Goal: Task Accomplishment & Management: Manage account settings

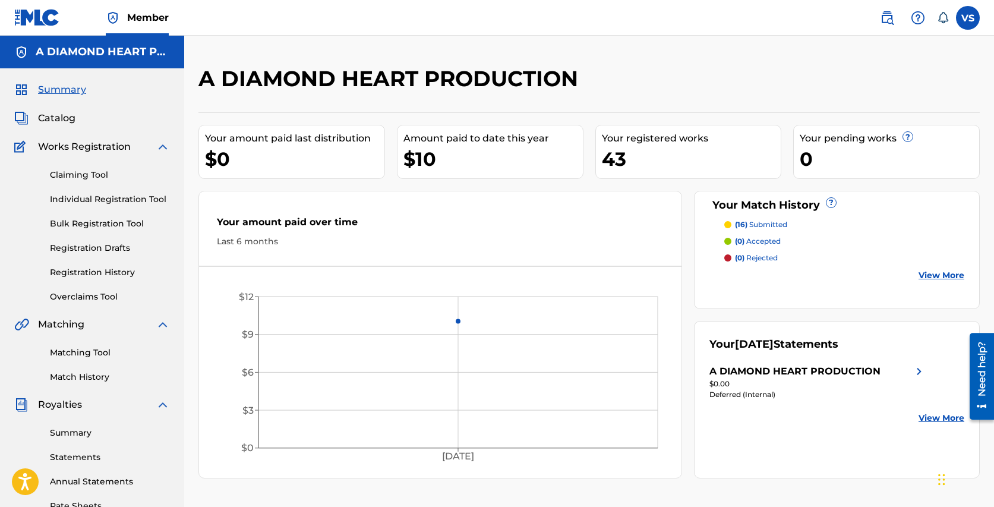
click at [89, 173] on link "Claiming Tool" at bounding box center [110, 175] width 120 height 12
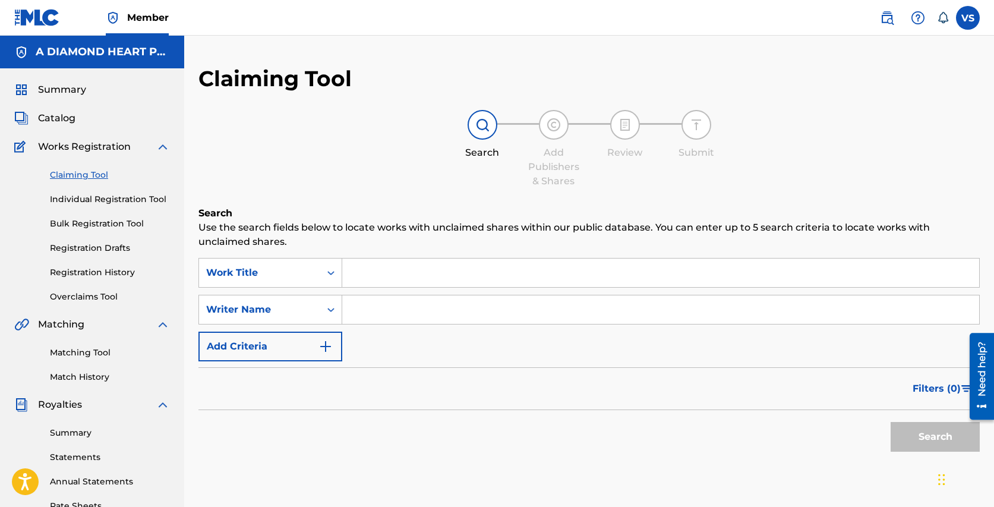
click at [67, 123] on span "Catalog" at bounding box center [56, 118] width 37 height 14
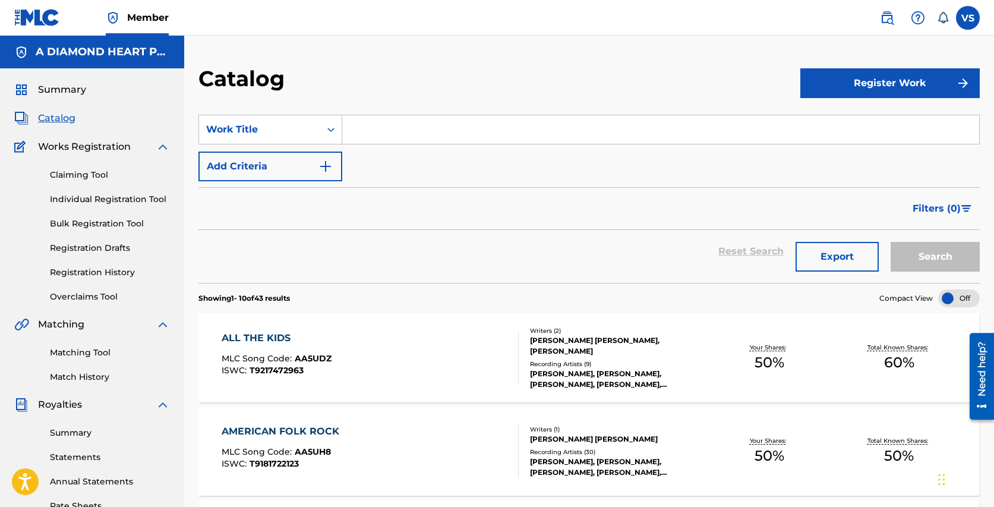
click at [315, 347] on div "ALL THE KIDS MLC Song Code : AA5UDZ ISWC : T9217472963" at bounding box center [277, 357] width 110 height 53
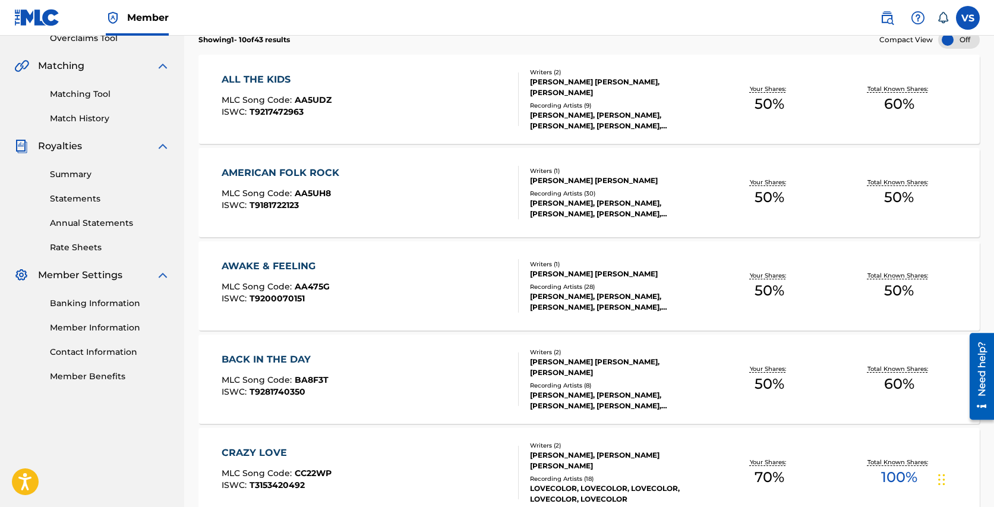
scroll to position [260, 0]
click at [305, 168] on div "AMERICAN FOLK ROCK" at bounding box center [284, 172] width 124 height 14
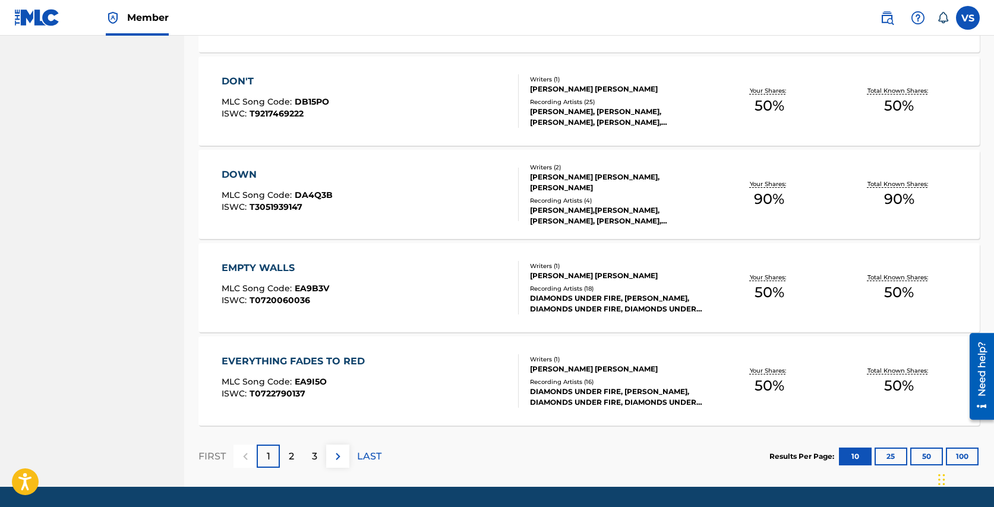
scroll to position [853, 0]
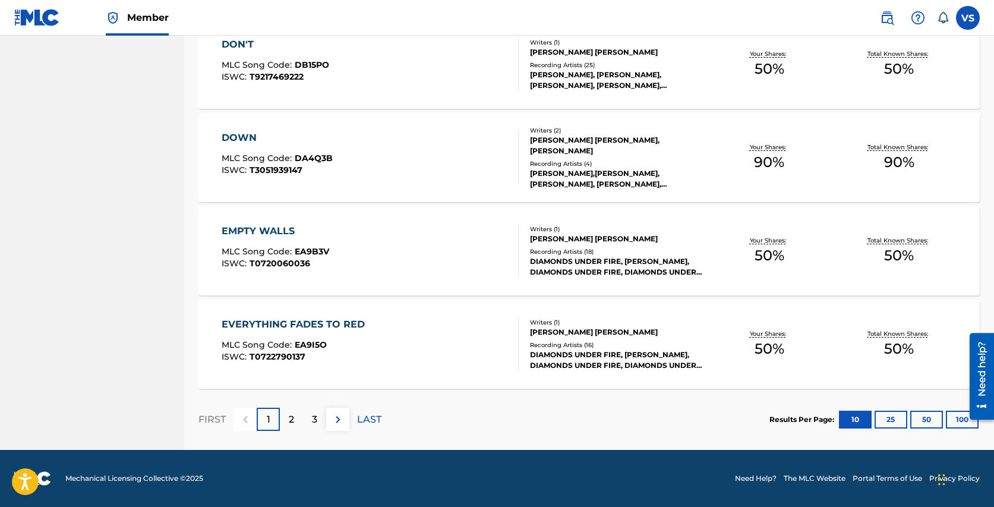
click at [289, 416] on p "2" at bounding box center [291, 419] width 5 height 14
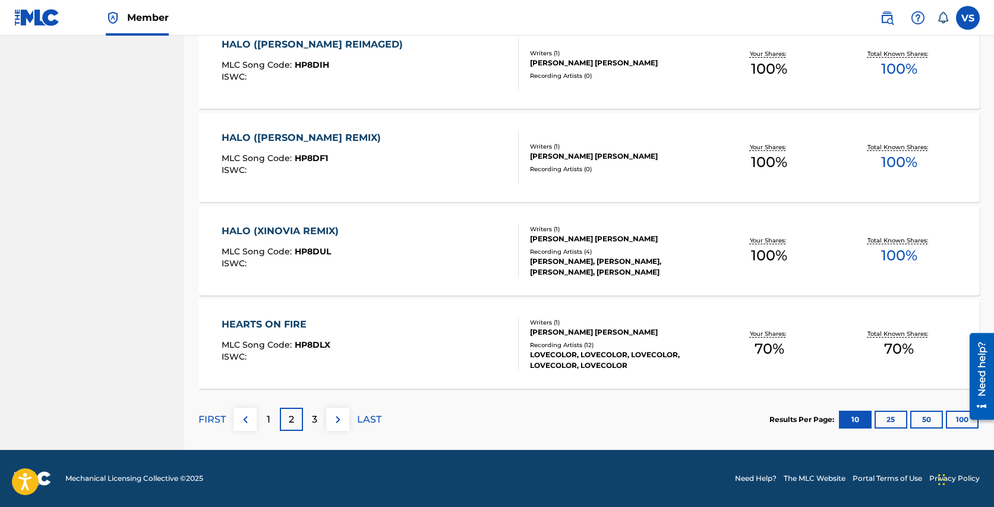
click at [315, 413] on p "3" at bounding box center [314, 419] width 5 height 14
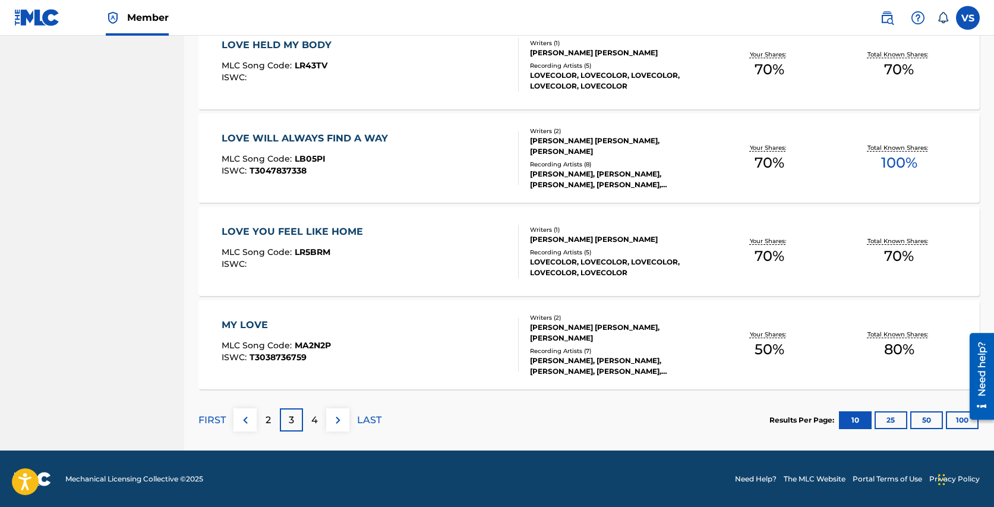
scroll to position [850, 0]
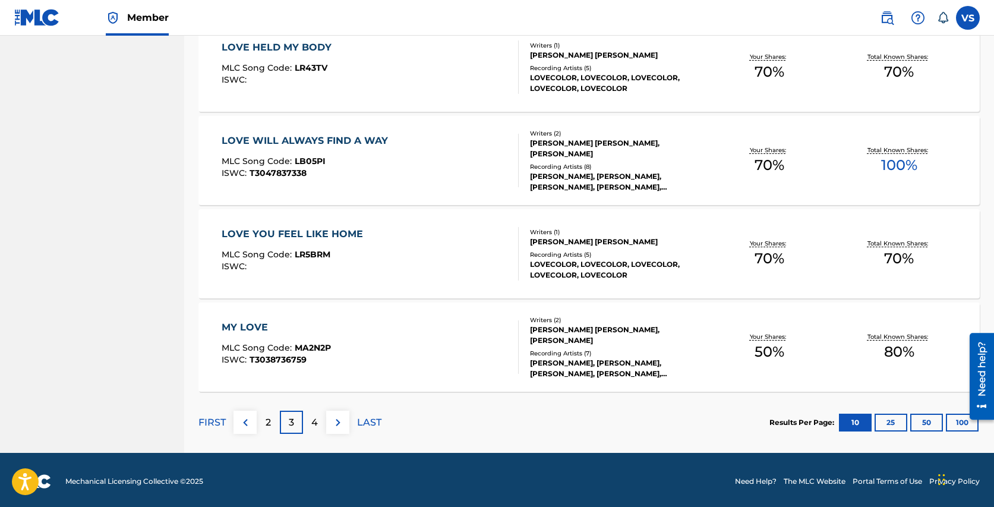
click at [315, 422] on p "4" at bounding box center [314, 422] width 7 height 14
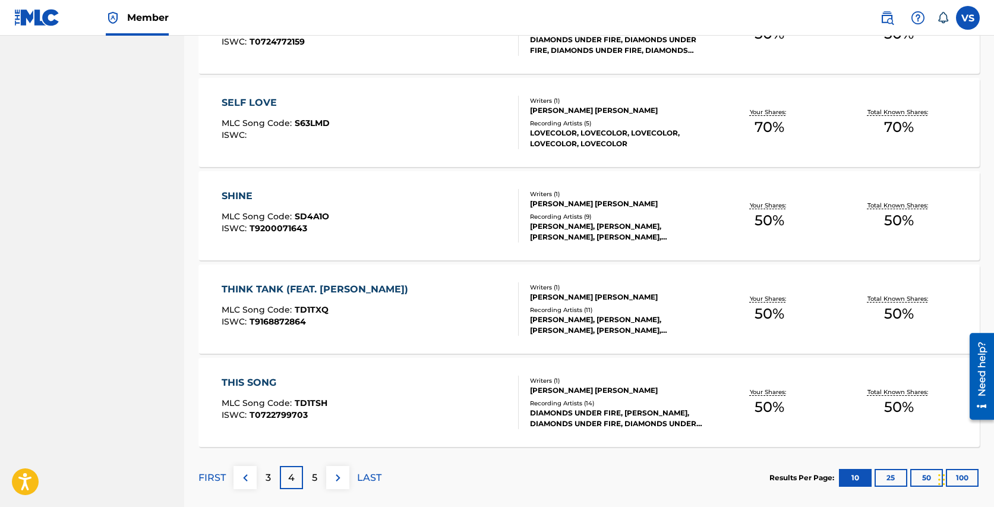
scroll to position [796, 0]
click at [316, 476] on p "5" at bounding box center [314, 476] width 5 height 14
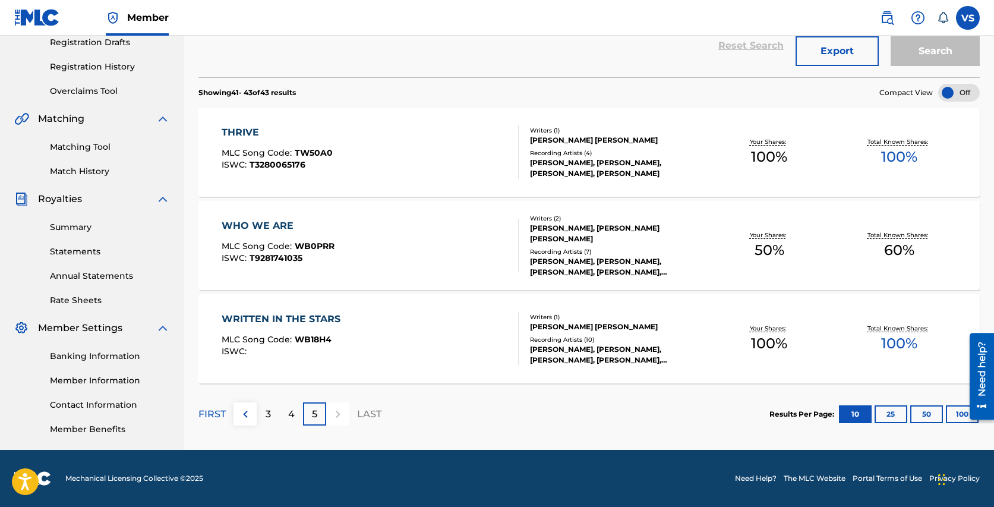
scroll to position [0, 0]
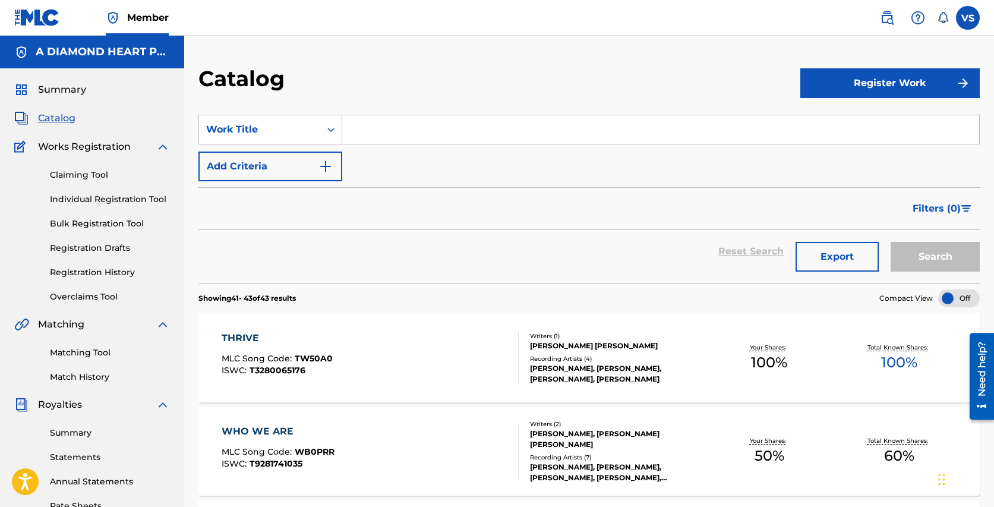
click at [380, 133] on input "Search Form" at bounding box center [660, 129] width 637 height 29
paste input "Out of the Shadows"
type input "Out of the Shadows"
click at [890, 242] on button "Search" at bounding box center [934, 257] width 89 height 30
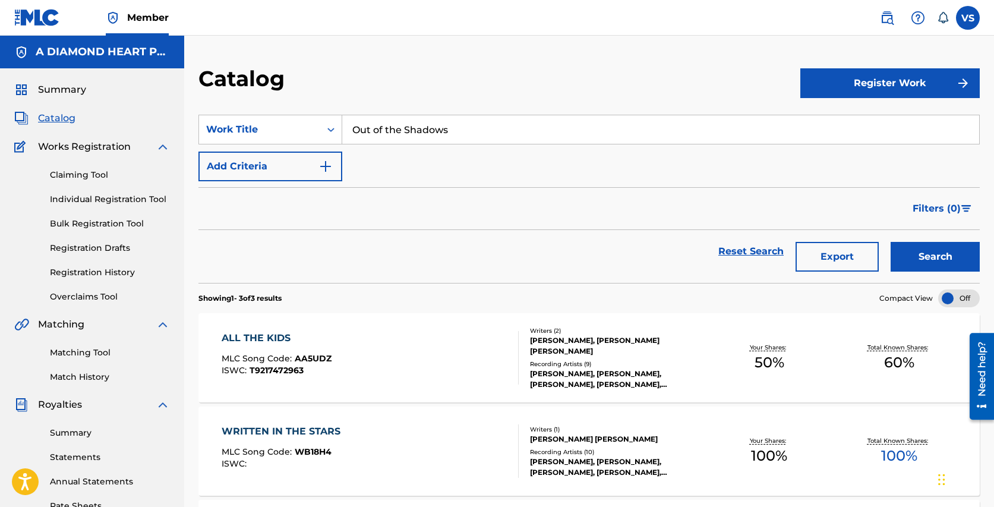
click at [91, 353] on link "Matching Tool" at bounding box center [110, 352] width 120 height 12
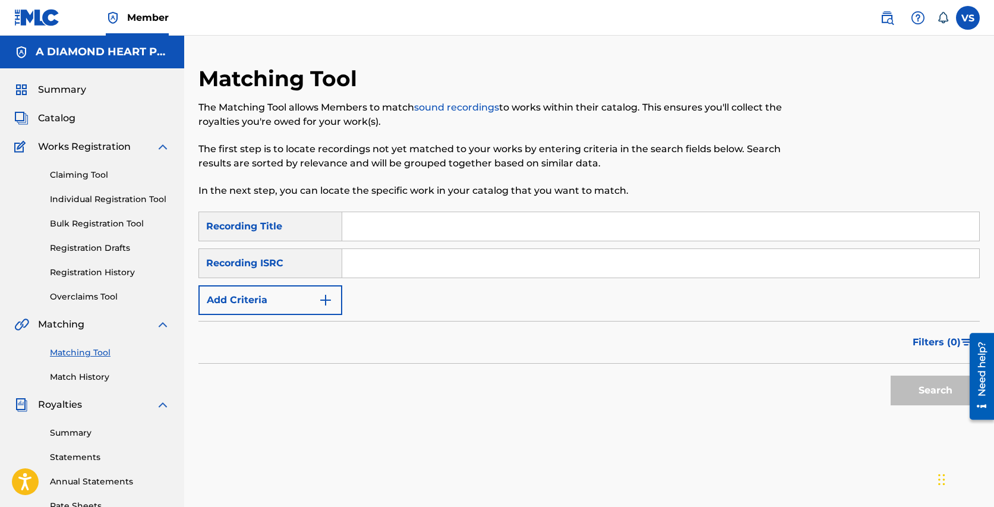
click at [447, 231] on input "Search Form" at bounding box center [660, 226] width 637 height 29
paste input "Out of the Shadows"
type input "Out of the Shadows"
click at [330, 303] on img "Search Form" at bounding box center [325, 300] width 14 height 14
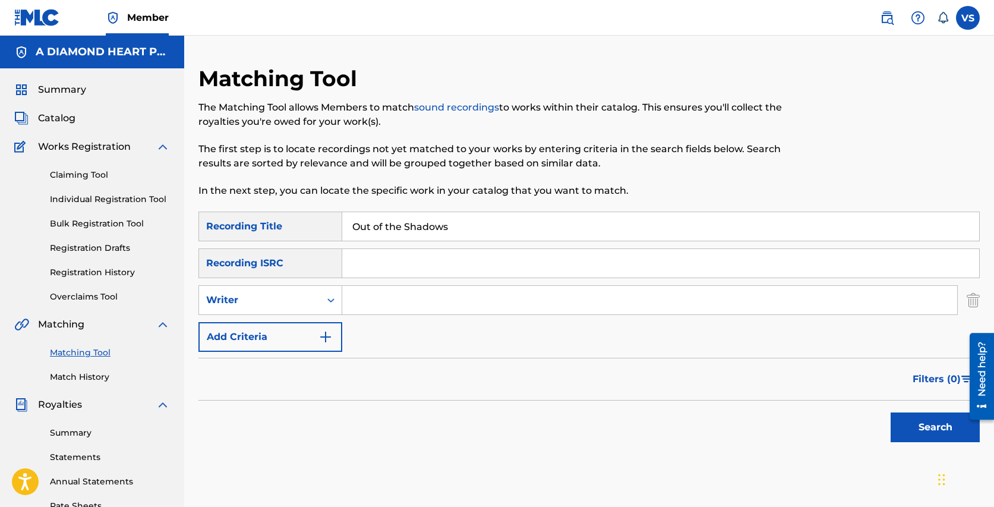
click at [377, 305] on input "Search Form" at bounding box center [649, 300] width 615 height 29
type input "Vanessa Silberman"
click at [946, 422] on button "Search" at bounding box center [934, 427] width 89 height 30
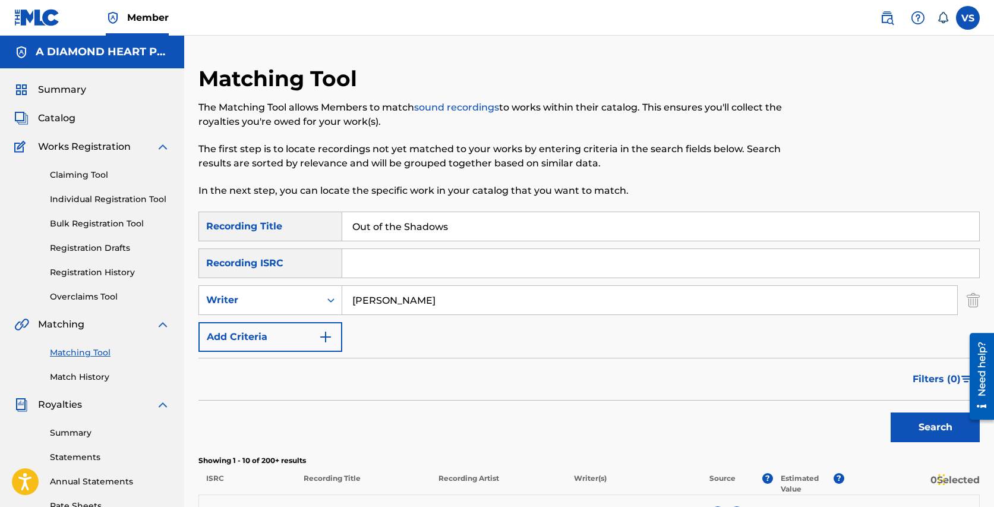
drag, startPoint x: 465, startPoint y: 228, endPoint x: 381, endPoint y: 186, distance: 94.3
paste input "Hide My Love Away"
type input "Hide My Love Away"
click at [890, 412] on button "Search" at bounding box center [934, 427] width 89 height 30
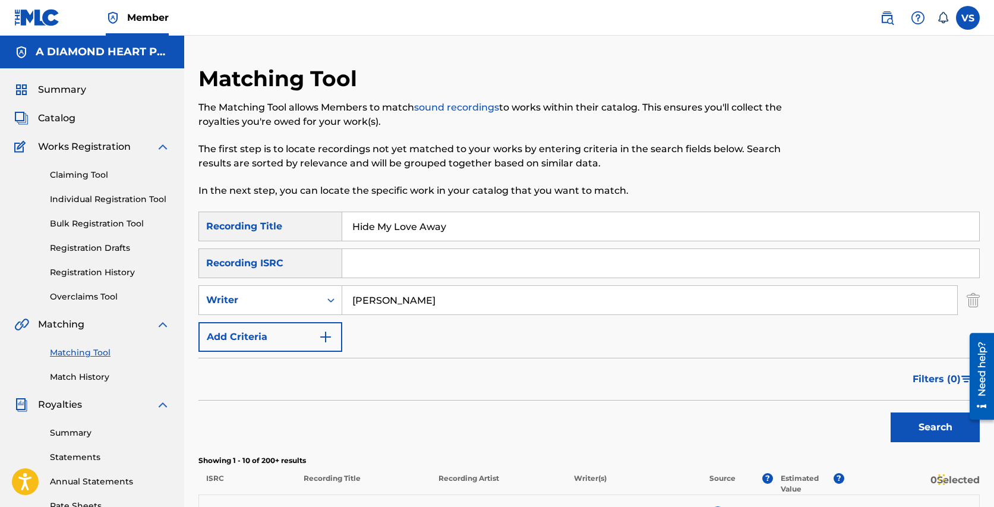
click at [403, 257] on input "Search Form" at bounding box center [660, 263] width 637 height 29
paste input "US3DF1634746"
type input "US3DF1634746"
click at [890, 412] on button "Search" at bounding box center [934, 427] width 89 height 30
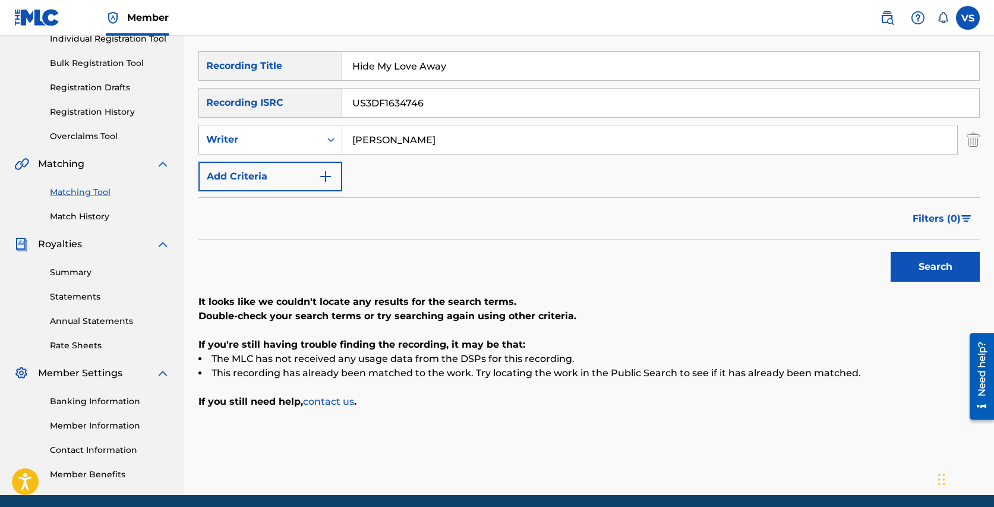
scroll to position [162, 0]
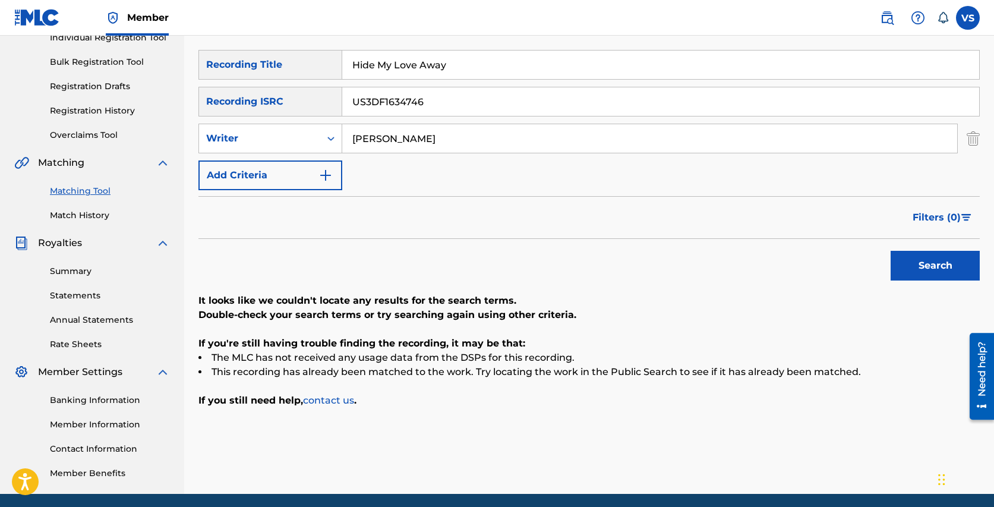
drag, startPoint x: 451, startPoint y: 140, endPoint x: 363, endPoint y: 123, distance: 89.6
click at [363, 124] on div "Vanessa Silberman" at bounding box center [649, 139] width 615 height 30
click at [890, 251] on button "Search" at bounding box center [934, 266] width 89 height 30
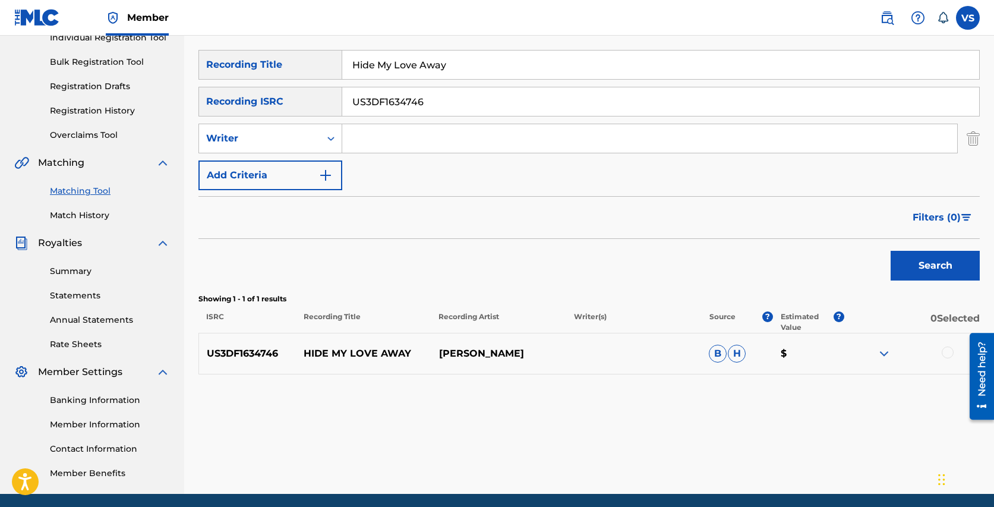
click at [885, 356] on img at bounding box center [884, 353] width 14 height 14
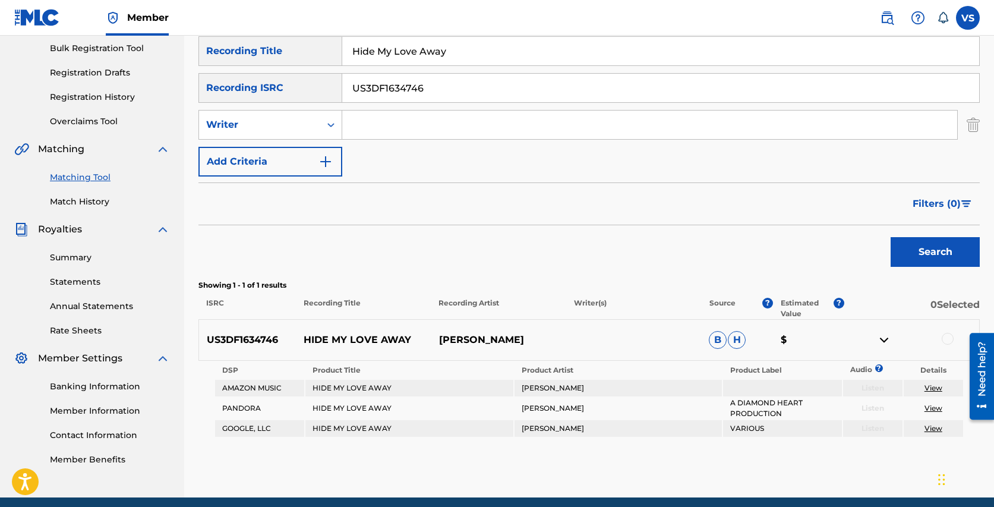
scroll to position [180, 0]
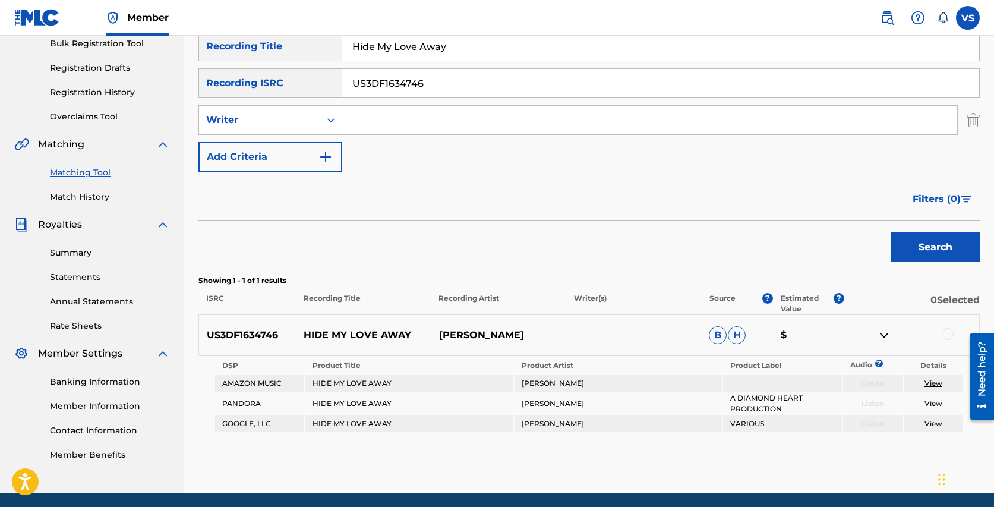
click at [943, 331] on div at bounding box center [947, 334] width 12 height 12
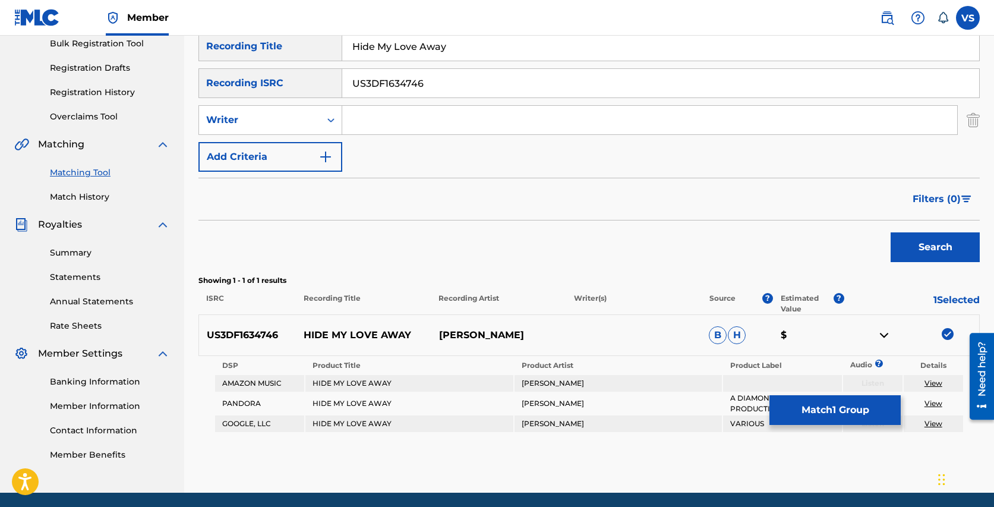
click at [828, 405] on button "Match 1 Group" at bounding box center [834, 410] width 131 height 30
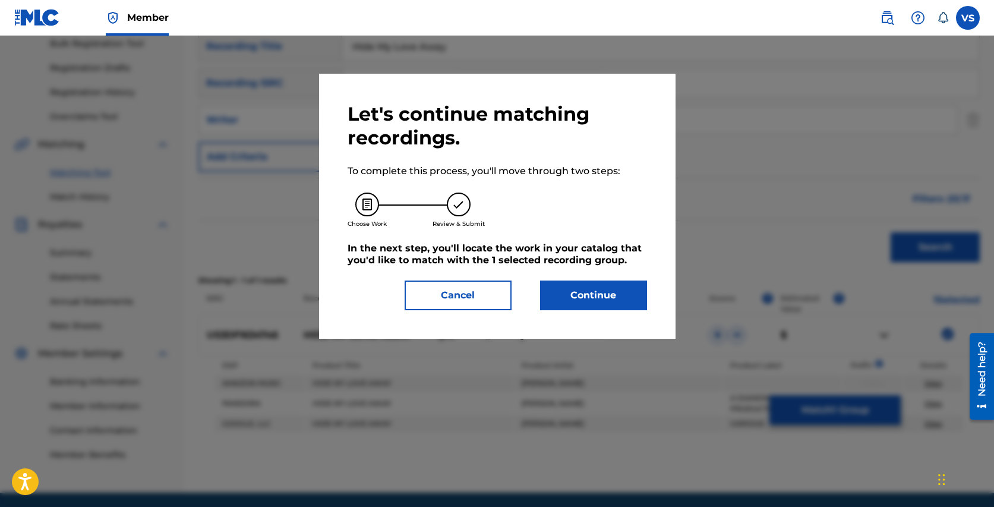
click at [609, 299] on button "Continue" at bounding box center [593, 295] width 107 height 30
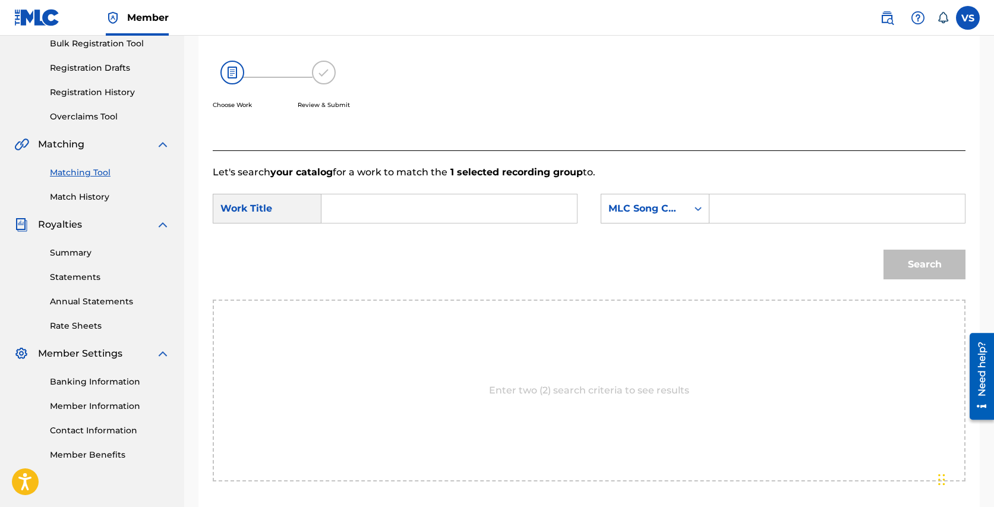
click at [520, 209] on input "Search Form" at bounding box center [448, 208] width 235 height 29
type input "Hide My Love Away"
click at [700, 208] on icon "Search Form" at bounding box center [697, 209] width 7 height 4
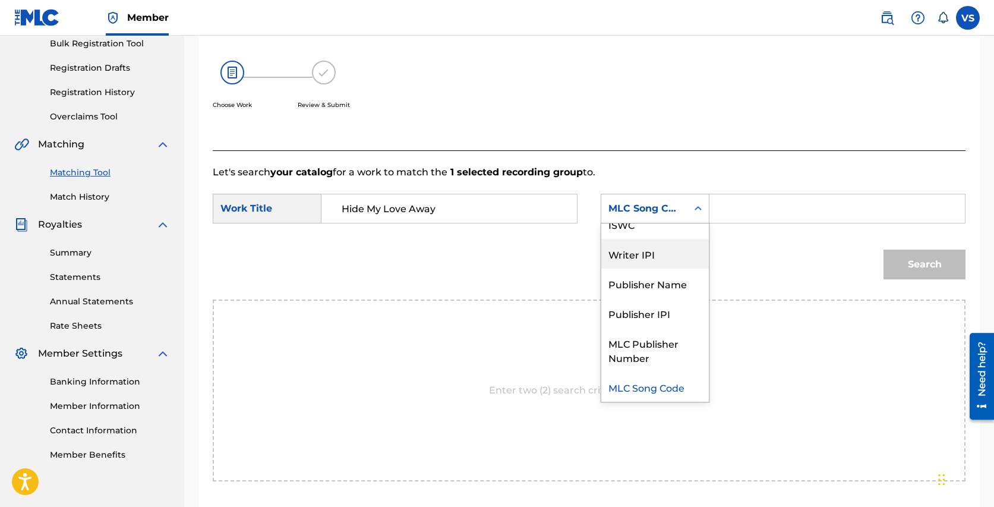
scroll to position [0, 0]
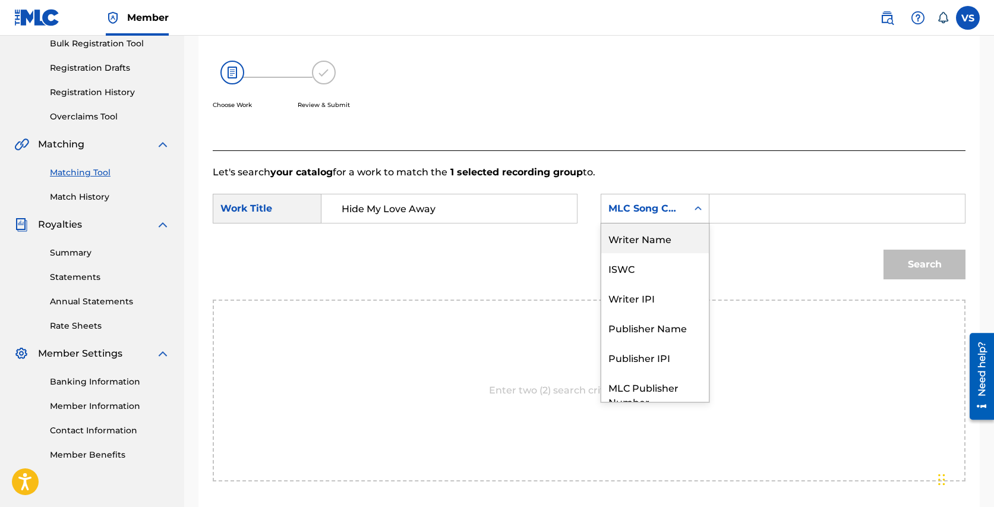
click at [665, 239] on div "Writer Name" at bounding box center [654, 238] width 107 height 30
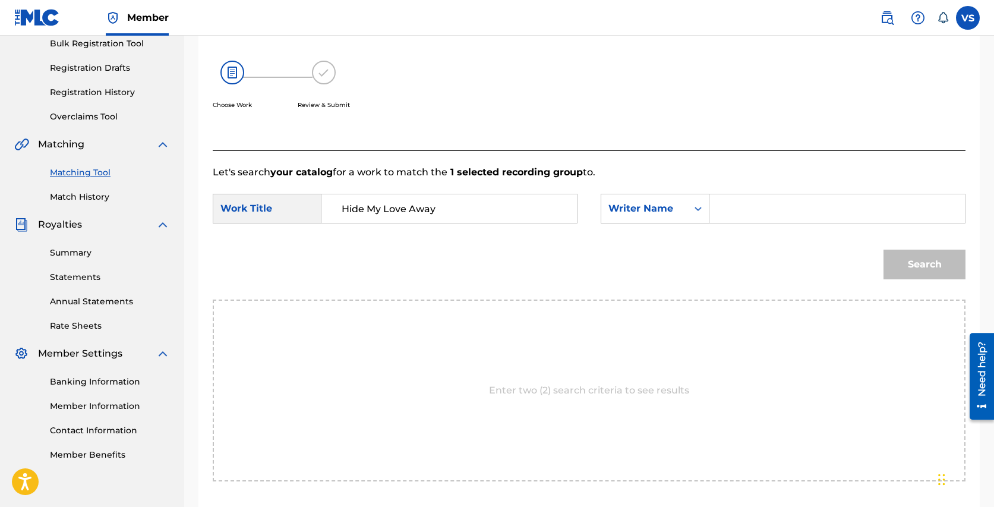
click at [742, 211] on input "Search Form" at bounding box center [836, 208] width 235 height 29
click at [883, 249] on button "Search" at bounding box center [924, 264] width 82 height 30
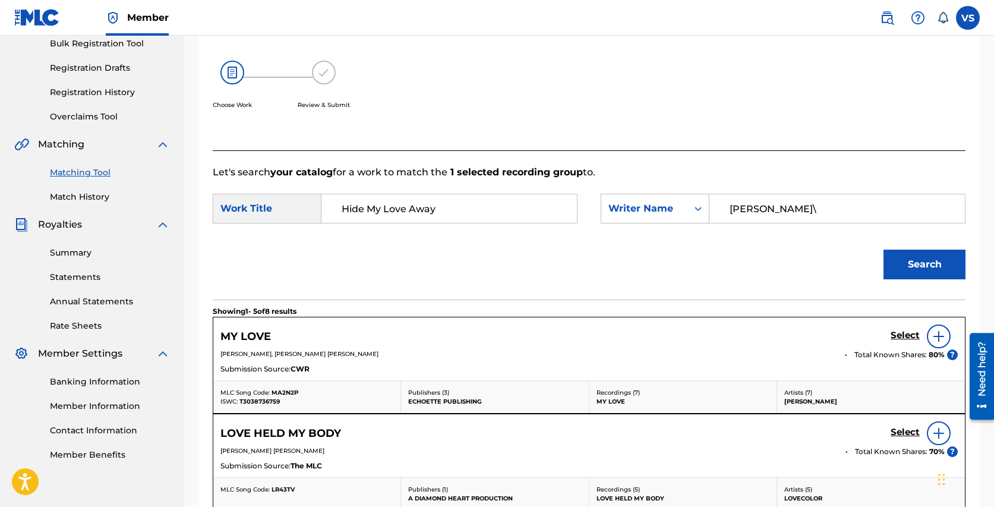
type input "Vanessa Silberman"
click at [883, 249] on button "Search" at bounding box center [924, 264] width 82 height 30
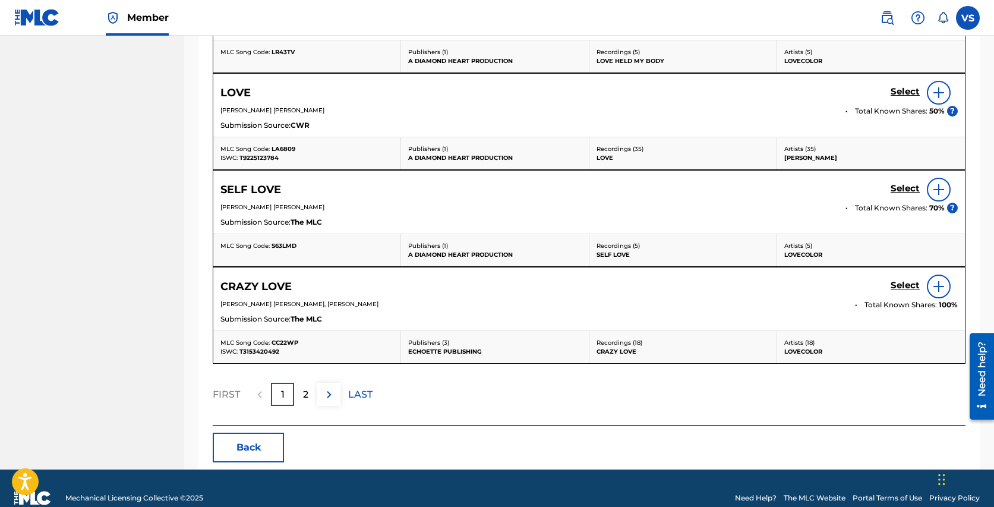
scroll to position [622, 0]
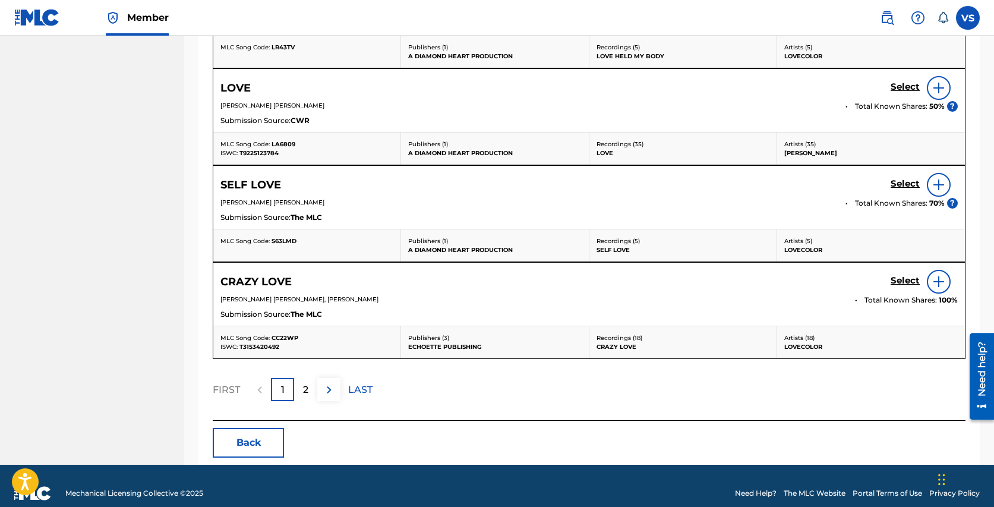
click at [310, 385] on div "2" at bounding box center [305, 389] width 23 height 23
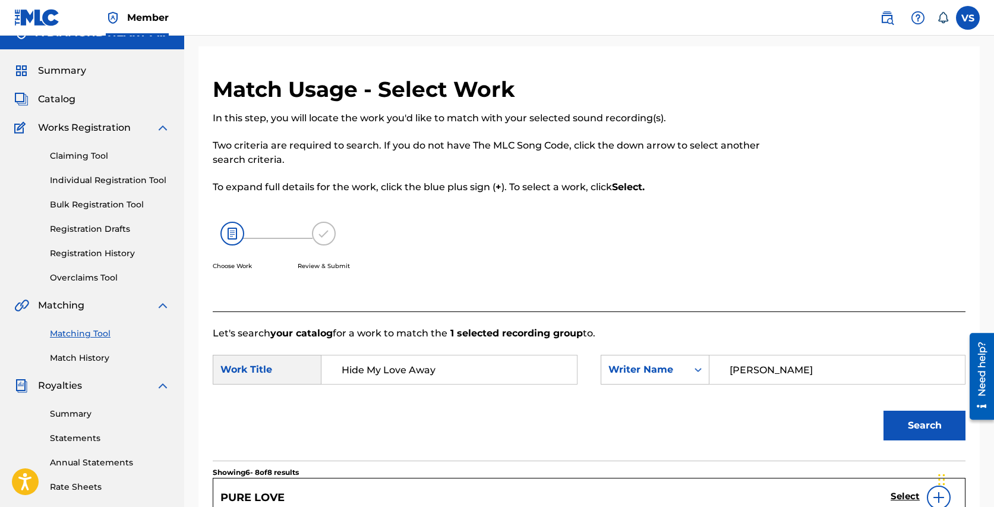
scroll to position [0, 0]
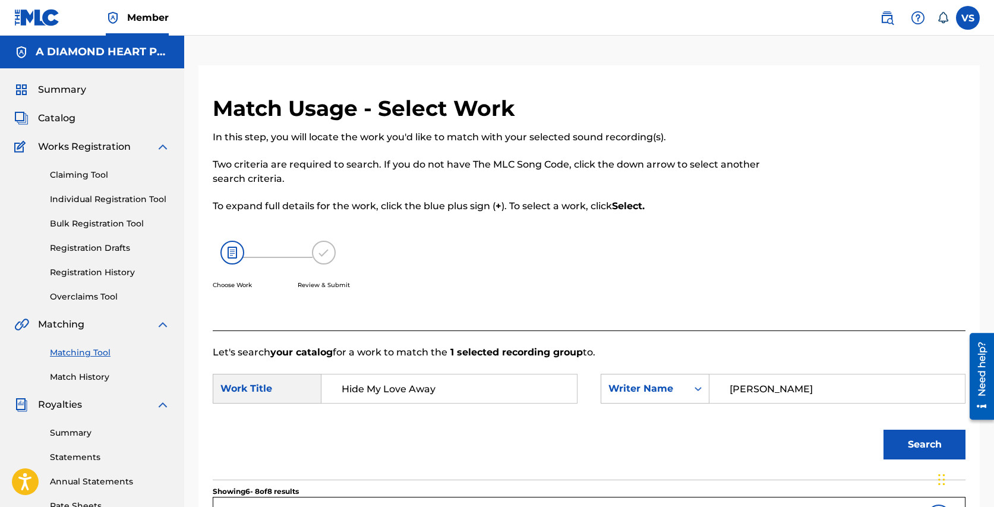
click at [58, 113] on span "Catalog" at bounding box center [56, 118] width 37 height 14
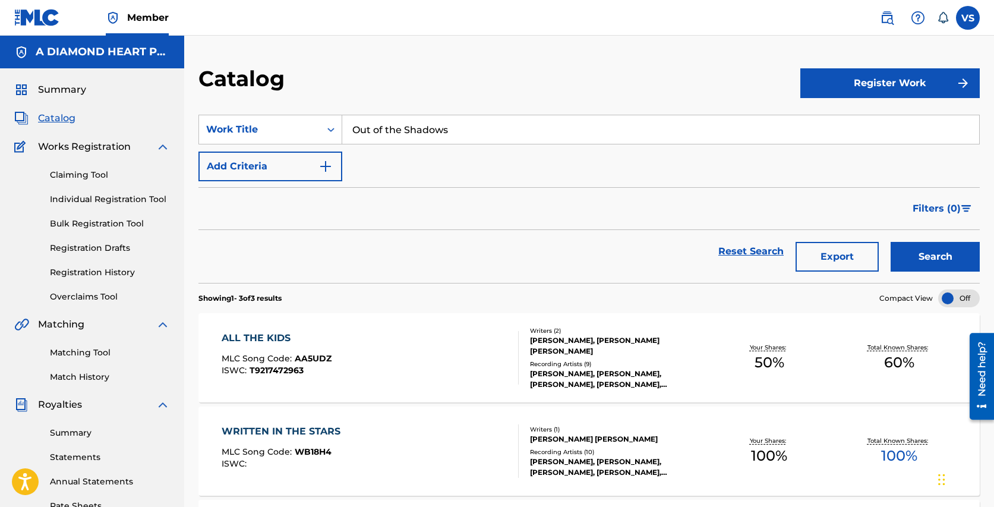
drag, startPoint x: 447, startPoint y: 128, endPoint x: 356, endPoint y: 115, distance: 92.3
click at [356, 115] on input "Out of the Shadows" at bounding box center [660, 129] width 637 height 29
type input "Hide My Love Away"
click at [890, 242] on button "Search" at bounding box center [934, 257] width 89 height 30
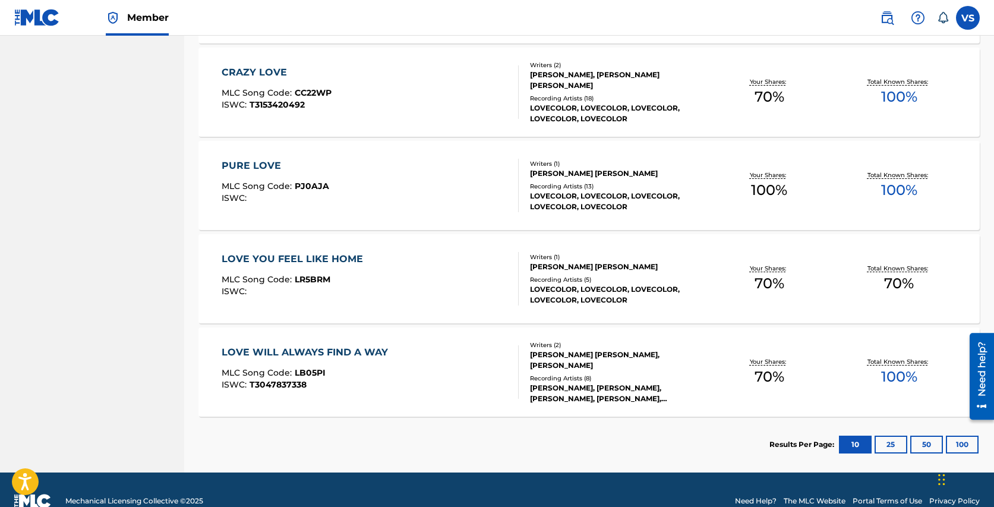
scroll to position [661, 0]
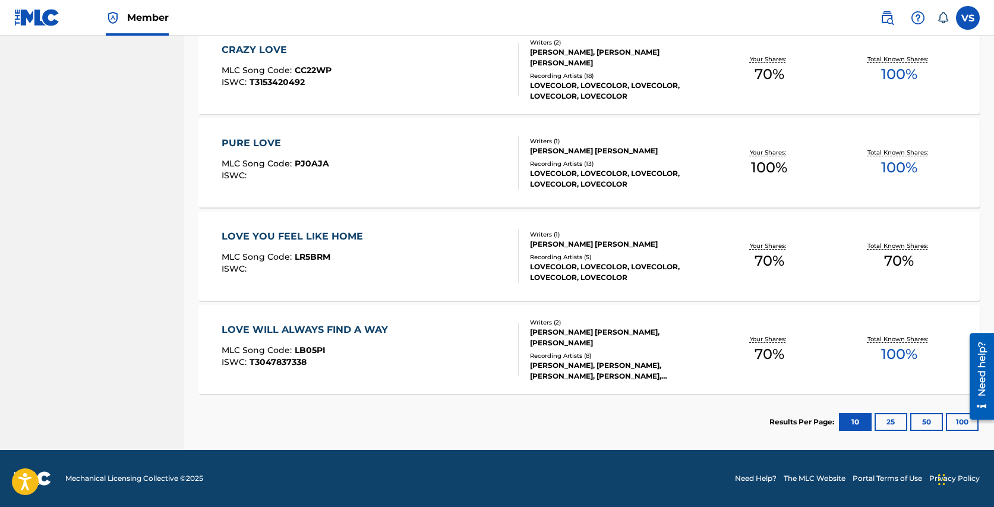
click at [890, 421] on button "25" at bounding box center [890, 422] width 33 height 18
click at [929, 419] on button "50" at bounding box center [926, 422] width 33 height 18
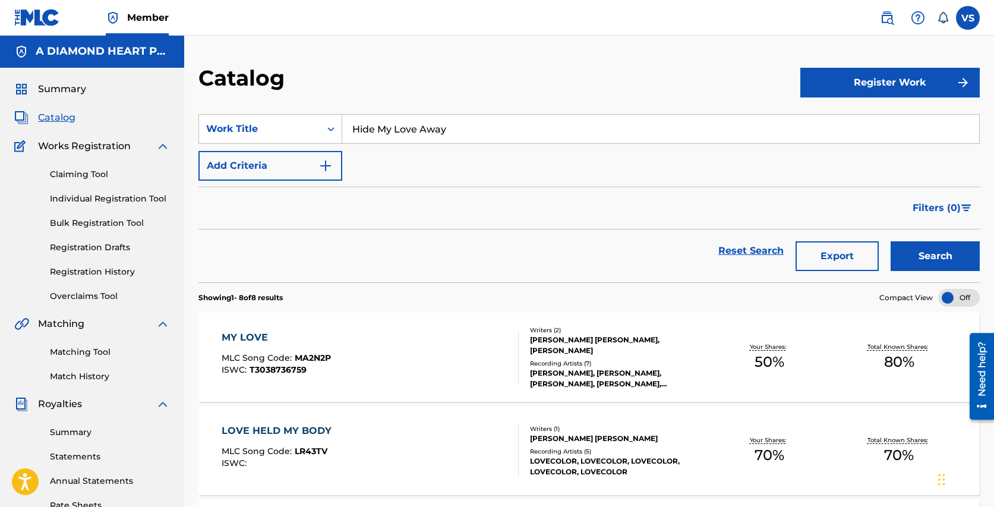
scroll to position [0, 0]
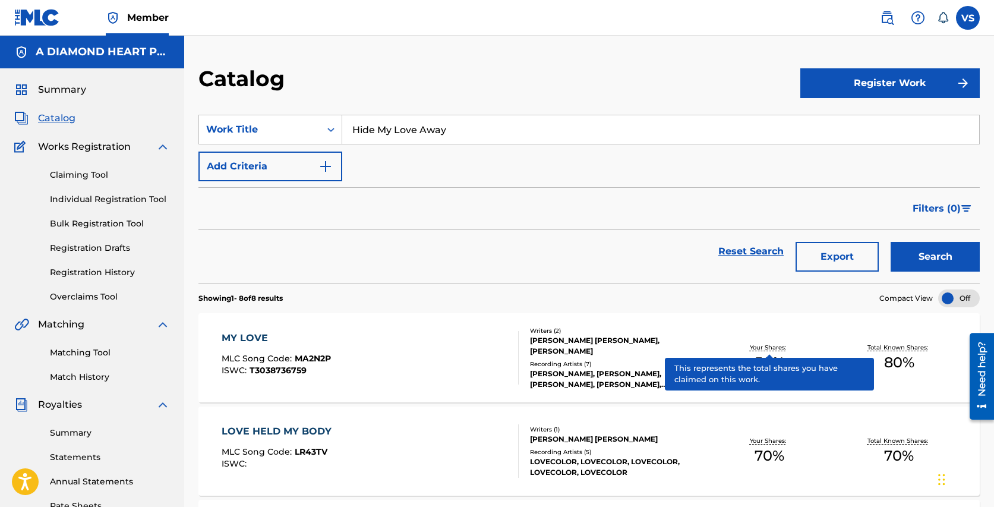
click at [766, 344] on p "Your Shares:" at bounding box center [768, 347] width 39 height 9
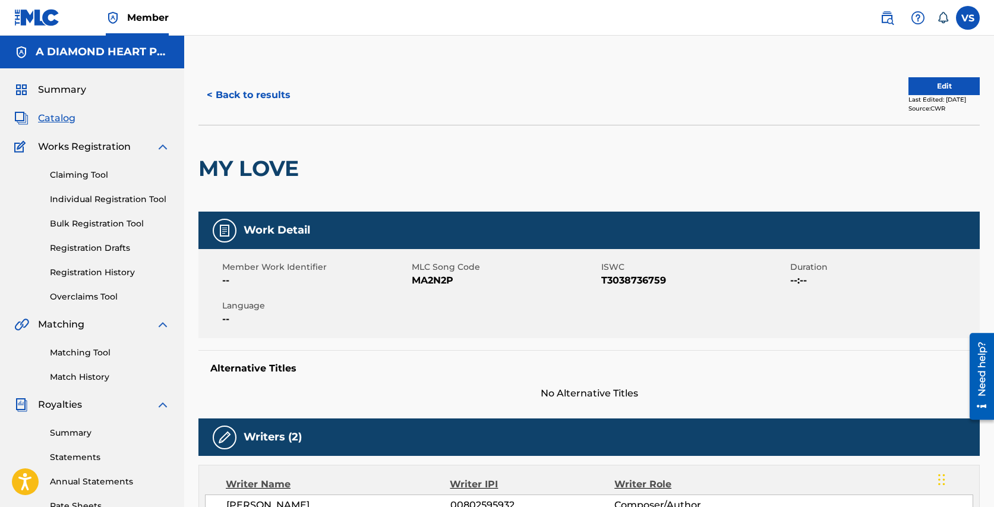
click at [65, 121] on span "Catalog" at bounding box center [56, 118] width 37 height 14
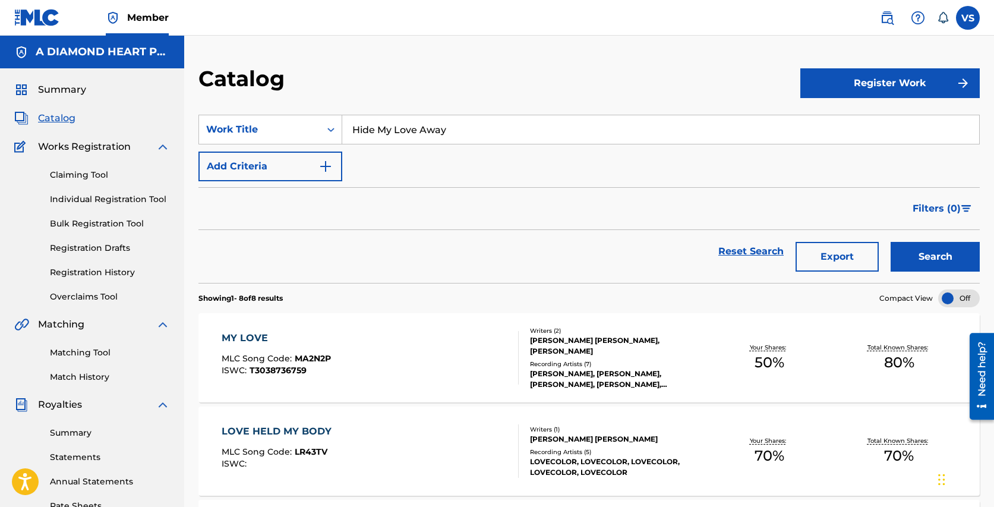
click at [685, 359] on div "Recording Artists ( 7 )" at bounding box center [617, 363] width 174 height 9
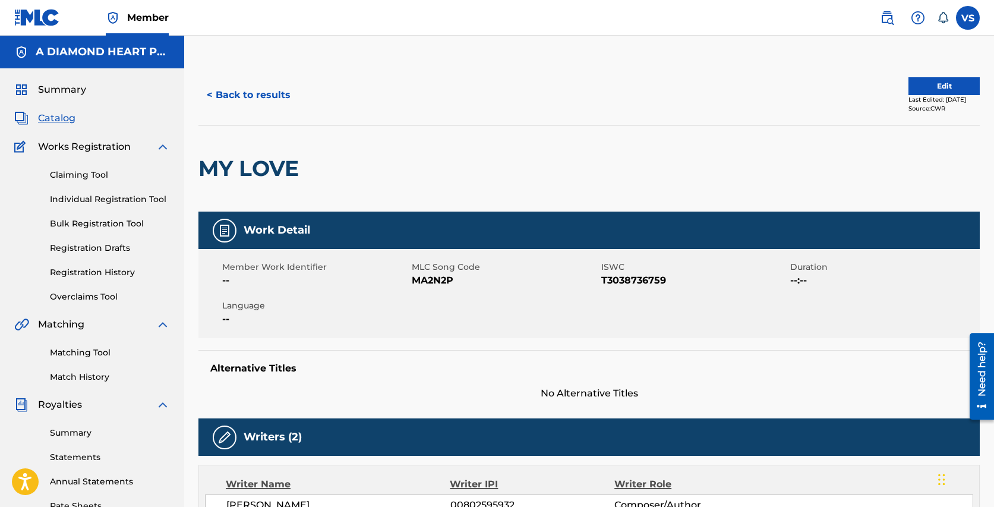
click at [933, 86] on button "Edit" at bounding box center [943, 86] width 71 height 18
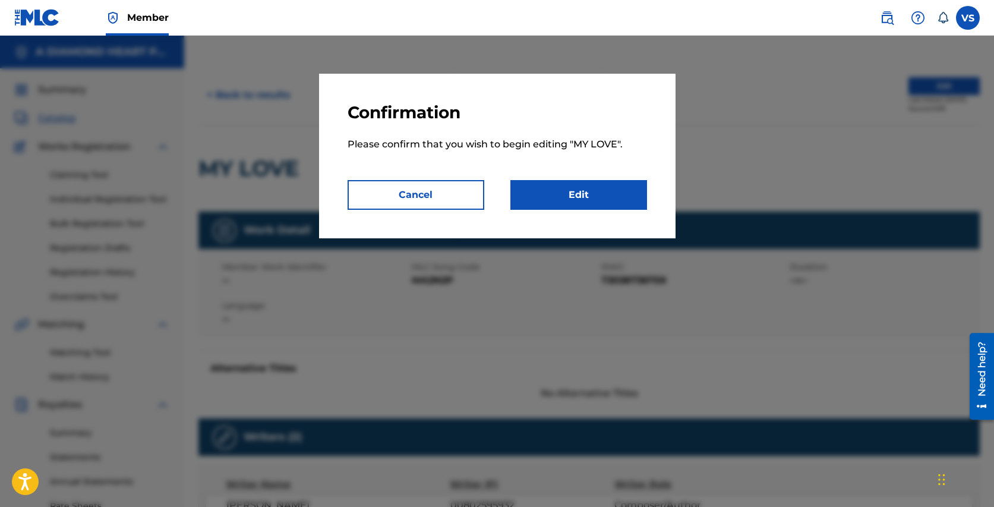
click at [573, 188] on link "Edit" at bounding box center [578, 195] width 137 height 30
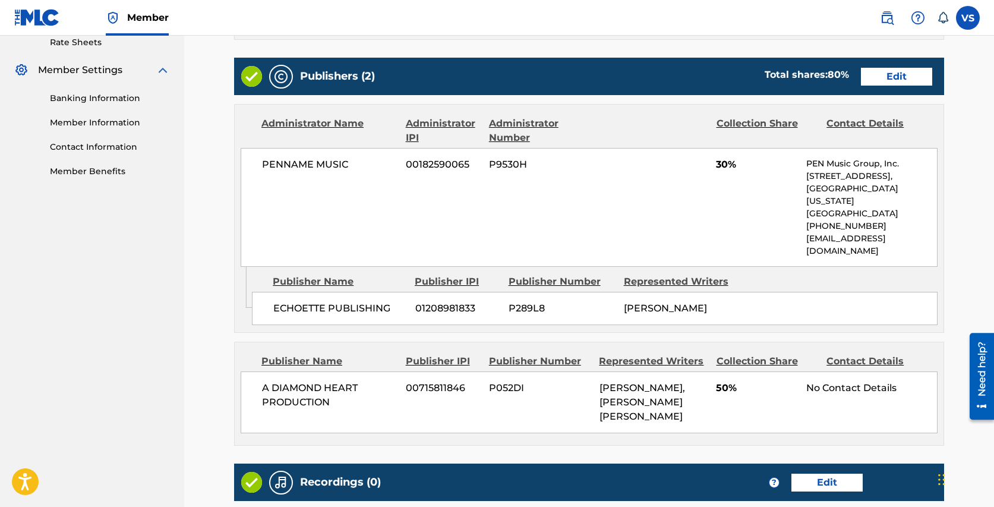
scroll to position [488, 0]
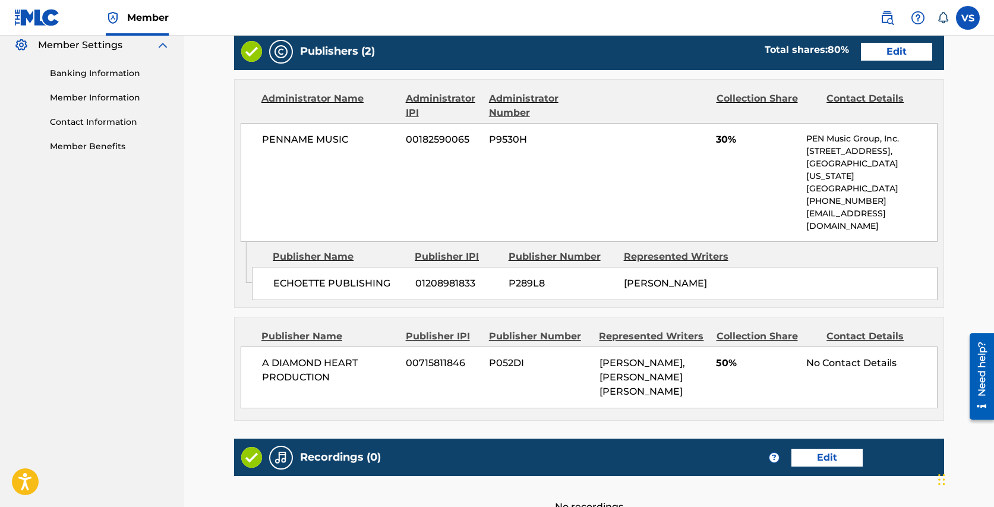
click at [882, 52] on link "Edit" at bounding box center [896, 52] width 71 height 18
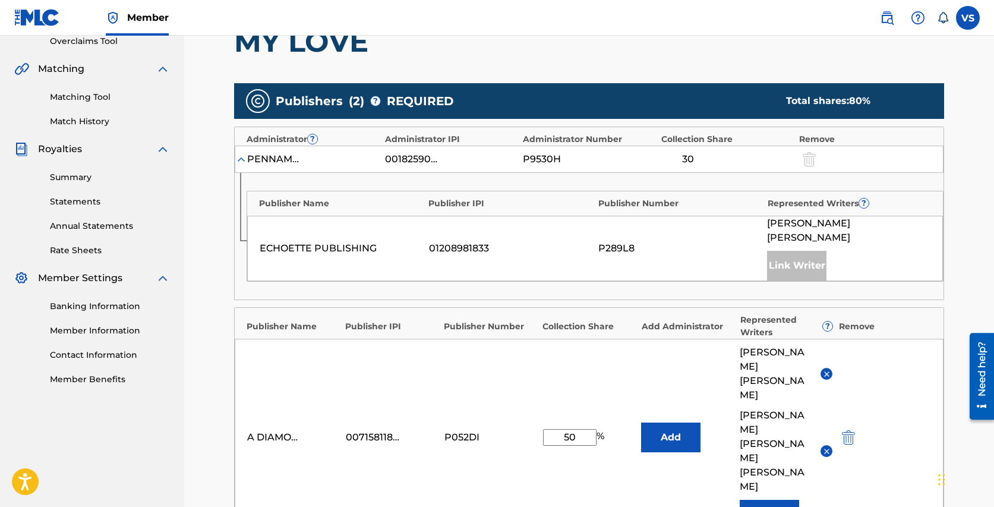
scroll to position [305, 0]
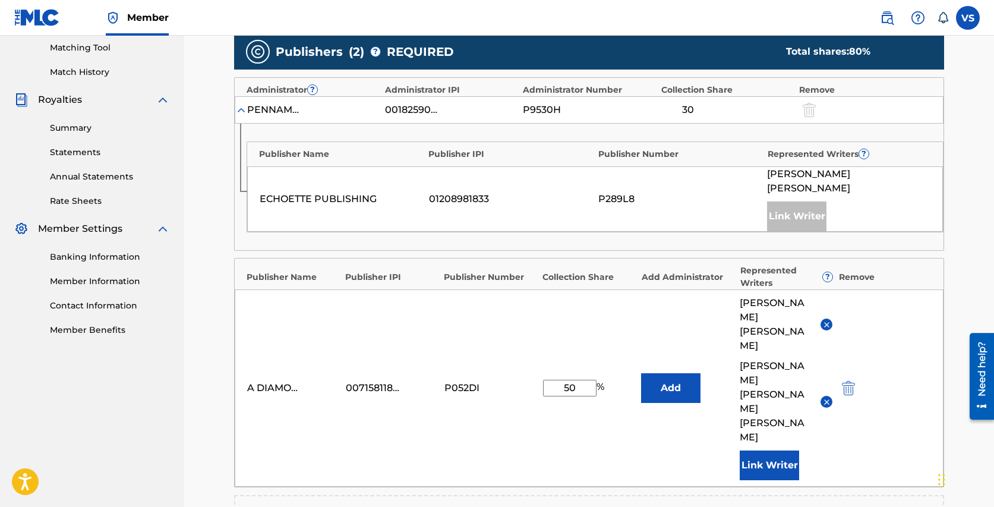
click at [564, 379] on input "50" at bounding box center [569, 387] width 53 height 17
type input "70"
click at [635, 370] on div "A DIAMOND HEART PRODUCTION 00715811846 P052DI 70 % Add RYAN CARNES VANESSA MIRI…" at bounding box center [589, 387] width 708 height 197
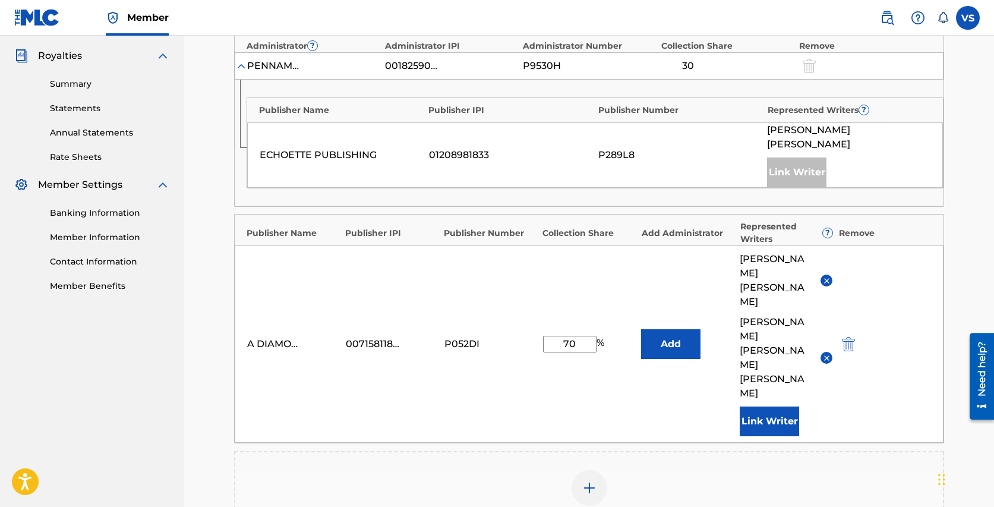
scroll to position [489, 0]
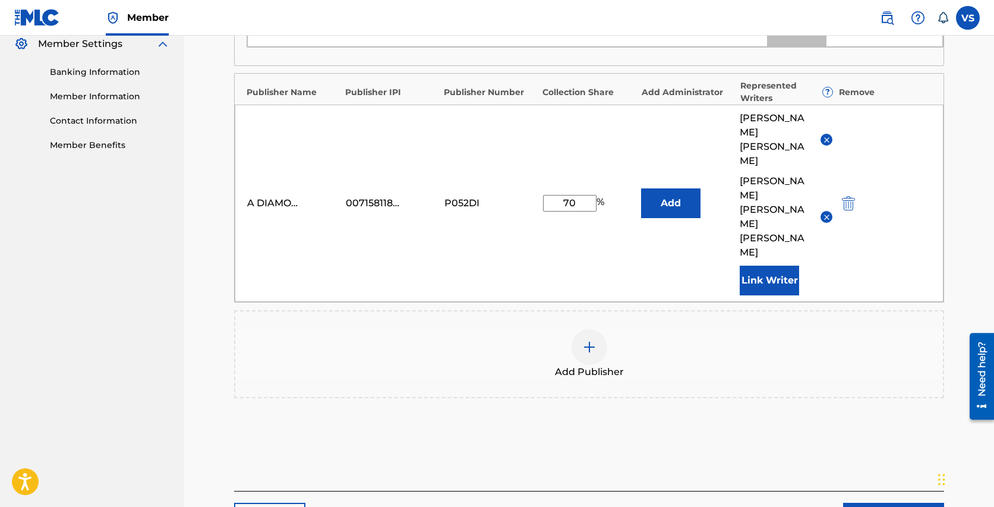
click at [876, 502] on link "Next" at bounding box center [893, 517] width 101 height 30
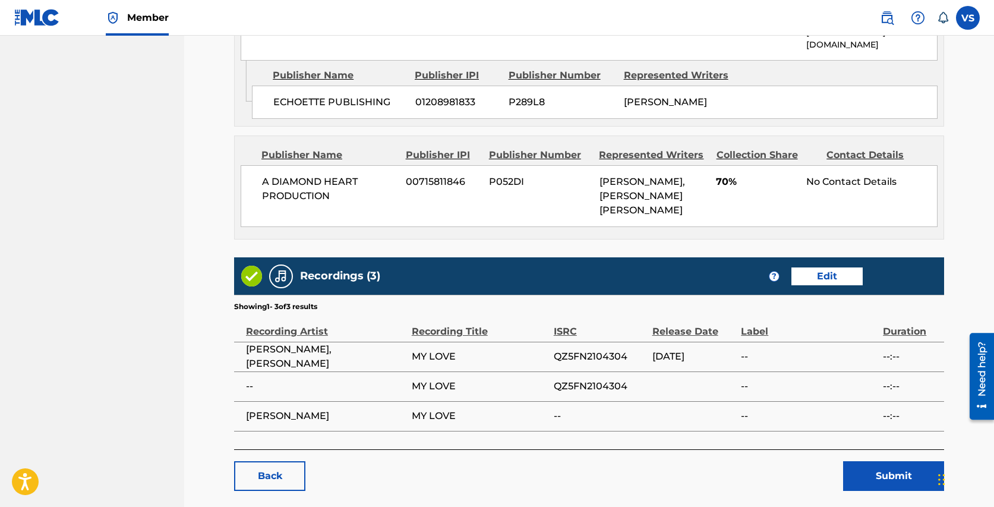
scroll to position [701, 0]
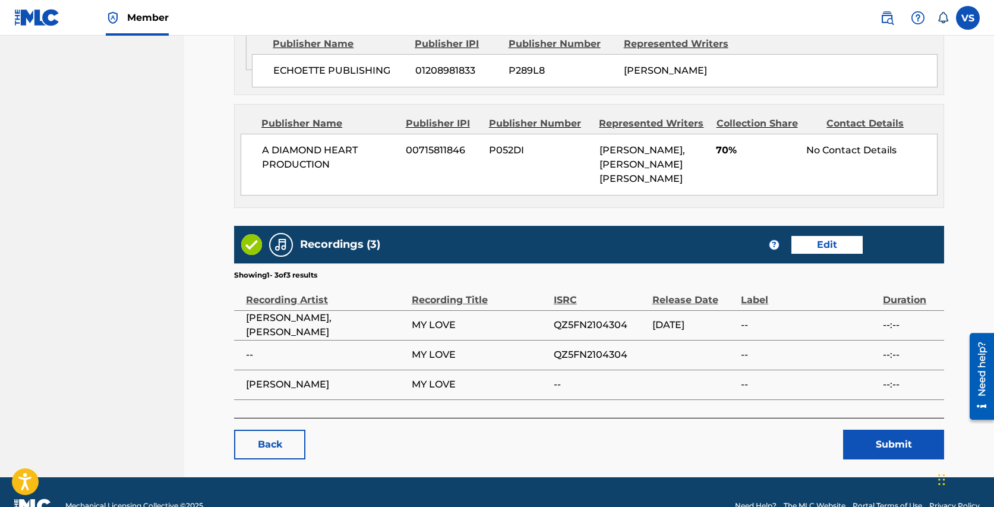
click at [877, 429] on button "Submit" at bounding box center [893, 444] width 101 height 30
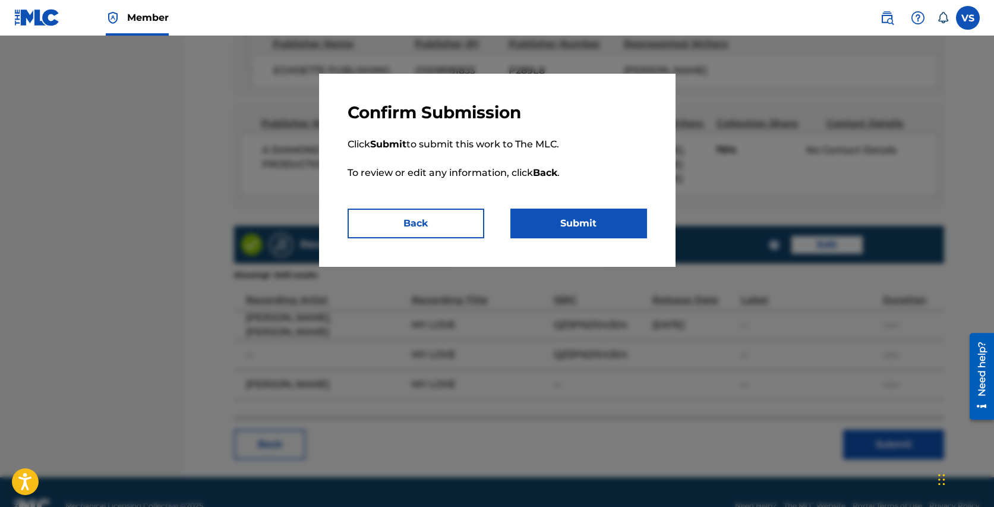
click at [611, 224] on button "Submit" at bounding box center [578, 223] width 137 height 30
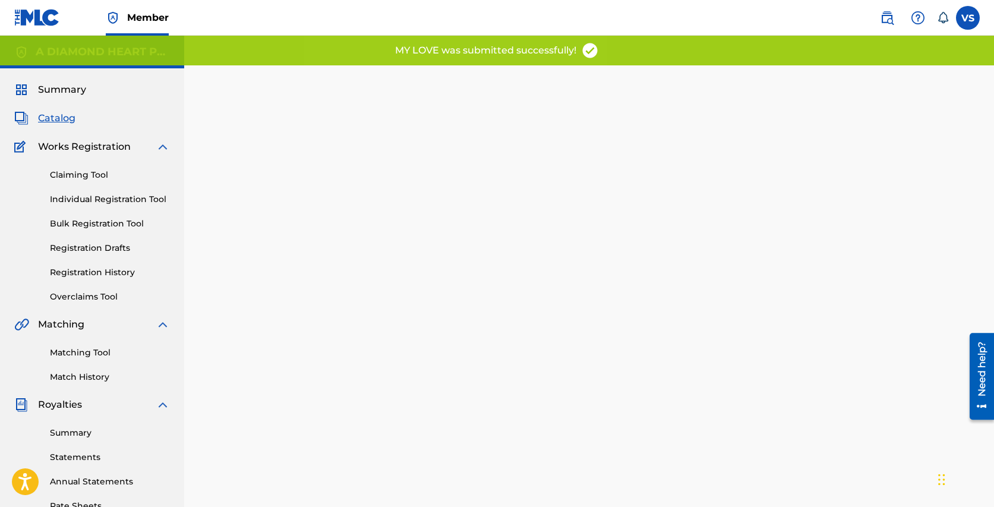
click at [56, 115] on span "Catalog" at bounding box center [56, 118] width 37 height 14
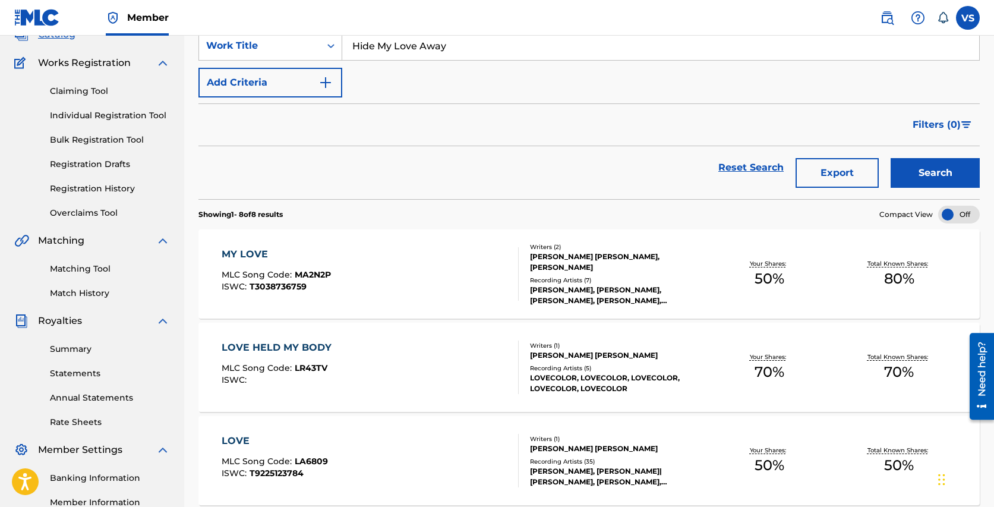
scroll to position [98, 0]
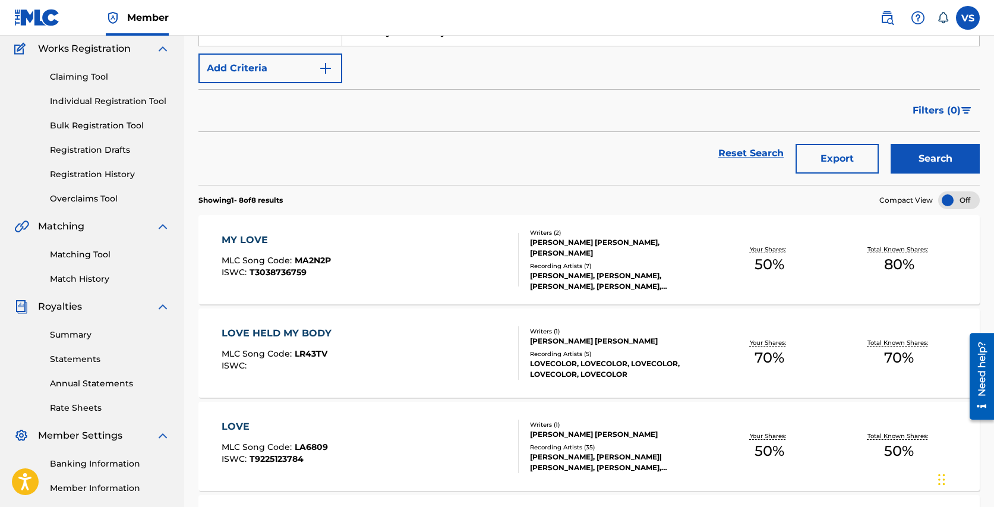
click at [283, 330] on div "LOVE HELD MY BODY" at bounding box center [280, 333] width 116 height 14
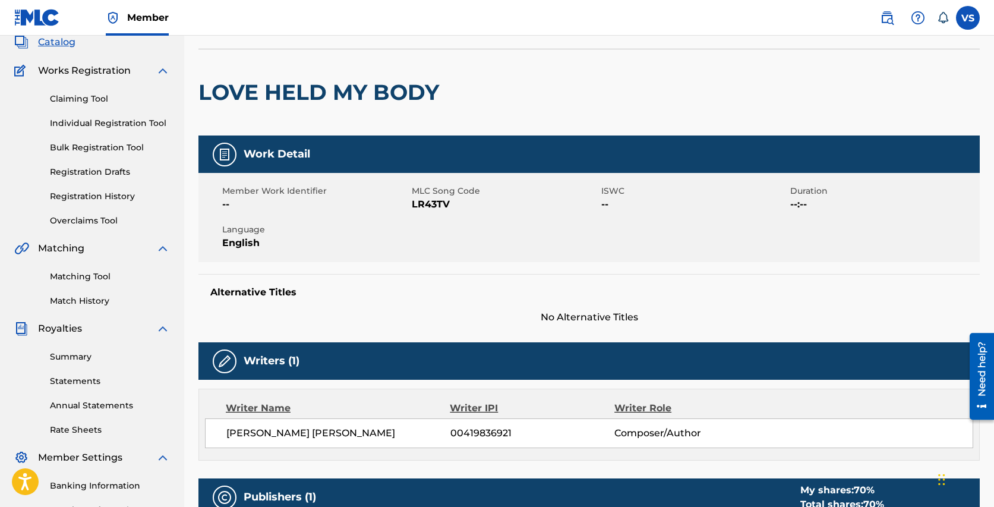
scroll to position [33, 0]
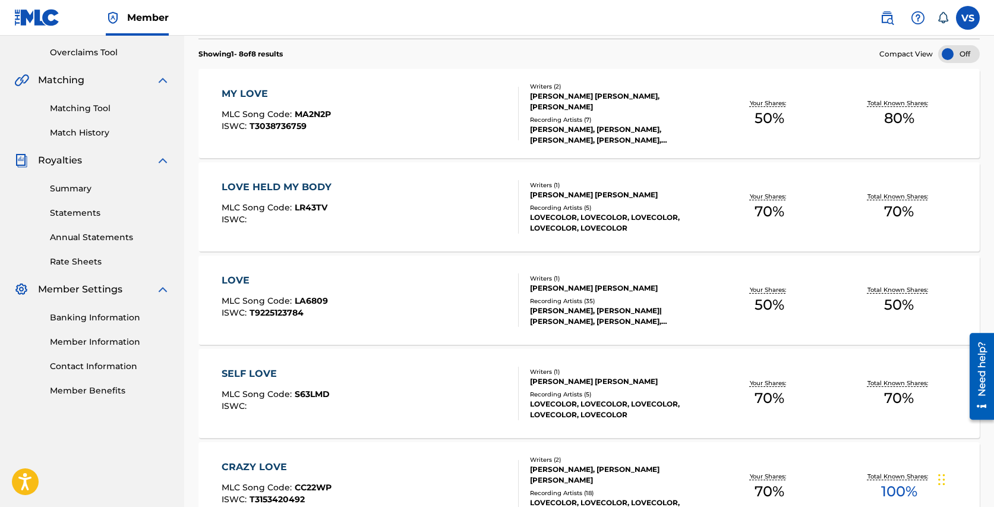
scroll to position [245, 0]
click at [584, 293] on div "Writers ( 1 ) VANESSA MIRIAM SILBERMAN Recording Artists ( 35 ) VANESSA, VANESS…" at bounding box center [610, 299] width 185 height 53
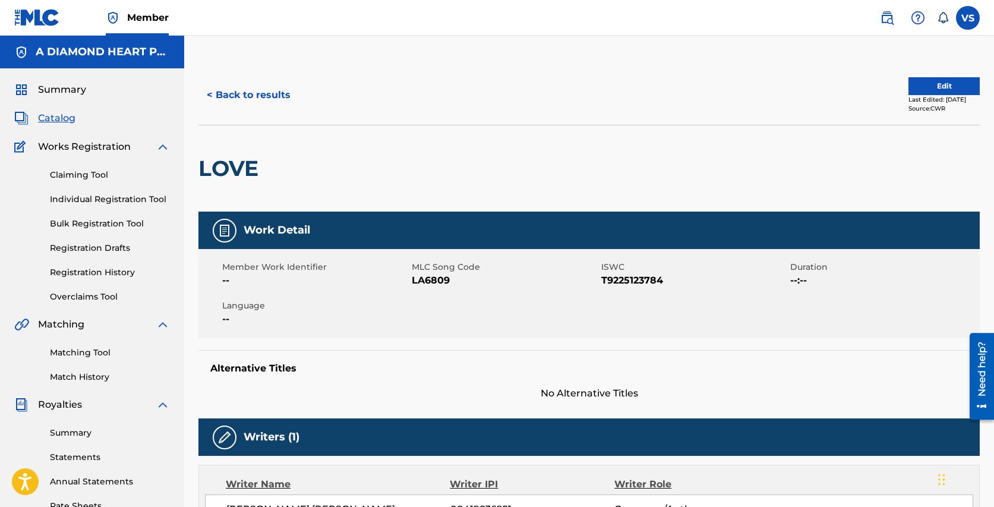
click at [929, 87] on button "Edit" at bounding box center [943, 86] width 71 height 18
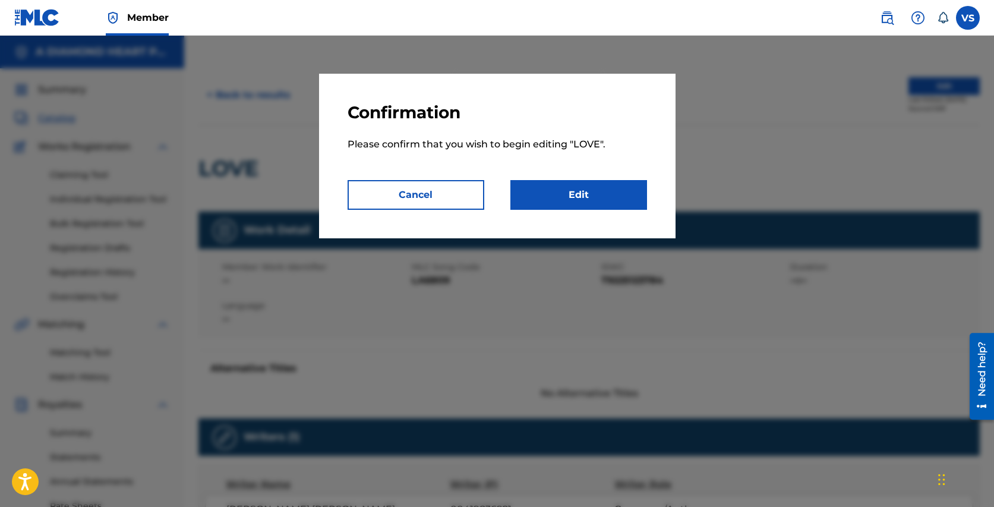
click at [602, 200] on link "Edit" at bounding box center [578, 195] width 137 height 30
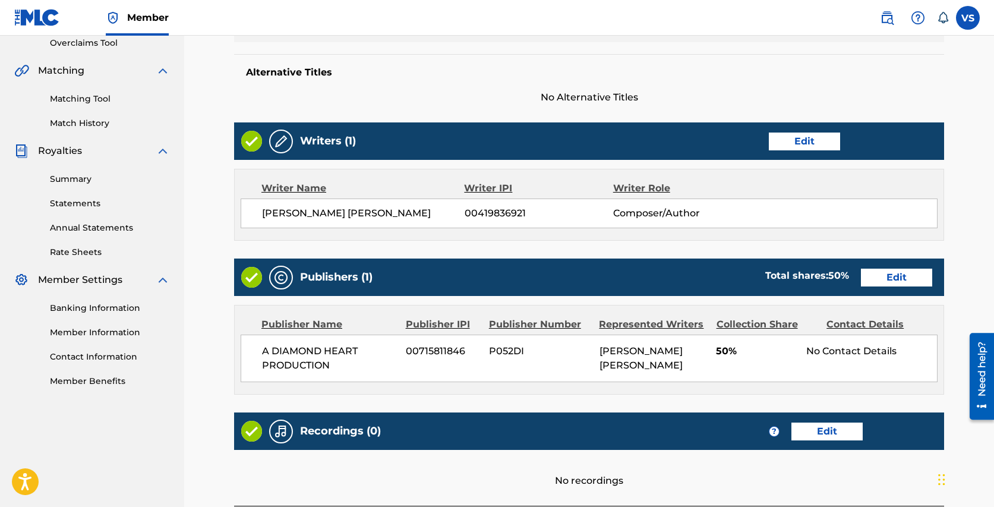
scroll to position [271, 0]
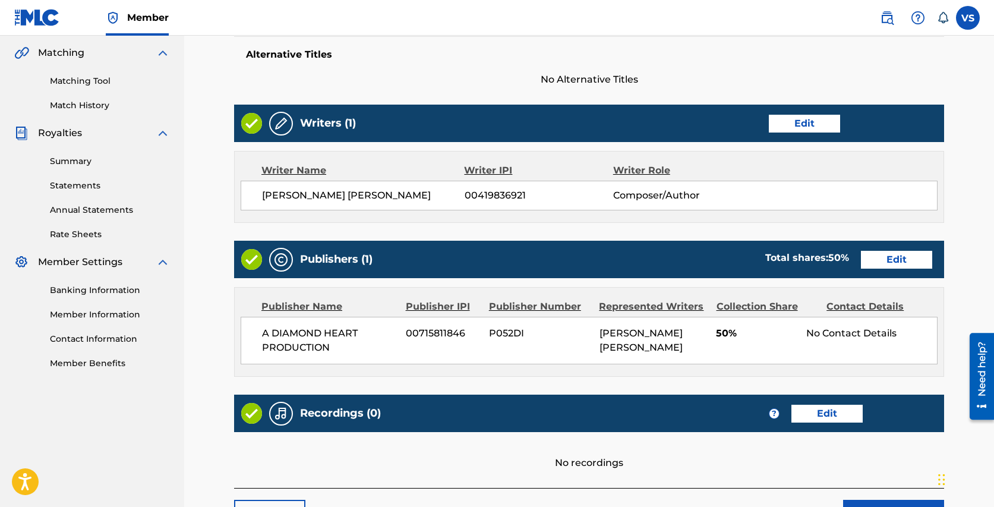
click at [885, 257] on link "Edit" at bounding box center [896, 260] width 71 height 18
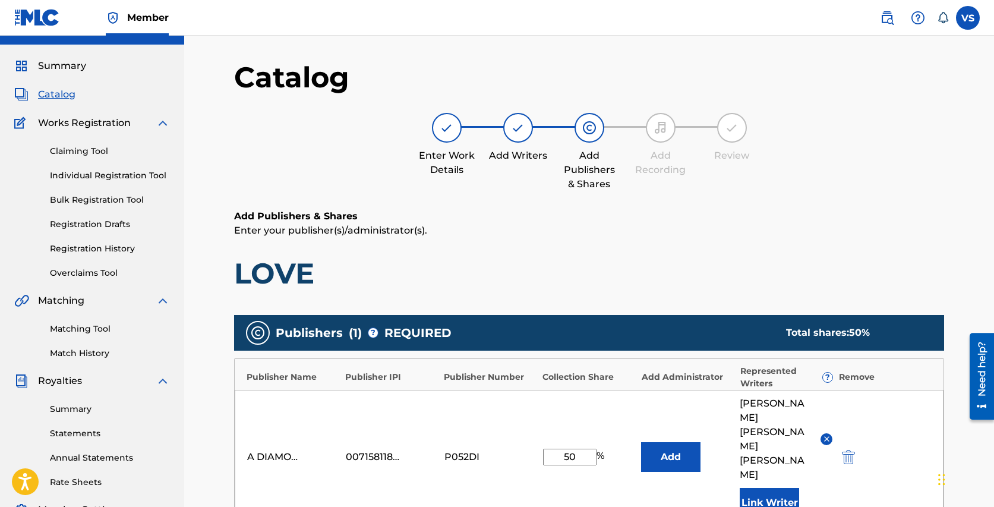
scroll to position [27, 0]
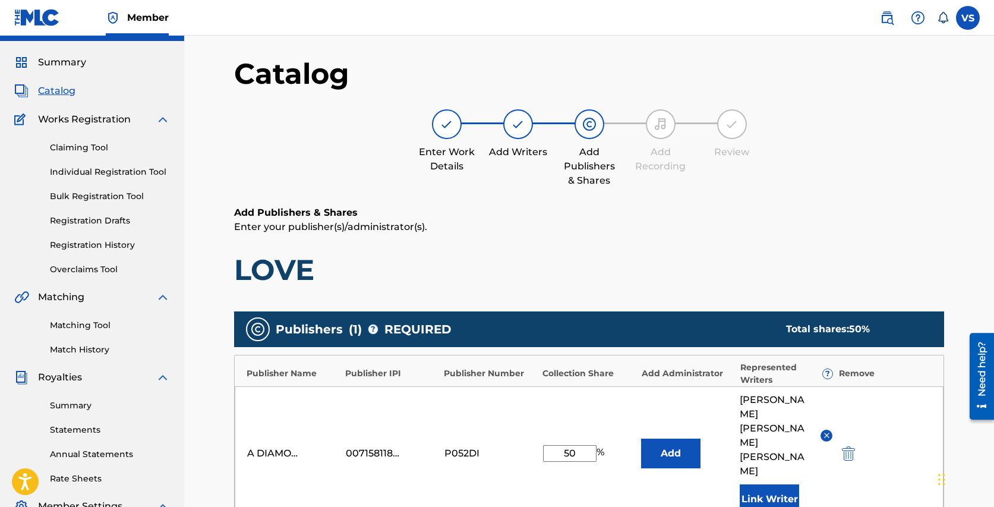
drag, startPoint x: 570, startPoint y: 430, endPoint x: 559, endPoint y: 431, distance: 10.7
click at [559, 445] on input "50" at bounding box center [569, 453] width 53 height 17
type input "100"
click at [678, 296] on div "Add Publishers & Shares Enter your publisher(s)/administrator(s). LOVE Publishe…" at bounding box center [589, 456] width 710 height 503
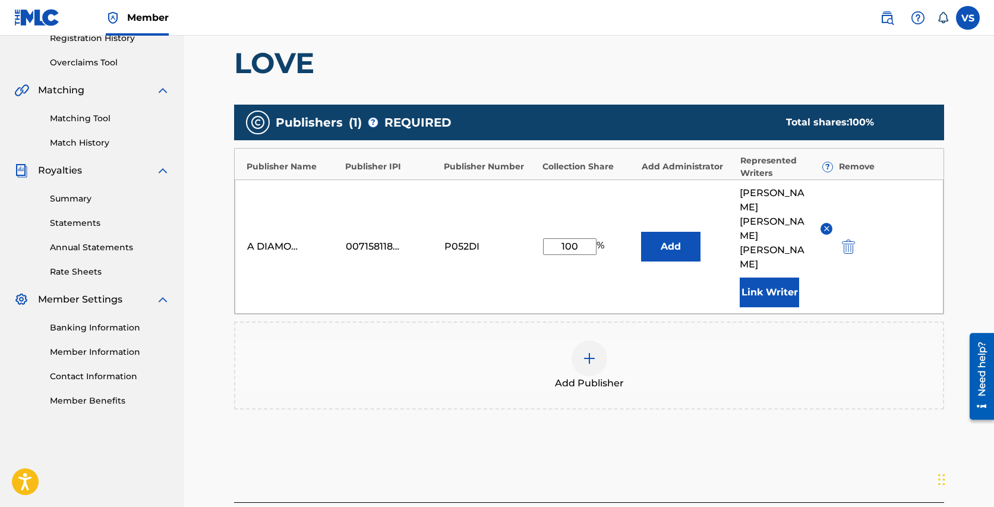
scroll to position [303, 0]
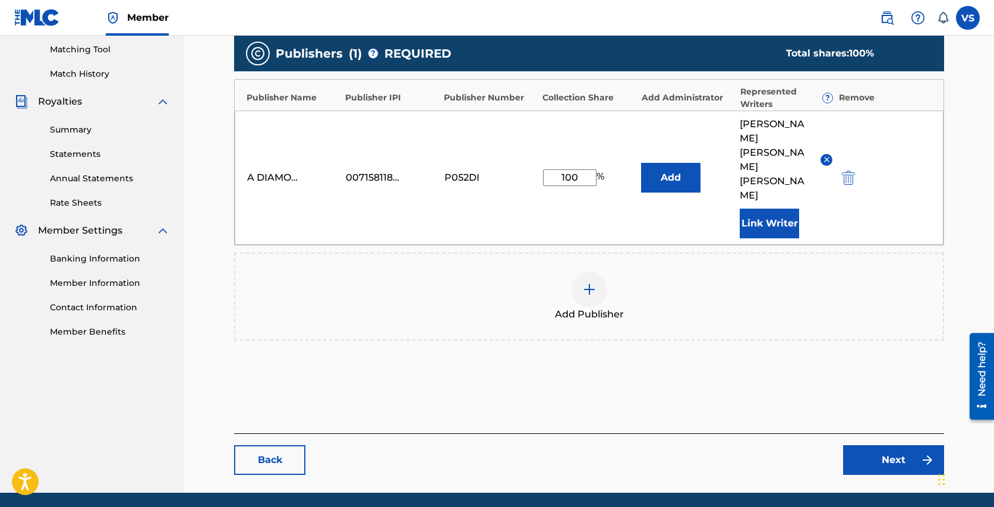
click at [897, 445] on link "Next" at bounding box center [893, 460] width 101 height 30
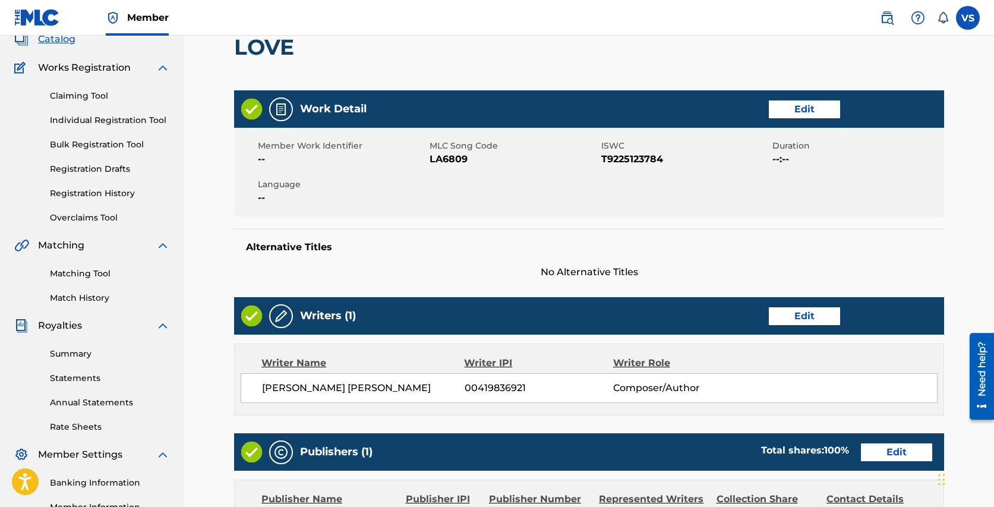
scroll to position [81, 0]
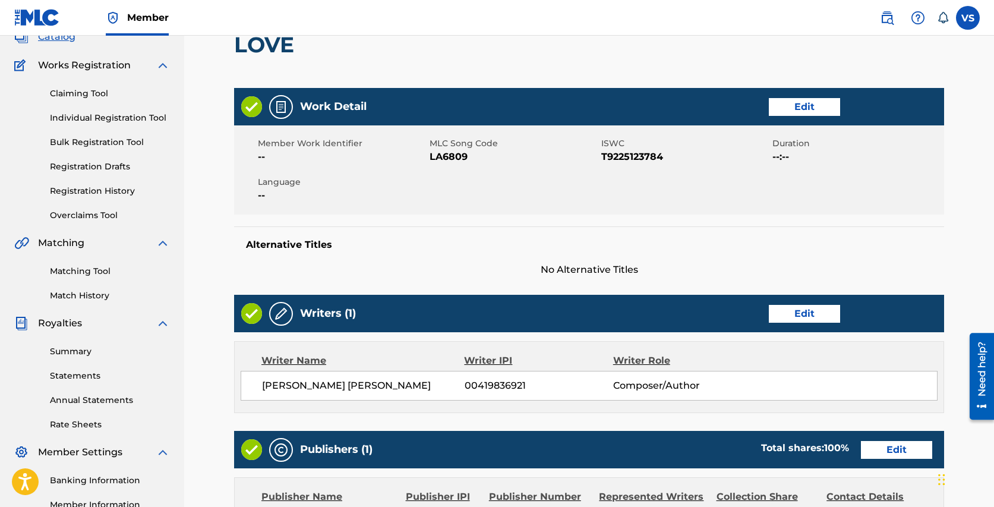
click at [810, 310] on link "Edit" at bounding box center [803, 314] width 71 height 18
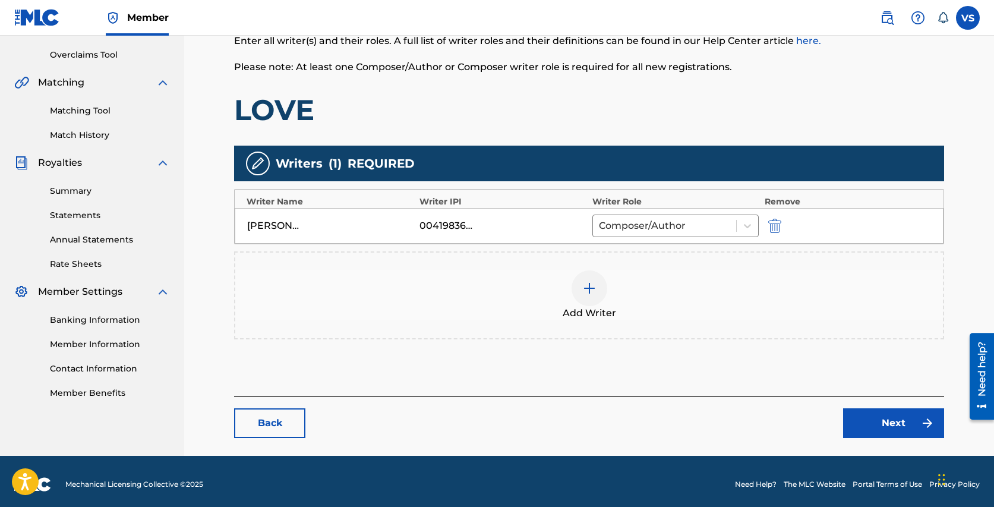
scroll to position [248, 0]
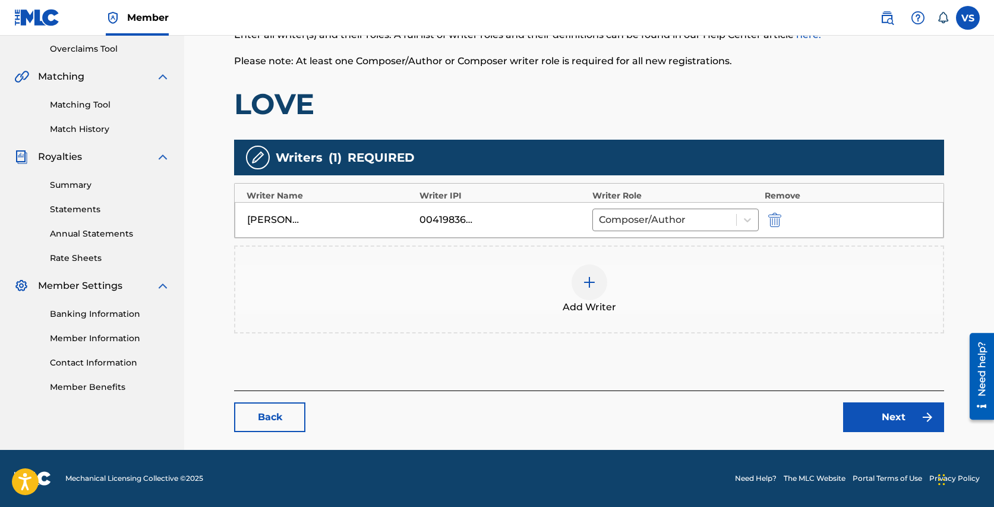
click at [865, 412] on link "Next" at bounding box center [893, 417] width 101 height 30
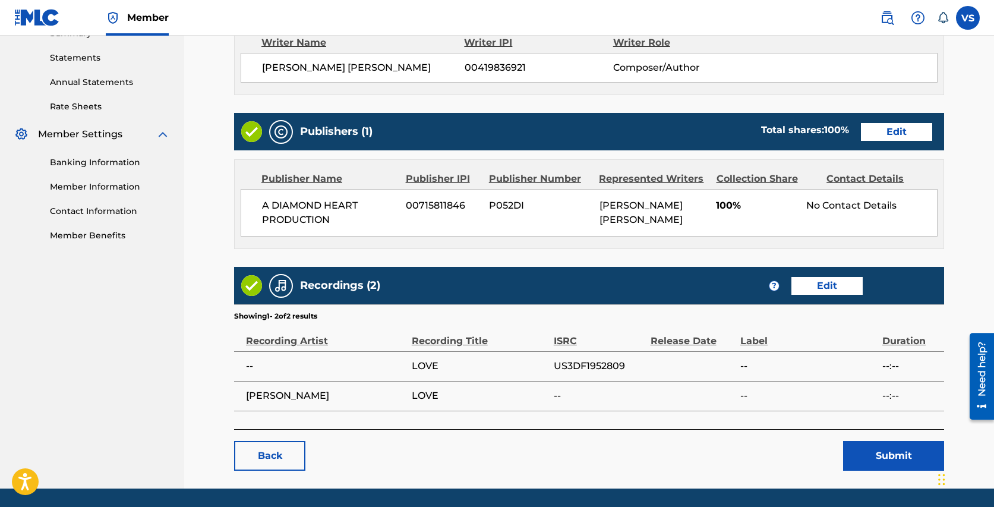
scroll to position [436, 0]
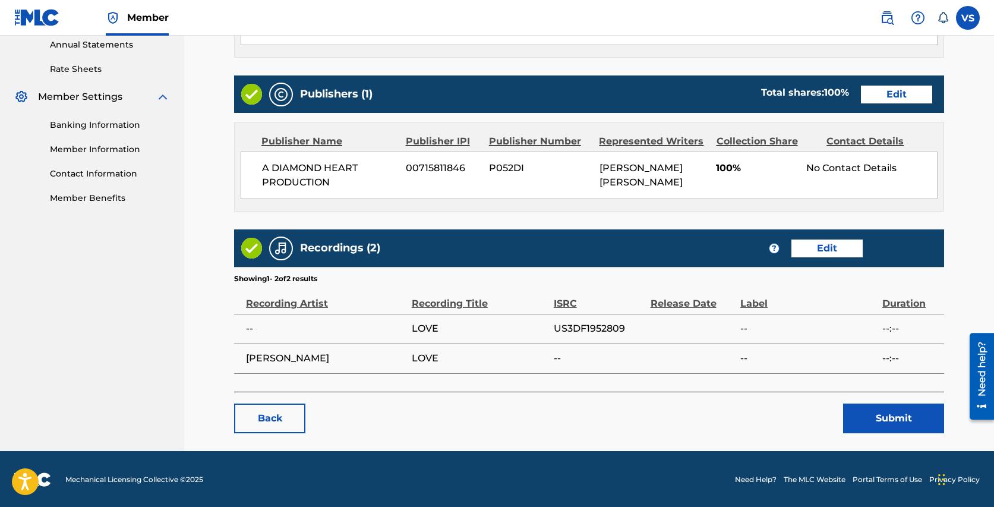
click at [884, 417] on button "Submit" at bounding box center [893, 418] width 101 height 30
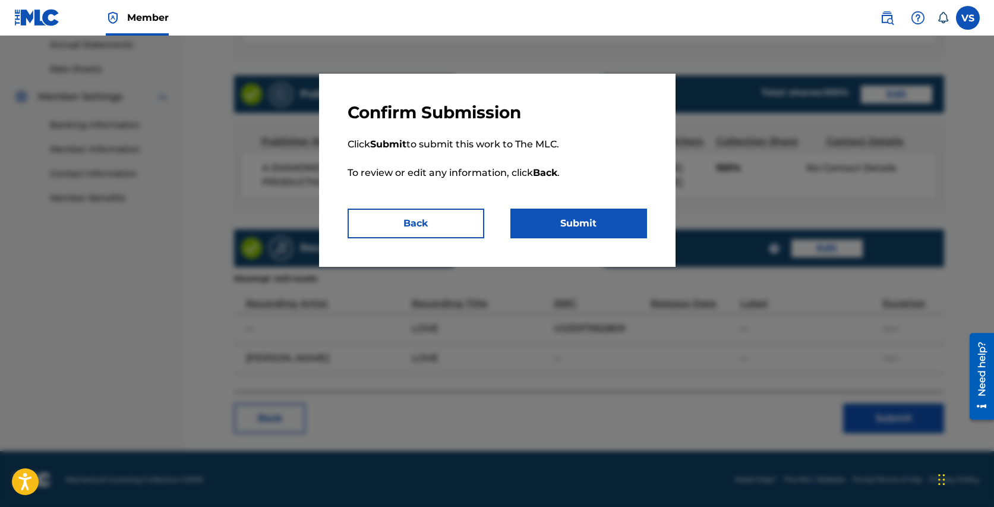
click at [605, 210] on button "Submit" at bounding box center [578, 223] width 137 height 30
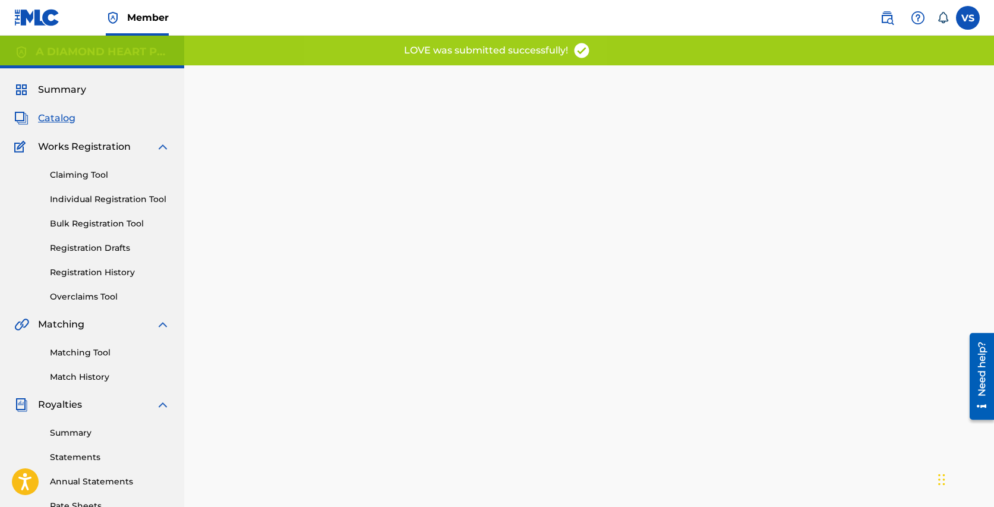
click at [62, 117] on span "Catalog" at bounding box center [56, 118] width 37 height 14
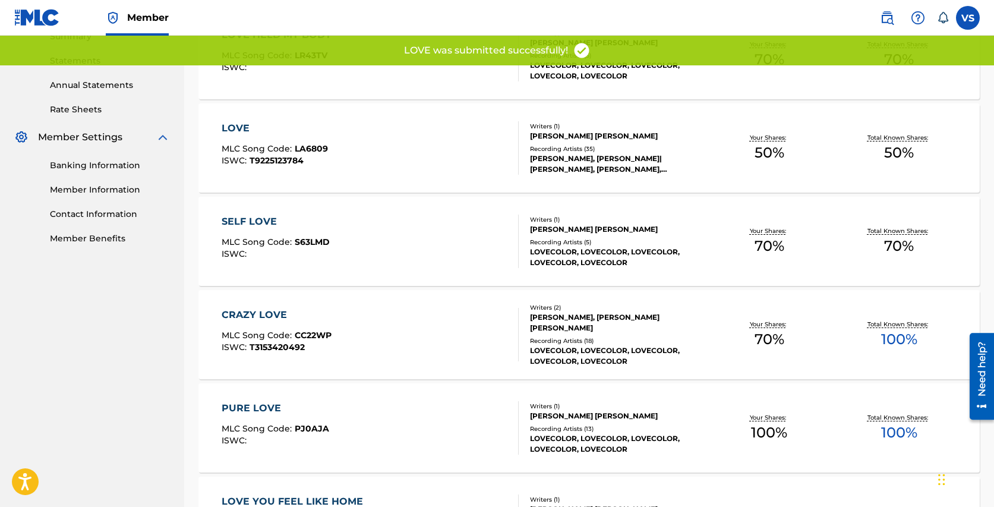
scroll to position [410, 0]
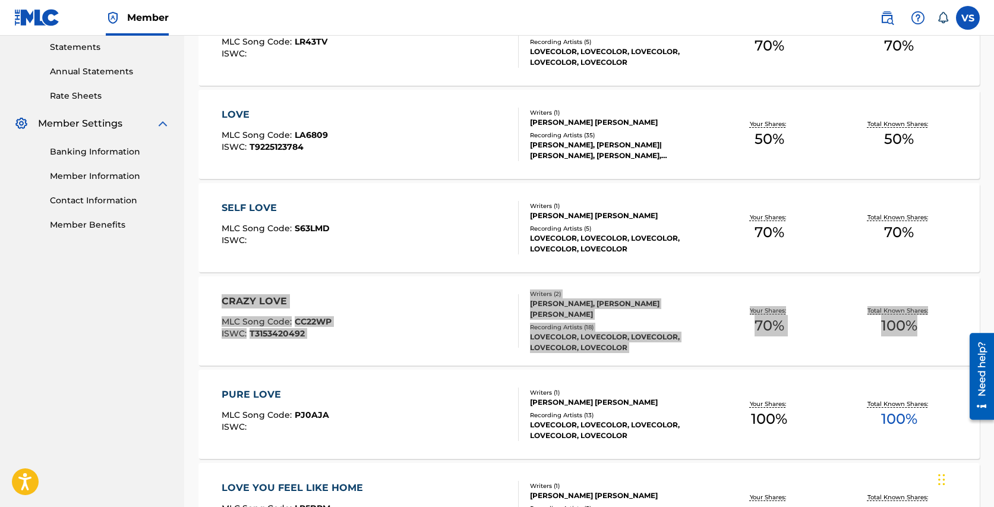
drag, startPoint x: 259, startPoint y: 298, endPoint x: 394, endPoint y: 1, distance: 325.6
click at [0, 0] on div "Member VS VS Vanessa Silberman diamondsunderfire@yahoo.com Notification Prefere…" at bounding box center [497, 174] width 994 height 1168
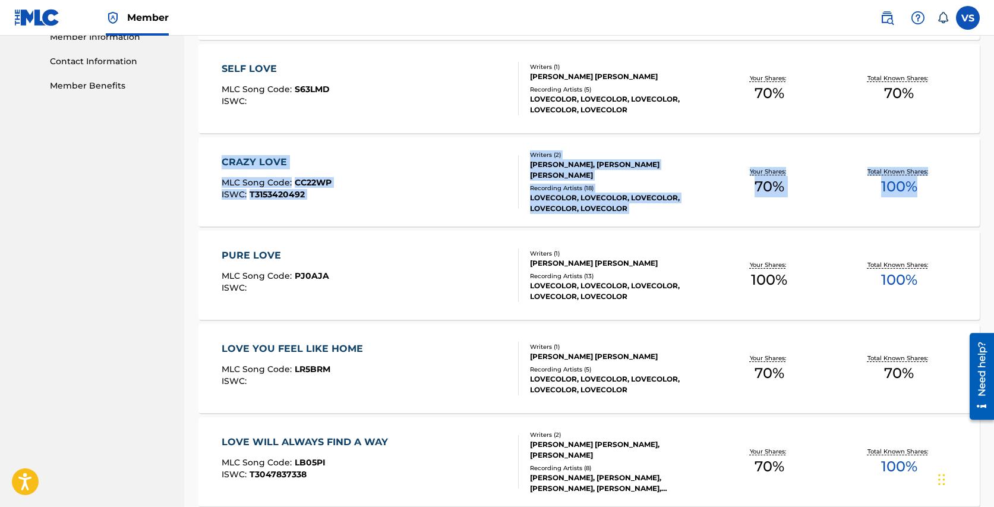
scroll to position [553, 0]
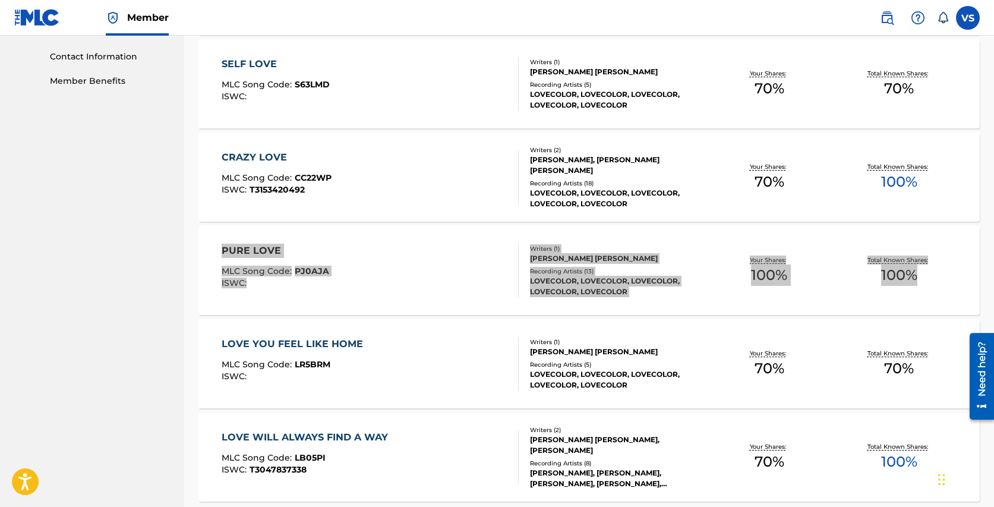
drag, startPoint x: 258, startPoint y: 252, endPoint x: 421, endPoint y: 2, distance: 298.1
click at [0, 0] on div "Member VS VS Vanessa Silberman diamondsunderfire@yahoo.com Notification Prefere…" at bounding box center [497, 31] width 994 height 1168
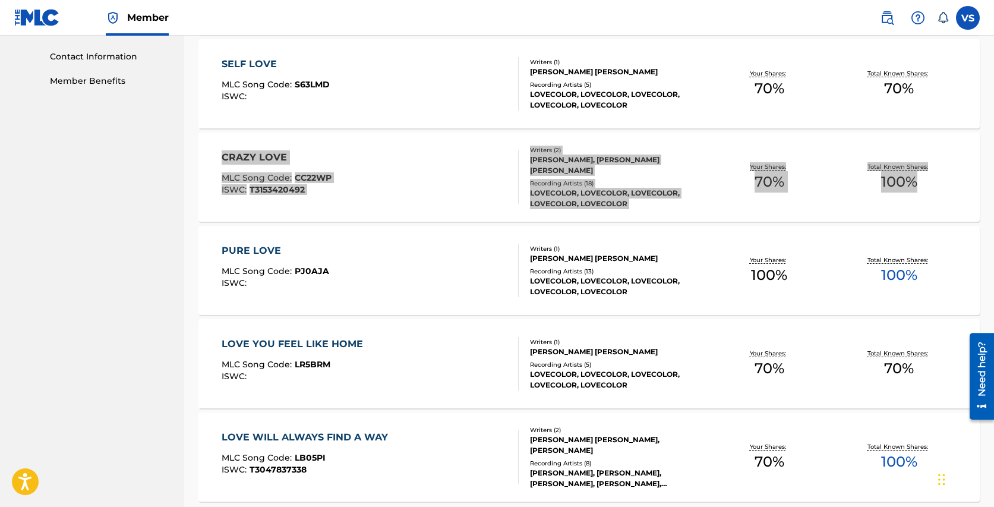
drag, startPoint x: 276, startPoint y: 157, endPoint x: 374, endPoint y: 11, distance: 176.7
click at [0, 0] on div "Member VS VS Vanessa Silberman diamondsunderfire@yahoo.com Notification Prefere…" at bounding box center [497, 31] width 994 height 1168
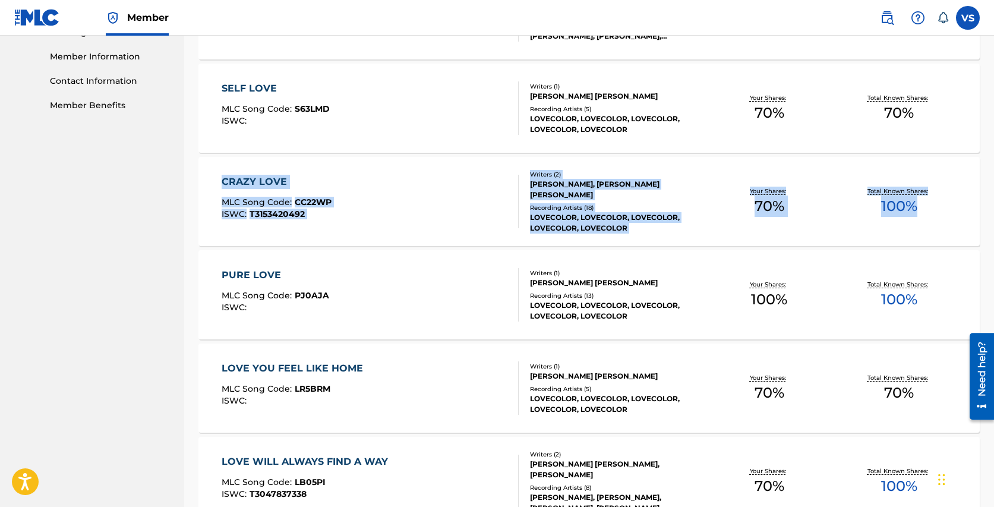
scroll to position [661, 0]
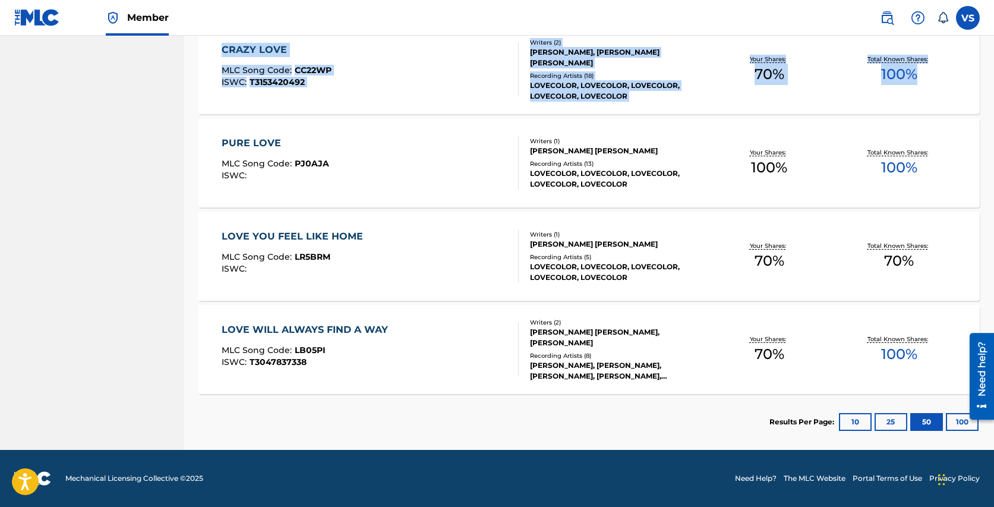
click at [957, 420] on button "100" at bounding box center [961, 422] width 33 height 18
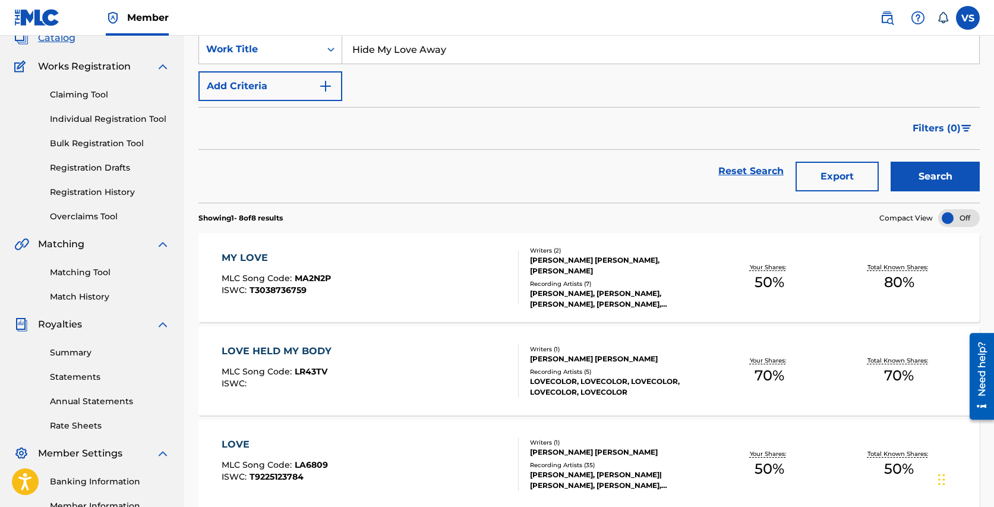
scroll to position [0, 0]
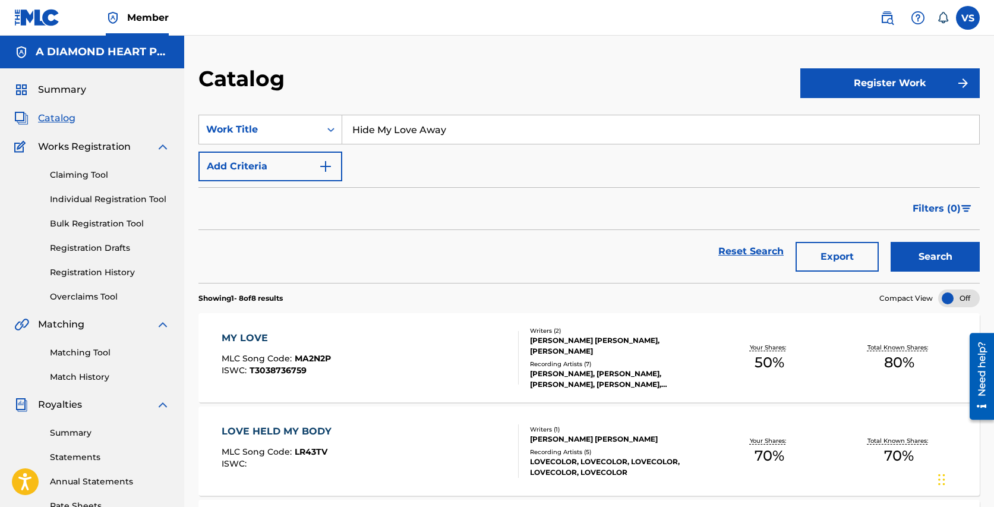
drag, startPoint x: 459, startPoint y: 132, endPoint x: 378, endPoint y: 96, distance: 88.8
click at [55, 119] on span "Catalog" at bounding box center [56, 118] width 37 height 14
click at [59, 118] on span "Catalog" at bounding box center [56, 118] width 37 height 14
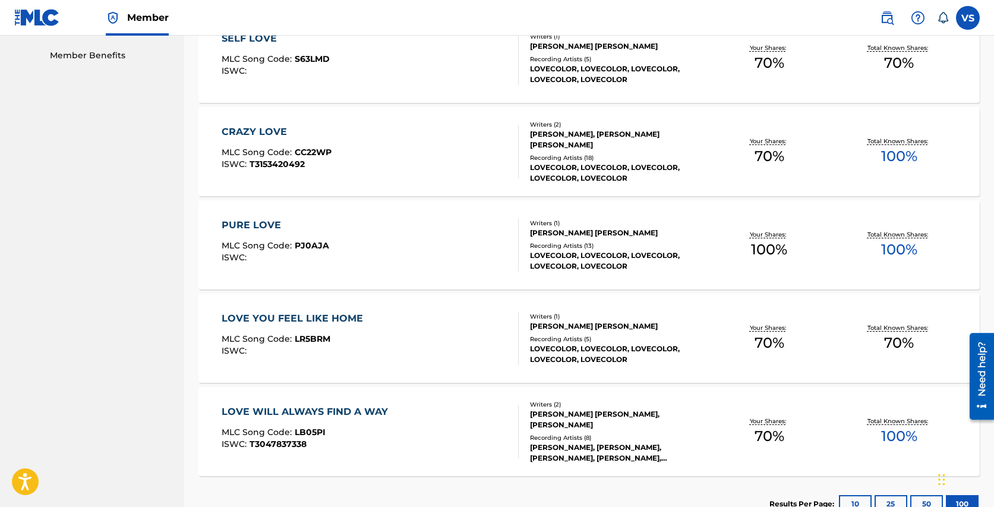
scroll to position [661, 0]
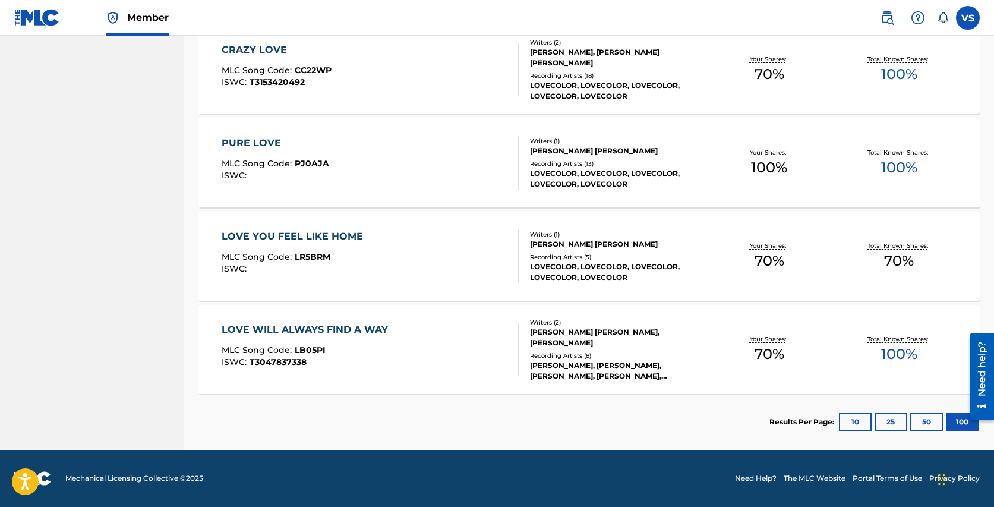
click at [847, 417] on button "10" at bounding box center [855, 422] width 33 height 18
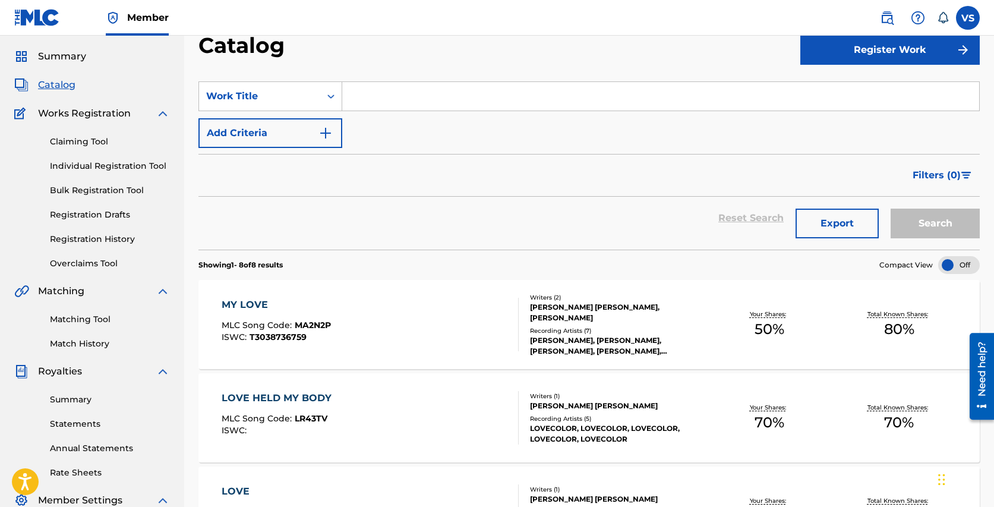
scroll to position [0, 0]
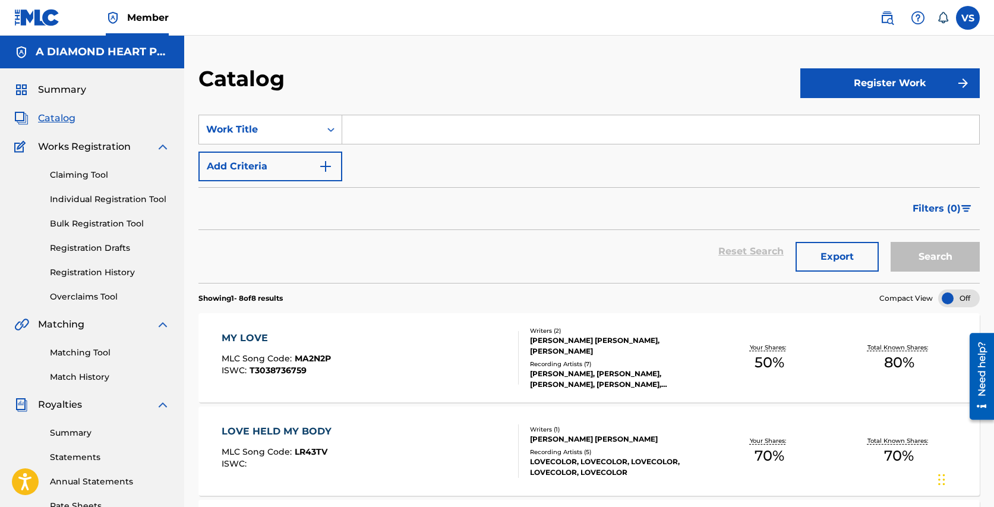
click at [56, 118] on span "Catalog" at bounding box center [56, 118] width 37 height 14
click at [61, 118] on span "Catalog" at bounding box center [56, 118] width 37 height 14
click at [20, 112] on img at bounding box center [21, 118] width 14 height 14
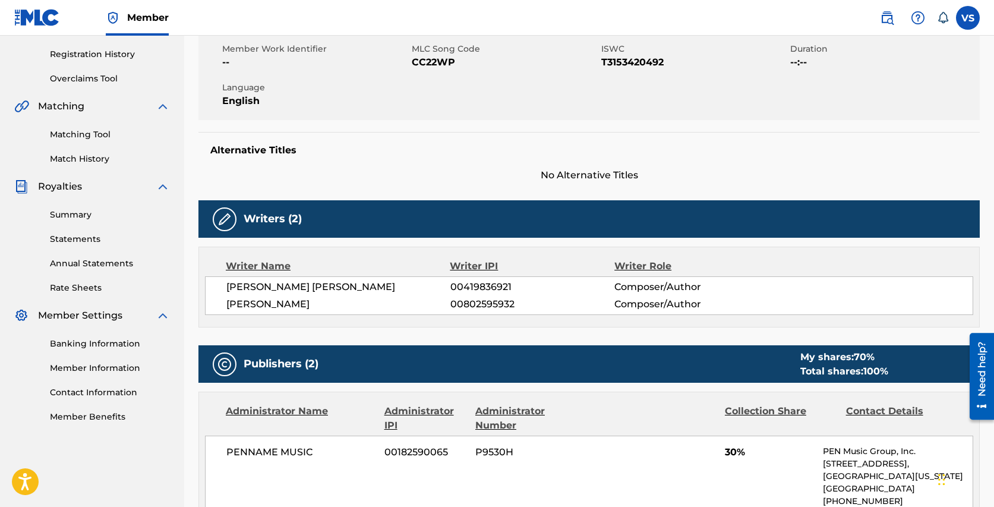
scroll to position [200, 0]
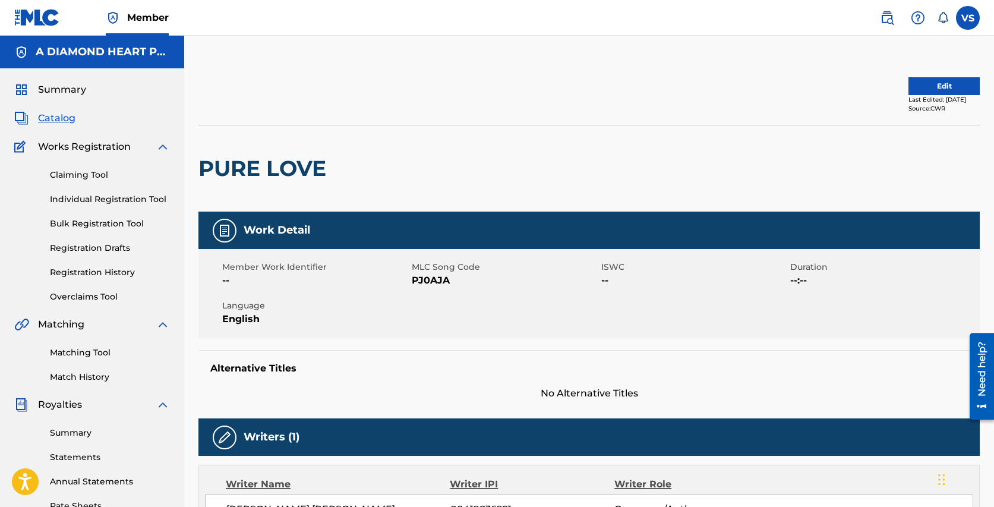
click at [941, 83] on button "Edit" at bounding box center [943, 86] width 71 height 18
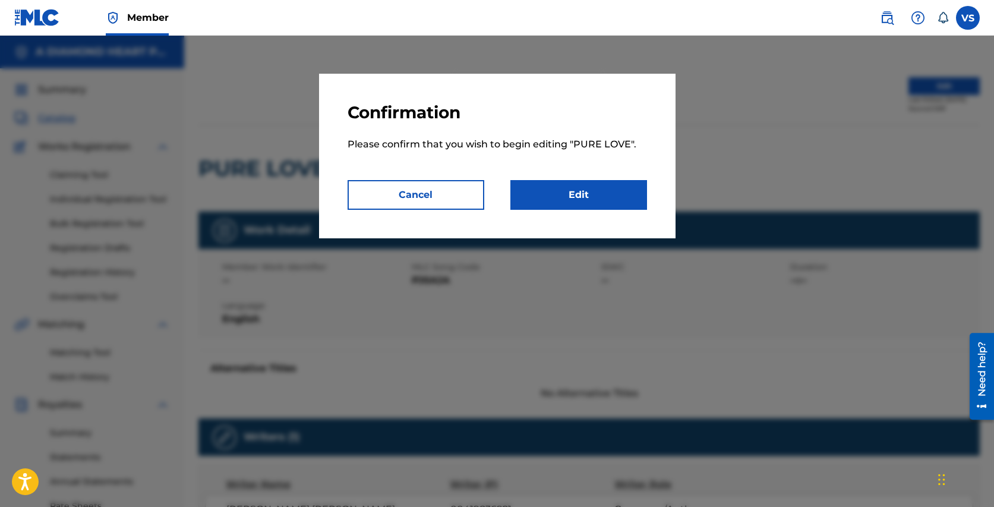
click at [564, 196] on link "Edit" at bounding box center [578, 195] width 137 height 30
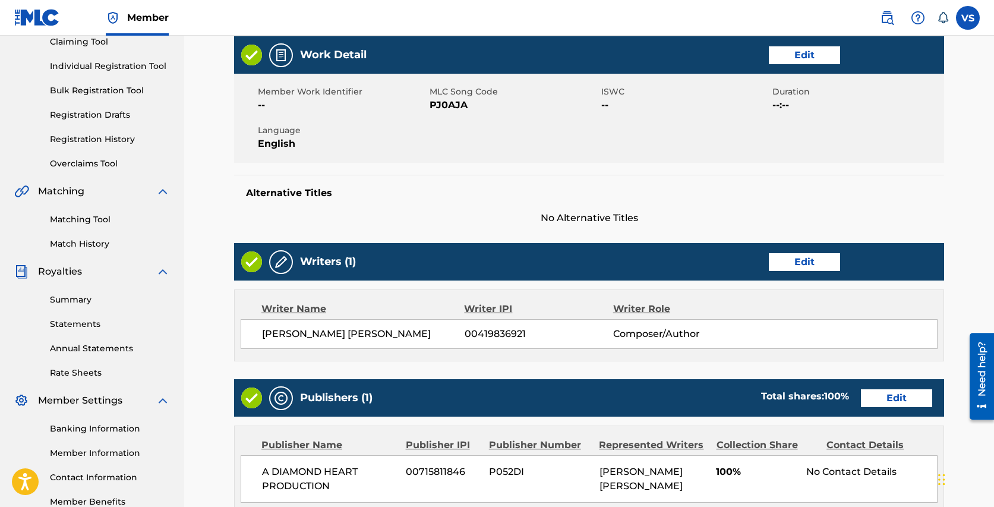
scroll to position [127, 0]
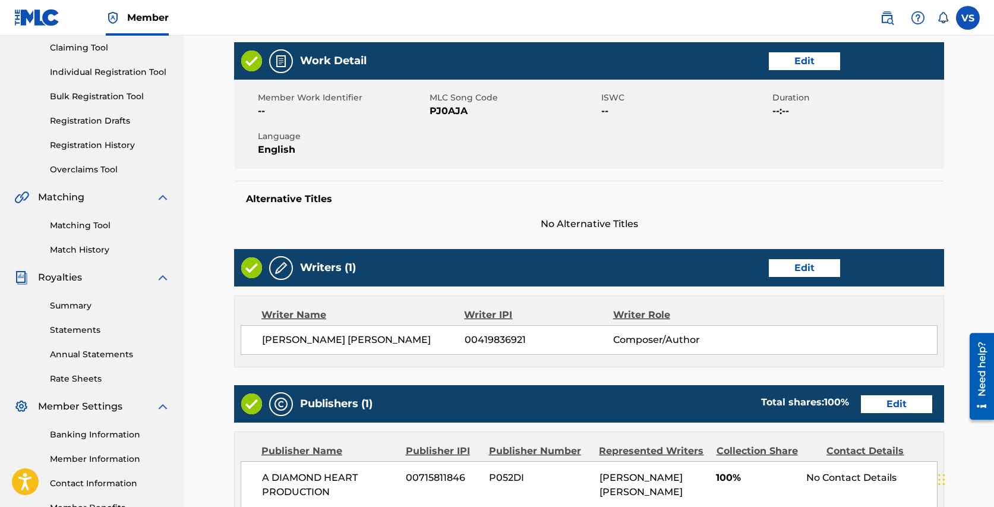
click at [783, 267] on link "Edit" at bounding box center [803, 268] width 71 height 18
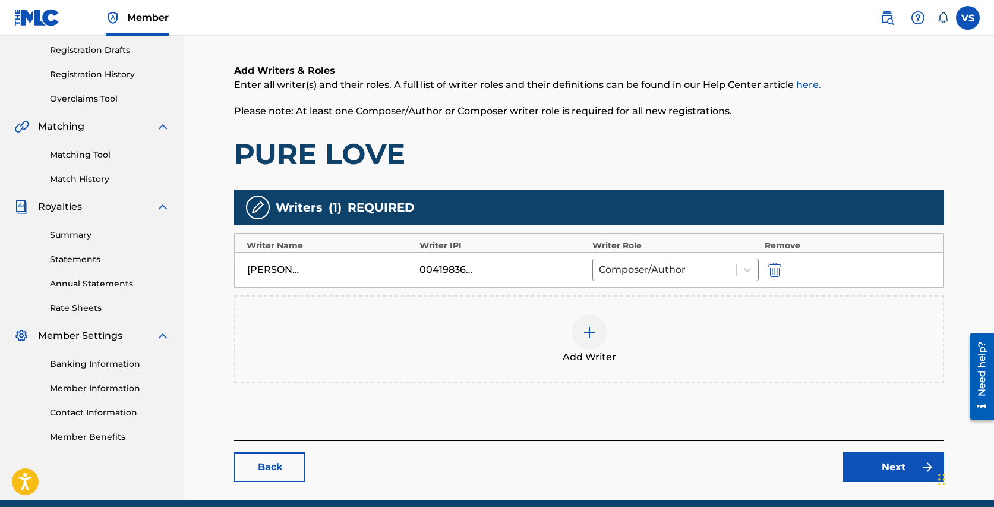
scroll to position [203, 0]
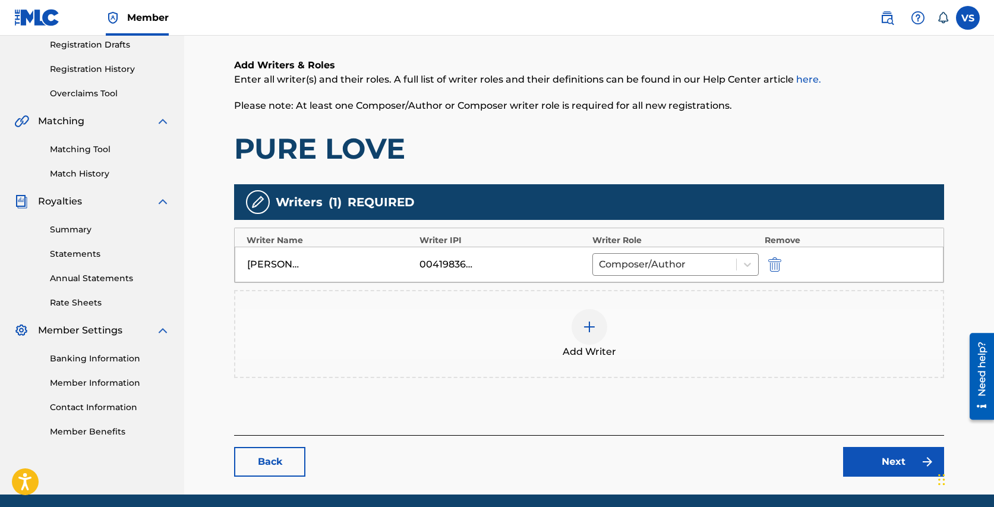
click at [584, 330] on img at bounding box center [589, 326] width 14 height 14
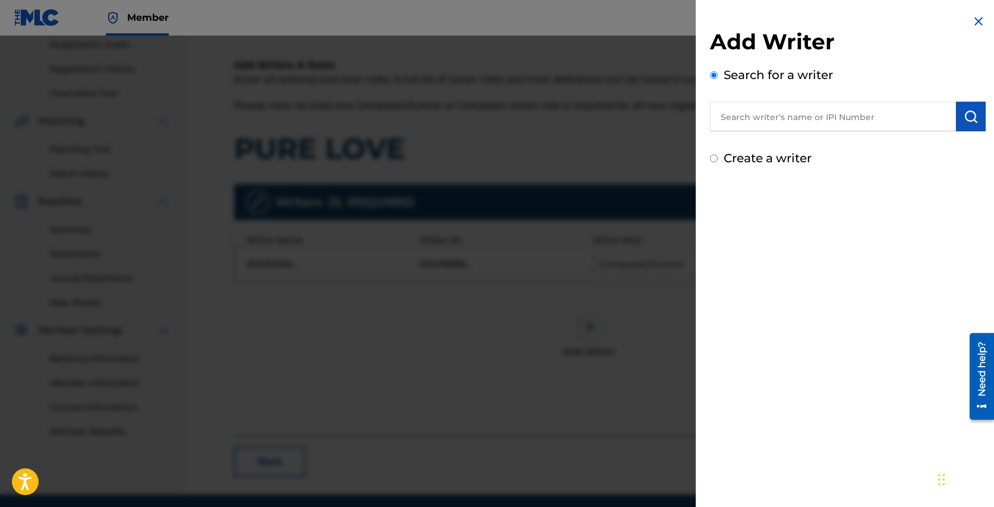
click at [773, 113] on input "text" at bounding box center [833, 117] width 246 height 30
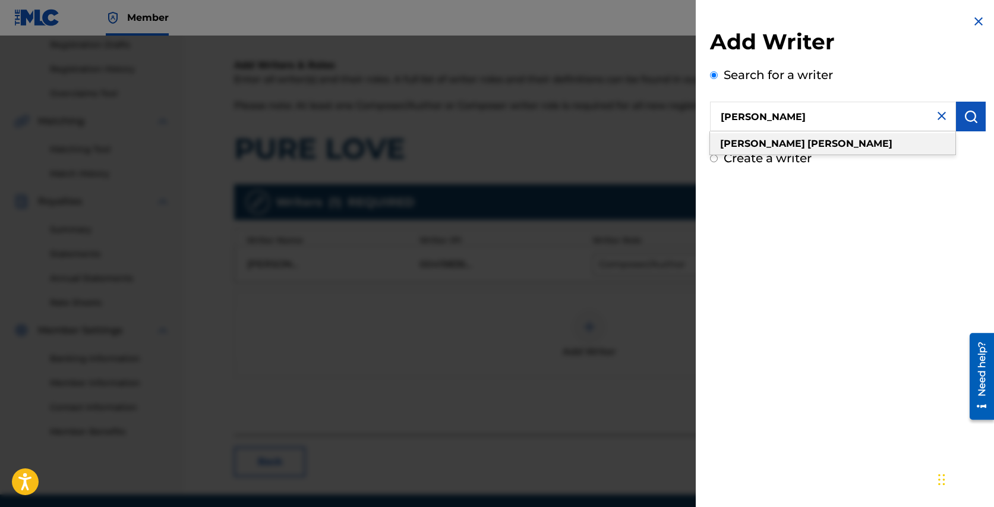
click at [807, 147] on strong "[PERSON_NAME]" at bounding box center [849, 143] width 85 height 11
type input "[PERSON_NAME]"
click at [790, 212] on div "Add Writer Search for a writer ryan carnes Create a writer" at bounding box center [847, 253] width 304 height 507
click at [789, 115] on input "[PERSON_NAME]" at bounding box center [833, 117] width 246 height 30
click at [807, 143] on strong "carnes" at bounding box center [849, 143] width 85 height 11
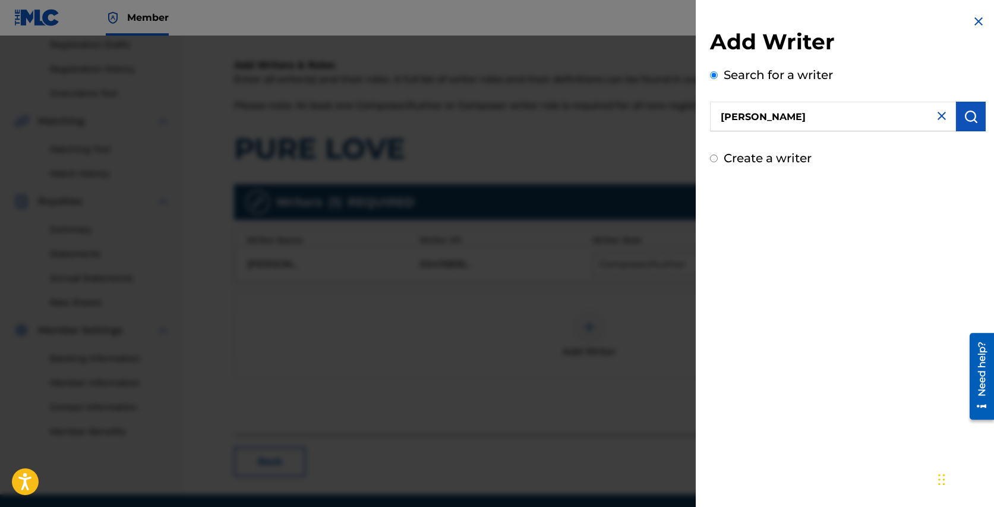
click at [713, 156] on input "Create a writer" at bounding box center [714, 158] width 8 height 8
radio input "false"
radio input "true"
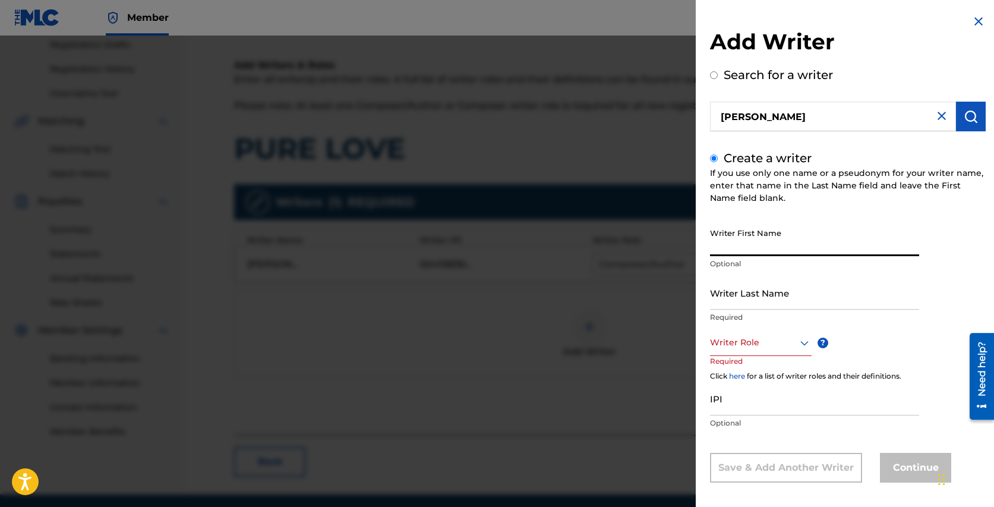
click at [765, 241] on input "Writer First Name" at bounding box center [814, 239] width 209 height 34
type input "Ryan"
click at [747, 299] on input "Writer Last Name" at bounding box center [814, 293] width 209 height 34
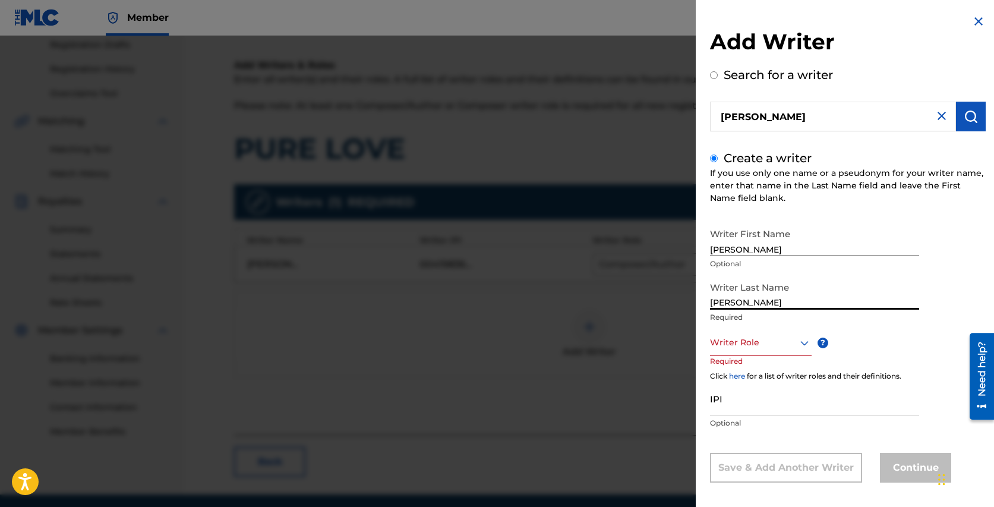
type input "Carnes"
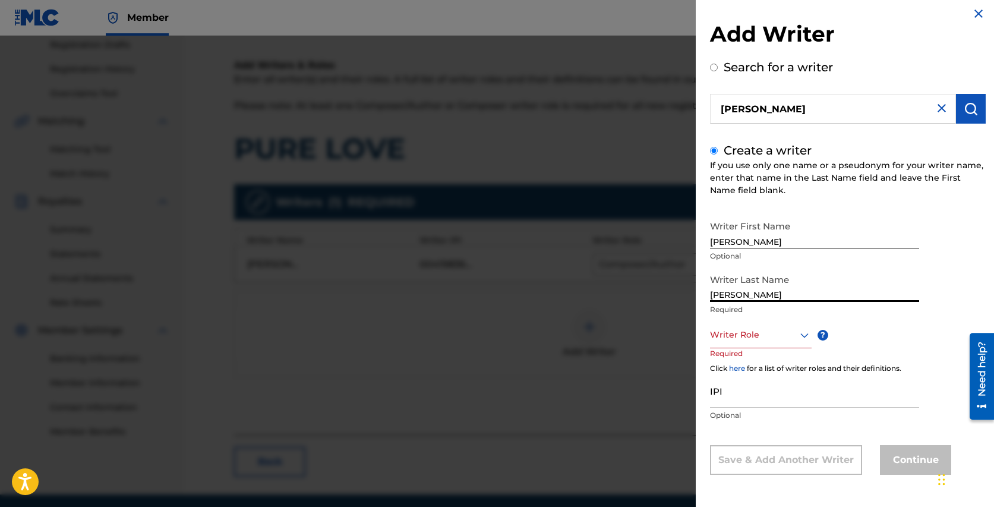
click at [806, 340] on icon at bounding box center [804, 335] width 14 height 14
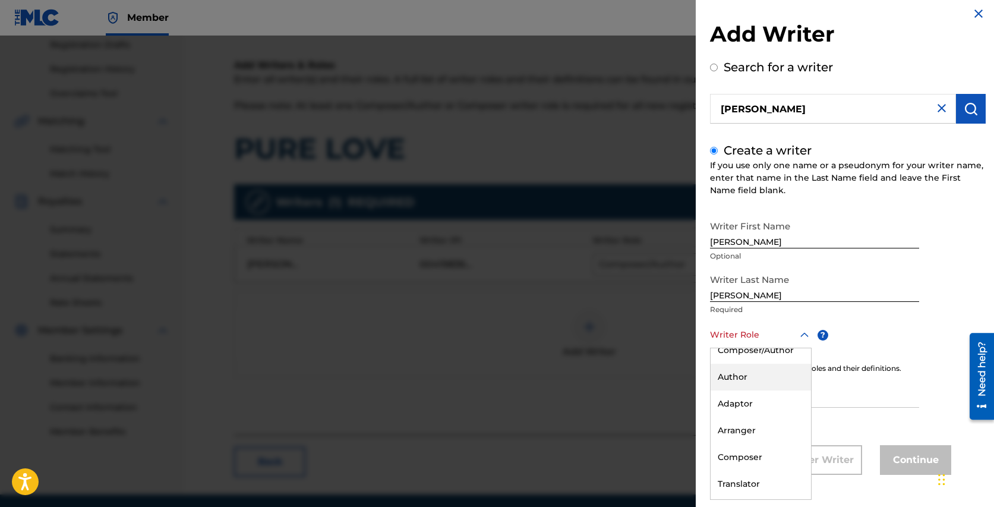
scroll to position [0, 0]
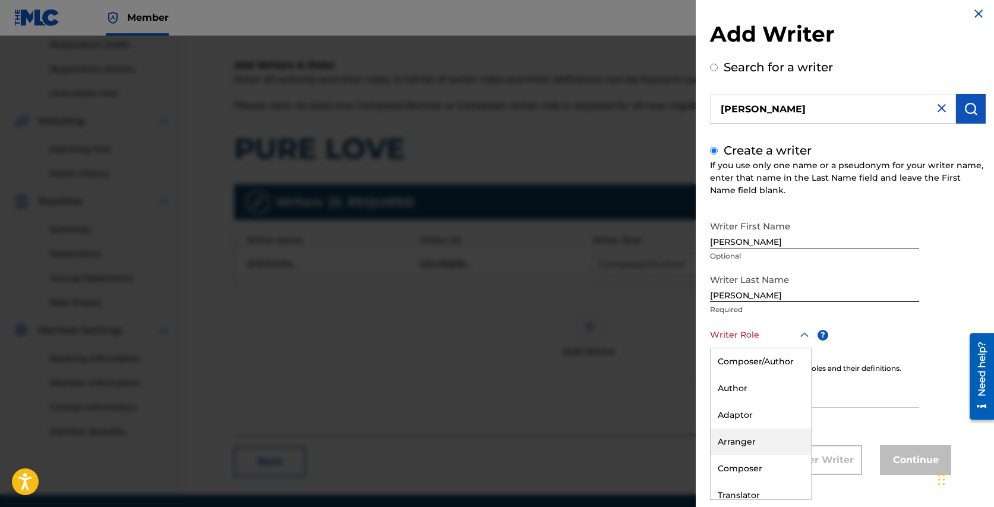
click at [735, 438] on div "Arranger" at bounding box center [760, 441] width 100 height 27
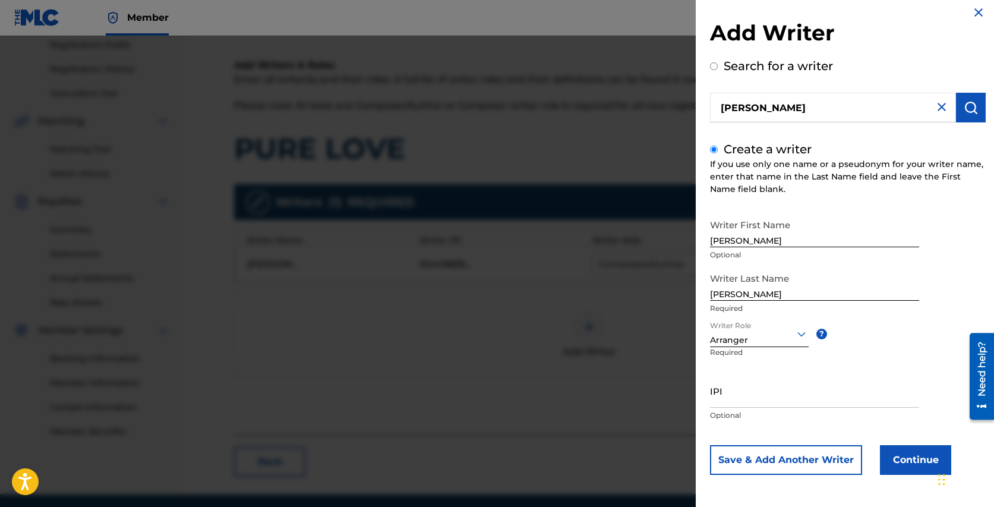
scroll to position [8, 0]
click at [741, 393] on input "IPI" at bounding box center [814, 391] width 209 height 34
paste input "00802595932"
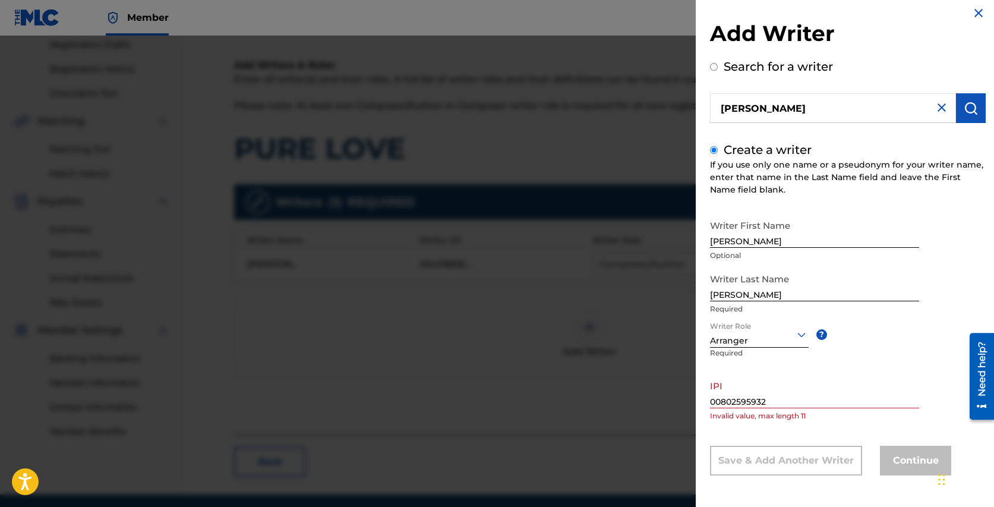
click at [813, 435] on div "Writer First Name Ryan Optional Writer Last Name Carnes Required Writer Role Ar…" at bounding box center [848, 344] width 276 height 261
drag, startPoint x: 717, startPoint y: 405, endPoint x: 701, endPoint y: 401, distance: 16.4
click at [701, 401] on div "Add Writer Search for a writer ryan carnes Create a writer If you use only one …" at bounding box center [847, 249] width 304 height 515
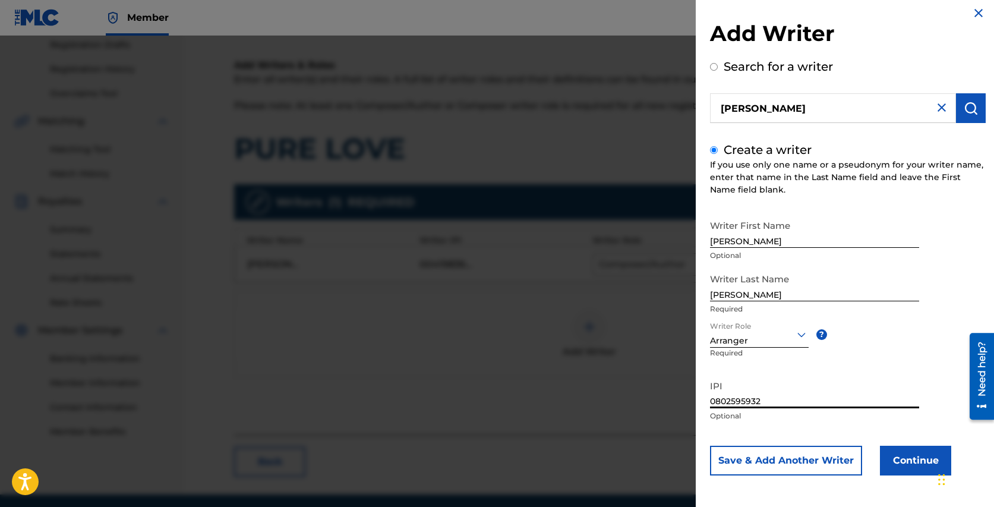
drag, startPoint x: 714, startPoint y: 399, endPoint x: 688, endPoint y: 394, distance: 26.1
click at [695, 397] on div "Add Writer Search for a writer ryan carnes Create a writer If you use only one …" at bounding box center [847, 249] width 304 height 515
type input "802595932"
click at [906, 457] on button "Continue" at bounding box center [915, 460] width 71 height 30
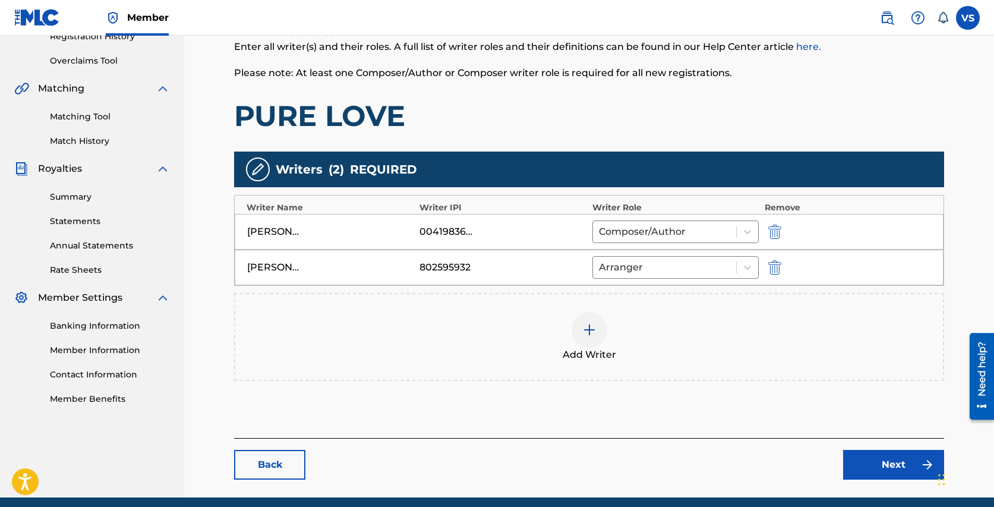
scroll to position [283, 0]
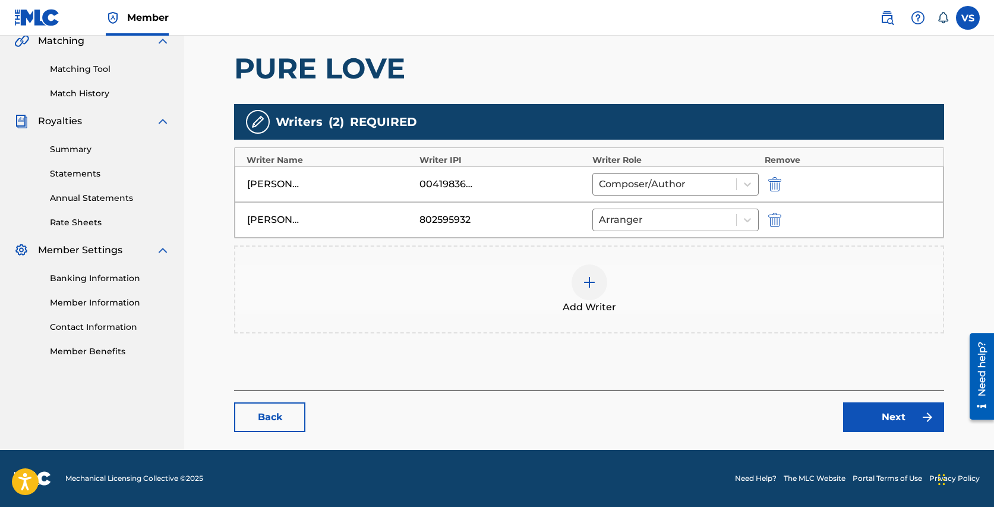
click at [869, 410] on link "Next" at bounding box center [893, 417] width 101 height 30
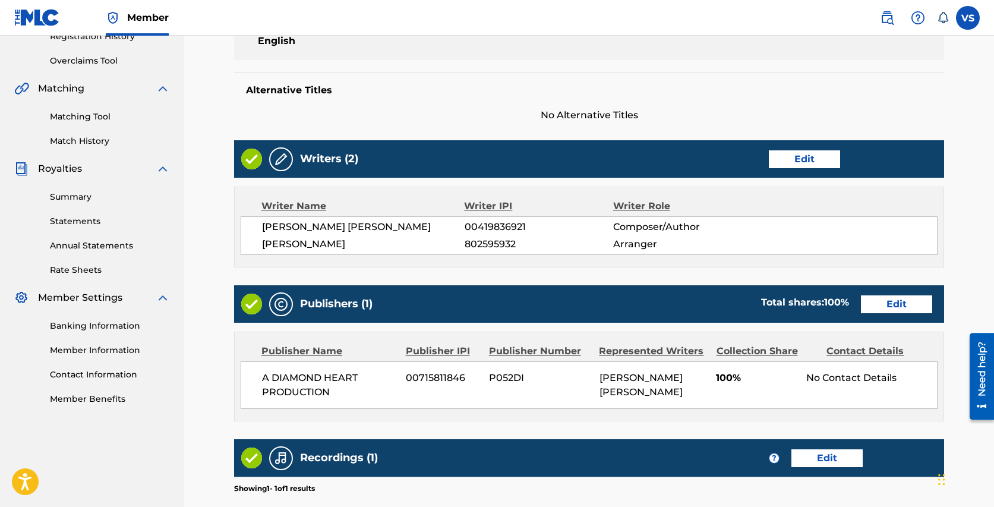
scroll to position [235, 0]
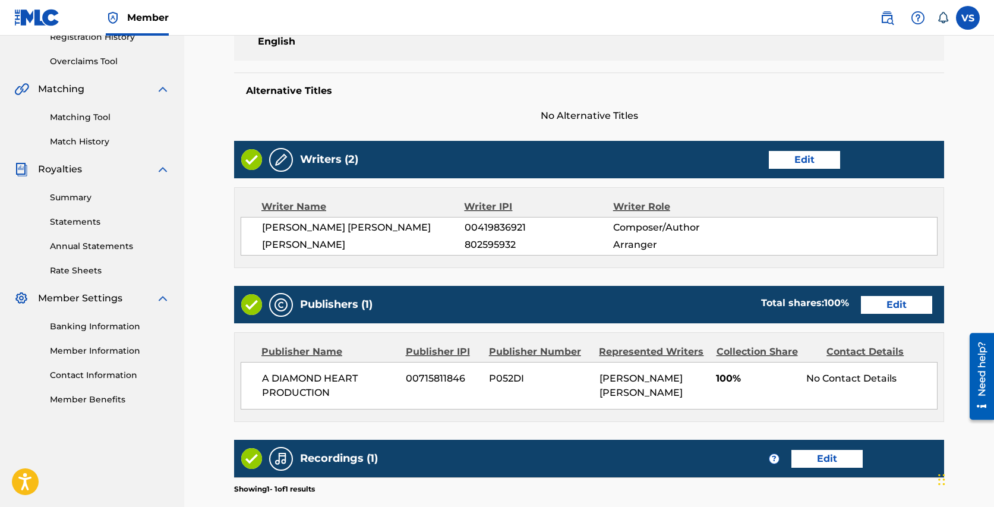
click at [904, 304] on link "Edit" at bounding box center [896, 305] width 71 height 18
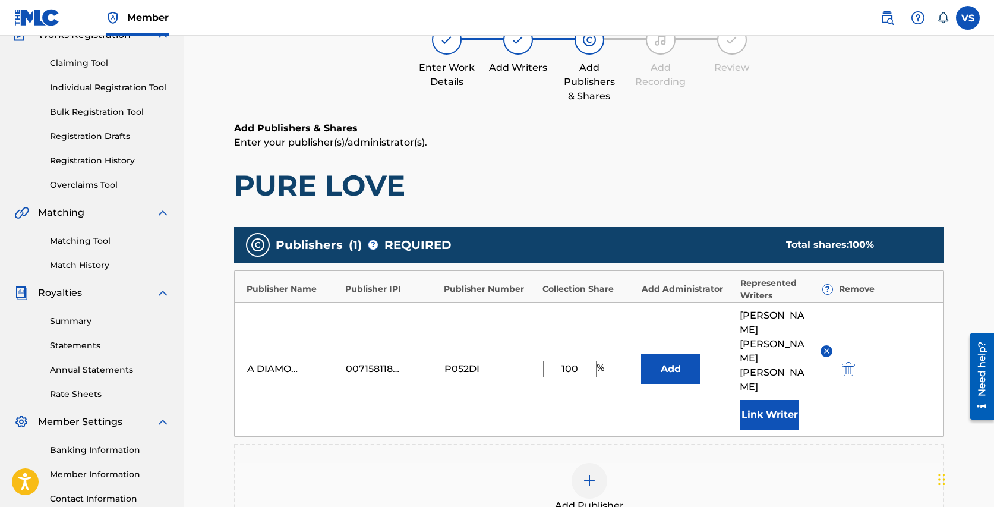
scroll to position [116, 0]
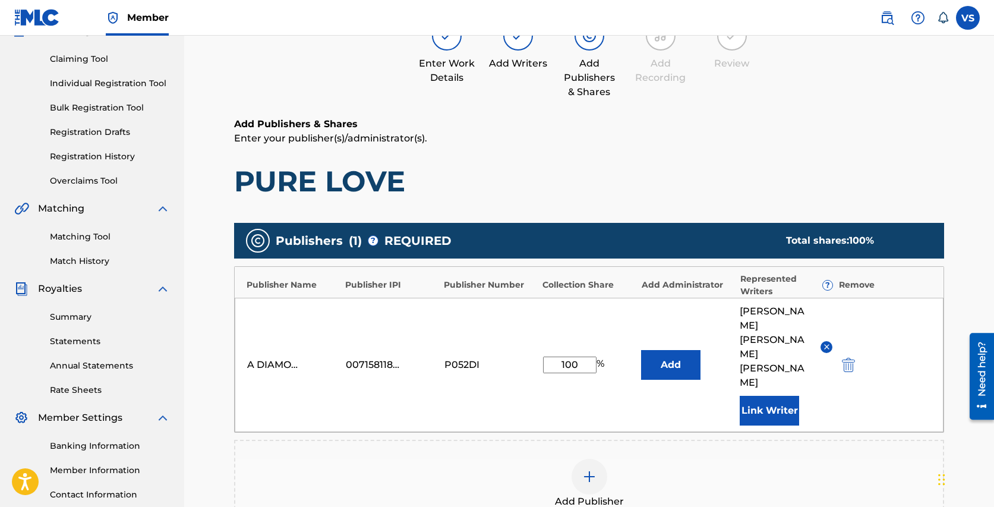
drag, startPoint x: 570, startPoint y: 343, endPoint x: 535, endPoint y: 335, distance: 35.9
click at [535, 335] on div "A DIAMOND HEART PRODUCTION 00715811846 P052DI 100 % Add VANESSA MIRIAM SILBERMA…" at bounding box center [589, 365] width 708 height 134
type input "70"
click at [672, 458] on div "Add Publisher" at bounding box center [588, 483] width 707 height 50
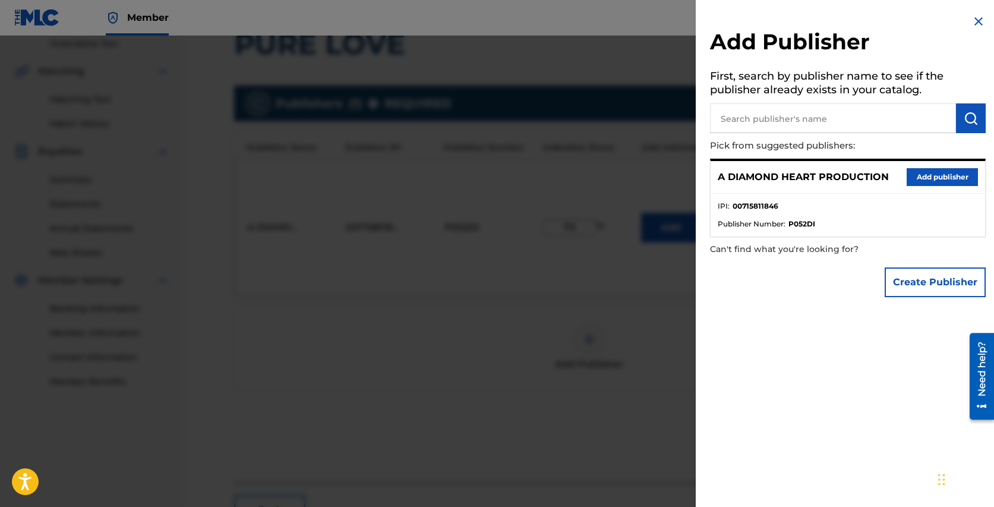
scroll to position [303, 0]
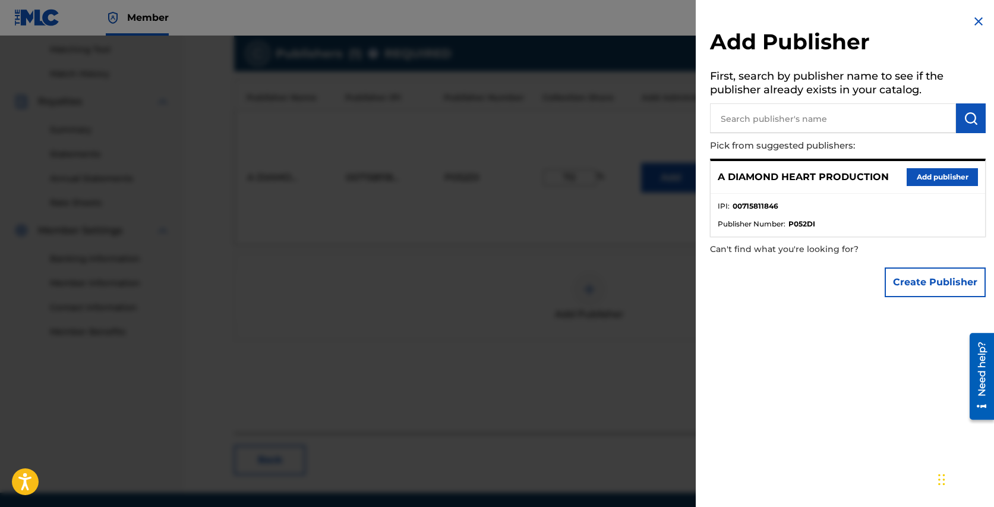
click at [976, 18] on img at bounding box center [978, 21] width 14 height 14
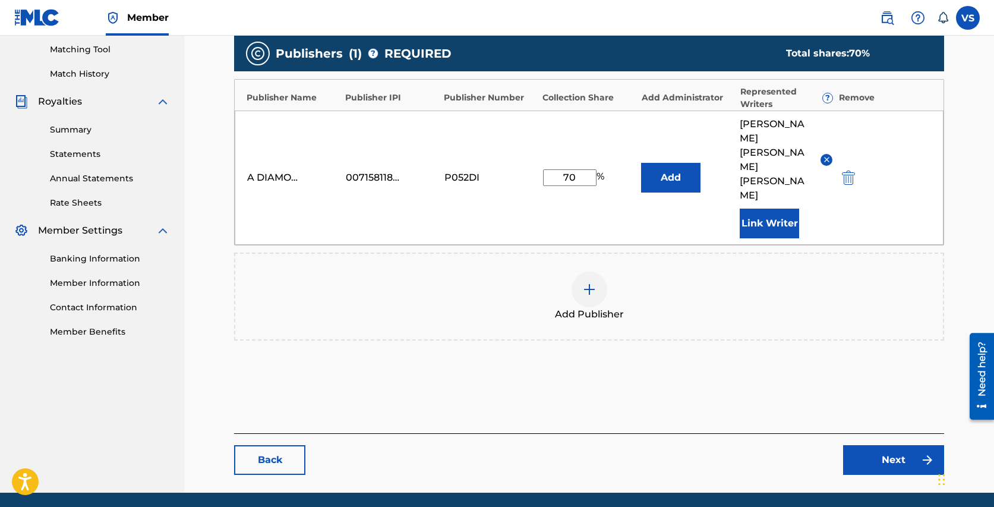
click at [726, 271] on div "Add Publisher" at bounding box center [588, 296] width 707 height 50
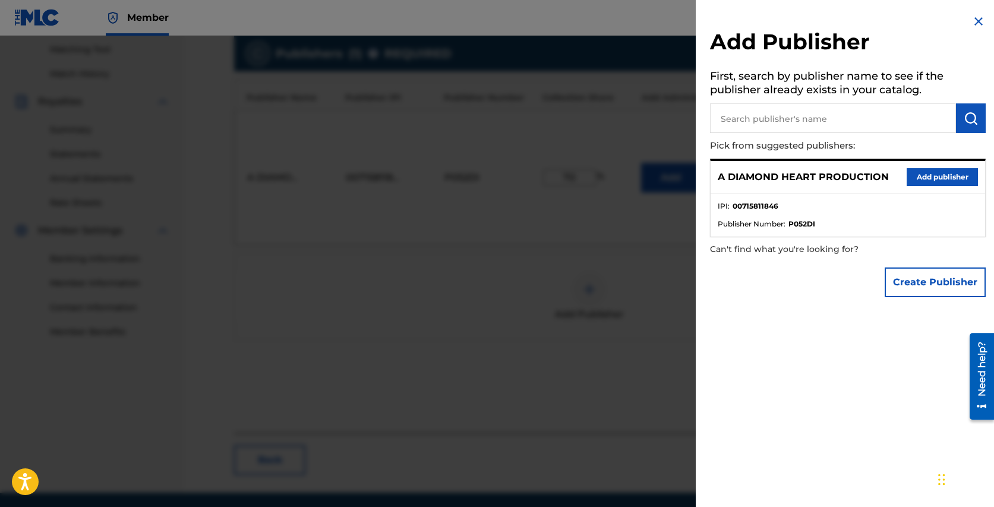
click at [975, 19] on img at bounding box center [978, 21] width 14 height 14
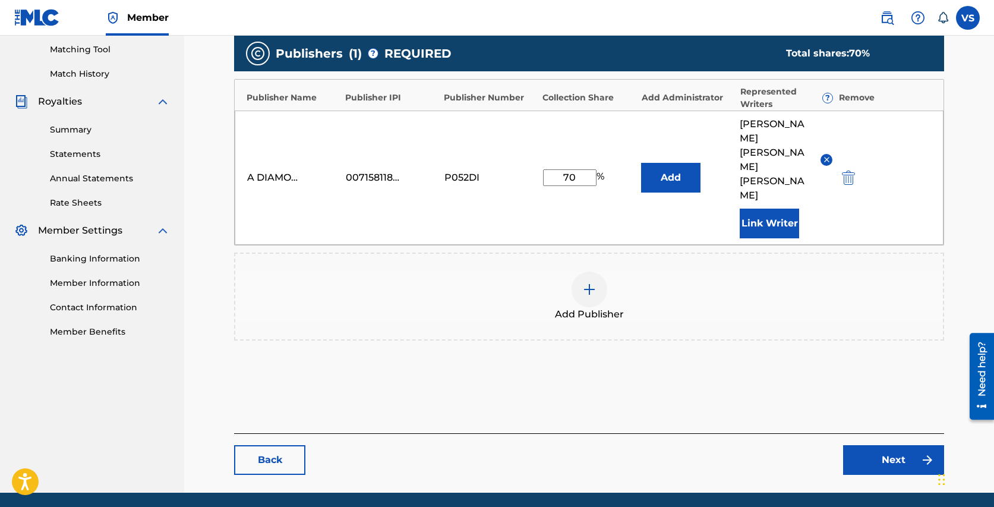
click at [770, 208] on button "Link Writer" at bounding box center [768, 223] width 59 height 30
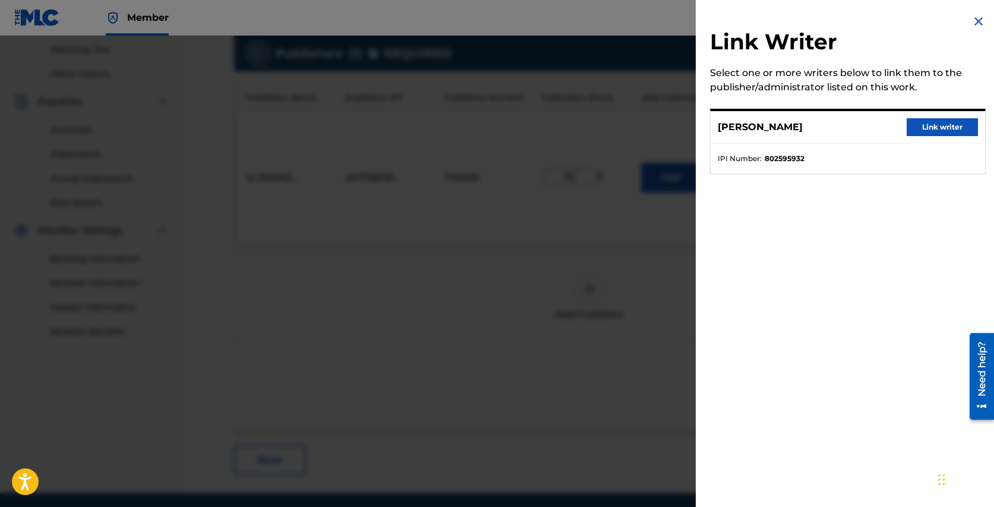
click at [923, 130] on button "Link writer" at bounding box center [941, 127] width 71 height 18
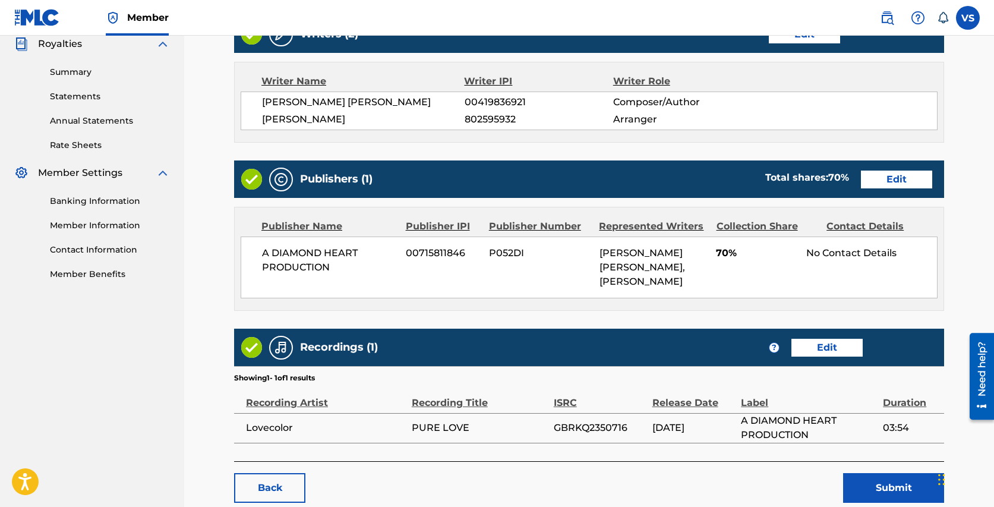
scroll to position [362, 0]
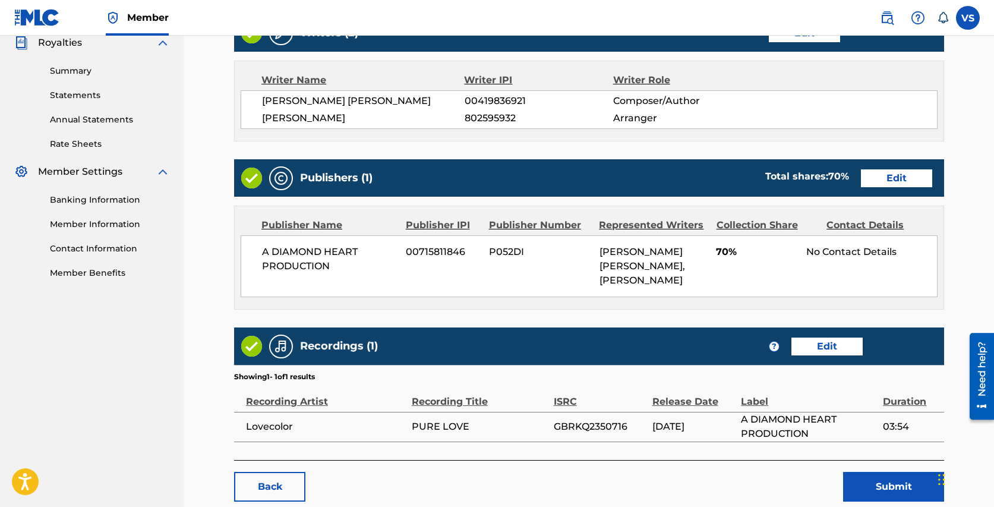
click at [916, 176] on link "Edit" at bounding box center [896, 178] width 71 height 18
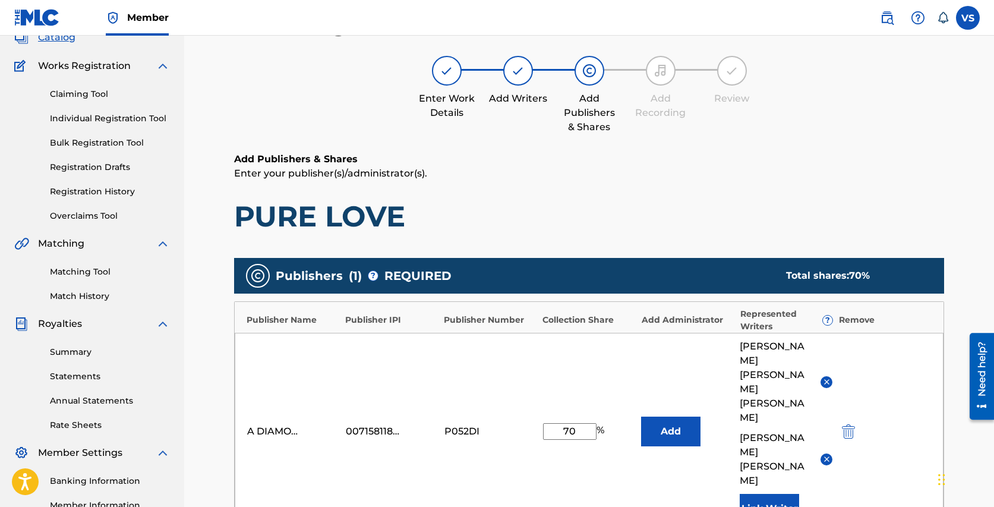
scroll to position [130, 0]
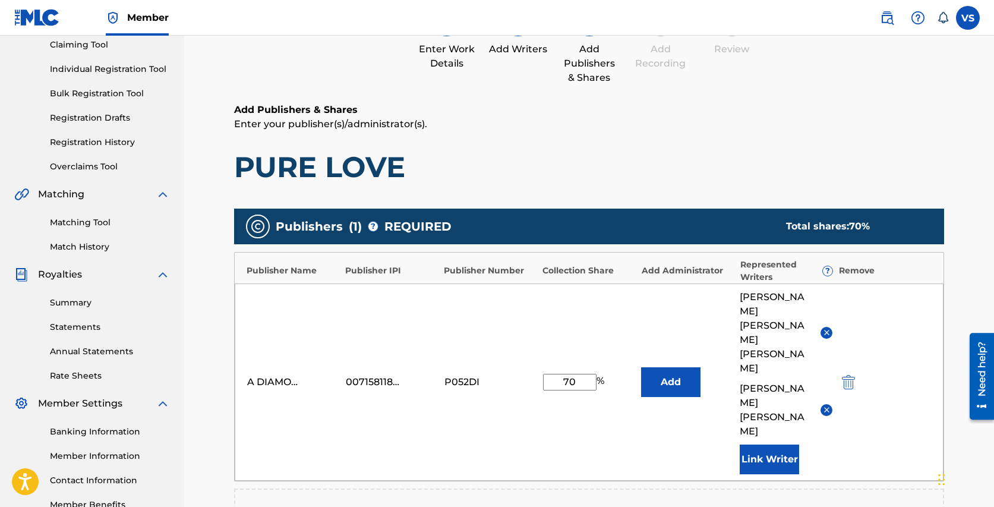
click at [826, 405] on img at bounding box center [826, 409] width 9 height 9
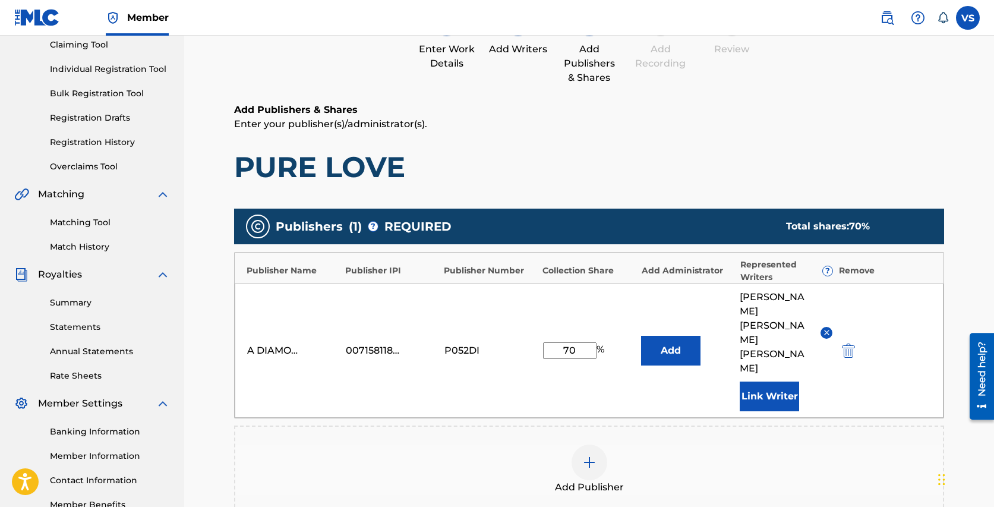
click at [735, 444] on div "Add Publisher" at bounding box center [588, 469] width 707 height 50
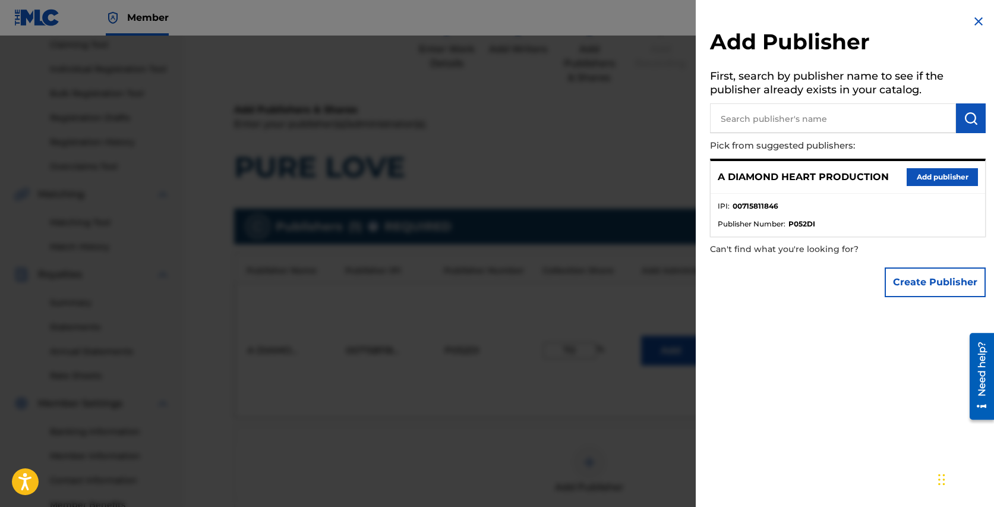
click at [971, 20] on img at bounding box center [978, 21] width 14 height 14
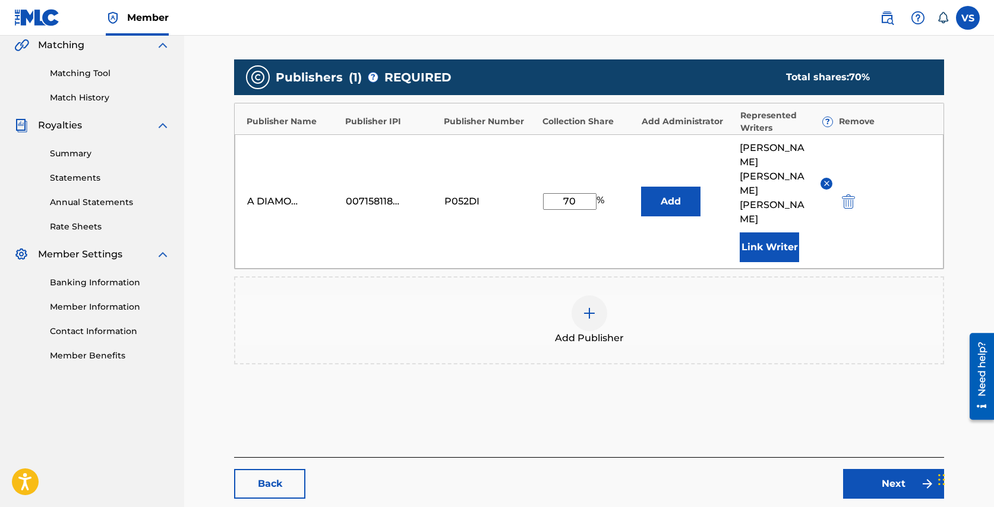
scroll to position [303, 0]
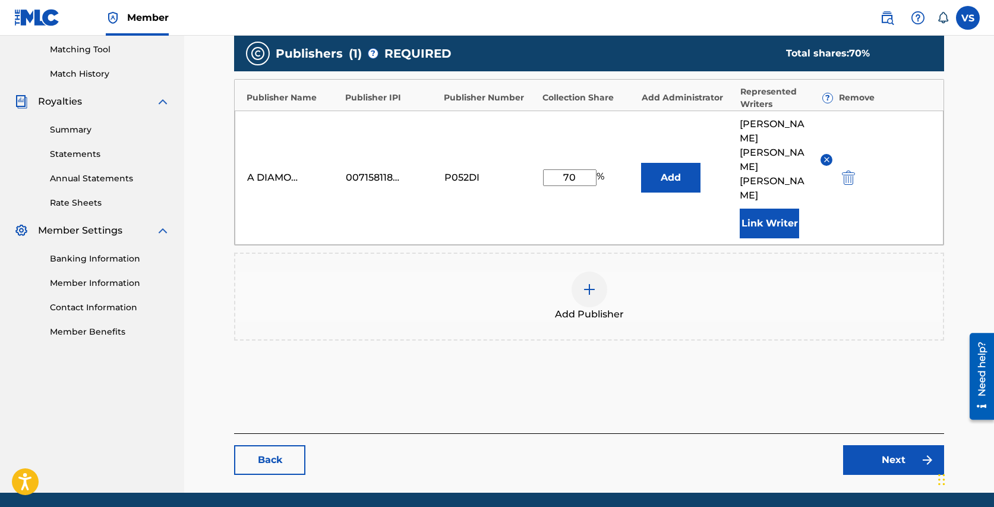
click at [894, 445] on link "Next" at bounding box center [893, 460] width 101 height 30
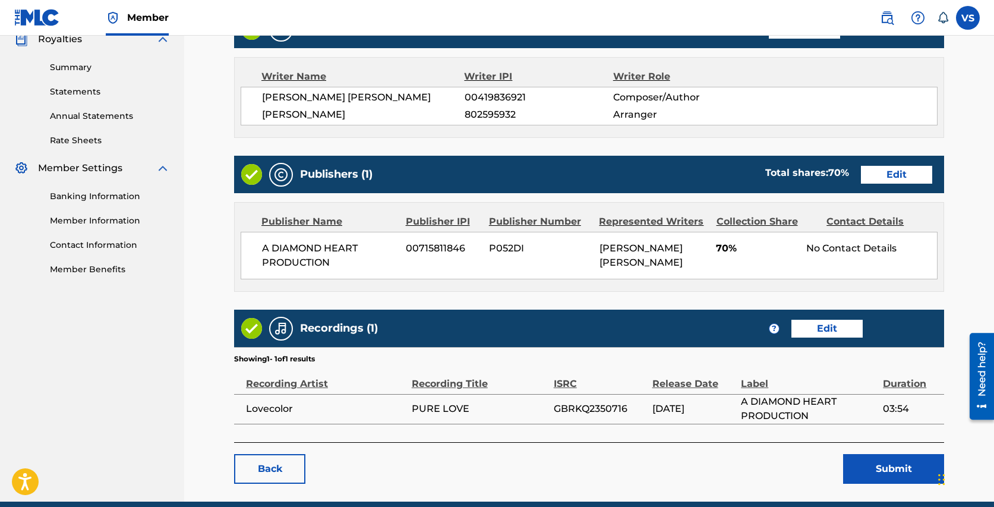
scroll to position [415, 0]
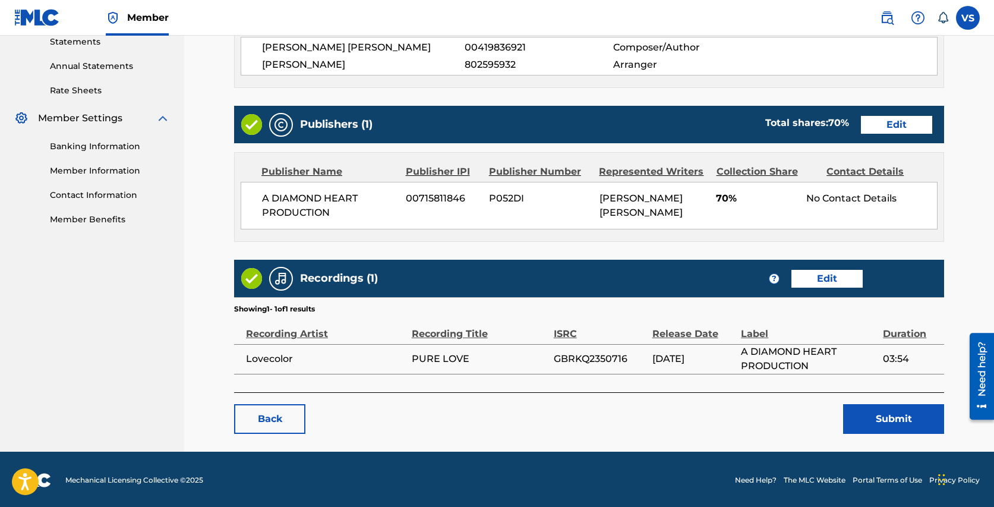
click at [889, 420] on button "Submit" at bounding box center [893, 419] width 101 height 30
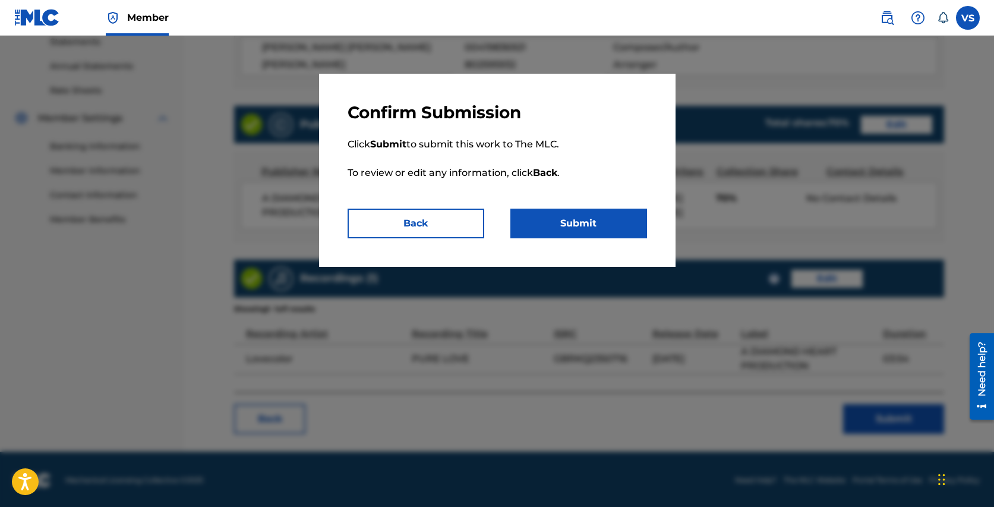
click at [603, 216] on button "Submit" at bounding box center [578, 223] width 137 height 30
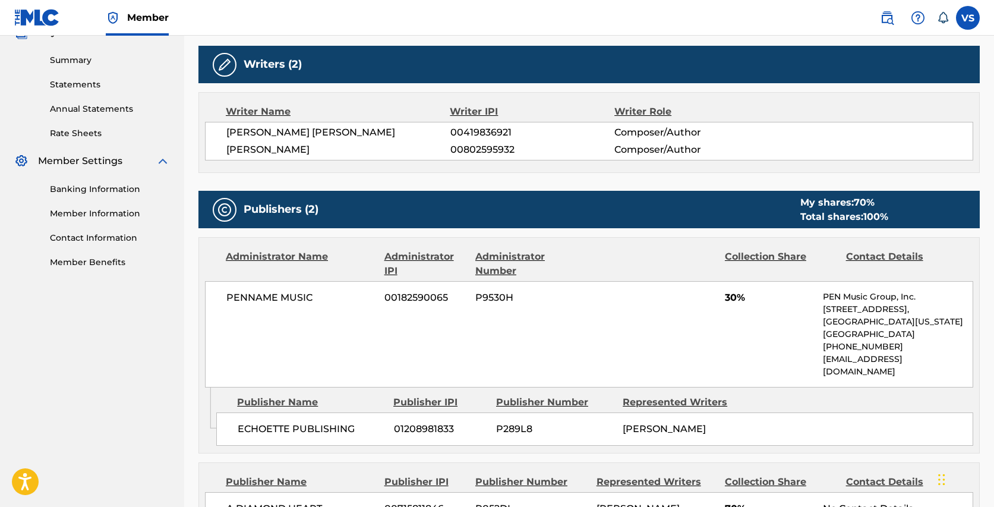
scroll to position [380, 0]
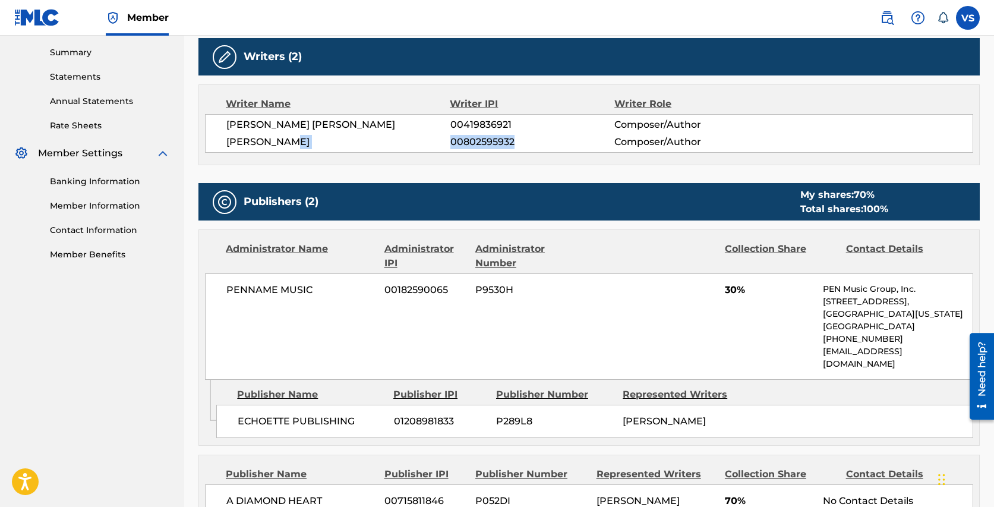
drag, startPoint x: 523, startPoint y: 137, endPoint x: 448, endPoint y: 141, distance: 74.3
click at [448, 141] on div "RYAN CARNES 00802595932 Composer/Author" at bounding box center [599, 142] width 746 height 14
copy div "00802595932"
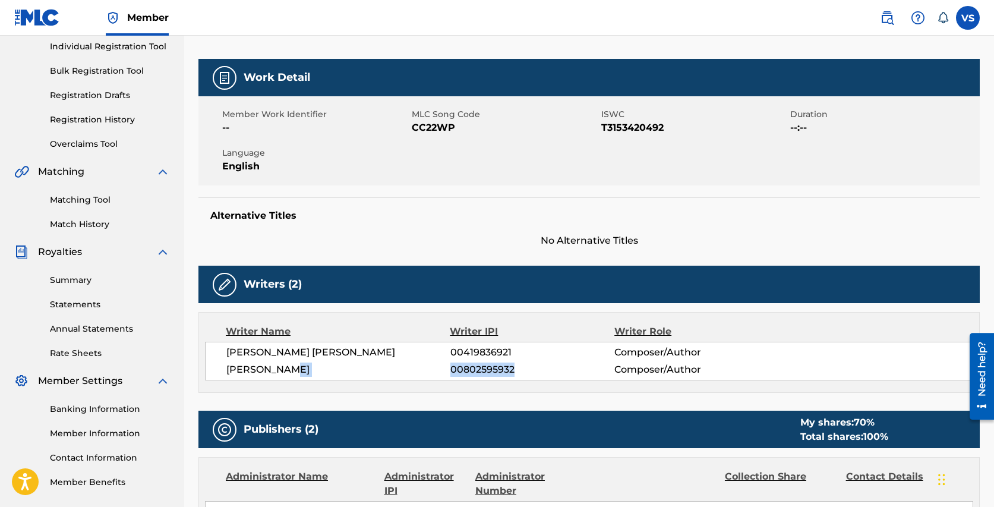
scroll to position [153, 0]
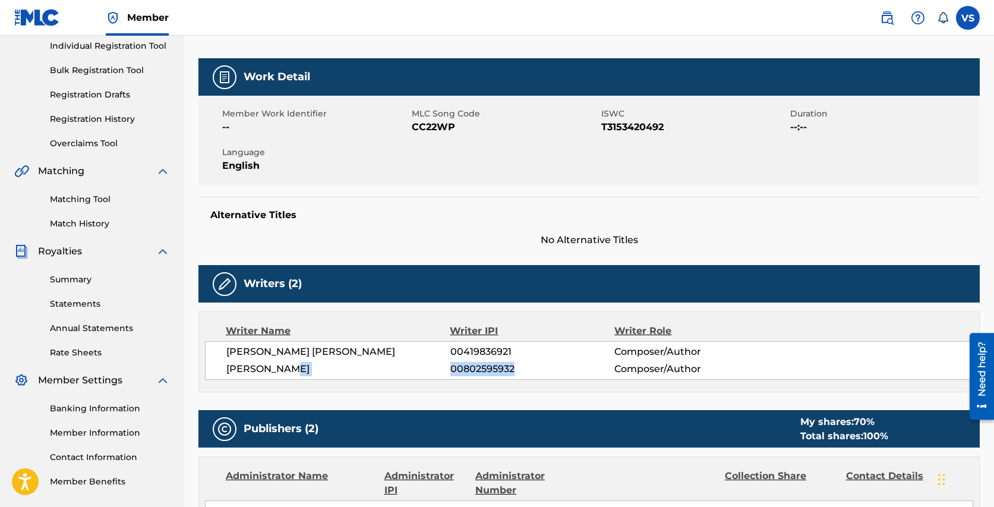
copy div "00802595932"
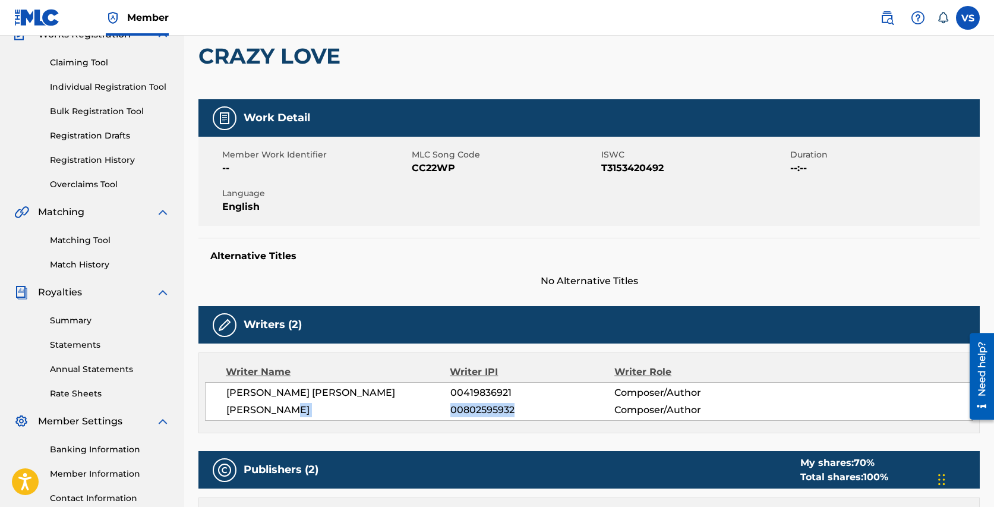
scroll to position [0, 0]
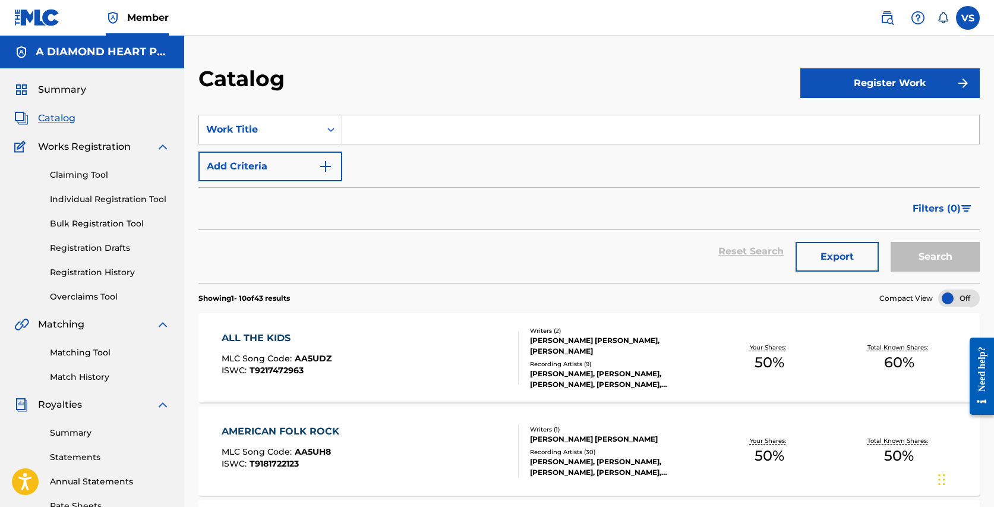
click at [602, 368] on div "[PERSON_NAME], [PERSON_NAME], [PERSON_NAME], [PERSON_NAME], [PERSON_NAME]" at bounding box center [617, 378] width 174 height 21
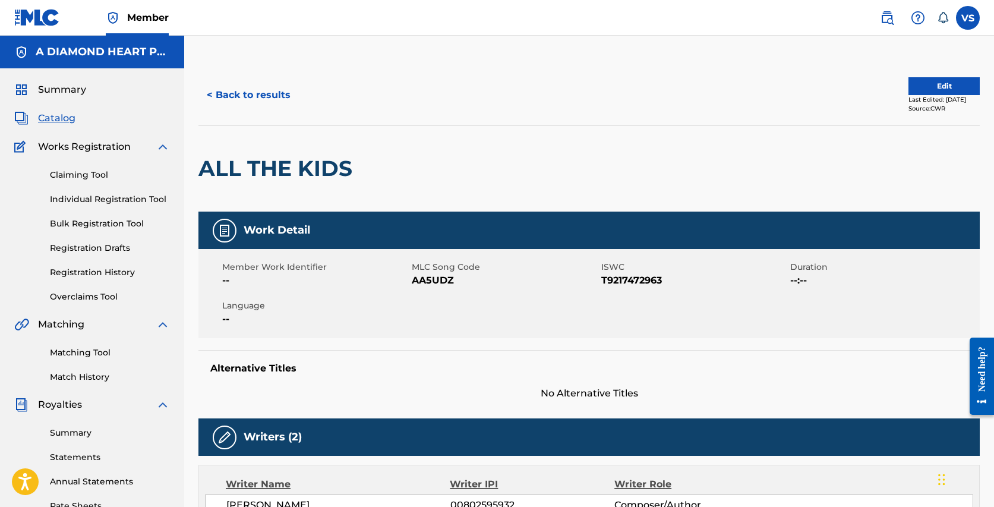
click at [928, 83] on button "Edit" at bounding box center [943, 86] width 71 height 18
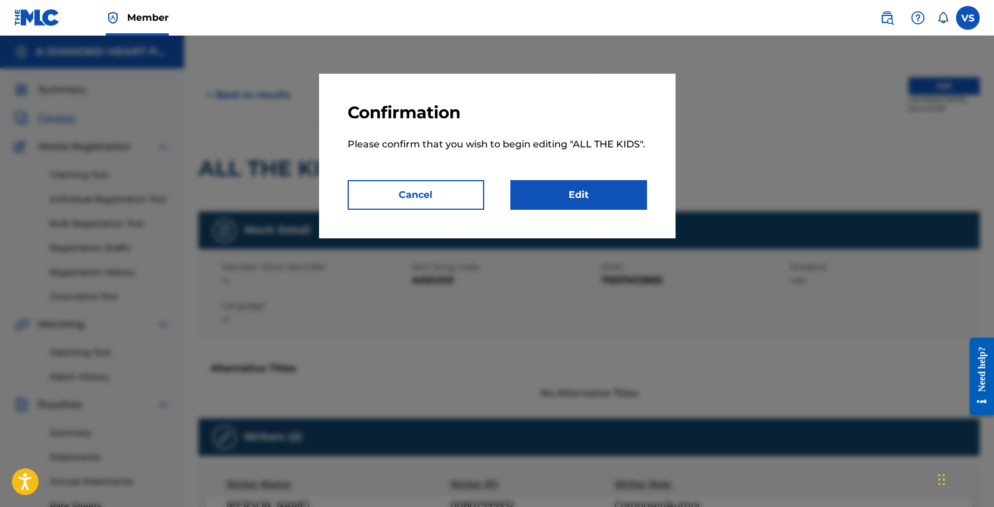
click at [625, 189] on link "Edit" at bounding box center [578, 195] width 137 height 30
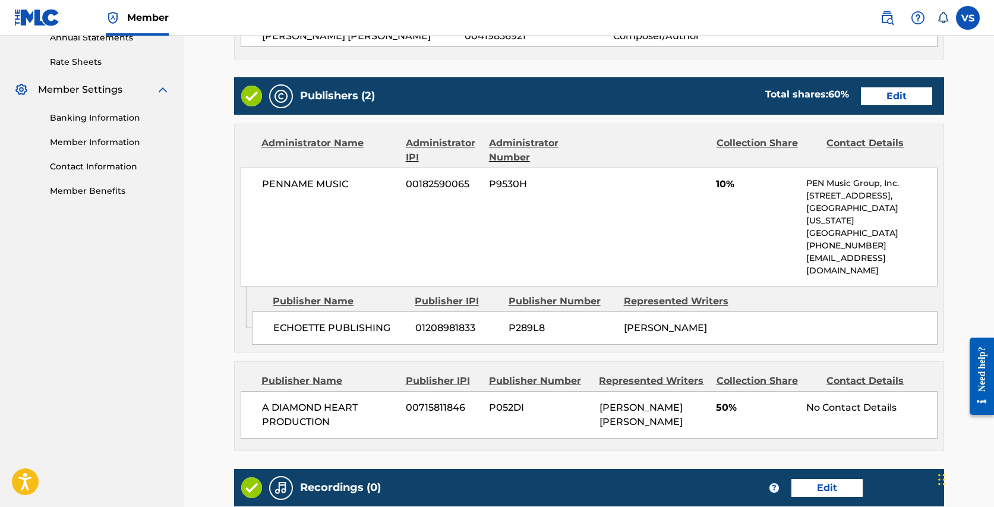
scroll to position [441, 0]
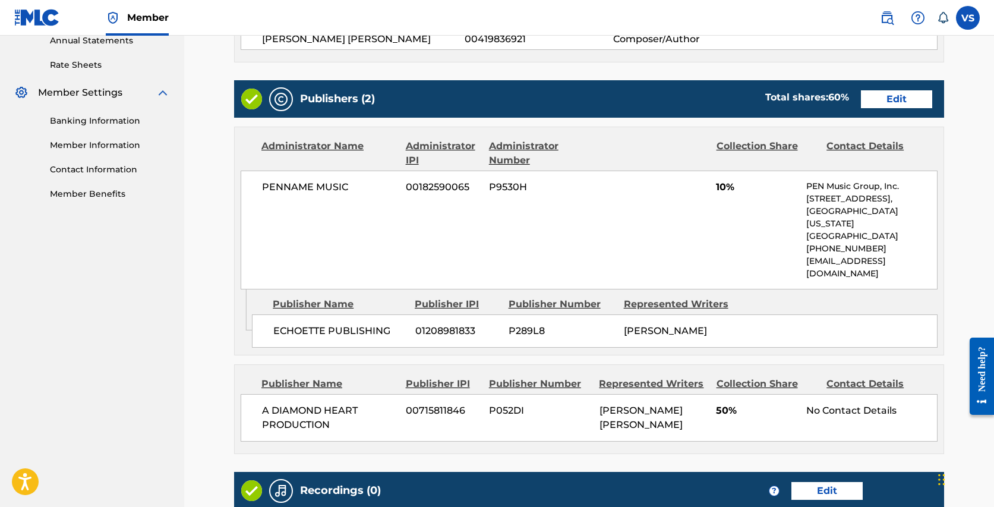
click at [895, 102] on link "Edit" at bounding box center [896, 99] width 71 height 18
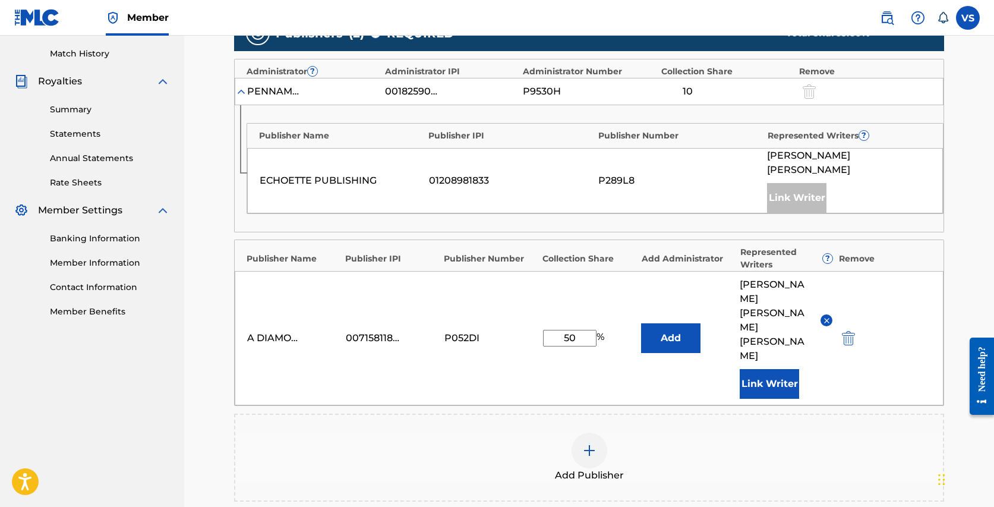
scroll to position [324, 0]
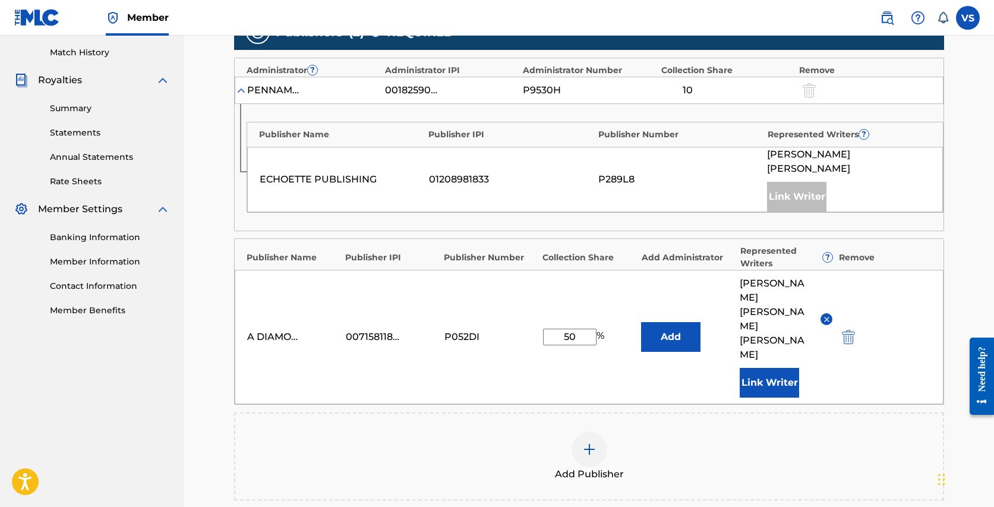
drag, startPoint x: 569, startPoint y: 297, endPoint x: 559, endPoint y: 297, distance: 10.1
click at [559, 328] on input "50" at bounding box center [569, 336] width 53 height 17
type input "90"
click at [719, 431] on div "Add Publisher" at bounding box center [588, 456] width 707 height 50
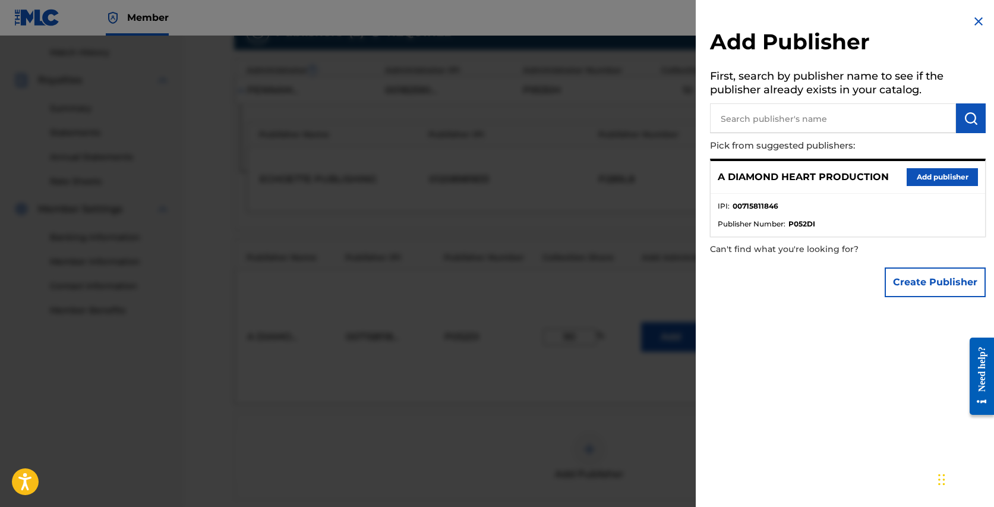
click at [977, 21] on img at bounding box center [978, 21] width 14 height 14
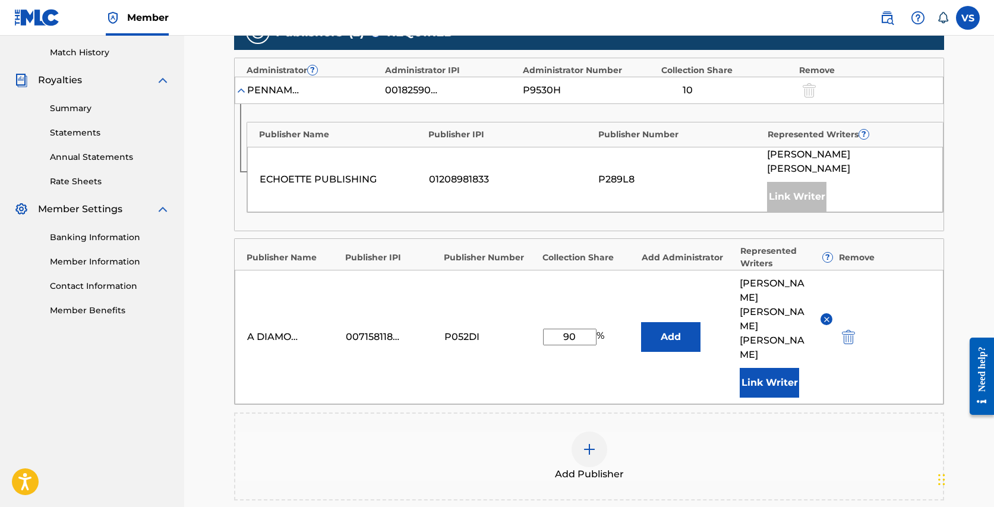
scroll to position [469, 0]
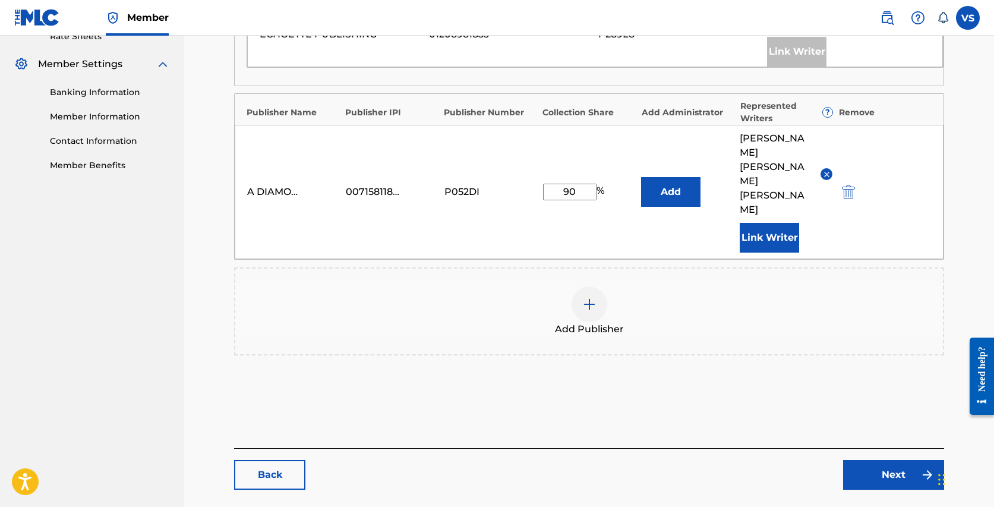
click at [872, 460] on link "Next" at bounding box center [893, 475] width 101 height 30
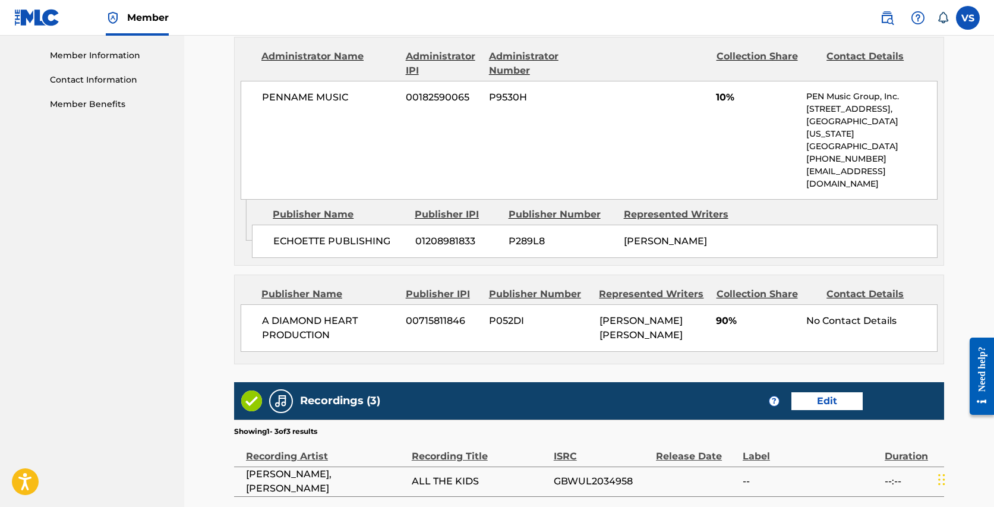
scroll to position [687, 0]
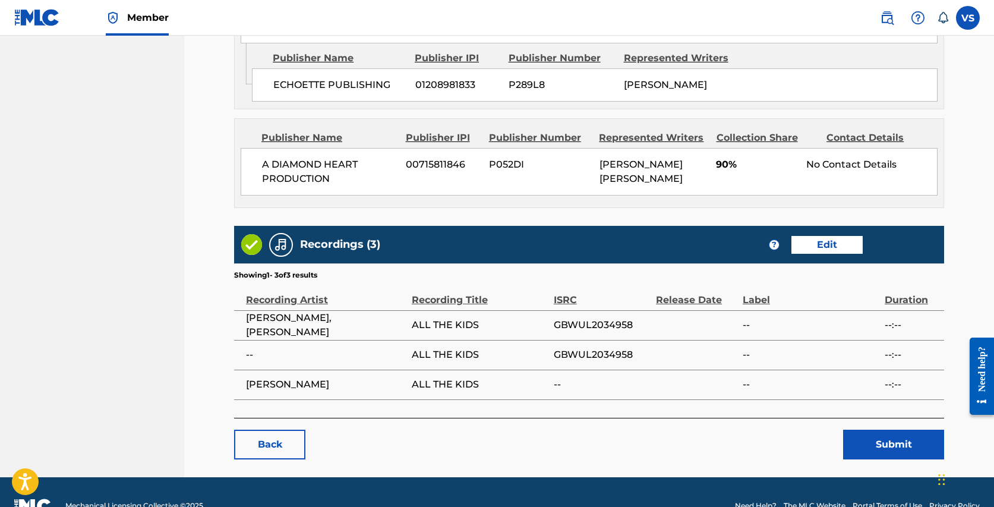
click at [882, 429] on button "Submit" at bounding box center [893, 444] width 101 height 30
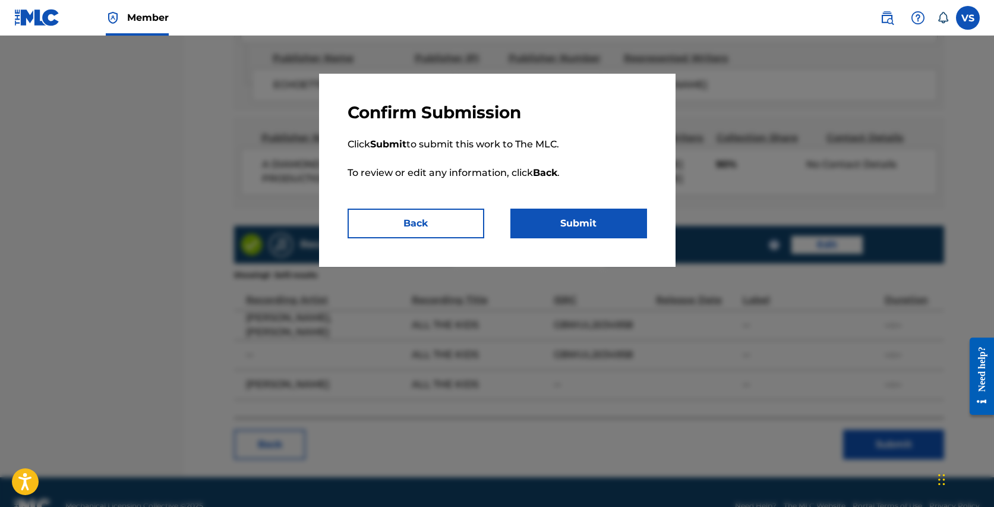
click at [581, 222] on button "Submit" at bounding box center [578, 223] width 137 height 30
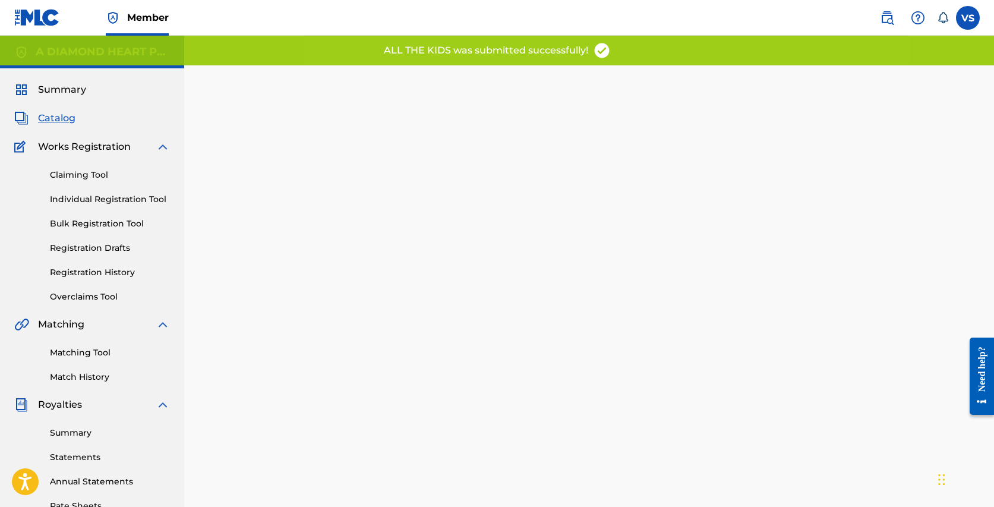
click at [67, 119] on span "Catalog" at bounding box center [56, 118] width 37 height 14
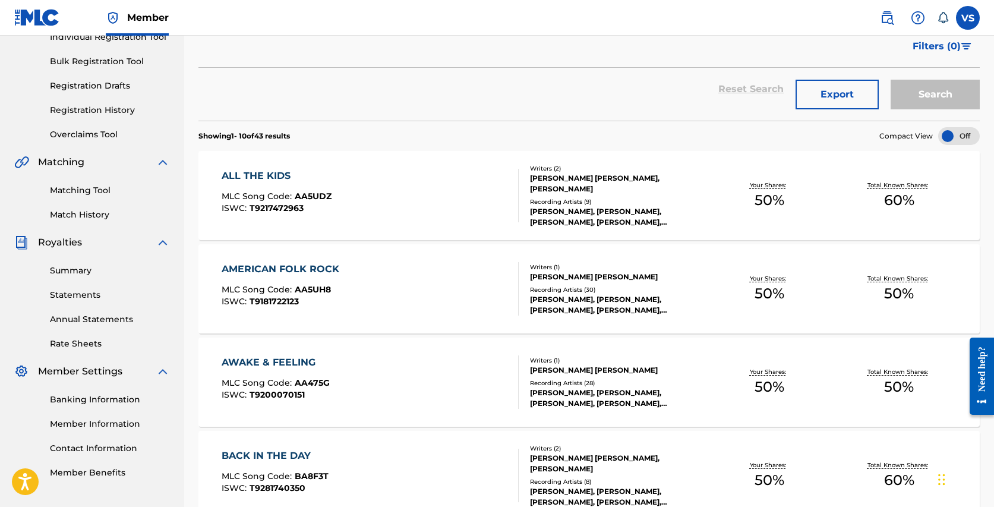
scroll to position [166, 0]
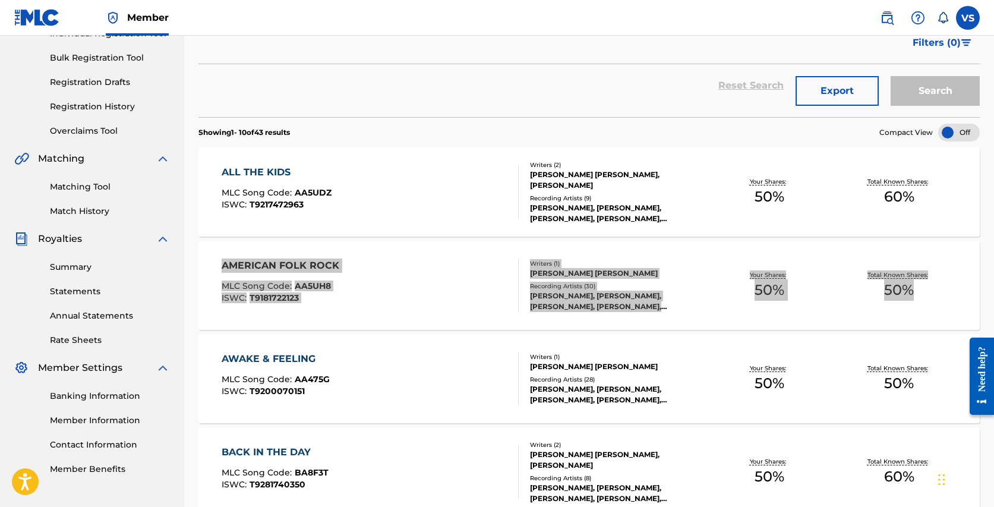
drag, startPoint x: 321, startPoint y: 263, endPoint x: 347, endPoint y: 5, distance: 259.1
click at [0, 0] on div "Member VS VS Vanessa Silberman diamondsunderfire@yahoo.com Notification Prefere…" at bounding box center [497, 513] width 994 height 1359
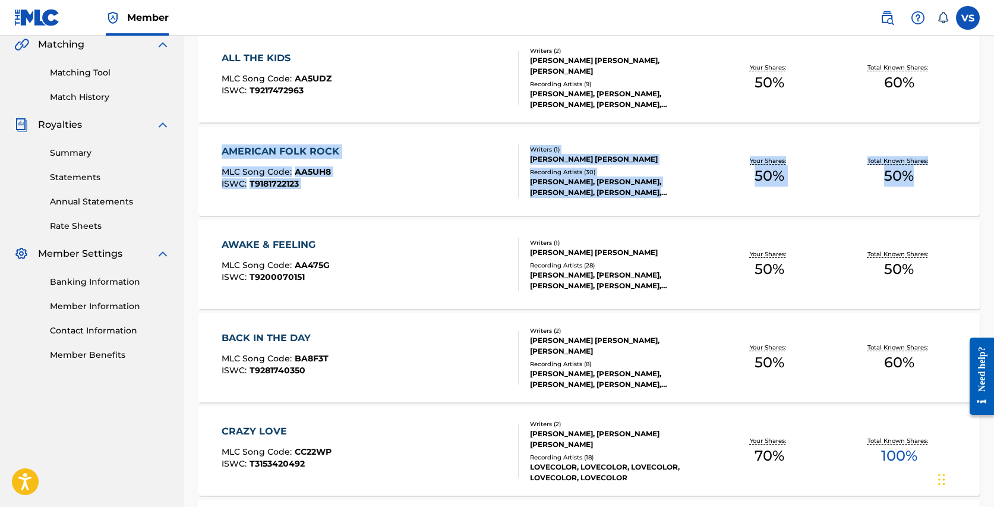
scroll to position [281, 0]
click at [304, 249] on div "AWAKE & FEELING" at bounding box center [276, 243] width 108 height 14
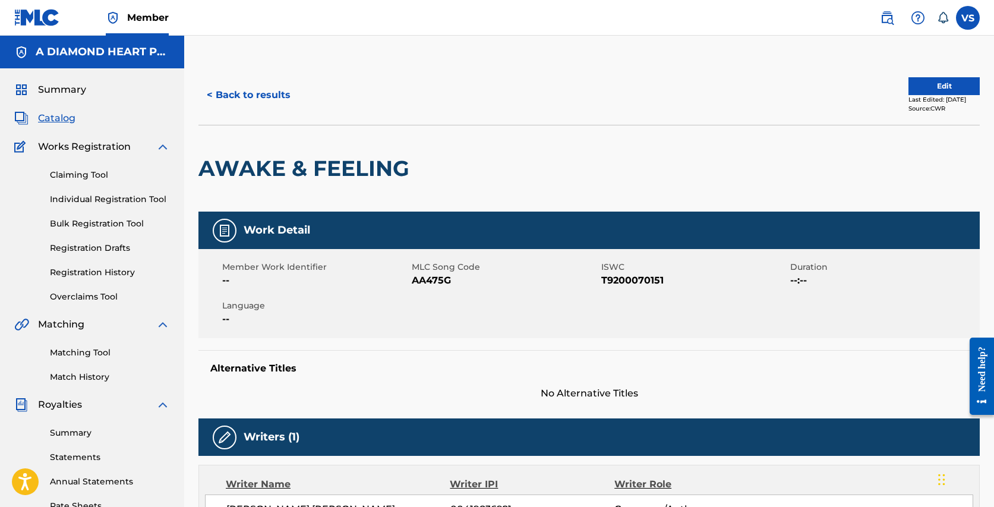
click at [943, 86] on button "Edit" at bounding box center [943, 86] width 71 height 18
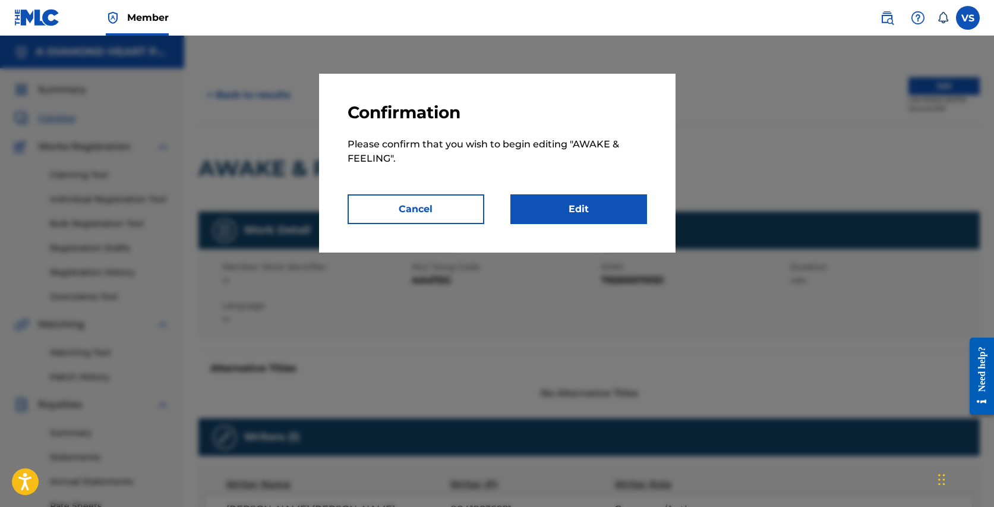
click at [580, 213] on link "Edit" at bounding box center [578, 209] width 137 height 30
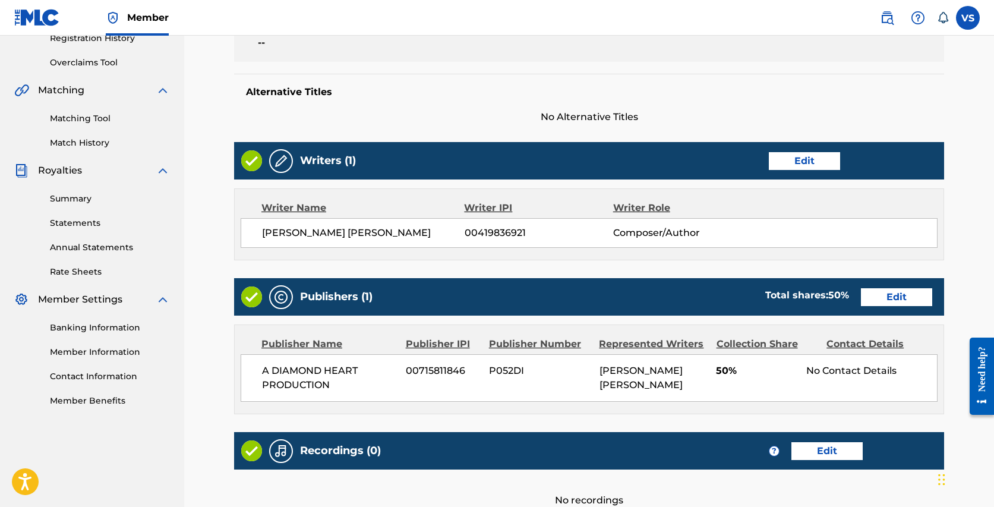
scroll to position [237, 0]
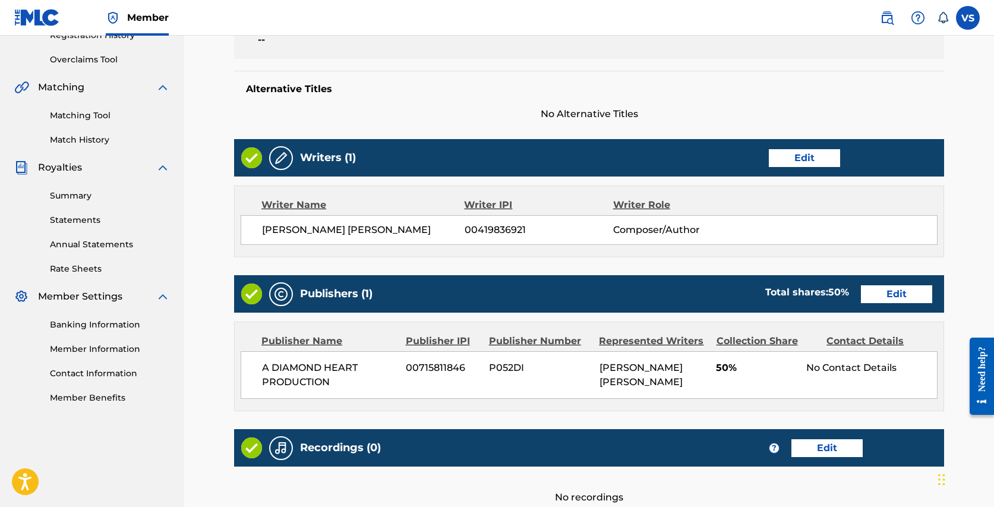
click at [817, 154] on link "Edit" at bounding box center [803, 158] width 71 height 18
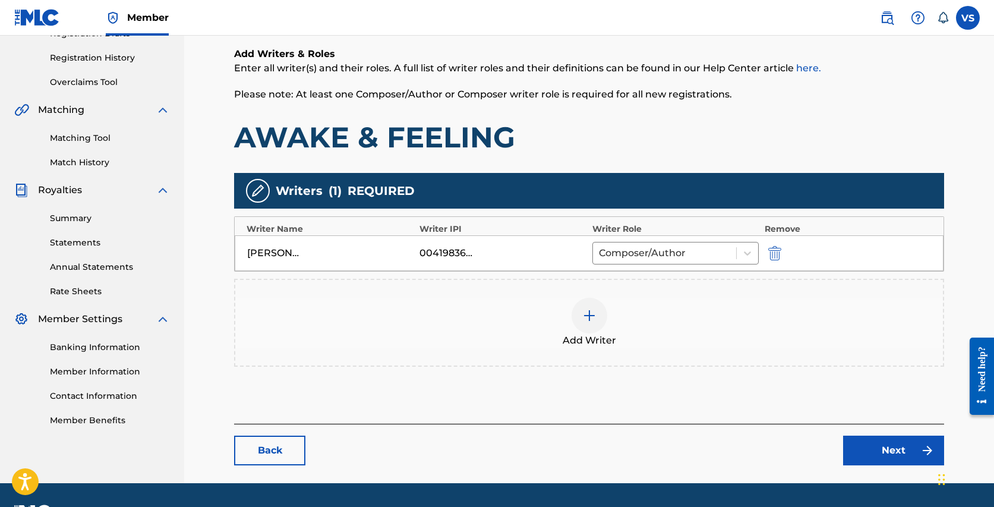
scroll to position [248, 0]
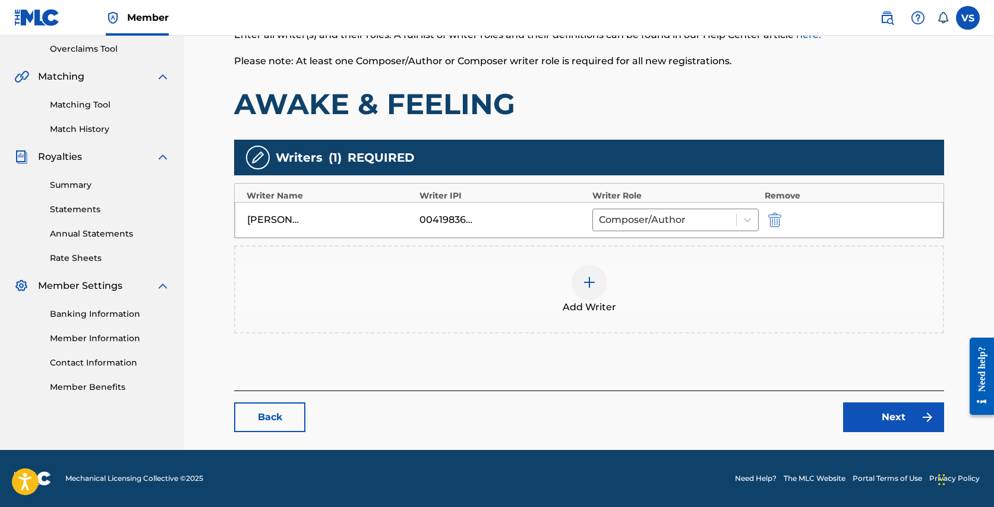
click at [872, 412] on link "Next" at bounding box center [893, 417] width 101 height 30
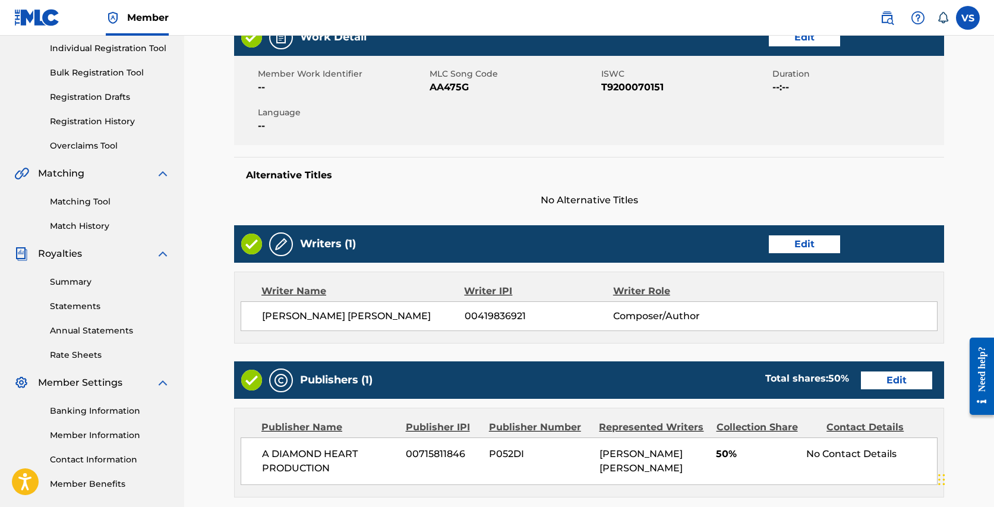
scroll to position [151, 0]
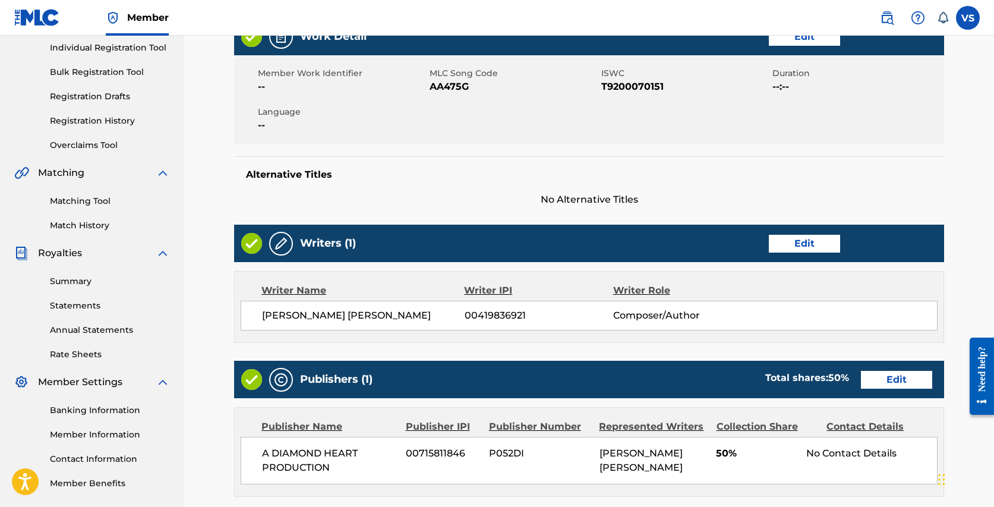
click at [881, 378] on link "Edit" at bounding box center [896, 380] width 71 height 18
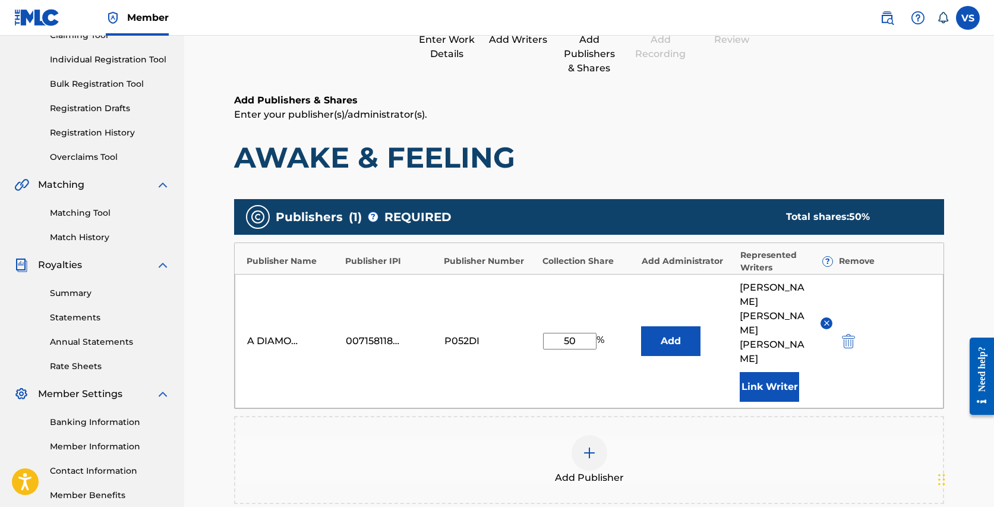
scroll to position [154, 0]
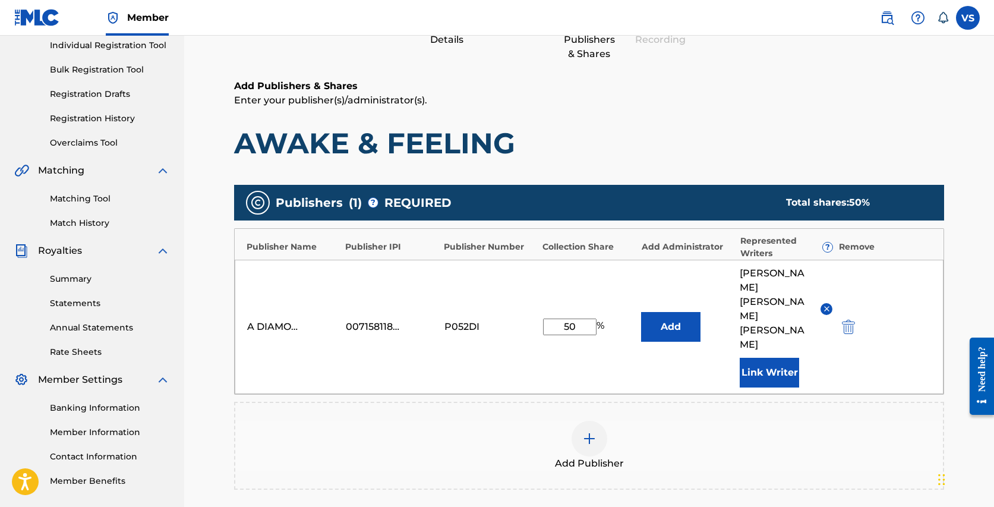
click at [565, 318] on input "50" at bounding box center [569, 326] width 53 height 17
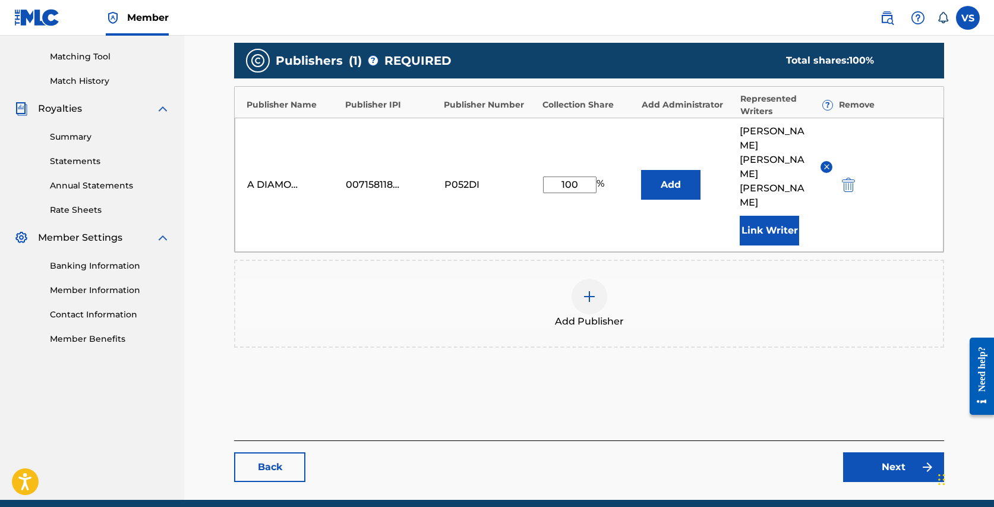
scroll to position [303, 0]
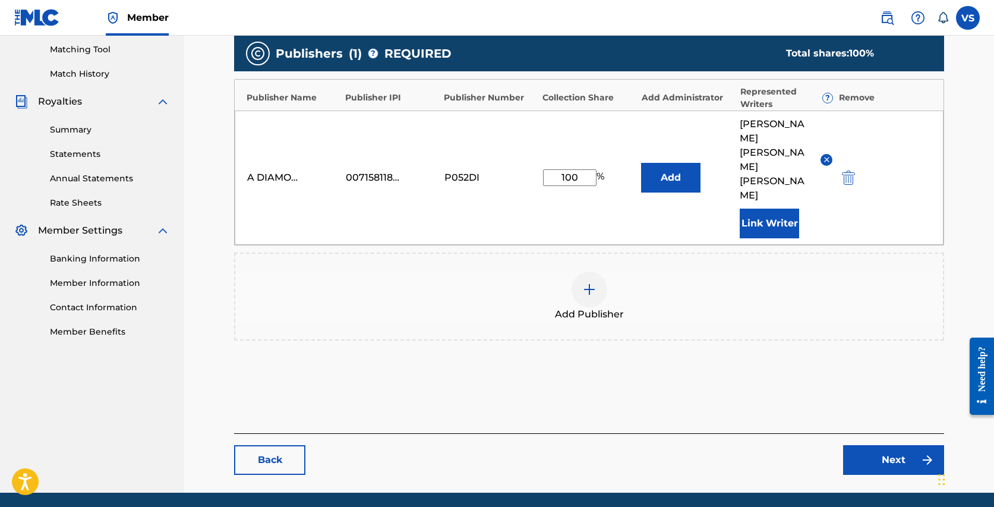
type input "100"
click at [786, 433] on div "Back Next" at bounding box center [589, 454] width 710 height 42
click at [882, 445] on link "Next" at bounding box center [893, 460] width 101 height 30
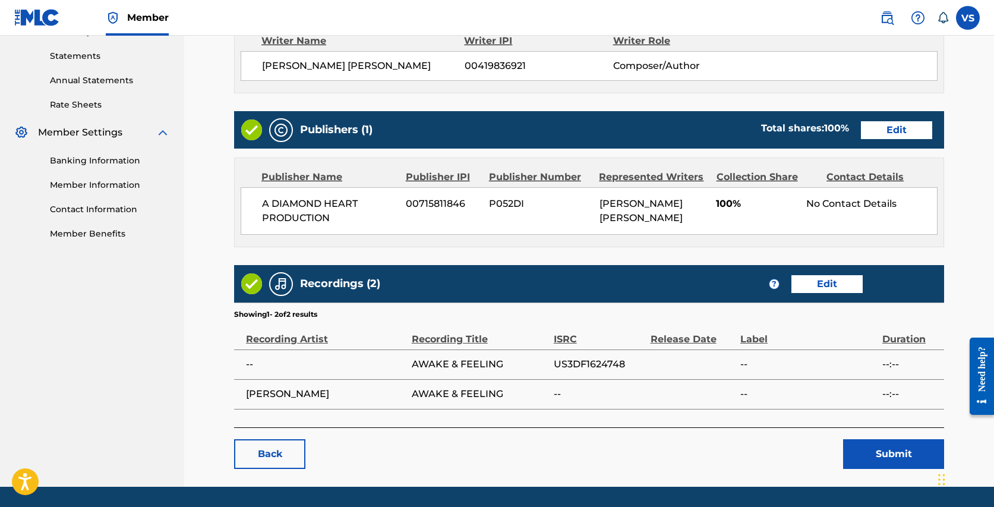
scroll to position [436, 0]
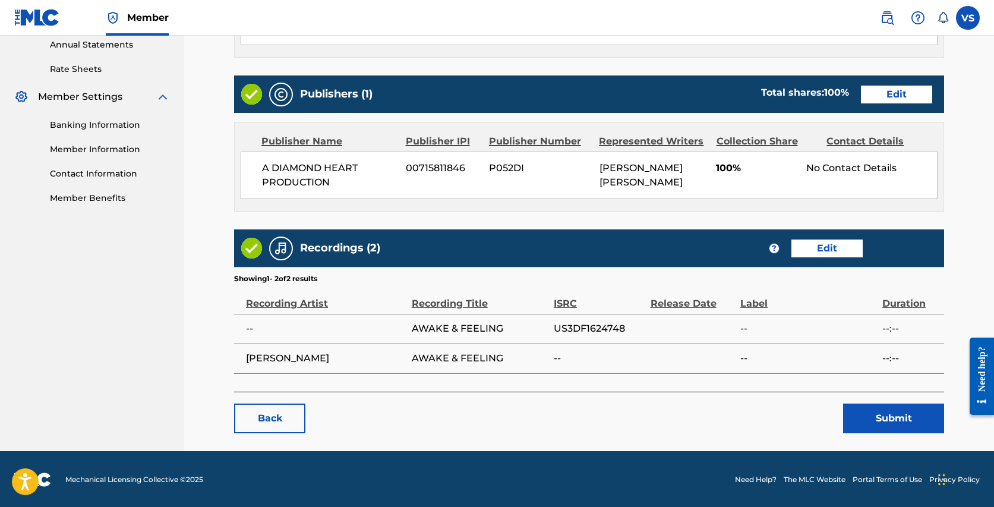
click at [882, 413] on button "Submit" at bounding box center [893, 418] width 101 height 30
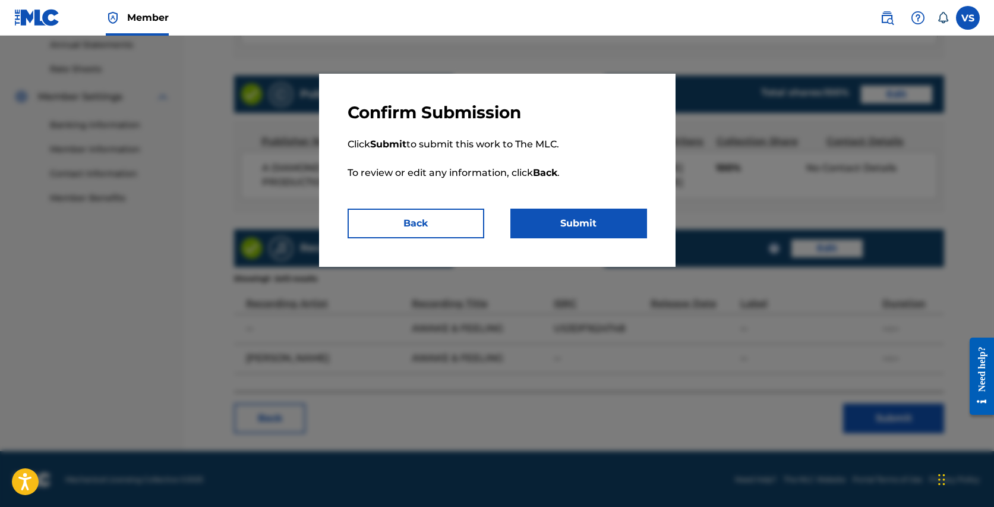
click at [602, 227] on button "Submit" at bounding box center [578, 223] width 137 height 30
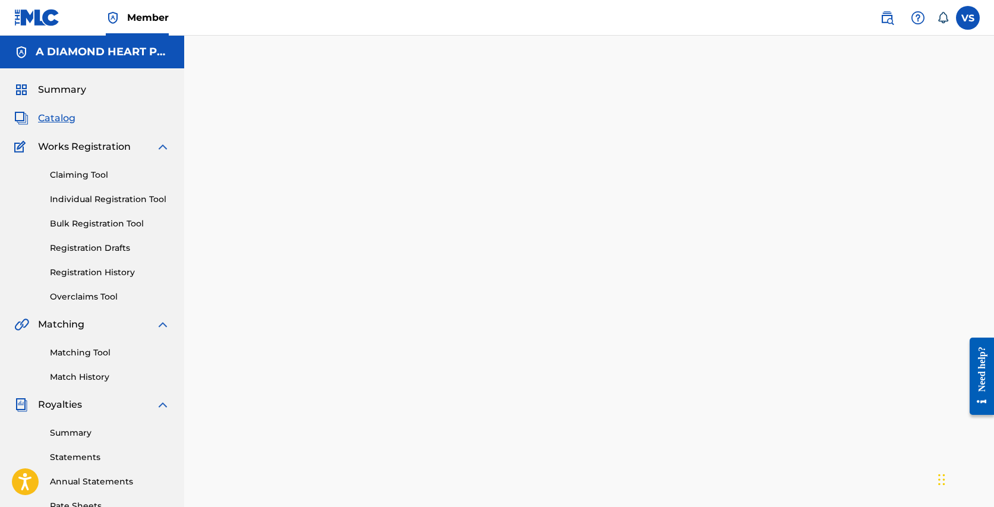
click at [64, 119] on span "Catalog" at bounding box center [56, 118] width 37 height 14
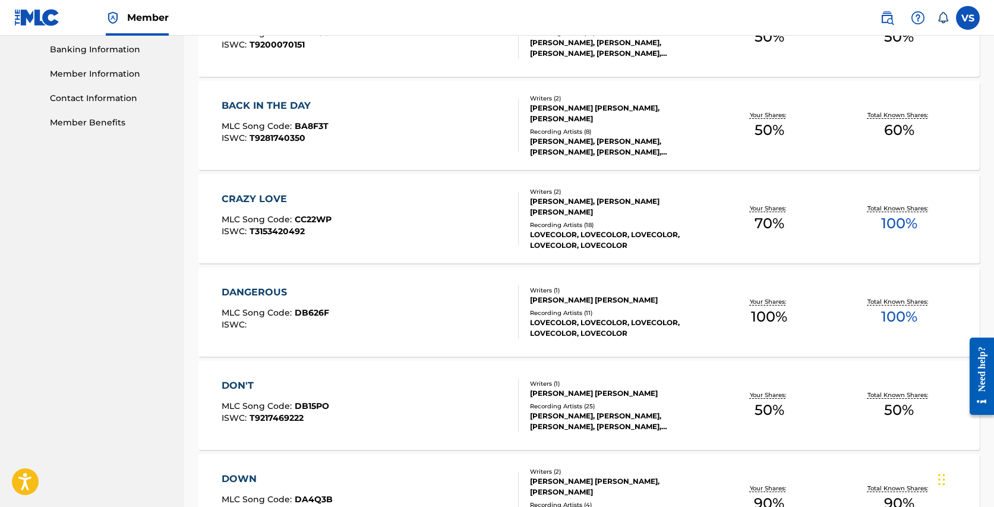
scroll to position [531, 0]
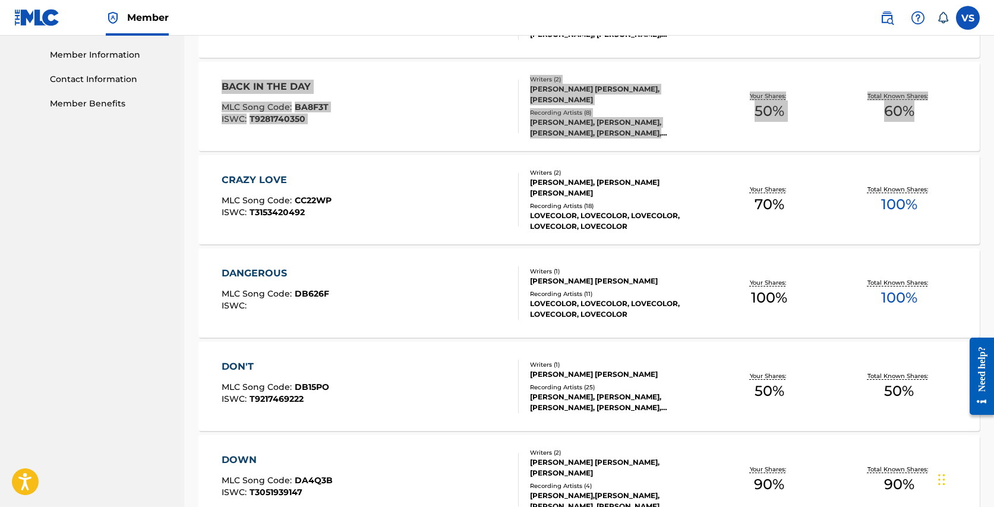
drag, startPoint x: 284, startPoint y: 81, endPoint x: 372, endPoint y: 5, distance: 116.1
click at [0, 0] on div "Member VS VS Vanessa Silberman diamondsunderfire@yahoo.com Notification Prefere…" at bounding box center [497, 148] width 994 height 1359
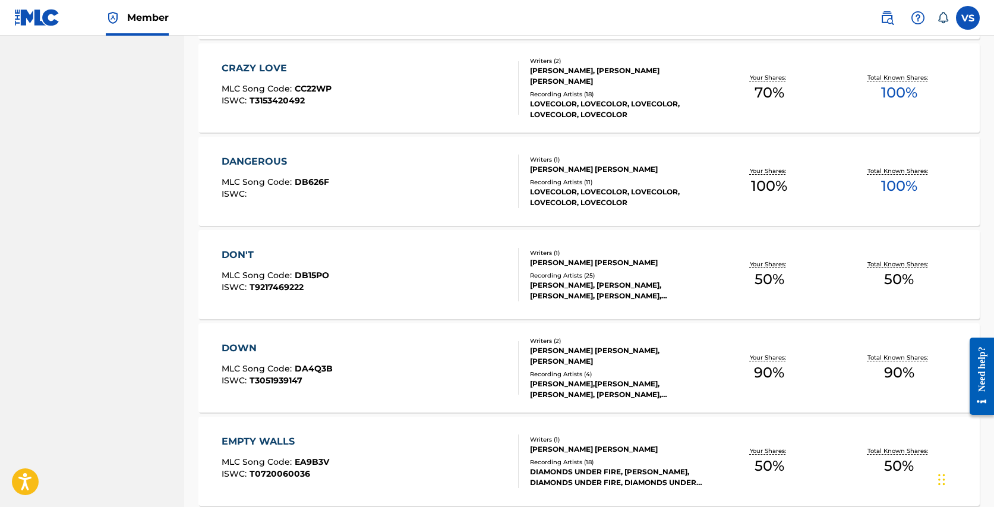
scroll to position [646, 0]
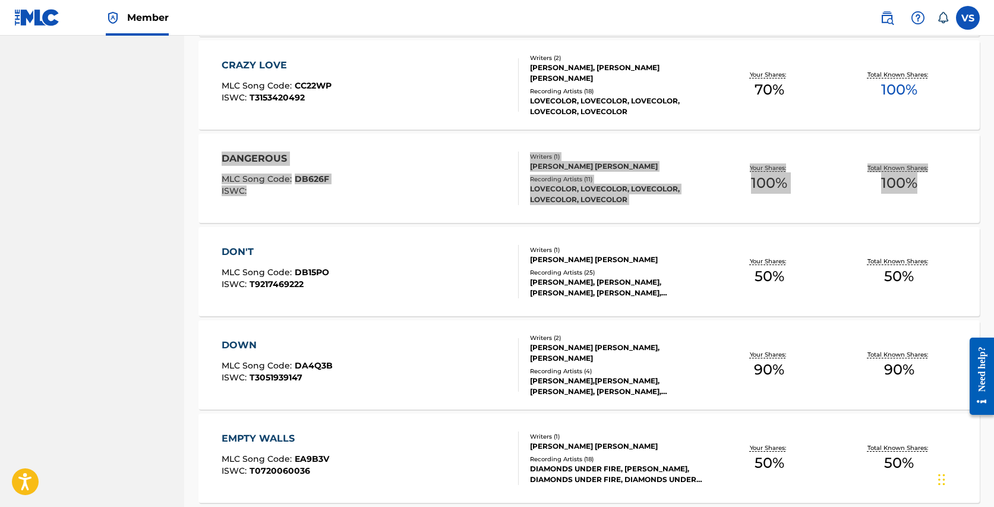
drag, startPoint x: 268, startPoint y: 155, endPoint x: 362, endPoint y: 24, distance: 161.3
click at [0, 0] on div "Member VS VS Vanessa Silberman diamondsunderfire@yahoo.com Notification Prefere…" at bounding box center [497, 33] width 994 height 1359
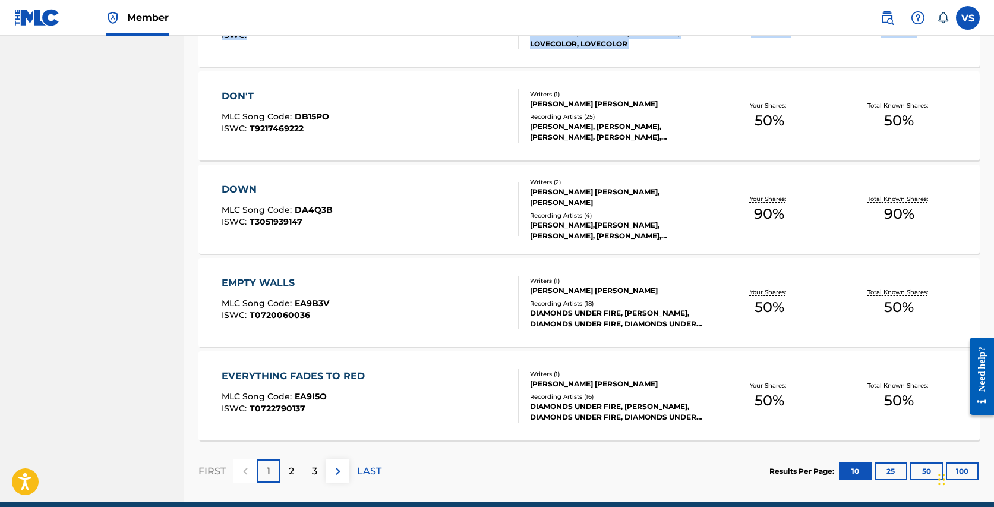
scroll to position [834, 0]
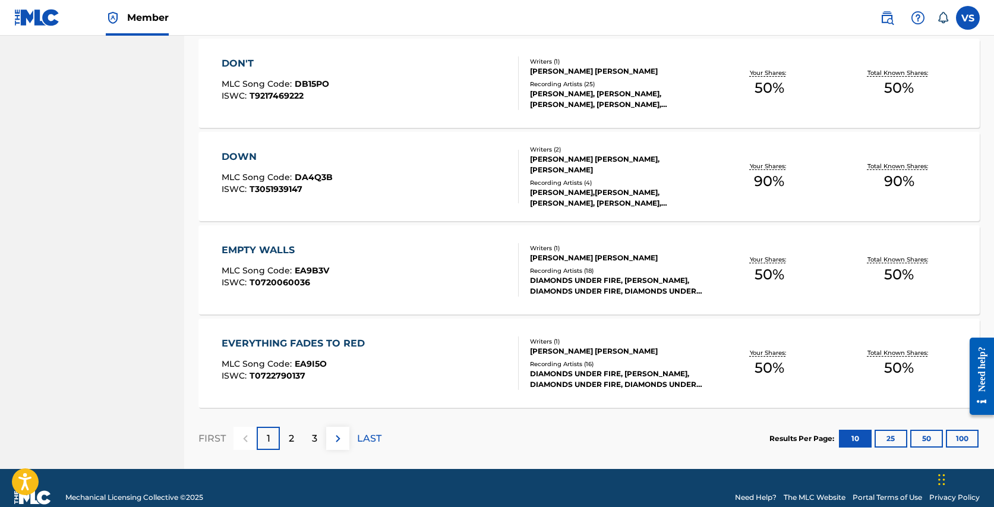
click at [527, 80] on div "Writers ( 1 ) VANESSA MIRIAM SILBERMAN Recording Artists ( 25 ) VANESSA SILBERM…" at bounding box center [610, 83] width 185 height 53
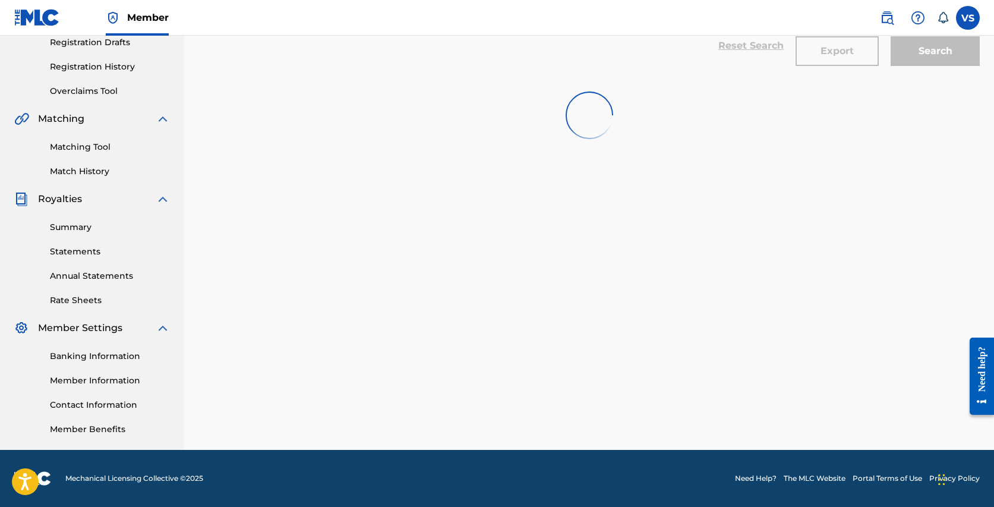
scroll to position [822, 0]
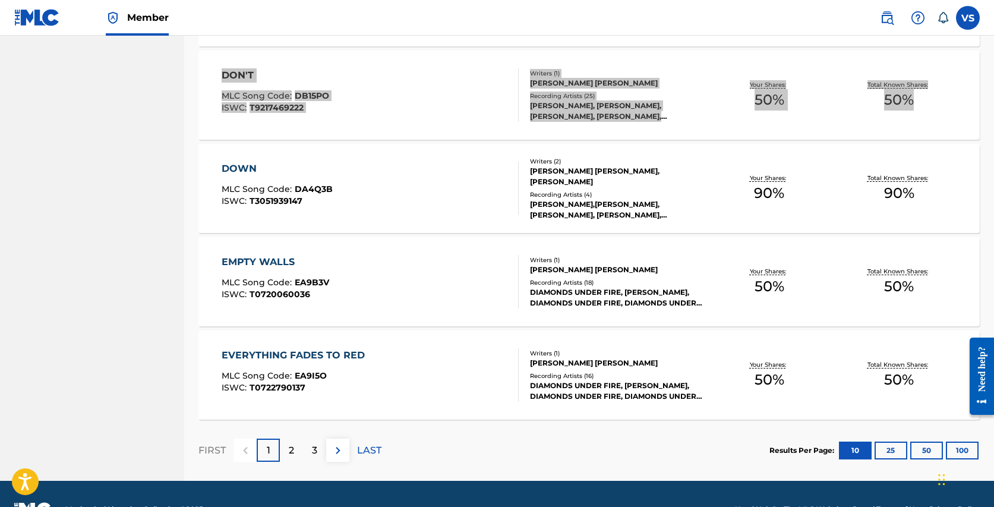
drag, startPoint x: 239, startPoint y: 72, endPoint x: 308, endPoint y: 36, distance: 77.3
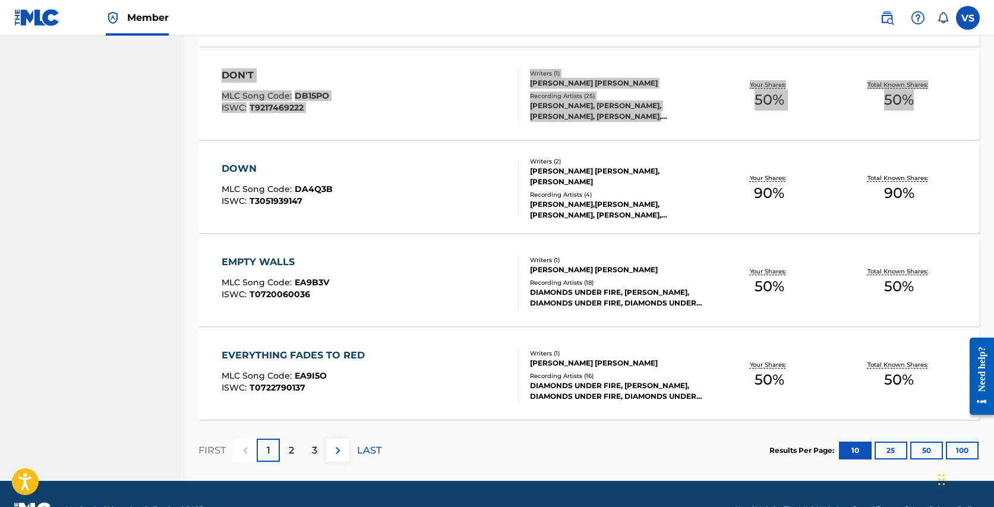
drag, startPoint x: 229, startPoint y: 72, endPoint x: 301, endPoint y: 10, distance: 96.0
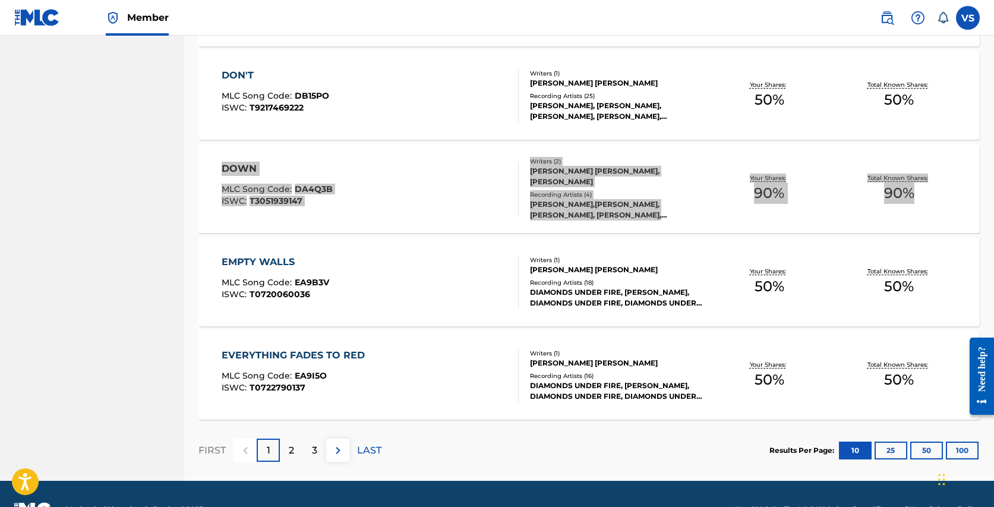
drag, startPoint x: 239, startPoint y: 166, endPoint x: 353, endPoint y: 2, distance: 200.0
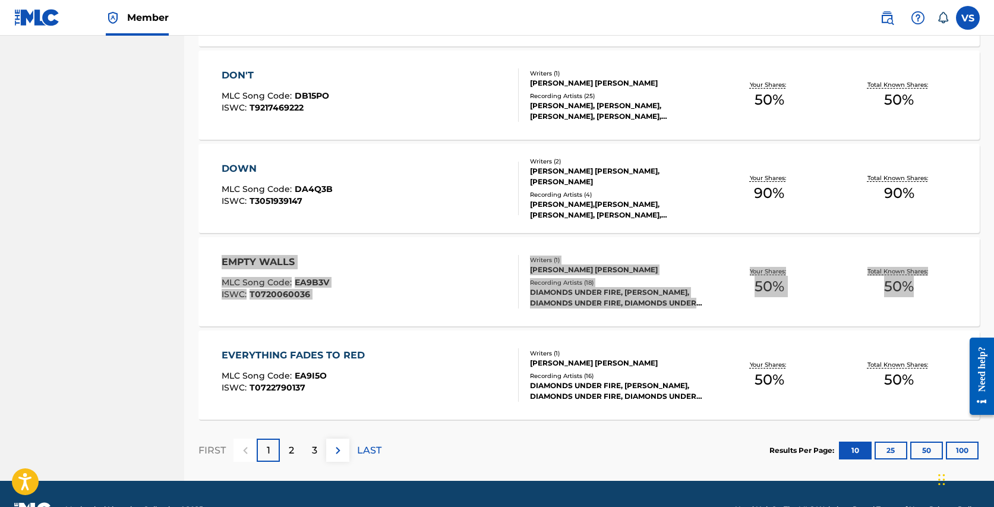
drag, startPoint x: 276, startPoint y: 256, endPoint x: 383, endPoint y: 2, distance: 275.7
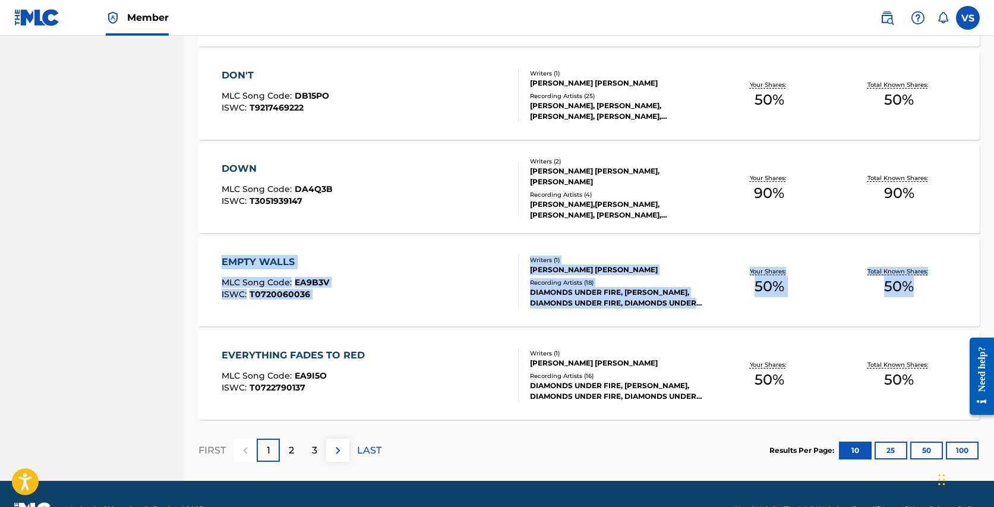
click at [267, 259] on div "EMPTY WALLS" at bounding box center [275, 262] width 107 height 14
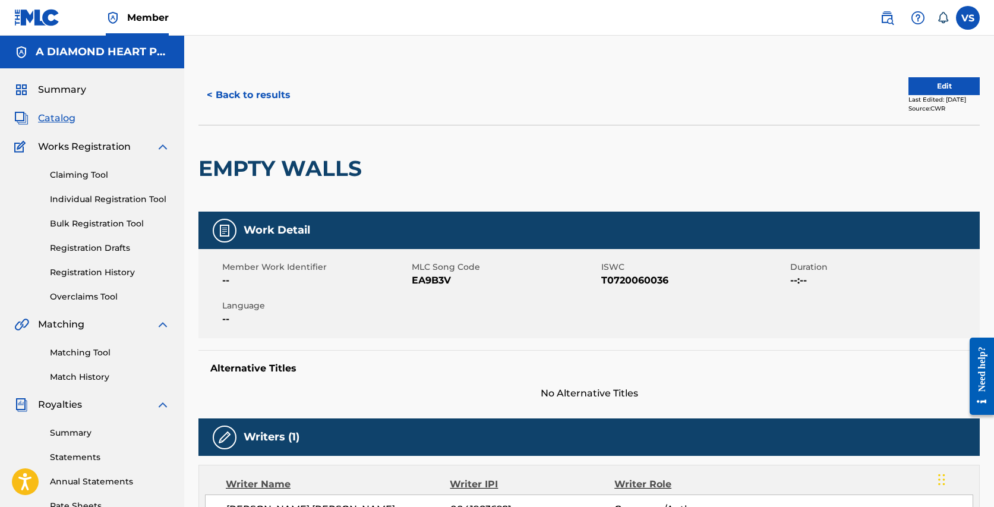
click at [961, 82] on button "Edit" at bounding box center [943, 86] width 71 height 18
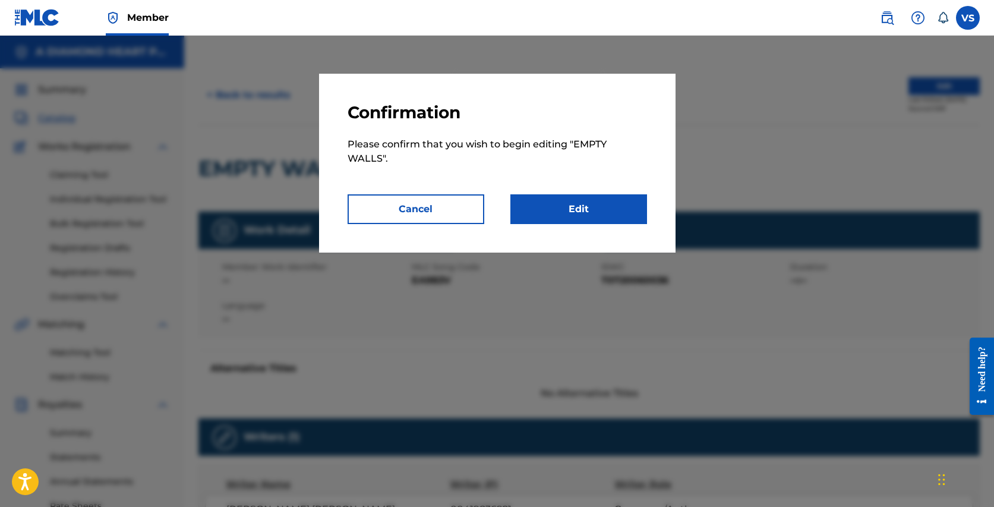
click at [621, 205] on link "Edit" at bounding box center [578, 209] width 137 height 30
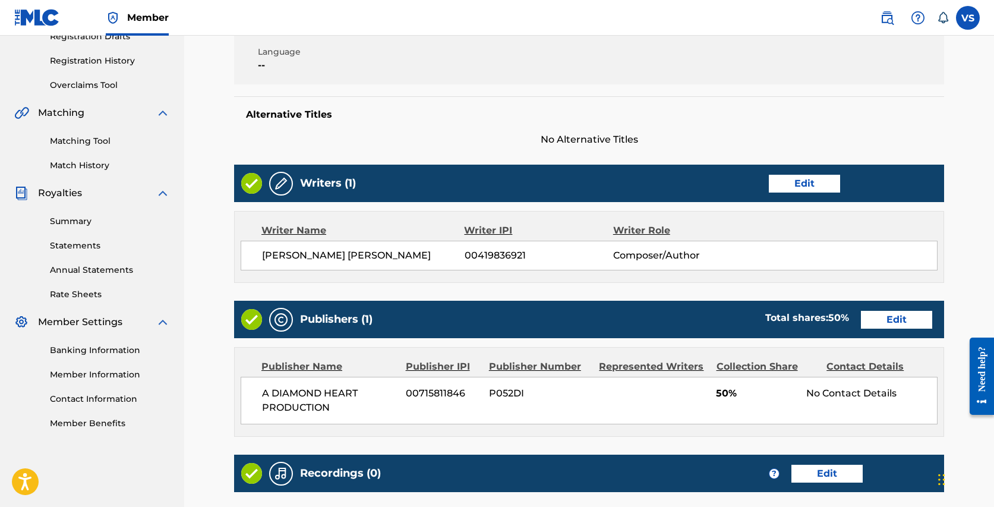
scroll to position [213, 0]
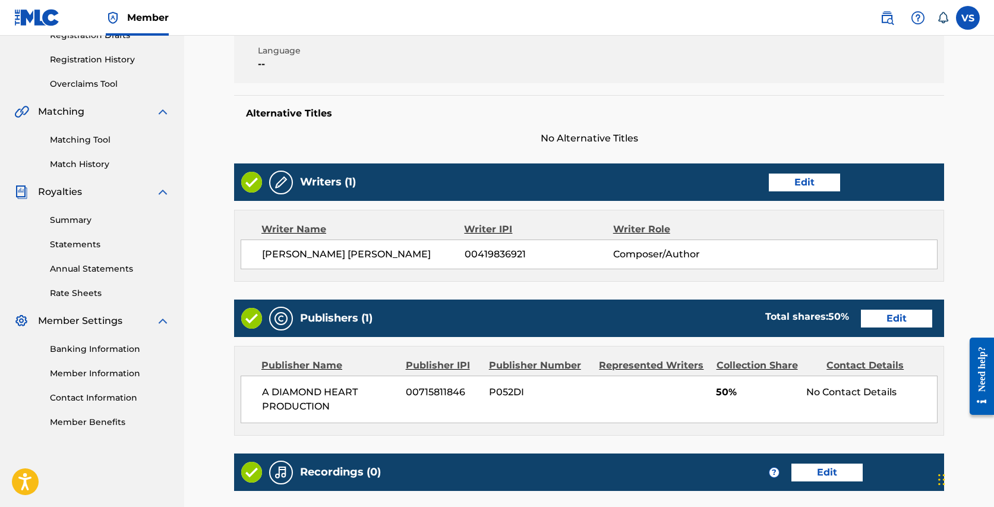
click at [887, 319] on link "Edit" at bounding box center [896, 318] width 71 height 18
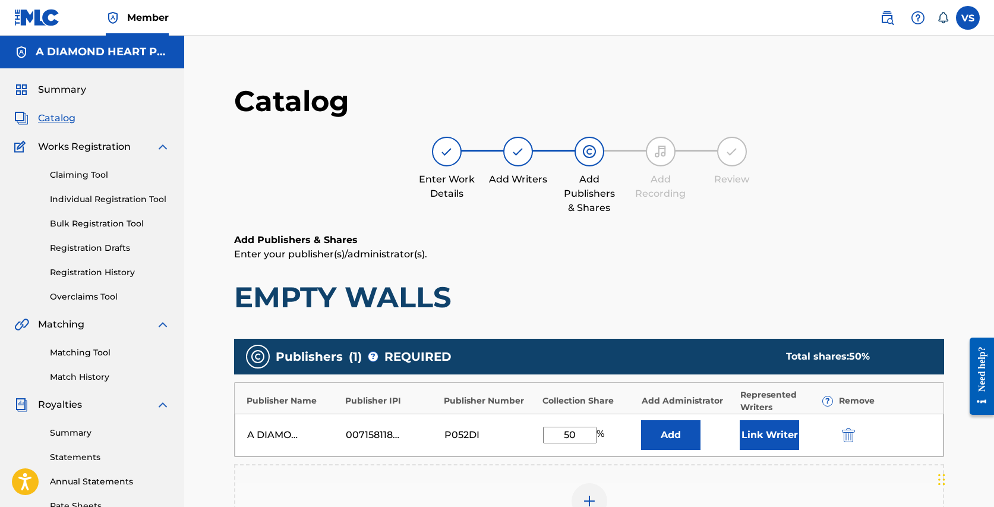
click at [568, 432] on input "50" at bounding box center [569, 434] width 53 height 17
type input "100"
click at [771, 432] on button "Link Writer" at bounding box center [768, 435] width 59 height 30
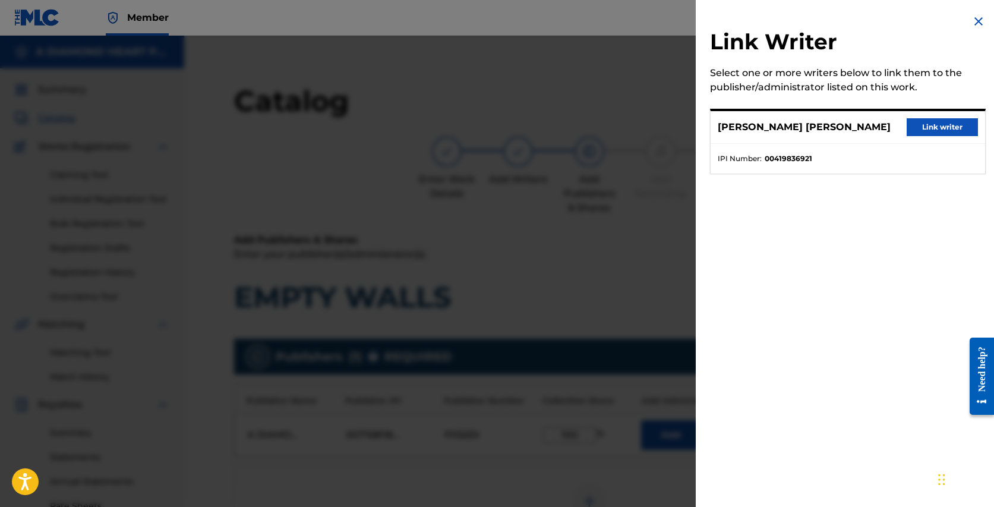
click at [931, 122] on button "Link writer" at bounding box center [941, 127] width 71 height 18
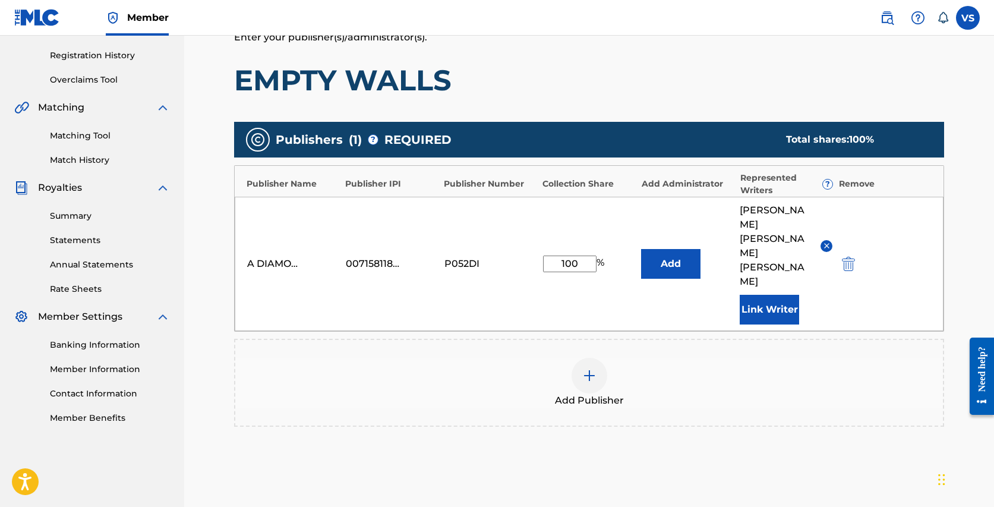
scroll to position [303, 0]
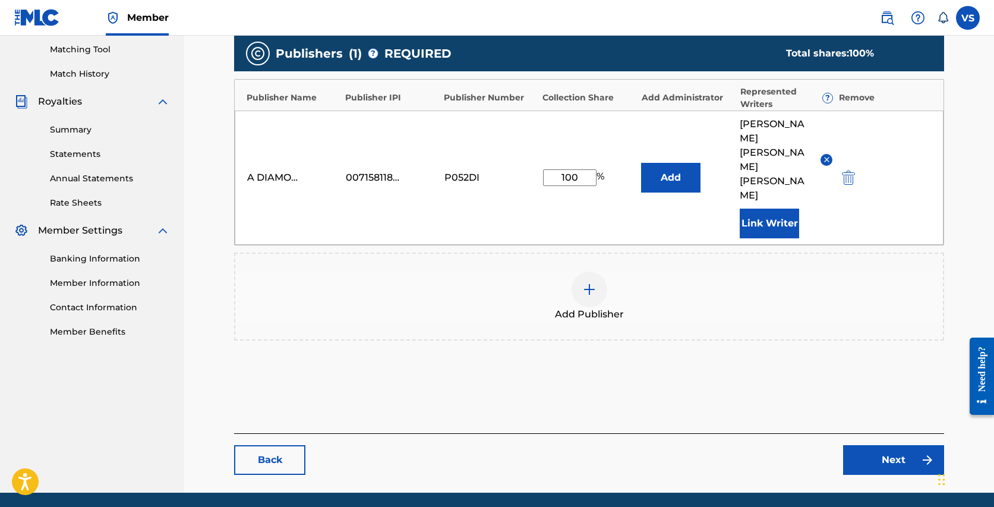
click at [883, 445] on link "Next" at bounding box center [893, 460] width 101 height 30
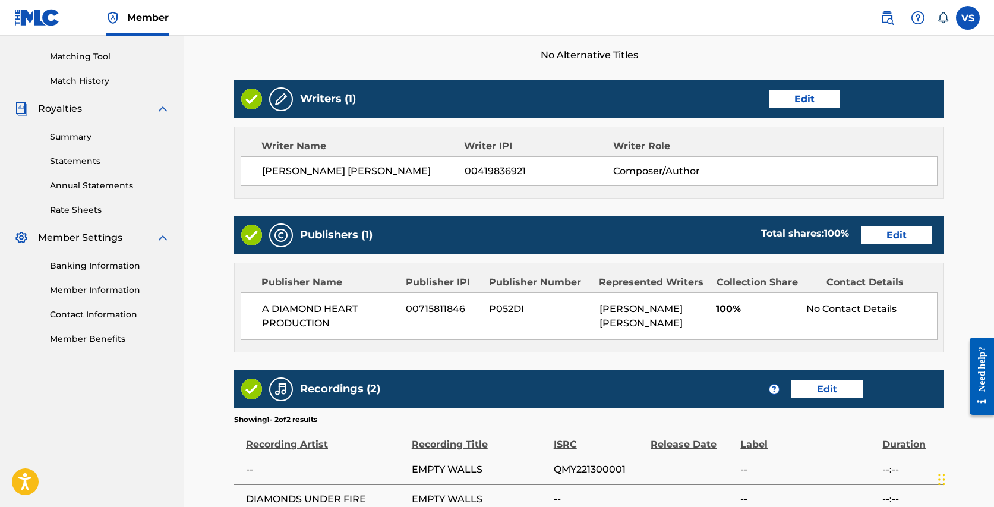
scroll to position [436, 0]
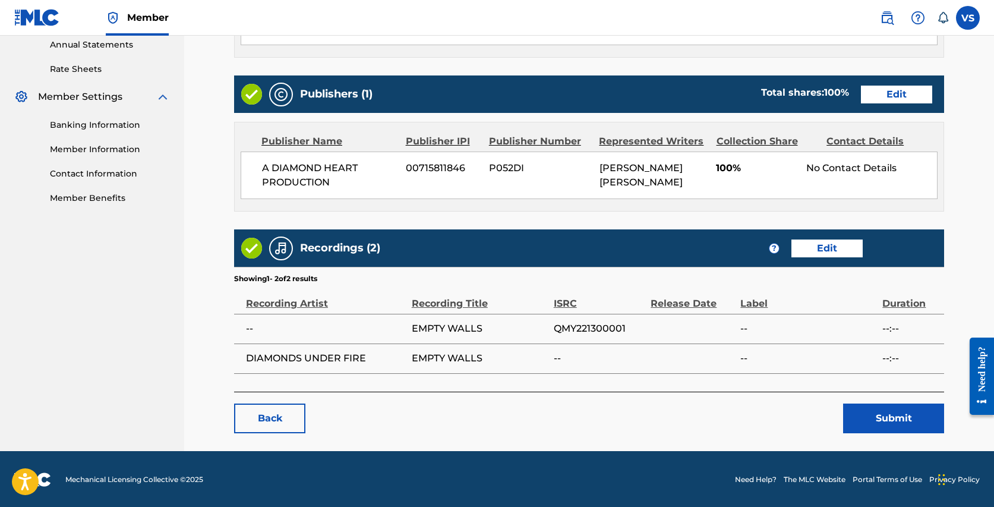
click at [881, 415] on button "Submit" at bounding box center [893, 418] width 101 height 30
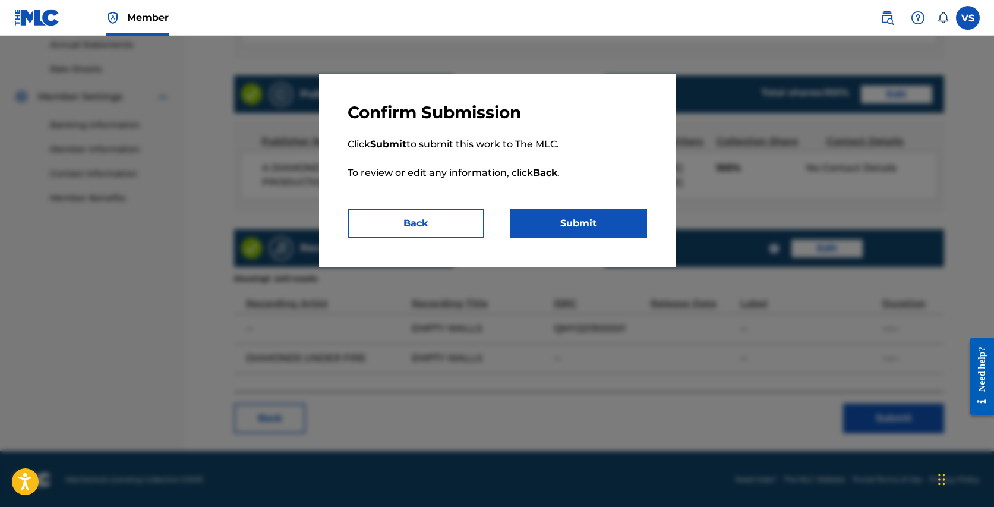
click at [573, 217] on button "Submit" at bounding box center [578, 223] width 137 height 30
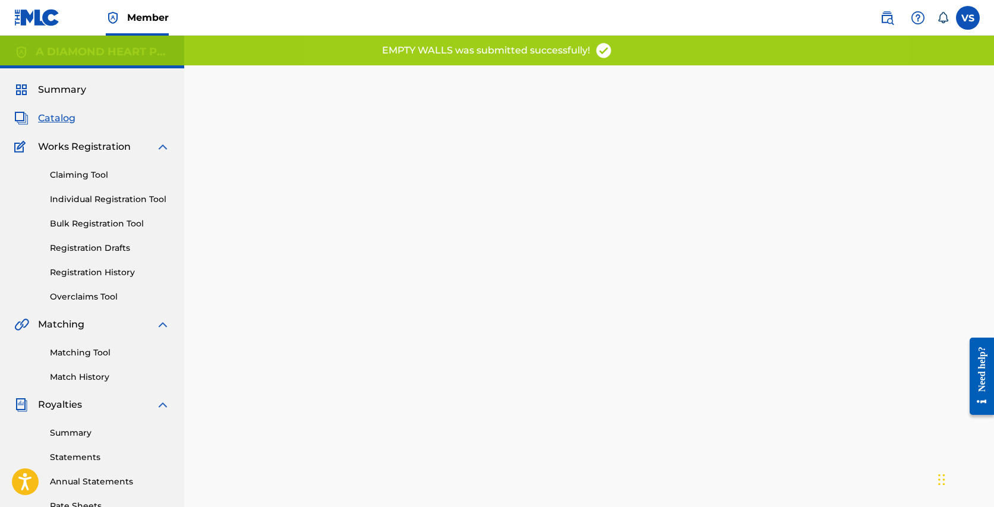
click at [61, 118] on span "Catalog" at bounding box center [56, 118] width 37 height 14
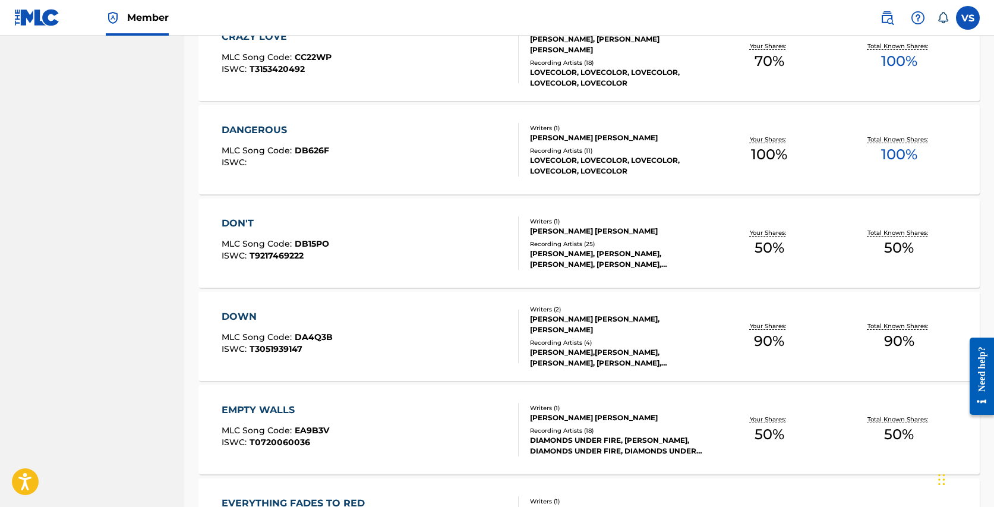
scroll to position [853, 0]
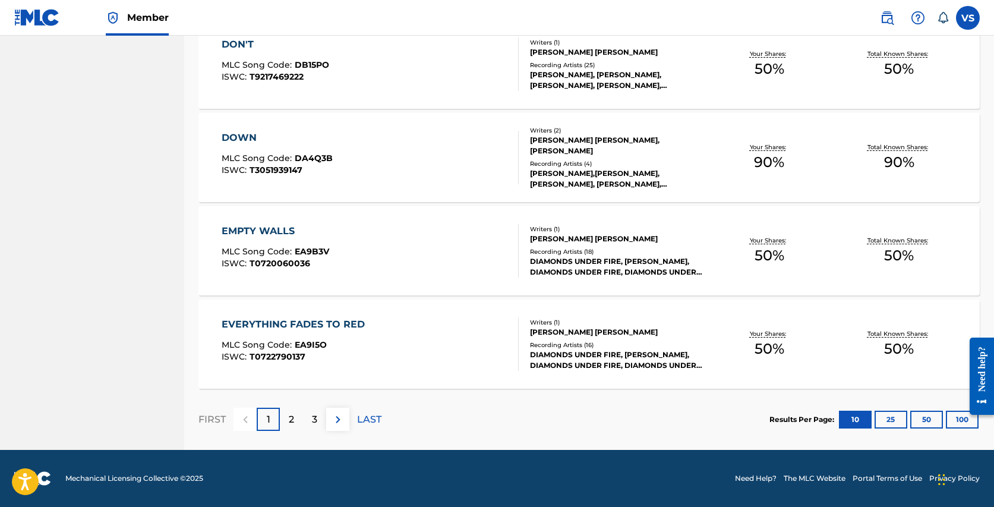
click at [305, 319] on div "EVERYTHING FADES TO RED" at bounding box center [296, 324] width 149 height 14
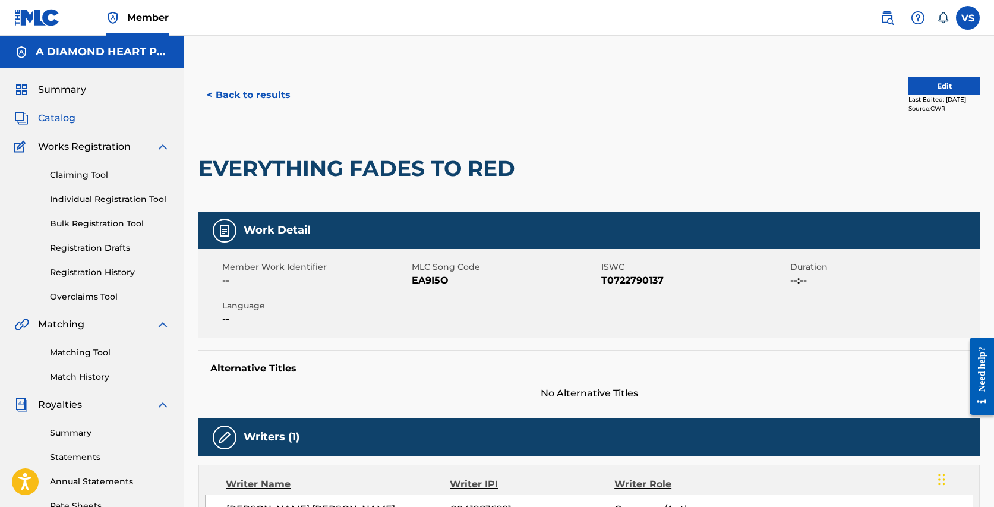
click at [947, 86] on button "Edit" at bounding box center [943, 86] width 71 height 18
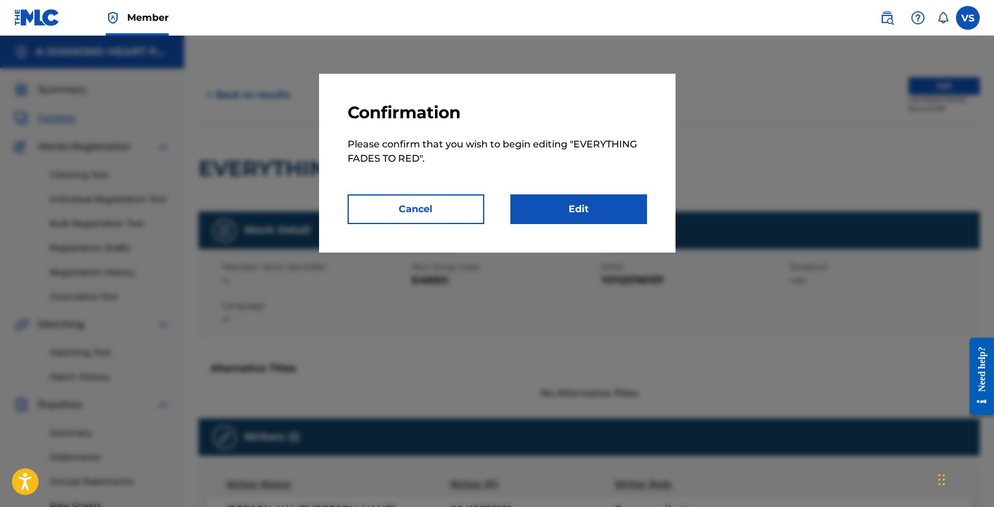
click at [584, 214] on link "Edit" at bounding box center [578, 209] width 137 height 30
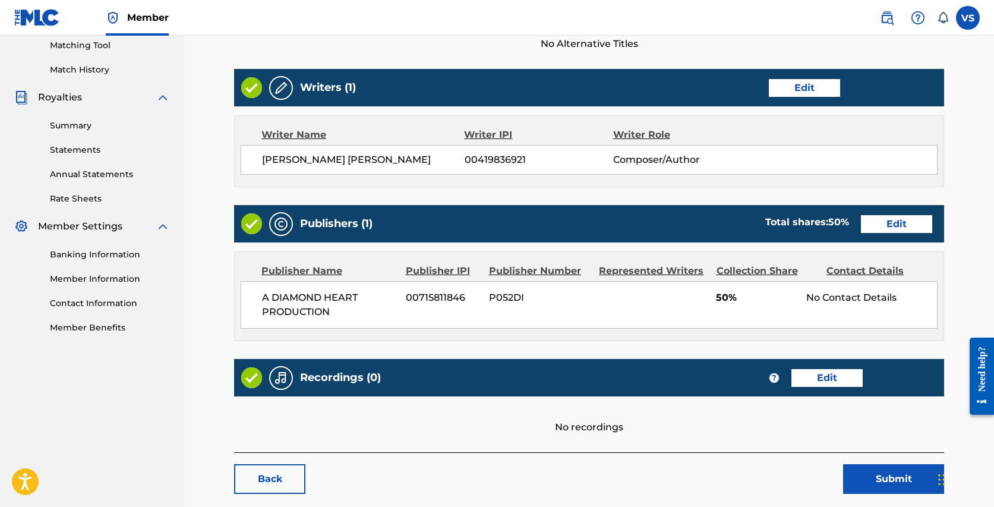
scroll to position [317, 0]
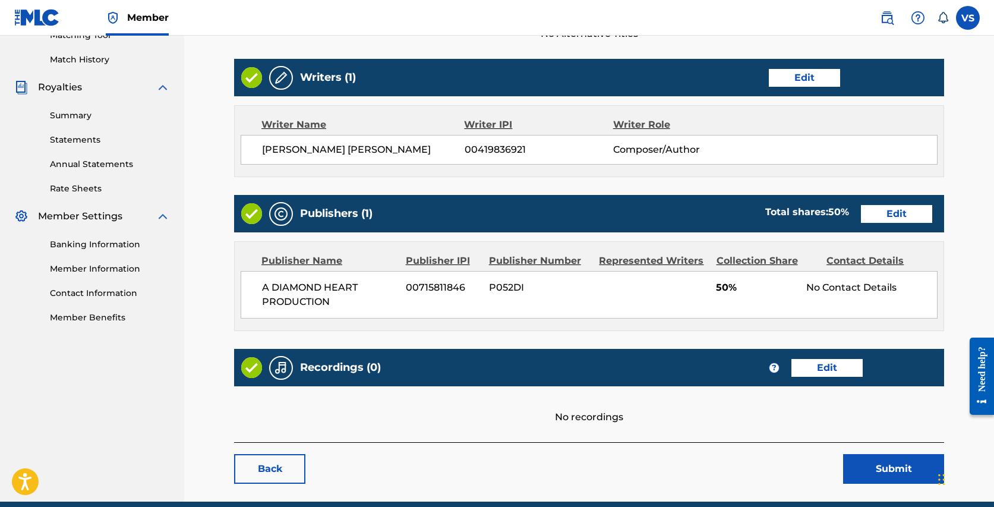
click at [906, 210] on link "Edit" at bounding box center [896, 214] width 71 height 18
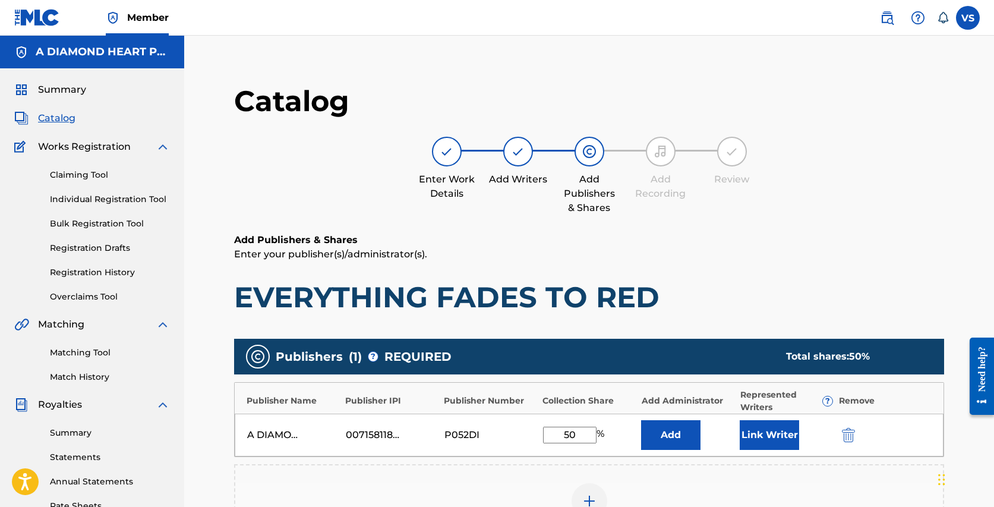
click at [569, 433] on input "50" at bounding box center [569, 434] width 53 height 17
type input "100"
click at [767, 429] on button "Link Writer" at bounding box center [768, 435] width 59 height 30
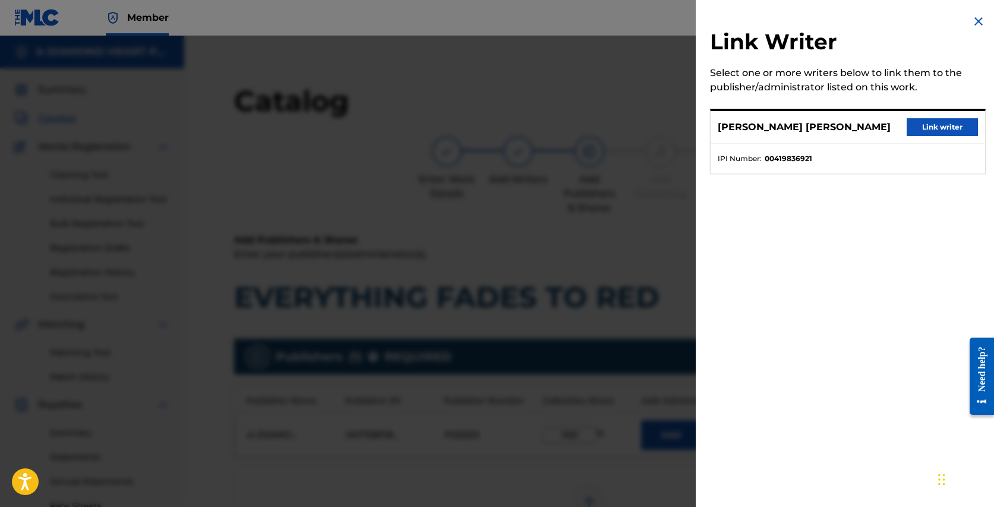
click at [937, 130] on button "Link writer" at bounding box center [941, 127] width 71 height 18
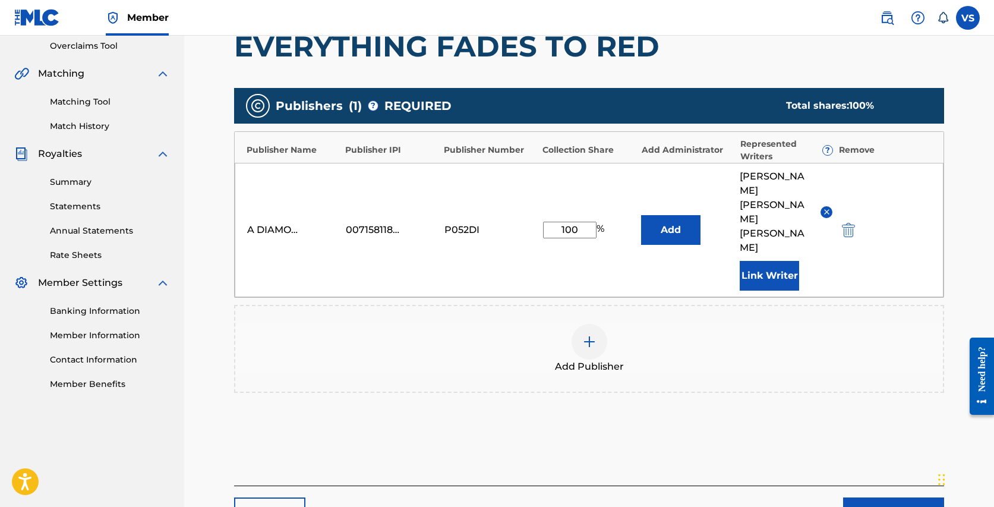
scroll to position [303, 0]
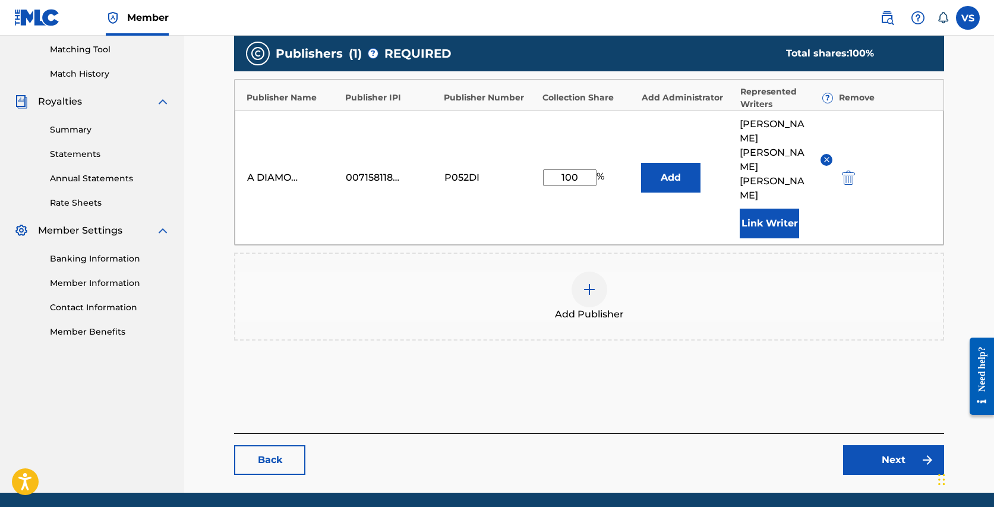
click at [874, 445] on link "Next" at bounding box center [893, 460] width 101 height 30
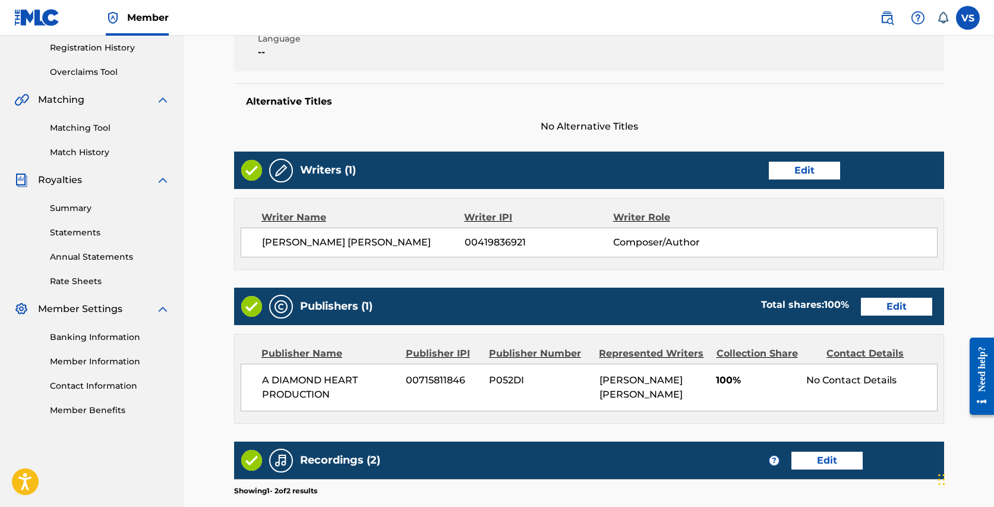
scroll to position [436, 0]
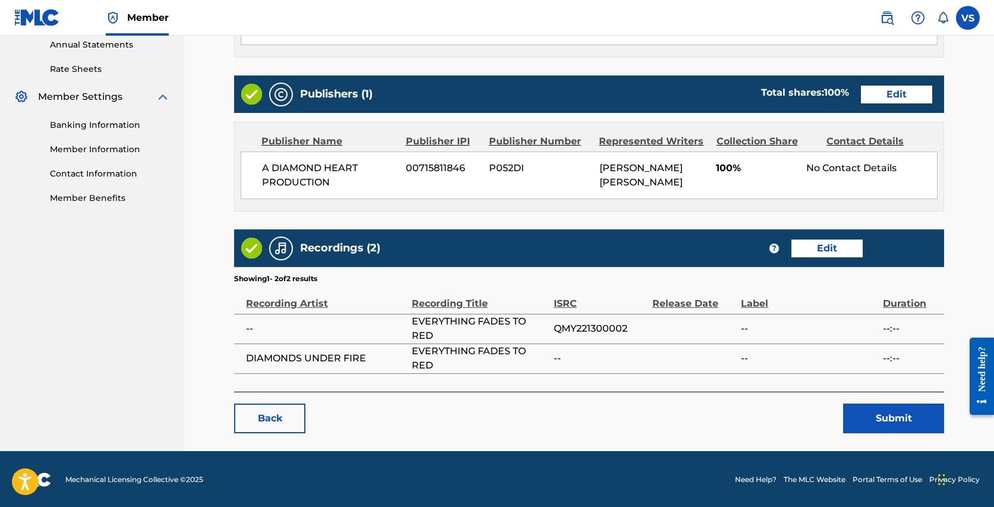
click at [880, 420] on button "Submit" at bounding box center [893, 418] width 101 height 30
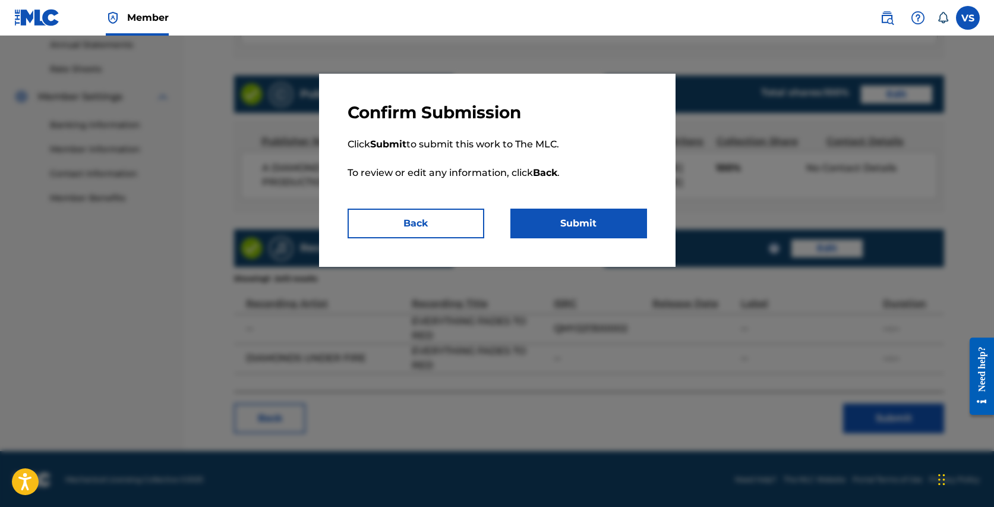
click at [614, 224] on button "Submit" at bounding box center [578, 223] width 137 height 30
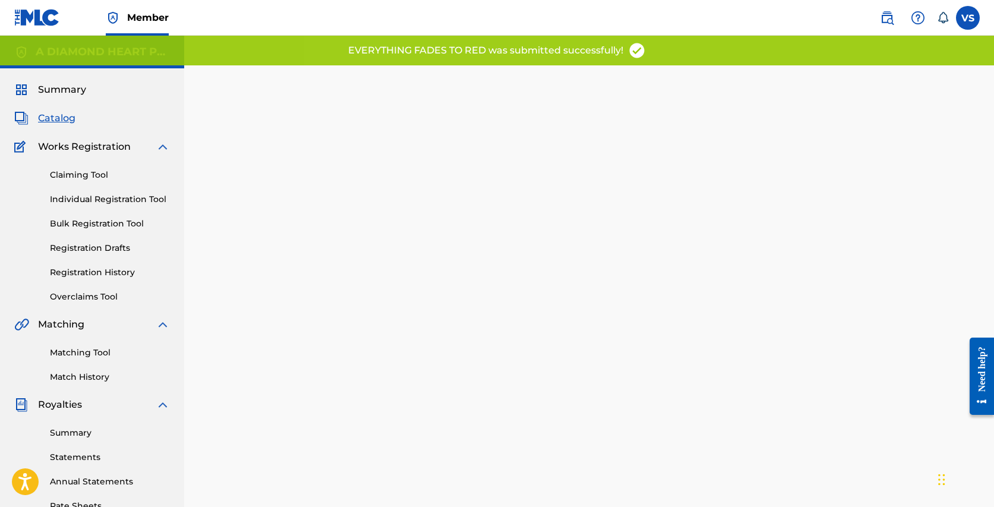
click at [52, 115] on span "Catalog" at bounding box center [56, 118] width 37 height 14
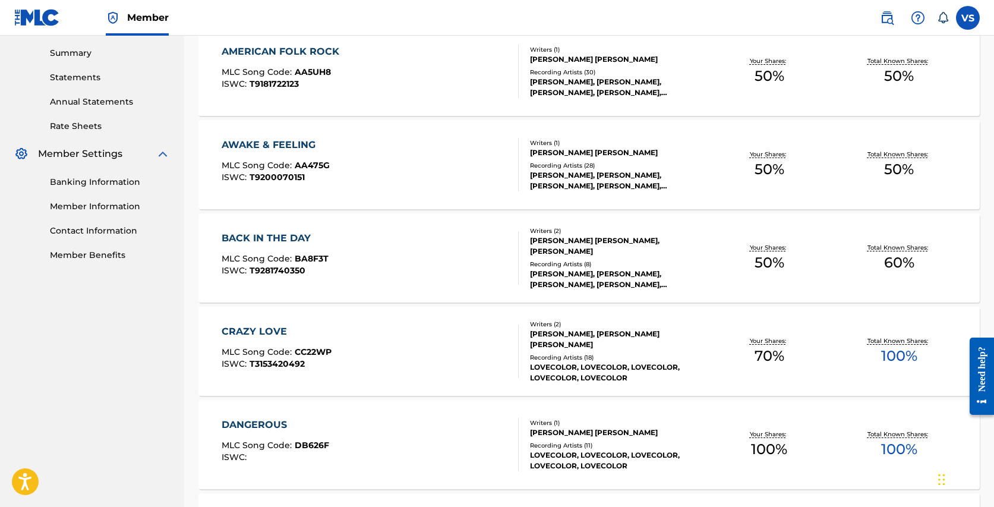
scroll to position [853, 0]
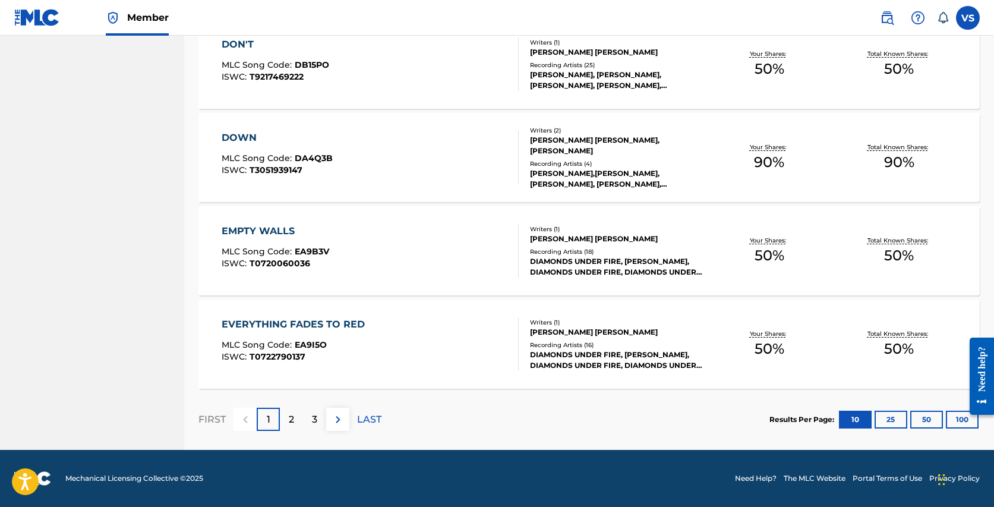
click at [290, 410] on div "2" at bounding box center [291, 418] width 23 height 23
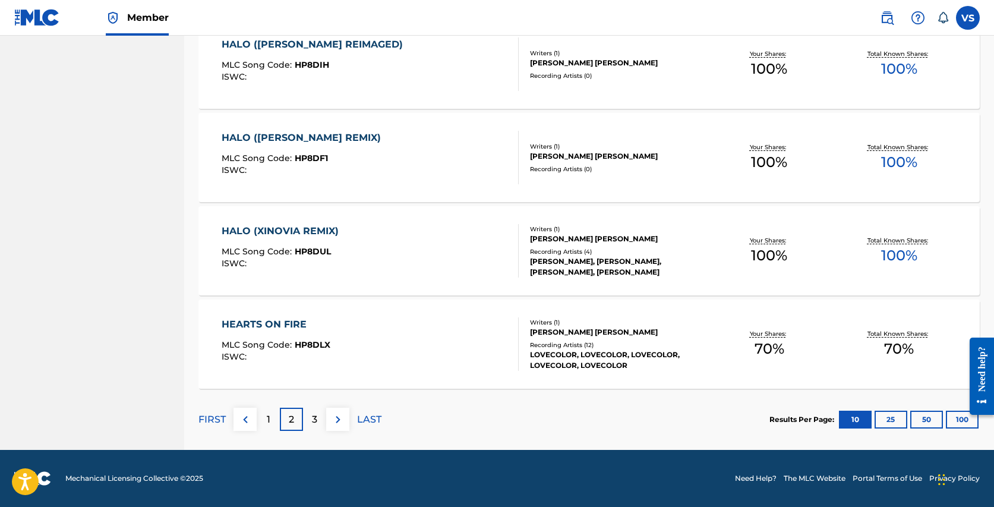
scroll to position [0, 0]
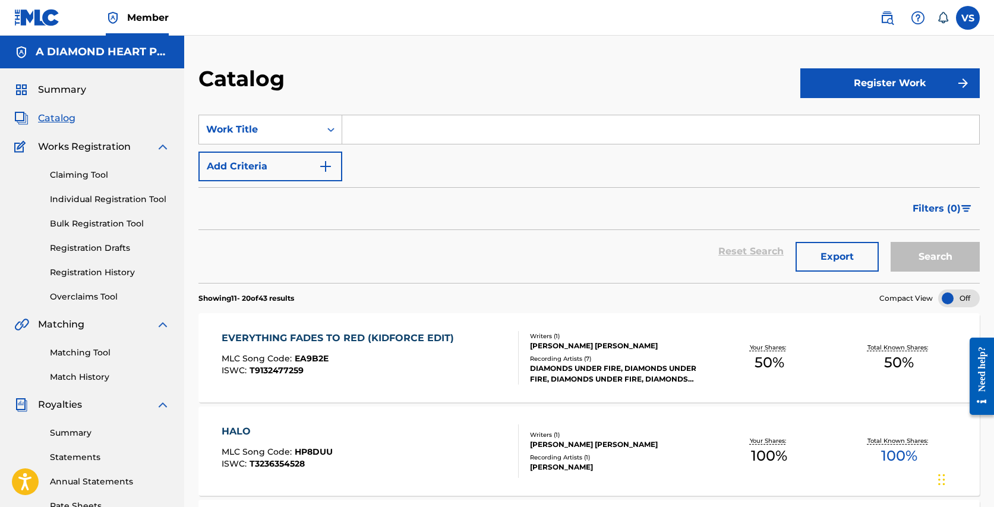
click at [305, 333] on div "EVERYTHING FADES TO RED (KIDFORCE EDIT)" at bounding box center [341, 338] width 238 height 14
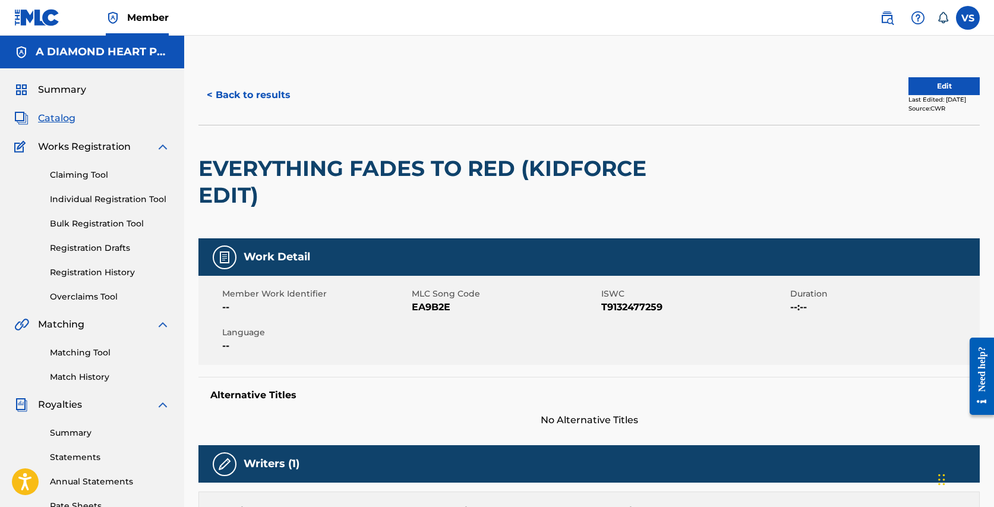
click at [934, 86] on button "Edit" at bounding box center [943, 86] width 71 height 18
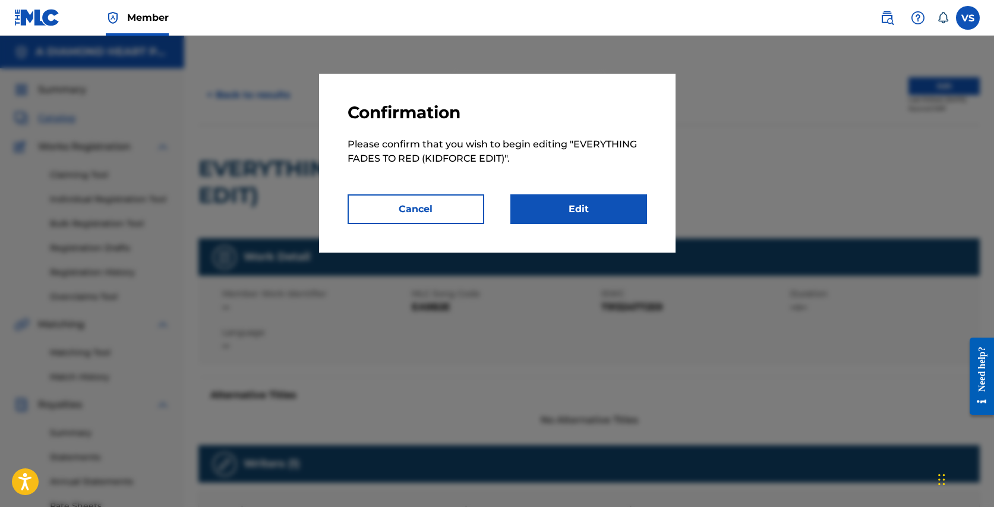
click at [561, 207] on link "Edit" at bounding box center [578, 209] width 137 height 30
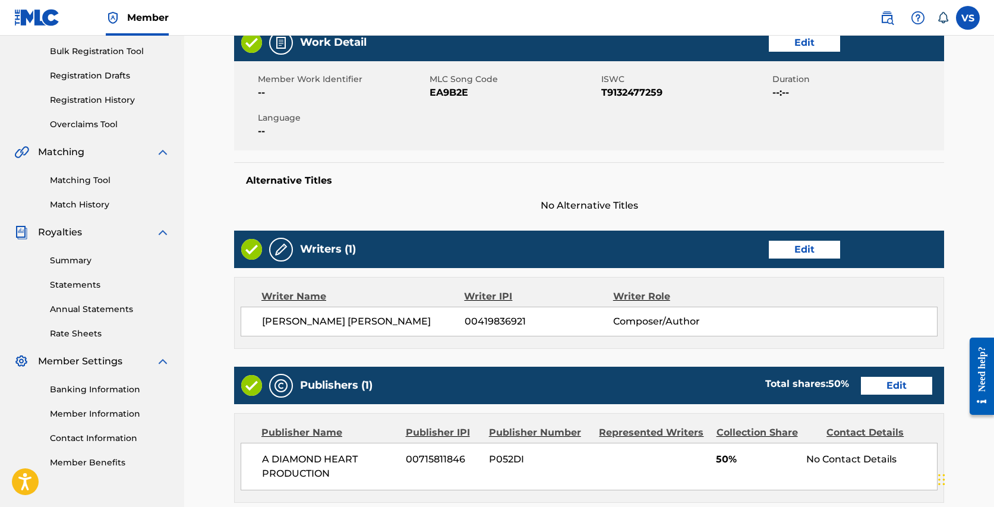
scroll to position [211, 0]
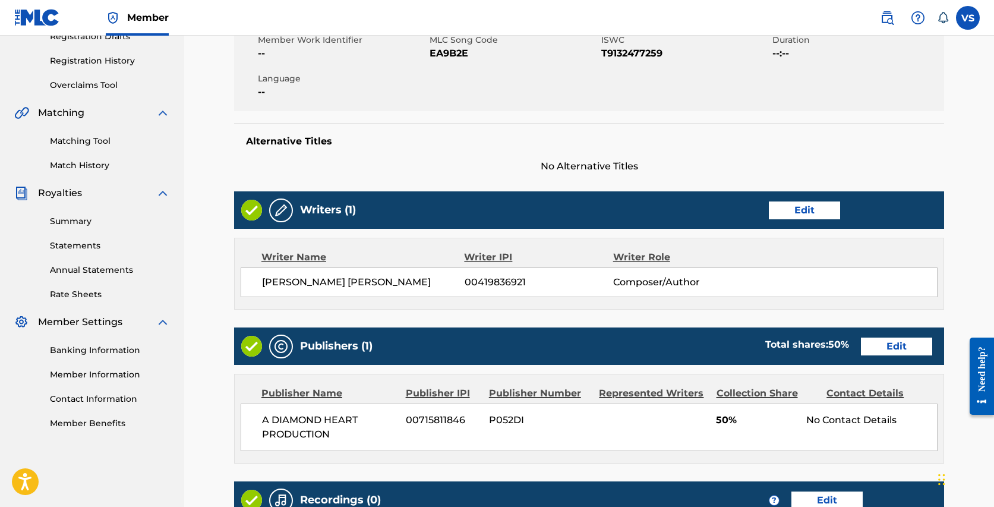
click at [799, 206] on link "Edit" at bounding box center [803, 210] width 71 height 18
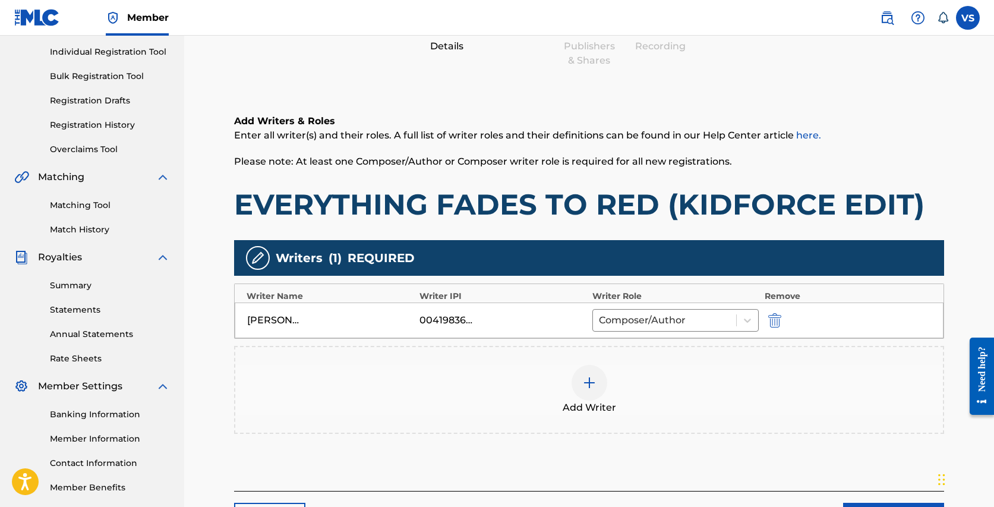
scroll to position [147, 0]
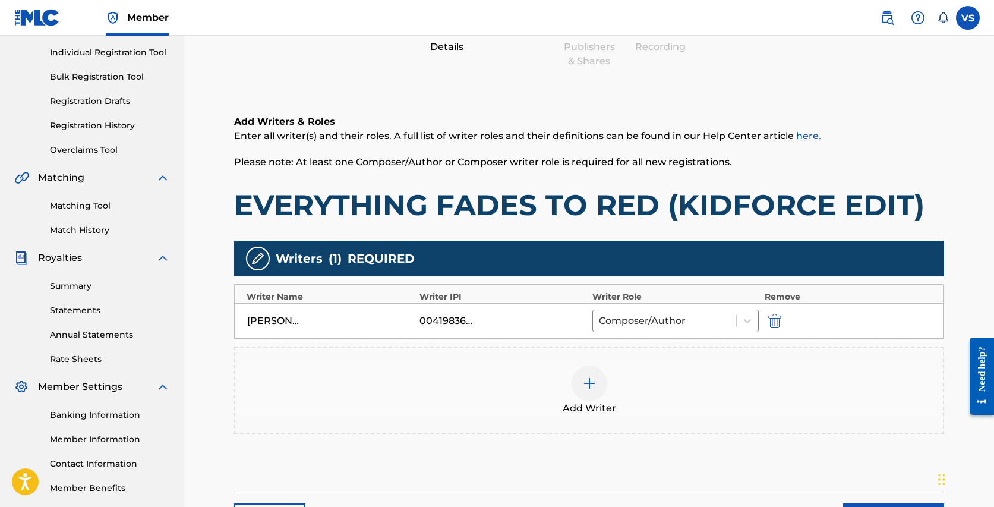
click at [599, 377] on div at bounding box center [589, 383] width 36 height 36
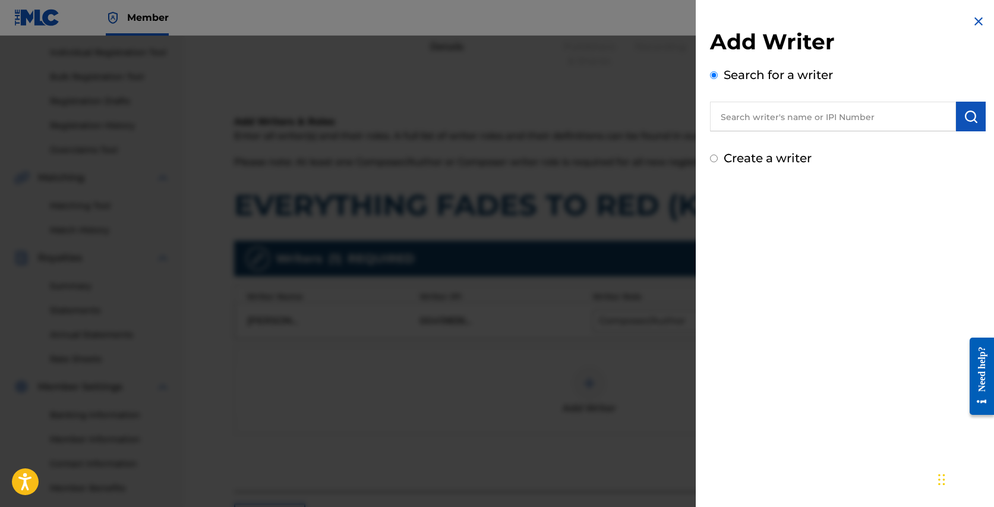
click at [809, 124] on input "text" at bounding box center [833, 117] width 246 height 30
paste input "RAHA, RHETT EDMUND"
type input "RAHA, RHETT EDMUND"
click at [714, 156] on input "Create a writer" at bounding box center [714, 158] width 8 height 8
radio input "false"
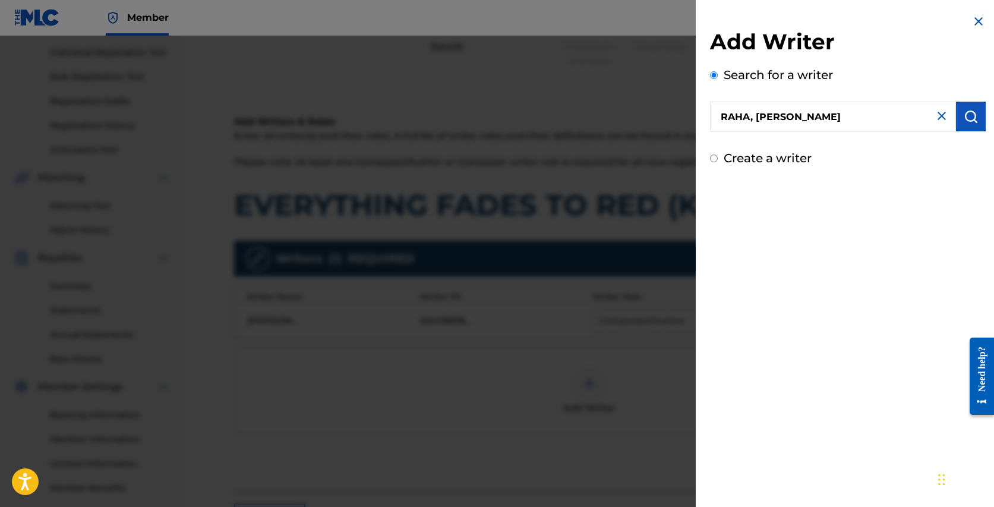
radio input "true"
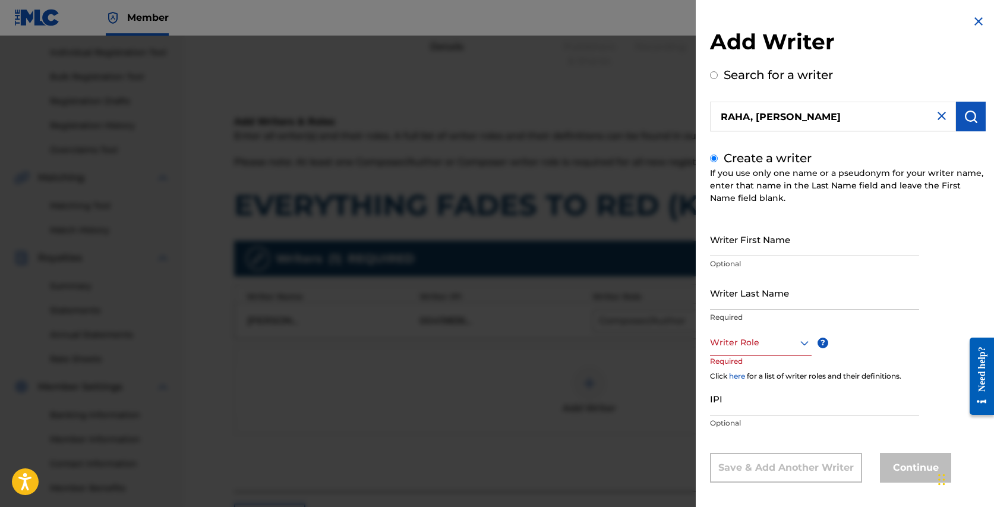
click at [777, 242] on input "Writer First Name" at bounding box center [814, 239] width 209 height 34
paste input "RAHA, RHETT EDMUND"
drag, startPoint x: 734, startPoint y: 248, endPoint x: 819, endPoint y: 251, distance: 85.0
click at [819, 251] on input "RAHA, RHETT EDMUND" at bounding box center [814, 239] width 209 height 34
drag, startPoint x: 747, startPoint y: 249, endPoint x: 697, endPoint y: 238, distance: 51.0
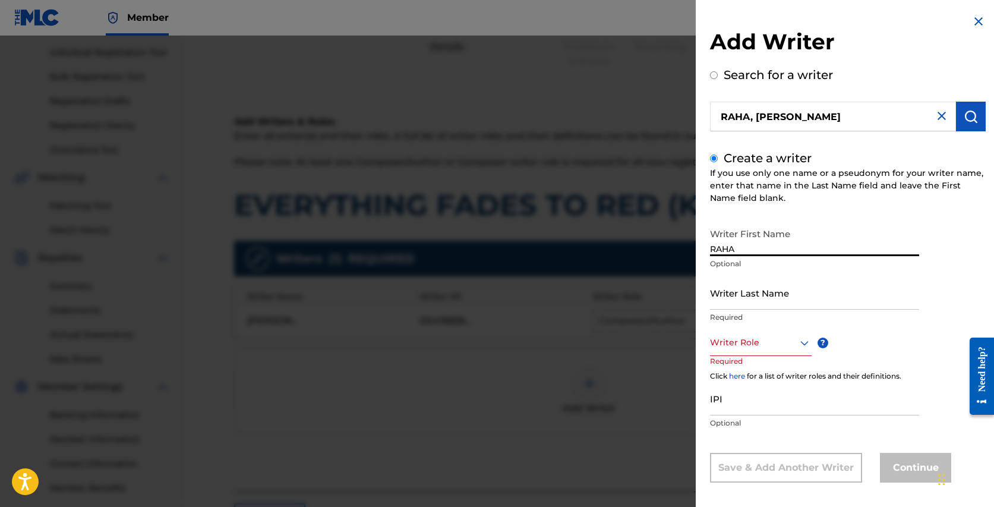
click at [697, 238] on div "Add Writer Search for a writer RAHA, RHETT EDMUND Create a writer If you use on…" at bounding box center [847, 257] width 304 height 514
paste input ", RHETT EDMUND"
drag, startPoint x: 741, startPoint y: 248, endPoint x: 701, endPoint y: 248, distance: 39.8
click at [700, 248] on div "Add Writer Search for a writer RAHA, RHETT EDMUND Create a writer If you use on…" at bounding box center [847, 257] width 304 height 514
drag, startPoint x: 738, startPoint y: 248, endPoint x: 806, endPoint y: 243, distance: 67.9
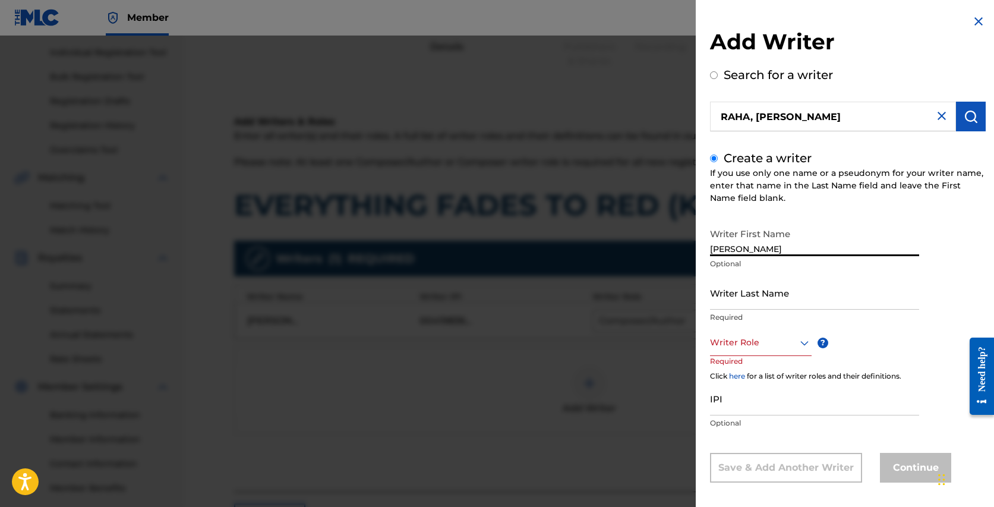
click at [806, 243] on input "RHETT EDMUND" at bounding box center [814, 239] width 209 height 34
type input "EDMUND"
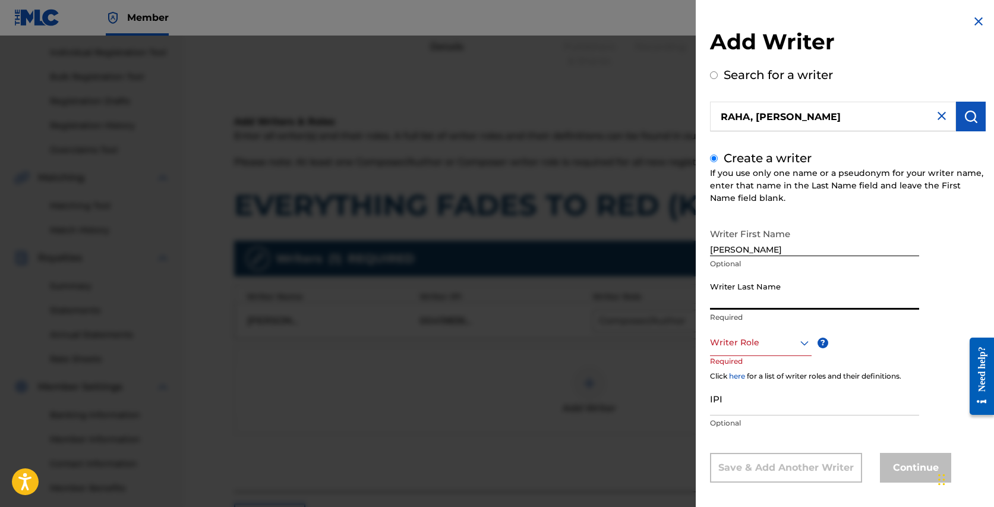
click at [767, 295] on input "Writer Last Name" at bounding box center [814, 293] width 209 height 34
paste input "RAHA, RHETT EDMUND"
drag, startPoint x: 735, startPoint y: 302, endPoint x: 855, endPoint y: 301, distance: 120.6
click at [854, 303] on input "RAHA, RHETT EDMUND" at bounding box center [814, 293] width 209 height 34
type input "RAHA"
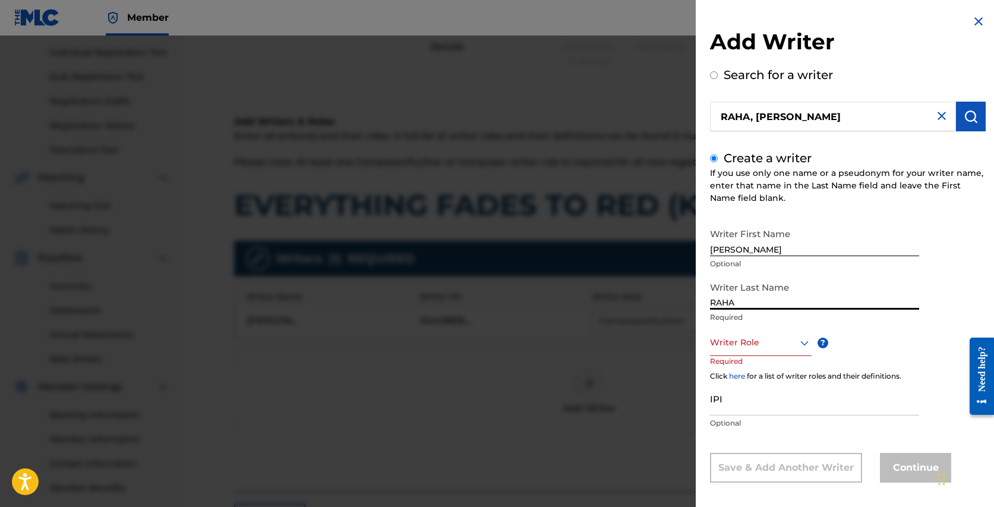
scroll to position [8, 0]
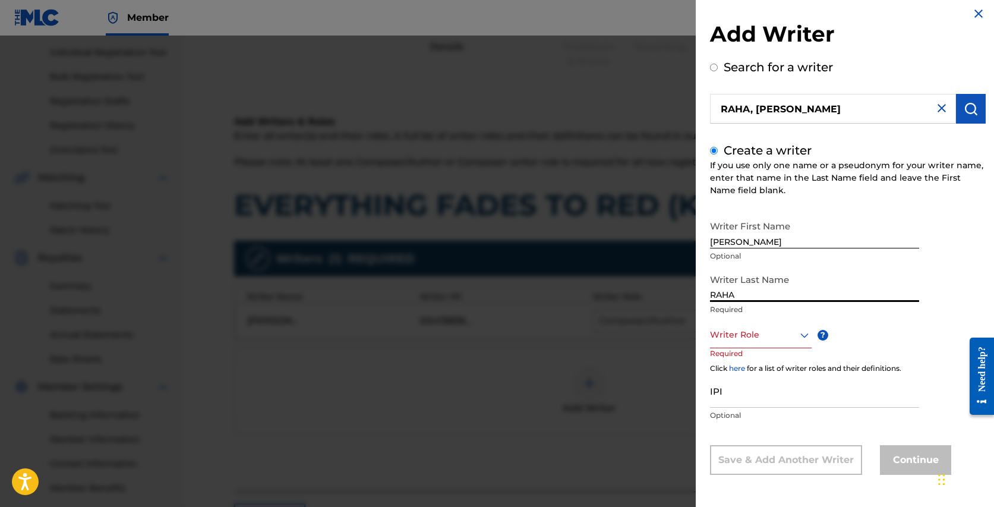
click at [803, 341] on div "Writer Role" at bounding box center [761, 334] width 102 height 27
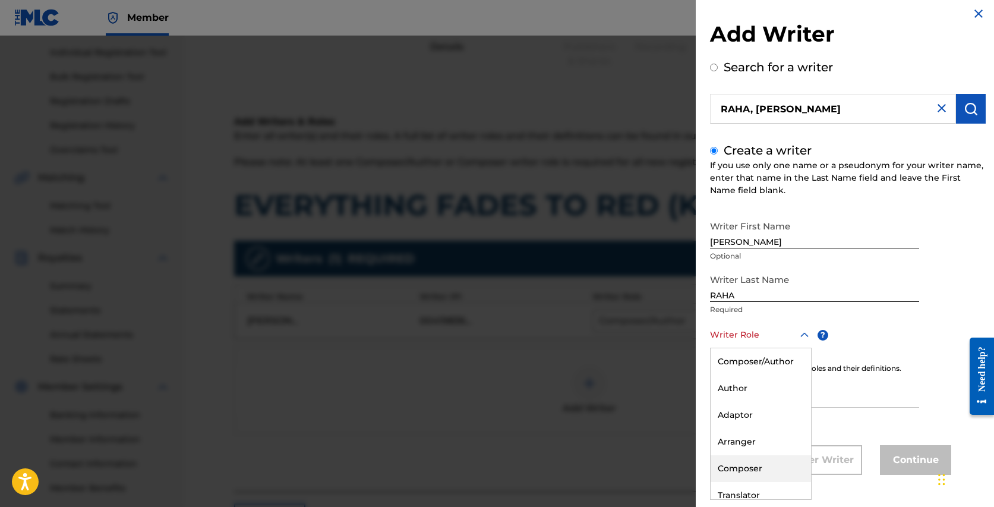
click at [735, 463] on div "Composer" at bounding box center [760, 468] width 100 height 27
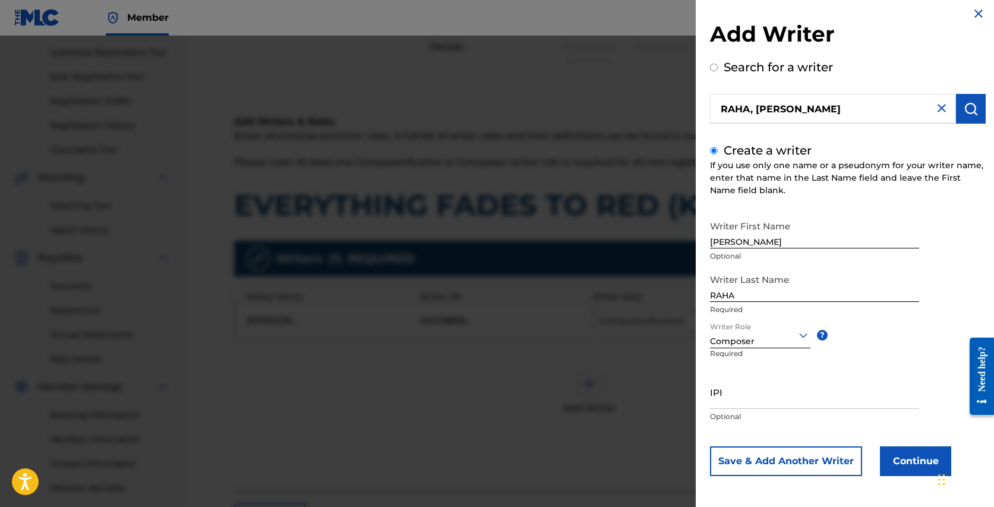
scroll to position [9, 0]
click at [744, 396] on input "IPI" at bounding box center [814, 391] width 209 height 34
paste input "591471434"
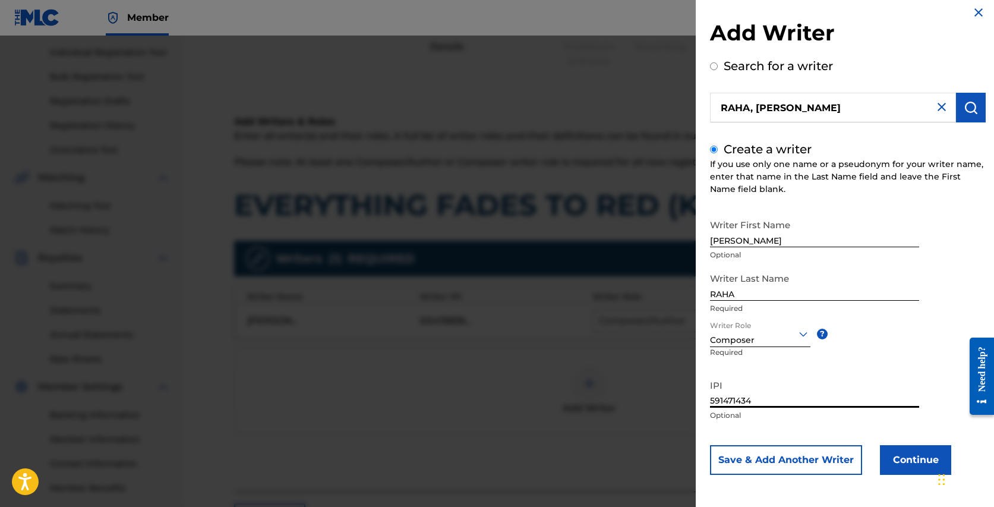
type input "591471434"
click at [903, 464] on button "Continue" at bounding box center [915, 460] width 71 height 30
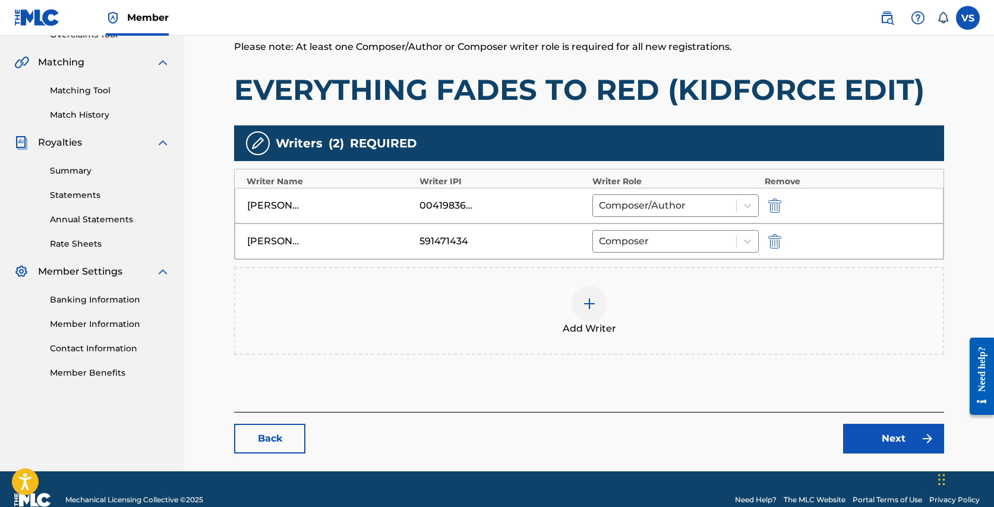
scroll to position [283, 0]
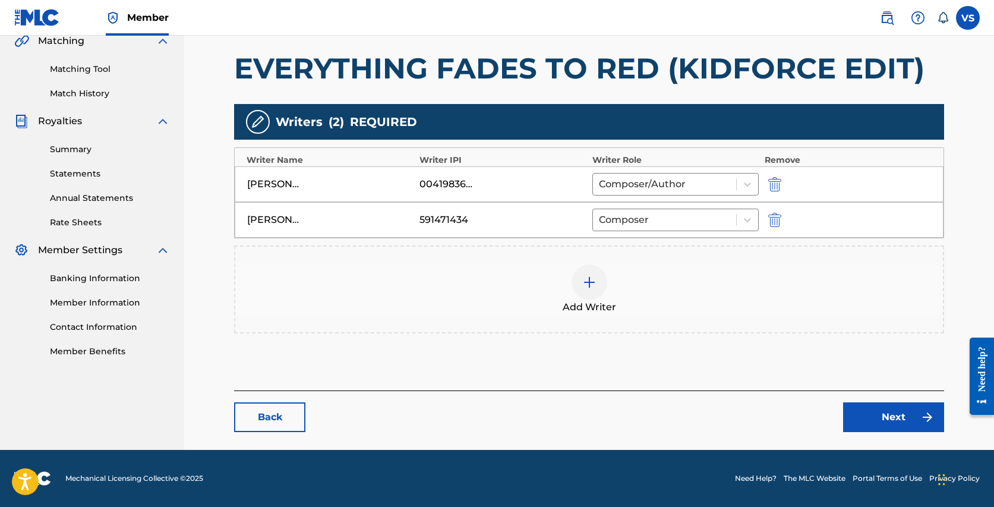
click at [882, 415] on link "Next" at bounding box center [893, 417] width 101 height 30
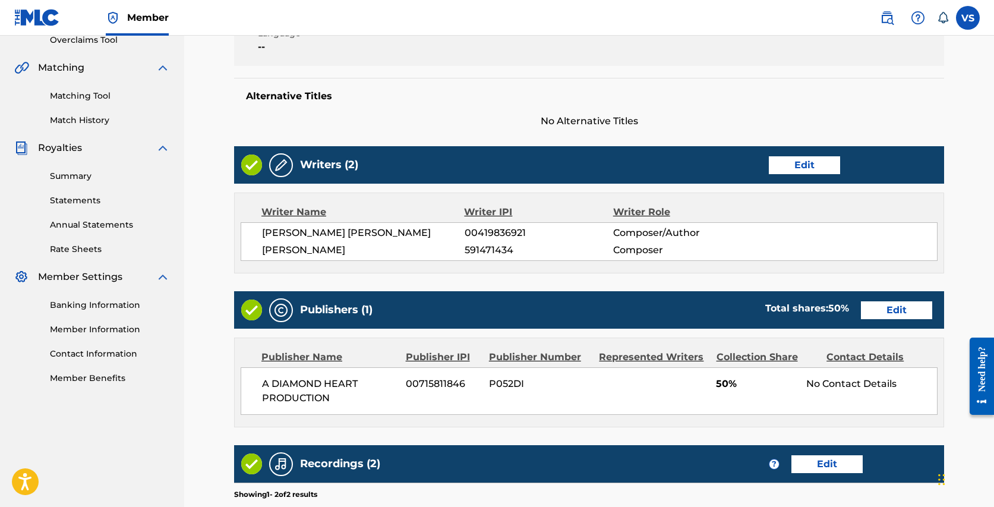
scroll to position [259, 0]
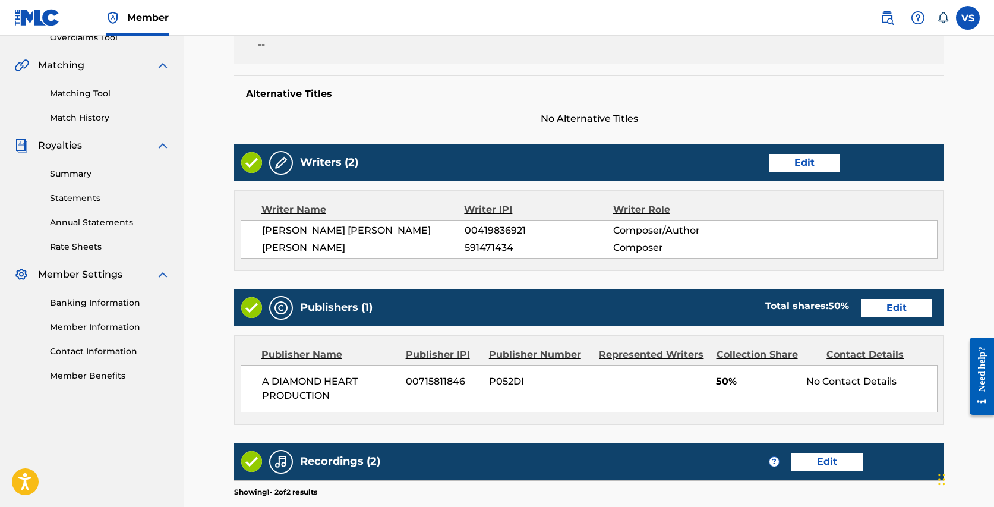
click at [904, 307] on link "Edit" at bounding box center [896, 308] width 71 height 18
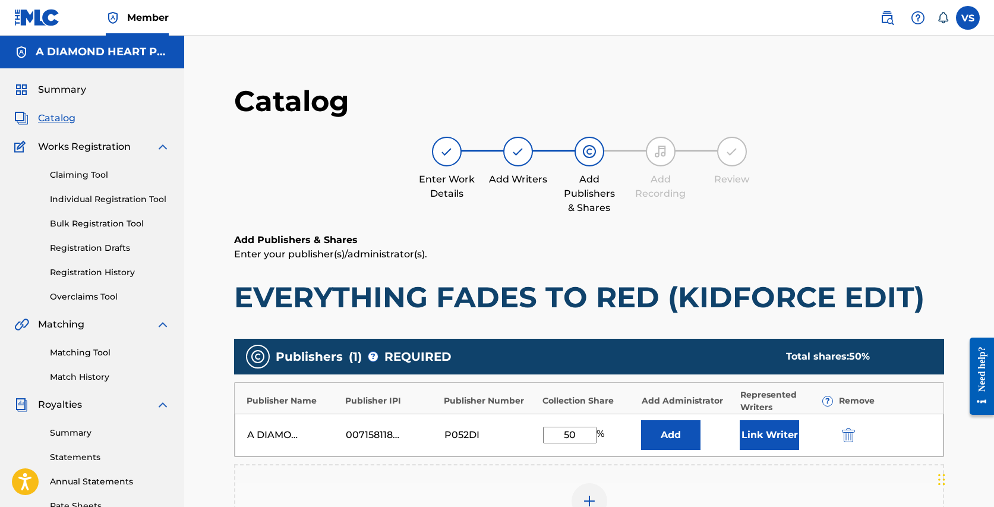
click at [570, 433] on input "50" at bounding box center [569, 434] width 53 height 17
type input "9"
click at [762, 433] on button "Link Writer" at bounding box center [768, 435] width 59 height 30
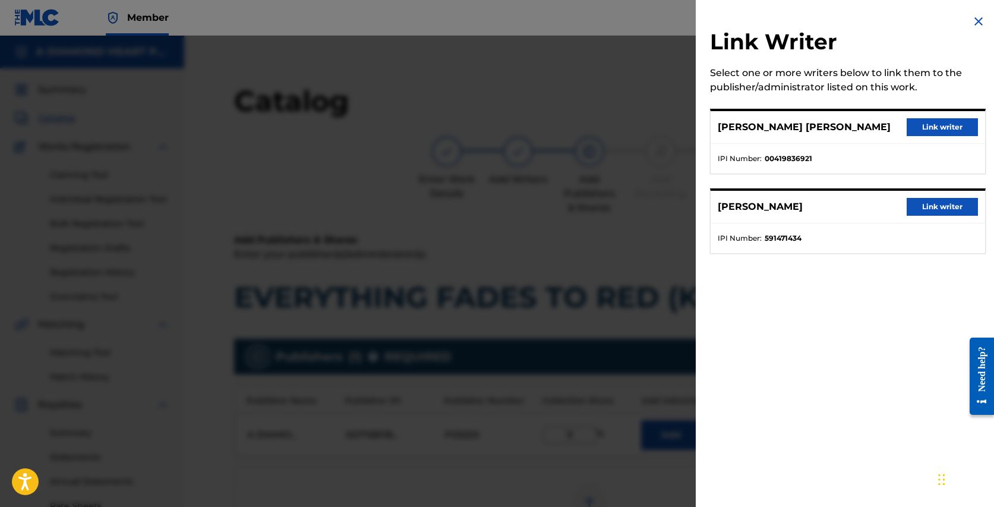
click at [937, 126] on button "Link writer" at bounding box center [941, 127] width 71 height 18
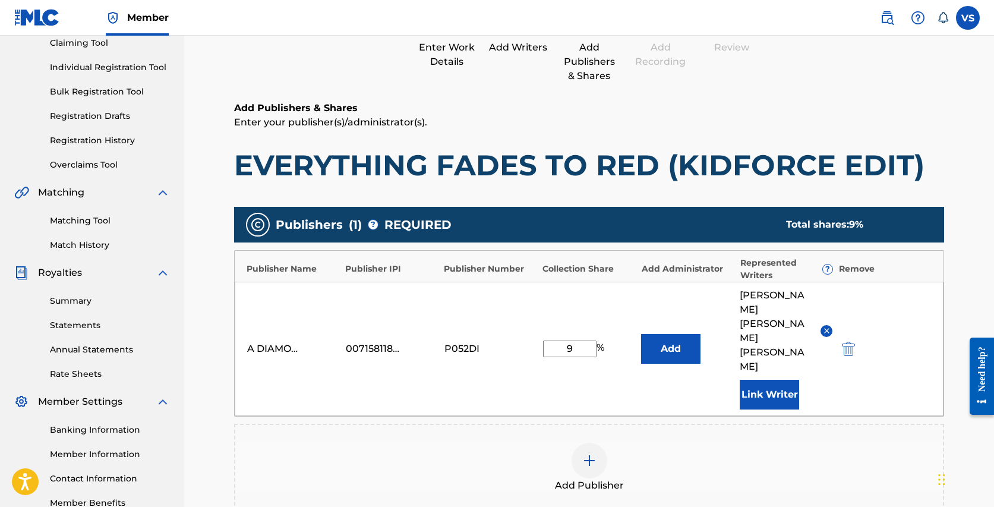
scroll to position [303, 0]
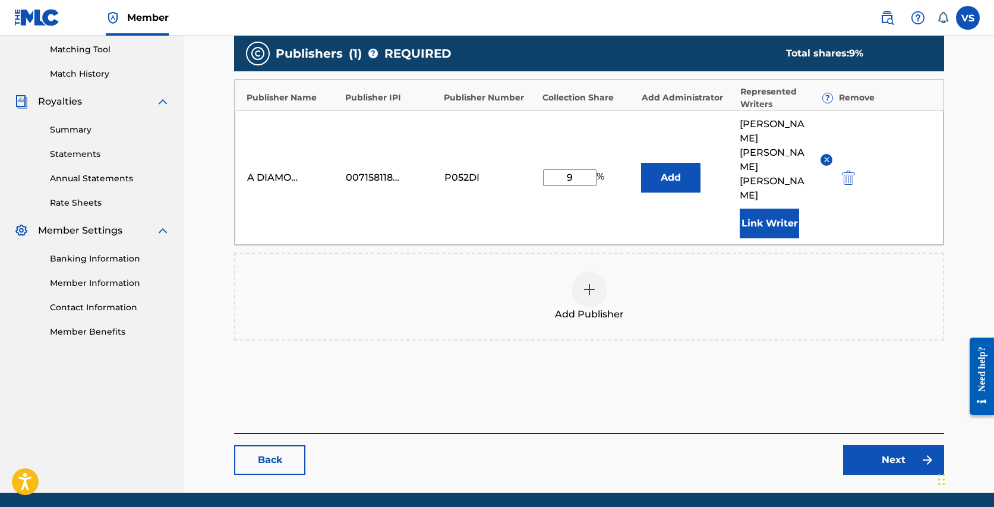
click at [889, 445] on link "Next" at bounding box center [893, 460] width 101 height 30
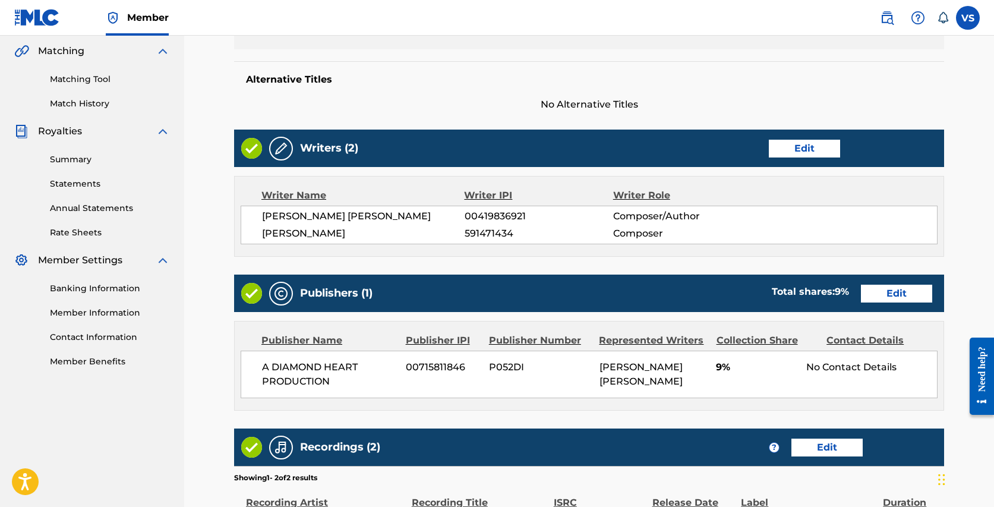
scroll to position [281, 0]
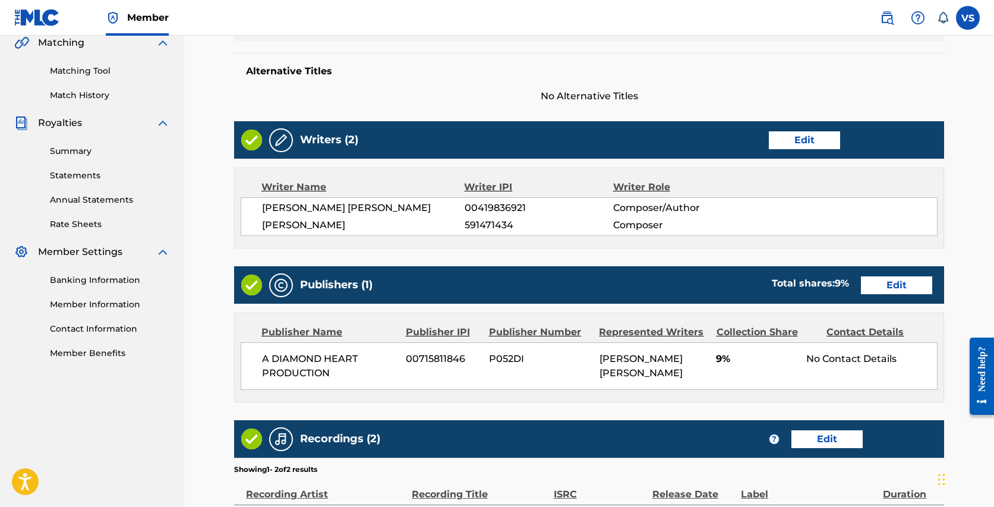
click at [890, 285] on link "Edit" at bounding box center [896, 285] width 71 height 18
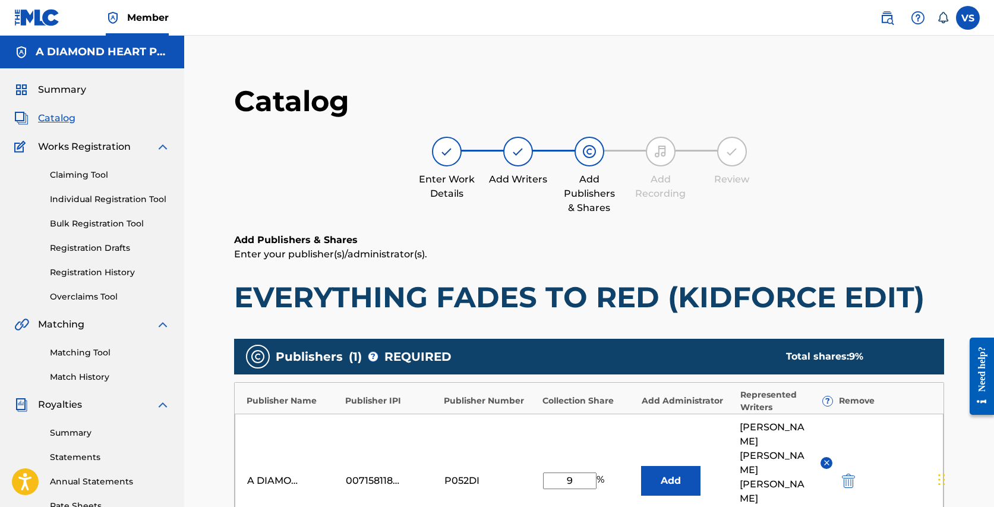
click at [574, 472] on input "9" at bounding box center [569, 480] width 53 height 17
type input "90"
click at [796, 222] on div "Catalog Enter Work Details Add Writers Add Publishers & Shares Add Recording Re…" at bounding box center [589, 158] width 710 height 150
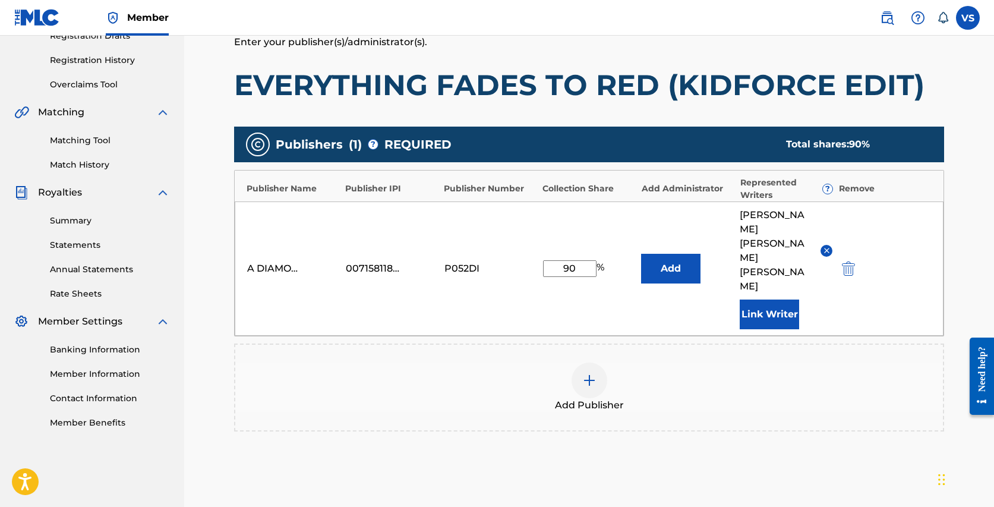
scroll to position [303, 0]
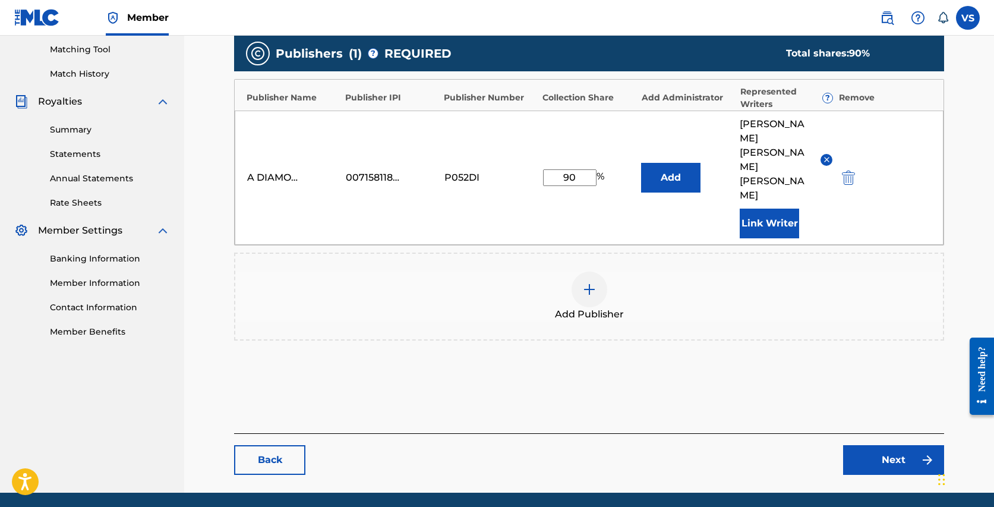
click at [891, 445] on link "Next" at bounding box center [893, 460] width 101 height 30
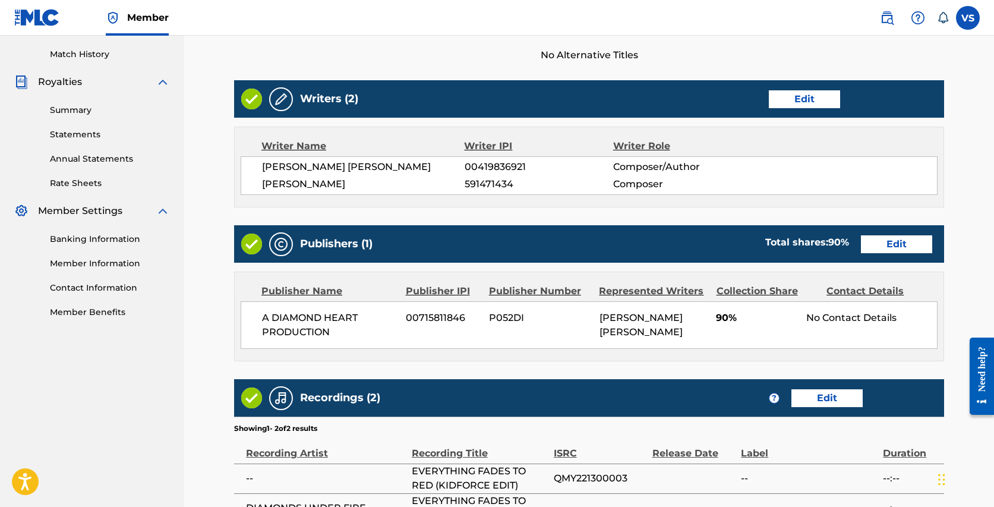
scroll to position [454, 0]
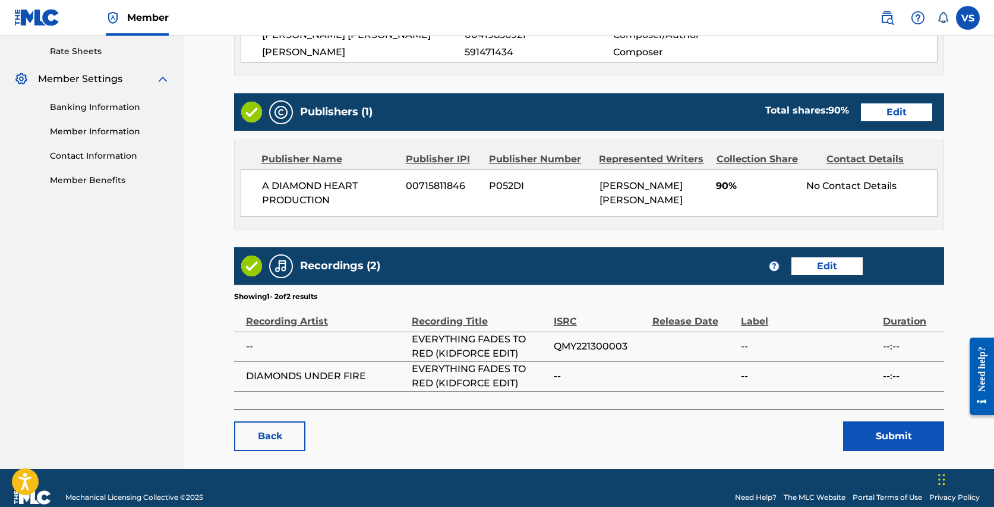
click at [890, 432] on button "Submit" at bounding box center [893, 436] width 101 height 30
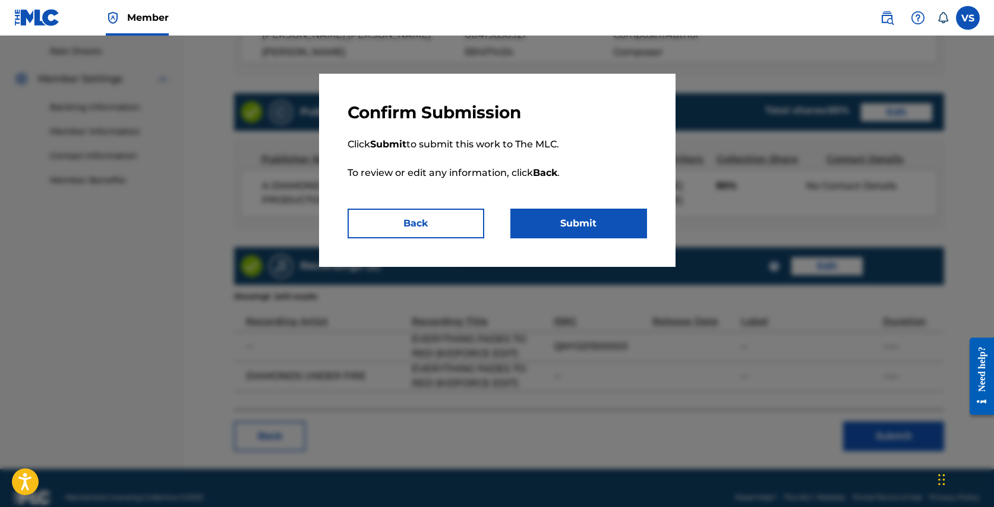
click at [606, 220] on button "Submit" at bounding box center [578, 223] width 137 height 30
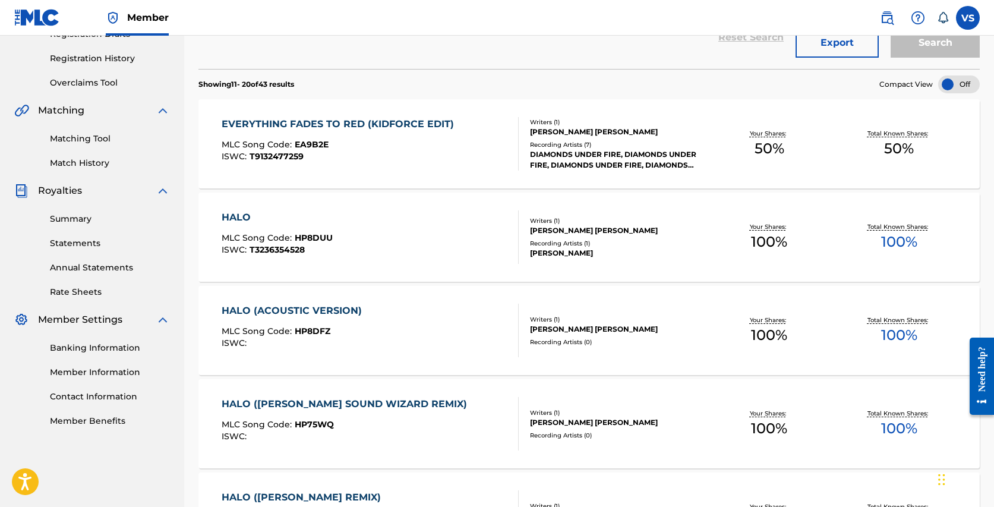
scroll to position [236, 0]
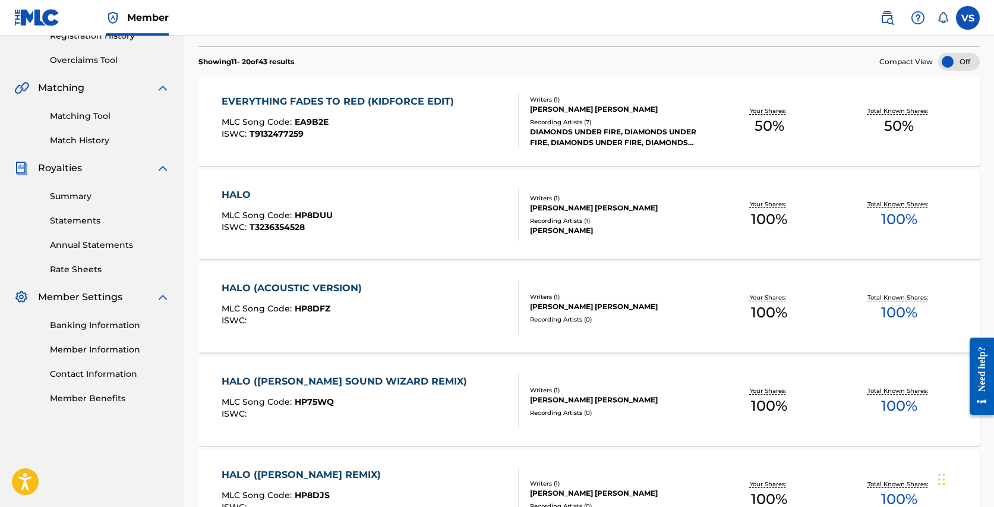
click at [241, 193] on div "HALO" at bounding box center [277, 195] width 111 height 14
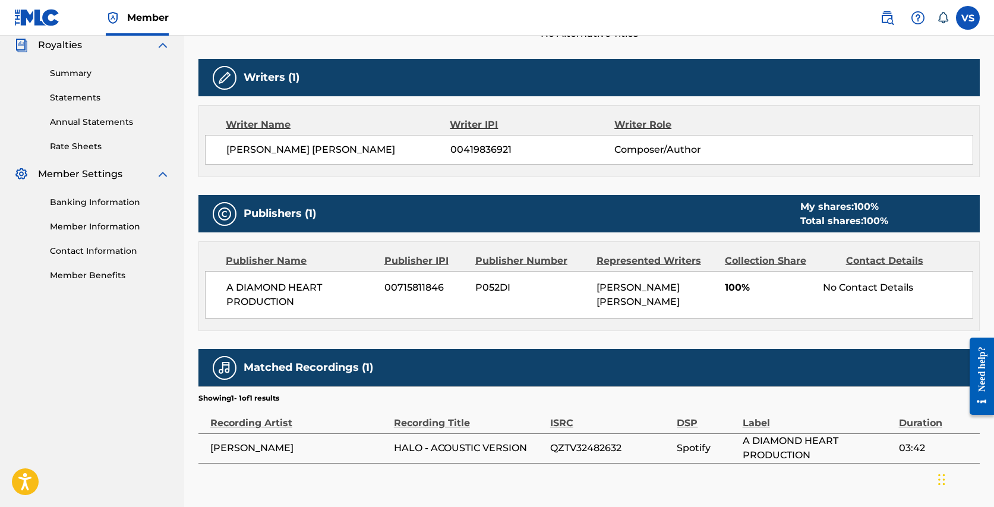
scroll to position [359, 0]
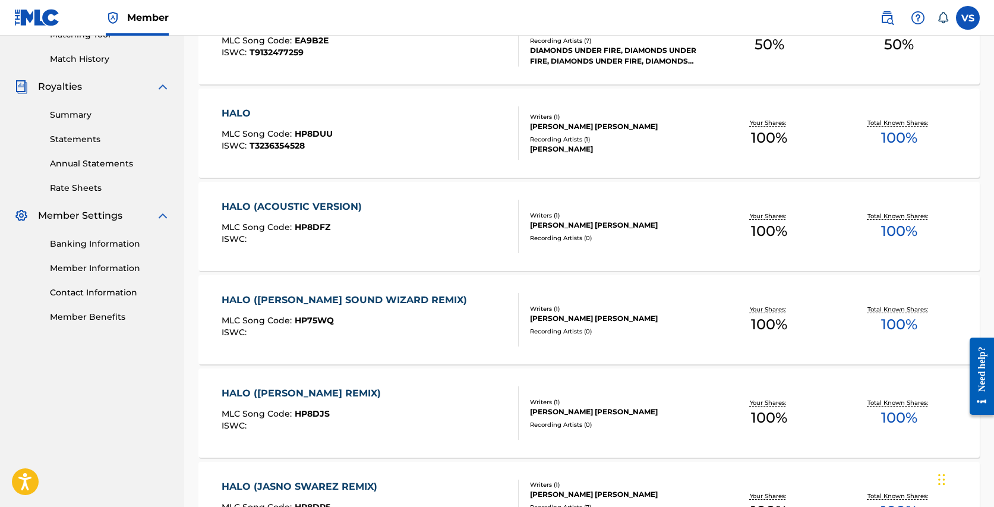
scroll to position [330, 0]
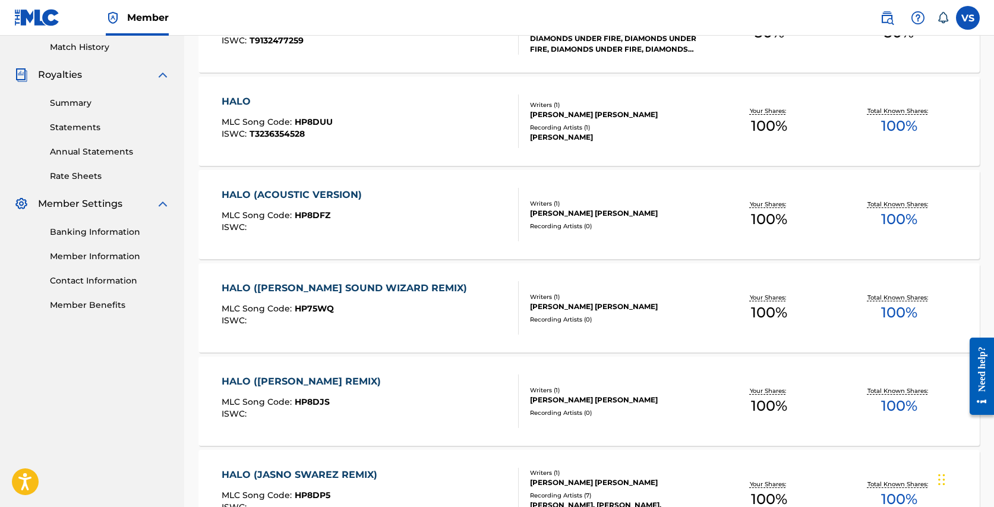
click at [312, 191] on div "HALO (ACOUSTIC VERSION)" at bounding box center [295, 195] width 146 height 14
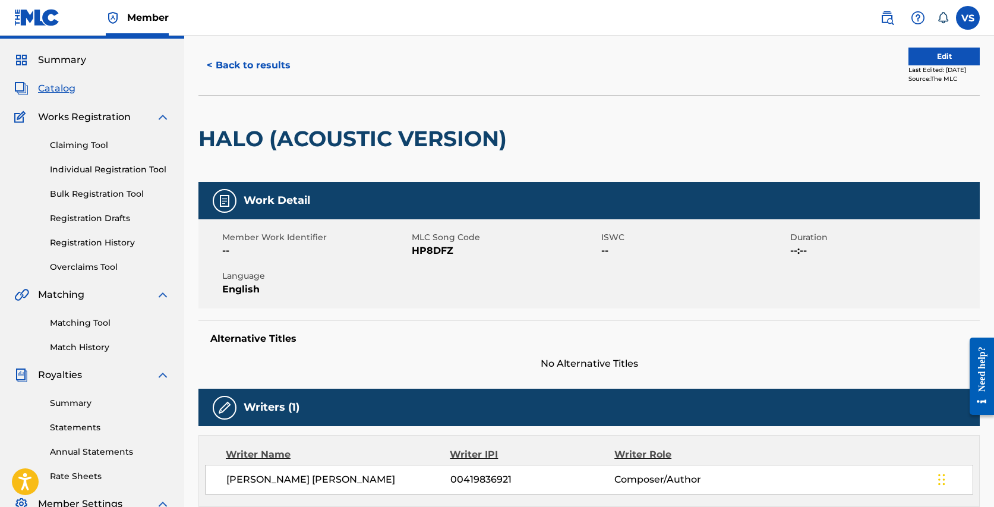
scroll to position [24, 0]
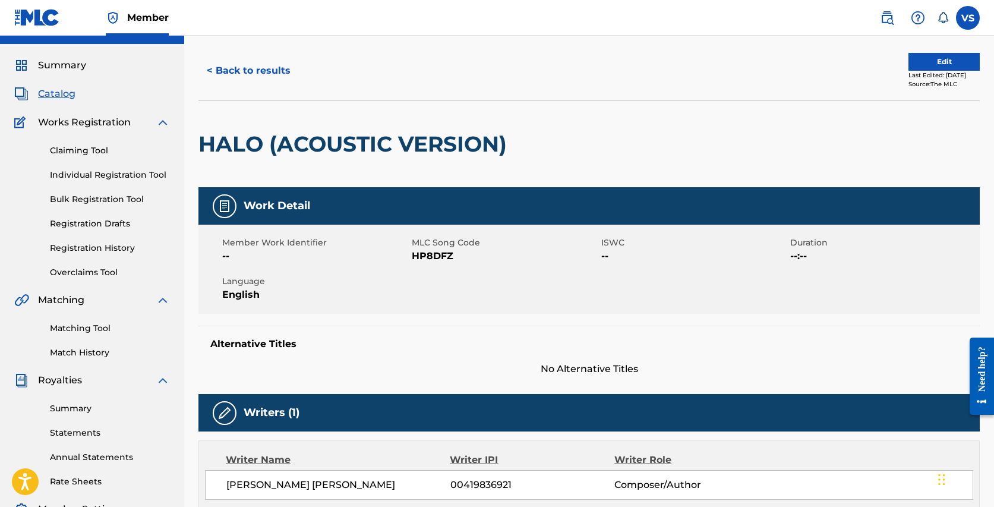
click at [914, 57] on button "Edit" at bounding box center [943, 62] width 71 height 18
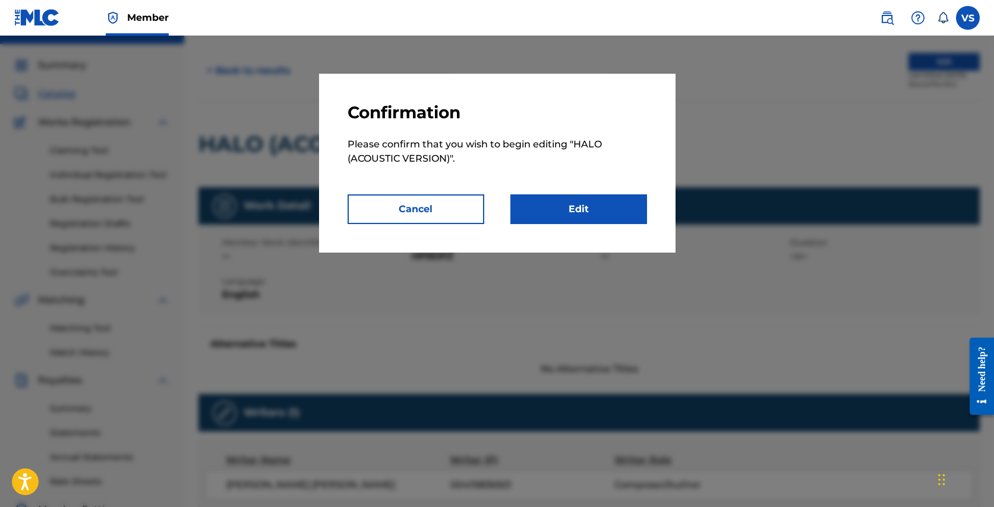
click at [579, 208] on link "Edit" at bounding box center [578, 209] width 137 height 30
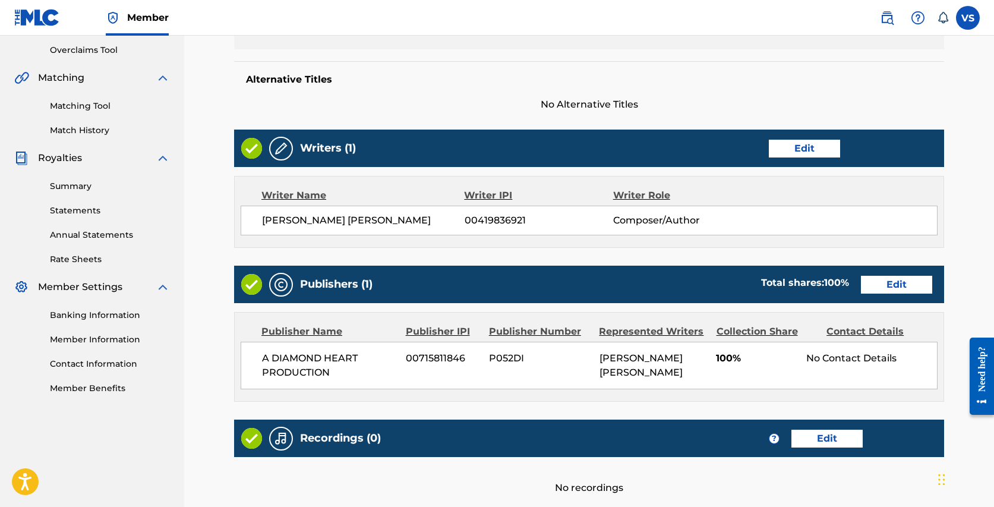
scroll to position [368, 0]
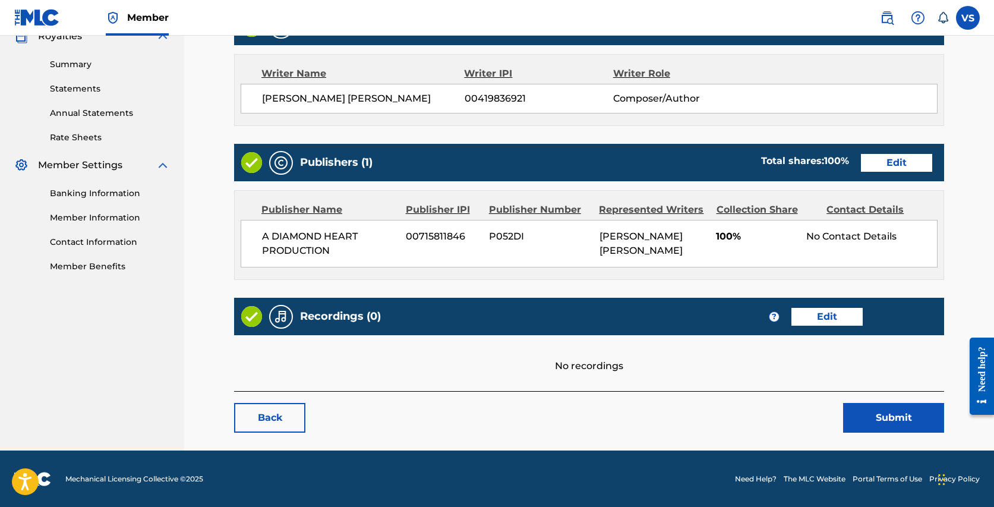
click at [836, 317] on link "Edit" at bounding box center [826, 317] width 71 height 18
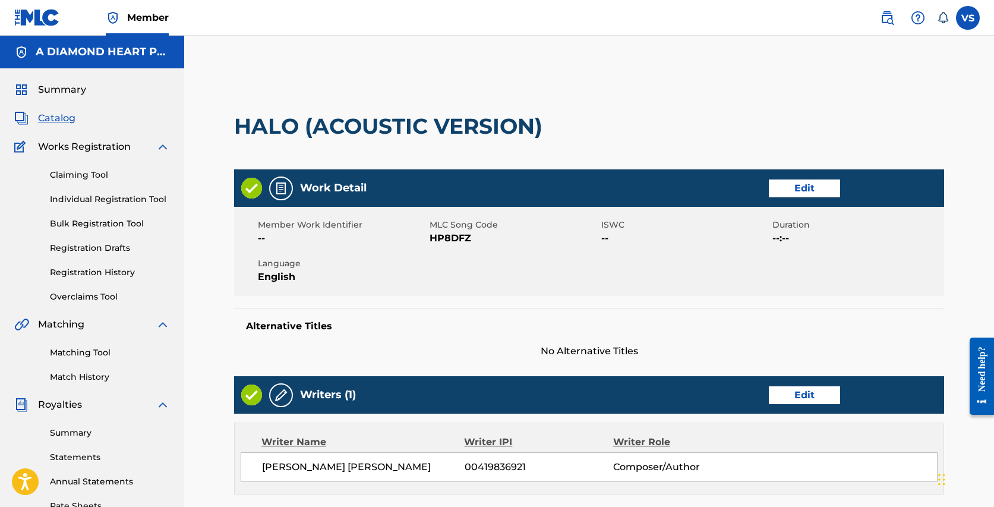
click at [58, 121] on span "Catalog" at bounding box center [56, 118] width 37 height 14
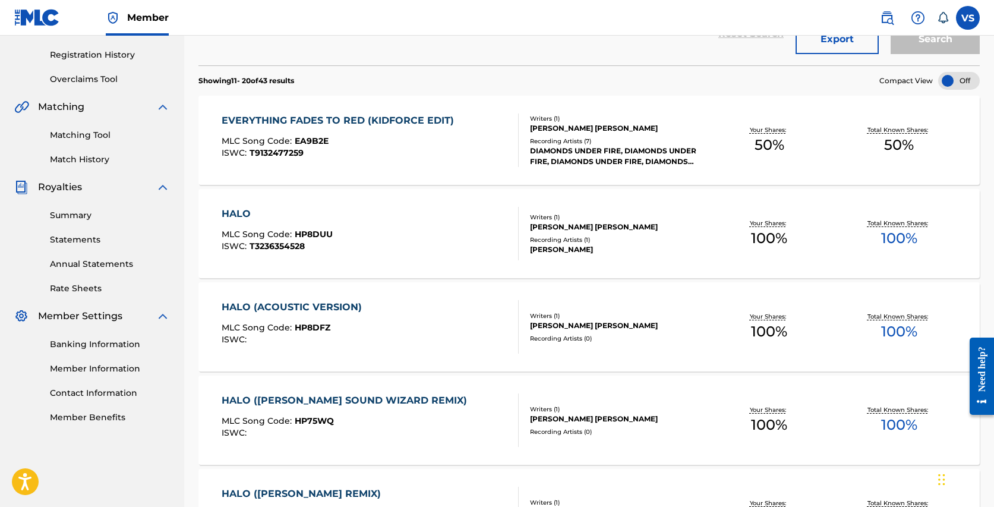
scroll to position [210, 0]
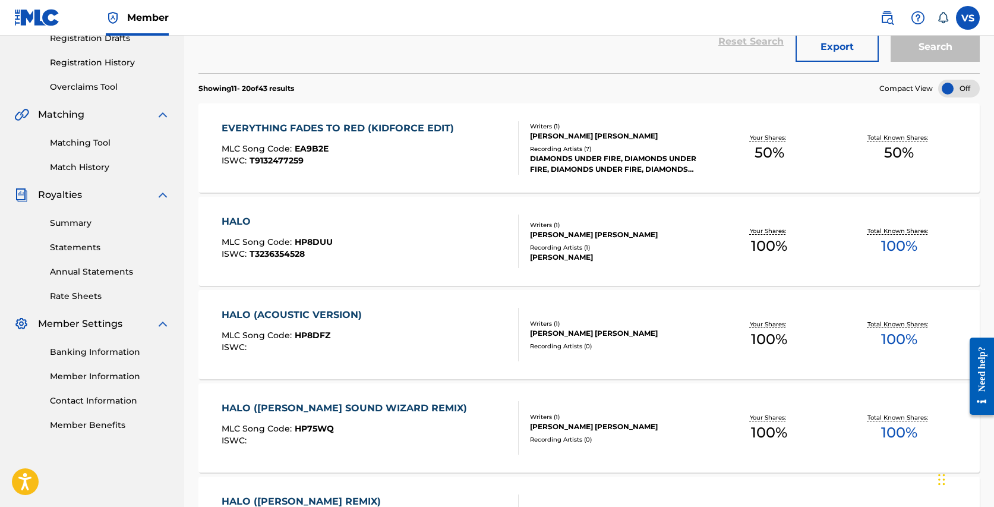
click at [242, 219] on div "HALO" at bounding box center [277, 221] width 111 height 14
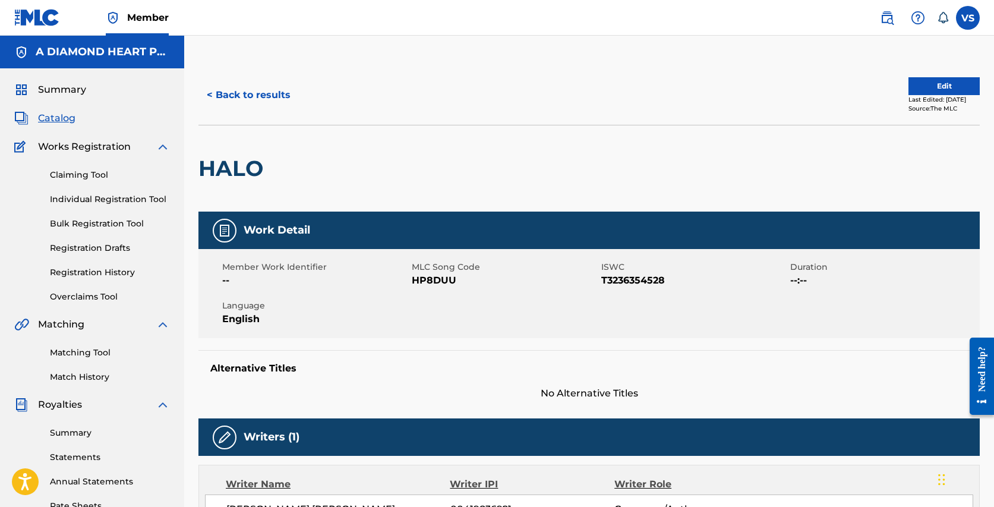
click at [939, 90] on button "Edit" at bounding box center [943, 86] width 71 height 18
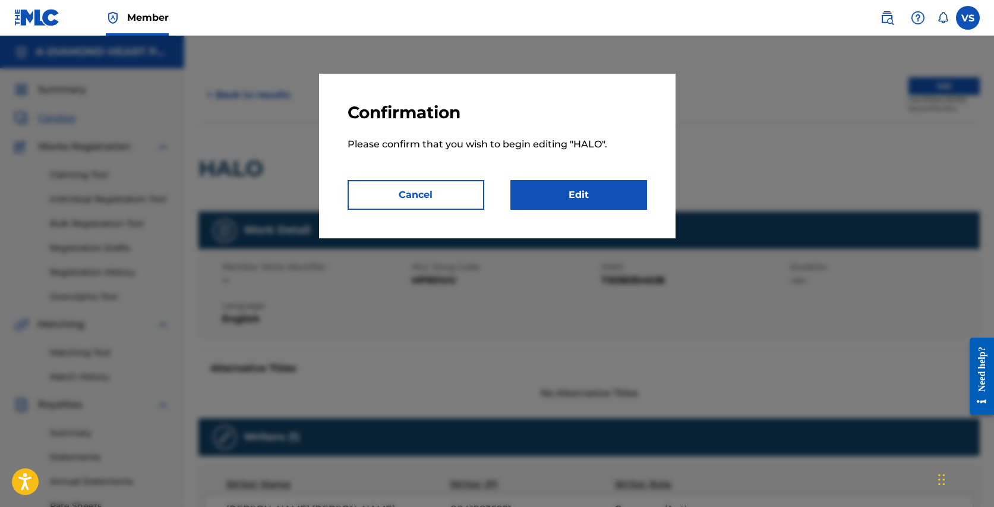
click at [621, 200] on link "Edit" at bounding box center [578, 195] width 137 height 30
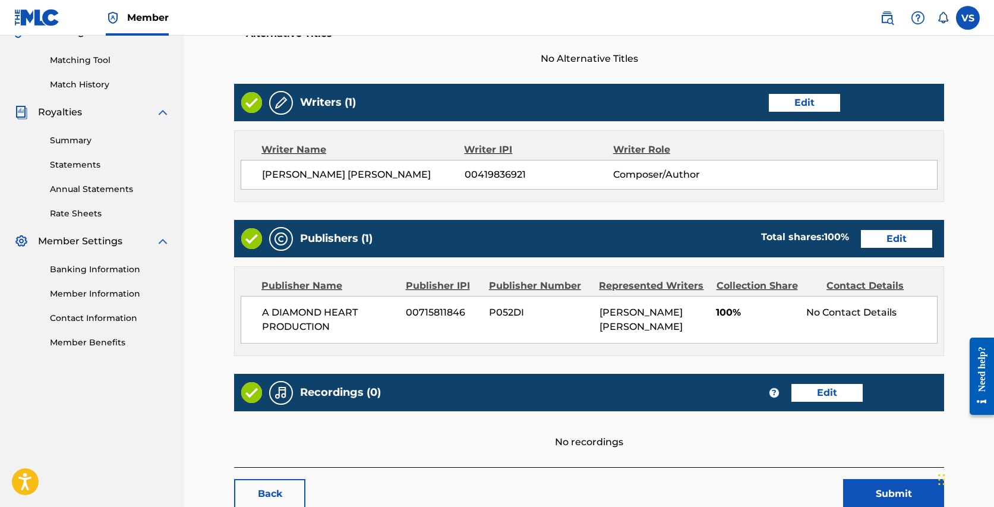
scroll to position [368, 0]
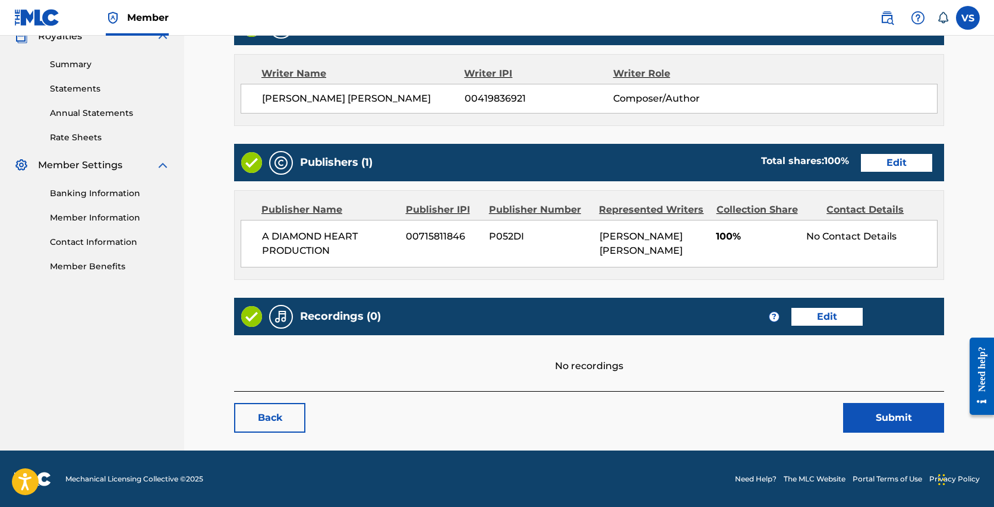
click at [830, 312] on link "Edit" at bounding box center [826, 317] width 71 height 18
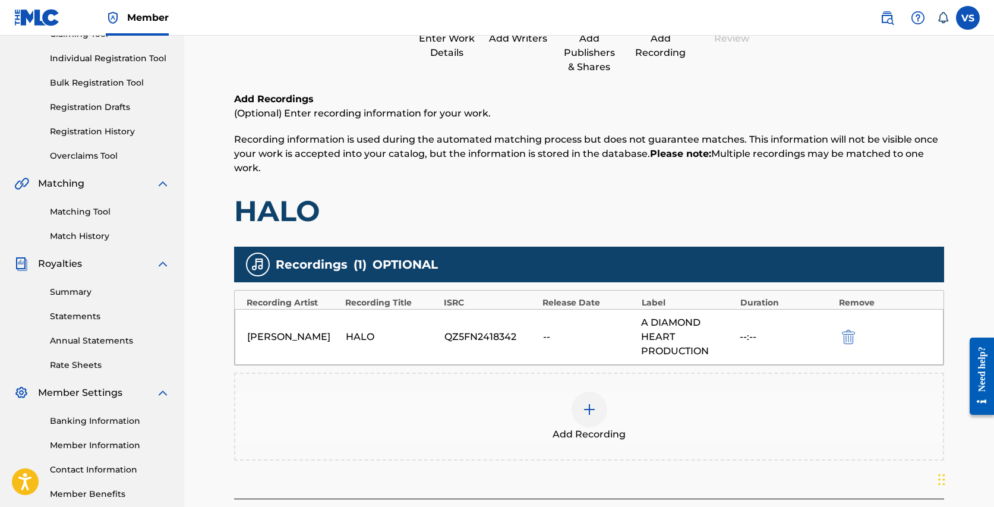
scroll to position [249, 0]
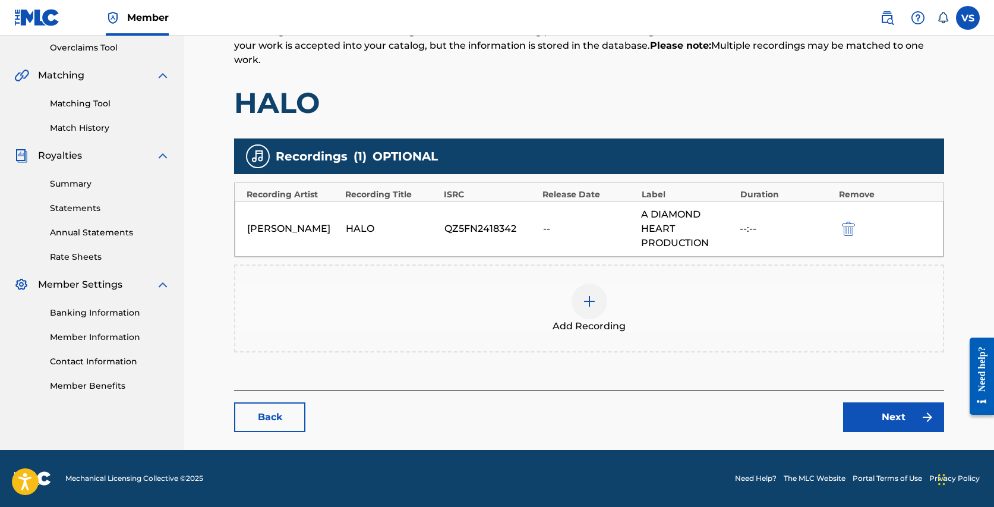
click at [899, 415] on link "Next" at bounding box center [893, 417] width 101 height 30
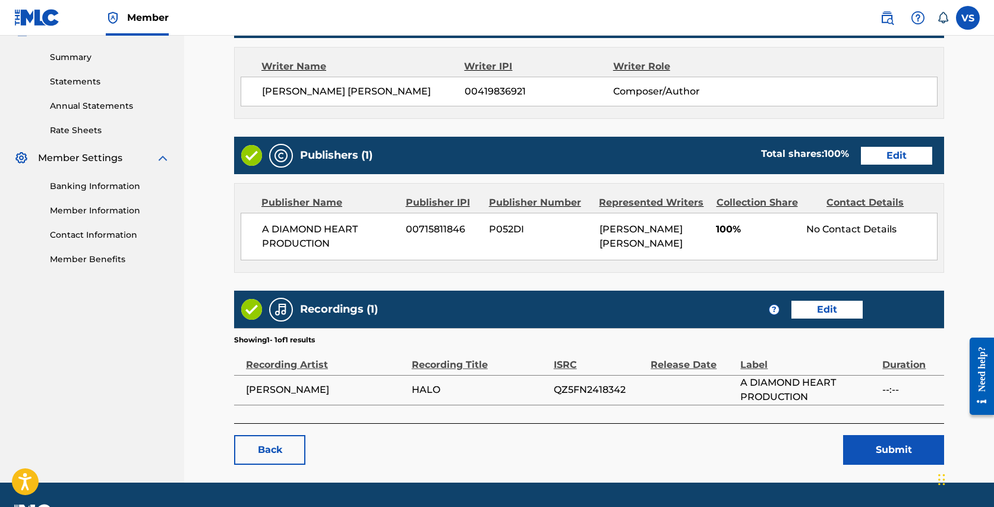
scroll to position [407, 0]
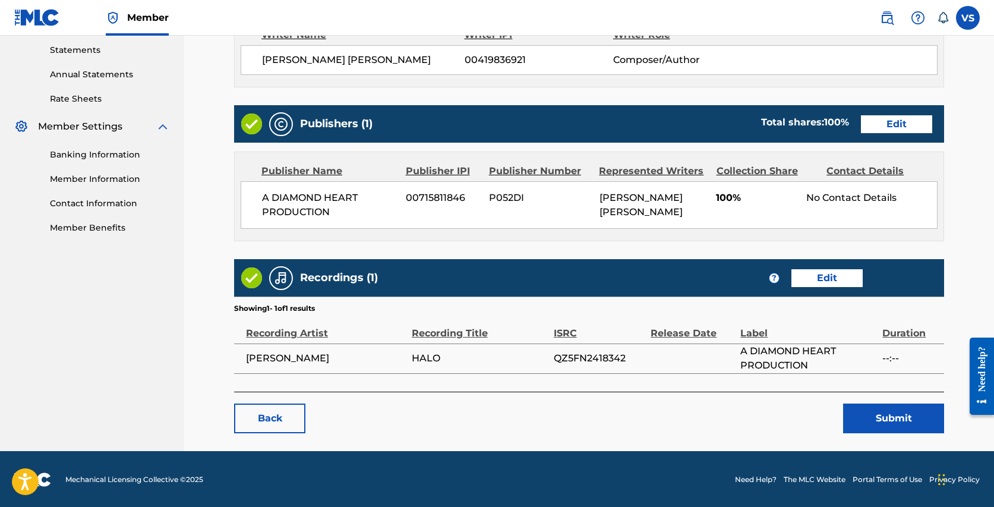
click at [887, 418] on button "Submit" at bounding box center [893, 418] width 101 height 30
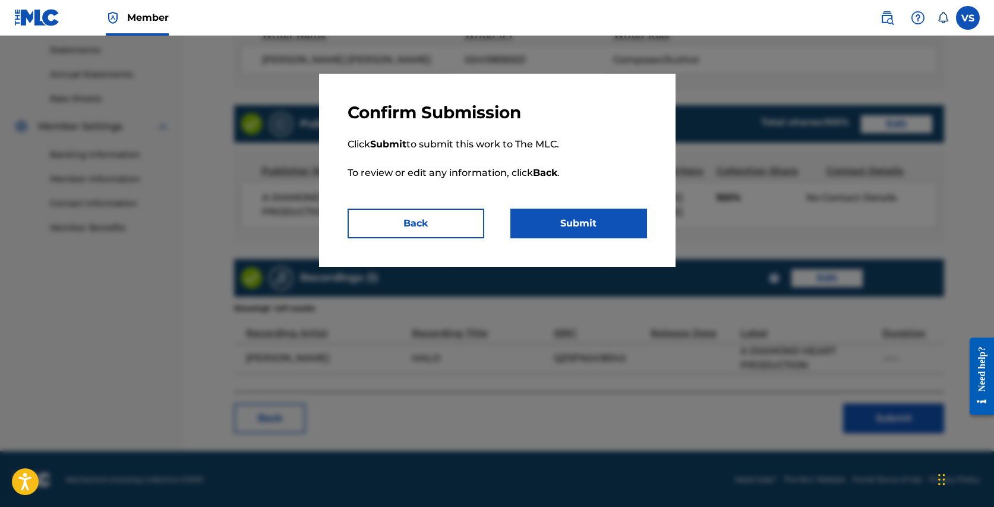
click at [579, 220] on button "Submit" at bounding box center [578, 223] width 137 height 30
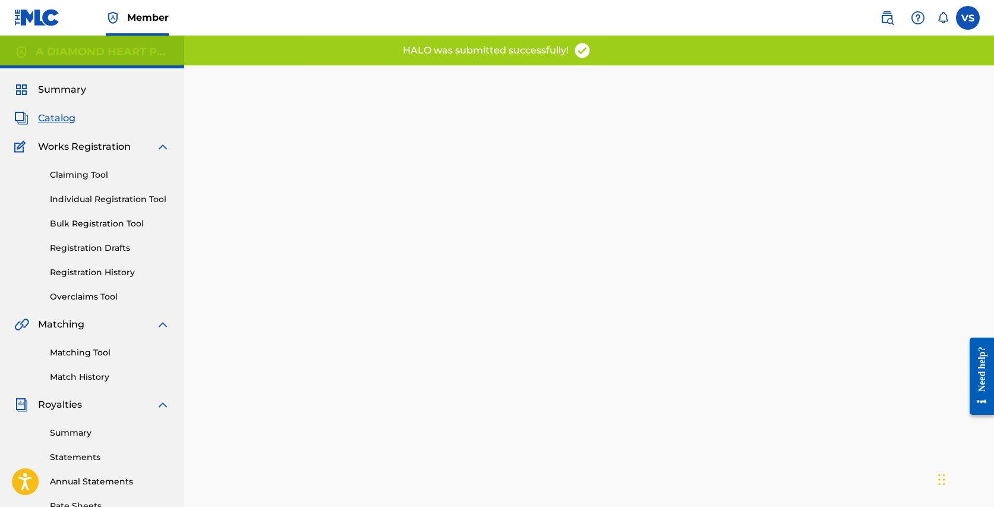
click at [67, 119] on span "Catalog" at bounding box center [56, 118] width 37 height 14
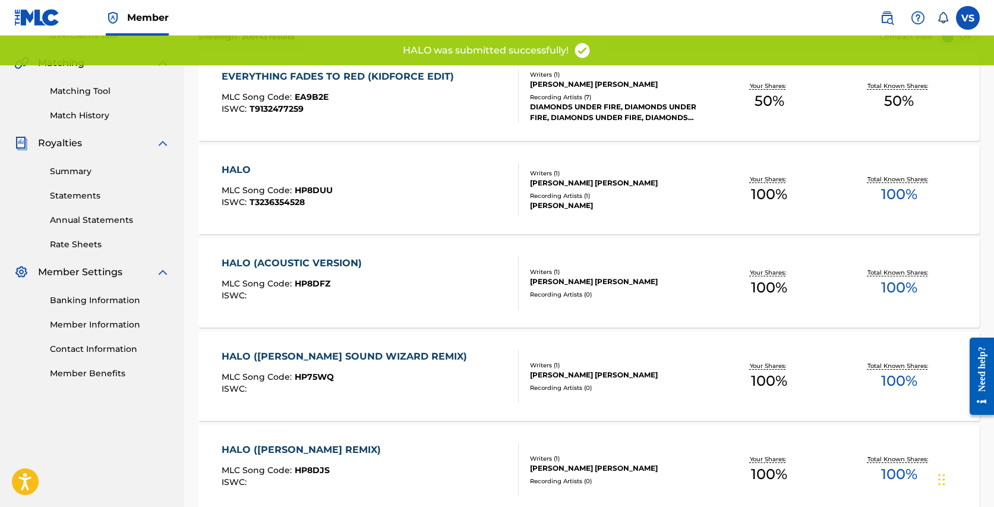
scroll to position [273, 0]
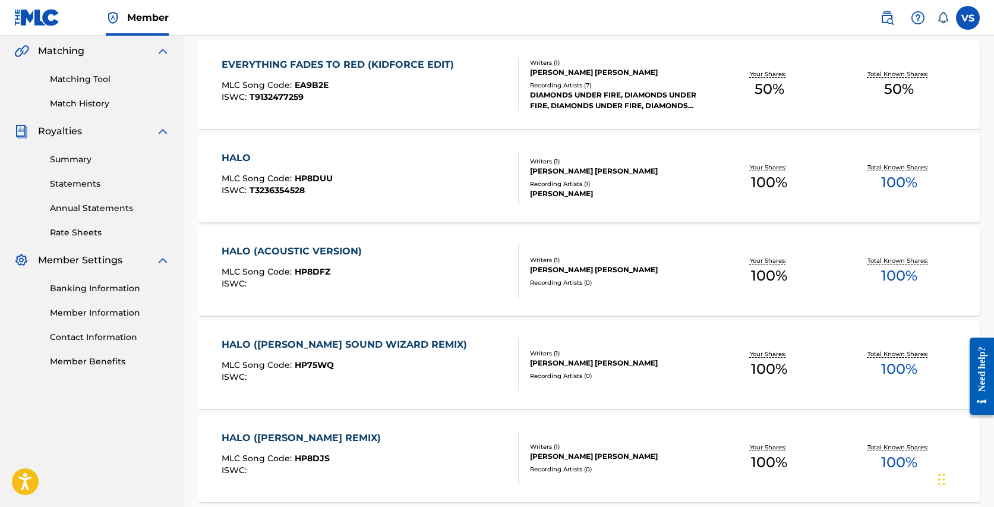
click at [328, 249] on div "HALO (ACOUSTIC VERSION)" at bounding box center [295, 251] width 146 height 14
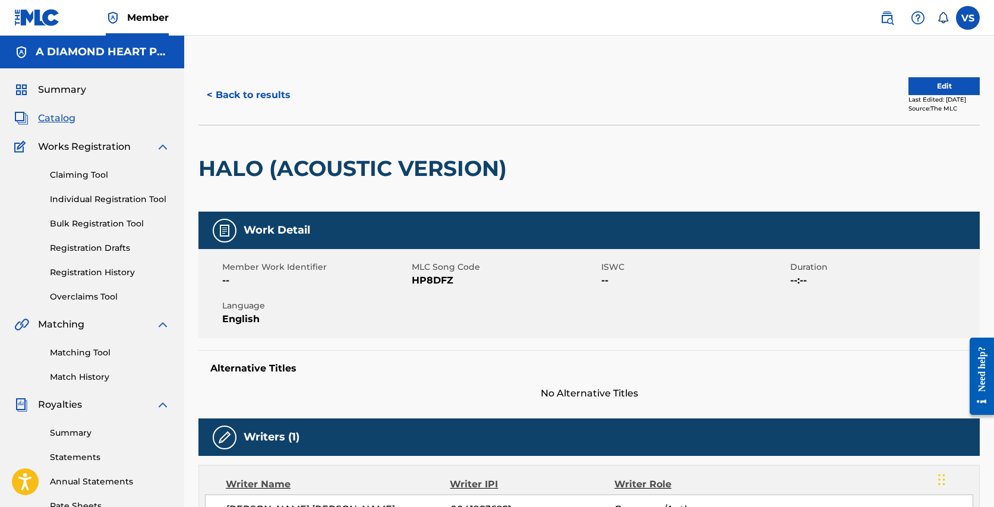
click at [915, 81] on button "Edit" at bounding box center [943, 86] width 71 height 18
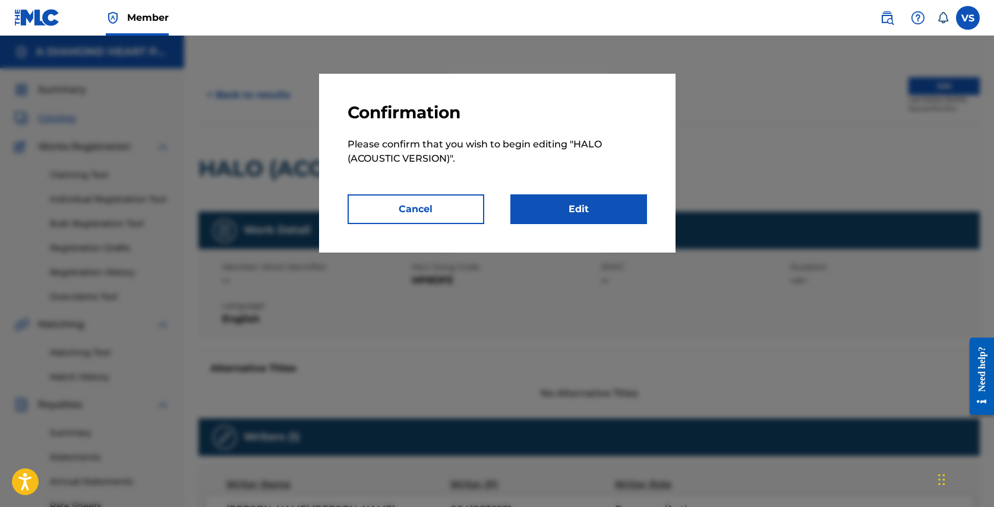
click at [570, 210] on link "Edit" at bounding box center [578, 209] width 137 height 30
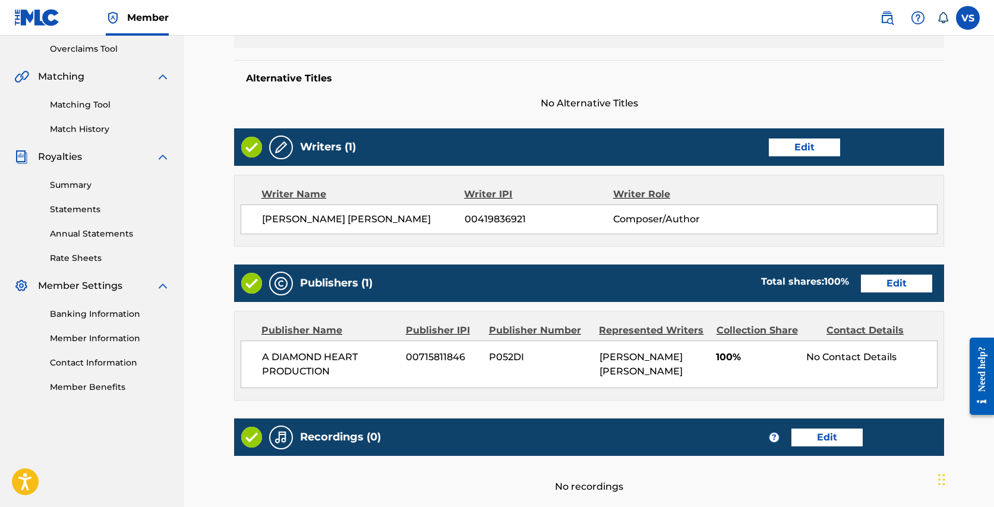
scroll to position [368, 0]
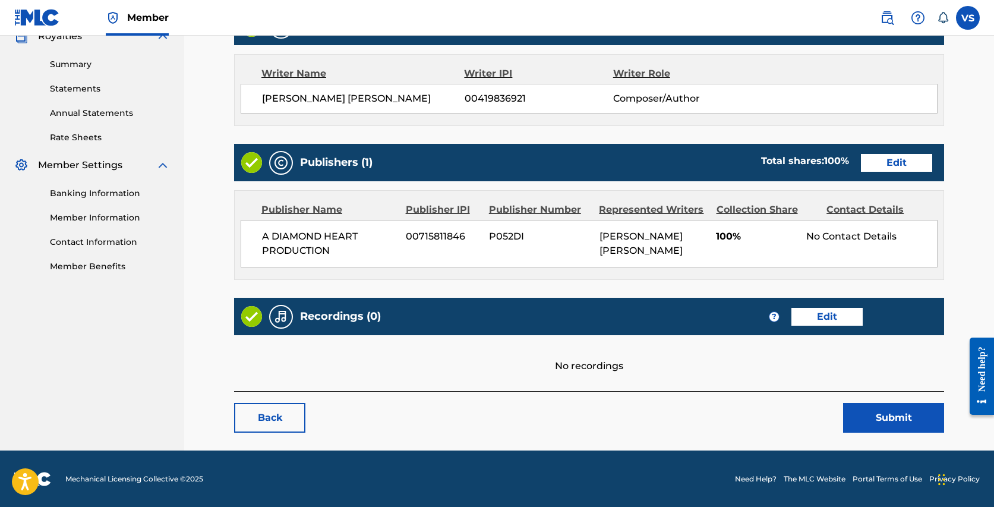
click at [814, 311] on link "Edit" at bounding box center [826, 317] width 71 height 18
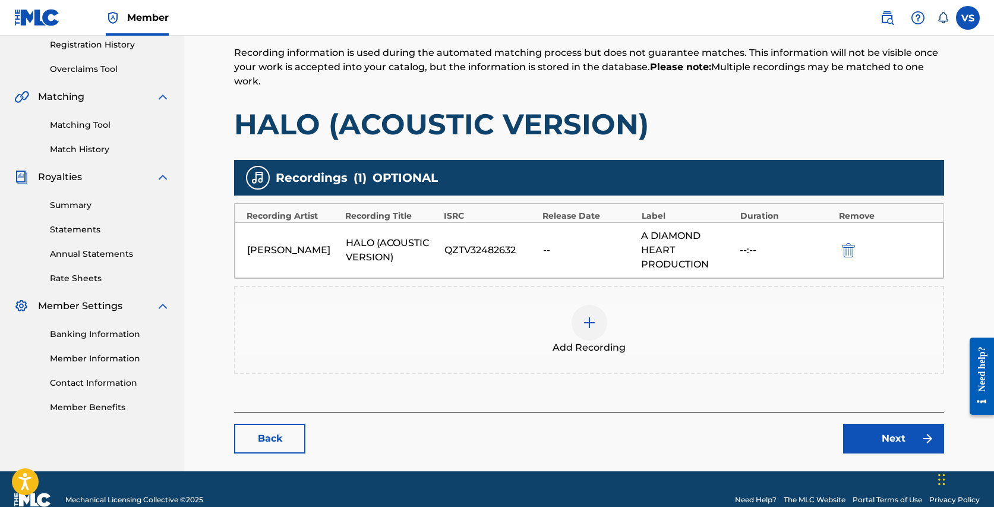
scroll to position [249, 0]
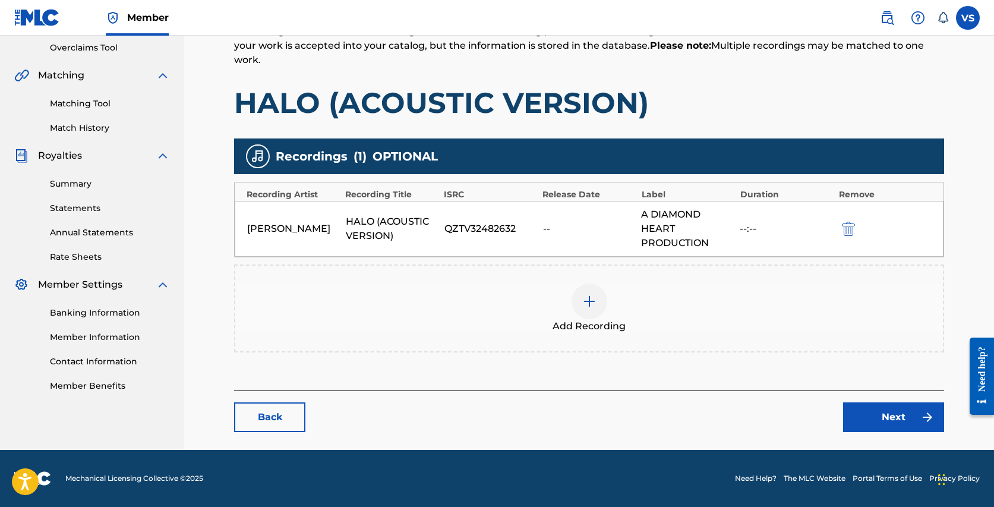
click at [881, 415] on link "Next" at bounding box center [893, 417] width 101 height 30
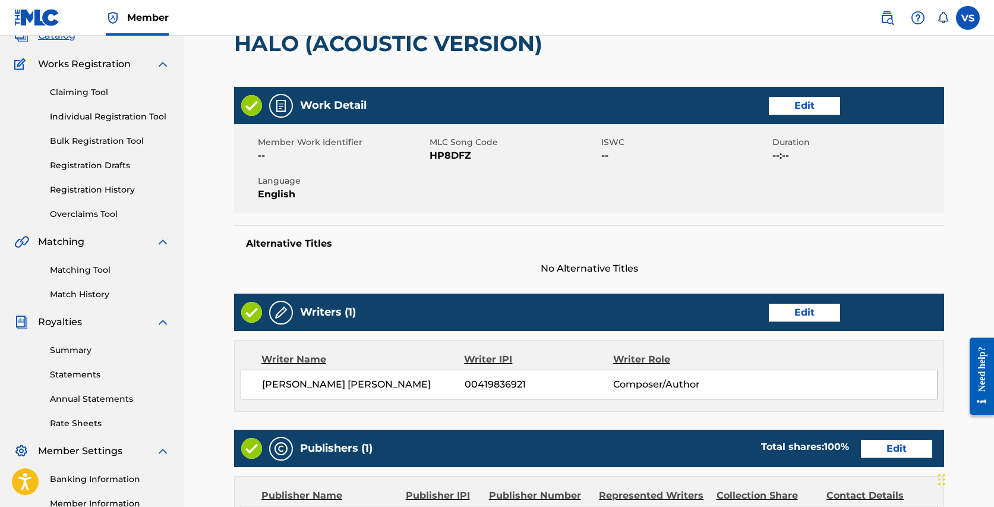
scroll to position [407, 0]
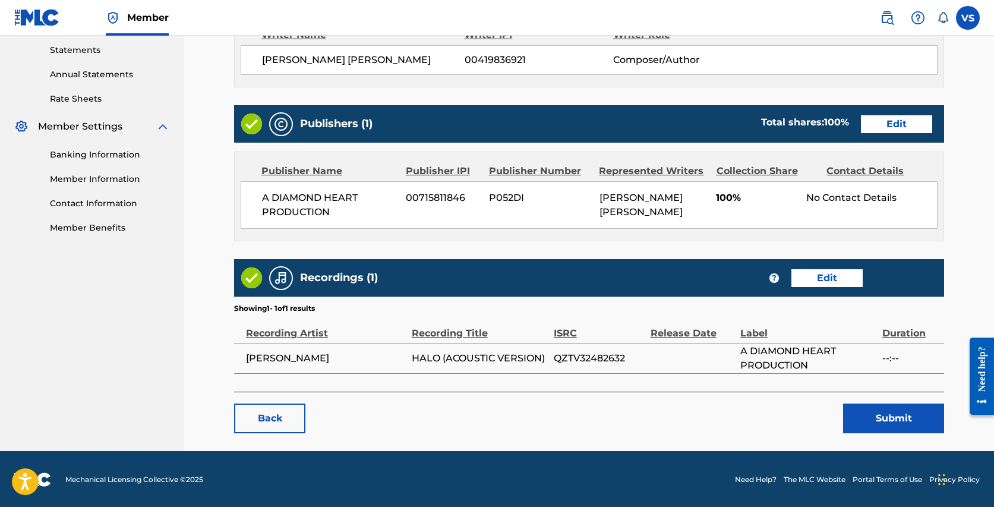
click at [888, 412] on button "Submit" at bounding box center [893, 418] width 101 height 30
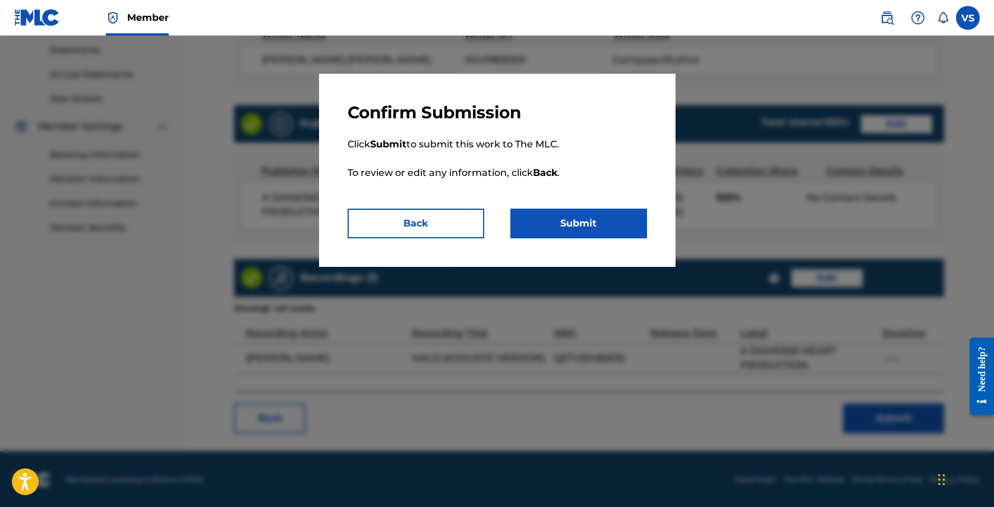
click at [599, 220] on button "Submit" at bounding box center [578, 223] width 137 height 30
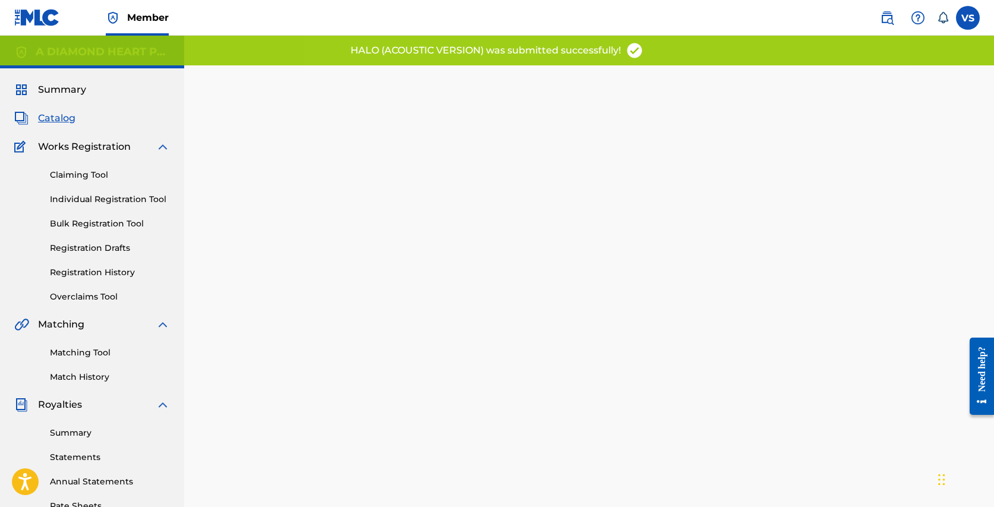
click at [53, 114] on span "Catalog" at bounding box center [56, 118] width 37 height 14
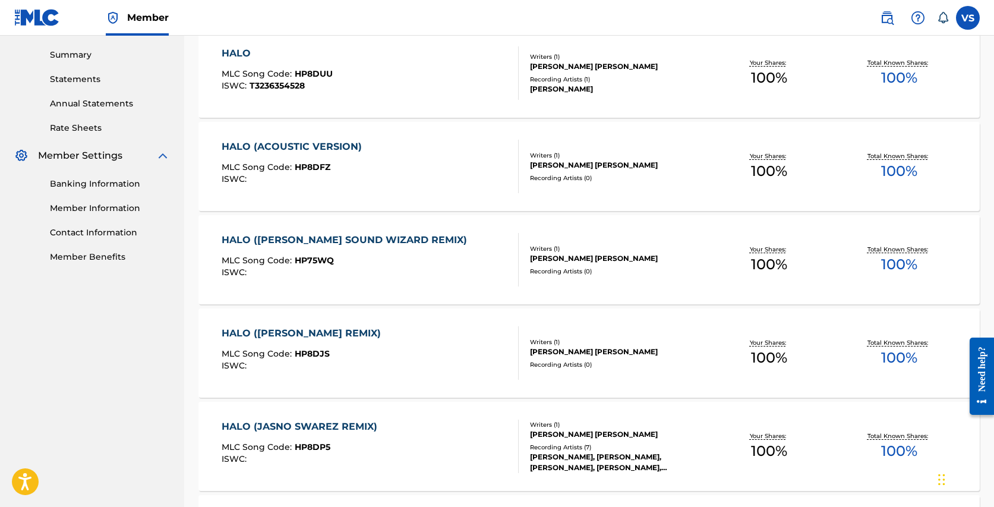
scroll to position [382, 0]
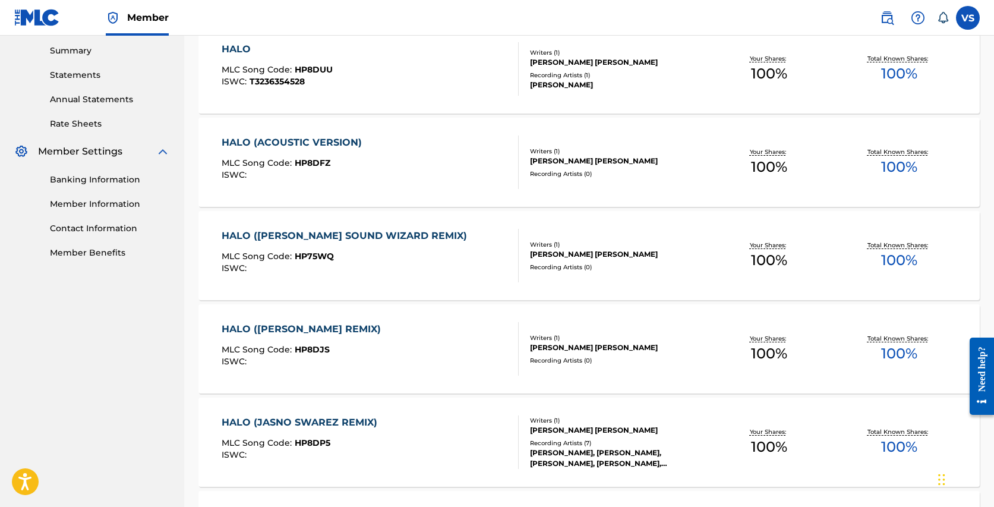
click at [378, 238] on div "HALO ([PERSON_NAME] SOUND WIZARD REMIX)" at bounding box center [347, 236] width 251 height 14
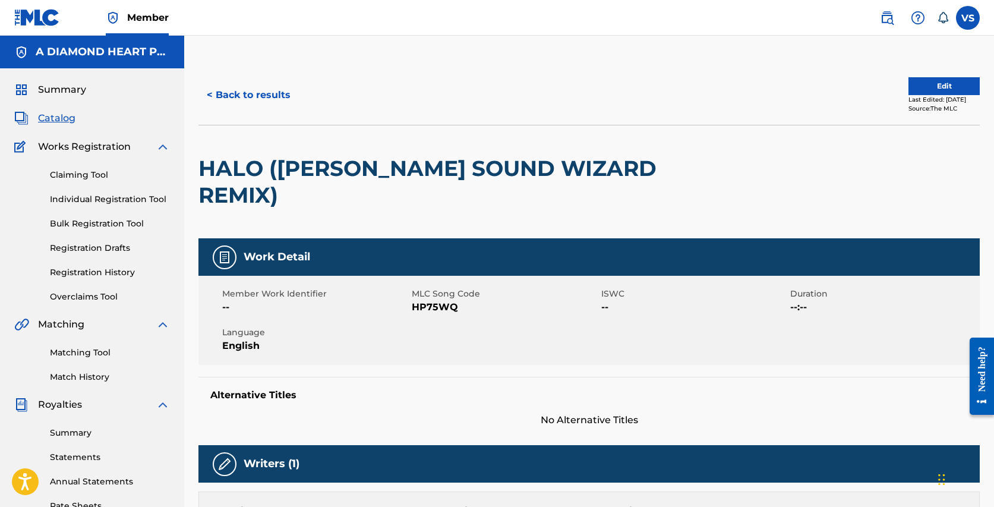
click at [938, 82] on button "Edit" at bounding box center [943, 86] width 71 height 18
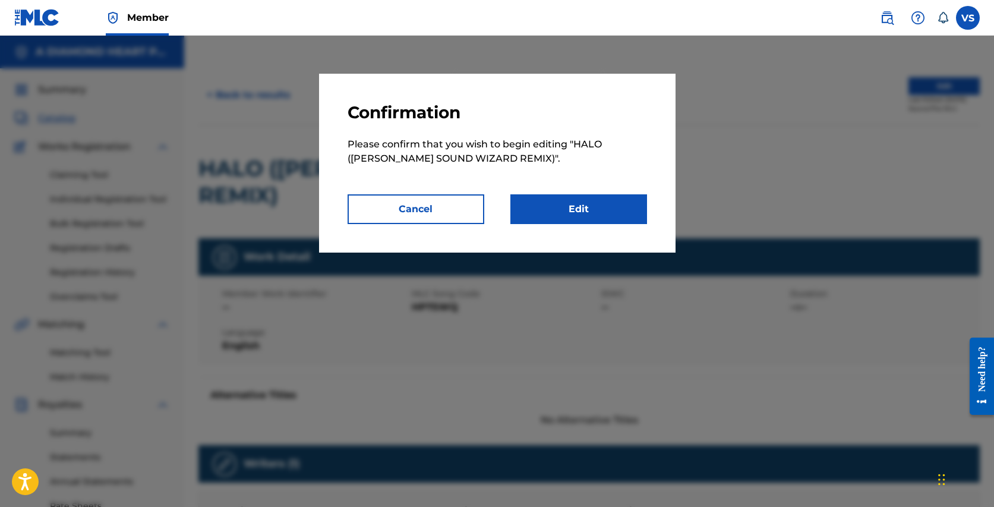
click at [595, 207] on link "Edit" at bounding box center [578, 209] width 137 height 30
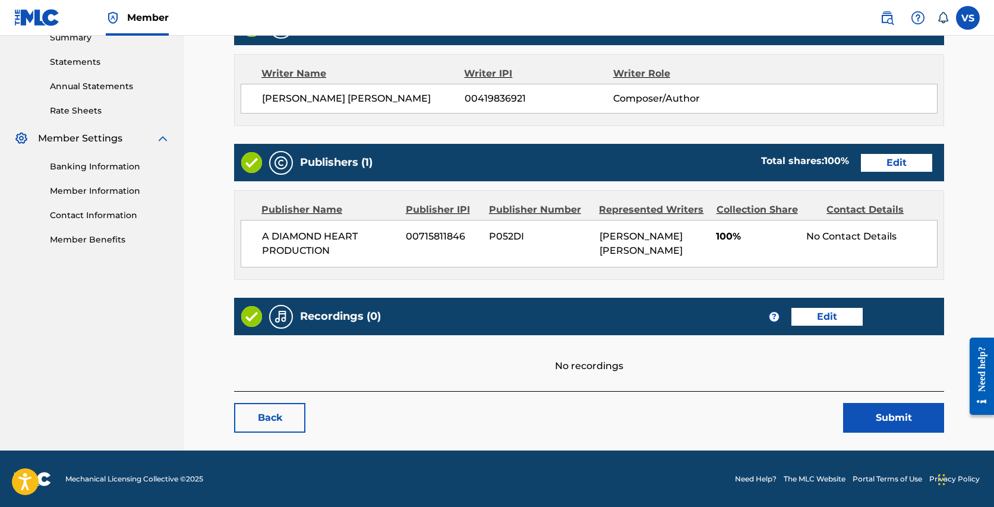
scroll to position [394, 0]
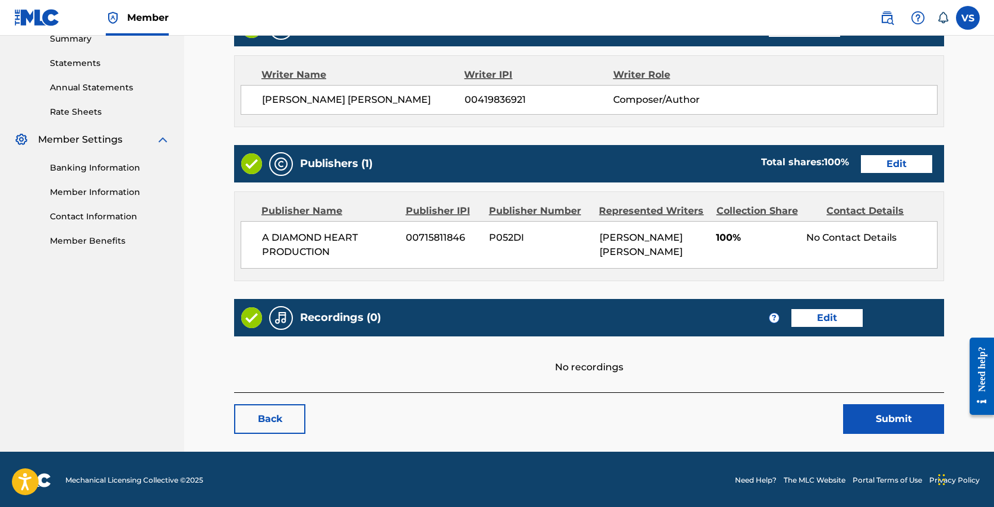
click at [833, 311] on link "Edit" at bounding box center [826, 318] width 71 height 18
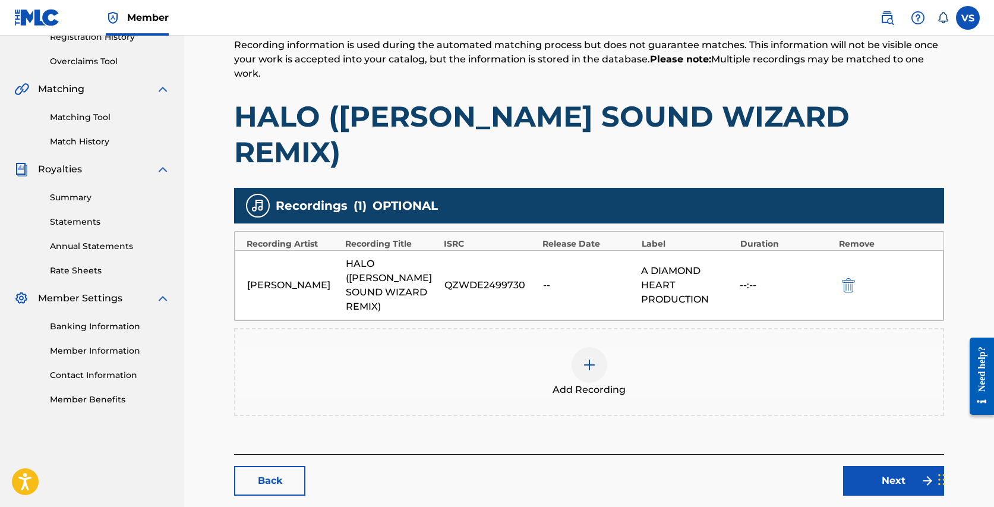
scroll to position [249, 0]
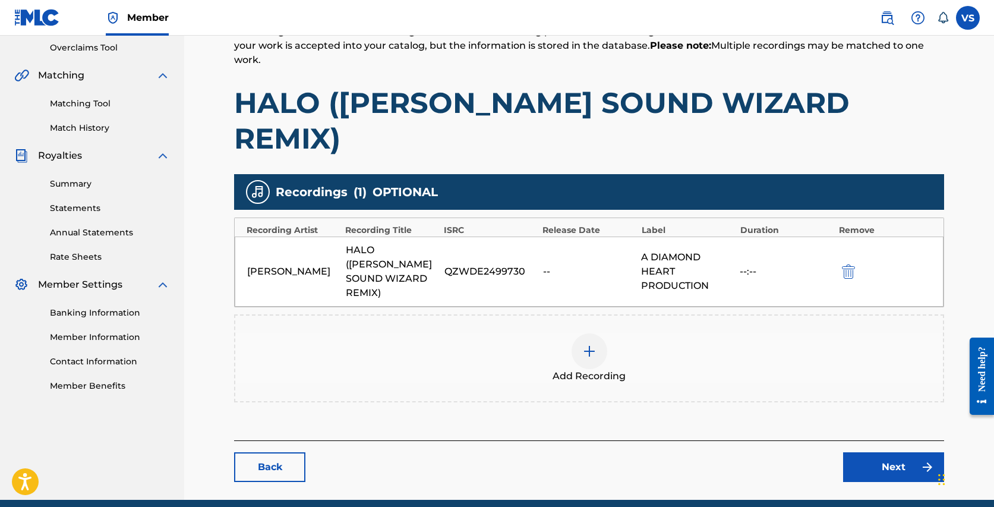
click at [885, 452] on link "Next" at bounding box center [893, 467] width 101 height 30
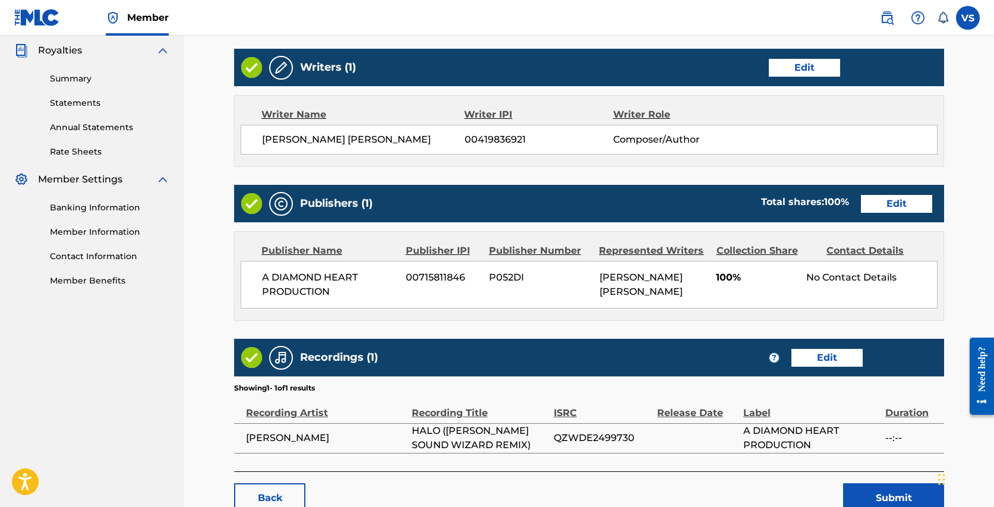
scroll to position [434, 0]
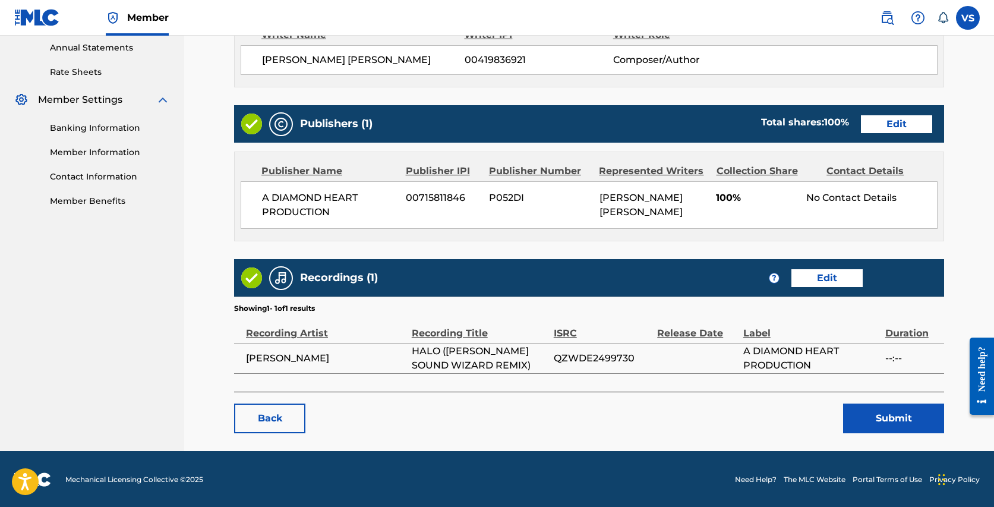
click at [887, 412] on button "Submit" at bounding box center [893, 418] width 101 height 30
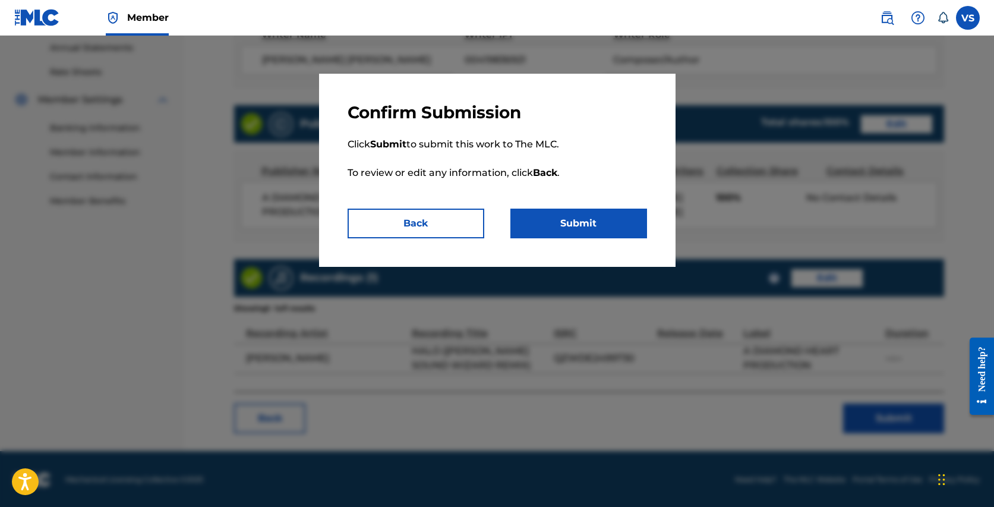
click at [606, 222] on button "Submit" at bounding box center [578, 223] width 137 height 30
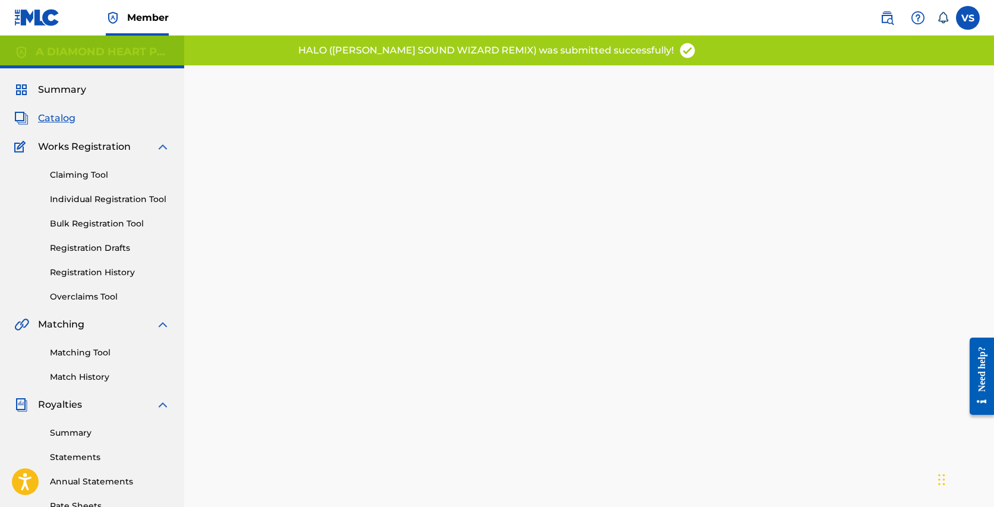
click at [59, 117] on span "Catalog" at bounding box center [56, 118] width 37 height 14
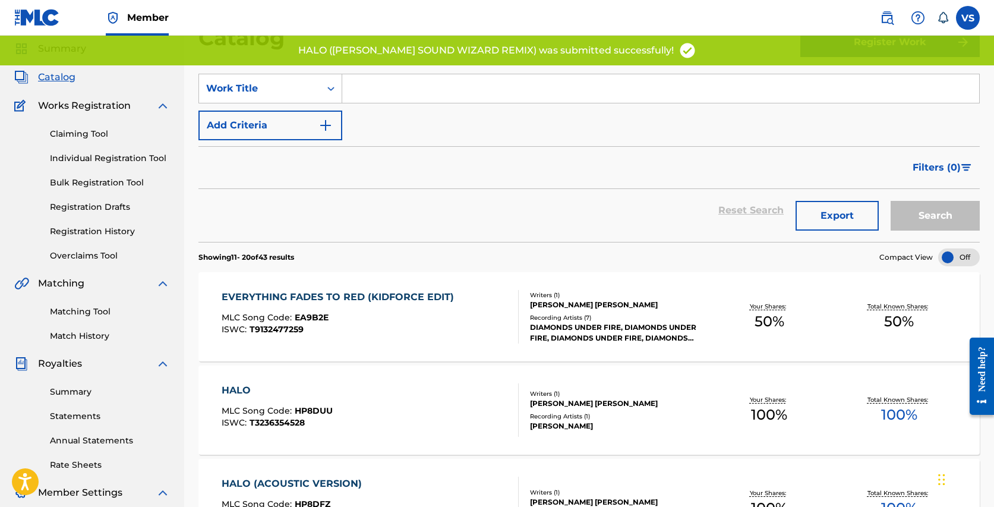
scroll to position [853, 0]
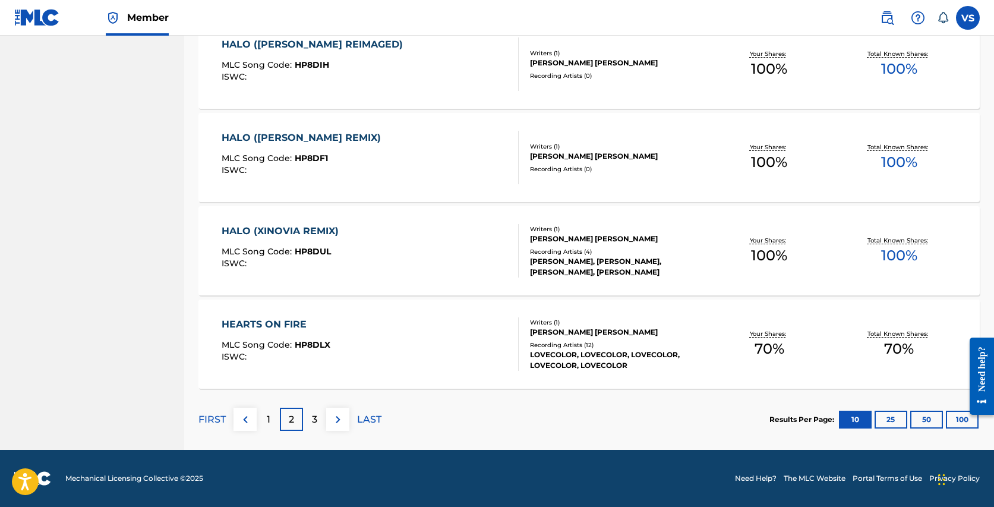
click at [267, 415] on p "1" at bounding box center [269, 419] width 4 height 14
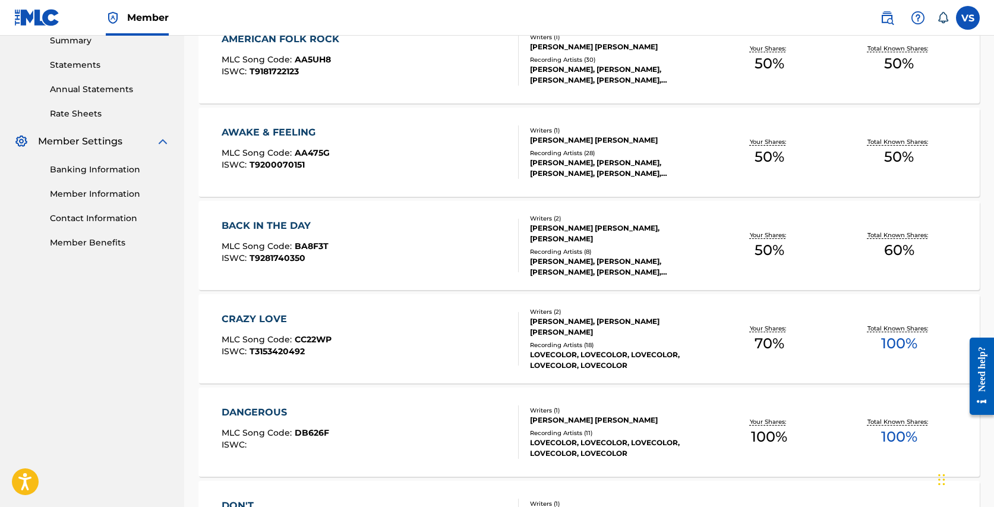
scroll to position [0, 0]
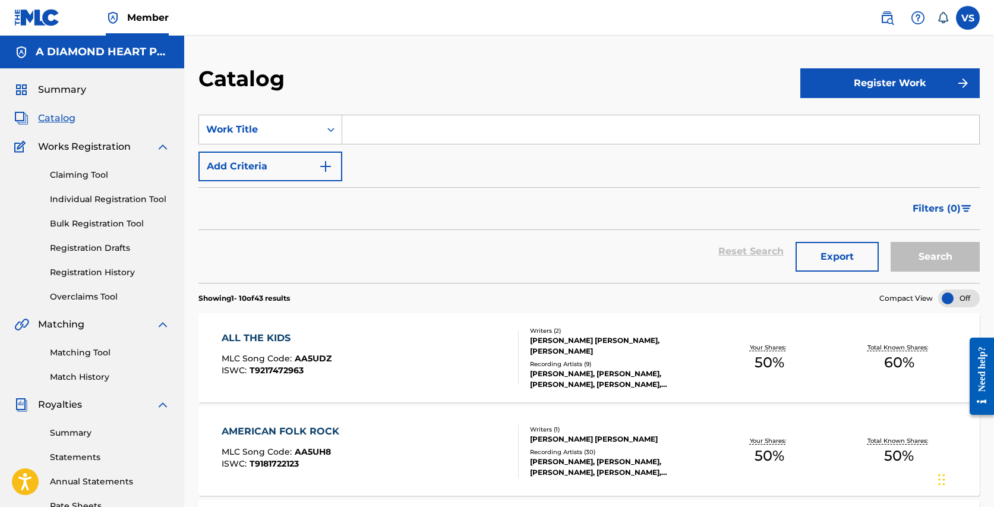
click at [554, 349] on div "[PERSON_NAME] [PERSON_NAME], [PERSON_NAME]" at bounding box center [617, 345] width 174 height 21
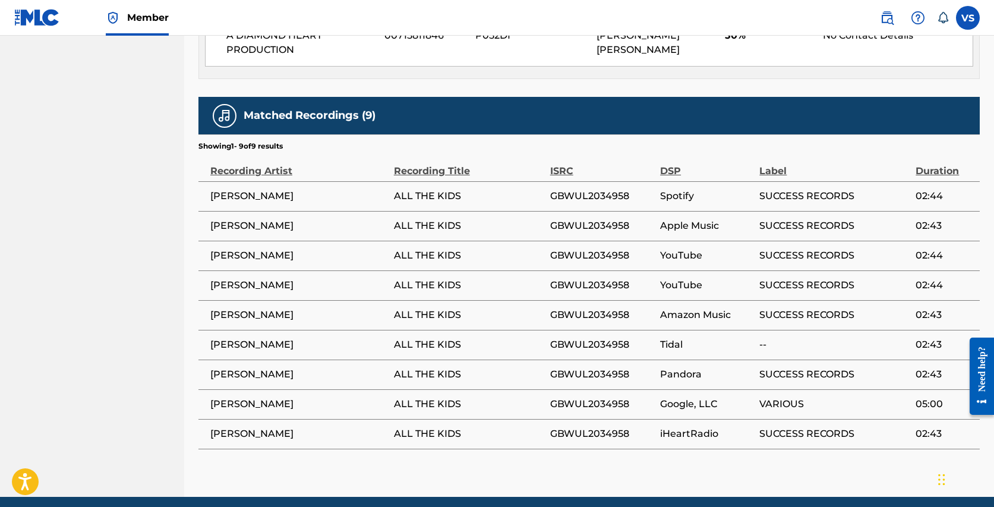
scroll to position [877, 0]
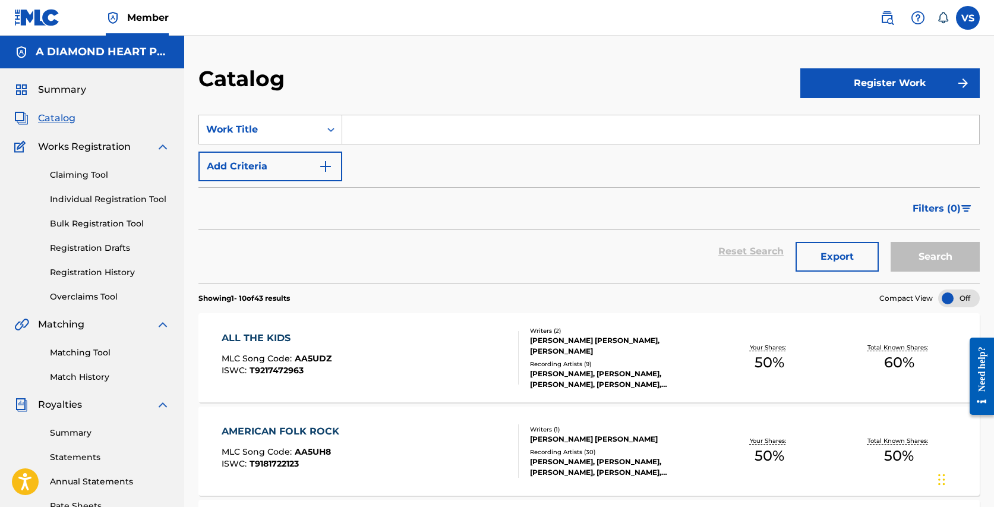
click at [330, 428] on div "AMERICAN FOLK ROCK" at bounding box center [284, 431] width 124 height 14
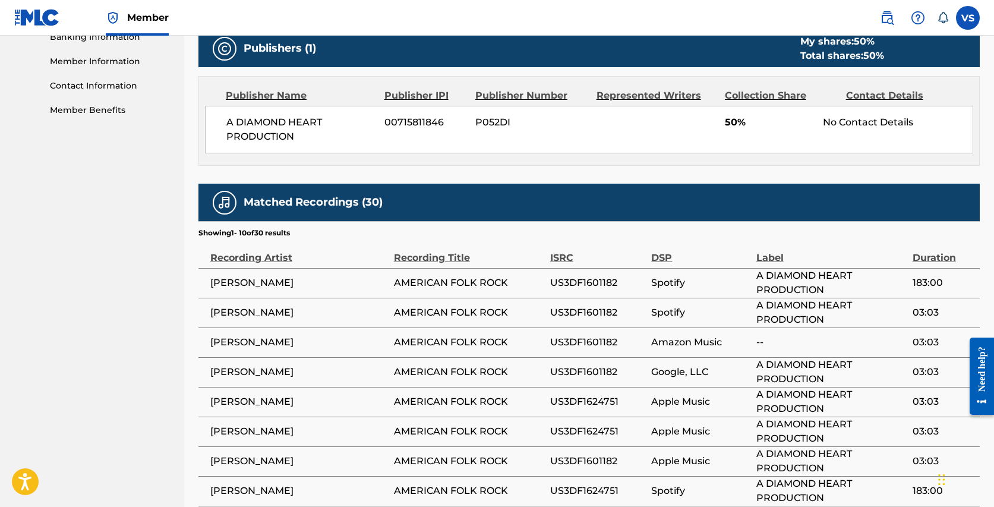
scroll to position [555, 0]
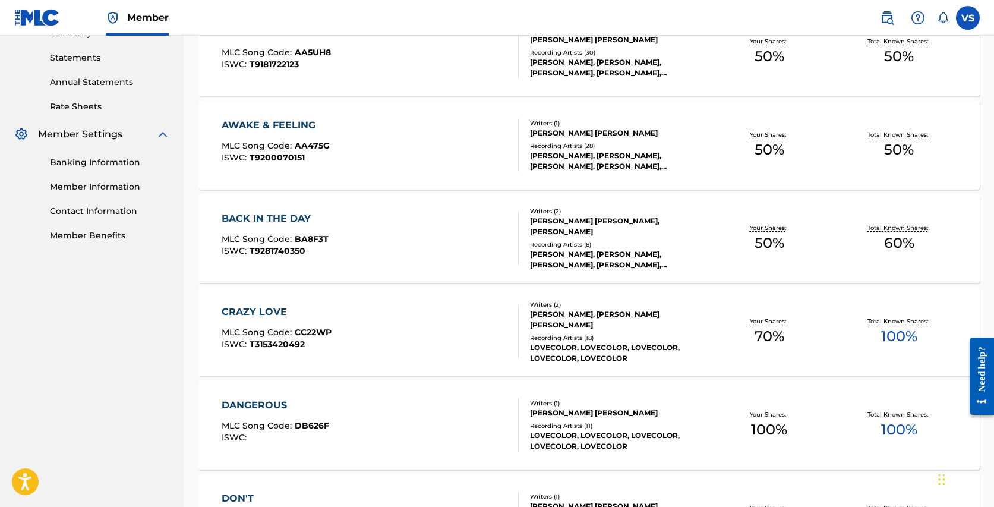
scroll to position [420, 0]
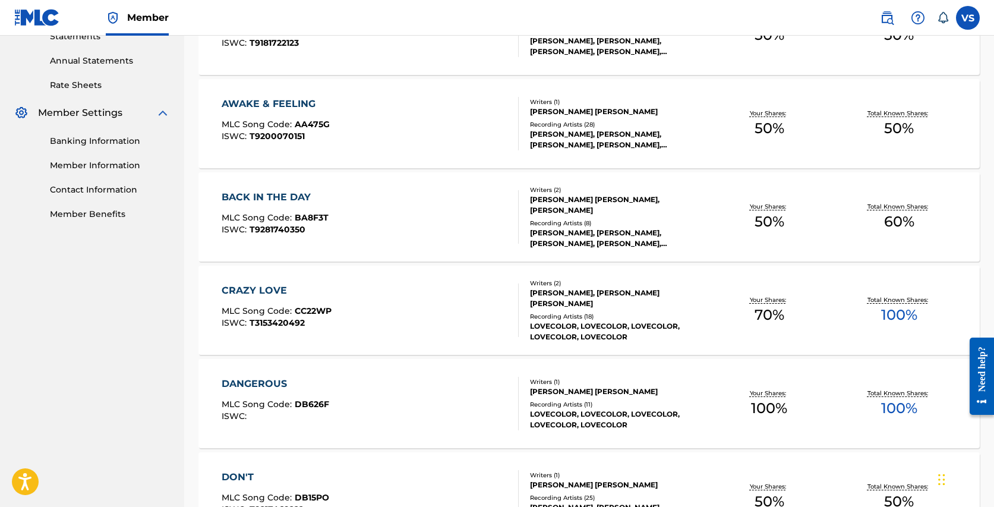
click at [292, 101] on div "AWAKE & FEELING" at bounding box center [276, 104] width 108 height 14
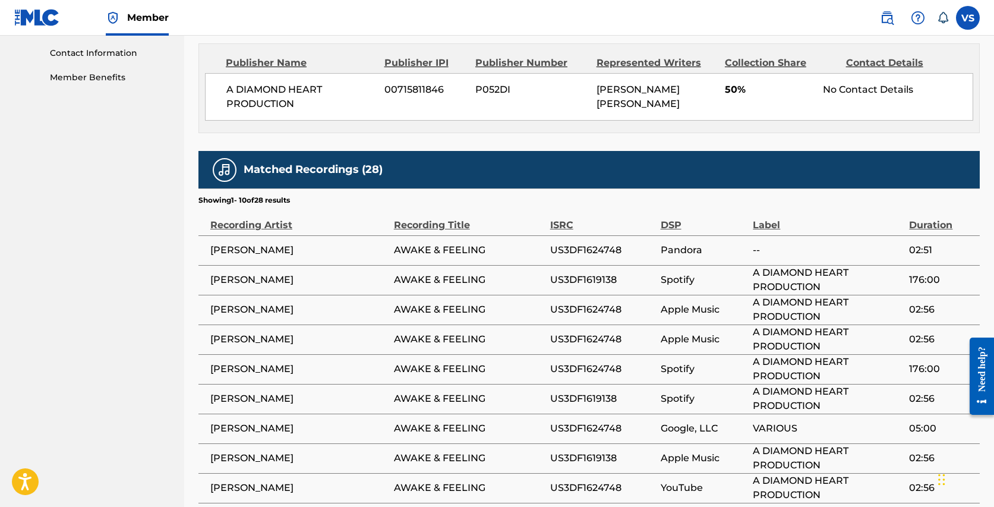
scroll to position [561, 0]
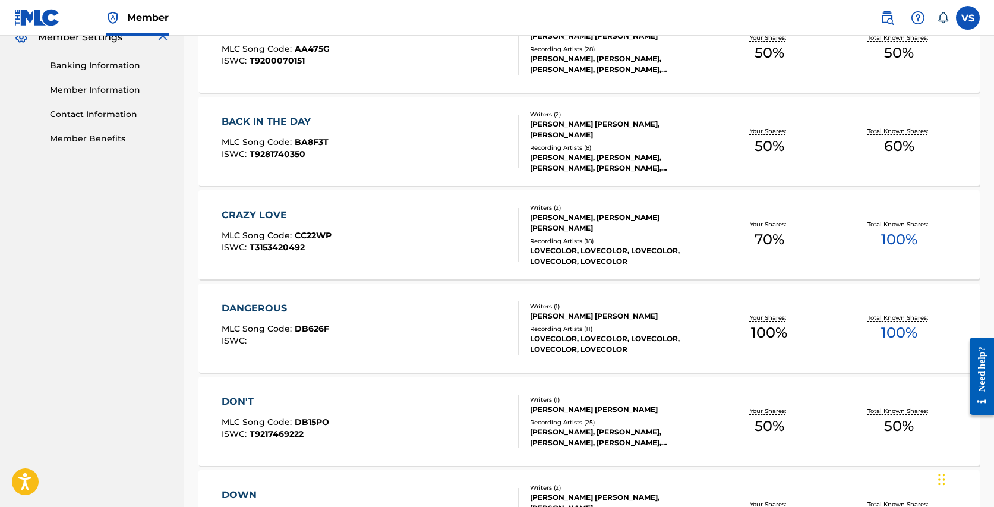
scroll to position [497, 0]
click at [294, 124] on div "BACK IN THE DAY" at bounding box center [275, 120] width 107 height 14
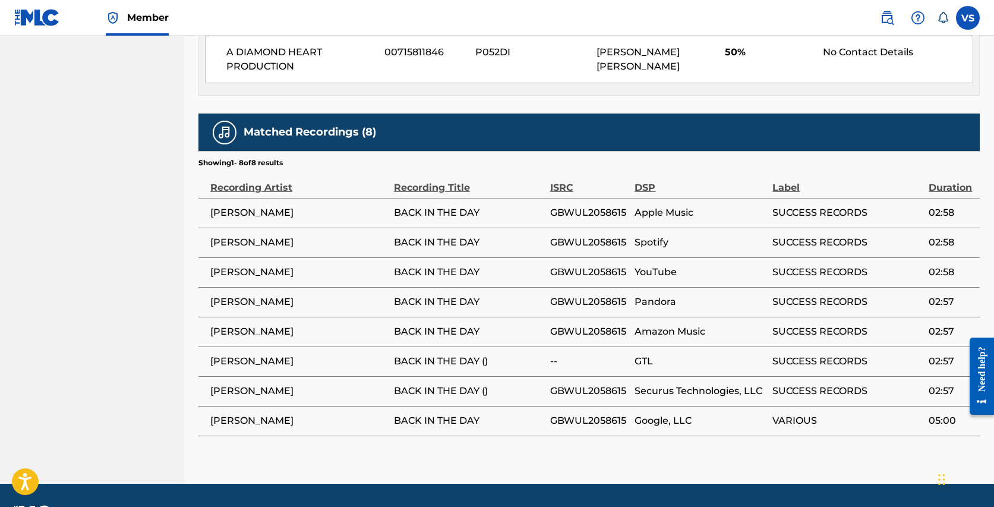
scroll to position [847, 0]
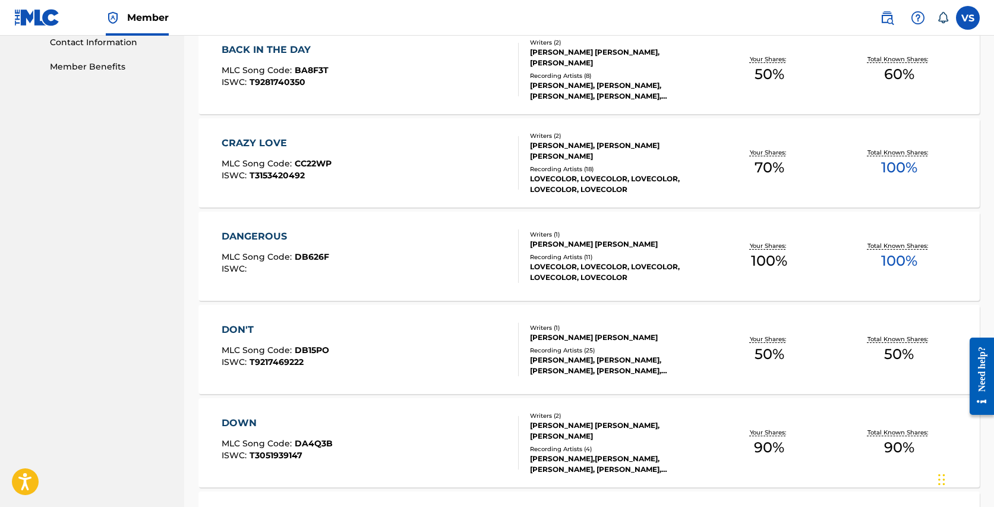
scroll to position [568, 0]
click at [261, 147] on div "CRAZY LOVE" at bounding box center [277, 142] width 110 height 14
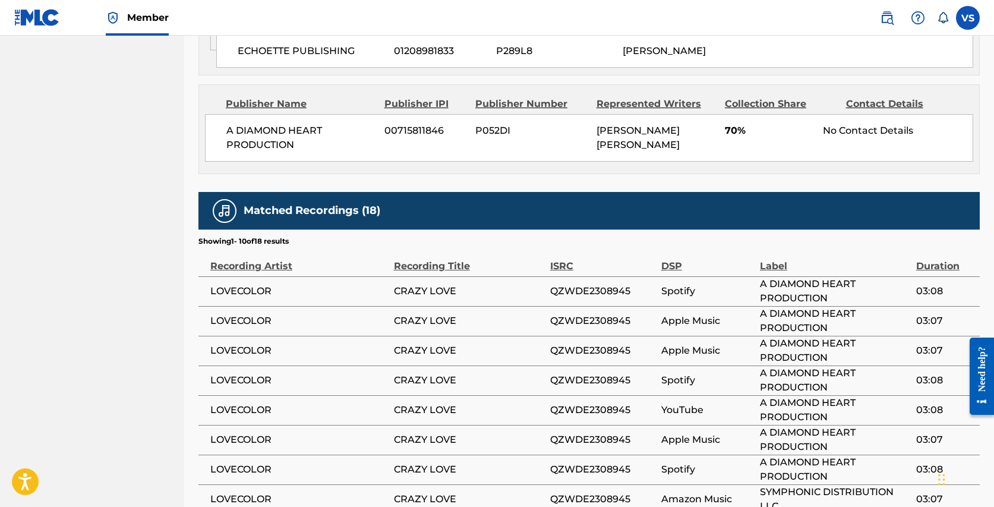
scroll to position [753, 0]
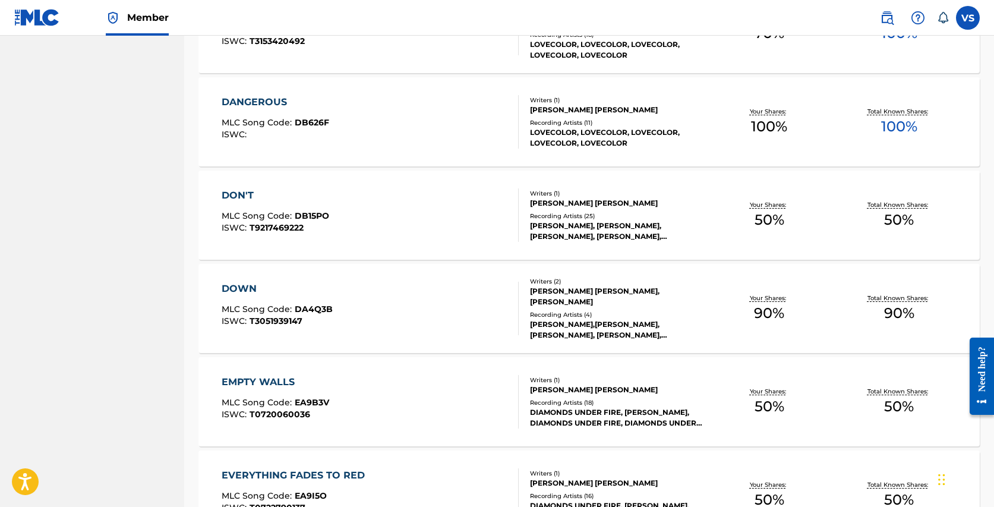
scroll to position [705, 0]
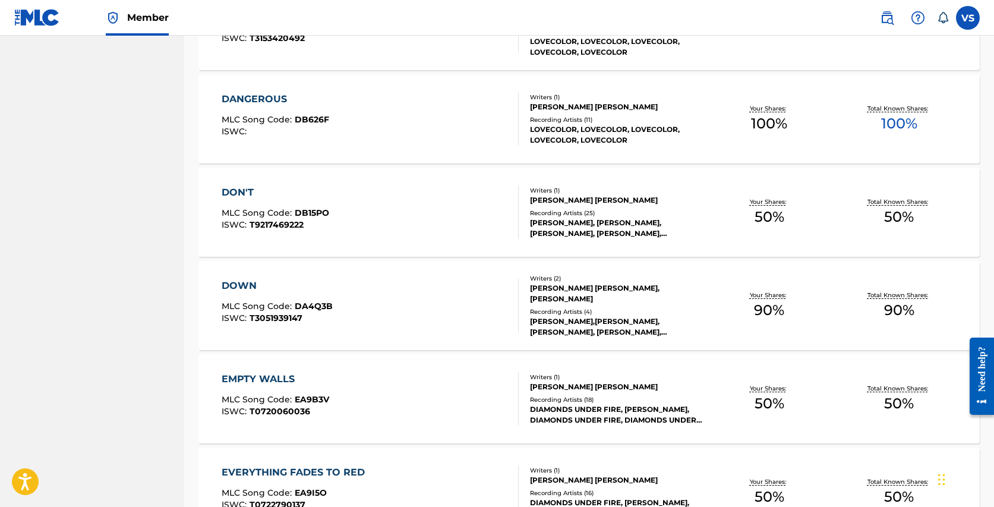
click at [248, 98] on div "DANGEROUS" at bounding box center [275, 99] width 107 height 14
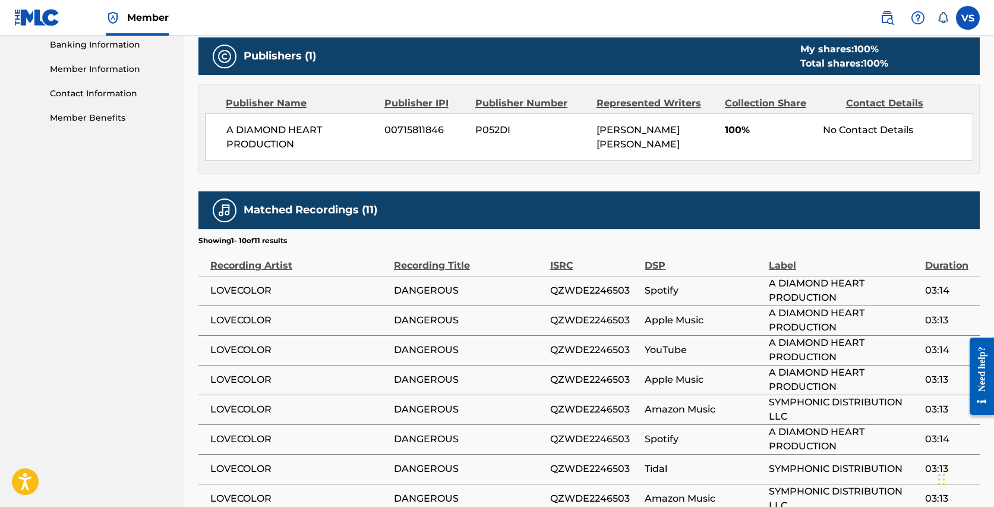
scroll to position [518, 0]
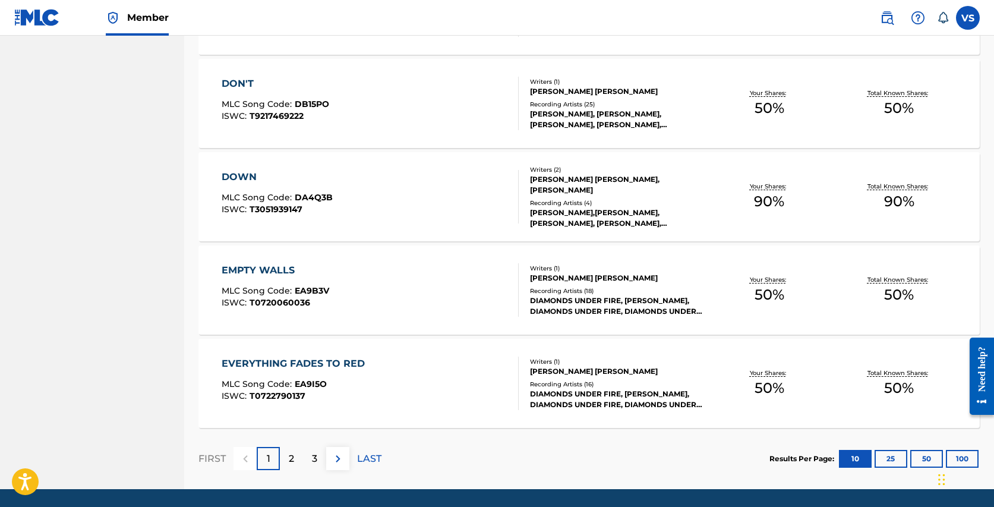
scroll to position [817, 0]
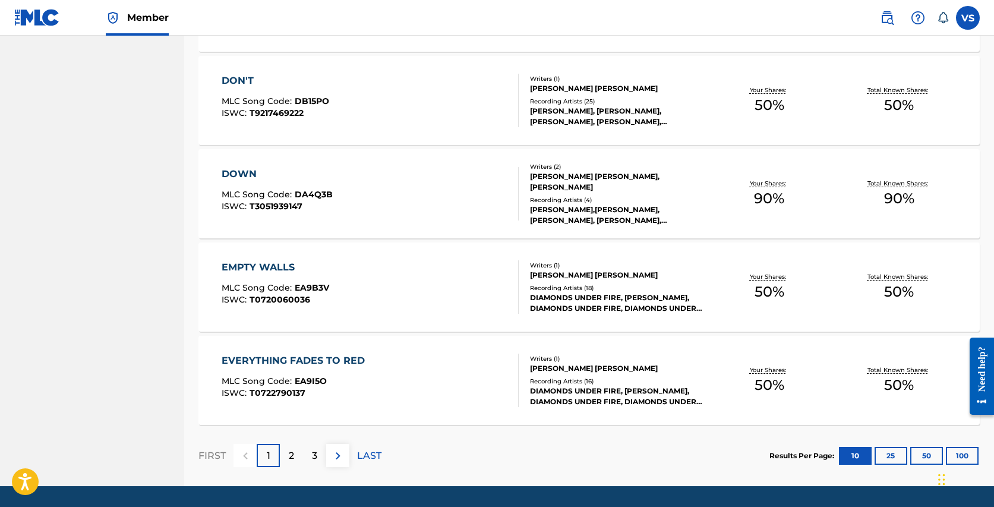
click at [223, 71] on div "DON'T MLC Song Code : DB15PO ISWC : T9217469222 Writers ( 1 ) VANESSA MIRIAM SI…" at bounding box center [588, 100] width 781 height 89
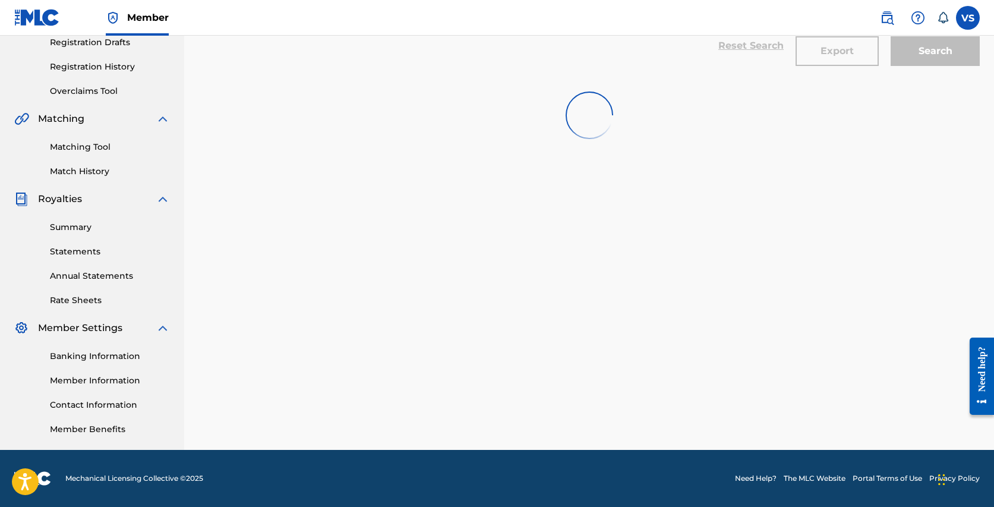
scroll to position [817, 0]
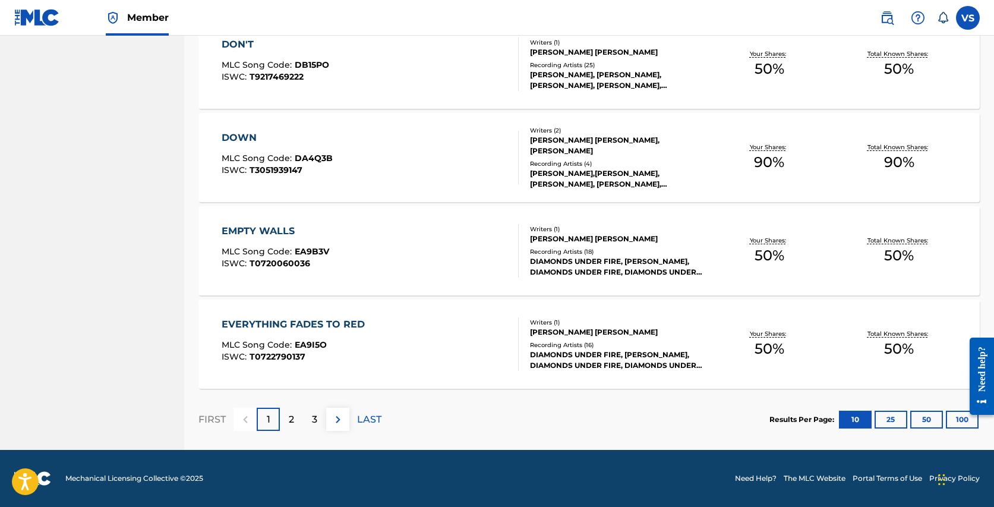
click at [238, 131] on div "DOWN" at bounding box center [277, 138] width 111 height 14
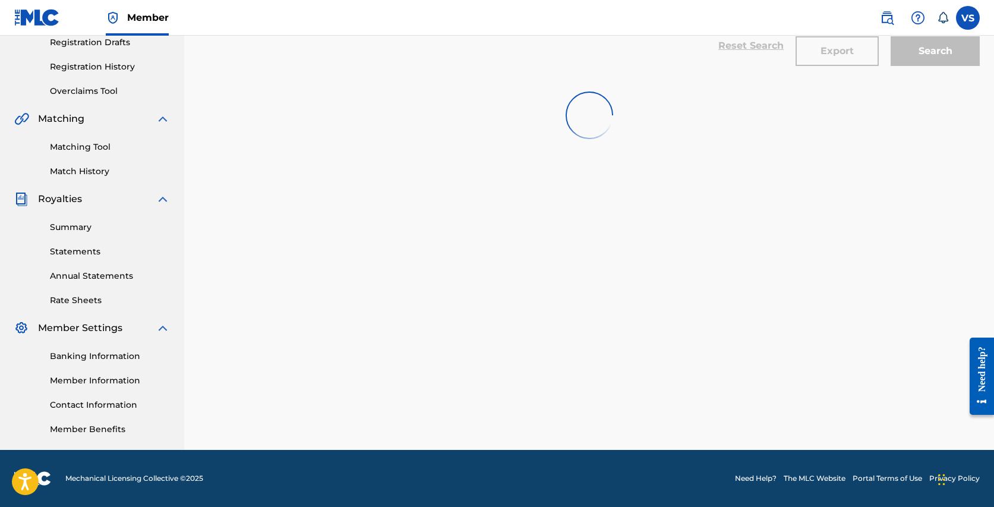
scroll to position [822, 0]
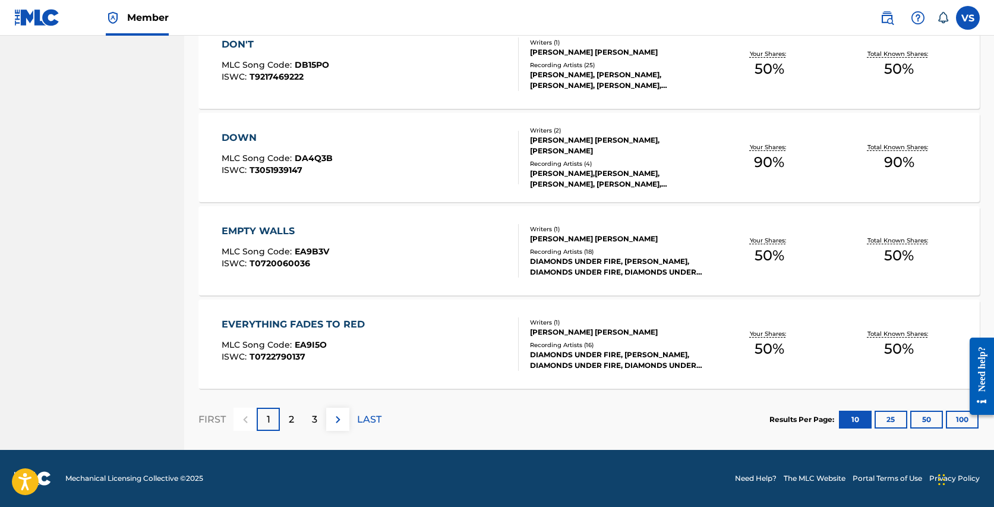
click at [283, 229] on div "EMPTY WALLS" at bounding box center [275, 231] width 107 height 14
click at [302, 321] on div "EVERYTHING FADES TO RED" at bounding box center [296, 324] width 149 height 14
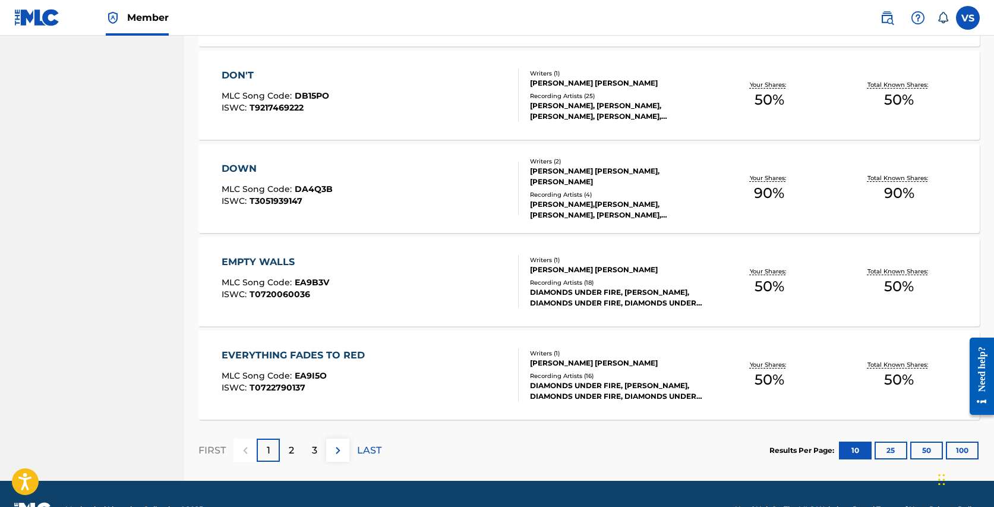
click at [289, 455] on p "2" at bounding box center [291, 450] width 5 height 14
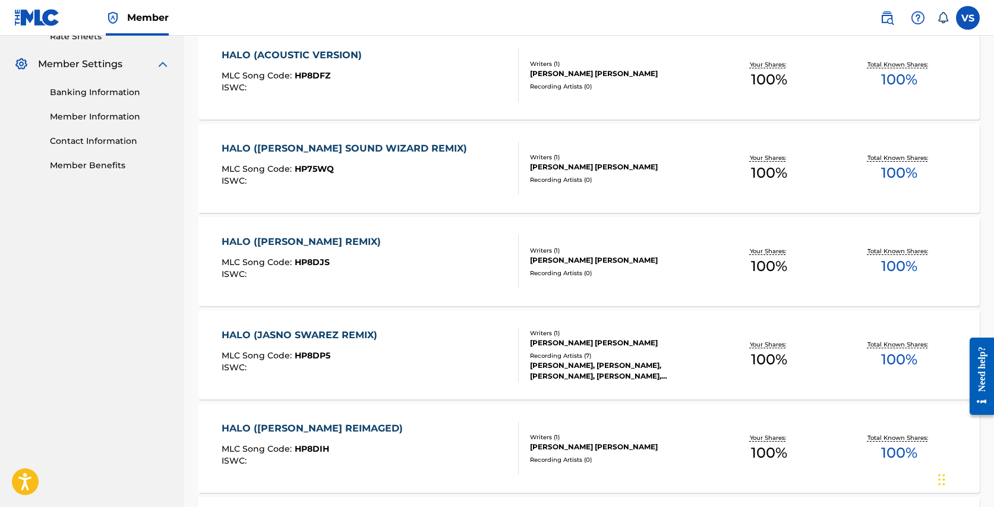
click at [378, 245] on div "HALO ([PERSON_NAME] REMIX)" at bounding box center [304, 242] width 165 height 14
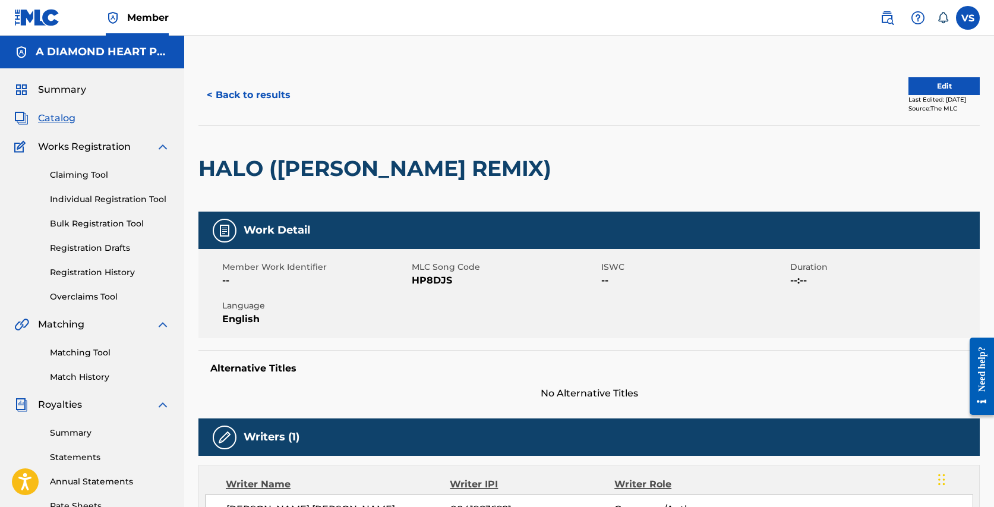
click at [916, 81] on button "Edit" at bounding box center [943, 86] width 71 height 18
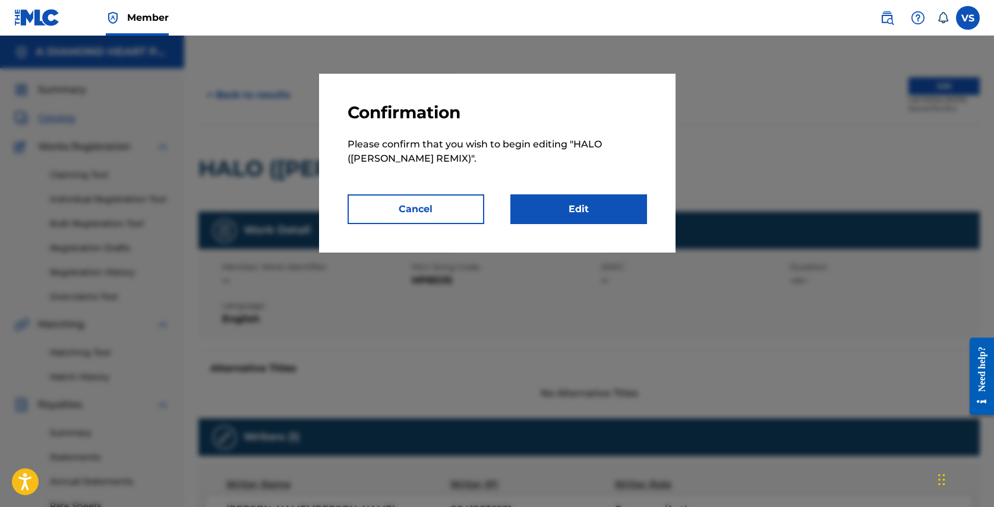
click at [547, 196] on link "Edit" at bounding box center [578, 209] width 137 height 30
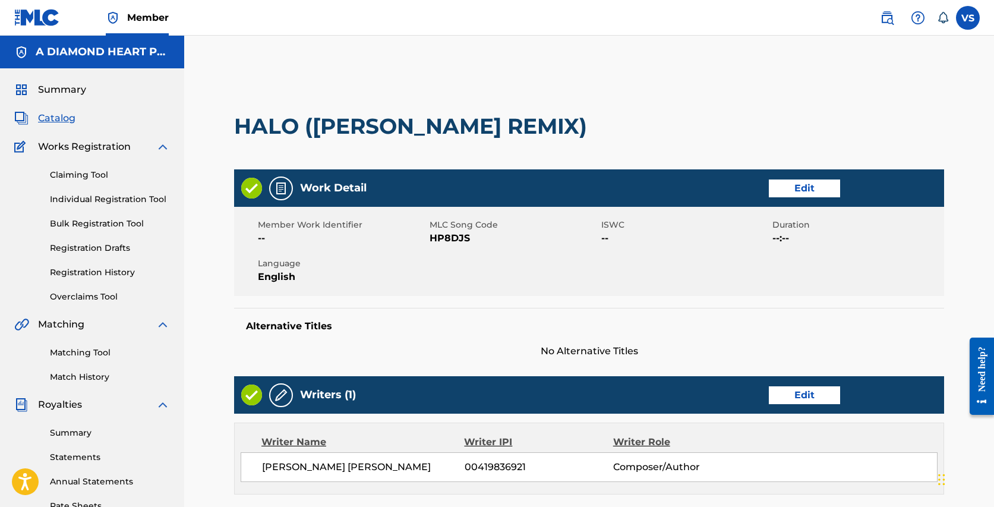
click at [796, 189] on link "Edit" at bounding box center [803, 188] width 71 height 18
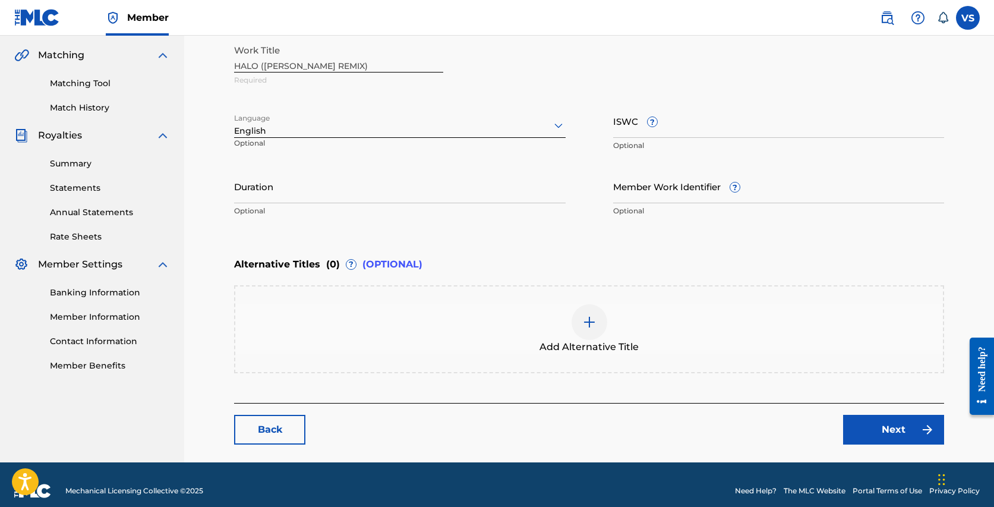
scroll to position [281, 0]
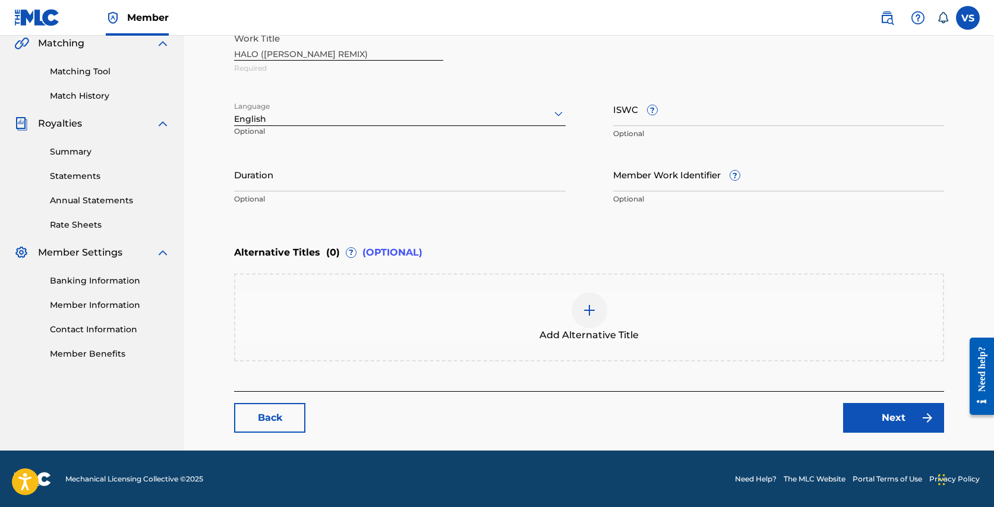
click at [851, 413] on link "Next" at bounding box center [893, 418] width 101 height 30
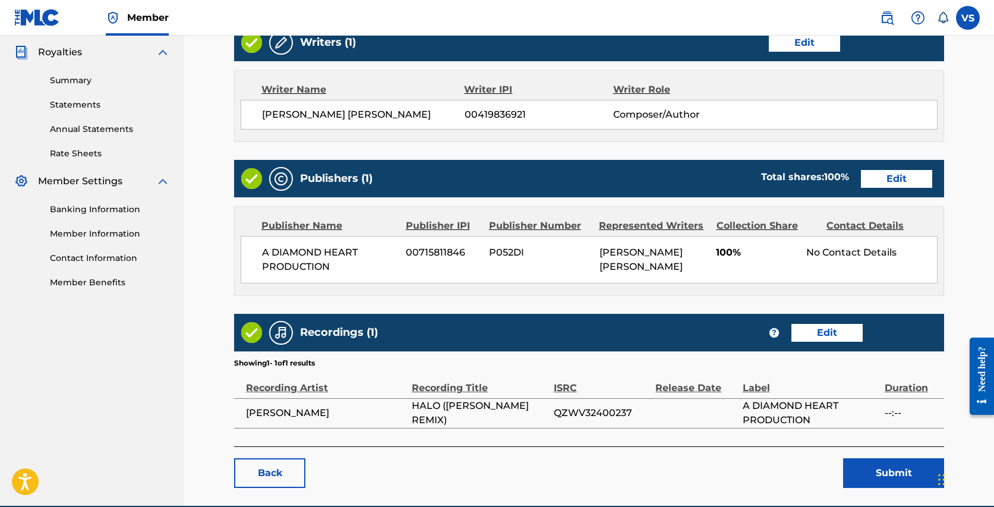
scroll to position [353, 0]
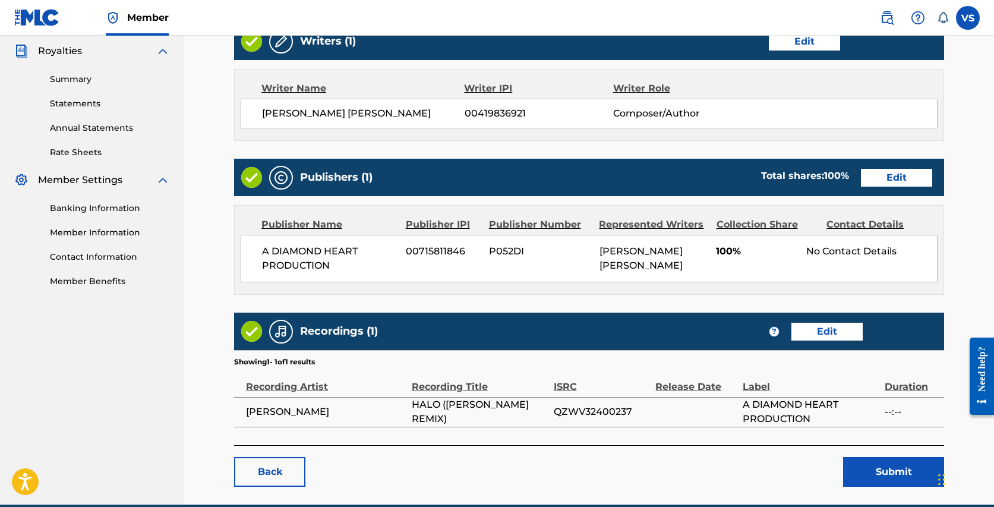
click at [875, 467] on button "Submit" at bounding box center [893, 472] width 101 height 30
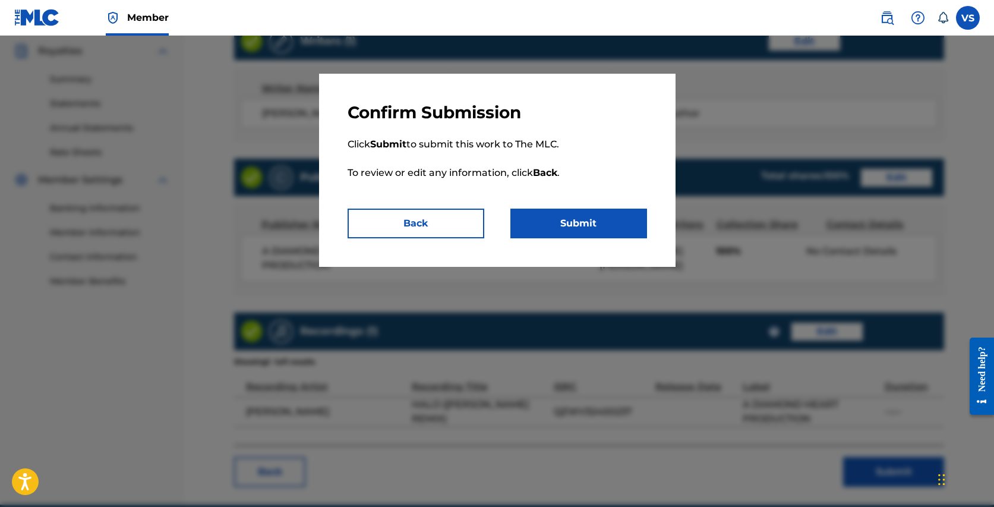
click at [587, 230] on button "Submit" at bounding box center [578, 223] width 137 height 30
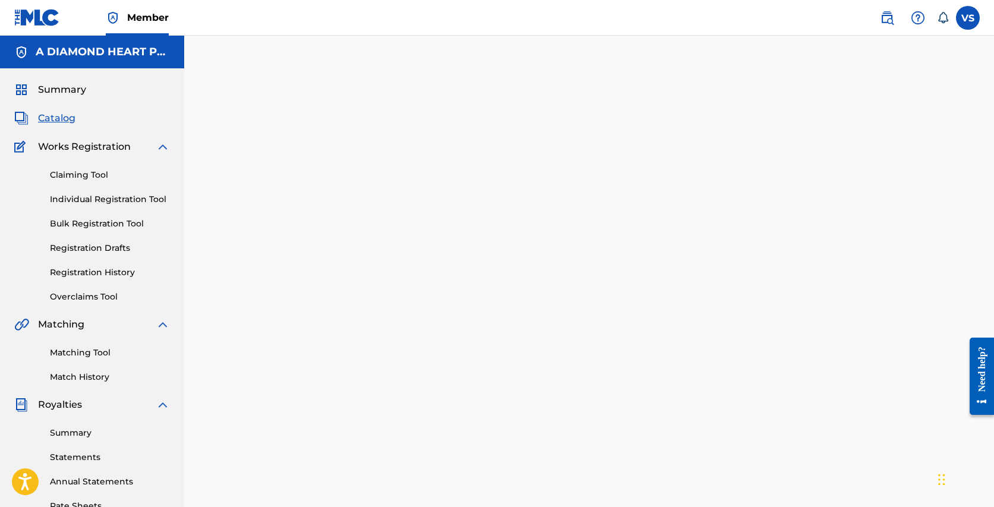
click at [59, 117] on span "Catalog" at bounding box center [56, 118] width 37 height 14
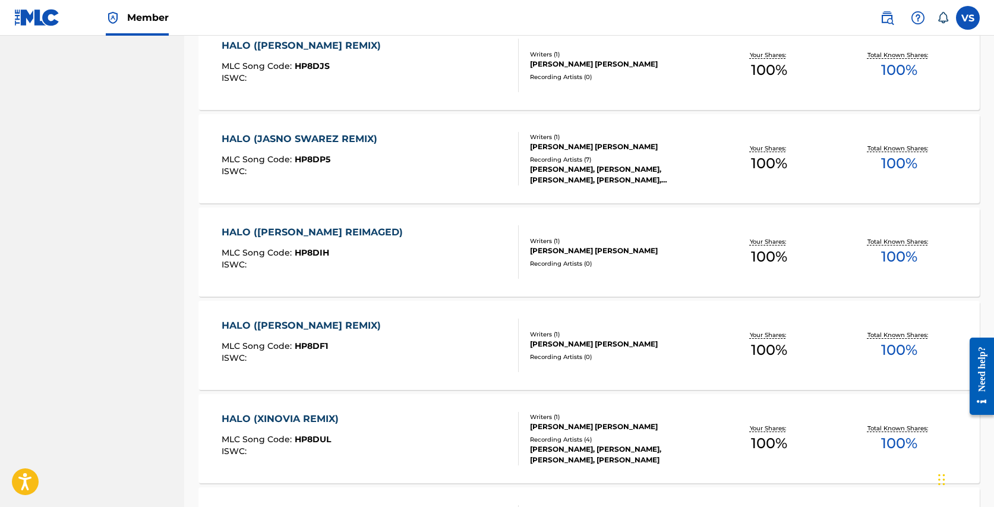
scroll to position [688, 0]
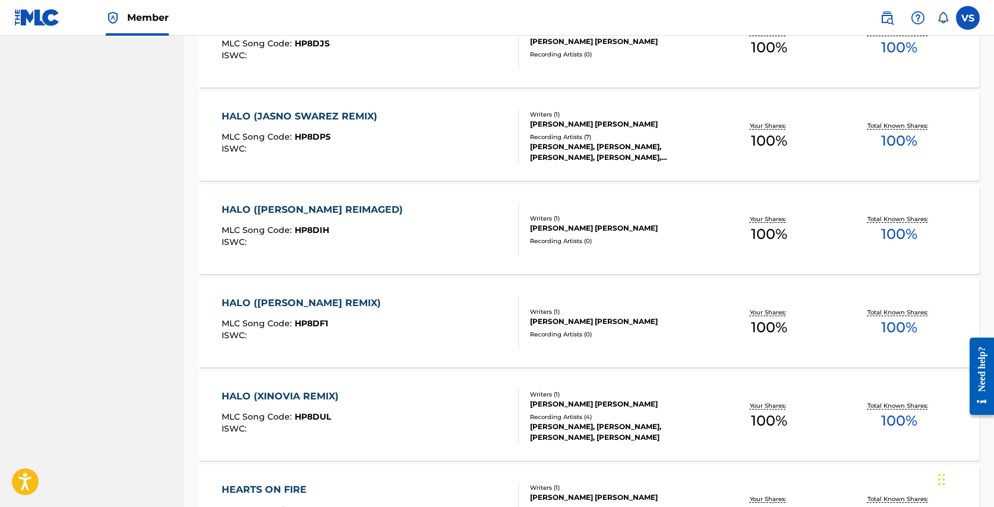
click at [341, 120] on div "HALO (JASNO SWAREZ REMIX)" at bounding box center [303, 116] width 162 height 14
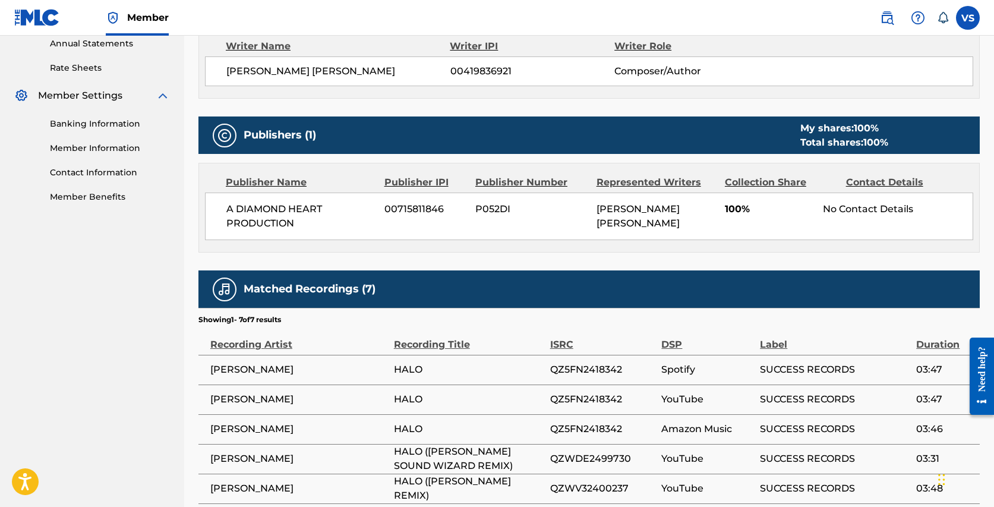
scroll to position [443, 0]
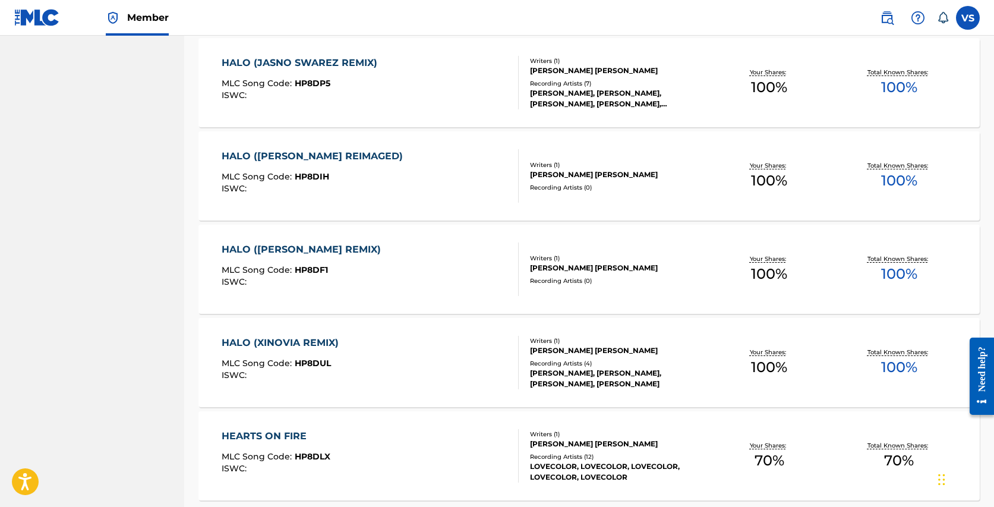
scroll to position [743, 0]
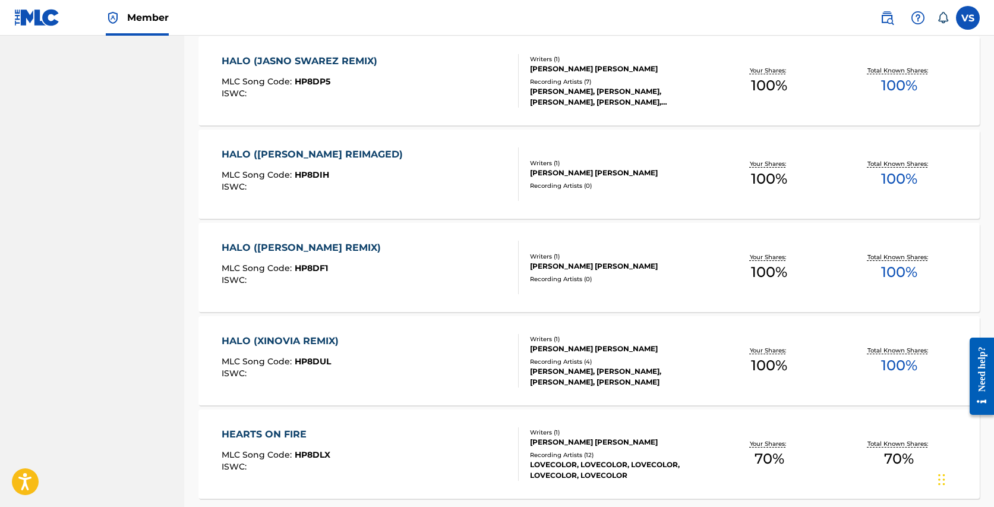
click at [356, 58] on div "HALO (JASNO SWAREZ REMIX)" at bounding box center [303, 61] width 162 height 14
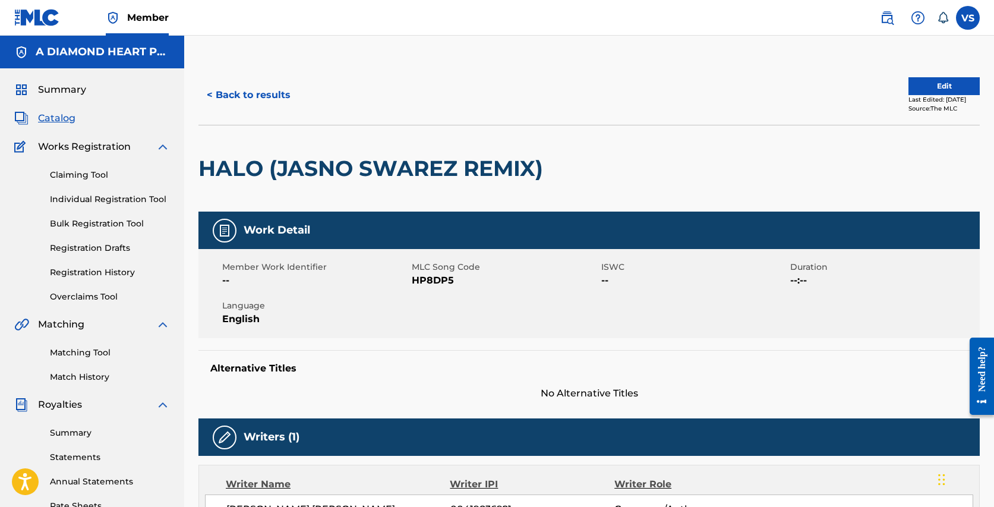
click at [945, 79] on button "Edit" at bounding box center [943, 86] width 71 height 18
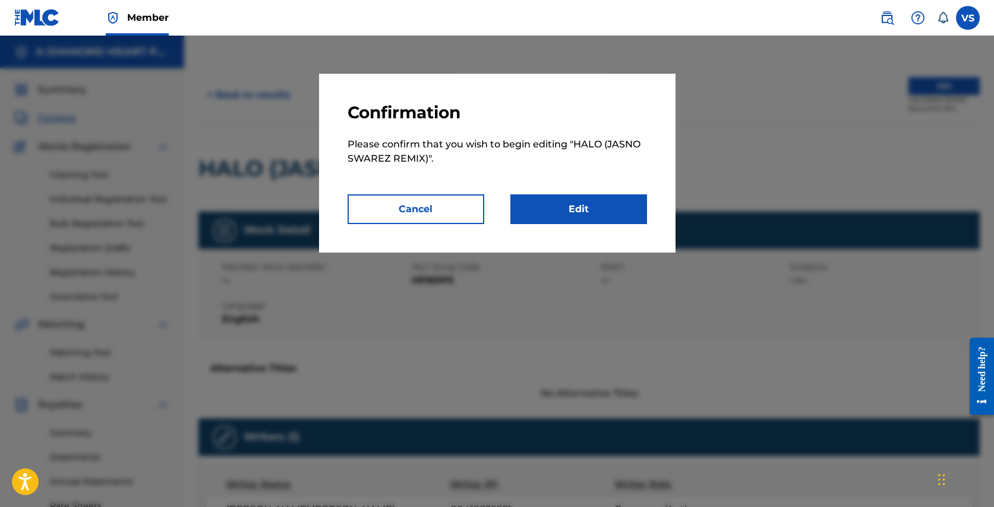
click at [618, 208] on link "Edit" at bounding box center [578, 209] width 137 height 30
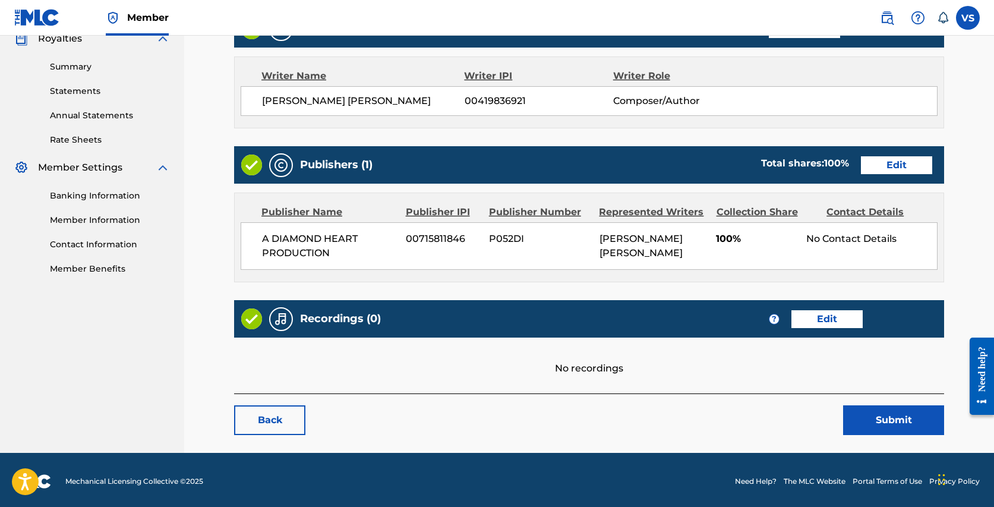
scroll to position [368, 0]
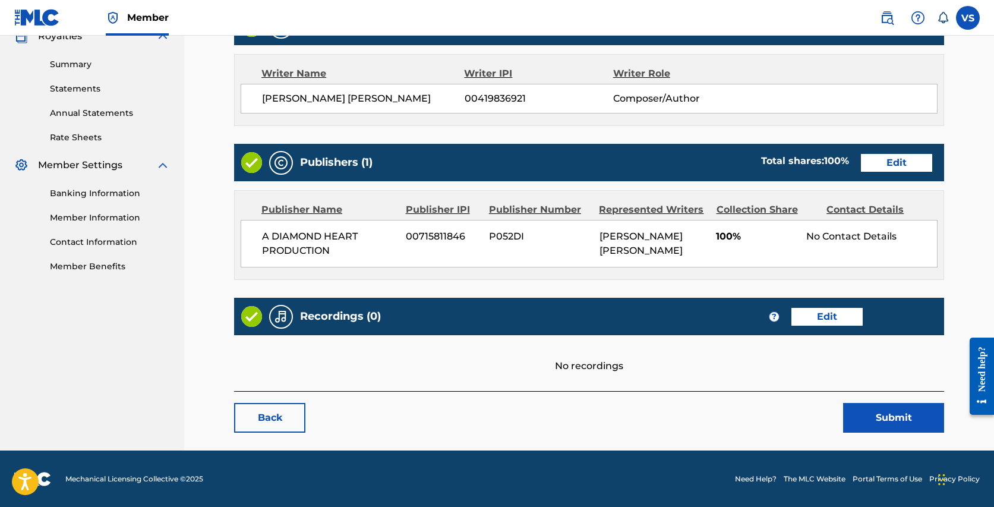
click at [824, 311] on link "Edit" at bounding box center [826, 317] width 71 height 18
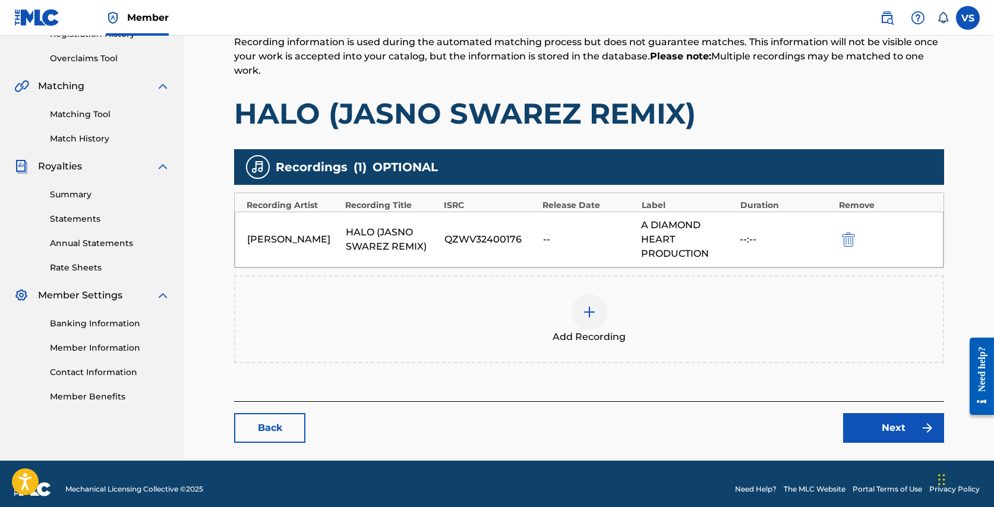
scroll to position [249, 0]
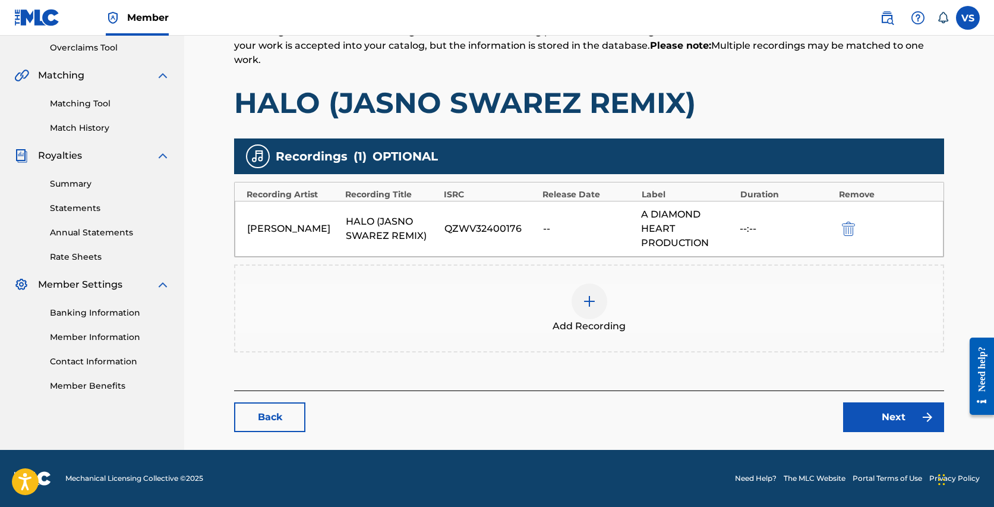
click at [881, 422] on link "Next" at bounding box center [893, 417] width 101 height 30
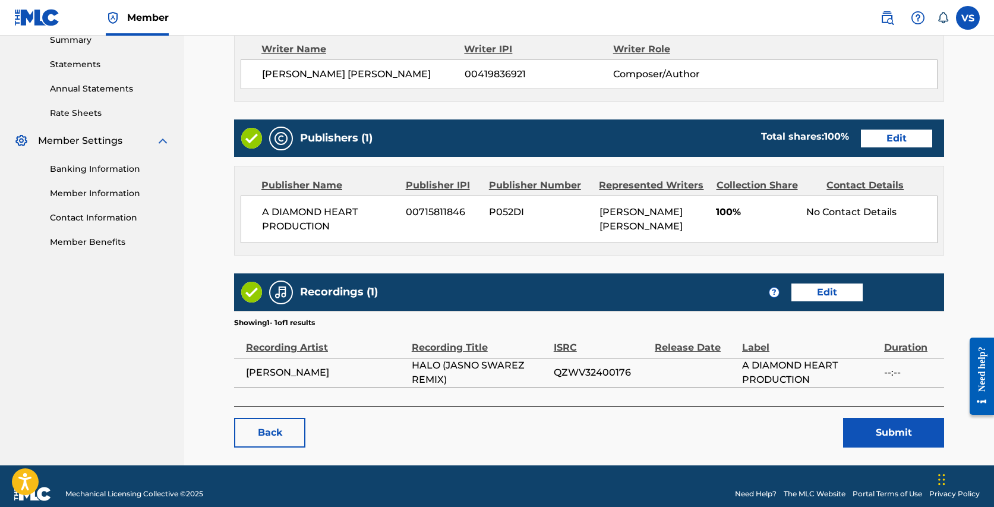
scroll to position [407, 0]
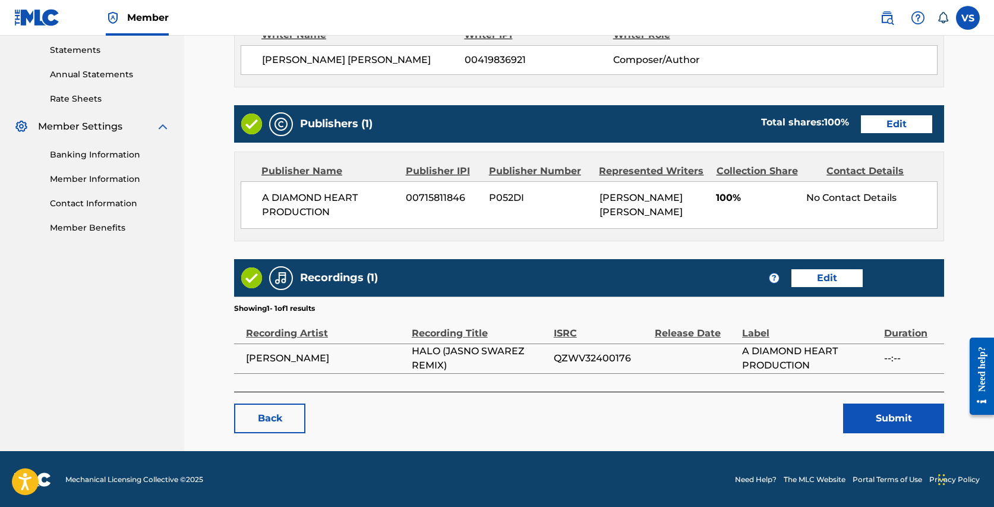
click at [883, 414] on button "Submit" at bounding box center [893, 418] width 101 height 30
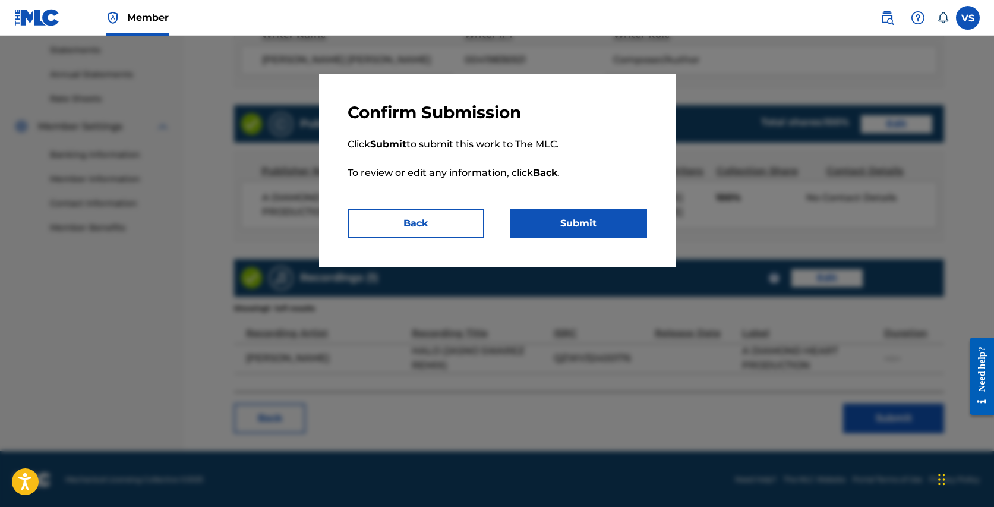
click at [556, 229] on button "Submit" at bounding box center [578, 223] width 137 height 30
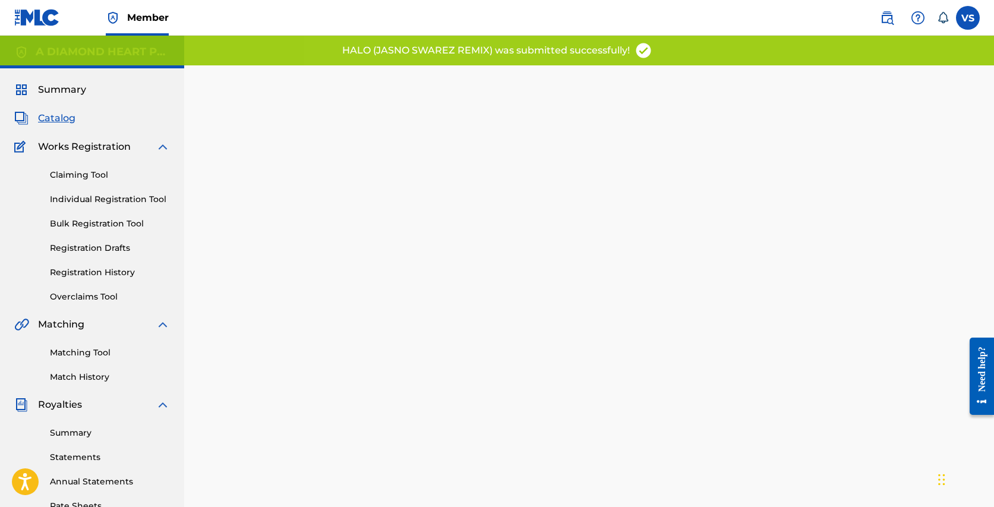
click at [52, 116] on span "Catalog" at bounding box center [56, 118] width 37 height 14
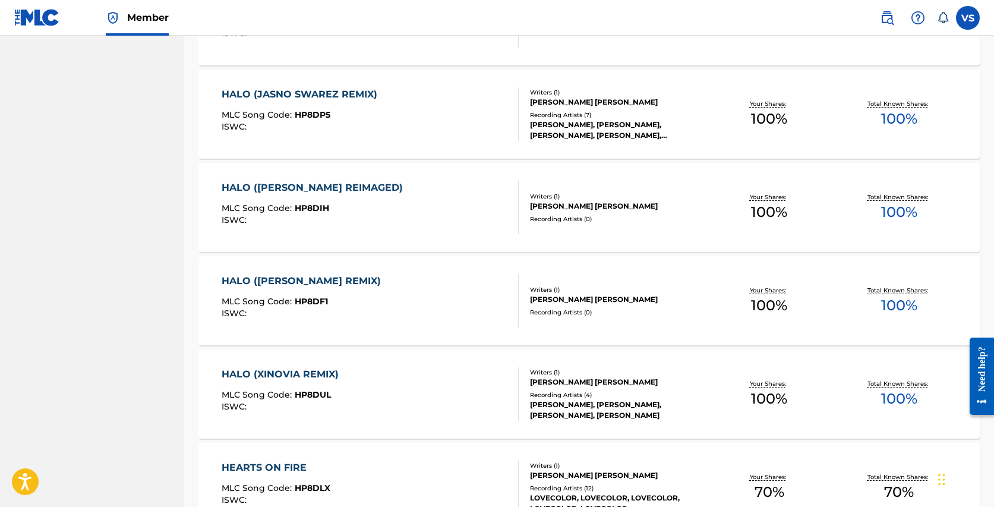
scroll to position [752, 0]
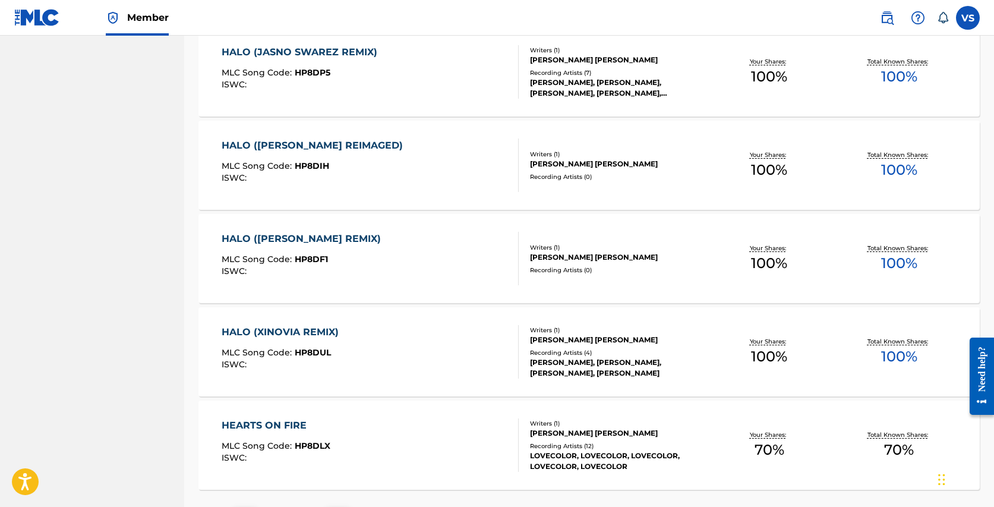
click at [330, 144] on div "HALO ([PERSON_NAME] REIMAGED)" at bounding box center [315, 145] width 187 height 14
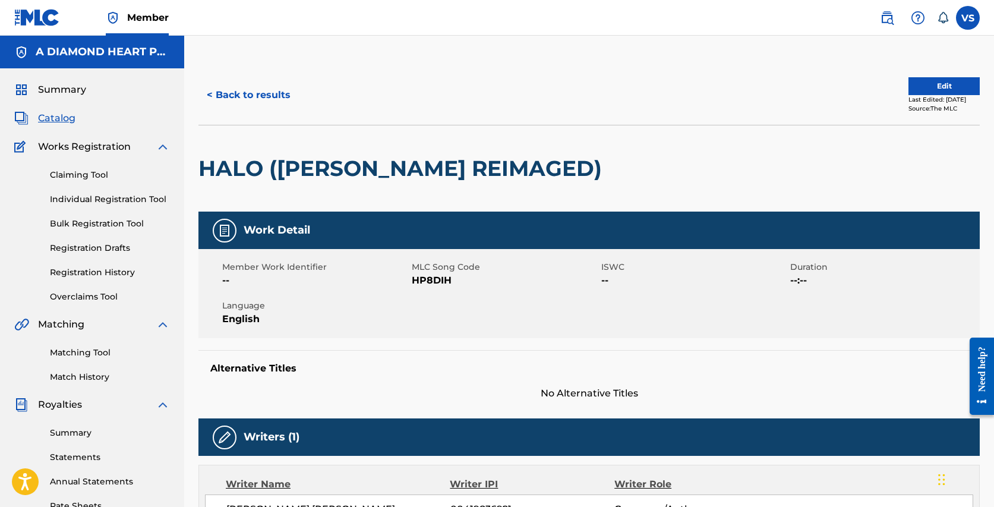
click at [920, 86] on button "Edit" at bounding box center [943, 86] width 71 height 18
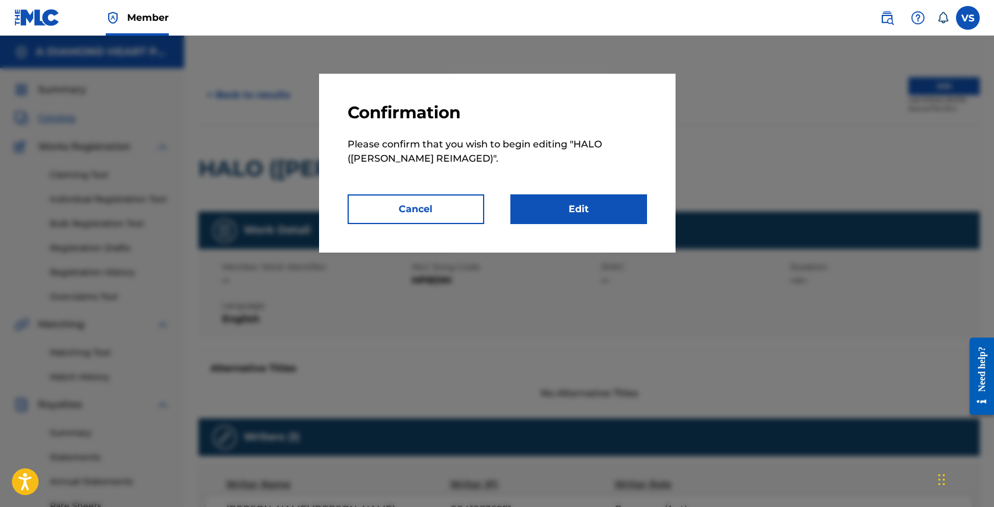
click at [606, 207] on link "Edit" at bounding box center [578, 209] width 137 height 30
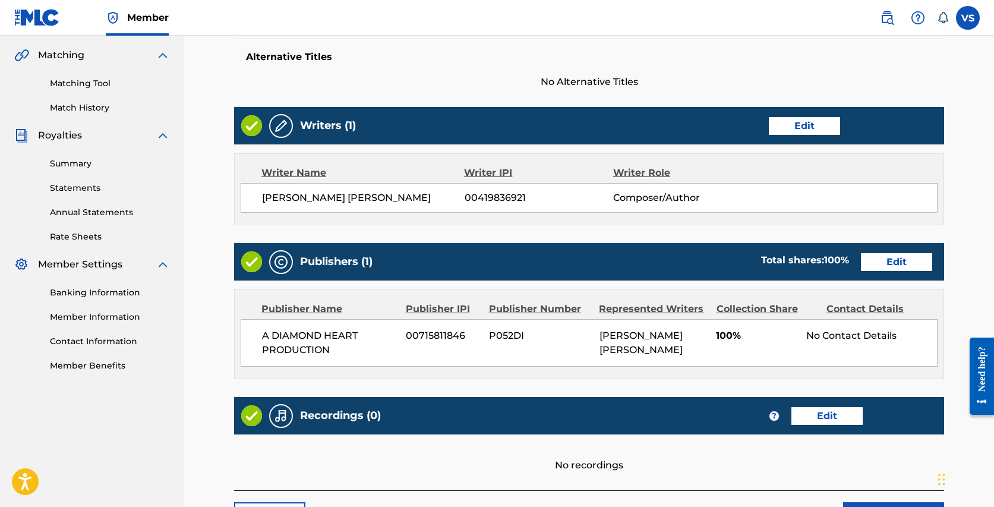
scroll to position [368, 0]
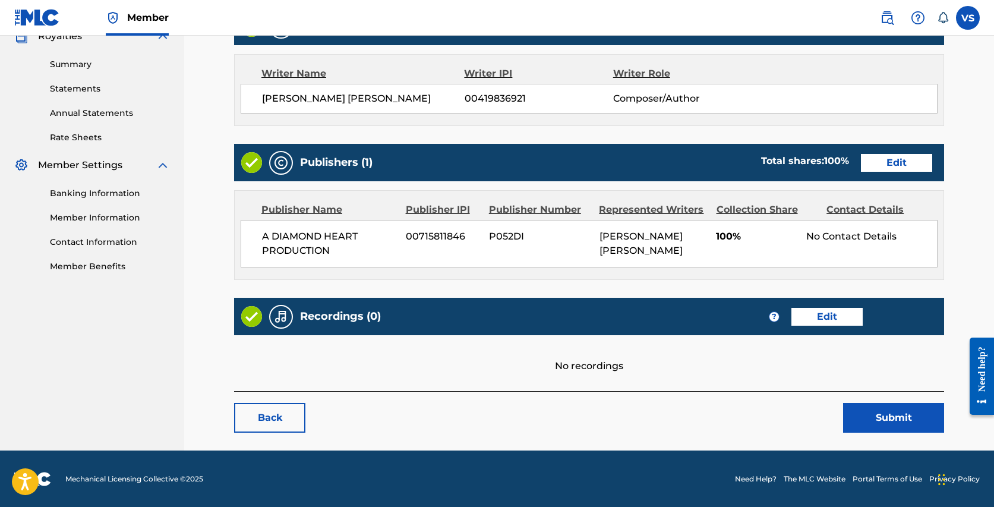
click at [843, 316] on link "Edit" at bounding box center [826, 317] width 71 height 18
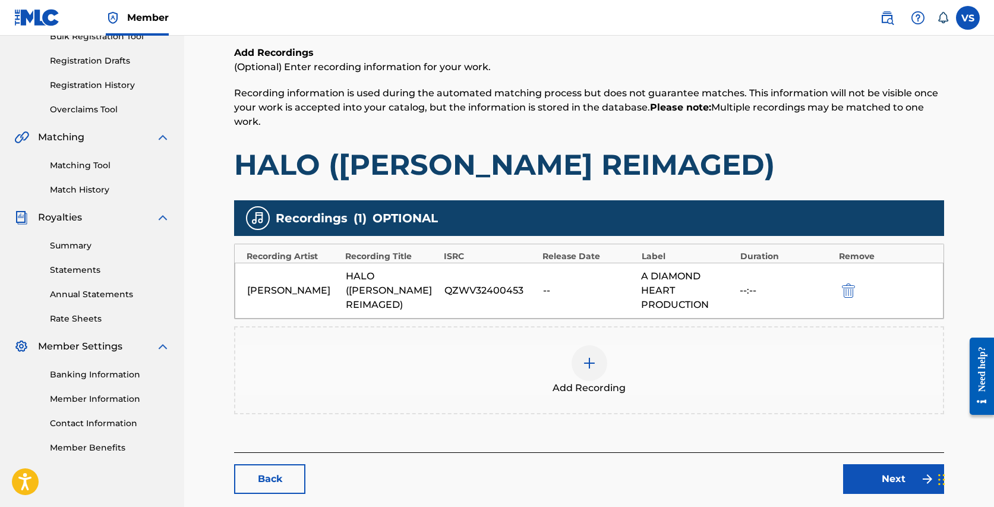
scroll to position [249, 0]
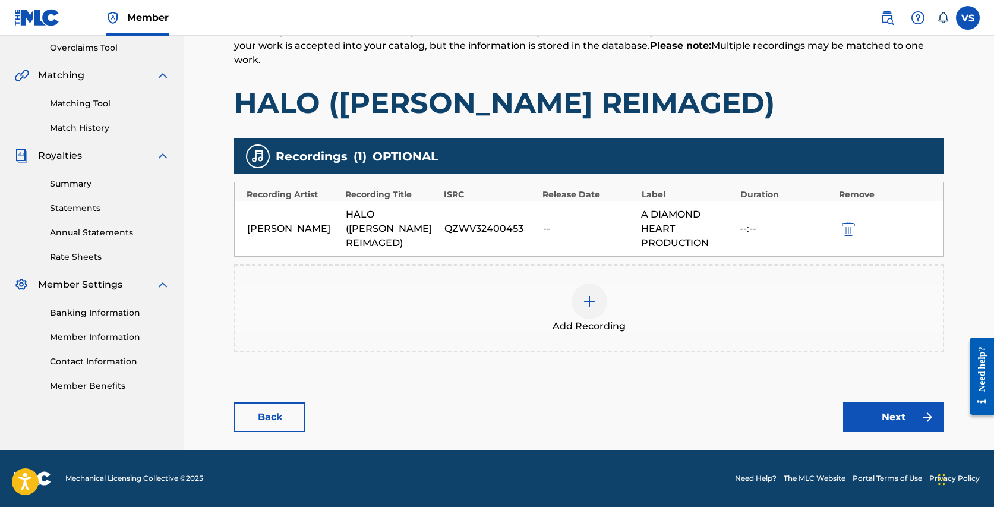
click at [881, 417] on link "Next" at bounding box center [893, 417] width 101 height 30
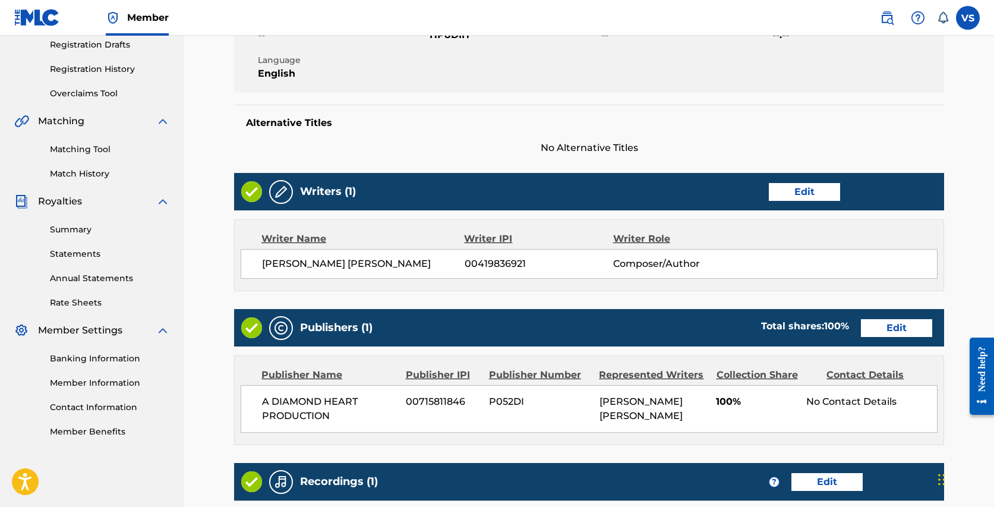
scroll to position [407, 0]
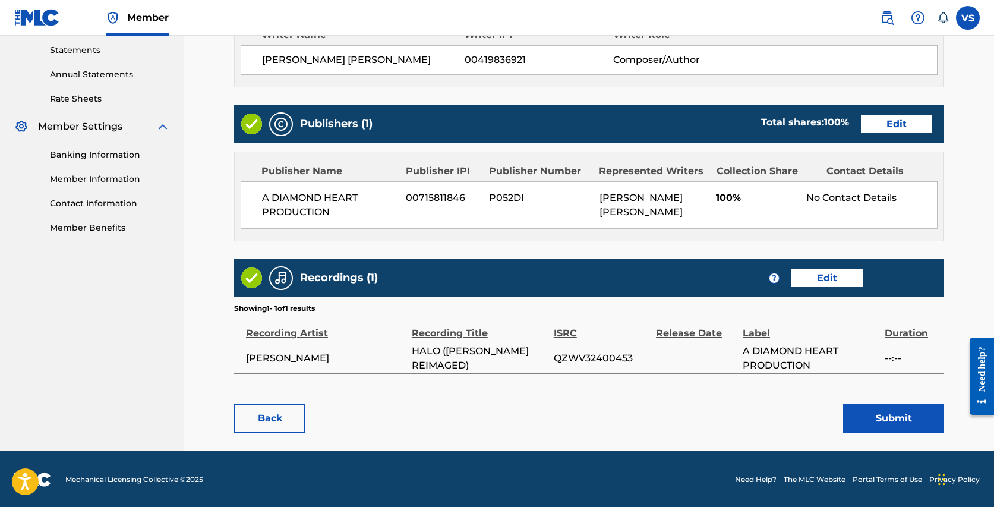
click at [886, 416] on button "Submit" at bounding box center [893, 418] width 101 height 30
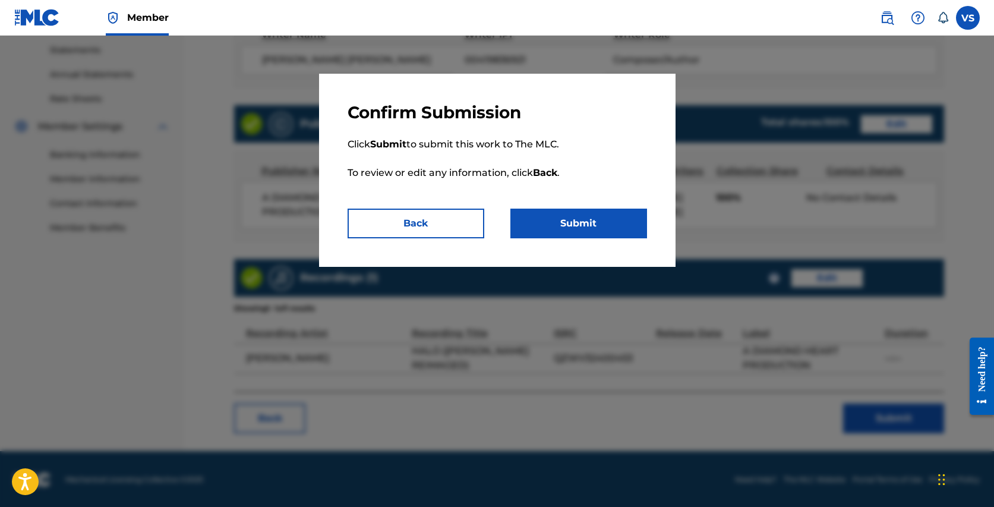
click at [590, 231] on button "Submit" at bounding box center [578, 223] width 137 height 30
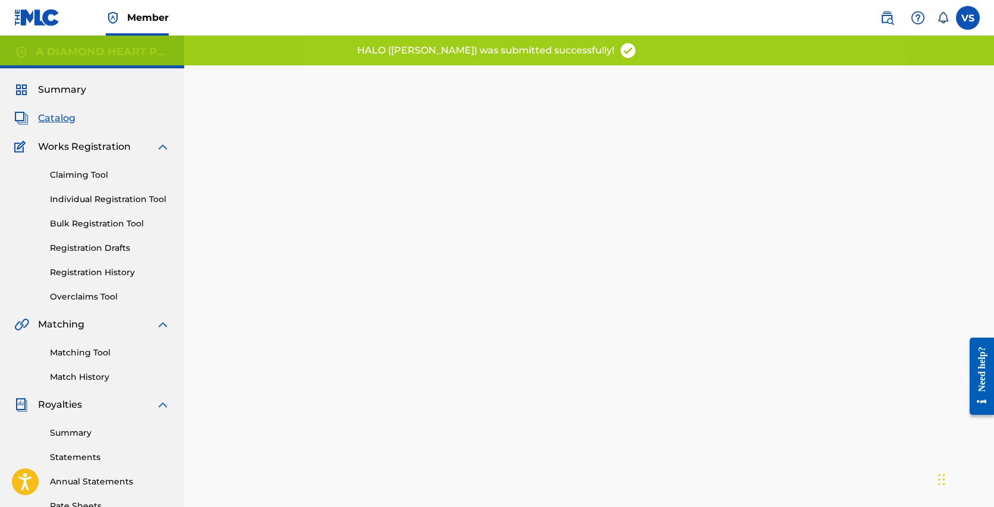
click at [49, 116] on span "Catalog" at bounding box center [56, 118] width 37 height 14
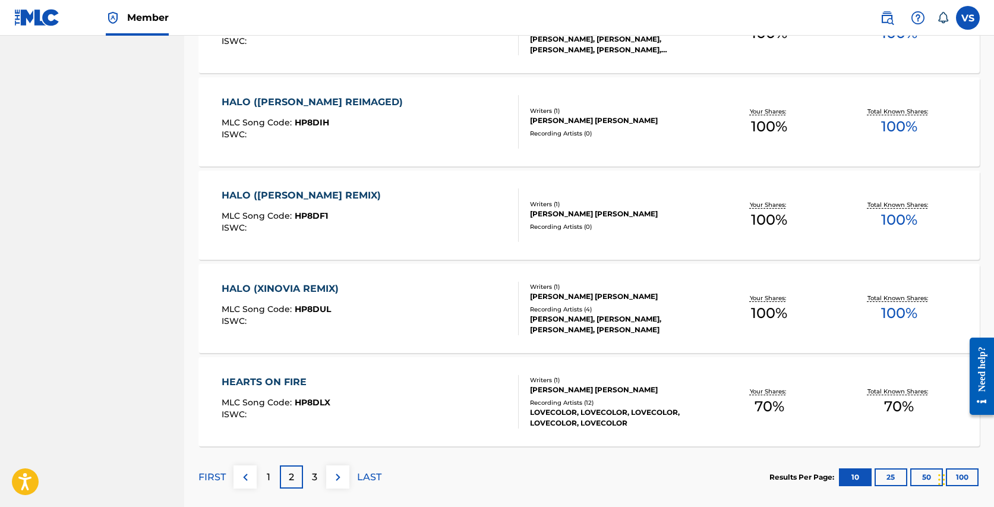
scroll to position [794, 0]
click at [324, 194] on div "HALO ([PERSON_NAME] REMIX)" at bounding box center [304, 196] width 165 height 14
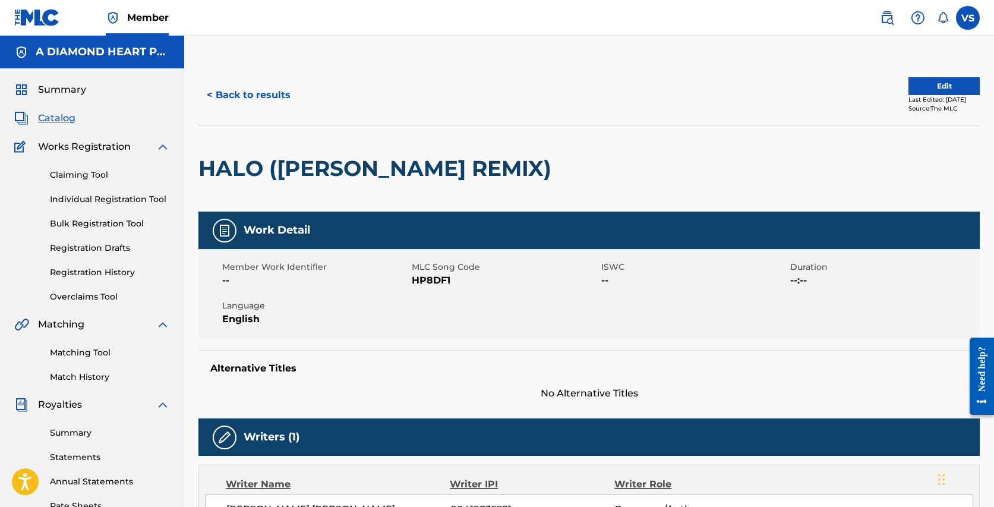
click at [930, 84] on button "Edit" at bounding box center [943, 86] width 71 height 18
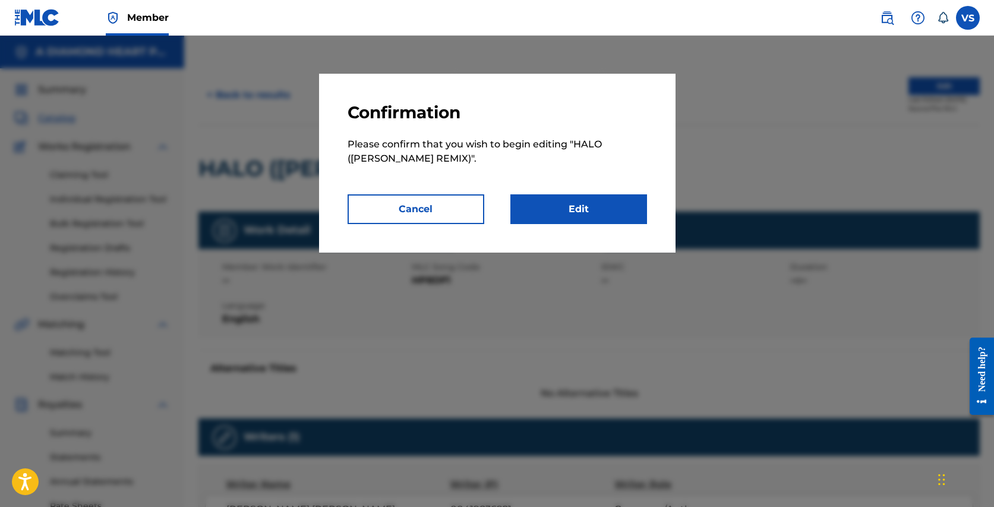
click at [561, 206] on link "Edit" at bounding box center [578, 209] width 137 height 30
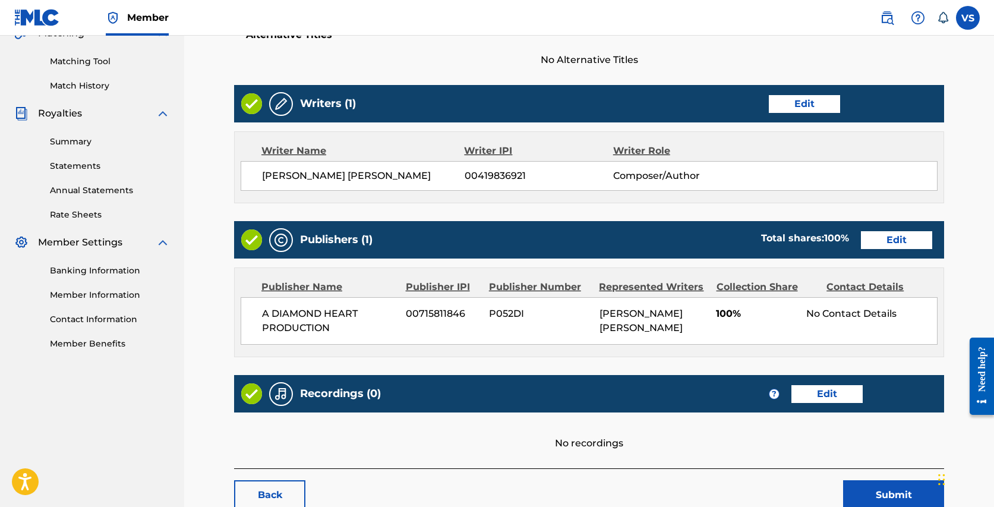
scroll to position [368, 0]
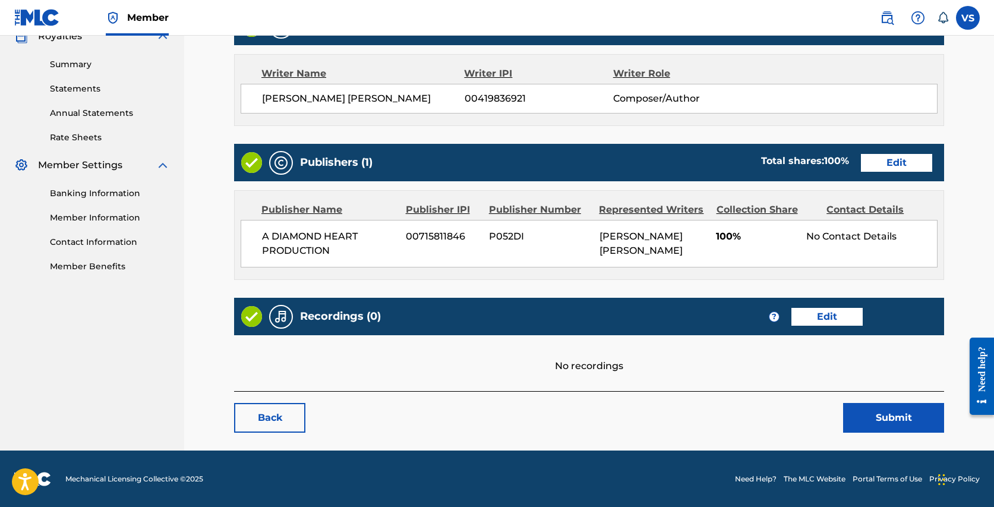
click at [830, 317] on link "Edit" at bounding box center [826, 317] width 71 height 18
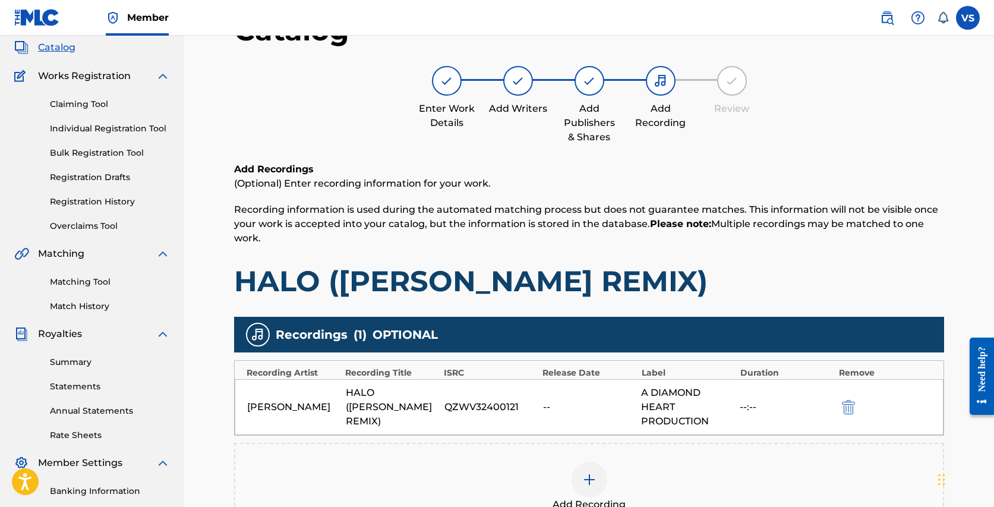
scroll to position [68, 0]
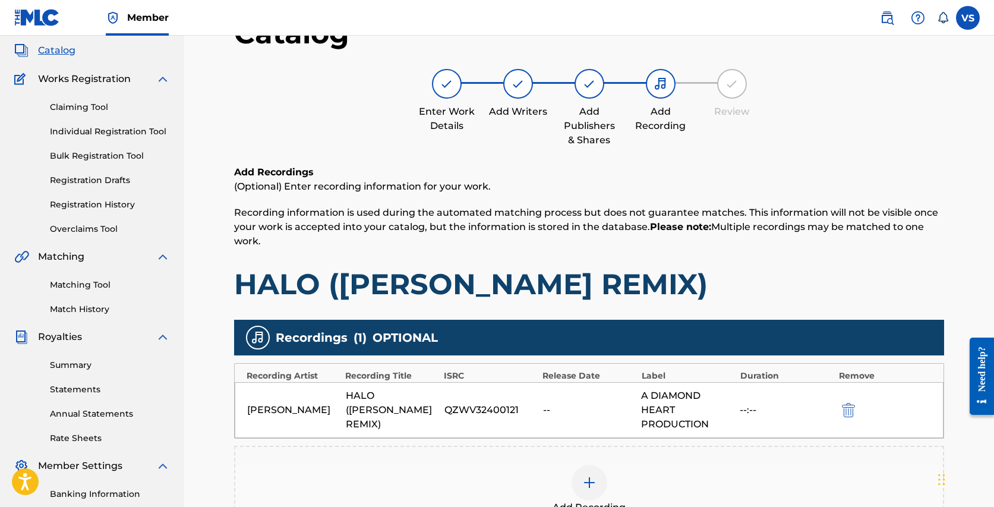
click at [382, 407] on div "HALO ([PERSON_NAME] REMIX)" at bounding box center [392, 409] width 93 height 43
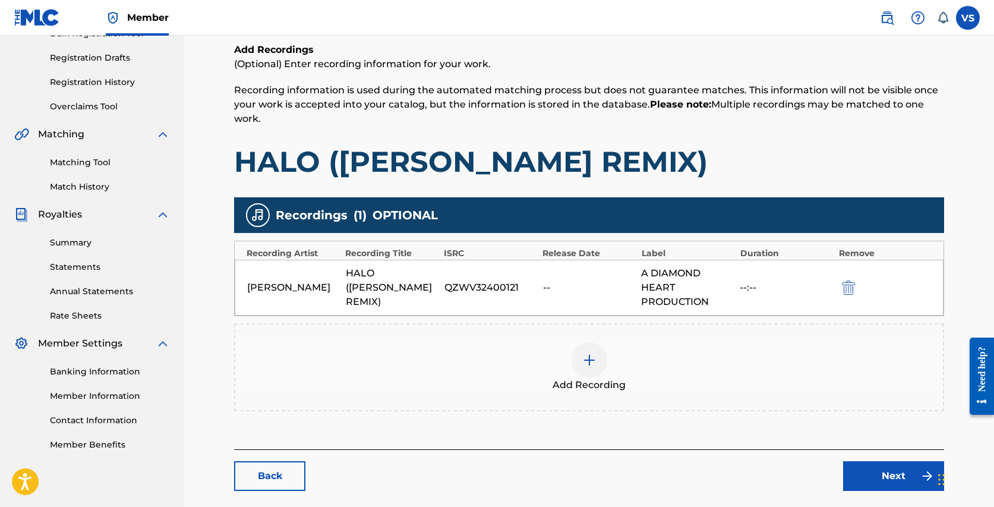
scroll to position [192, 0]
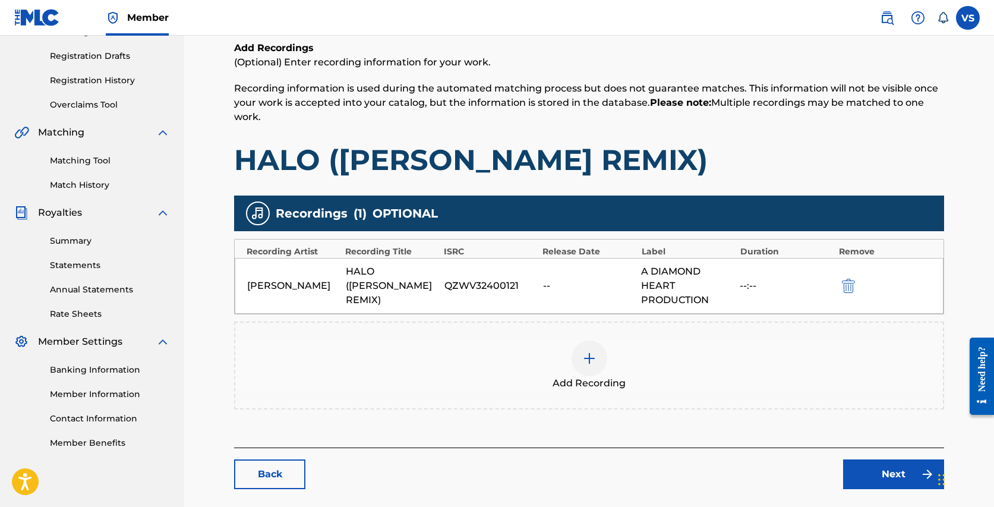
click at [680, 287] on div "A DIAMOND HEART PRODUCTION" at bounding box center [687, 285] width 93 height 43
click at [588, 354] on img at bounding box center [589, 358] width 14 height 14
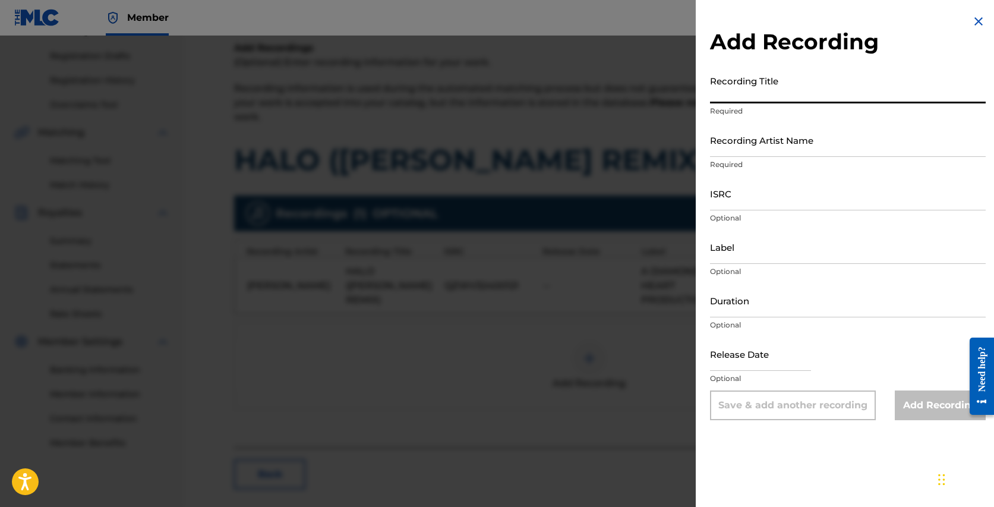
click at [783, 94] on input "Recording Title" at bounding box center [848, 86] width 276 height 34
paste input "Halo ([PERSON_NAME] Remix)"
type input "Halo ([PERSON_NAME] Remix)"
click at [825, 455] on div "Add Recording Recording Title Halo (Vanessa SIlberman Remix) Required Recording…" at bounding box center [847, 253] width 304 height 507
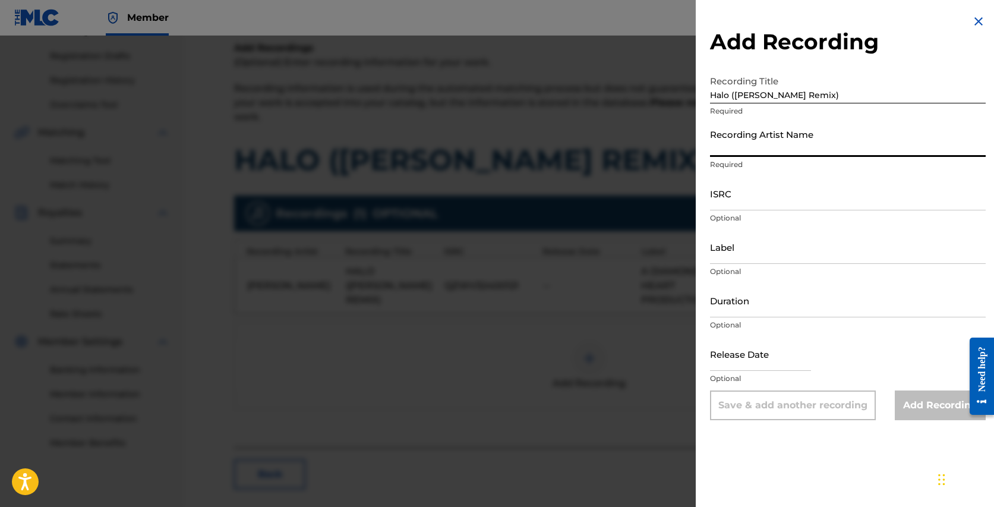
click at [765, 141] on input "Recording Artist Name" at bounding box center [848, 140] width 276 height 34
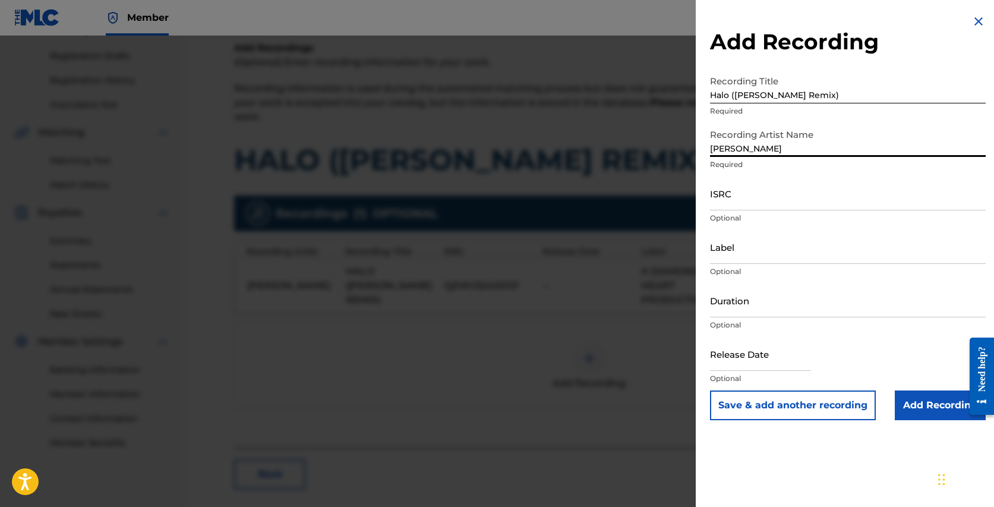
type input "[PERSON_NAME]"
click at [748, 202] on input "ISRC" at bounding box center [848, 193] width 276 height 34
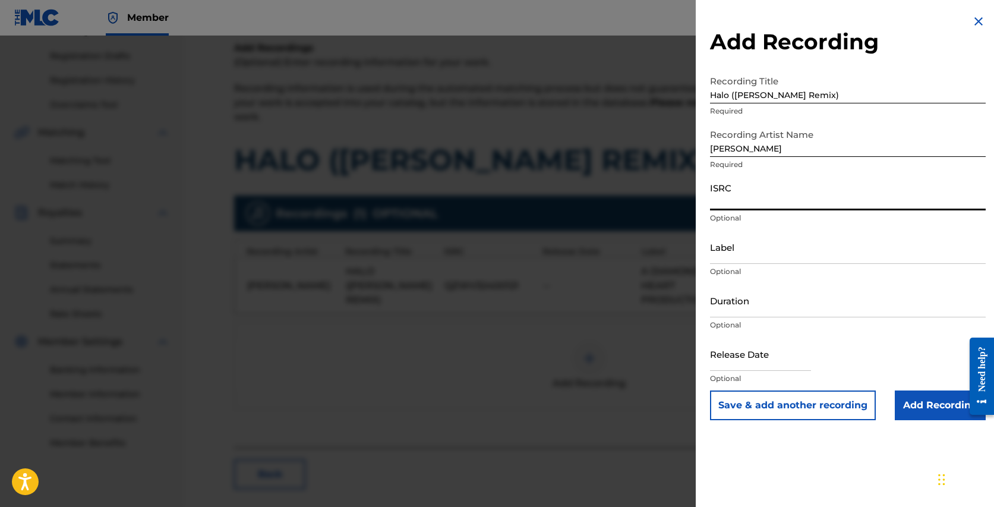
paste input "QZWV32400121"
type input "QZWV32400121"
click at [920, 405] on input "Add Recording" at bounding box center [939, 405] width 91 height 30
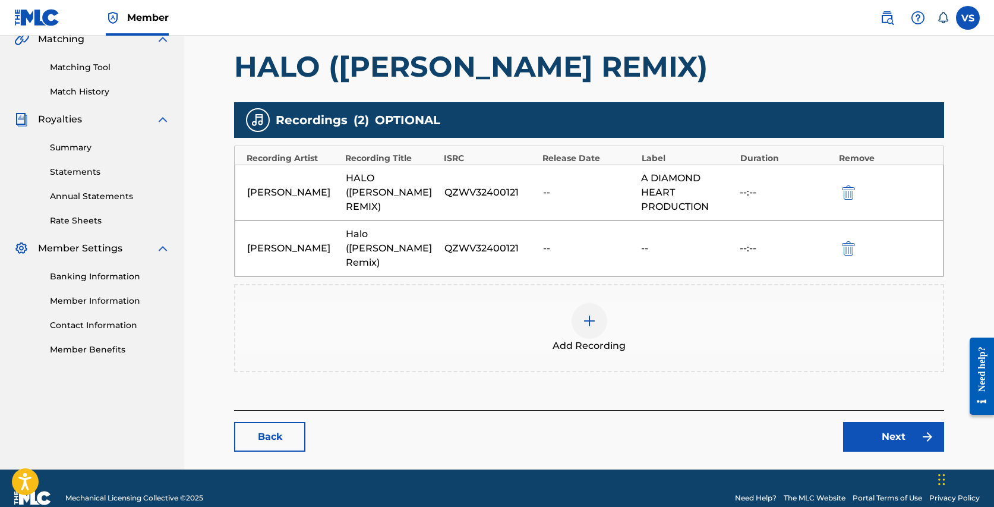
scroll to position [290, 0]
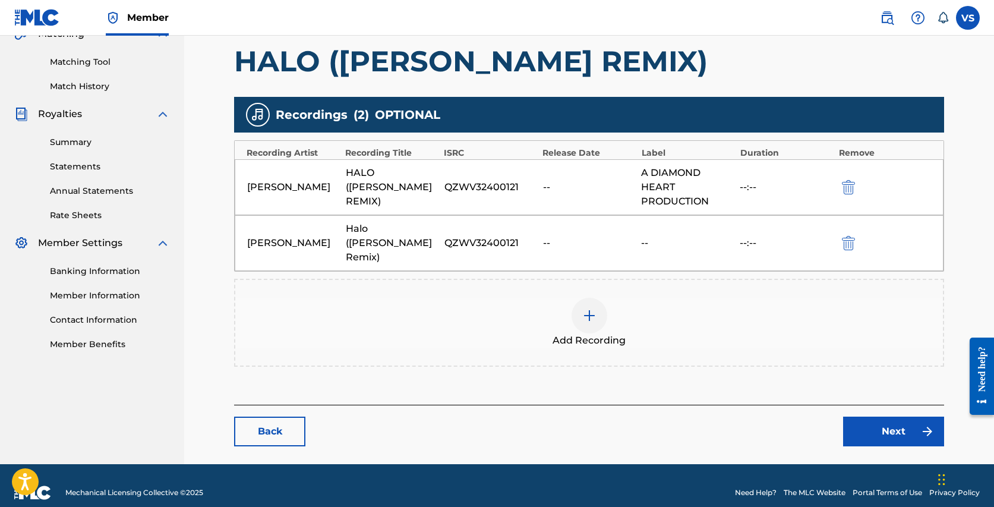
click at [903, 416] on link "Next" at bounding box center [893, 431] width 101 height 30
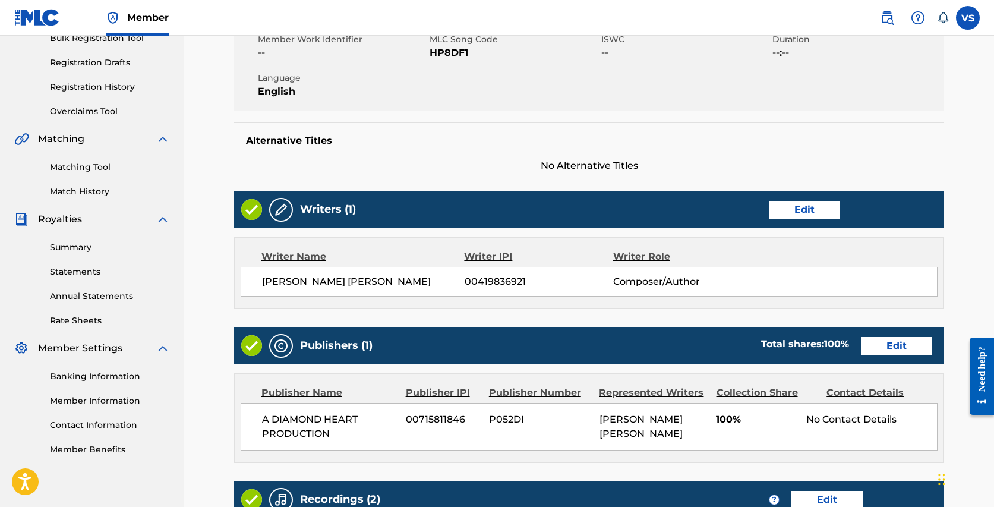
scroll to position [436, 0]
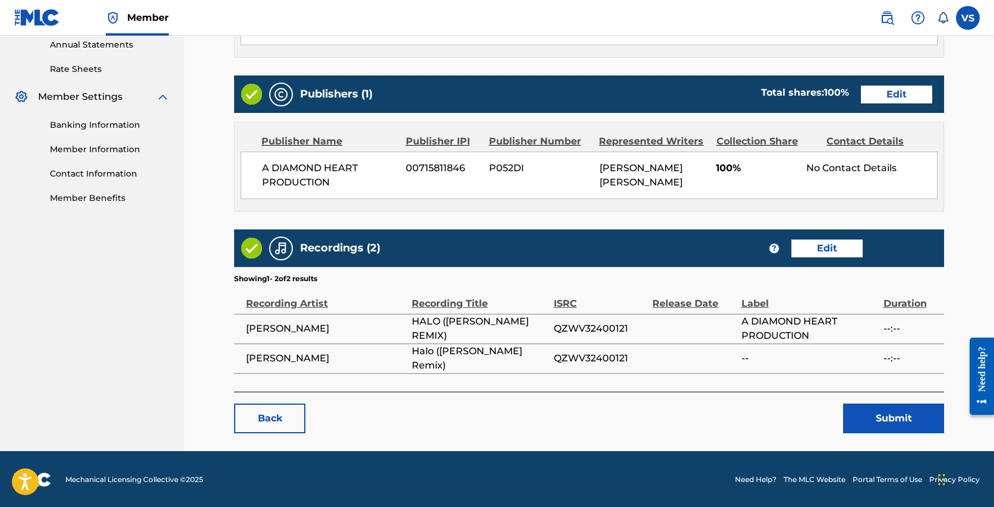
click at [898, 416] on button "Submit" at bounding box center [893, 418] width 101 height 30
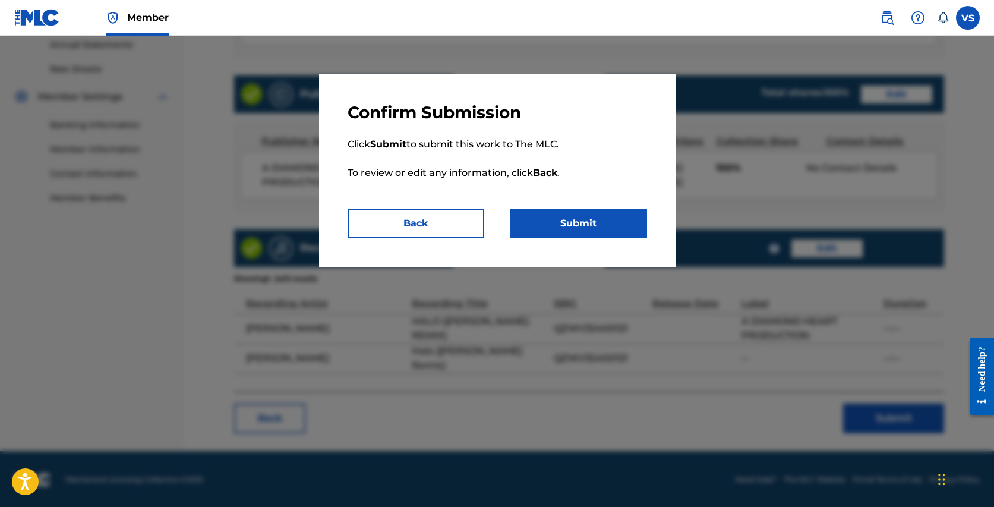
click at [577, 219] on button "Submit" at bounding box center [578, 223] width 137 height 30
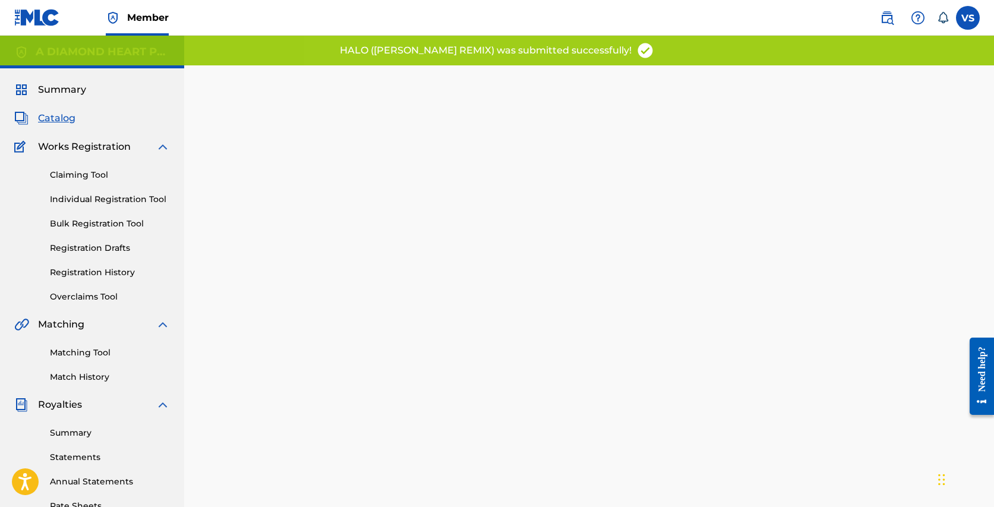
click at [64, 118] on span "Catalog" at bounding box center [56, 118] width 37 height 14
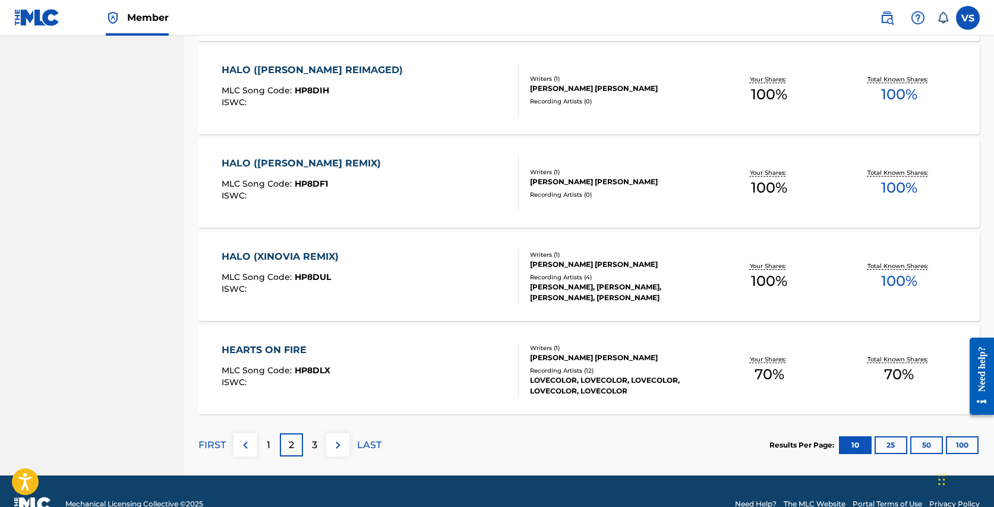
scroll to position [833, 0]
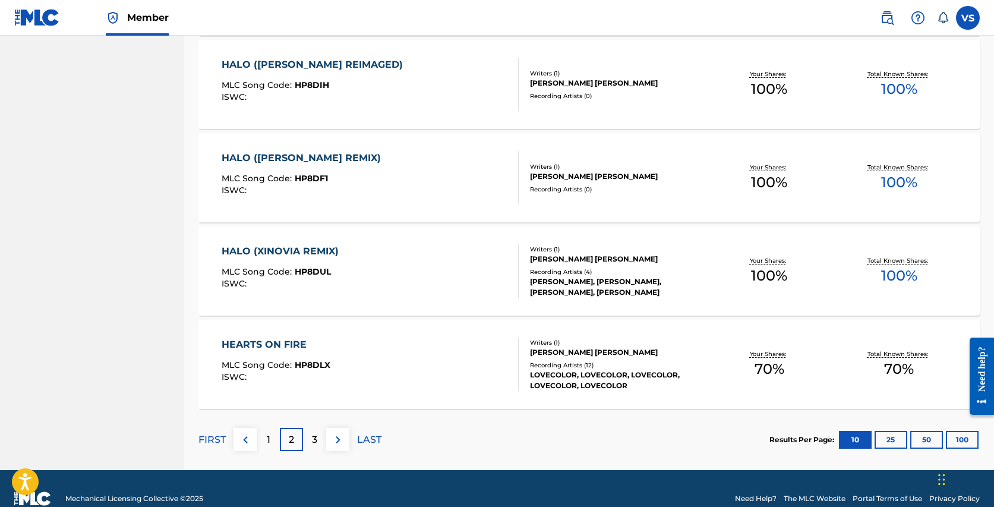
click at [315, 250] on div "HALO (XINOVIA REMIX)" at bounding box center [283, 251] width 123 height 14
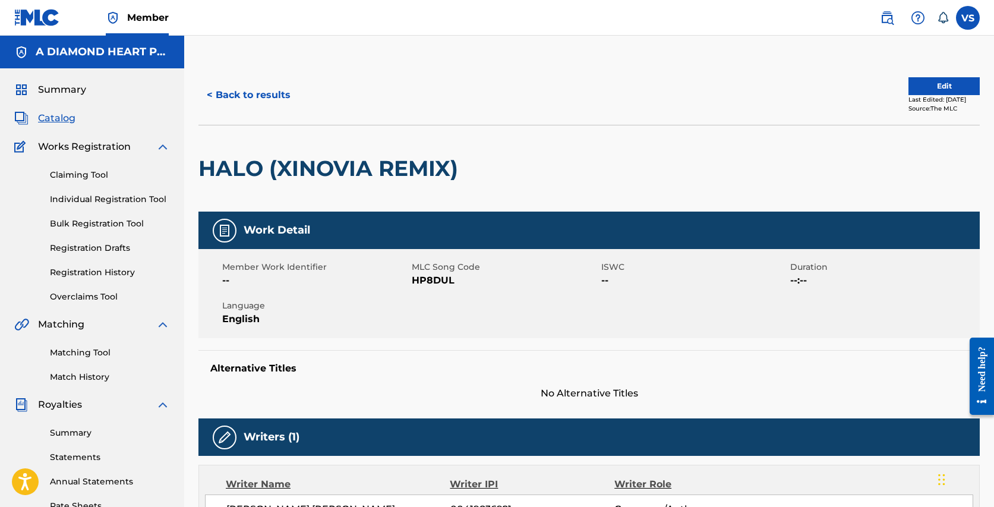
click at [931, 84] on button "Edit" at bounding box center [943, 86] width 71 height 18
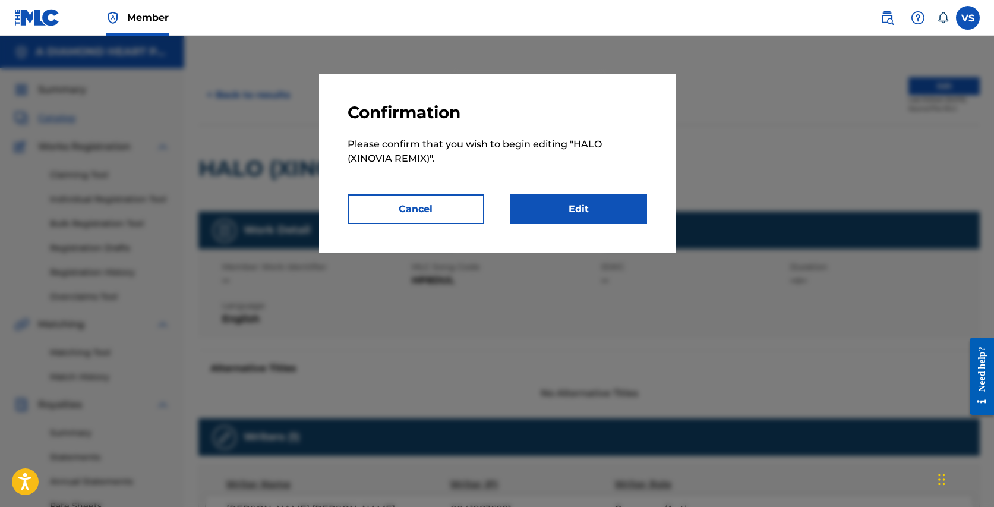
click at [590, 206] on link "Edit" at bounding box center [578, 209] width 137 height 30
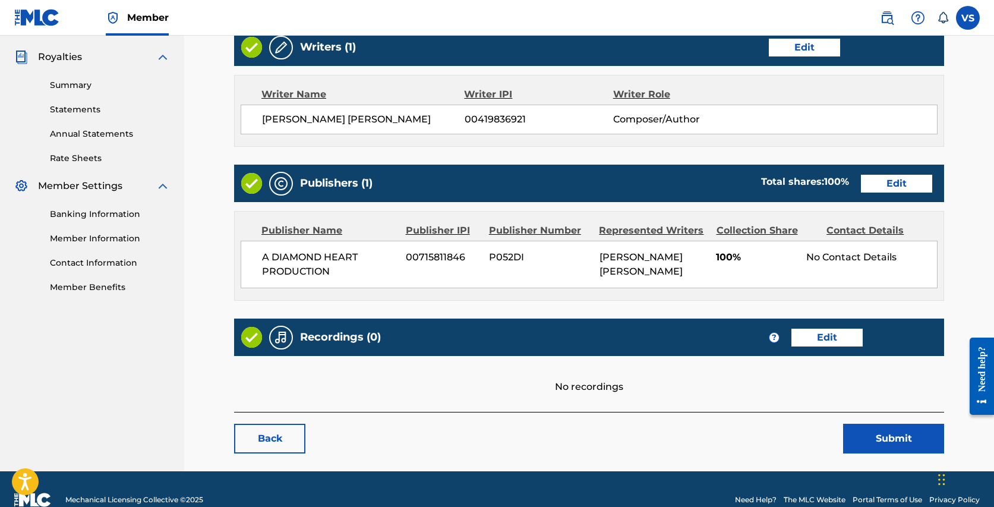
scroll to position [351, 0]
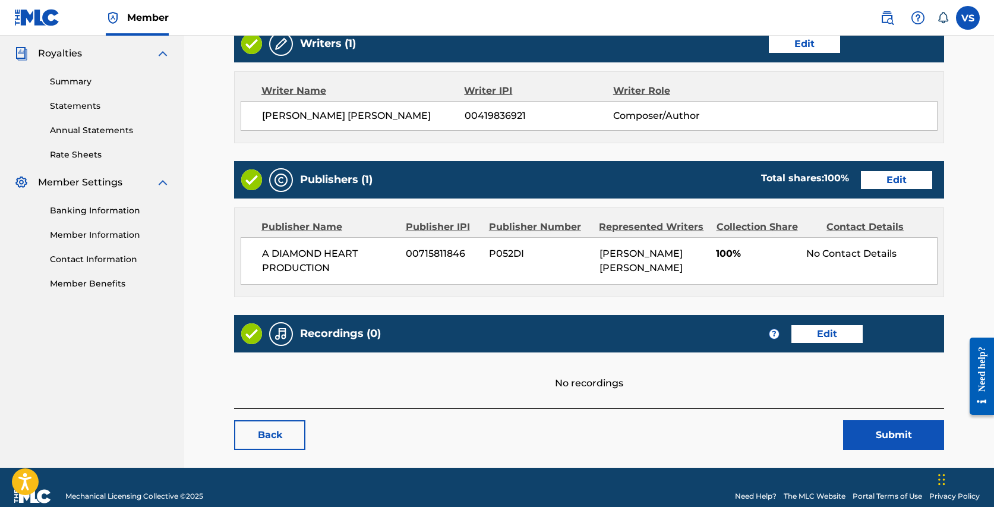
click at [824, 325] on link "Edit" at bounding box center [826, 334] width 71 height 18
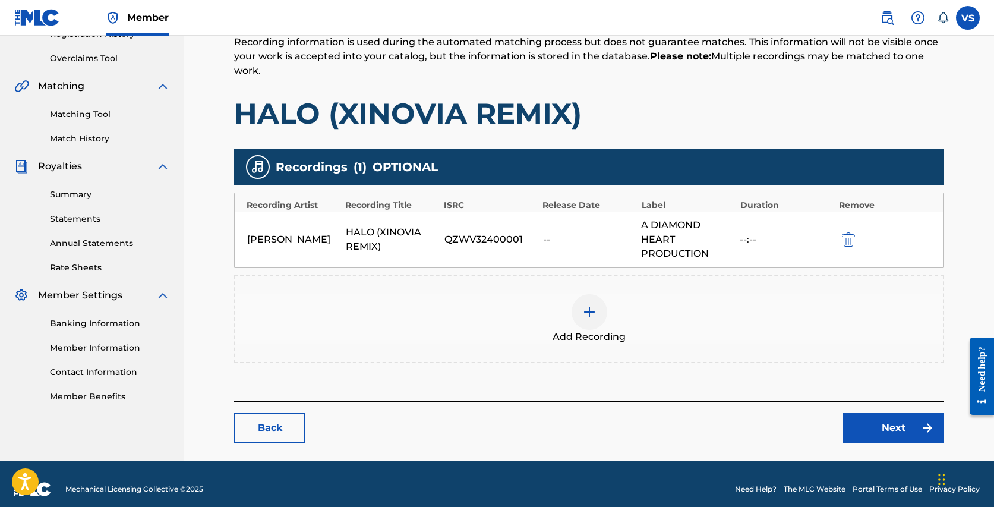
scroll to position [249, 0]
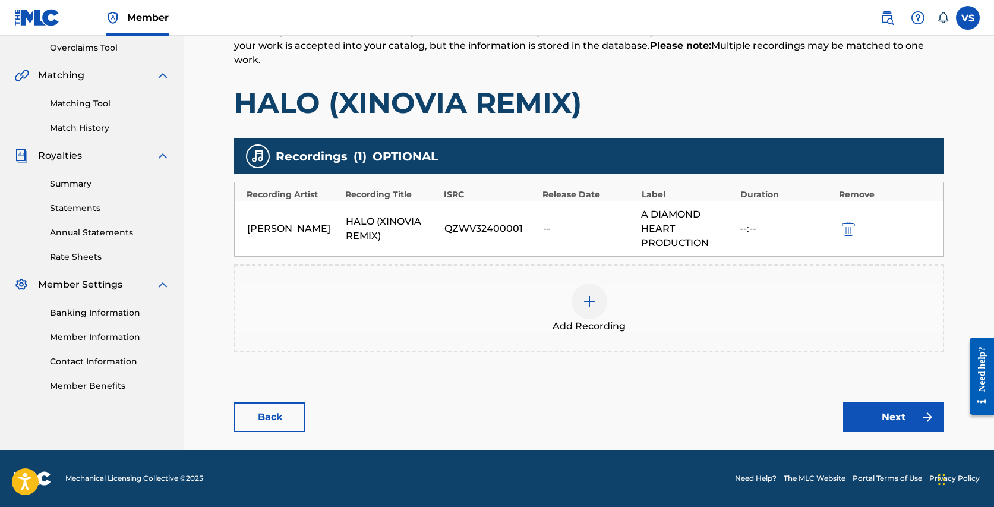
click at [870, 407] on link "Next" at bounding box center [893, 417] width 101 height 30
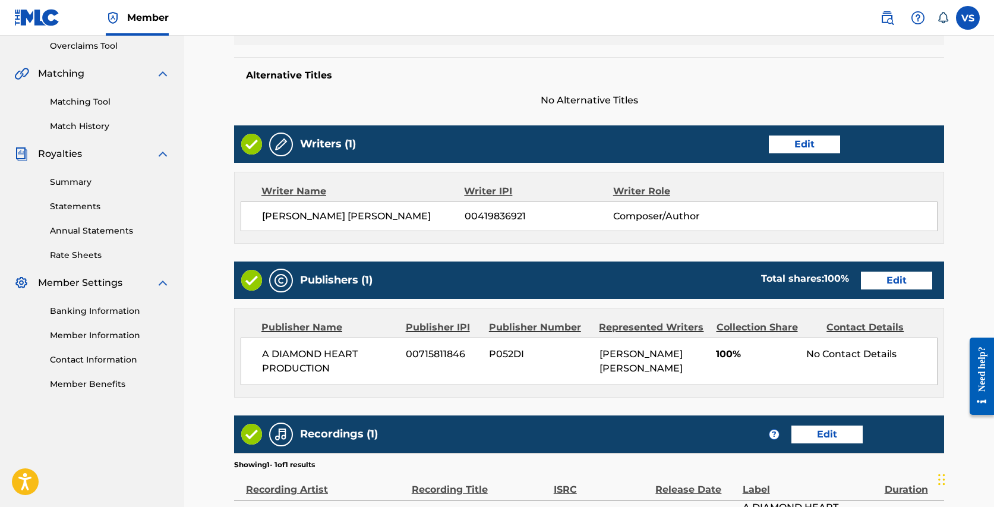
scroll to position [407, 0]
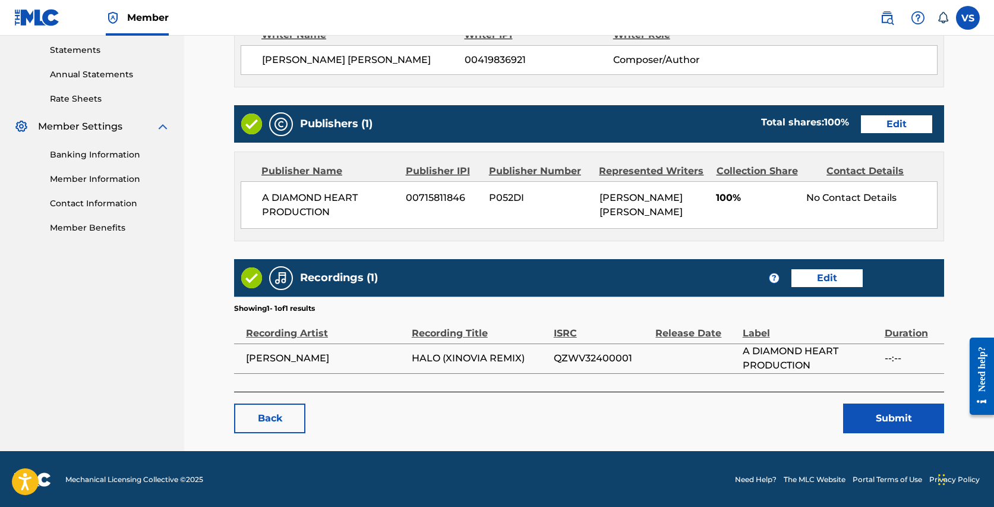
click at [837, 270] on link "Edit" at bounding box center [826, 278] width 71 height 18
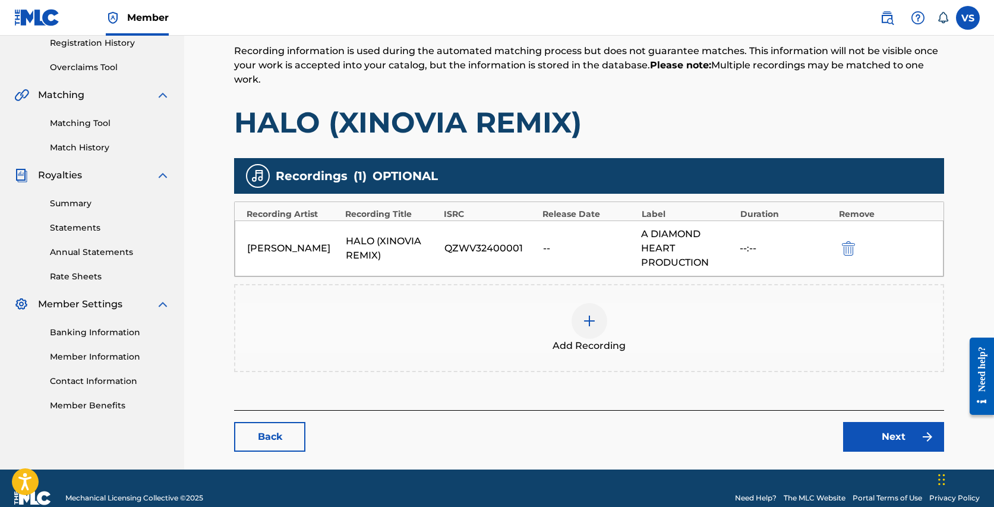
scroll to position [249, 0]
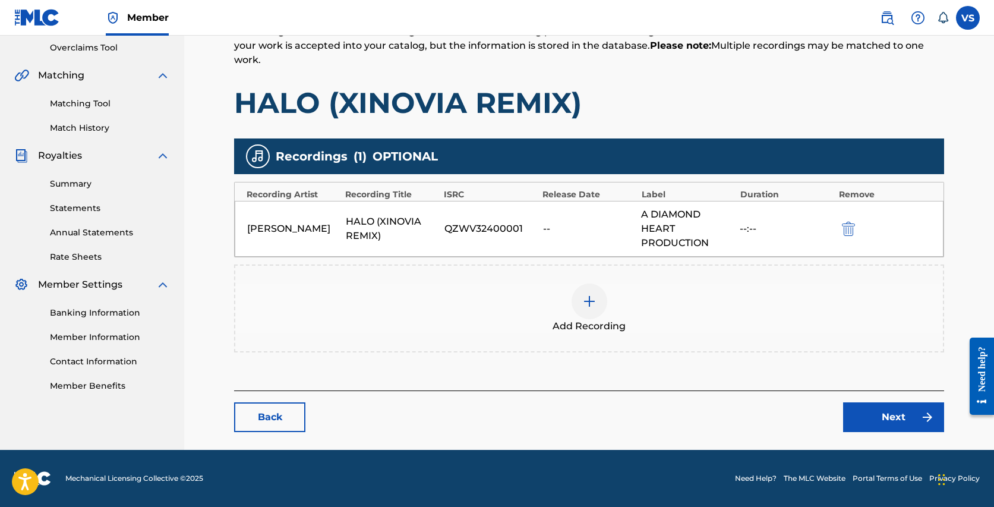
click at [417, 159] on span "OPTIONAL" at bounding box center [404, 156] width 65 height 18
click at [378, 159] on span "OPTIONAL" at bounding box center [404, 156] width 65 height 18
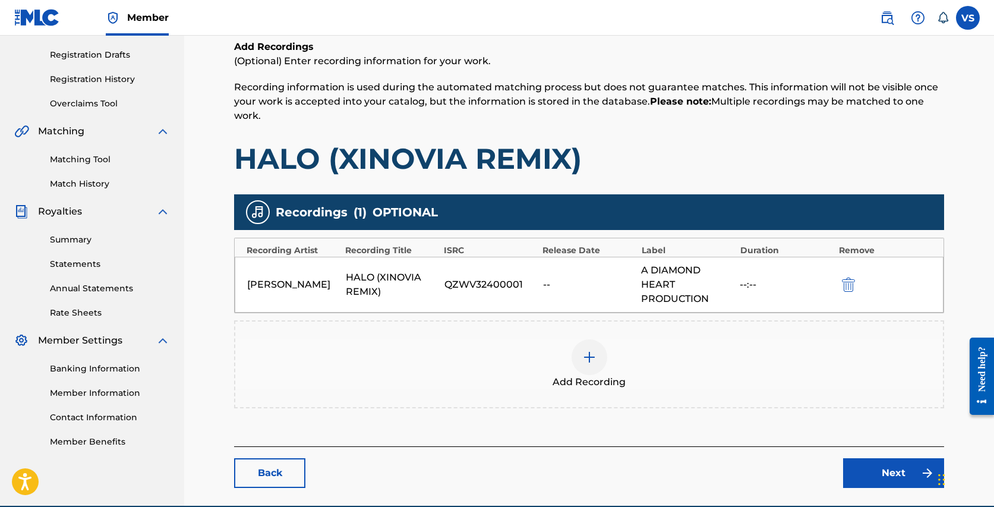
scroll to position [173, 0]
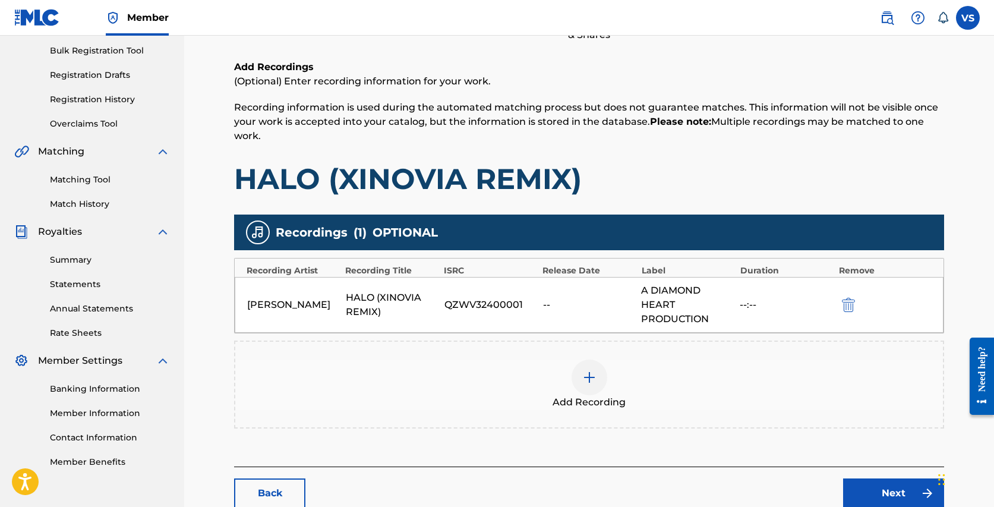
click at [871, 485] on link "Next" at bounding box center [893, 493] width 101 height 30
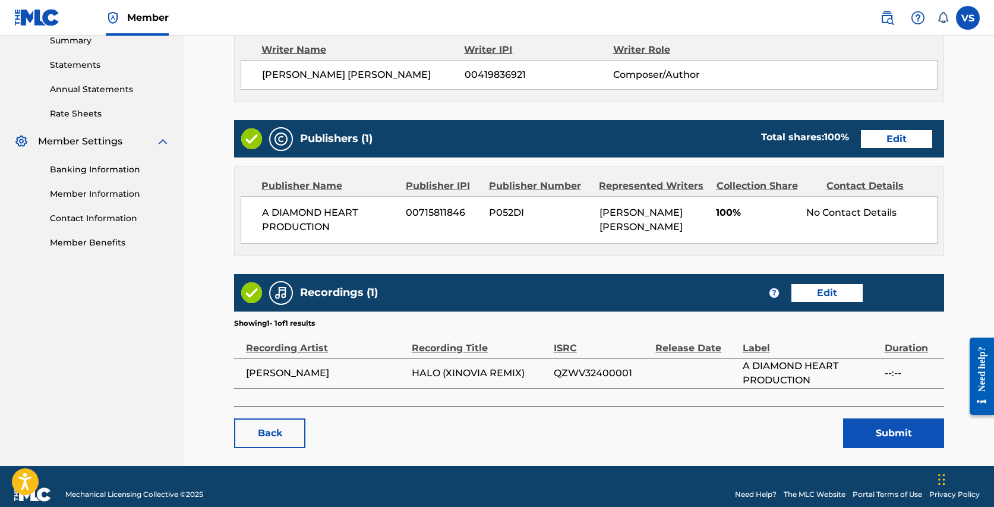
scroll to position [407, 0]
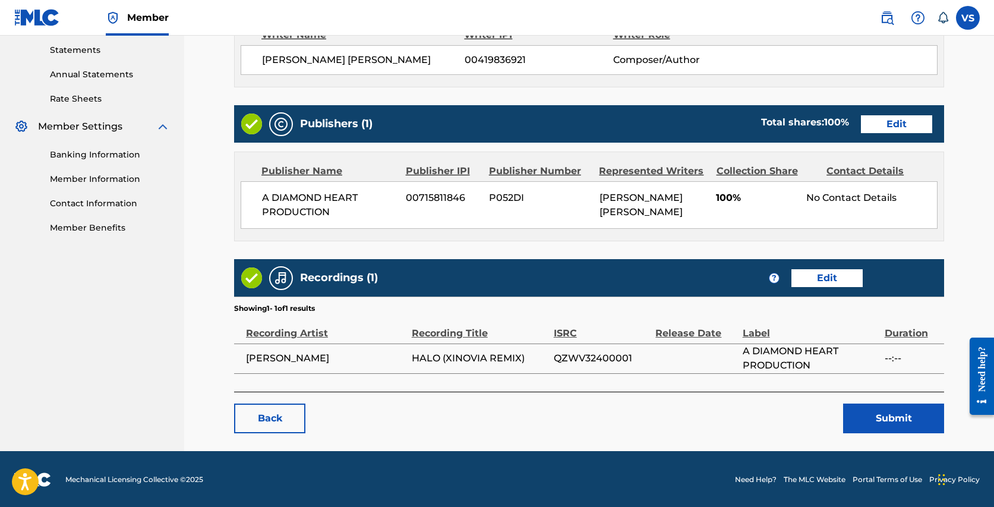
click at [892, 415] on button "Submit" at bounding box center [893, 418] width 101 height 30
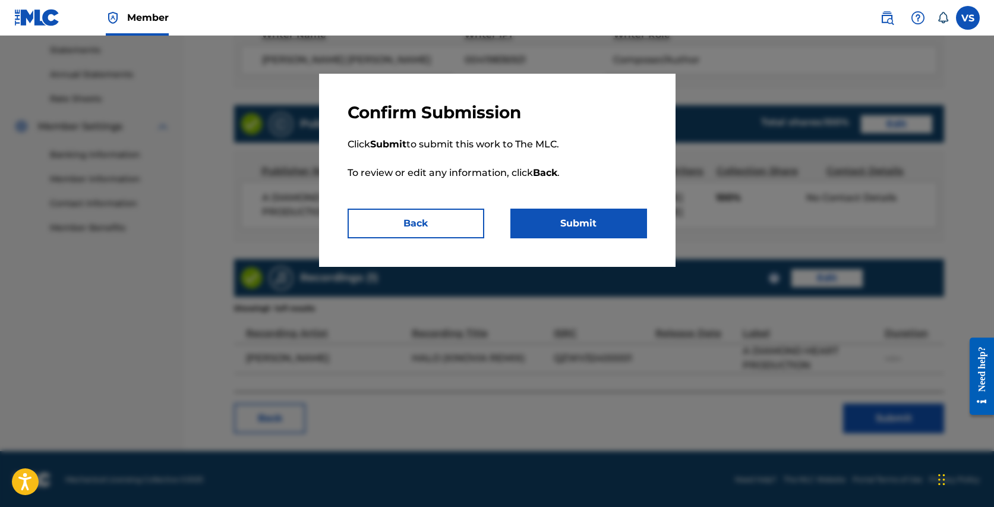
click at [609, 216] on button "Submit" at bounding box center [578, 223] width 137 height 30
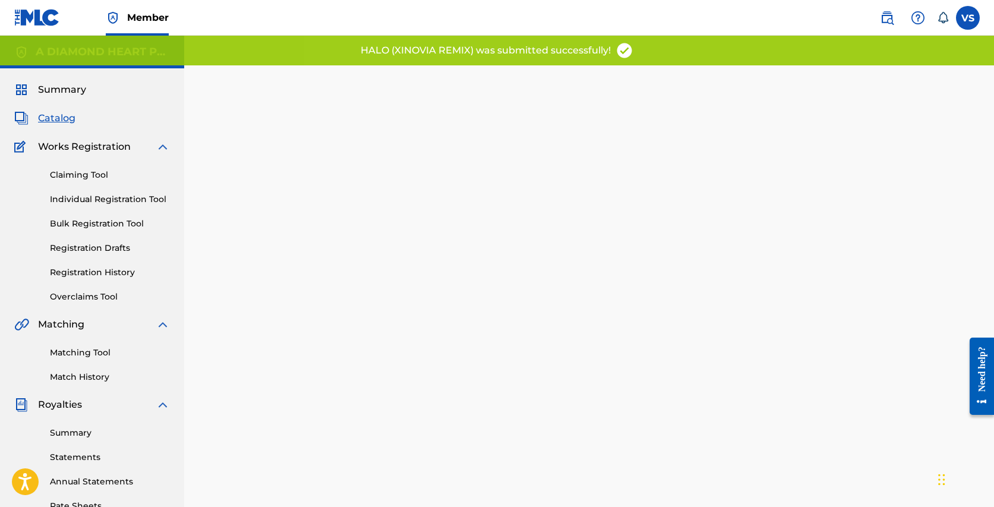
click at [48, 120] on span "Catalog" at bounding box center [56, 118] width 37 height 14
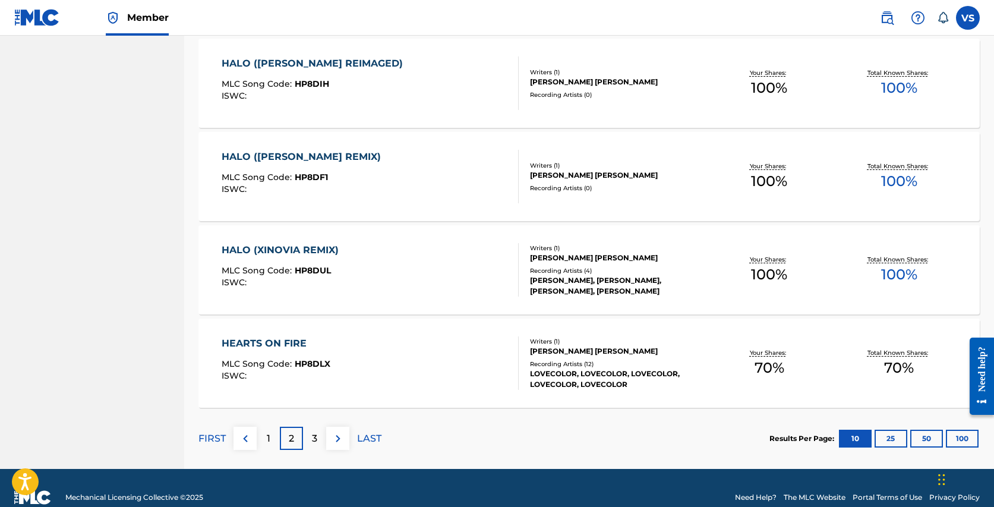
scroll to position [853, 0]
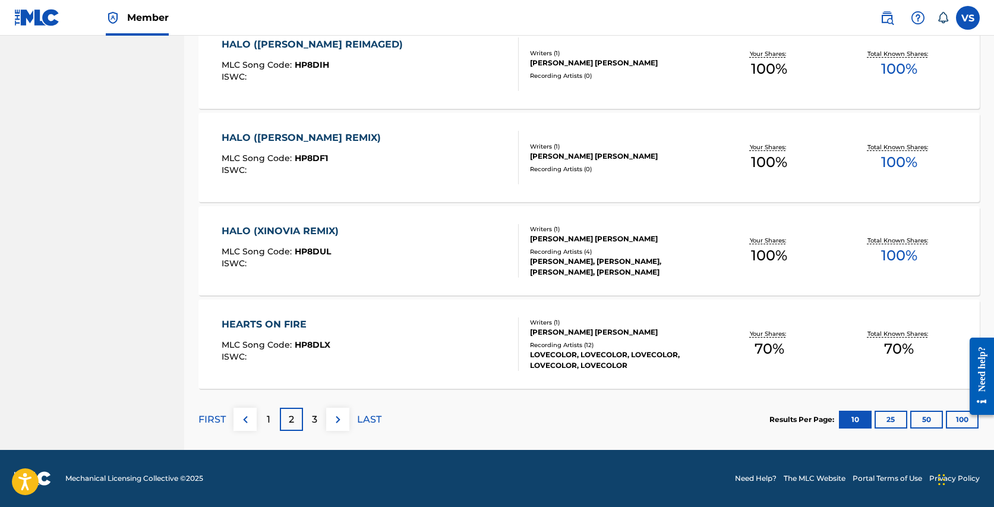
click at [266, 317] on div "HEARTS ON FIRE MLC Song Code : HP8DLX ISWC : Writers ( 1 ) [PERSON_NAME] [PERSO…" at bounding box center [588, 343] width 781 height 89
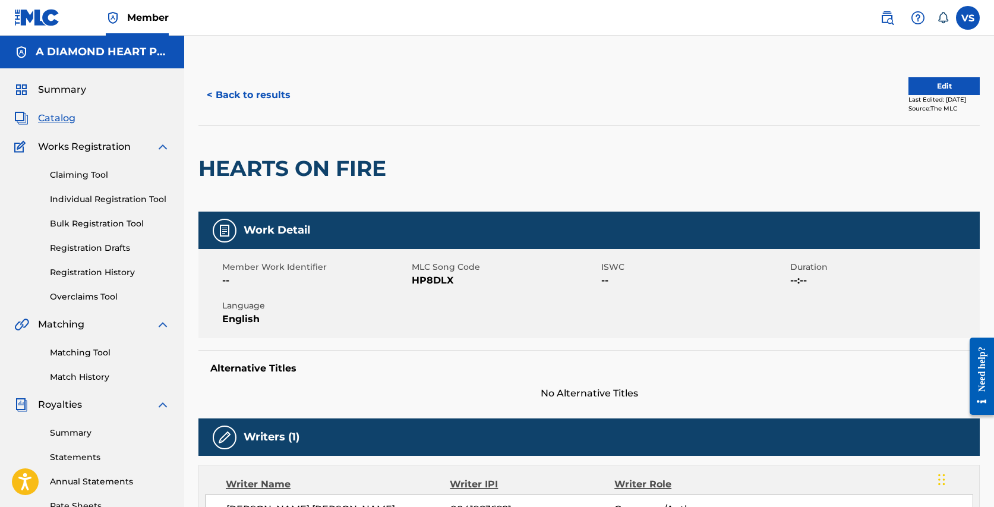
click at [937, 84] on button "Edit" at bounding box center [943, 86] width 71 height 18
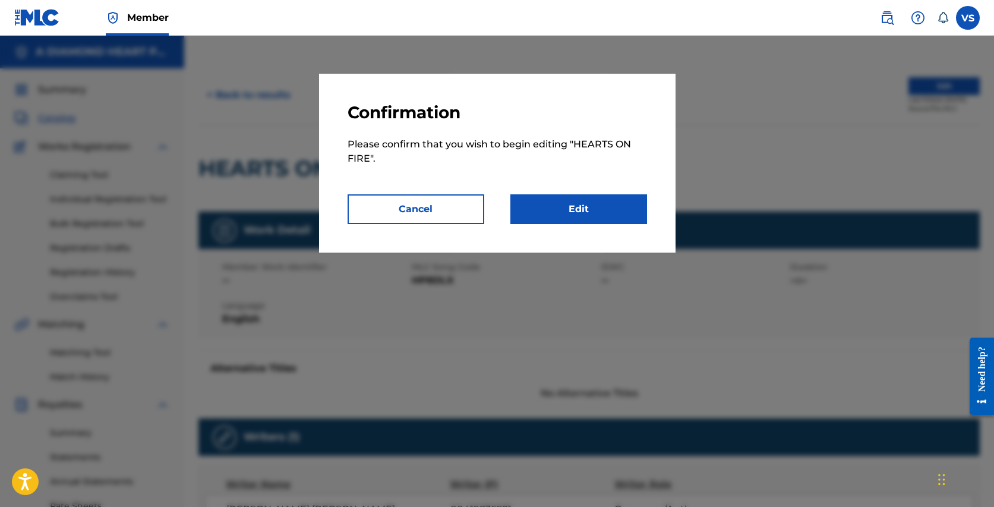
click at [585, 210] on link "Edit" at bounding box center [578, 209] width 137 height 30
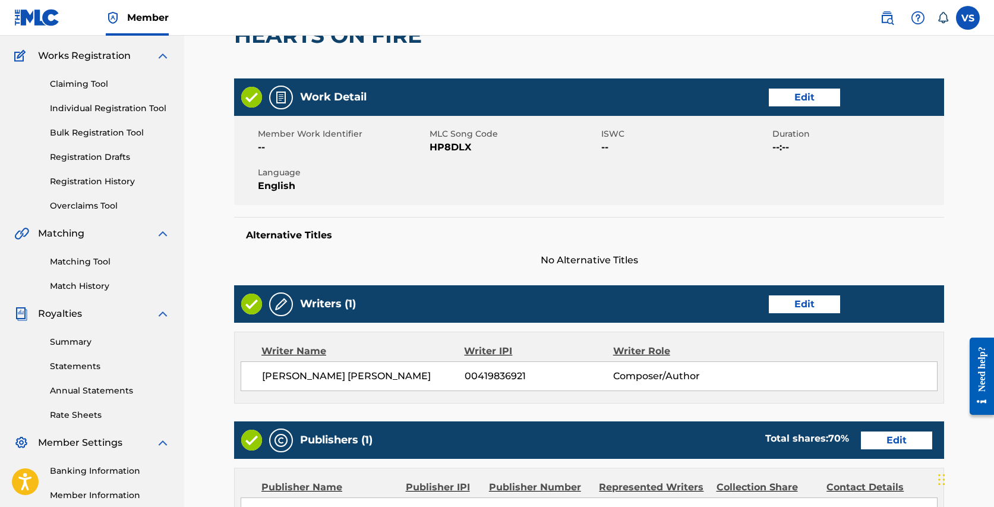
scroll to position [94, 0]
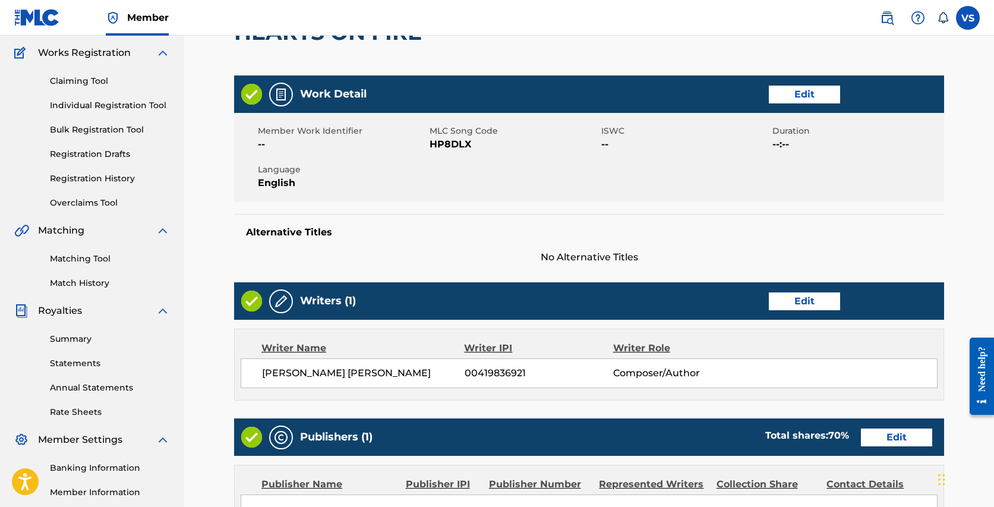
click at [793, 306] on link "Edit" at bounding box center [803, 301] width 71 height 18
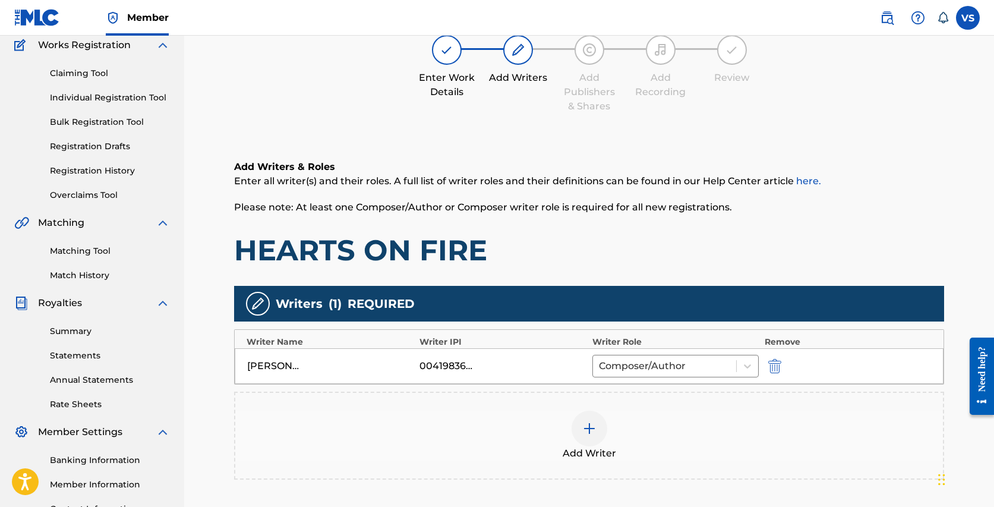
scroll to position [112, 0]
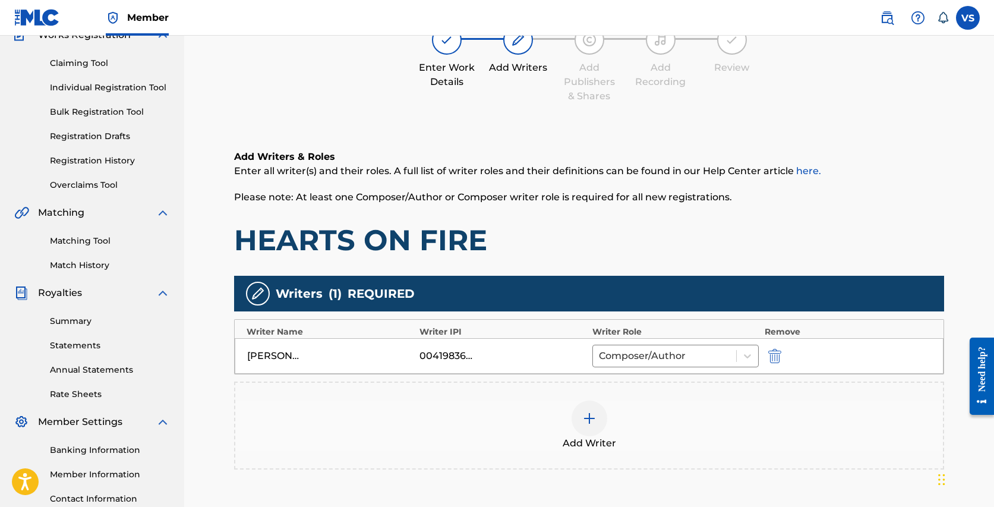
click at [583, 415] on img at bounding box center [589, 418] width 14 height 14
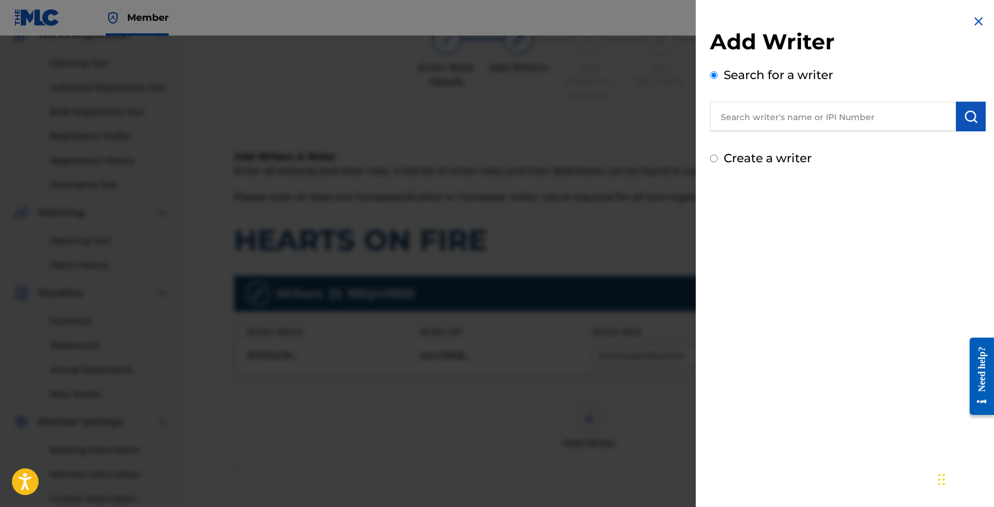
click at [761, 119] on input "text" at bounding box center [833, 117] width 246 height 30
click at [755, 116] on input "ryan Cranes" at bounding box center [833, 117] width 246 height 30
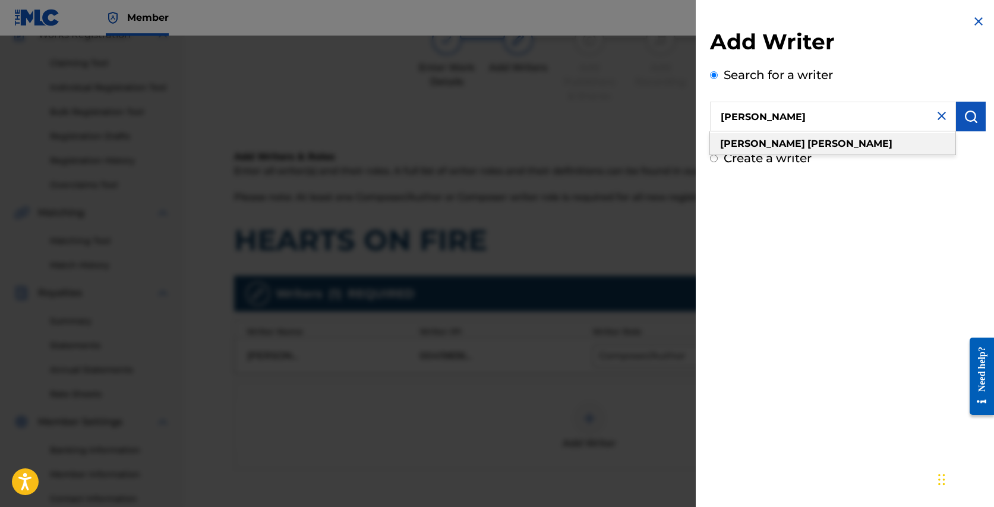
click at [807, 140] on strong "[PERSON_NAME]" at bounding box center [849, 143] width 85 height 11
type input "[PERSON_NAME]"
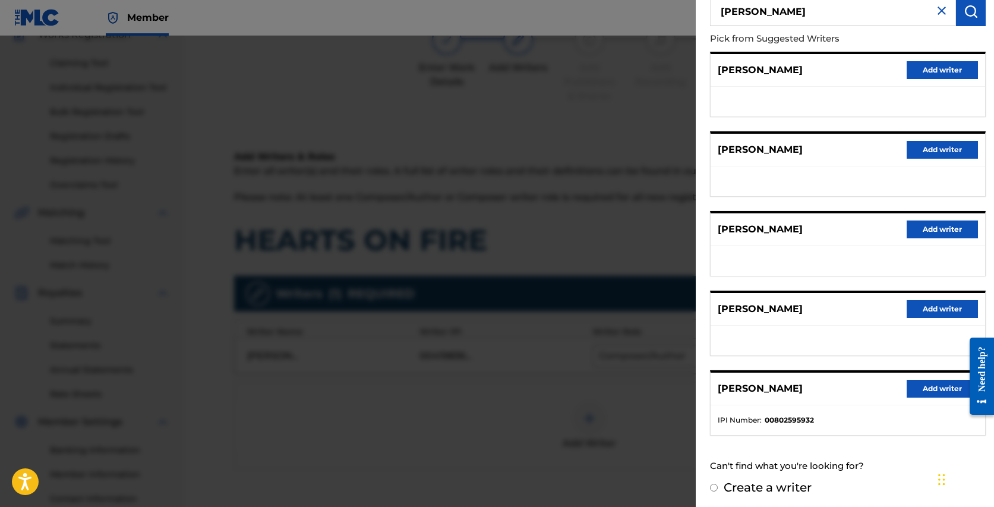
scroll to position [109, 0]
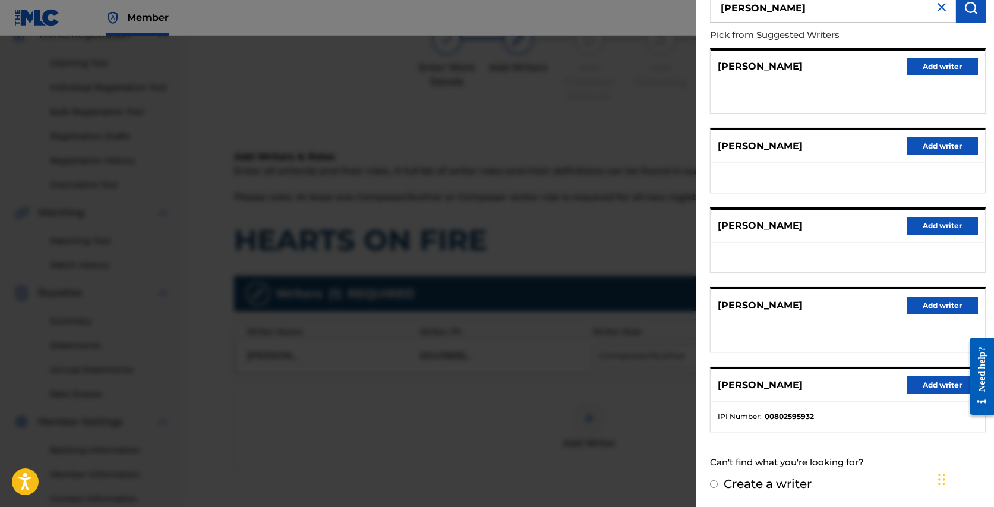
click at [925, 380] on button "Add writer" at bounding box center [941, 385] width 71 height 18
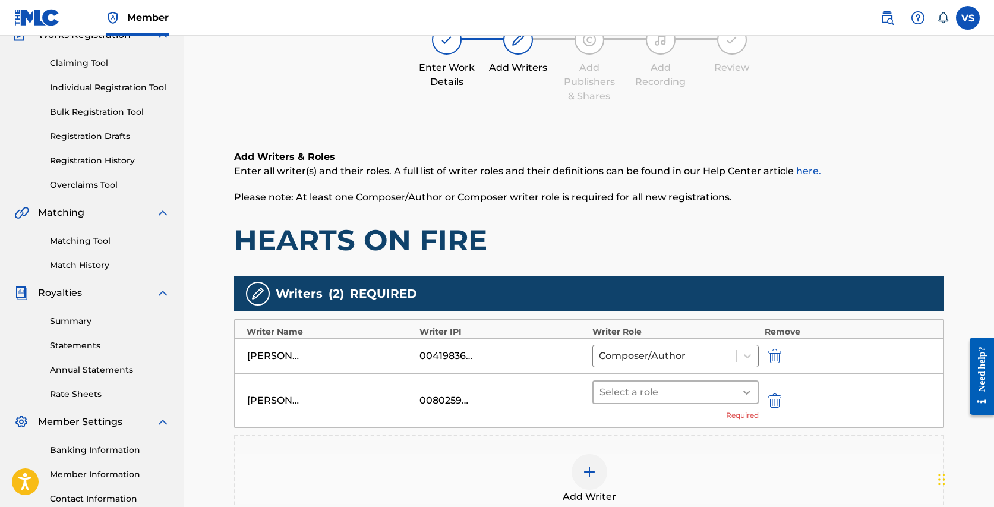
click at [742, 390] on icon at bounding box center [747, 392] width 12 height 12
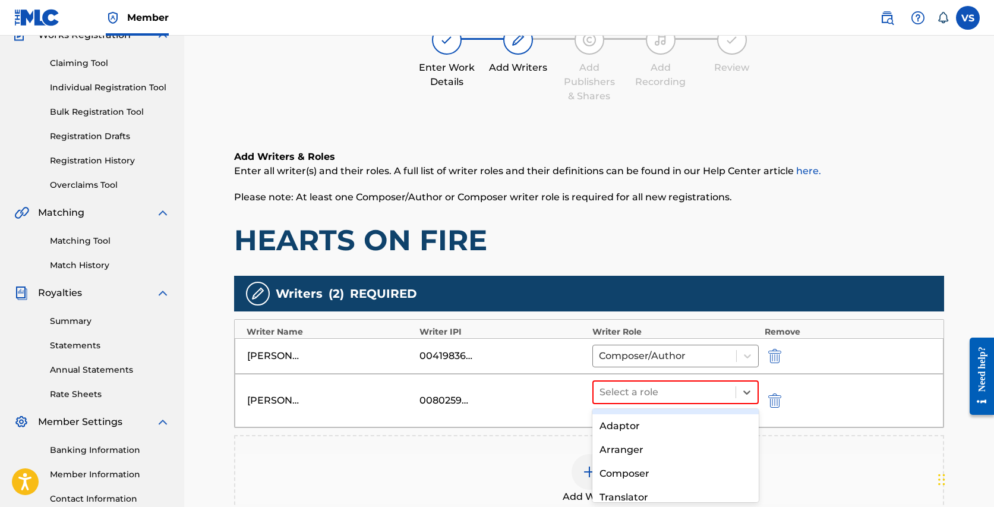
scroll to position [46, 0]
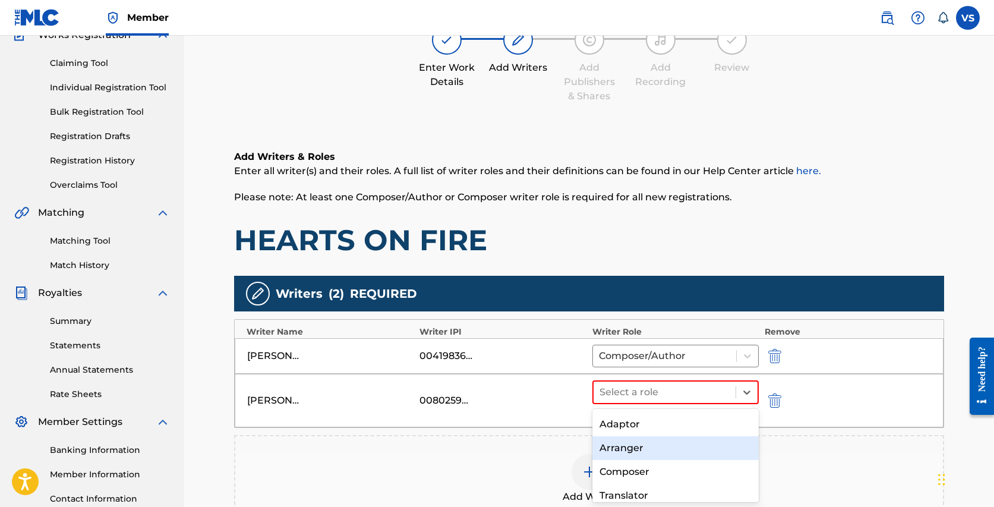
click at [641, 448] on div "Arranger" at bounding box center [675, 448] width 166 height 24
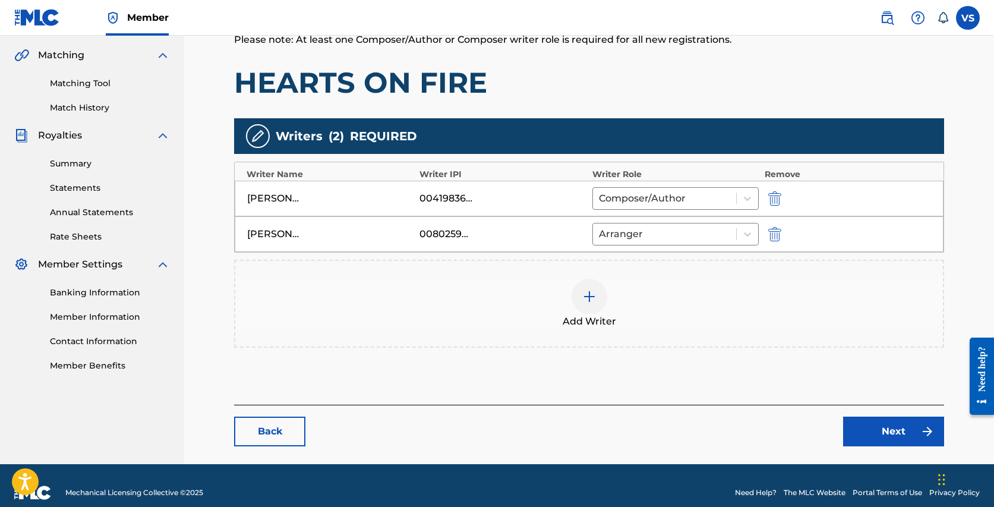
scroll to position [283, 0]
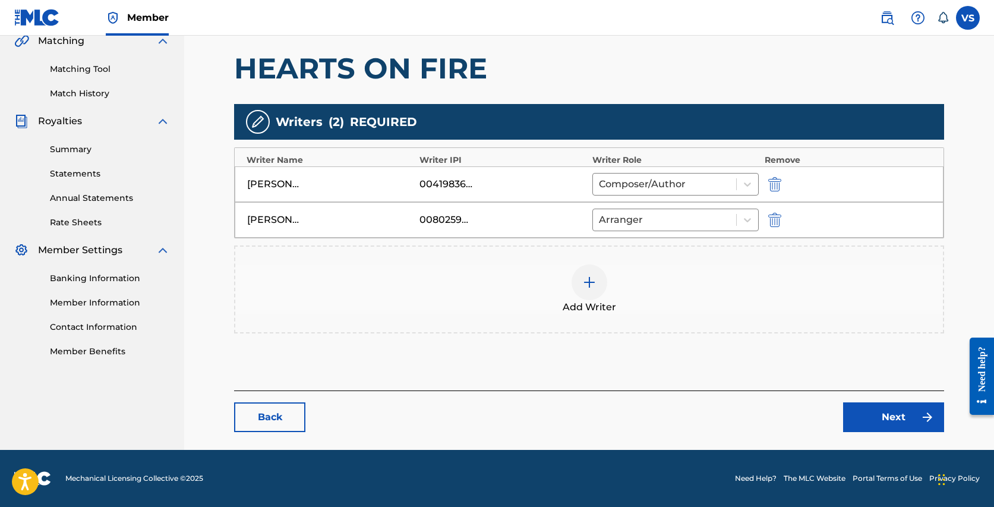
click at [889, 412] on link "Next" at bounding box center [893, 417] width 101 height 30
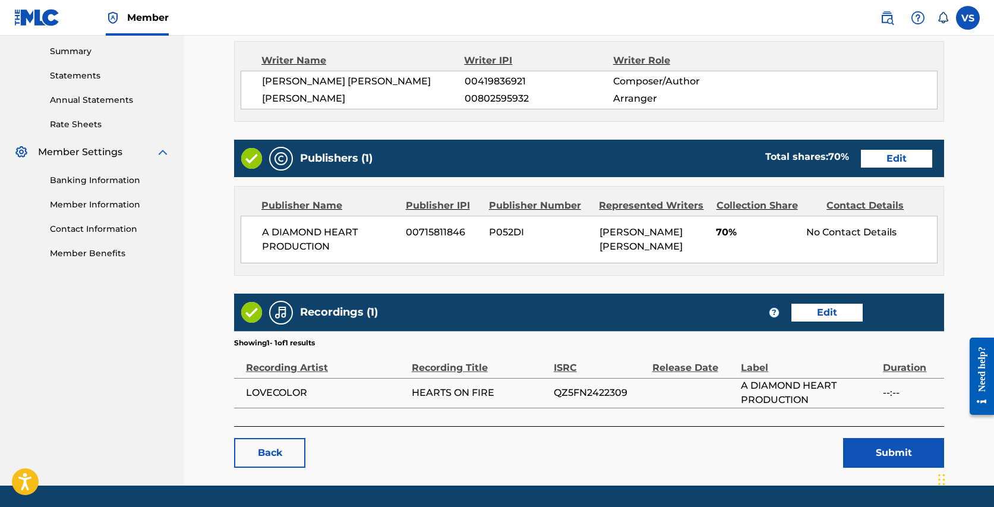
scroll to position [415, 0]
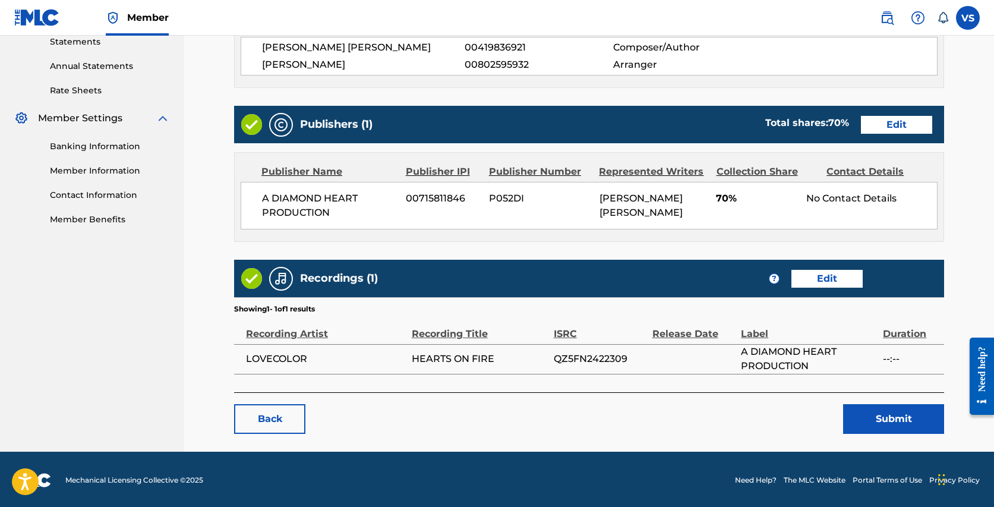
click at [869, 413] on button "Submit" at bounding box center [893, 419] width 101 height 30
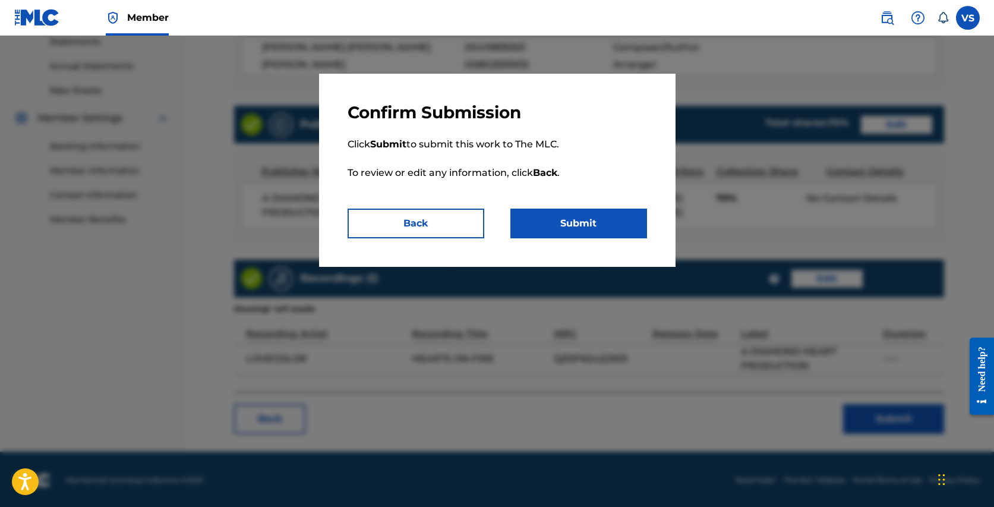
click at [555, 220] on button "Submit" at bounding box center [578, 223] width 137 height 30
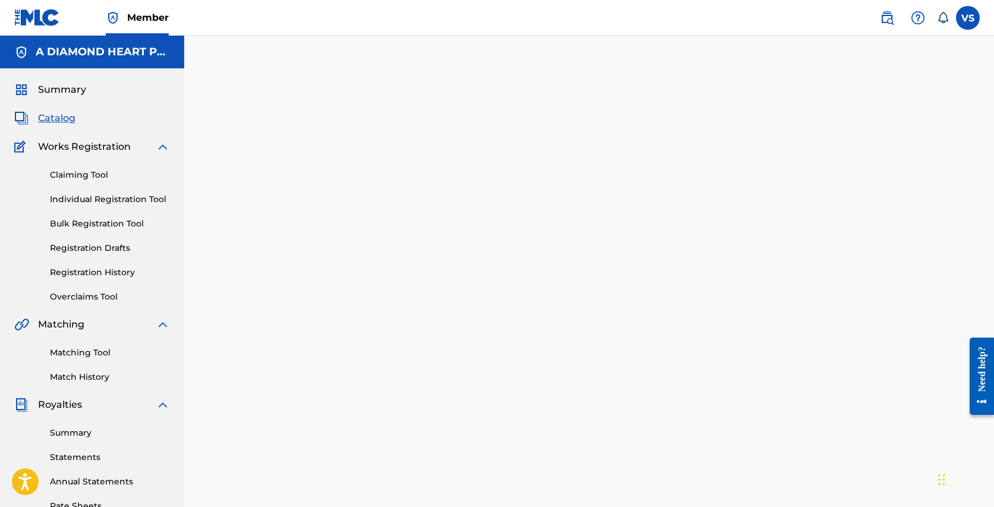
click at [64, 118] on span "Catalog" at bounding box center [56, 118] width 37 height 14
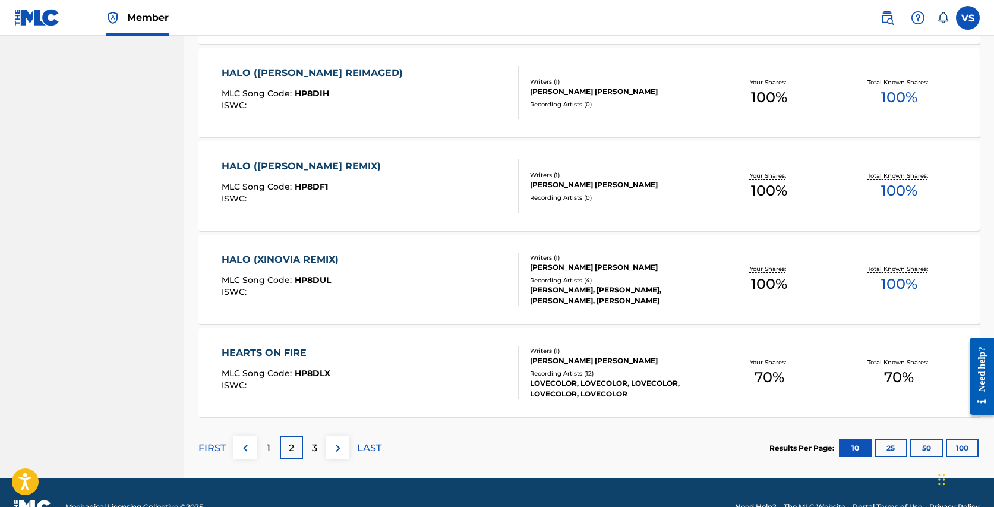
scroll to position [853, 0]
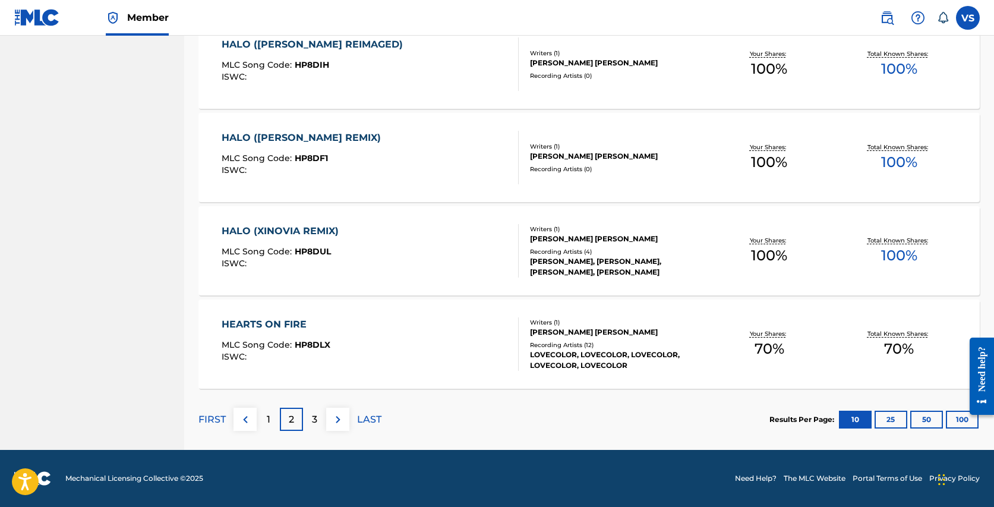
click at [316, 417] on p "3" at bounding box center [314, 419] width 5 height 14
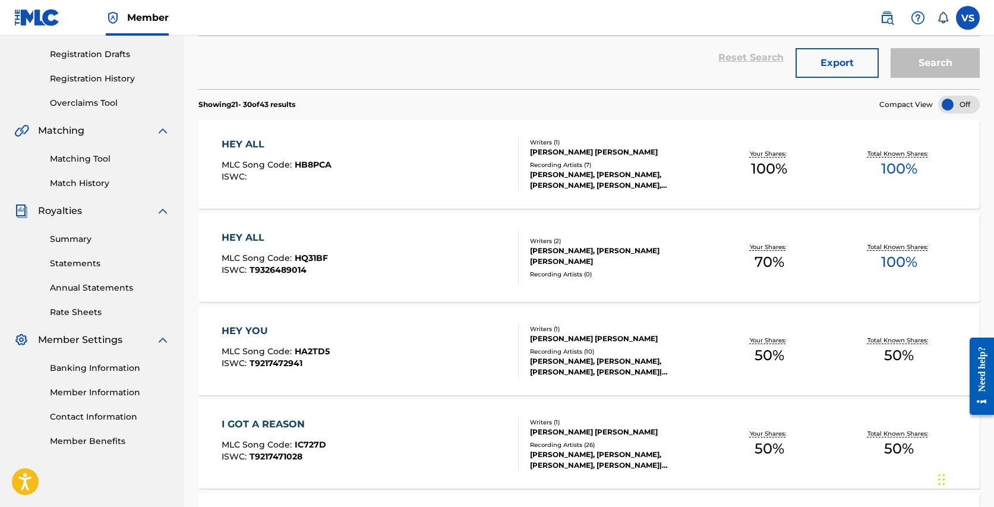
scroll to position [195, 0]
click at [455, 163] on div "HEY ALL MLC Song Code : HB8PCA ISWC :" at bounding box center [370, 162] width 297 height 53
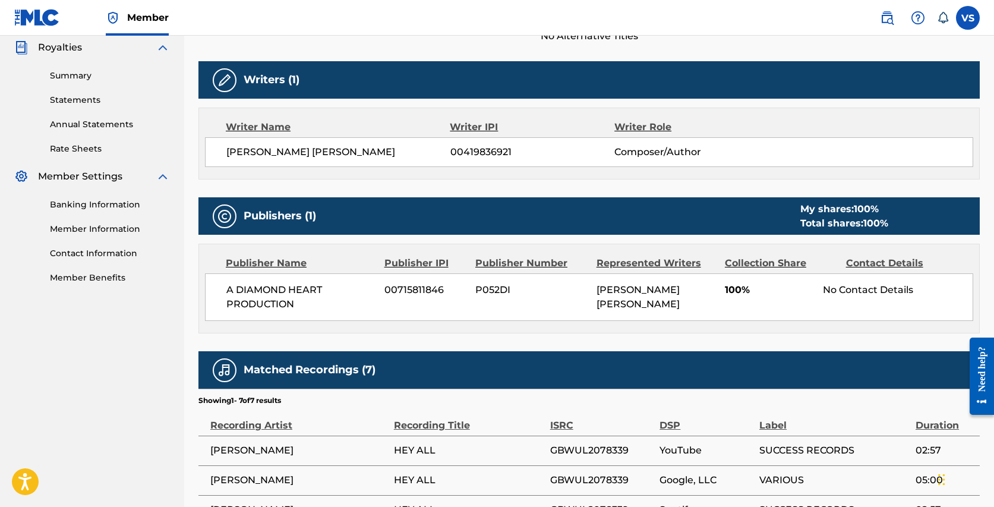
scroll to position [379, 0]
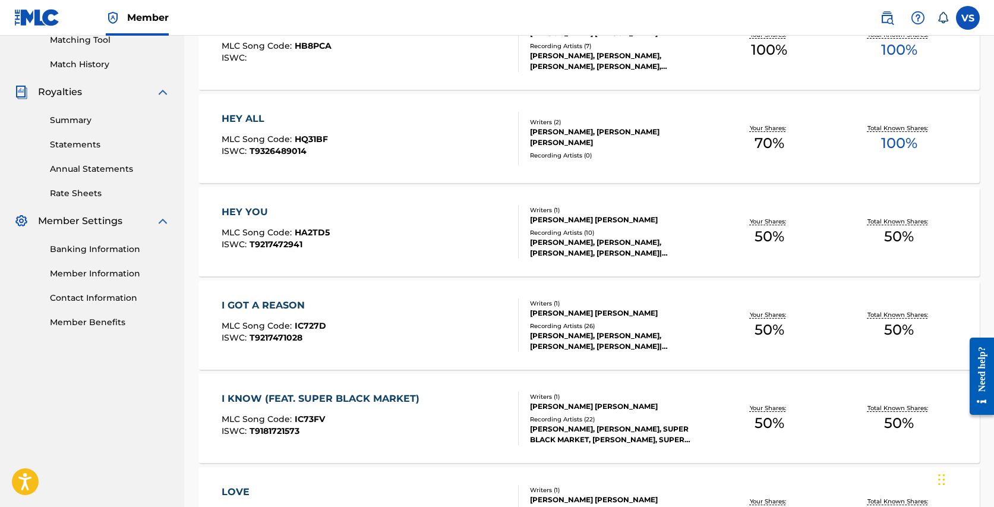
scroll to position [313, 0]
click at [449, 202] on div "HEY YOU MLC Song Code : HA2TD5 ISWC : T9217472941 Writers ( 1 ) [PERSON_NAME] […" at bounding box center [588, 230] width 781 height 89
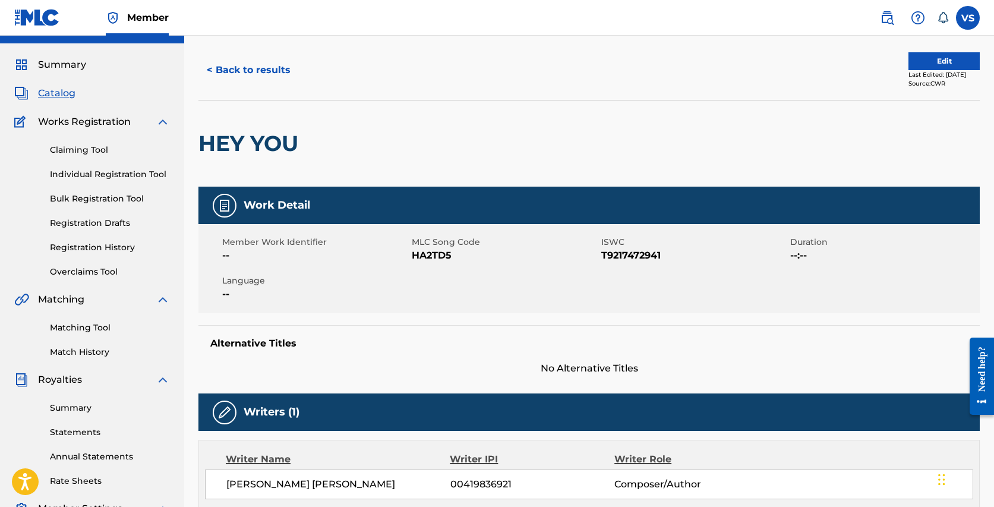
scroll to position [29, 0]
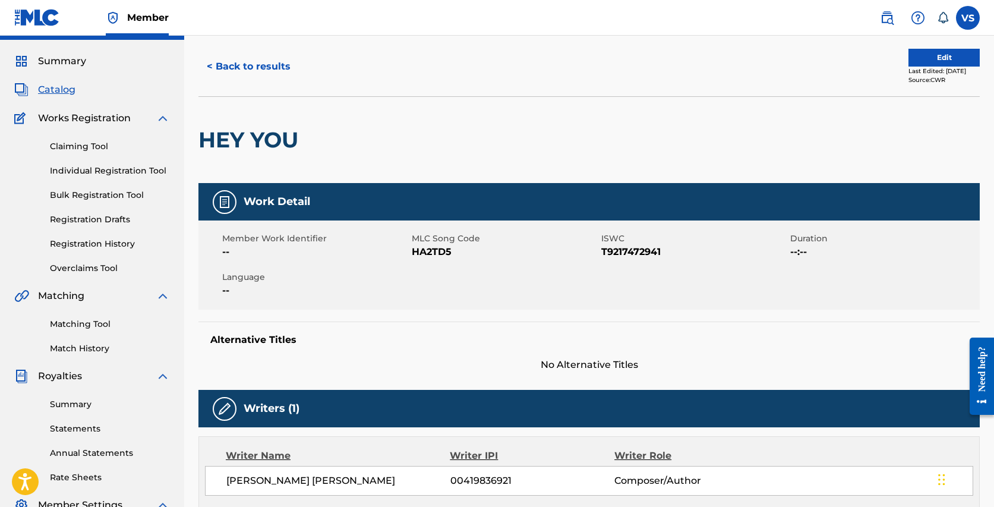
click at [932, 59] on button "Edit" at bounding box center [943, 58] width 71 height 18
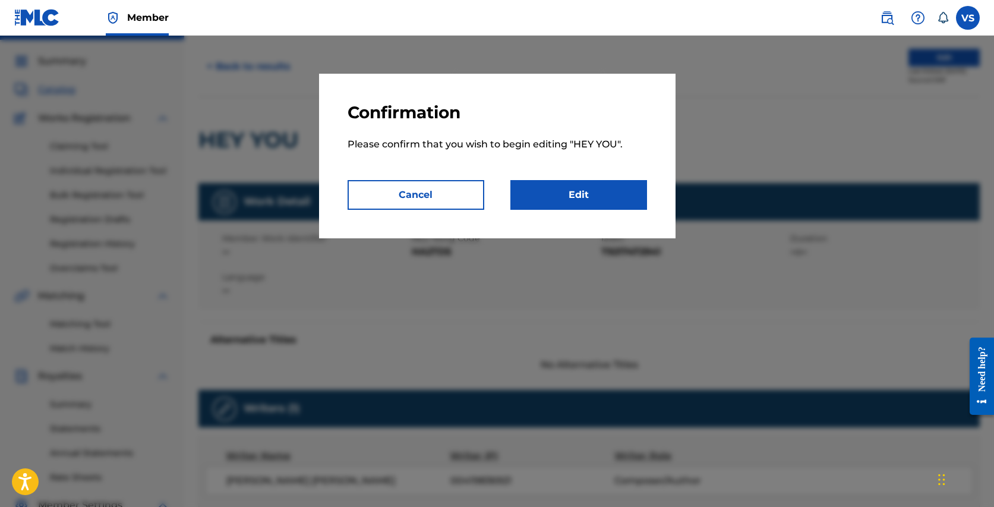
click at [560, 190] on link "Edit" at bounding box center [578, 195] width 137 height 30
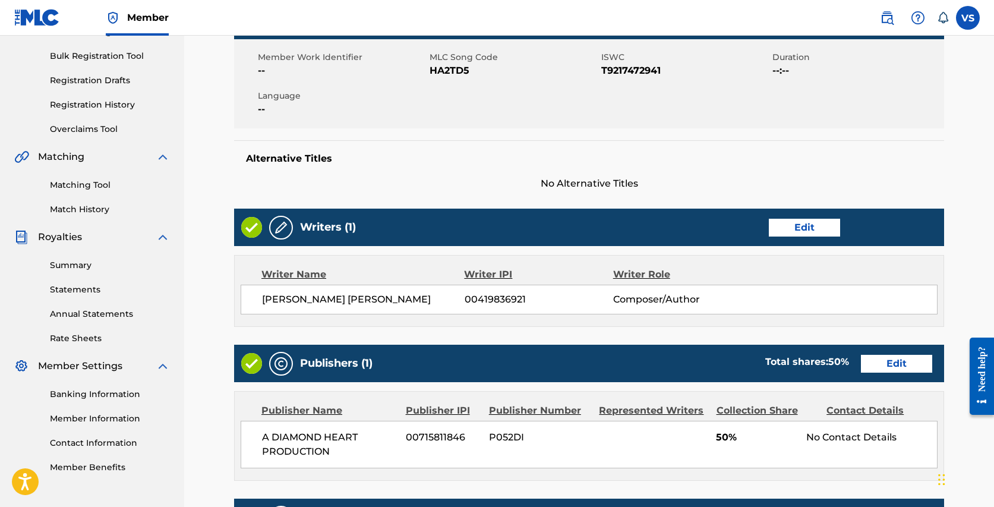
scroll to position [205, 0]
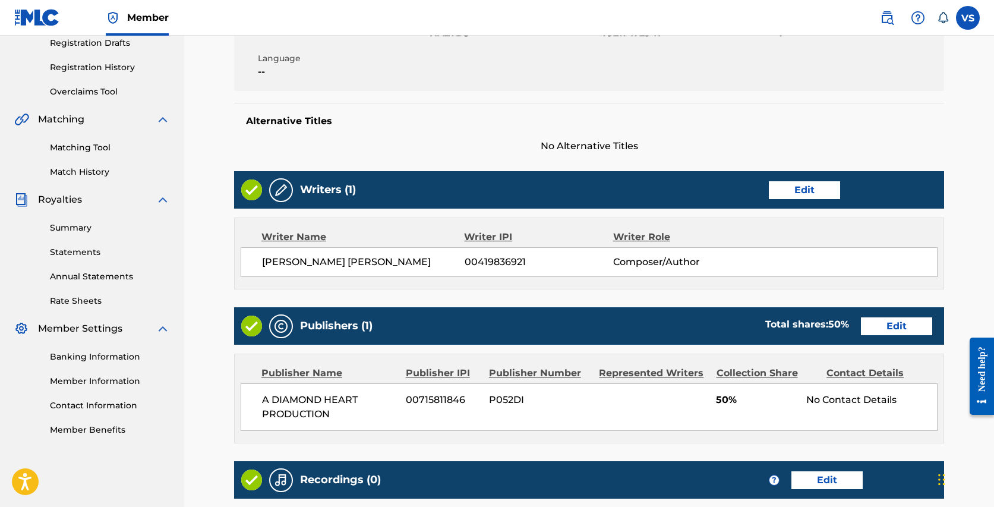
click at [908, 322] on link "Edit" at bounding box center [896, 326] width 71 height 18
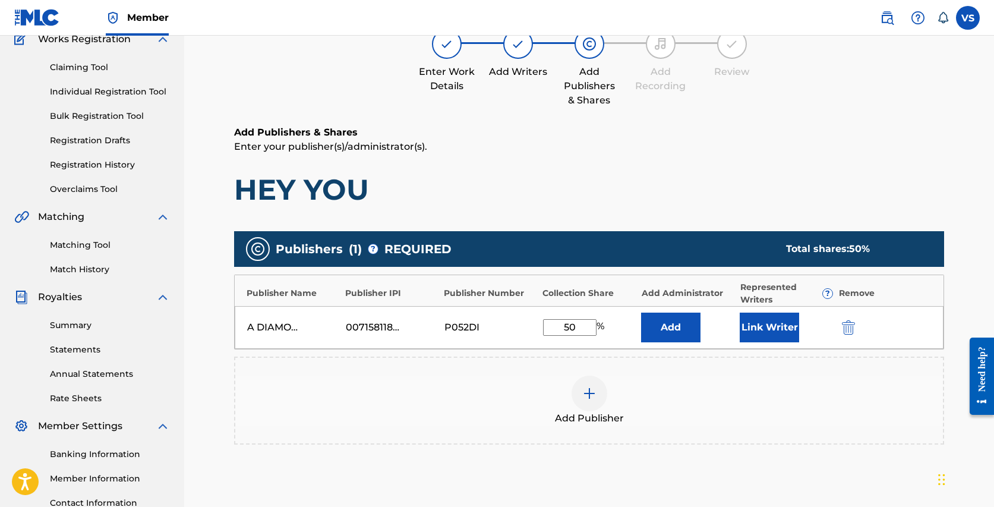
scroll to position [115, 0]
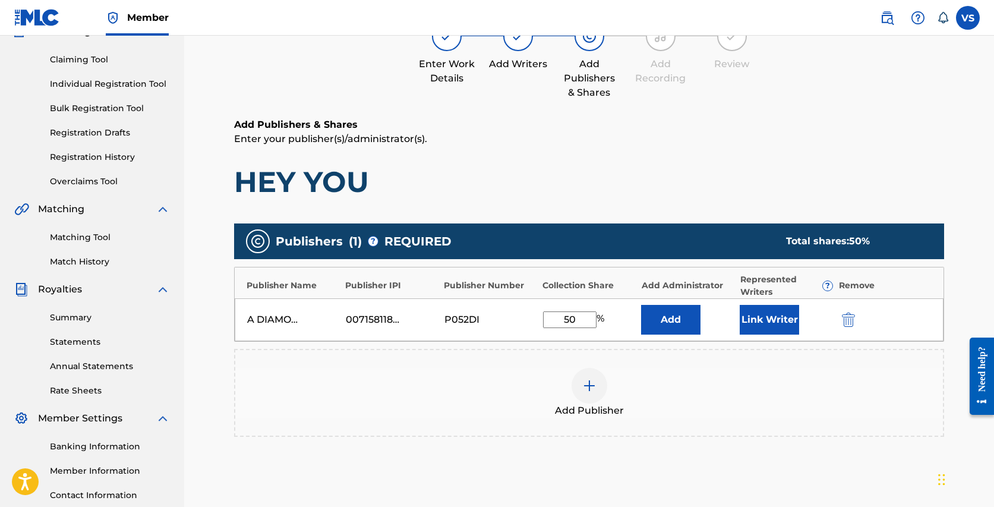
click at [567, 318] on input "50" at bounding box center [569, 319] width 53 height 17
type input "100"
click at [768, 321] on button "Link Writer" at bounding box center [768, 320] width 59 height 30
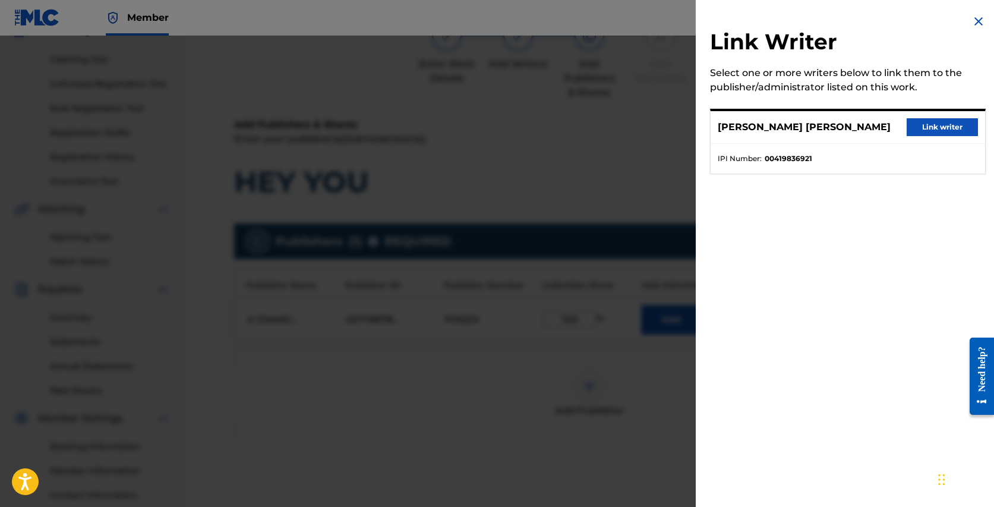
click at [929, 125] on button "Link writer" at bounding box center [941, 127] width 71 height 18
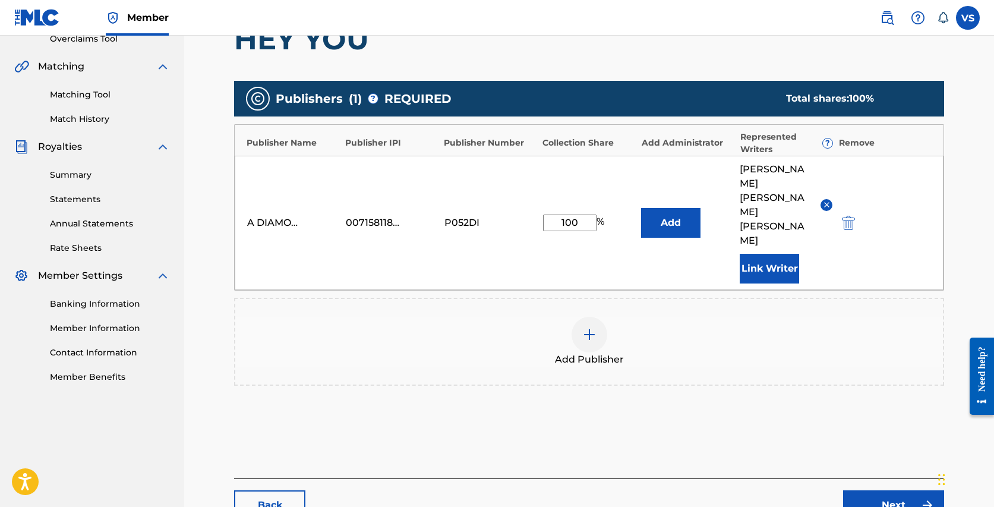
scroll to position [303, 0]
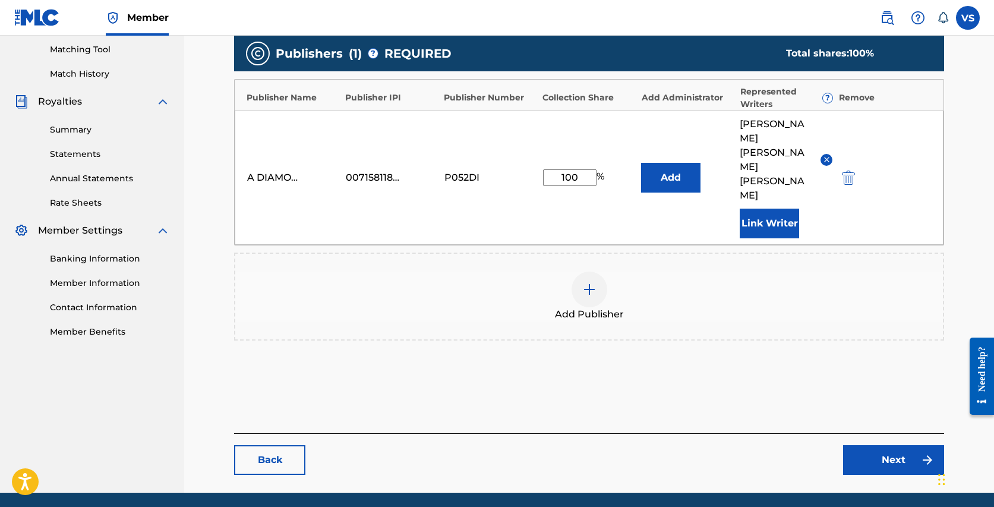
click at [902, 445] on link "Next" at bounding box center [893, 460] width 101 height 30
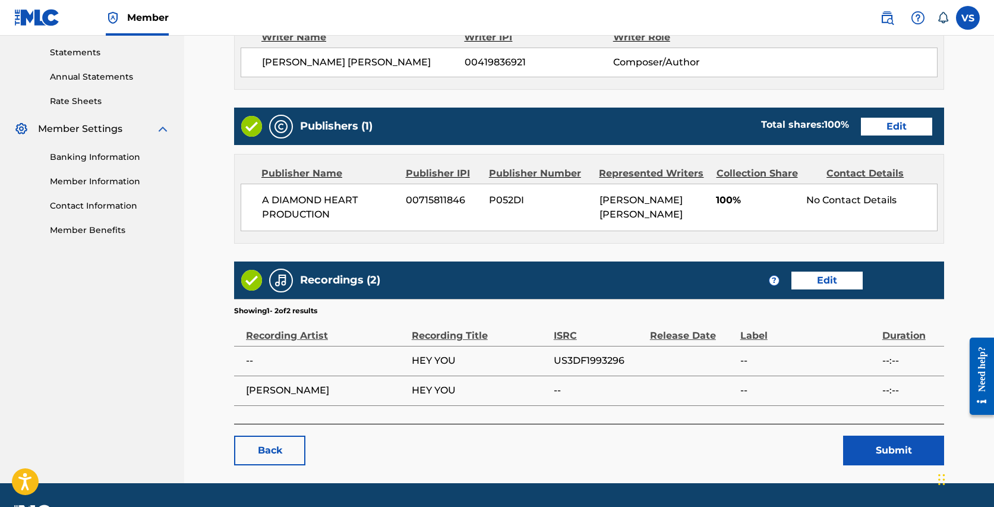
scroll to position [436, 0]
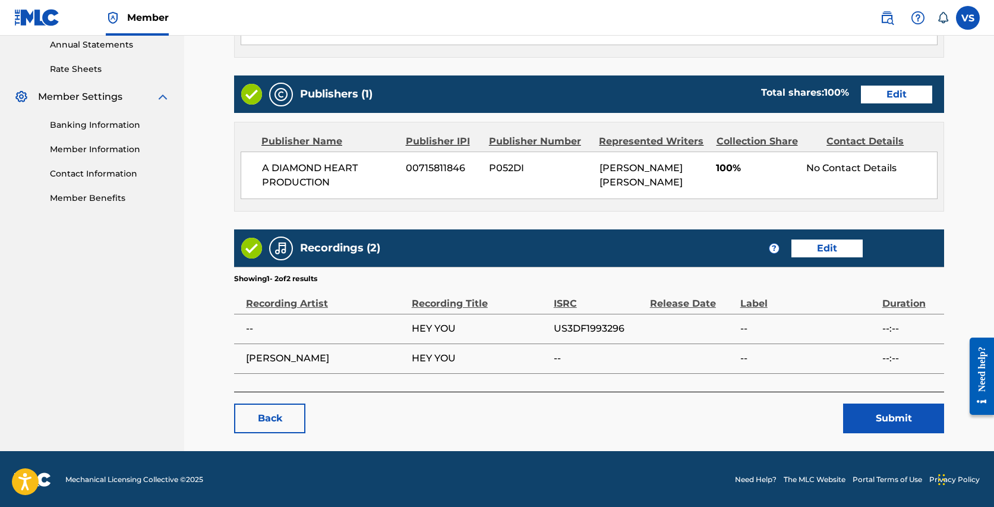
click at [883, 422] on button "Submit" at bounding box center [893, 418] width 101 height 30
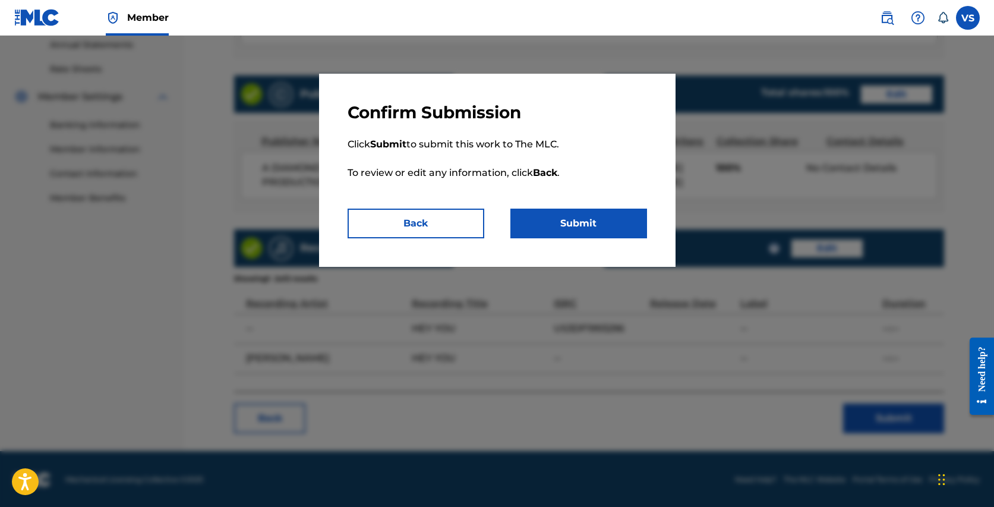
click at [619, 217] on button "Submit" at bounding box center [578, 223] width 137 height 30
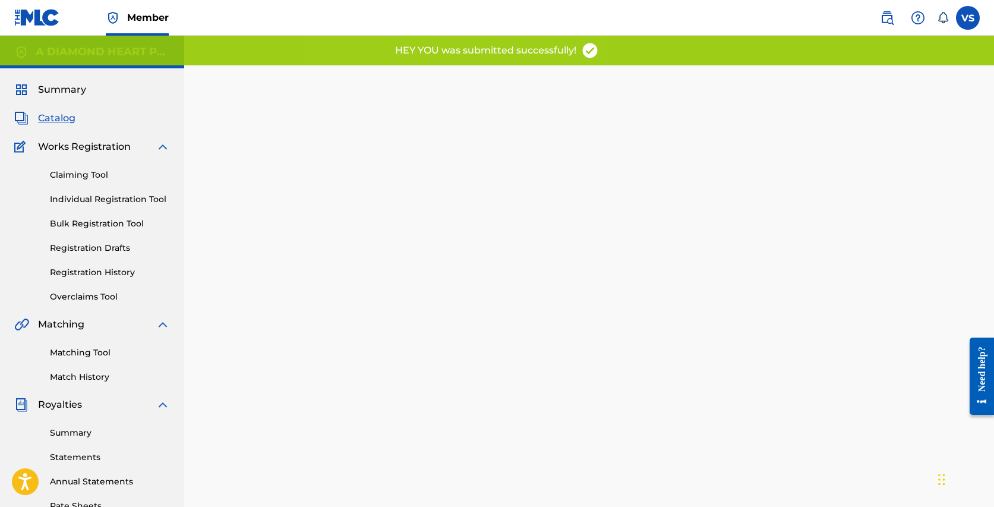
click at [58, 116] on span "Catalog" at bounding box center [56, 118] width 37 height 14
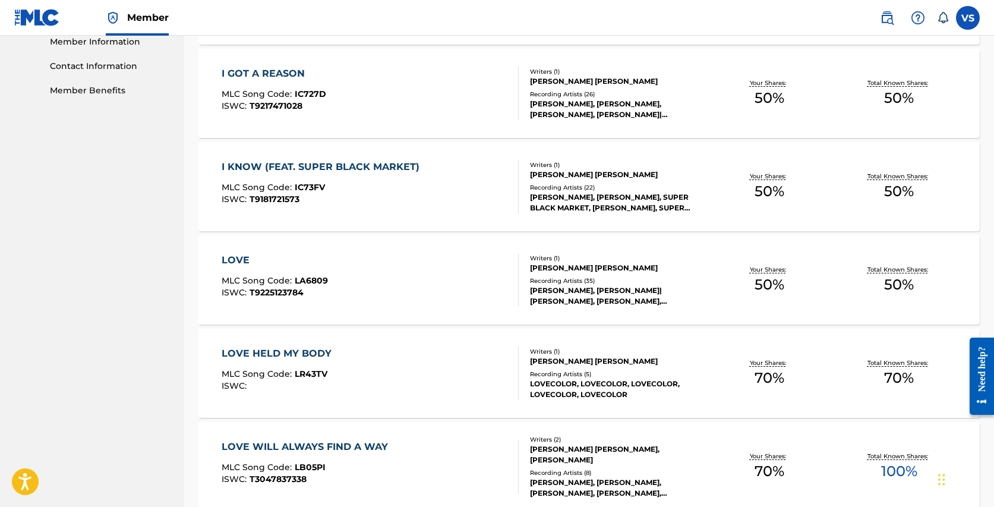
scroll to position [547, 0]
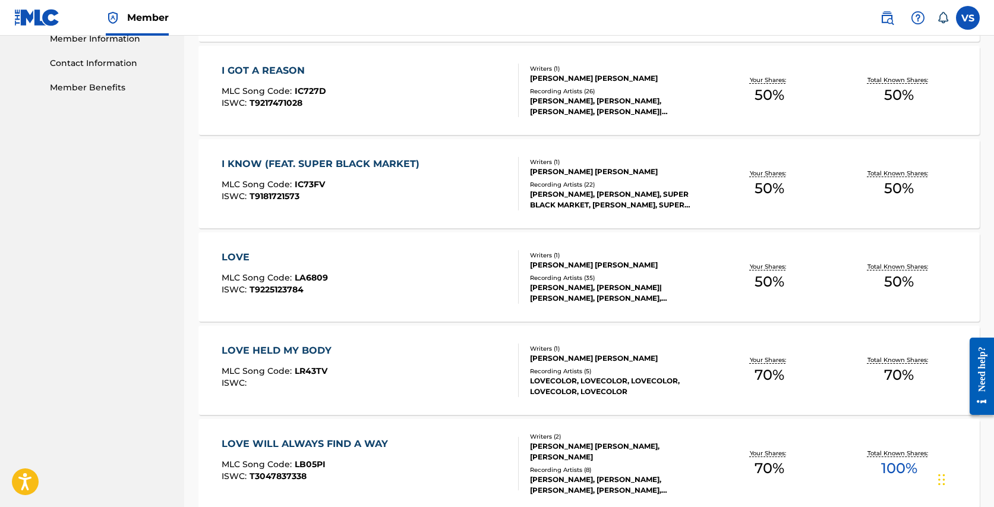
click at [620, 90] on div "Recording Artists ( 26 )" at bounding box center [617, 91] width 174 height 9
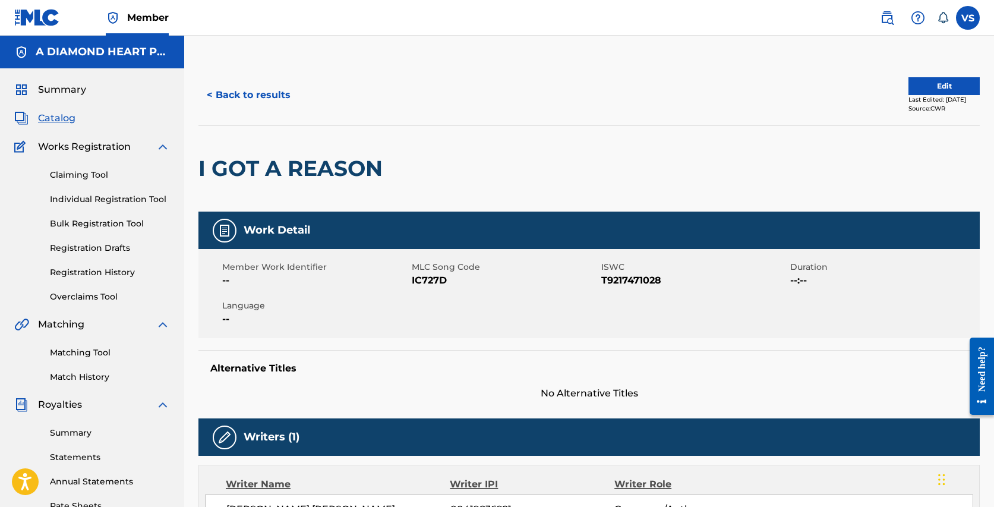
click at [916, 81] on button "Edit" at bounding box center [943, 86] width 71 height 18
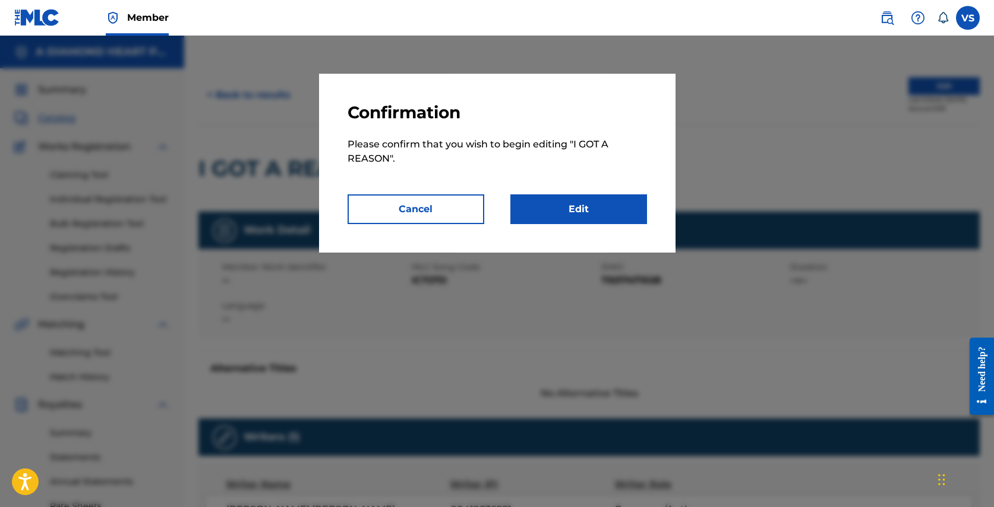
click at [555, 198] on link "Edit" at bounding box center [578, 209] width 137 height 30
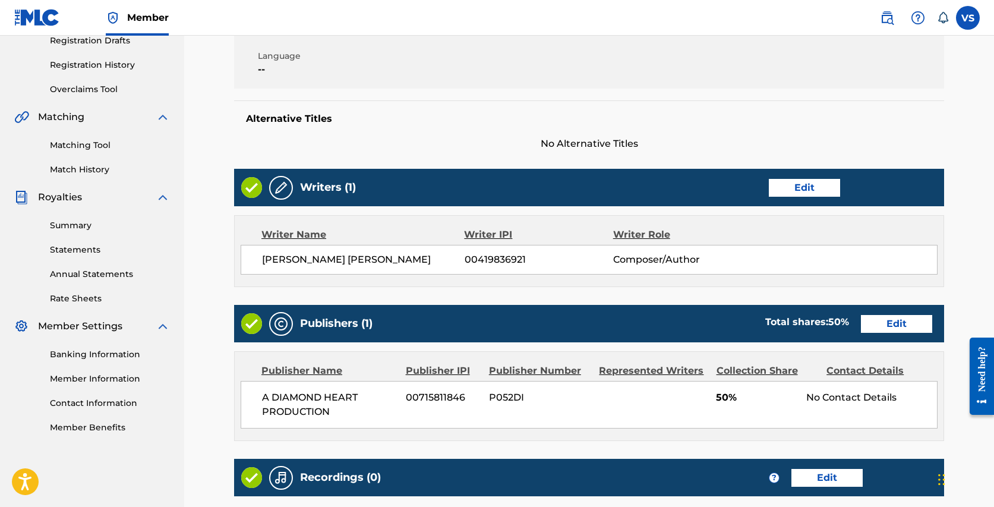
scroll to position [267, 0]
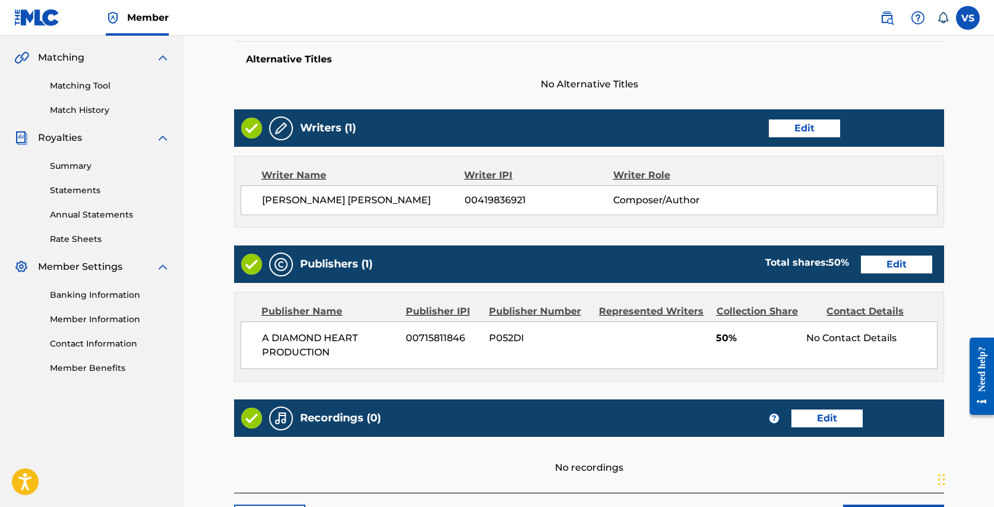
click at [903, 261] on link "Edit" at bounding box center [896, 264] width 71 height 18
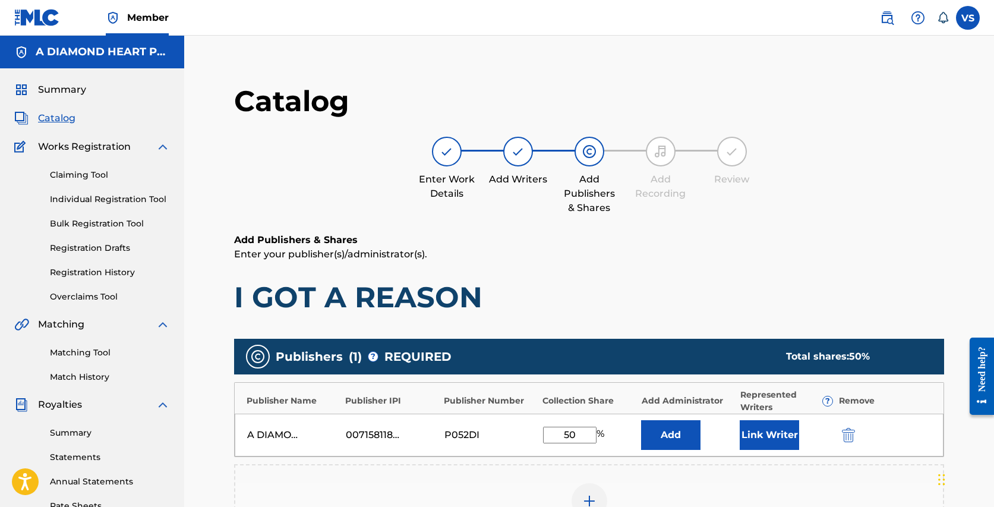
click at [570, 434] on input "50" at bounding box center [569, 434] width 53 height 17
type input "100"
click at [762, 432] on button "Link Writer" at bounding box center [768, 435] width 59 height 30
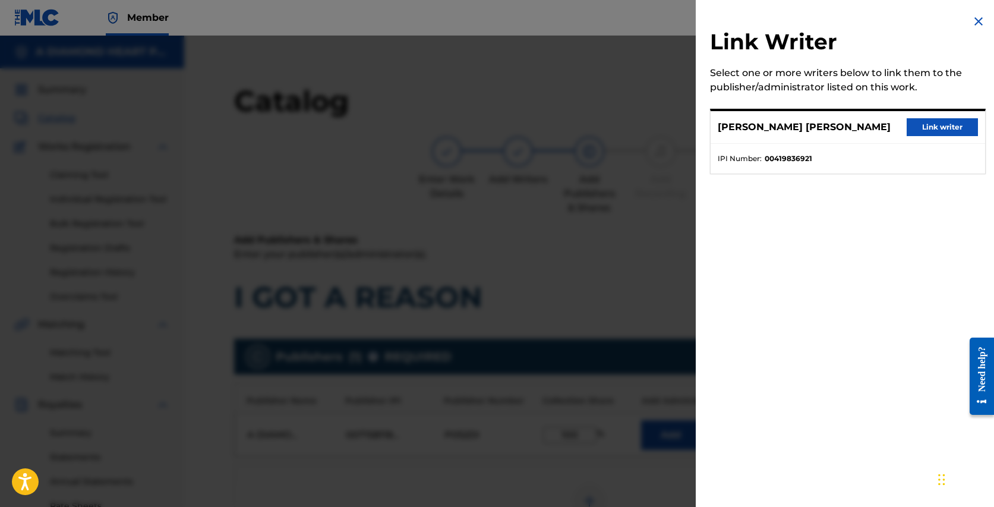
click at [931, 125] on button "Link writer" at bounding box center [941, 127] width 71 height 18
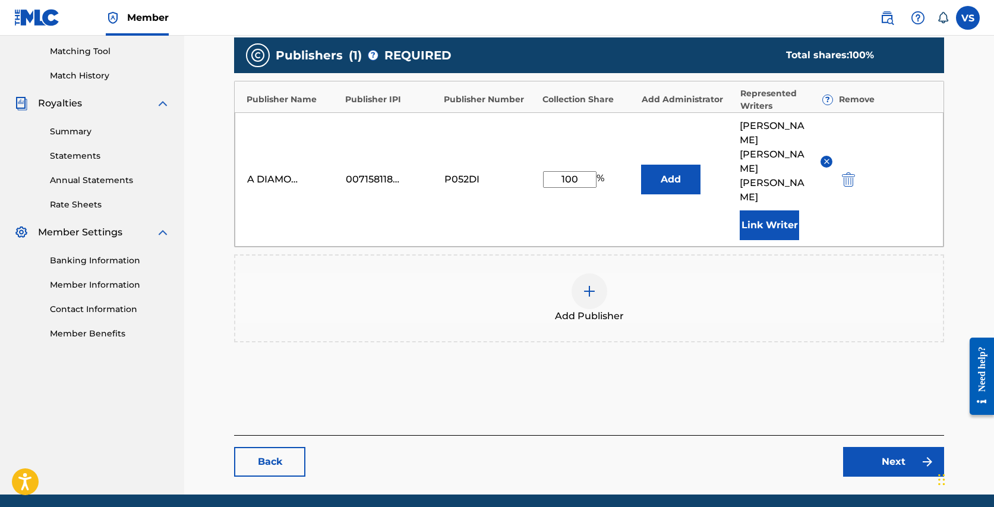
scroll to position [303, 0]
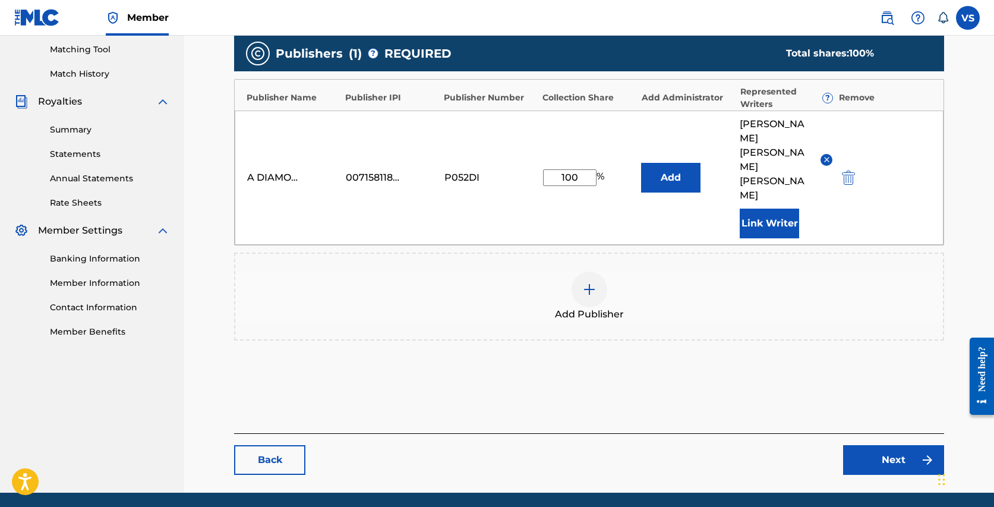
click at [875, 445] on link "Next" at bounding box center [893, 460] width 101 height 30
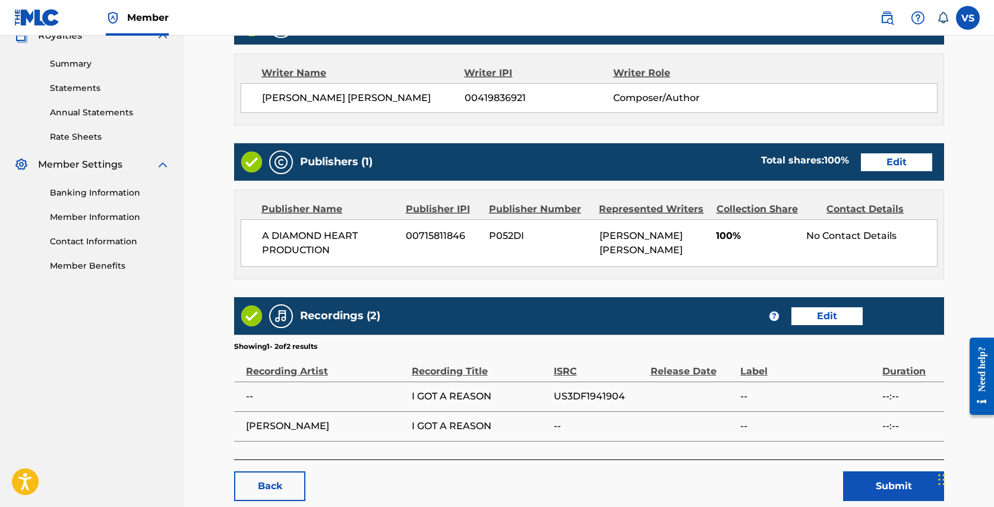
scroll to position [436, 0]
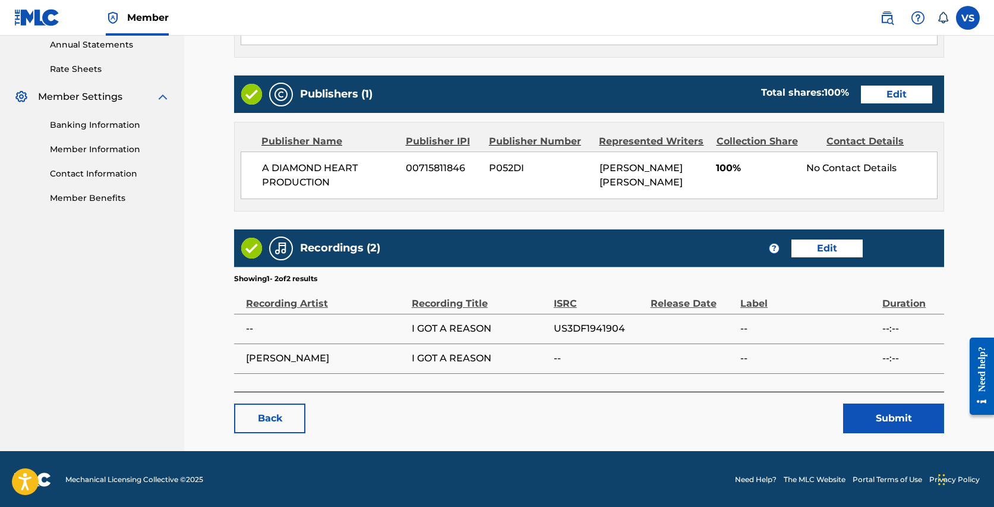
click at [876, 416] on button "Submit" at bounding box center [893, 418] width 101 height 30
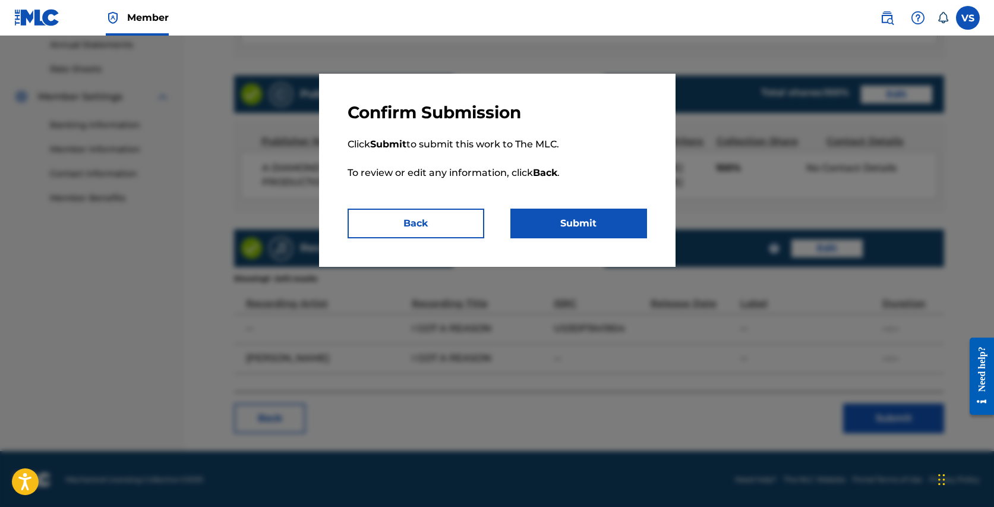
click at [549, 219] on button "Submit" at bounding box center [578, 223] width 137 height 30
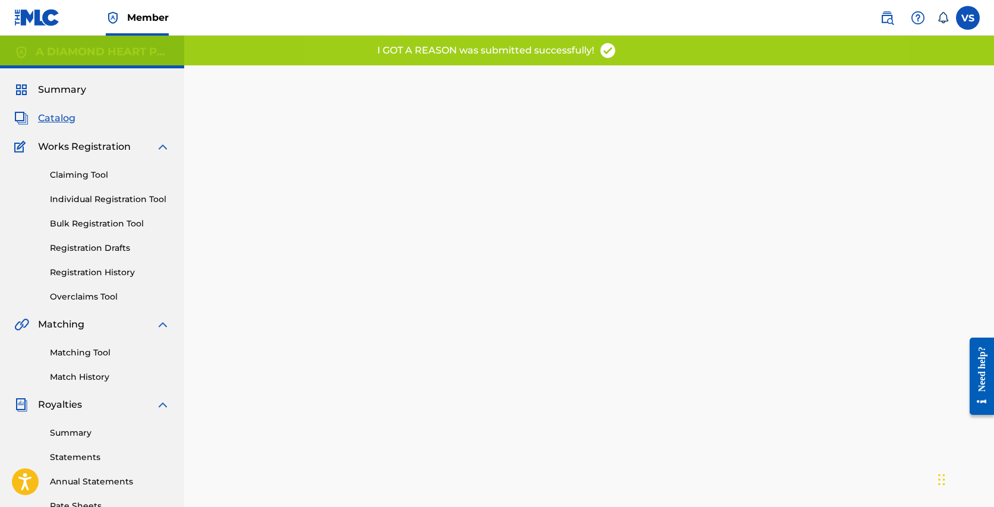
click at [59, 118] on span "Catalog" at bounding box center [56, 118] width 37 height 14
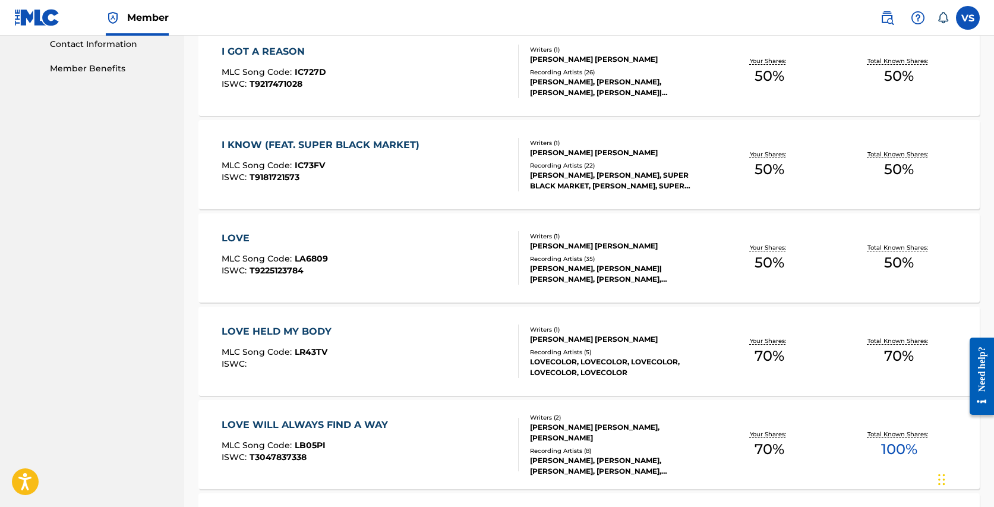
scroll to position [567, 0]
click at [499, 178] on div "I KNOW (FEAT. SUPER BLACK MARKET) MLC Song Code : IC73FV ISWC : T9181721573" at bounding box center [370, 163] width 297 height 53
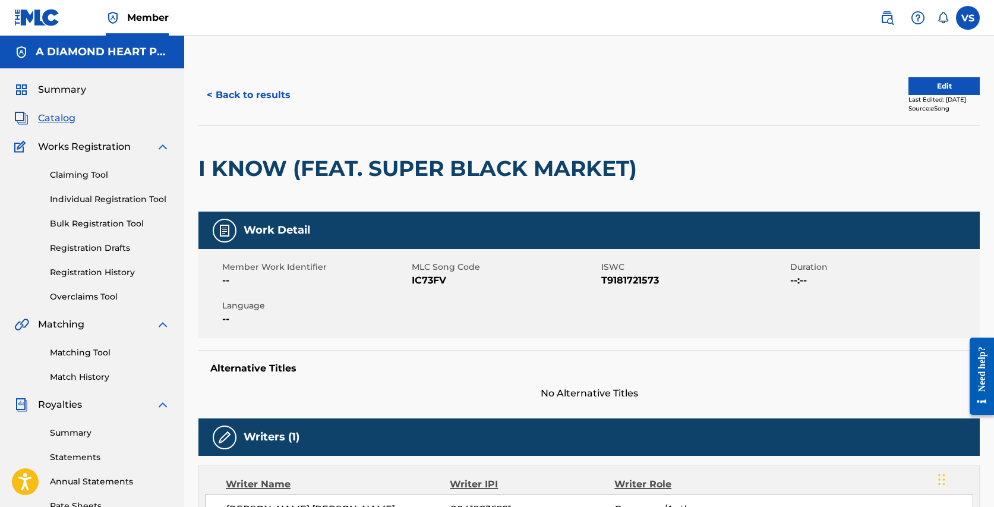
click at [948, 82] on button "Edit" at bounding box center [943, 86] width 71 height 18
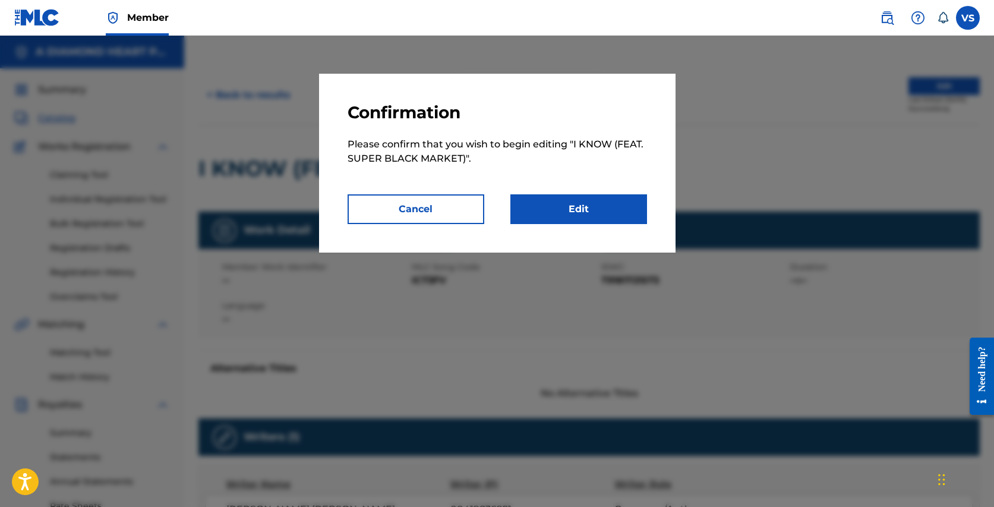
click at [605, 212] on link "Edit" at bounding box center [578, 209] width 137 height 30
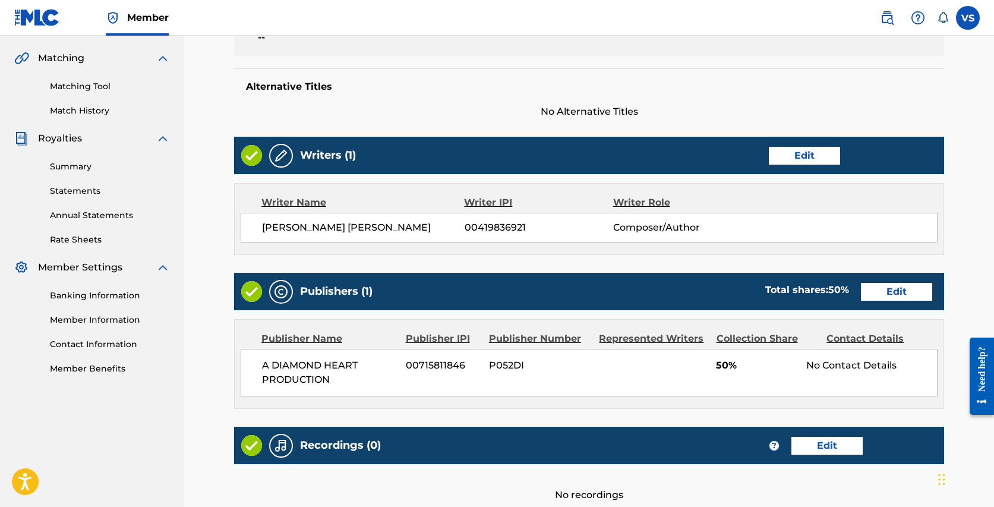
scroll to position [270, 0]
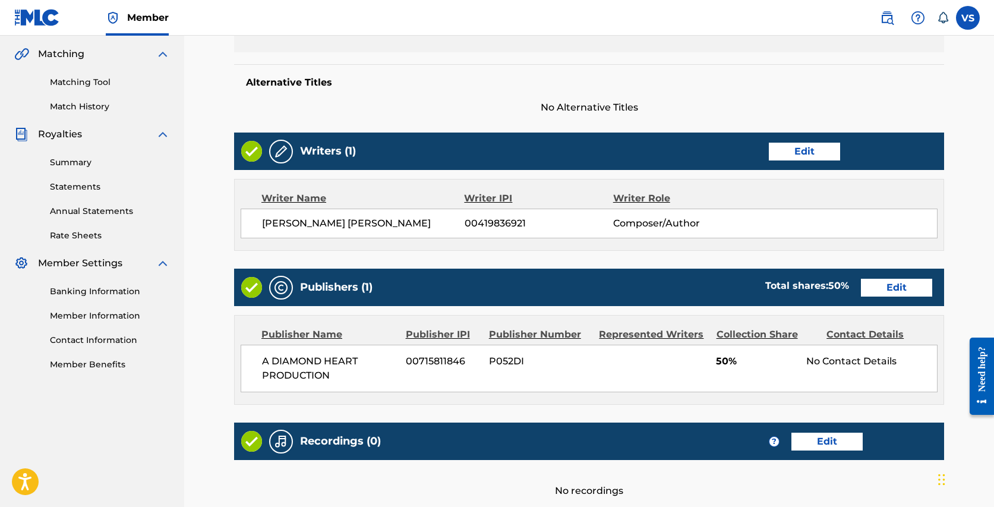
click at [811, 153] on link "Edit" at bounding box center [803, 152] width 71 height 18
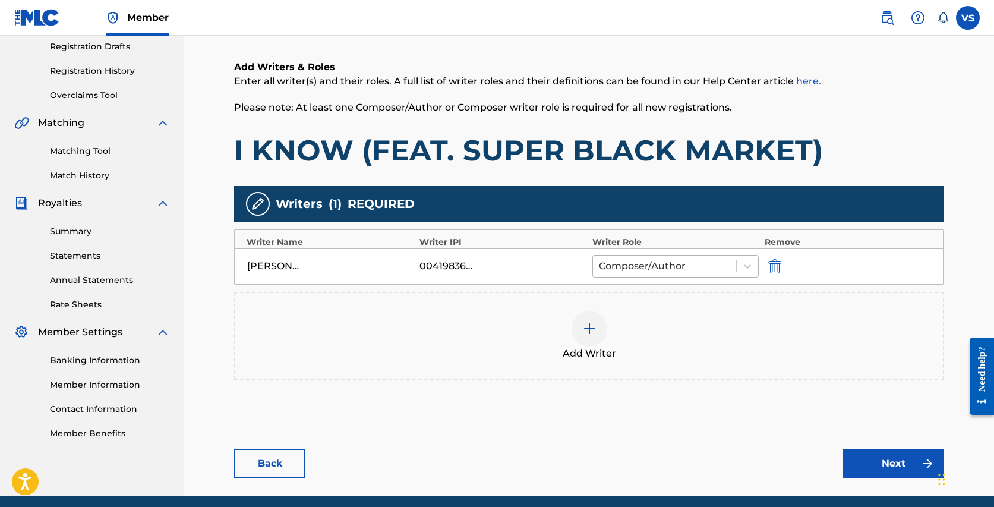
scroll to position [213, 0]
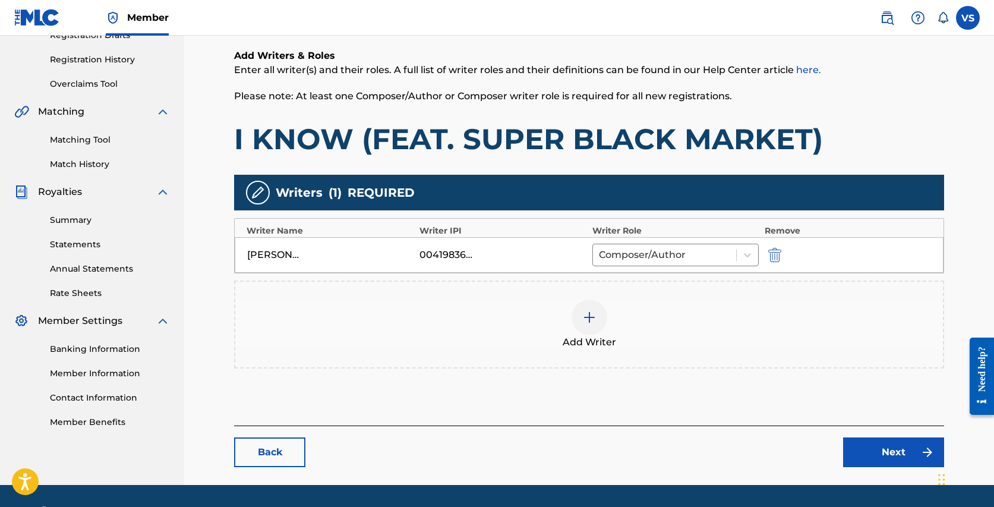
click at [589, 310] on img at bounding box center [589, 317] width 14 height 14
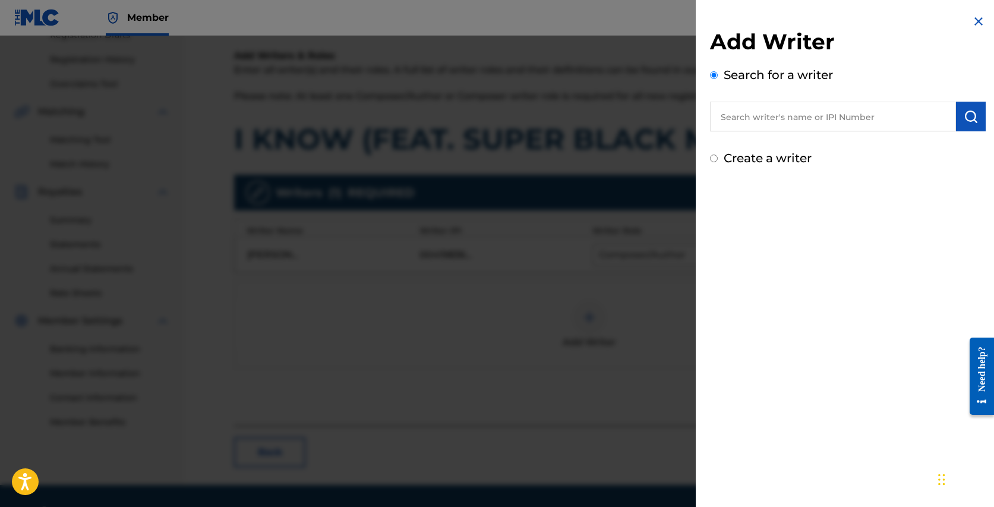
click at [812, 122] on input "text" at bounding box center [833, 117] width 246 height 30
paste input "REMLINGER, SONNY"
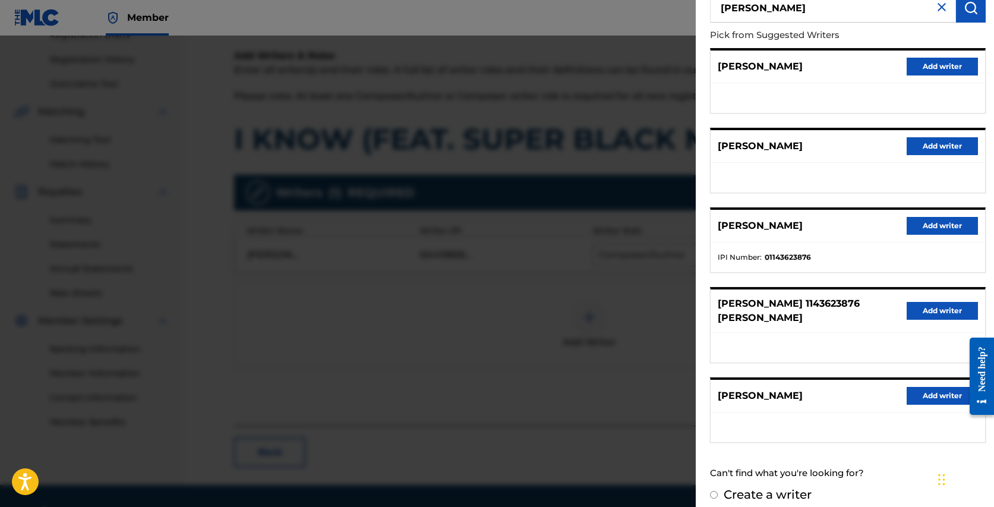
scroll to position [248, 0]
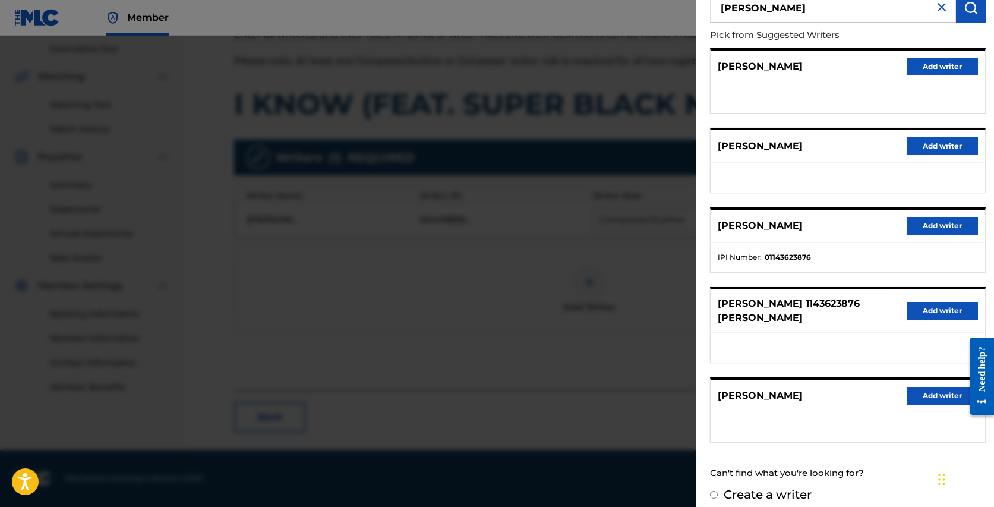
drag, startPoint x: 779, startPoint y: 7, endPoint x: 689, endPoint y: 10, distance: 89.7
click at [689, 10] on body "Accessibility Screen-Reader Guide, Feedback, and Issue Reporting | New window M…" at bounding box center [497, 5] width 994 height 507
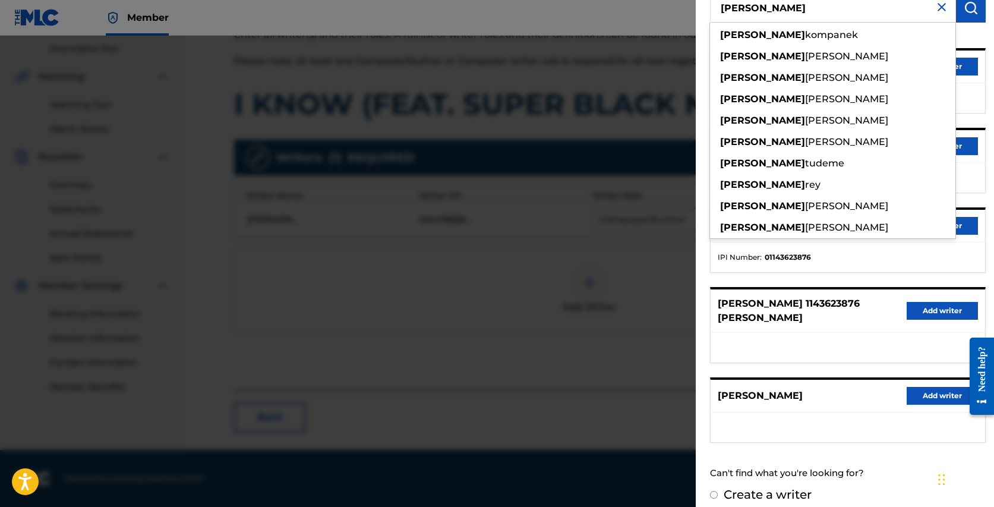
click at [764, 8] on input "SONNY" at bounding box center [833, 8] width 246 height 30
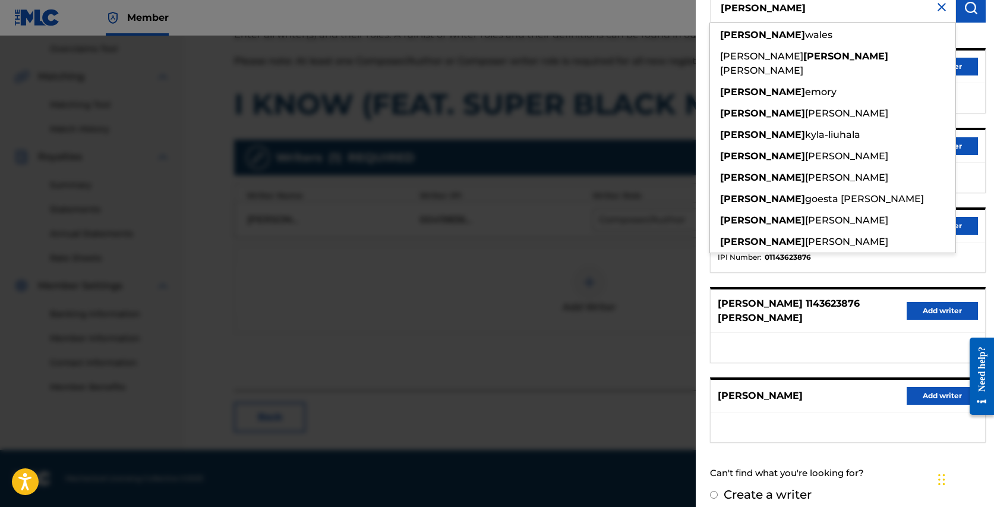
paste input "REMLINGER"
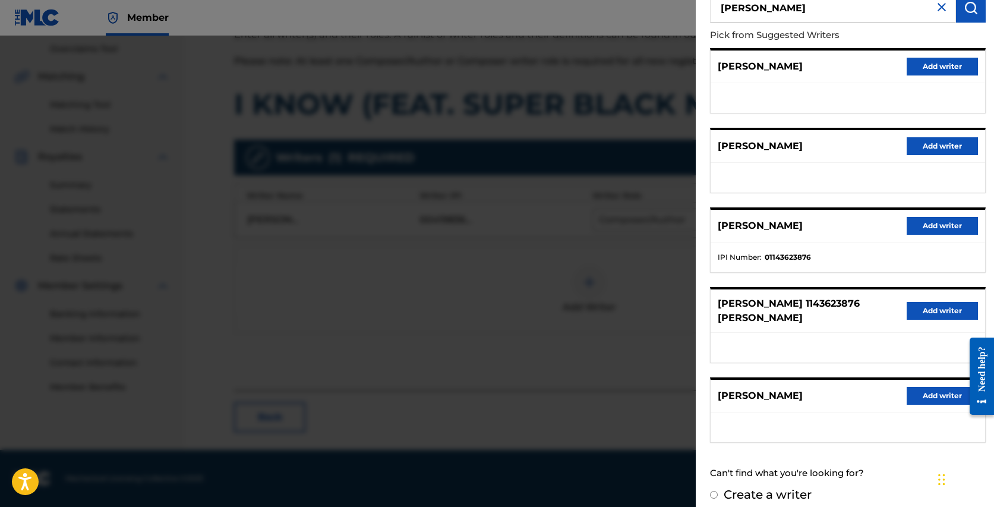
type input "SONNY REMLINGER"
click at [712, 491] on input "Create a writer" at bounding box center [714, 495] width 8 height 8
radio input "false"
radio input "true"
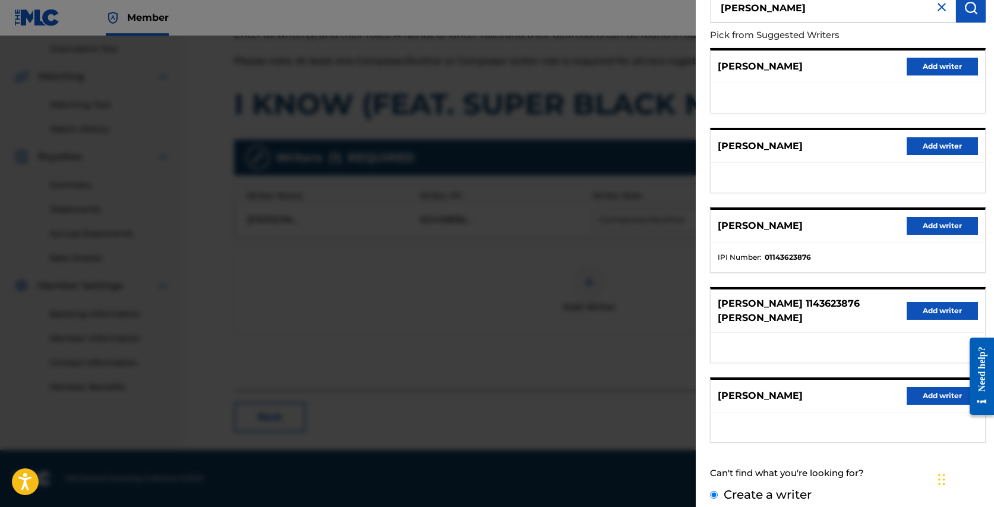
scroll to position [0, 0]
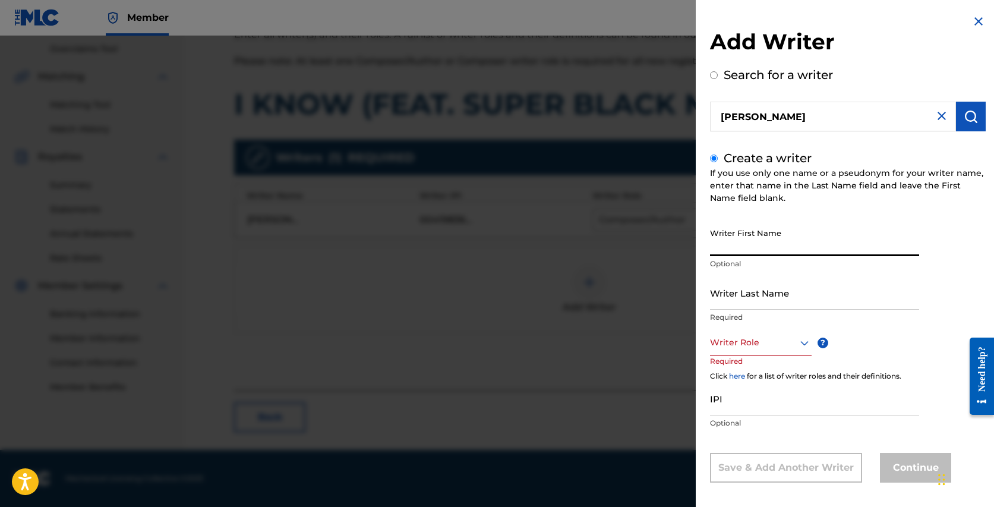
click at [779, 246] on input "Writer First Name" at bounding box center [814, 239] width 209 height 34
paste input "REMLINGER"
type input "REMLINGER"
drag, startPoint x: 755, startPoint y: 118, endPoint x: 713, endPoint y: 118, distance: 42.8
click at [713, 118] on input "SONNY REMLINGER" at bounding box center [833, 117] width 246 height 30
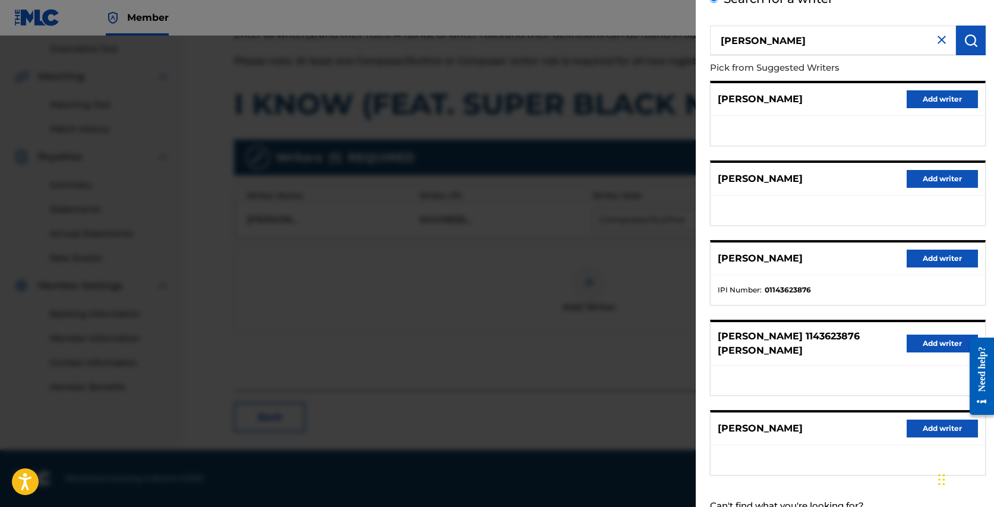
scroll to position [109, 0]
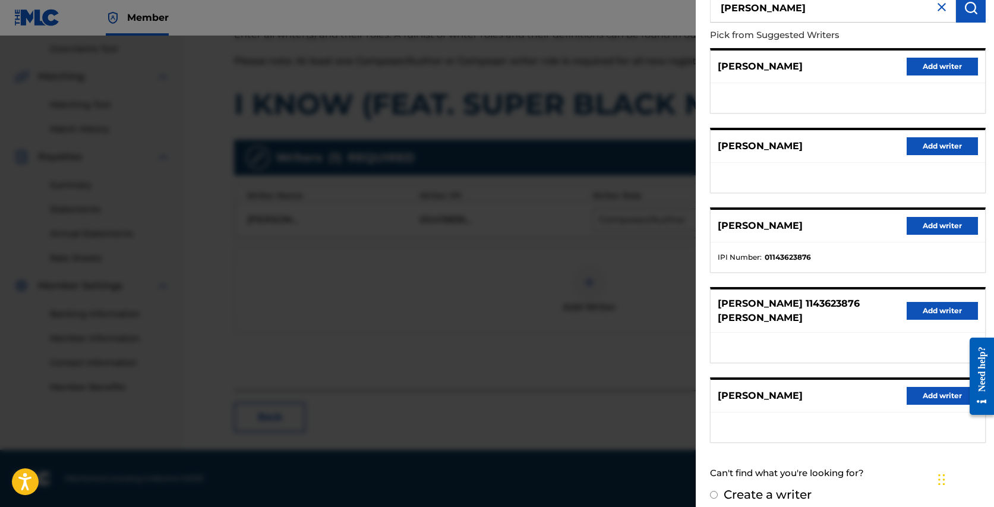
click at [711, 491] on input "Create a writer" at bounding box center [714, 495] width 8 height 8
radio input "false"
radio input "true"
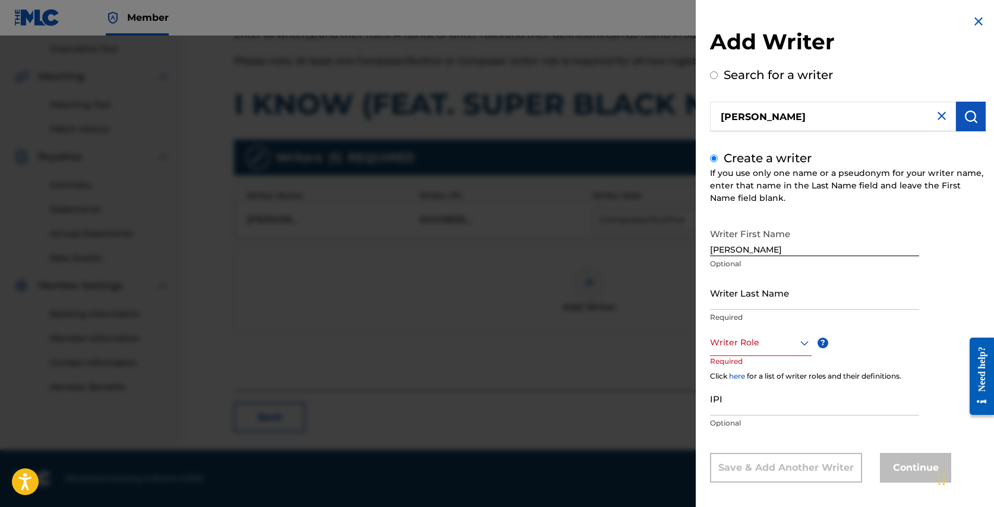
click at [753, 297] on input "Writer Last Name" at bounding box center [814, 293] width 209 height 34
paste input "SONNY"
type input "SONNY"
click at [803, 346] on div "Writer Role" at bounding box center [761, 342] width 102 height 27
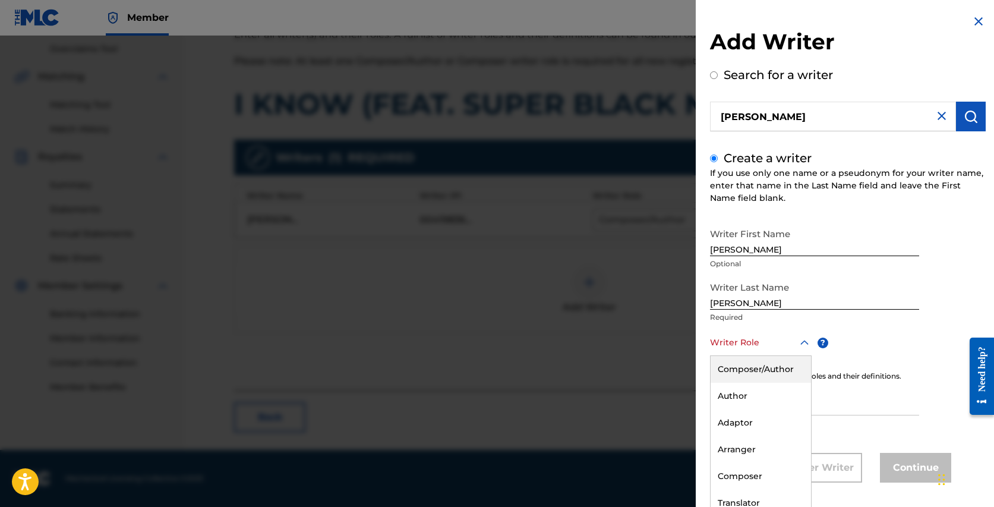
scroll to position [8, 0]
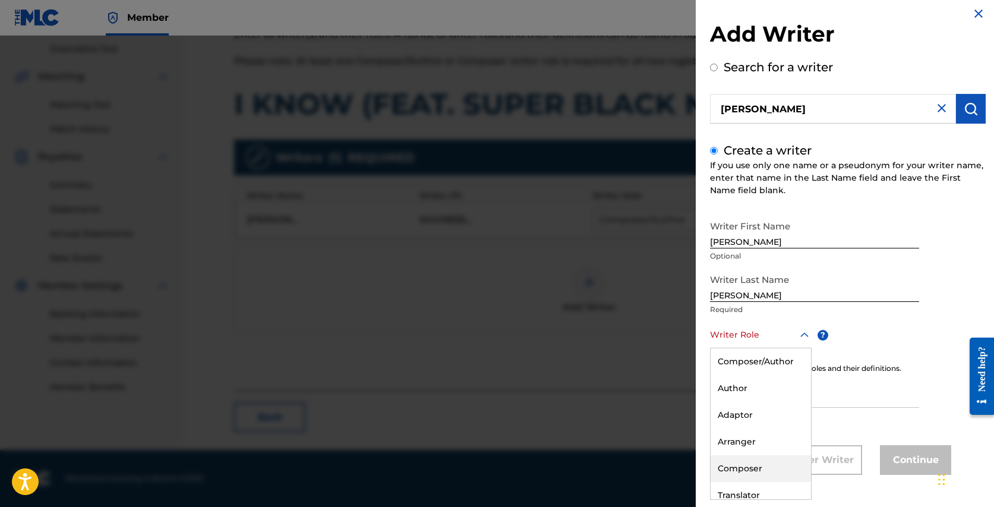
click at [735, 463] on div "Composer" at bounding box center [760, 468] width 100 height 27
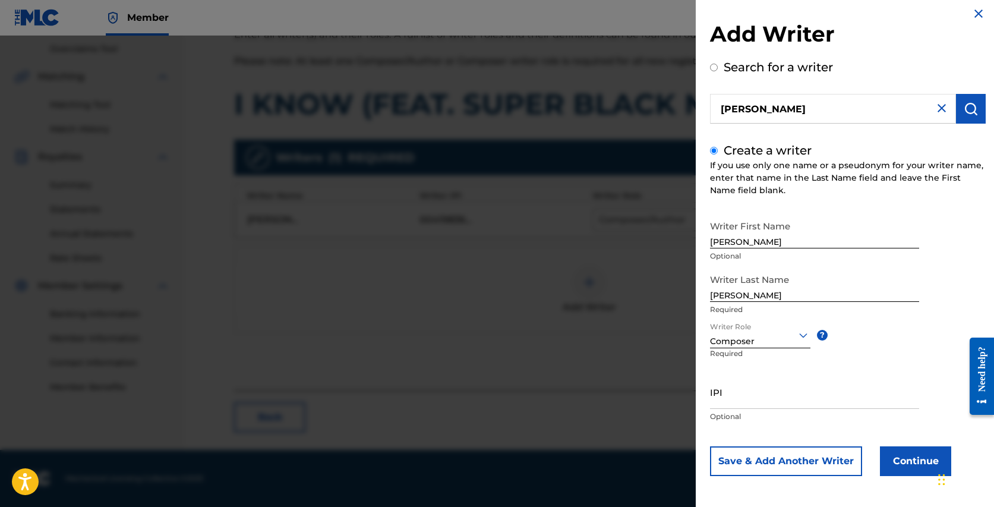
click at [730, 401] on input "IPI" at bounding box center [814, 392] width 209 height 34
paste input "592404937"
type input "592404937"
click at [913, 460] on button "Continue" at bounding box center [915, 461] width 71 height 30
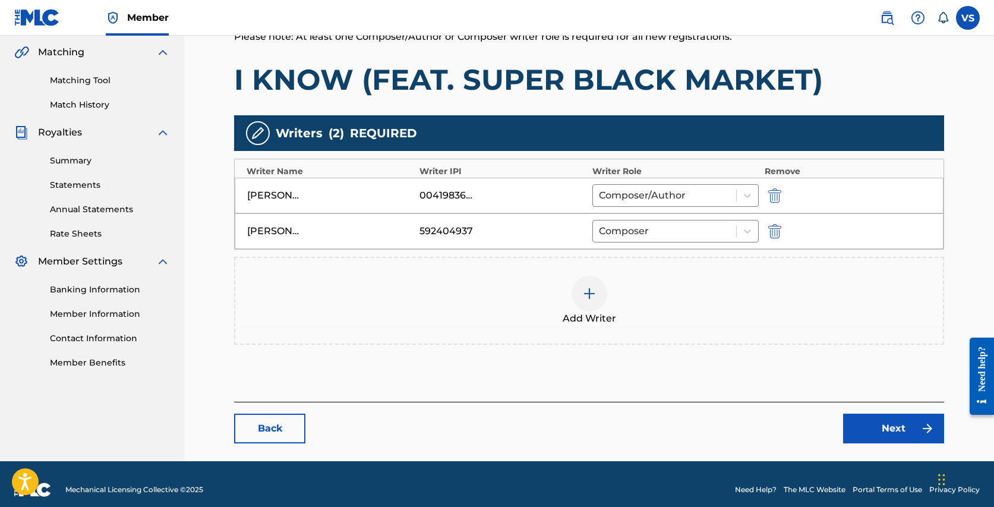
scroll to position [283, 0]
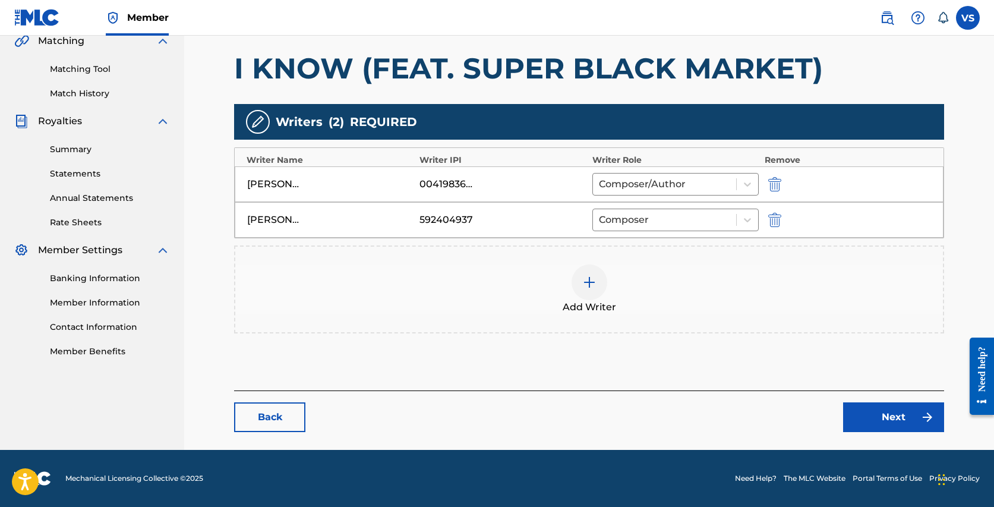
click at [880, 412] on link "Next" at bounding box center [893, 417] width 101 height 30
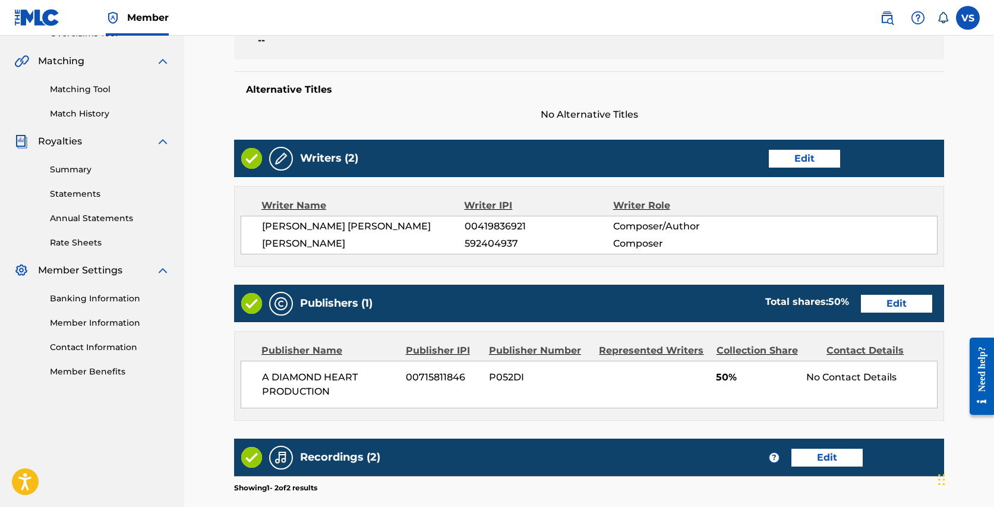
scroll to position [267, 0]
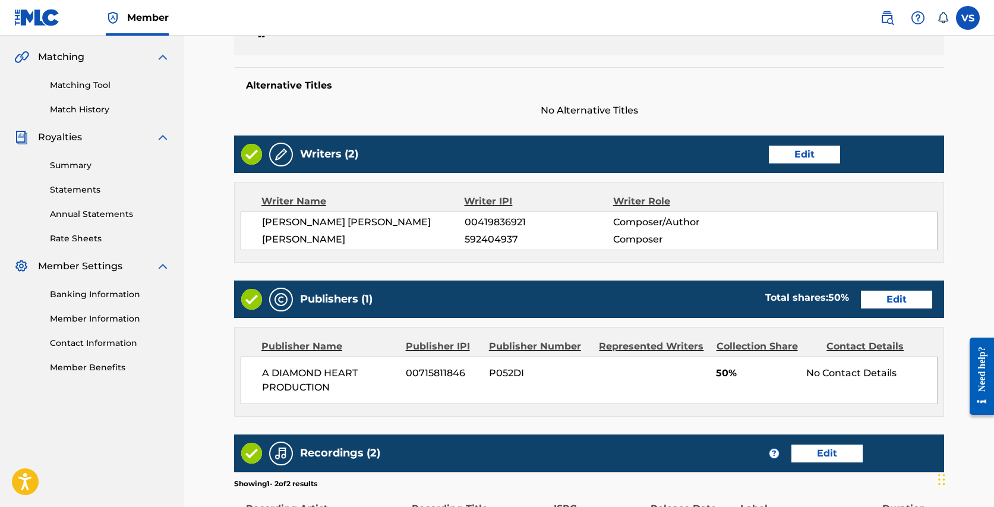
click at [899, 293] on link "Edit" at bounding box center [896, 299] width 71 height 18
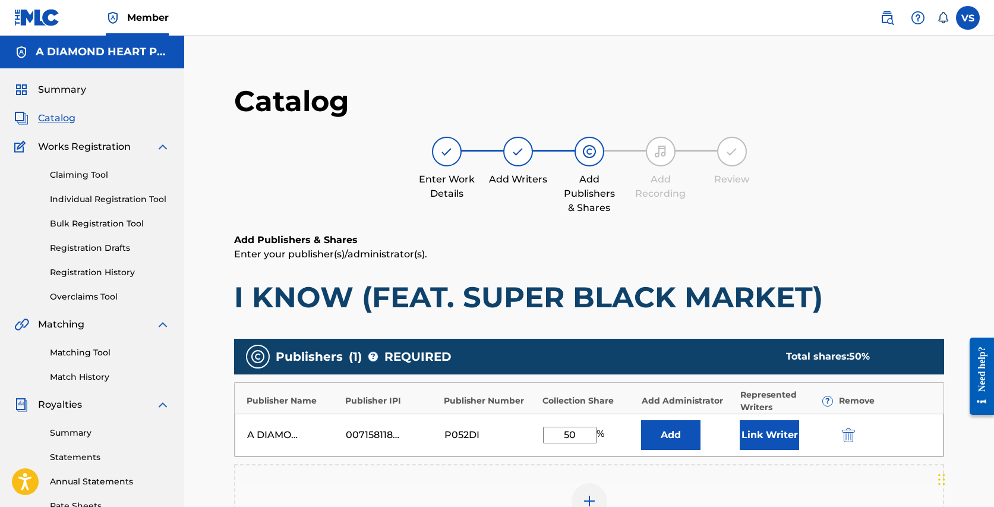
click at [568, 434] on input "50" at bounding box center [569, 434] width 53 height 17
type input "70"
click at [779, 436] on button "Link Writer" at bounding box center [768, 435] width 59 height 30
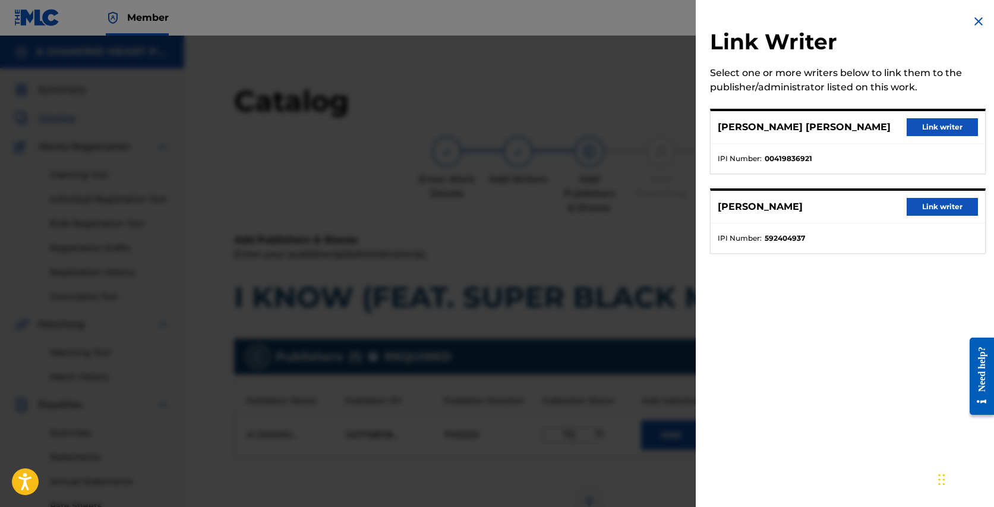
click at [946, 119] on button "Link writer" at bounding box center [941, 127] width 71 height 18
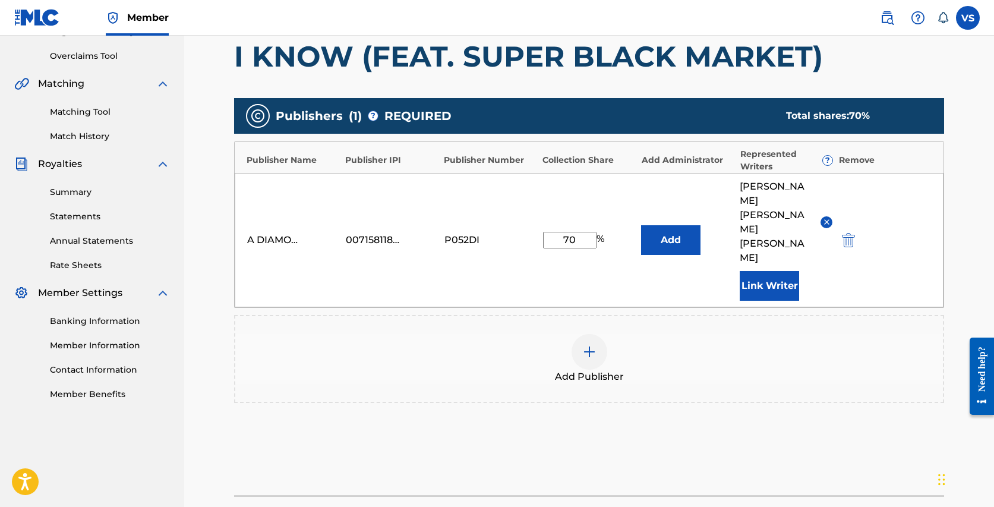
scroll to position [246, 0]
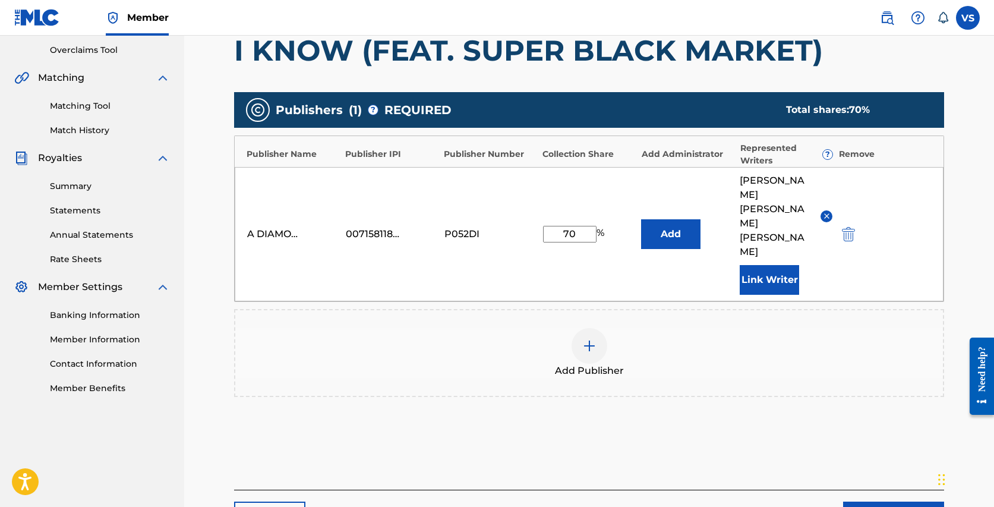
click at [600, 328] on div at bounding box center [589, 346] width 36 height 36
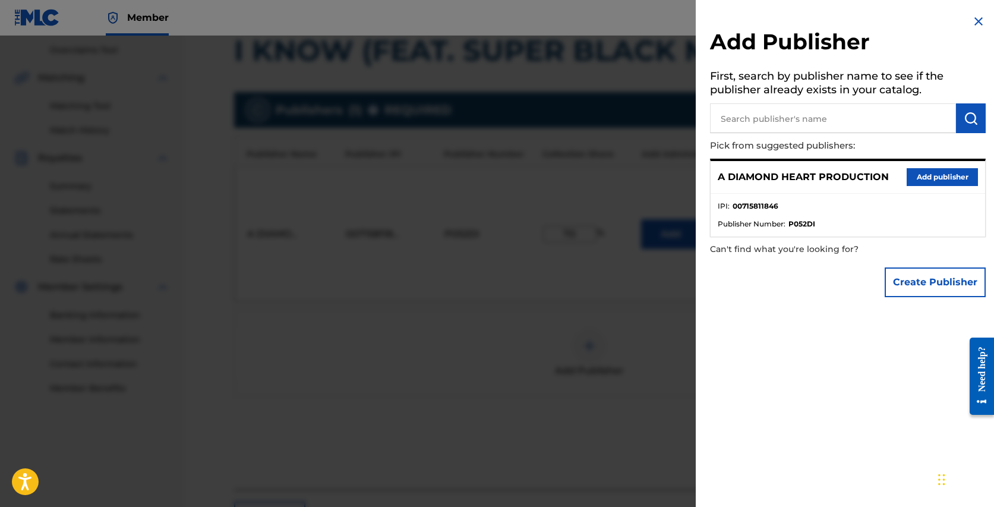
click at [823, 121] on input "text" at bounding box center [833, 118] width 246 height 30
paste input "PROPER BOYO PUBLISHING"
type input "PROPER BOYO PUBLISHING"
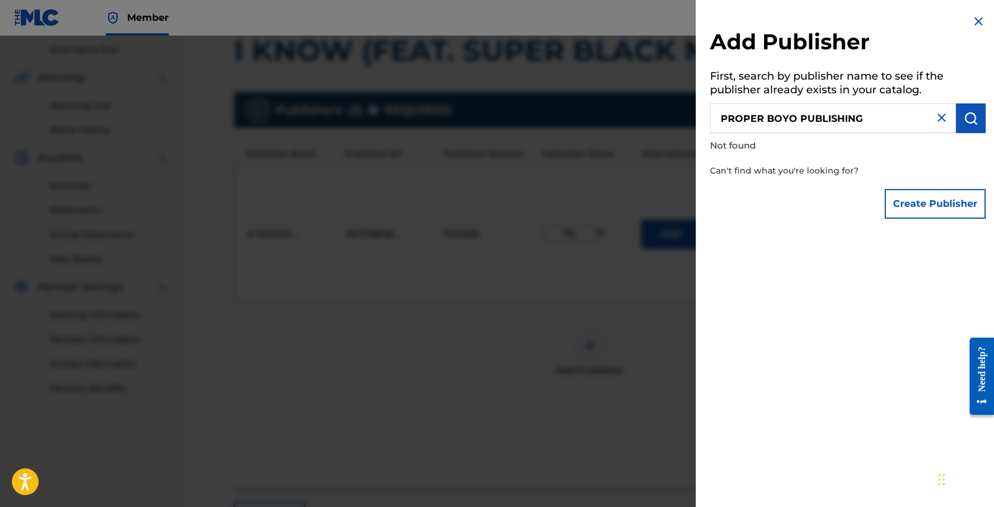
click at [919, 207] on button "Create Publisher" at bounding box center [934, 204] width 101 height 30
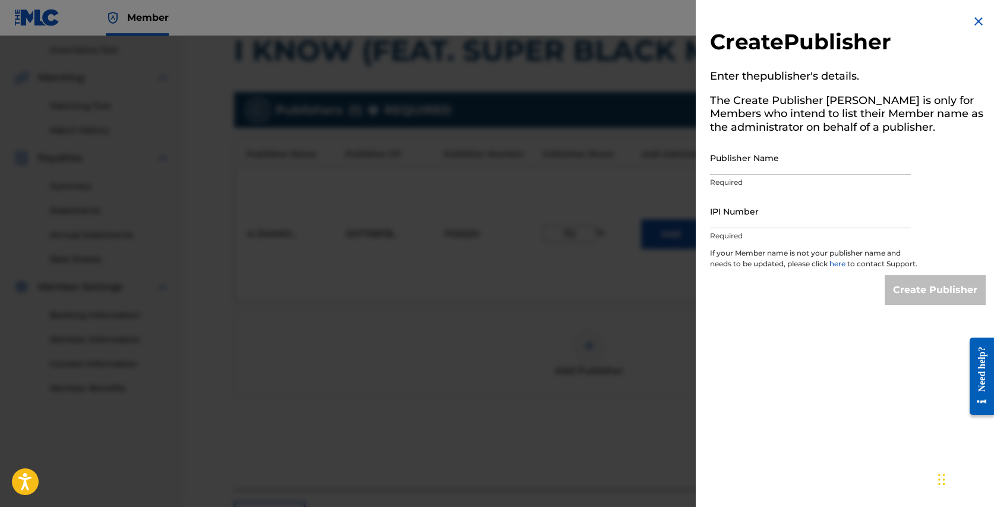
click at [780, 160] on input "Publisher Name" at bounding box center [810, 158] width 201 height 34
paste input "PROPER BOYO PUBLISHING"
type input "PROPER BOYO PUBLISHING"
click at [793, 216] on input "IPI Number" at bounding box center [810, 211] width 201 height 34
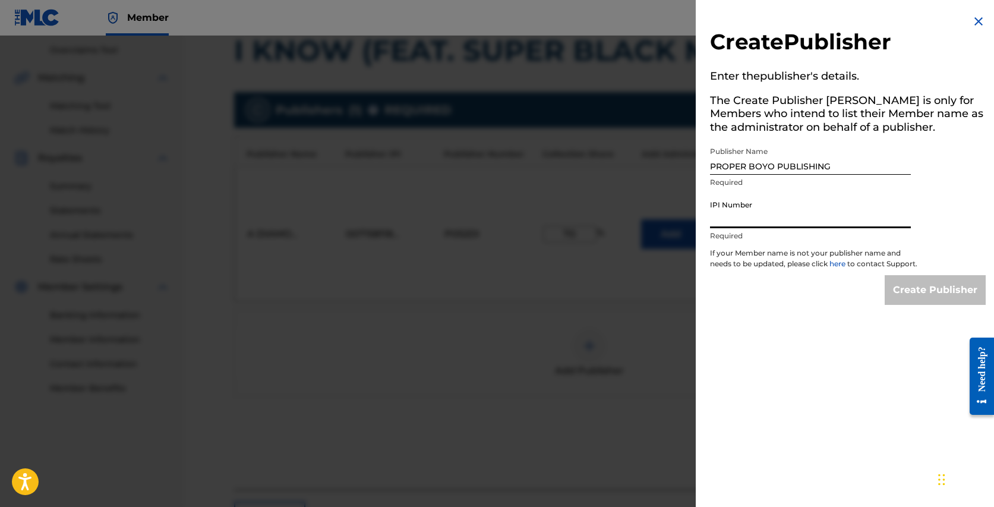
paste input "1199986760"
type input "1199986760"
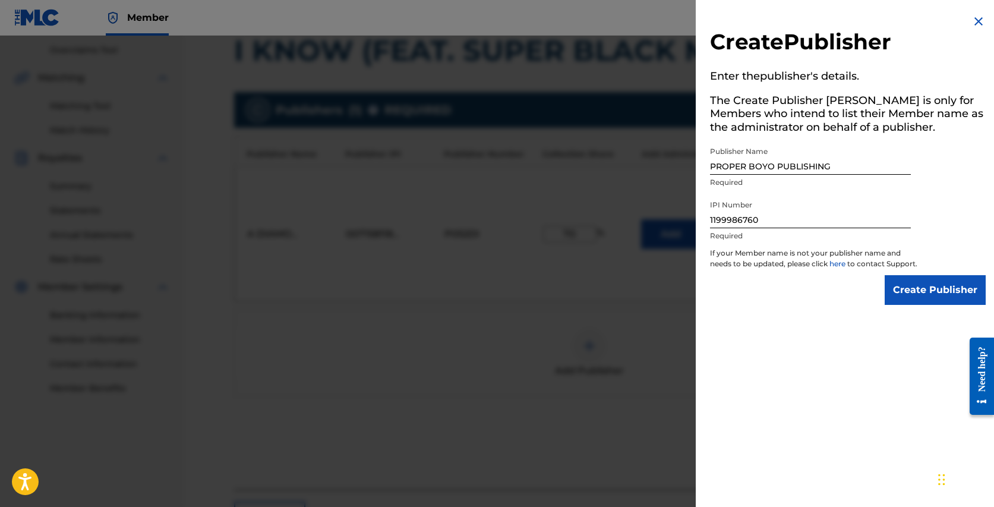
click at [958, 305] on input "Create Publisher" at bounding box center [934, 290] width 101 height 30
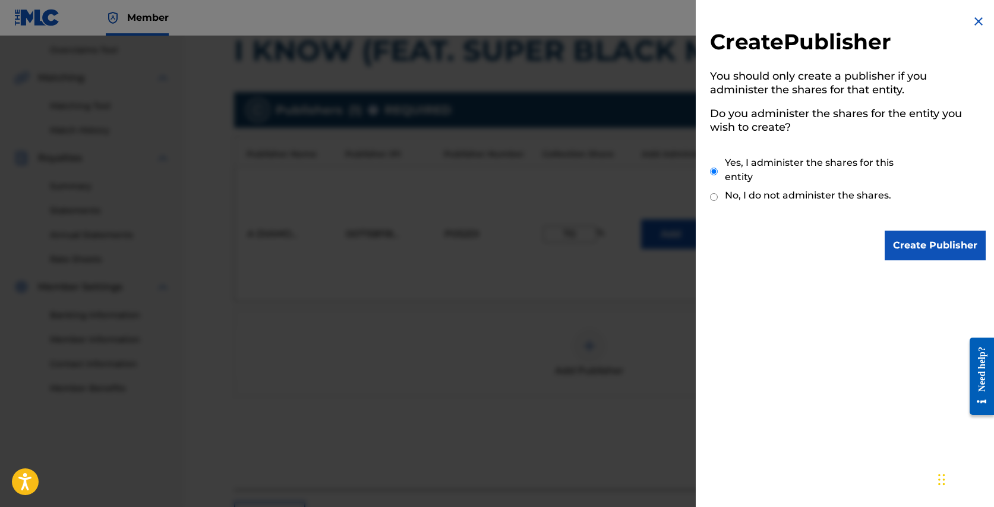
click at [715, 197] on input "No, I do not administer the shares." at bounding box center [714, 196] width 8 height 11
radio input "true"
click at [938, 242] on input "Create Publisher" at bounding box center [934, 245] width 101 height 30
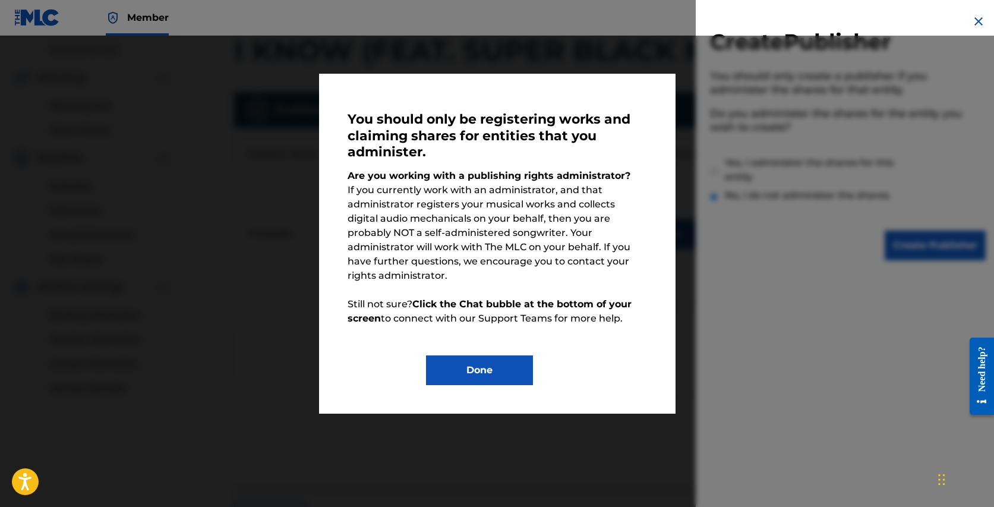
click at [244, 305] on div "You should only be registering works and claiming shares for entities that you …" at bounding box center [497, 206] width 994 height 340
click at [491, 356] on button "Done" at bounding box center [479, 370] width 107 height 30
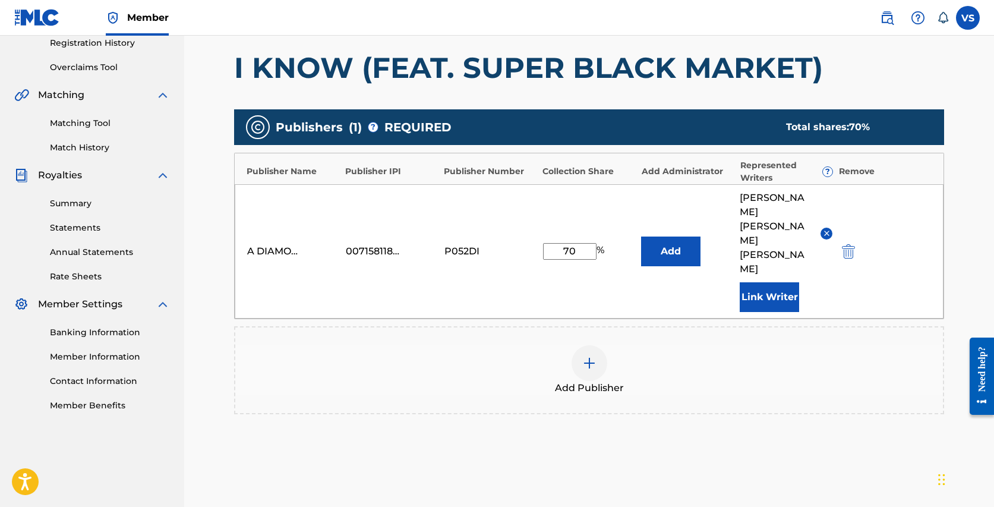
scroll to position [303, 0]
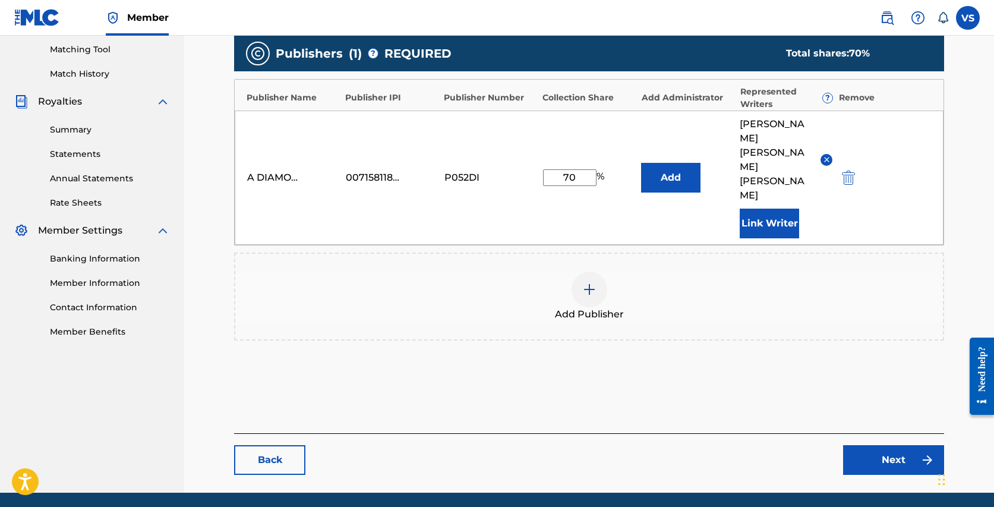
click at [896, 445] on link "Next" at bounding box center [893, 460] width 101 height 30
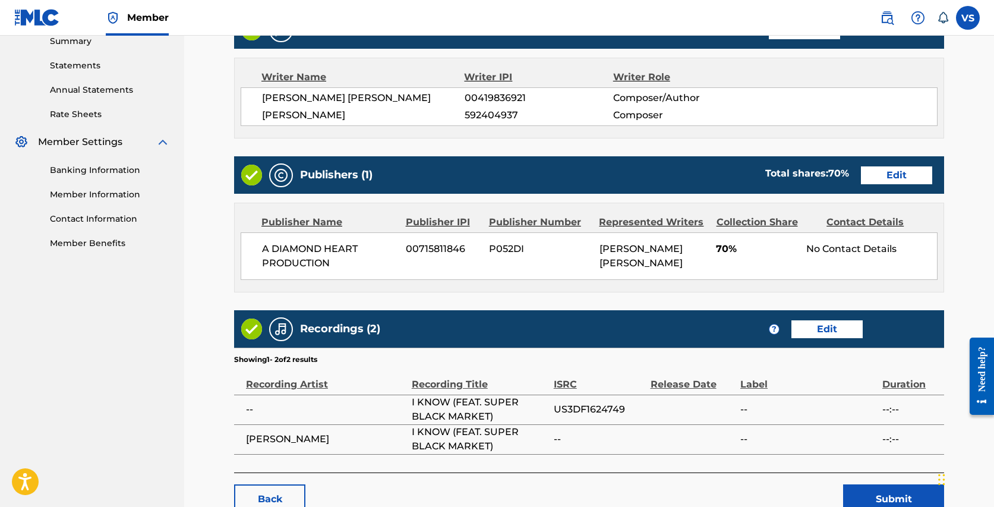
scroll to position [472, 0]
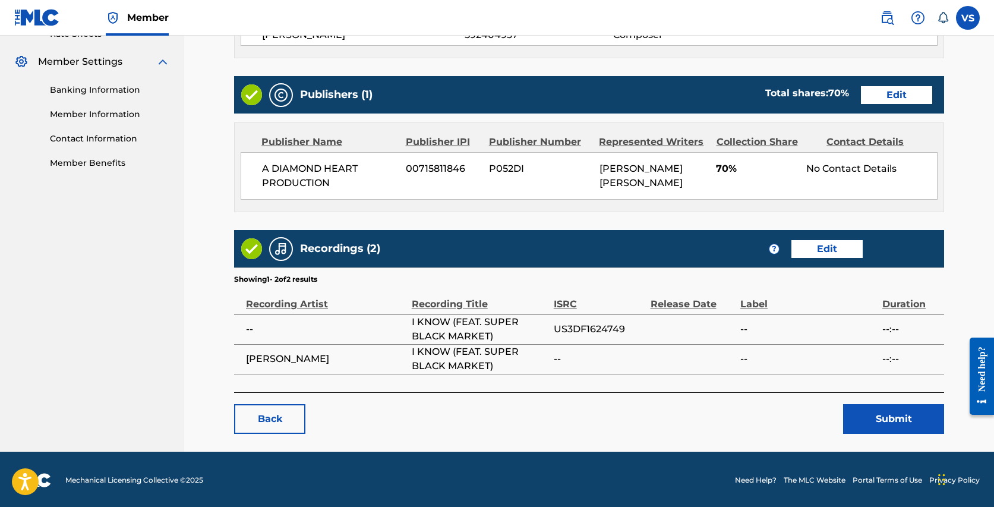
click at [887, 412] on button "Submit" at bounding box center [893, 419] width 101 height 30
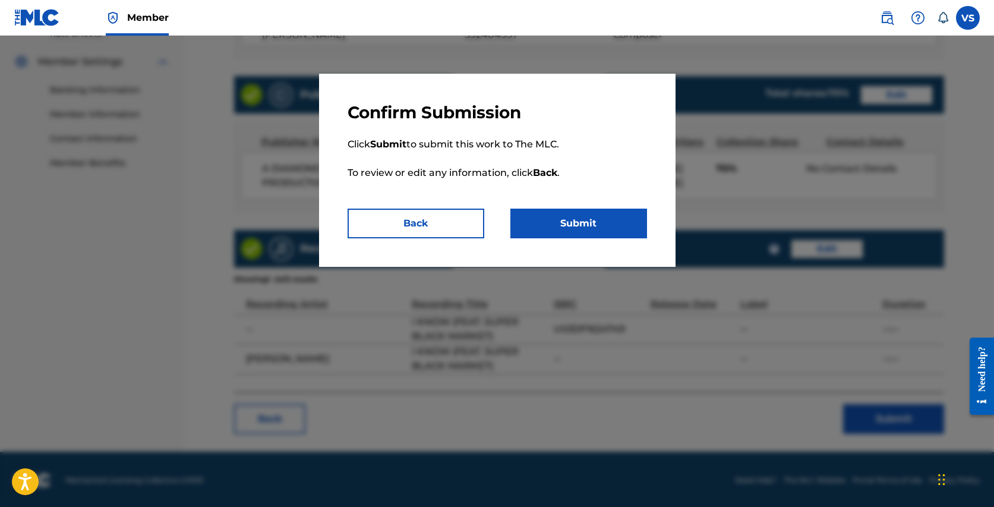
click at [548, 232] on button "Submit" at bounding box center [578, 223] width 137 height 30
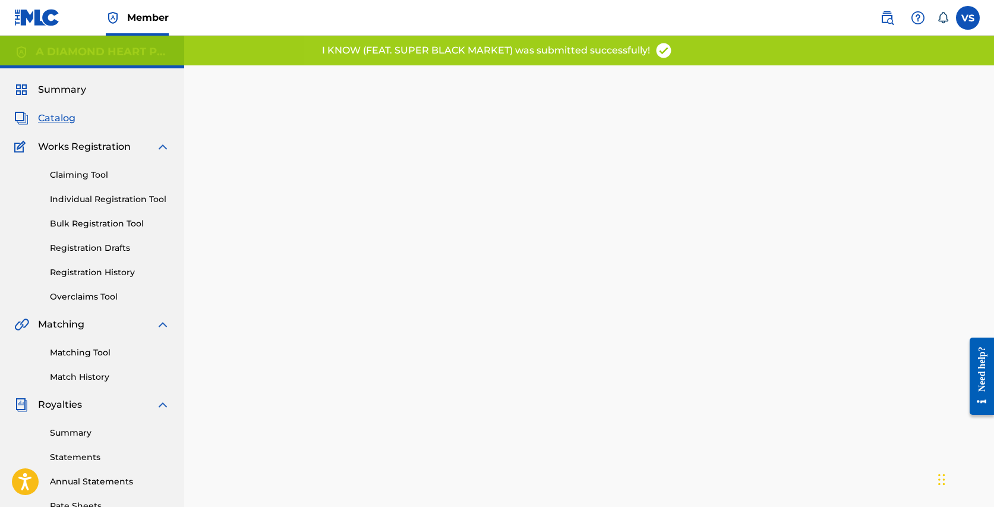
click at [55, 116] on span "Catalog" at bounding box center [56, 118] width 37 height 14
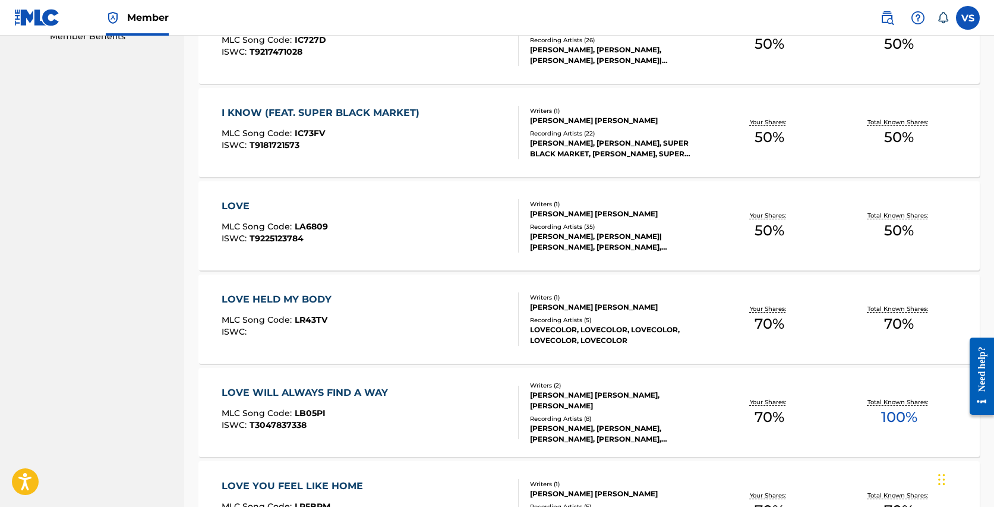
scroll to position [611, 0]
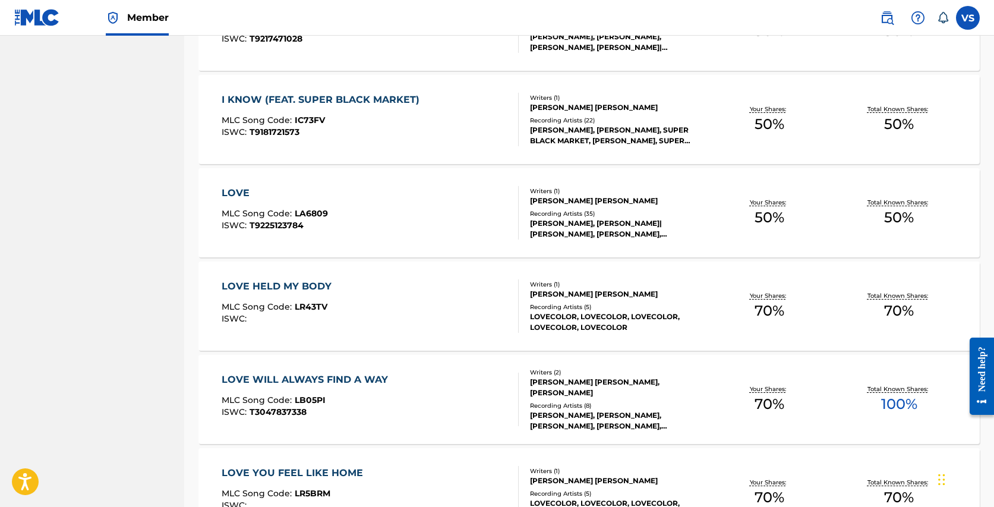
click at [315, 192] on div "LOVE" at bounding box center [275, 193] width 106 height 14
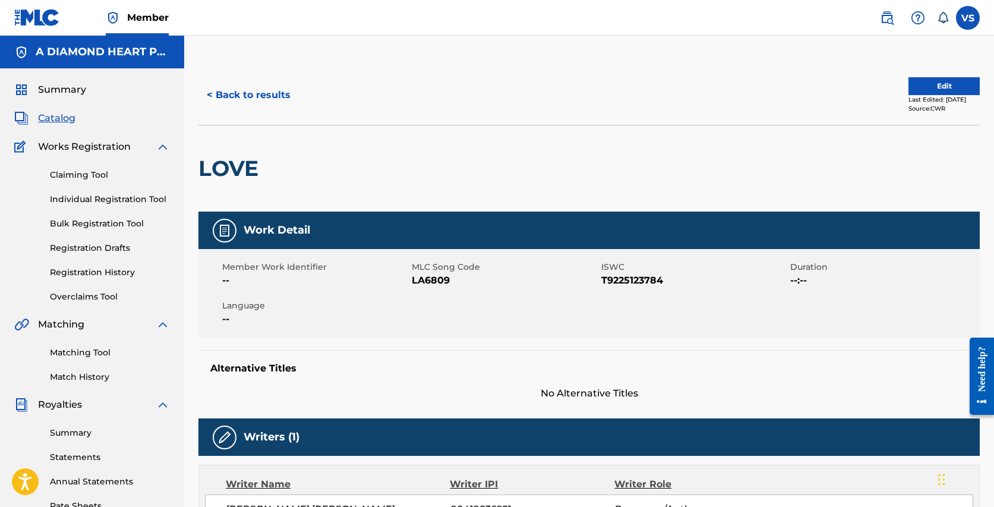
click at [936, 78] on button "Edit" at bounding box center [943, 86] width 71 height 18
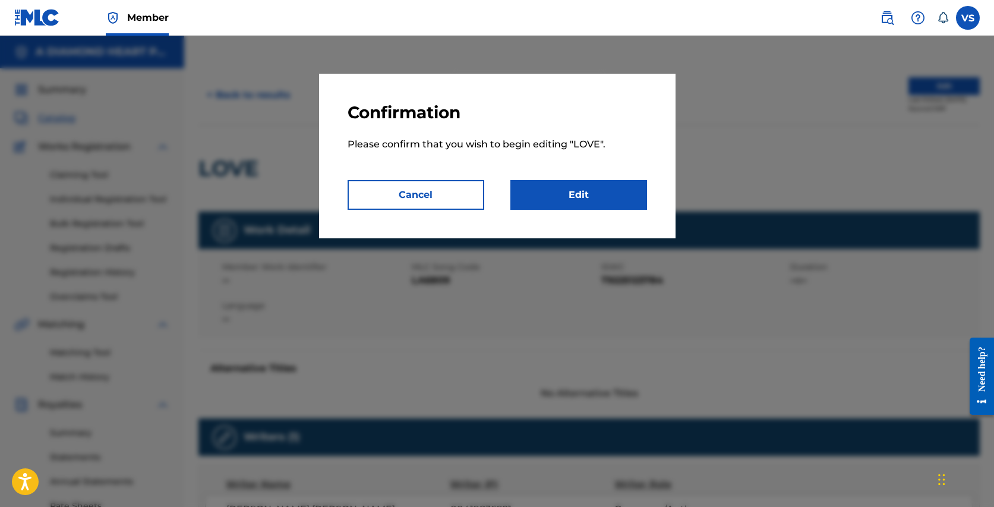
click at [597, 195] on link "Edit" at bounding box center [578, 195] width 137 height 30
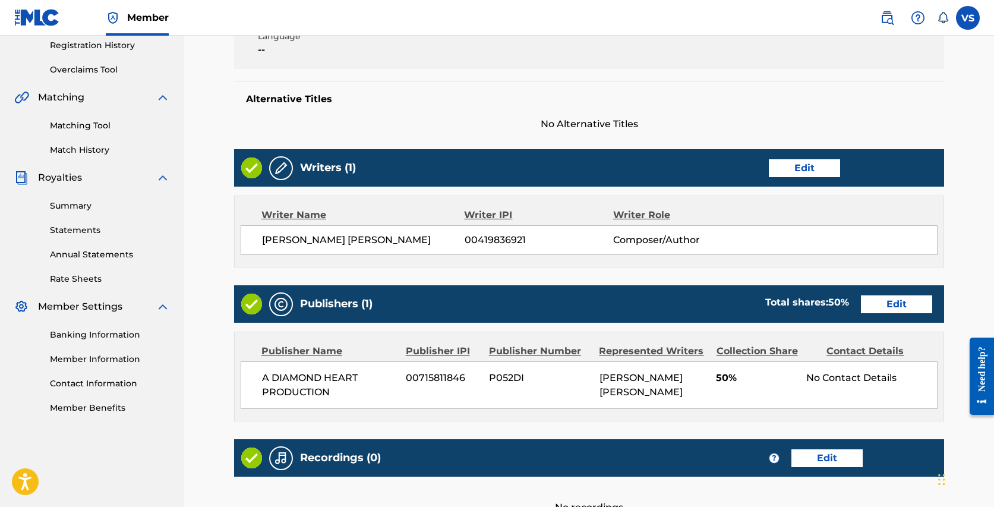
scroll to position [238, 0]
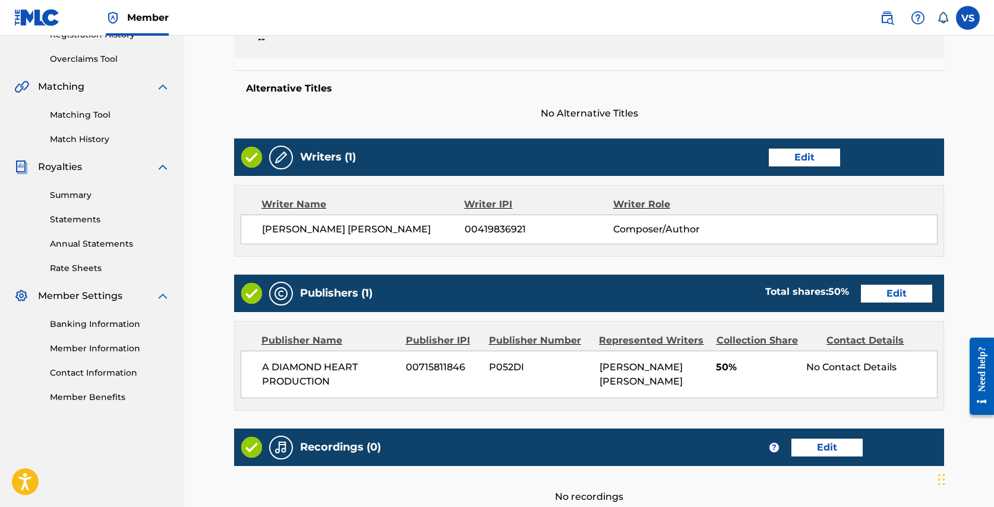
click at [908, 287] on link "Edit" at bounding box center [896, 293] width 71 height 18
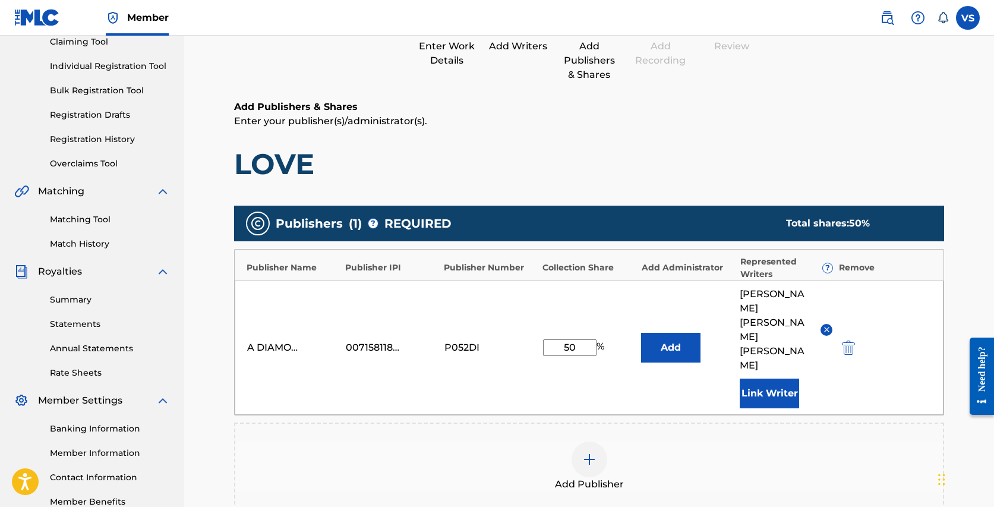
scroll to position [138, 0]
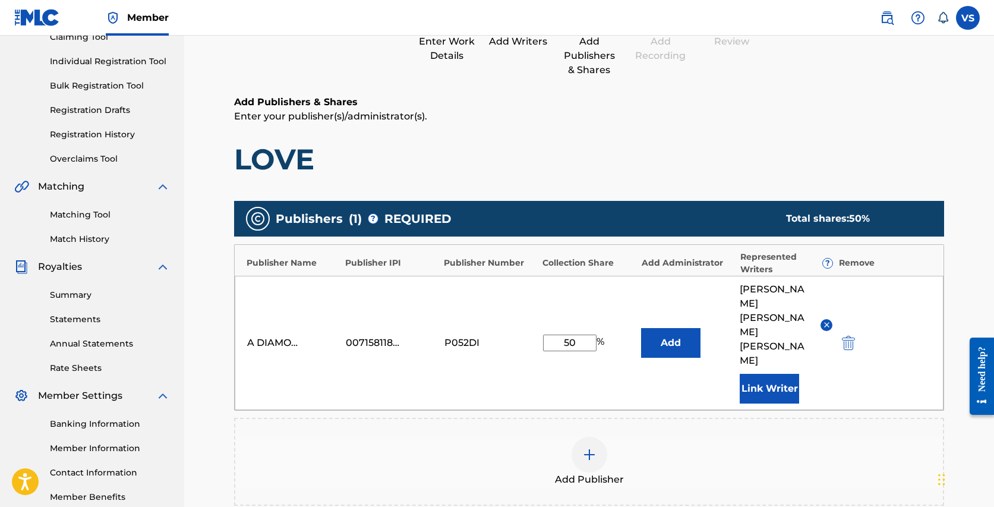
click at [567, 334] on input "50" at bounding box center [569, 342] width 53 height 17
type input "100"
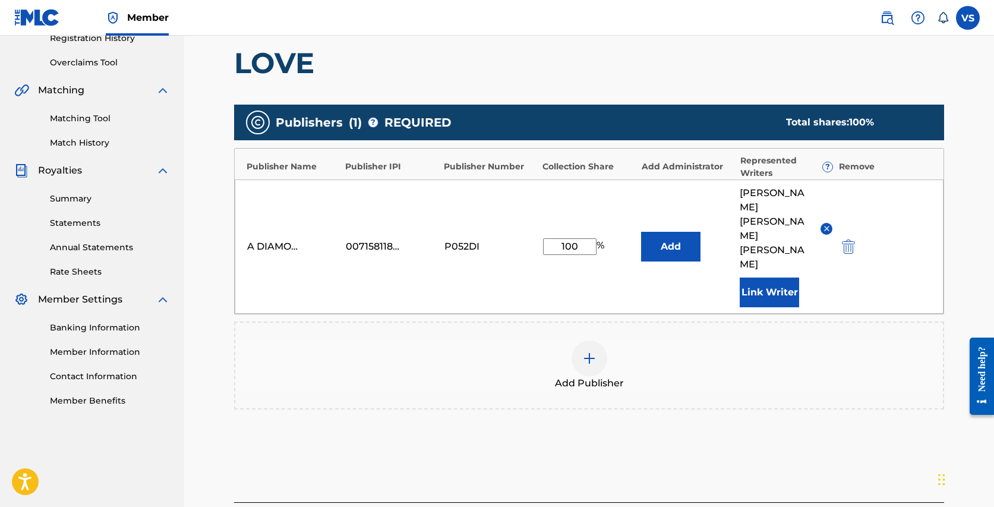
scroll to position [303, 0]
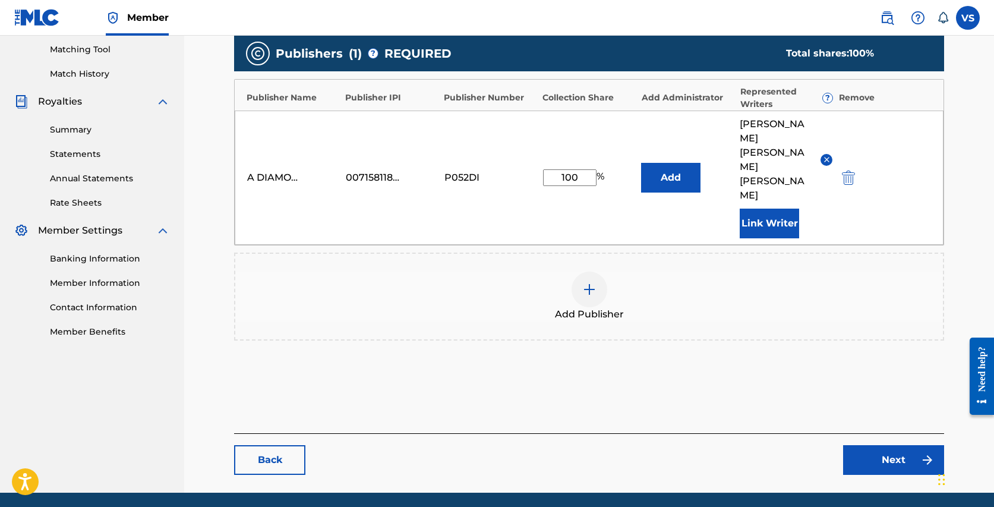
click at [877, 445] on link "Next" at bounding box center [893, 460] width 101 height 30
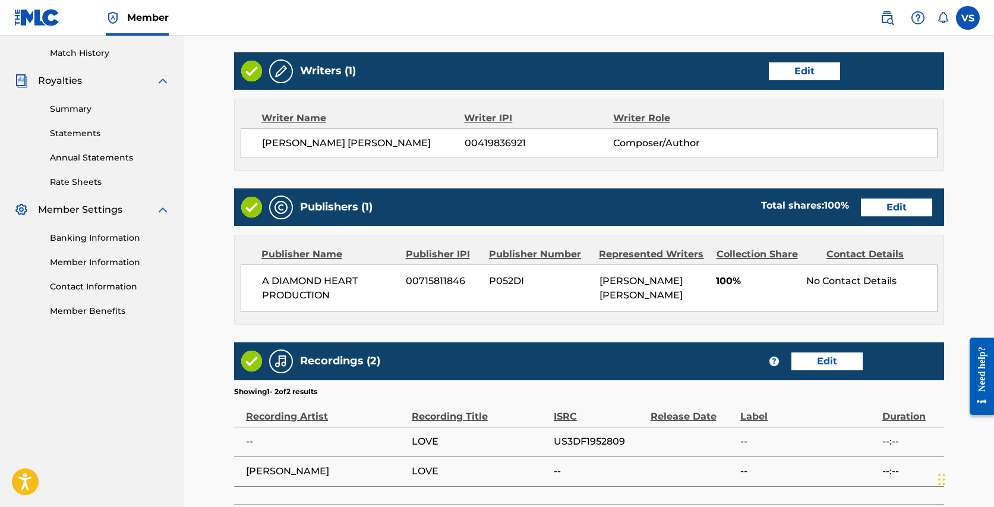
scroll to position [436, 0]
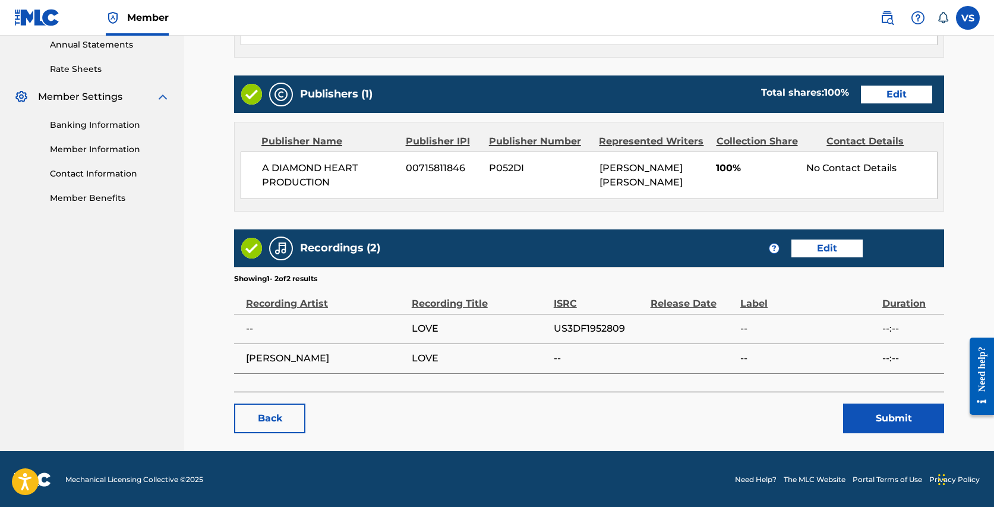
click at [878, 416] on button "Submit" at bounding box center [893, 418] width 101 height 30
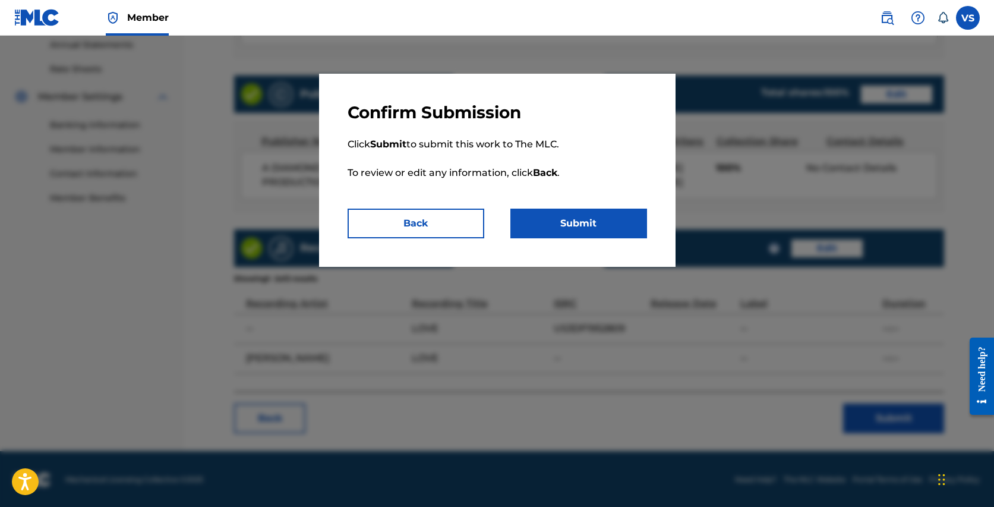
click at [586, 221] on button "Submit" at bounding box center [578, 223] width 137 height 30
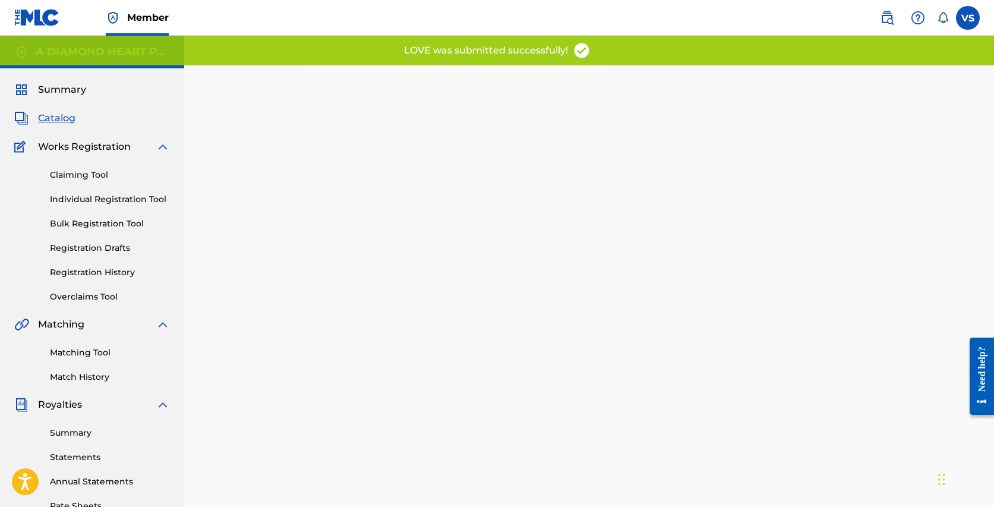
click at [48, 120] on span "Catalog" at bounding box center [56, 118] width 37 height 14
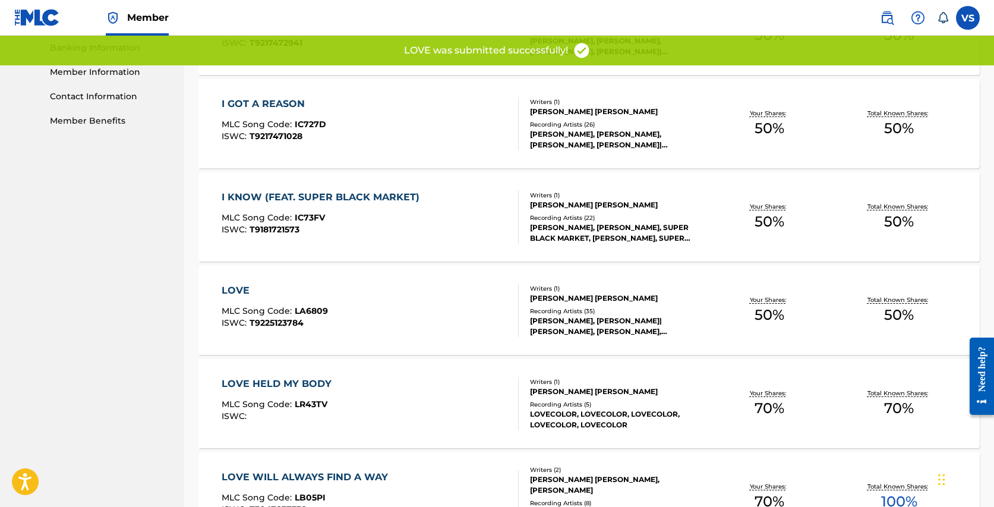
scroll to position [517, 0]
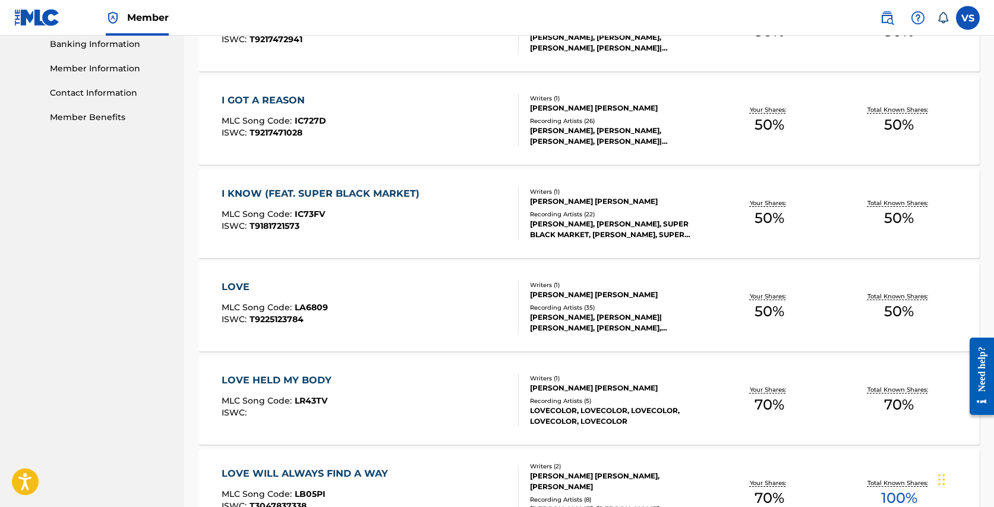
click at [289, 378] on div "LOVE HELD MY BODY" at bounding box center [280, 380] width 116 height 14
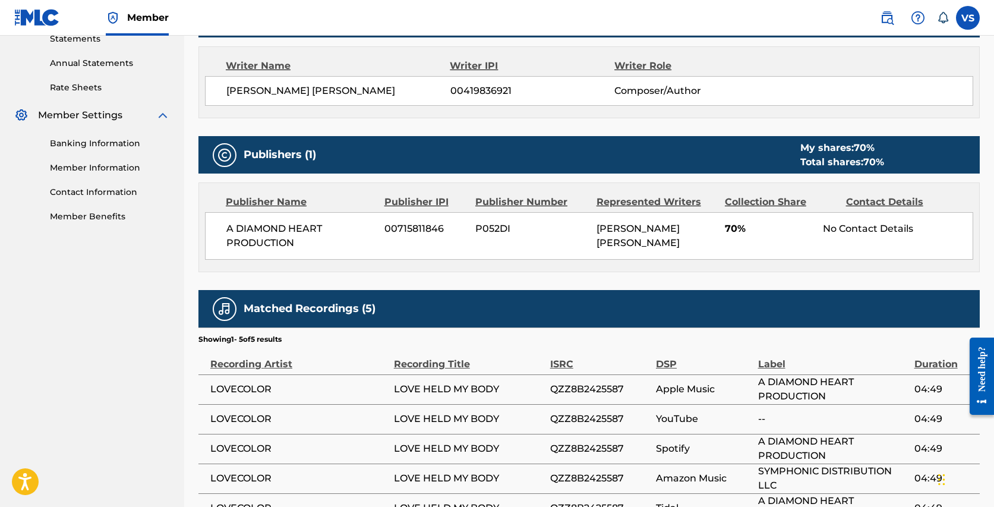
scroll to position [420, 0]
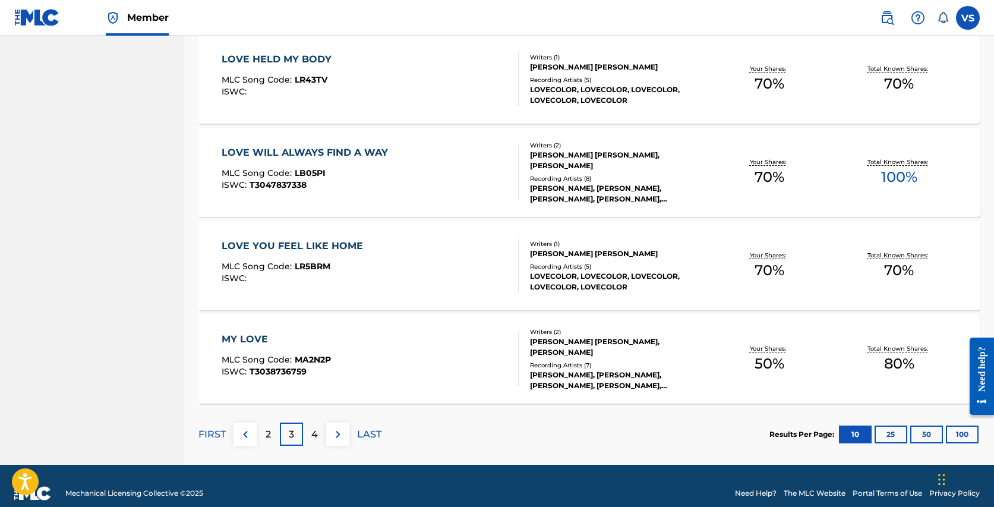
scroll to position [846, 0]
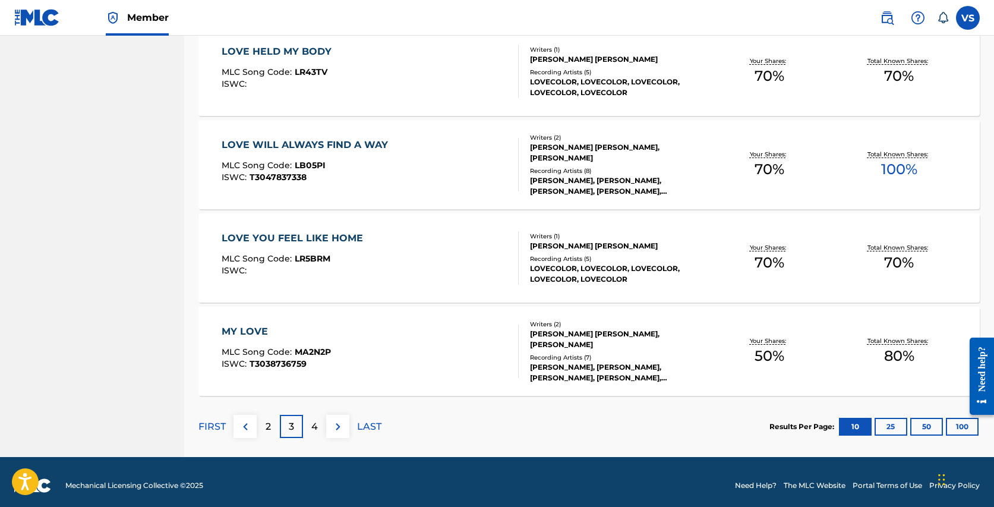
click at [253, 327] on div "MY LOVE" at bounding box center [276, 331] width 109 height 14
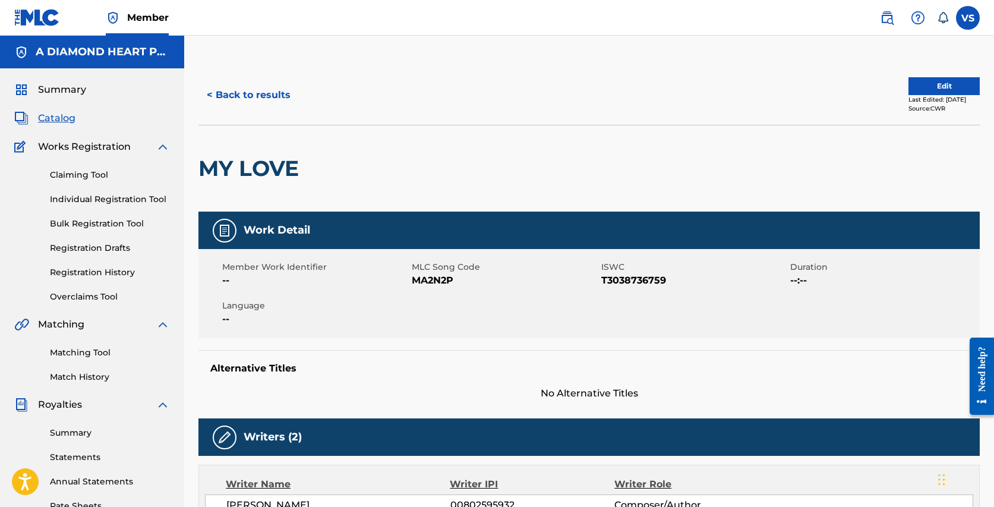
click at [915, 82] on button "Edit" at bounding box center [943, 86] width 71 height 18
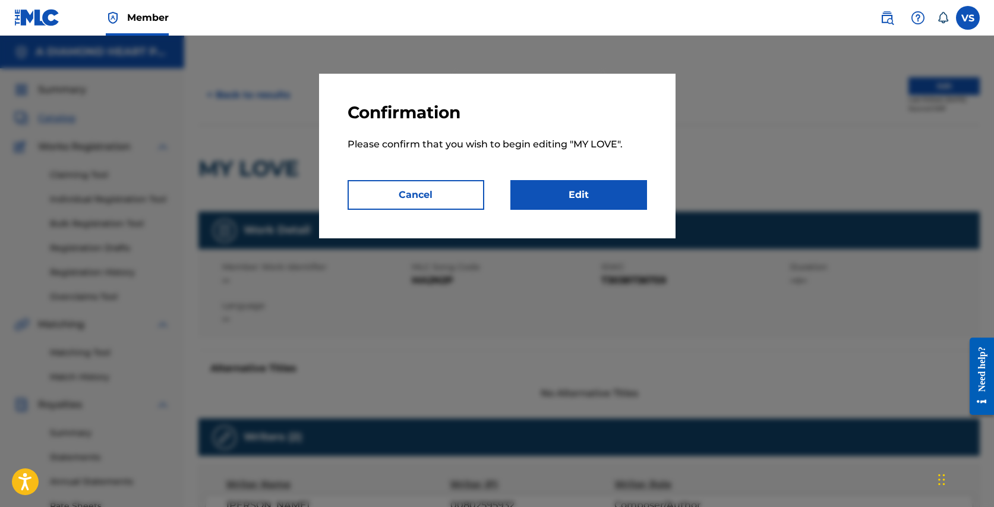
click at [572, 198] on link "Edit" at bounding box center [578, 195] width 137 height 30
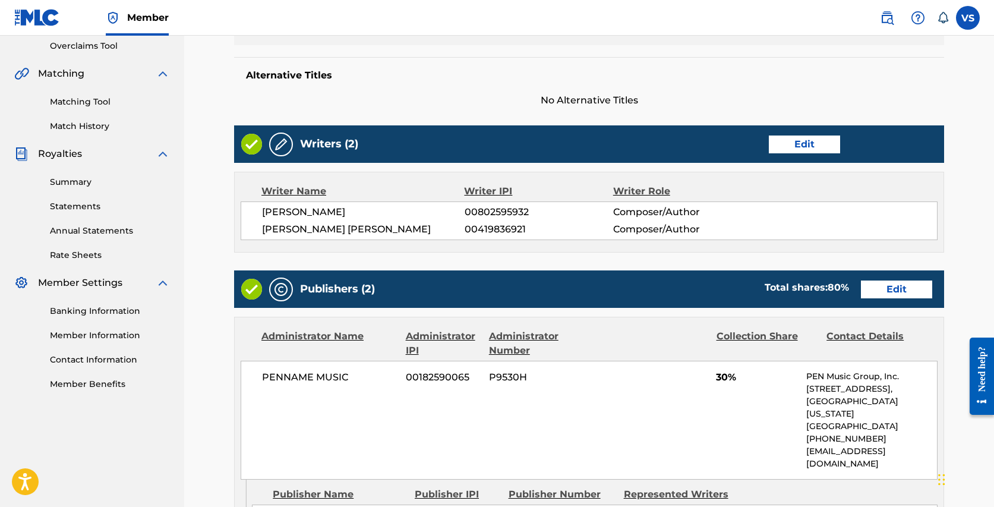
scroll to position [235, 0]
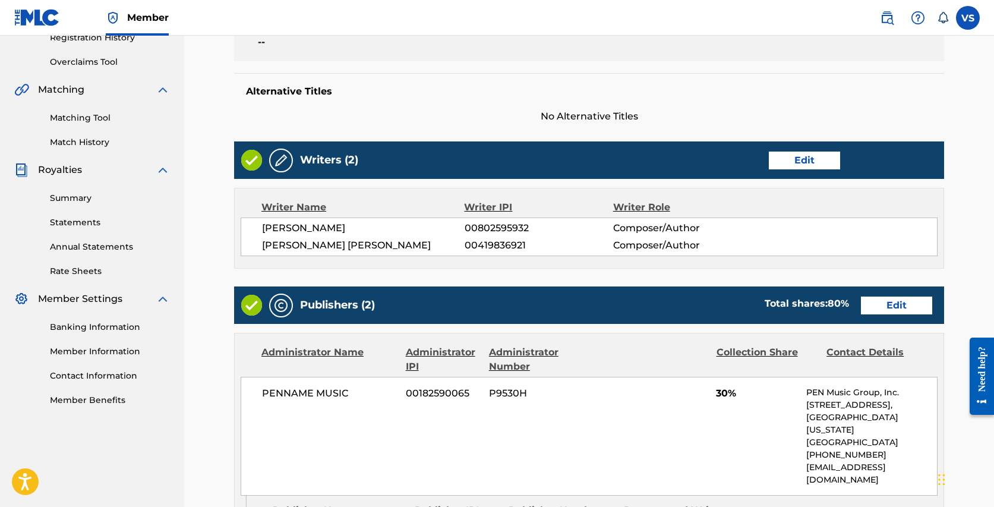
click at [902, 300] on link "Edit" at bounding box center [896, 305] width 71 height 18
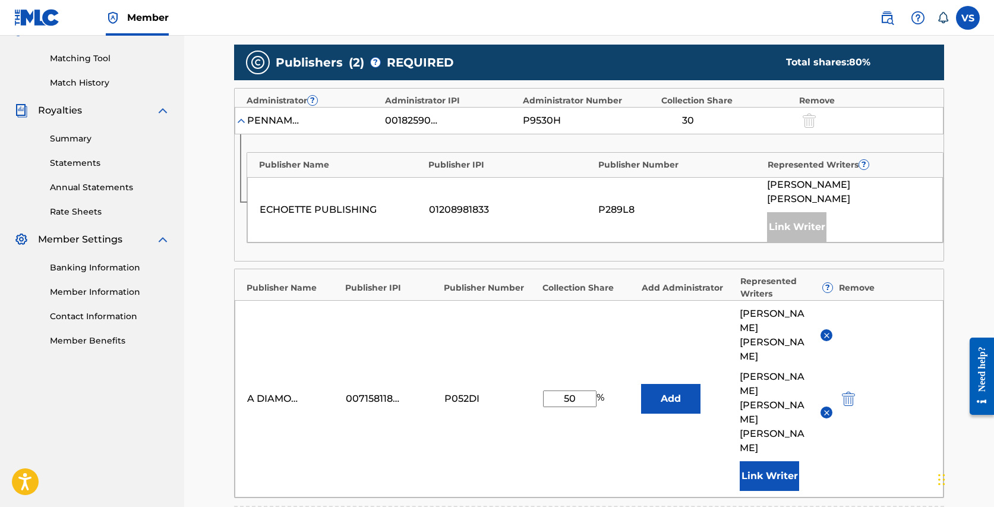
scroll to position [296, 0]
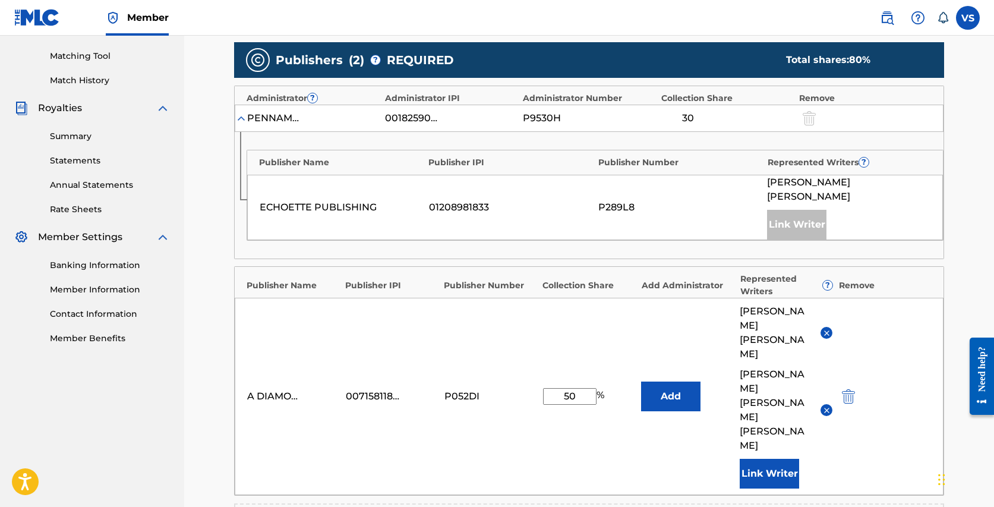
drag, startPoint x: 569, startPoint y: 338, endPoint x: 560, endPoint y: 337, distance: 8.9
click at [560, 388] on input "50" at bounding box center [569, 396] width 53 height 17
type input "70"
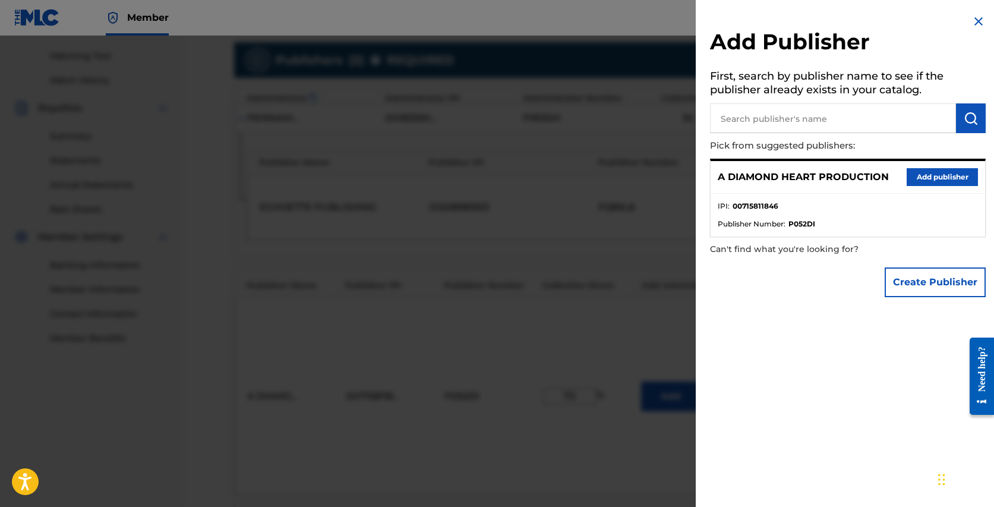
click at [941, 174] on button "Add publisher" at bounding box center [941, 177] width 71 height 18
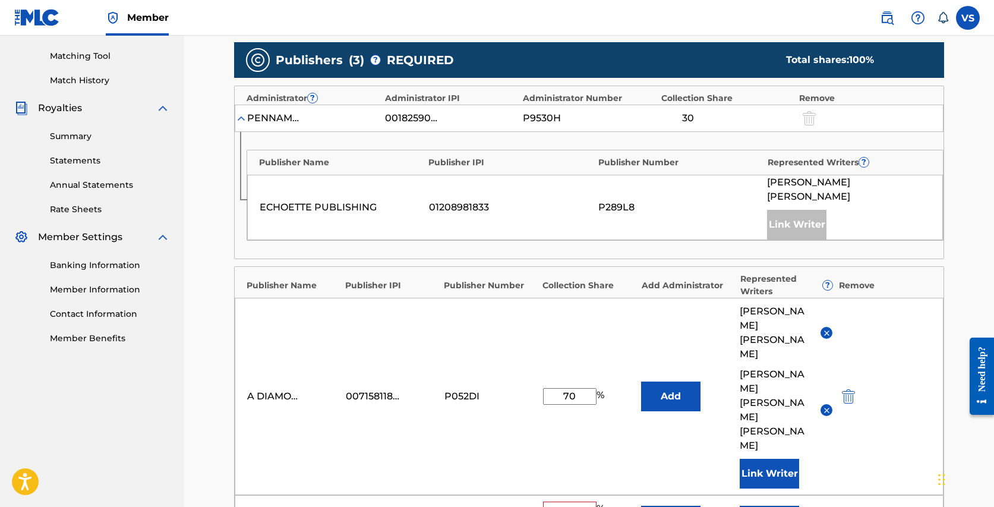
click at [826, 328] on img at bounding box center [826, 332] width 9 height 9
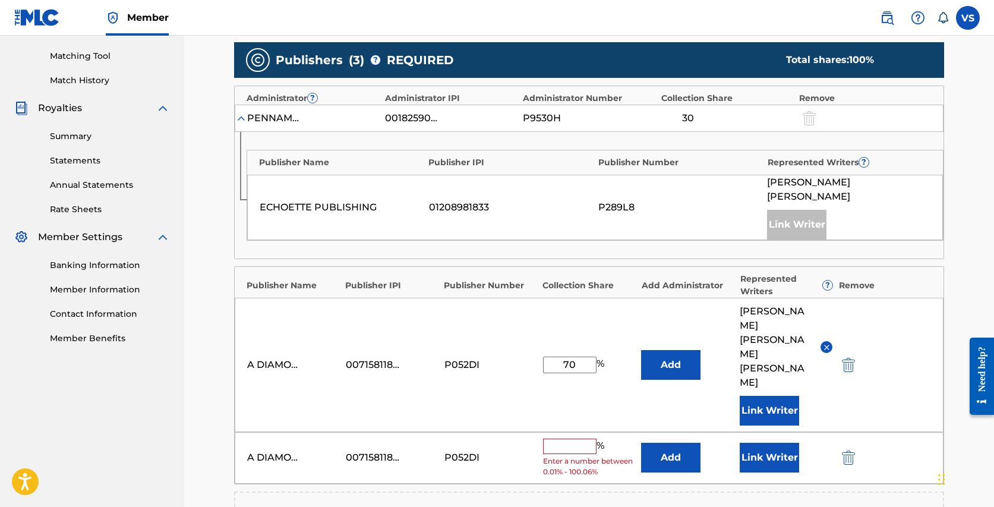
click at [849, 450] on img "submit" at bounding box center [848, 457] width 13 height 14
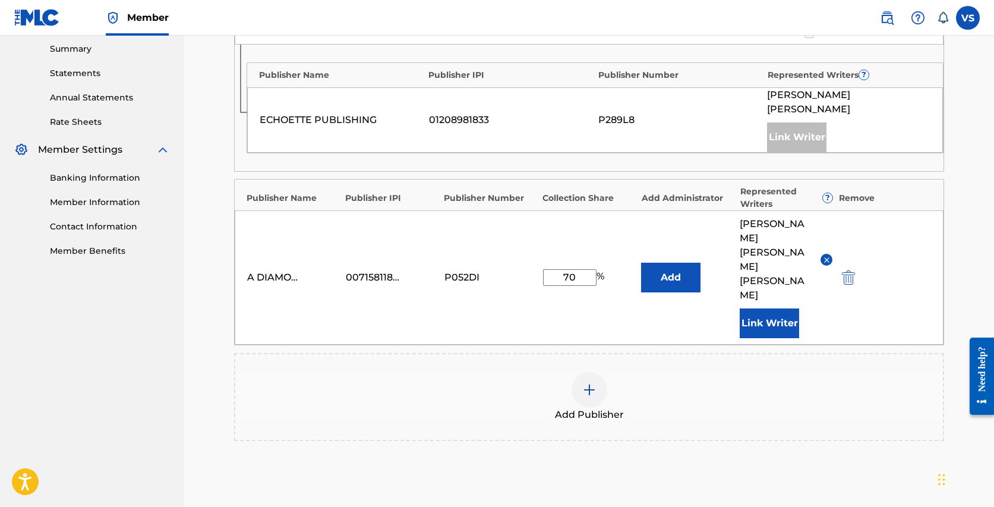
scroll to position [469, 0]
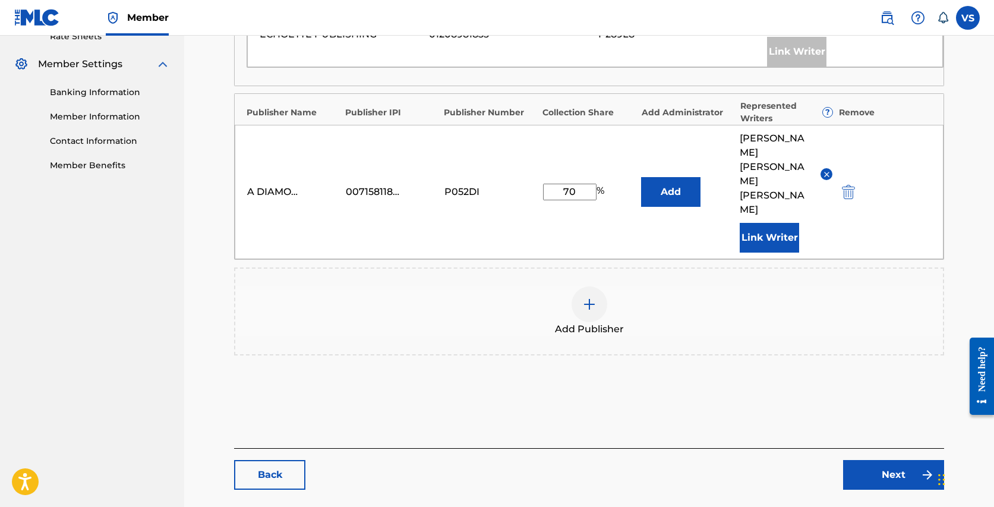
click at [887, 460] on link "Next" at bounding box center [893, 475] width 101 height 30
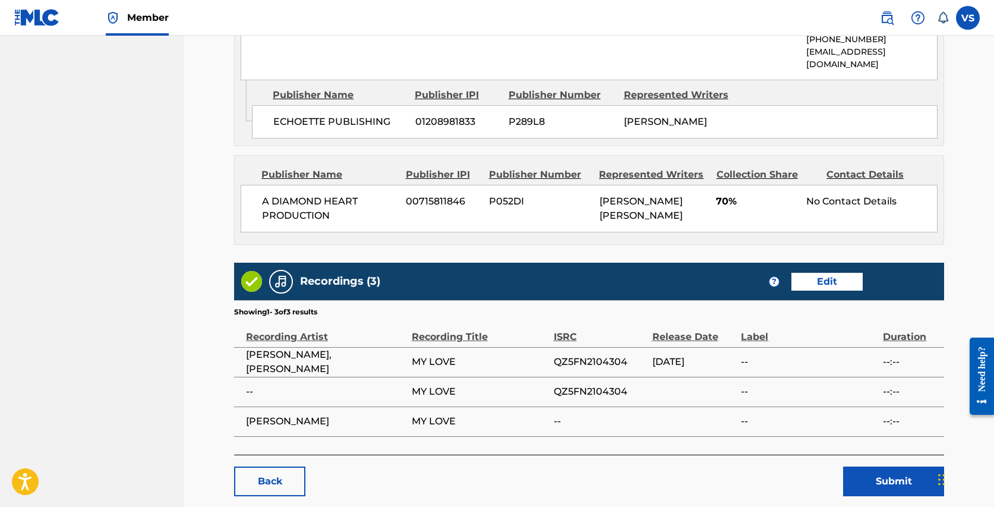
scroll to position [677, 0]
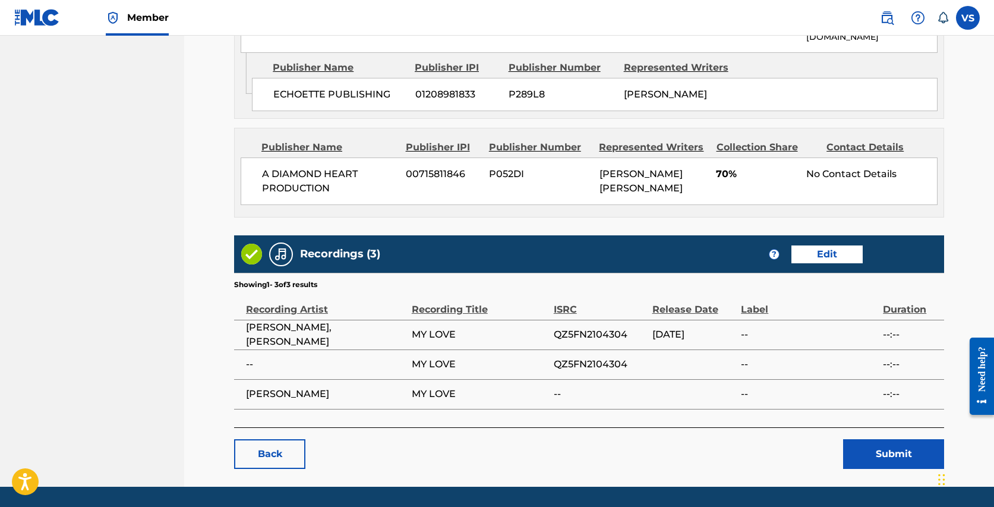
click at [881, 439] on button "Submit" at bounding box center [893, 454] width 101 height 30
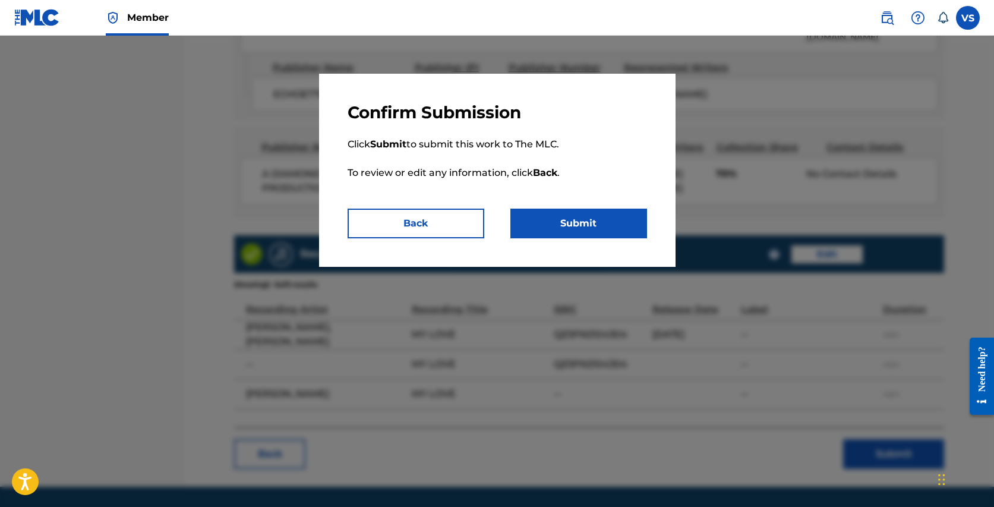
click at [606, 233] on button "Submit" at bounding box center [578, 223] width 137 height 30
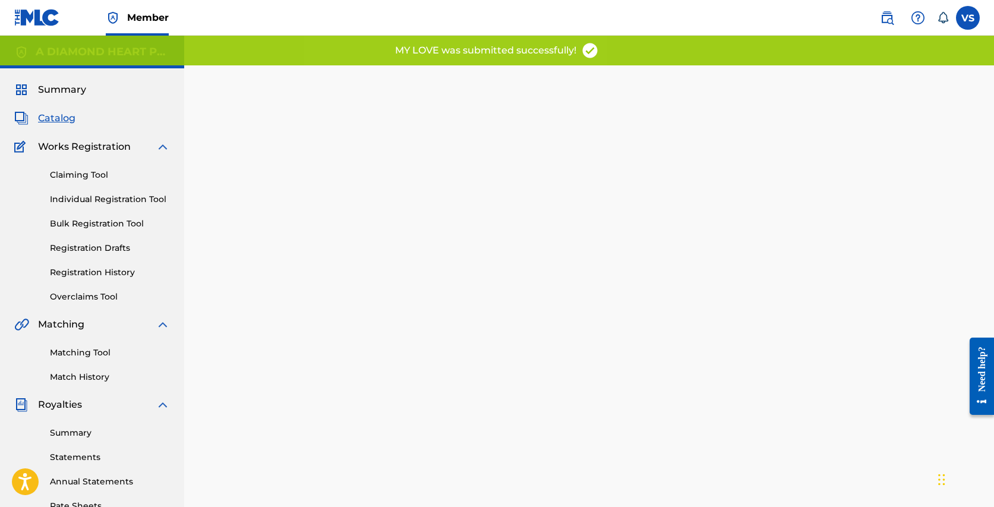
click at [63, 118] on span "Catalog" at bounding box center [56, 118] width 37 height 14
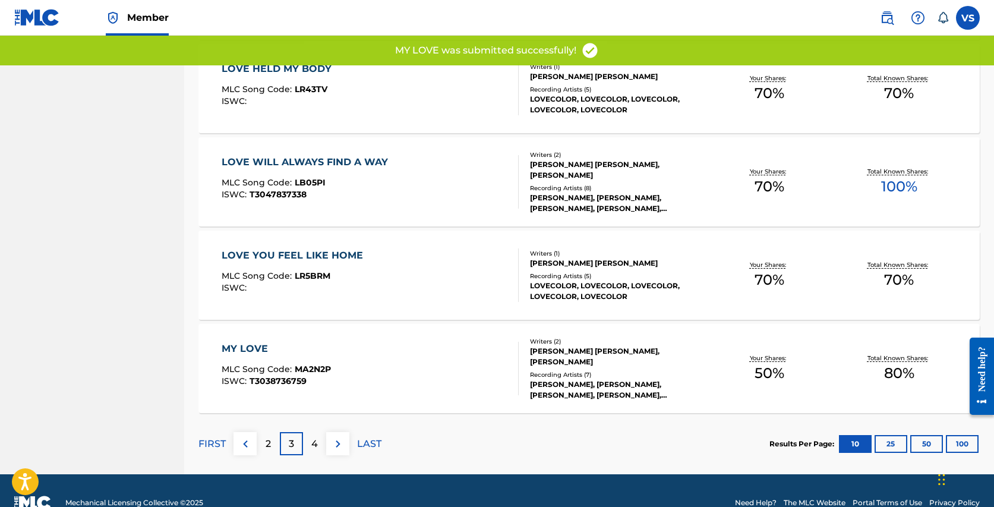
scroll to position [853, 0]
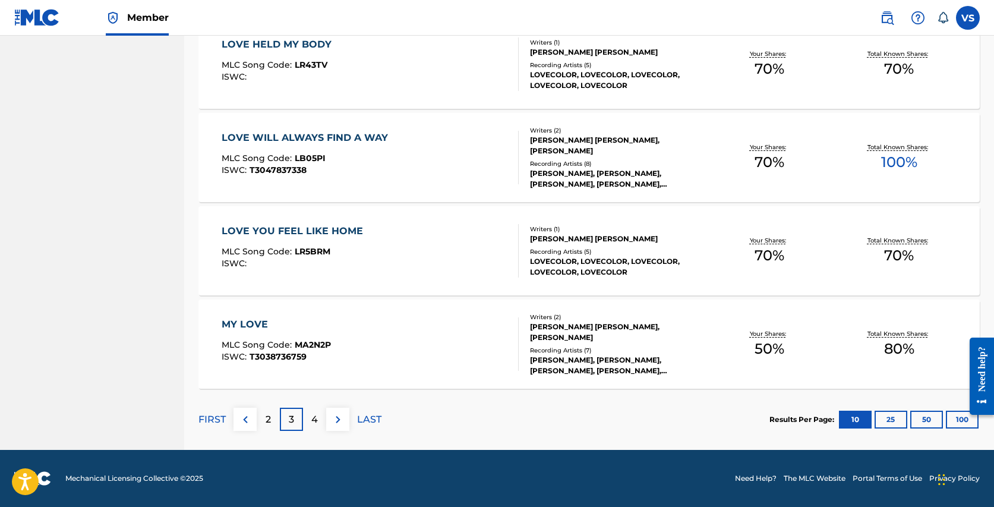
click at [314, 418] on p "4" at bounding box center [314, 419] width 7 height 14
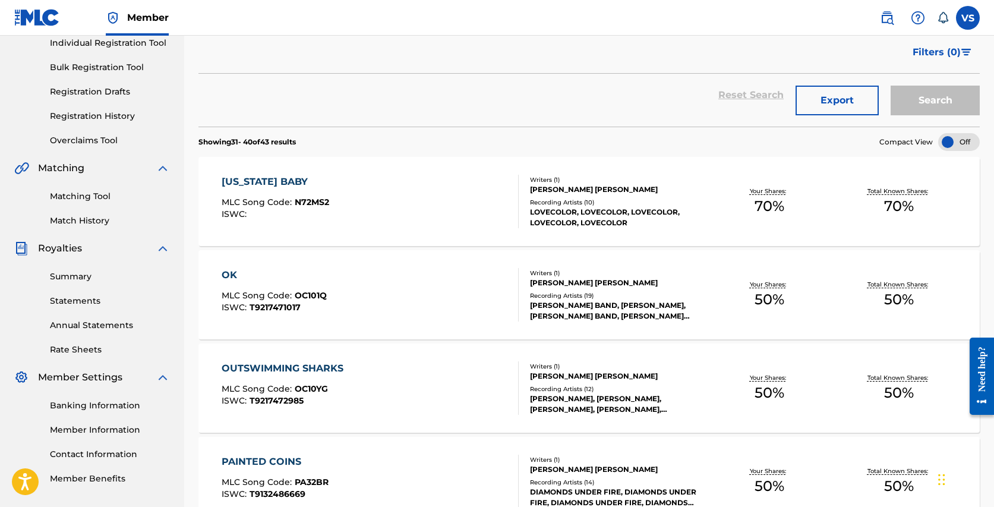
scroll to position [165, 0]
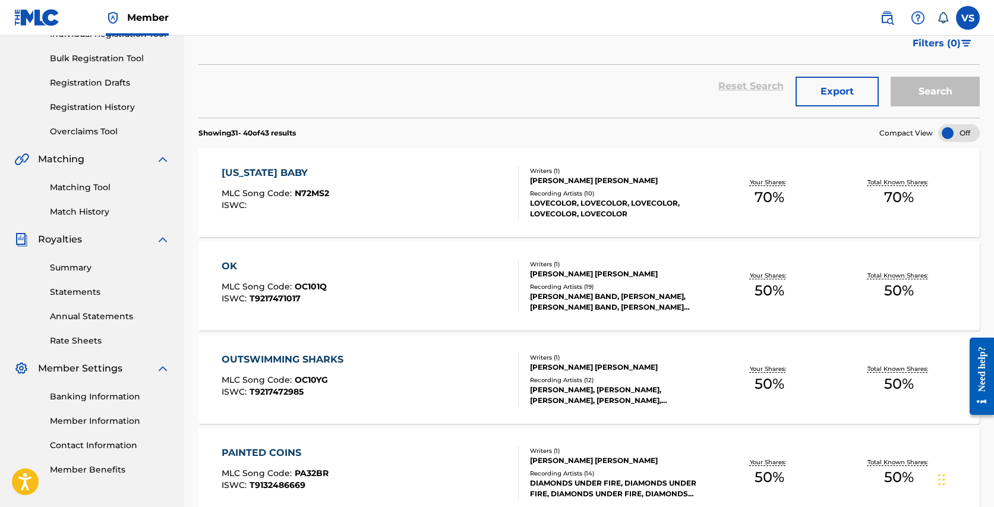
click at [238, 265] on div "OK" at bounding box center [274, 266] width 105 height 14
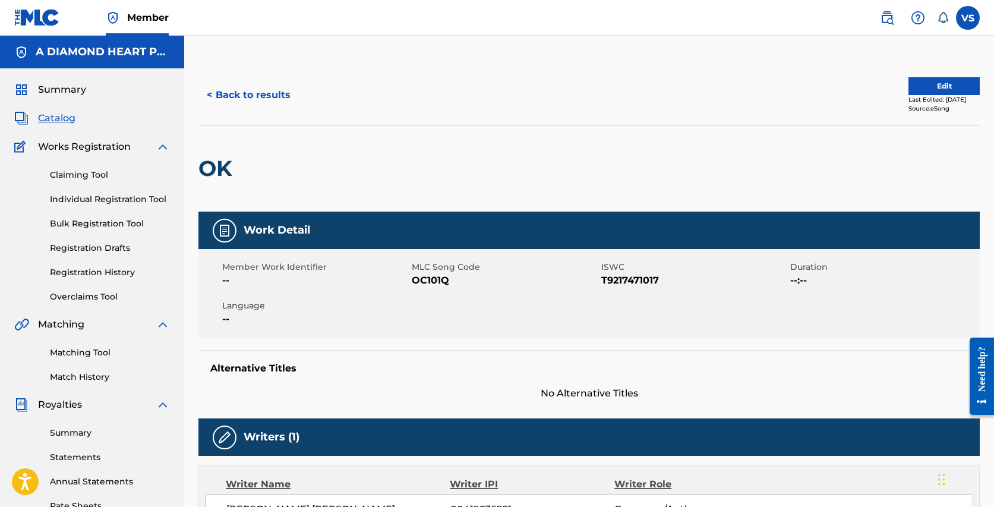
click at [922, 83] on button "Edit" at bounding box center [943, 86] width 71 height 18
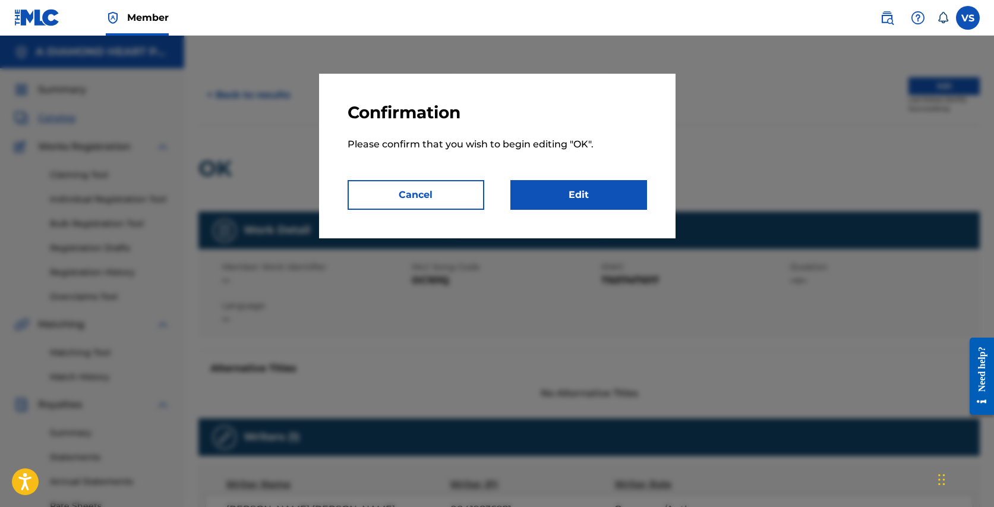
click at [612, 188] on link "Edit" at bounding box center [578, 195] width 137 height 30
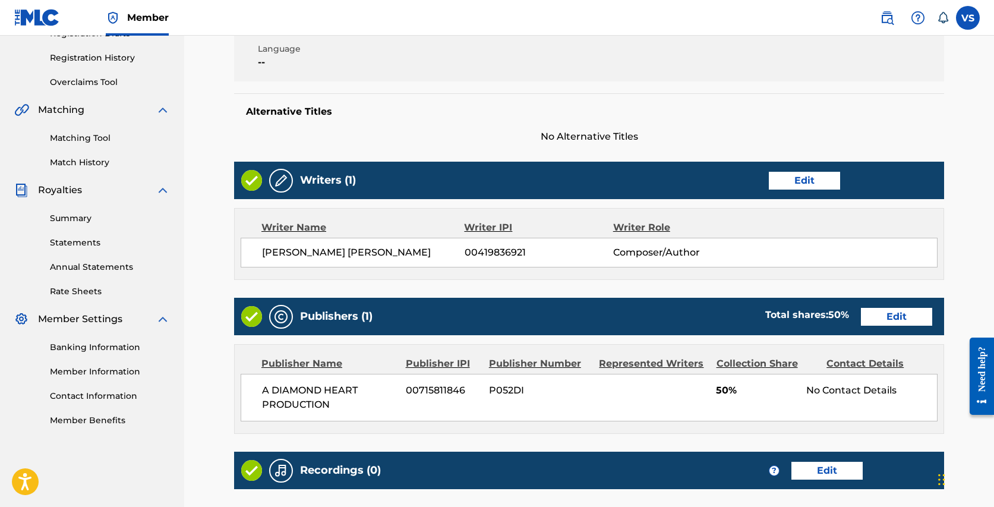
scroll to position [312, 0]
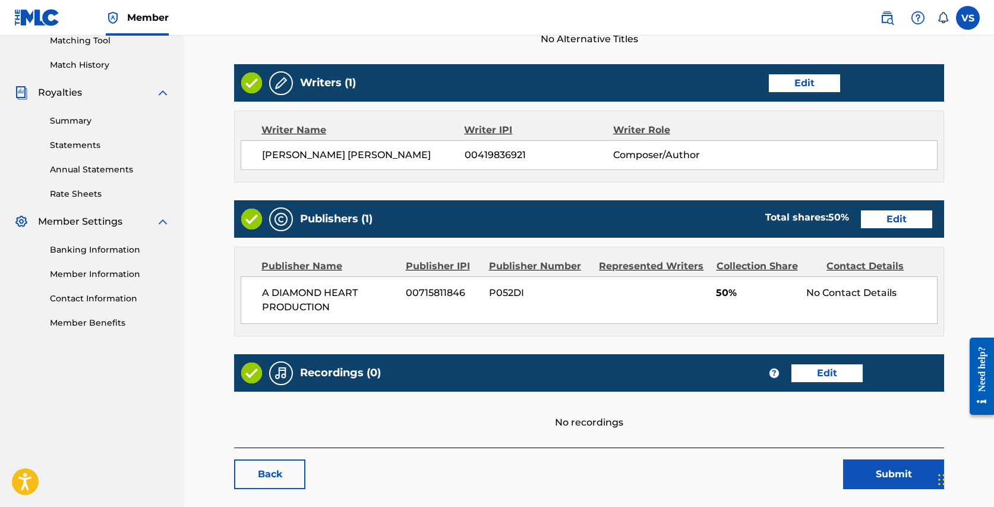
click at [901, 227] on link "Edit" at bounding box center [896, 219] width 71 height 18
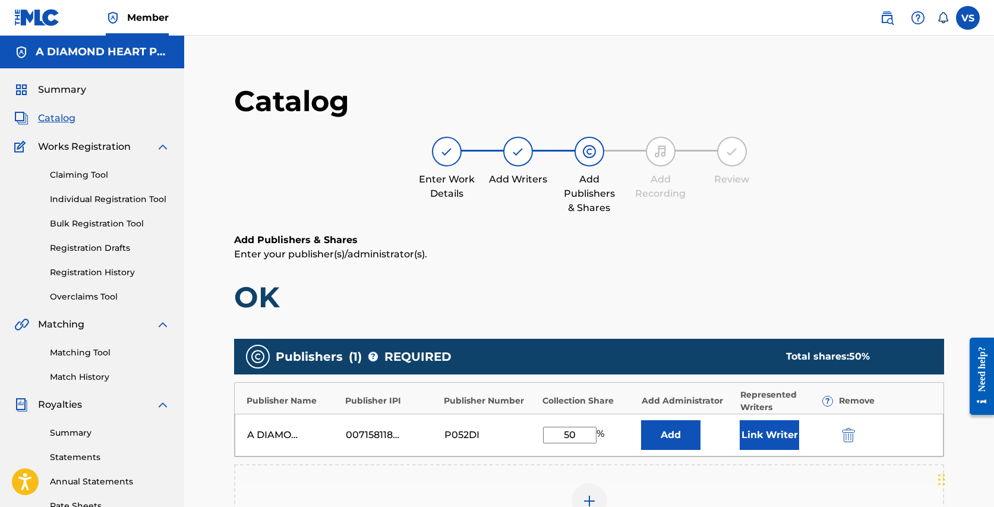
click at [567, 432] on input "50" at bounding box center [569, 434] width 53 height 17
type input "100"
click at [771, 432] on button "Link Writer" at bounding box center [768, 435] width 59 height 30
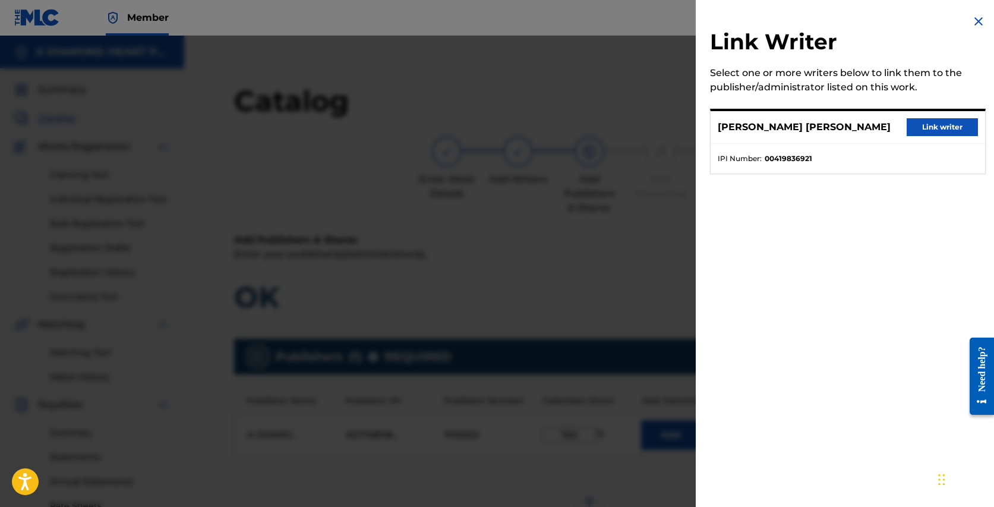
click at [931, 129] on button "Link writer" at bounding box center [941, 127] width 71 height 18
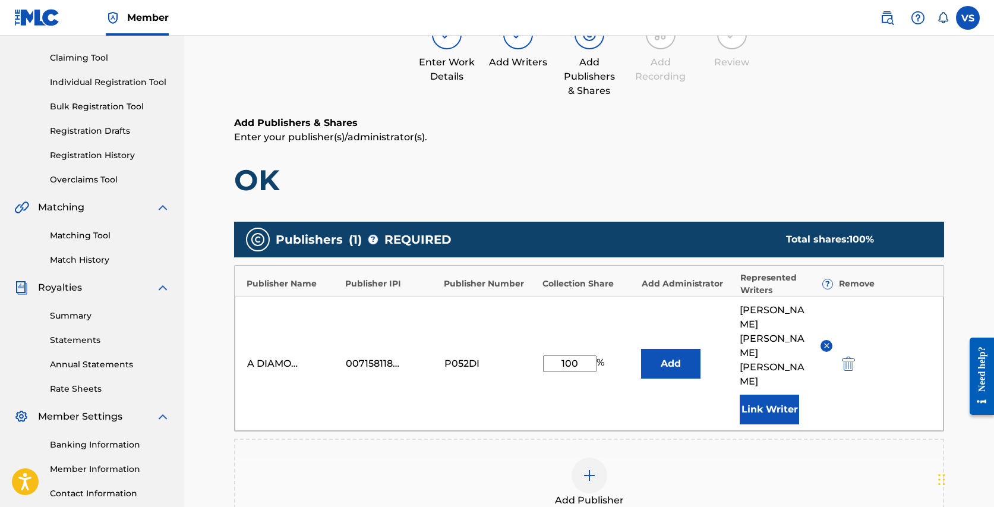
scroll to position [303, 0]
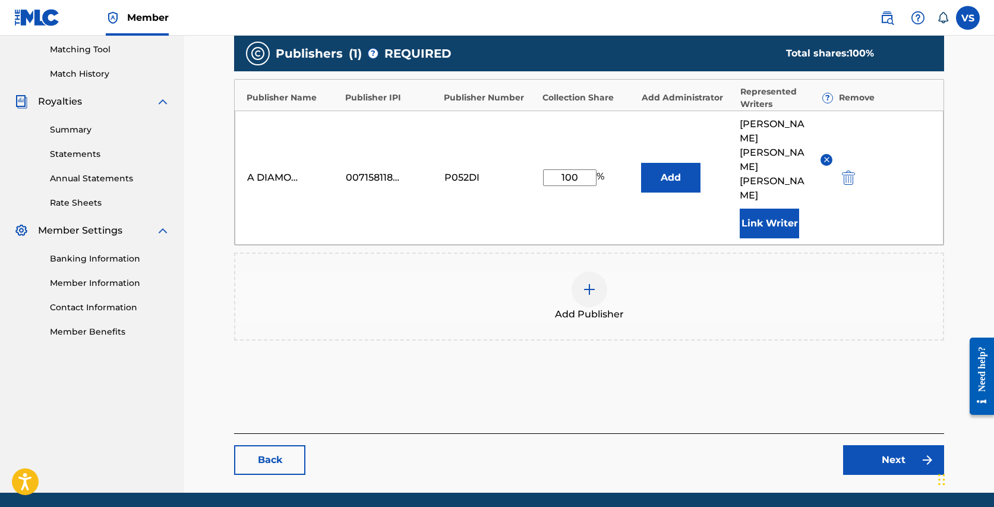
click at [885, 445] on link "Next" at bounding box center [893, 460] width 101 height 30
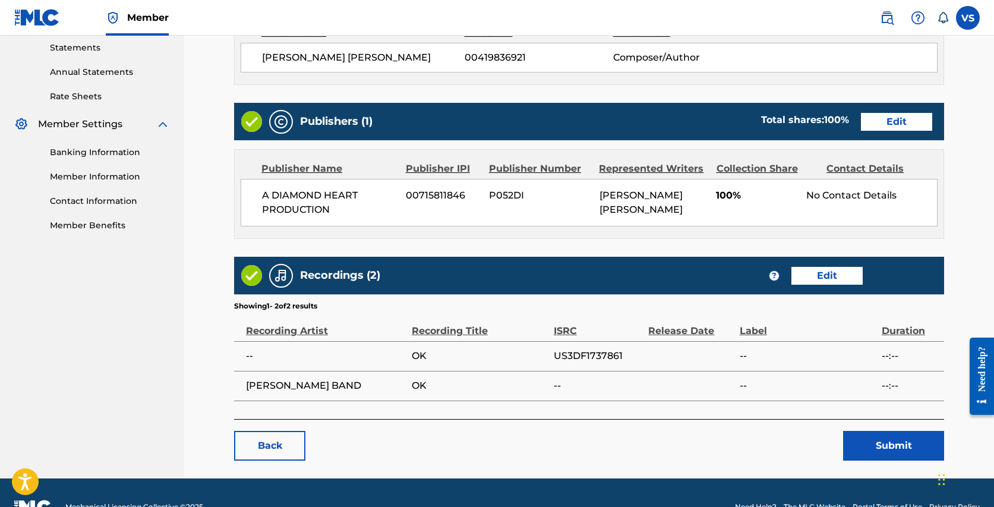
scroll to position [436, 0]
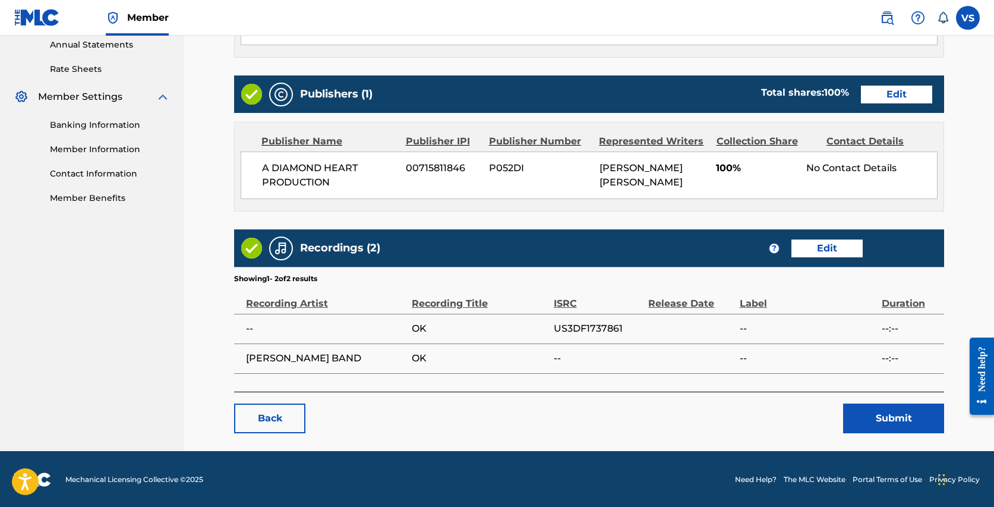
click at [888, 411] on button "Submit" at bounding box center [893, 418] width 101 height 30
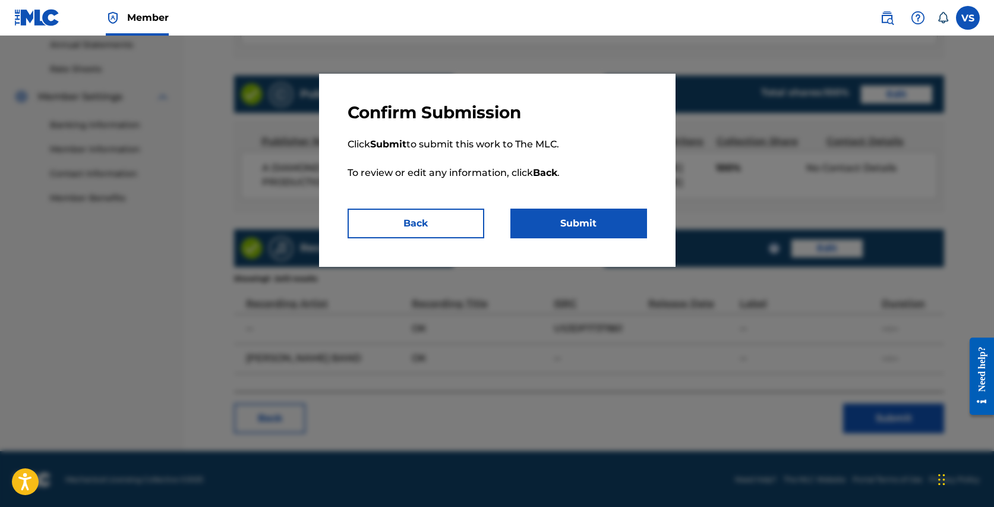
click at [571, 223] on button "Submit" at bounding box center [578, 223] width 137 height 30
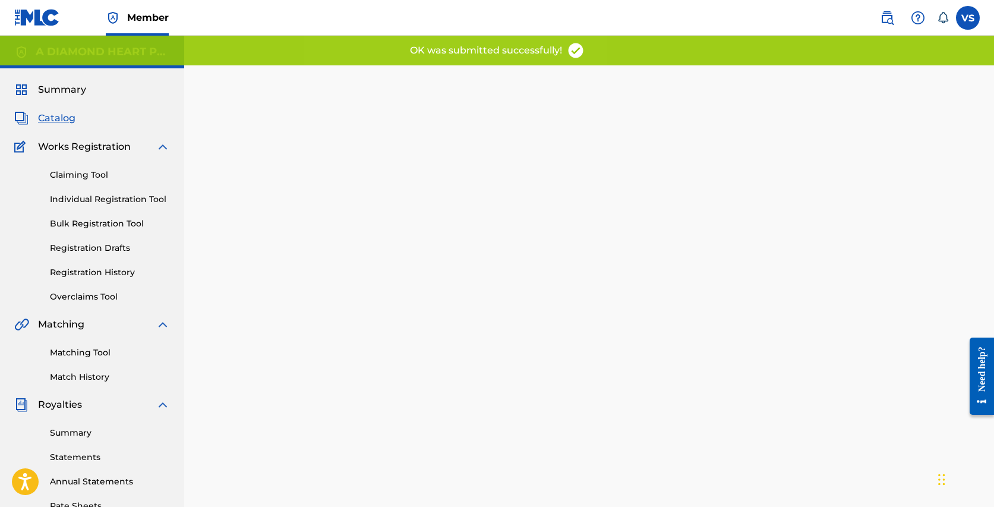
click at [59, 118] on span "Catalog" at bounding box center [56, 118] width 37 height 14
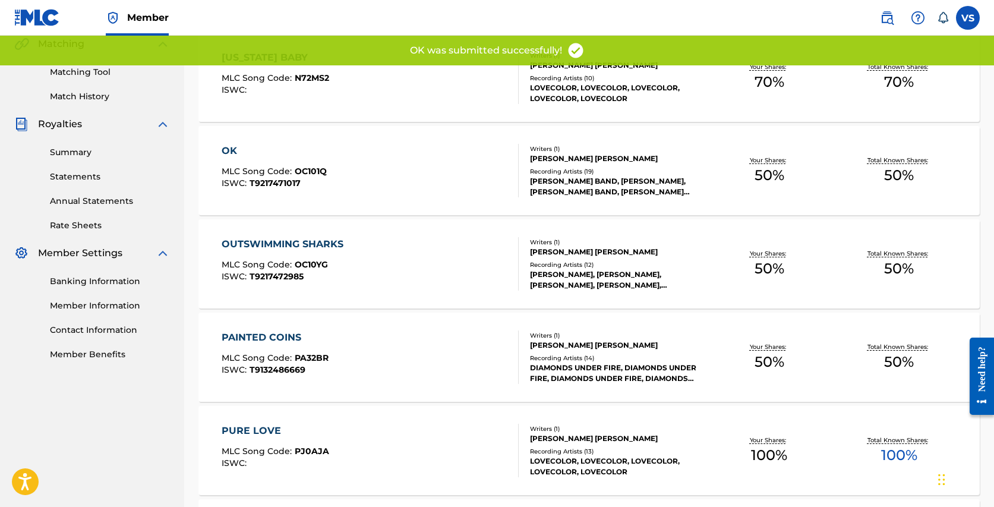
scroll to position [303, 0]
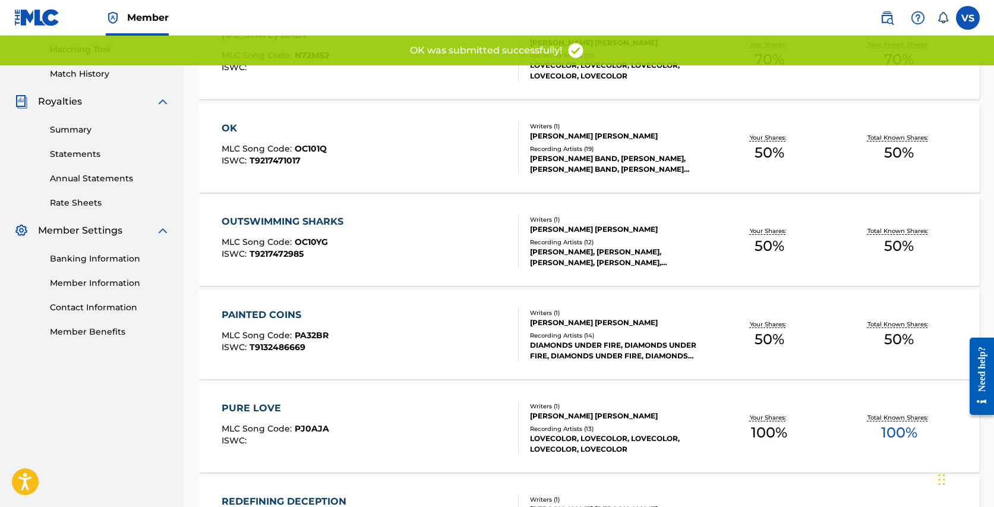
click at [324, 219] on div "OUTSWIMMING SHARKS" at bounding box center [286, 221] width 128 height 14
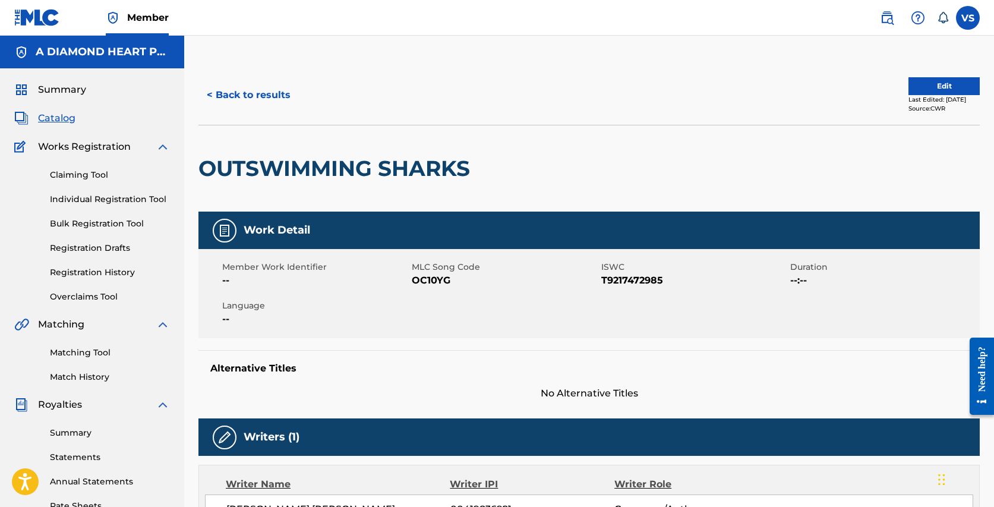
click at [936, 78] on button "Edit" at bounding box center [943, 86] width 71 height 18
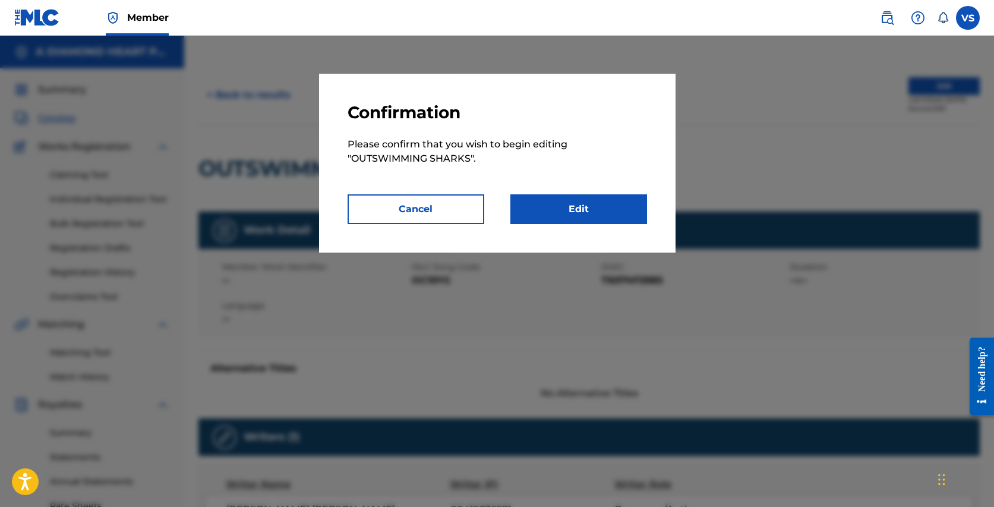
click at [584, 214] on link "Edit" at bounding box center [578, 209] width 137 height 30
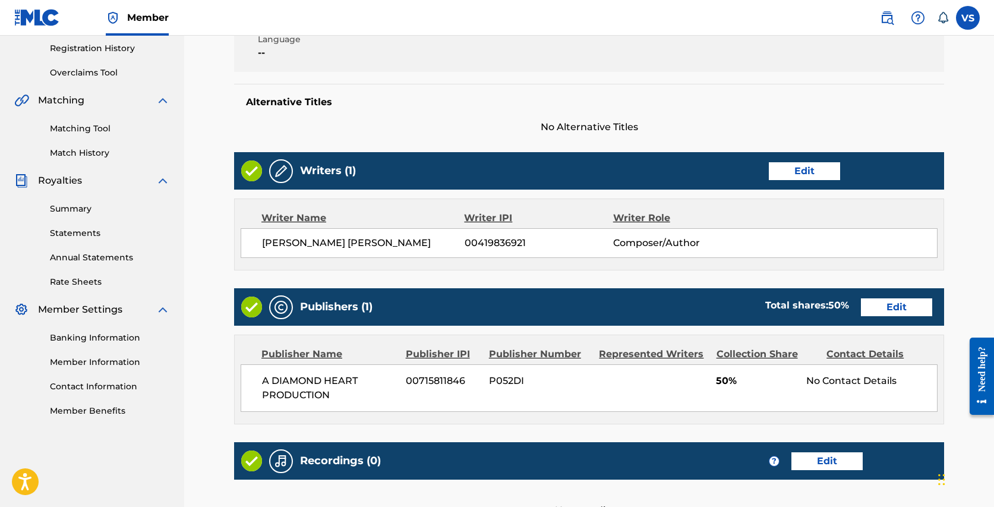
scroll to position [228, 0]
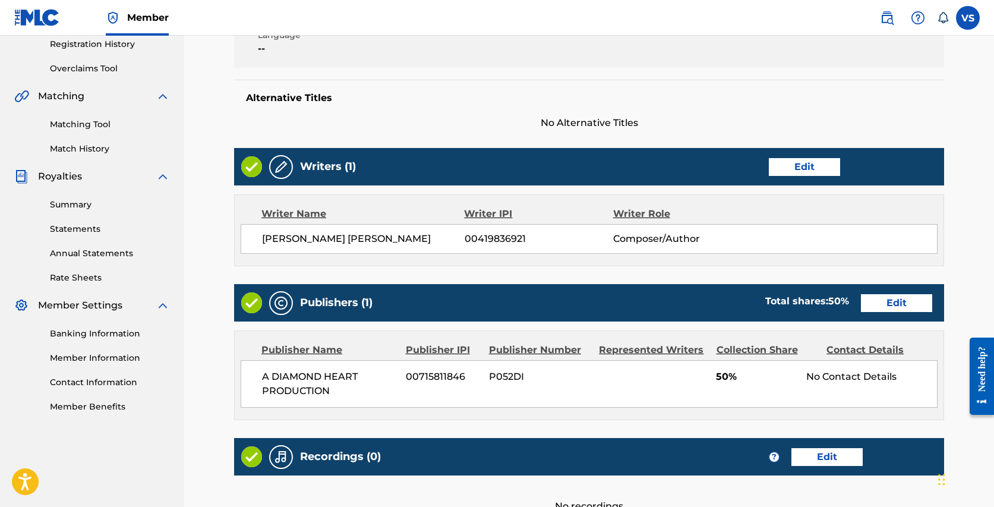
click at [906, 300] on link "Edit" at bounding box center [896, 303] width 71 height 18
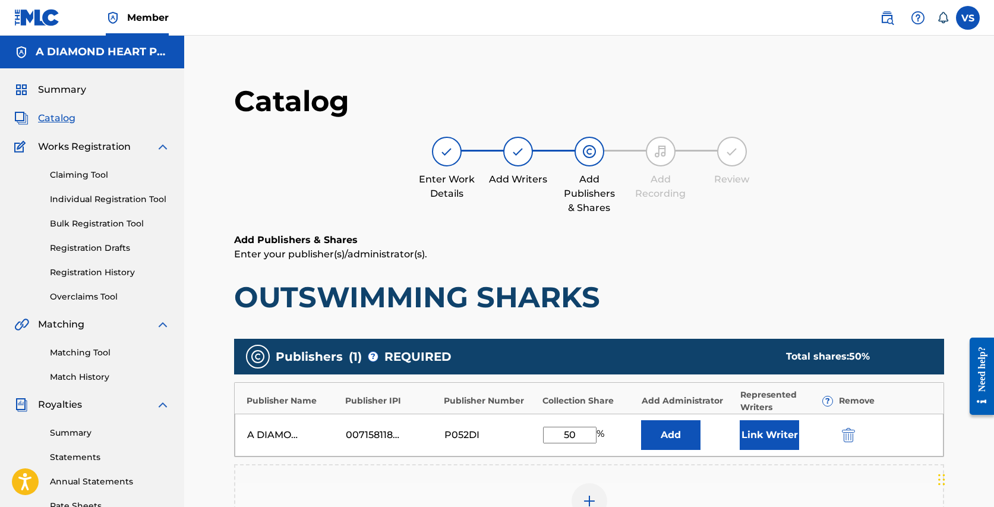
click at [567, 435] on input "50" at bounding box center [569, 434] width 53 height 17
type input "70"
click at [767, 431] on button "Link Writer" at bounding box center [768, 435] width 59 height 30
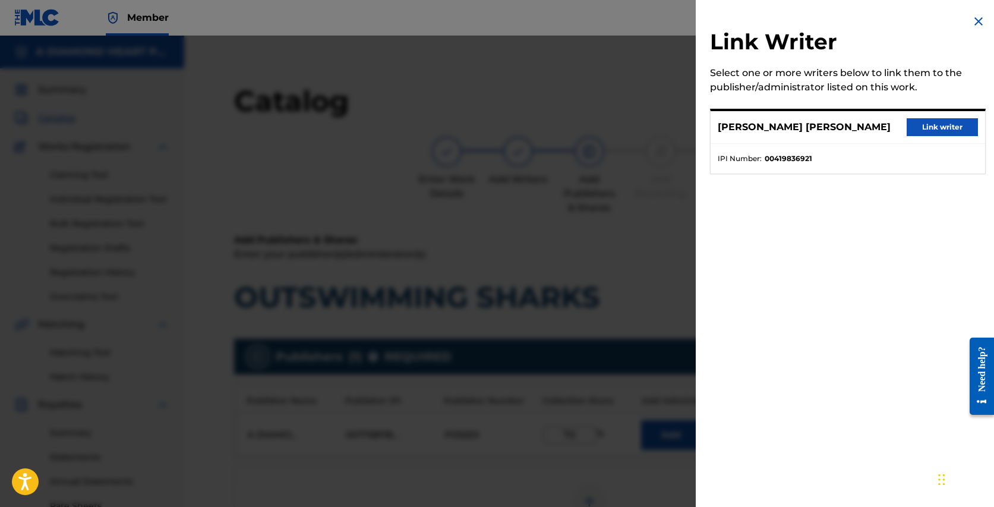
click at [947, 128] on button "Link writer" at bounding box center [941, 127] width 71 height 18
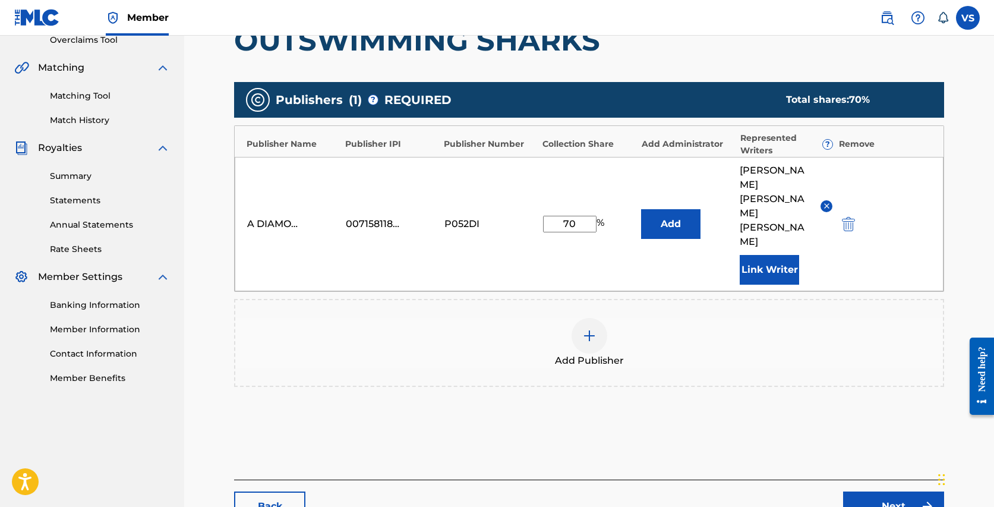
scroll to position [303, 0]
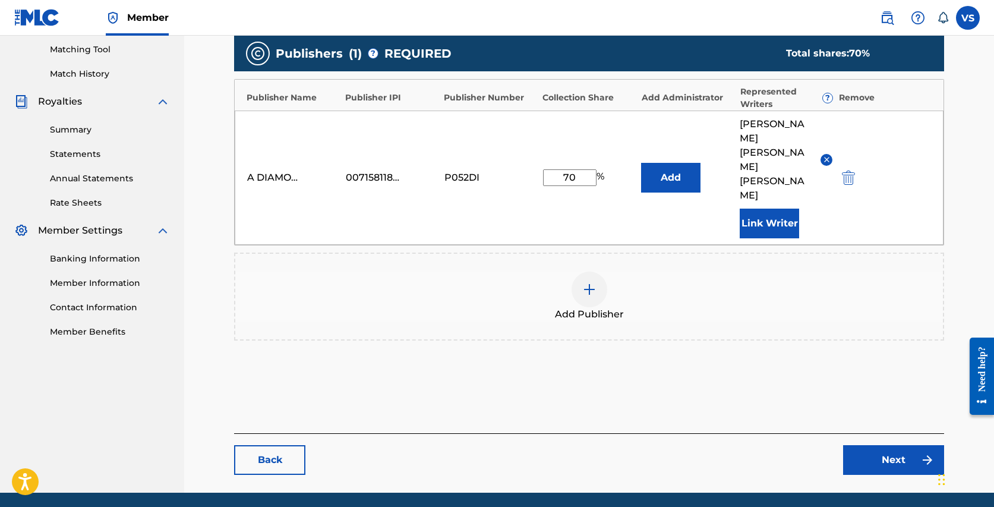
click at [885, 445] on link "Next" at bounding box center [893, 460] width 101 height 30
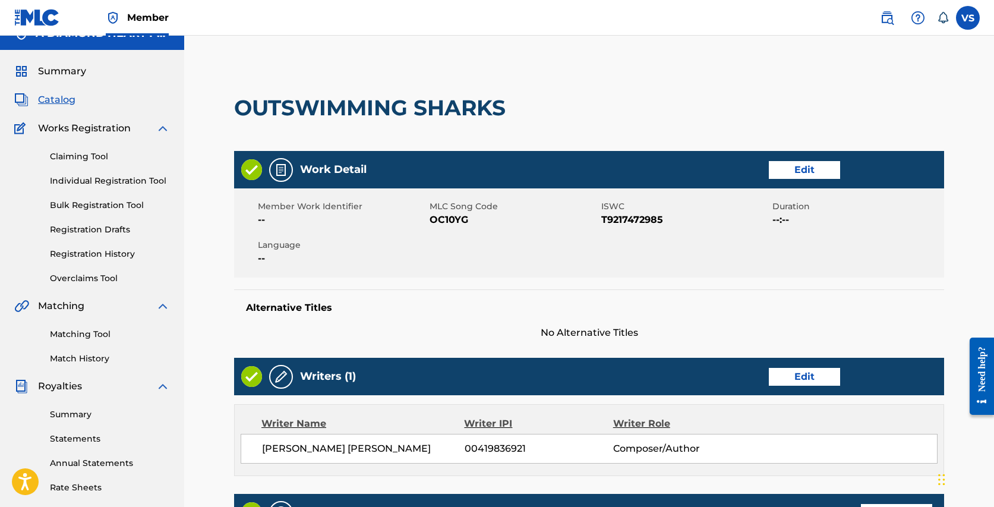
scroll to position [33, 0]
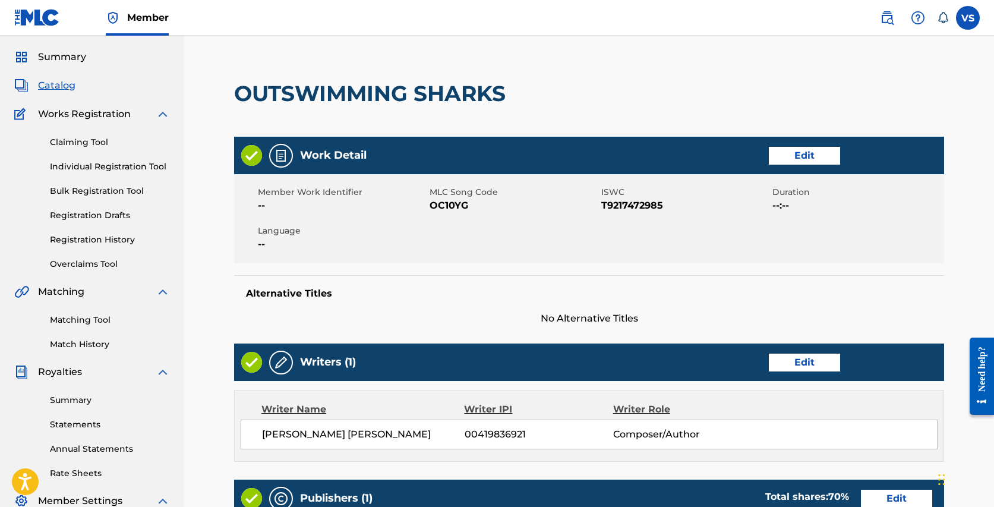
click at [800, 359] on link "Edit" at bounding box center [803, 362] width 71 height 18
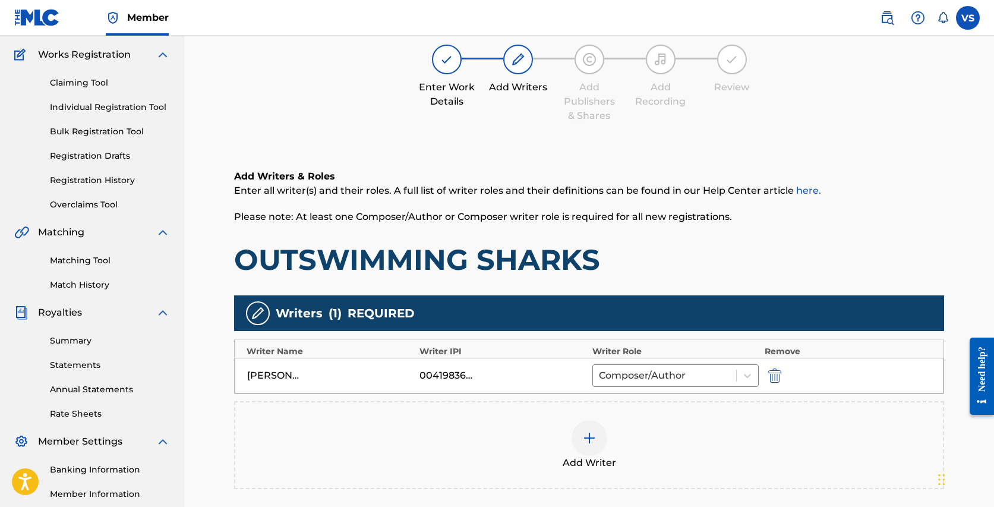
scroll to position [100, 0]
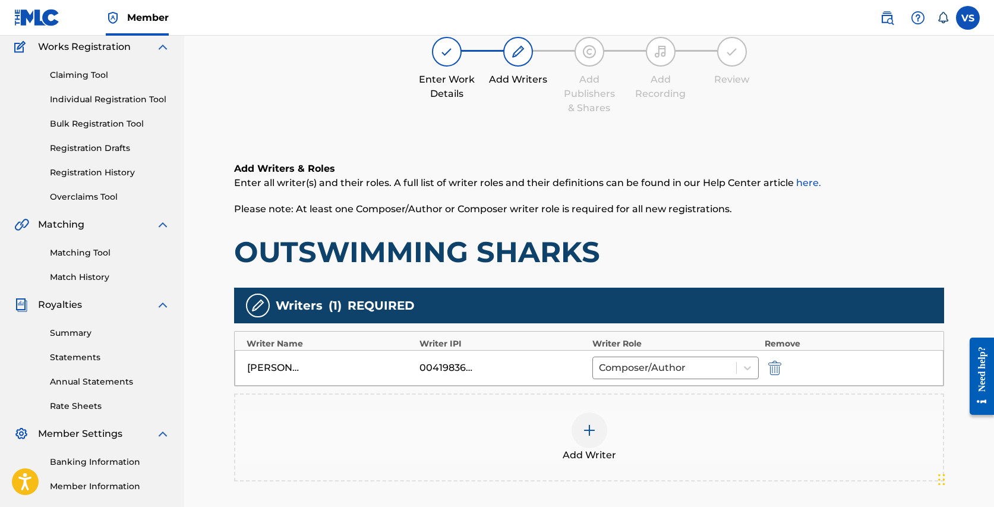
click at [597, 426] on div at bounding box center [589, 430] width 36 height 36
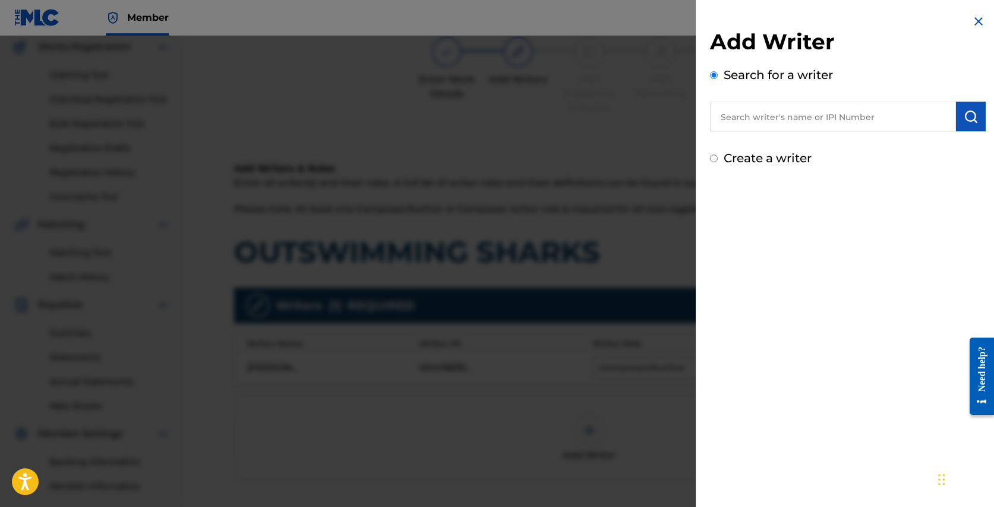
click at [752, 115] on input "text" at bounding box center [833, 117] width 246 height 30
paste input "JOHNSON, CARISSA DEANNE"
type input "JOHNSON, CARISSA DEANNE"
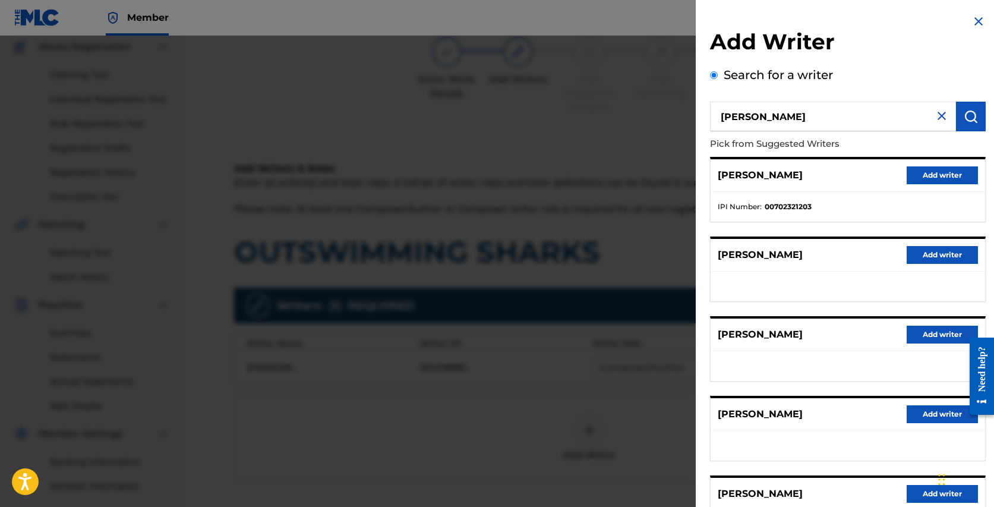
click at [935, 173] on button "Add writer" at bounding box center [941, 175] width 71 height 18
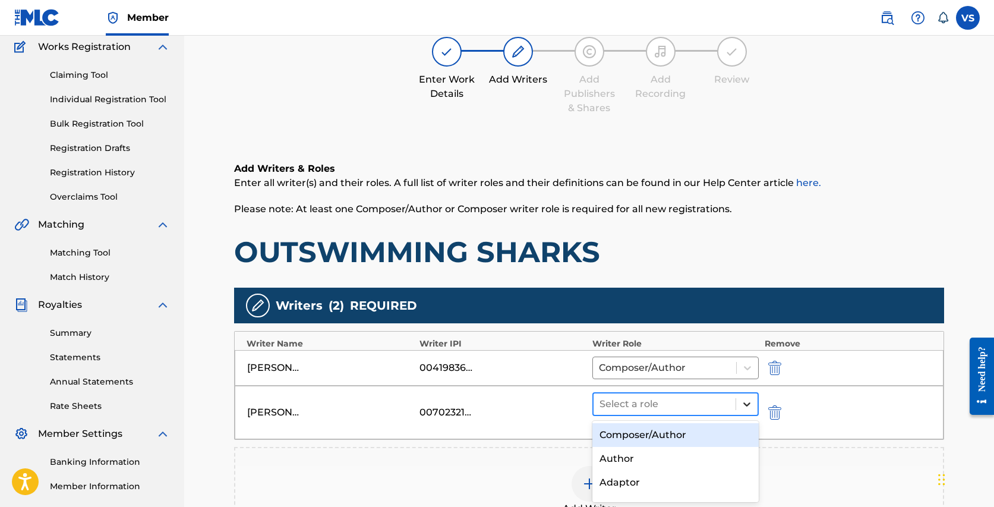
click at [743, 403] on icon at bounding box center [747, 404] width 12 height 12
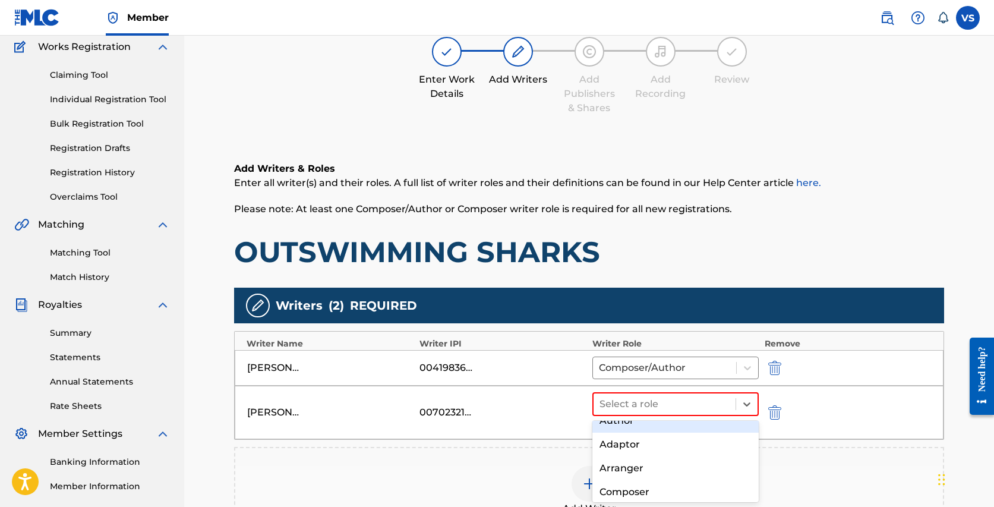
scroll to position [46, 0]
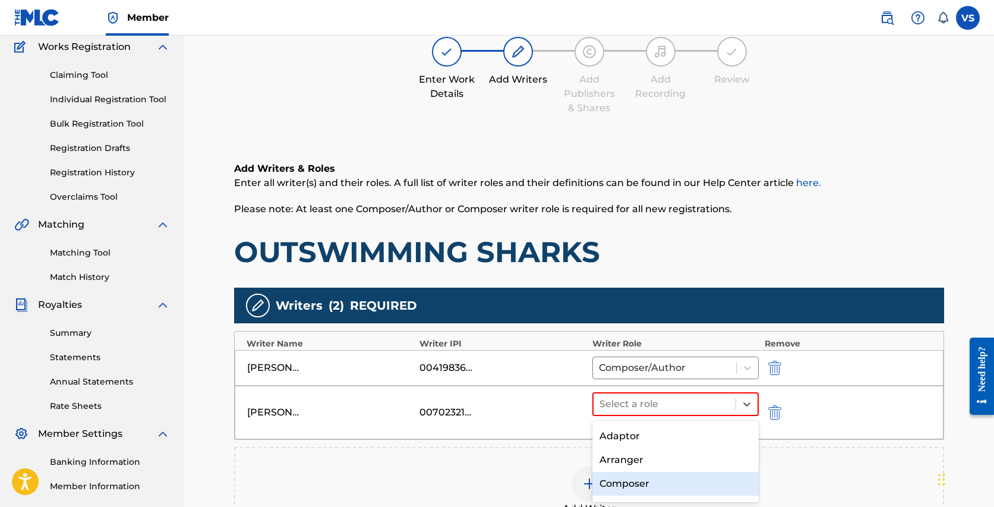
click at [663, 481] on div "Composer" at bounding box center [675, 484] width 166 height 24
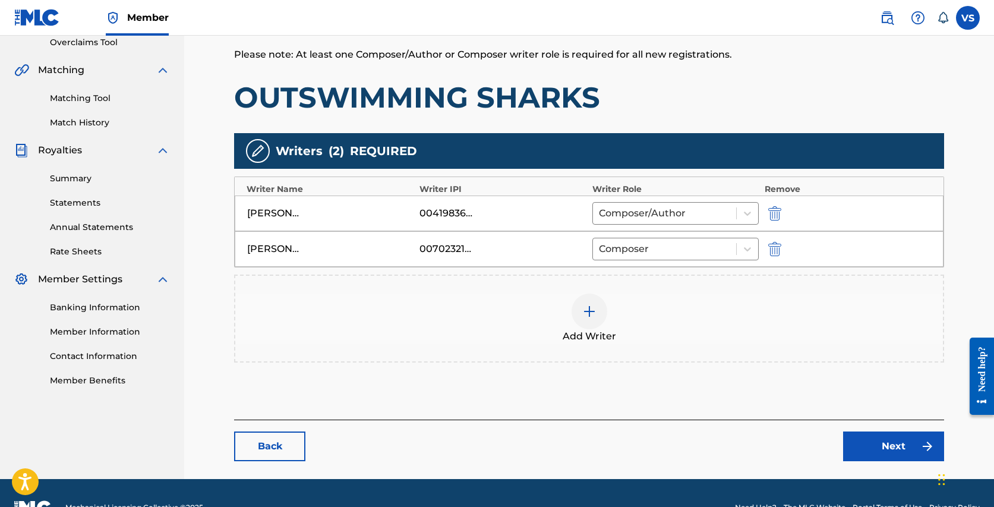
scroll to position [283, 0]
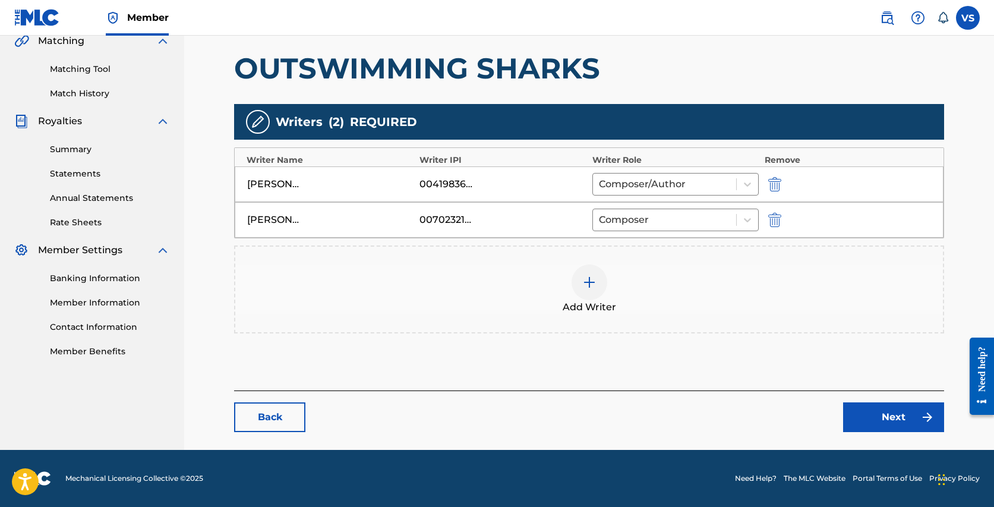
click at [898, 419] on link "Next" at bounding box center [893, 417] width 101 height 30
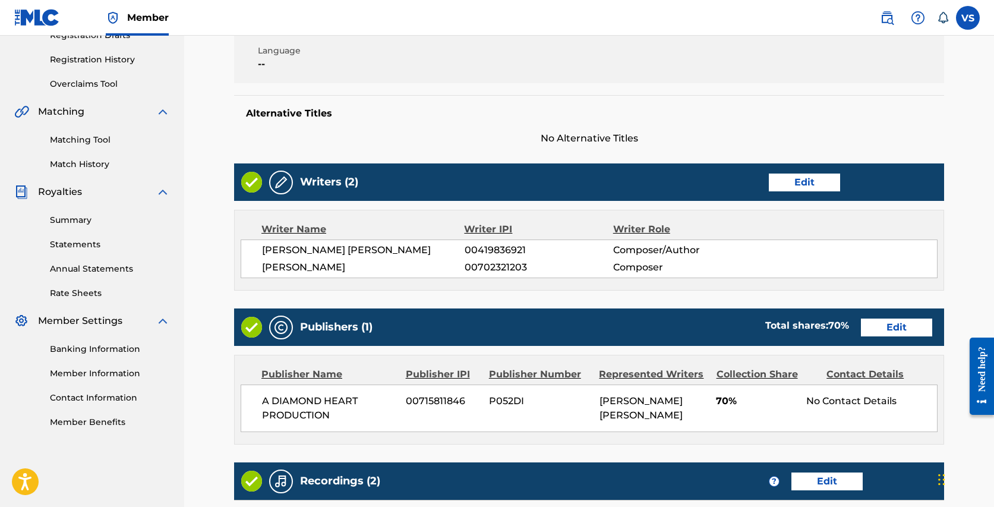
scroll to position [245, 0]
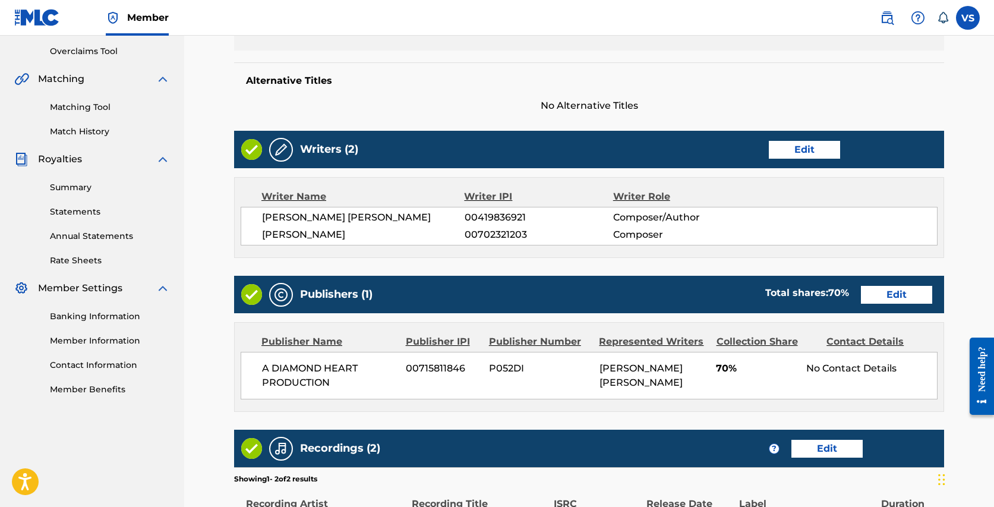
click at [900, 289] on link "Edit" at bounding box center [896, 295] width 71 height 18
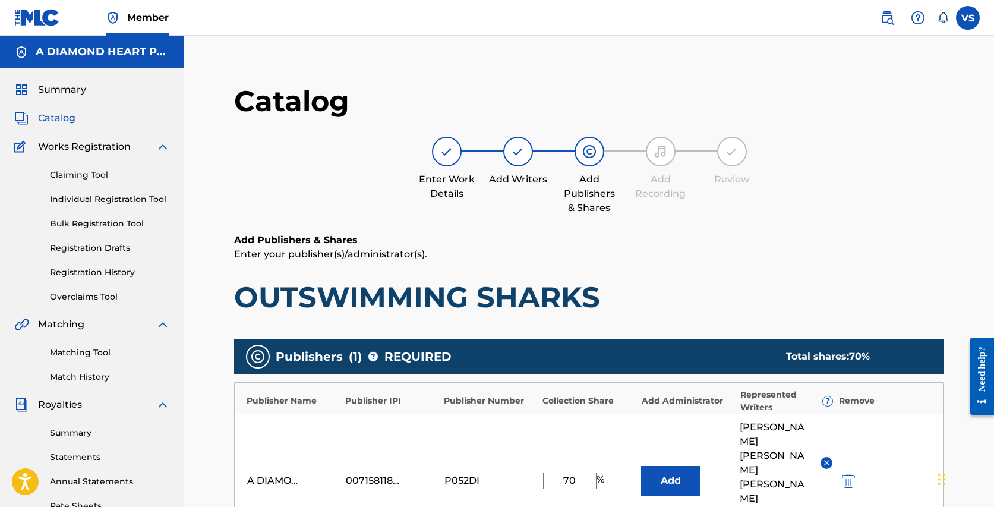
drag, startPoint x: 569, startPoint y: 458, endPoint x: 560, endPoint y: 458, distance: 8.9
click at [560, 472] on input "70" at bounding box center [569, 480] width 53 height 17
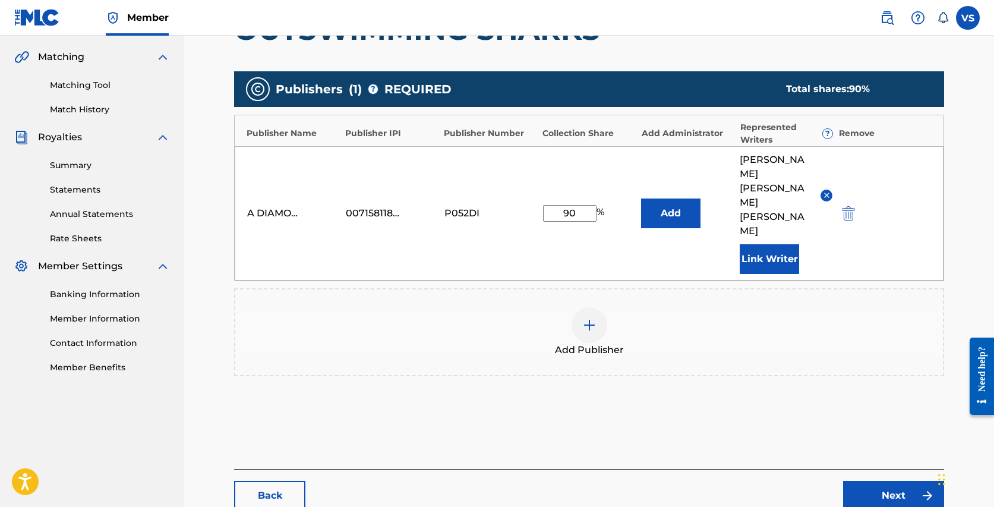
scroll to position [303, 0]
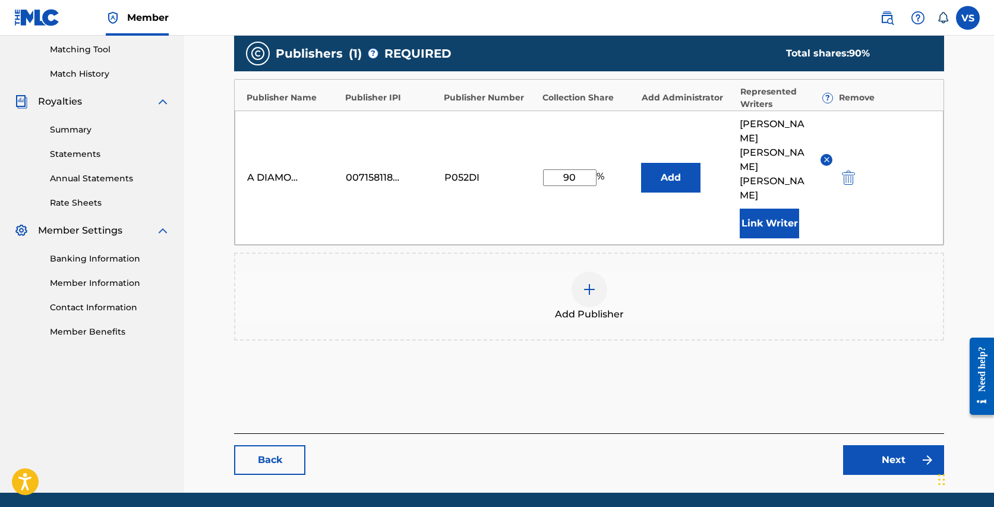
type input "90"
click at [893, 445] on link "Next" at bounding box center [893, 460] width 101 height 30
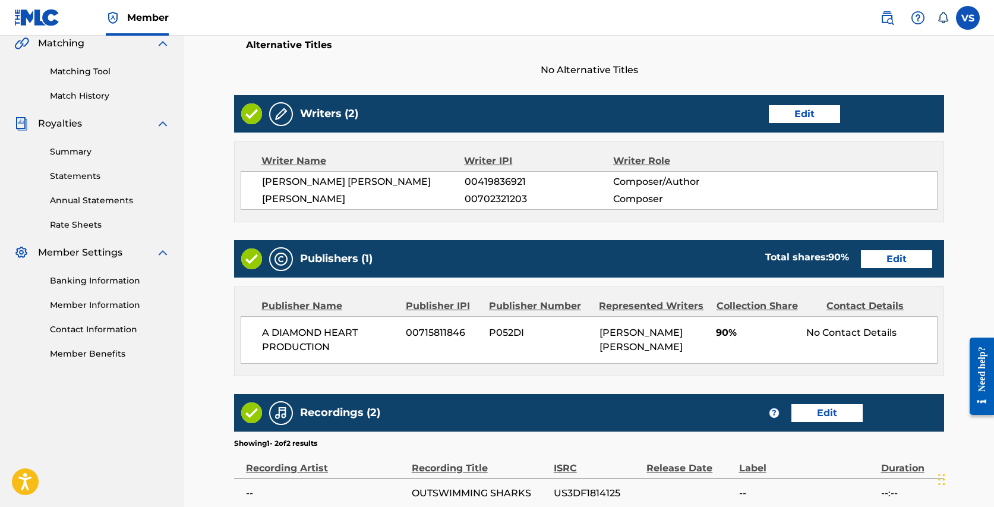
scroll to position [445, 0]
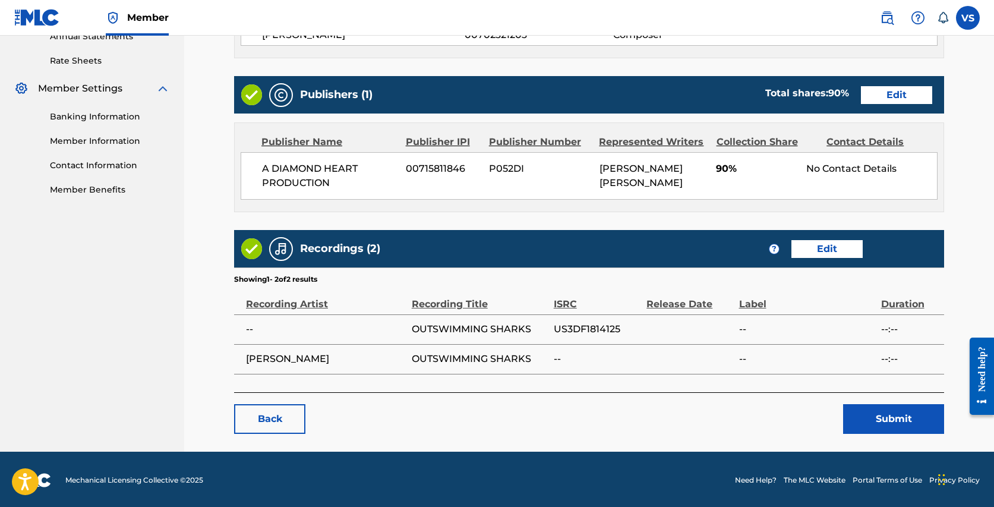
click at [883, 413] on button "Submit" at bounding box center [893, 419] width 101 height 30
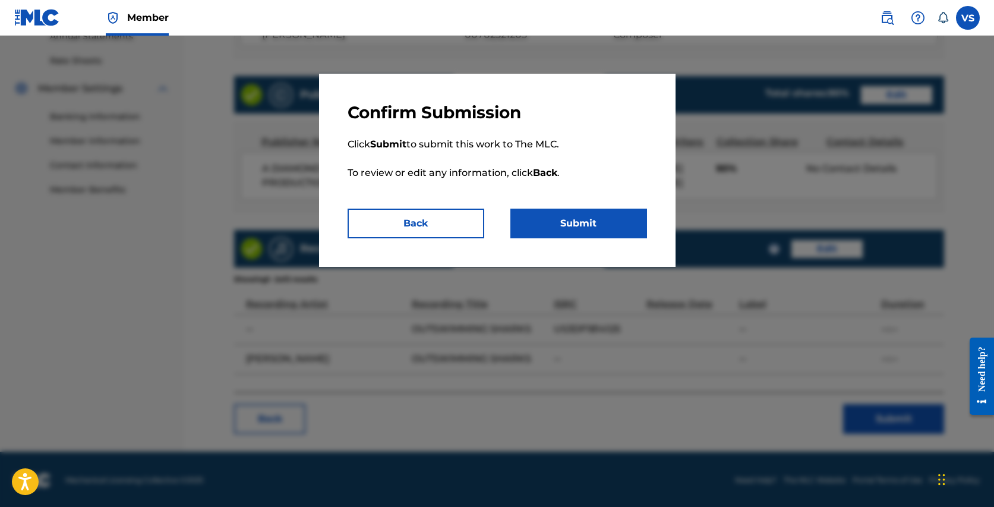
click at [560, 230] on button "Submit" at bounding box center [578, 223] width 137 height 30
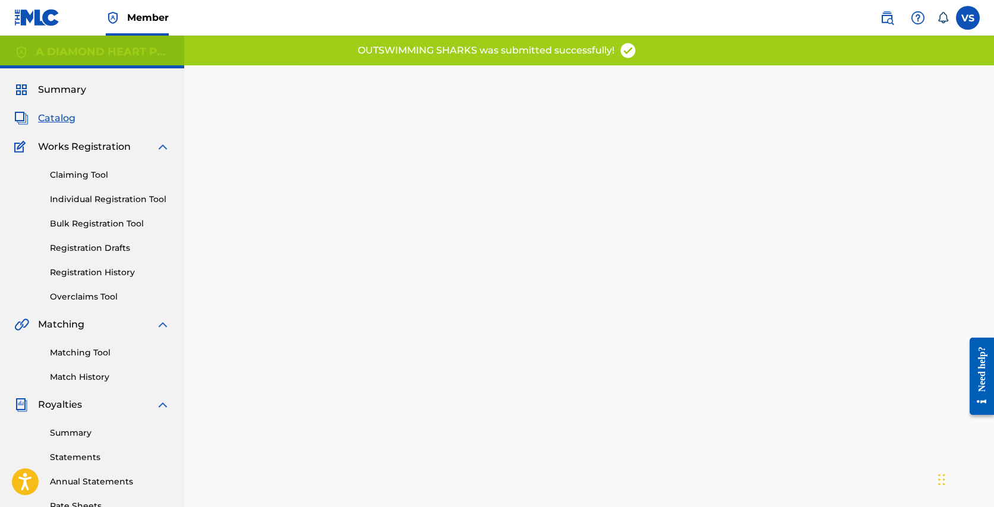
click at [64, 121] on span "Catalog" at bounding box center [56, 118] width 37 height 14
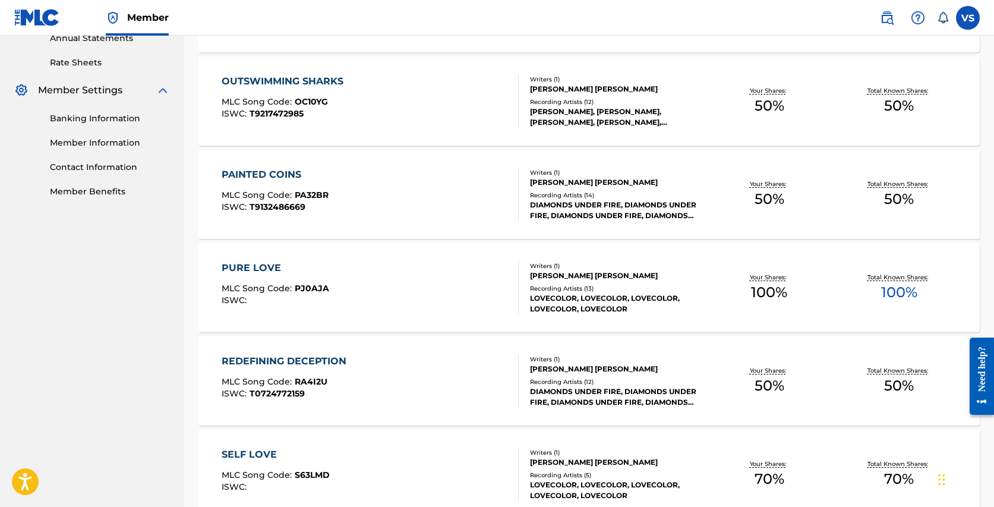
scroll to position [445, 0]
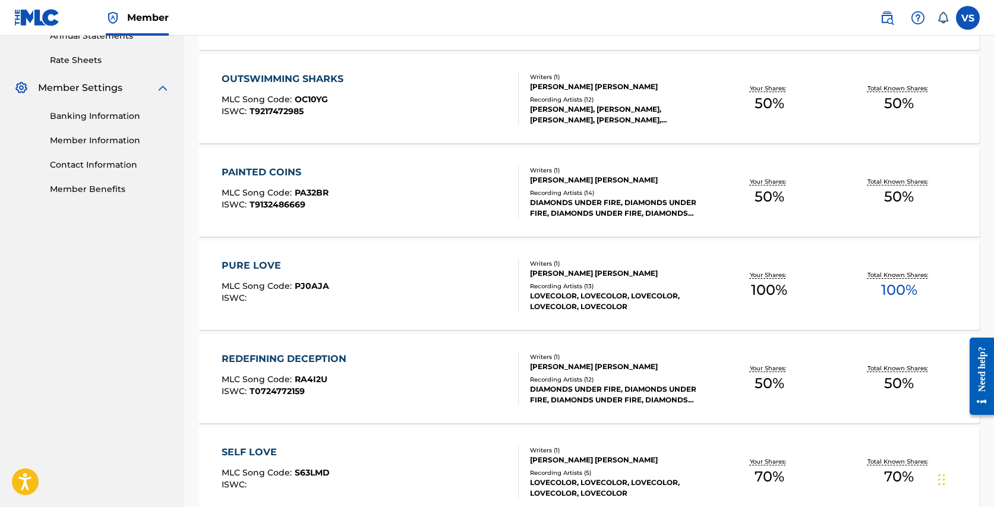
click at [328, 175] on div "PAINTED COINS MLC Song Code : PA32BR ISWC : T9132486669" at bounding box center [370, 191] width 297 height 53
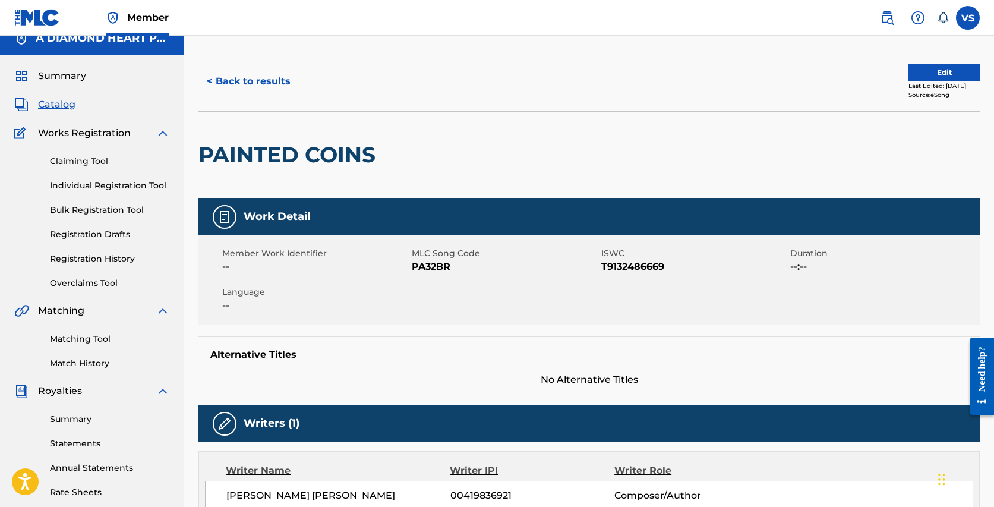
scroll to position [4, 0]
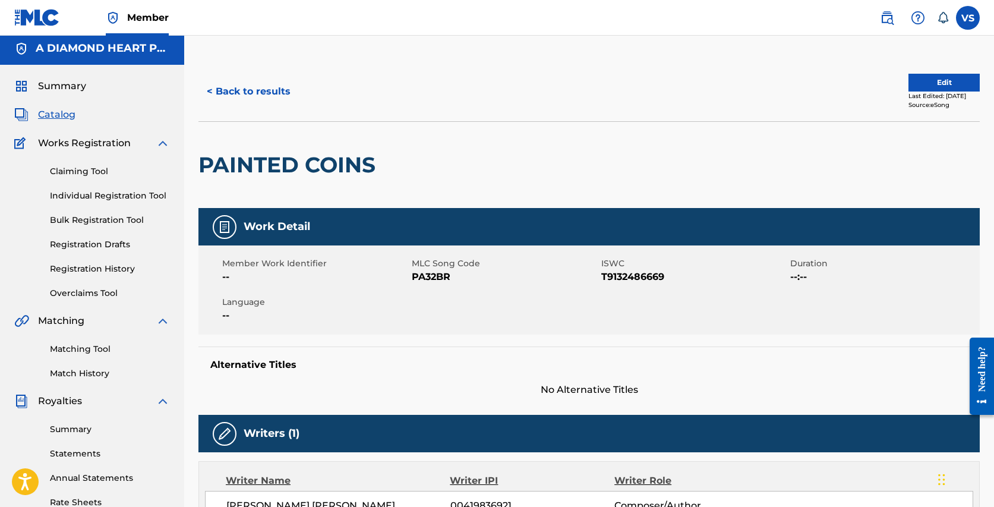
click at [949, 77] on button "Edit" at bounding box center [943, 83] width 71 height 18
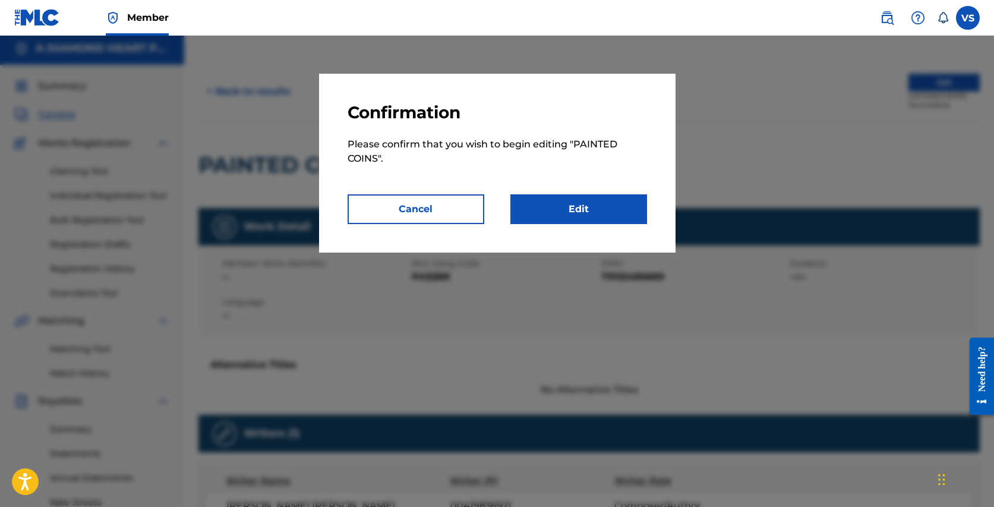
click at [605, 213] on link "Edit" at bounding box center [578, 209] width 137 height 30
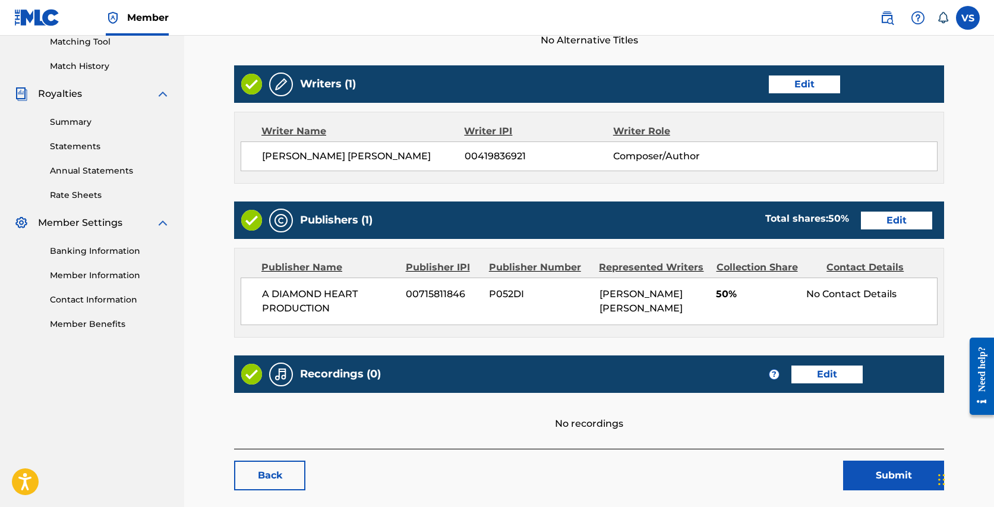
scroll to position [368, 0]
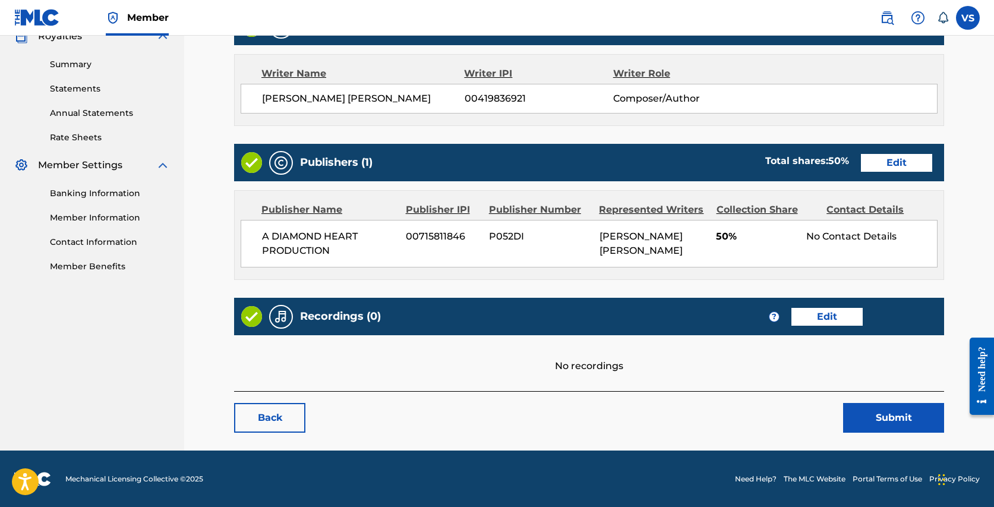
click at [890, 164] on link "Edit" at bounding box center [896, 163] width 71 height 18
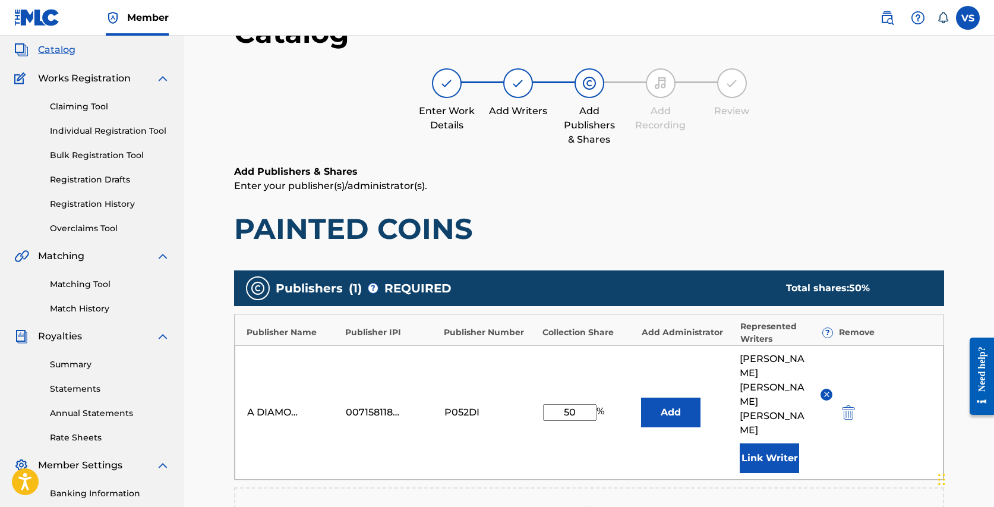
scroll to position [70, 0]
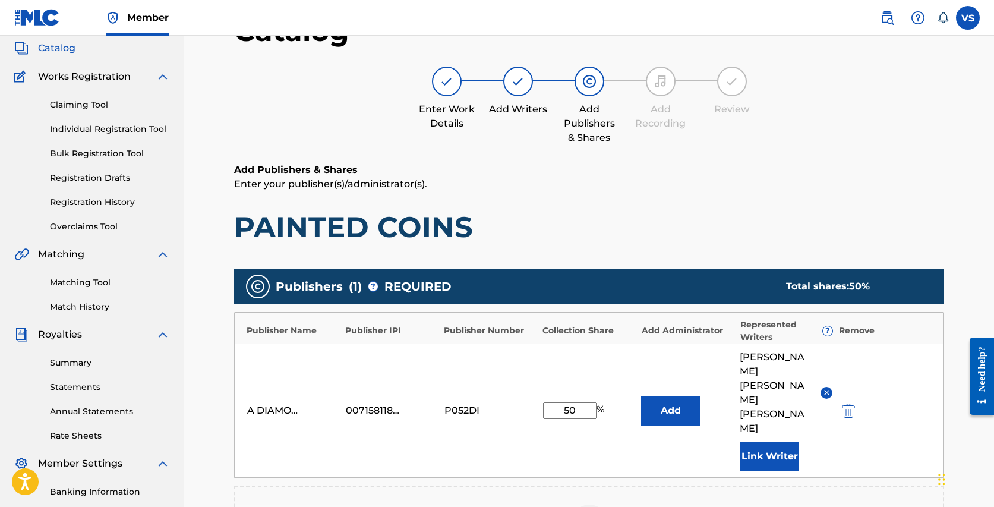
drag, startPoint x: 569, startPoint y: 390, endPoint x: 563, endPoint y: 390, distance: 6.0
click at [563, 402] on input "50" at bounding box center [569, 410] width 53 height 17
type input "100"
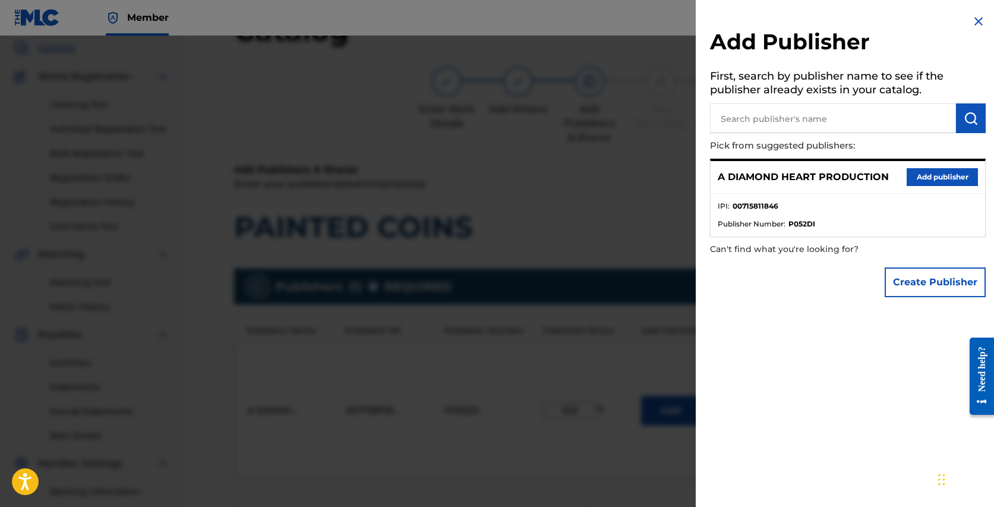
click at [646, 461] on div at bounding box center [497, 289] width 994 height 507
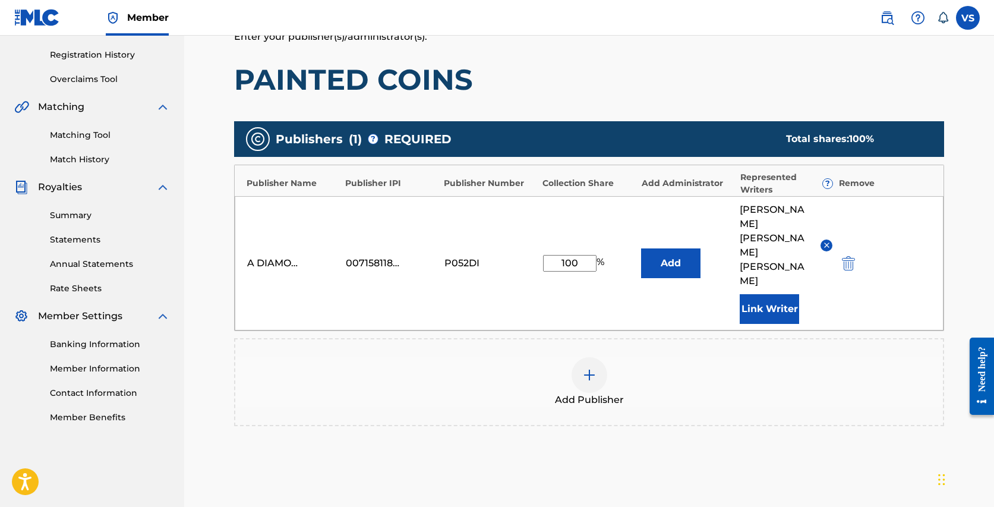
scroll to position [303, 0]
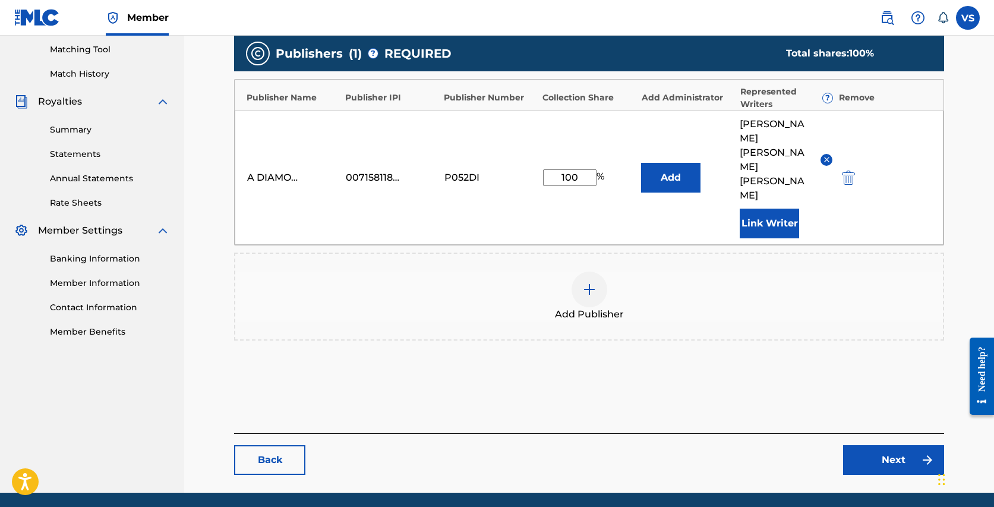
click at [896, 445] on link "Next" at bounding box center [893, 460] width 101 height 30
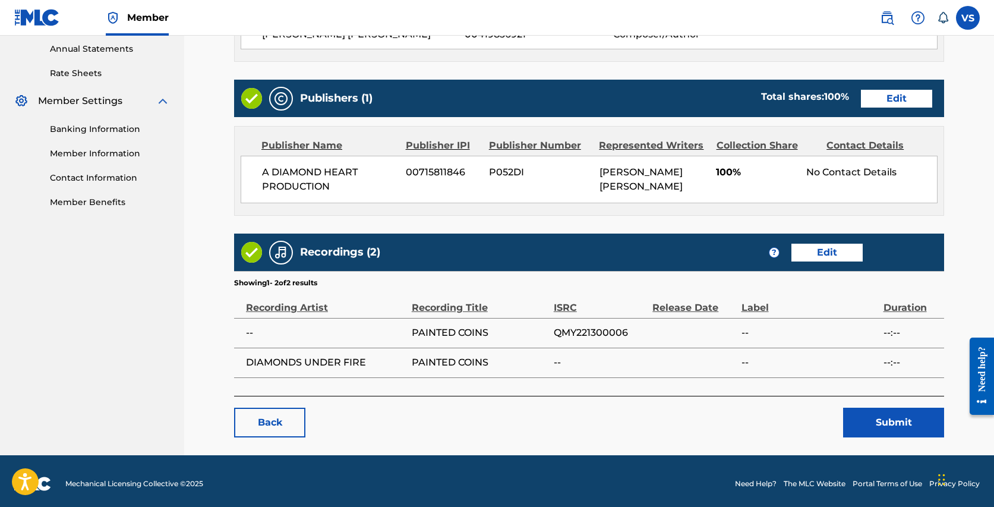
scroll to position [436, 0]
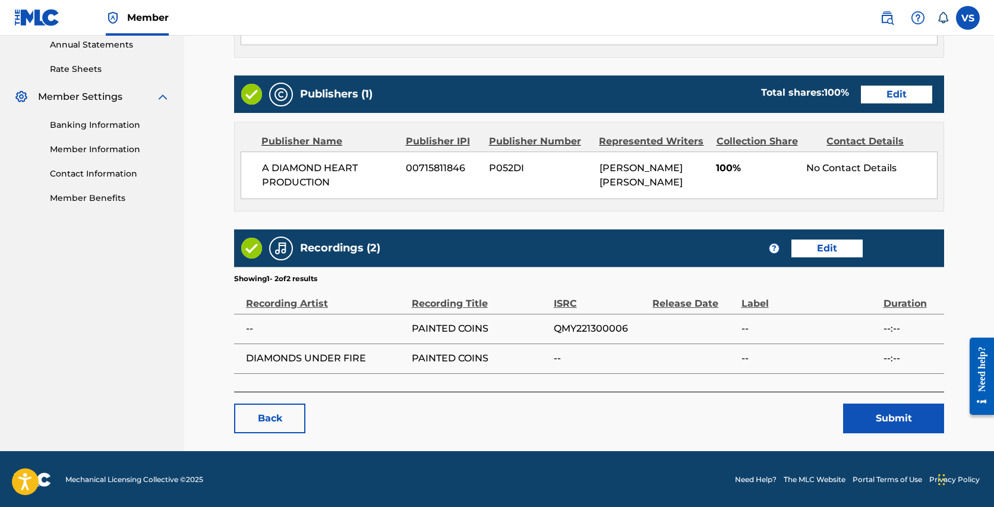
click at [910, 411] on button "Submit" at bounding box center [893, 418] width 101 height 30
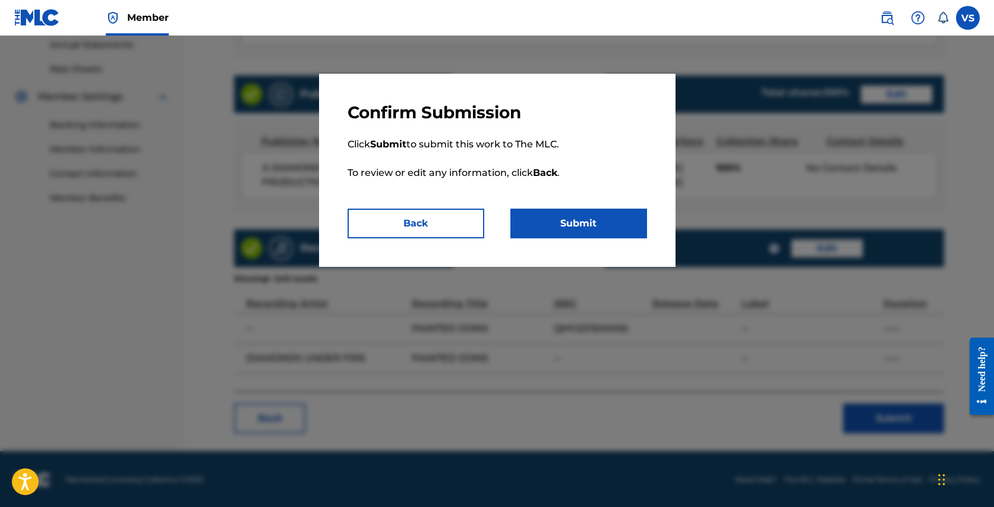
click at [602, 223] on button "Submit" at bounding box center [578, 223] width 137 height 30
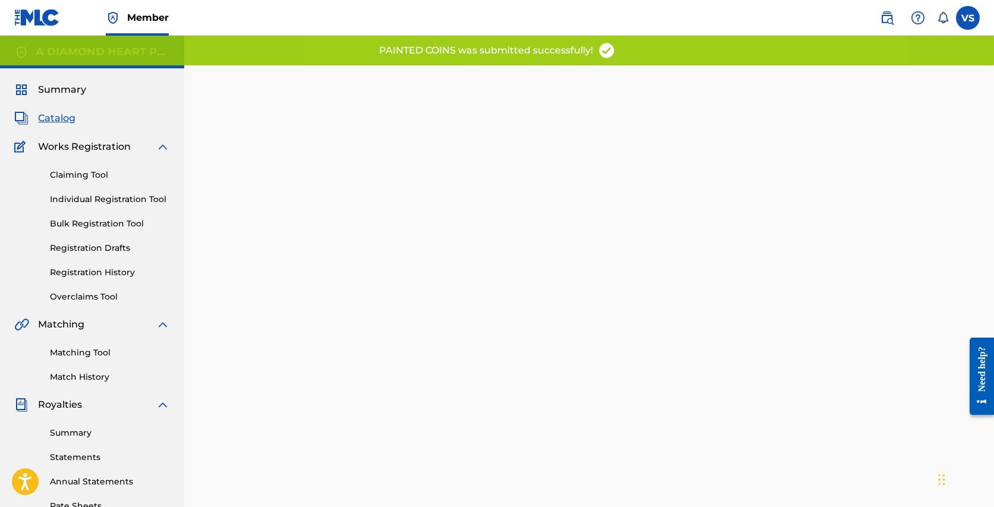
click at [53, 115] on span "Catalog" at bounding box center [56, 118] width 37 height 14
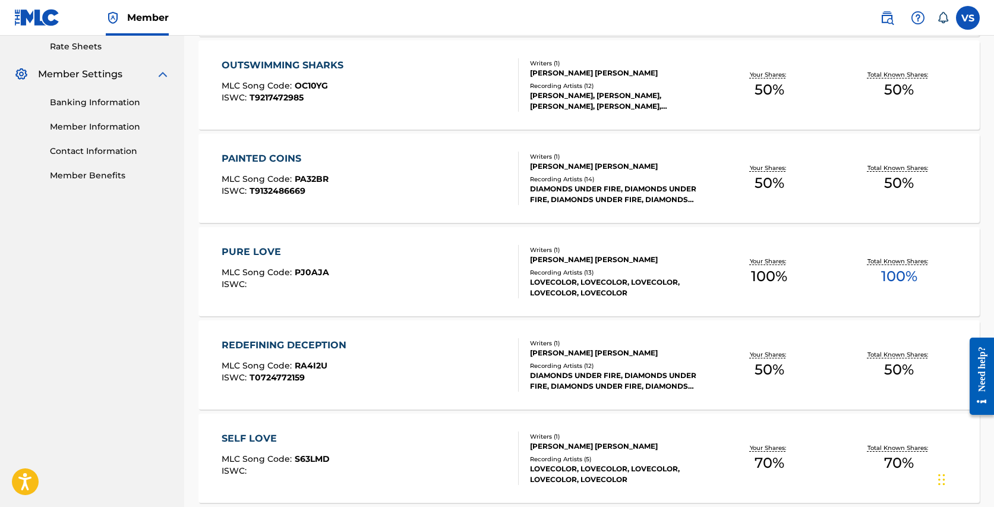
scroll to position [504, 0]
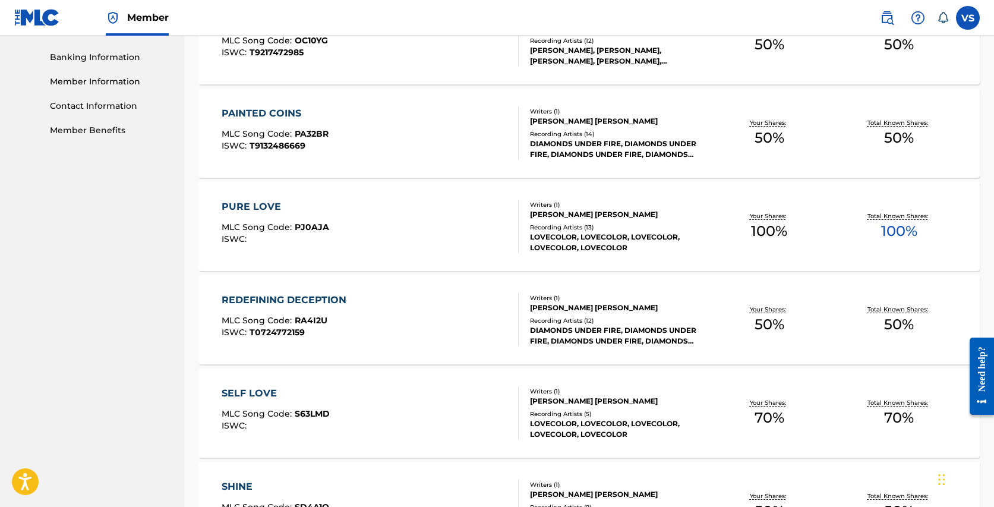
click at [255, 203] on div "PURE LOVE" at bounding box center [275, 207] width 107 height 14
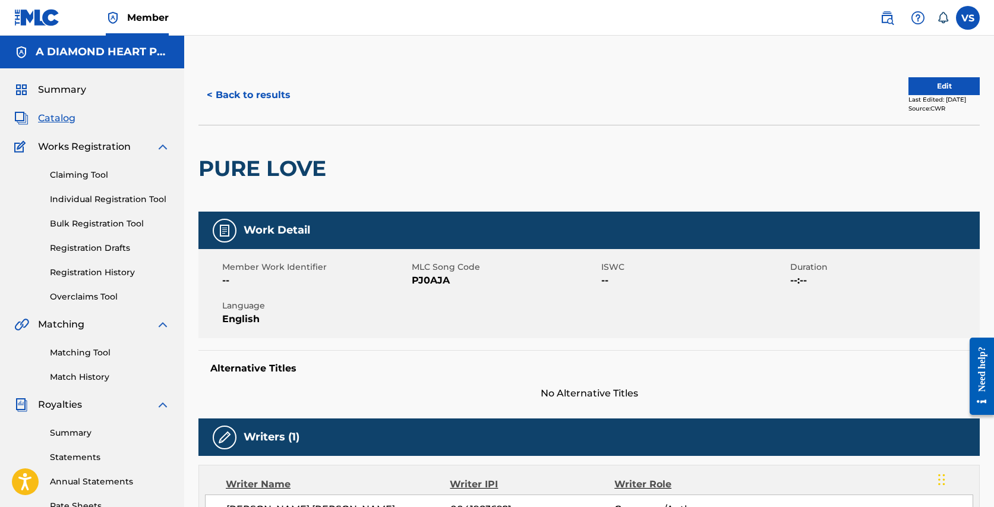
click at [954, 80] on button "Edit" at bounding box center [943, 86] width 71 height 18
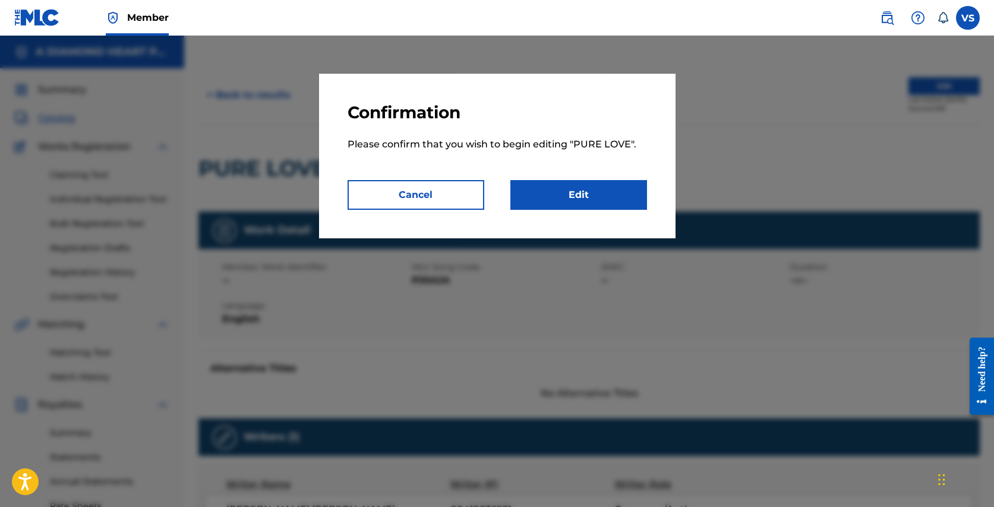
click at [589, 189] on link "Edit" at bounding box center [578, 195] width 137 height 30
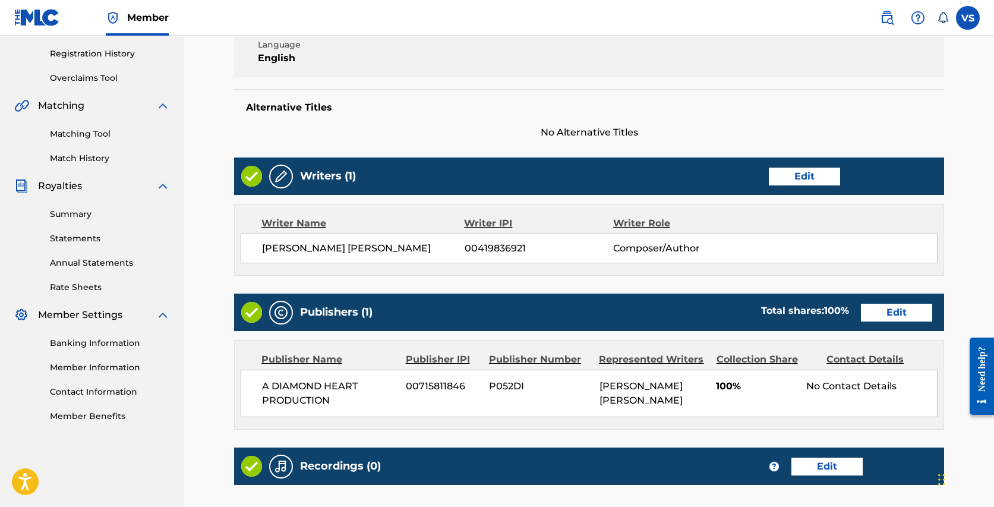
scroll to position [222, 0]
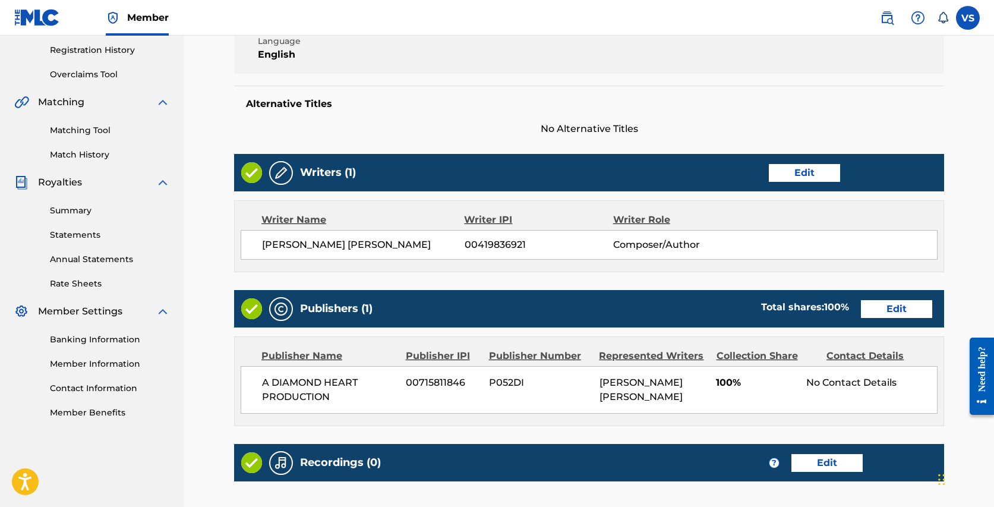
click at [798, 173] on link "Edit" at bounding box center [803, 173] width 71 height 18
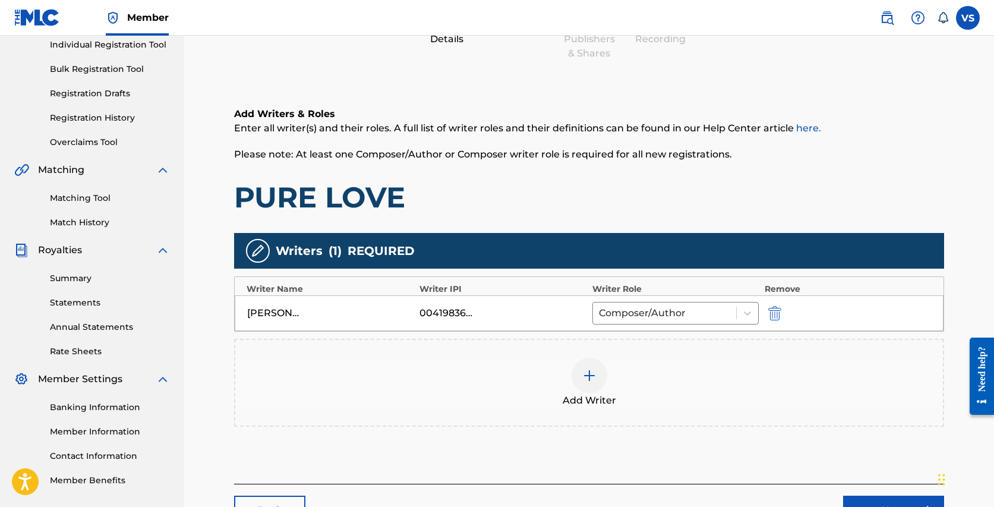
scroll to position [168, 0]
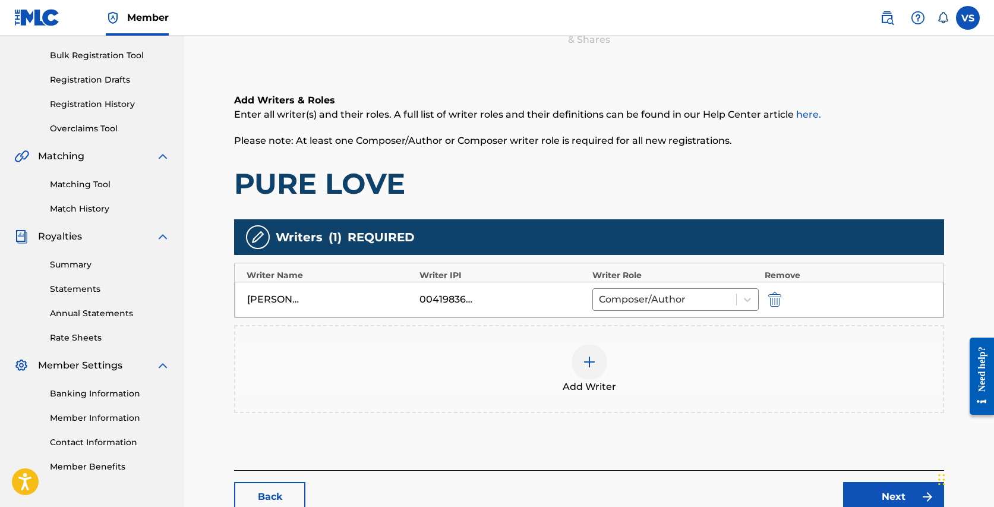
click at [592, 359] on img at bounding box center [589, 362] width 14 height 14
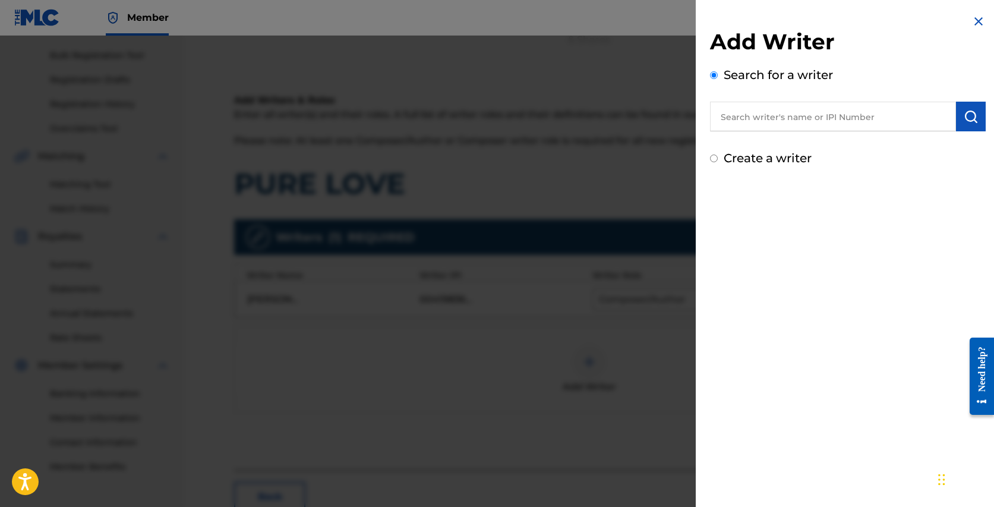
click at [782, 121] on input "text" at bounding box center [833, 117] width 246 height 30
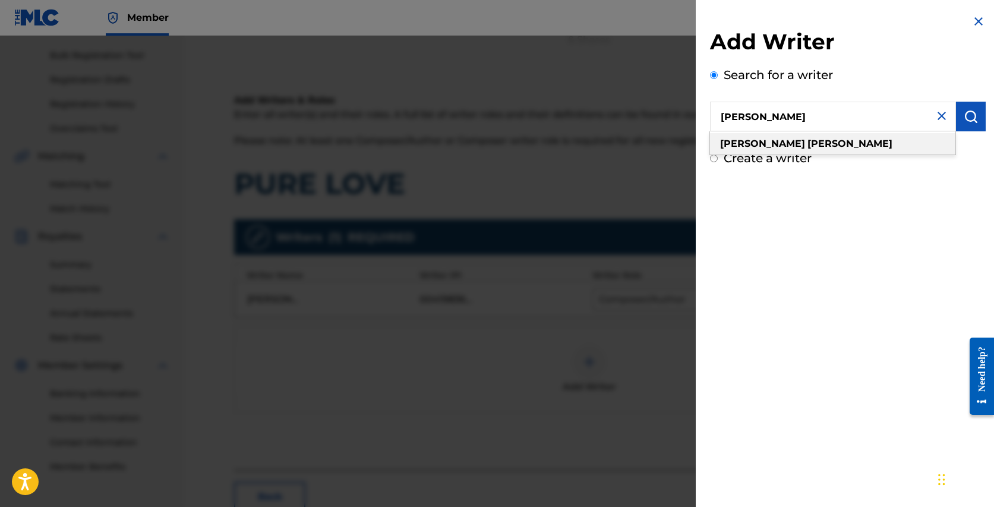
click at [807, 144] on strong "[PERSON_NAME]" at bounding box center [849, 143] width 85 height 11
type input "[PERSON_NAME]"
click at [963, 117] on img "submit" at bounding box center [970, 116] width 14 height 14
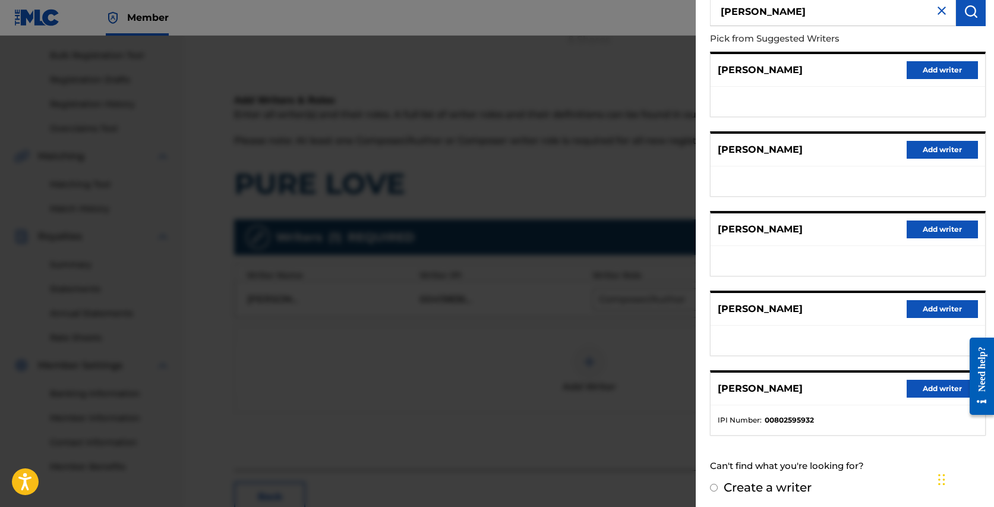
scroll to position [109, 0]
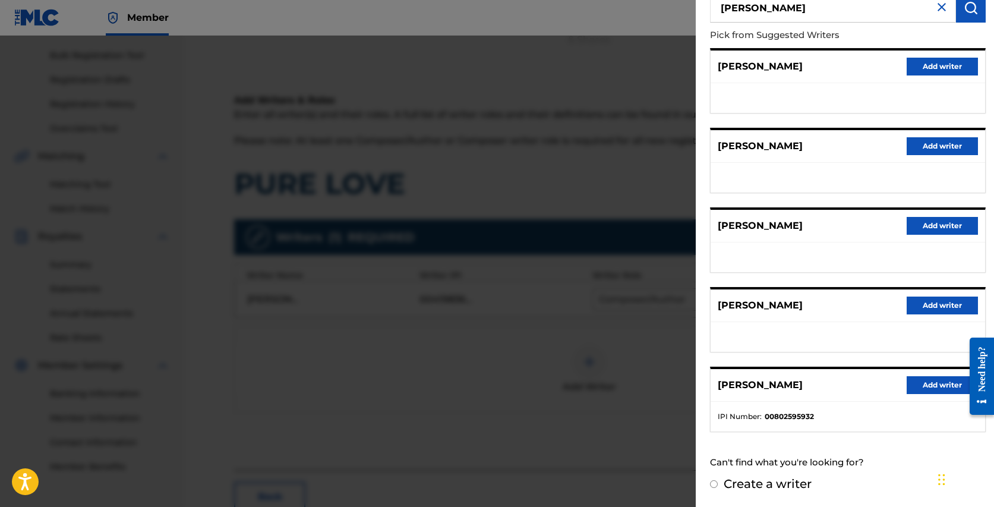
click at [937, 383] on button "Add writer" at bounding box center [941, 385] width 71 height 18
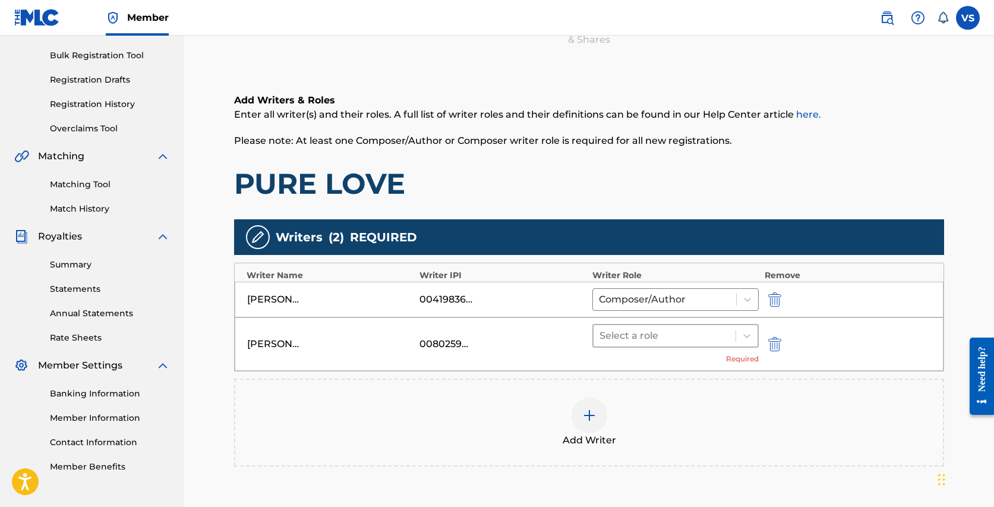
click at [715, 331] on div at bounding box center [664, 335] width 130 height 17
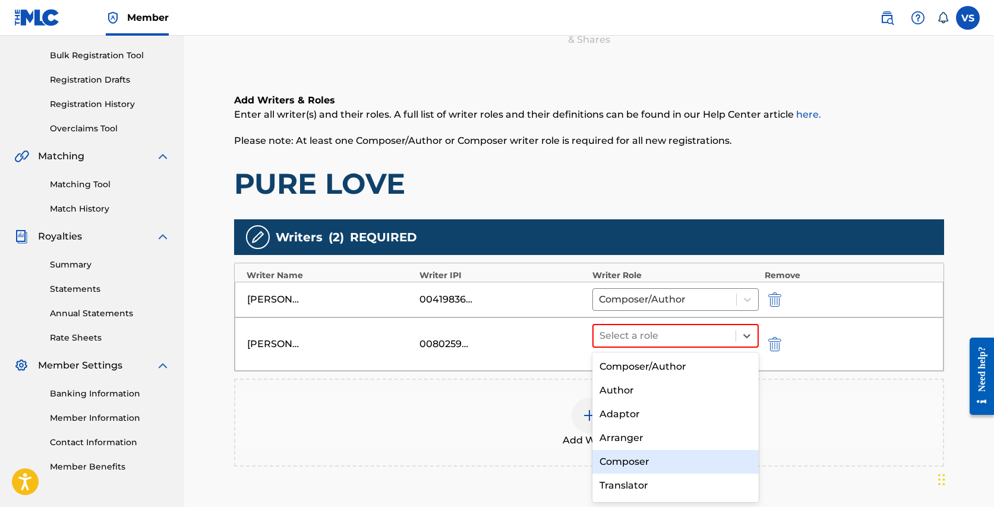
click at [632, 454] on div "Composer" at bounding box center [675, 462] width 166 height 24
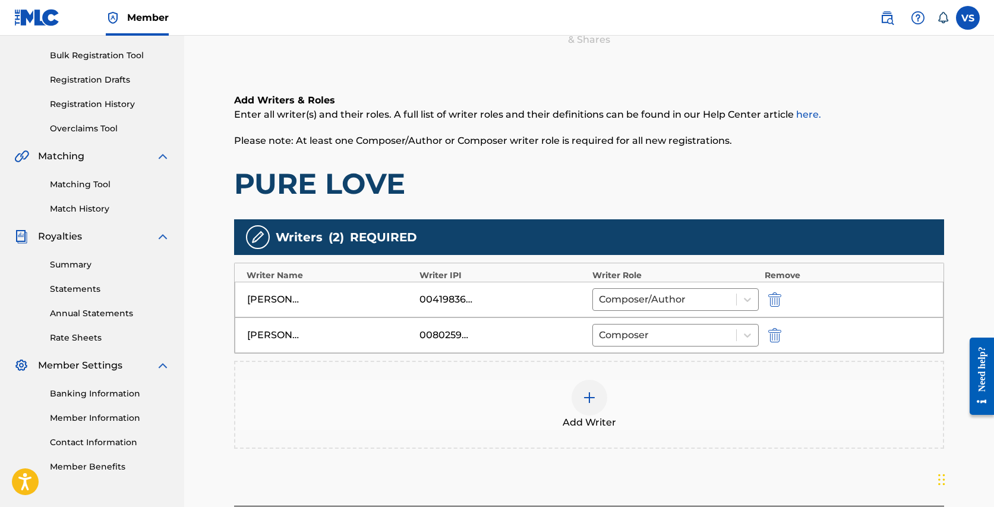
scroll to position [283, 0]
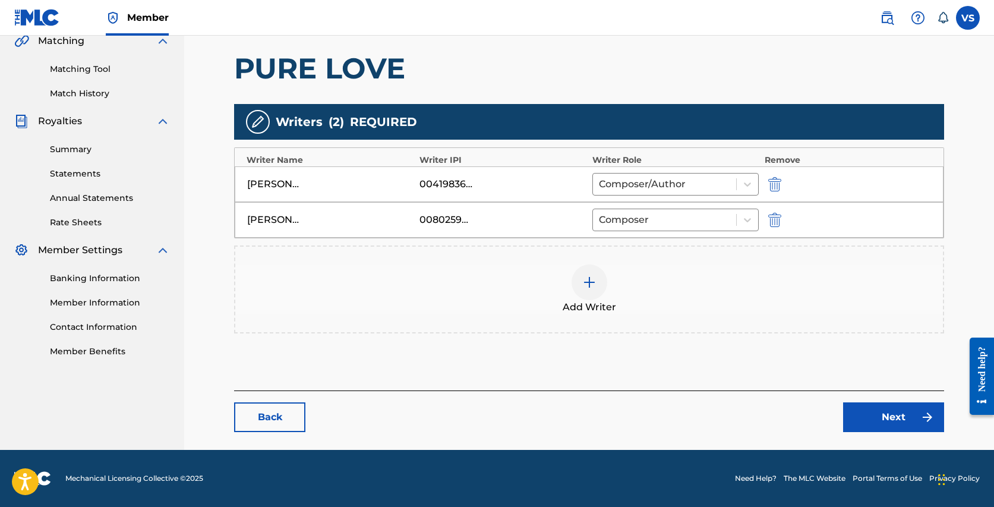
click at [874, 413] on link "Next" at bounding box center [893, 417] width 101 height 30
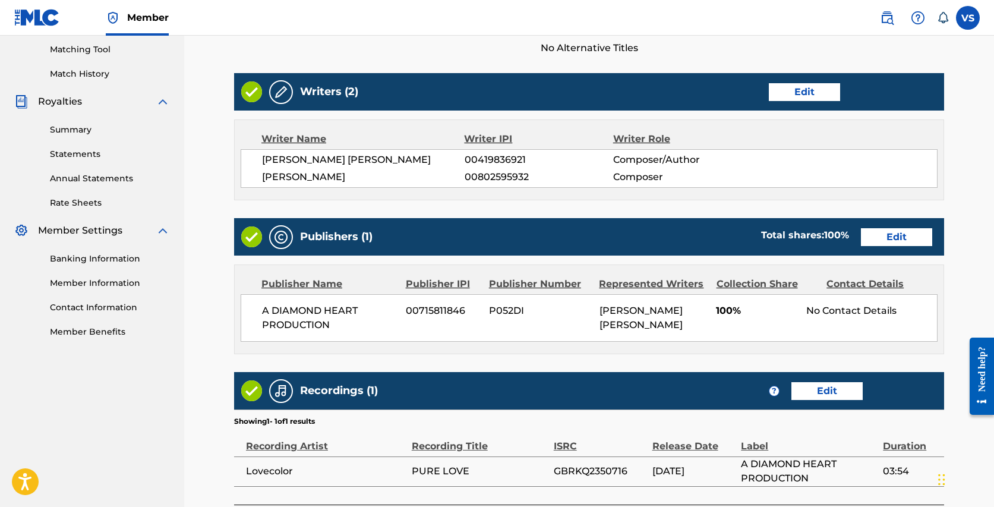
scroll to position [305, 0]
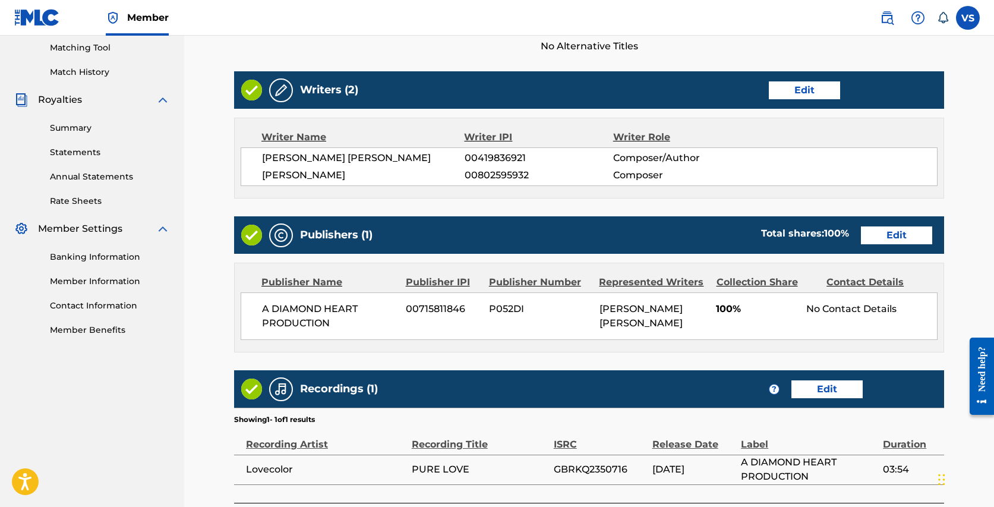
click at [910, 232] on link "Edit" at bounding box center [896, 235] width 71 height 18
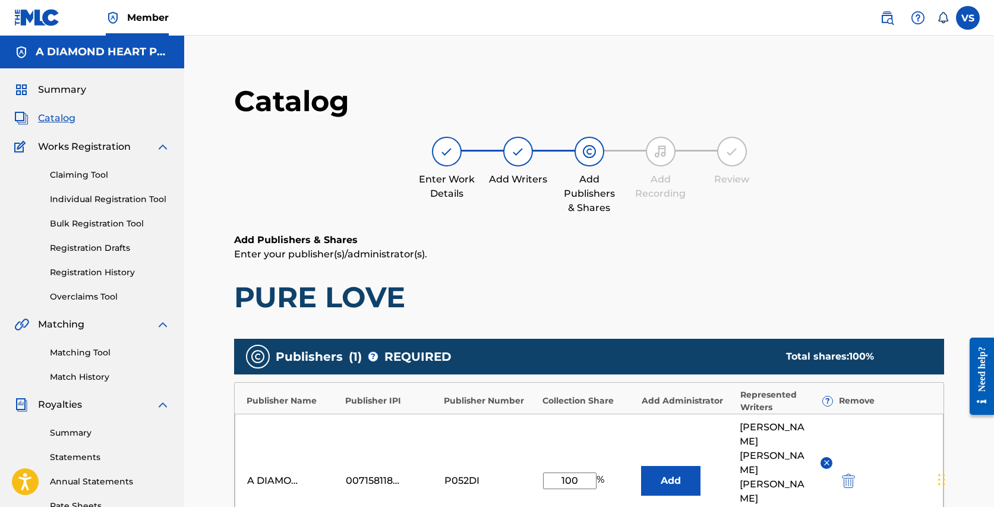
drag, startPoint x: 571, startPoint y: 458, endPoint x: 552, endPoint y: 458, distance: 18.4
click at [552, 472] on input "100" at bounding box center [569, 480] width 53 height 17
type input "70"
click at [557, 479] on div "A DIAMOND HEART PRODUCTION 00715811846 P052DI 70 % Add VANESSA MIRIAM SILBERMAN…" at bounding box center [589, 480] width 708 height 134
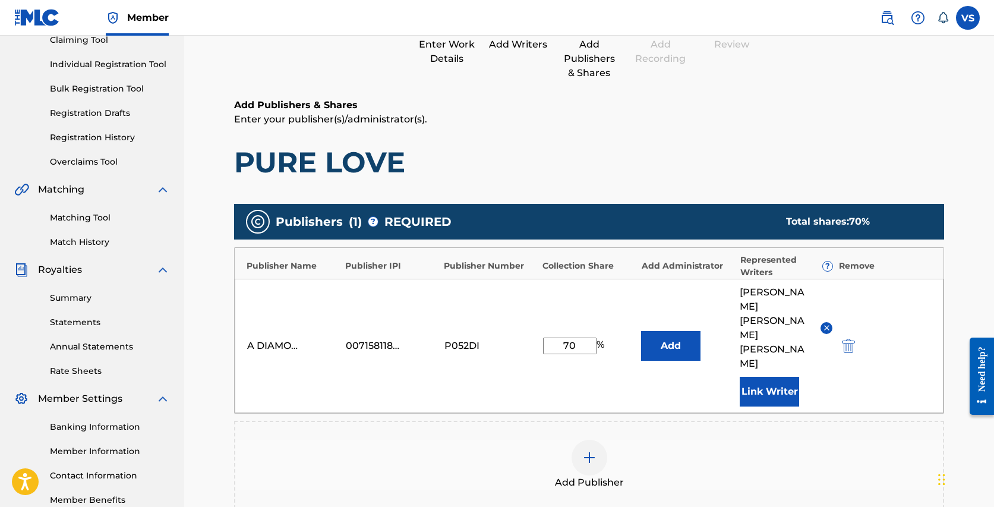
scroll to position [303, 0]
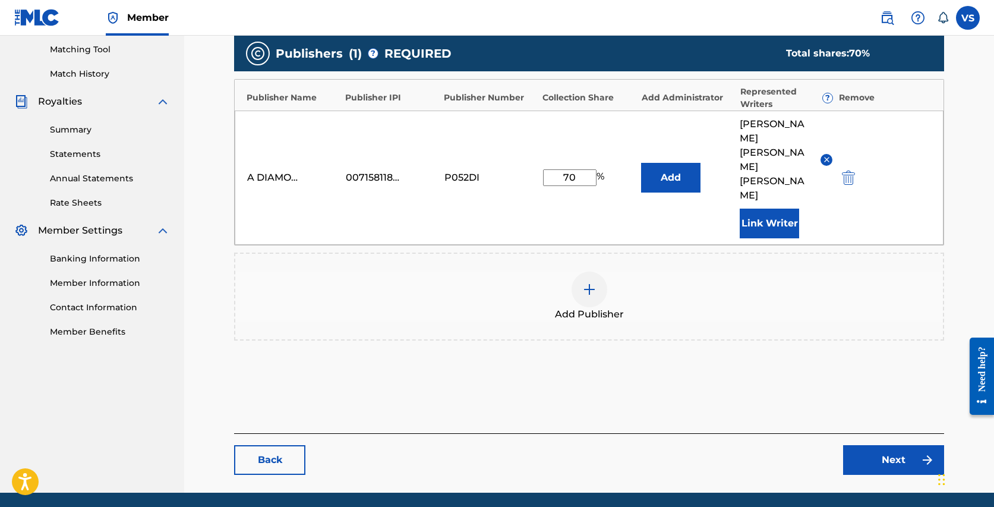
click at [887, 445] on link "Next" at bounding box center [893, 460] width 101 height 30
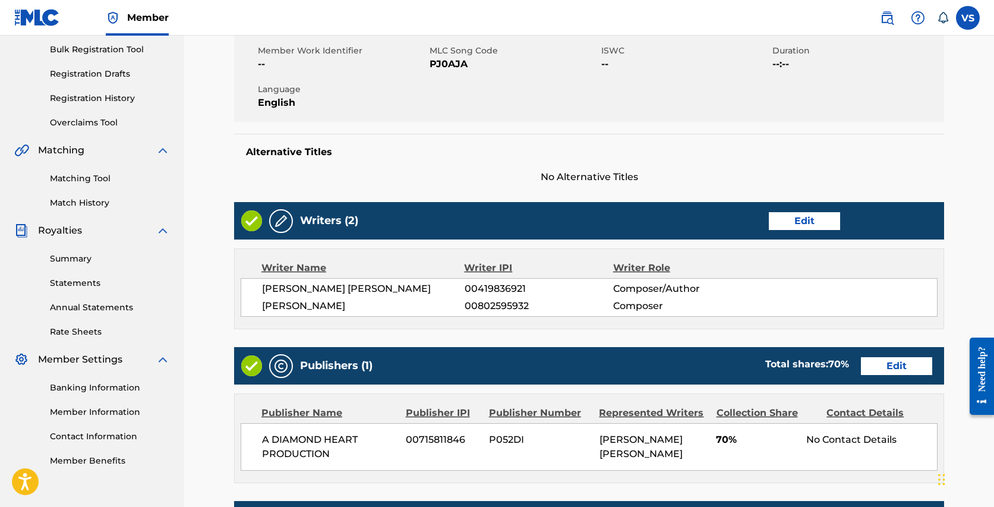
scroll to position [415, 0]
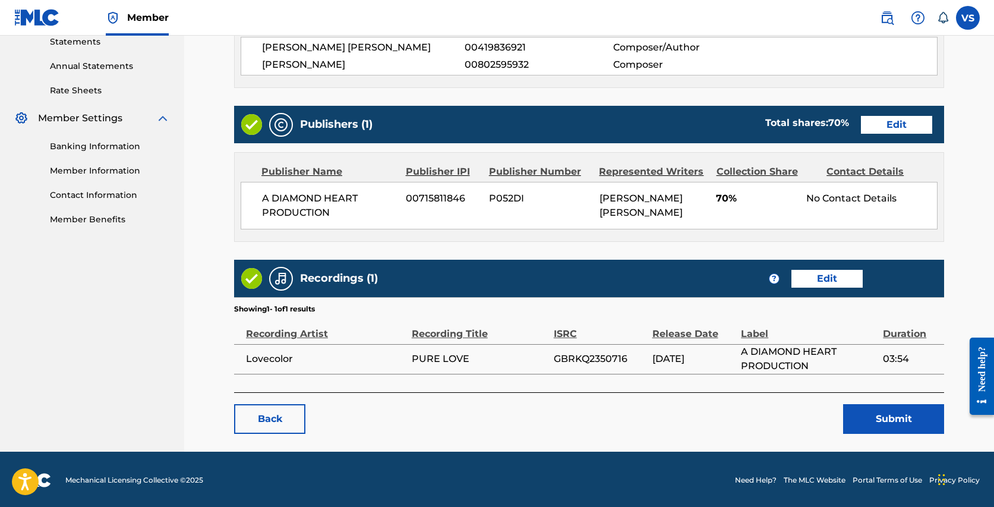
click at [888, 417] on button "Submit" at bounding box center [893, 419] width 101 height 30
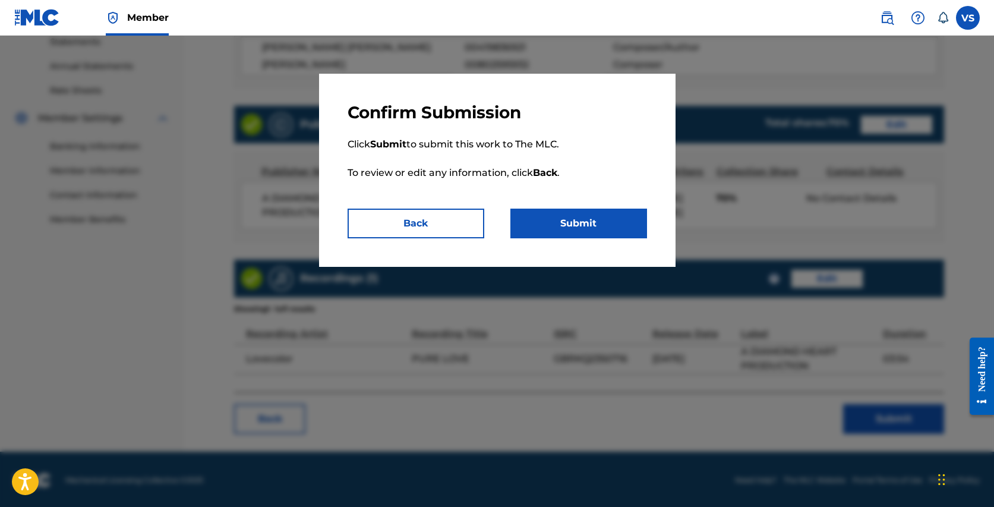
click at [608, 224] on button "Submit" at bounding box center [578, 223] width 137 height 30
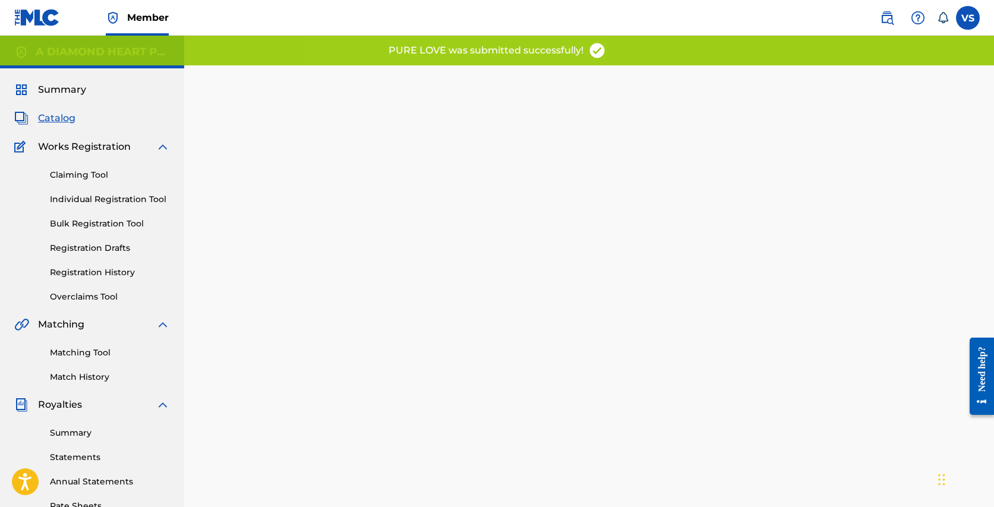
click at [58, 119] on span "Catalog" at bounding box center [56, 118] width 37 height 14
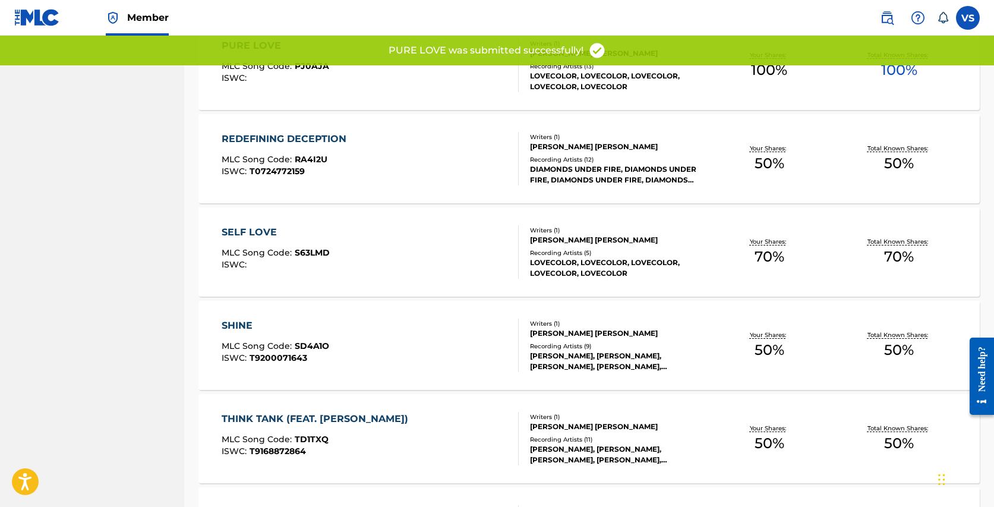
scroll to position [664, 0]
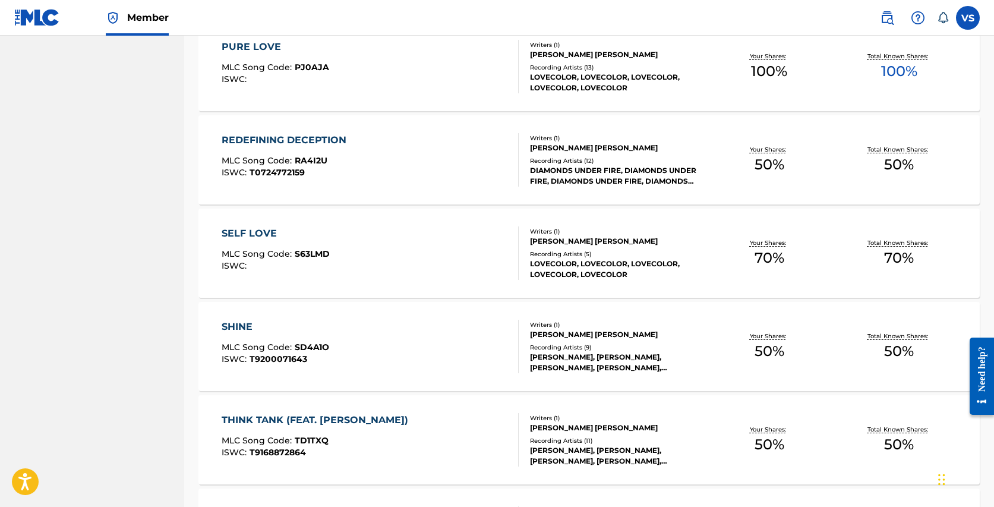
click at [327, 143] on div "REDEFINING DECEPTION" at bounding box center [287, 140] width 131 height 14
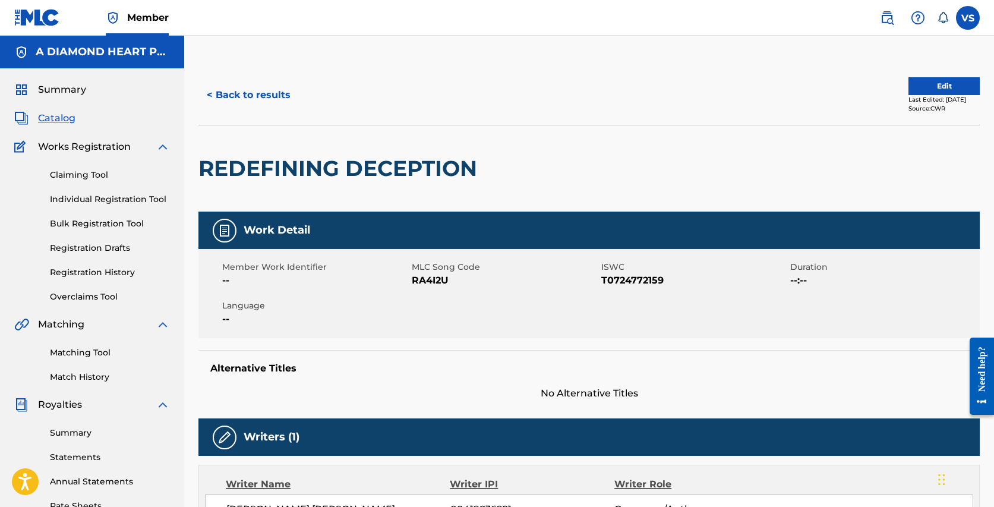
click at [932, 83] on button "Edit" at bounding box center [943, 86] width 71 height 18
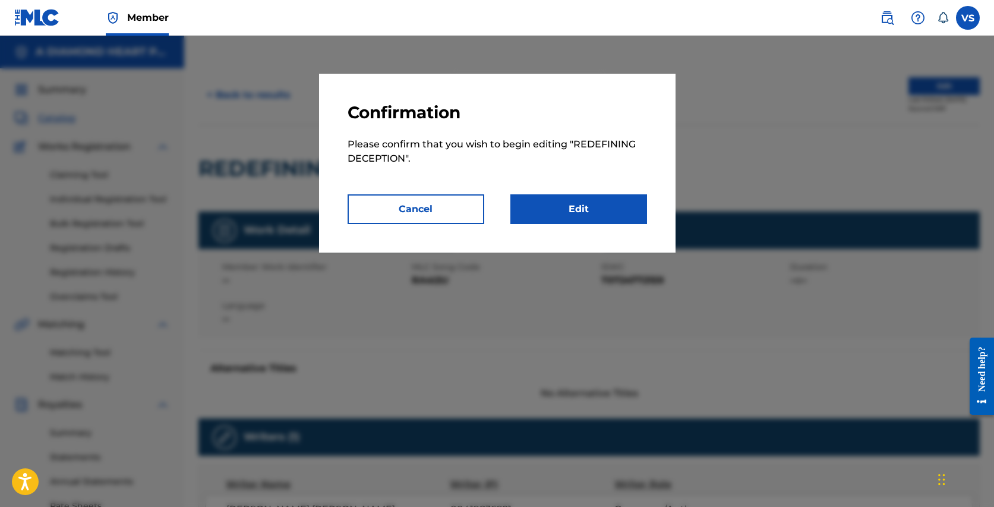
click at [594, 218] on link "Edit" at bounding box center [578, 209] width 137 height 30
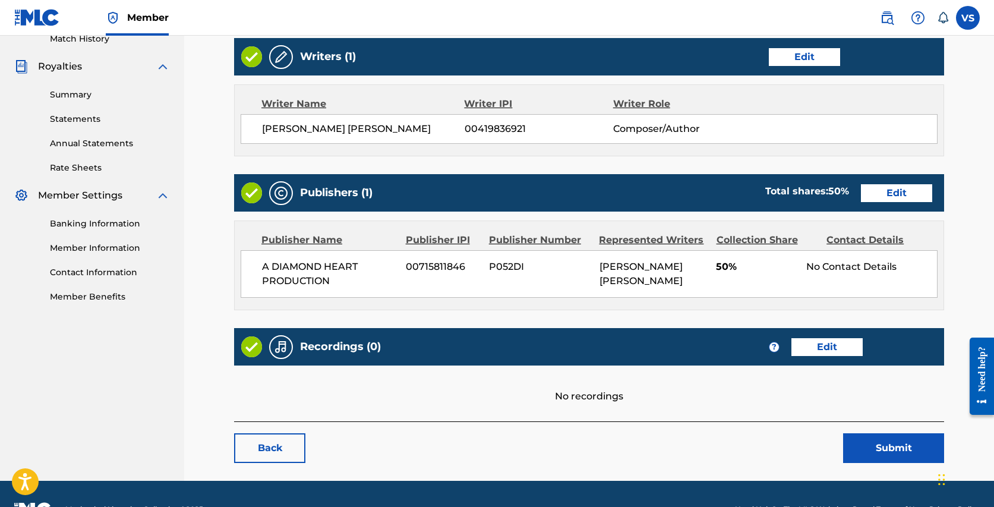
scroll to position [340, 0]
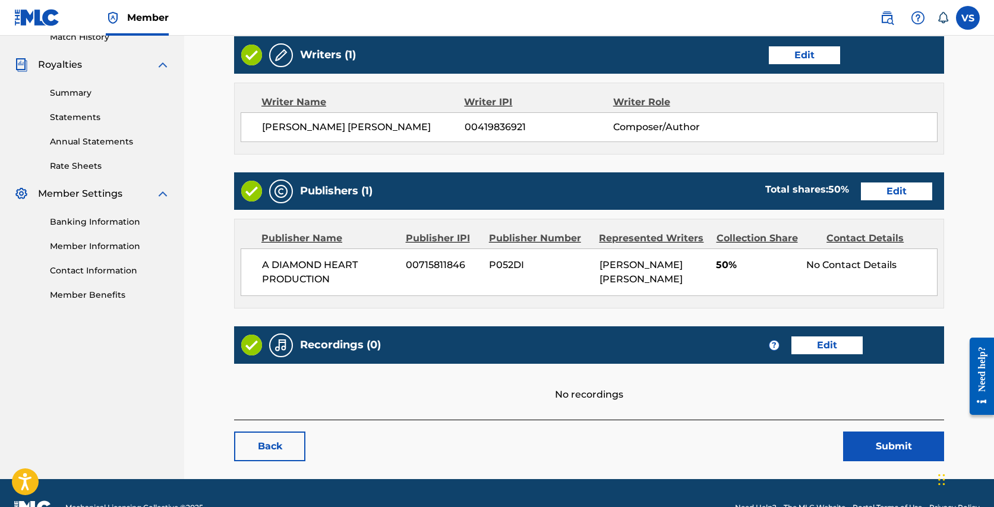
click at [889, 188] on link "Edit" at bounding box center [896, 191] width 71 height 18
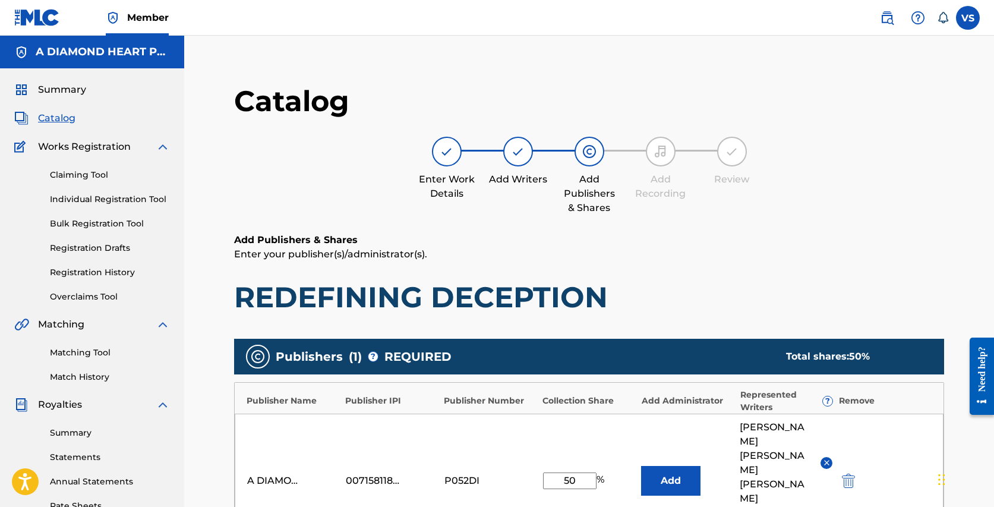
click at [565, 472] on input "50" at bounding box center [569, 480] width 53 height 17
type input "100"
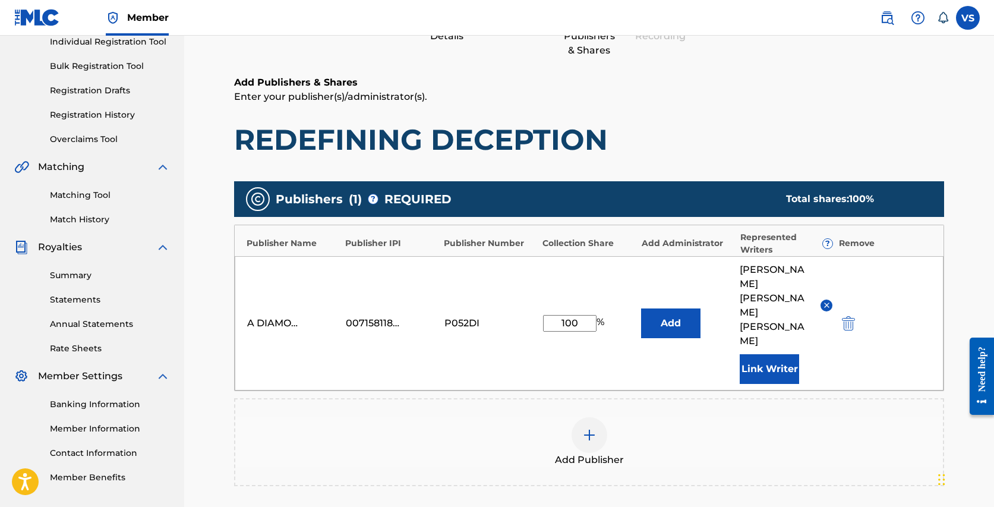
scroll to position [303, 0]
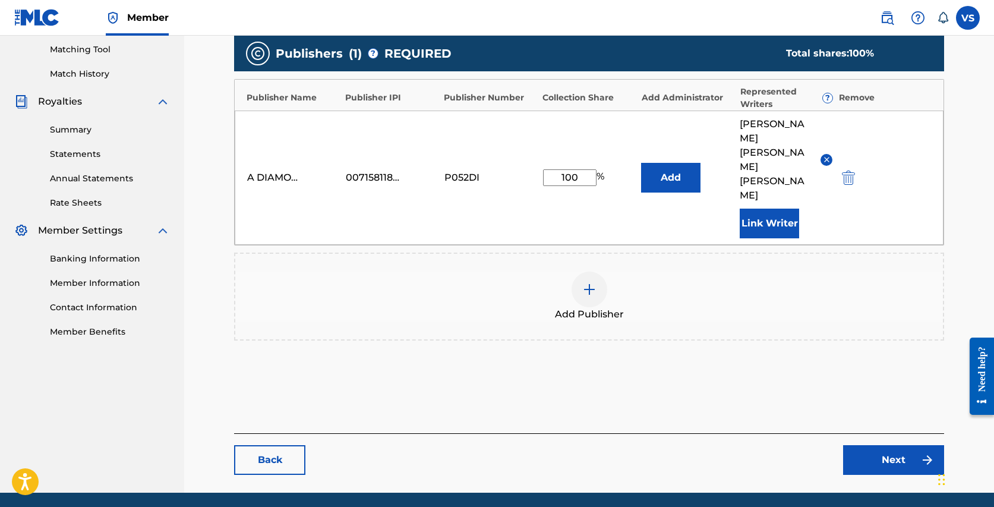
click at [899, 445] on link "Next" at bounding box center [893, 460] width 101 height 30
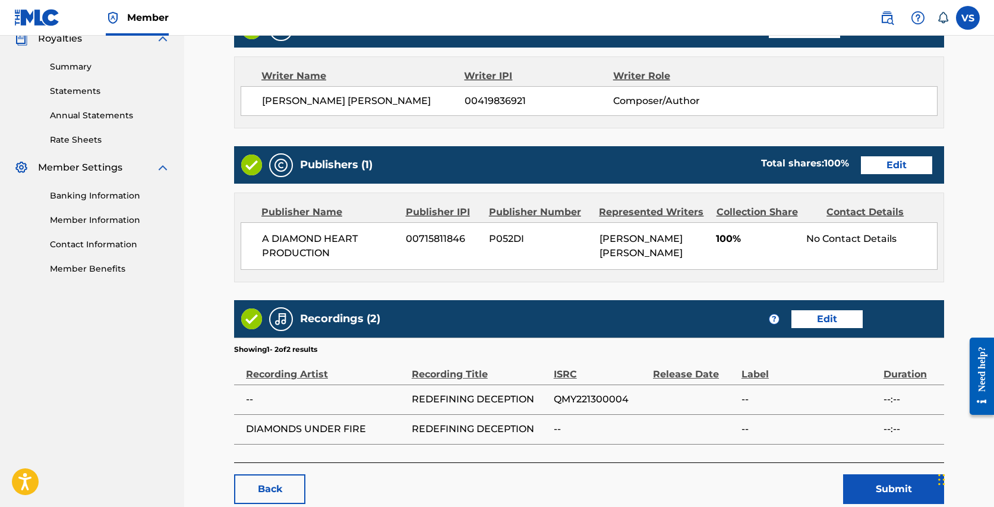
scroll to position [436, 0]
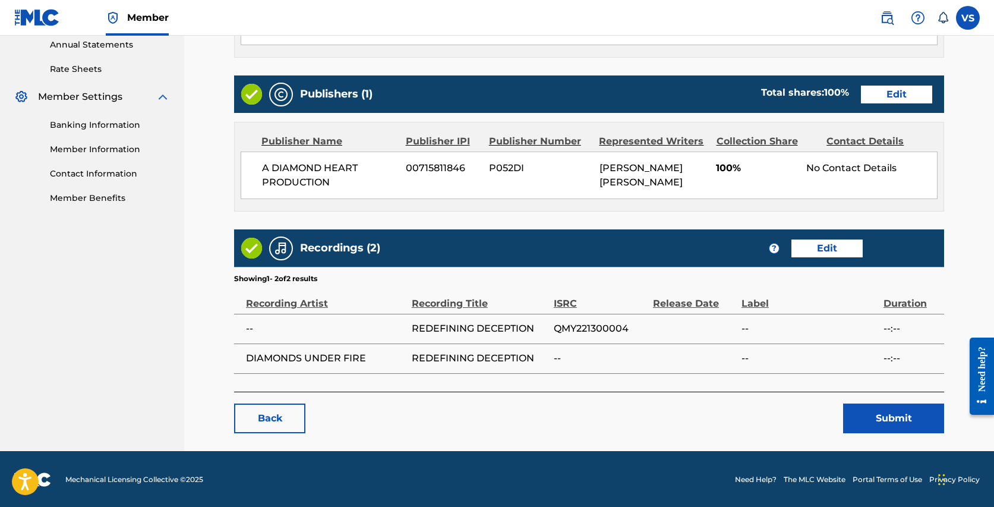
click at [885, 414] on button "Submit" at bounding box center [893, 418] width 101 height 30
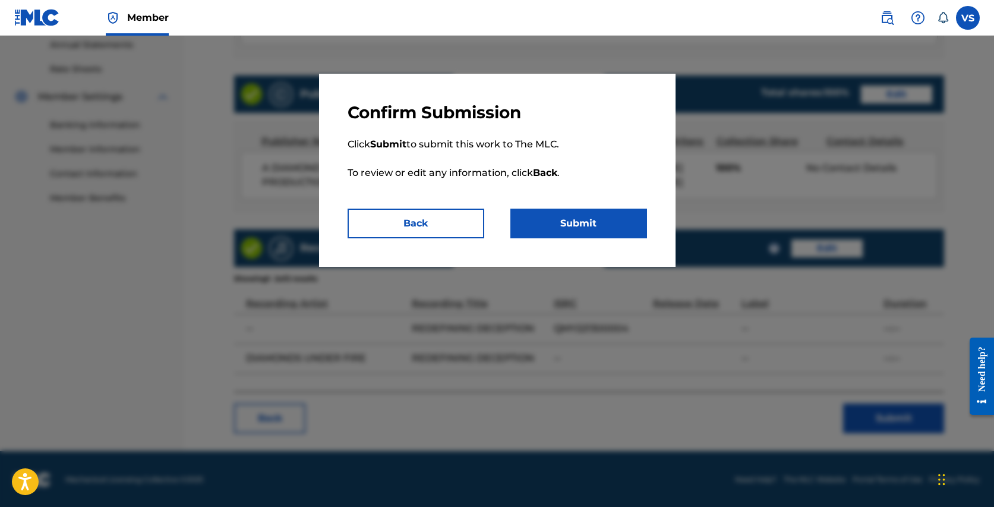
click at [602, 221] on button "Submit" at bounding box center [578, 223] width 137 height 30
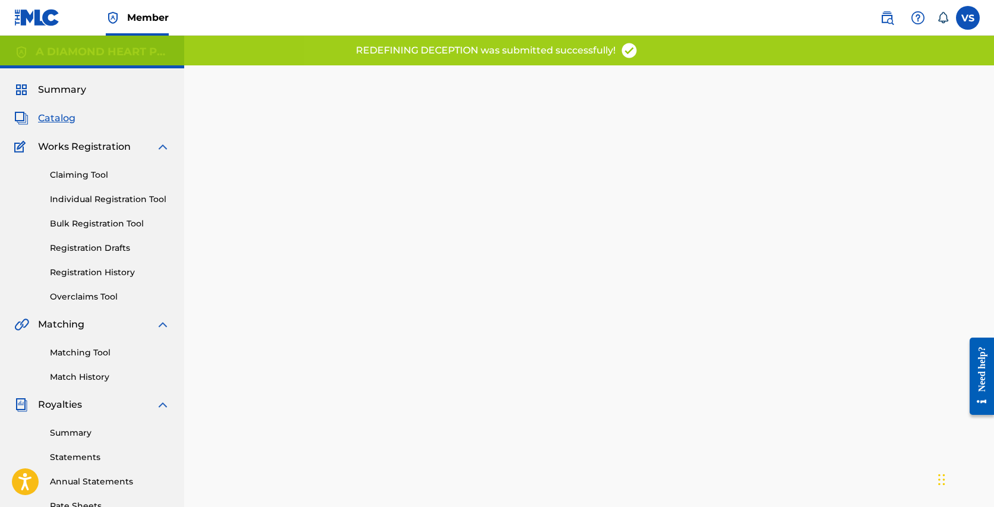
click at [66, 116] on span "Catalog" at bounding box center [56, 118] width 37 height 14
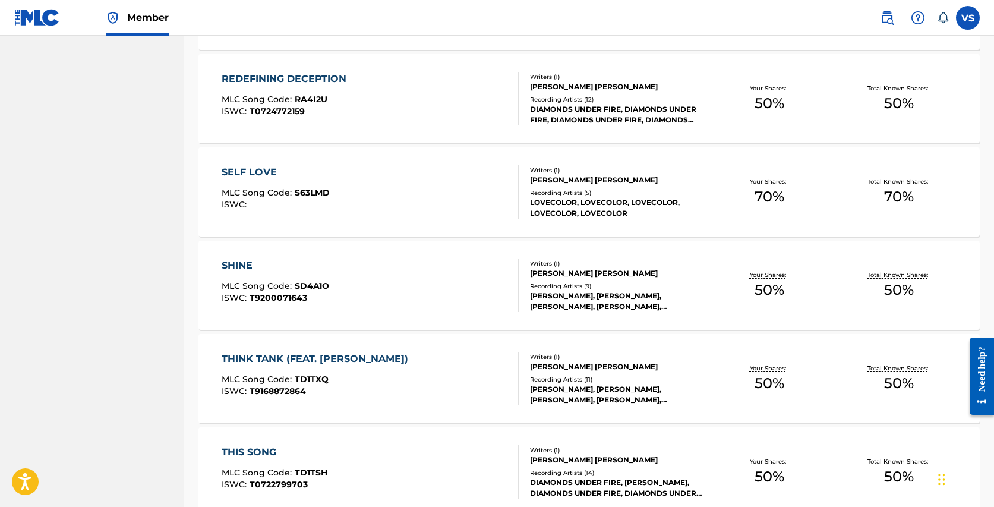
scroll to position [719, 0]
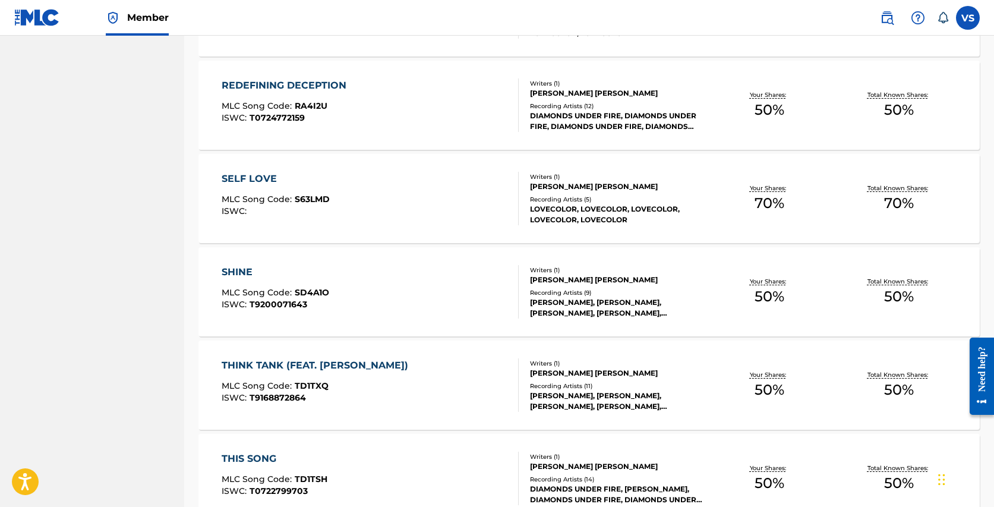
click at [247, 181] on div "SELF LOVE" at bounding box center [276, 179] width 108 height 14
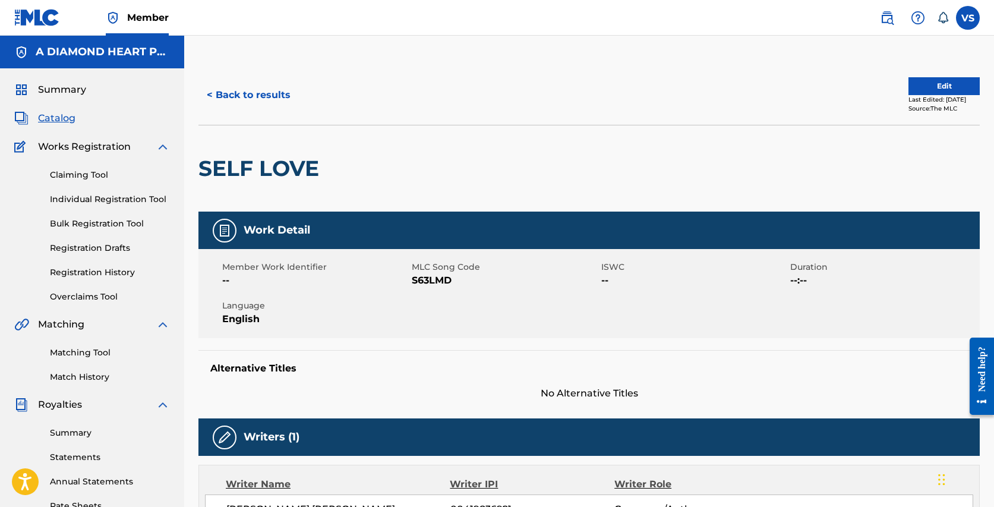
click at [928, 79] on button "Edit" at bounding box center [943, 86] width 71 height 18
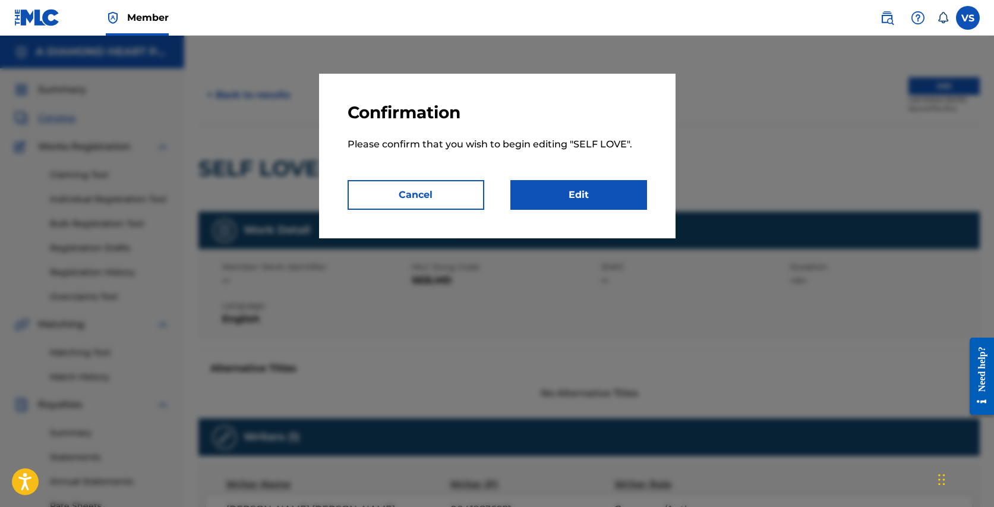
click at [621, 197] on link "Edit" at bounding box center [578, 195] width 137 height 30
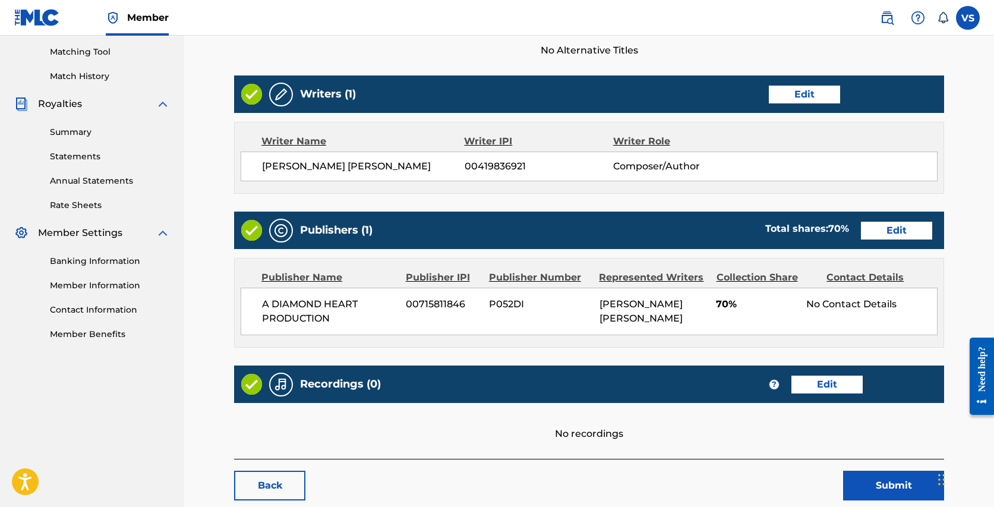
scroll to position [295, 0]
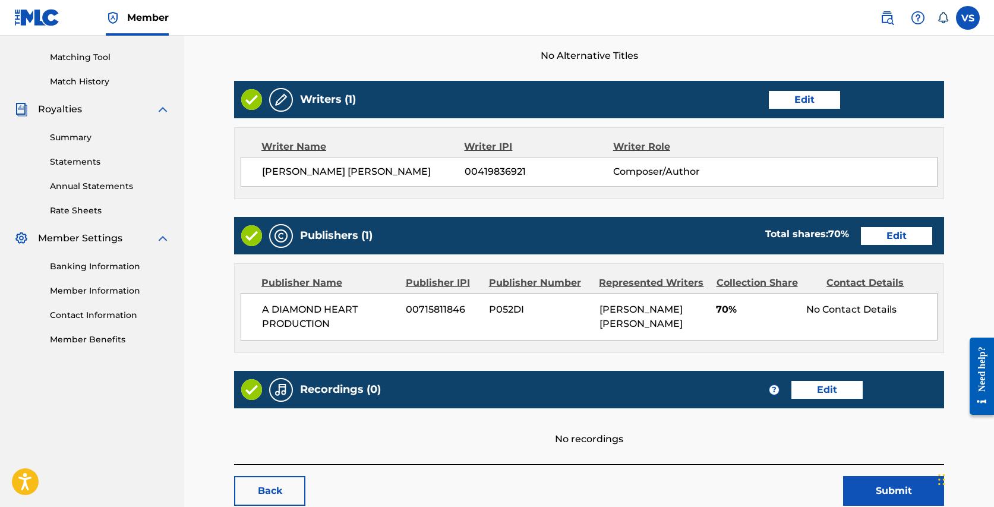
click at [806, 99] on link "Edit" at bounding box center [803, 100] width 71 height 18
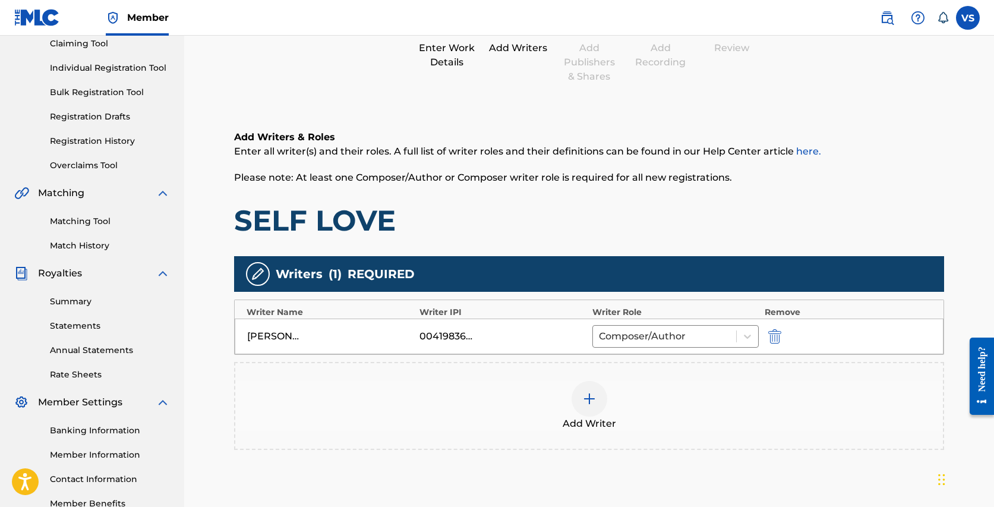
scroll to position [134, 0]
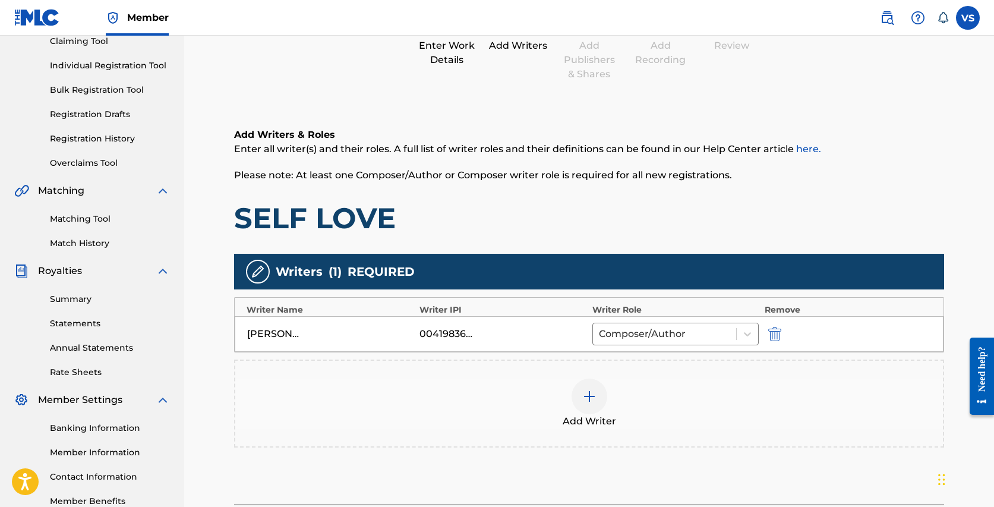
click at [593, 398] on img at bounding box center [589, 396] width 14 height 14
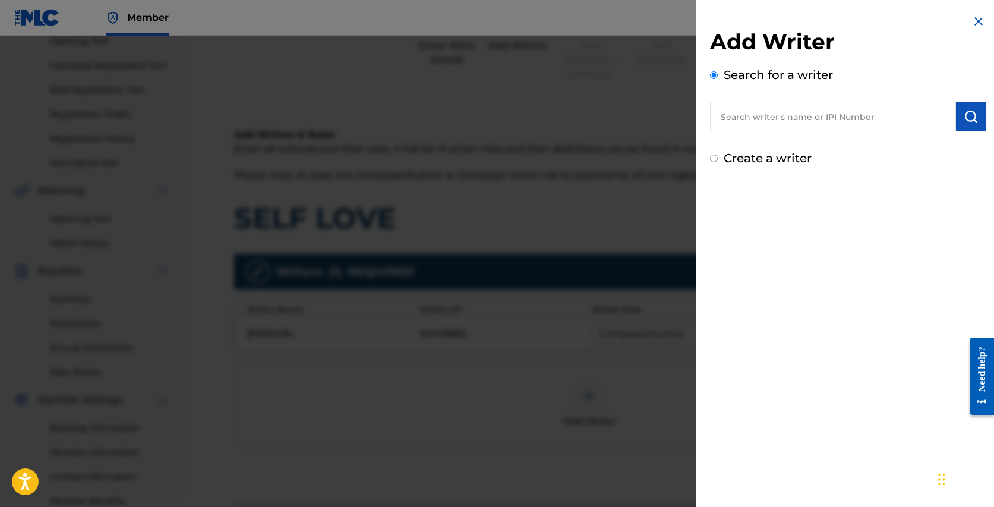
click at [794, 122] on input "text" at bounding box center [833, 117] width 246 height 30
type input "[PERSON_NAME]"
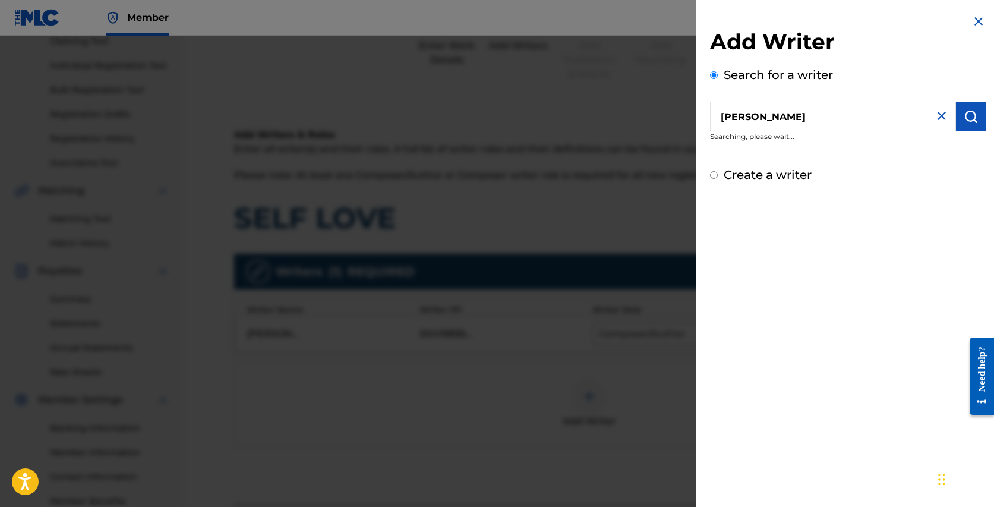
click at [967, 115] on img "submit" at bounding box center [970, 116] width 14 height 14
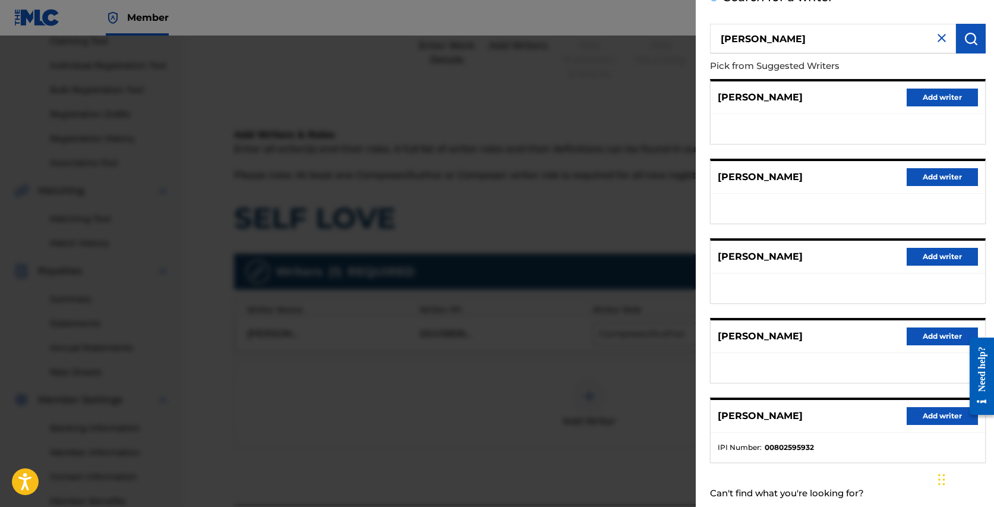
scroll to position [109, 0]
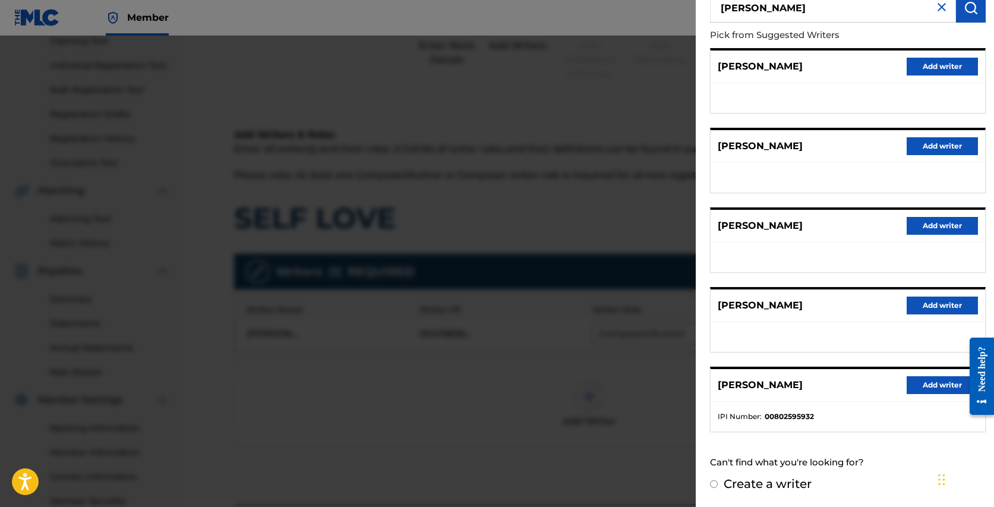
click at [936, 390] on button "Add writer" at bounding box center [941, 385] width 71 height 18
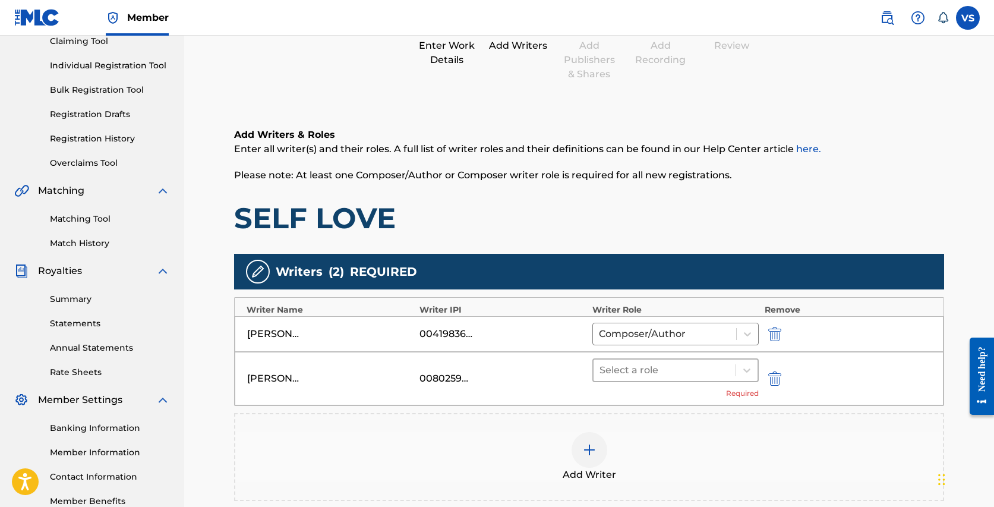
click at [663, 371] on div at bounding box center [664, 370] width 130 height 17
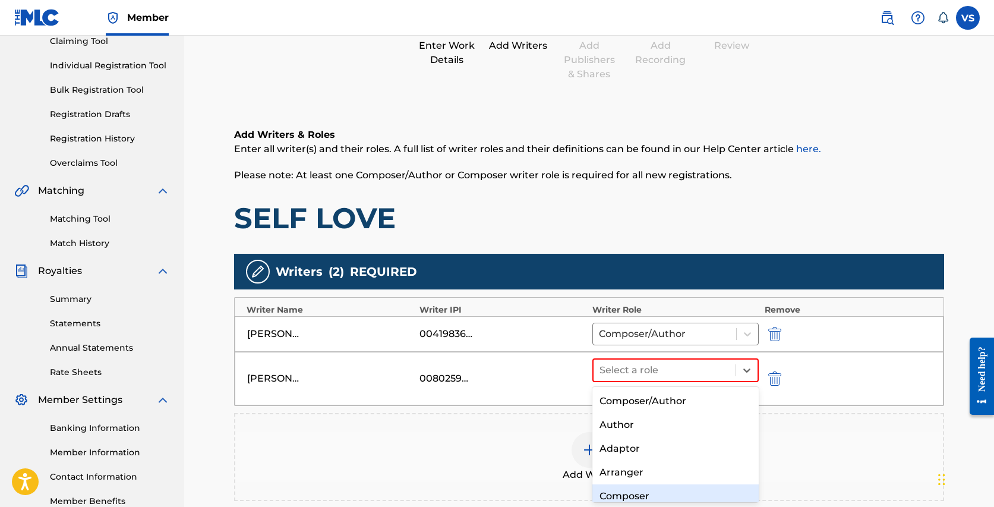
click at [628, 495] on div "Composer" at bounding box center [675, 496] width 166 height 24
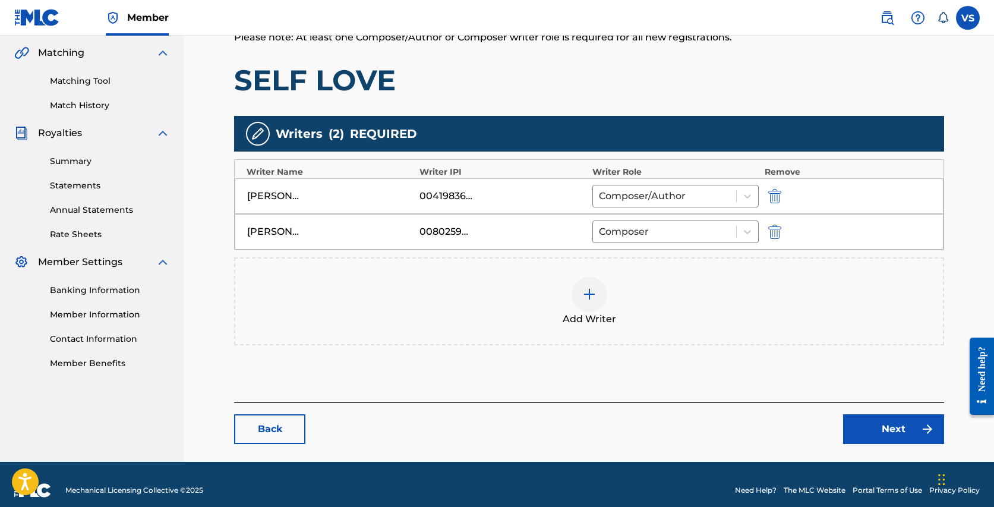
scroll to position [283, 0]
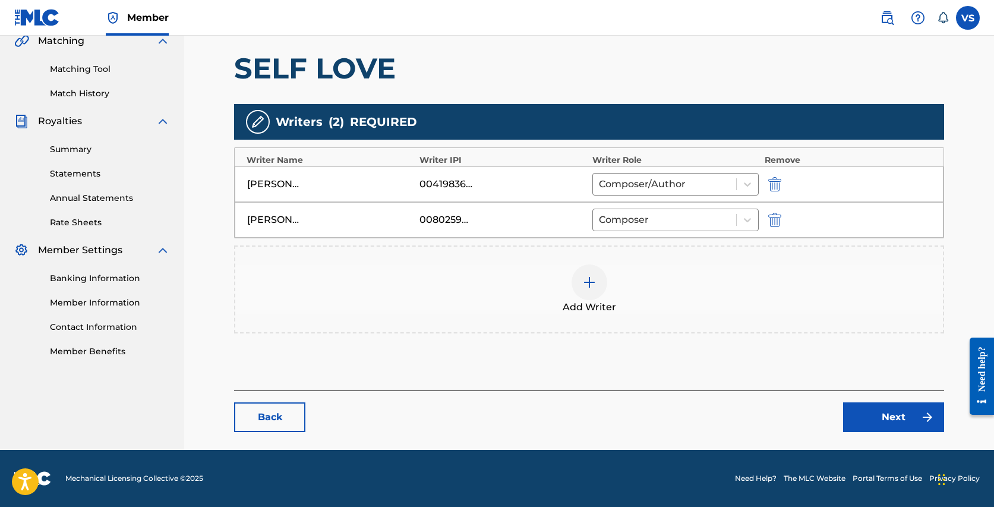
click at [898, 407] on link "Next" at bounding box center [893, 417] width 101 height 30
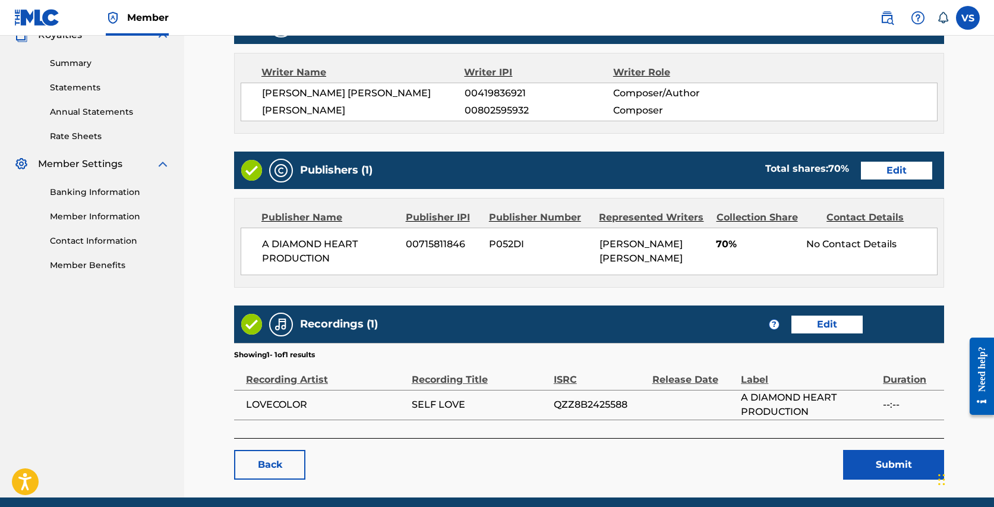
scroll to position [415, 0]
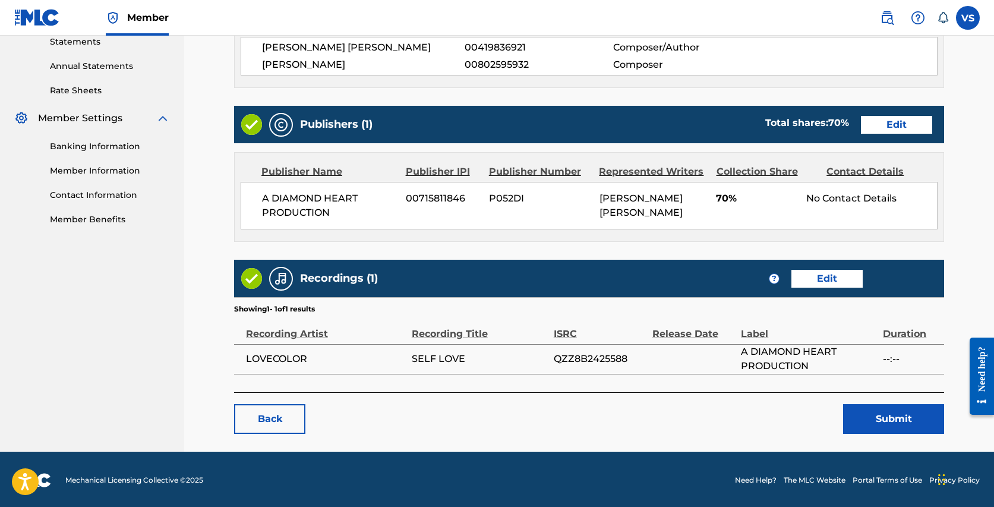
click at [871, 410] on button "Submit" at bounding box center [893, 419] width 101 height 30
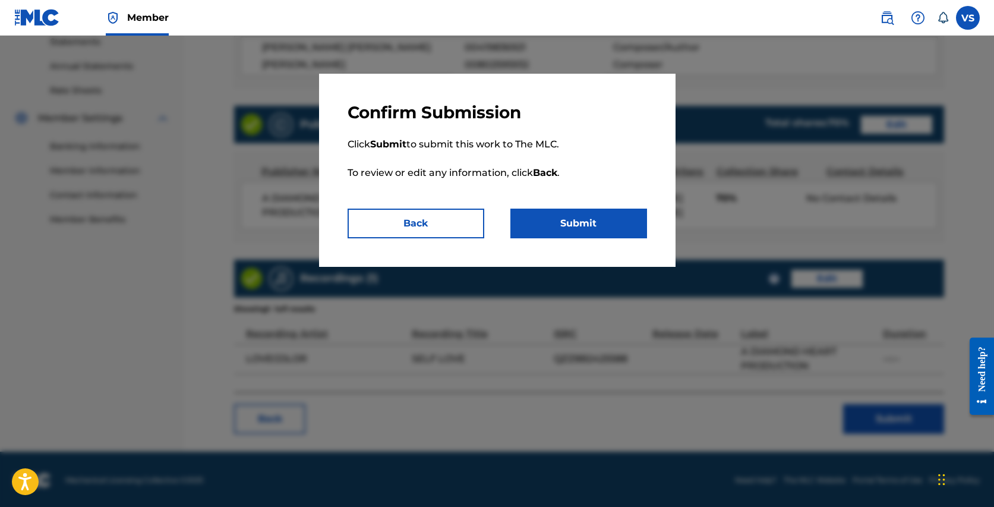
click at [554, 228] on button "Submit" at bounding box center [578, 223] width 137 height 30
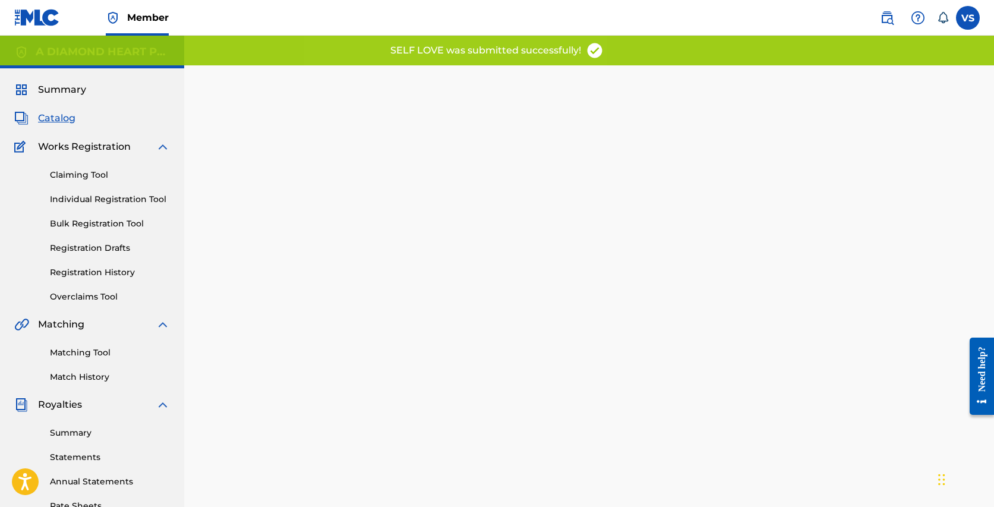
click at [50, 118] on span "Catalog" at bounding box center [56, 118] width 37 height 14
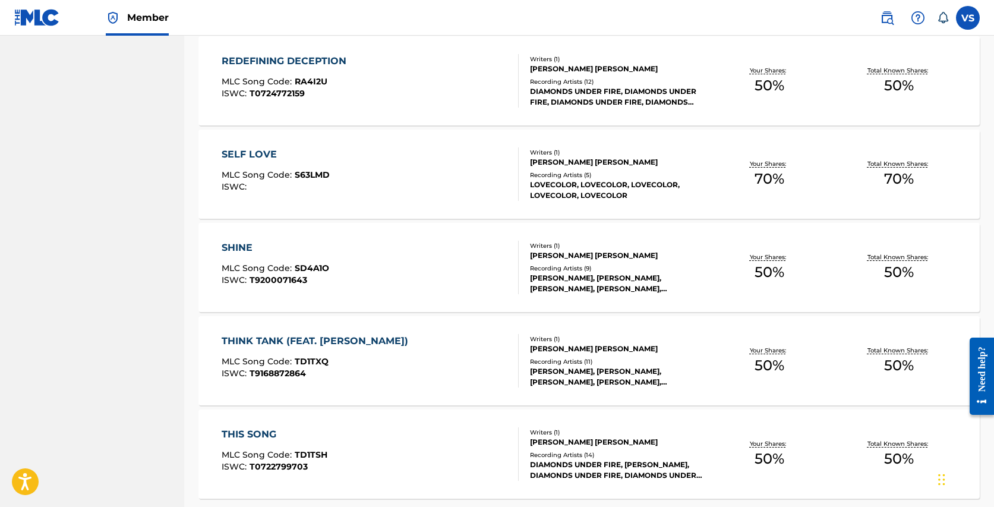
scroll to position [747, 0]
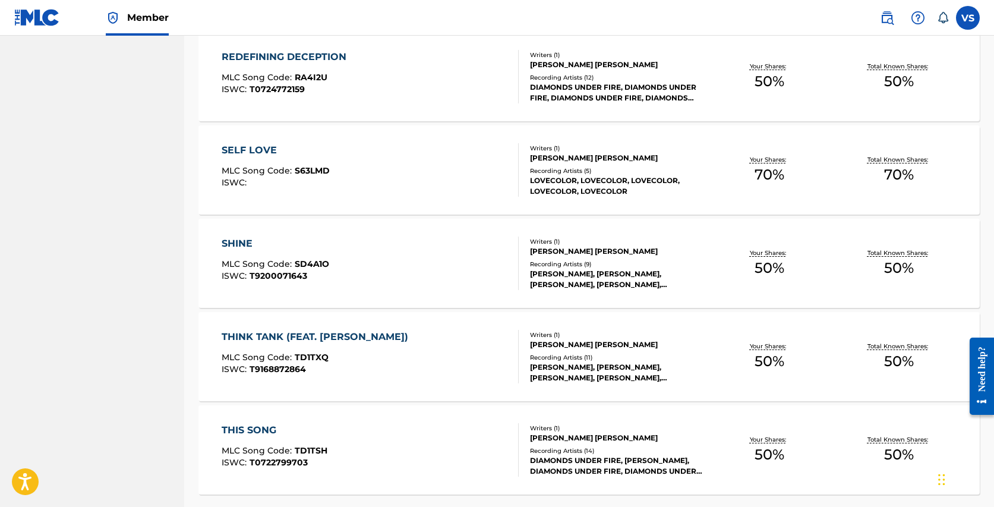
click at [248, 240] on div "SHINE" at bounding box center [275, 243] width 107 height 14
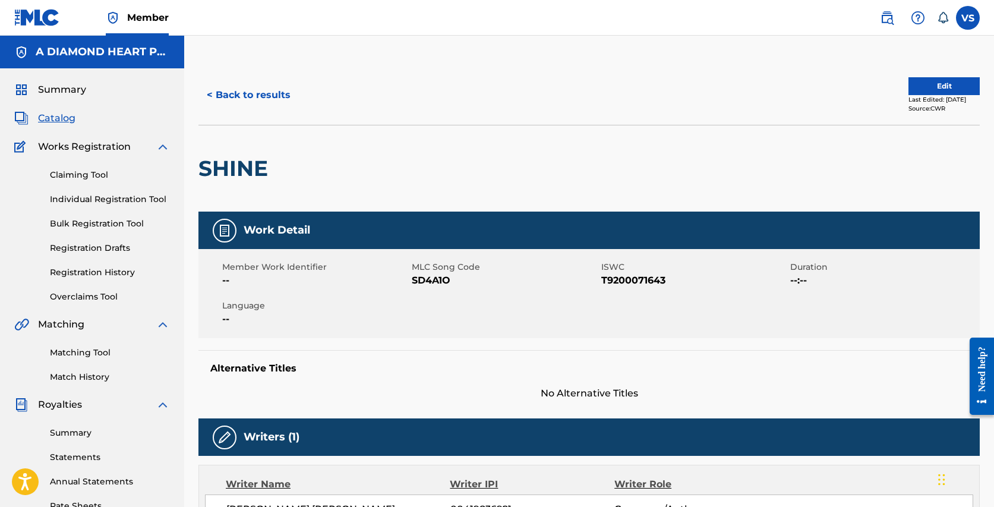
click at [947, 87] on button "Edit" at bounding box center [943, 86] width 71 height 18
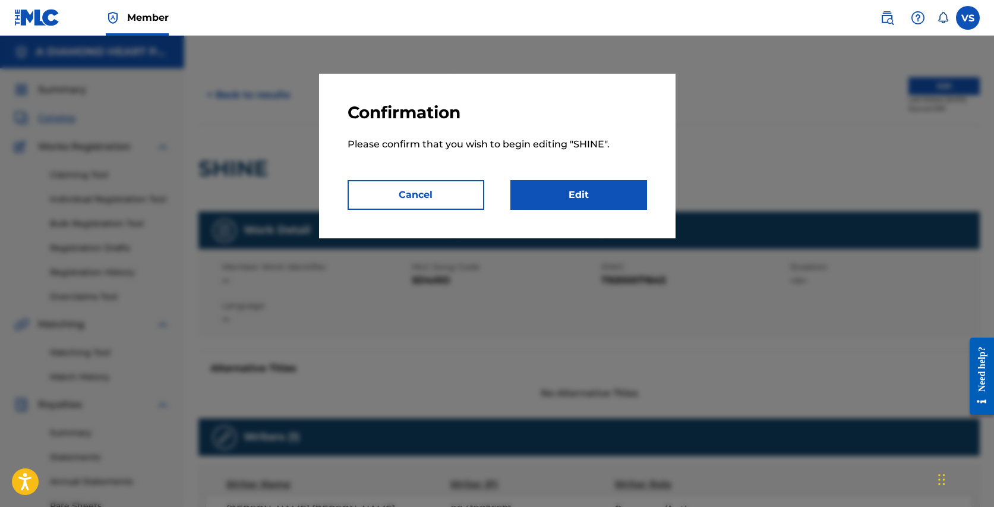
click at [576, 195] on link "Edit" at bounding box center [578, 195] width 137 height 30
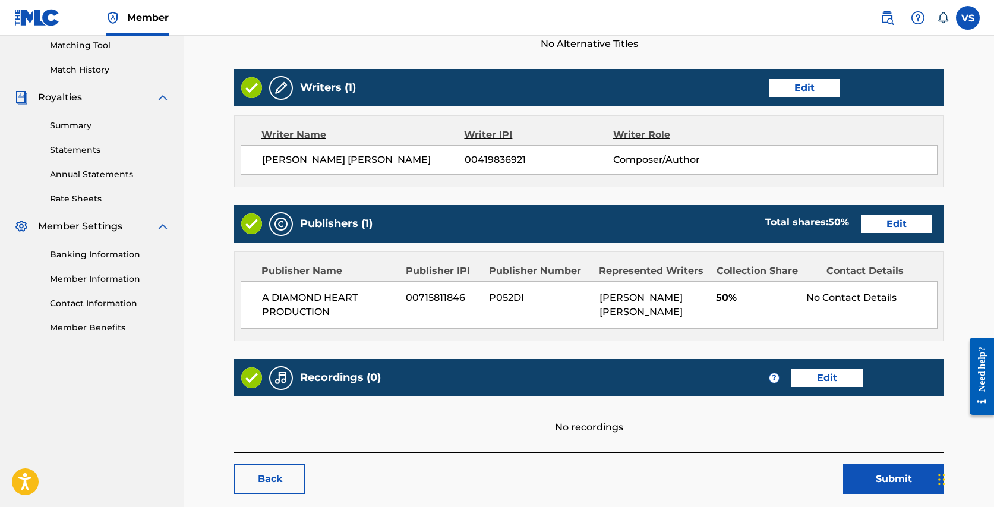
scroll to position [321, 0]
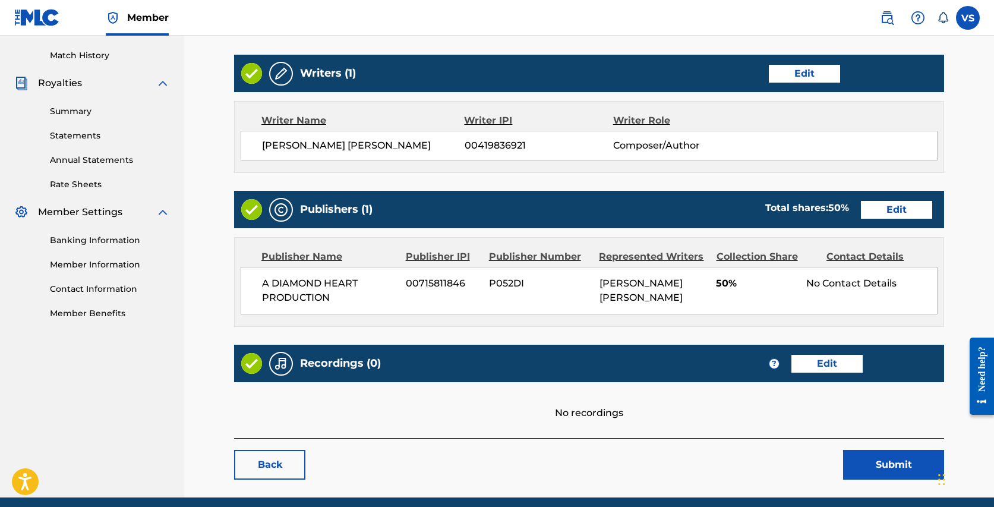
click at [909, 205] on link "Edit" at bounding box center [896, 210] width 71 height 18
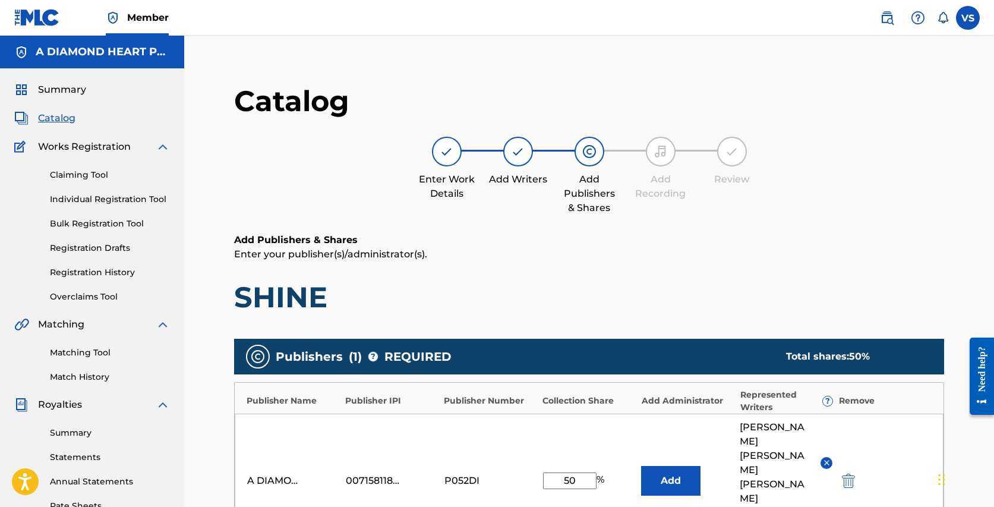
click at [568, 472] on input "50" at bounding box center [569, 480] width 53 height 17
type input "100"
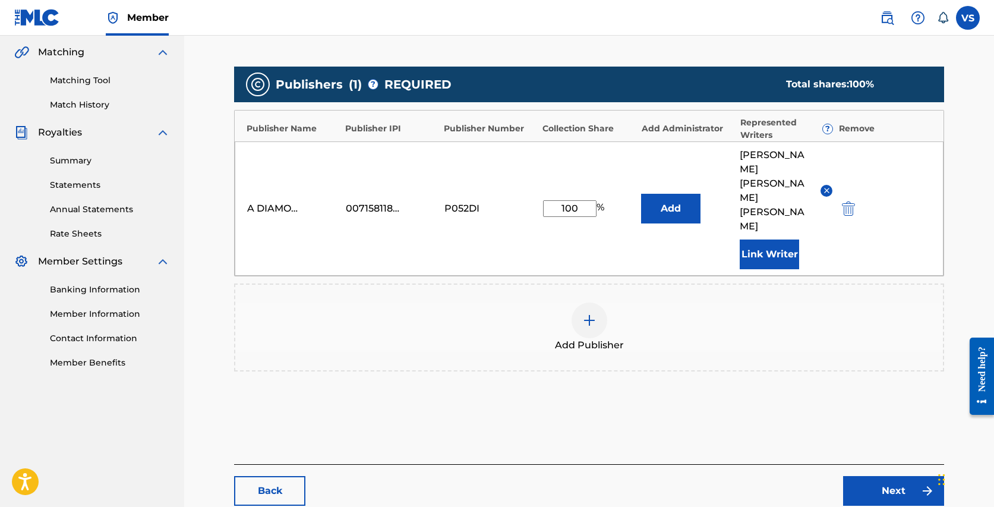
scroll to position [287, 0]
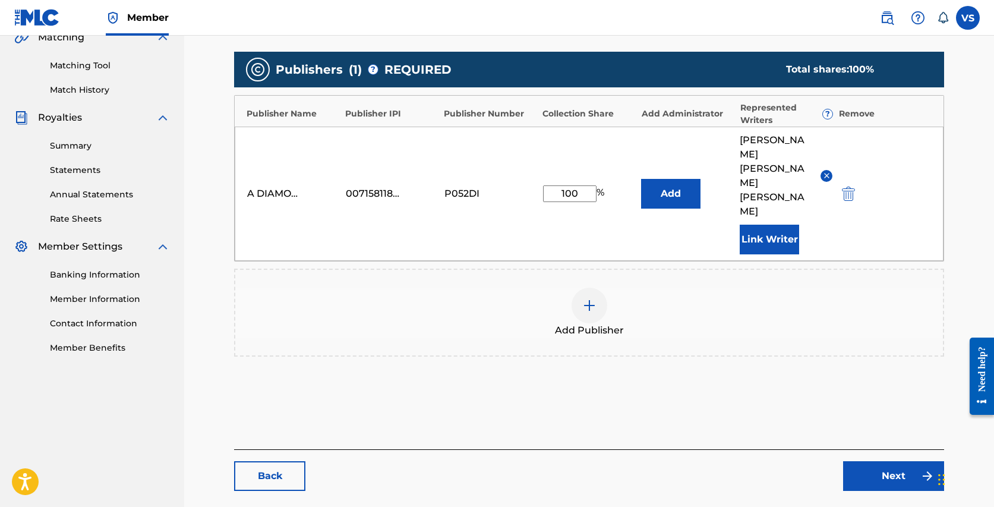
click at [900, 461] on link "Next" at bounding box center [893, 476] width 101 height 30
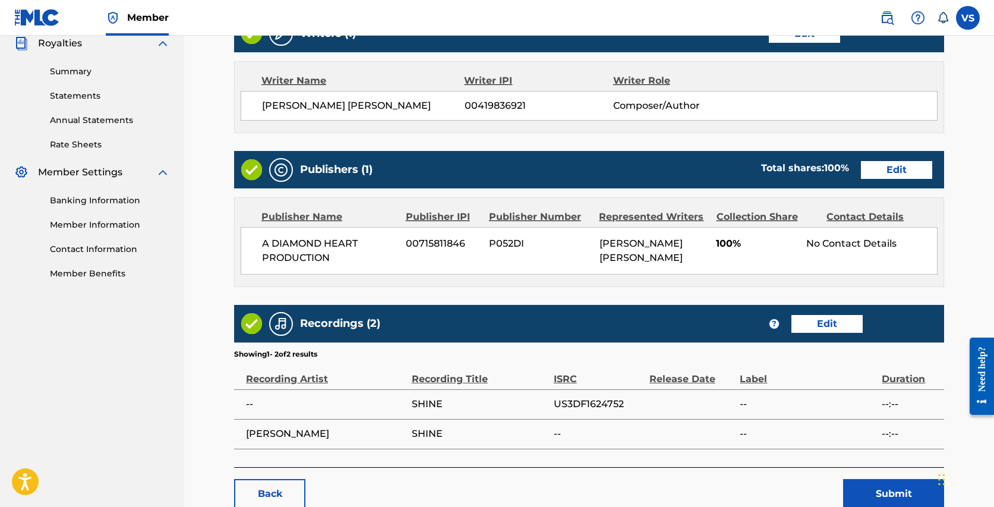
scroll to position [436, 0]
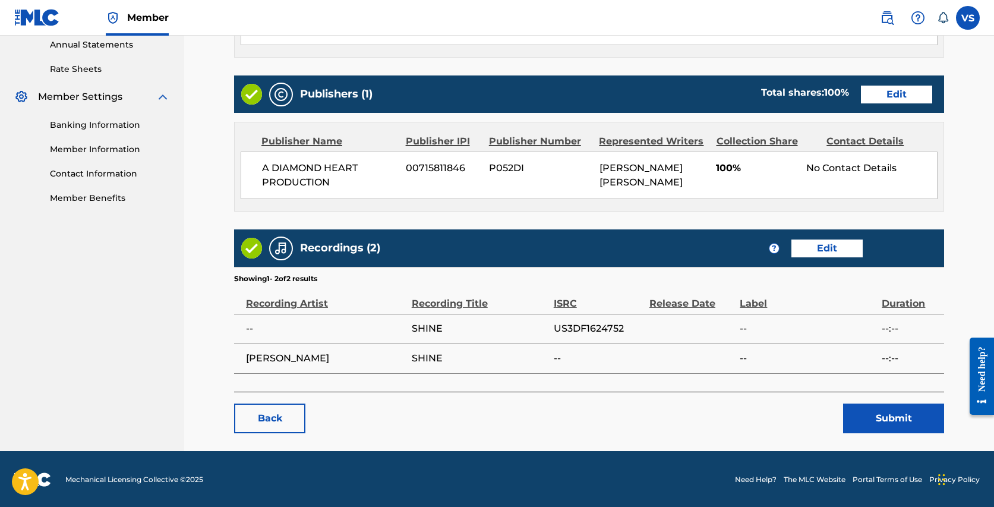
click at [883, 413] on button "Submit" at bounding box center [893, 418] width 101 height 30
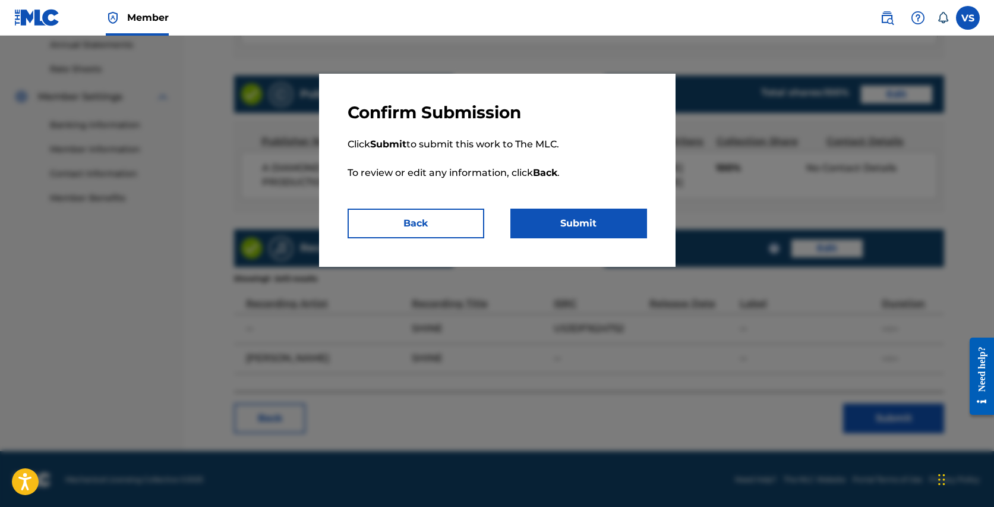
click at [594, 224] on button "Submit" at bounding box center [578, 223] width 137 height 30
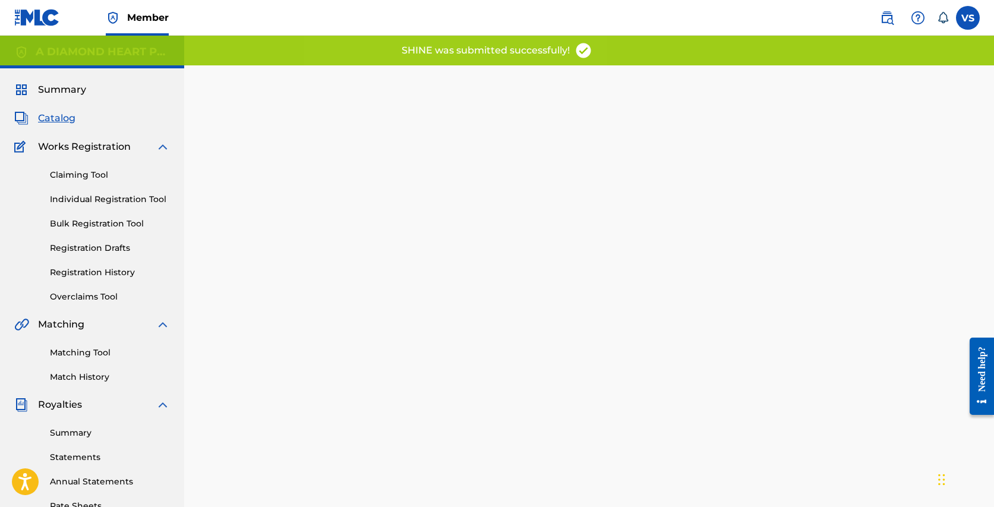
click at [55, 115] on span "Catalog" at bounding box center [56, 118] width 37 height 14
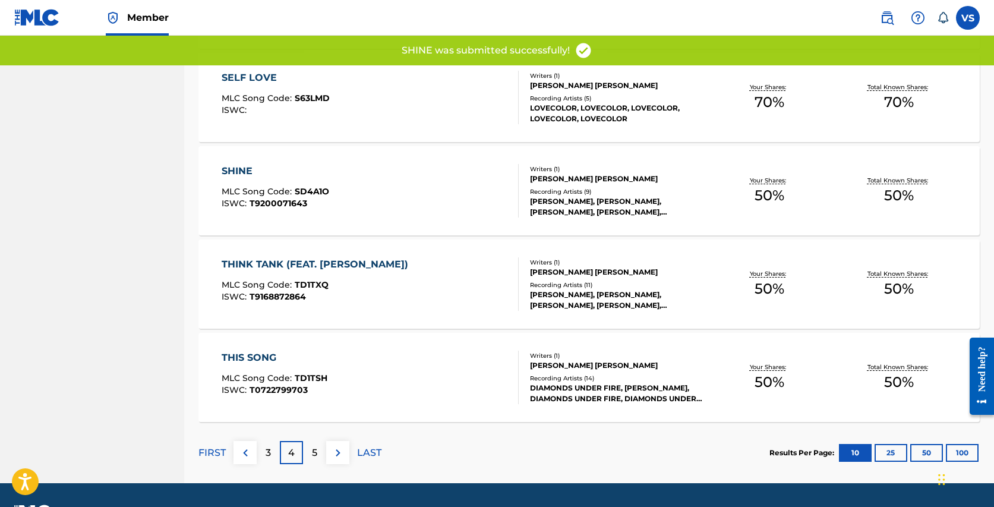
scroll to position [839, 0]
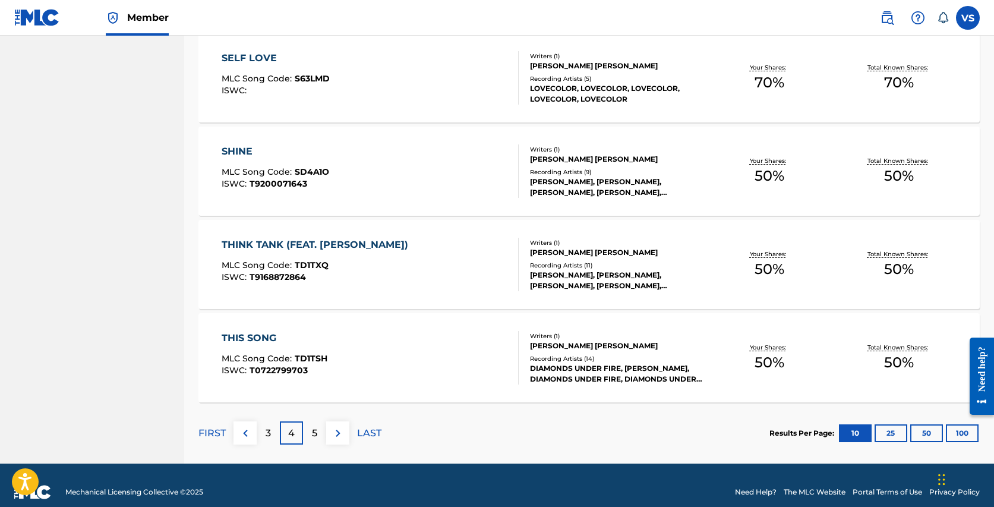
click at [570, 257] on div "[PERSON_NAME] [PERSON_NAME]" at bounding box center [617, 252] width 174 height 11
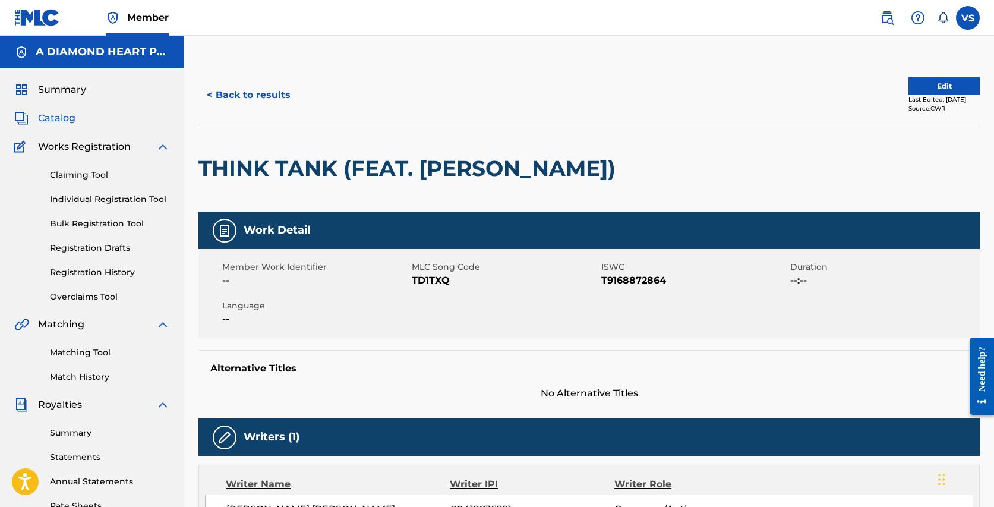
click at [938, 84] on button "Edit" at bounding box center [943, 86] width 71 height 18
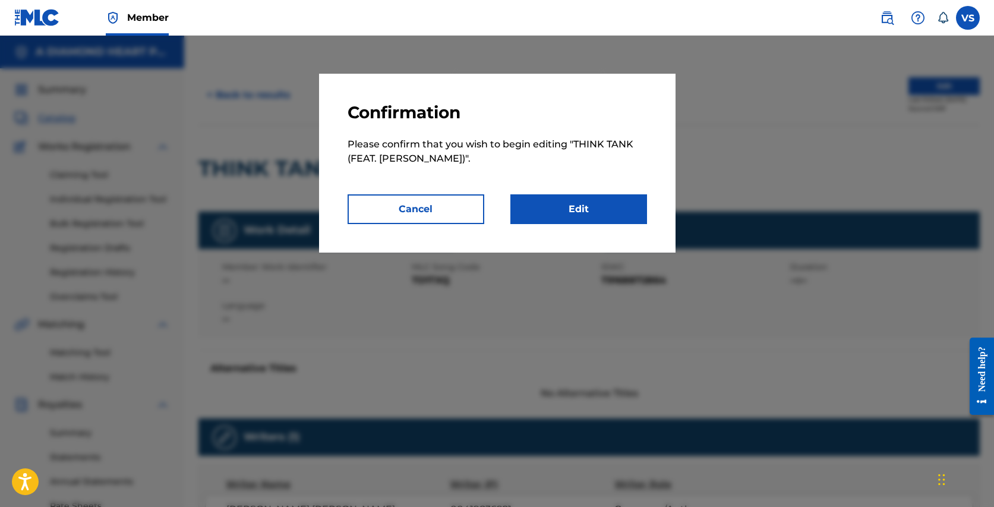
click at [562, 207] on link "Edit" at bounding box center [578, 209] width 137 height 30
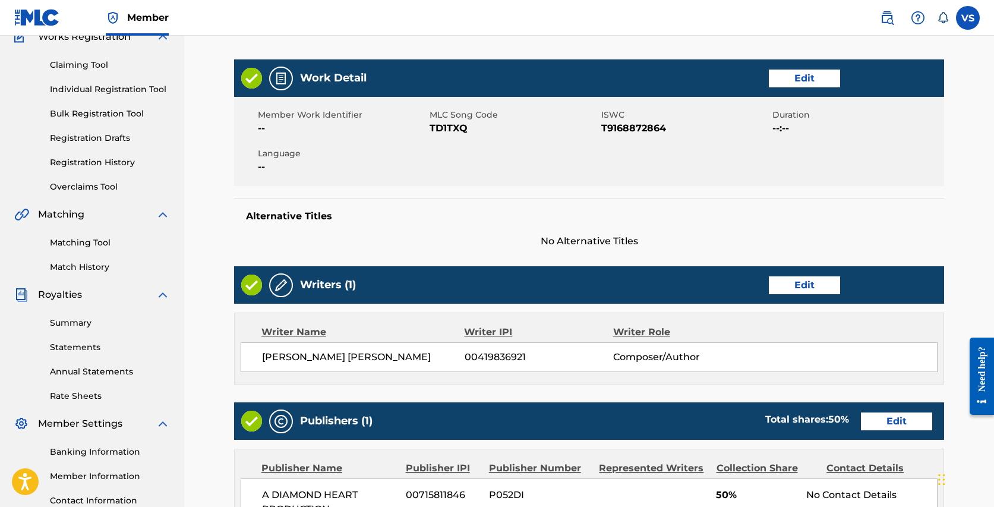
scroll to position [124, 0]
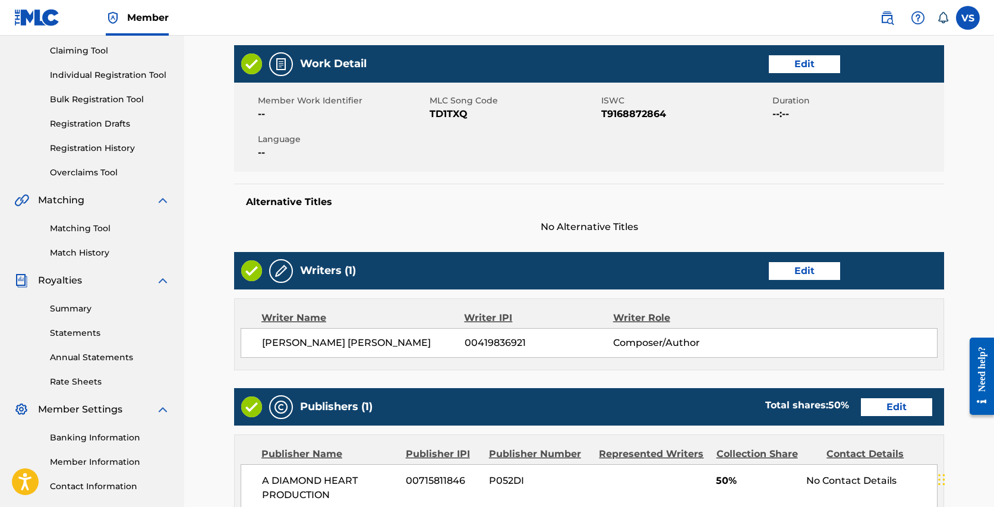
click at [811, 267] on link "Edit" at bounding box center [803, 271] width 71 height 18
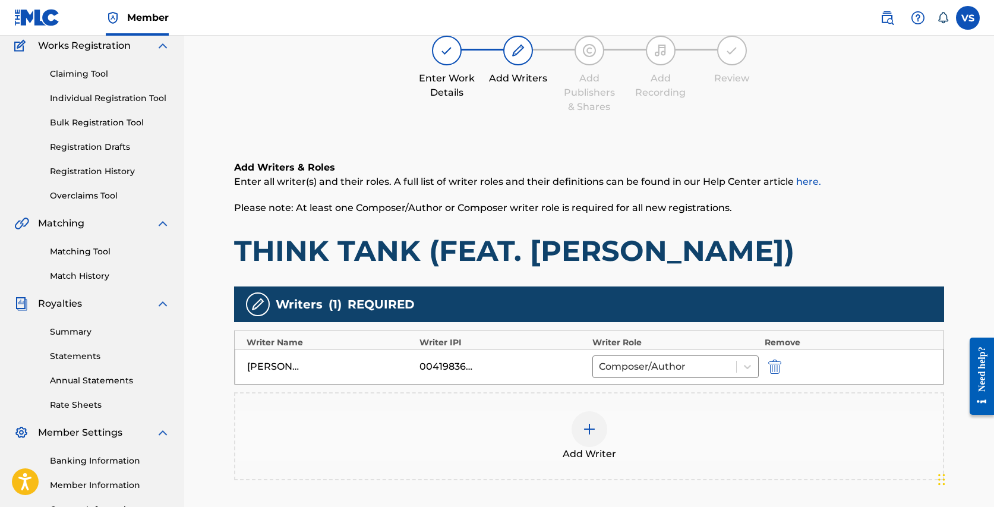
scroll to position [126, 0]
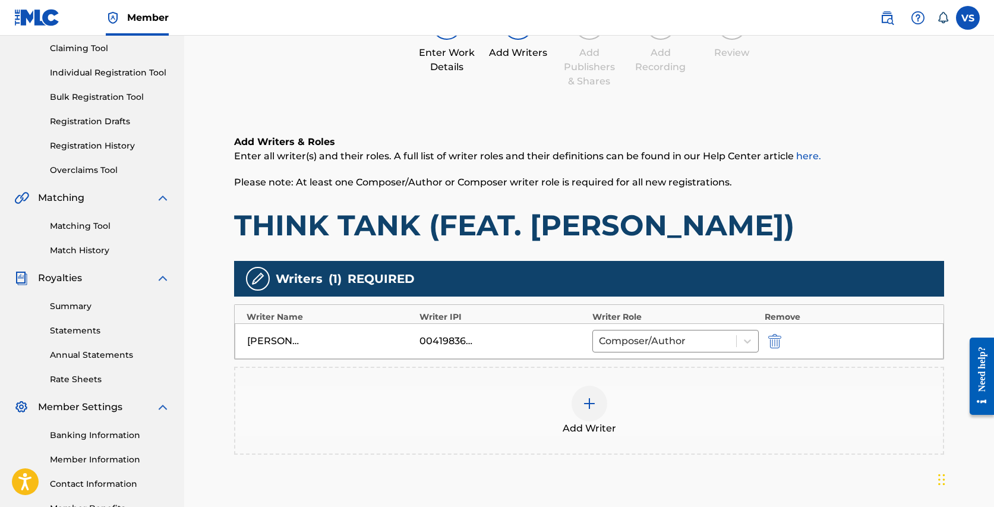
click at [591, 400] on img at bounding box center [589, 403] width 14 height 14
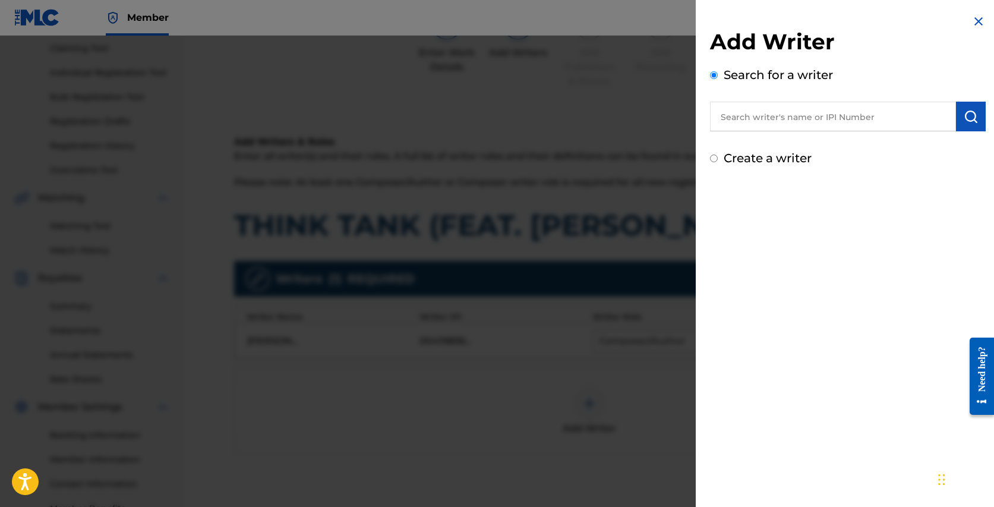
click at [821, 118] on input "text" at bounding box center [833, 117] width 246 height 30
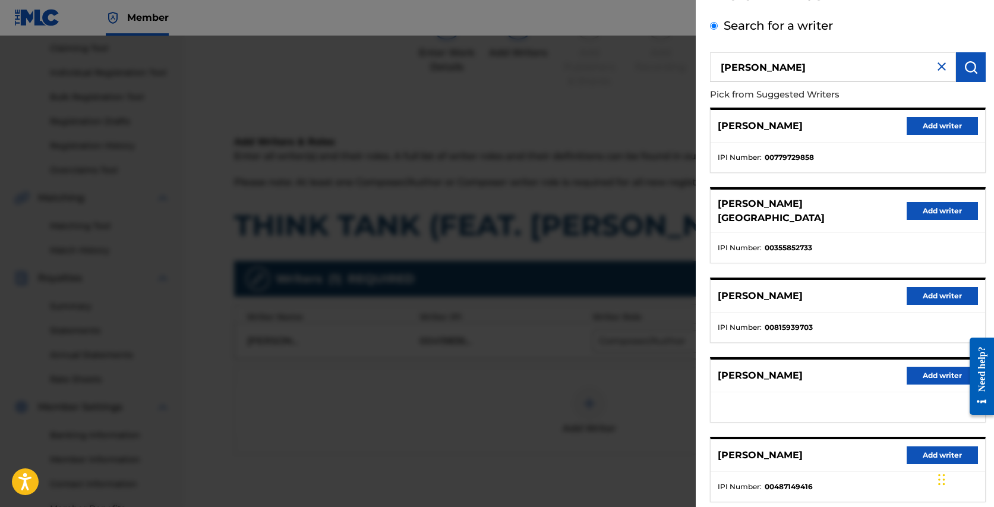
scroll to position [50, 0]
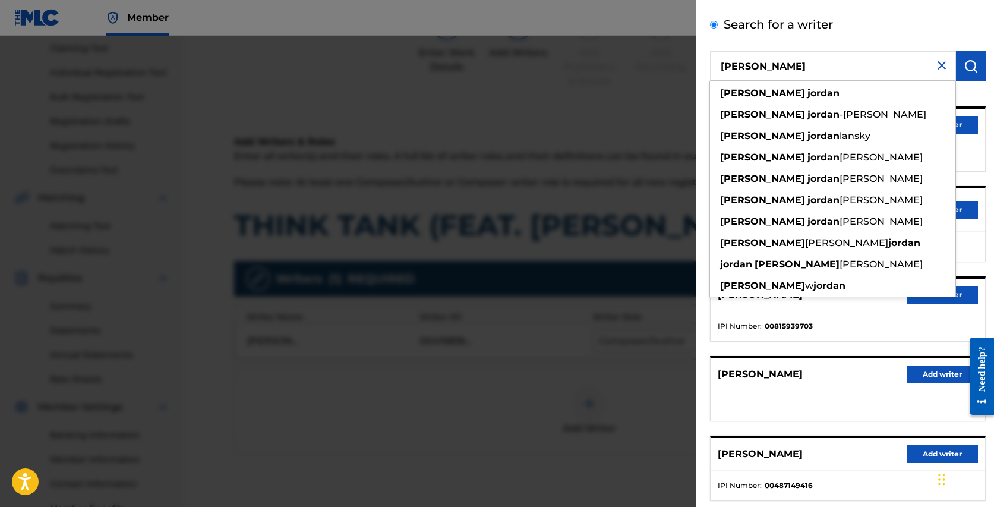
drag, startPoint x: 823, startPoint y: 66, endPoint x: 797, endPoint y: 45, distance: 33.3
click at [797, 45] on div "Search for a writer derek jordan derek jordan derek jordan -ouverson derek jord…" at bounding box center [848, 279] width 276 height 528
paste input "GIANOLA, DEREK JORDAN"
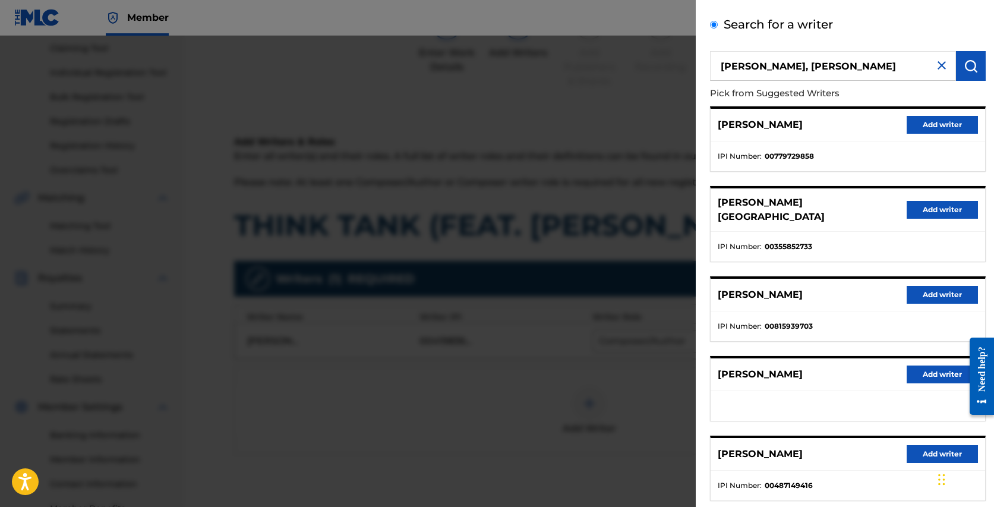
type input "GIANOLA, DEREK JORDAN"
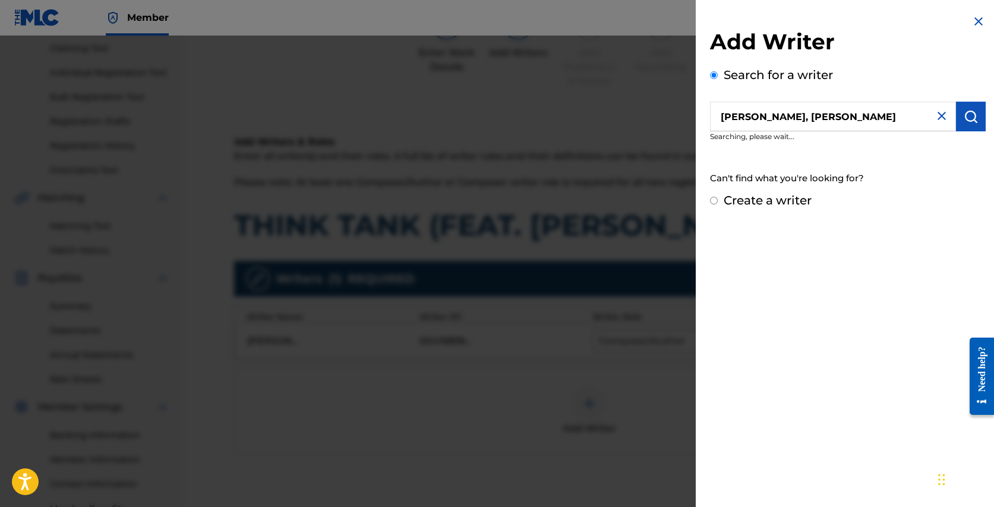
scroll to position [0, 0]
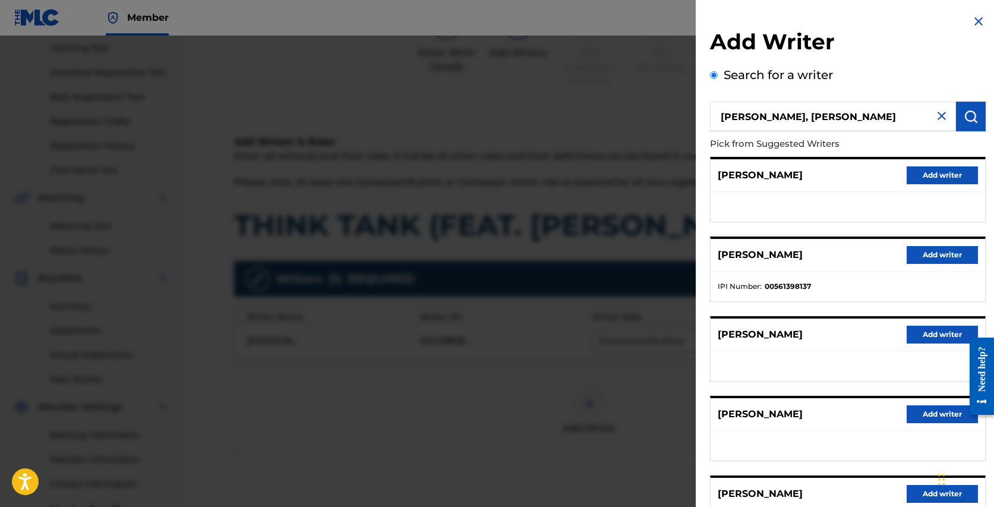
click at [942, 254] on button "Add writer" at bounding box center [941, 255] width 71 height 18
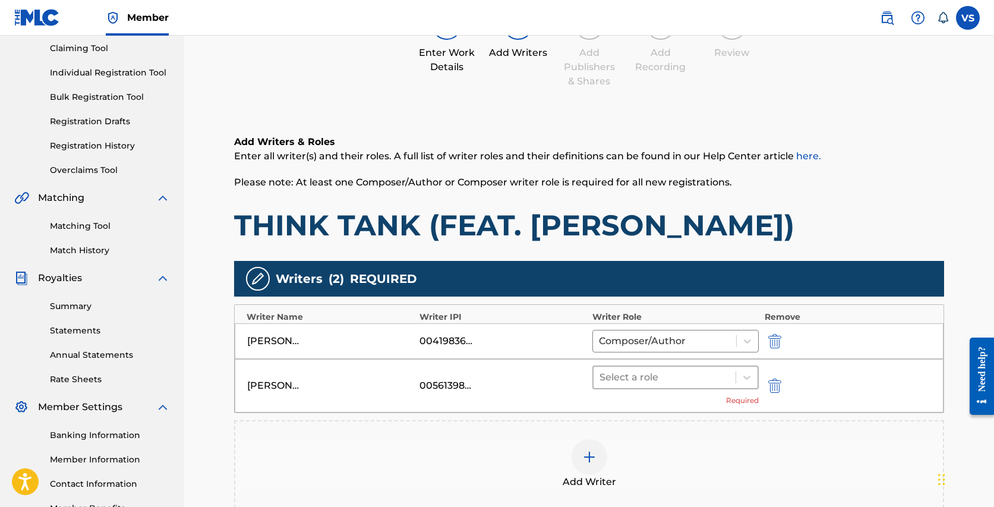
click at [663, 376] on div at bounding box center [664, 377] width 130 height 17
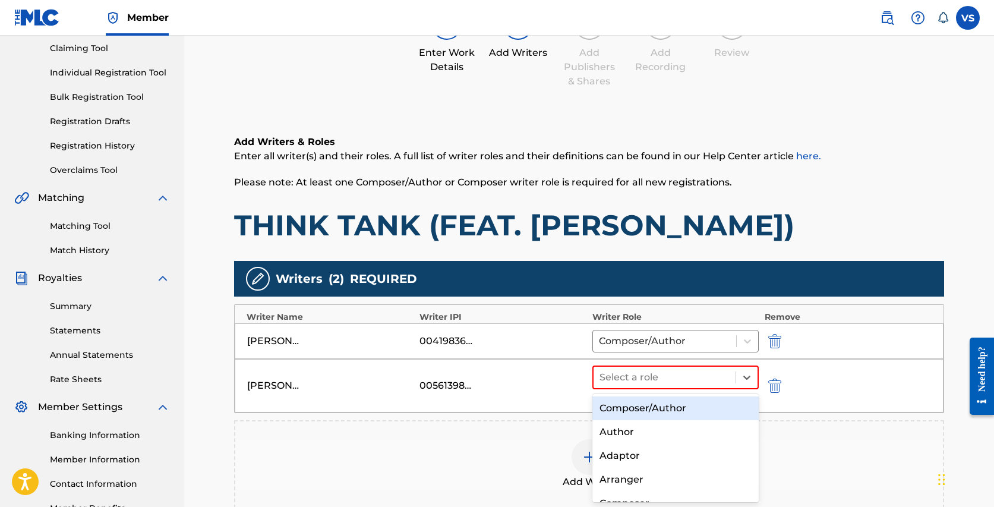
scroll to position [54, 0]
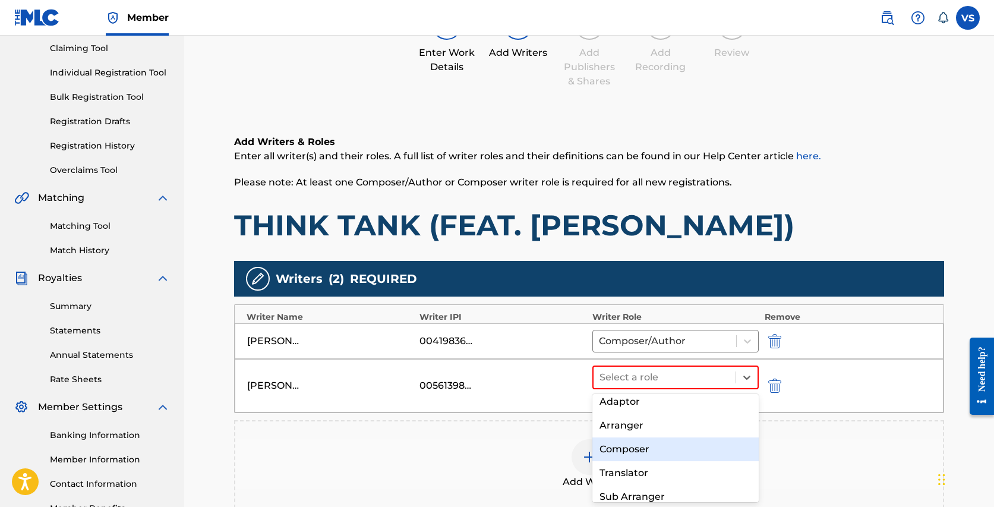
click at [635, 445] on div "Composer" at bounding box center [675, 449] width 166 height 24
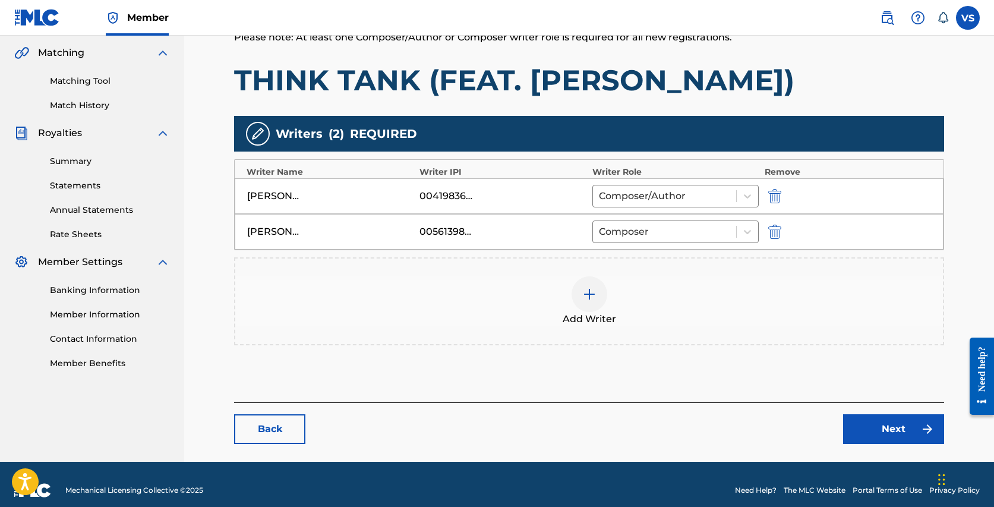
scroll to position [283, 0]
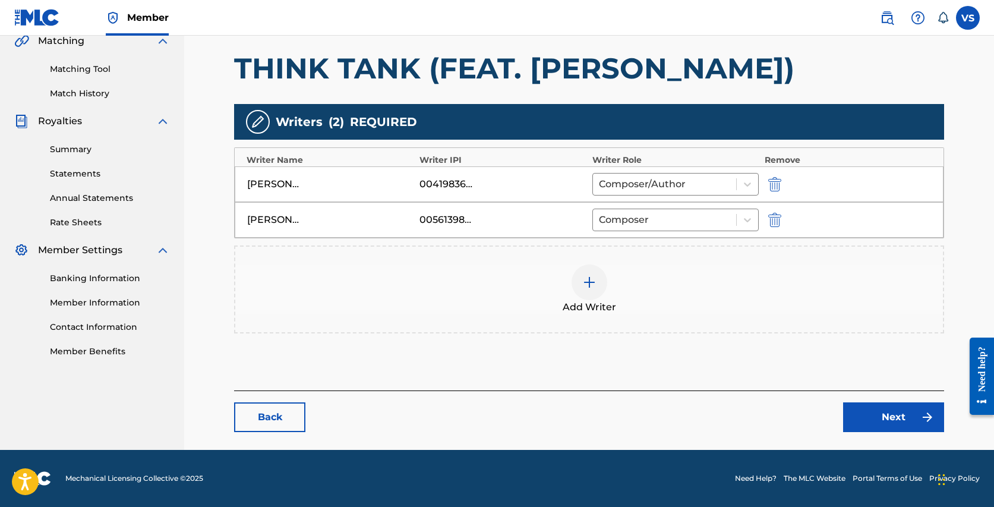
click at [863, 408] on link "Next" at bounding box center [893, 417] width 101 height 30
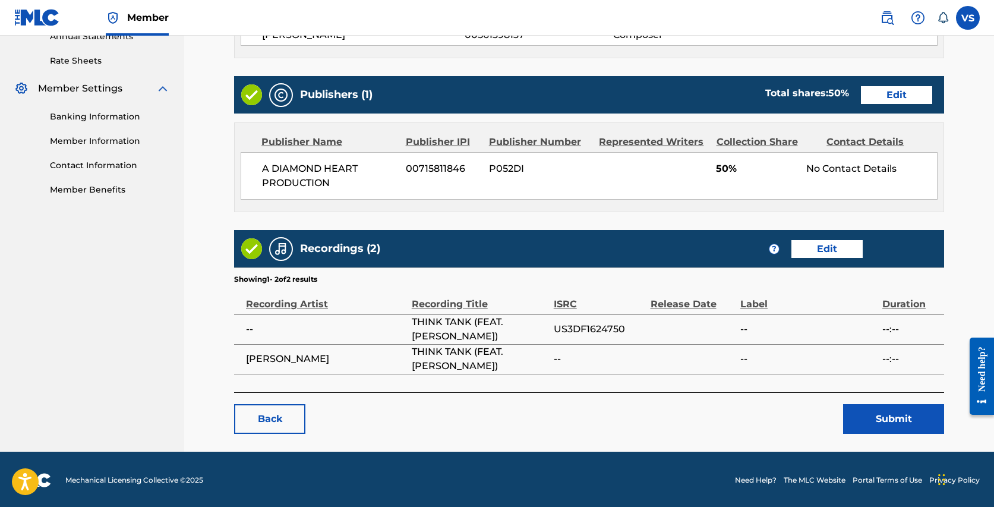
scroll to position [445, 0]
click at [877, 414] on button "Submit" at bounding box center [893, 419] width 101 height 30
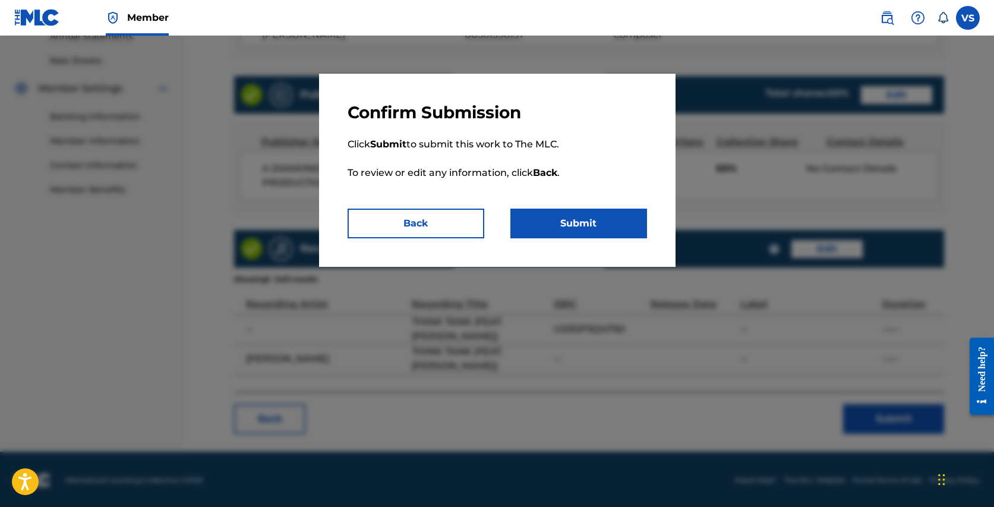
click at [597, 221] on button "Submit" at bounding box center [578, 223] width 137 height 30
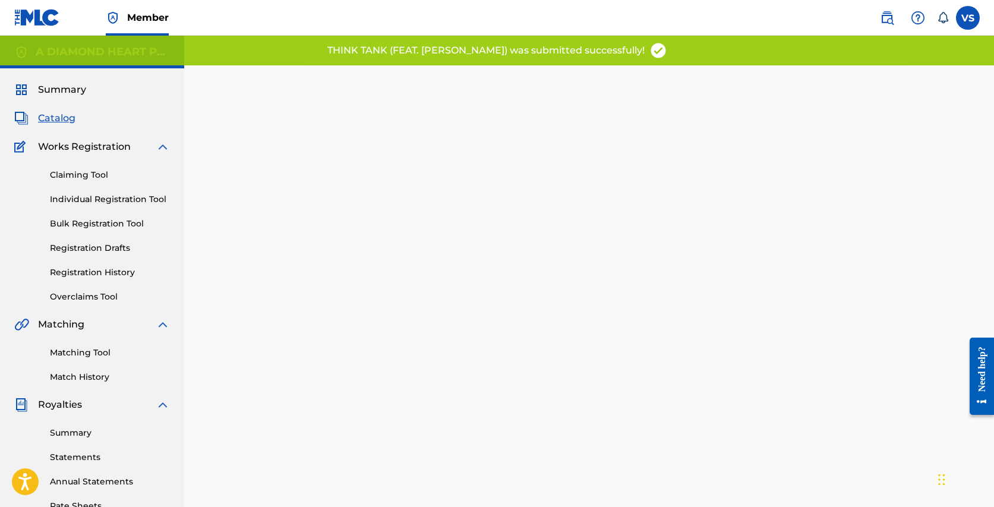
click at [66, 118] on span "Catalog" at bounding box center [56, 118] width 37 height 14
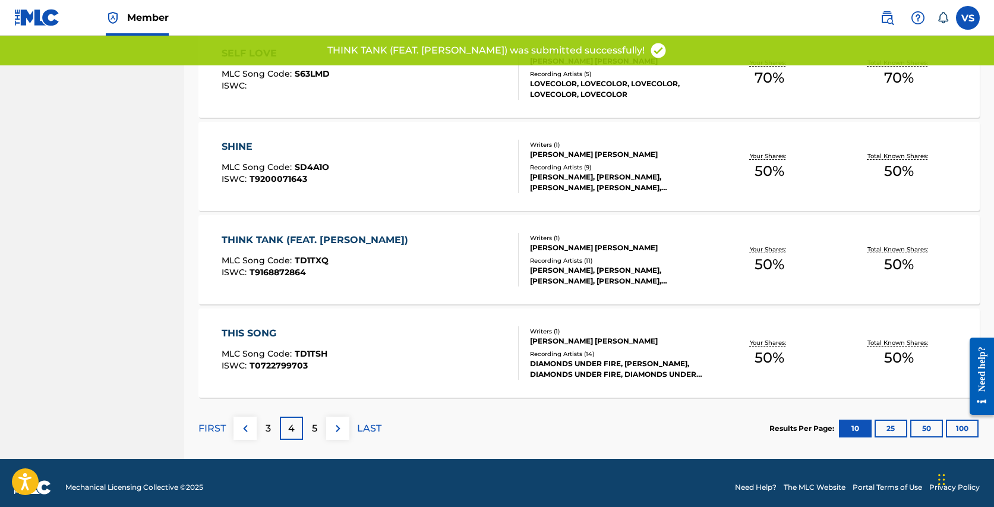
scroll to position [847, 0]
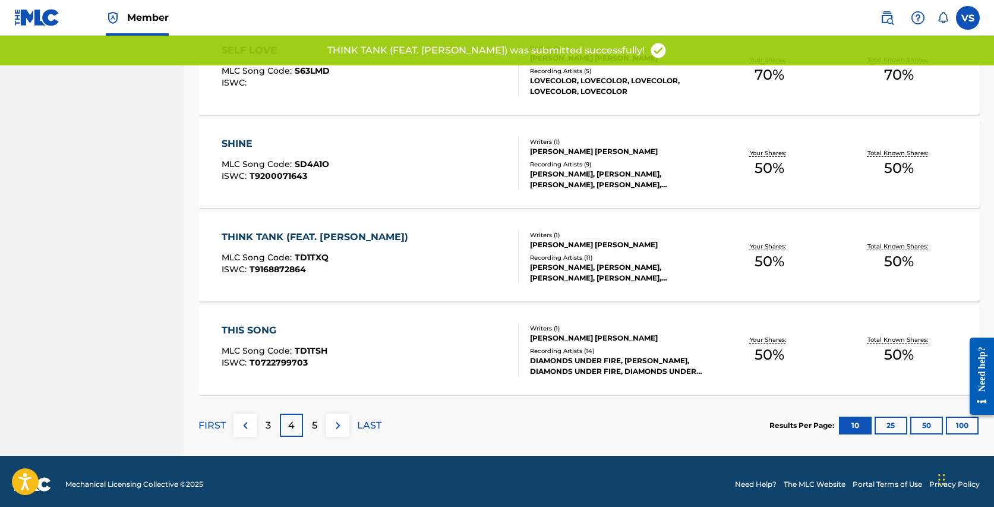
click at [264, 329] on div "THIS SONG" at bounding box center [275, 330] width 106 height 14
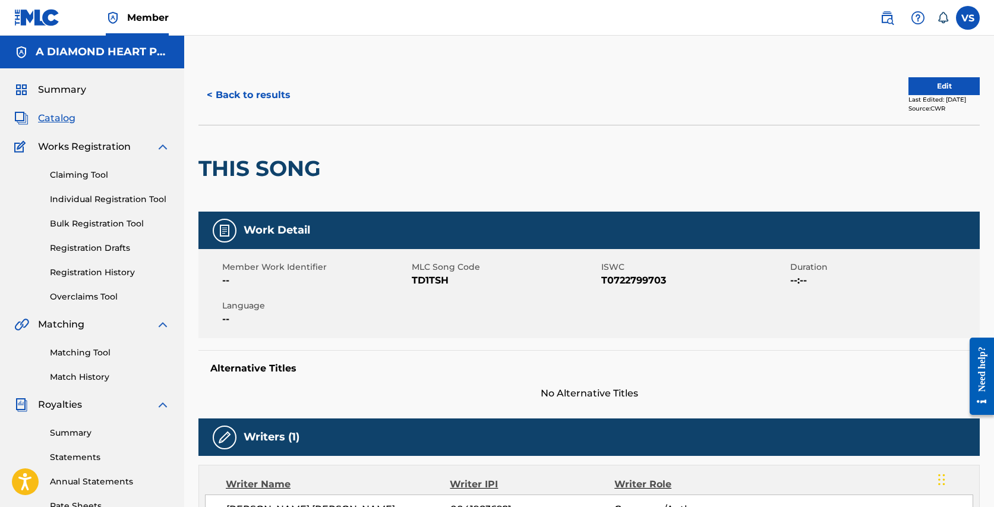
click at [948, 83] on button "Edit" at bounding box center [943, 86] width 71 height 18
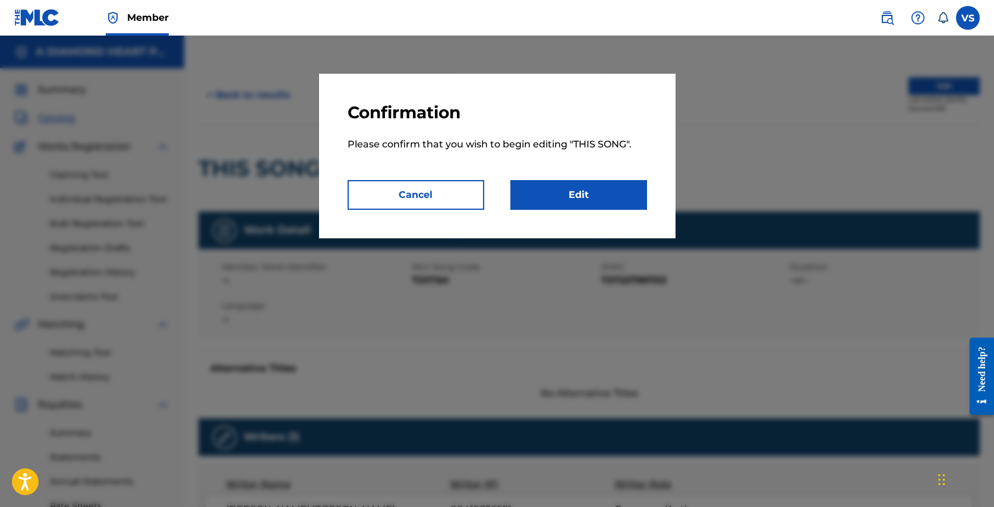
click at [585, 184] on link "Edit" at bounding box center [578, 195] width 137 height 30
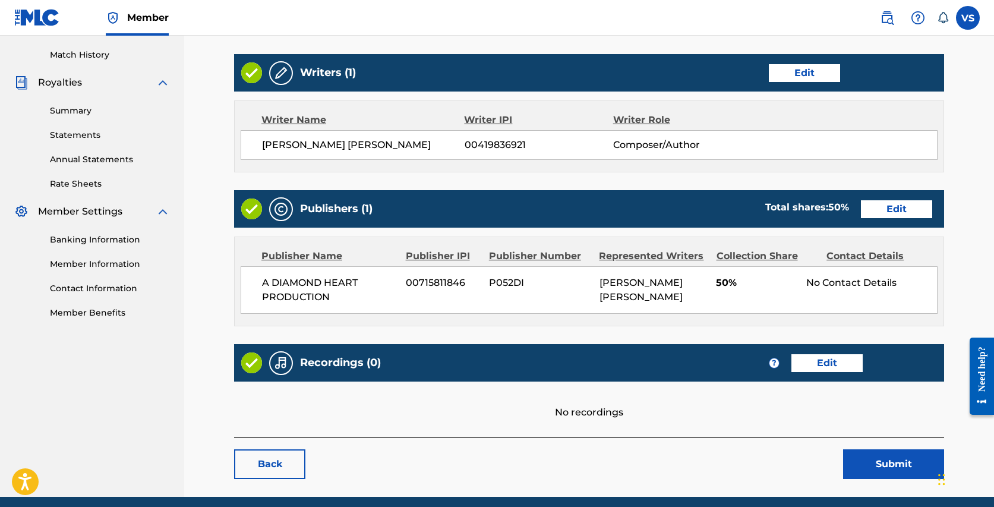
scroll to position [364, 0]
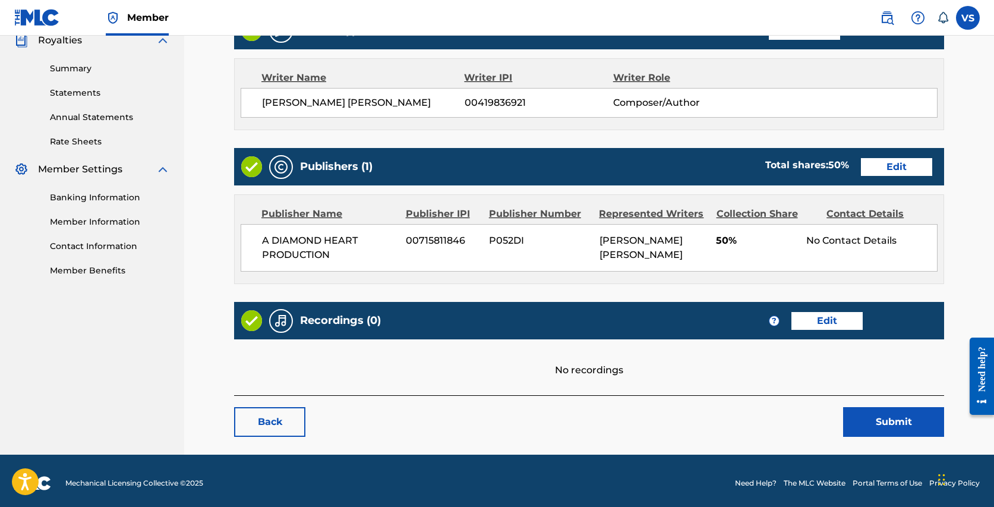
click at [904, 185] on div "Publishers (1) Total shares: 50 % Edit" at bounding box center [589, 166] width 710 height 37
click at [893, 167] on link "Edit" at bounding box center [896, 167] width 71 height 18
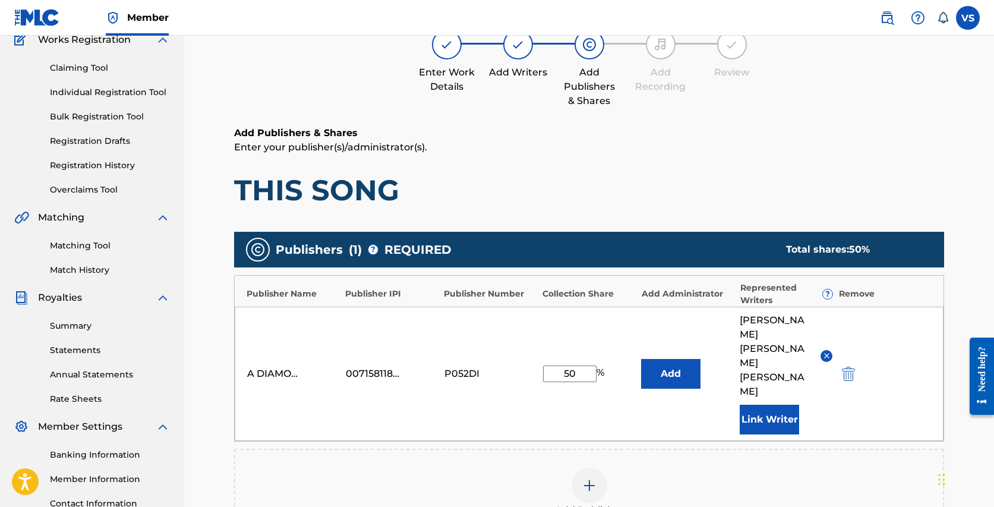
scroll to position [109, 0]
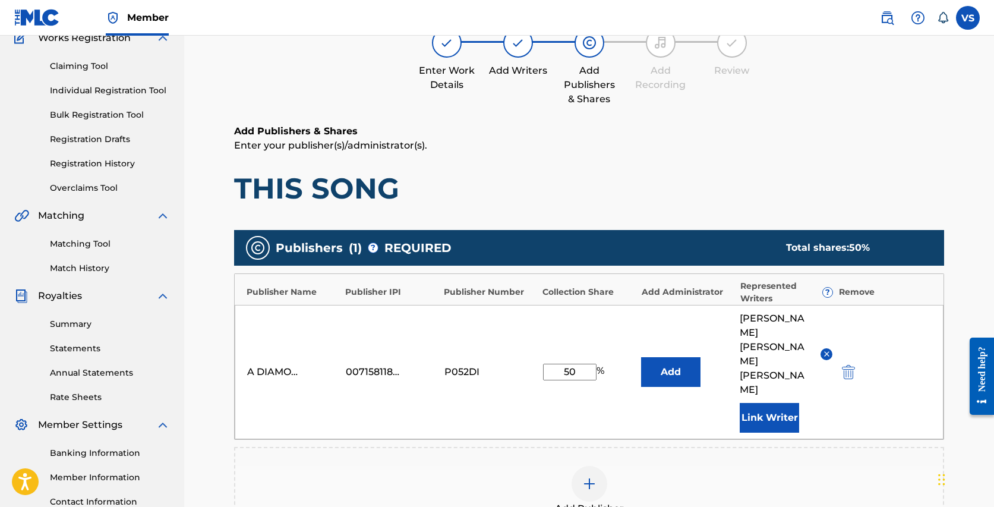
drag, startPoint x: 568, startPoint y: 347, endPoint x: 560, endPoint y: 347, distance: 8.3
click at [560, 363] on input "50" at bounding box center [569, 371] width 53 height 17
type input "100"
click at [708, 466] on div "Add Publisher" at bounding box center [588, 491] width 707 height 50
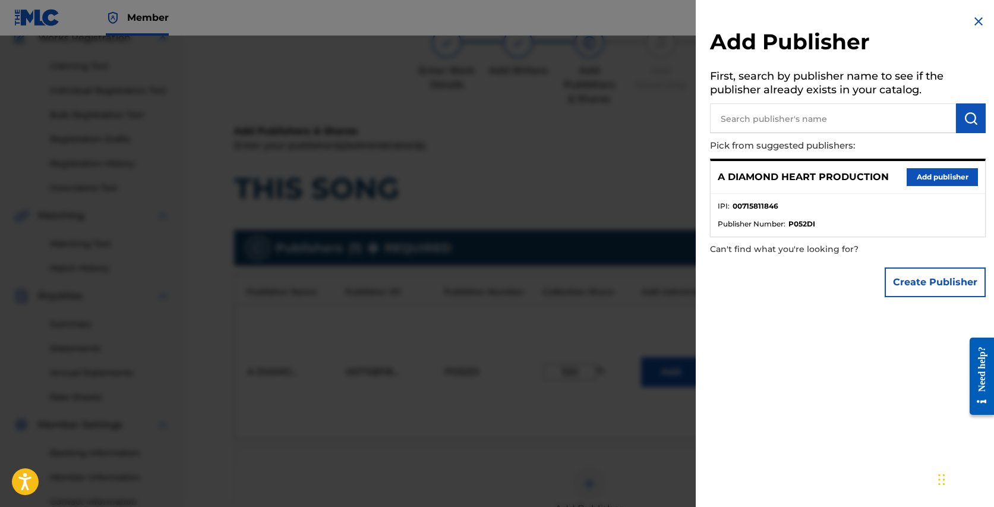
click at [634, 438] on div at bounding box center [497, 289] width 994 height 507
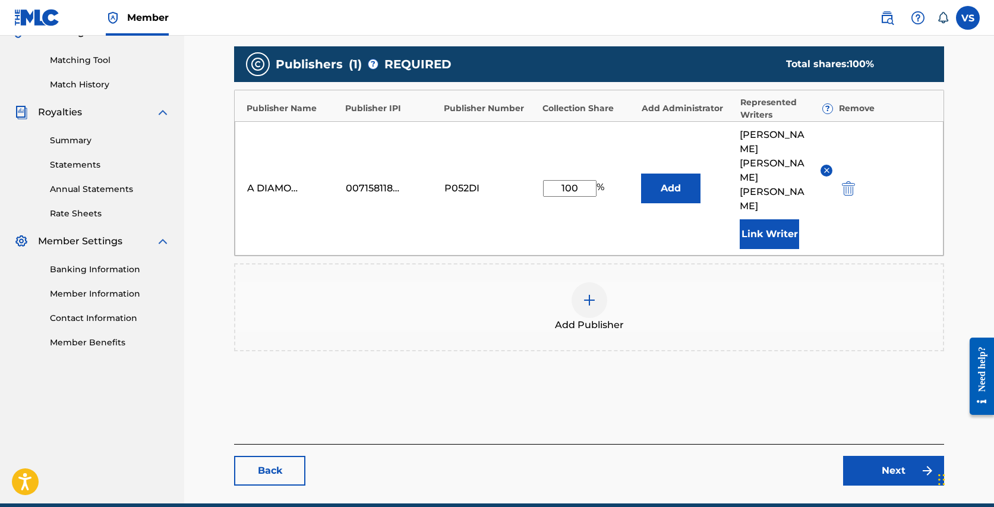
scroll to position [303, 0]
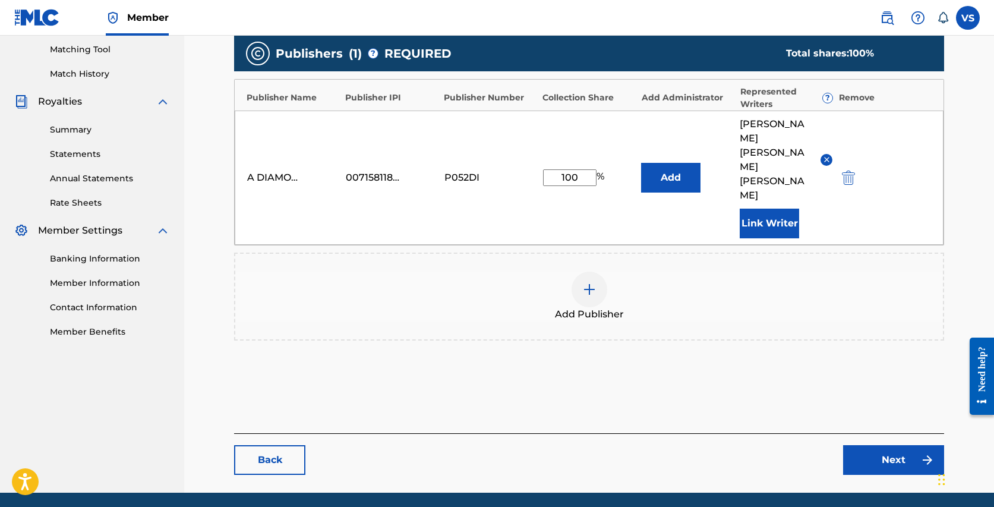
click at [881, 445] on link "Next" at bounding box center [893, 460] width 101 height 30
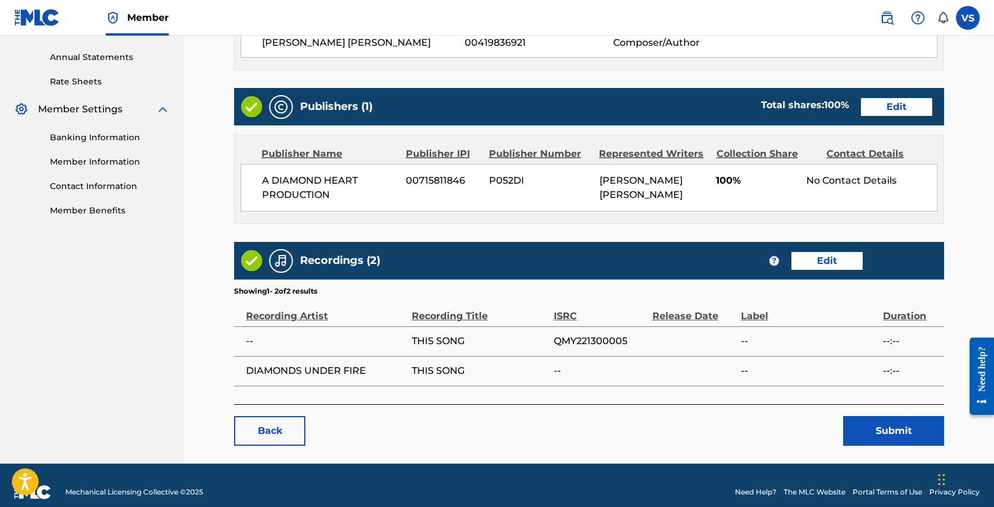
scroll to position [436, 0]
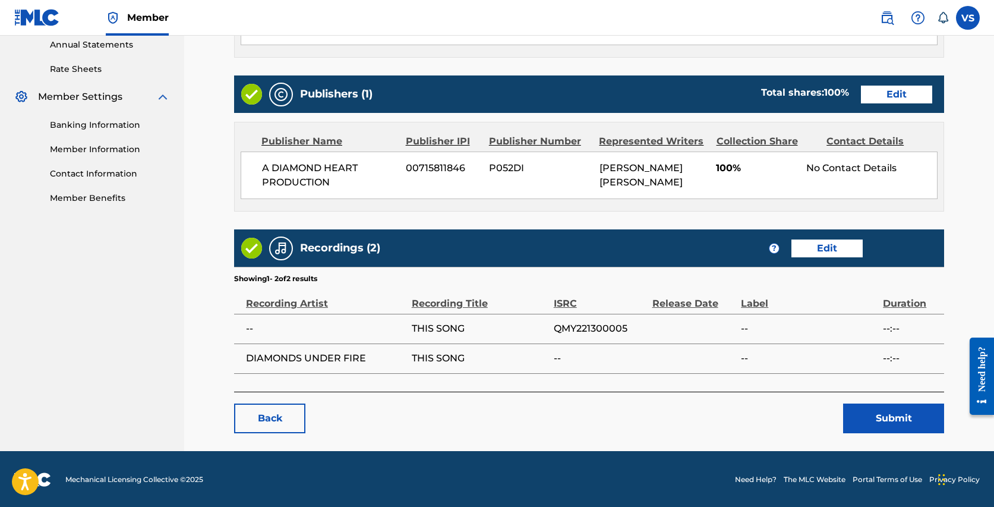
click at [906, 412] on button "Submit" at bounding box center [893, 418] width 101 height 30
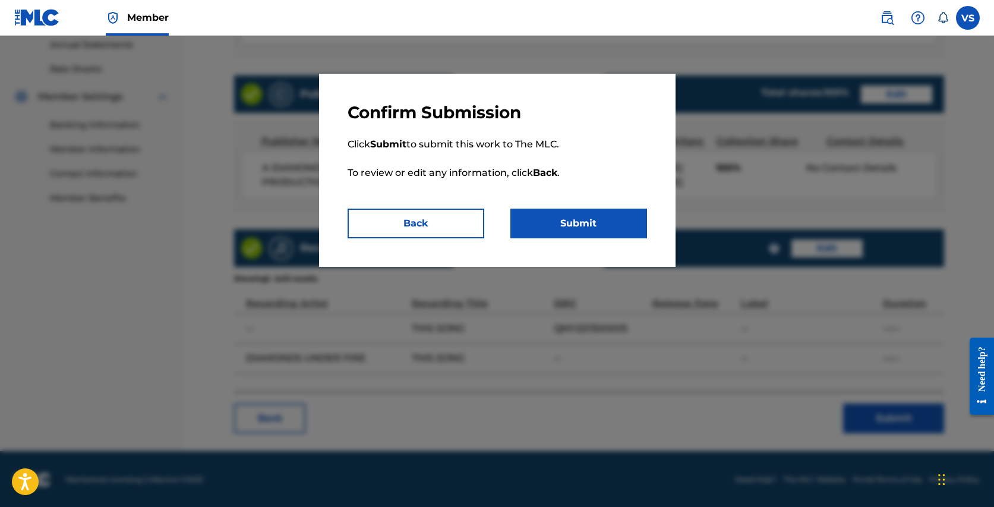
click at [593, 228] on button "Submit" at bounding box center [578, 223] width 137 height 30
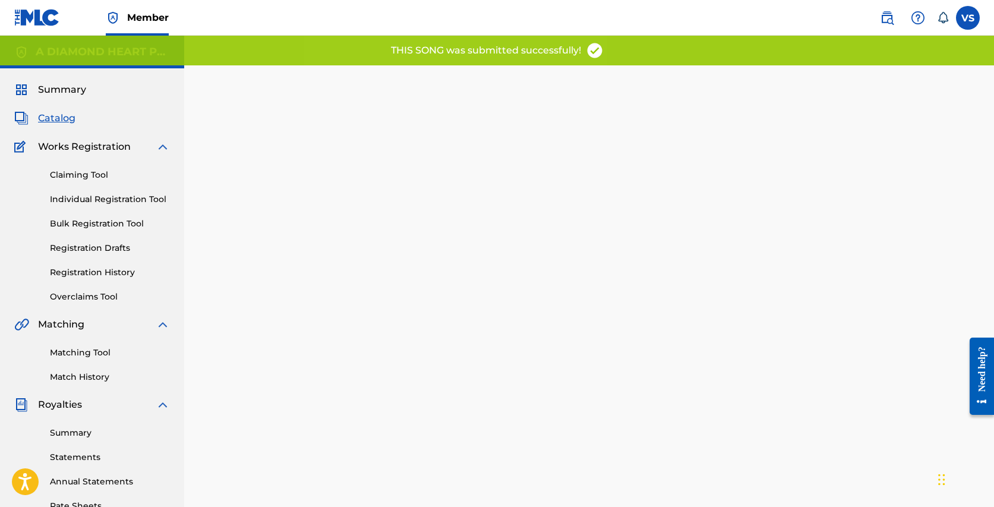
click at [51, 113] on span "Catalog" at bounding box center [56, 118] width 37 height 14
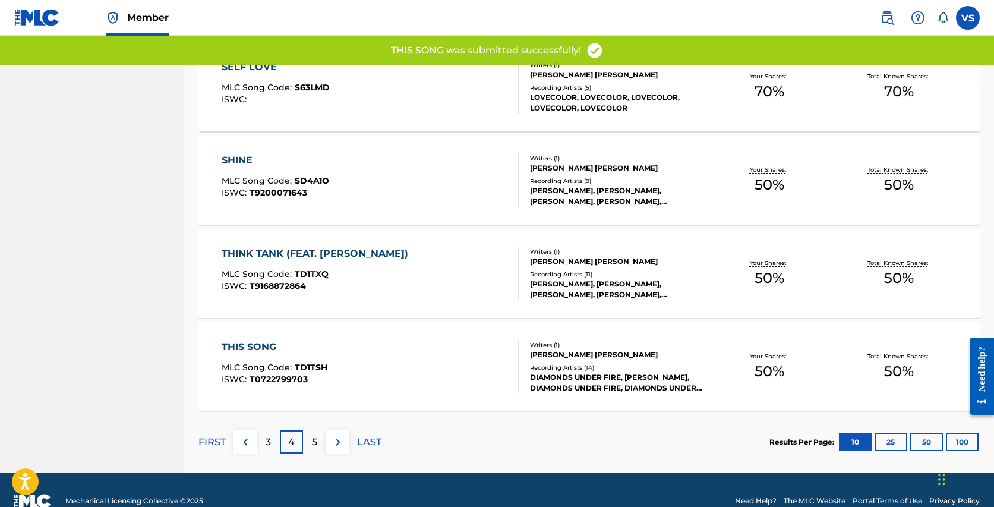
scroll to position [853, 0]
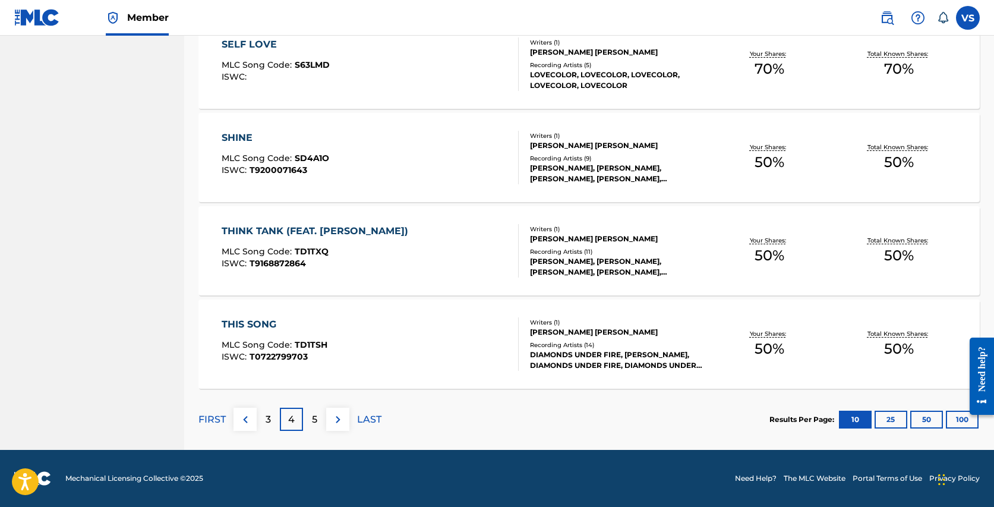
click at [314, 417] on p "5" at bounding box center [314, 419] width 5 height 14
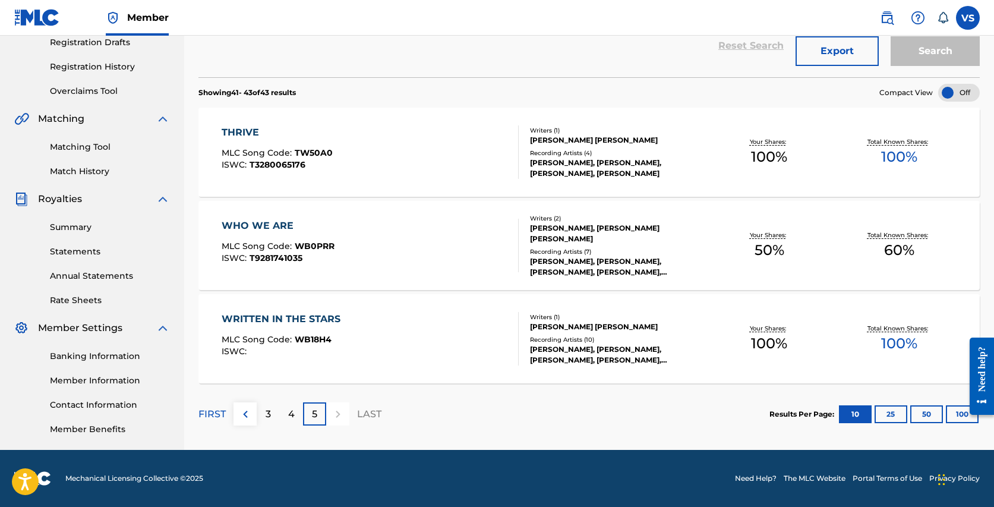
click at [287, 224] on div "WHO WE ARE" at bounding box center [278, 226] width 113 height 14
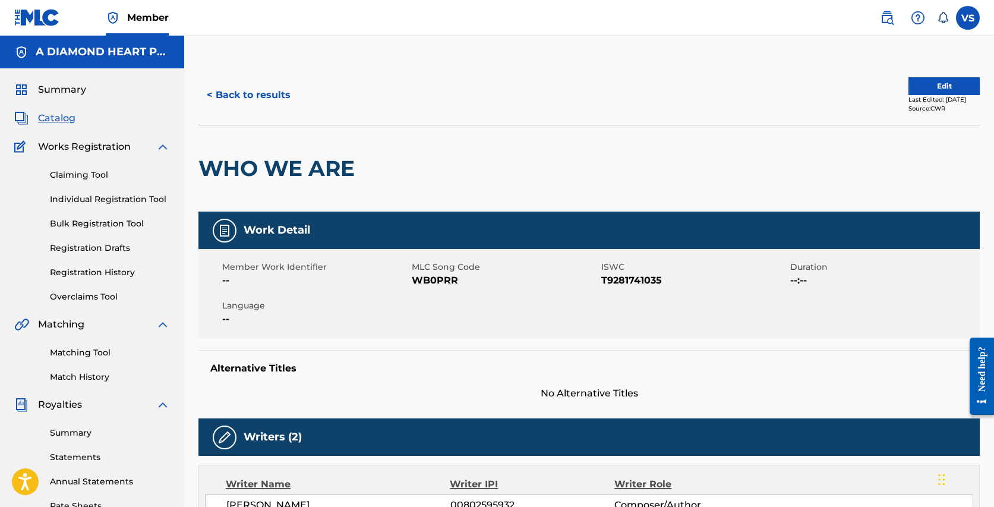
click at [909, 93] on button "Edit" at bounding box center [943, 86] width 71 height 18
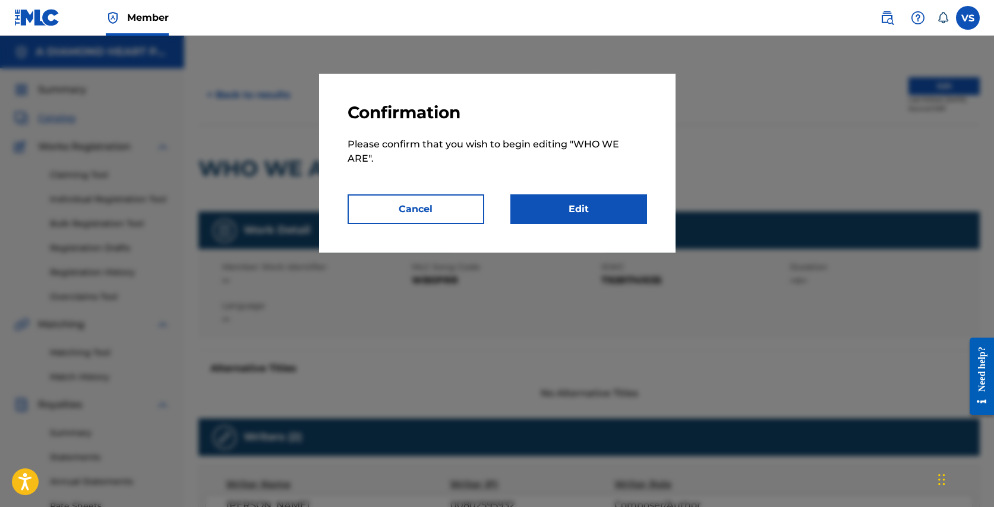
click at [601, 218] on link "Edit" at bounding box center [578, 209] width 137 height 30
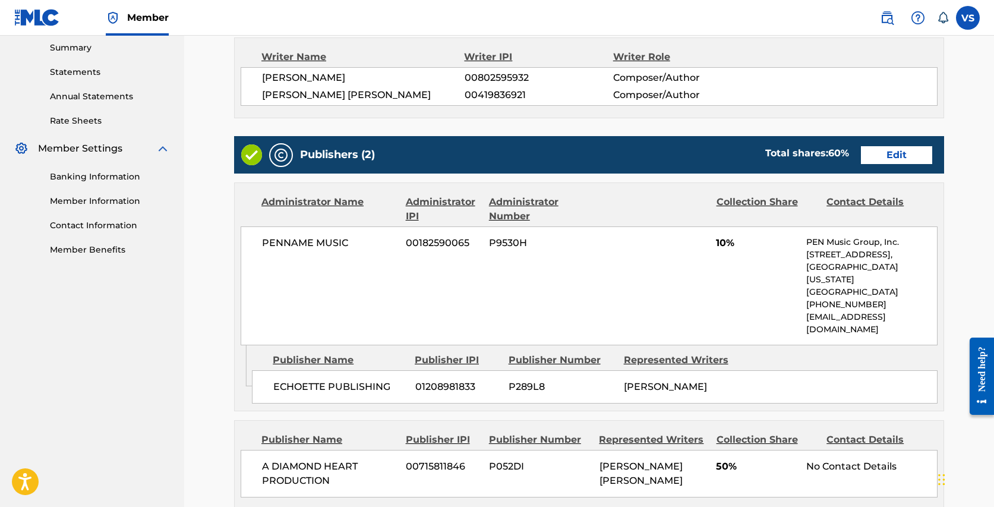
scroll to position [383, 0]
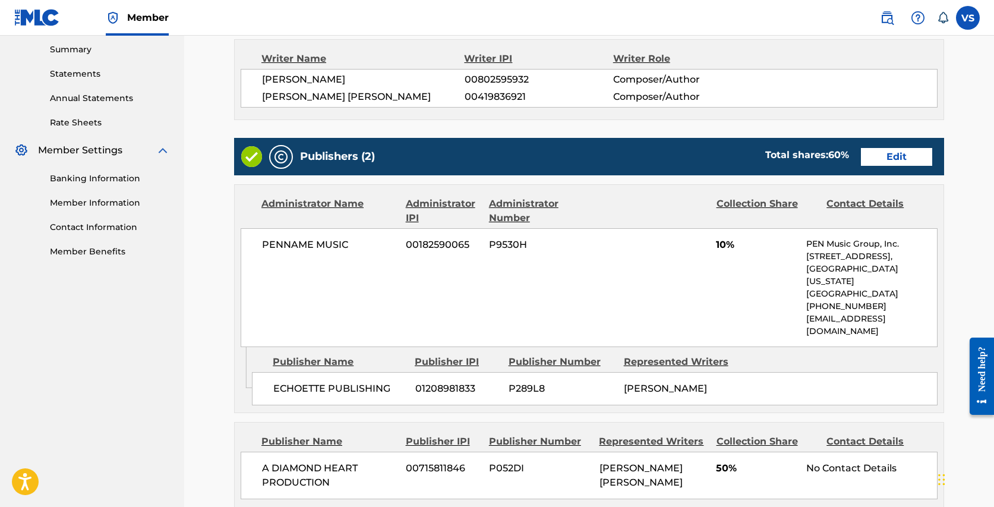
click at [902, 162] on link "Edit" at bounding box center [896, 157] width 71 height 18
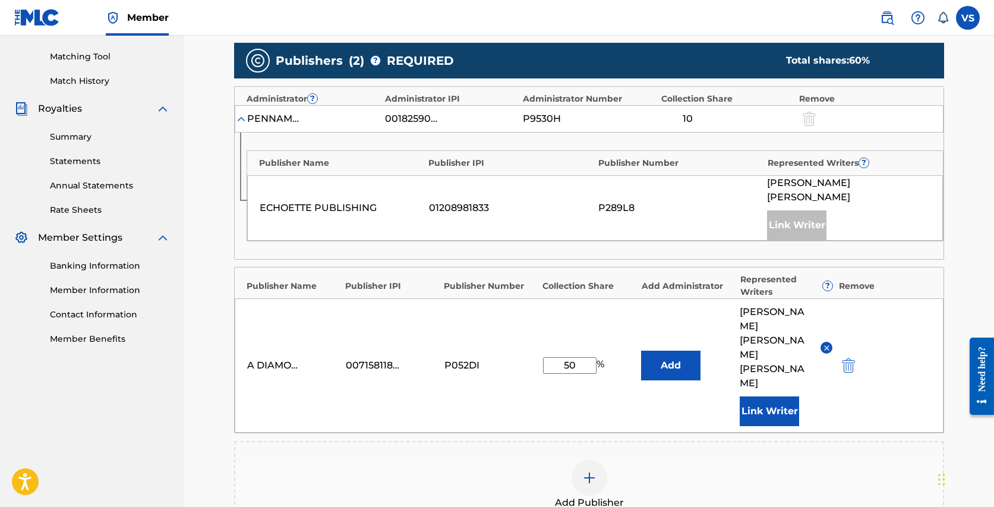
scroll to position [317, 0]
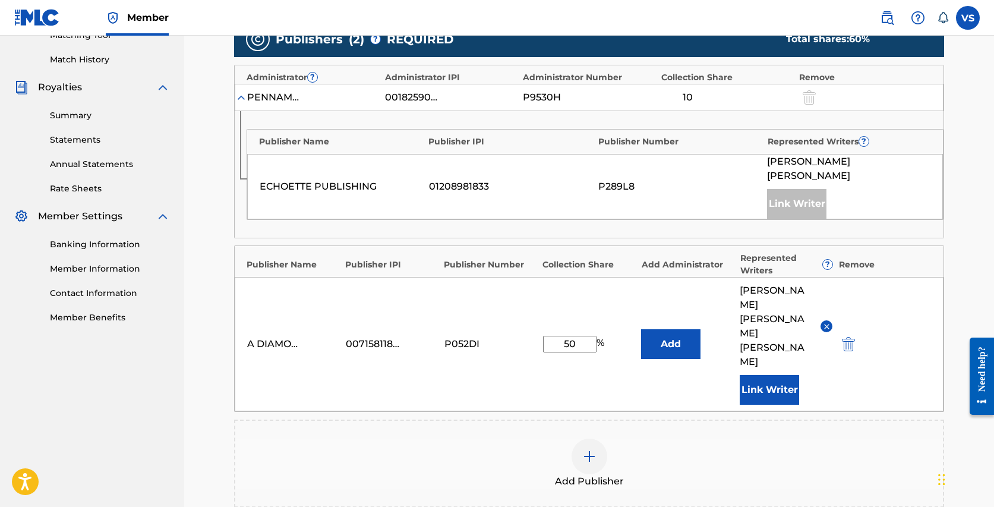
click at [564, 336] on input "50" at bounding box center [569, 344] width 53 height 17
type input "90"
click at [767, 438] on div "Add Publisher" at bounding box center [588, 463] width 707 height 50
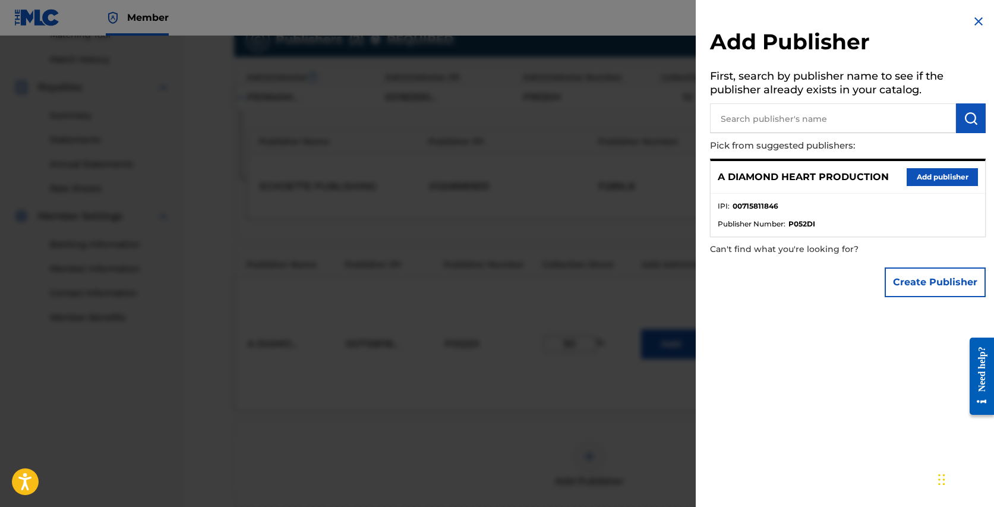
click at [445, 461] on div at bounding box center [497, 289] width 994 height 507
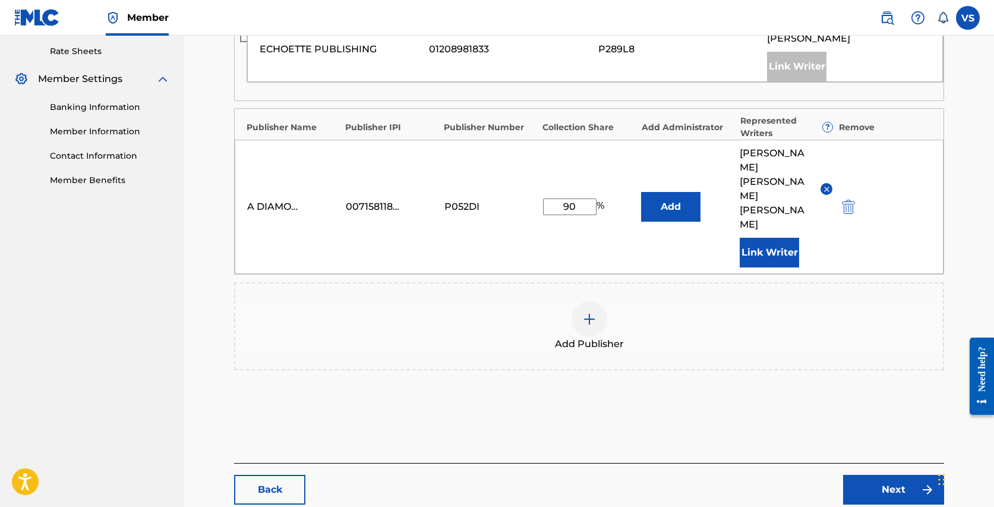
scroll to position [469, 0]
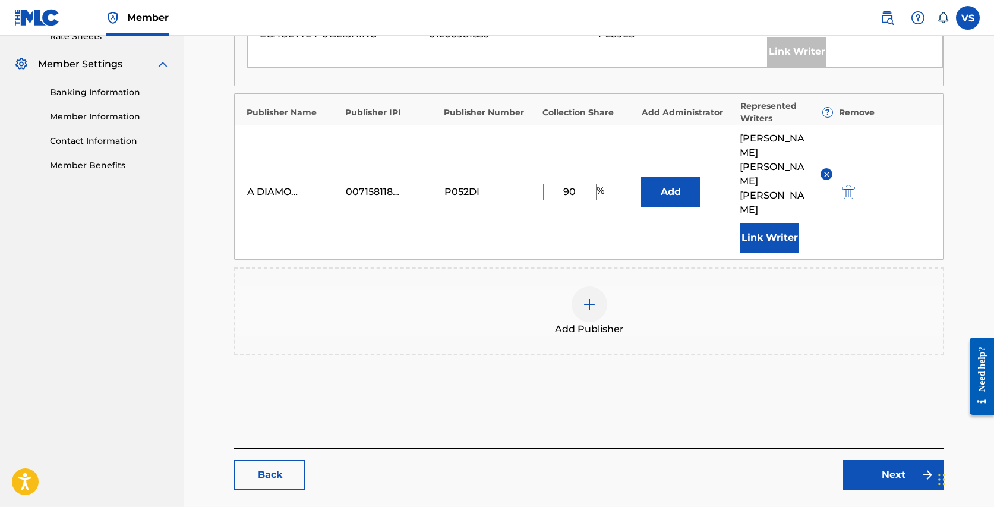
click at [887, 460] on link "Next" at bounding box center [893, 475] width 101 height 30
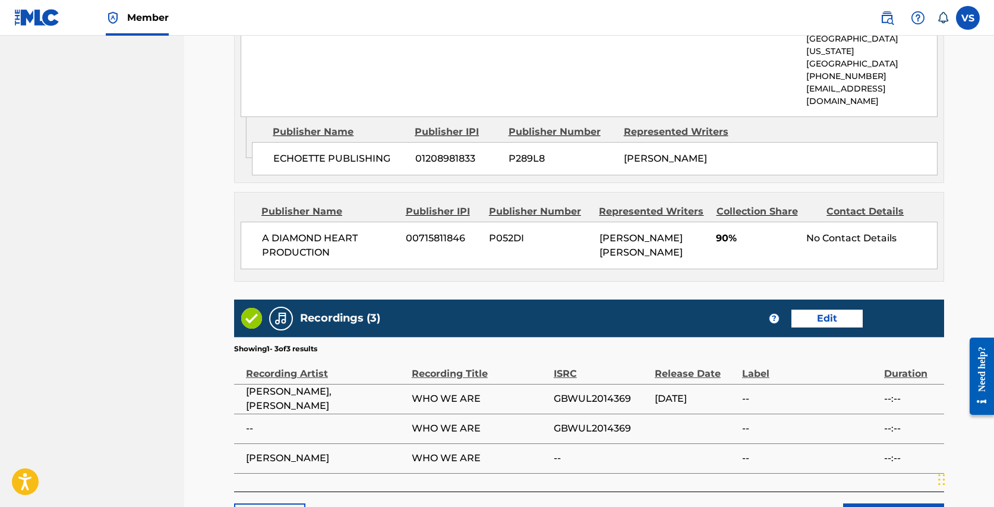
scroll to position [687, 0]
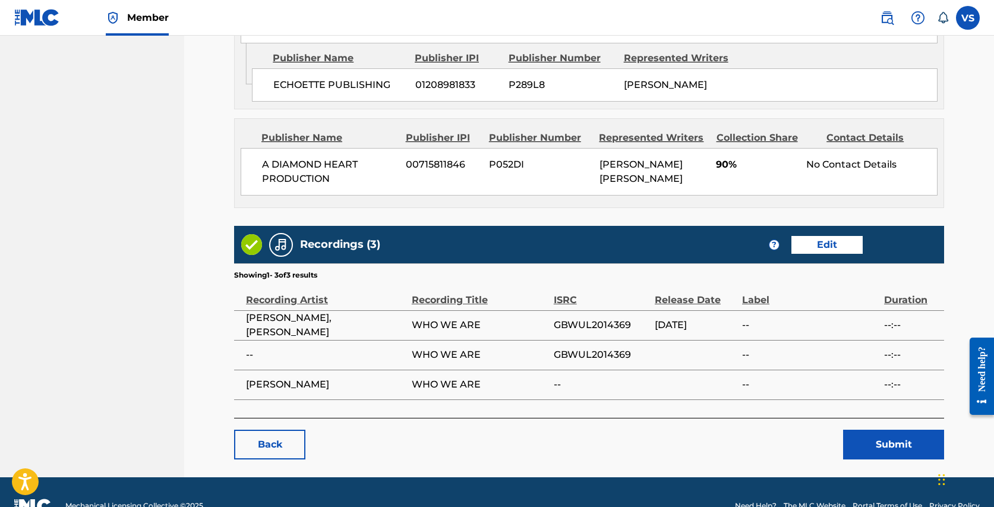
click at [882, 429] on button "Submit" at bounding box center [893, 444] width 101 height 30
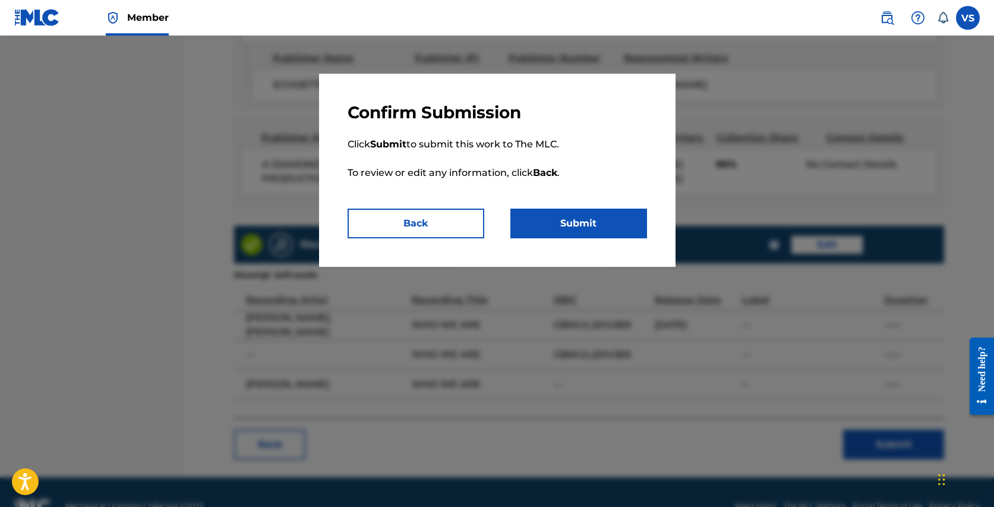
click at [603, 223] on button "Submit" at bounding box center [578, 223] width 137 height 30
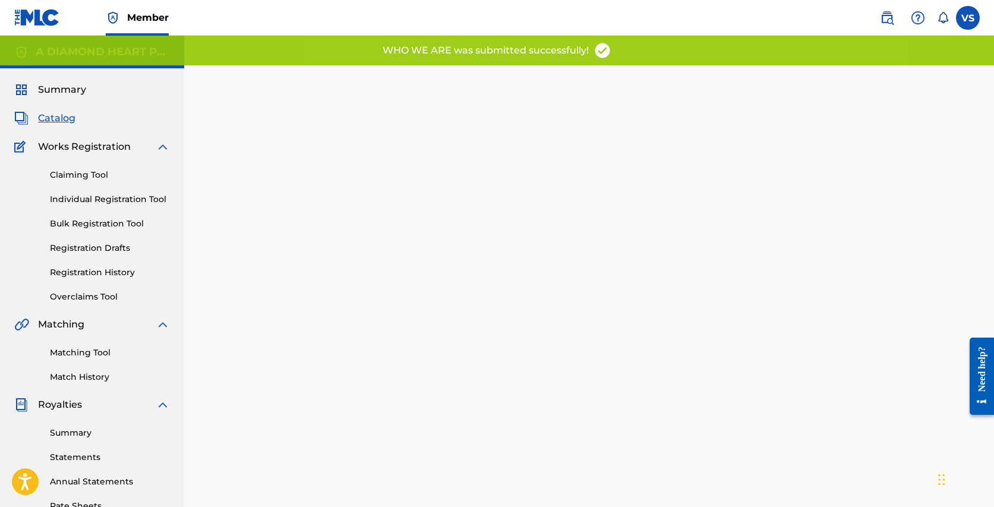
click at [54, 117] on span "Catalog" at bounding box center [56, 118] width 37 height 14
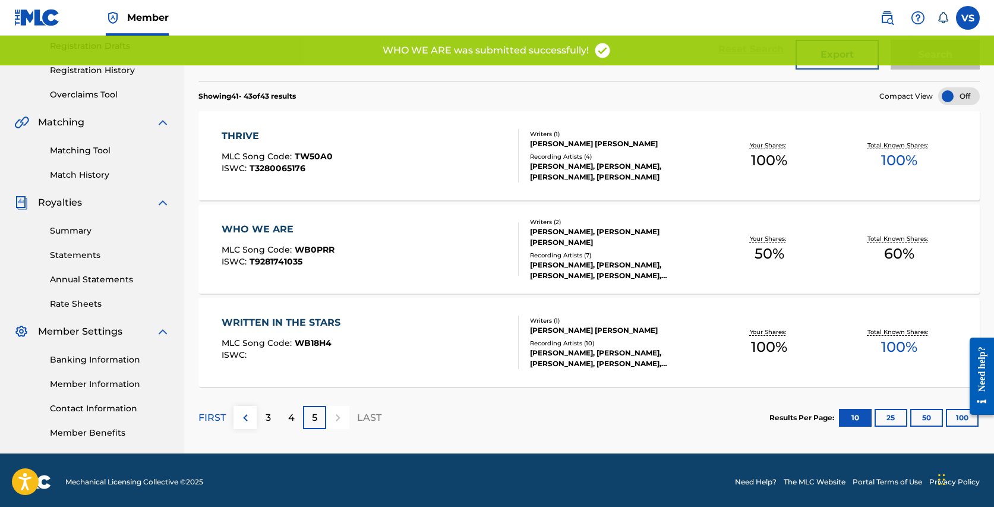
scroll to position [205, 0]
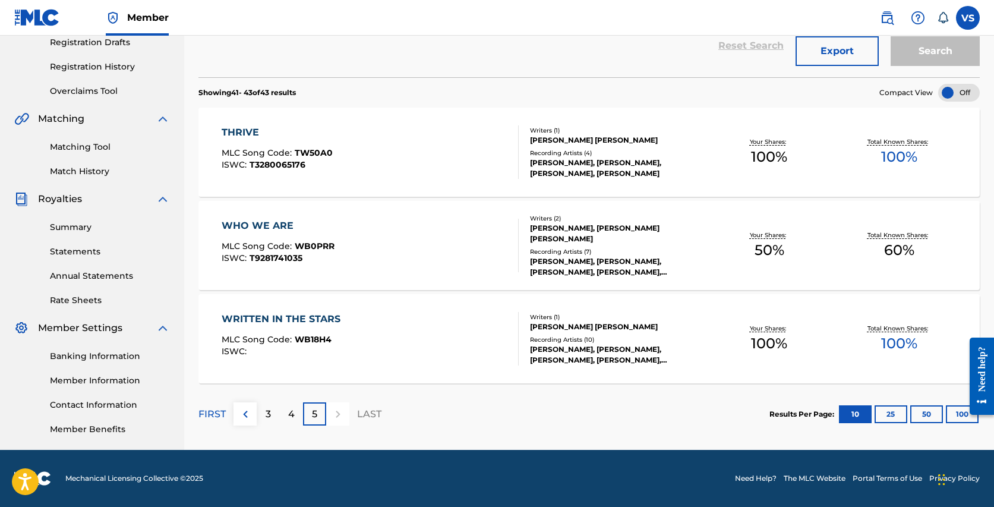
click at [289, 313] on div "WRITTEN IN THE STARS" at bounding box center [284, 319] width 125 height 14
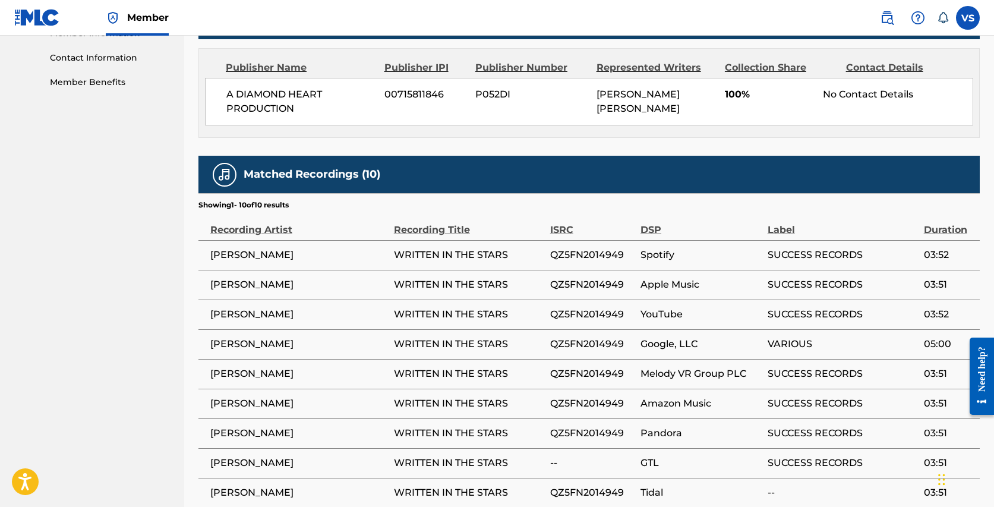
scroll to position [67, 0]
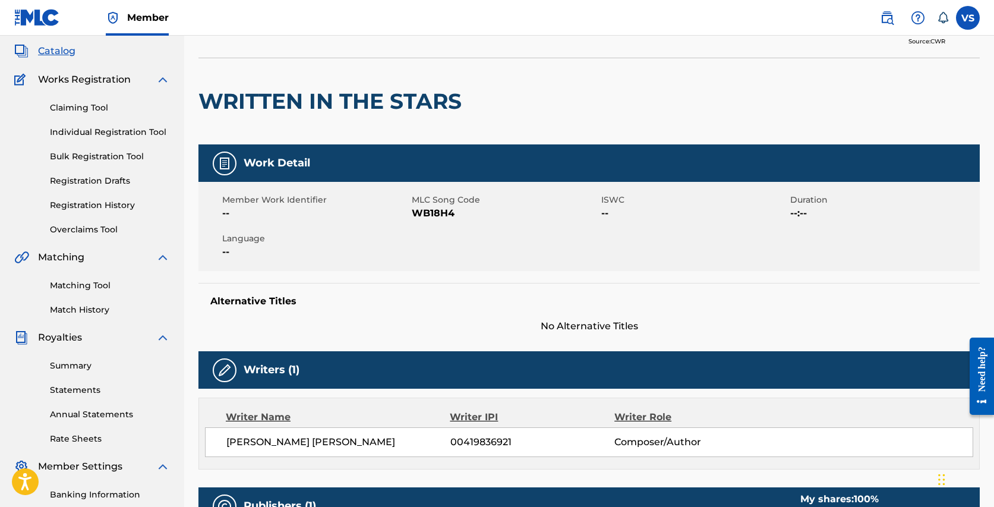
click at [58, 48] on span "Catalog" at bounding box center [56, 51] width 37 height 14
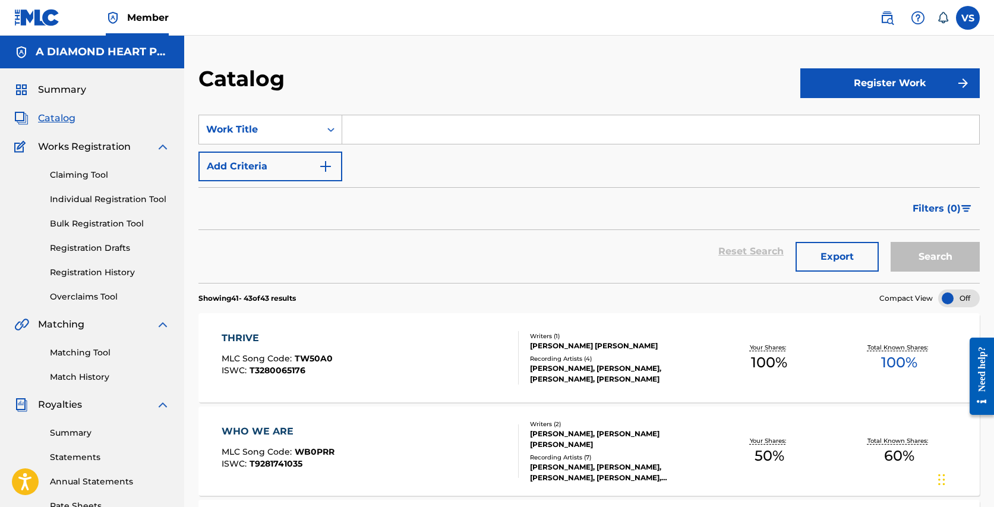
click at [391, 126] on input "Search Form" at bounding box center [660, 129] width 637 height 29
paste input "Something to believe in"
click at [890, 242] on button "Search" at bounding box center [934, 257] width 89 height 30
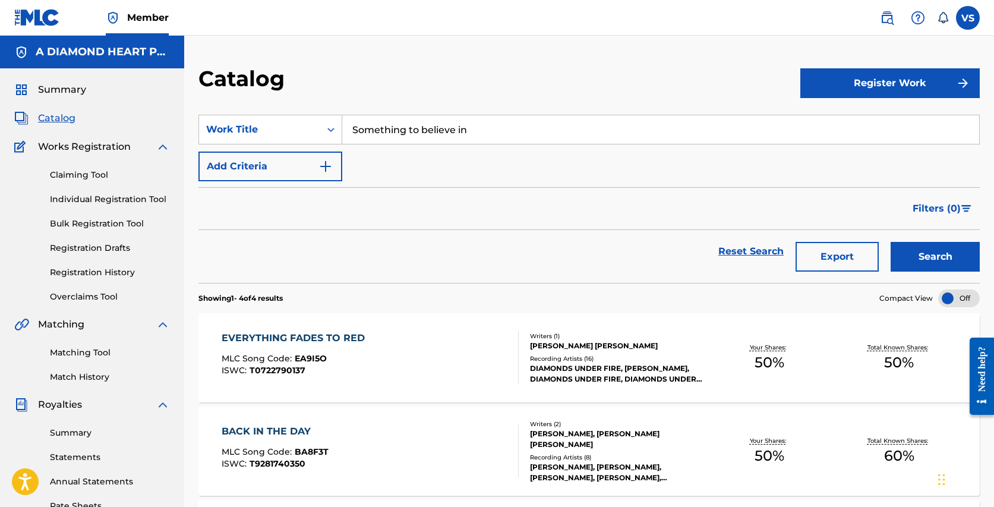
click at [415, 129] on input "Something to believe in" at bounding box center [660, 129] width 637 height 29
click at [426, 127] on input "Something To believe in" at bounding box center [660, 129] width 637 height 29
click at [463, 131] on input "Something To Believe in" at bounding box center [660, 129] width 637 height 29
type input "Something To Believe In"
click at [890, 242] on button "Search" at bounding box center [934, 257] width 89 height 30
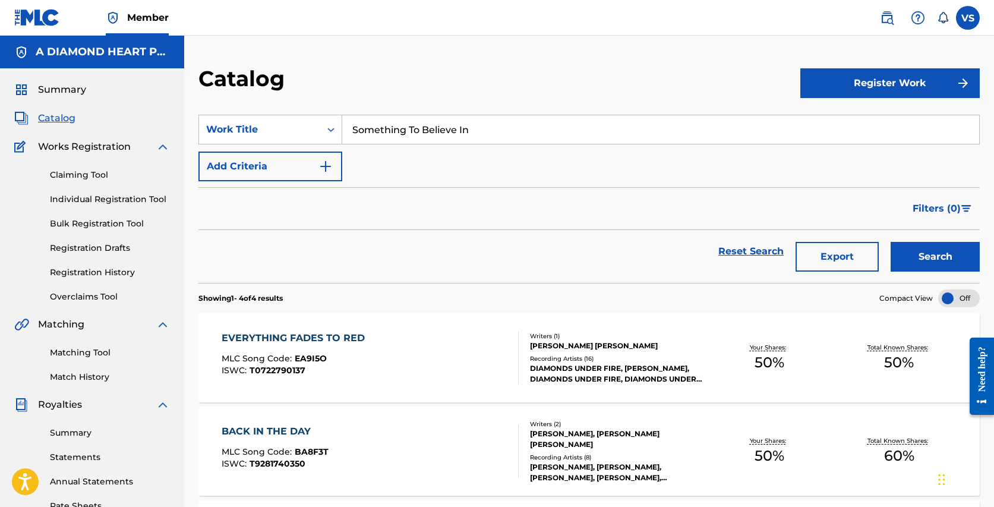
click at [881, 83] on button "Register Work" at bounding box center [889, 83] width 179 height 30
click at [833, 122] on link "Individual" at bounding box center [889, 121] width 179 height 29
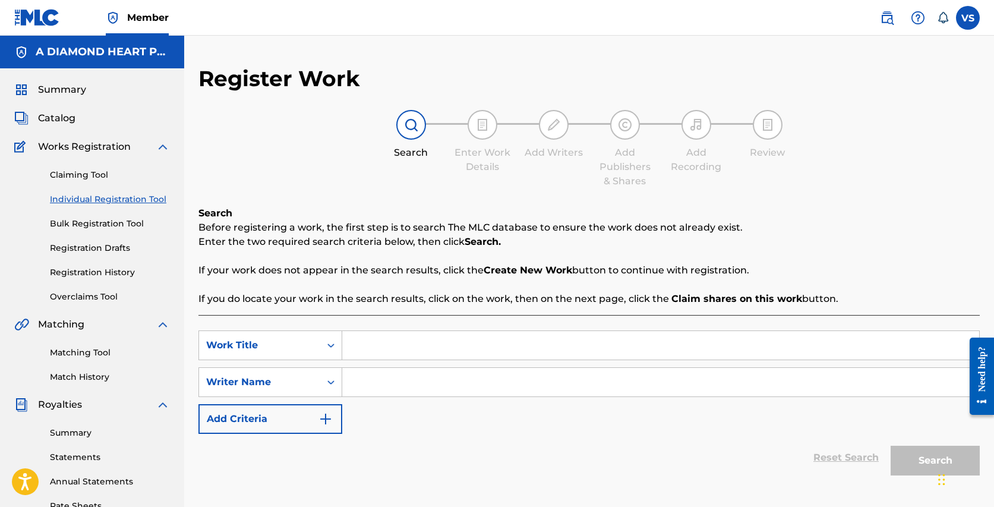
click at [365, 342] on input "Search Form" at bounding box center [660, 345] width 637 height 29
paste input "Something to believe in"
type input "Something to believe in"
click at [374, 380] on input "Search Form" at bounding box center [660, 382] width 637 height 29
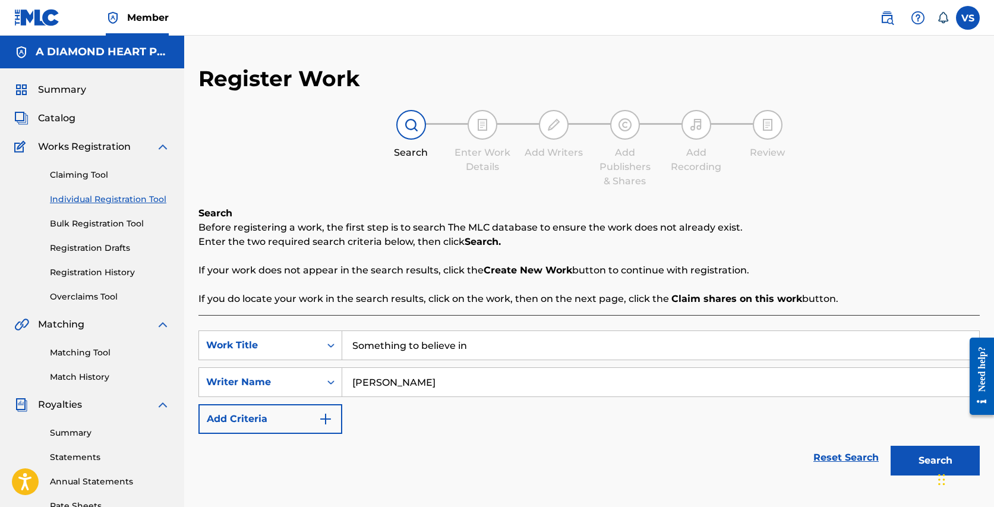
drag, startPoint x: 355, startPoint y: 380, endPoint x: 344, endPoint y: 379, distance: 11.3
click at [344, 380] on input "vanessa Silberman" at bounding box center [660, 382] width 637 height 29
type input "[PERSON_NAME]"
click at [429, 450] on div "Reset Search Search" at bounding box center [588, 458] width 781 height 48
click at [61, 115] on span "Catalog" at bounding box center [56, 118] width 37 height 14
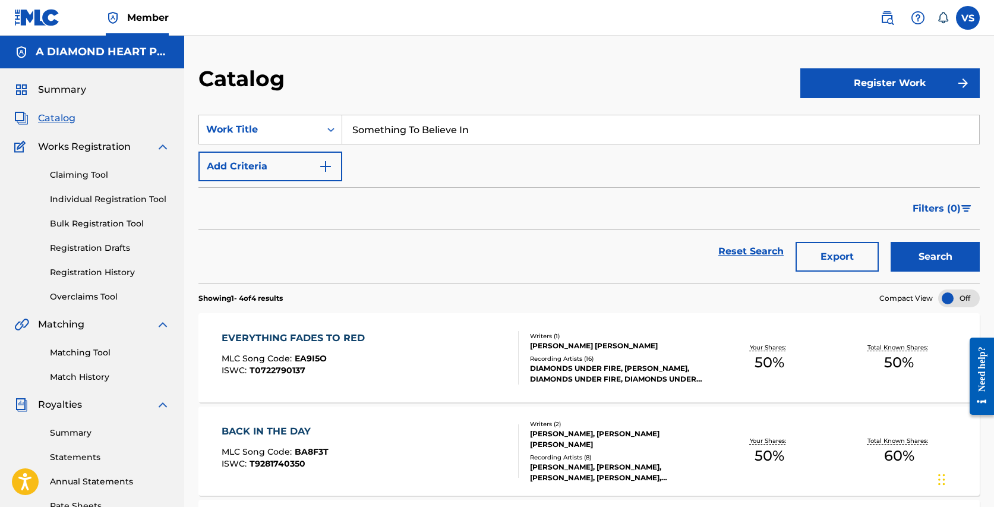
click at [53, 118] on span "Catalog" at bounding box center [56, 118] width 37 height 14
drag, startPoint x: 488, startPoint y: 129, endPoint x: 440, endPoint y: 86, distance: 64.3
click at [440, 86] on div "Catalog Register Work SearchWithCriteria5f8e3211-2b0c-487b-9a88-3ff5330c8f9a Wo…" at bounding box center [588, 401] width 809 height 672
click at [492, 63] on div "Catalog Register Work SearchWithCriteria5f8e3211-2b0c-487b-9a88-3ff5330c8f9a Wo…" at bounding box center [588, 387] width 809 height 702
click at [67, 119] on span "Catalog" at bounding box center [56, 118] width 37 height 14
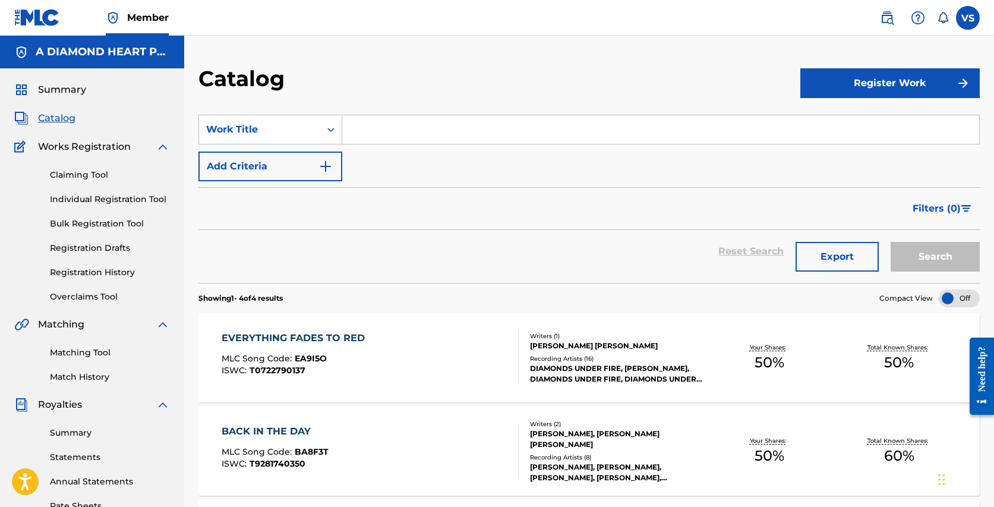
click at [25, 119] on img at bounding box center [21, 118] width 14 height 14
click at [66, 86] on span "Summary" at bounding box center [62, 90] width 48 height 14
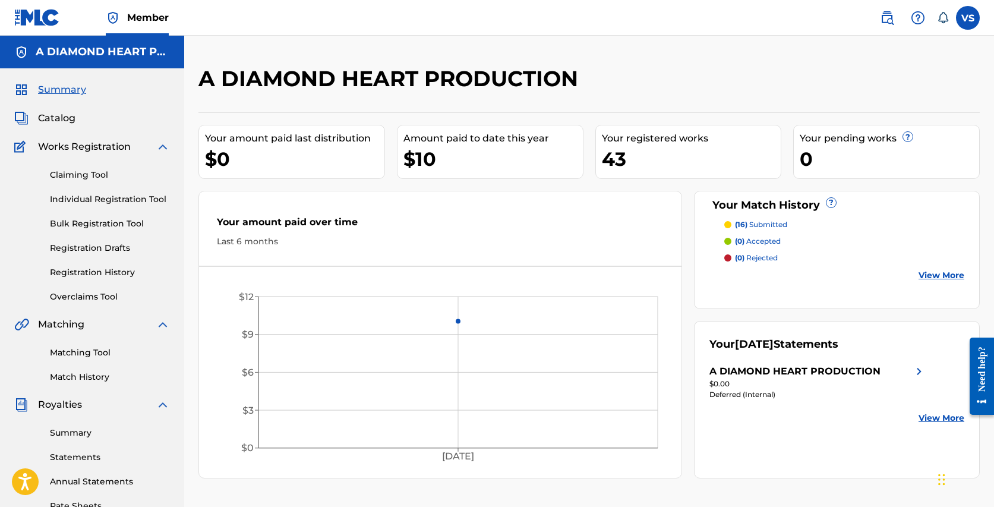
click at [49, 116] on span "Catalog" at bounding box center [56, 118] width 37 height 14
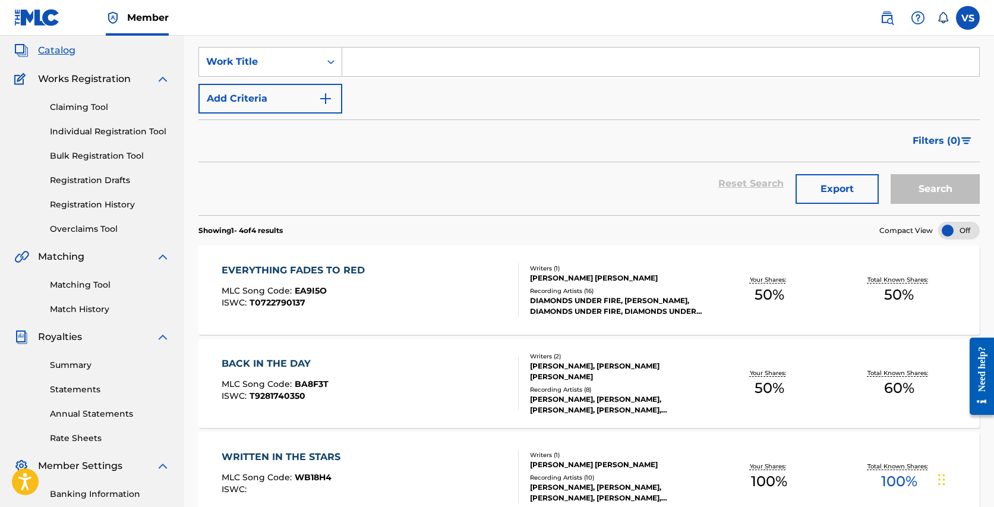
scroll to position [62, 0]
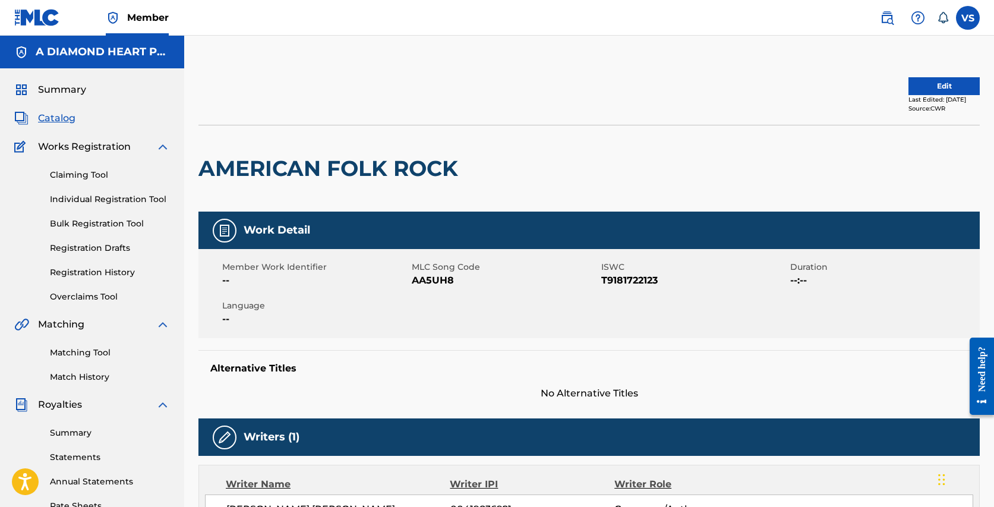
click at [927, 81] on button "Edit" at bounding box center [943, 86] width 71 height 18
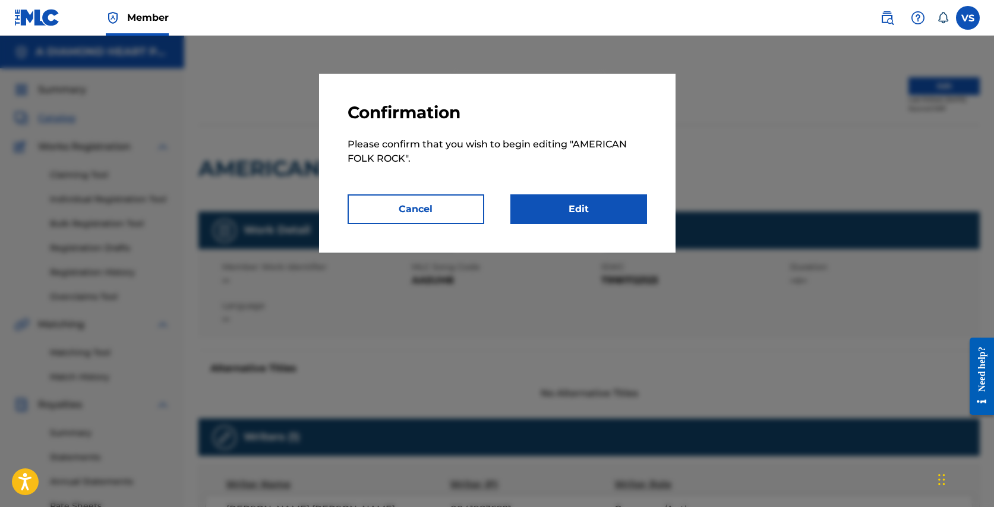
click at [554, 208] on link "Edit" at bounding box center [578, 209] width 137 height 30
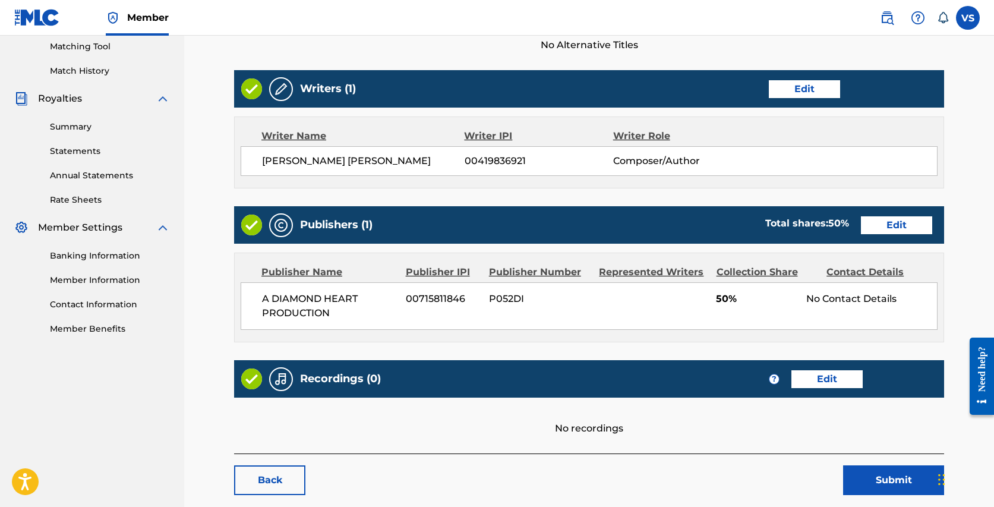
scroll to position [312, 0]
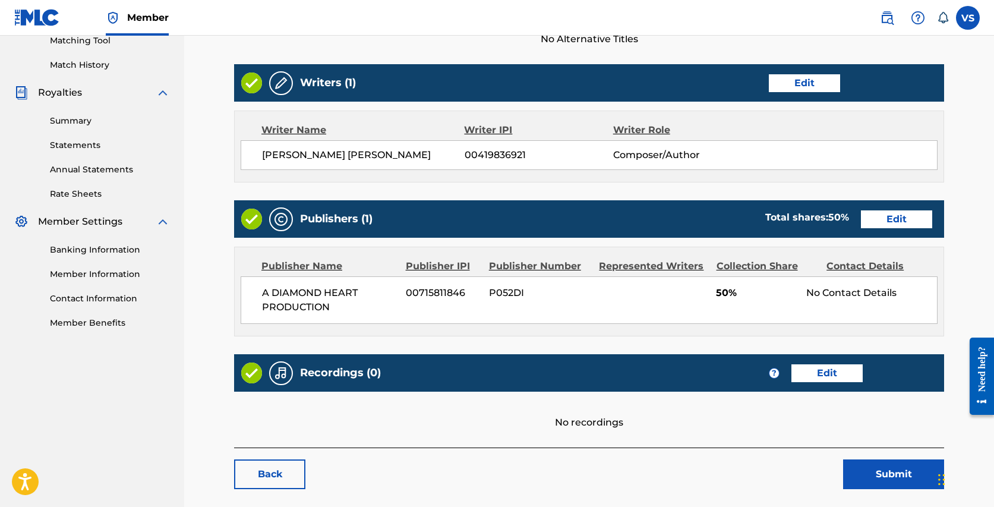
click at [907, 219] on link "Edit" at bounding box center [896, 219] width 71 height 18
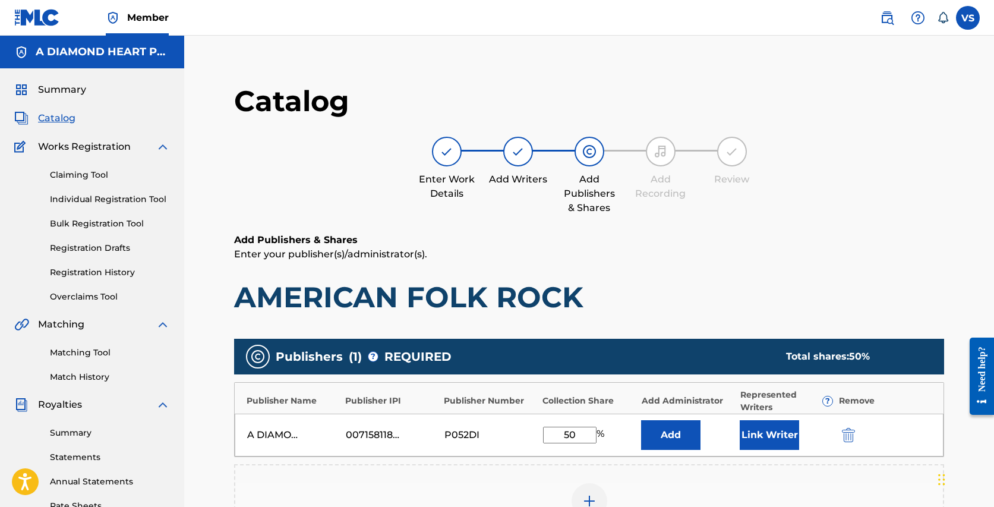
drag, startPoint x: 568, startPoint y: 434, endPoint x: 546, endPoint y: 429, distance: 22.5
click at [549, 431] on input "50" at bounding box center [569, 434] width 53 height 17
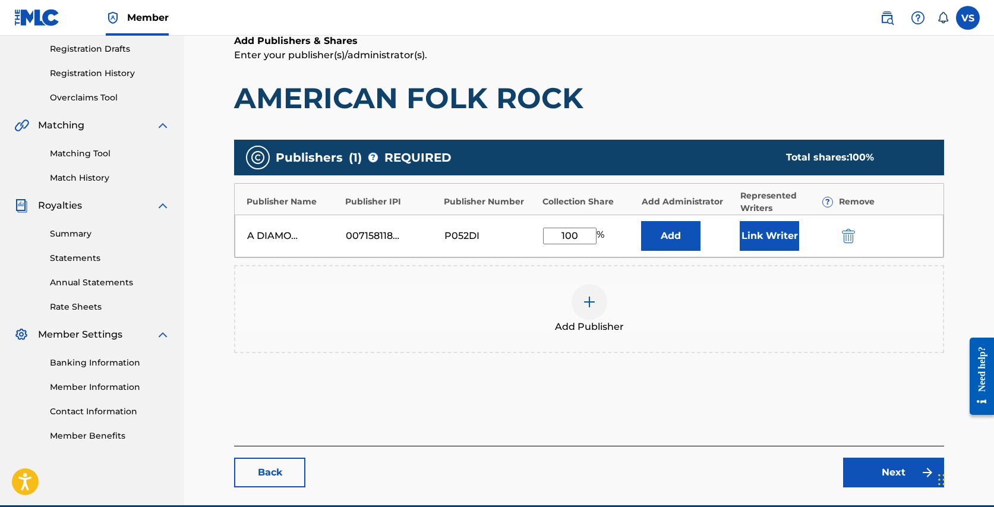
scroll to position [238, 0]
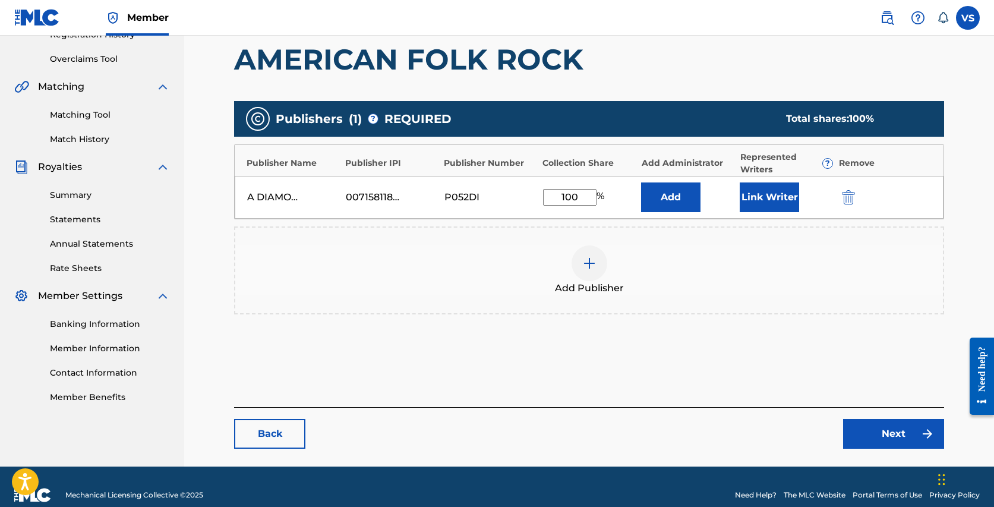
type input "100"
click at [767, 200] on button "Link Writer" at bounding box center [768, 197] width 59 height 30
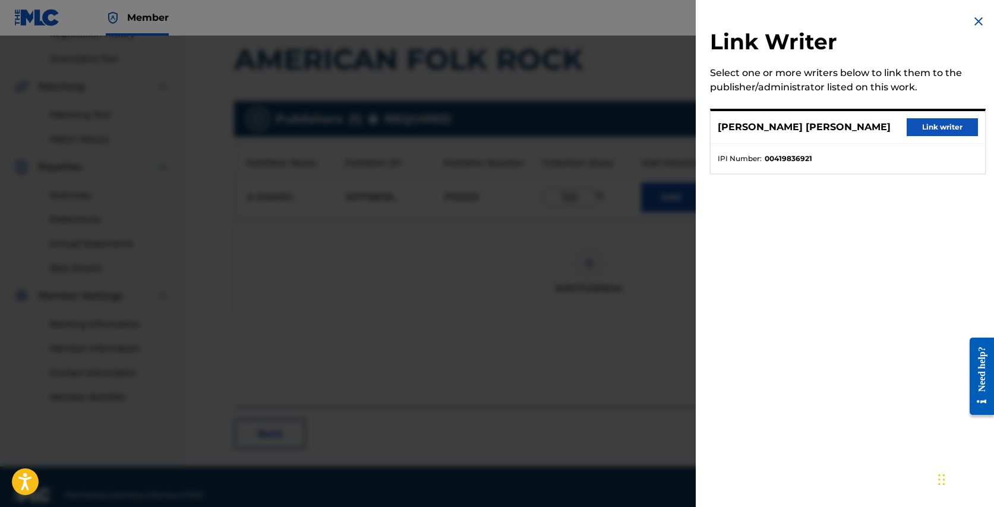
click at [926, 131] on button "Link writer" at bounding box center [941, 127] width 71 height 18
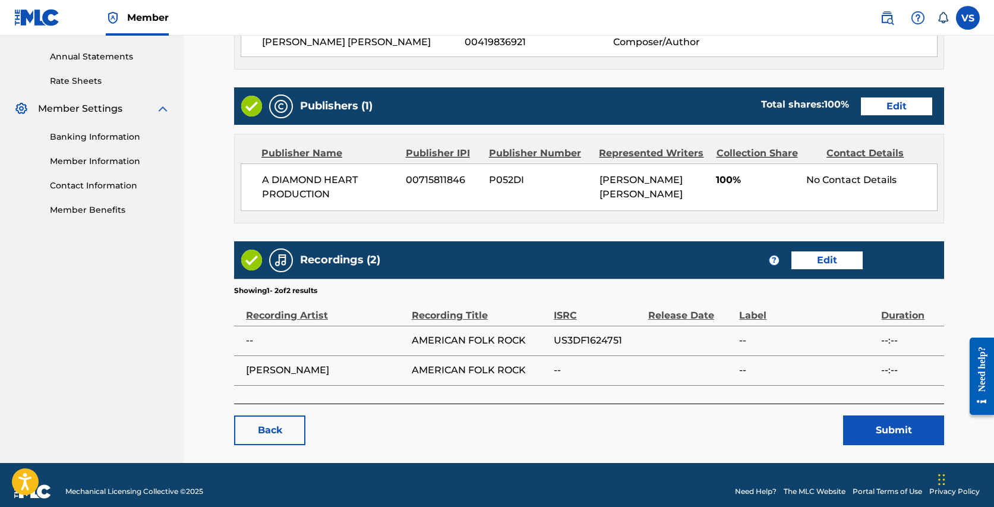
scroll to position [436, 0]
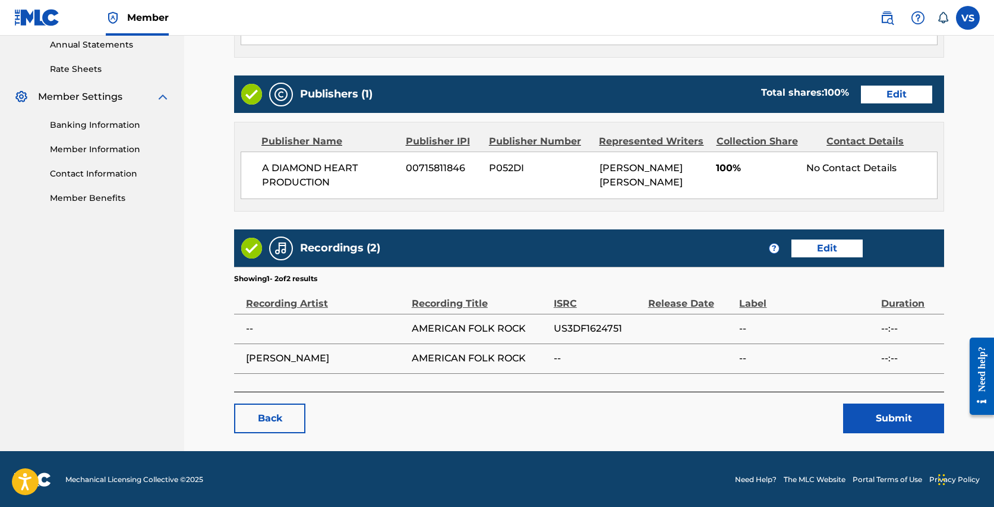
click at [888, 409] on button "Submit" at bounding box center [893, 418] width 101 height 30
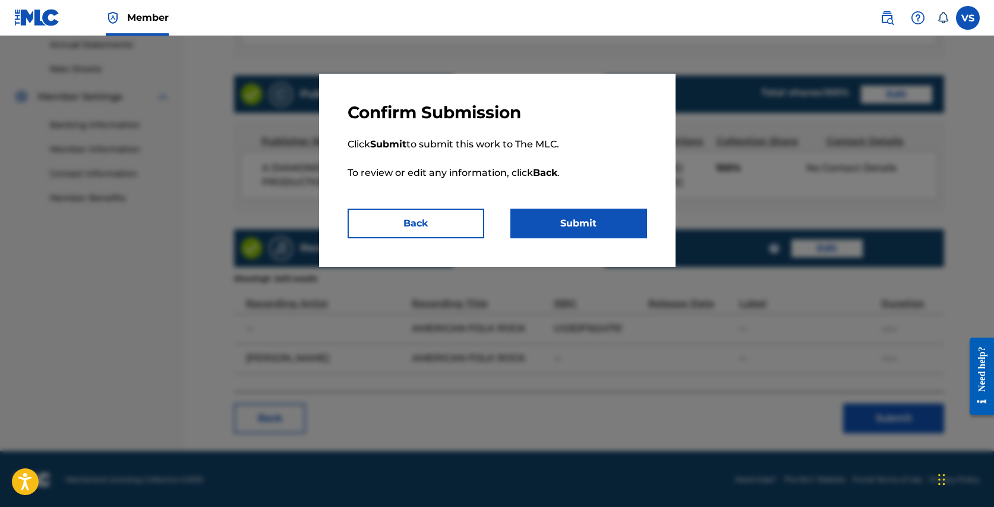
click at [614, 228] on button "Submit" at bounding box center [578, 223] width 137 height 30
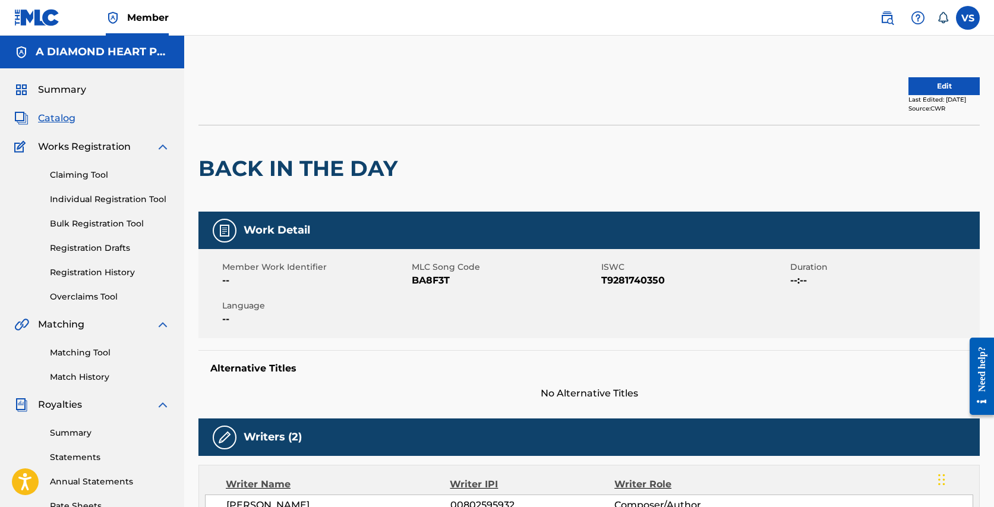
click at [925, 86] on button "Edit" at bounding box center [943, 86] width 71 height 18
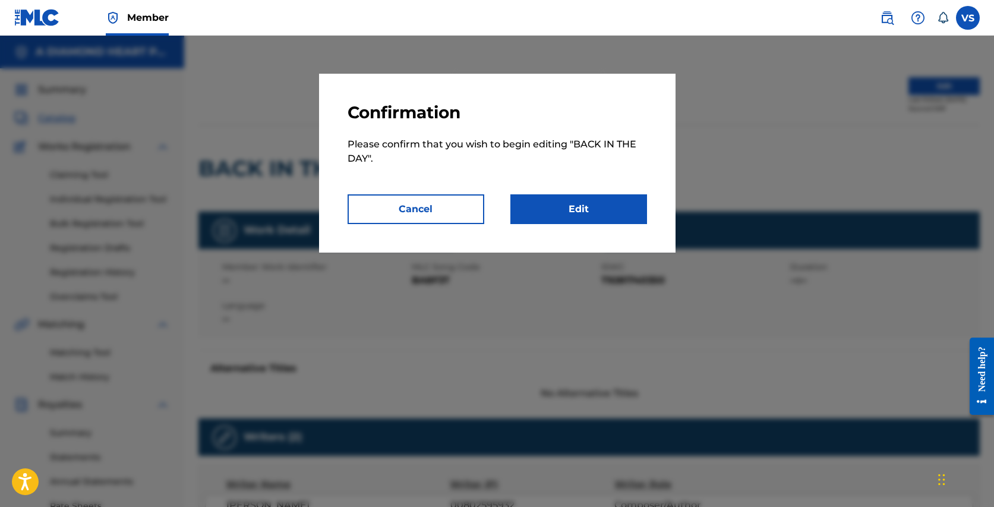
click at [602, 205] on link "Edit" at bounding box center [578, 209] width 137 height 30
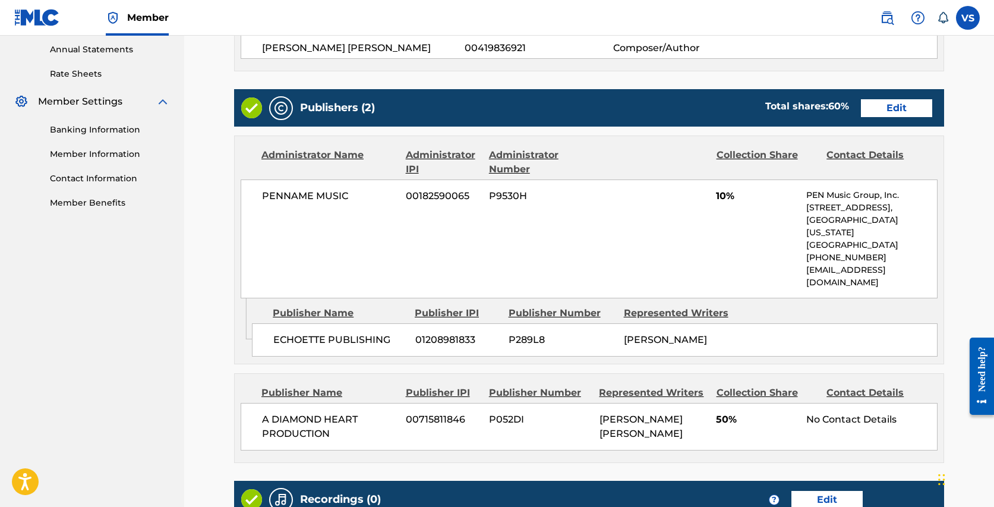
scroll to position [431, 0]
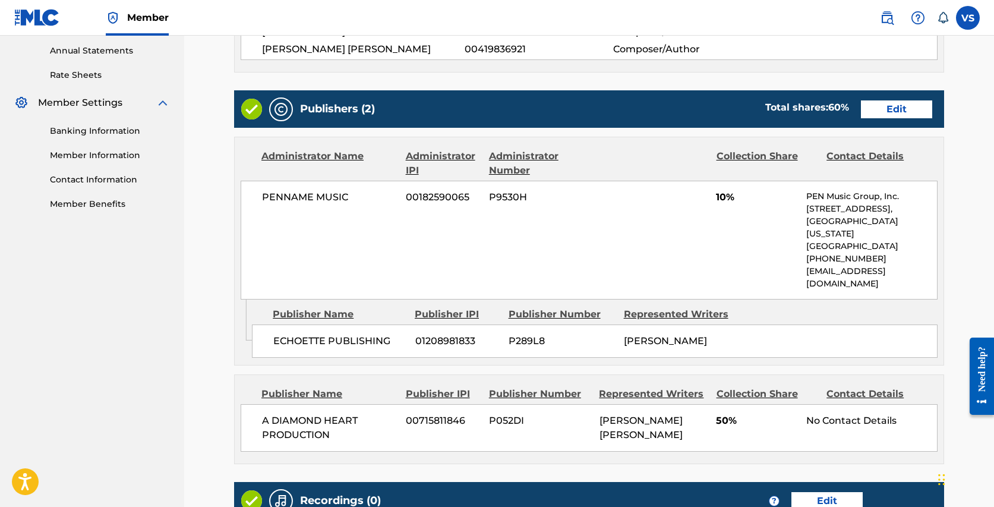
click at [904, 103] on link "Edit" at bounding box center [896, 109] width 71 height 18
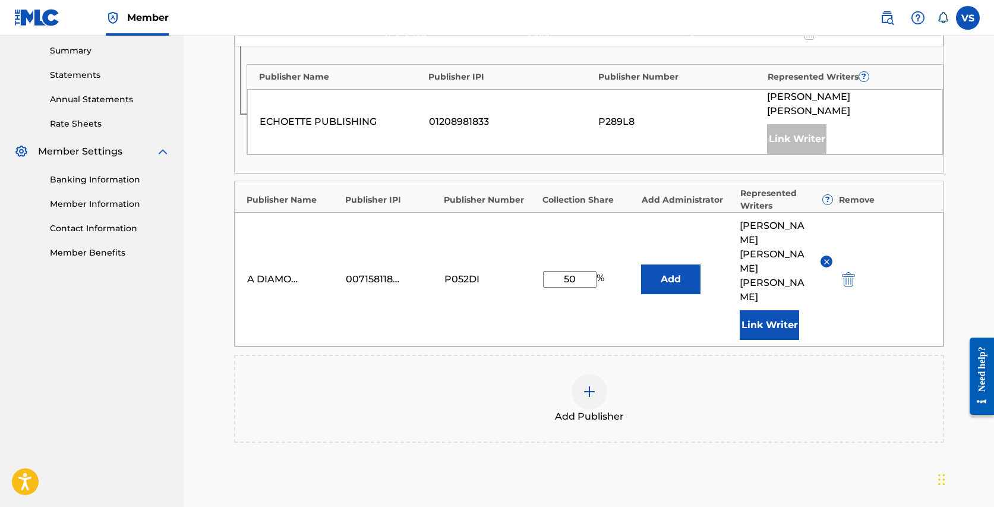
scroll to position [395, 0]
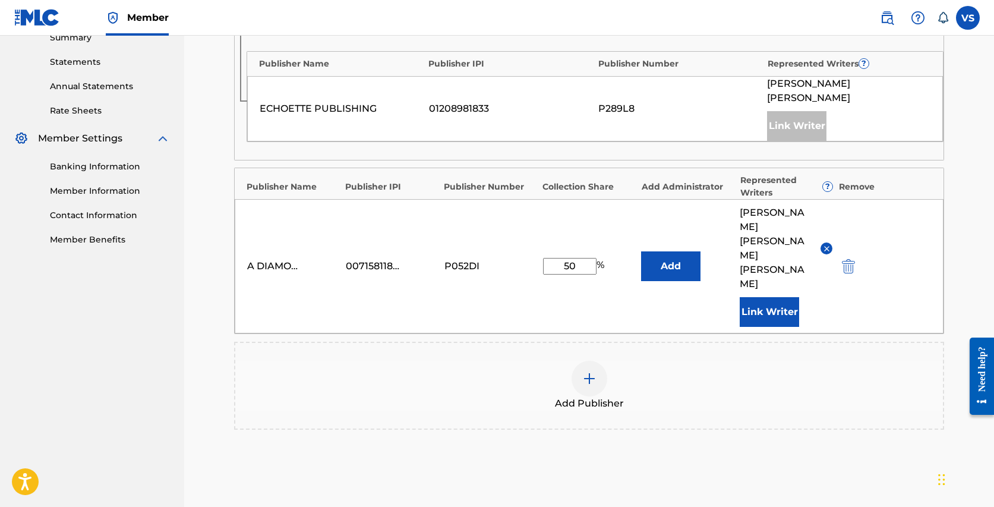
click at [563, 258] on input "50" at bounding box center [569, 266] width 53 height 17
type input "90"
click at [412, 431] on div "Add Publishers & Shares Enter your publisher(s)/administrator(s). BACK IN THE D…" at bounding box center [589, 180] width 710 height 684
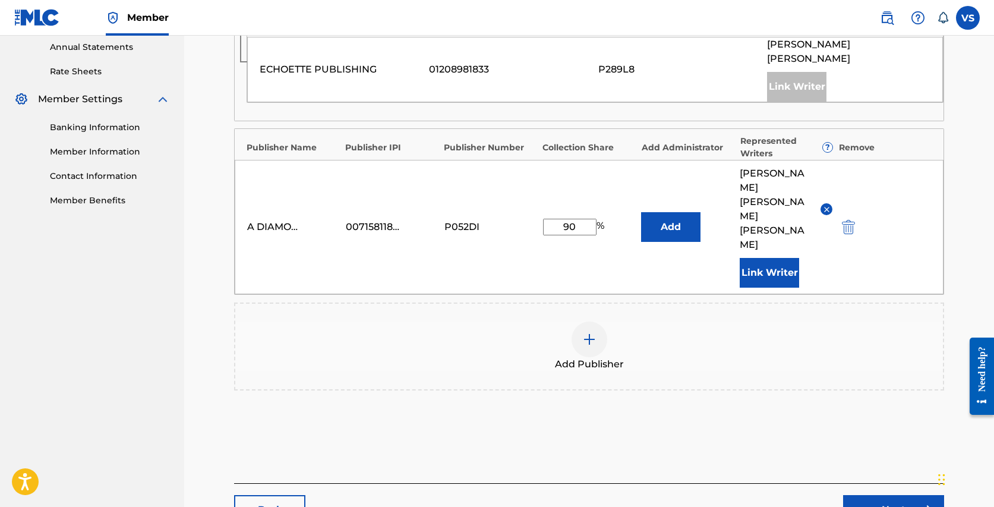
scroll to position [469, 0]
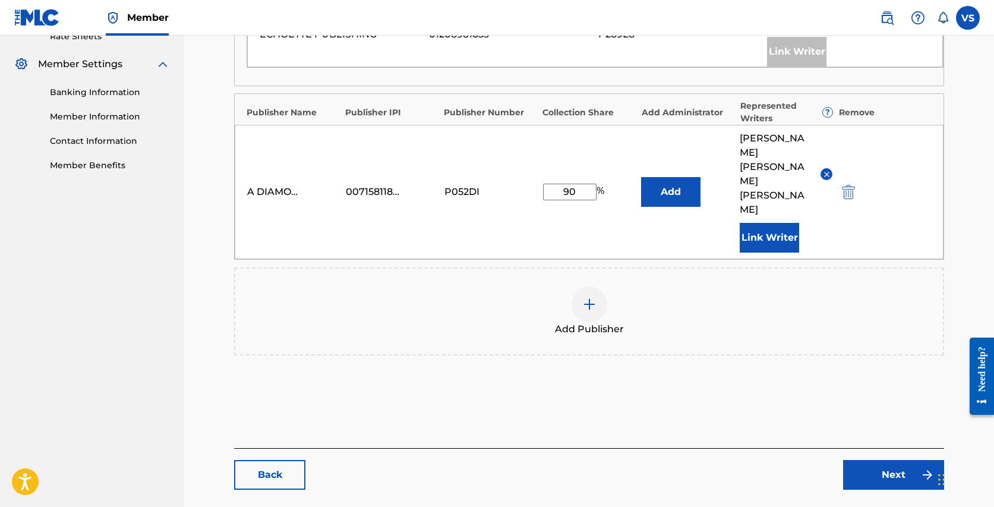
click at [882, 460] on link "Next" at bounding box center [893, 475] width 101 height 30
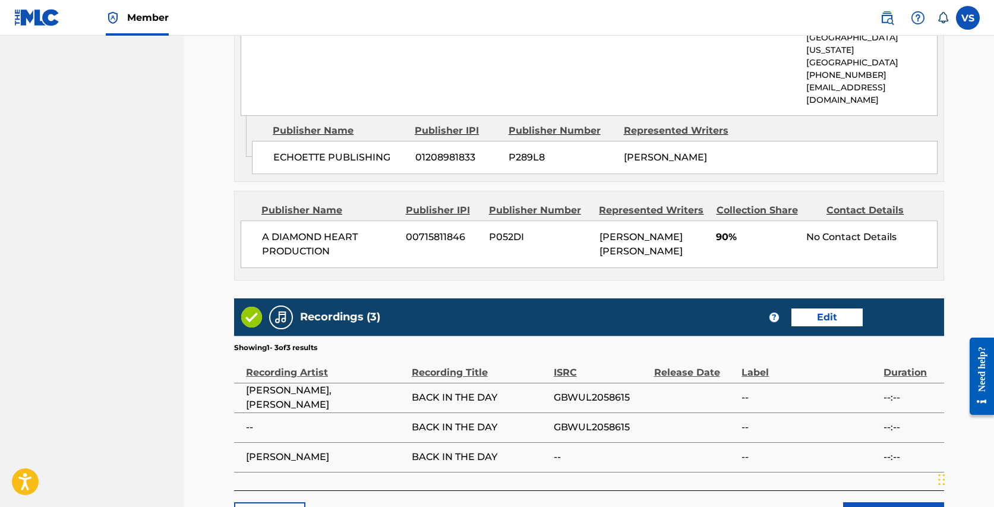
scroll to position [687, 0]
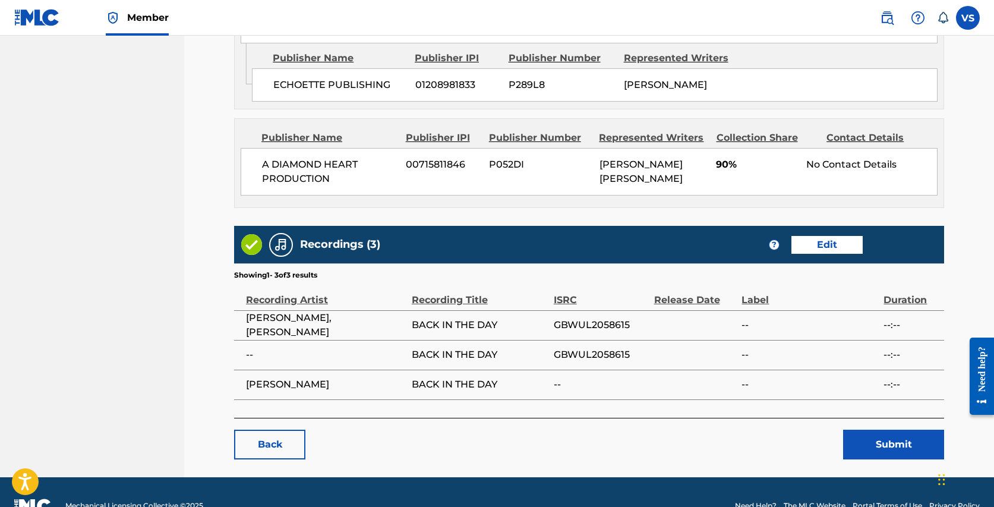
click at [887, 429] on button "Submit" at bounding box center [893, 444] width 101 height 30
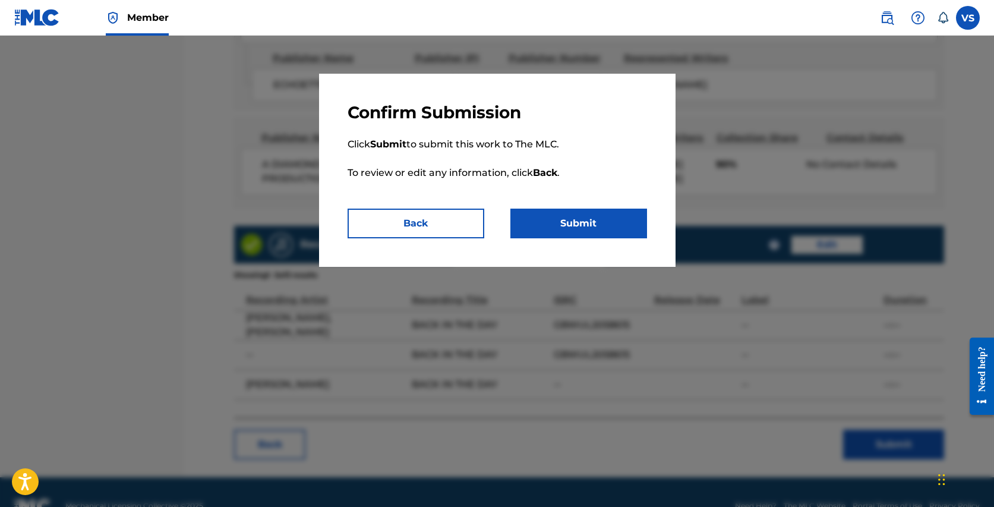
click at [548, 221] on button "Submit" at bounding box center [578, 223] width 137 height 30
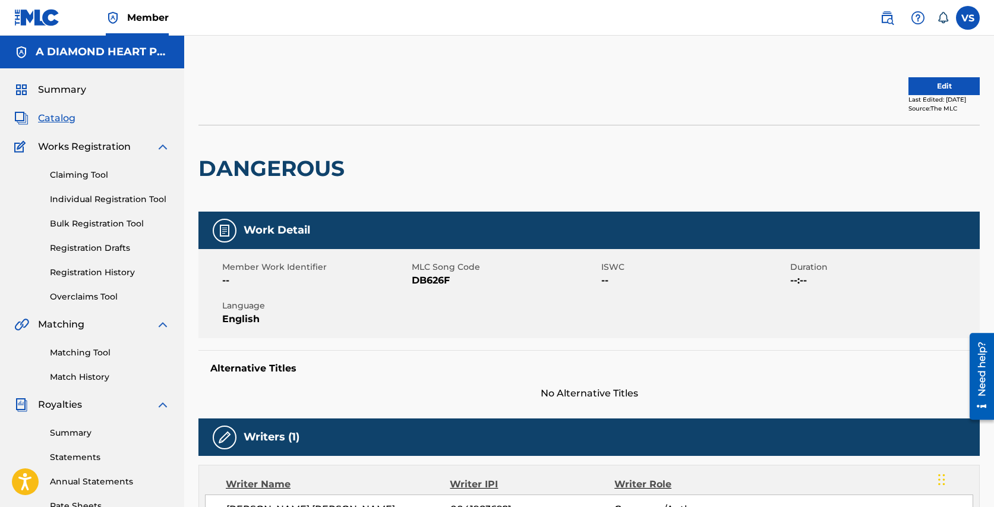
click at [941, 81] on button "Edit" at bounding box center [943, 86] width 71 height 18
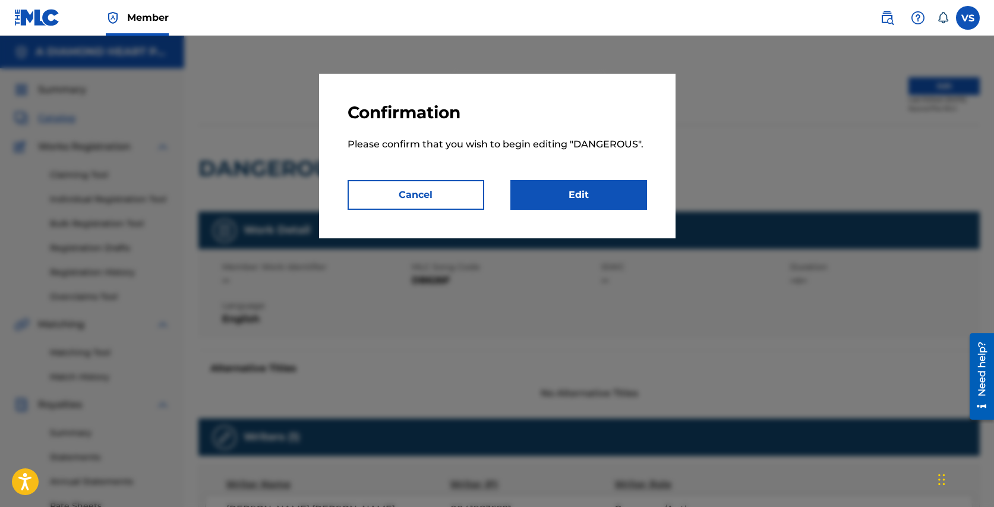
click at [600, 197] on link "Edit" at bounding box center [578, 195] width 137 height 30
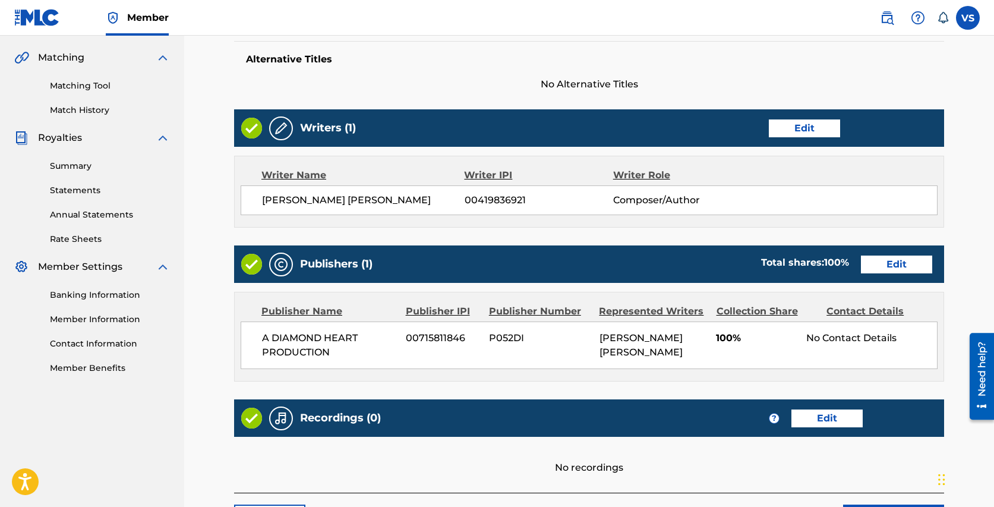
scroll to position [267, 0]
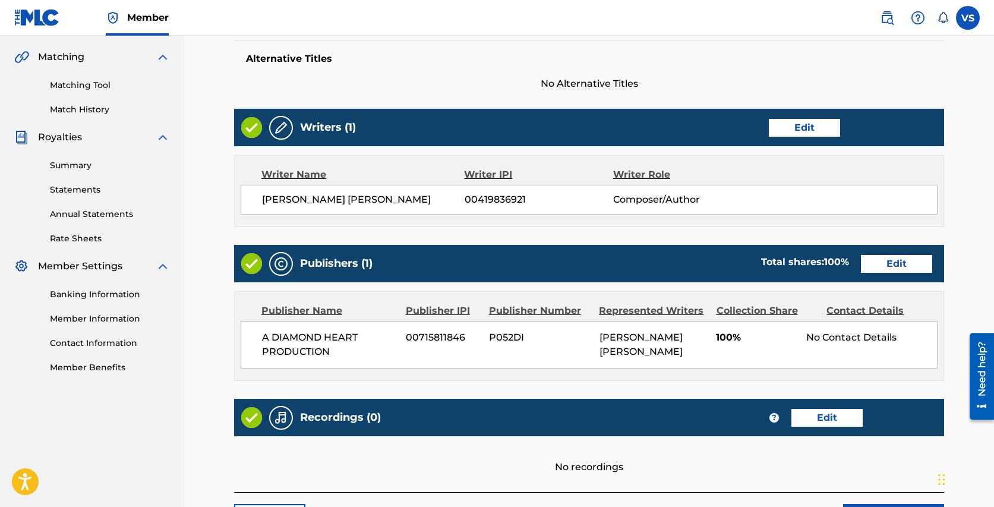
click at [798, 132] on link "Edit" at bounding box center [803, 128] width 71 height 18
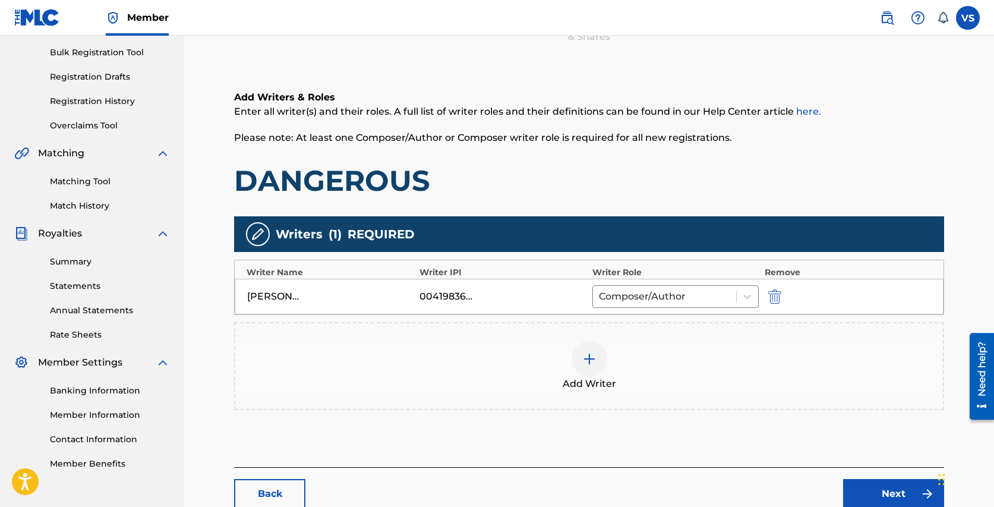
scroll to position [178, 0]
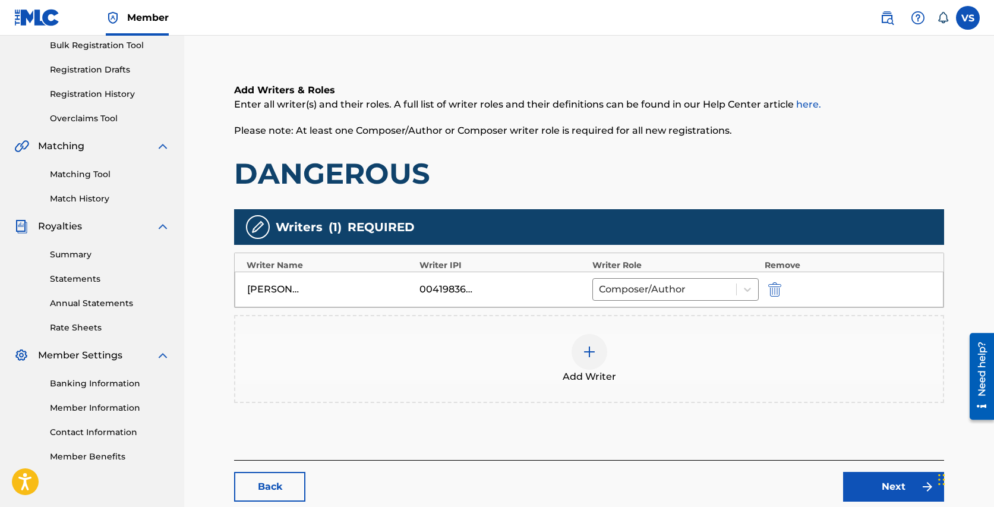
click at [595, 352] on img at bounding box center [589, 351] width 14 height 14
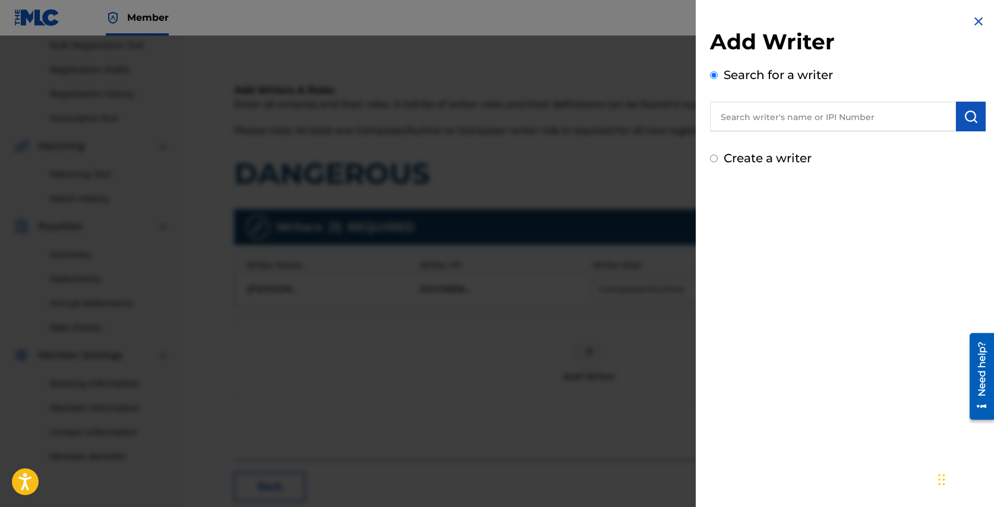
click at [770, 119] on input "text" at bounding box center [833, 117] width 246 height 30
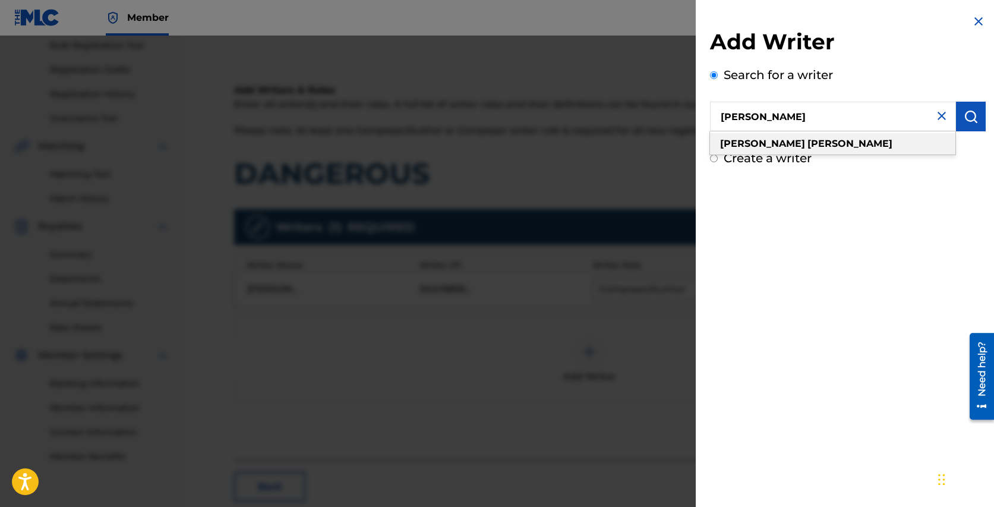
type input "[PERSON_NAME]"
click at [786, 144] on div "[PERSON_NAME]" at bounding box center [832, 143] width 245 height 21
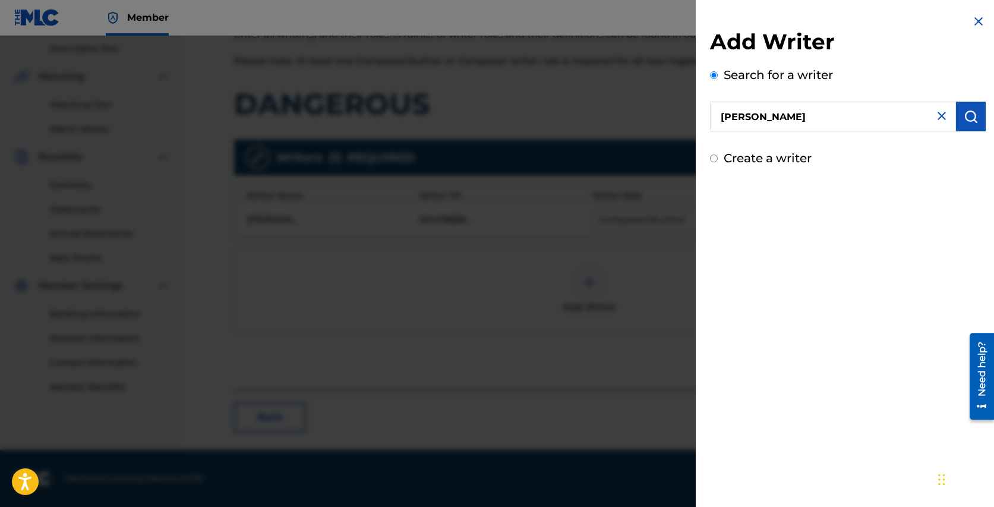
click at [761, 155] on label "Create a writer" at bounding box center [767, 158] width 88 height 14
radio input "true"
click at [717, 155] on input "Create a writer" at bounding box center [714, 158] width 8 height 8
radio input "false"
radio input "true"
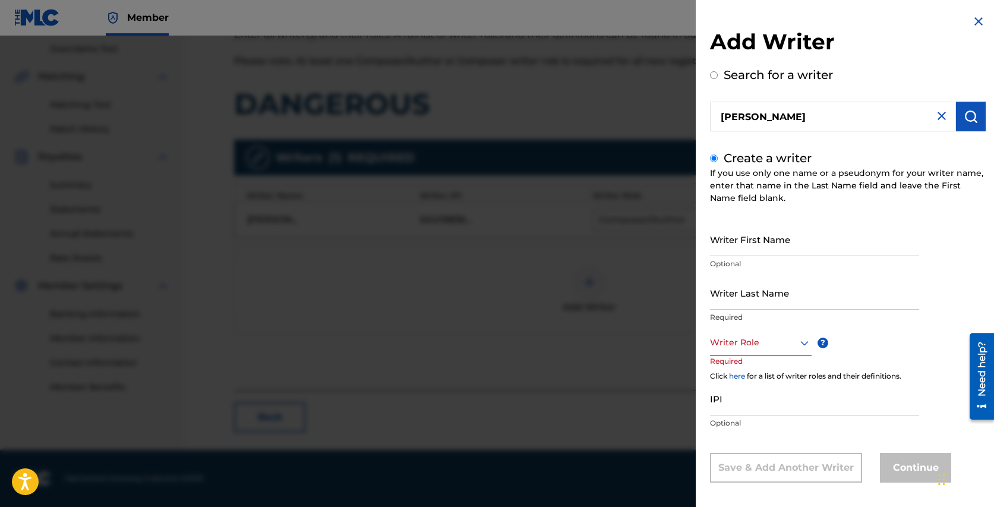
click at [754, 247] on input "Writer First Name" at bounding box center [814, 239] width 209 height 34
type input "[PERSON_NAME]"
click at [748, 294] on input "Writer Last Name" at bounding box center [814, 293] width 209 height 34
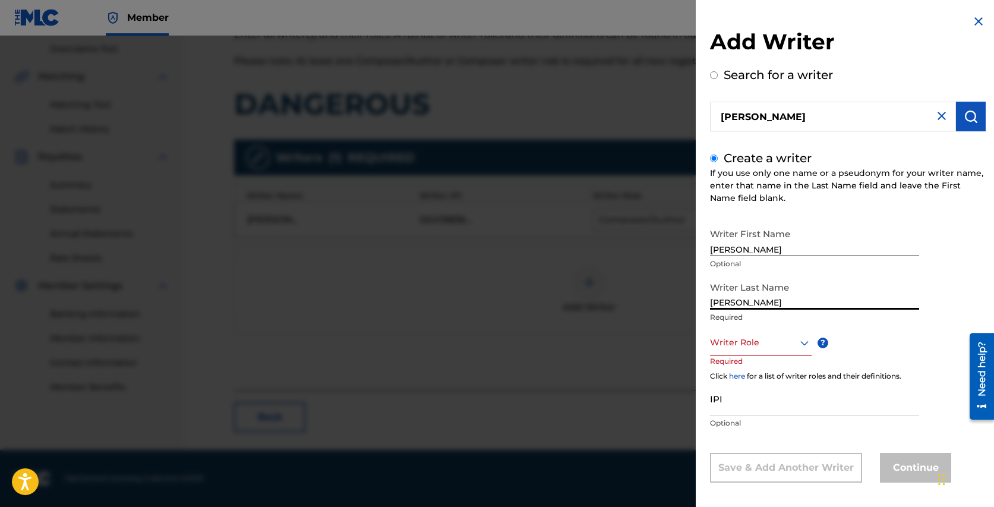
type input "[PERSON_NAME]"
click at [738, 347] on div "Writer Role" at bounding box center [761, 342] width 102 height 27
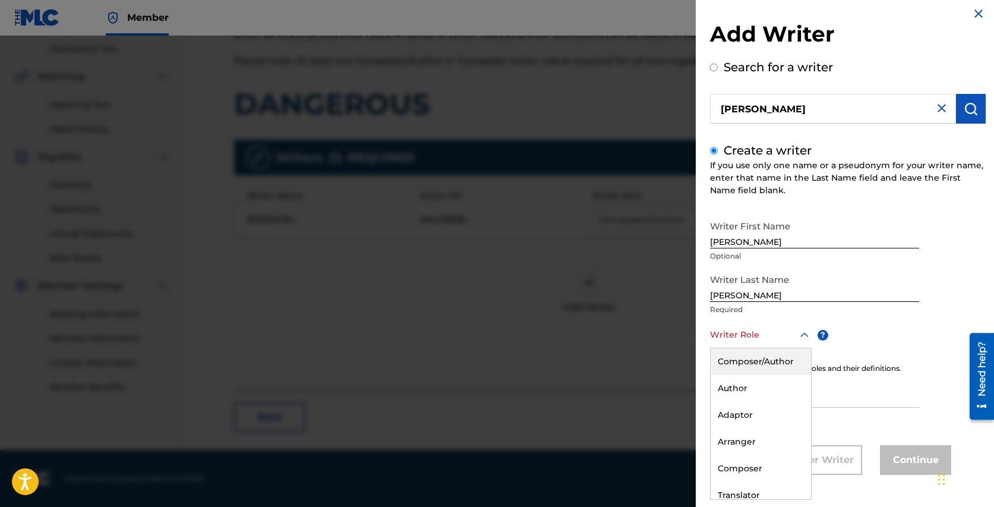
click at [743, 362] on div "Composer/Author" at bounding box center [760, 361] width 100 height 27
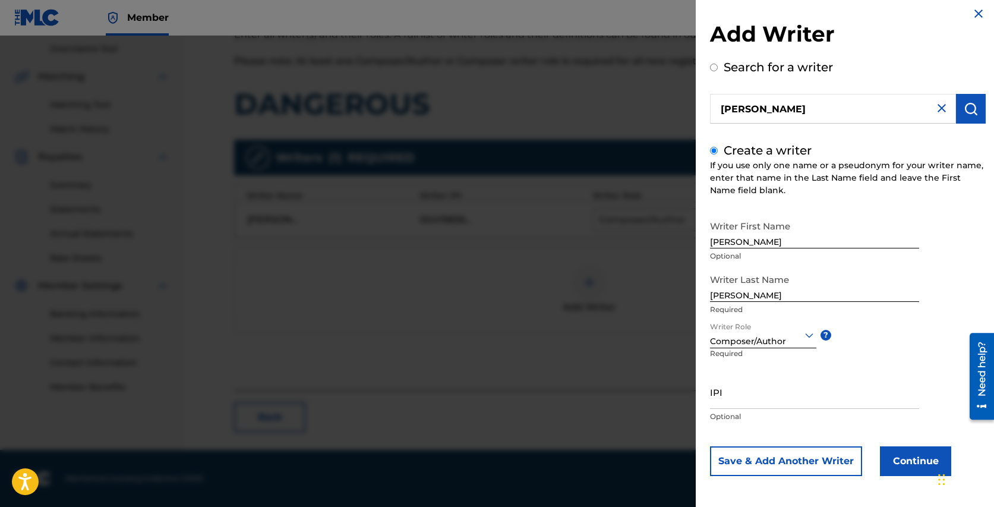
click at [728, 400] on input "IPI" at bounding box center [814, 392] width 209 height 34
paste input "00802595932"
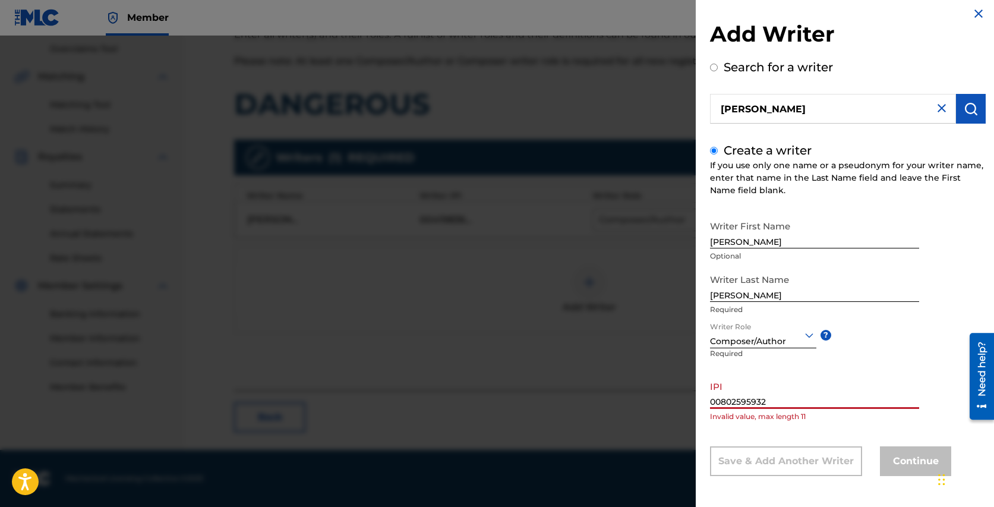
drag, startPoint x: 721, startPoint y: 400, endPoint x: 697, endPoint y: 398, distance: 23.9
click at [701, 399] on div "Add Writer Search for a writer [PERSON_NAME] Create a writer If you use only on…" at bounding box center [847, 249] width 304 height 515
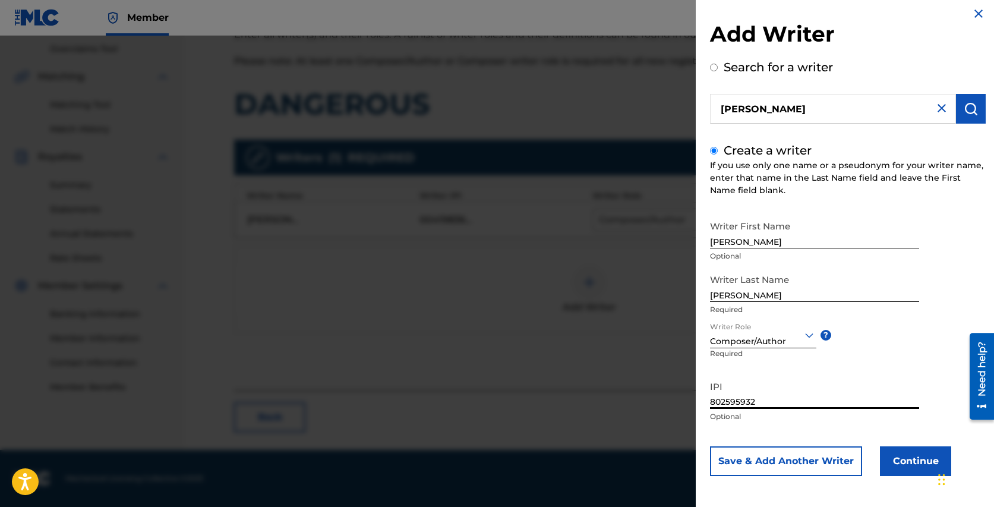
type input "802595932"
click at [909, 456] on button "Continue" at bounding box center [915, 461] width 71 height 30
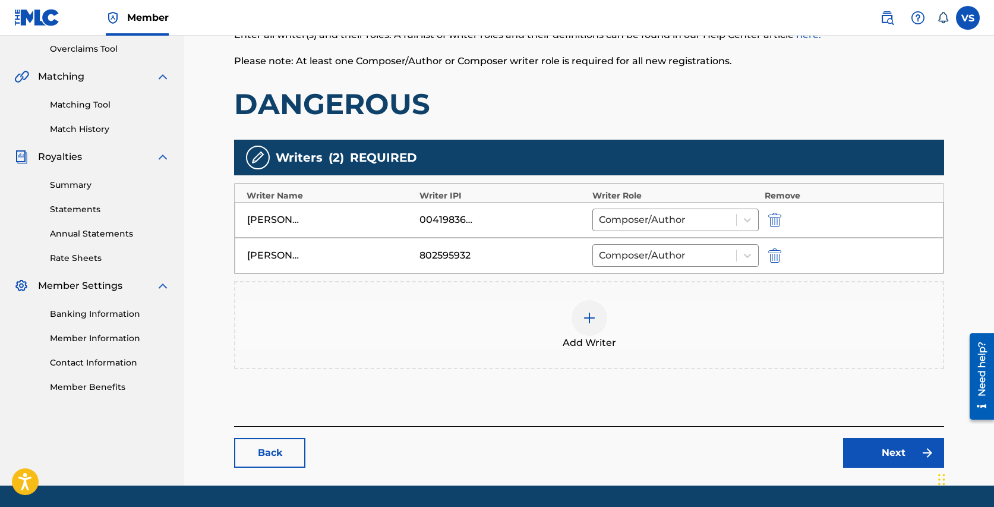
click at [874, 448] on link "Next" at bounding box center [893, 453] width 101 height 30
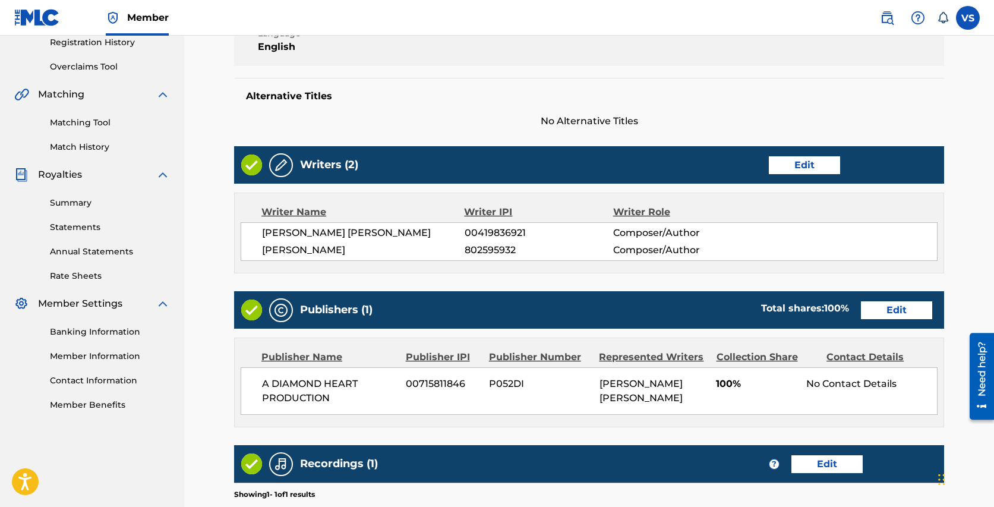
scroll to position [246, 0]
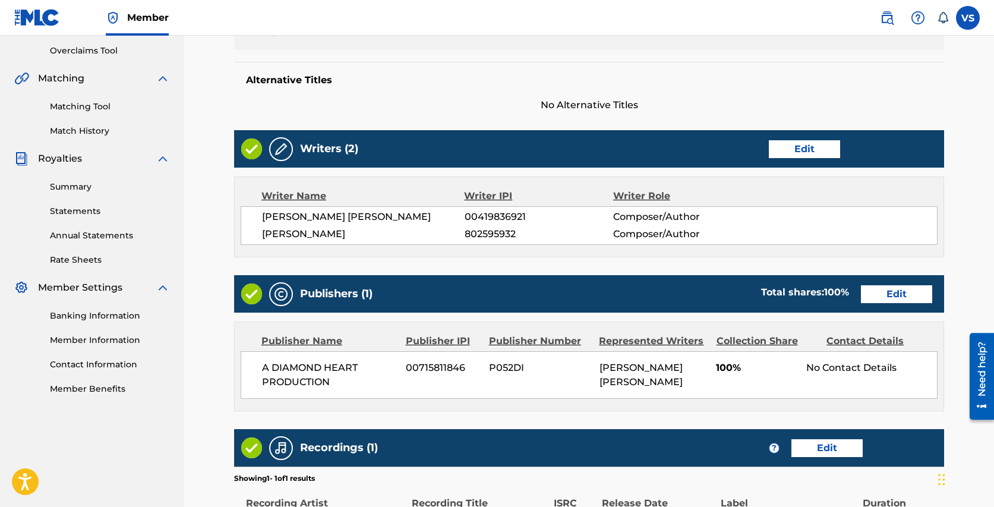
click at [904, 289] on link "Edit" at bounding box center [896, 294] width 71 height 18
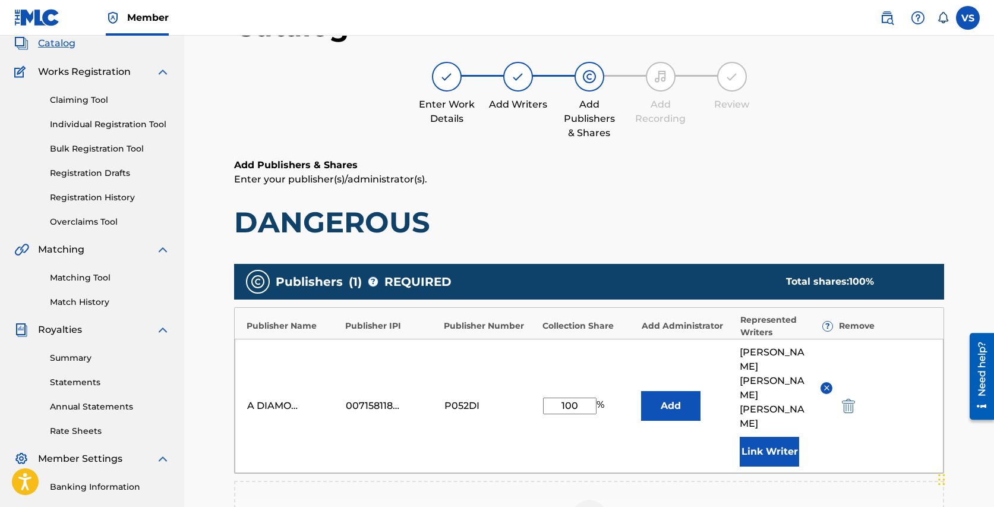
scroll to position [94, 0]
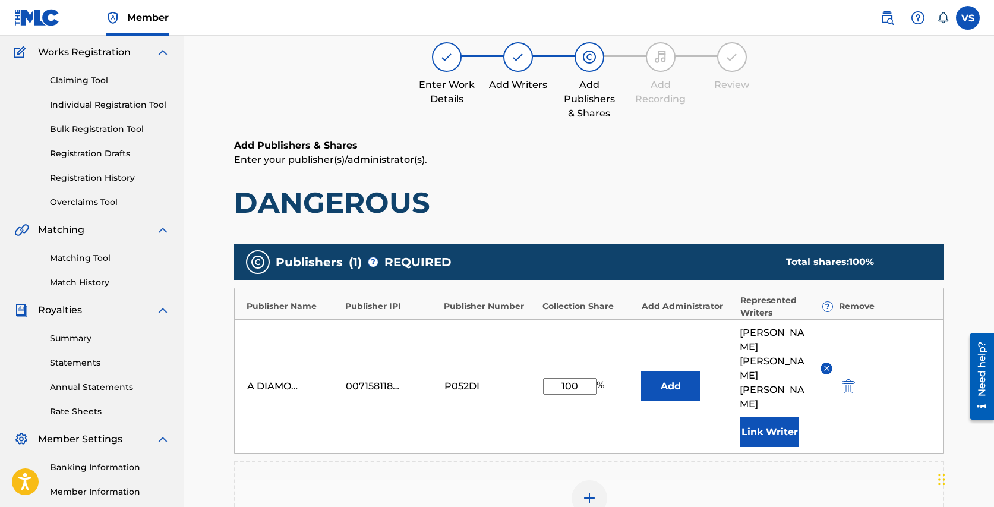
drag, startPoint x: 569, startPoint y: 363, endPoint x: 552, endPoint y: 362, distance: 16.7
click at [552, 378] on input "100" at bounding box center [569, 386] width 53 height 17
type input "70"
click at [708, 480] on div "Add Publisher" at bounding box center [588, 505] width 707 height 50
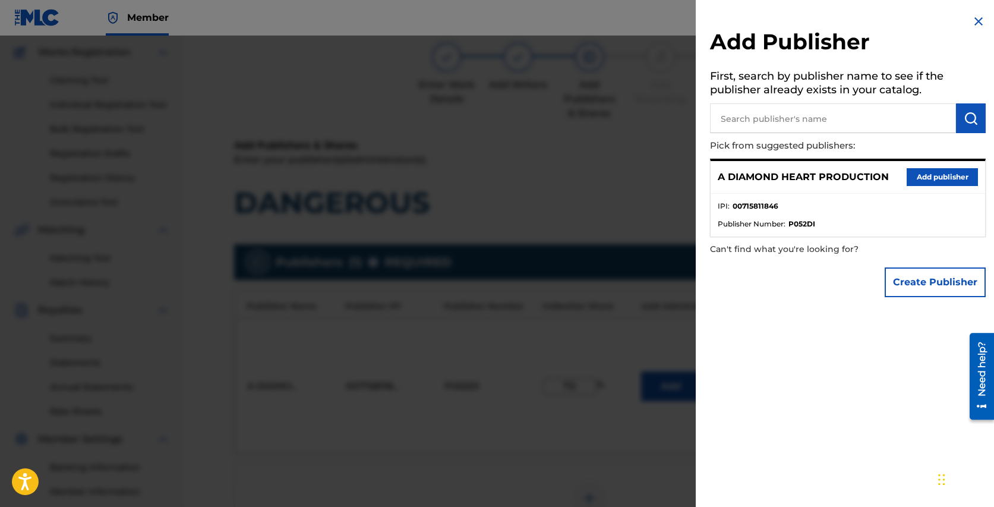
click at [976, 20] on img at bounding box center [978, 21] width 14 height 14
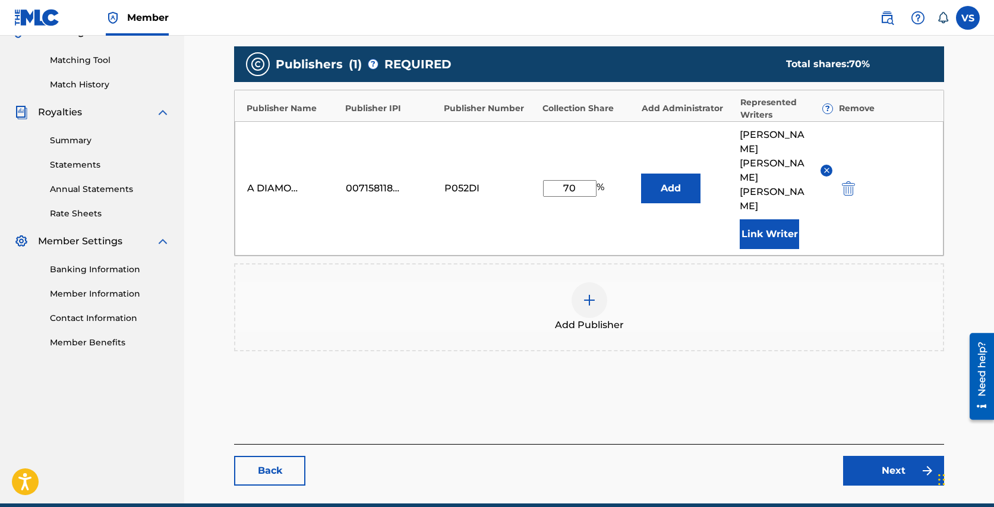
scroll to position [303, 0]
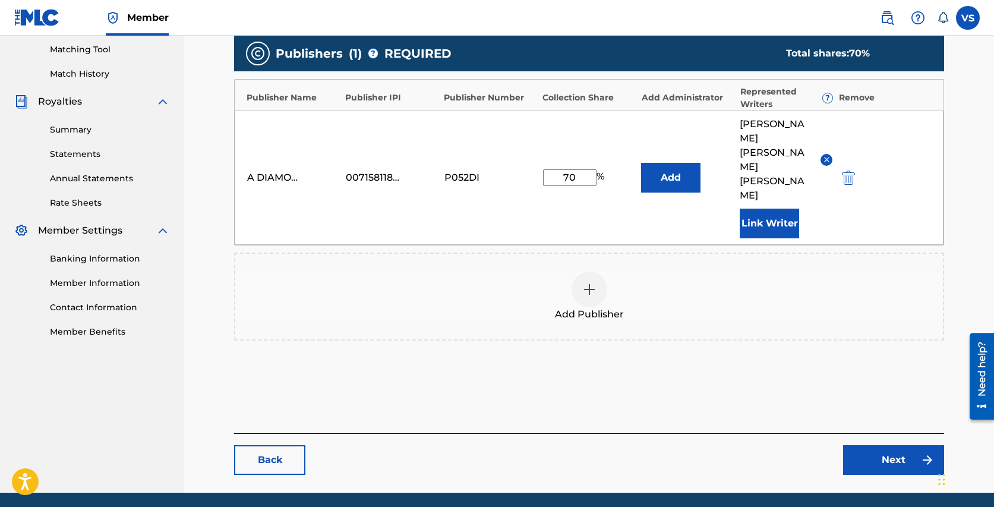
click at [883, 445] on link "Next" at bounding box center [893, 460] width 101 height 30
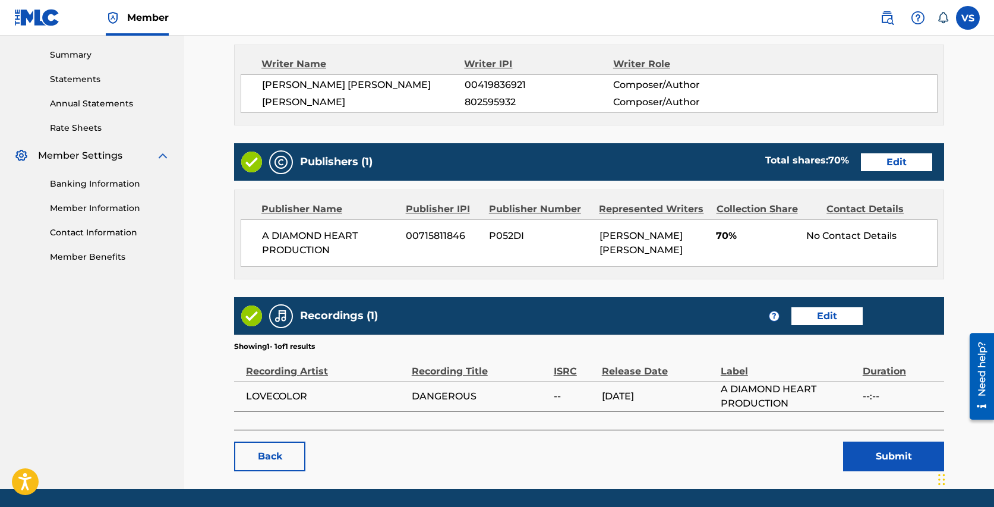
scroll to position [415, 0]
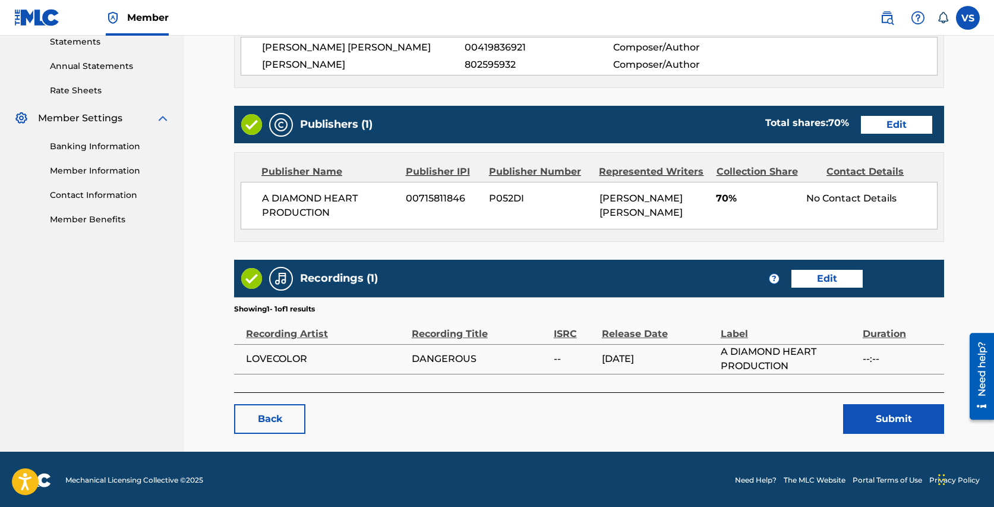
click at [880, 412] on button "Submit" at bounding box center [893, 419] width 101 height 30
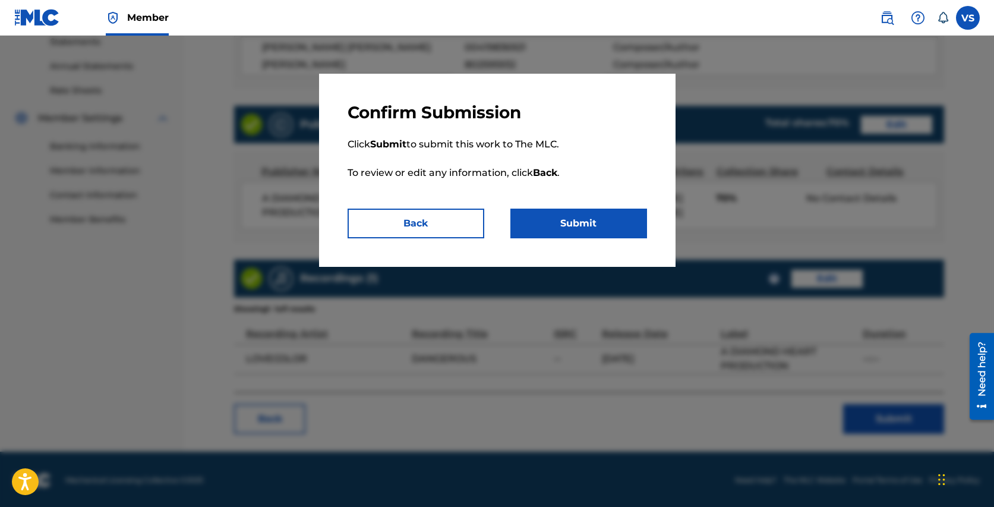
click at [591, 226] on button "Submit" at bounding box center [578, 223] width 137 height 30
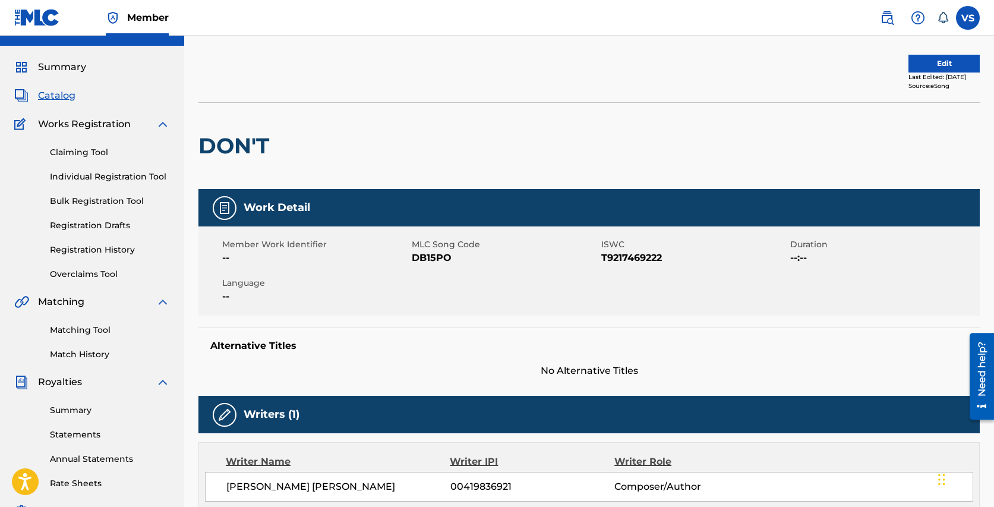
scroll to position [21, 0]
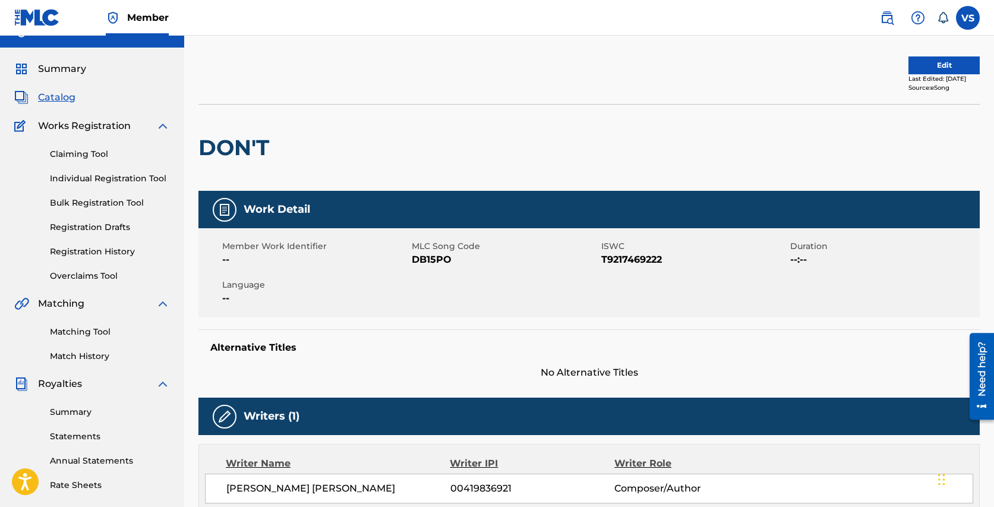
click at [919, 64] on button "Edit" at bounding box center [943, 65] width 71 height 18
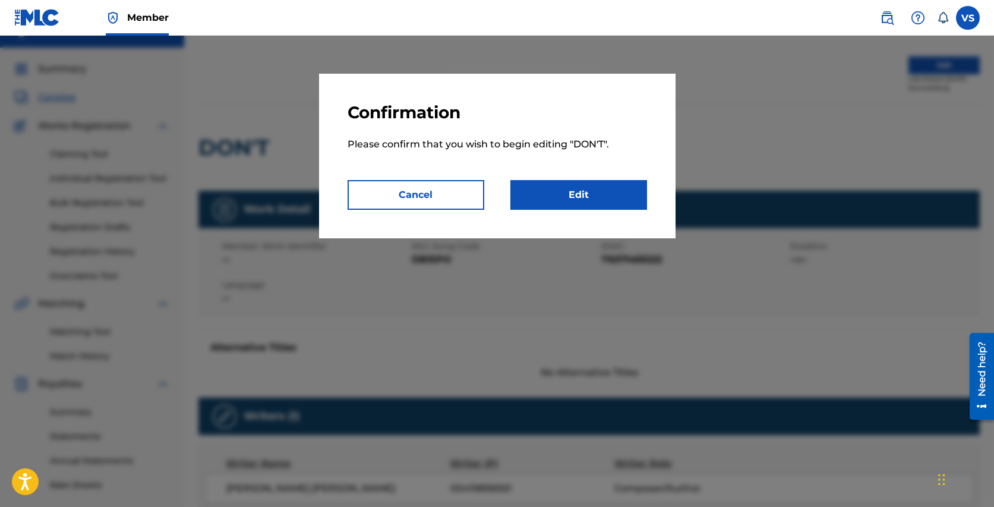
click at [558, 195] on link "Edit" at bounding box center [578, 195] width 137 height 30
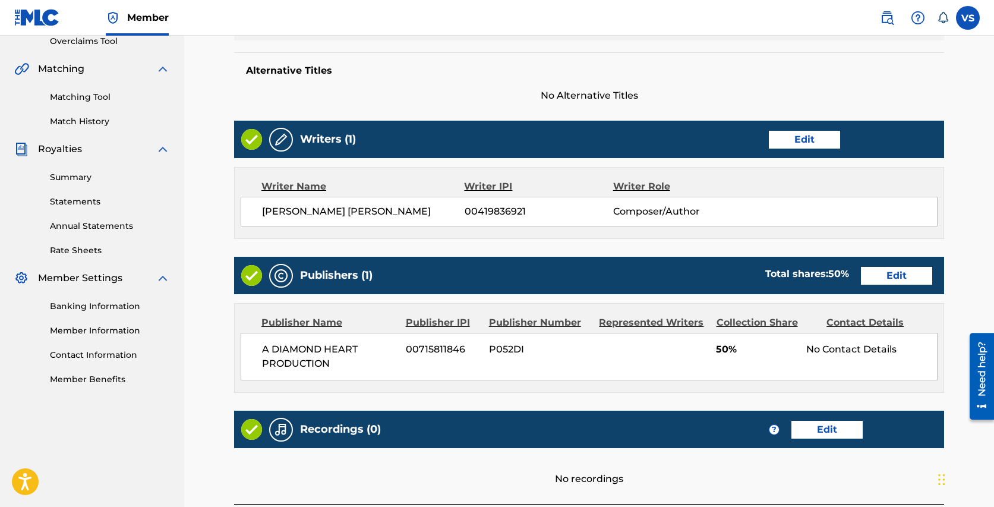
scroll to position [265, 0]
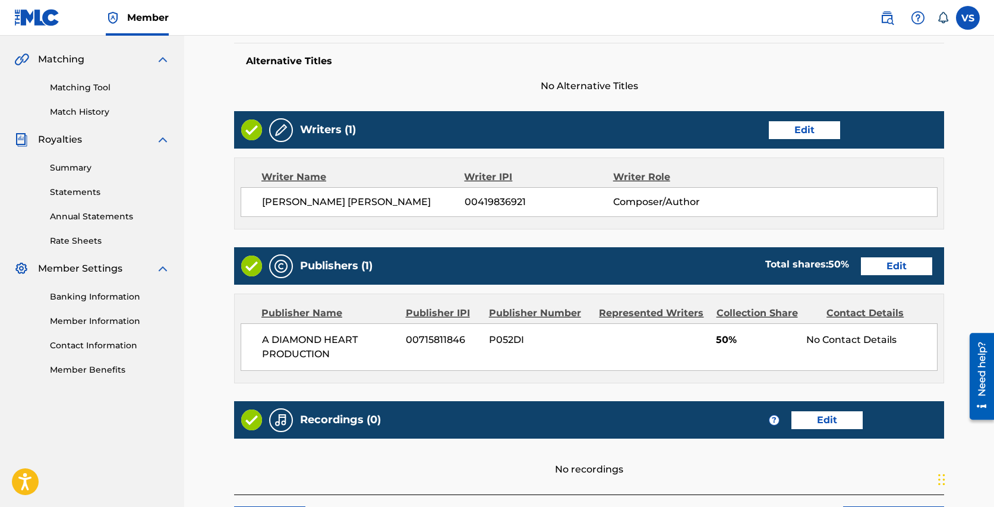
click at [891, 266] on link "Edit" at bounding box center [896, 266] width 71 height 18
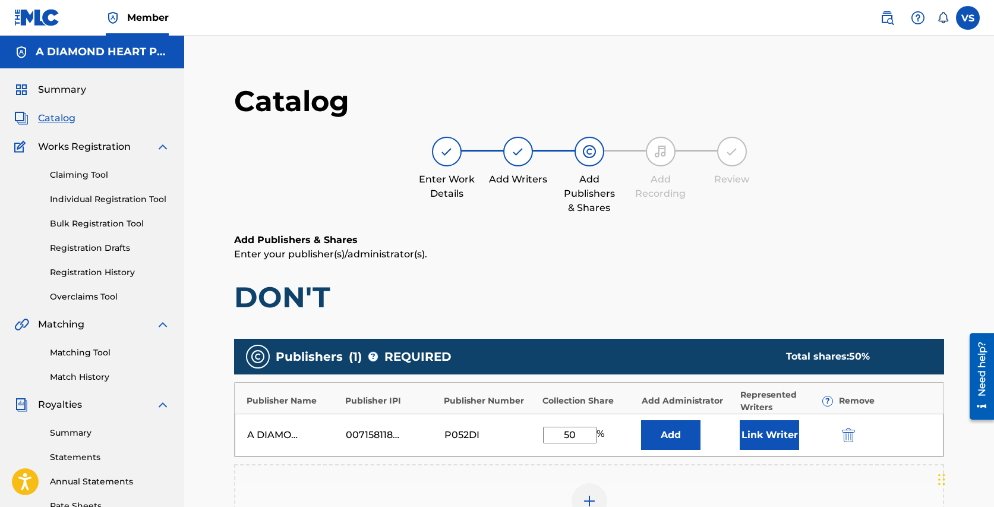
click at [569, 434] on input "50" at bounding box center [569, 434] width 53 height 17
type input "100"
click at [760, 434] on button "Link Writer" at bounding box center [768, 435] width 59 height 30
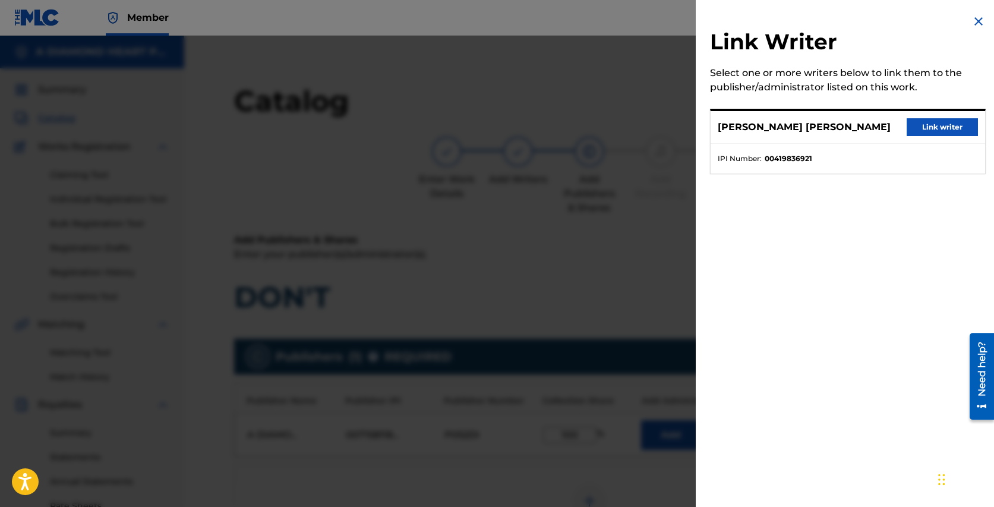
click at [937, 125] on button "Link writer" at bounding box center [941, 127] width 71 height 18
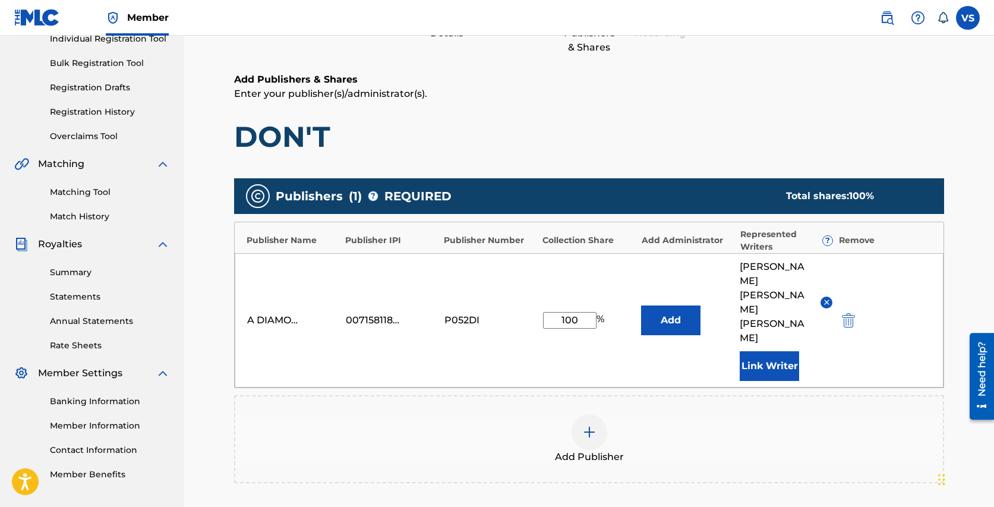
scroll to position [303, 0]
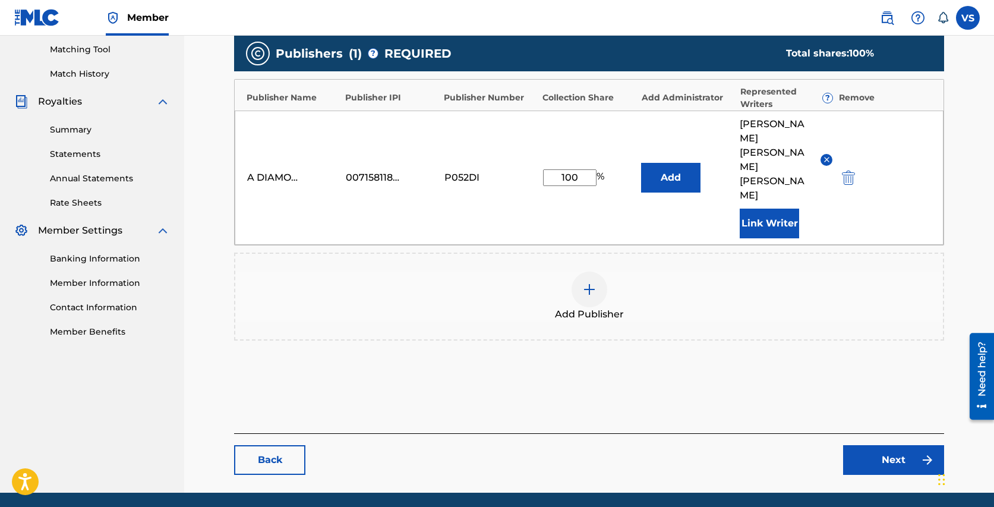
click at [882, 445] on link "Next" at bounding box center [893, 460] width 101 height 30
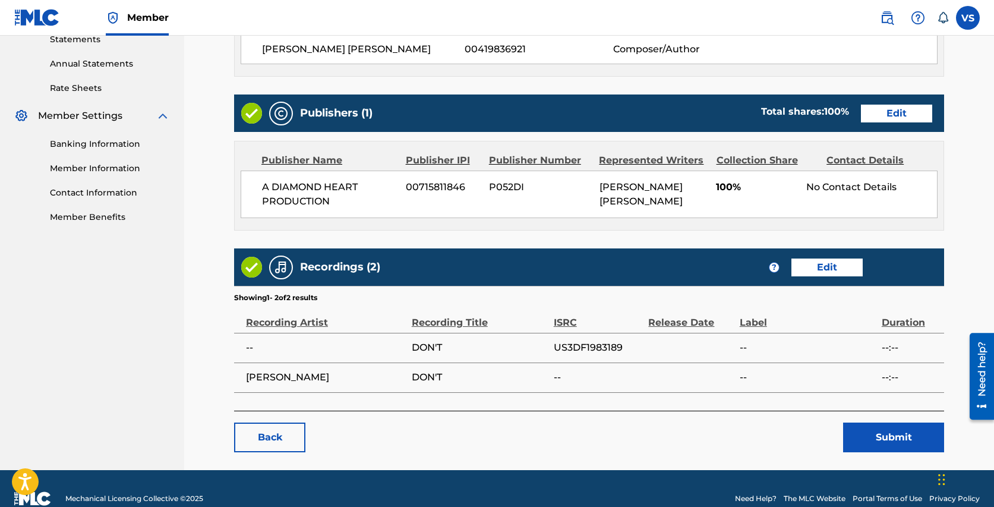
scroll to position [436, 0]
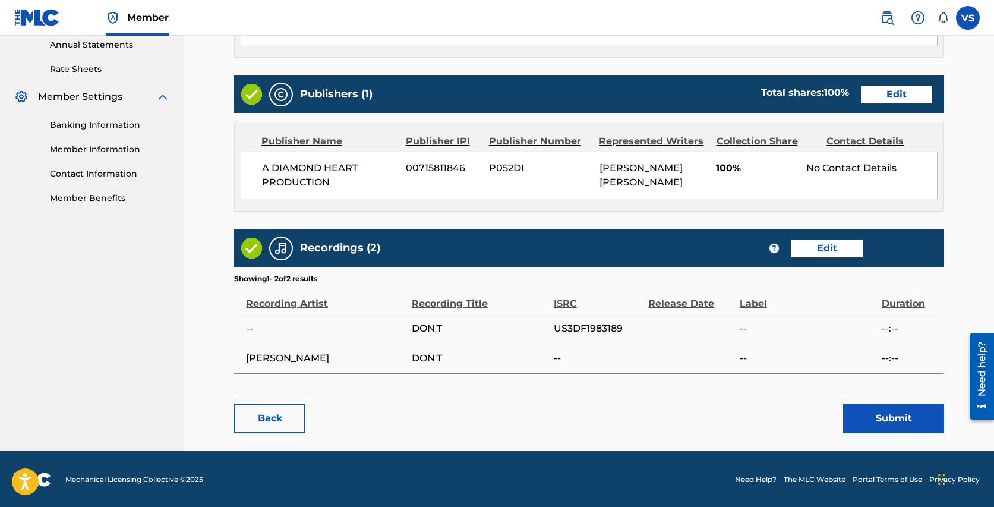
click at [903, 418] on button "Submit" at bounding box center [893, 418] width 101 height 30
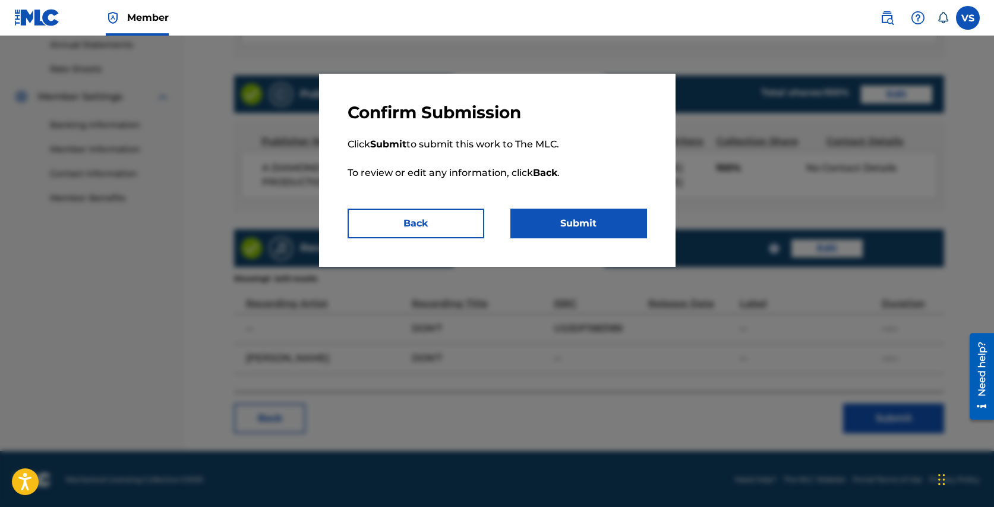
click at [582, 225] on button "Submit" at bounding box center [578, 223] width 137 height 30
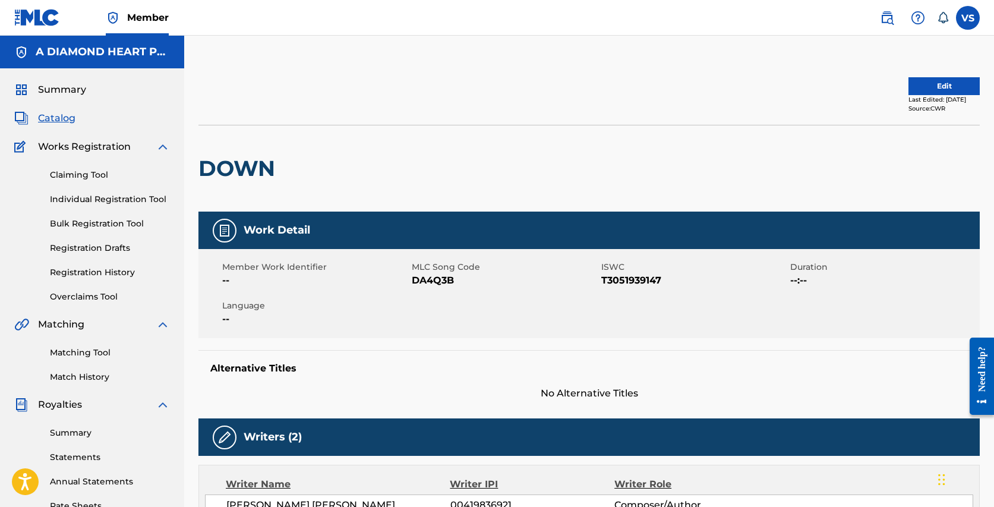
click at [942, 81] on button "Edit" at bounding box center [943, 86] width 71 height 18
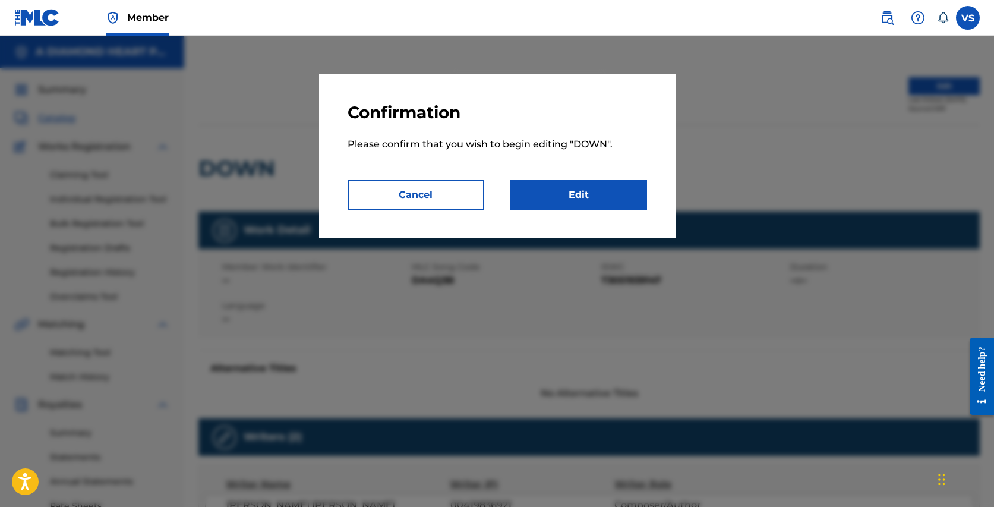
click at [589, 196] on link "Edit" at bounding box center [578, 195] width 137 height 30
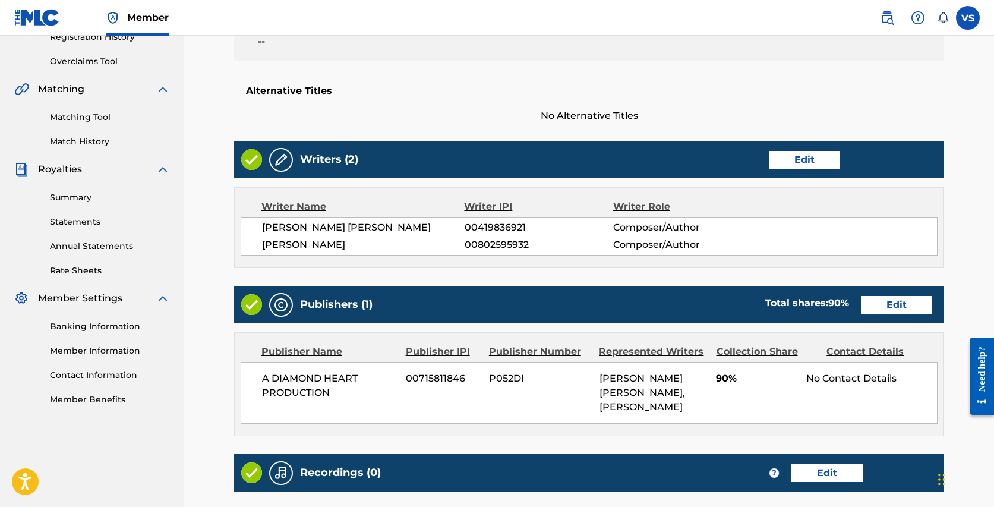
scroll to position [246, 0]
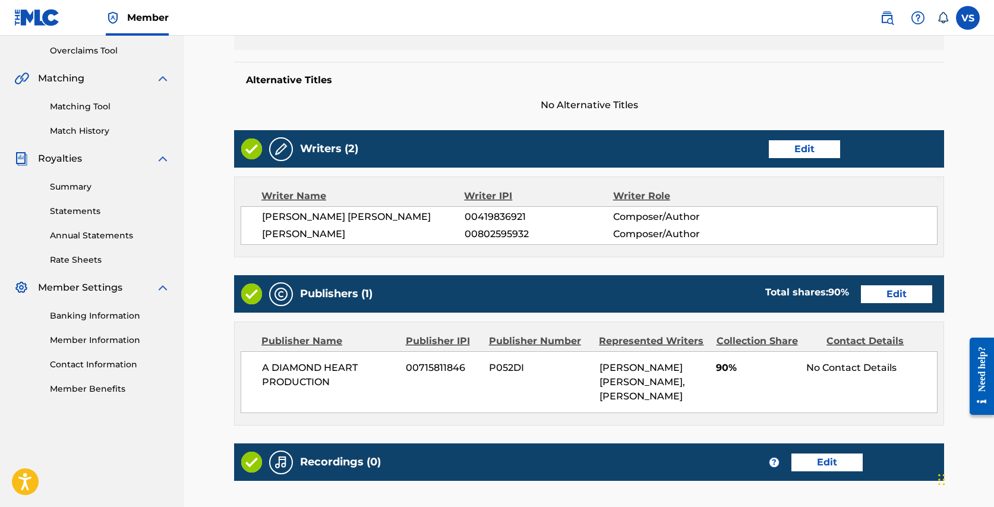
click at [894, 287] on link "Edit" at bounding box center [896, 294] width 71 height 18
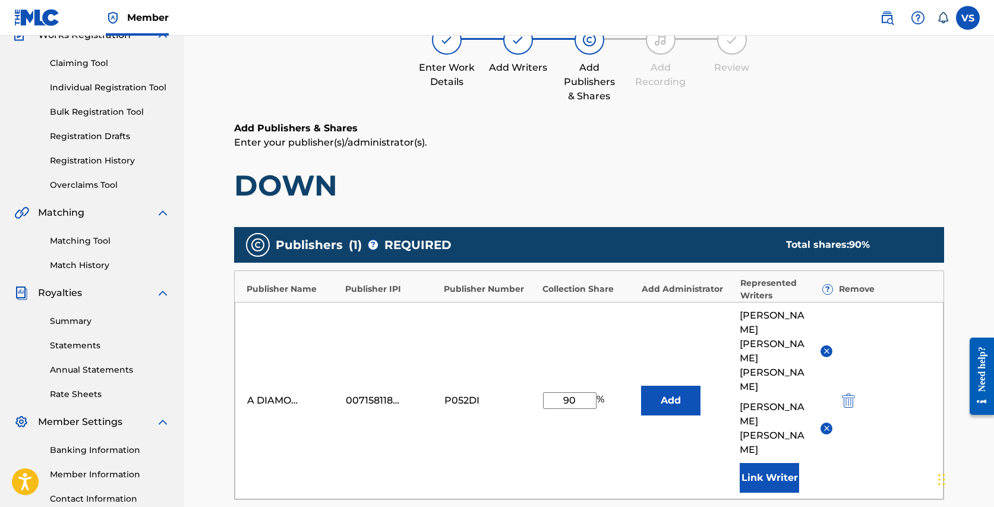
scroll to position [118, 0]
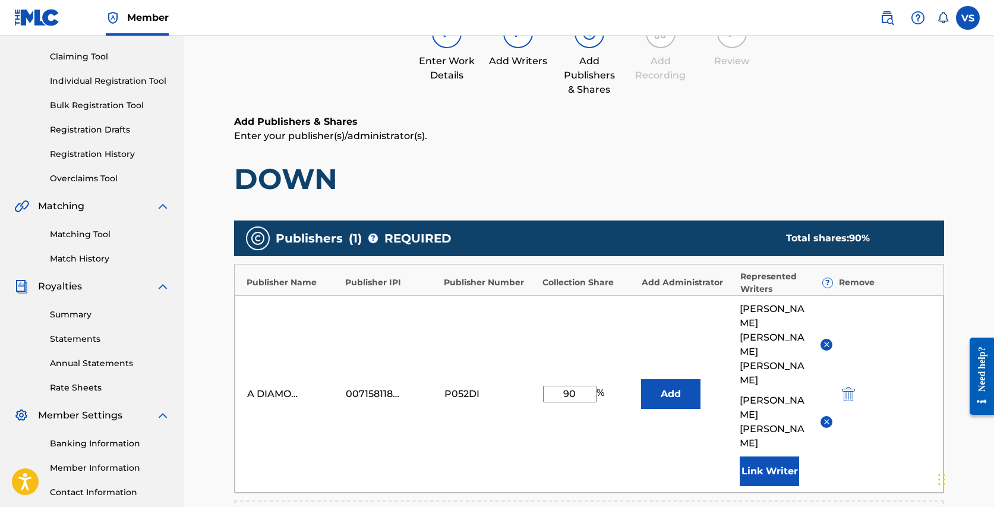
click at [853, 387] on img "submit" at bounding box center [848, 394] width 13 height 14
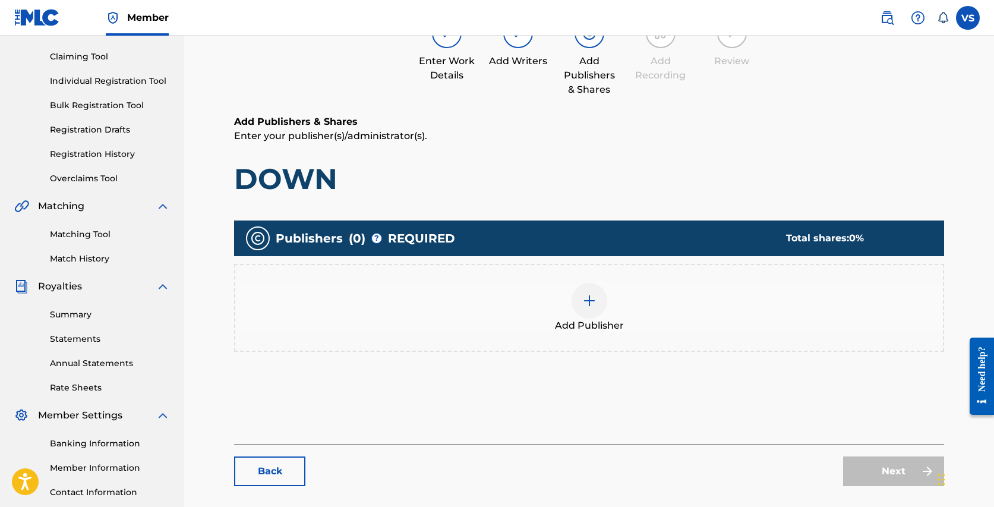
scroll to position [246, 0]
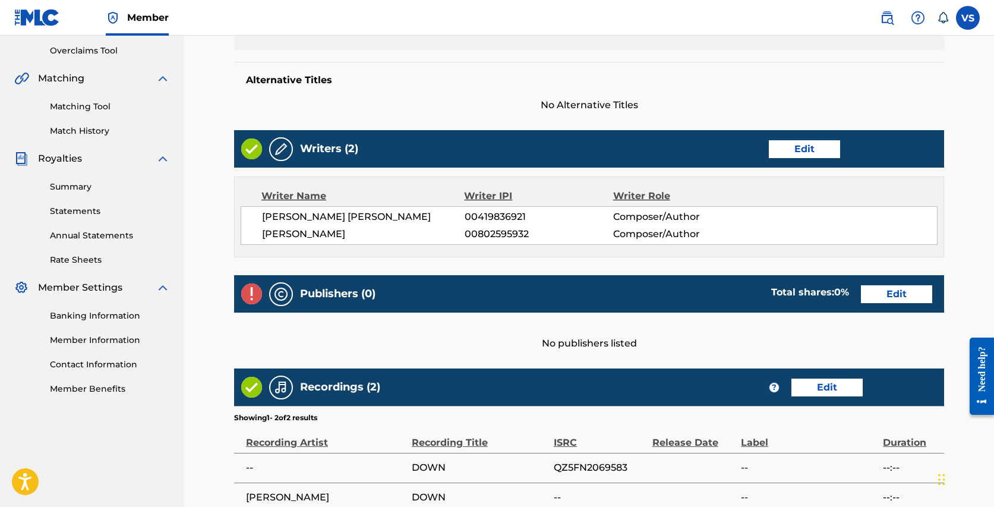
click at [891, 292] on link "Edit" at bounding box center [896, 294] width 71 height 18
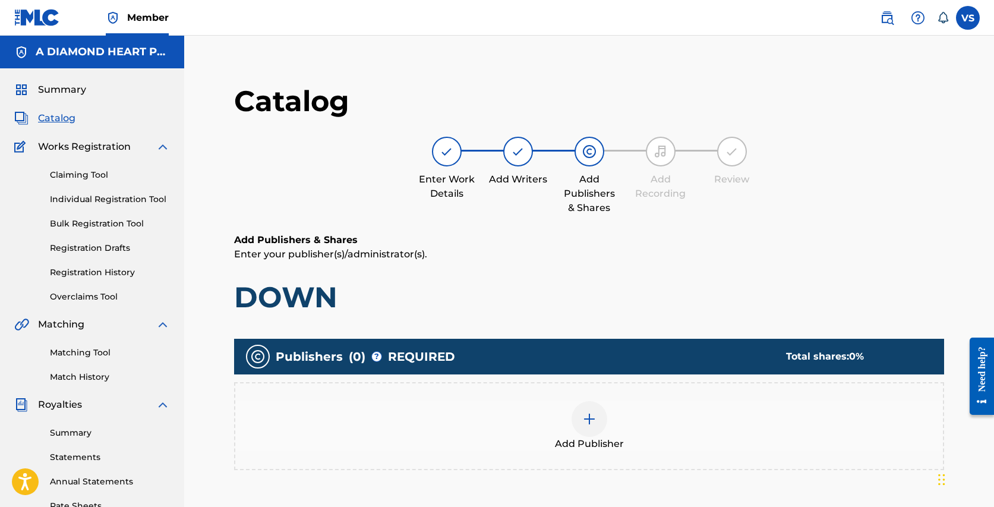
click at [597, 416] on div at bounding box center [589, 419] width 36 height 36
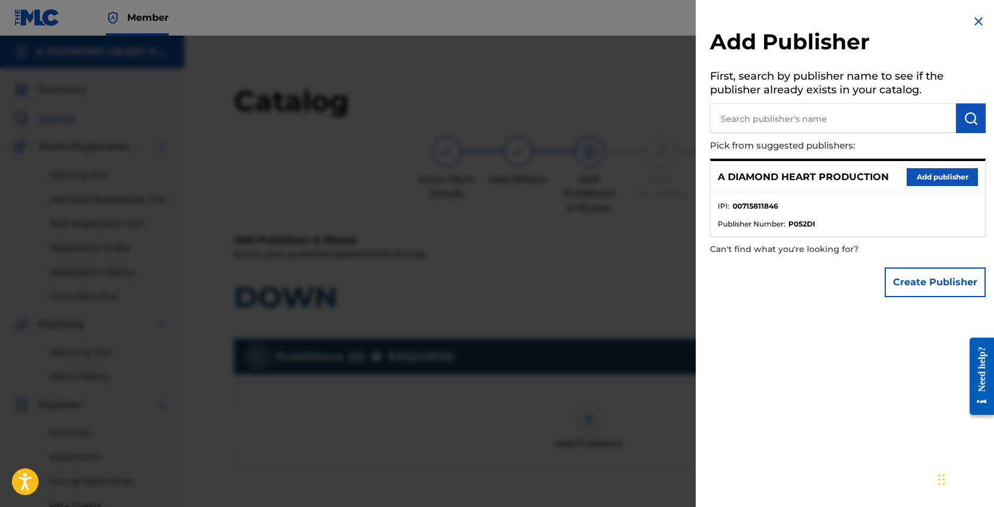
click at [930, 179] on button "Add publisher" at bounding box center [941, 177] width 71 height 18
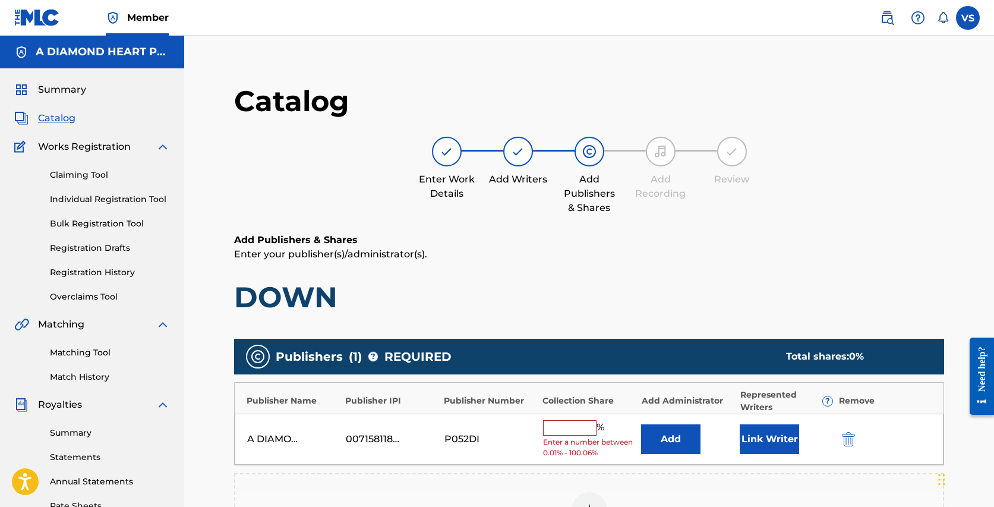
click at [553, 428] on input "text" at bounding box center [569, 427] width 53 height 15
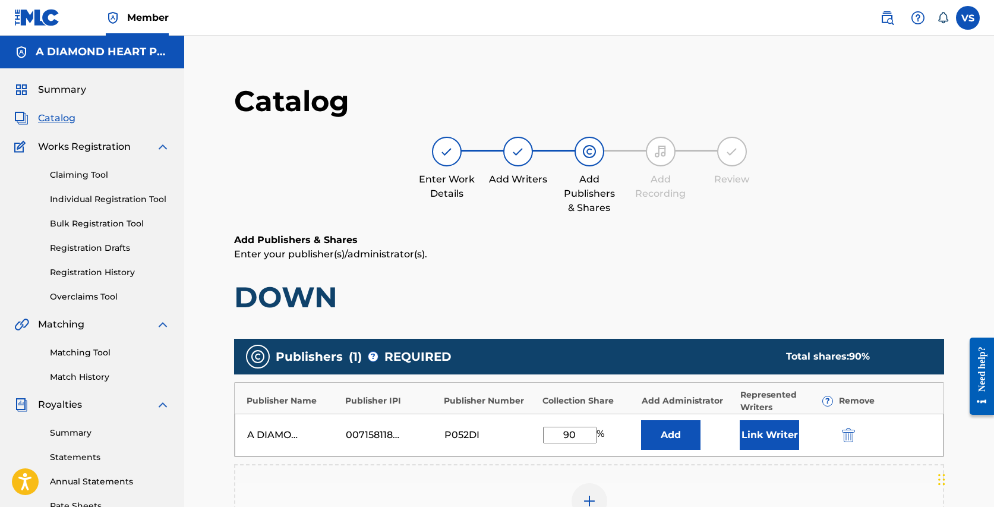
click at [562, 433] on input "90" at bounding box center [569, 434] width 53 height 17
type input "70"
click at [765, 430] on button "Link Writer" at bounding box center [768, 435] width 59 height 30
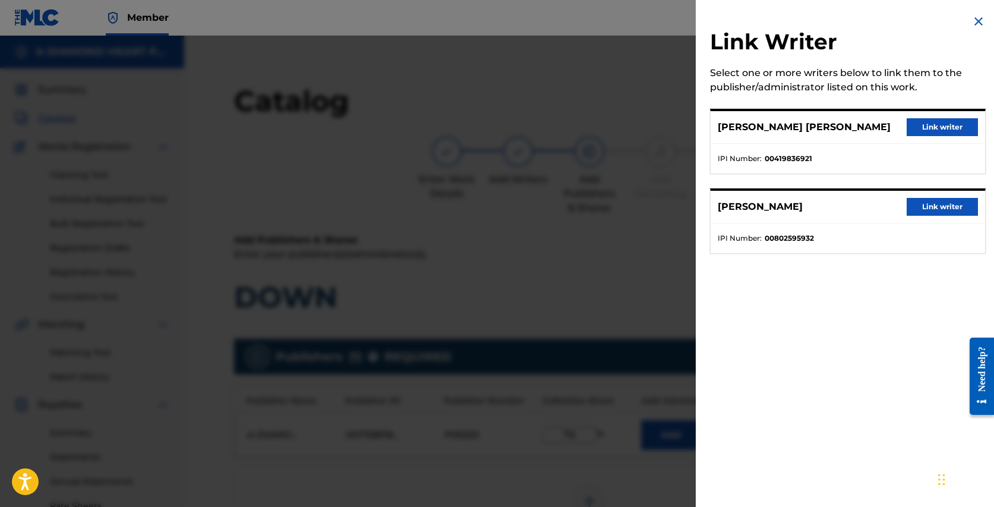
click at [932, 122] on button "Link writer" at bounding box center [941, 127] width 71 height 18
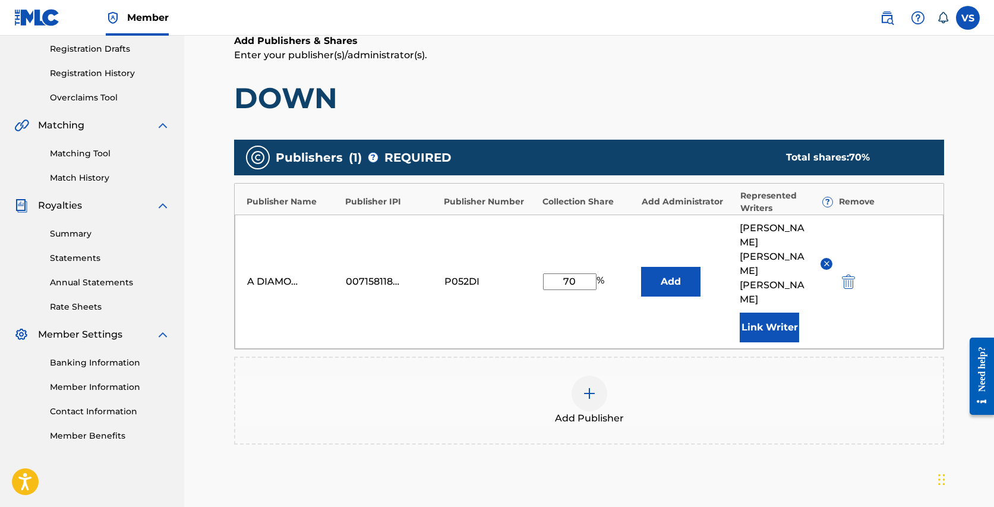
scroll to position [303, 0]
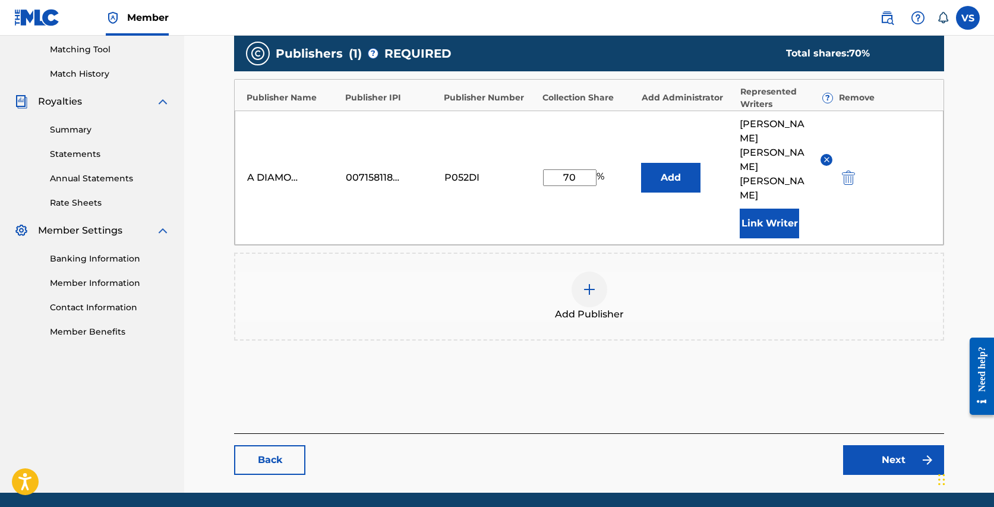
click at [882, 445] on link "Next" at bounding box center [893, 460] width 101 height 30
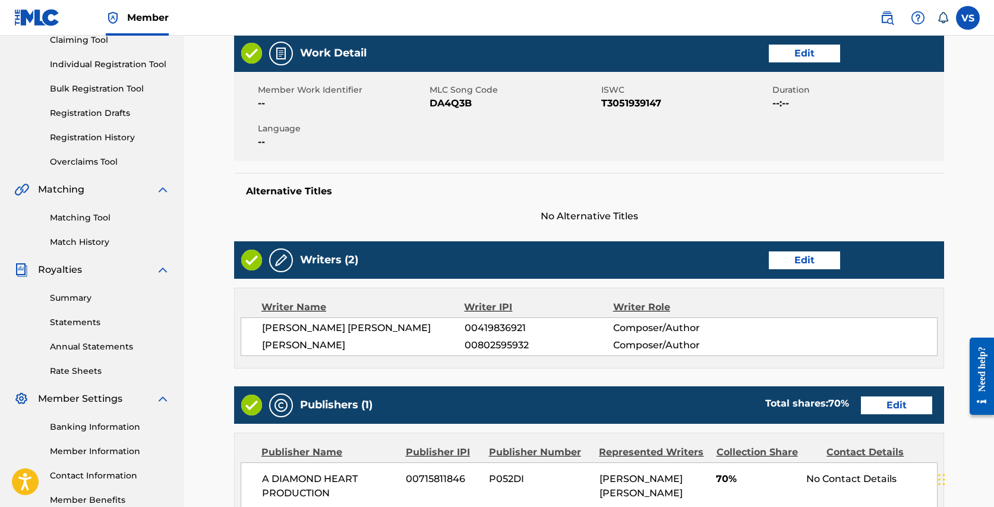
scroll to position [143, 0]
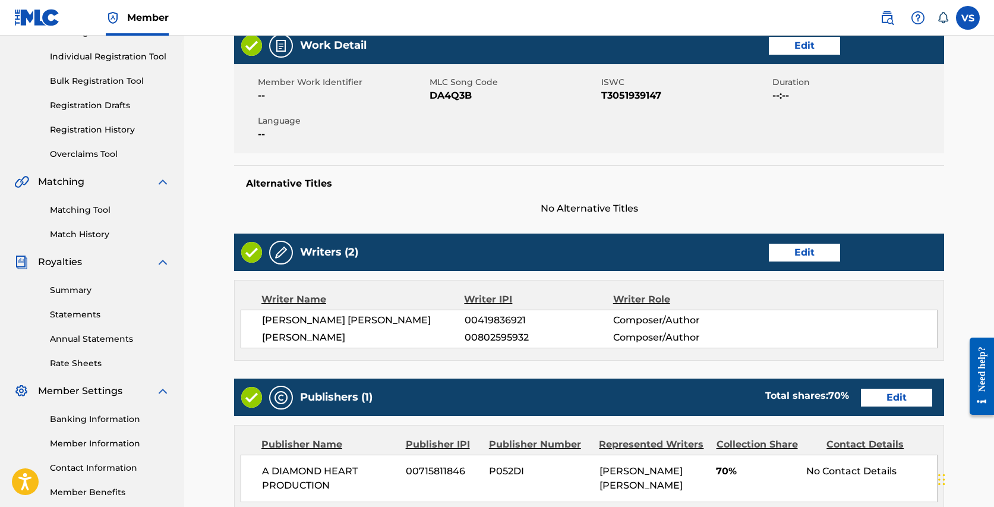
click at [817, 250] on link "Edit" at bounding box center [803, 252] width 71 height 18
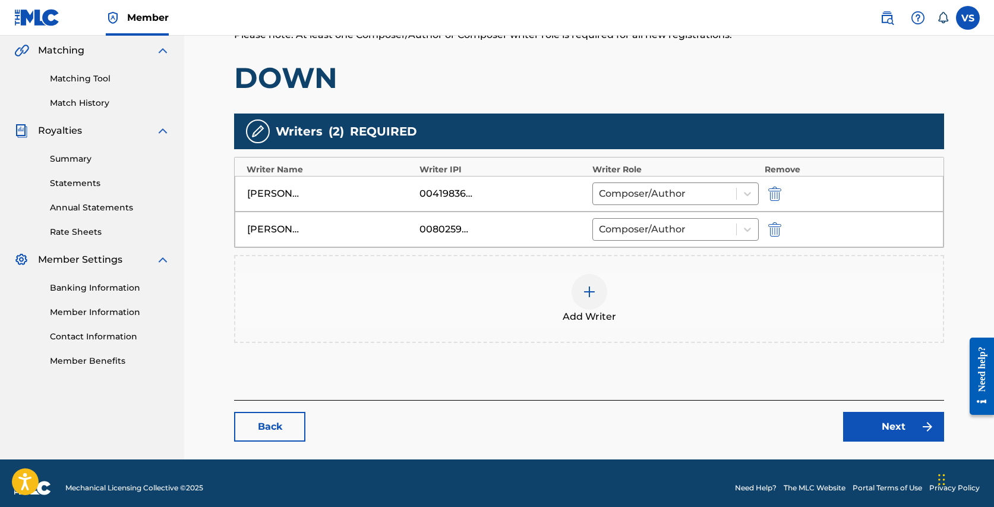
scroll to position [283, 0]
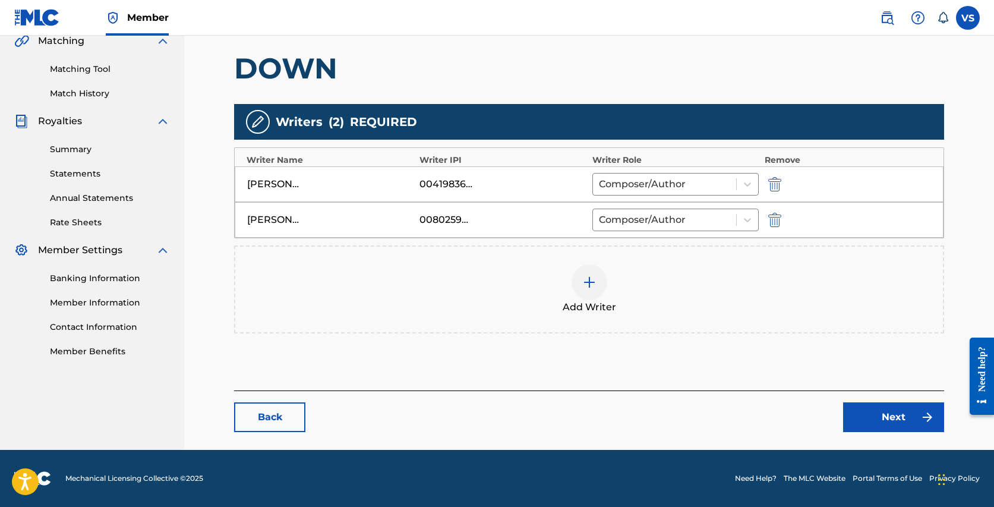
click at [586, 281] on img at bounding box center [589, 282] width 14 height 14
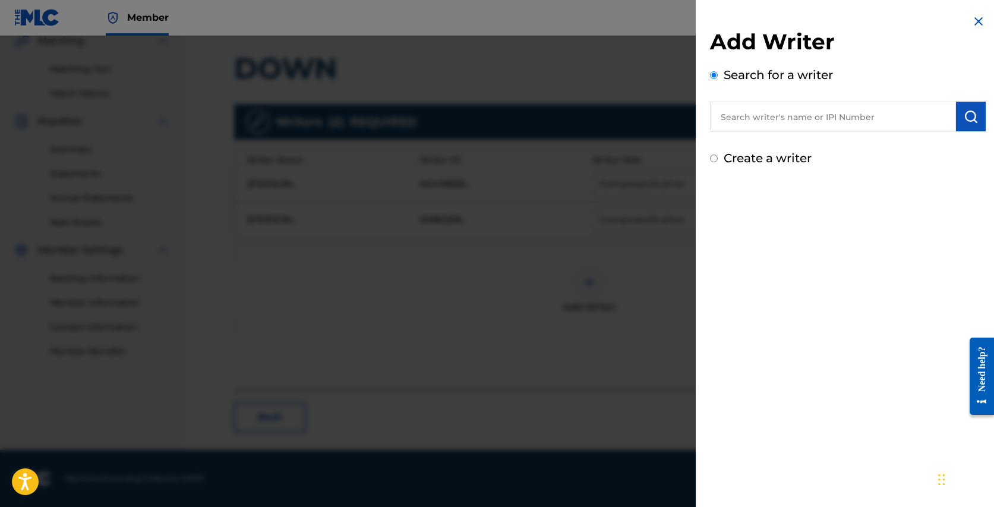
click at [838, 119] on input "text" at bounding box center [833, 117] width 246 height 30
paste input "[PERSON_NAME], [PERSON_NAME] (BMI) 15%"
drag, startPoint x: 827, startPoint y: 119, endPoint x: 893, endPoint y: 116, distance: 66.0
click at [893, 118] on input "[PERSON_NAME], [PERSON_NAME] (BMI) 15%" at bounding box center [833, 117] width 246 height 30
type input "[PERSON_NAME], [PERSON_NAME]"
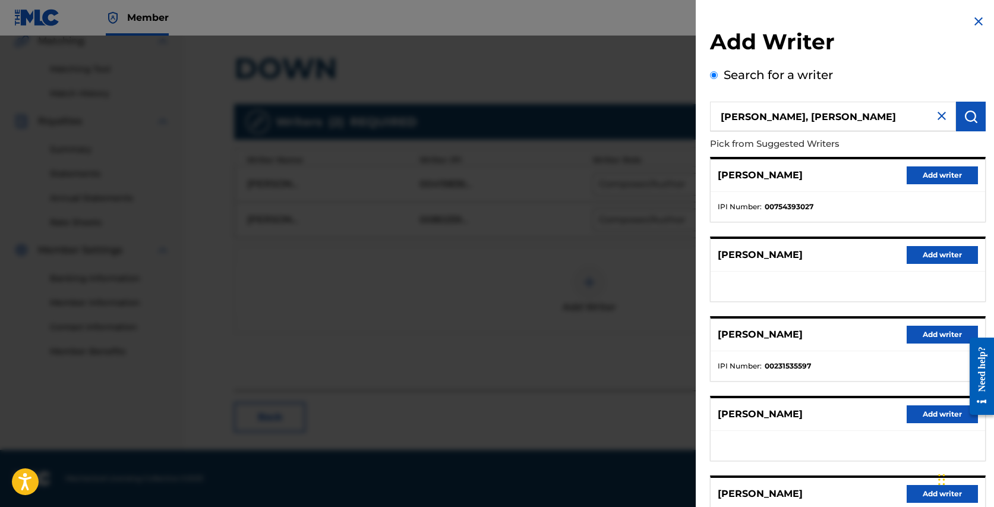
click at [923, 173] on button "Add writer" at bounding box center [941, 175] width 71 height 18
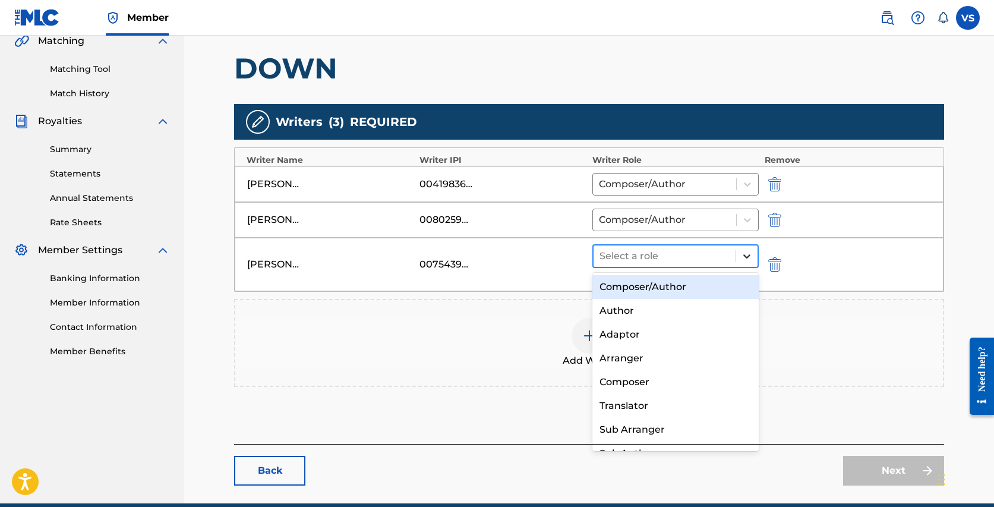
click at [744, 254] on icon at bounding box center [747, 256] width 12 height 12
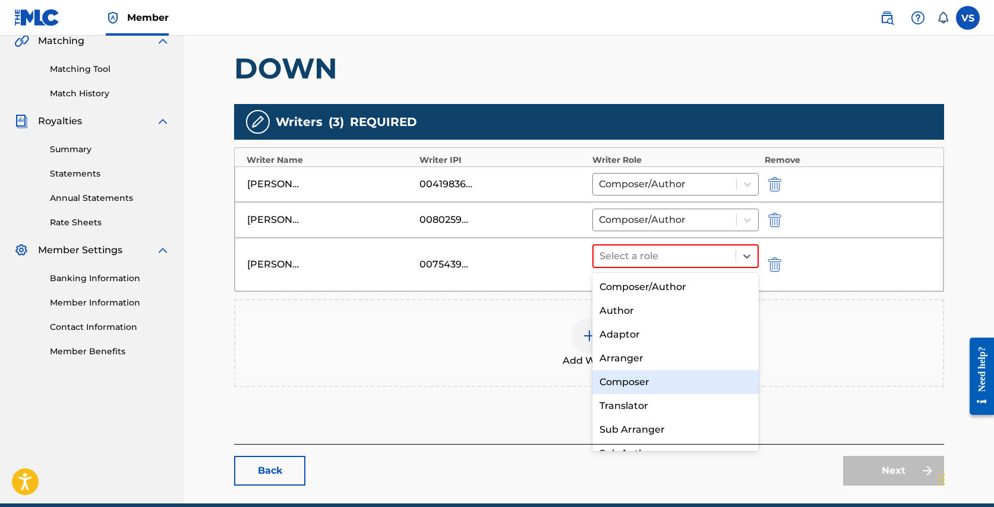
click at [621, 375] on div "Composer" at bounding box center [675, 382] width 166 height 24
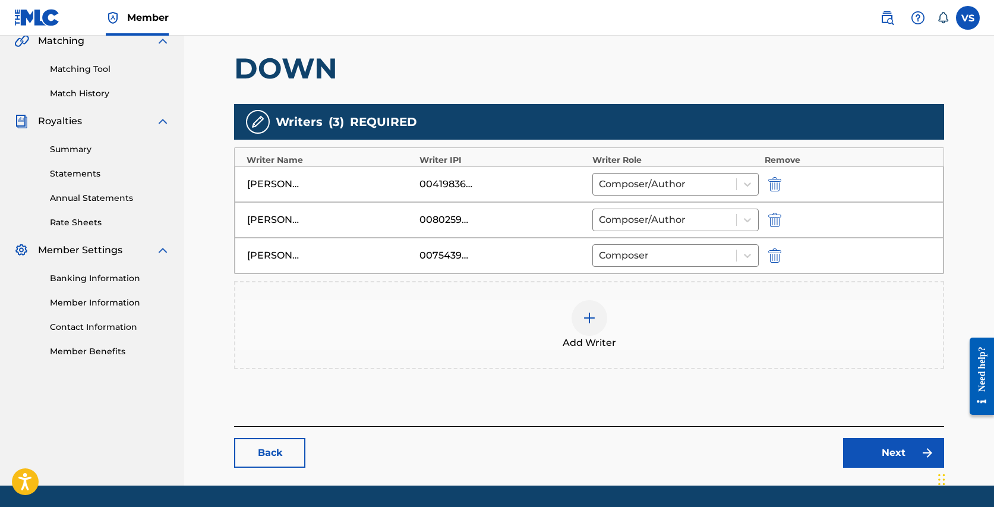
click at [890, 451] on link "Next" at bounding box center [893, 453] width 101 height 30
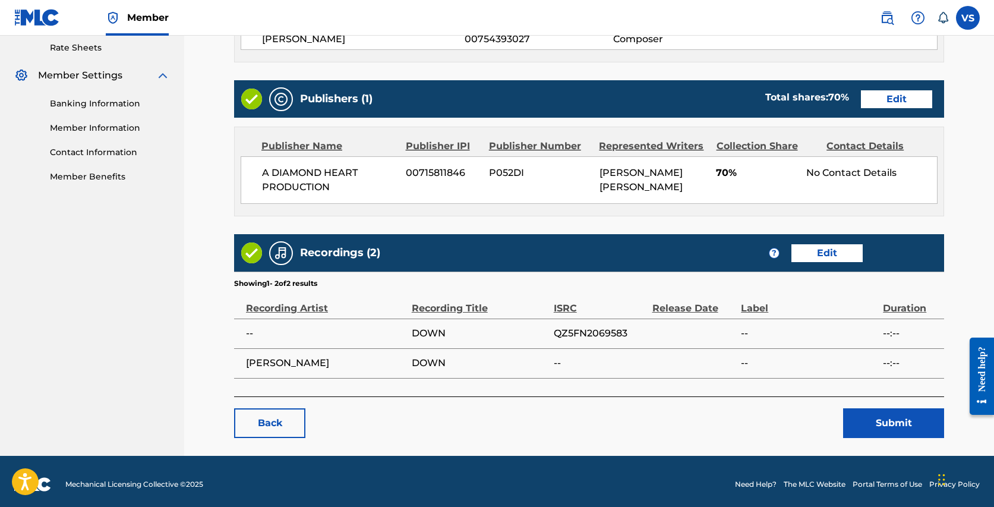
scroll to position [462, 0]
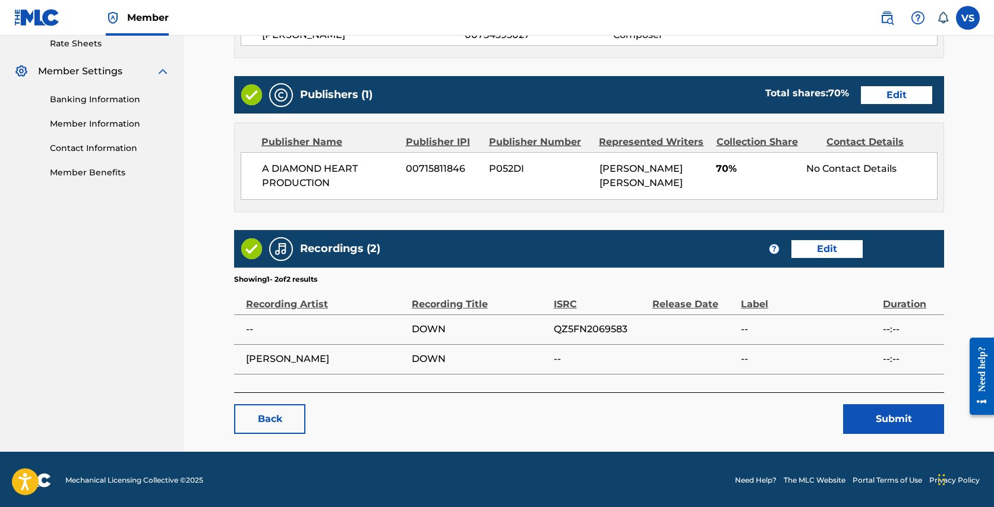
click at [907, 415] on button "Submit" at bounding box center [893, 419] width 101 height 30
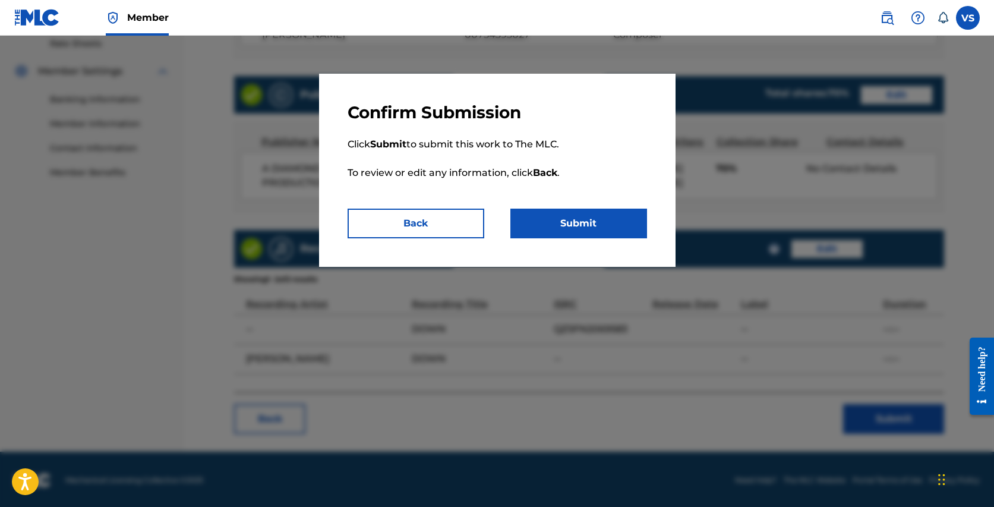
click at [572, 229] on button "Submit" at bounding box center [578, 223] width 137 height 30
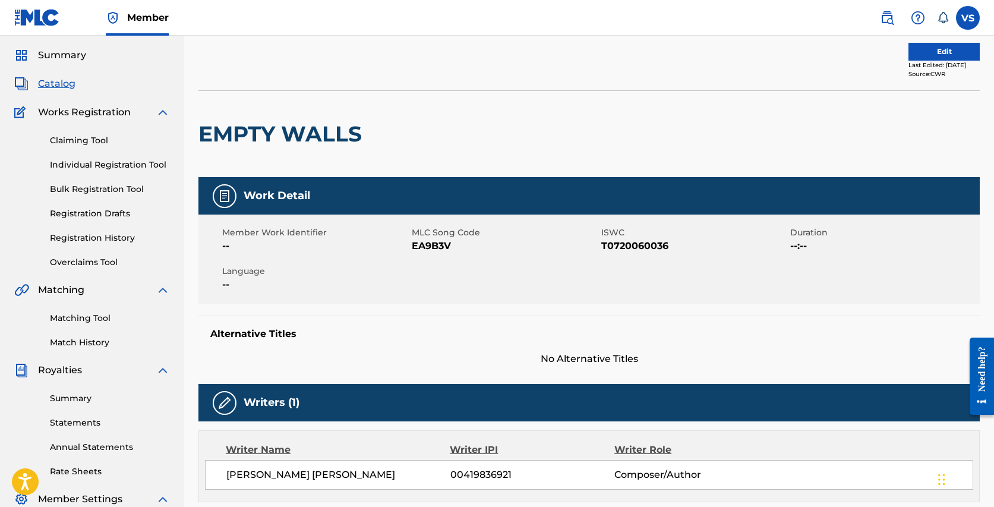
scroll to position [18, 0]
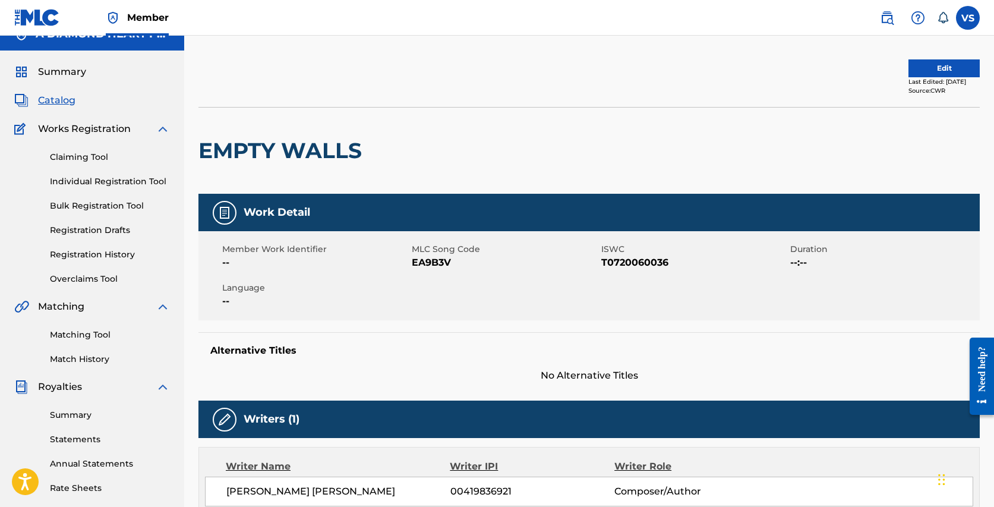
click at [937, 65] on button "Edit" at bounding box center [943, 68] width 71 height 18
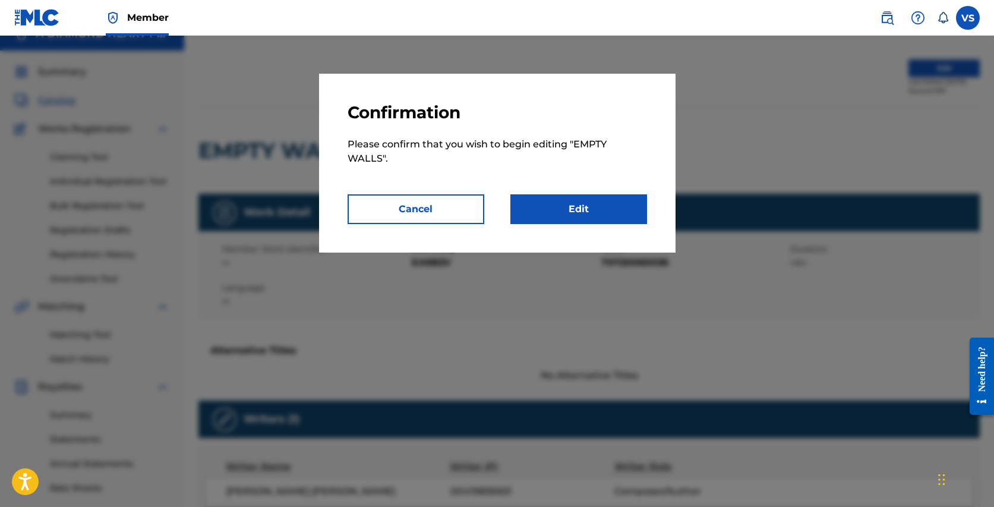
click at [577, 214] on link "Edit" at bounding box center [578, 209] width 137 height 30
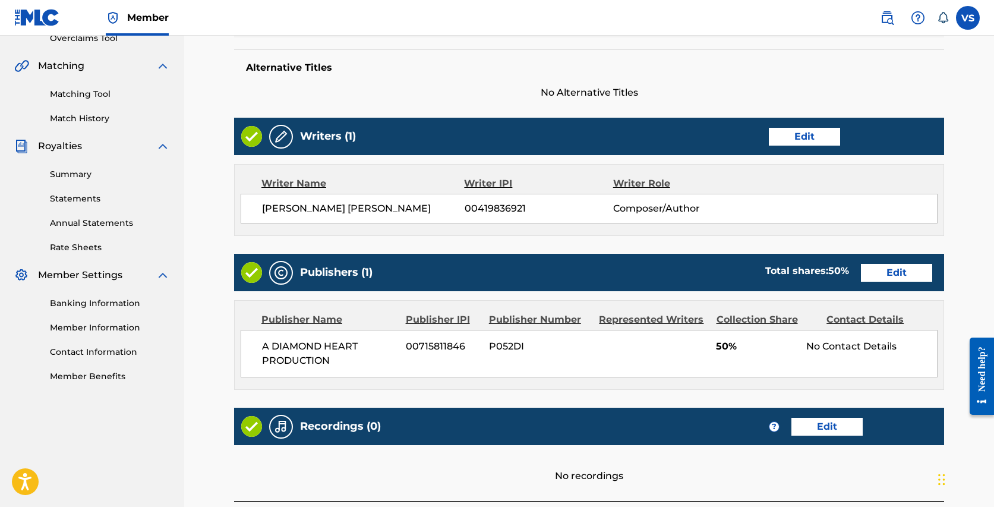
scroll to position [269, 0]
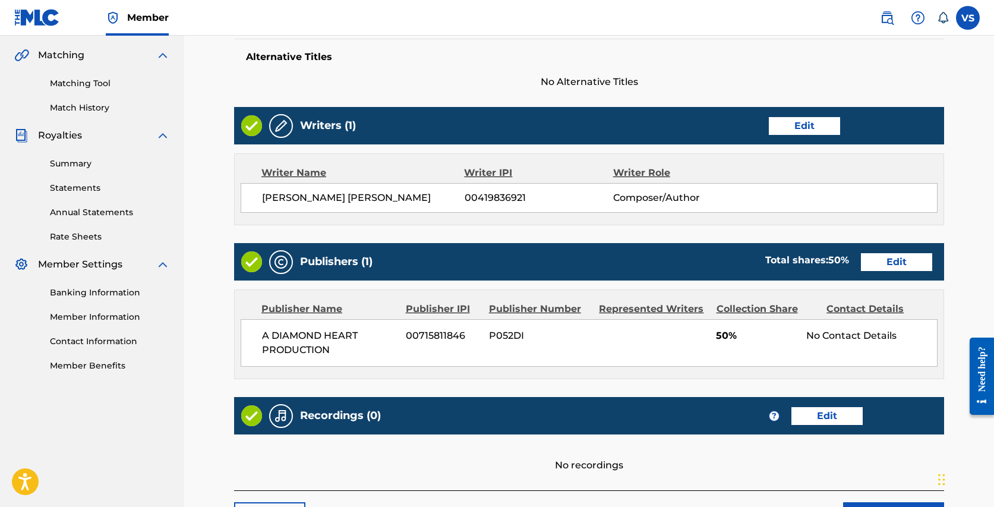
click at [915, 264] on link "Edit" at bounding box center [896, 262] width 71 height 18
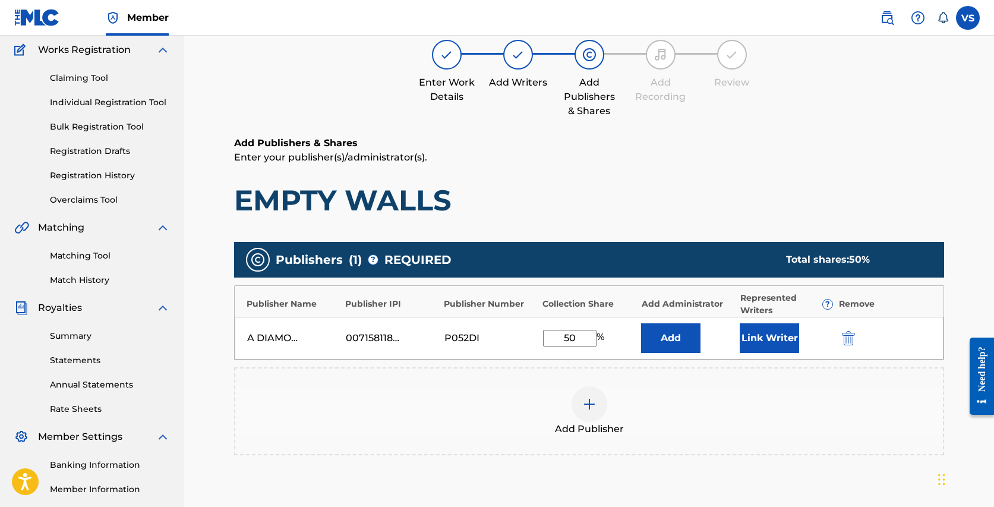
scroll to position [107, 0]
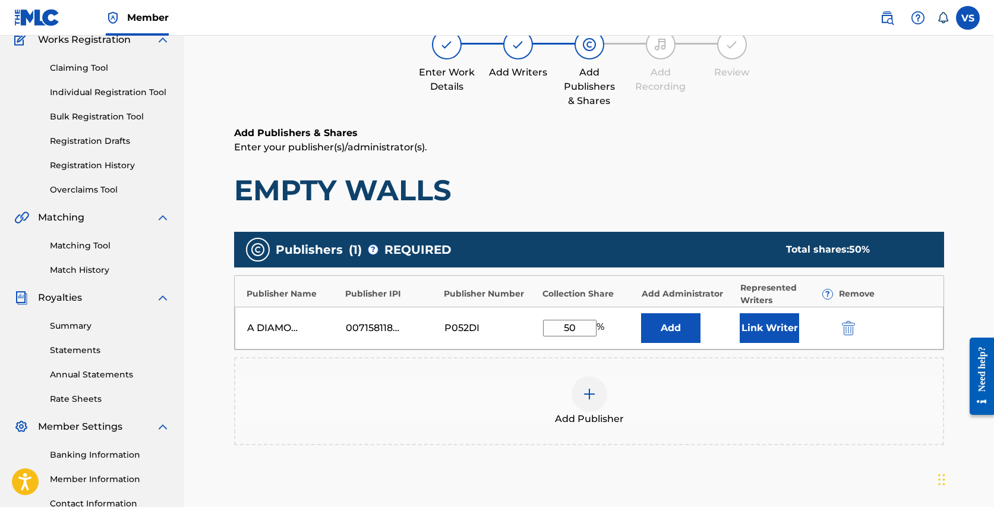
click at [570, 328] on input "50" at bounding box center [569, 327] width 53 height 17
type input "100"
click at [768, 325] on button "Link Writer" at bounding box center [768, 328] width 59 height 30
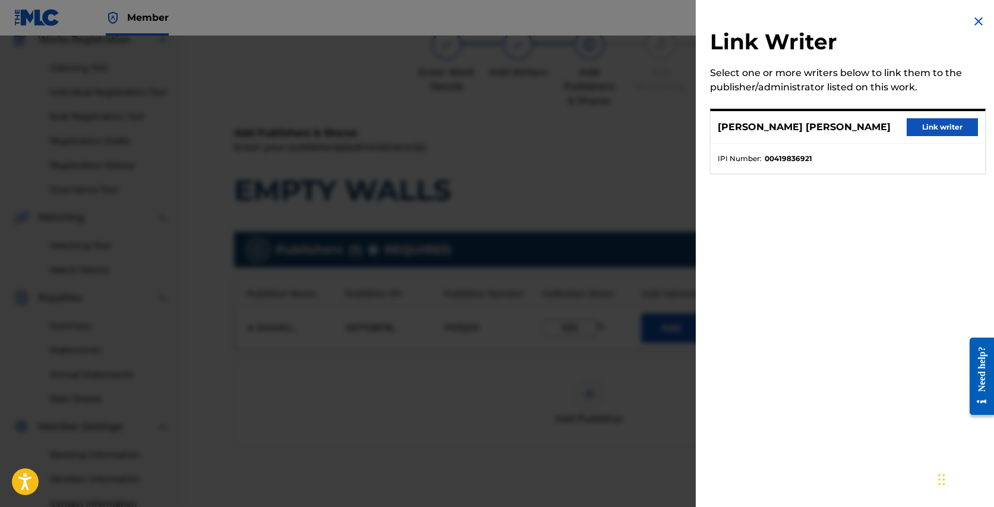
click at [932, 128] on button "Link writer" at bounding box center [941, 127] width 71 height 18
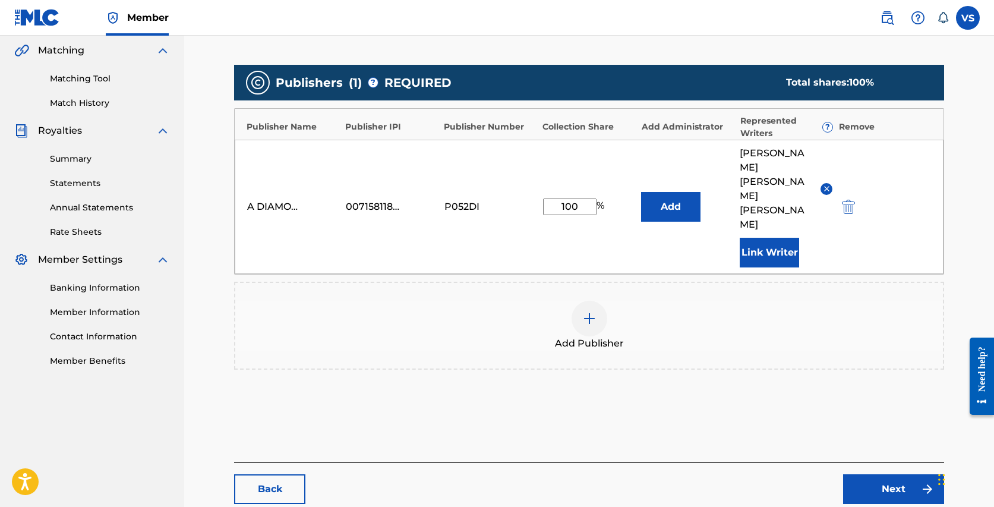
scroll to position [303, 0]
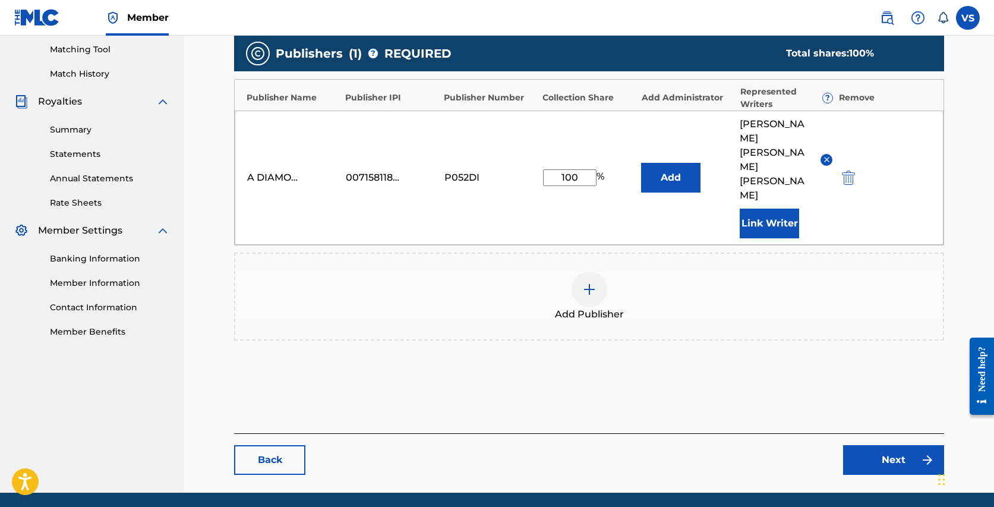
click at [891, 445] on link "Next" at bounding box center [893, 460] width 101 height 30
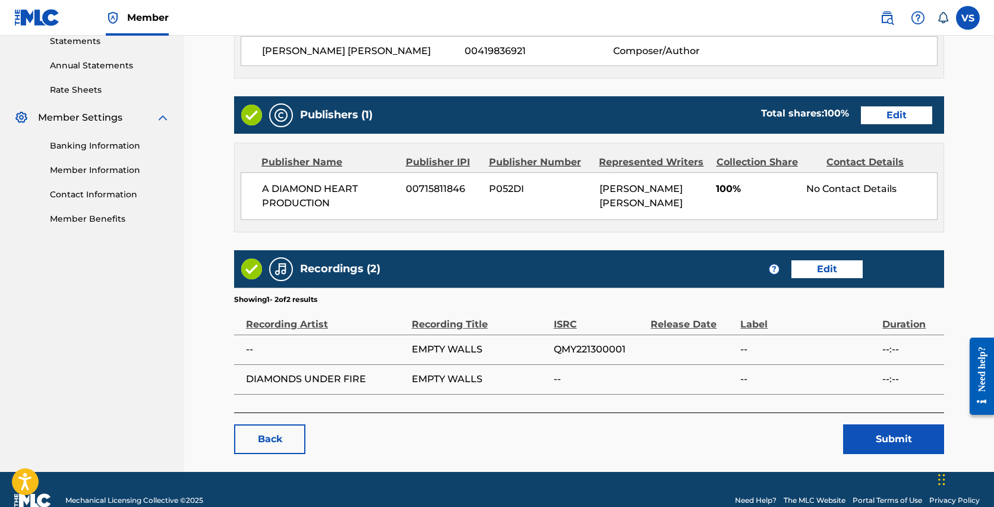
scroll to position [436, 0]
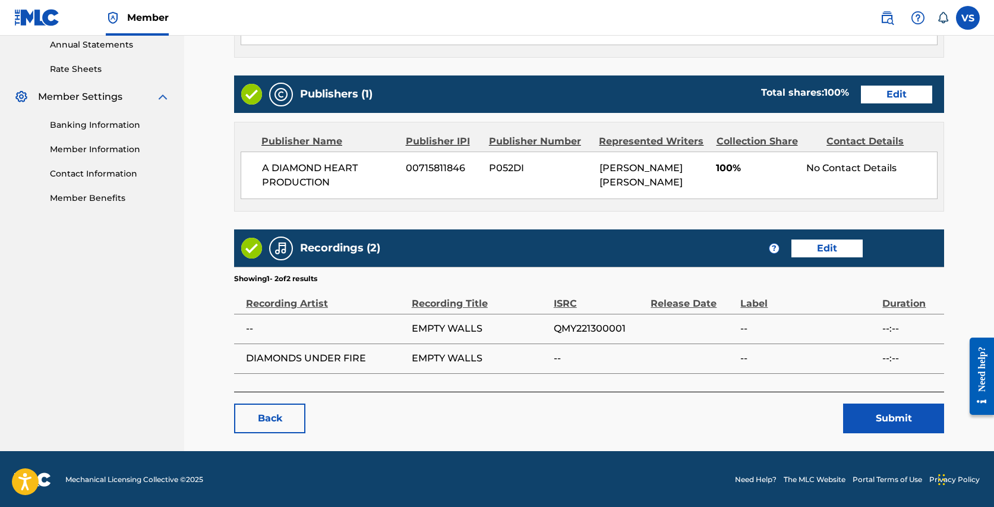
click at [884, 417] on button "Submit" at bounding box center [893, 418] width 101 height 30
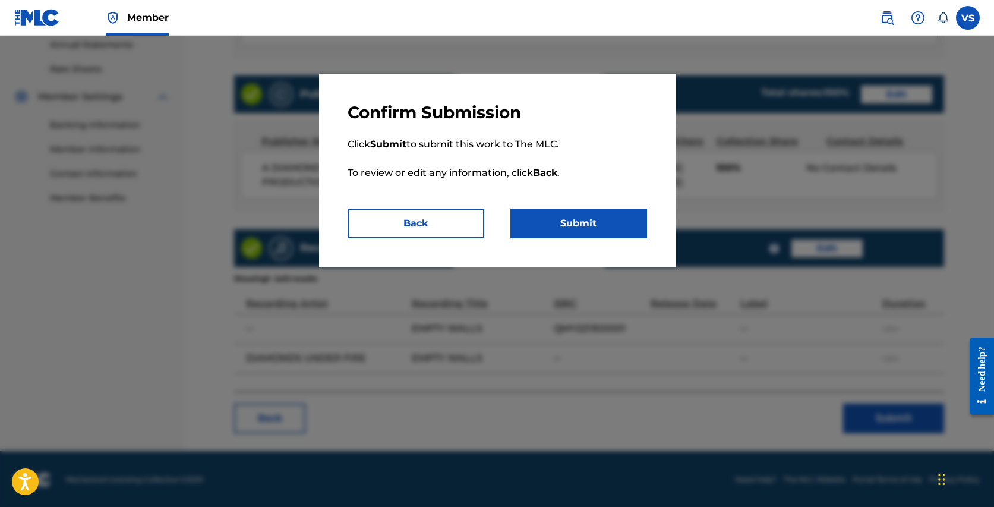
click at [600, 227] on button "Submit" at bounding box center [578, 223] width 137 height 30
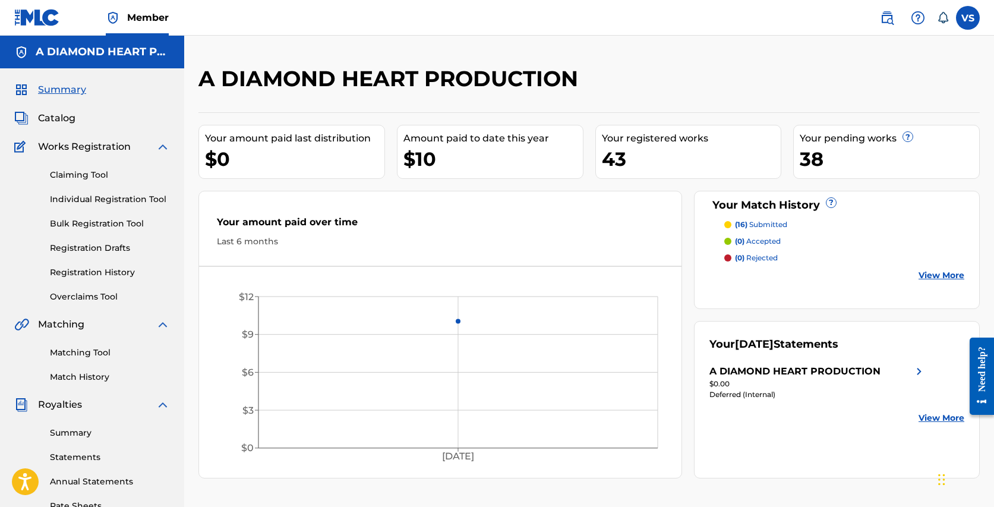
click at [65, 119] on span "Catalog" at bounding box center [56, 118] width 37 height 14
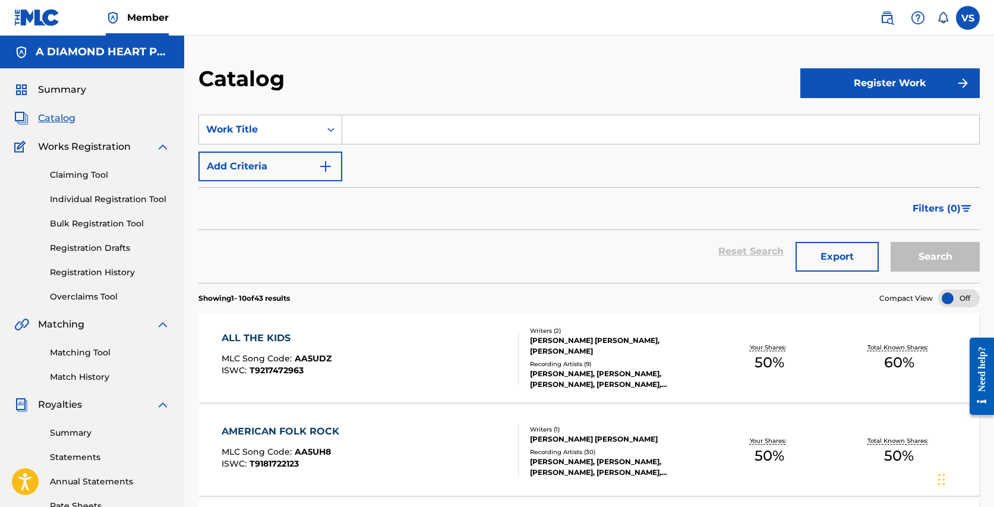
click at [433, 130] on input "Search Form" at bounding box center [660, 129] width 637 height 29
paste input "Something to believe in"
type input "Something to believe in"
click at [328, 165] on img "Search Form" at bounding box center [325, 166] width 14 height 14
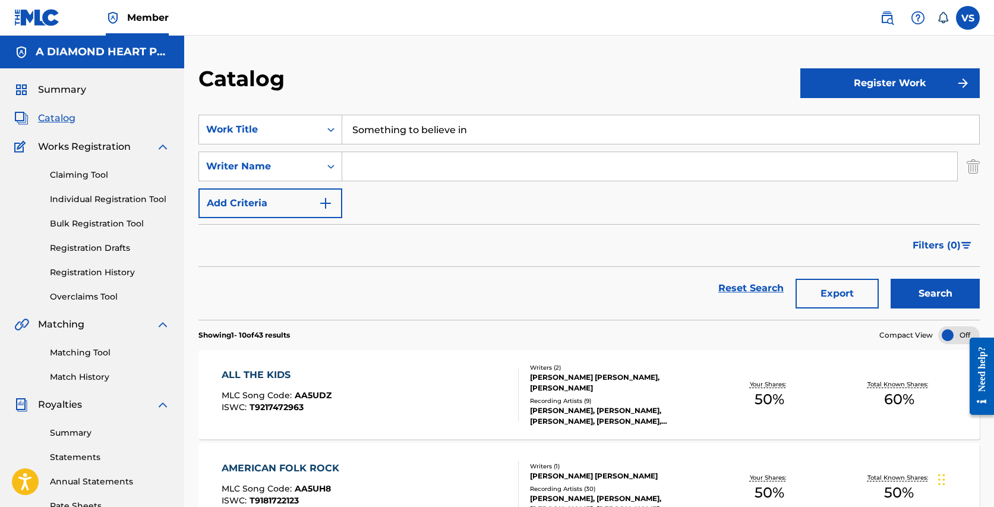
click at [366, 168] on input "Search Form" at bounding box center [649, 166] width 615 height 29
type input "[PERSON_NAME]"
click at [890, 279] on button "Search" at bounding box center [934, 294] width 89 height 30
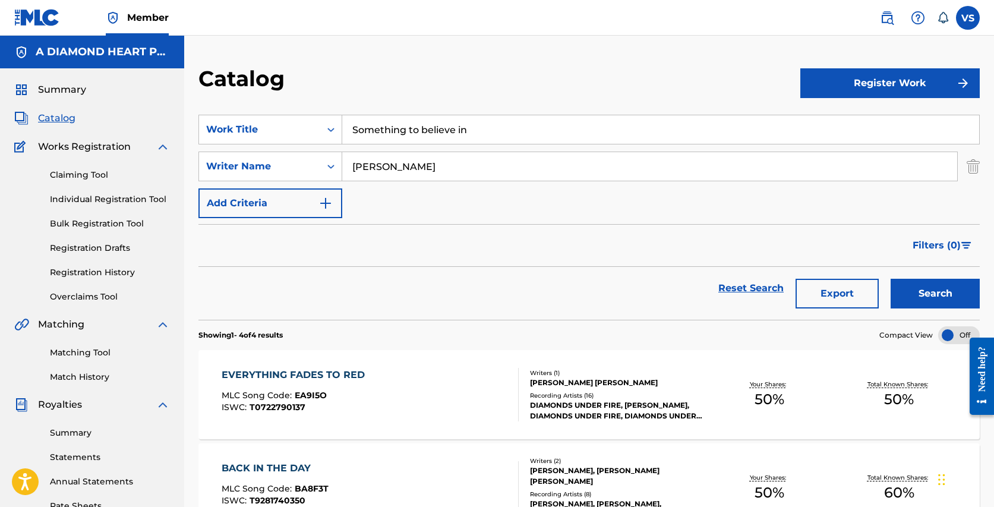
click at [425, 128] on input "Something to believe in" at bounding box center [660, 129] width 637 height 29
click at [462, 128] on input "Something to Believe in" at bounding box center [660, 129] width 637 height 29
type input "Something to Believe In"
click at [331, 201] on img "Search Form" at bounding box center [325, 203] width 14 height 14
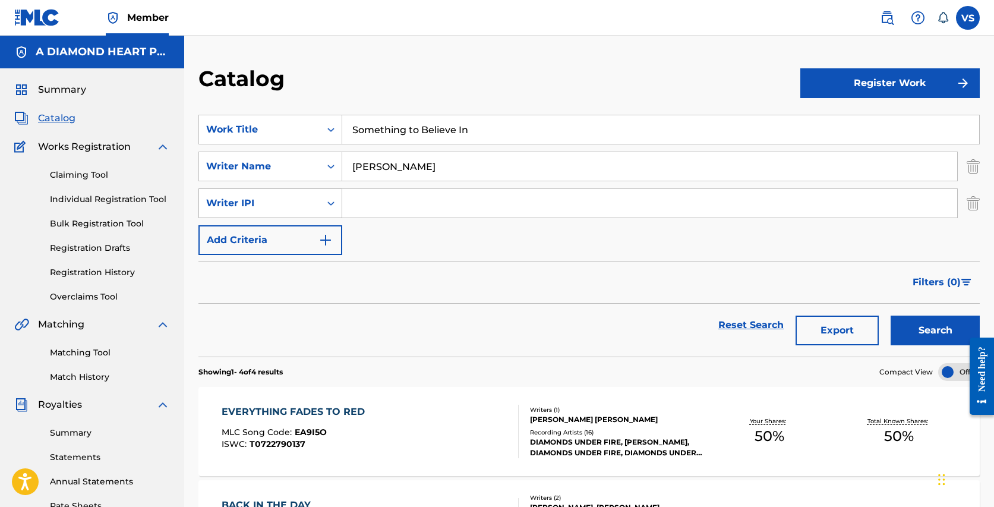
click at [330, 203] on icon "Search Form" at bounding box center [331, 203] width 12 height 12
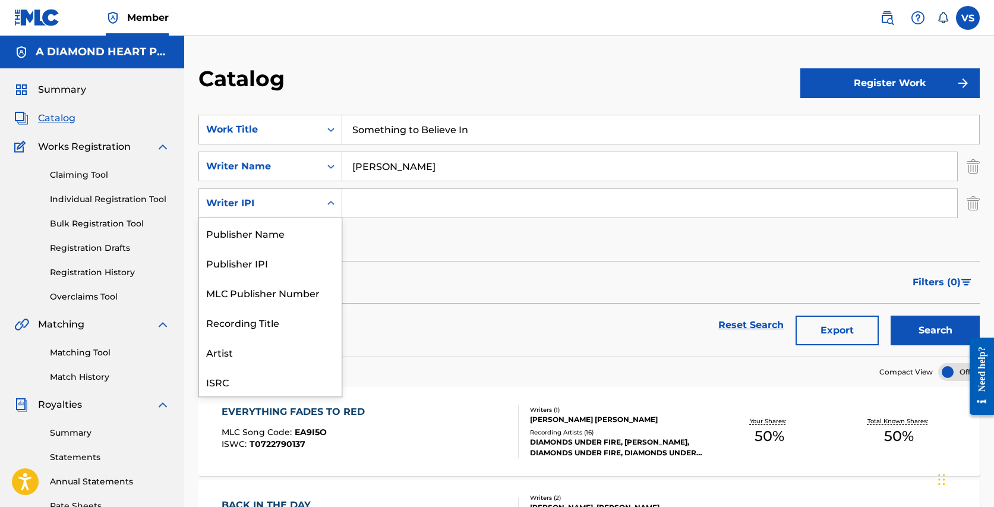
scroll to position [30, 0]
click at [267, 345] on div "ISRC" at bounding box center [270, 352] width 143 height 30
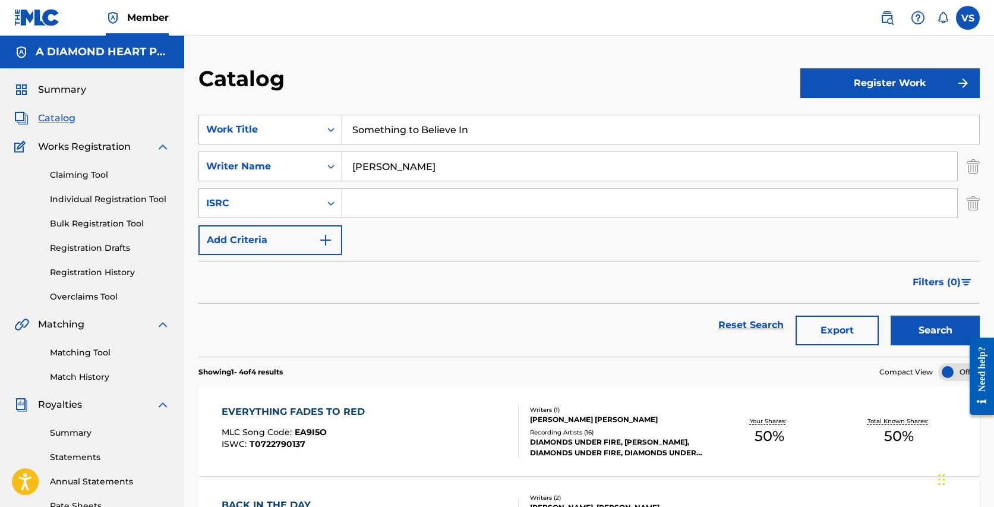
click at [396, 205] on input "Search Form" at bounding box center [649, 203] width 615 height 29
paste input "USLZJ2031831"
type input "USLZJ2031831"
click at [890, 315] on button "Search" at bounding box center [934, 330] width 89 height 30
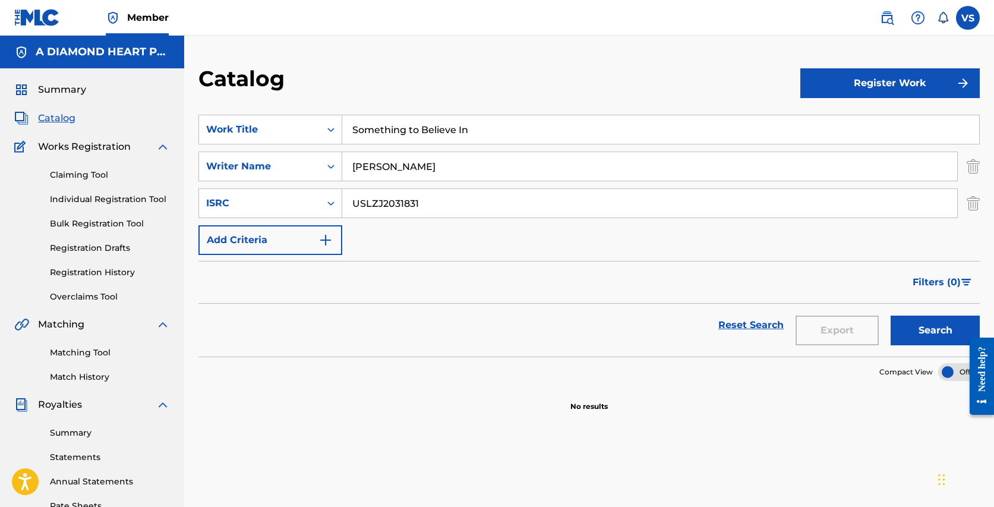
click at [413, 128] on input "Something to Believe In" at bounding box center [660, 129] width 637 height 29
type input "Something To Believe In"
click at [890, 315] on button "Search" at bounding box center [934, 330] width 89 height 30
click at [821, 84] on button "Register Work" at bounding box center [889, 83] width 179 height 30
click at [818, 118] on link "Individual" at bounding box center [889, 121] width 179 height 29
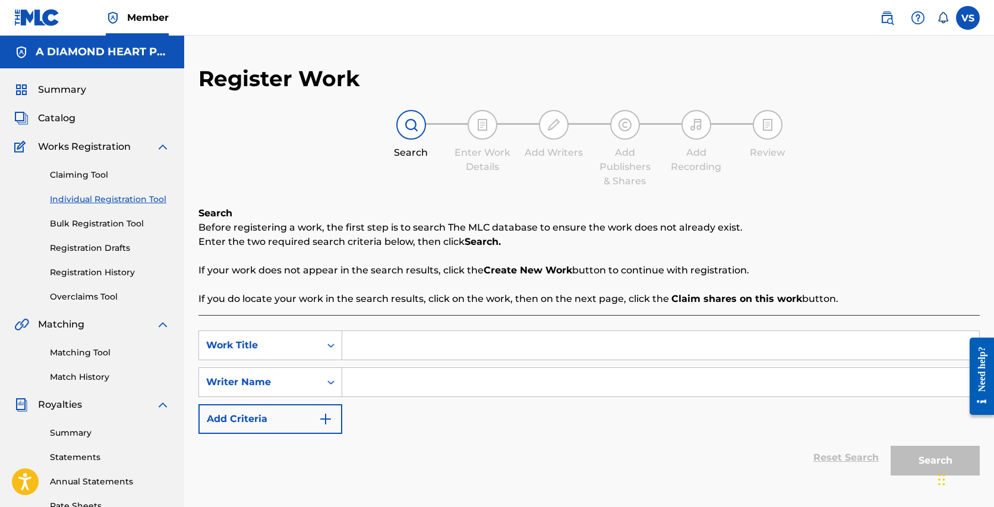
click at [370, 350] on input "Search Form" at bounding box center [660, 345] width 637 height 29
click at [438, 346] on input "Something To BElieve" at bounding box center [660, 345] width 637 height 29
type input "Something To BEieve"
click at [96, 351] on link "Matching Tool" at bounding box center [110, 352] width 120 height 12
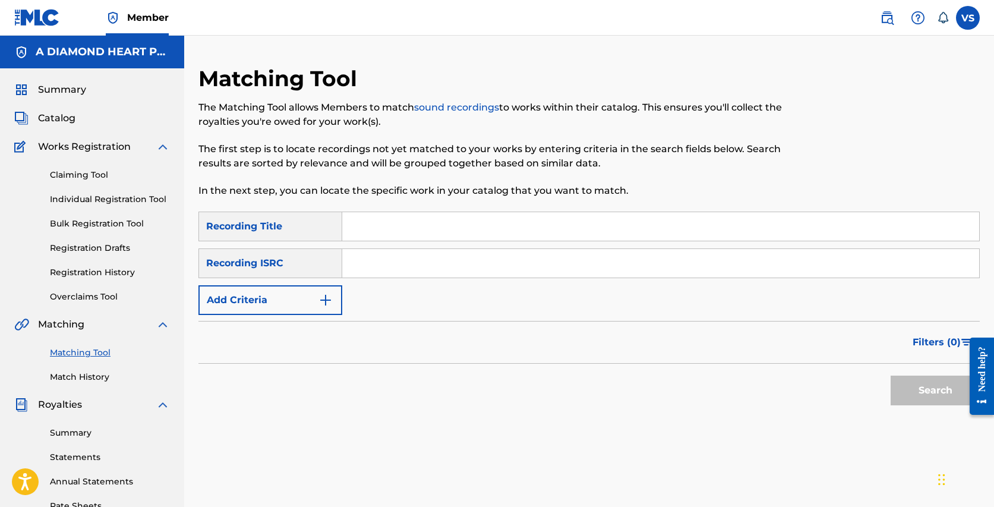
click at [382, 226] on input "Search Form" at bounding box center [660, 226] width 637 height 29
type input "Something To Believe IN"
click at [400, 264] on input "Search Form" at bounding box center [660, 263] width 637 height 29
paste input "USLZJ2031831"
type input "USLZJ2031831"
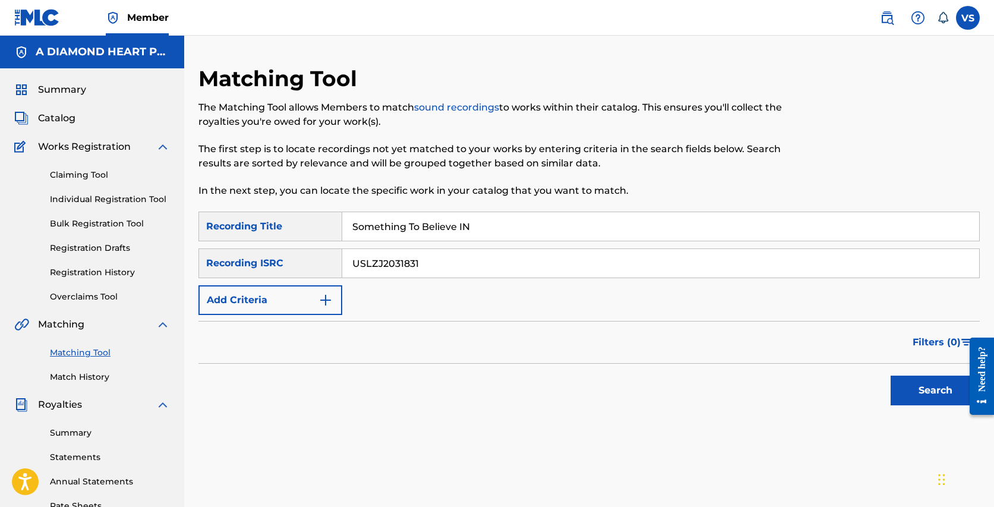
click at [890, 375] on button "Search" at bounding box center [934, 390] width 89 height 30
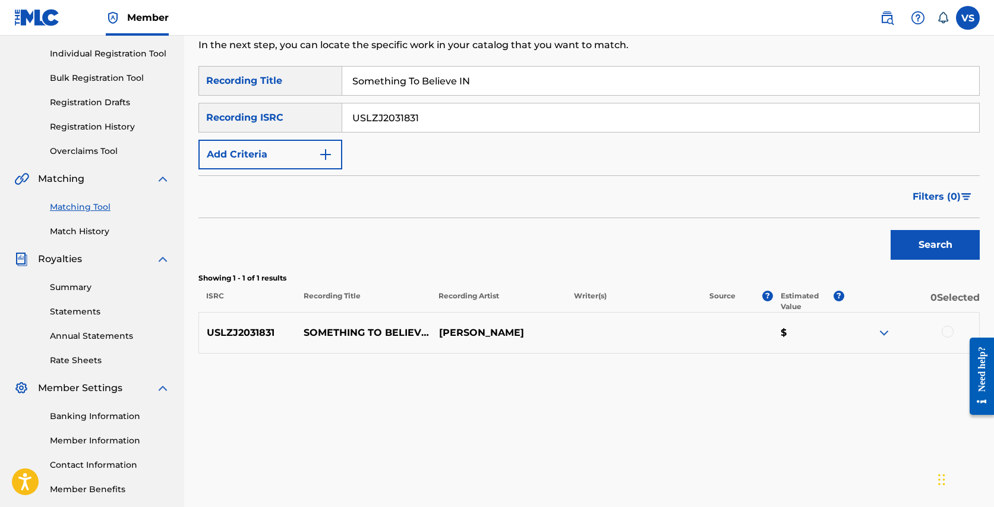
scroll to position [148, 0]
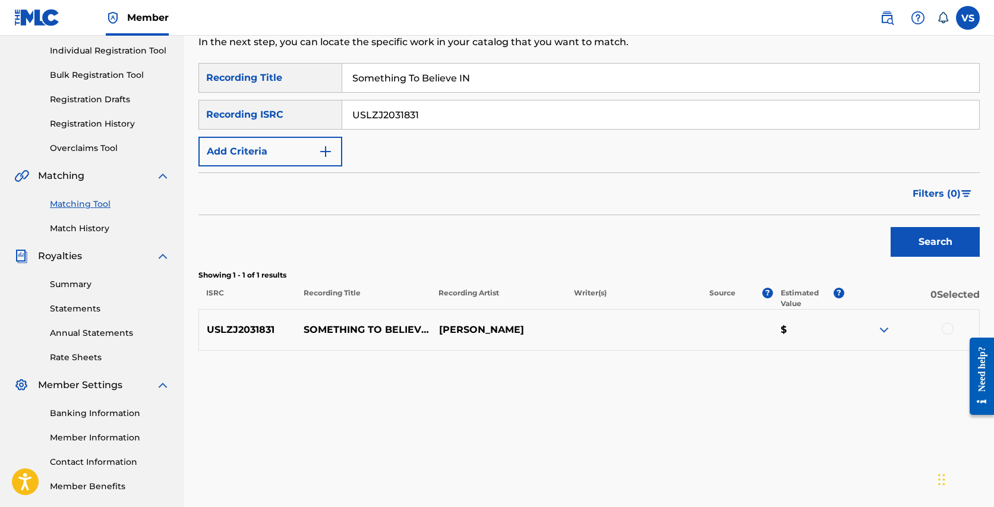
click at [525, 330] on p "[PERSON_NAME]" at bounding box center [498, 329] width 135 height 14
click at [950, 328] on div at bounding box center [947, 328] width 12 height 12
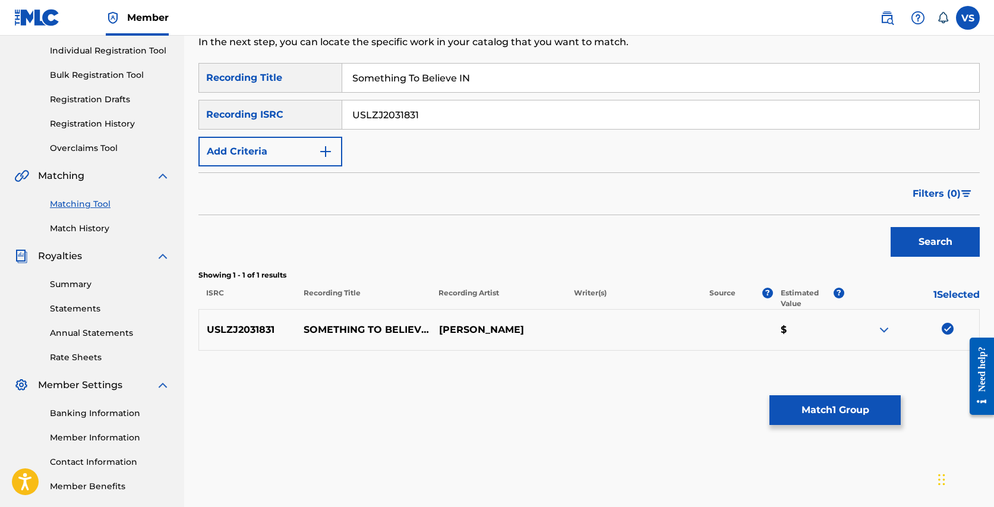
click at [859, 407] on button "Match 1 Group" at bounding box center [834, 410] width 131 height 30
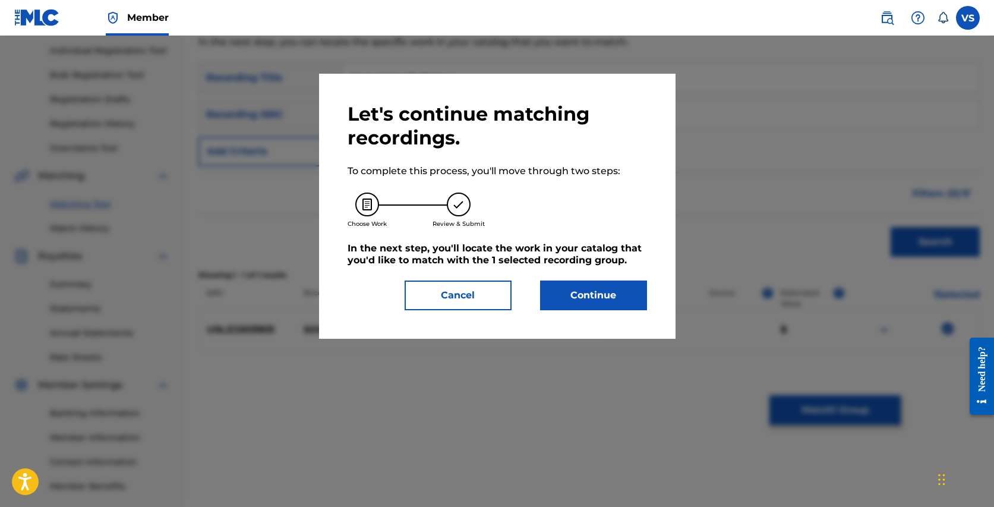
click at [600, 299] on button "Continue" at bounding box center [593, 295] width 107 height 30
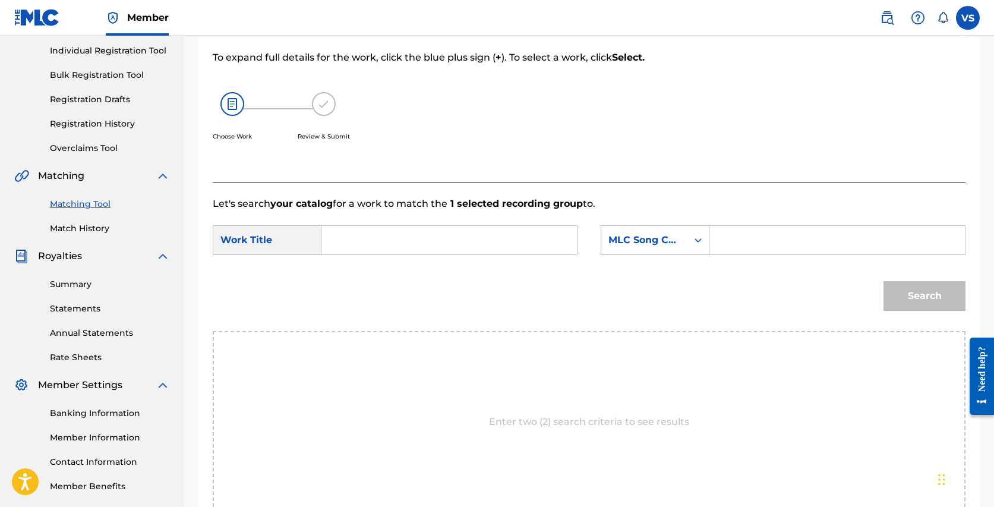
click at [513, 235] on input "Search Form" at bounding box center [448, 240] width 235 height 29
type input "Something To Believe In"
click at [726, 268] on form "SearchWithCriteriaa48d74a7-4bbd-471c-a38a-add76a2eaaf9 Work Title Something To …" at bounding box center [589, 271] width 752 height 120
click at [700, 238] on icon "Search Form" at bounding box center [698, 240] width 12 height 12
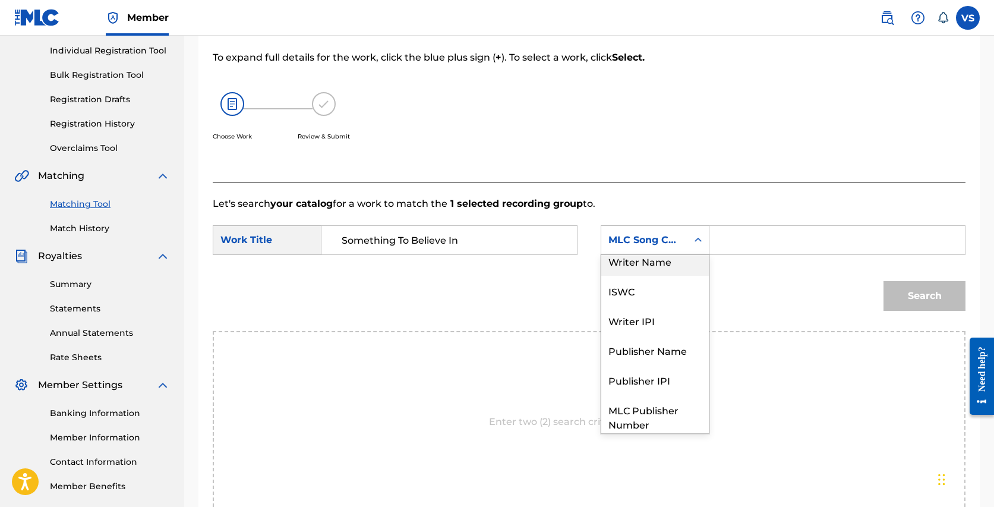
scroll to position [0, 0]
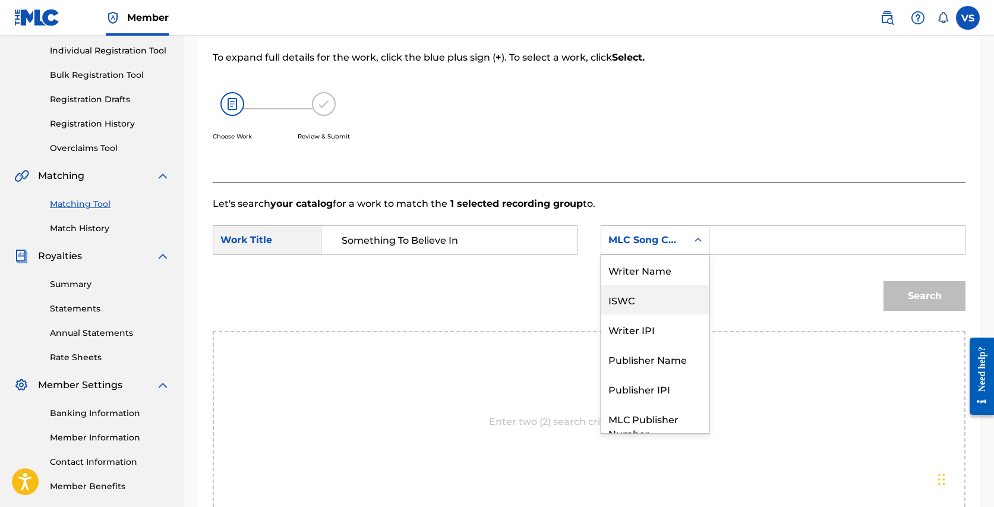
click at [647, 298] on div "ISWC" at bounding box center [654, 299] width 107 height 30
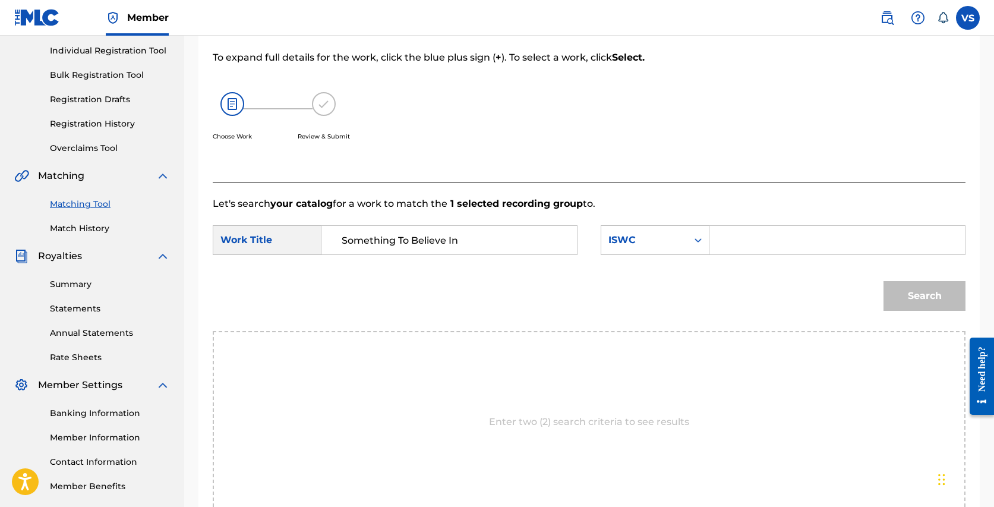
click at [774, 242] on input "Search Form" at bounding box center [836, 240] width 235 height 29
paste input "T3082851529"
type input "T3082851529"
click at [920, 290] on button "Search" at bounding box center [924, 296] width 82 height 30
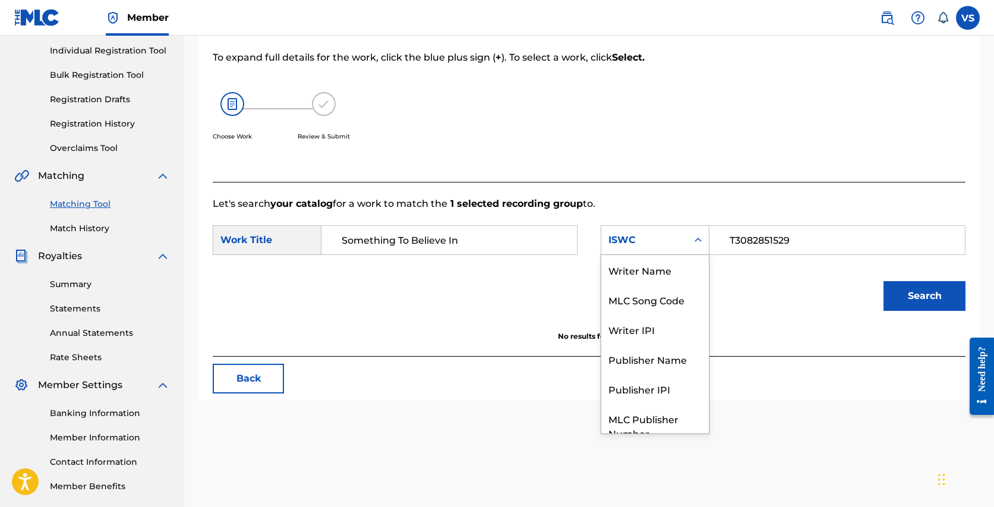
click at [704, 239] on div "Search Form" at bounding box center [697, 239] width 21 height 21
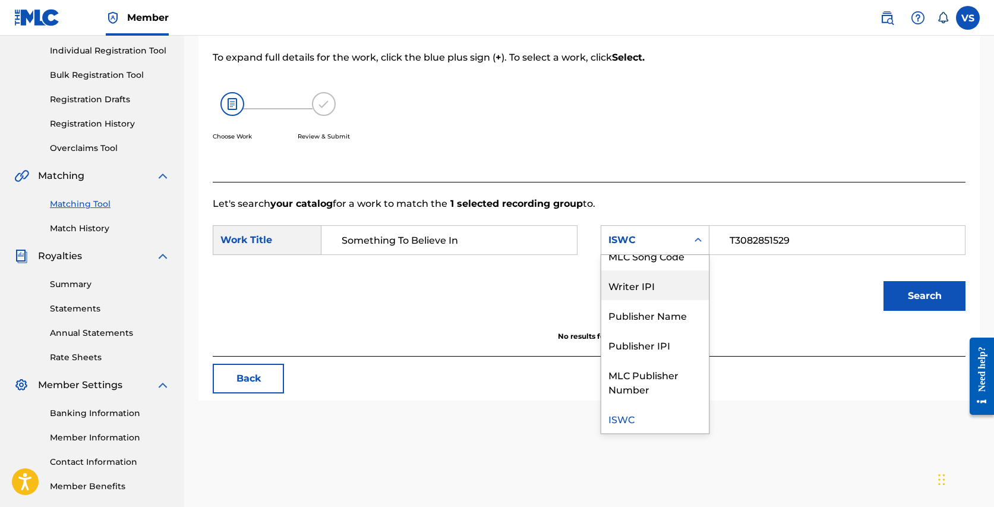
click at [641, 280] on div "Writer IPI" at bounding box center [654, 285] width 107 height 30
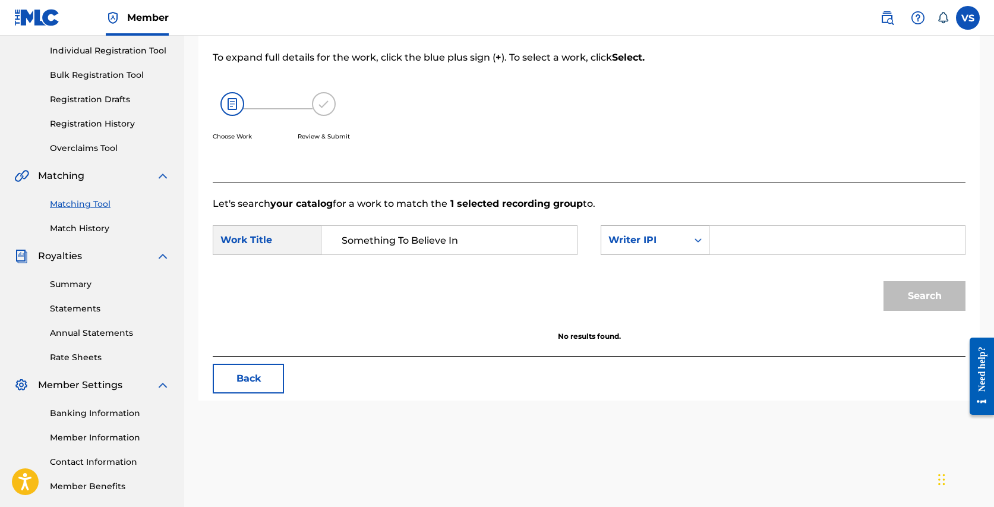
click at [696, 244] on icon "Search Form" at bounding box center [698, 240] width 12 height 12
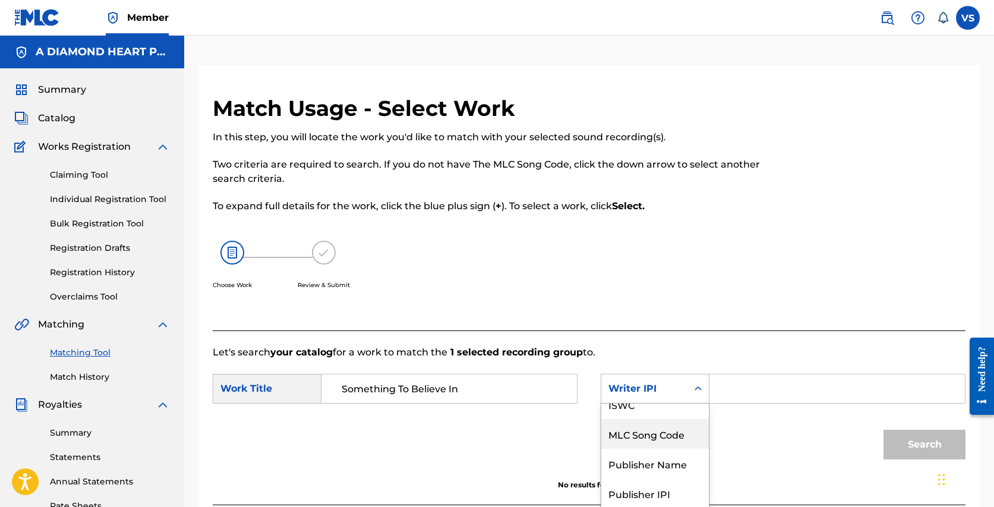
scroll to position [0, 0]
click at [672, 417] on div "Writer Name" at bounding box center [654, 418] width 107 height 30
click at [761, 383] on input "Search Form" at bounding box center [836, 388] width 235 height 29
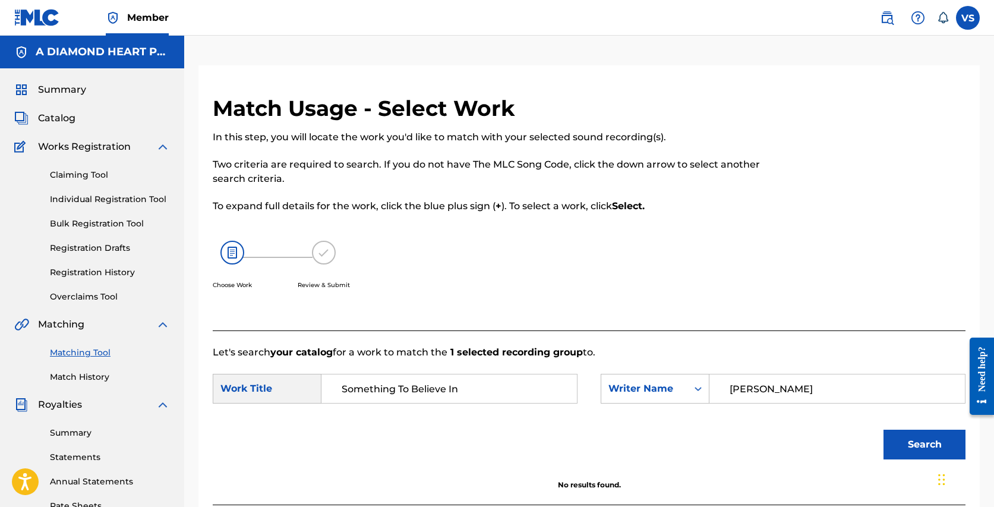
type input "[PERSON_NAME]"
click at [883, 429] on button "Search" at bounding box center [924, 444] width 82 height 30
click at [62, 117] on span "Catalog" at bounding box center [56, 118] width 37 height 14
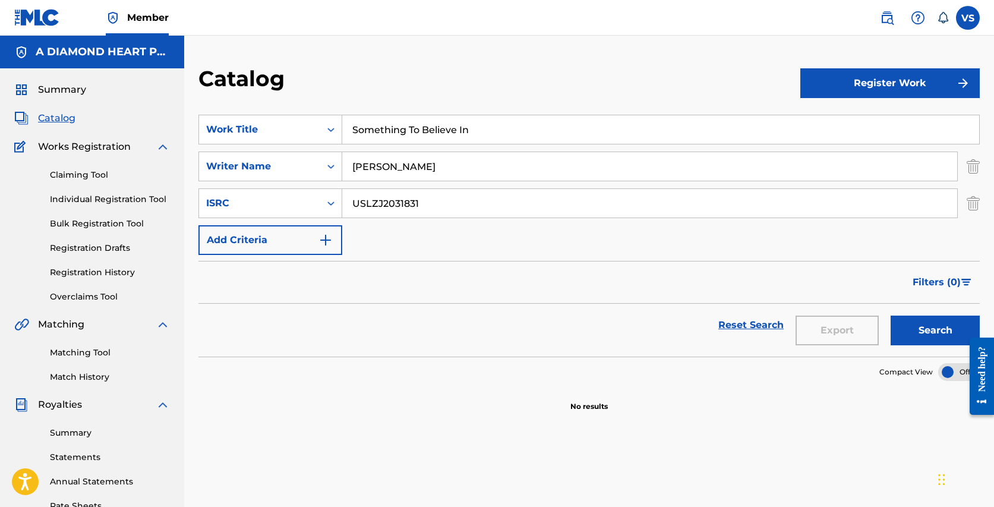
click at [901, 81] on button "Register Work" at bounding box center [889, 83] width 179 height 30
click at [875, 86] on button "Register Work" at bounding box center [889, 83] width 179 height 30
click at [856, 81] on button "Register Work" at bounding box center [889, 83] width 179 height 30
click at [835, 116] on link "Individual" at bounding box center [889, 121] width 179 height 29
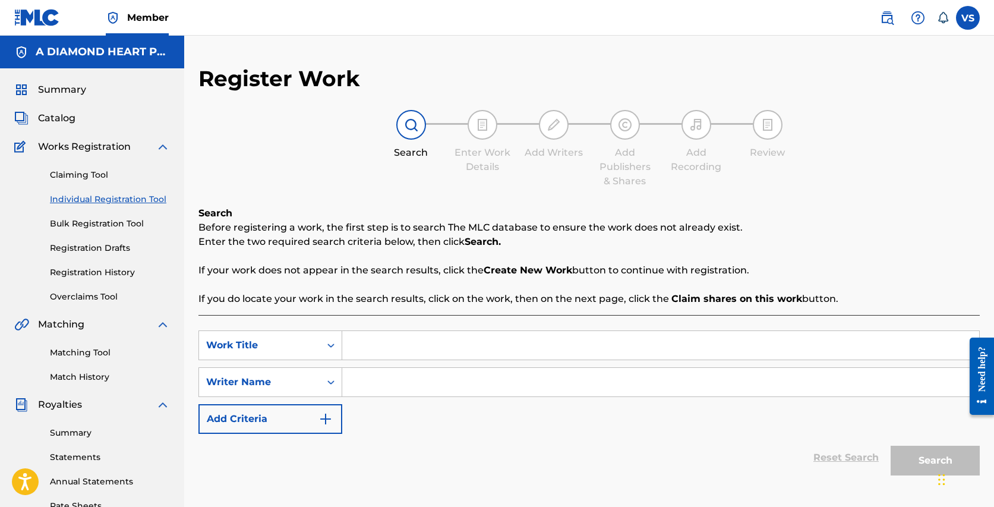
click at [379, 353] on input "Search Form" at bounding box center [660, 345] width 637 height 29
type input "Something To Believe In"
click at [375, 389] on input "Search Form" at bounding box center [660, 382] width 637 height 29
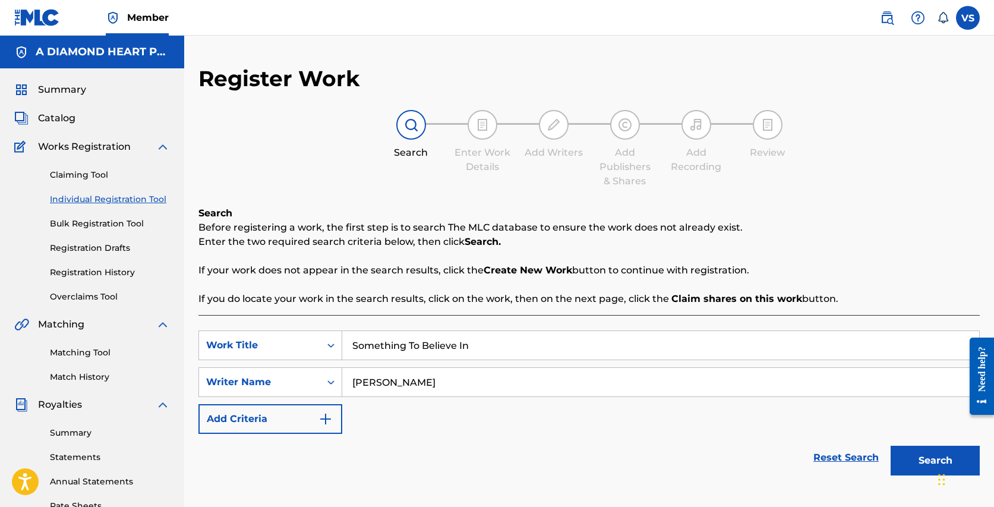
type input "[PERSON_NAME]"
click at [924, 447] on button "Search" at bounding box center [934, 460] width 89 height 30
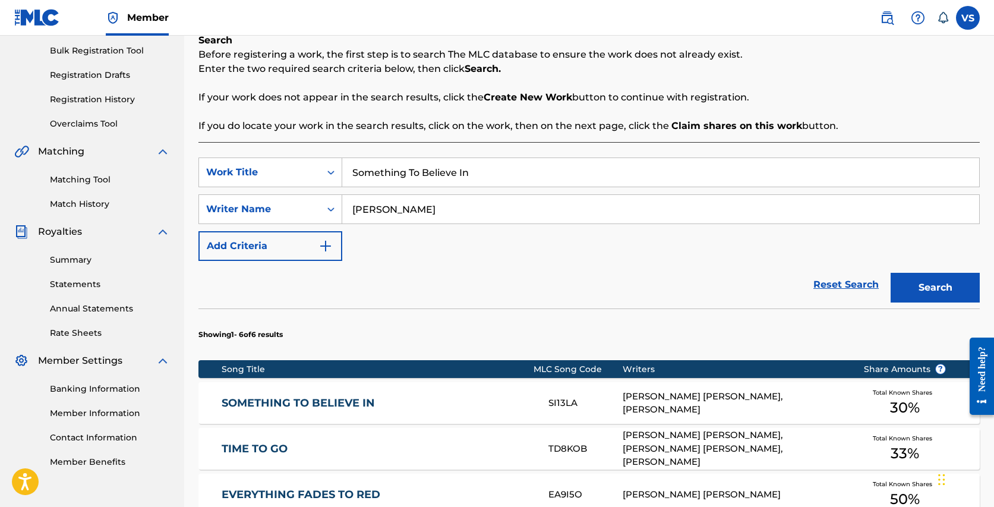
scroll to position [176, 0]
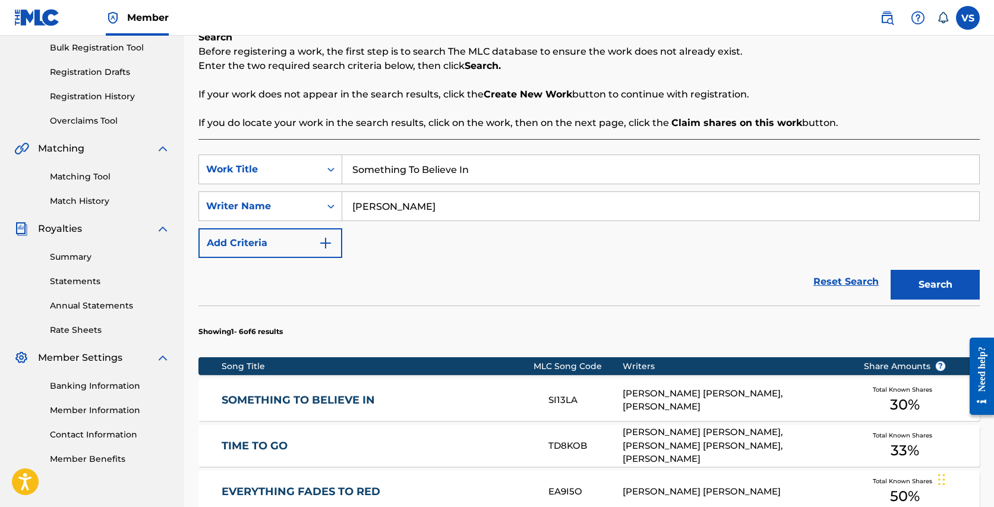
click at [647, 400] on div "[PERSON_NAME] [PERSON_NAME], [PERSON_NAME]" at bounding box center [733, 400] width 223 height 27
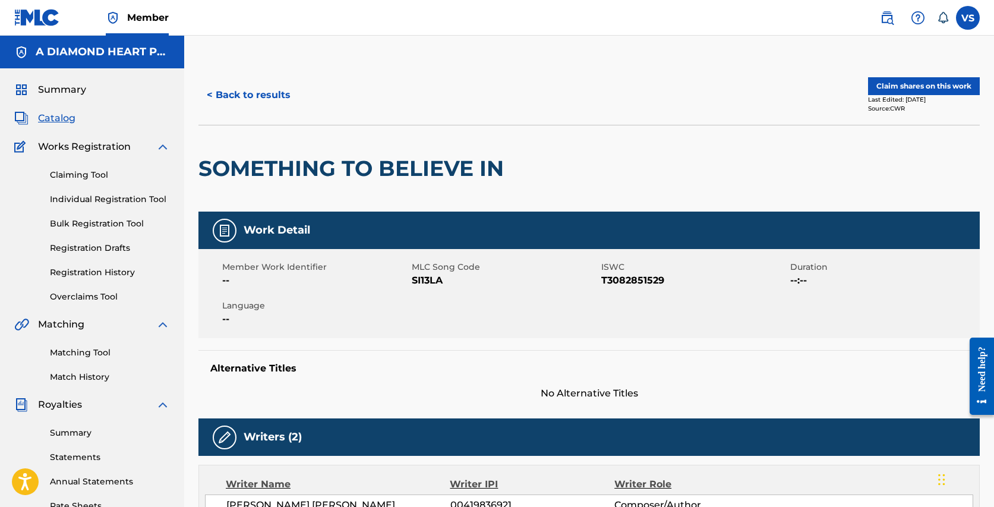
click at [939, 84] on button "Claim shares on this work" at bounding box center [924, 86] width 112 height 18
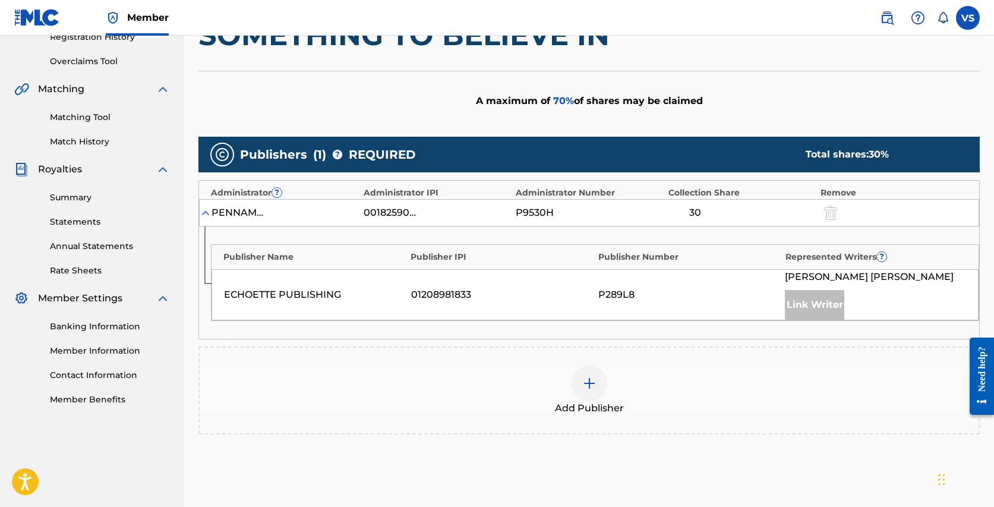
scroll to position [290, 0]
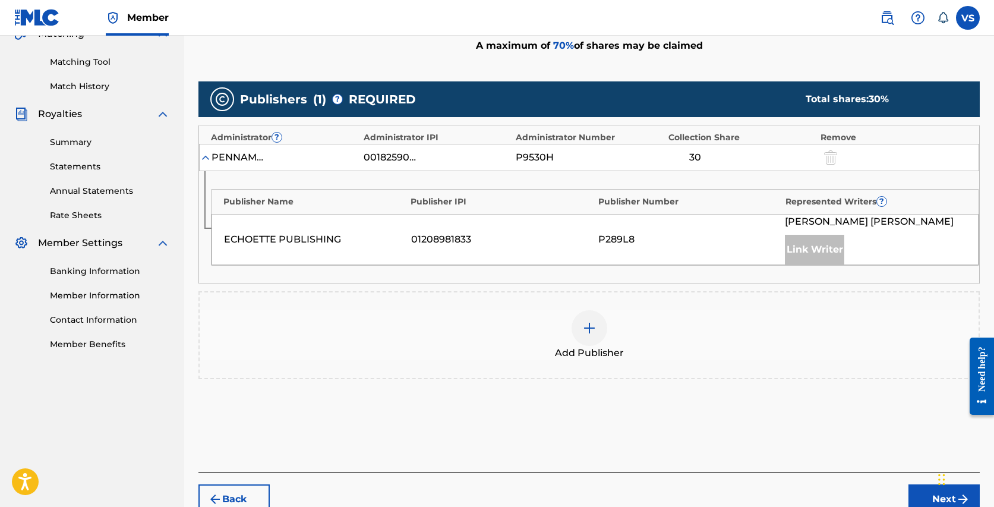
click at [591, 324] on img at bounding box center [589, 328] width 14 height 14
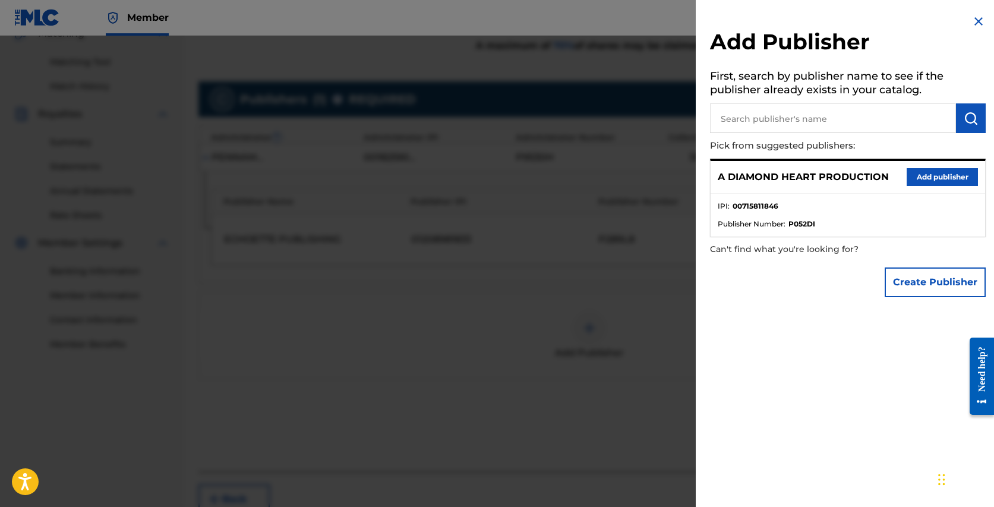
click at [919, 172] on button "Add publisher" at bounding box center [941, 177] width 71 height 18
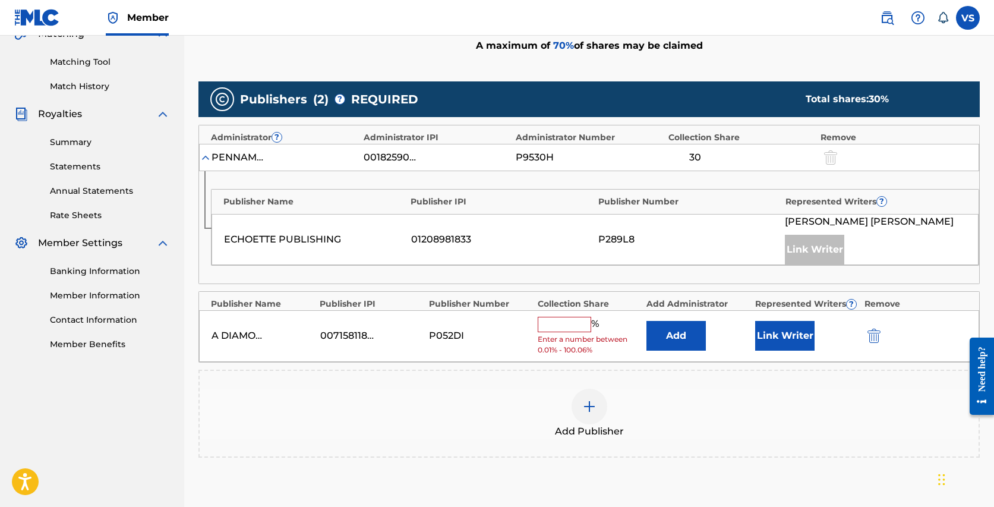
click at [561, 321] on input "text" at bounding box center [563, 324] width 53 height 15
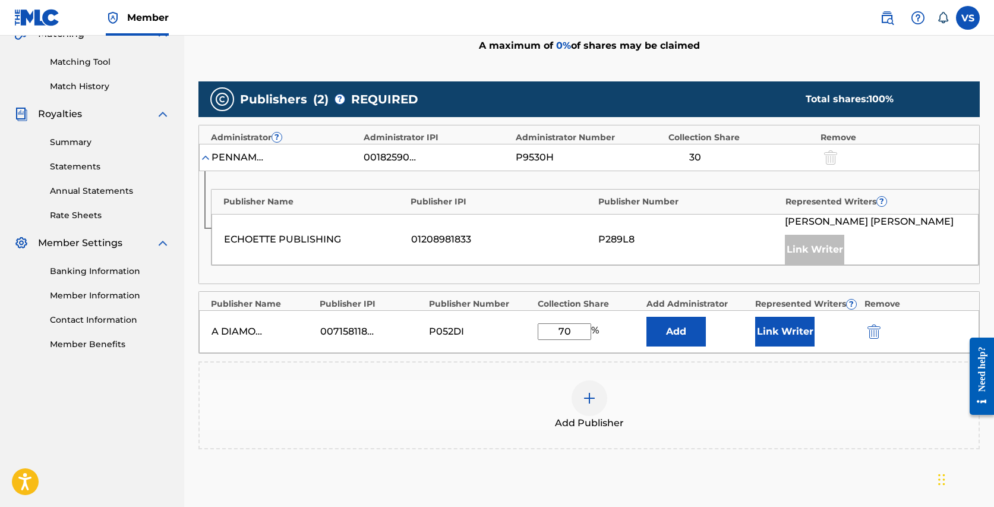
type input "70"
click at [786, 333] on button "Link Writer" at bounding box center [784, 332] width 59 height 30
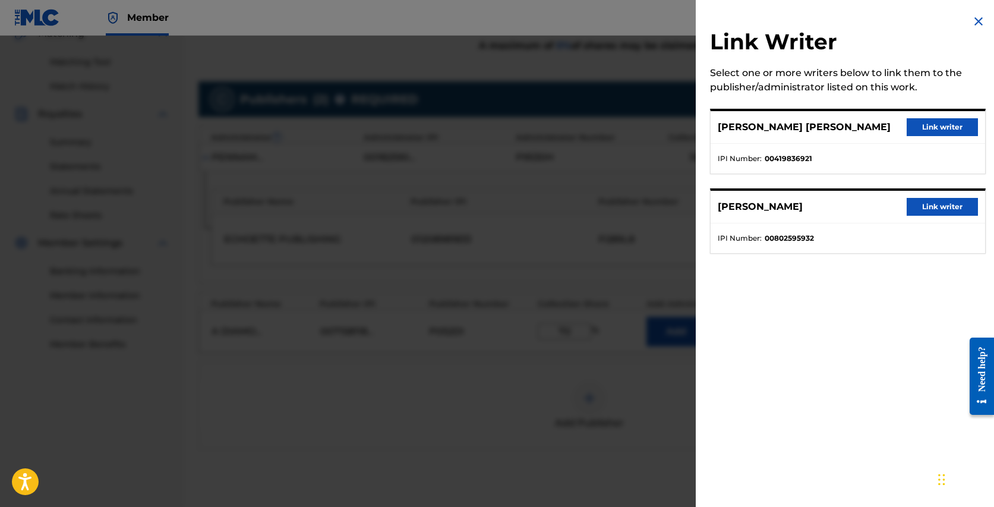
click at [924, 132] on button "Link writer" at bounding box center [941, 127] width 71 height 18
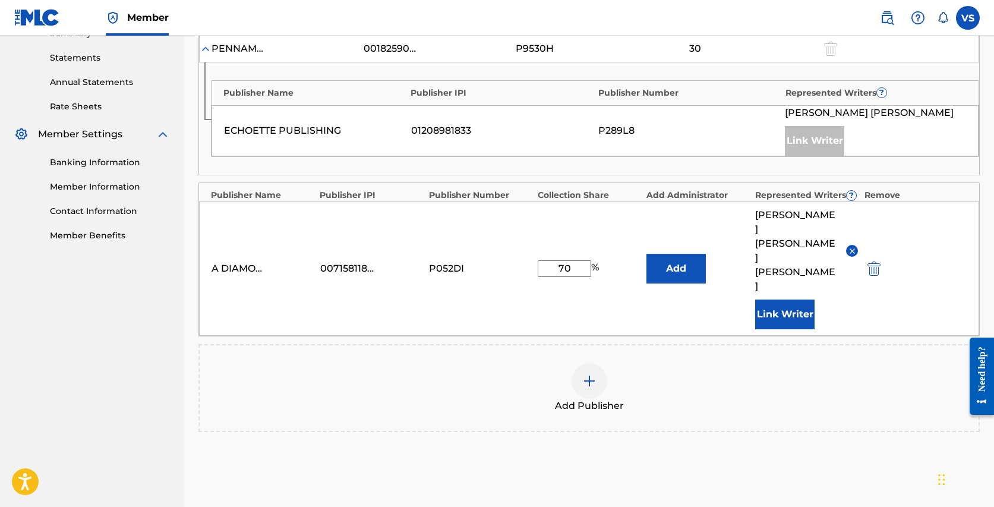
scroll to position [473, 0]
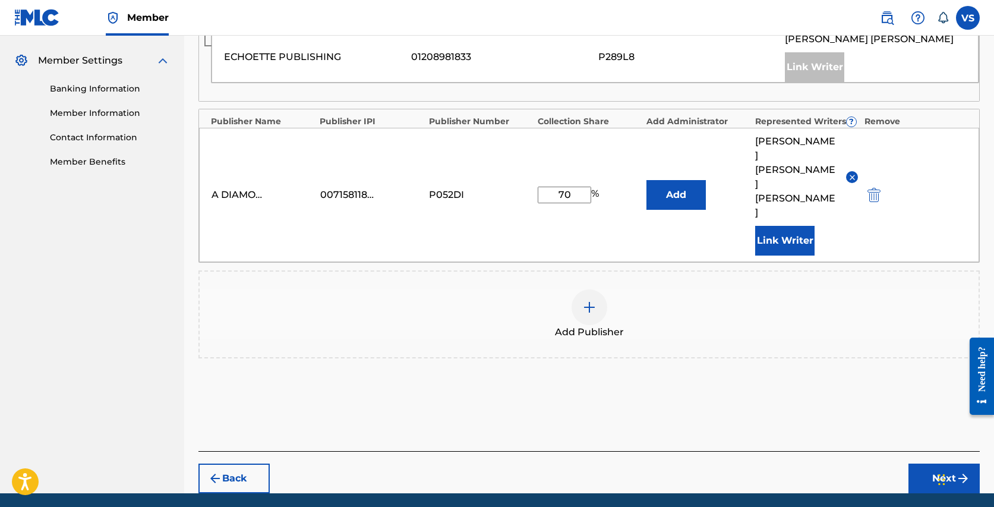
click at [956, 471] on img "submit" at bounding box center [963, 478] width 14 height 14
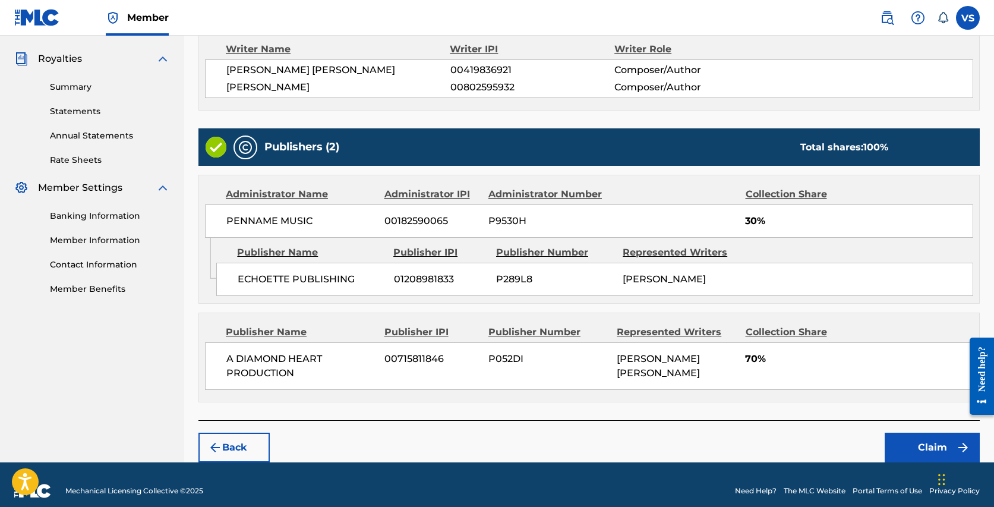
scroll to position [356, 0]
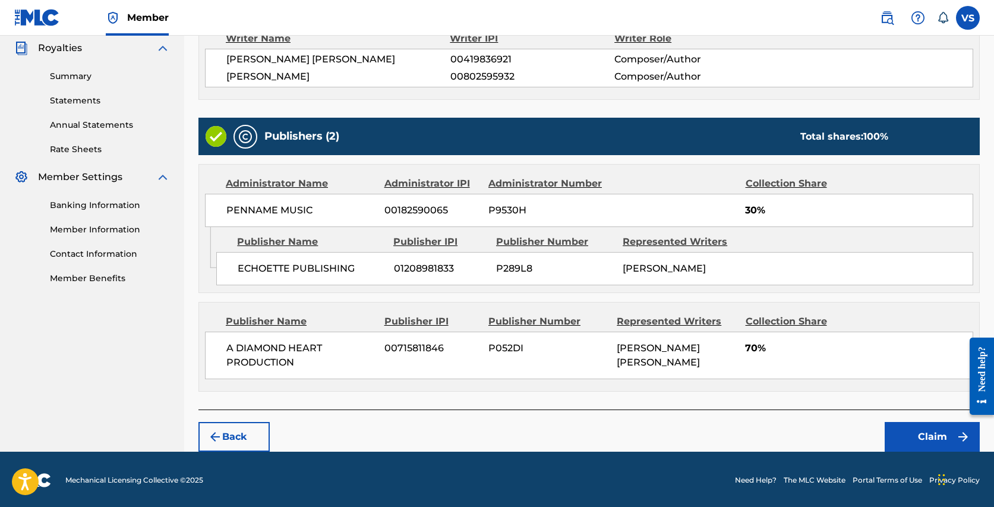
click at [926, 434] on button "Claim" at bounding box center [931, 437] width 95 height 30
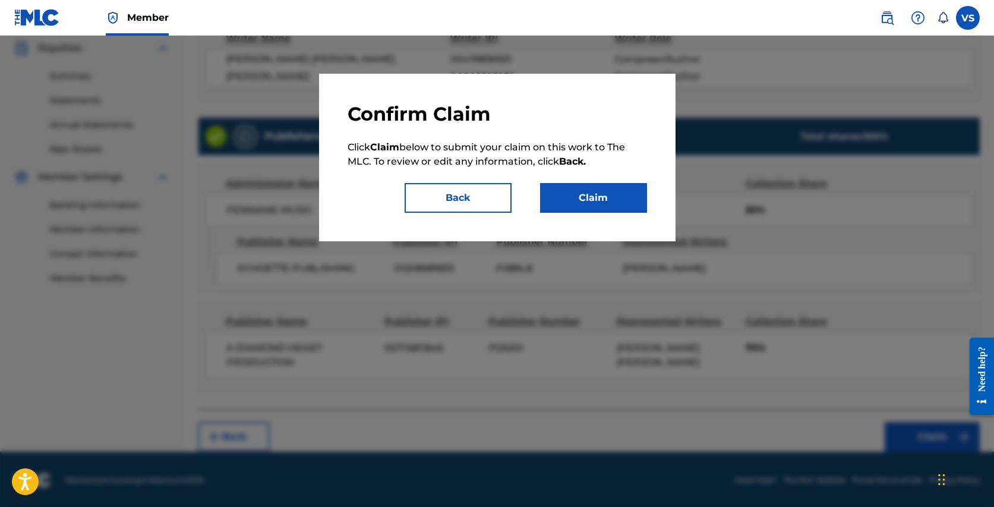
click at [609, 201] on button "Claim" at bounding box center [593, 198] width 107 height 30
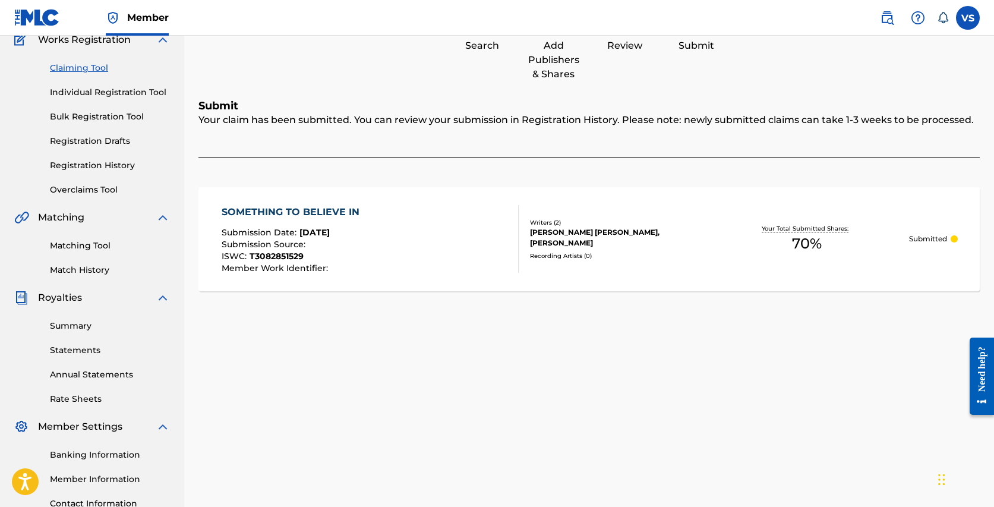
scroll to position [106, 0]
click at [87, 69] on link "Claiming Tool" at bounding box center [110, 68] width 120 height 12
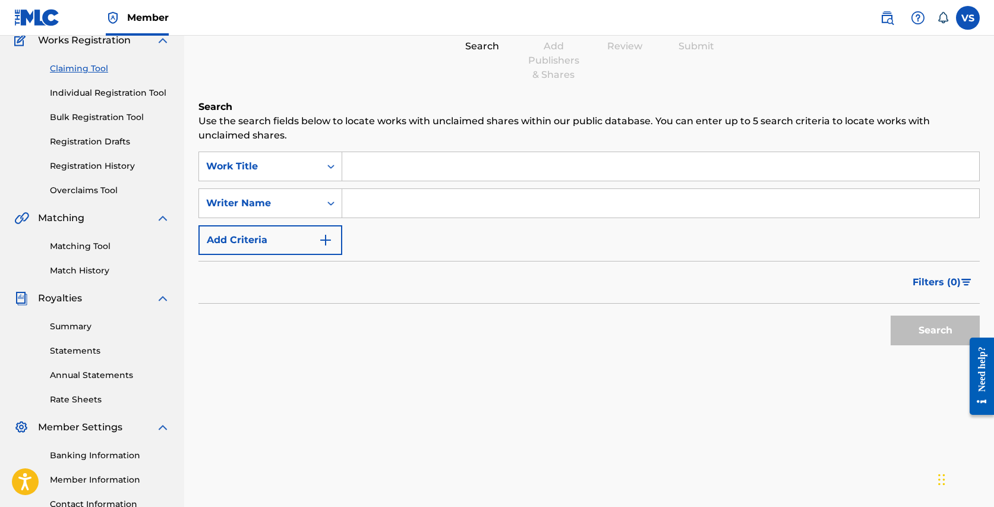
scroll to position [0, 0]
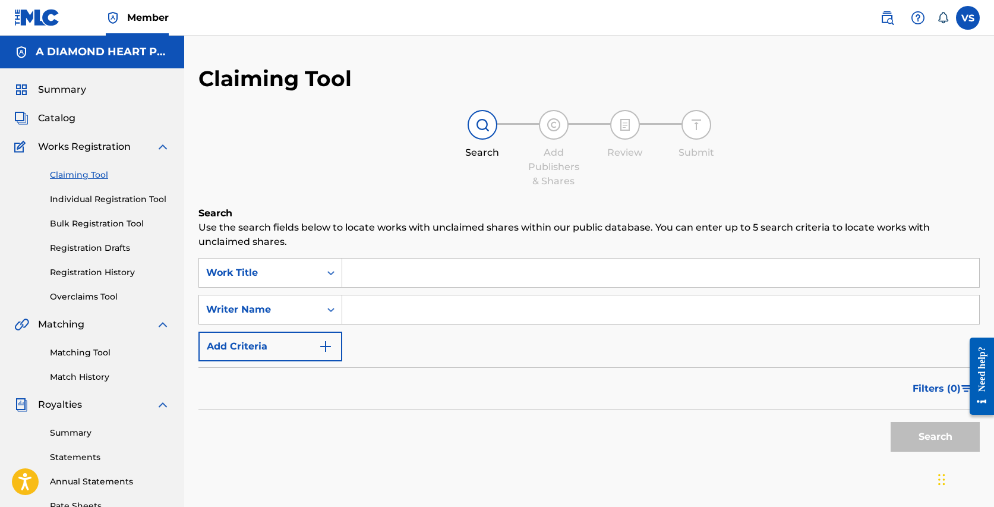
click at [61, 119] on span "Catalog" at bounding box center [56, 118] width 37 height 14
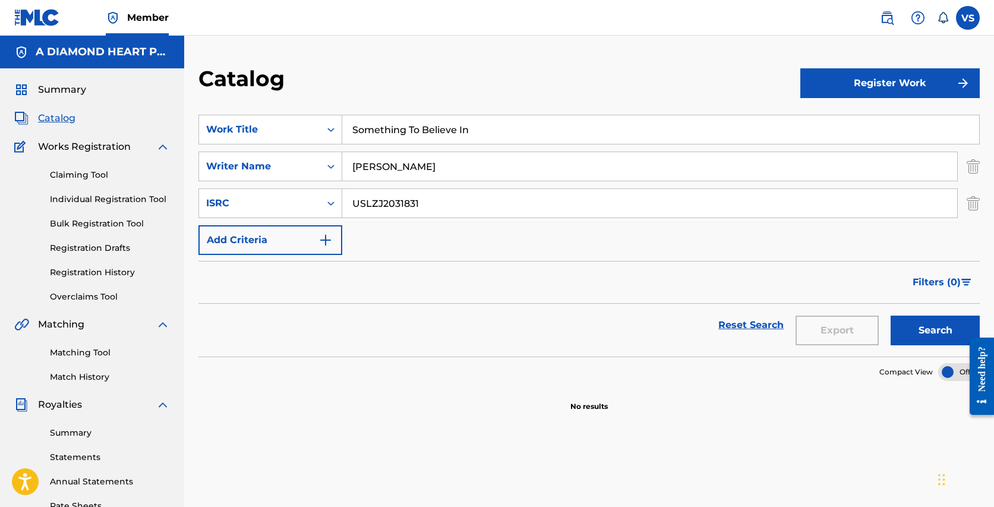
click at [865, 67] on div "Register Work" at bounding box center [889, 82] width 179 height 35
click at [860, 86] on button "Register Work" at bounding box center [889, 83] width 179 height 30
click at [838, 121] on link "Individual" at bounding box center [889, 121] width 179 height 29
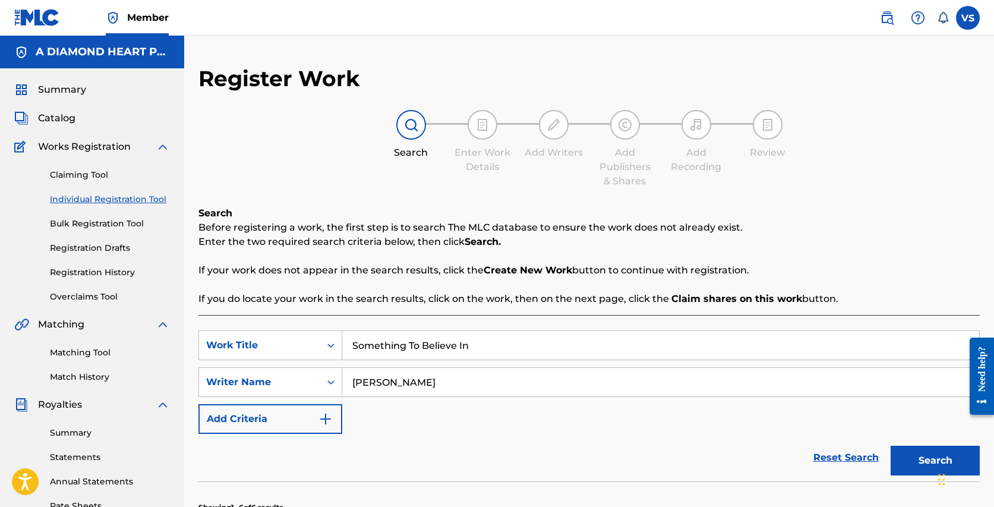
drag, startPoint x: 479, startPoint y: 341, endPoint x: 406, endPoint y: 325, distance: 74.1
paste input "Halo ([PERSON_NAME] Remix)"
click at [430, 346] on input "Halo ([PERSON_NAME] Remix)" at bounding box center [660, 345] width 637 height 29
type input "Halo ([PERSON_NAME] Remix)"
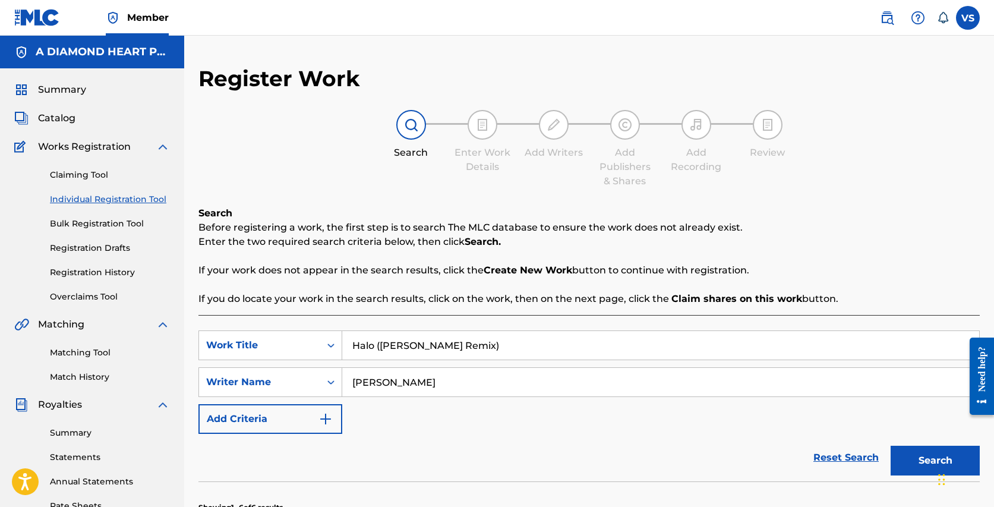
click at [918, 459] on button "Search" at bounding box center [934, 460] width 89 height 30
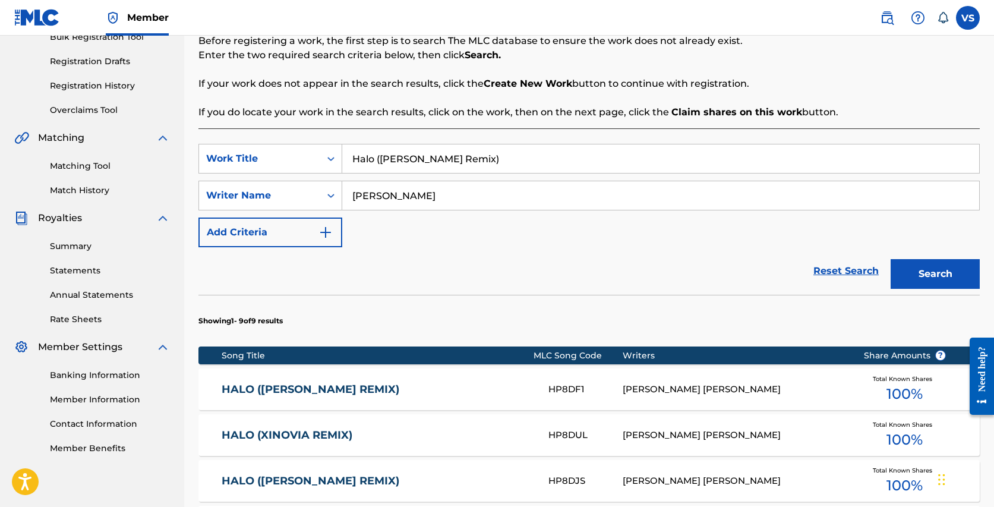
scroll to position [189, 0]
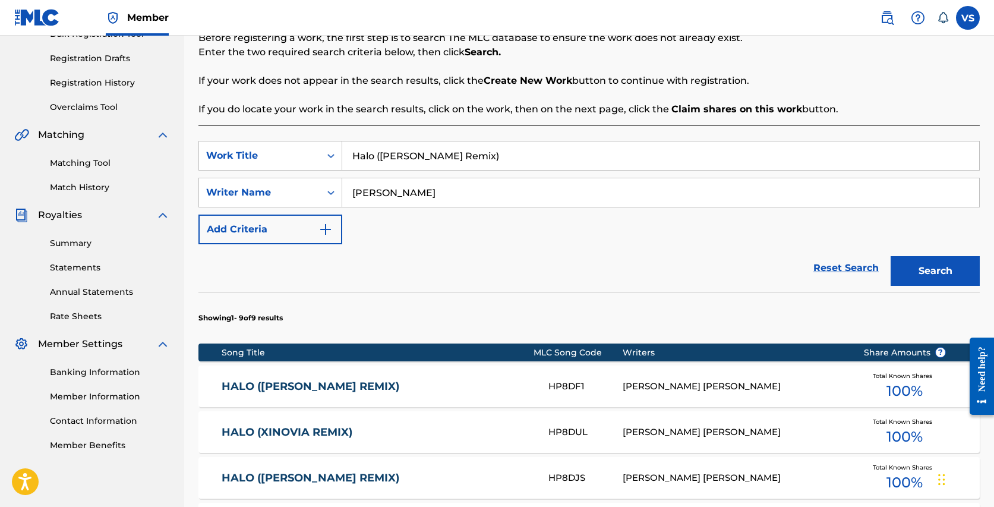
click at [846, 386] on div "Total Known Shares 100 %" at bounding box center [904, 386] width 119 height 36
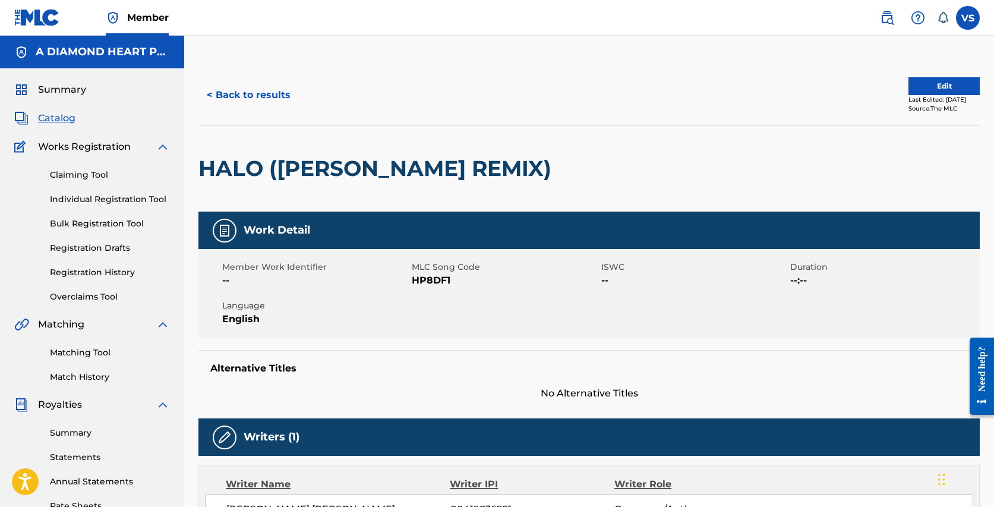
click at [929, 82] on button "Edit" at bounding box center [943, 86] width 71 height 18
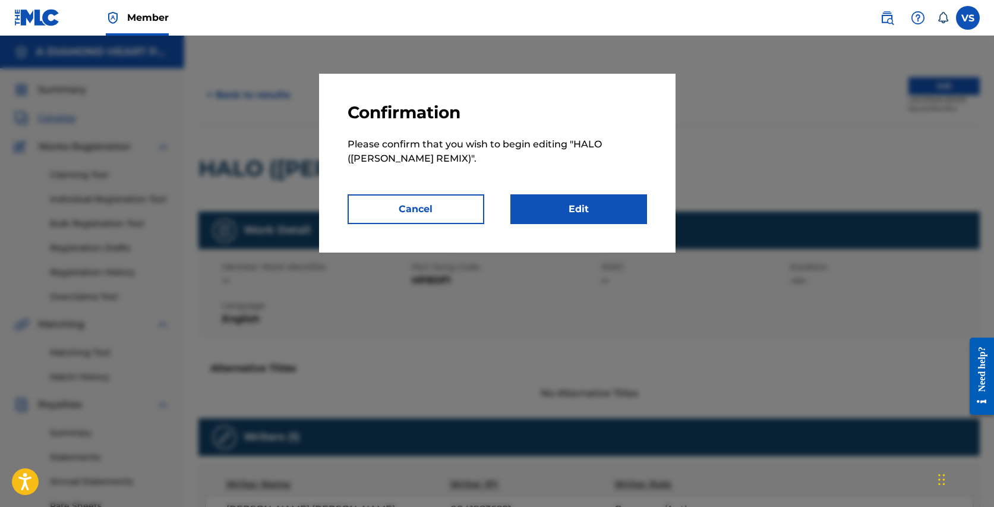
click at [610, 206] on link "Edit" at bounding box center [578, 209] width 137 height 30
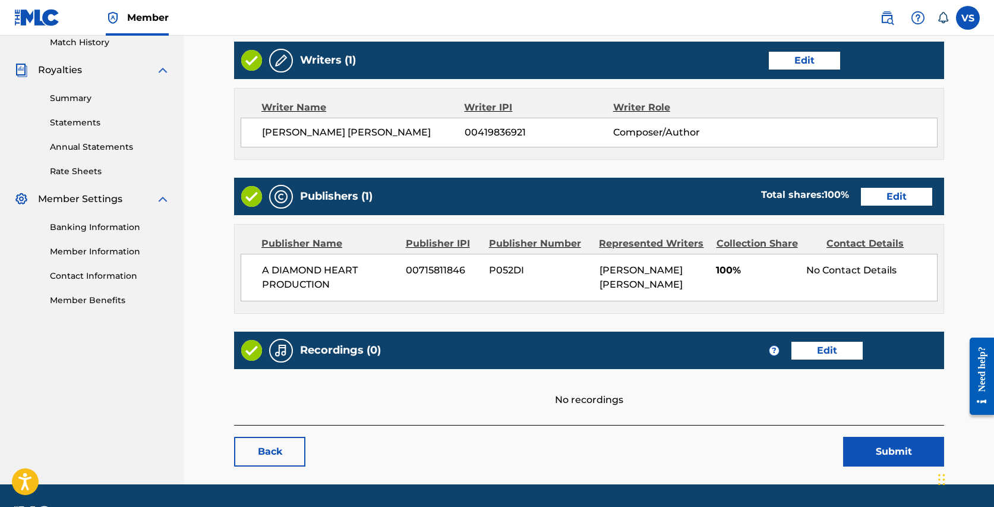
scroll to position [368, 0]
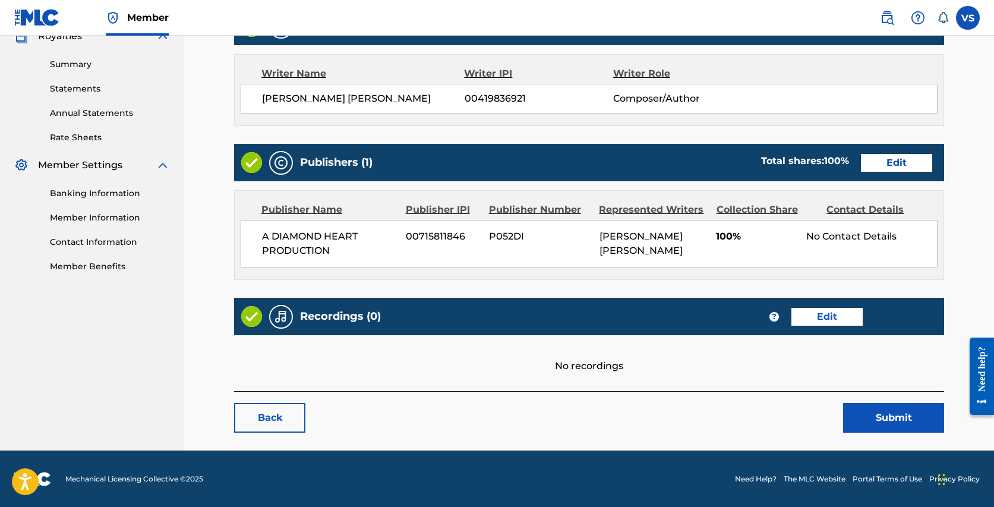
click at [835, 310] on link "Edit" at bounding box center [826, 317] width 71 height 18
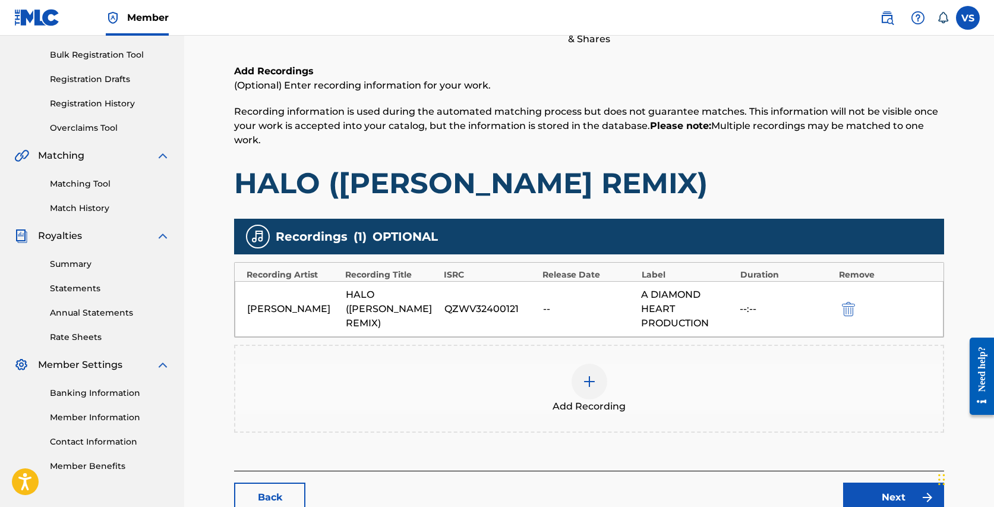
scroll to position [249, 0]
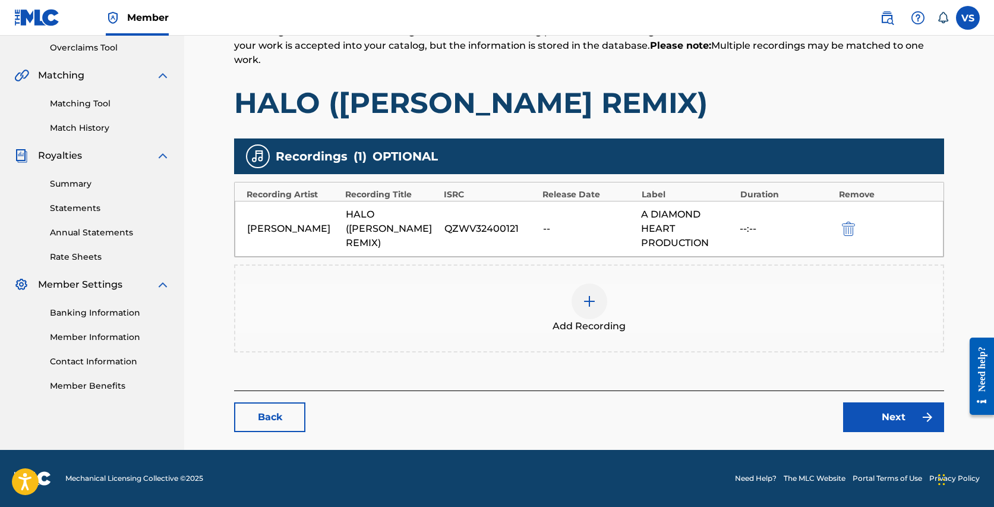
click at [889, 416] on link "Next" at bounding box center [893, 417] width 101 height 30
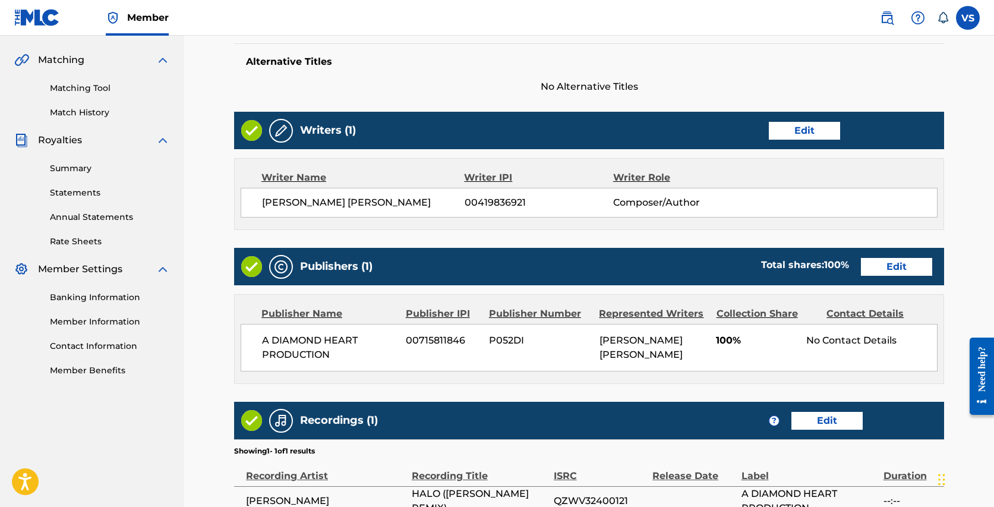
scroll to position [407, 0]
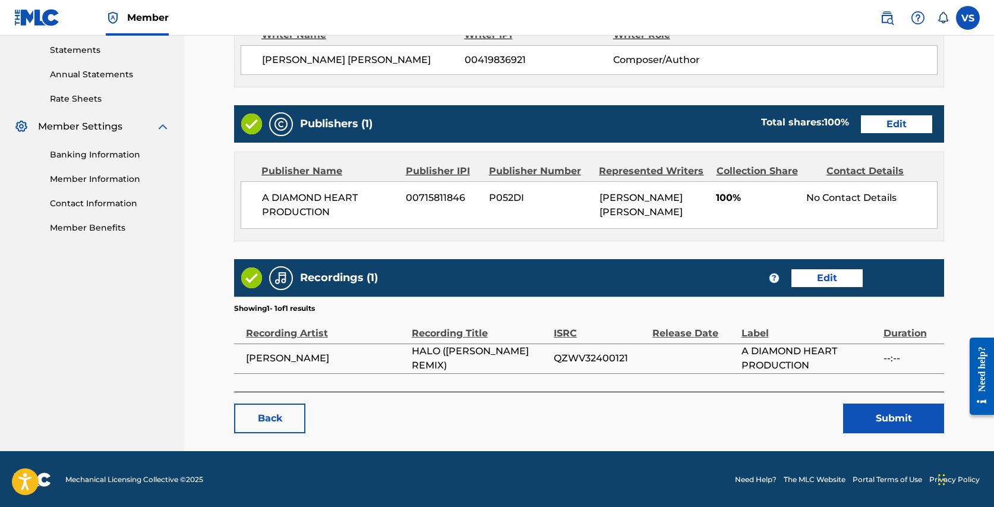
click at [877, 412] on button "Submit" at bounding box center [893, 418] width 101 height 30
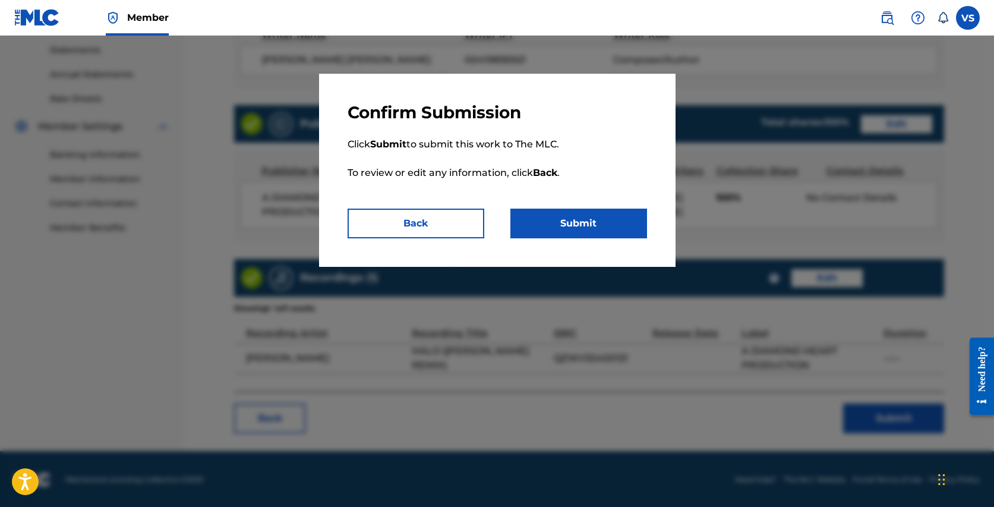
click at [553, 232] on button "Submit" at bounding box center [578, 223] width 137 height 30
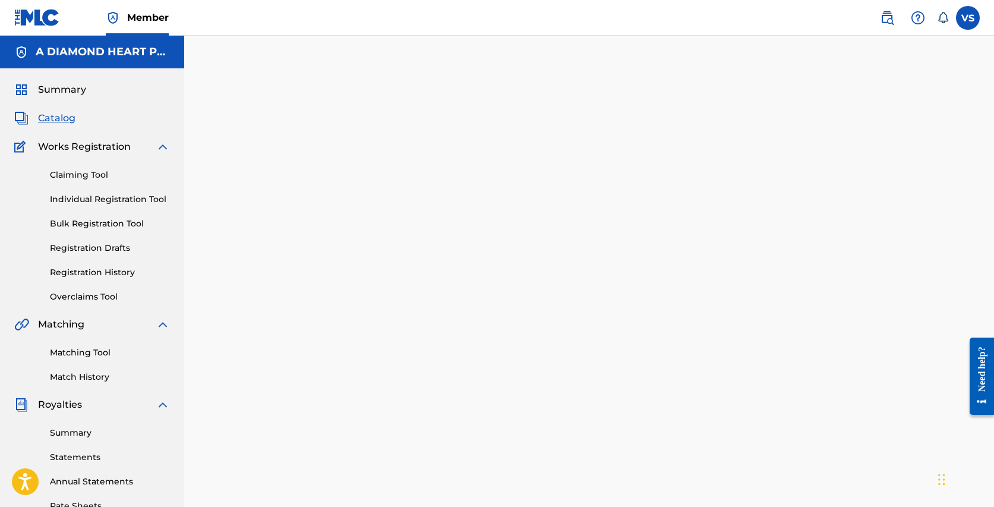
click at [59, 116] on span "Catalog" at bounding box center [56, 118] width 37 height 14
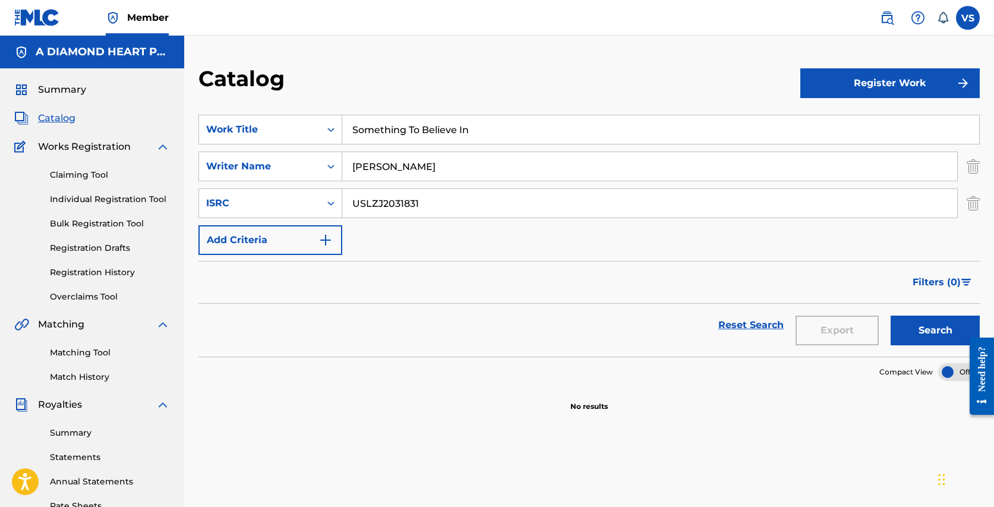
click at [868, 77] on button "Register Work" at bounding box center [889, 83] width 179 height 30
click at [853, 119] on link "Individual" at bounding box center [889, 121] width 179 height 29
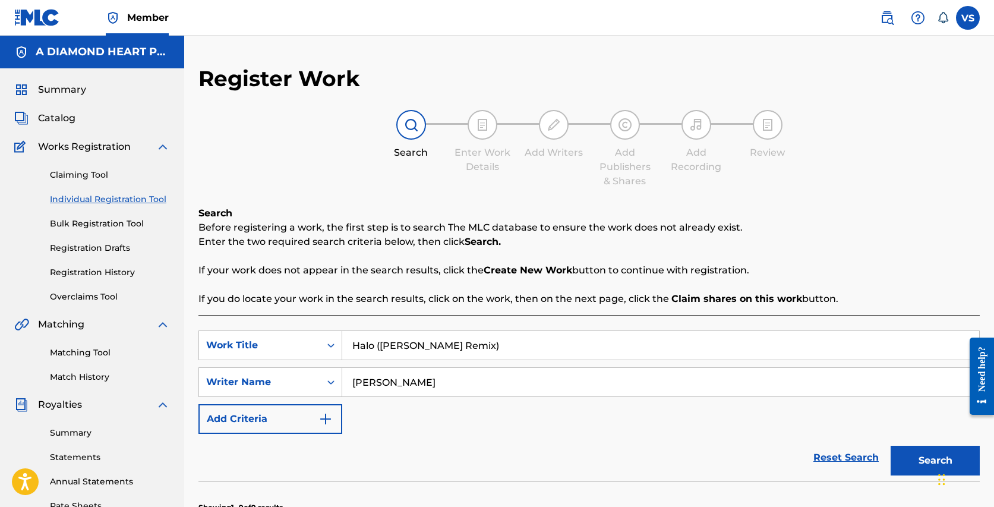
drag, startPoint x: 523, startPoint y: 339, endPoint x: 496, endPoint y: 311, distance: 38.2
paste input "All We Are"
drag, startPoint x: 568, startPoint y: 347, endPoint x: 404, endPoint y: 349, distance: 164.5
click at [403, 349] on input "All We AreHalo ([PERSON_NAME] Remix)" at bounding box center [660, 345] width 637 height 29
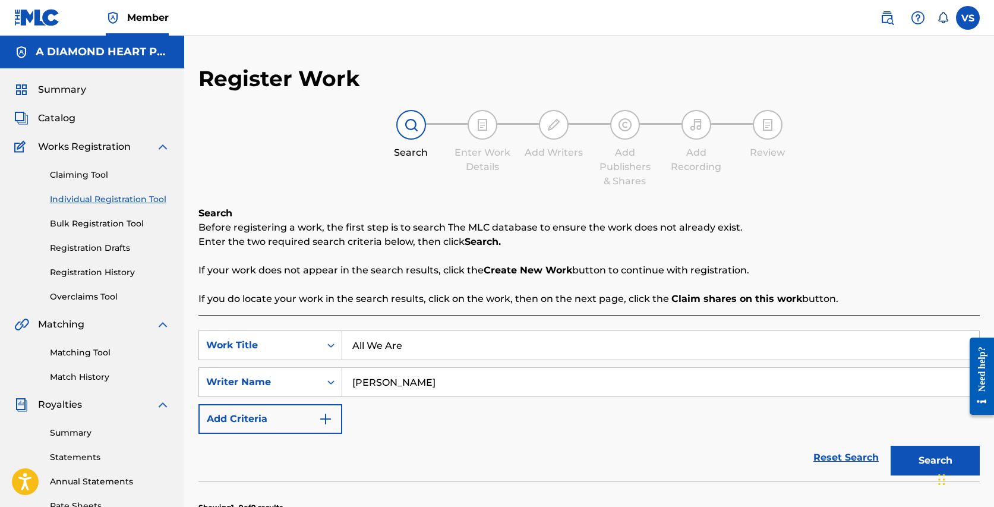
type input "All We Are"
click at [916, 455] on button "Search" at bounding box center [934, 460] width 89 height 30
click at [67, 115] on span "Catalog" at bounding box center [56, 118] width 37 height 14
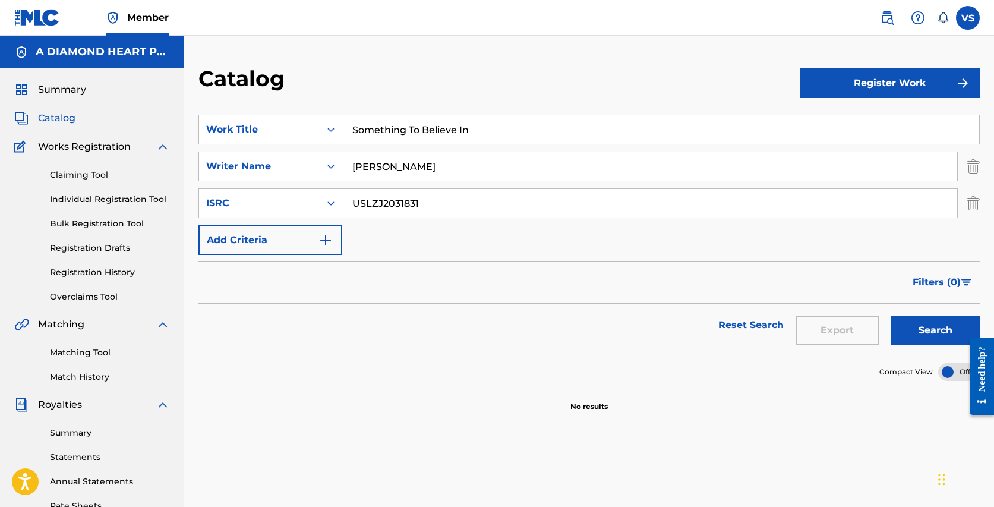
click at [860, 79] on button "Register Work" at bounding box center [889, 83] width 179 height 30
click at [844, 119] on link "Individual" at bounding box center [889, 121] width 179 height 29
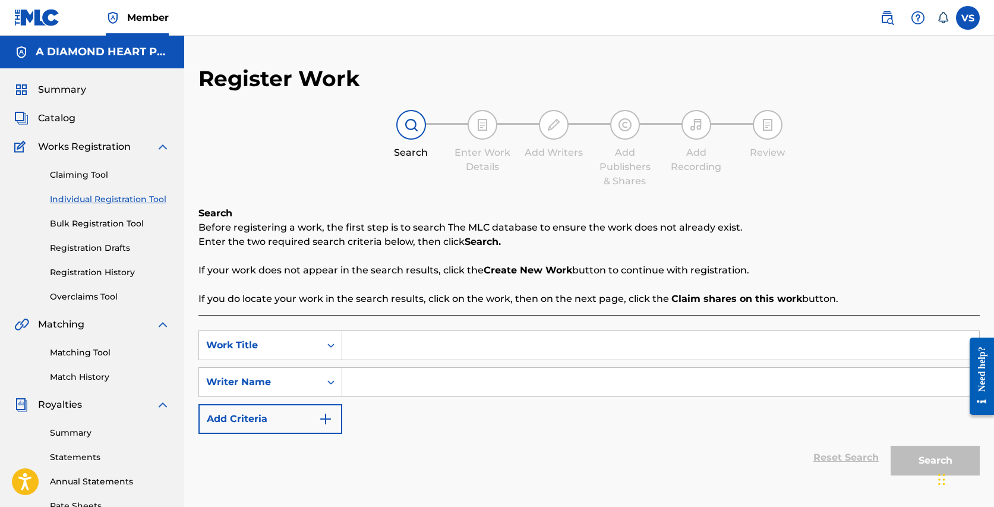
click at [387, 344] on input "Search Form" at bounding box center [660, 345] width 637 height 29
type input "All We Are"
click at [404, 384] on input "Search Form" at bounding box center [660, 382] width 637 height 29
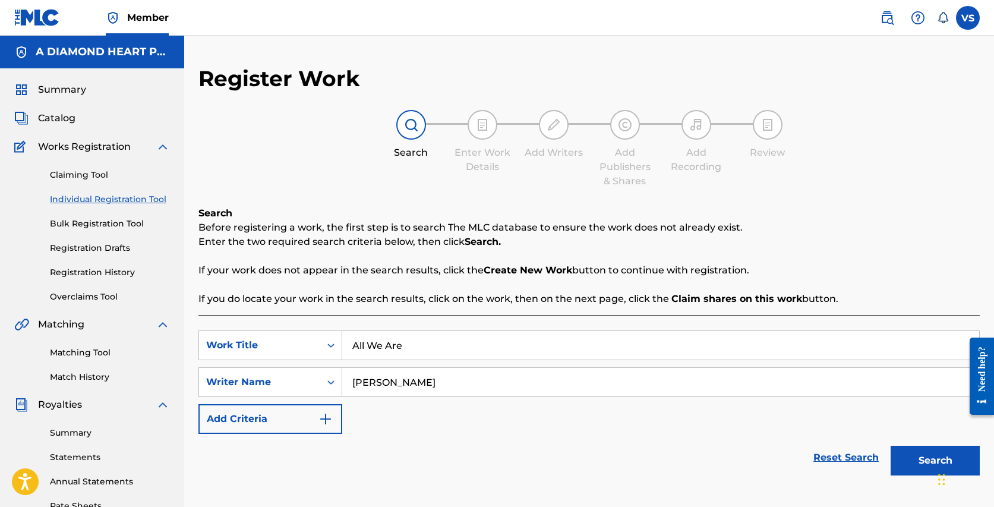
type input "[PERSON_NAME]"
click at [329, 422] on img "Search Form" at bounding box center [325, 419] width 14 height 14
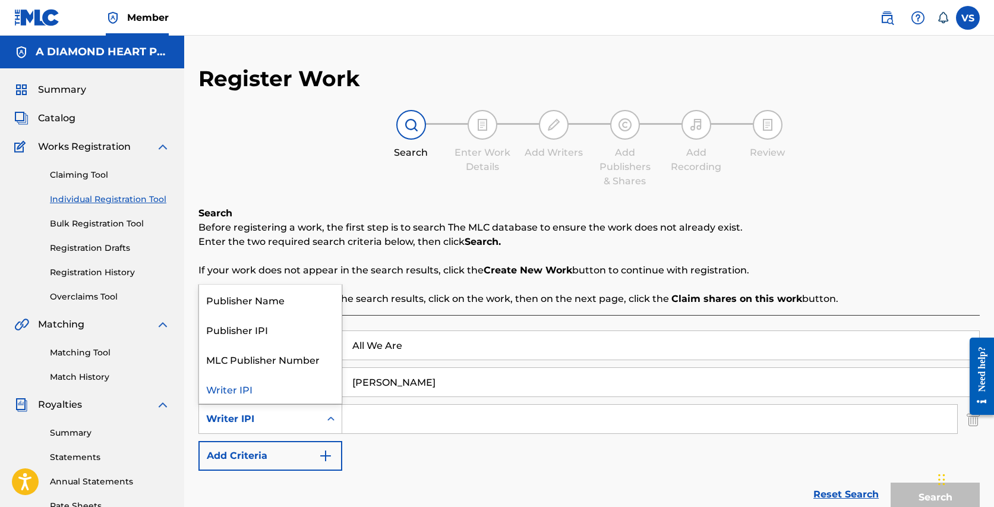
click at [328, 416] on icon "Search Form" at bounding box center [331, 419] width 12 height 12
click at [292, 298] on div "Publisher Name" at bounding box center [270, 299] width 143 height 30
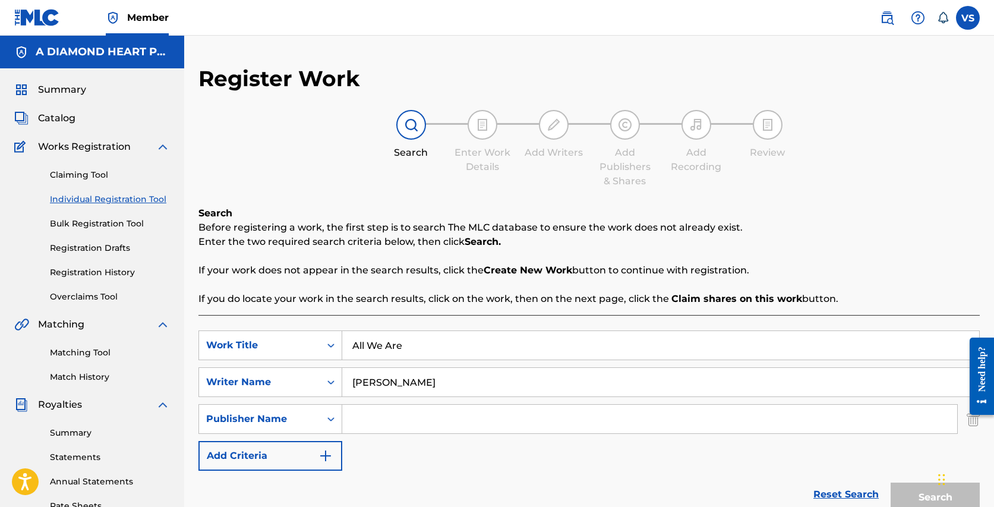
click at [388, 415] on input "Search Form" at bounding box center [649, 418] width 615 height 29
type input "A Diamond Heart Production"
click at [441, 457] on div "SearchWithCriteriaa48d74a7-4bbd-471c-a38a-add76a2eaaf9 Work Title All We Are Se…" at bounding box center [588, 400] width 781 height 140
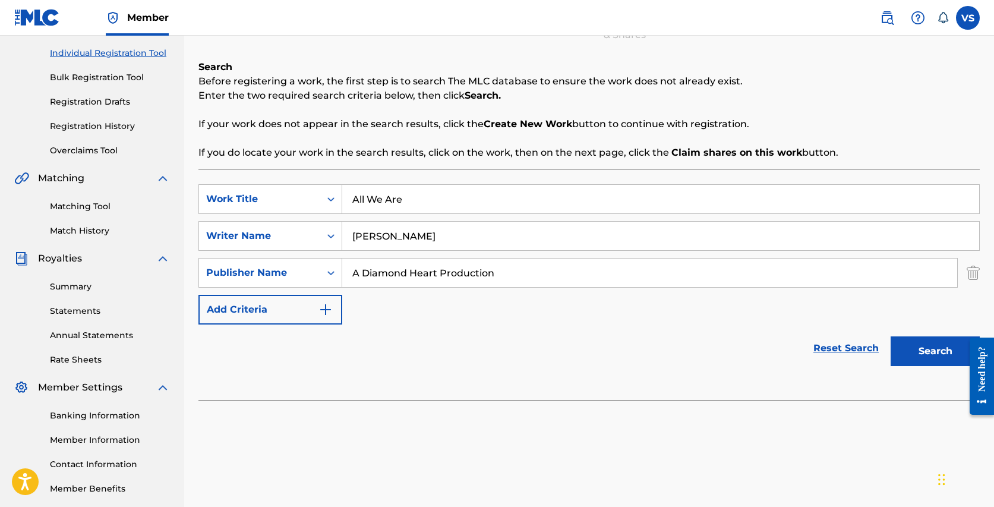
scroll to position [150, 0]
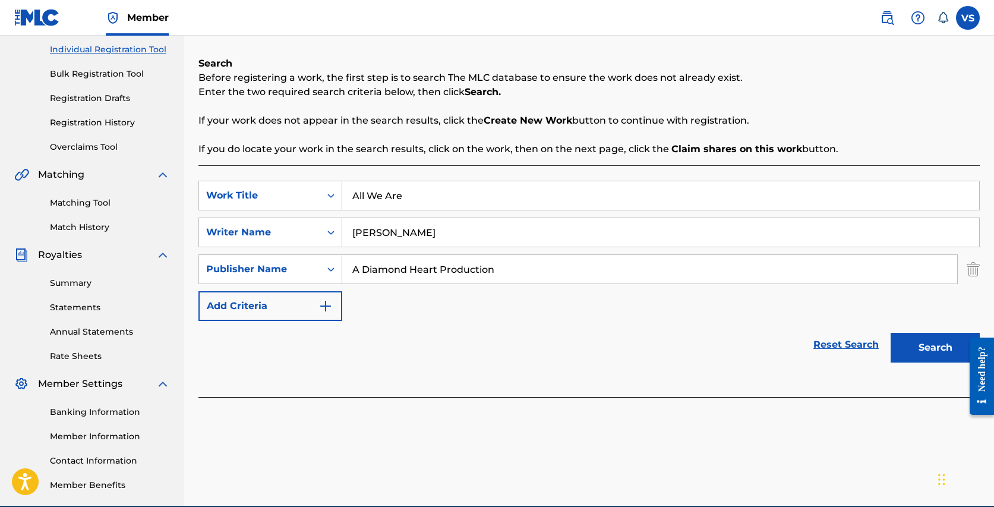
click at [924, 340] on button "Search" at bounding box center [934, 348] width 89 height 30
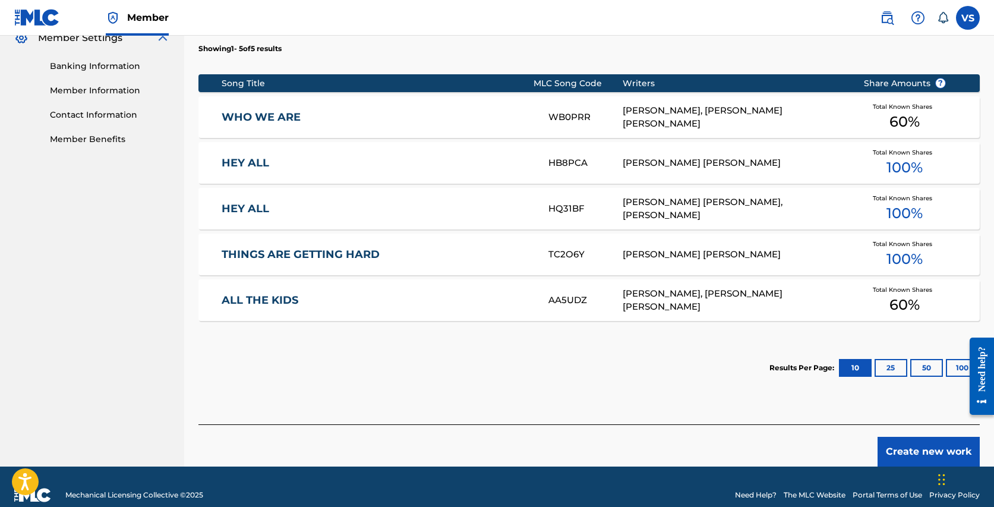
scroll to position [512, 0]
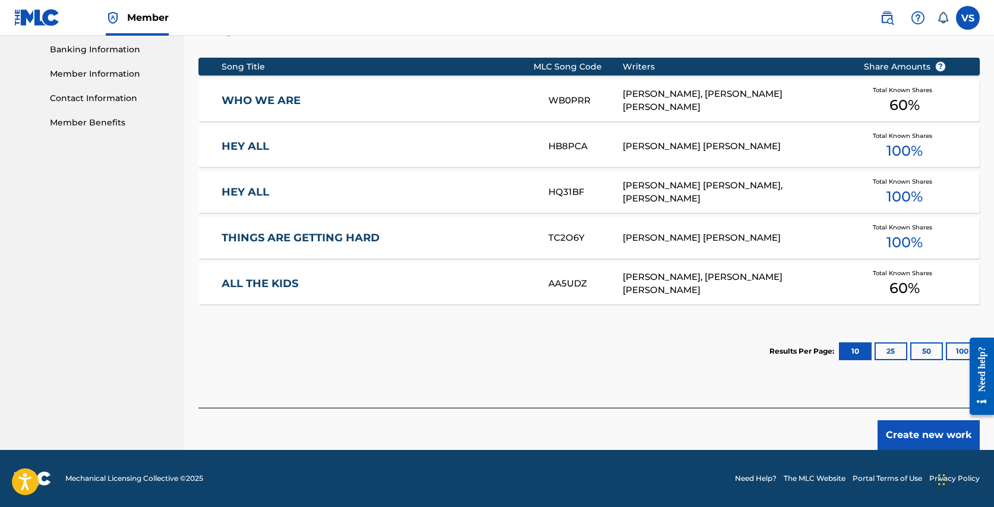
click at [930, 429] on button "Create new work" at bounding box center [928, 435] width 102 height 30
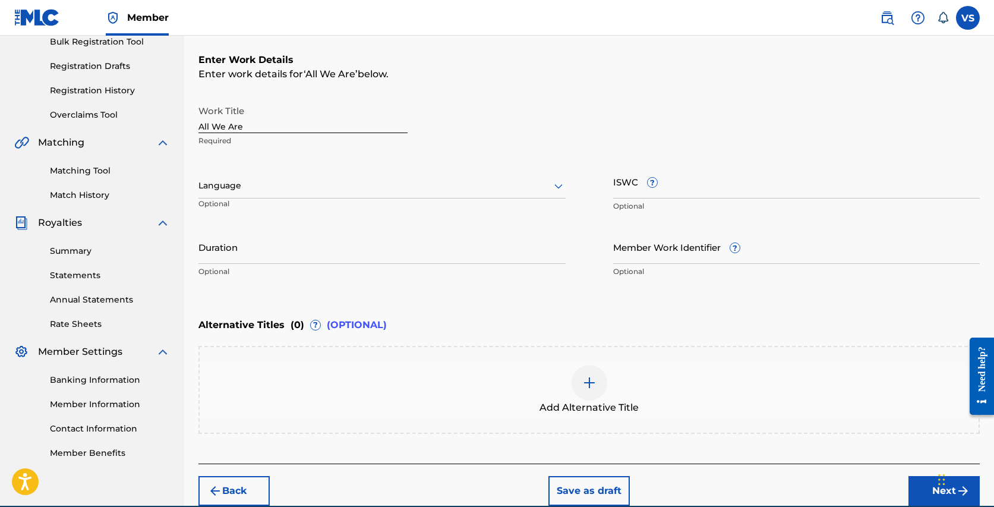
scroll to position [174, 0]
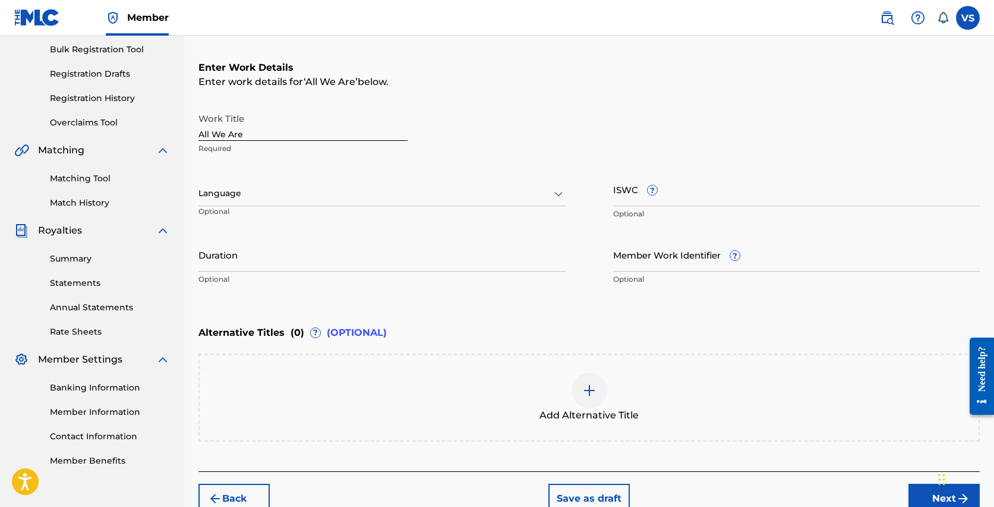
click at [627, 196] on input "ISWC ?" at bounding box center [796, 189] width 367 height 34
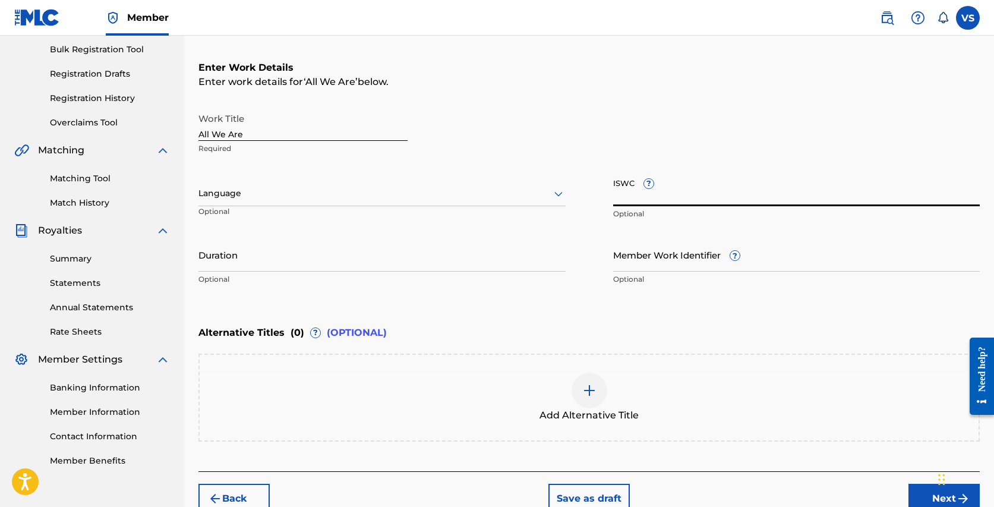
paste input "T3166143706"
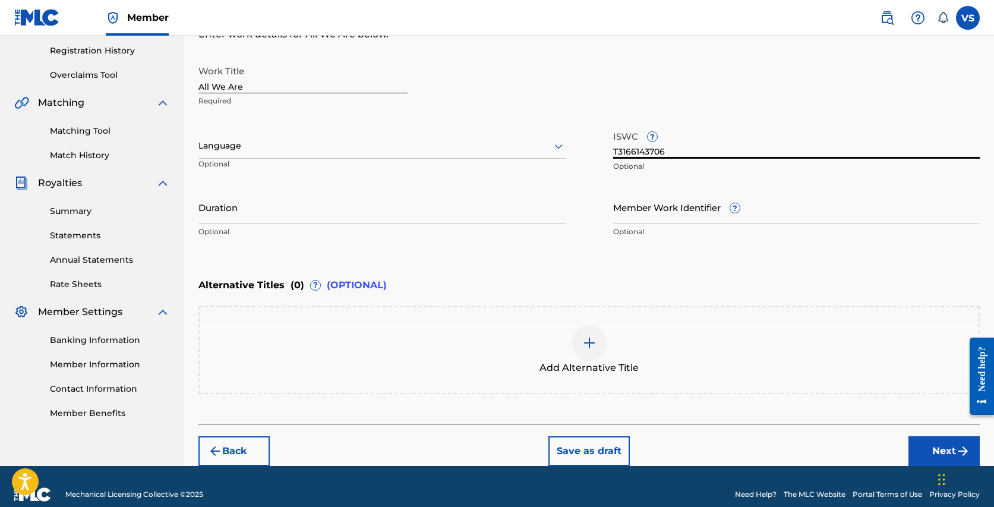
scroll to position [237, 0]
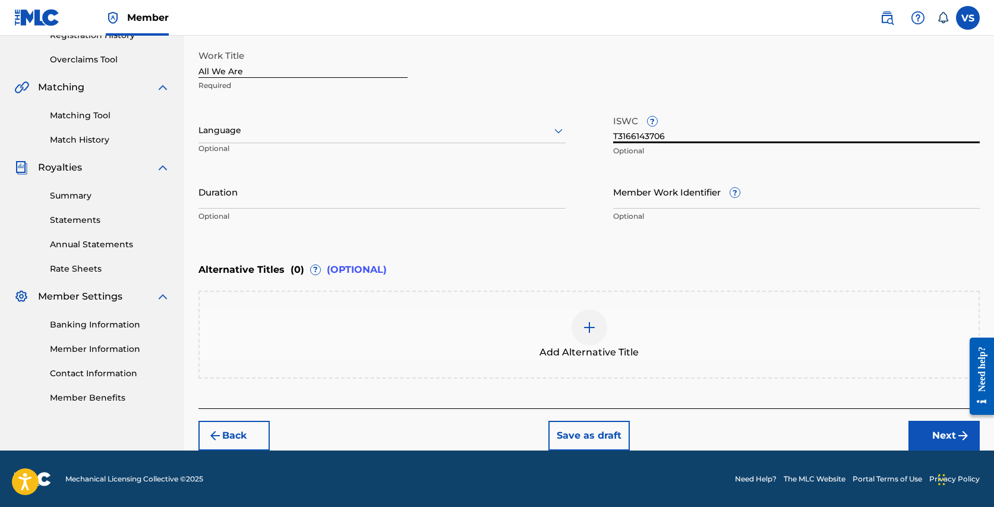
type input "T3166143706"
click at [929, 432] on button "Next" at bounding box center [943, 435] width 71 height 30
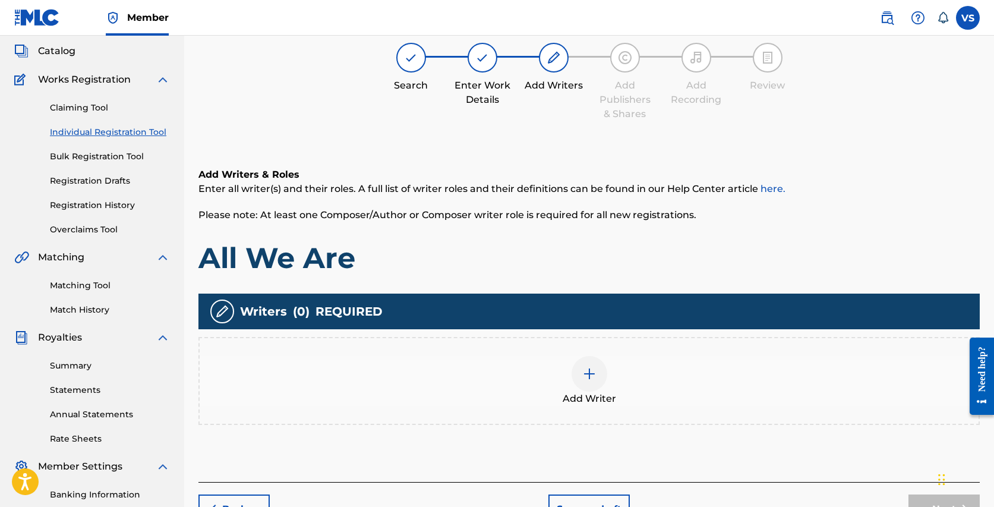
scroll to position [53, 0]
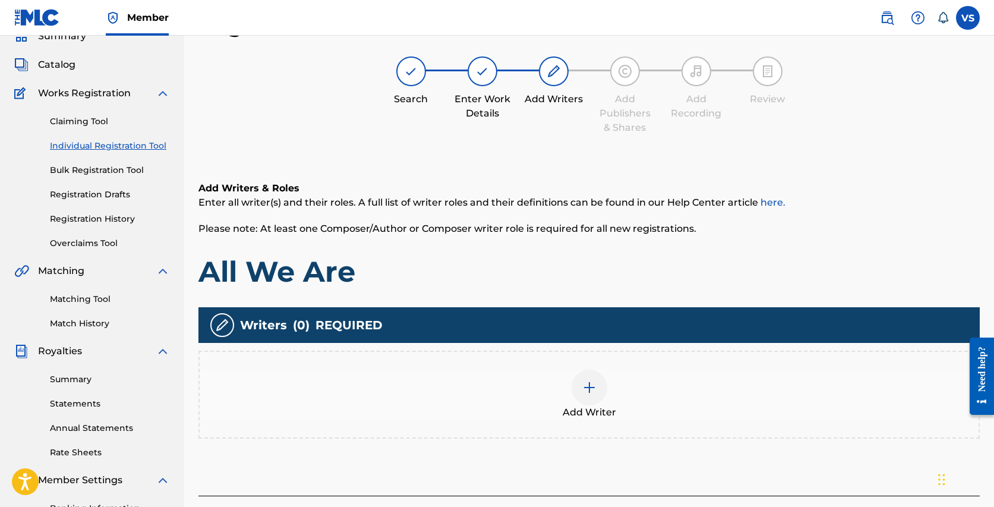
click at [587, 390] on img at bounding box center [589, 387] width 14 height 14
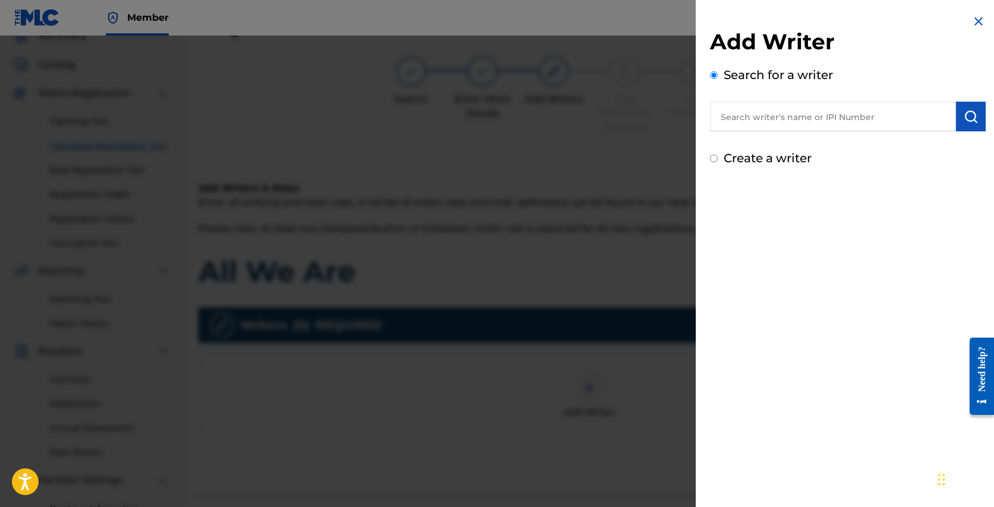
click at [776, 116] on input "text" at bounding box center [833, 117] width 246 height 30
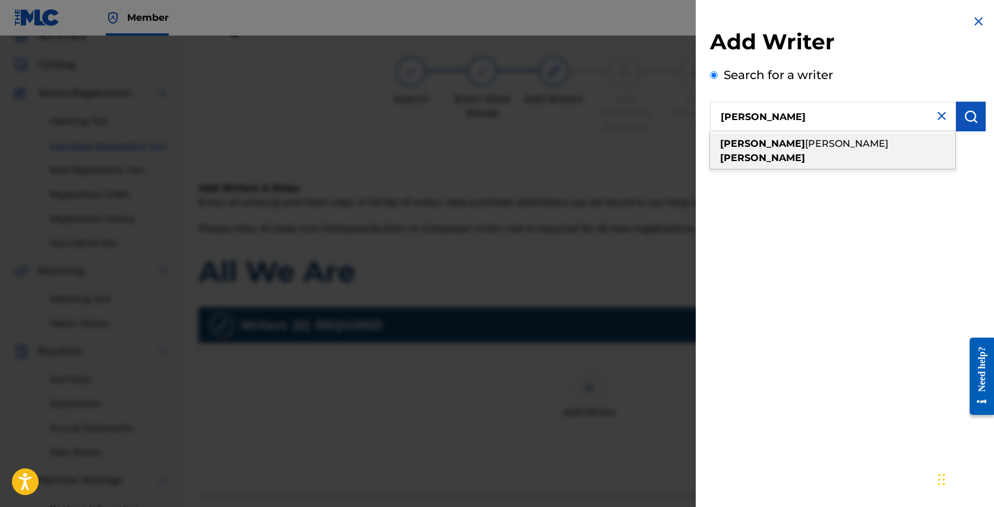
click at [805, 152] on strong "[PERSON_NAME]" at bounding box center [762, 157] width 85 height 11
type input "[PERSON_NAME] [PERSON_NAME]"
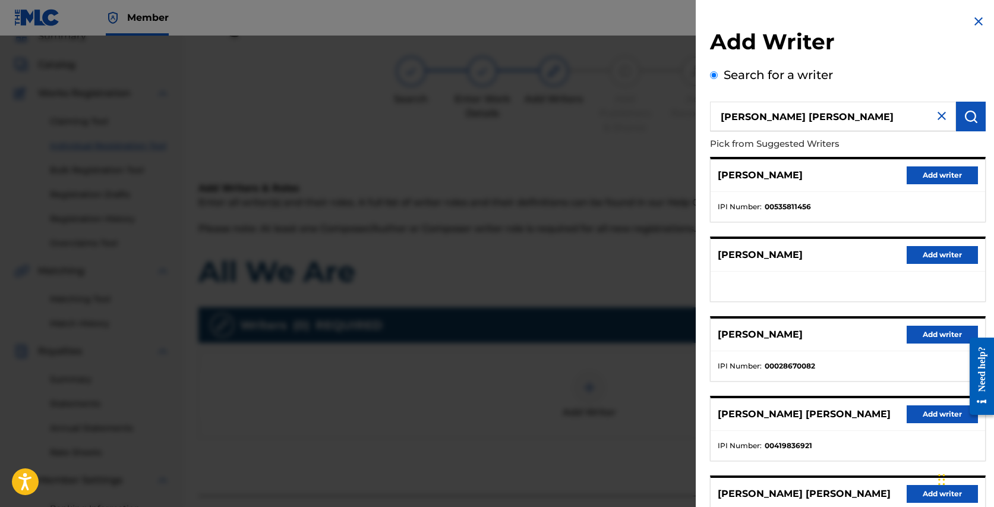
click at [933, 407] on button "Add writer" at bounding box center [941, 414] width 71 height 18
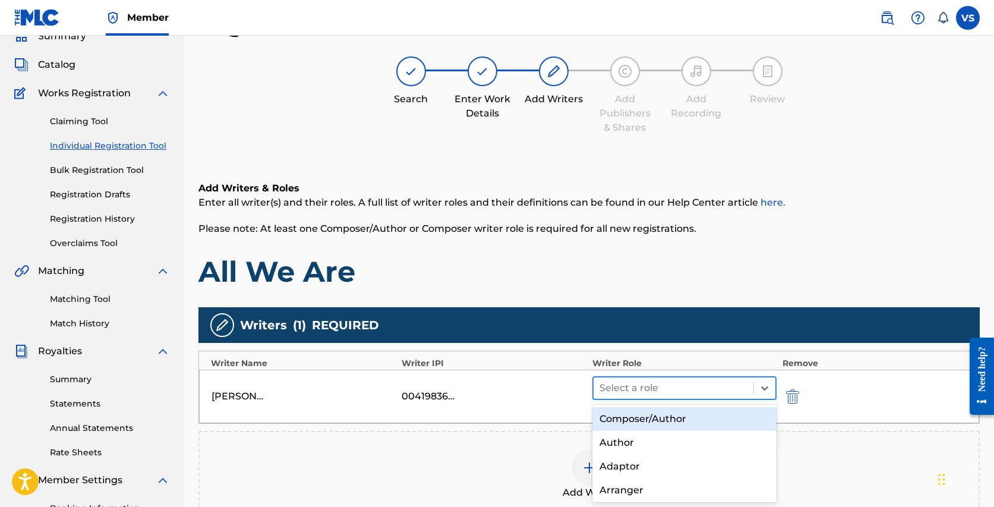
click at [640, 390] on div at bounding box center [673, 387] width 148 height 17
click at [647, 419] on div "Composer/Author" at bounding box center [684, 419] width 184 height 24
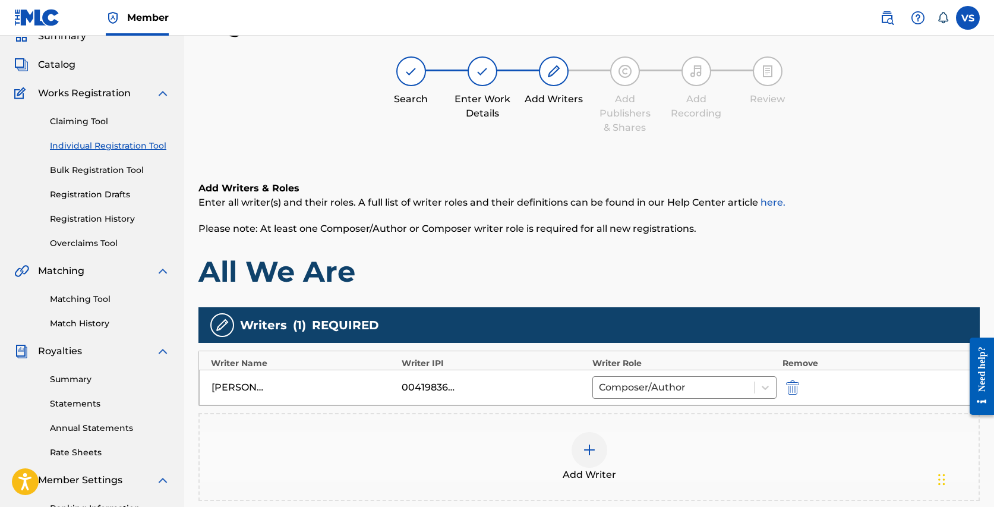
click at [593, 455] on img at bounding box center [589, 449] width 14 height 14
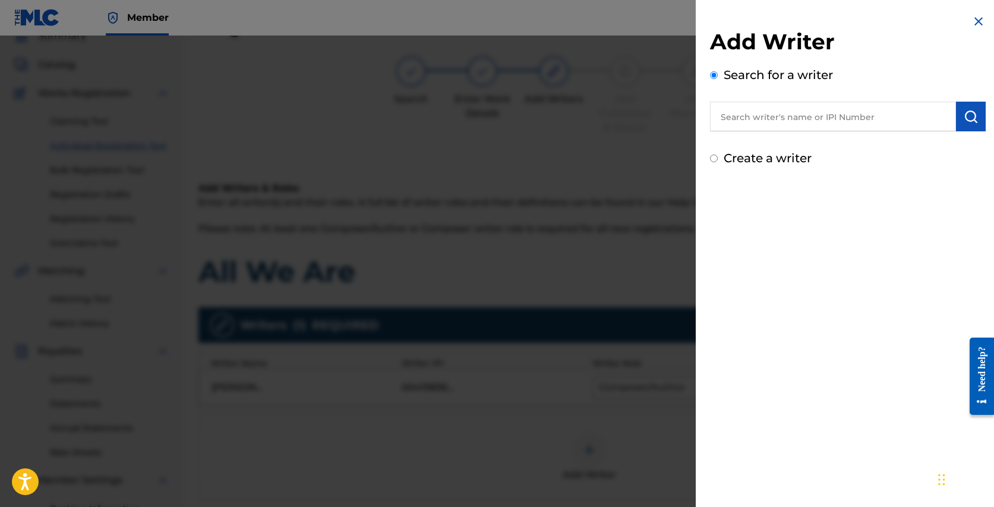
click at [782, 121] on input "text" at bounding box center [833, 117] width 246 height 30
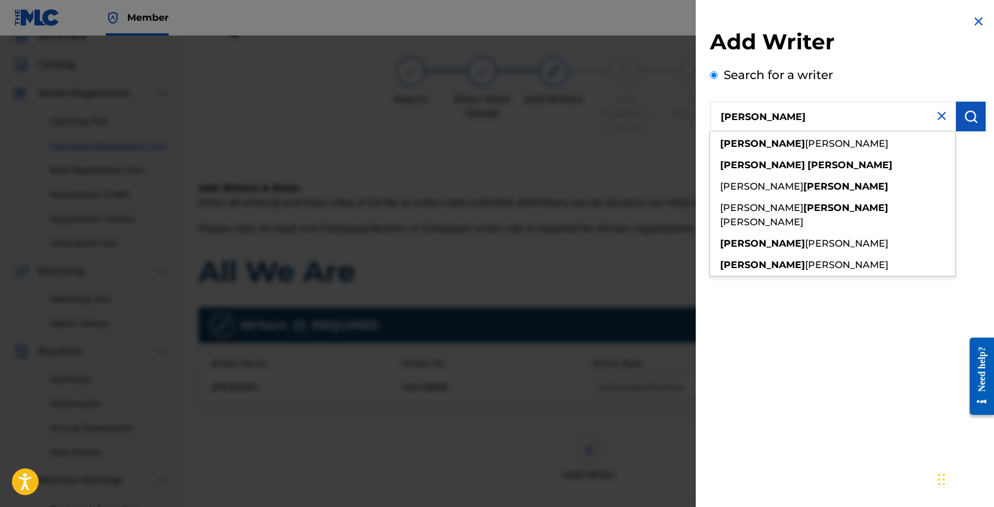
type input "[PERSON_NAME]"
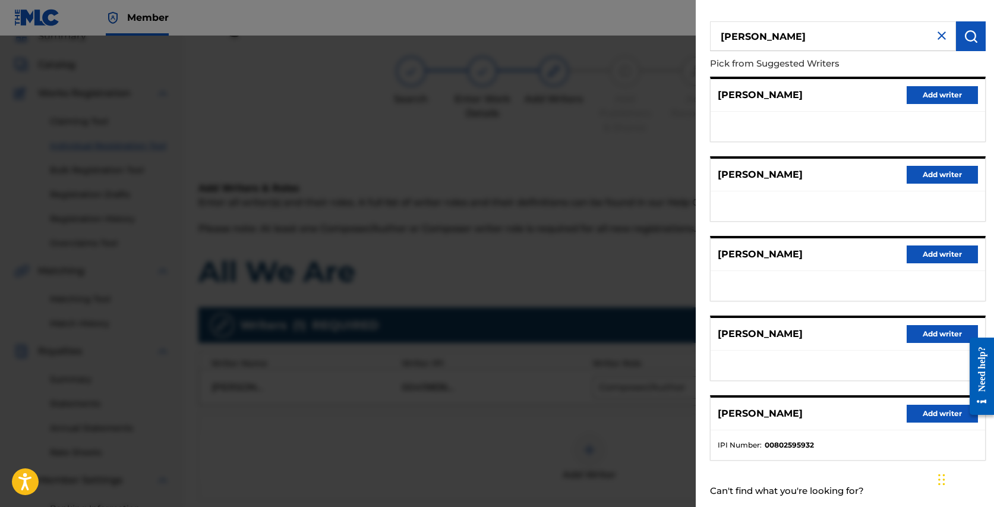
scroll to position [109, 0]
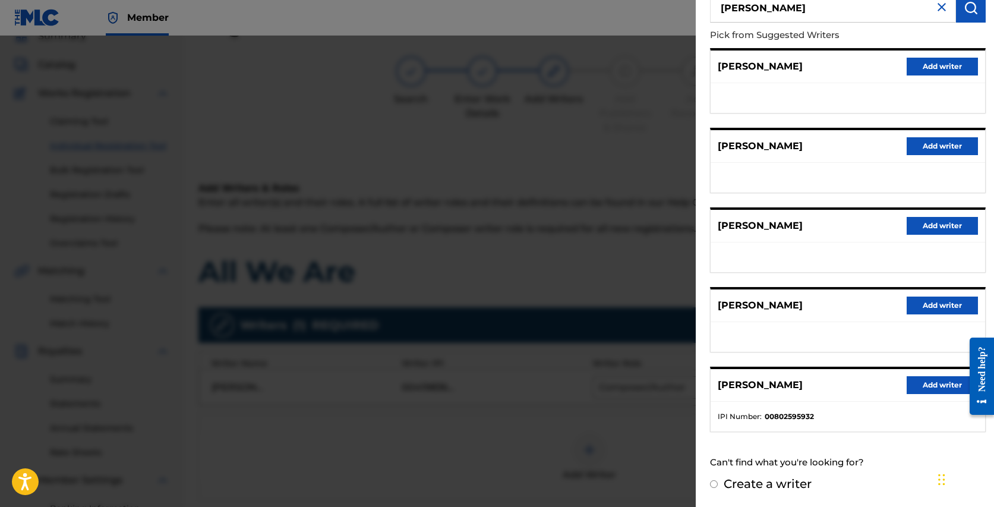
click at [926, 387] on button "Add writer" at bounding box center [941, 385] width 71 height 18
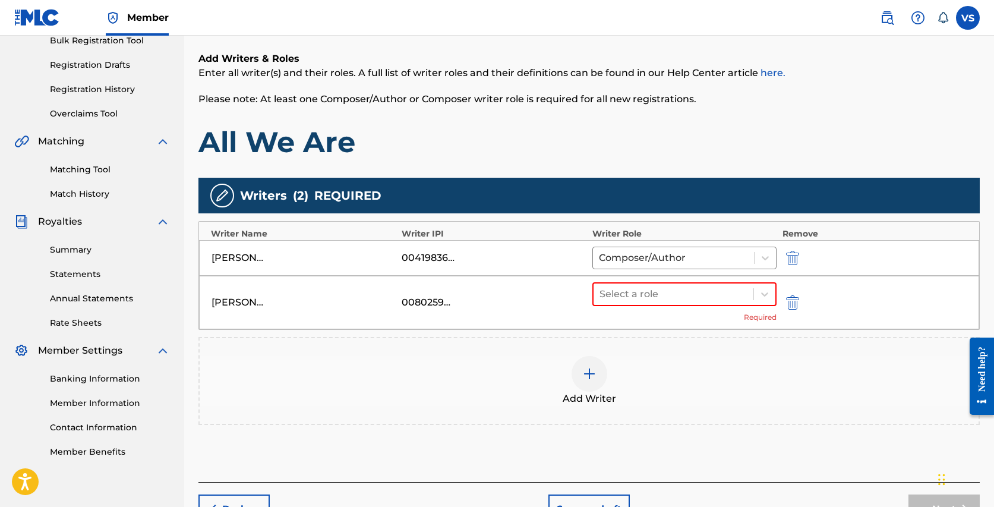
scroll to position [185, 0]
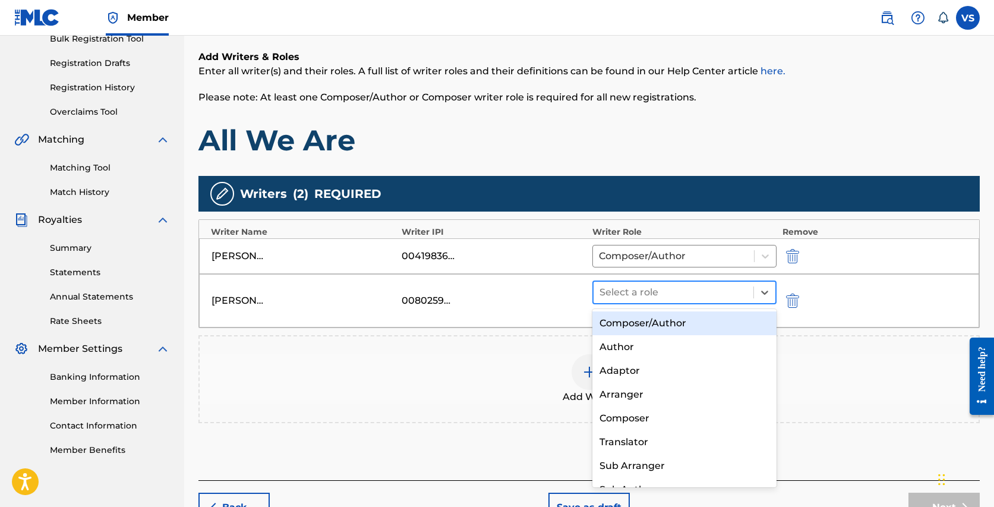
click at [726, 282] on div "Select a role" at bounding box center [673, 291] width 160 height 21
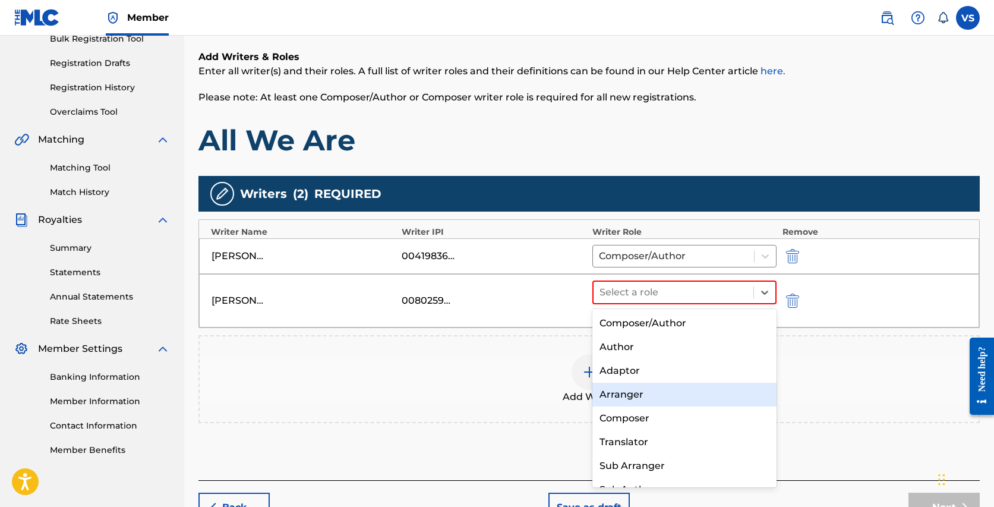
click at [656, 398] on div "Arranger" at bounding box center [684, 394] width 184 height 24
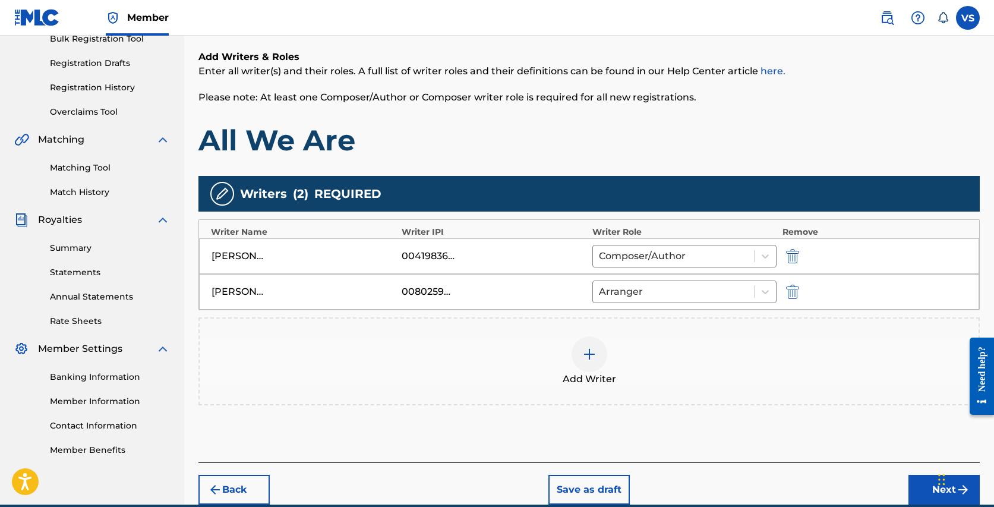
scroll to position [239, 0]
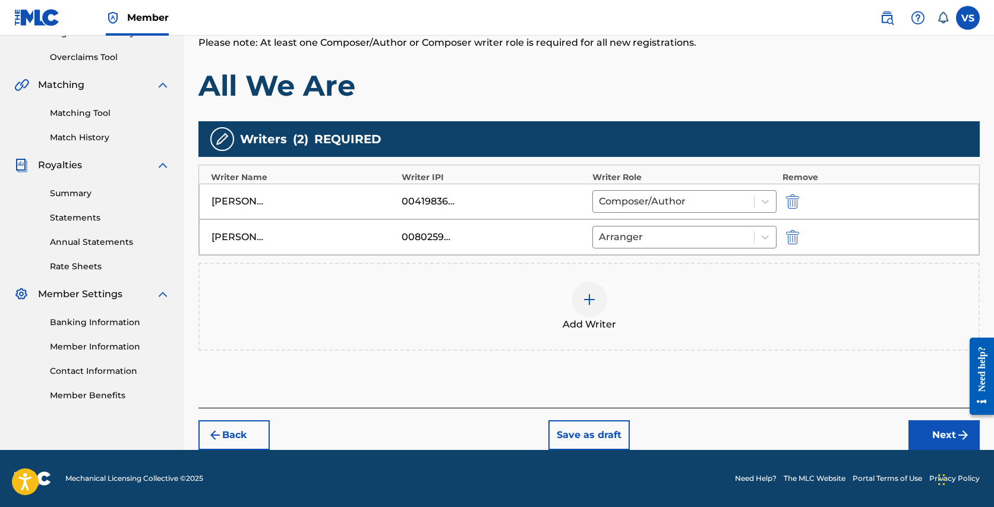
click at [946, 429] on button "Next" at bounding box center [943, 435] width 71 height 30
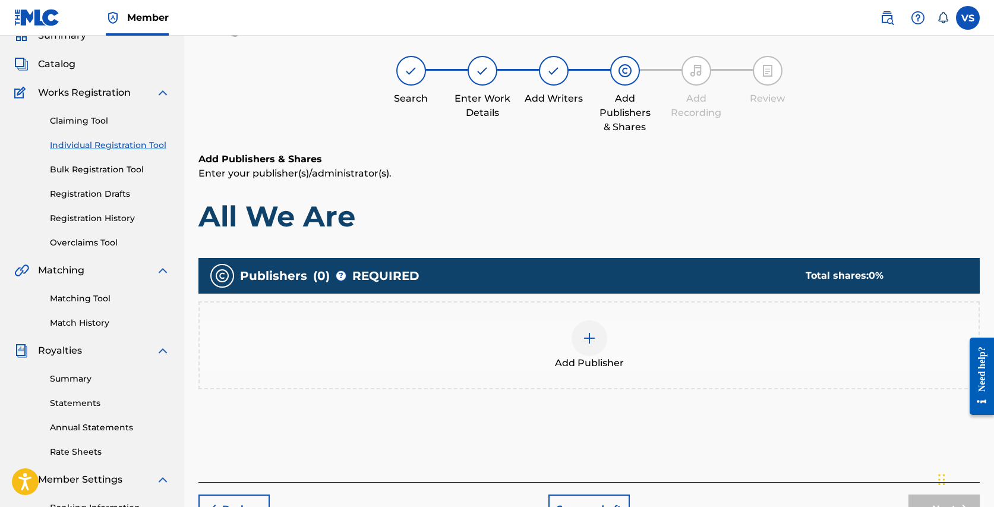
scroll to position [53, 0]
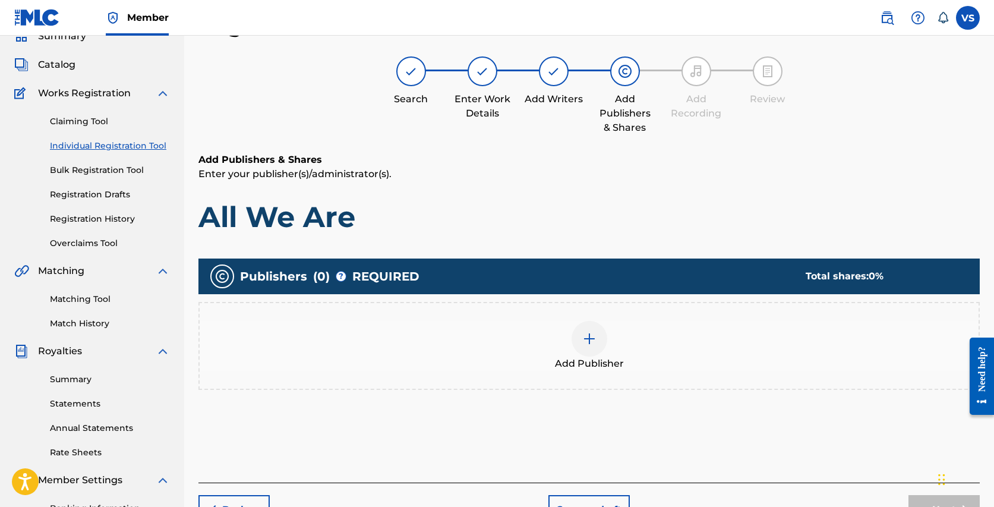
click at [587, 331] on img at bounding box center [589, 338] width 14 height 14
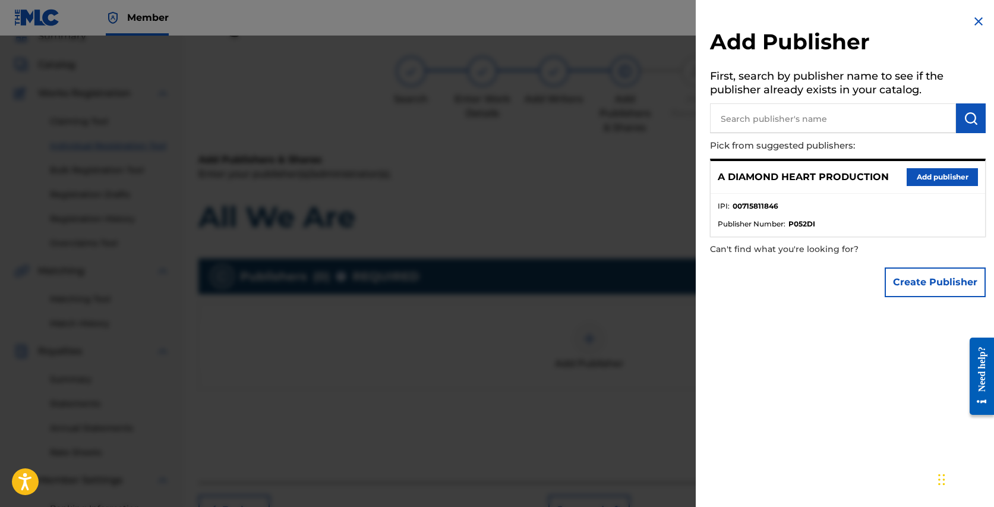
click at [932, 173] on button "Add publisher" at bounding box center [941, 177] width 71 height 18
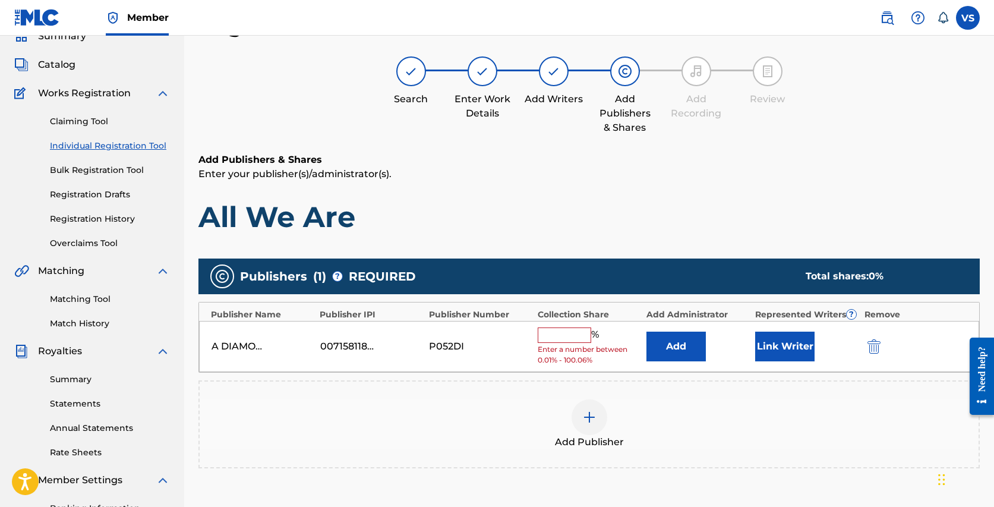
click at [558, 338] on input "text" at bounding box center [563, 334] width 53 height 15
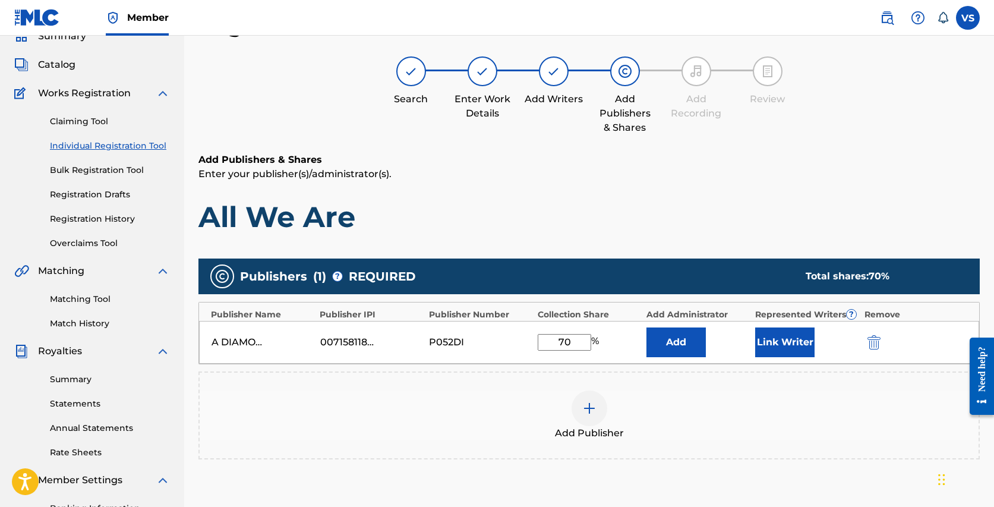
type input "70"
click at [714, 413] on div "Add Publisher" at bounding box center [589, 415] width 779 height 50
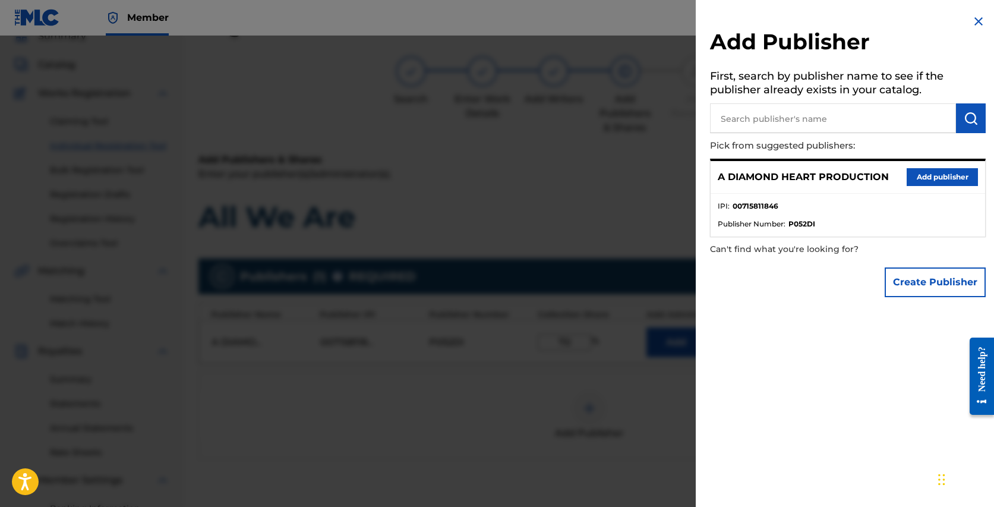
click at [670, 394] on div at bounding box center [497, 289] width 994 height 507
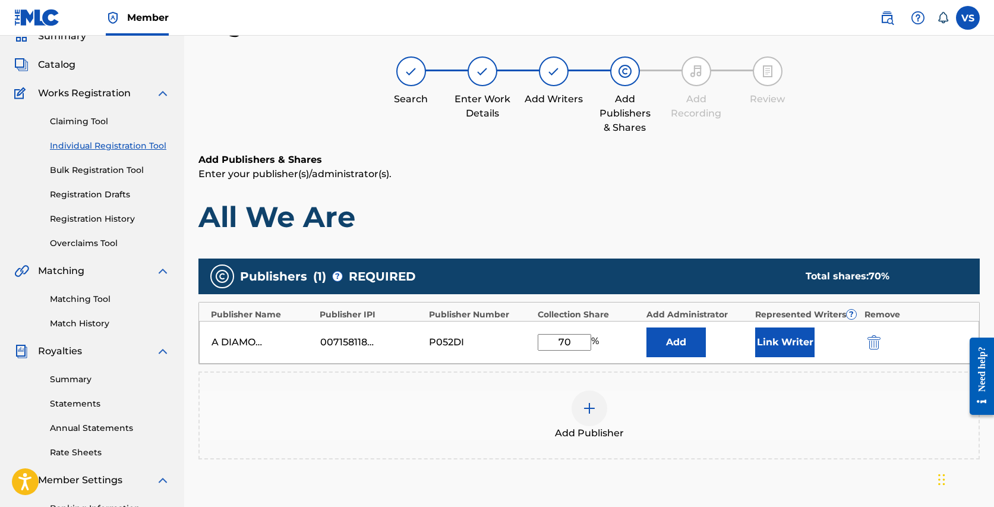
click at [780, 340] on button "Link Writer" at bounding box center [784, 342] width 59 height 30
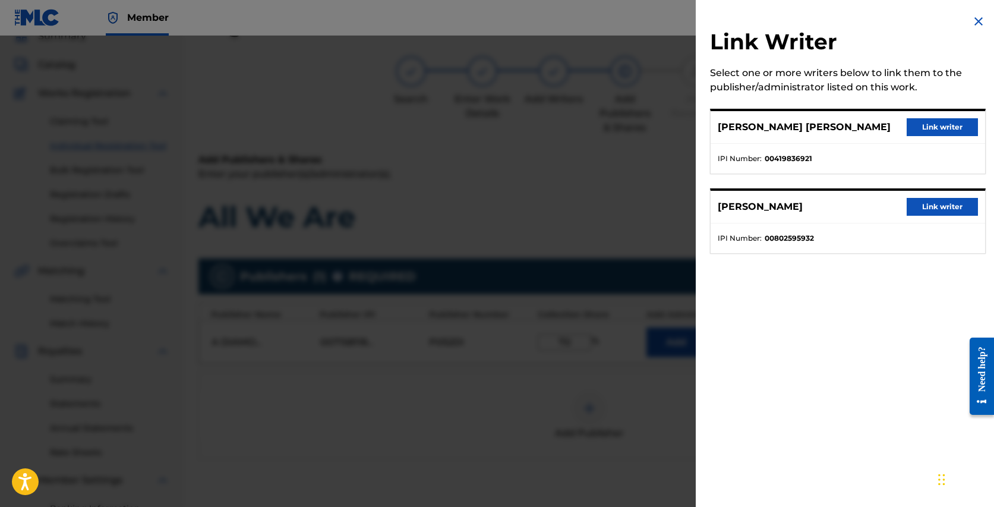
click at [938, 124] on button "Link writer" at bounding box center [941, 127] width 71 height 18
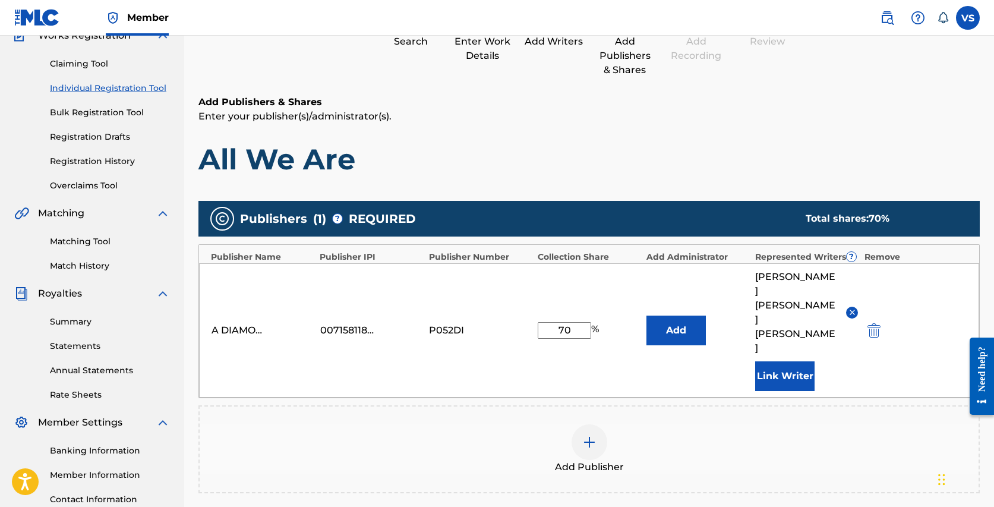
scroll to position [246, 0]
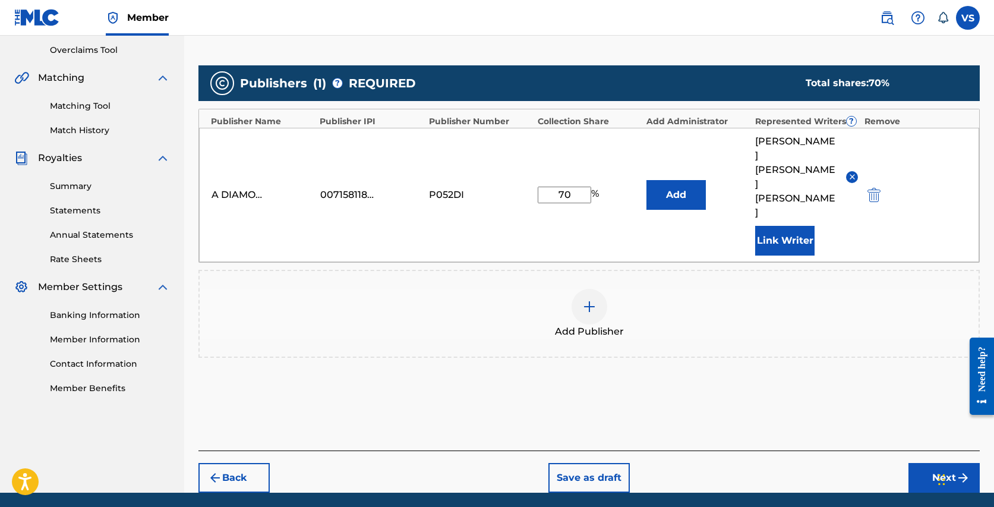
click at [942, 463] on button "Next" at bounding box center [943, 478] width 71 height 30
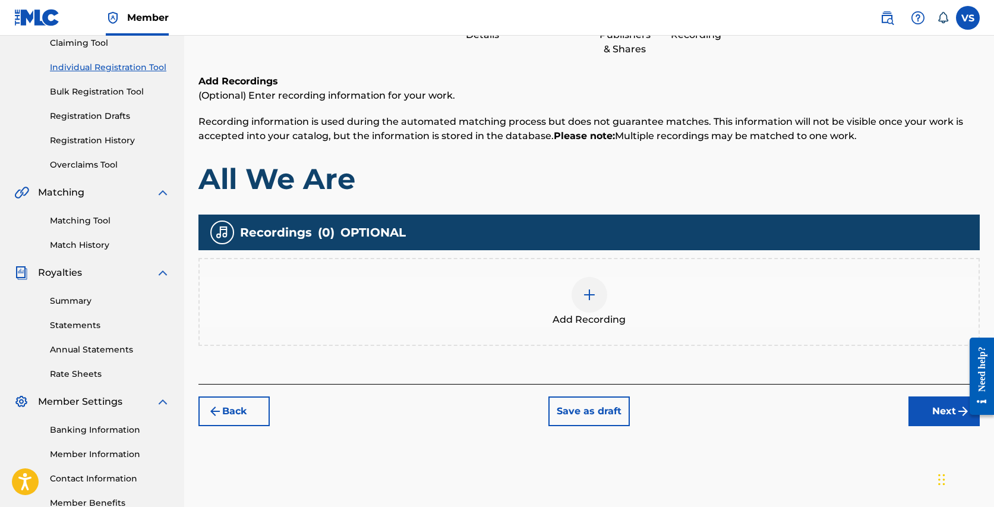
scroll to position [191, 0]
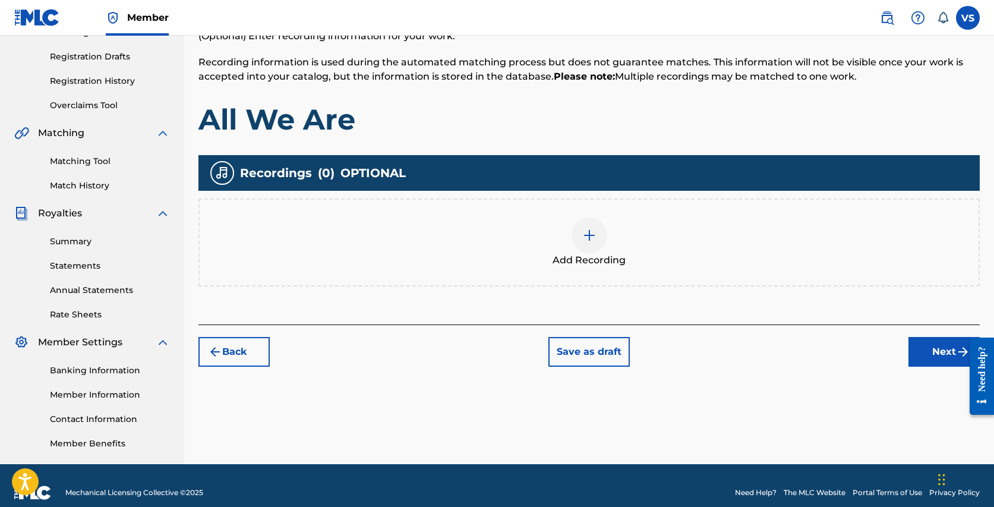
click at [601, 239] on div at bounding box center [589, 235] width 36 height 36
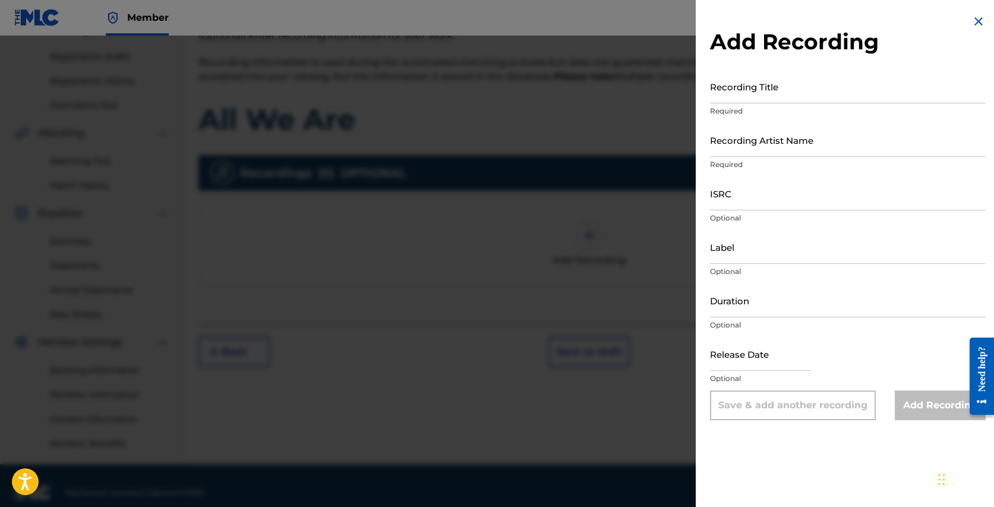
click at [777, 89] on input "Recording Title" at bounding box center [848, 86] width 276 height 34
type input "All We Are"
click at [781, 147] on input "Recording Artist Name" at bounding box center [848, 140] width 276 height 34
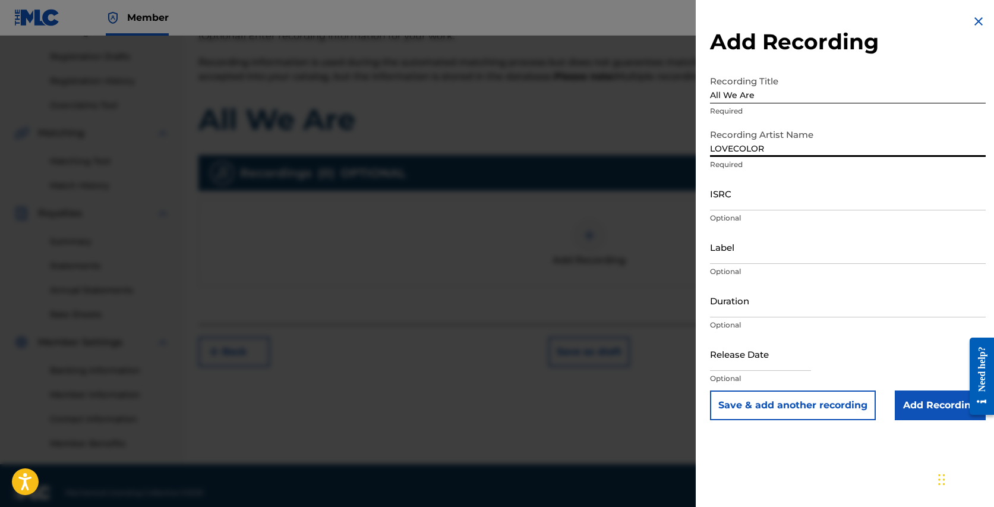
type input "LOVECOLOR"
click at [744, 195] on input "ISRC" at bounding box center [848, 193] width 276 height 34
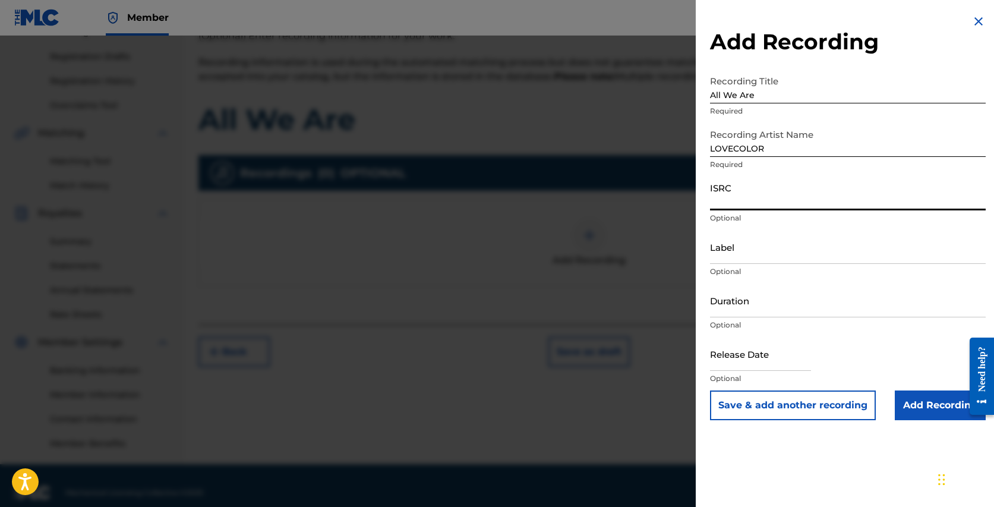
paste input "QZZ8B2425583"
type input "QZZ8B2425583"
click at [930, 403] on input "Add Recording" at bounding box center [939, 405] width 91 height 30
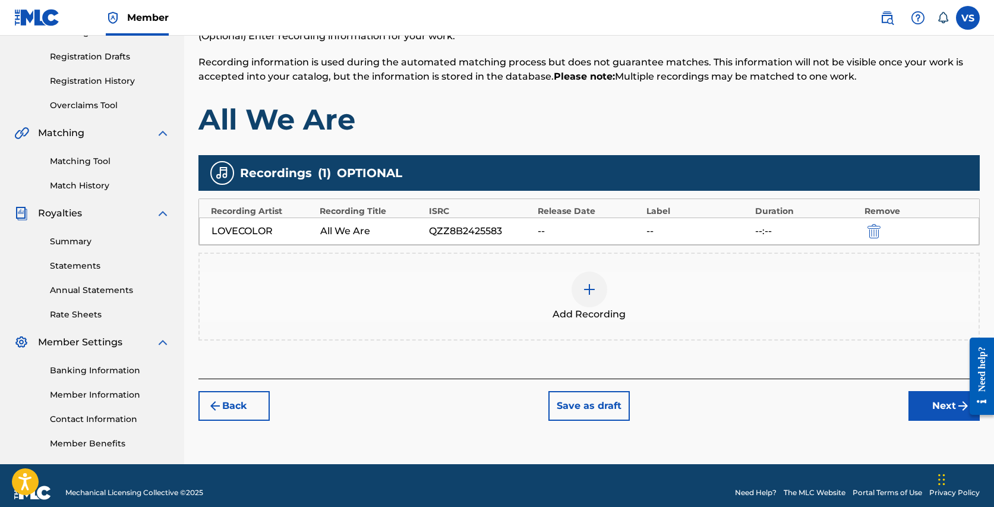
click at [936, 398] on button "Next" at bounding box center [943, 406] width 71 height 30
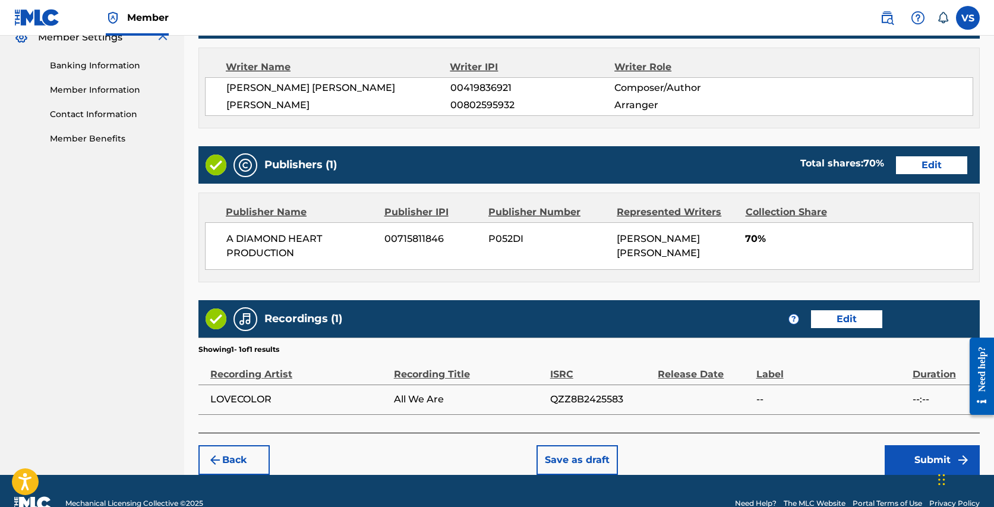
scroll to position [519, 0]
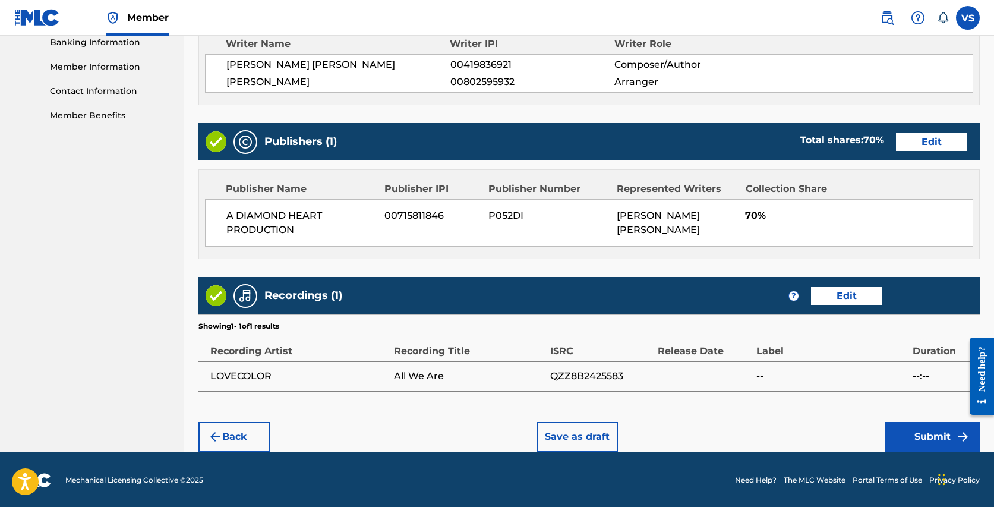
click at [915, 438] on button "Submit" at bounding box center [931, 437] width 95 height 30
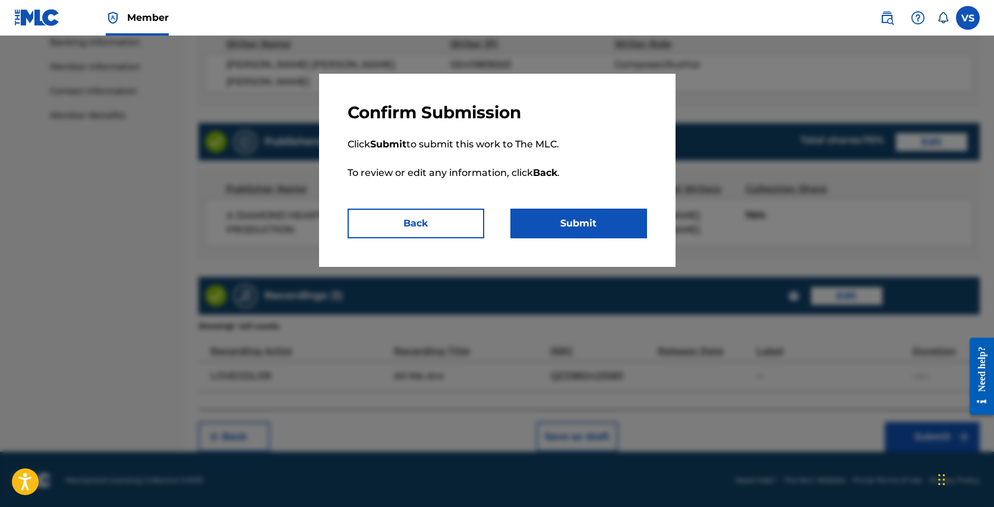
click at [613, 232] on button "Submit" at bounding box center [578, 223] width 137 height 30
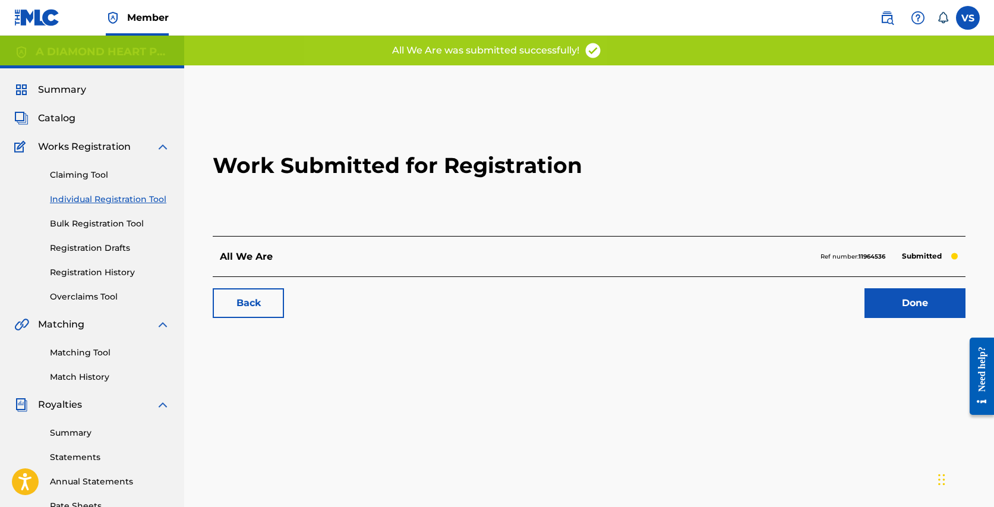
click at [901, 300] on link "Done" at bounding box center [914, 303] width 101 height 30
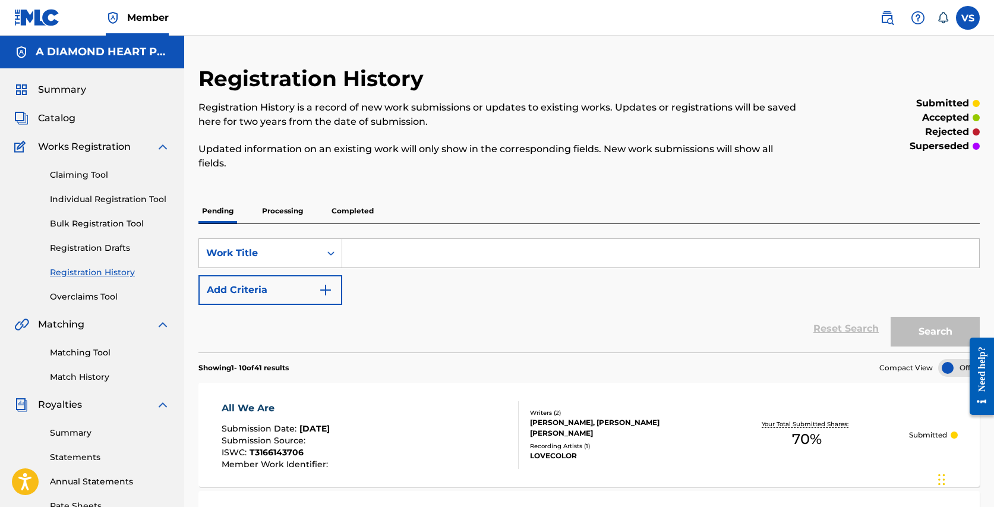
click at [49, 117] on span "Catalog" at bounding box center [56, 118] width 37 height 14
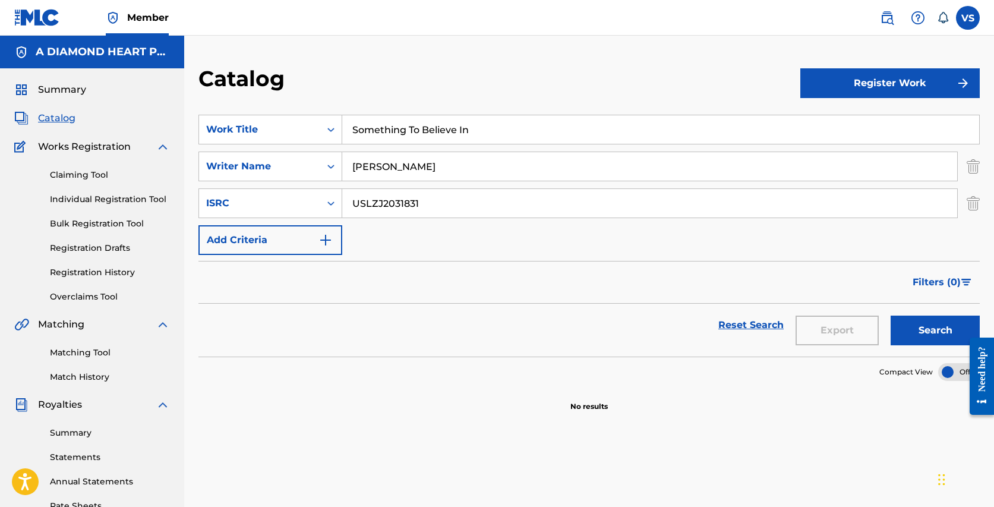
click at [969, 164] on img "Search Form" at bounding box center [972, 166] width 13 height 30
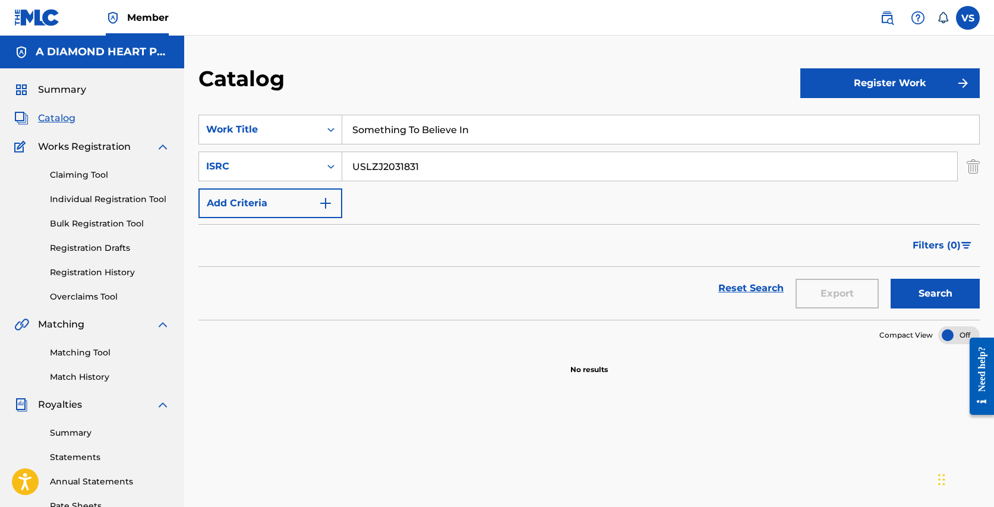
click at [975, 167] on img "Search Form" at bounding box center [972, 166] width 13 height 30
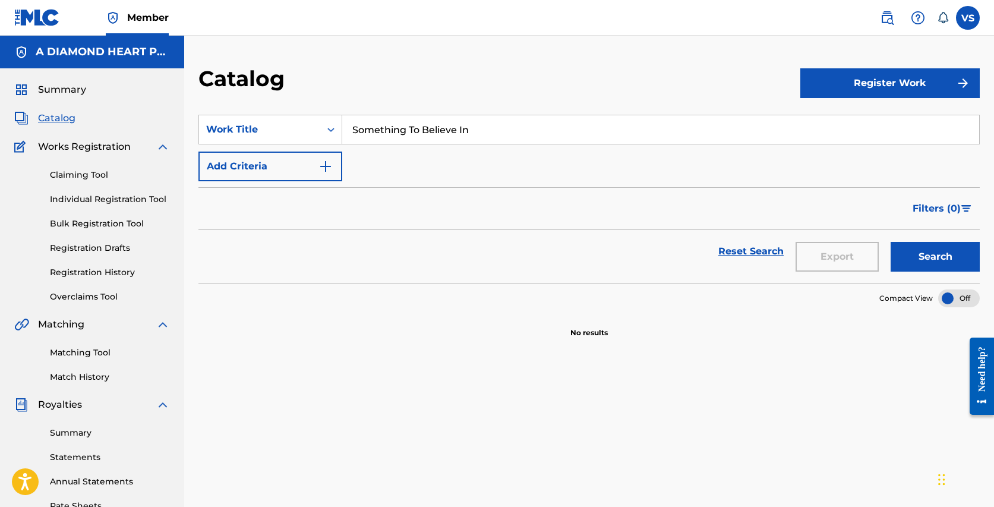
click at [752, 128] on input "Something To Believe In" at bounding box center [660, 129] width 637 height 29
drag, startPoint x: 752, startPoint y: 129, endPoint x: 716, endPoint y: 87, distance: 55.5
click at [716, 87] on div "Catalog Register Work SearchWithCriteria1d2f788c-c45c-4d89-be89-f20b06b225ff Wo…" at bounding box center [588, 360] width 809 height 590
paste input "Hearts on Fire"
type input "Hearts on Fire"
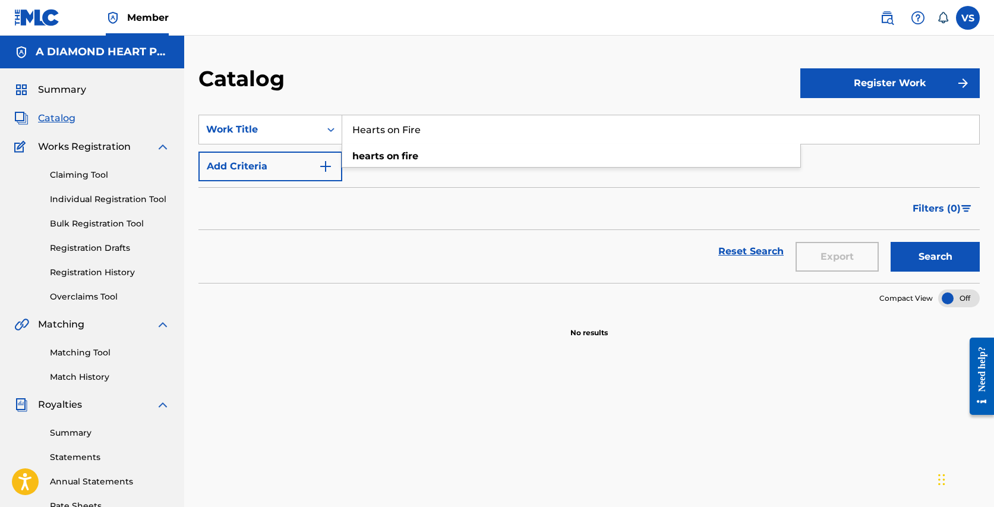
click at [890, 242] on button "Search" at bounding box center [934, 257] width 89 height 30
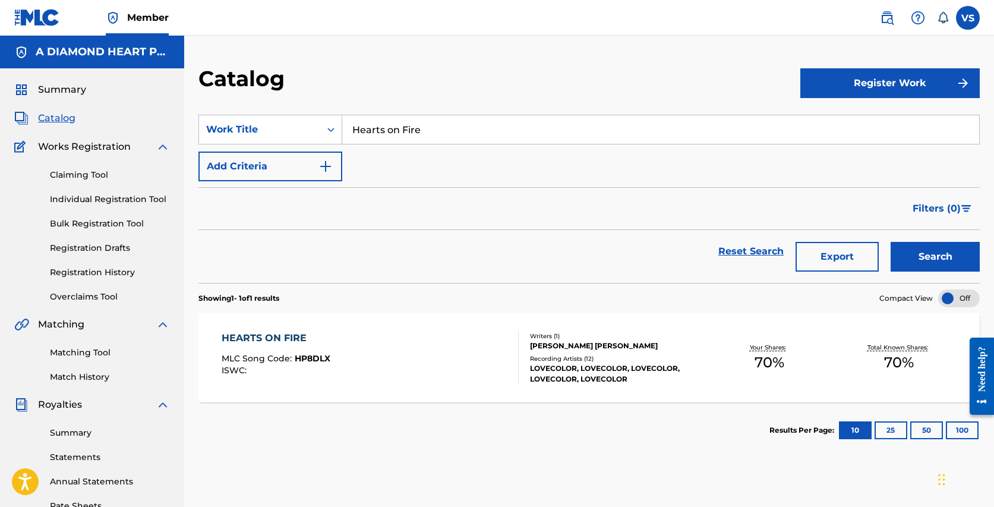
click at [323, 357] on span "HP8DLX" at bounding box center [313, 358] width 36 height 11
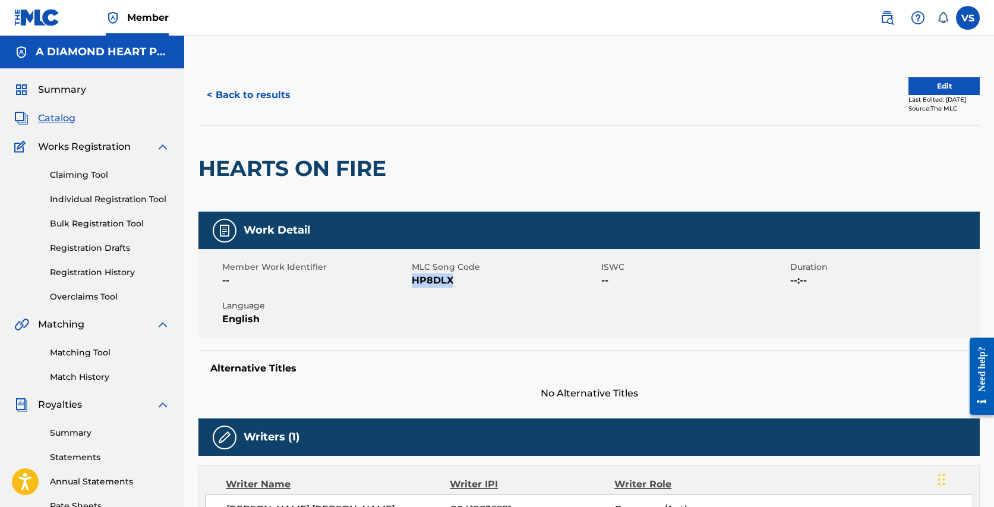
drag, startPoint x: 457, startPoint y: 280, endPoint x: 412, endPoint y: 280, distance: 44.5
click at [413, 280] on span "HP8DLX" at bounding box center [505, 280] width 186 height 14
copy span "HP8DLX"
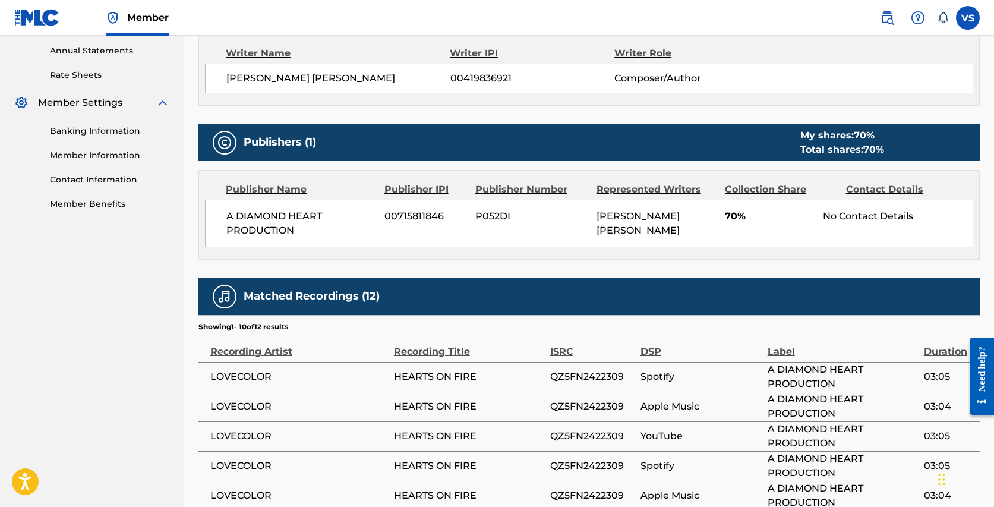
scroll to position [435, 0]
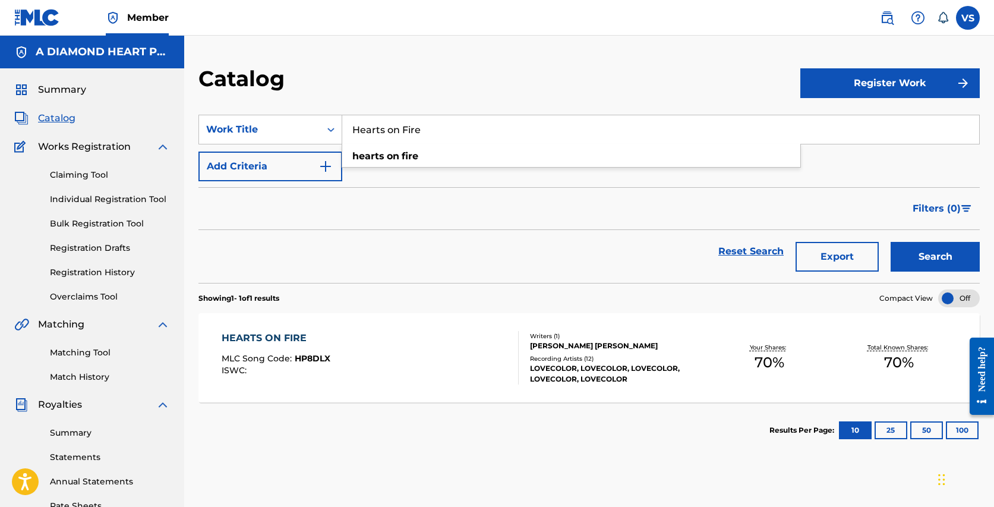
drag, startPoint x: 427, startPoint y: 128, endPoint x: 376, endPoint y: 91, distance: 62.6
click at [376, 91] on div "Catalog Register Work SearchWithCriteria1d2f788c-c45c-4d89-be89-f20b06b225ff Wo…" at bounding box center [588, 360] width 809 height 590
paste input "Love Held My Body"
type input "Love Held My Body"
click at [890, 242] on button "Search" at bounding box center [934, 257] width 89 height 30
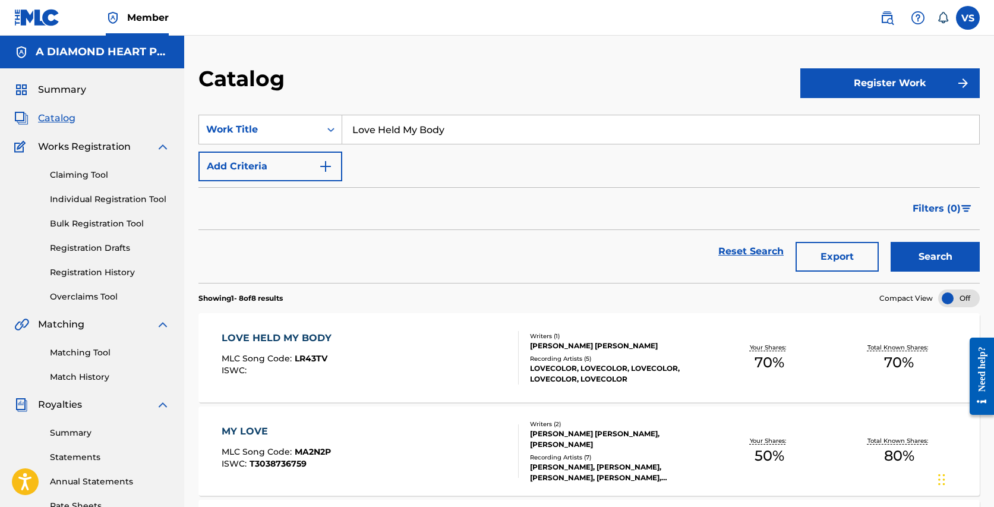
click at [358, 350] on div "LOVE HELD MY BODY MLC Song Code : LR43TV ISWC :" at bounding box center [370, 357] width 297 height 53
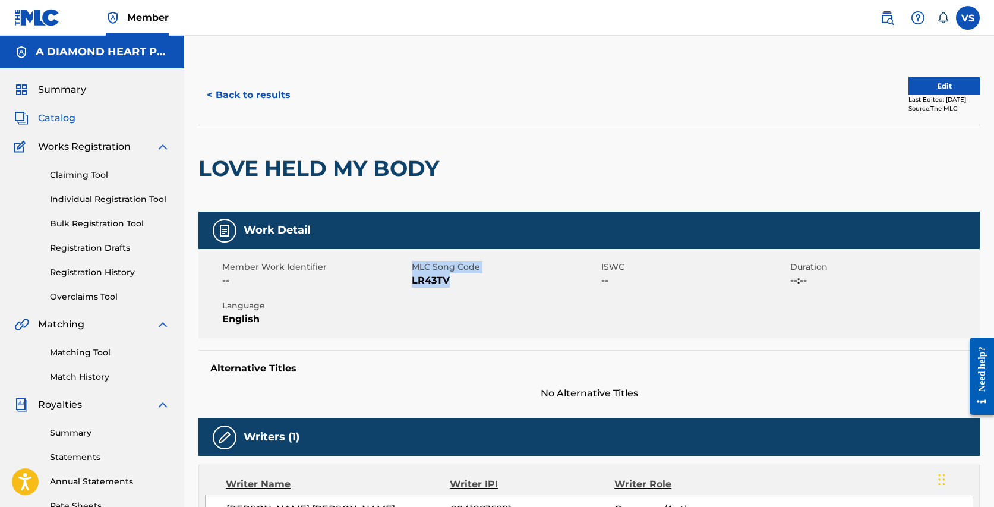
drag, startPoint x: 458, startPoint y: 281, endPoint x: 410, endPoint y: 282, distance: 48.1
click at [410, 282] on div "Member Work Identifier -- MLC Song Code LR43TV ISWC -- Duration --:-- Language …" at bounding box center [588, 293] width 781 height 89
click at [478, 286] on span "LR43TV" at bounding box center [505, 280] width 186 height 14
drag, startPoint x: 447, startPoint y: 280, endPoint x: 413, endPoint y: 281, distance: 33.9
click at [413, 281] on span "LR43TV" at bounding box center [505, 280] width 186 height 14
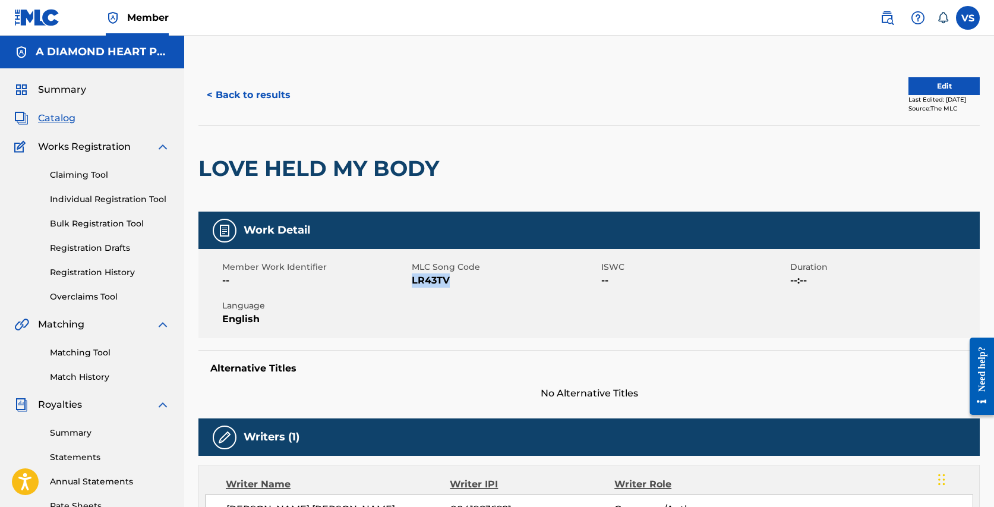
copy span "LR43TV"
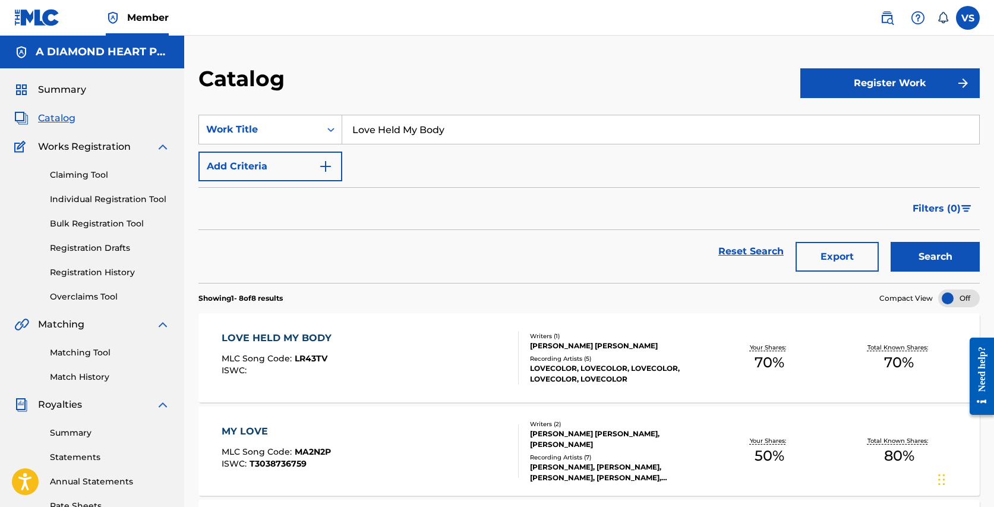
drag, startPoint x: 472, startPoint y: 129, endPoint x: 423, endPoint y: 88, distance: 63.7
type input "[US_STATE] baby"
click at [890, 242] on button "Search" at bounding box center [934, 257] width 89 height 30
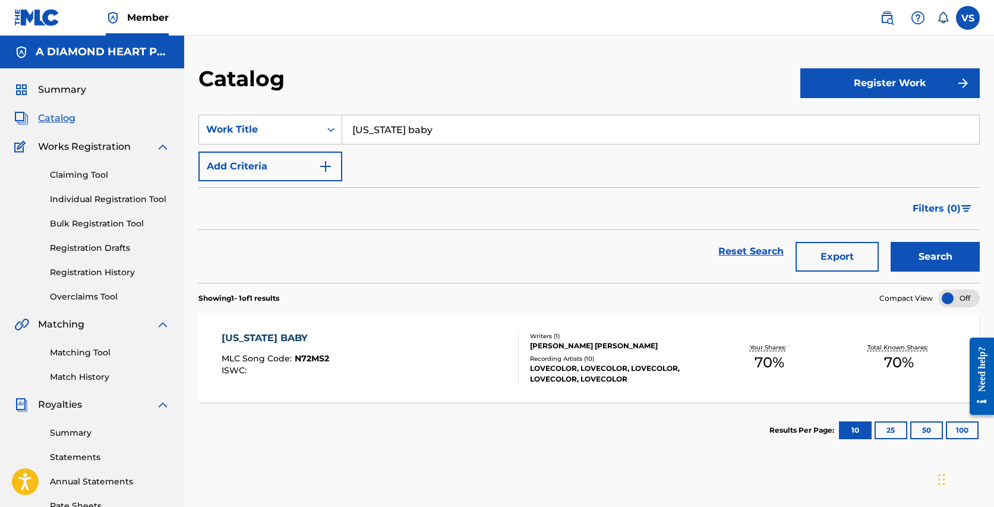
click at [365, 343] on div "[US_STATE] BABY MLC Song Code : N72MS2 ISWC :" at bounding box center [370, 357] width 297 height 53
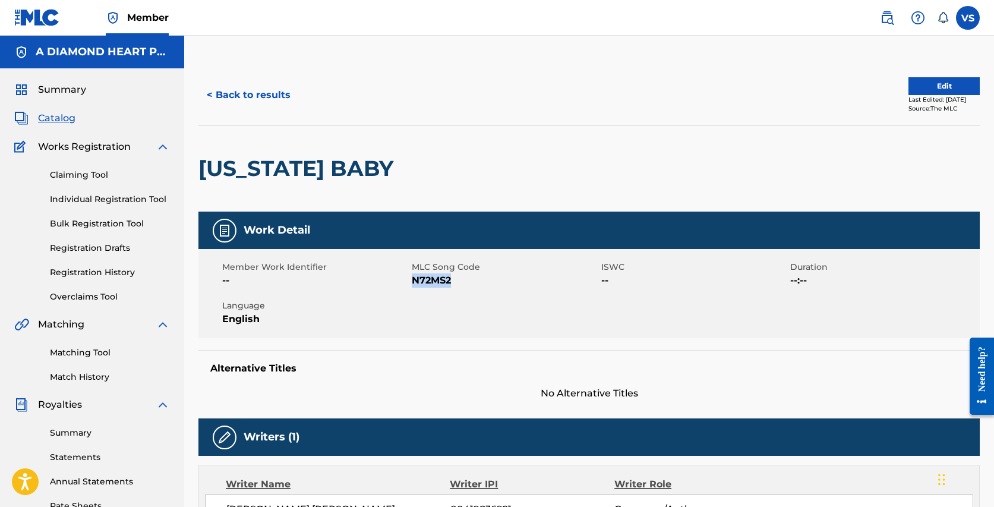
drag, startPoint x: 456, startPoint y: 282, endPoint x: 415, endPoint y: 278, distance: 41.2
click at [415, 278] on span "N72MS2" at bounding box center [505, 280] width 186 height 14
copy span "N72MS2"
click at [68, 119] on span "Catalog" at bounding box center [56, 118] width 37 height 14
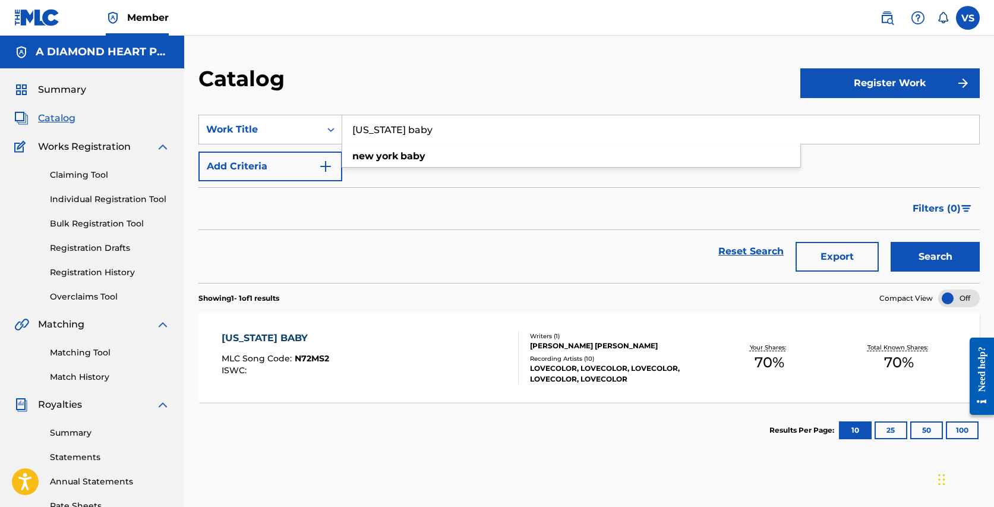
drag, startPoint x: 435, startPoint y: 128, endPoint x: 403, endPoint y: 106, distance: 38.4
click at [403, 106] on section "SearchWithCriteria1d2f788c-c45c-4d89-be89-f20b06b225ff Work Title [US_STATE] ba…" at bounding box center [588, 191] width 781 height 182
paste input "Love You Feel Like Home"
type input "Love You Feel Like Home"
click at [890, 242] on button "Search" at bounding box center [934, 257] width 89 height 30
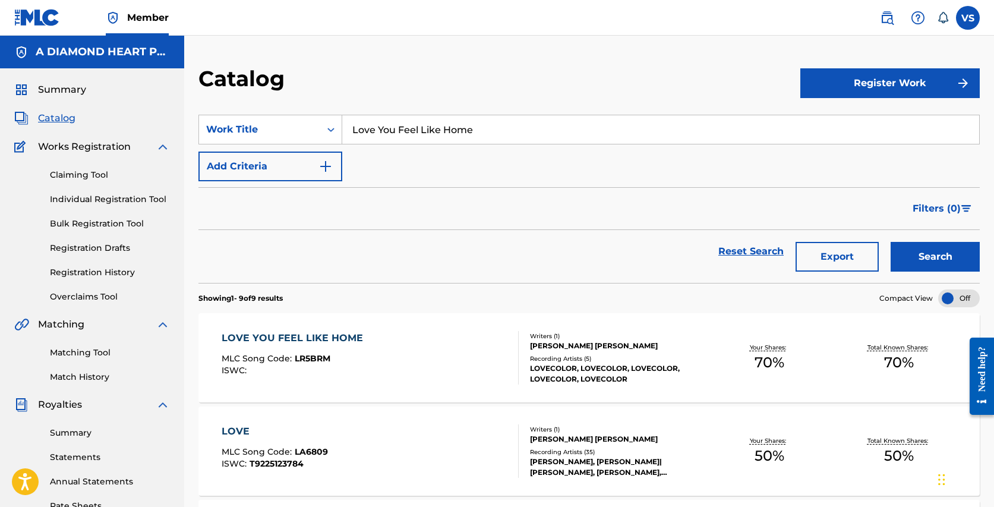
click at [357, 341] on div "LOVE YOU FEEL LIKE HOME" at bounding box center [295, 338] width 147 height 14
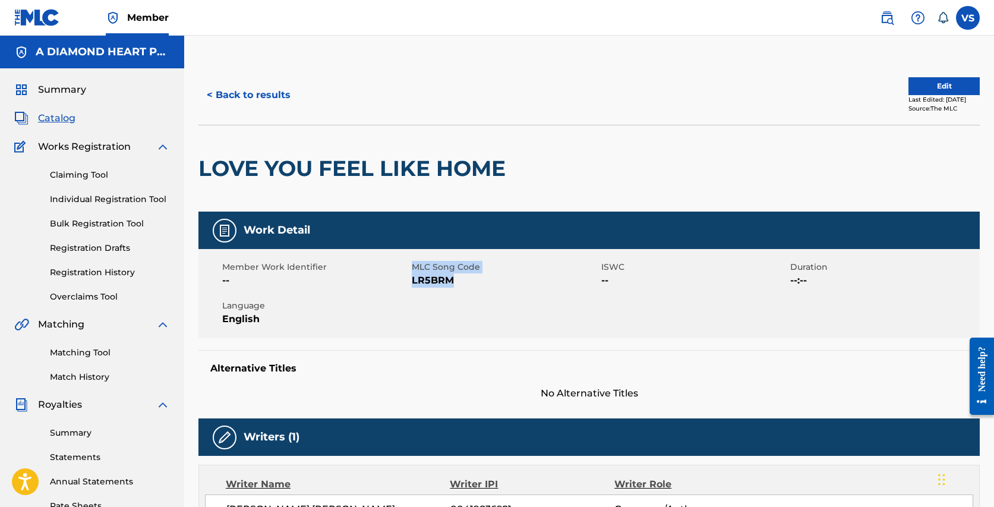
drag, startPoint x: 460, startPoint y: 281, endPoint x: 410, endPoint y: 279, distance: 49.3
click at [410, 279] on div "Member Work Identifier -- MLC Song Code LR5BRM ISWC -- Duration --:-- Language …" at bounding box center [588, 293] width 781 height 89
copy div "MLC Song Code LR5BRM"
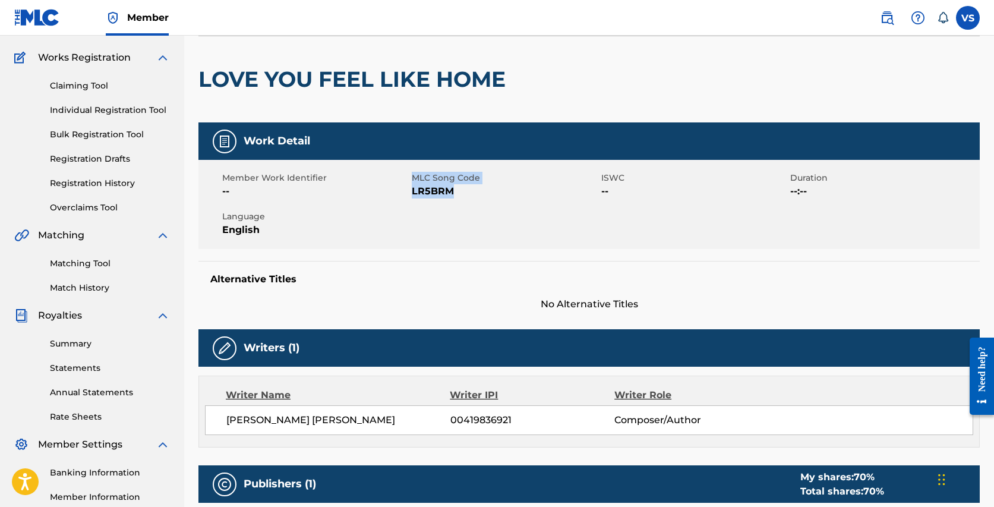
scroll to position [34, 0]
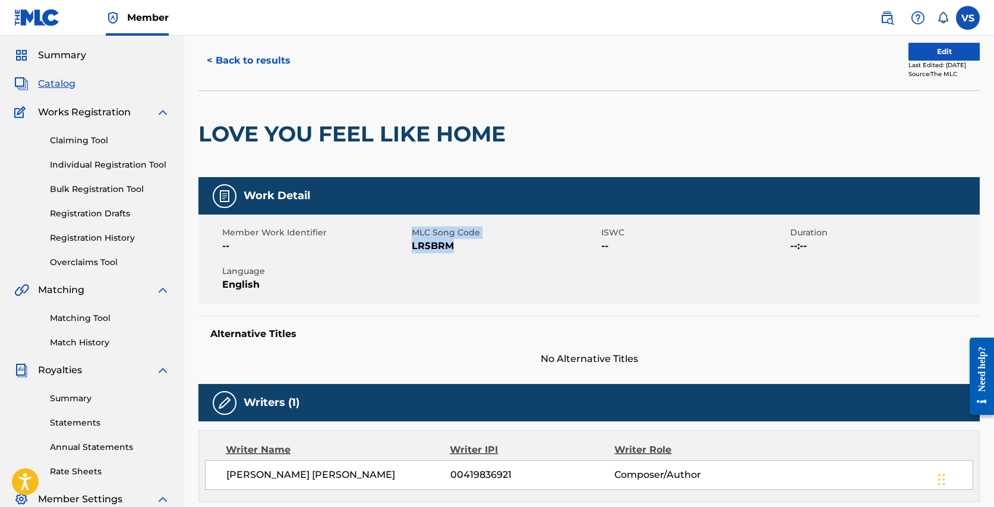
click at [932, 56] on button "Edit" at bounding box center [943, 52] width 71 height 18
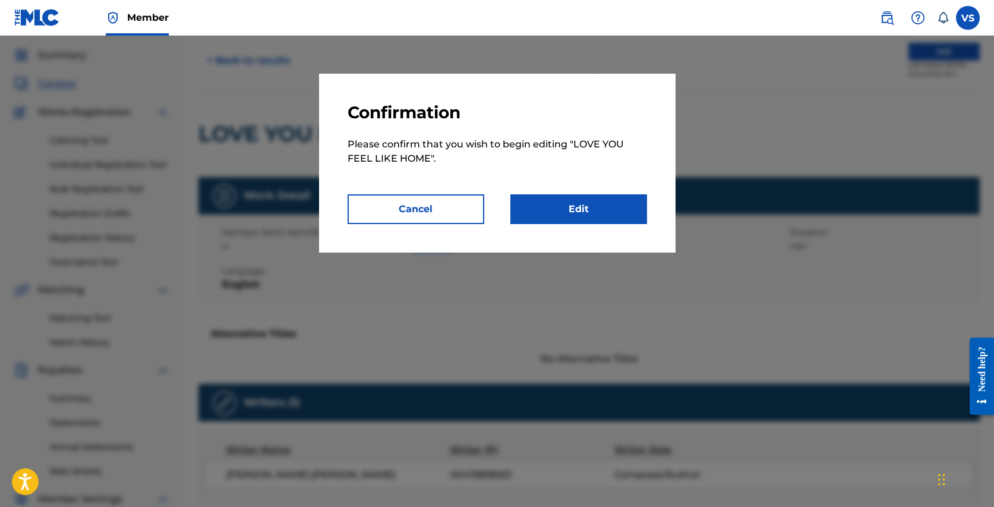
click at [586, 204] on link "Edit" at bounding box center [578, 209] width 137 height 30
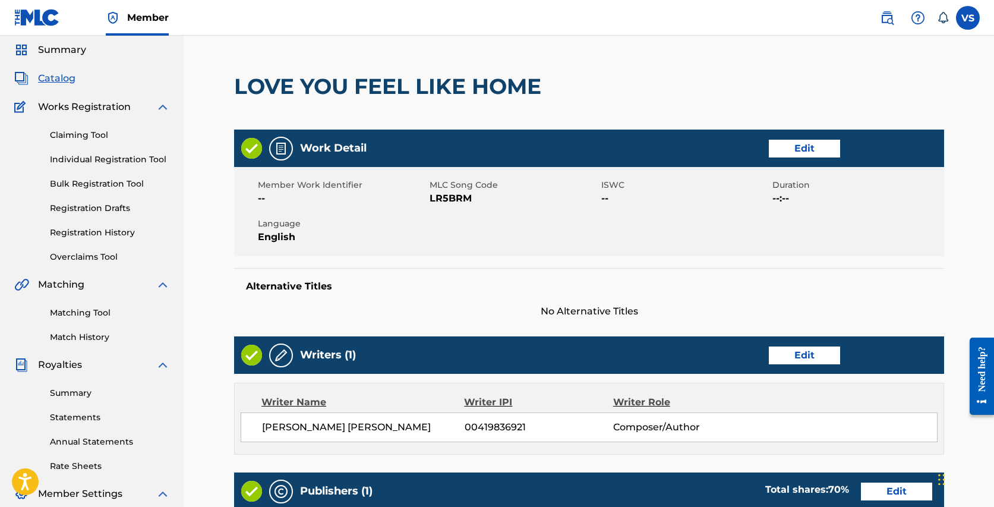
scroll to position [73, 0]
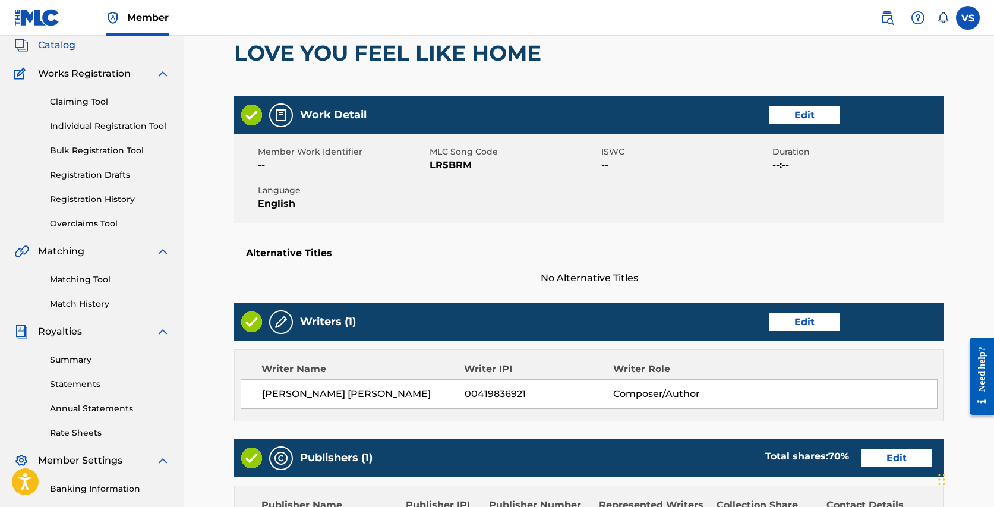
click at [799, 318] on link "Edit" at bounding box center [803, 322] width 71 height 18
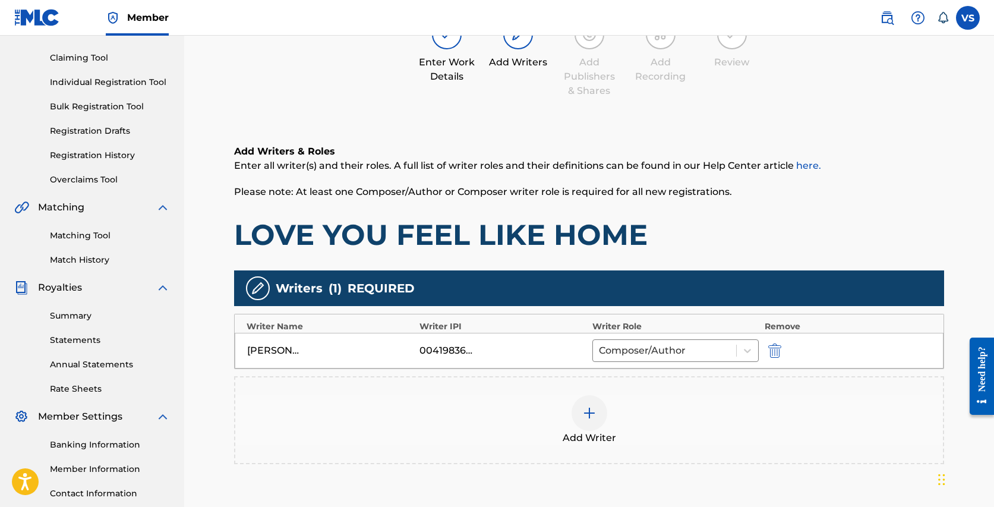
scroll to position [134, 0]
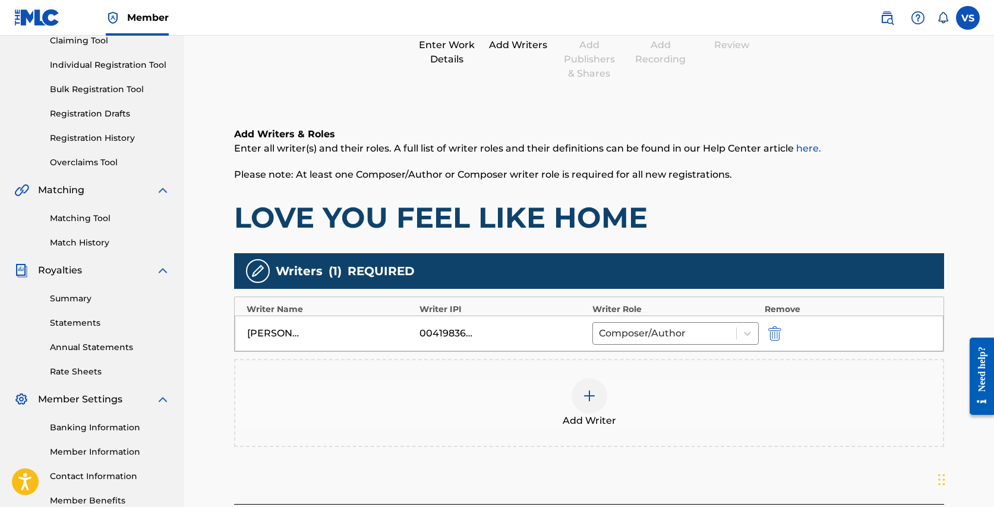
click at [583, 388] on div at bounding box center [589, 396] width 36 height 36
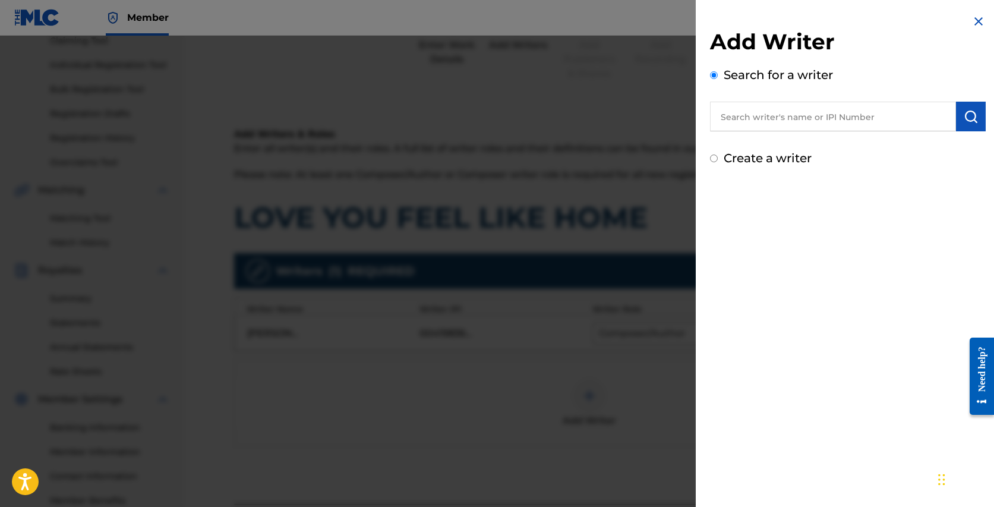
click at [783, 116] on input "text" at bounding box center [833, 117] width 246 height 30
type input "[PERSON_NAME]"
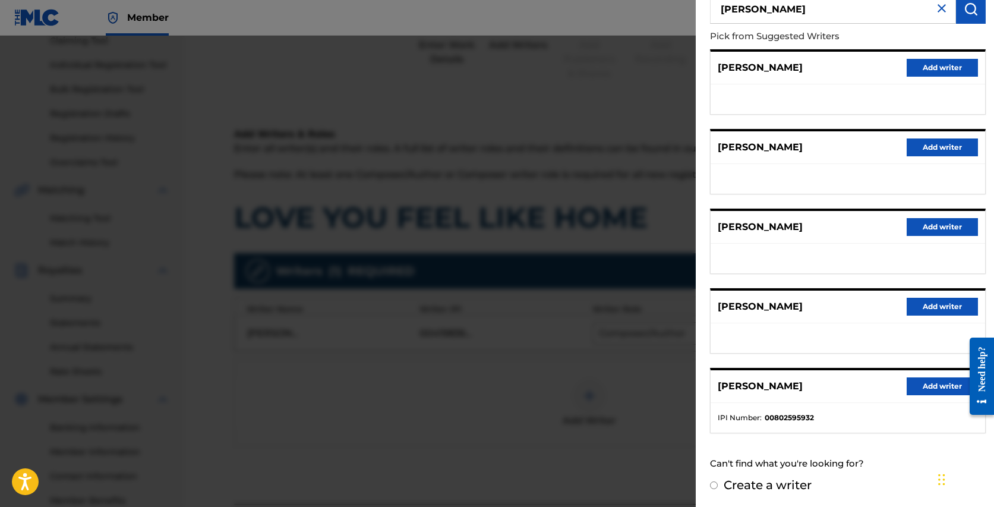
scroll to position [109, 0]
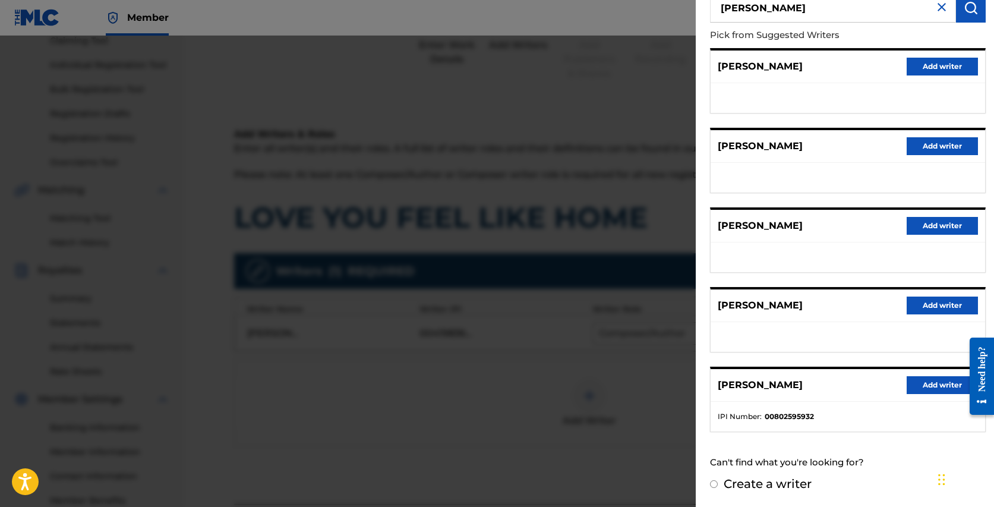
click at [936, 391] on button "Add writer" at bounding box center [941, 385] width 71 height 18
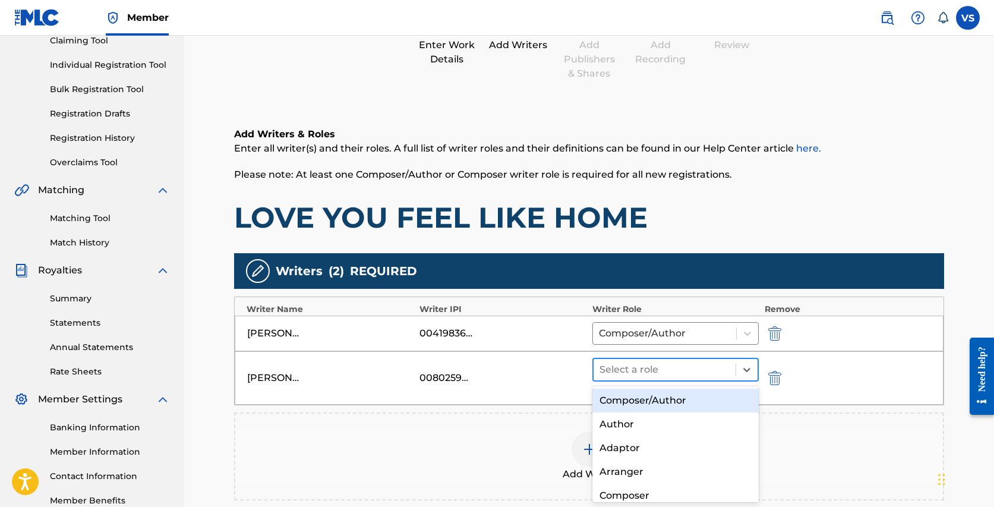
click at [706, 364] on div at bounding box center [664, 369] width 130 height 17
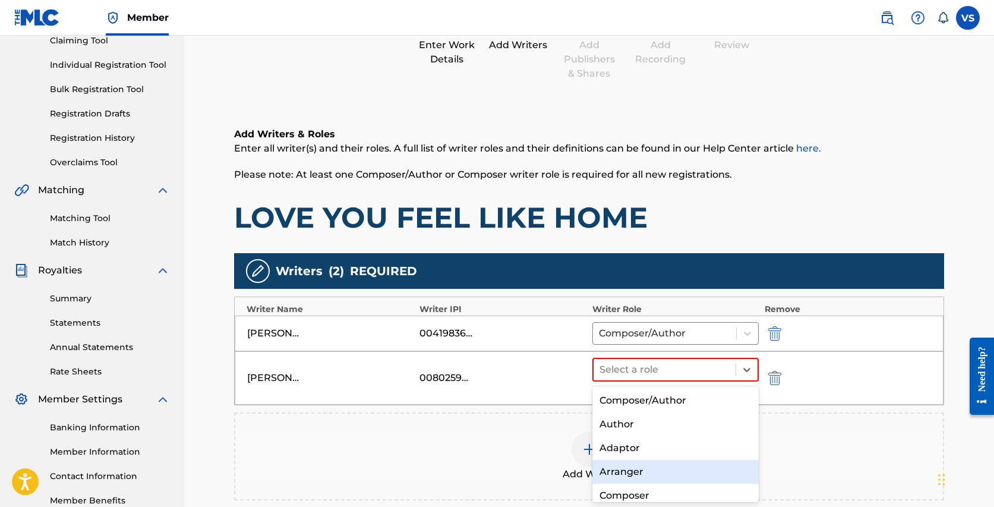
click at [639, 468] on div "Arranger" at bounding box center [675, 472] width 166 height 24
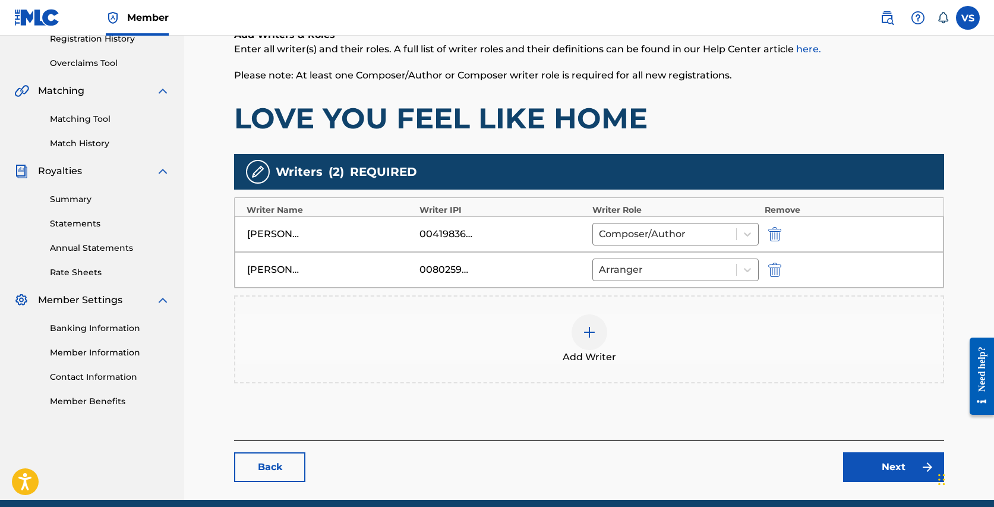
scroll to position [283, 0]
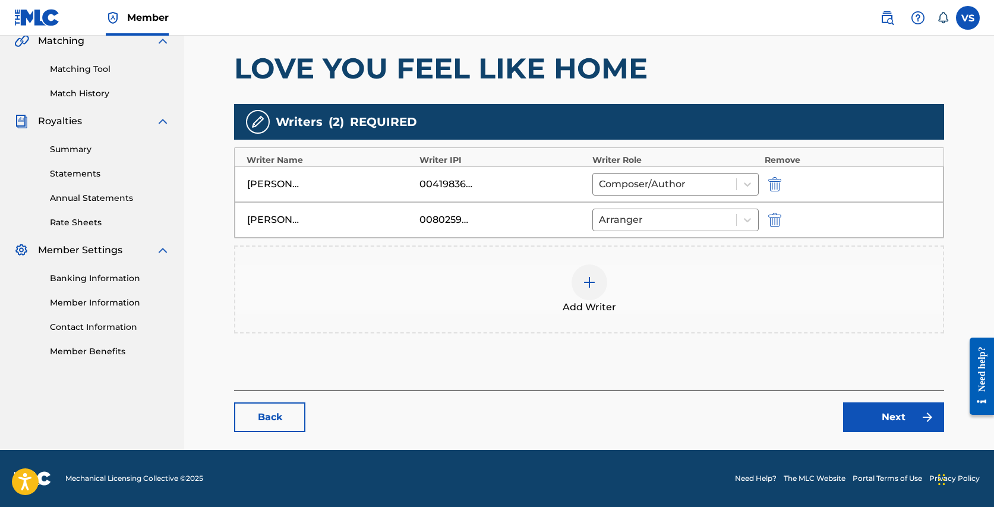
click at [899, 417] on link "Next" at bounding box center [893, 417] width 101 height 30
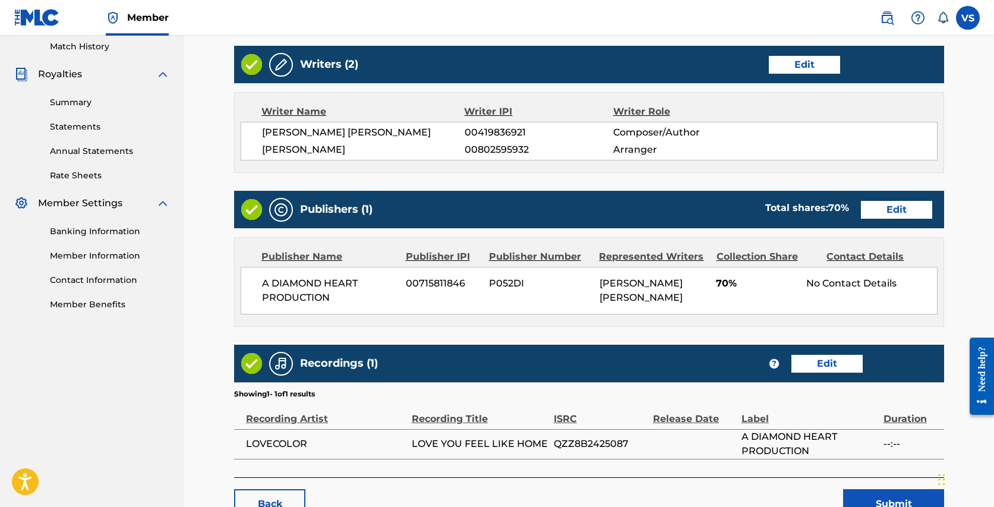
scroll to position [415, 0]
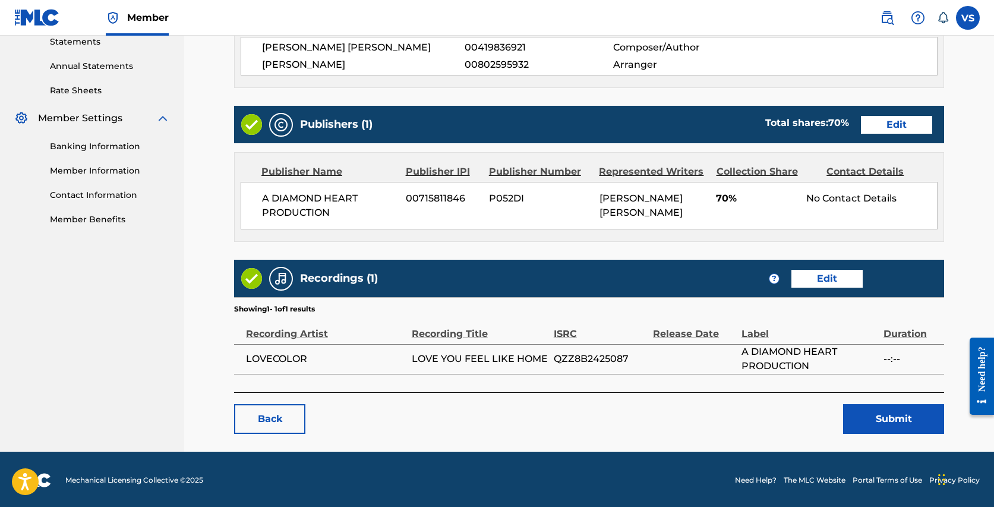
click at [885, 416] on button "Submit" at bounding box center [893, 419] width 101 height 30
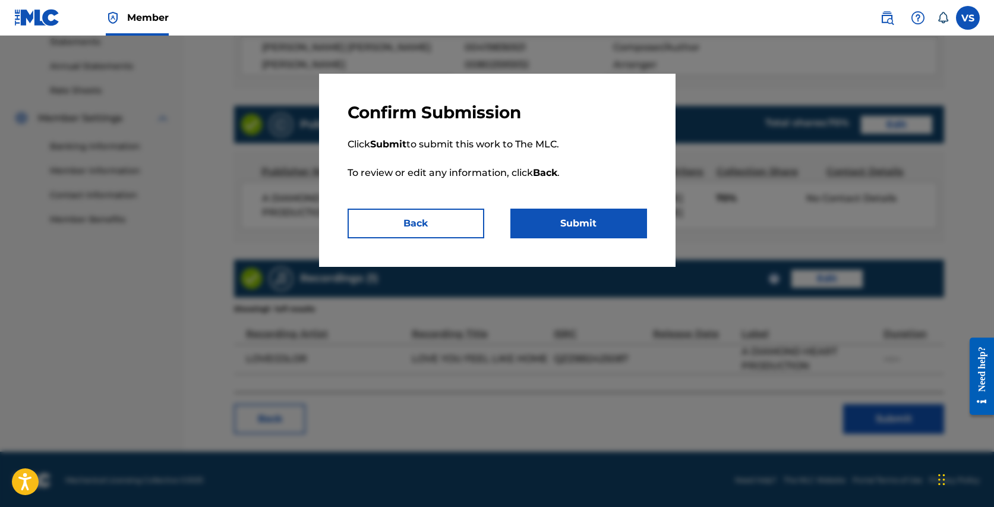
click at [587, 219] on button "Submit" at bounding box center [578, 223] width 137 height 30
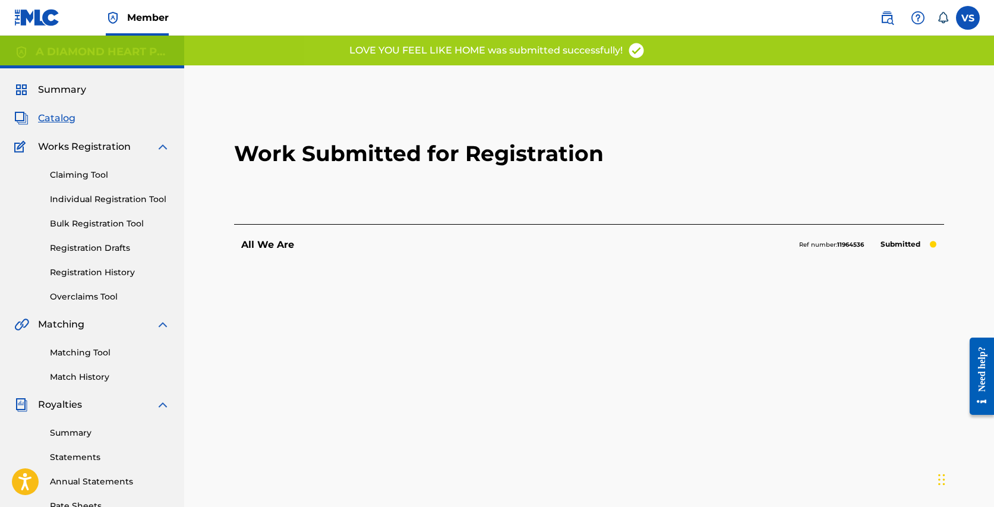
click at [69, 121] on span "Catalog" at bounding box center [56, 118] width 37 height 14
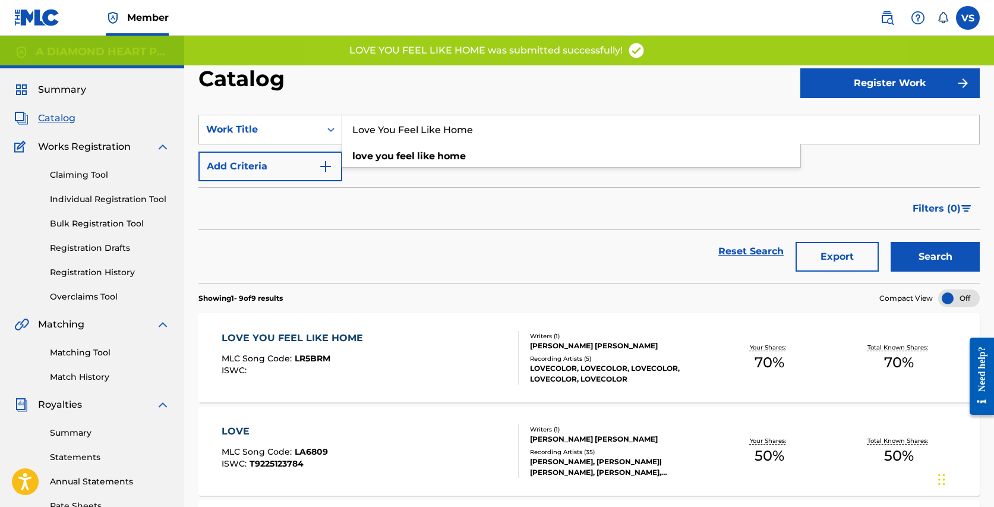
drag, startPoint x: 504, startPoint y: 131, endPoint x: 441, endPoint y: 107, distance: 67.3
click at [439, 109] on section "SearchWithCriteria1d2f788c-c45c-4d89-be89-f20b06b225ff Work Title Love You Feel…" at bounding box center [588, 191] width 781 height 182
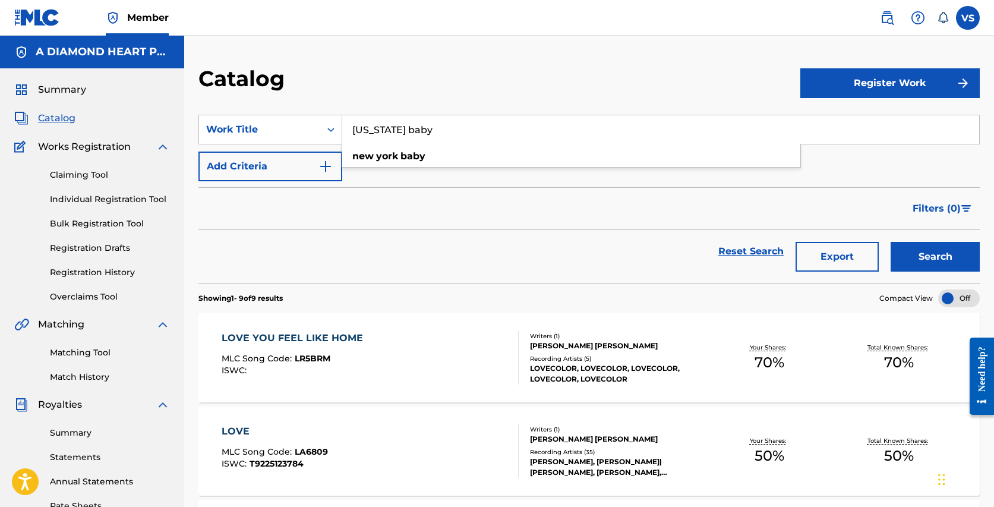
type input "[US_STATE] baby"
click at [890, 242] on button "Search" at bounding box center [934, 257] width 89 height 30
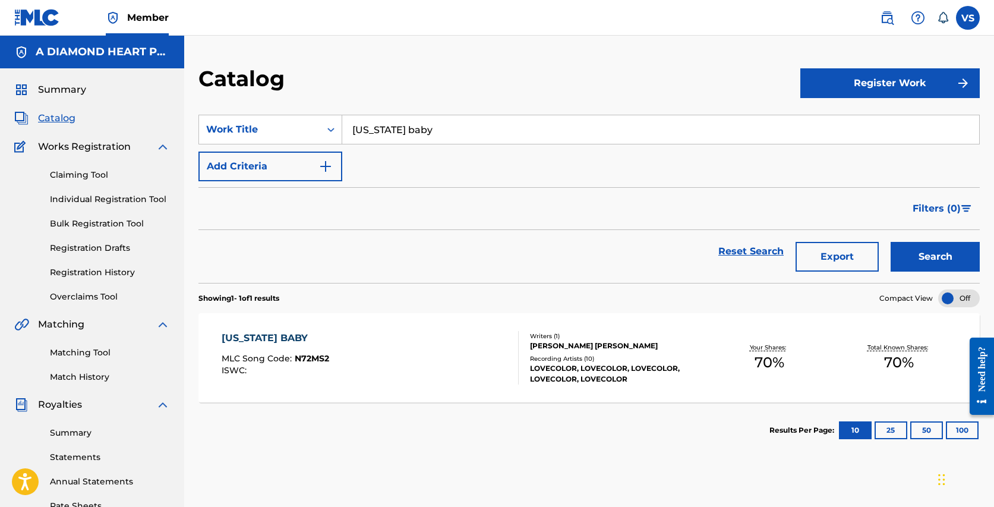
click at [369, 342] on div "[US_STATE] BABY MLC Song Code : N72MS2 ISWC :" at bounding box center [370, 357] width 297 height 53
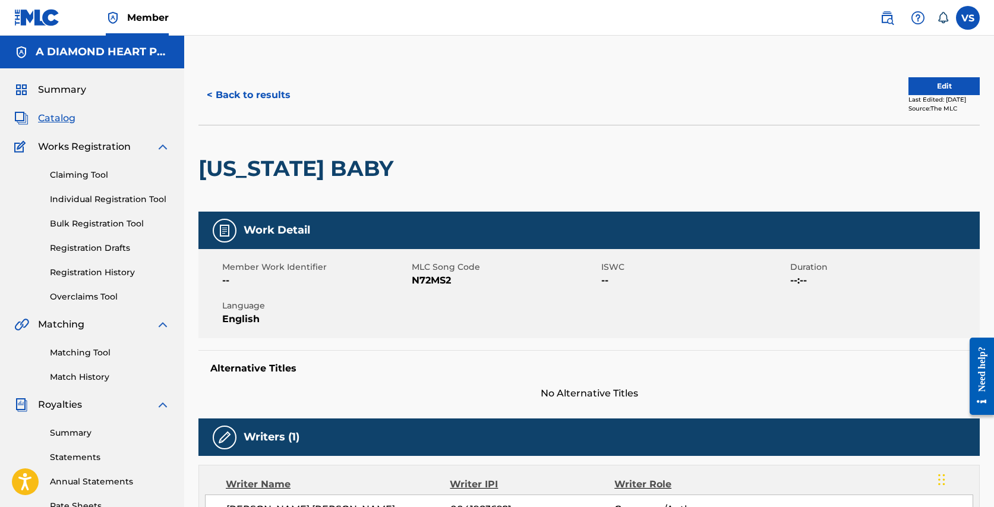
click at [947, 81] on button "Edit" at bounding box center [943, 86] width 71 height 18
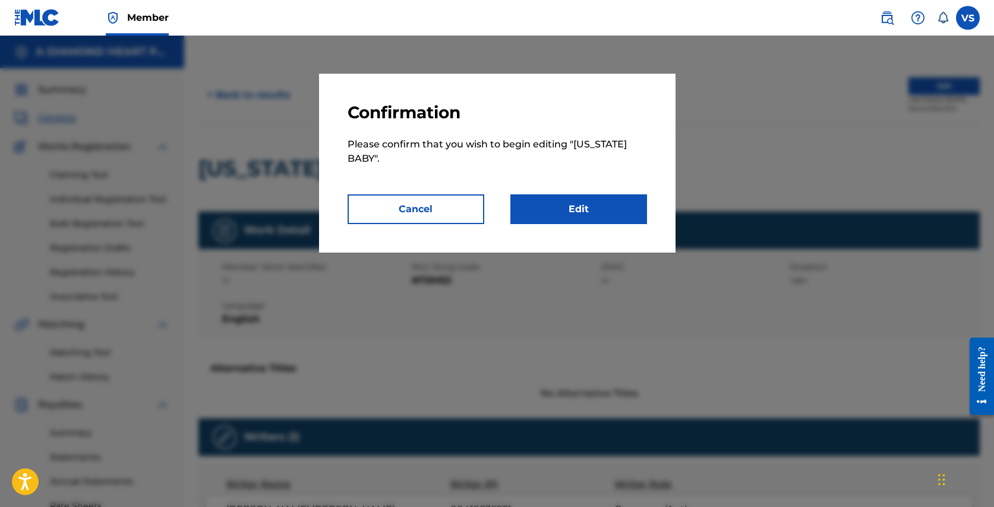
click at [591, 203] on link "Edit" at bounding box center [578, 209] width 137 height 30
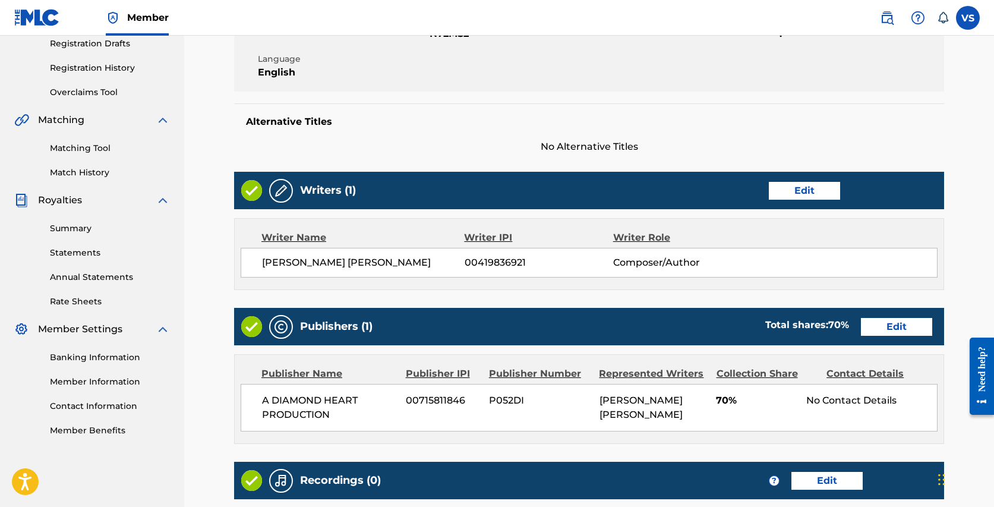
scroll to position [213, 0]
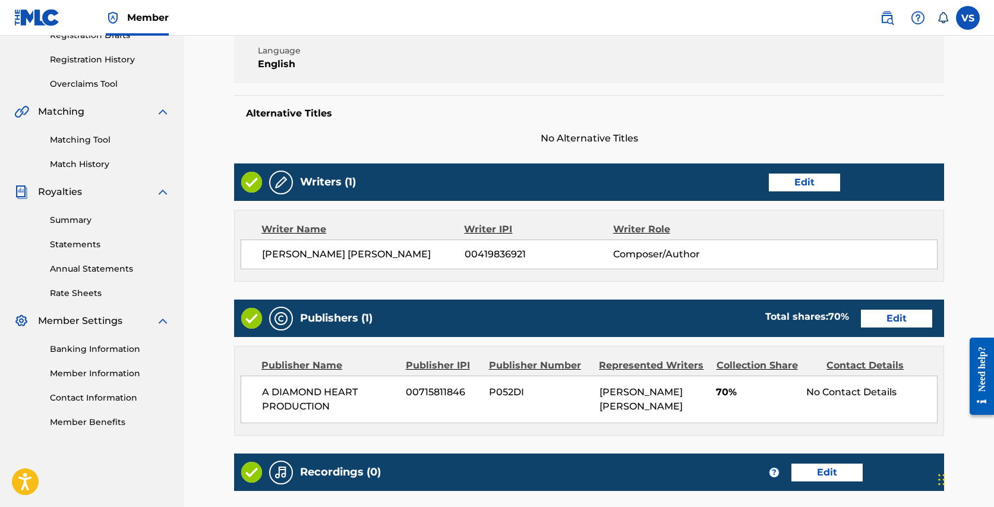
click at [821, 181] on link "Edit" at bounding box center [803, 182] width 71 height 18
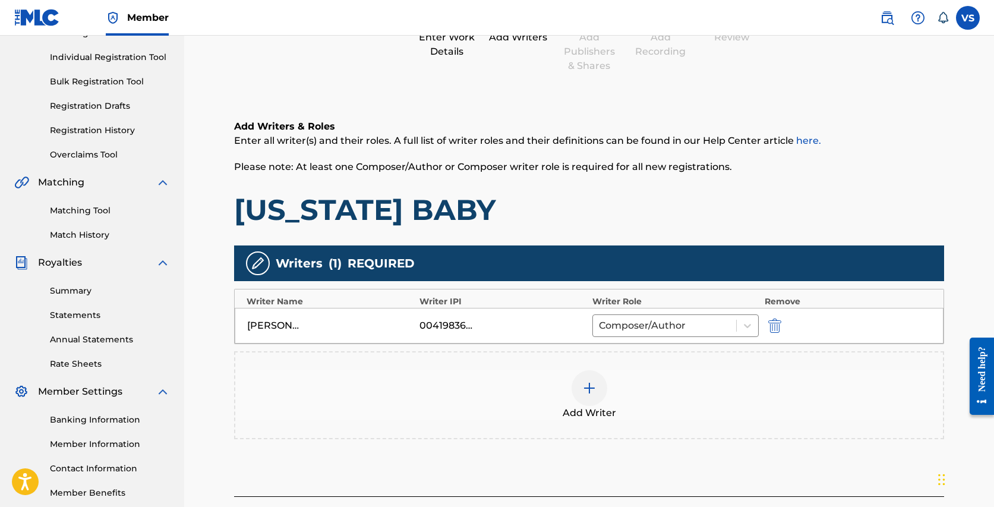
scroll to position [156, 0]
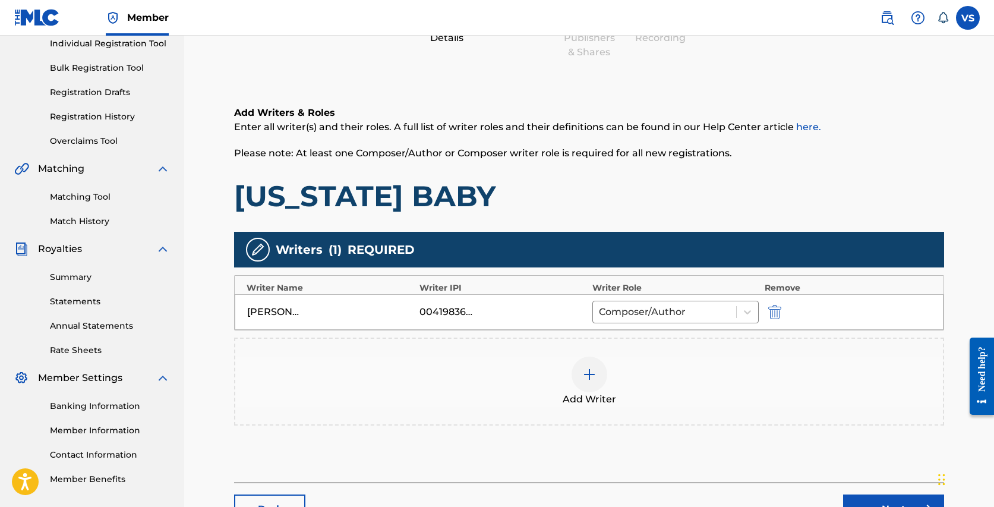
click at [590, 371] on img at bounding box center [589, 374] width 14 height 14
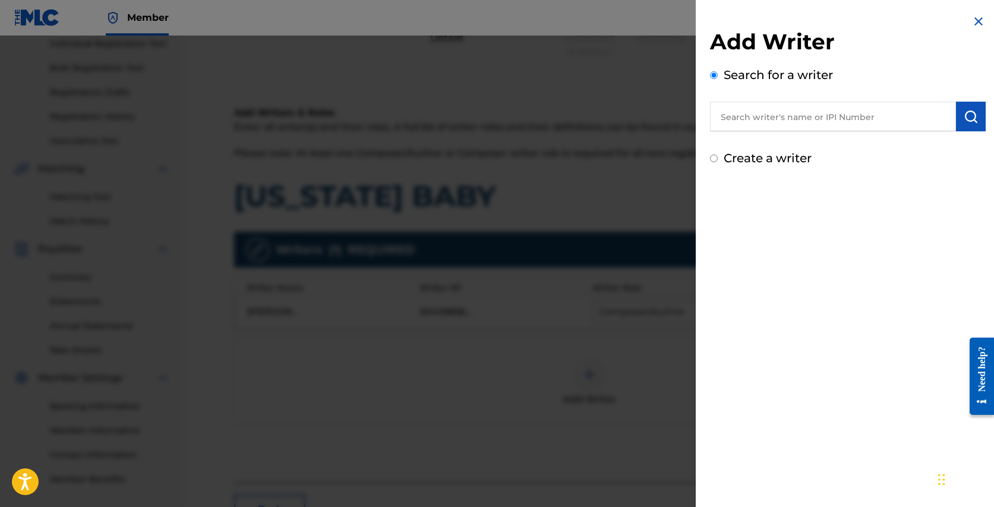
click at [784, 116] on input "text" at bounding box center [833, 117] width 246 height 30
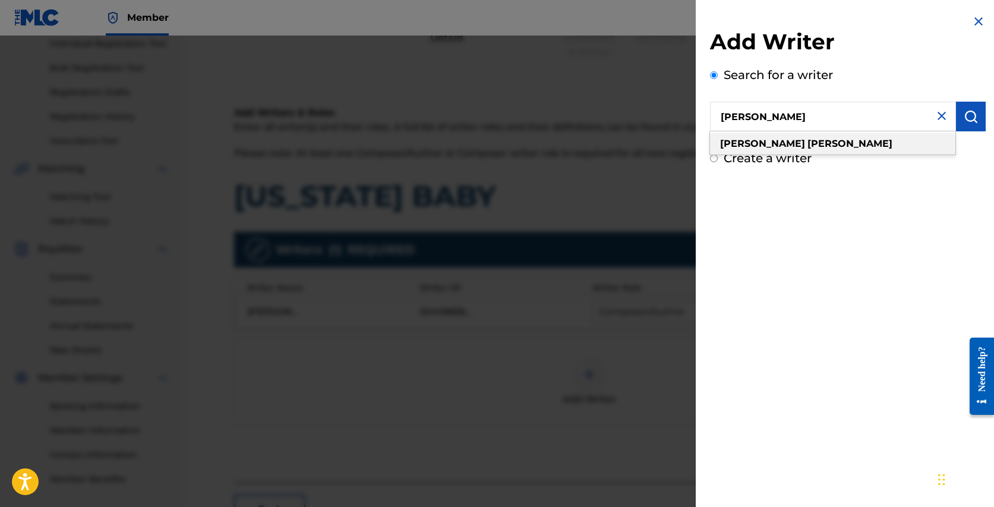
type input "[PERSON_NAME]"
click at [783, 144] on div "[PERSON_NAME]" at bounding box center [832, 143] width 245 height 21
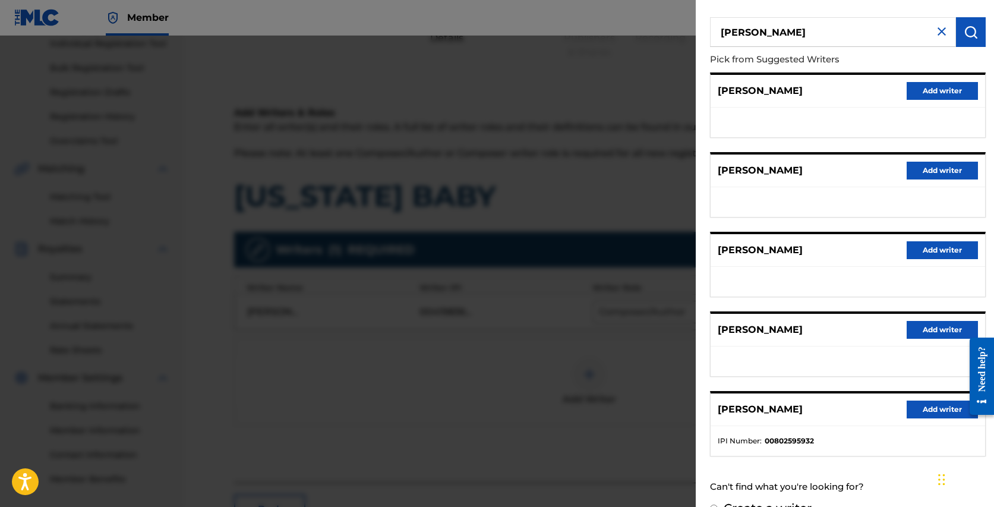
scroll to position [109, 0]
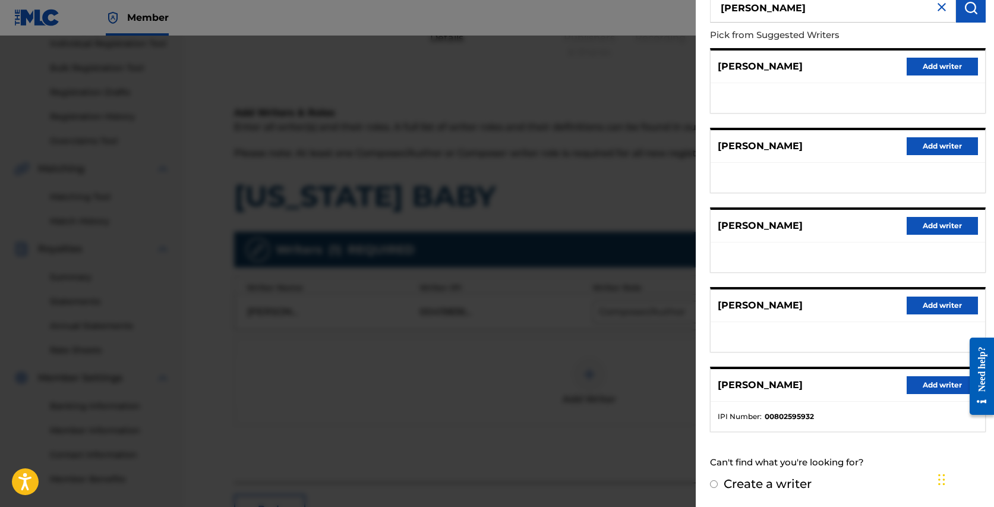
click at [940, 382] on button "Add writer" at bounding box center [941, 385] width 71 height 18
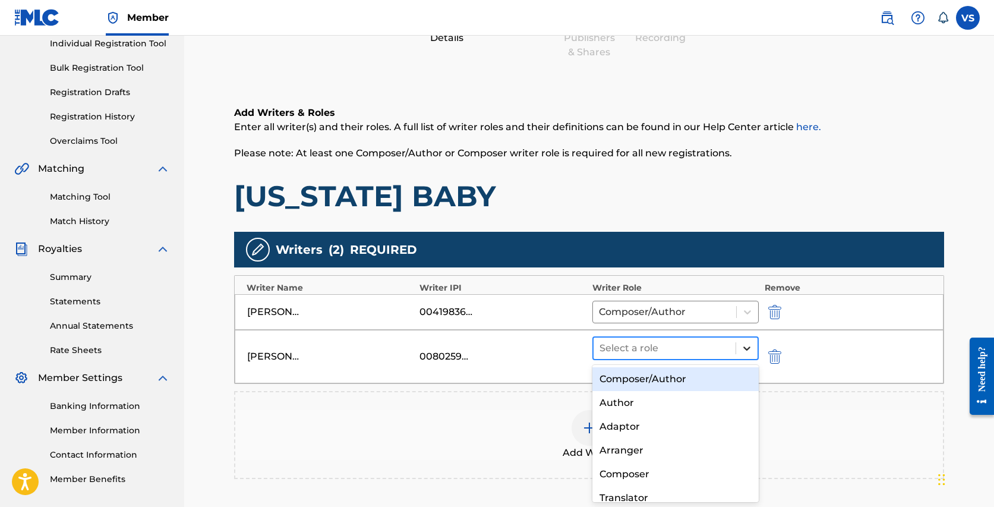
click at [747, 346] on icon at bounding box center [747, 348] width 12 height 12
click at [641, 381] on div "Composer/Author" at bounding box center [675, 379] width 166 height 24
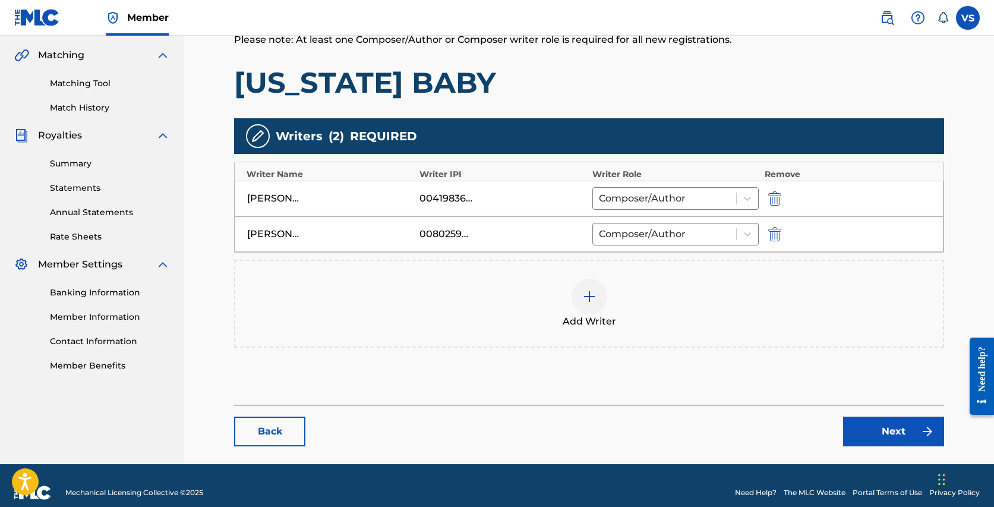
scroll to position [283, 0]
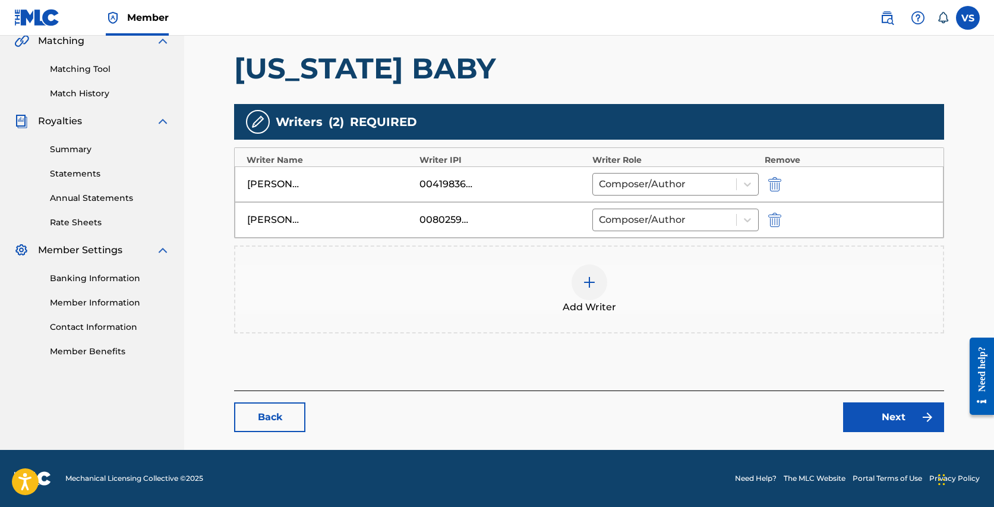
click at [893, 409] on link "Next" at bounding box center [893, 417] width 101 height 30
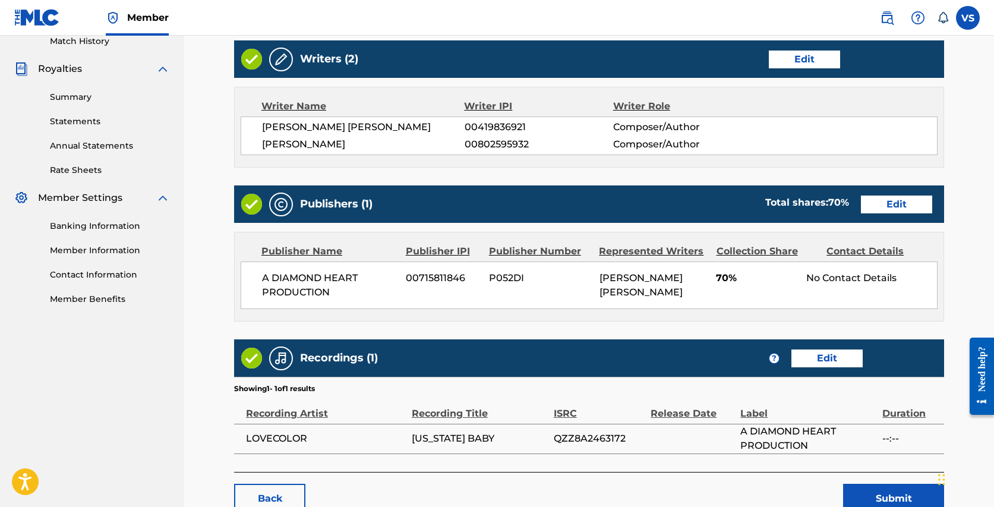
scroll to position [415, 0]
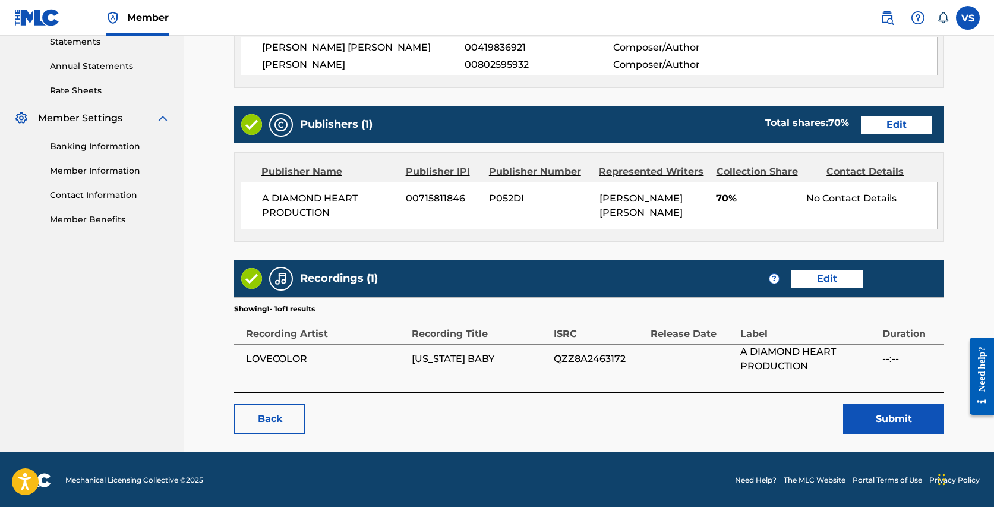
click at [887, 410] on button "Submit" at bounding box center [893, 419] width 101 height 30
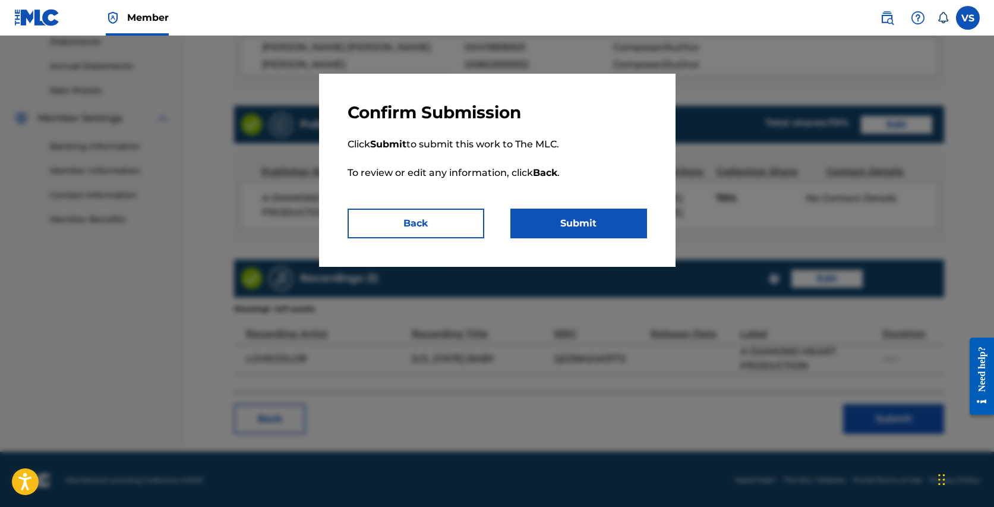
click at [546, 219] on button "Submit" at bounding box center [578, 223] width 137 height 30
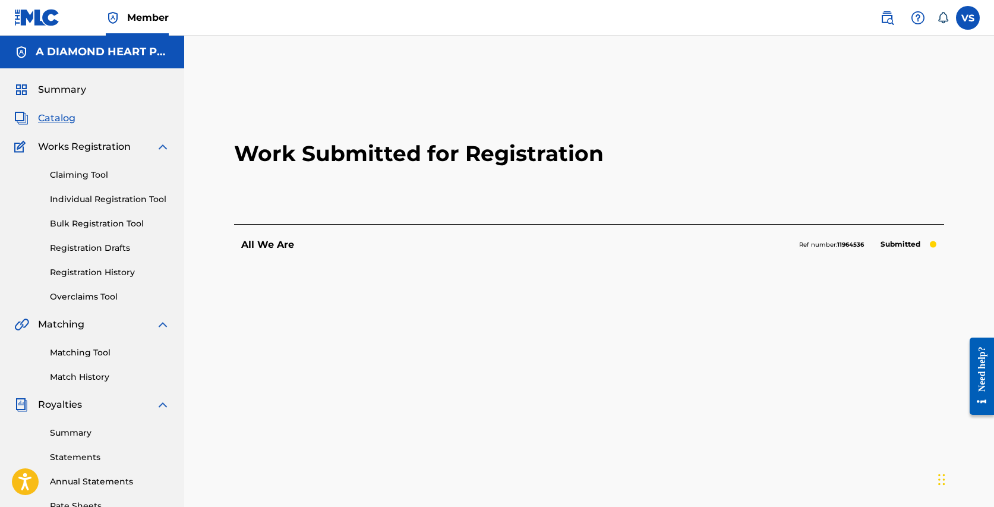
click at [71, 123] on span "Catalog" at bounding box center [56, 118] width 37 height 14
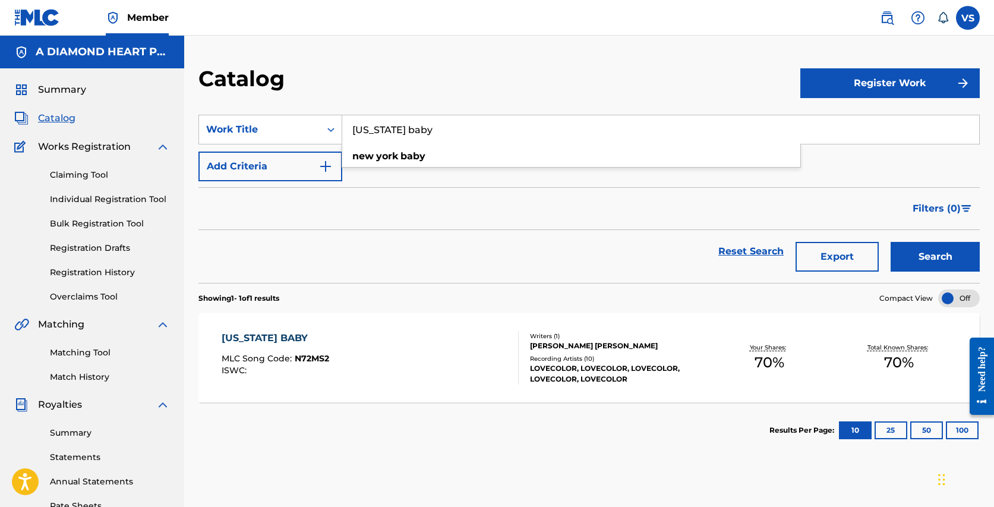
drag, startPoint x: 484, startPoint y: 125, endPoint x: 430, endPoint y: 90, distance: 64.7
click at [430, 90] on div "Catalog Register Work SearchWithCriteria1d2f788c-c45c-4d89-be89-f20b06b225ff Wo…" at bounding box center [588, 360] width 809 height 590
paste input "Self Love"
type input "Self Love"
click at [890, 242] on button "Search" at bounding box center [934, 257] width 89 height 30
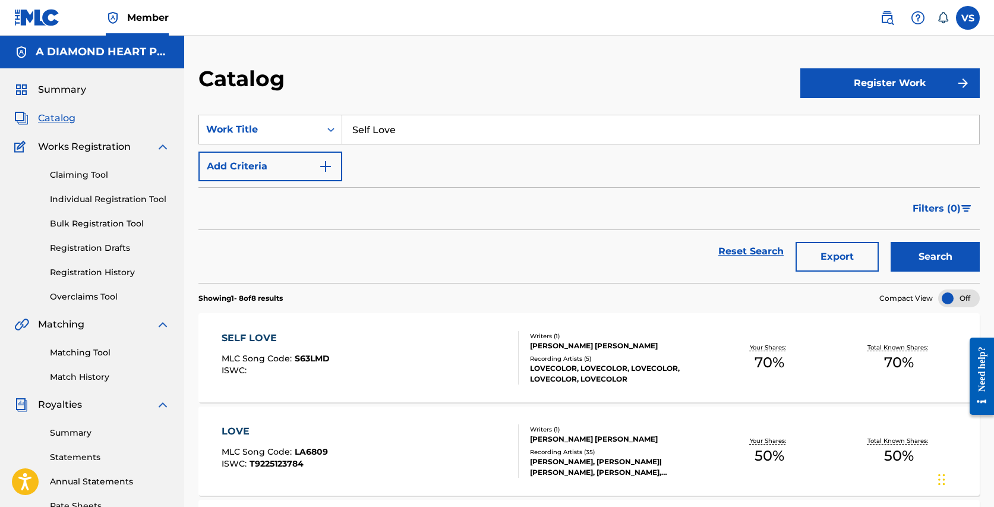
click at [583, 350] on div "[PERSON_NAME] [PERSON_NAME]" at bounding box center [617, 345] width 174 height 11
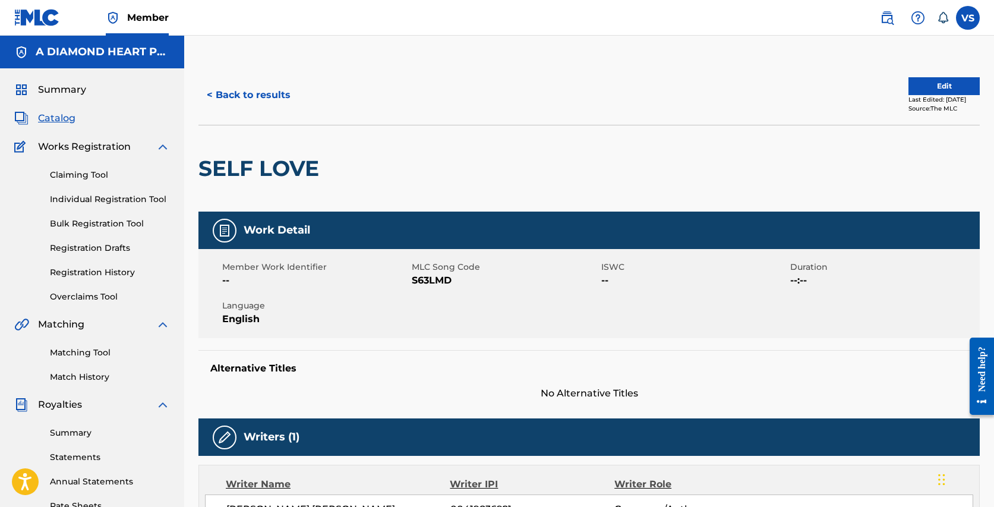
click at [928, 80] on button "Edit" at bounding box center [943, 86] width 71 height 18
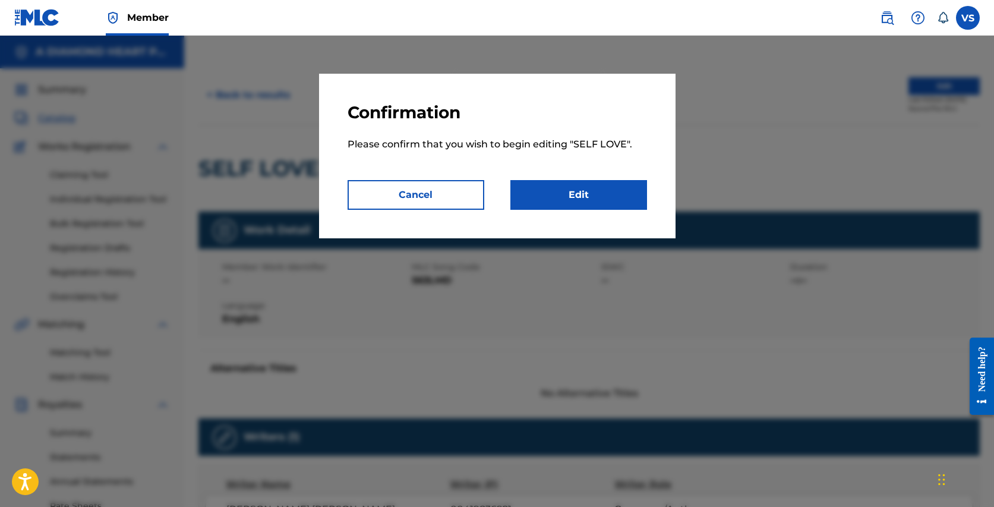
click at [594, 191] on link "Edit" at bounding box center [578, 195] width 137 height 30
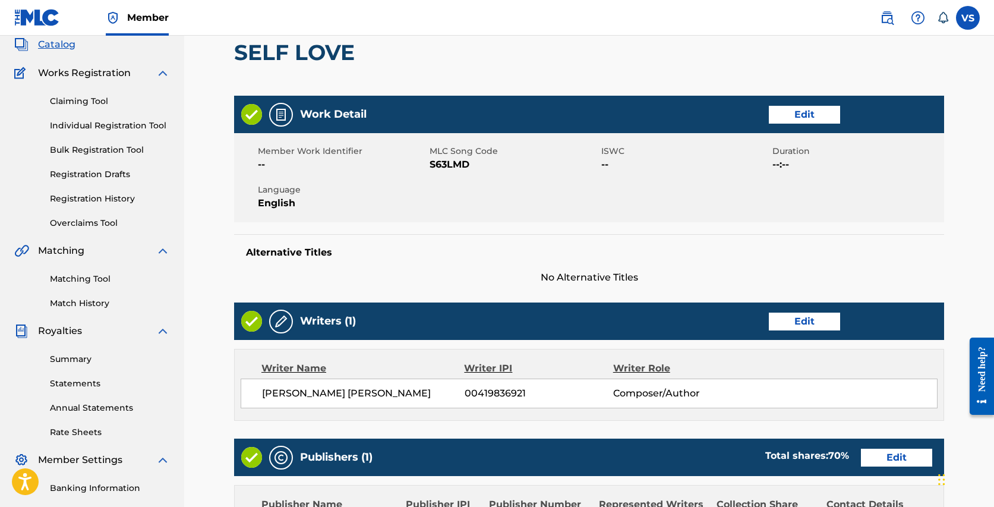
scroll to position [80, 0]
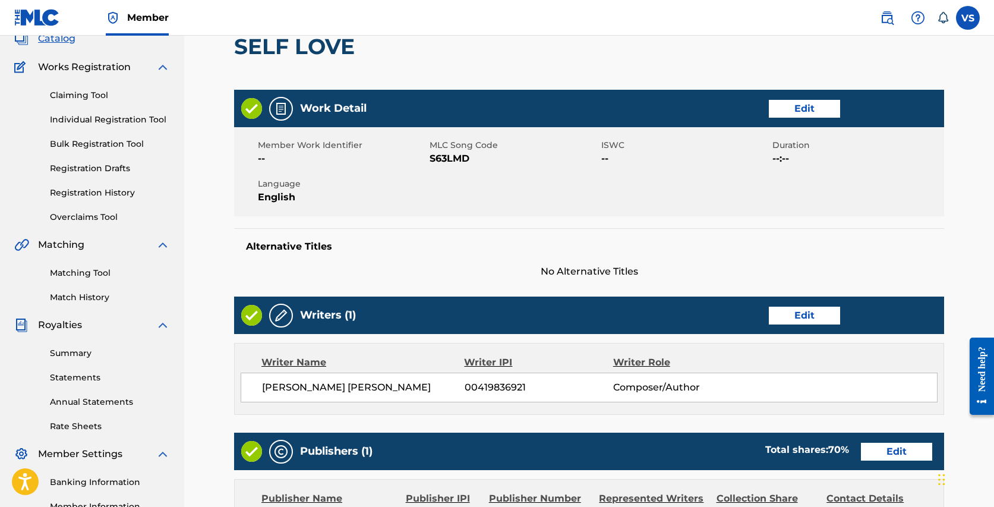
click at [798, 308] on link "Edit" at bounding box center [803, 315] width 71 height 18
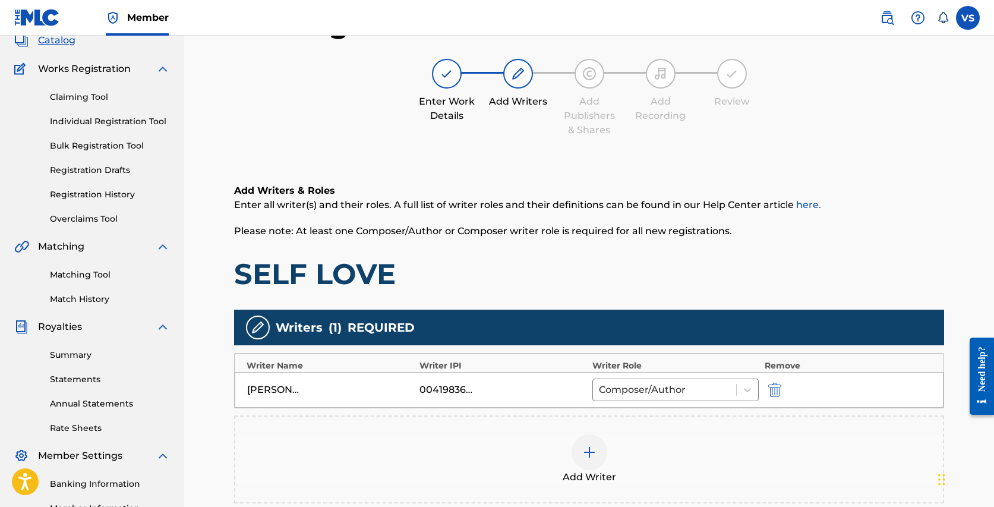
scroll to position [93, 0]
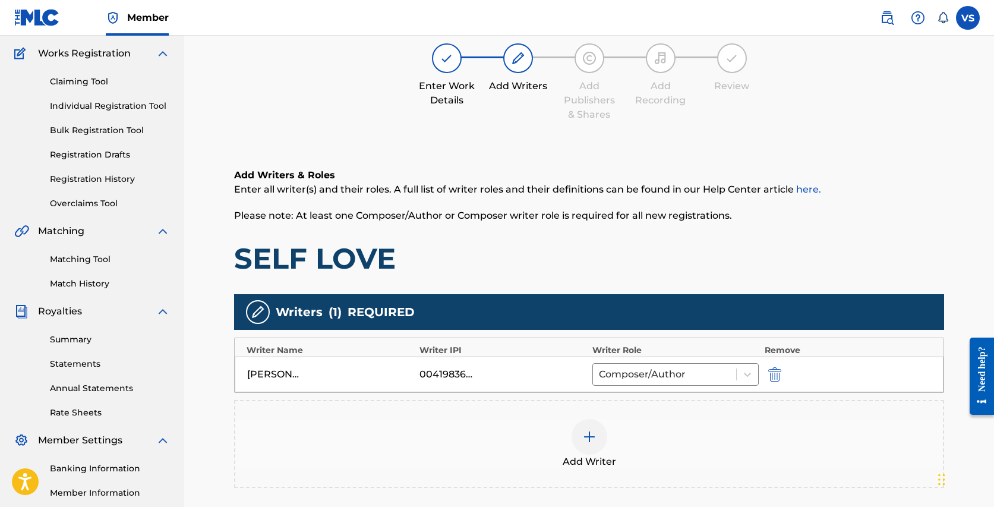
click at [586, 431] on img at bounding box center [589, 436] width 14 height 14
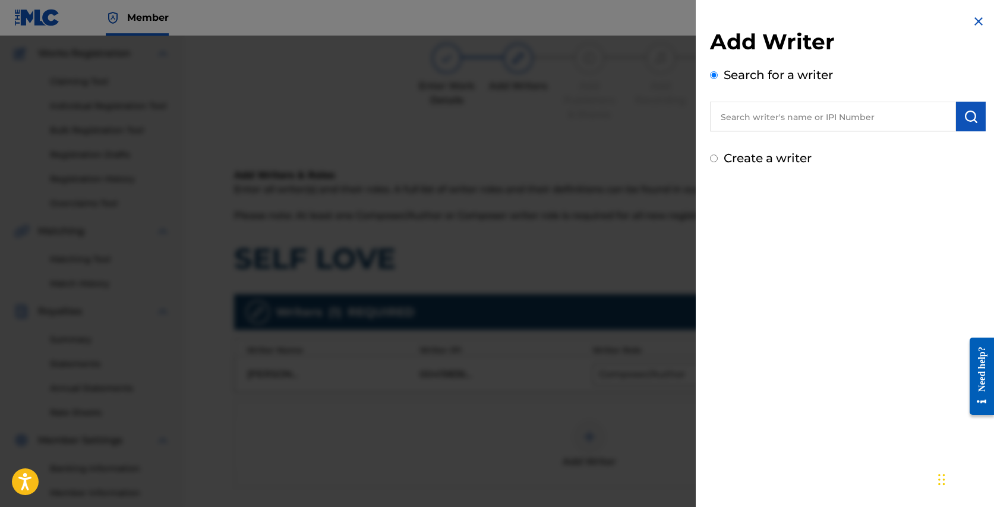
click at [773, 120] on input "text" at bounding box center [833, 117] width 246 height 30
type input "[PERSON_NAME]"
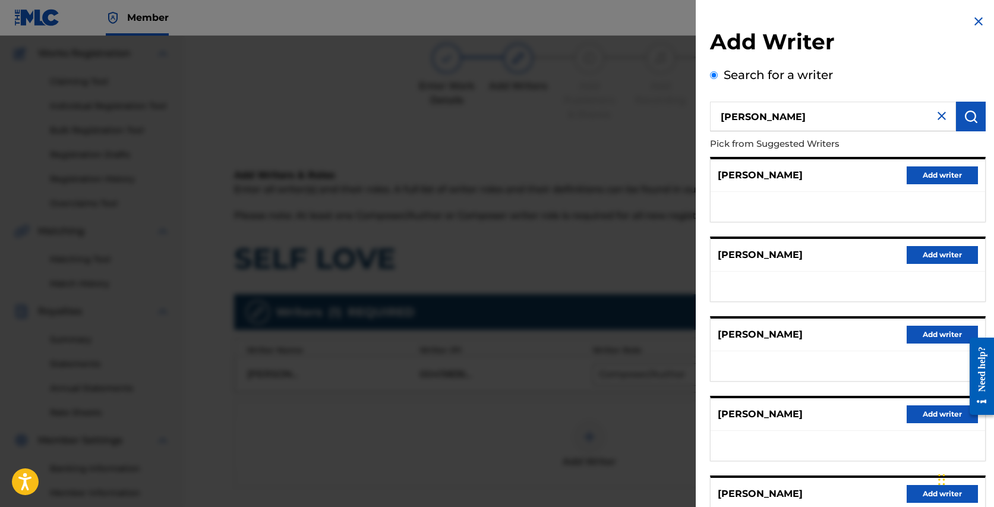
scroll to position [109, 0]
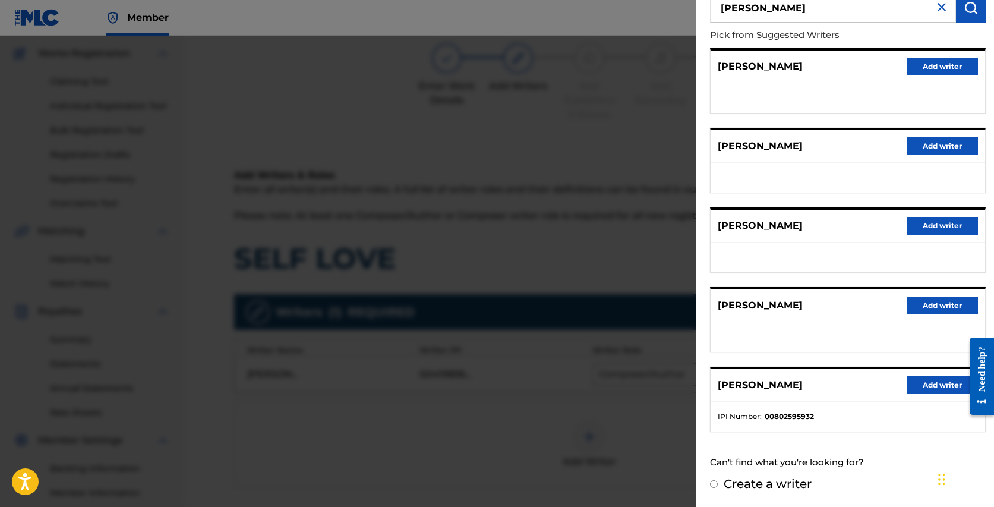
click at [923, 379] on button "Add writer" at bounding box center [941, 385] width 71 height 18
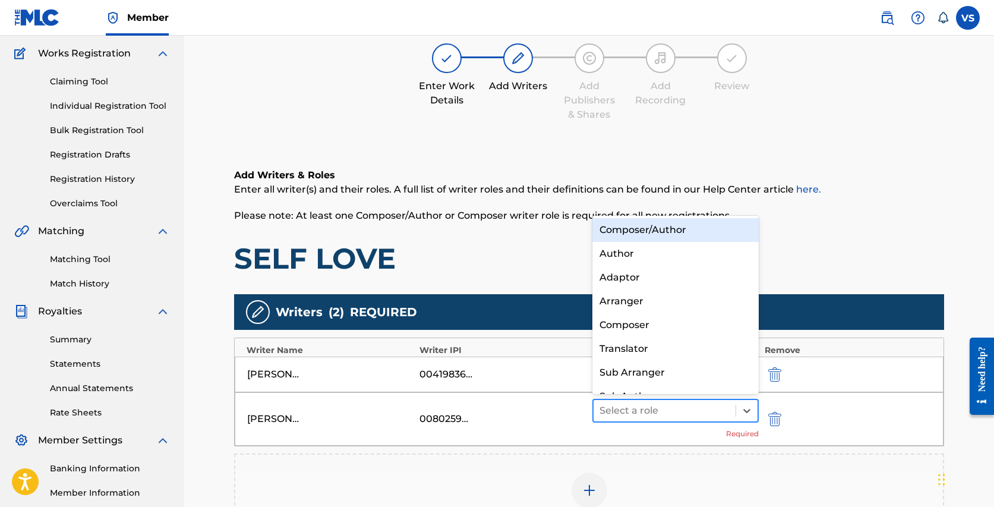
click at [684, 410] on div at bounding box center [664, 410] width 130 height 17
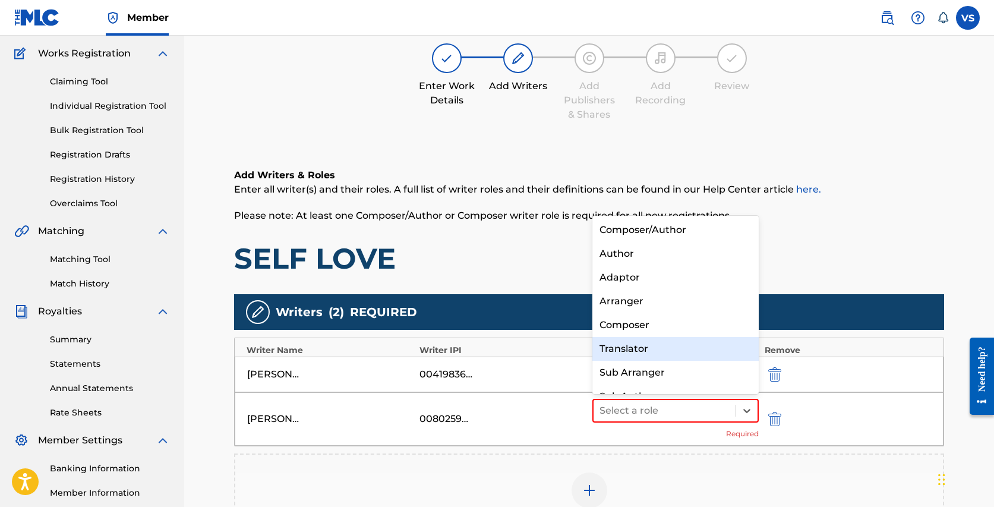
scroll to position [17, 0]
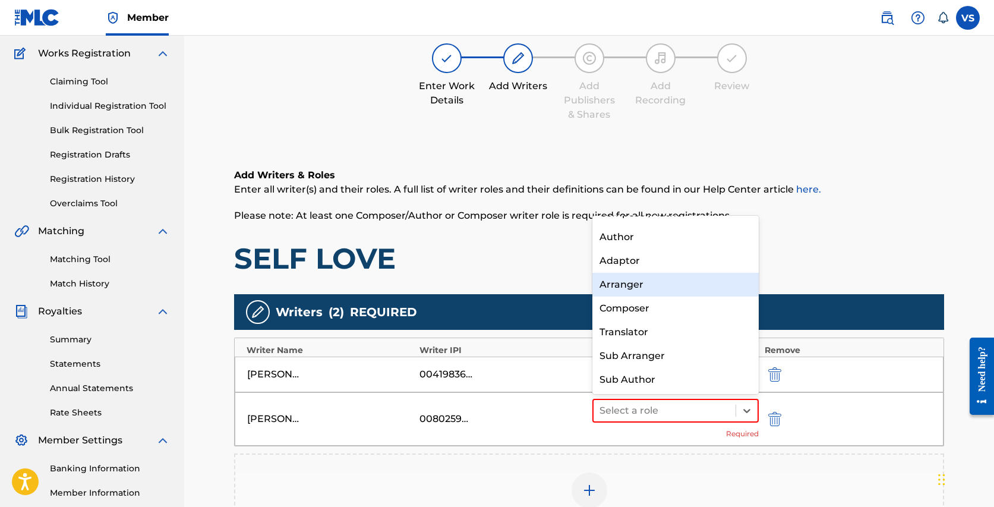
click at [640, 279] on div "Arranger" at bounding box center [675, 285] width 166 height 24
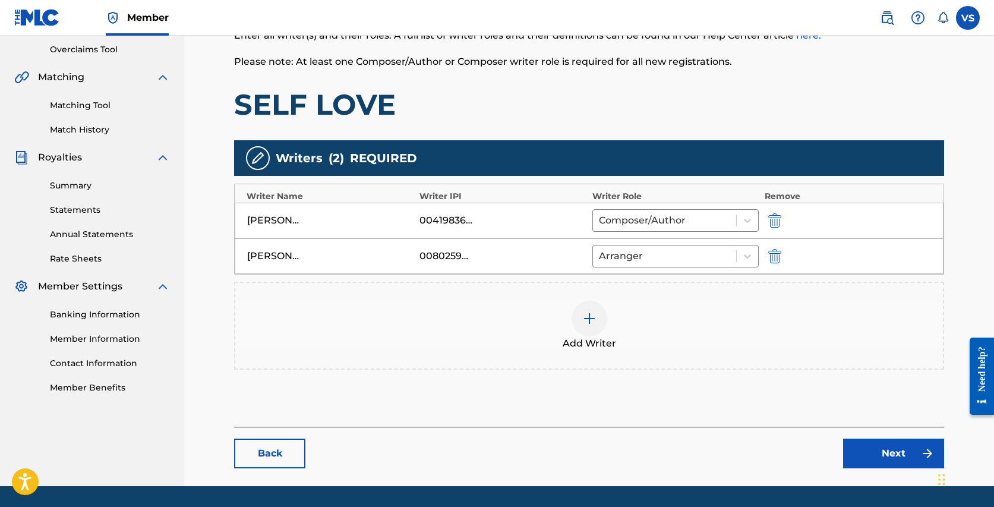
scroll to position [283, 0]
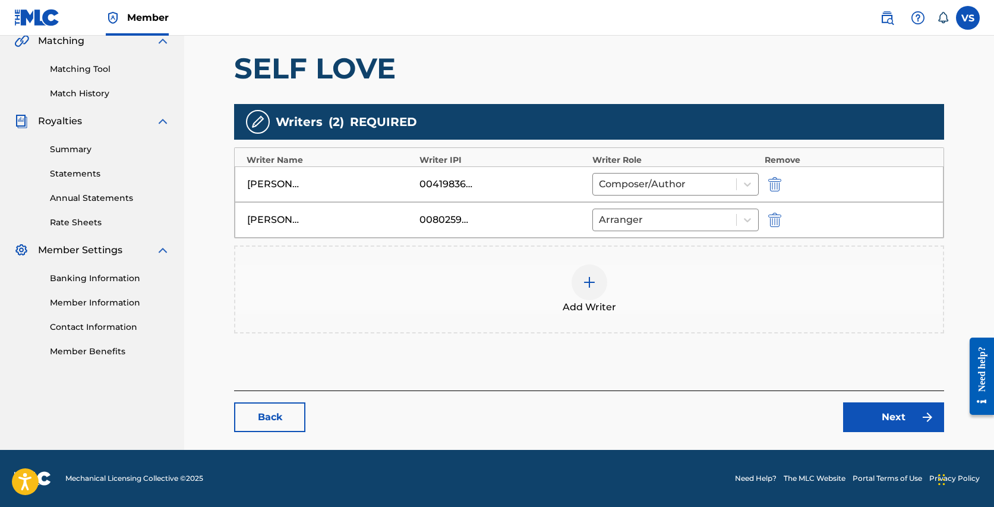
click at [881, 415] on link "Next" at bounding box center [893, 417] width 101 height 30
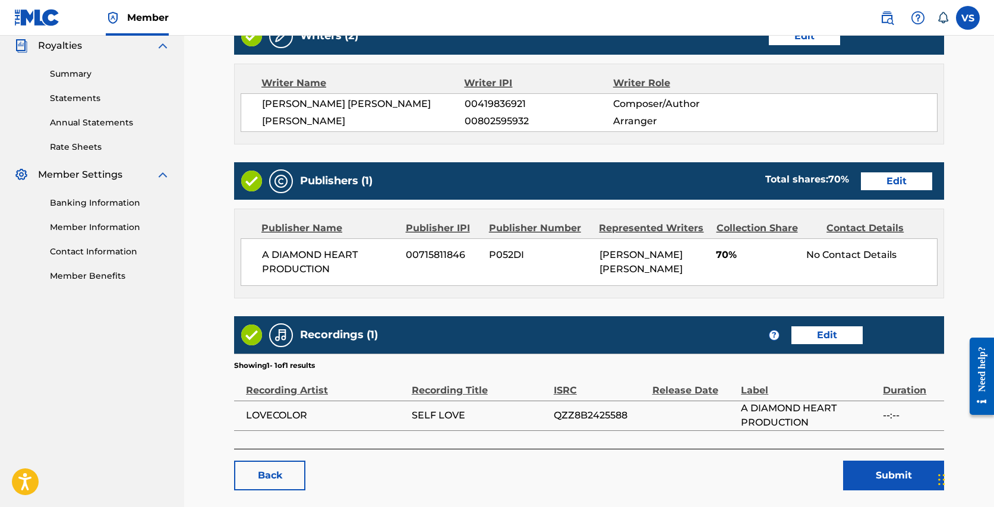
scroll to position [415, 0]
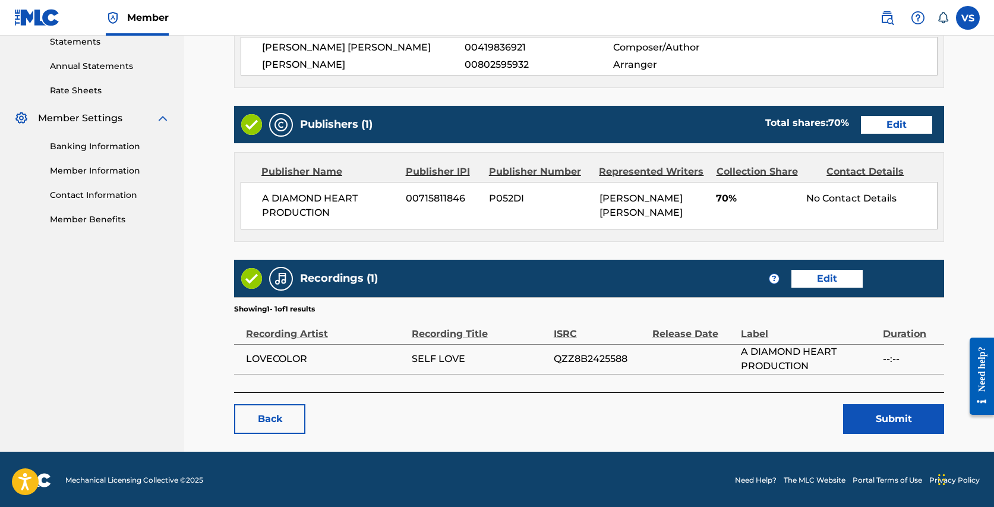
click at [868, 416] on button "Submit" at bounding box center [893, 419] width 101 height 30
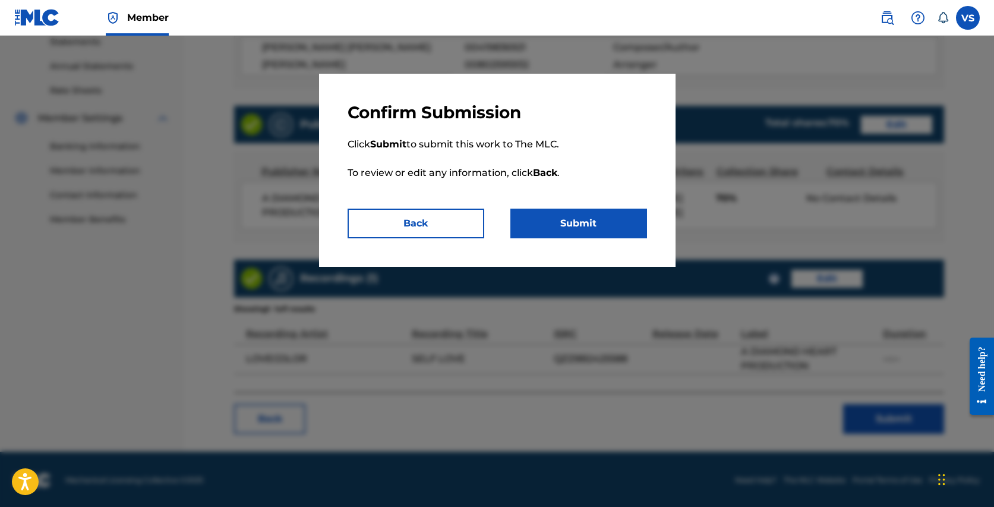
click at [553, 215] on button "Submit" at bounding box center [578, 223] width 137 height 30
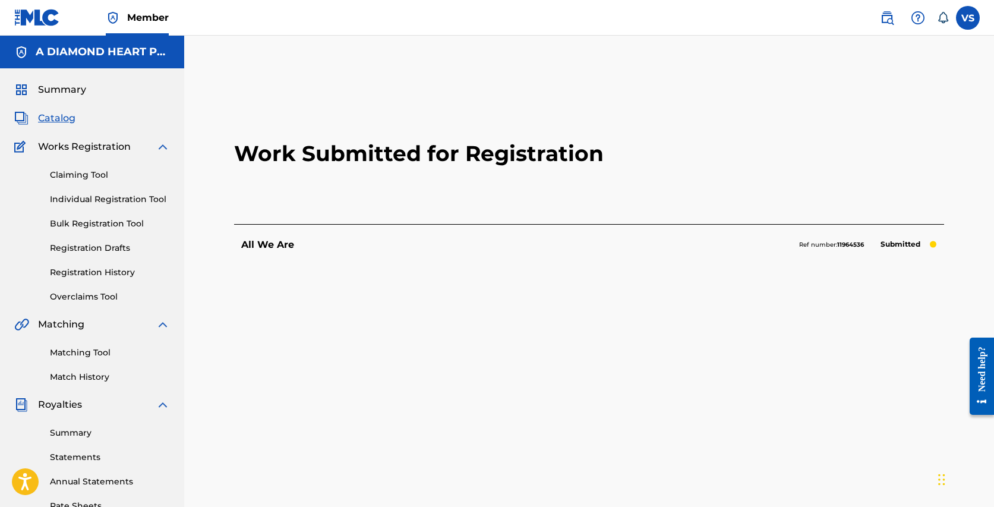
click at [58, 119] on span "Catalog" at bounding box center [56, 118] width 37 height 14
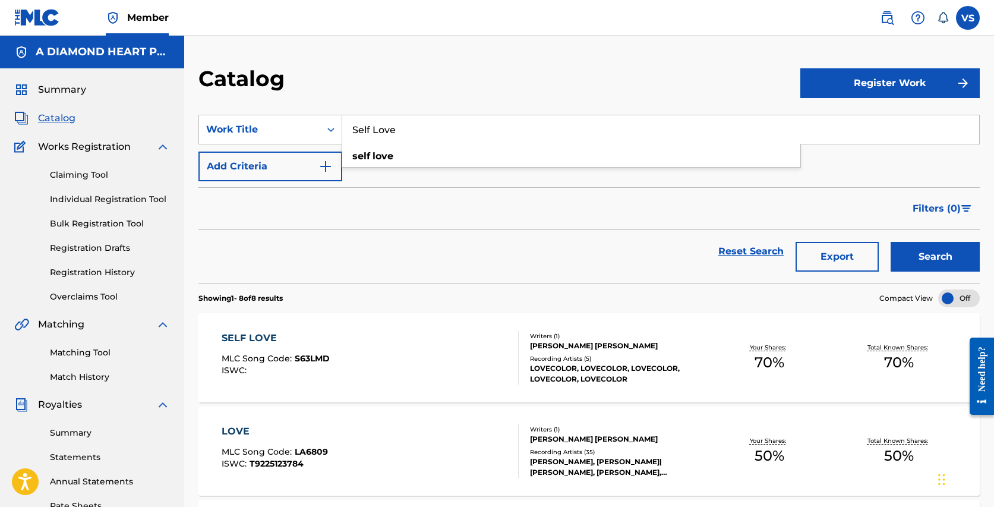
drag, startPoint x: 420, startPoint y: 127, endPoint x: 381, endPoint y: 94, distance: 51.0
paste input "All We Ar"
click at [890, 242] on button "Search" at bounding box center [934, 257] width 89 height 30
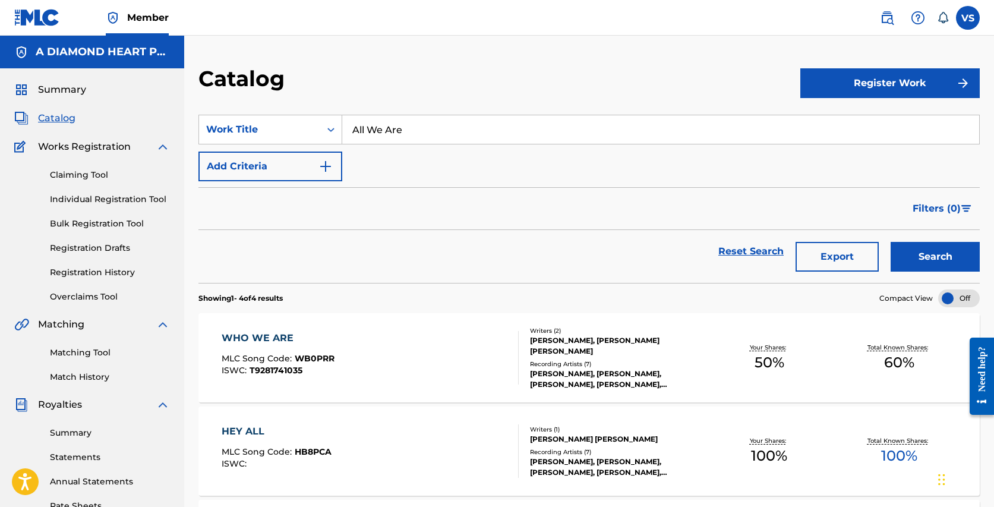
drag, startPoint x: 422, startPoint y: 126, endPoint x: 383, endPoint y: 90, distance: 53.4
click at [383, 90] on div "Catalog Register Work SearchWithCriteria1d2f788c-c45c-4d89-be89-f20b06b225ff Wo…" at bounding box center [588, 401] width 809 height 672
paste input "Hearts on Fi"
type input "Hearts on Fire"
click at [890, 242] on button "Search" at bounding box center [934, 257] width 89 height 30
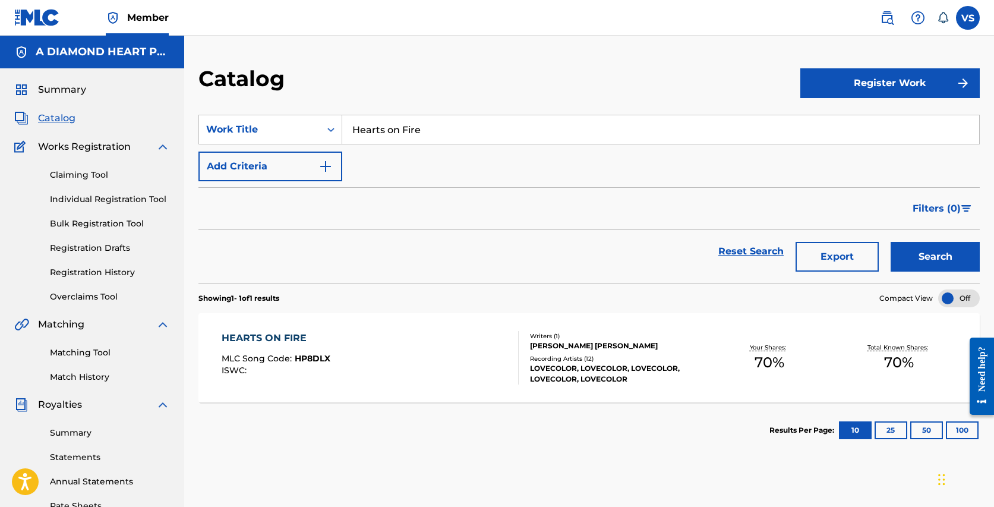
click at [574, 363] on div "LOVECOLOR, LOVECOLOR, LOVECOLOR, LOVECOLOR, LOVECOLOR" at bounding box center [617, 373] width 174 height 21
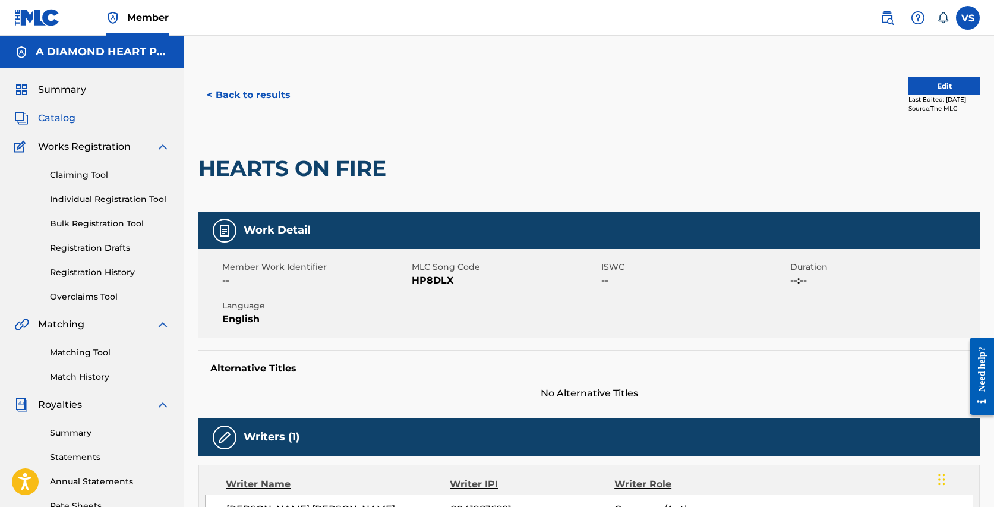
click at [920, 84] on button "Edit" at bounding box center [943, 86] width 71 height 18
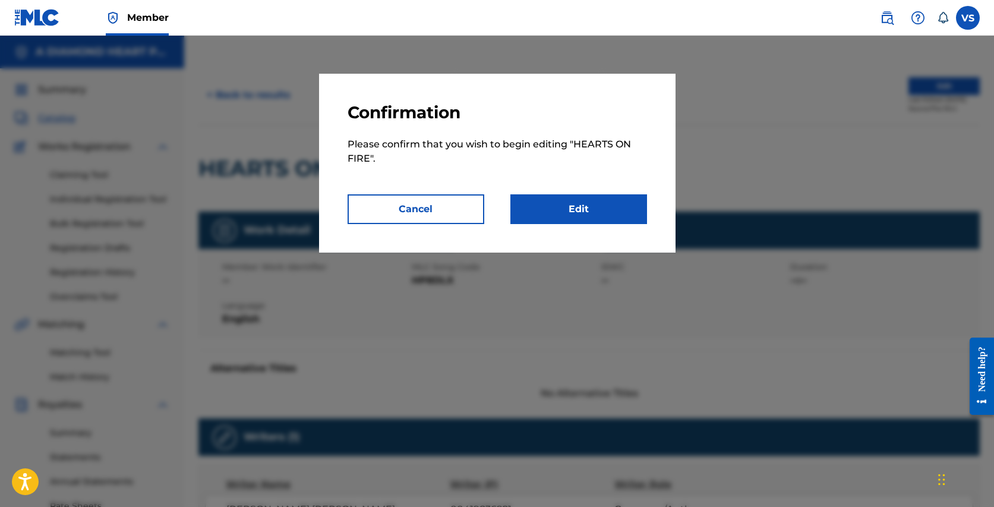
click at [591, 205] on link "Edit" at bounding box center [578, 209] width 137 height 30
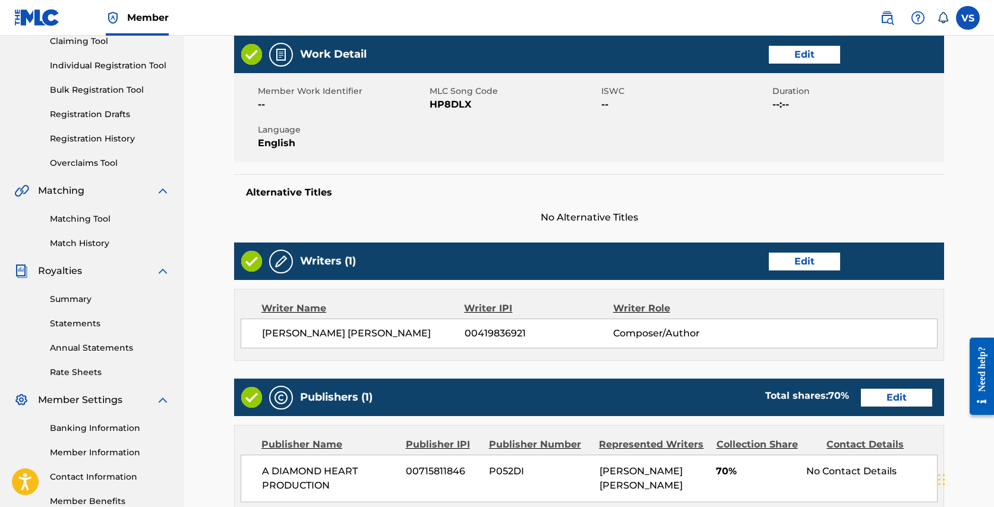
scroll to position [139, 0]
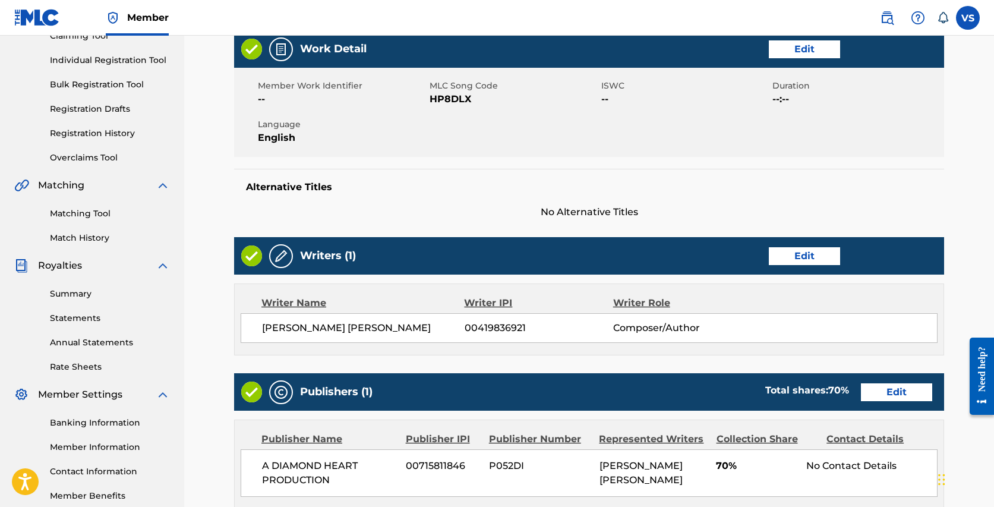
click at [804, 253] on link "Edit" at bounding box center [803, 256] width 71 height 18
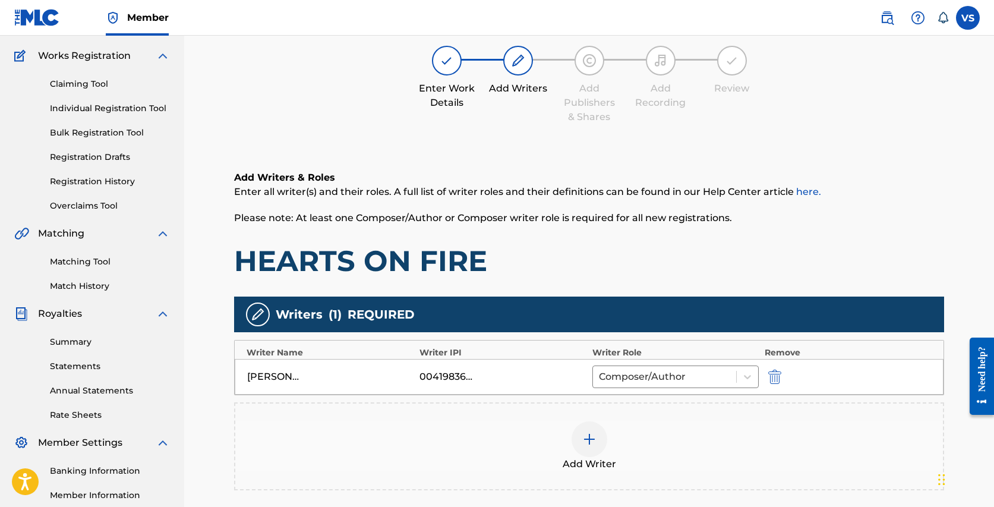
scroll to position [94, 0]
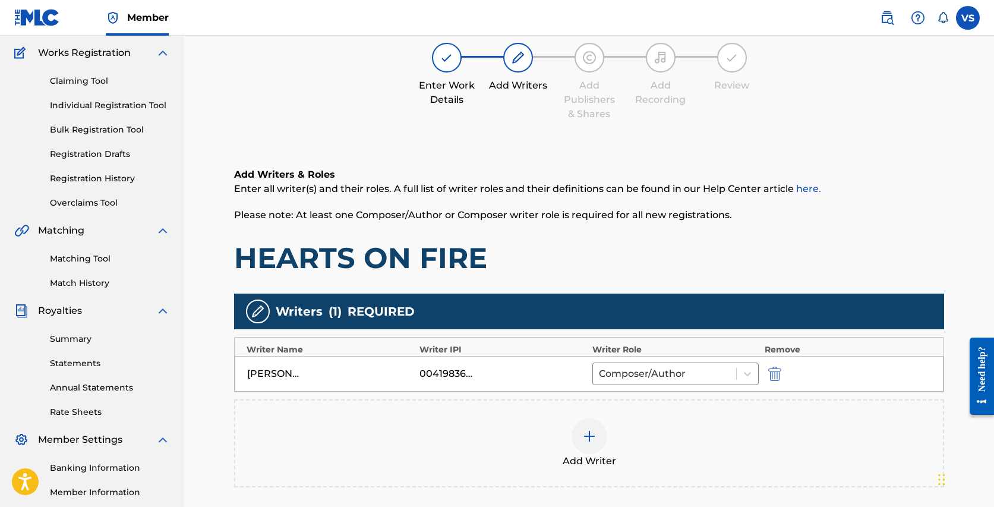
click at [591, 427] on div at bounding box center [589, 436] width 36 height 36
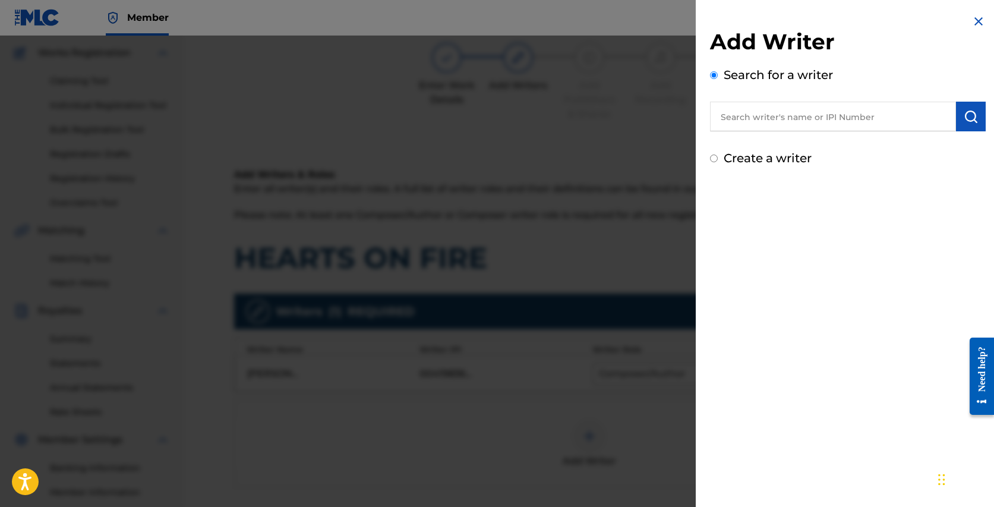
click at [790, 121] on input "text" at bounding box center [833, 117] width 246 height 30
type input "t"
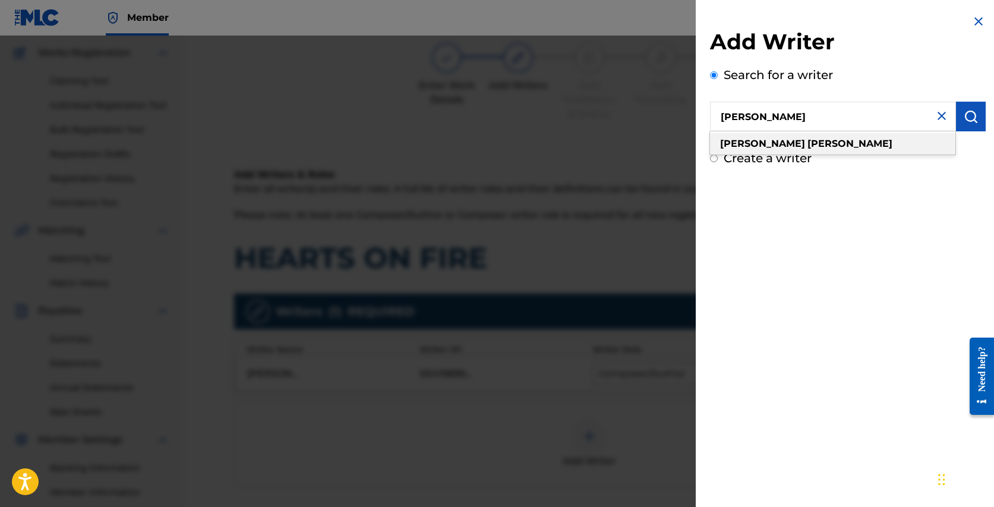
type input "[PERSON_NAME]"
click at [799, 141] on div "[PERSON_NAME]" at bounding box center [832, 143] width 245 height 21
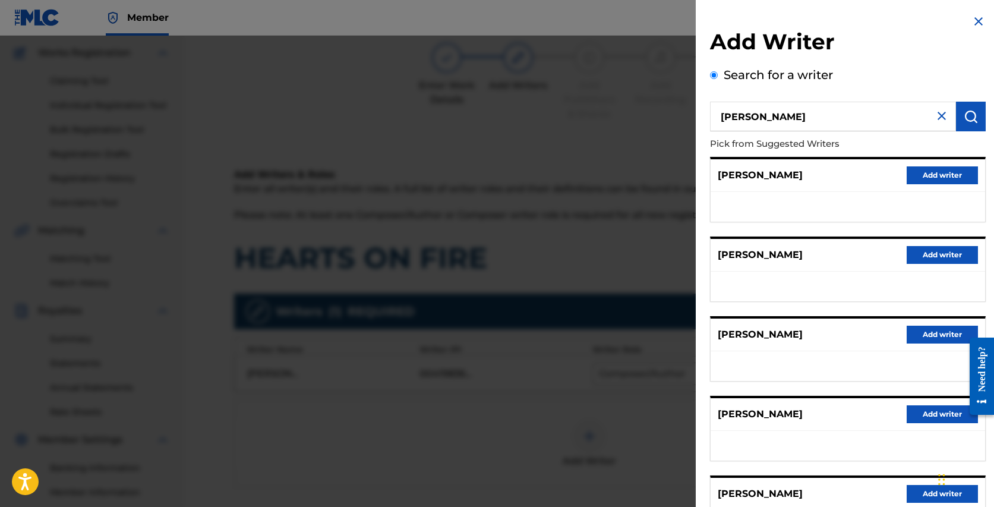
scroll to position [109, 0]
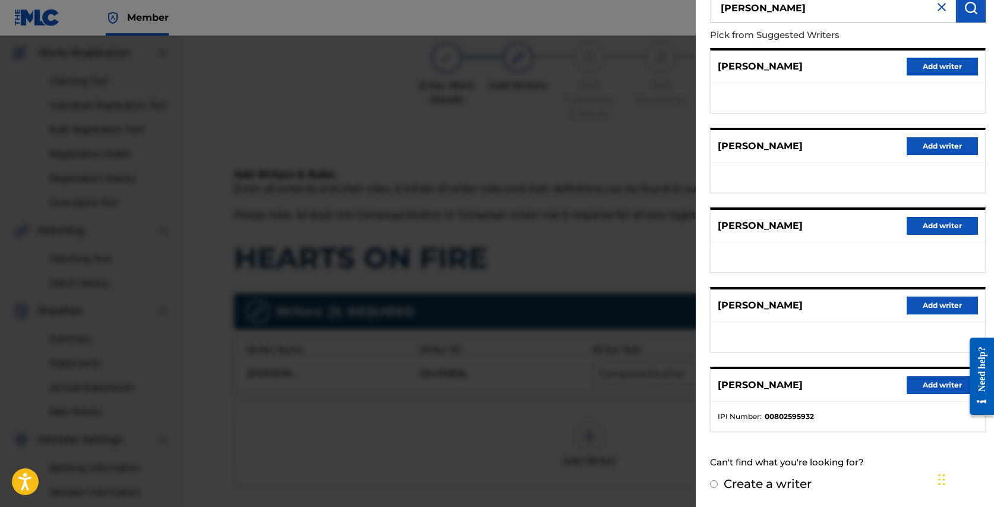
click at [925, 381] on button "Add writer" at bounding box center [941, 385] width 71 height 18
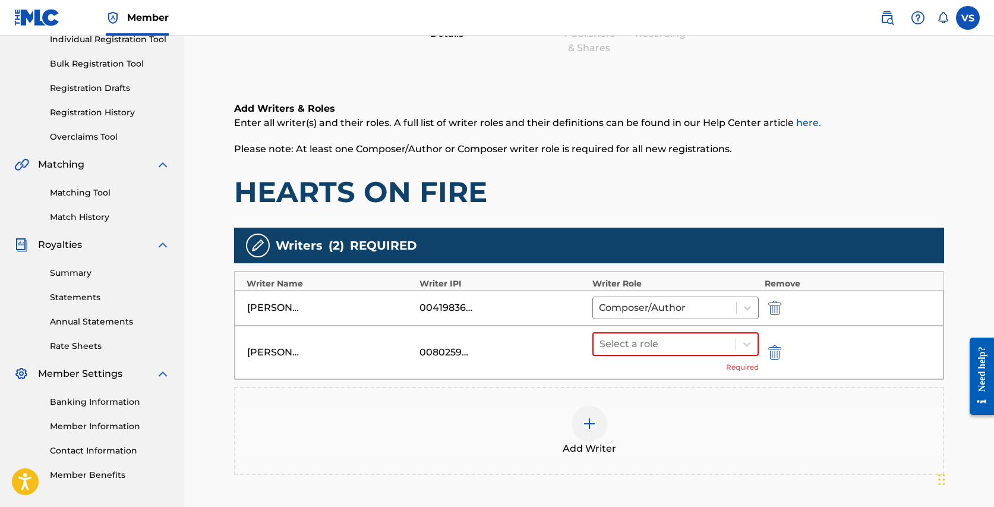
scroll to position [173, 0]
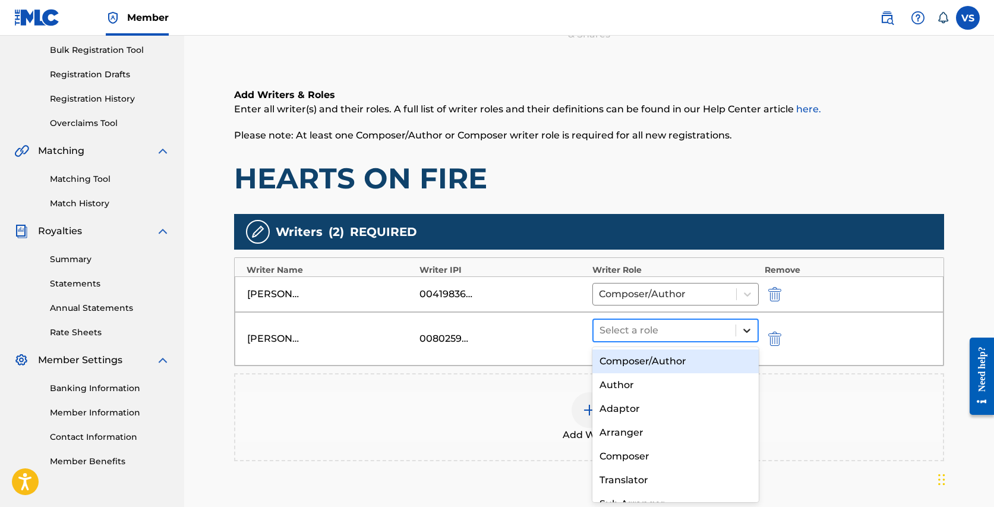
click at [748, 326] on icon at bounding box center [747, 330] width 12 height 12
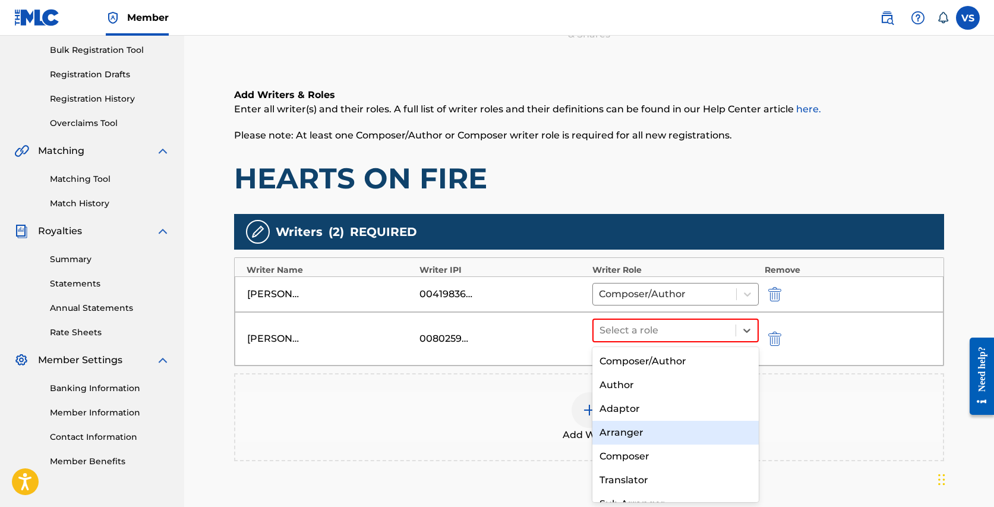
click at [633, 434] on div "Arranger" at bounding box center [675, 432] width 166 height 24
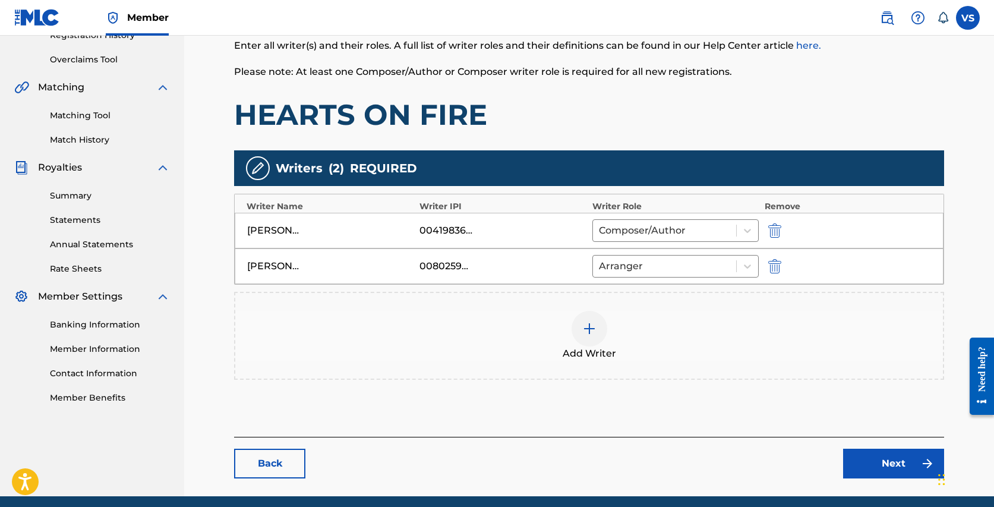
scroll to position [283, 0]
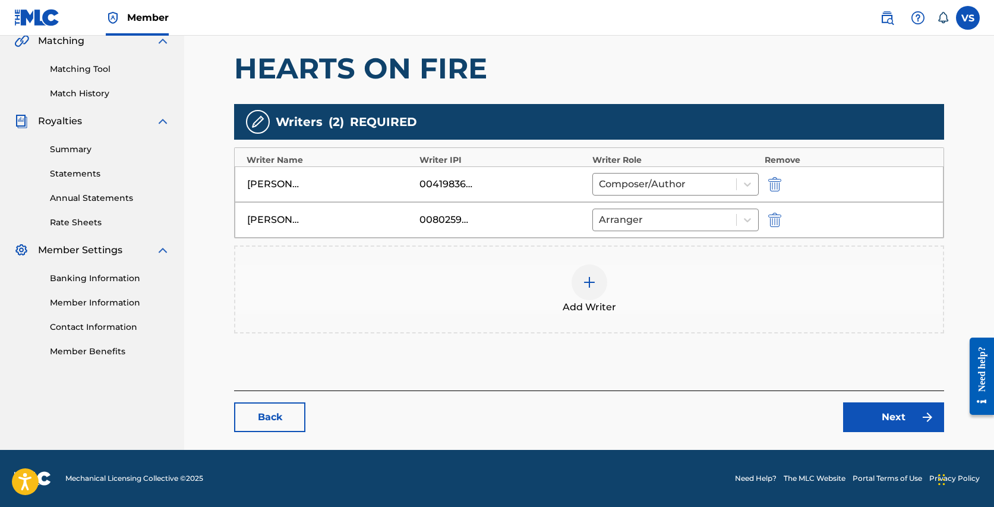
click at [869, 420] on link "Next" at bounding box center [893, 417] width 101 height 30
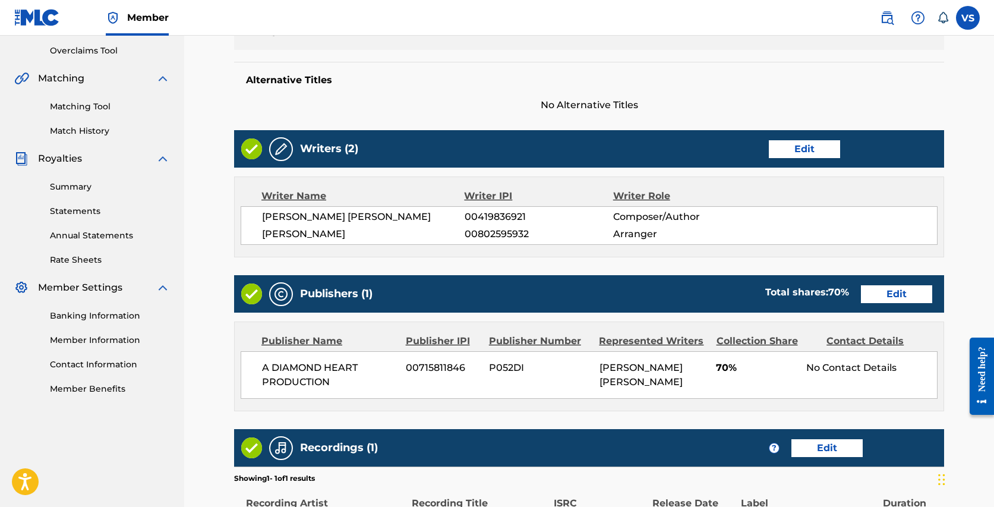
scroll to position [242, 0]
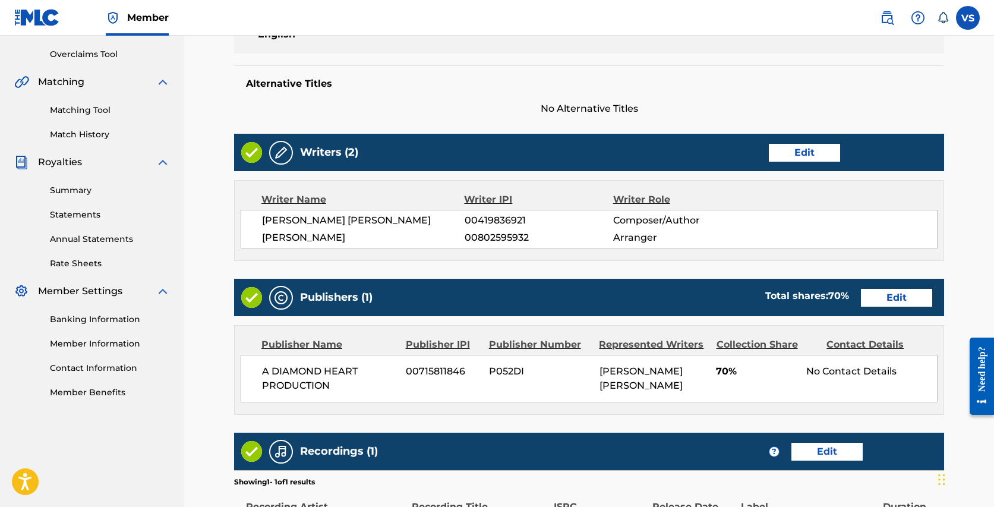
click at [812, 141] on div "Writers (2) Edit" at bounding box center [589, 152] width 710 height 37
click at [801, 158] on link "Edit" at bounding box center [803, 153] width 71 height 18
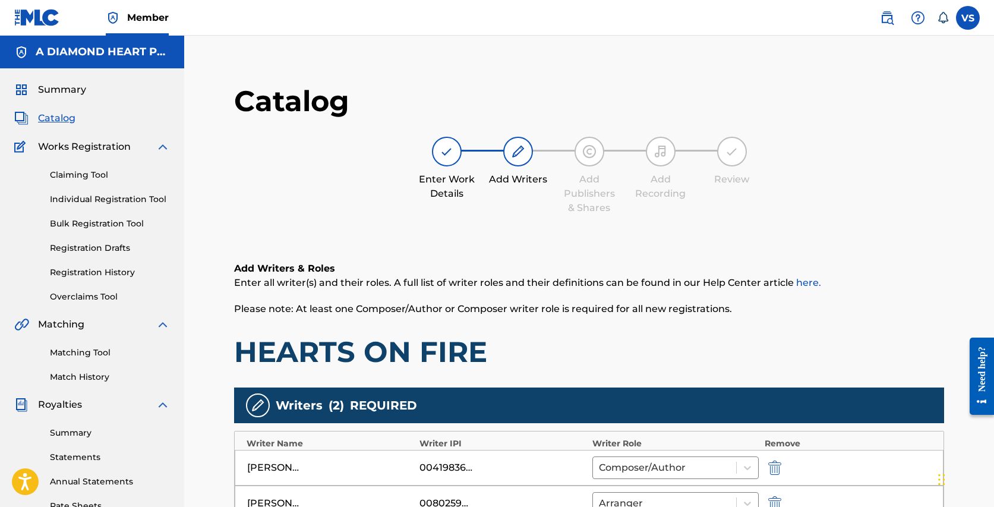
scroll to position [59, 0]
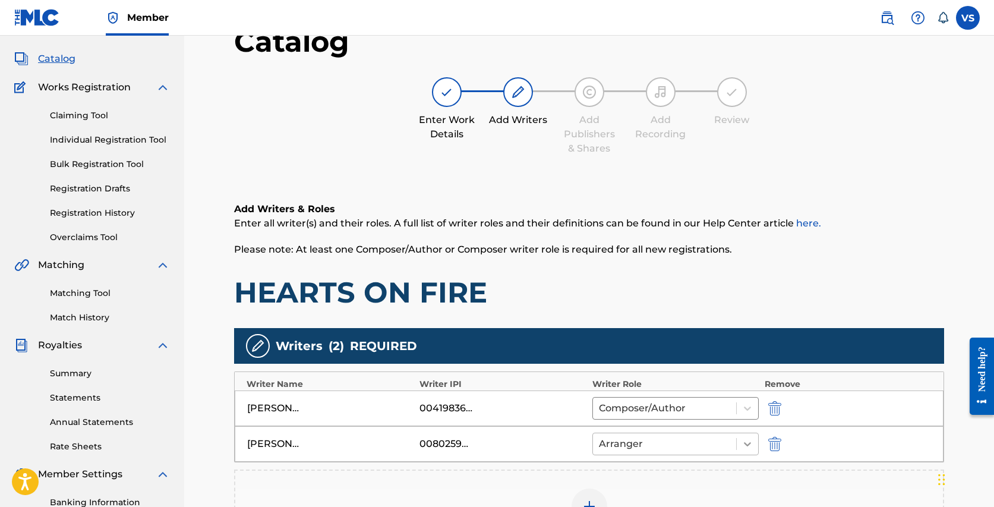
click at [745, 444] on icon at bounding box center [747, 444] width 12 height 12
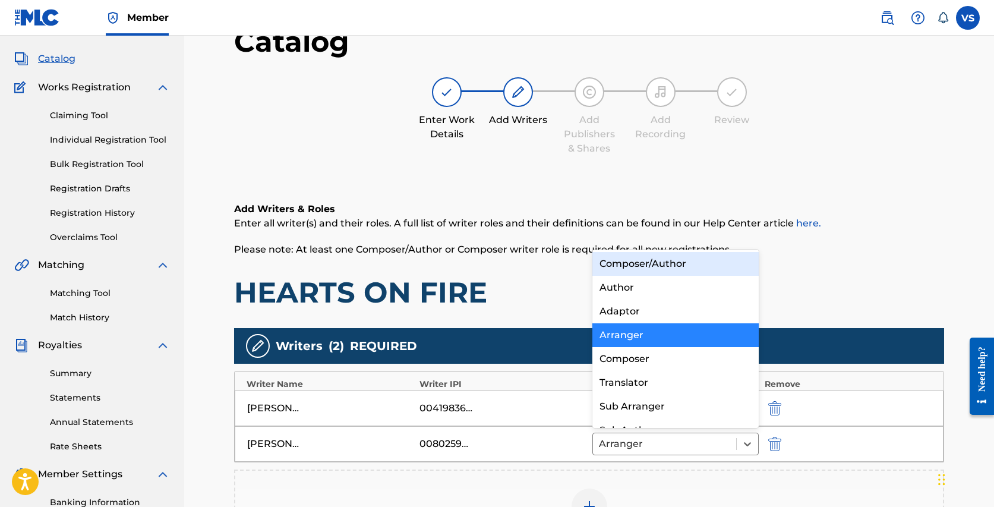
click at [686, 269] on div "Composer/Author" at bounding box center [675, 264] width 166 height 24
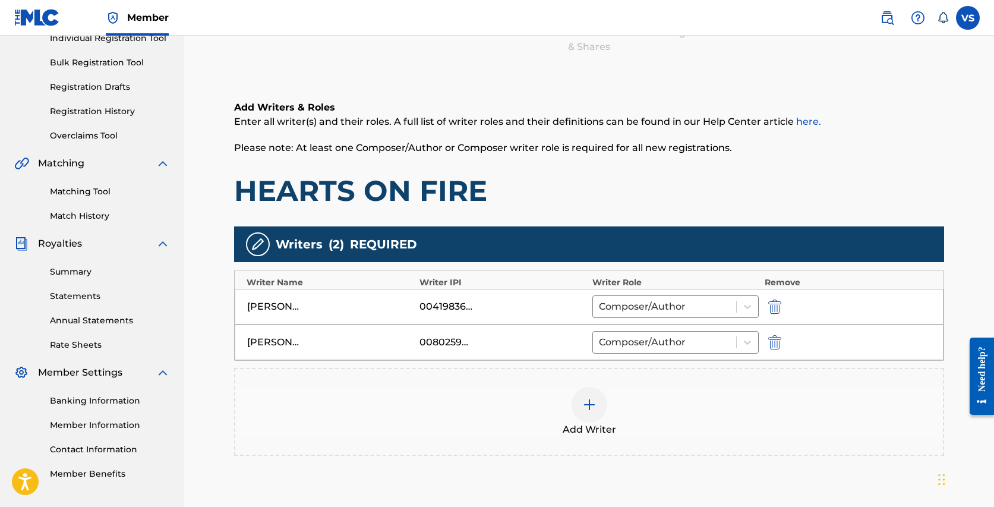
scroll to position [283, 0]
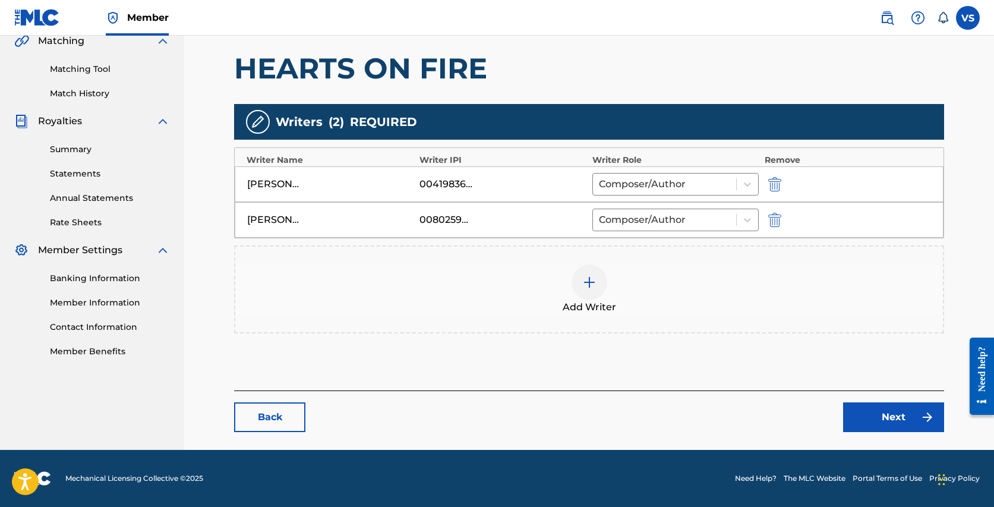
click at [887, 416] on link "Next" at bounding box center [893, 417] width 101 height 30
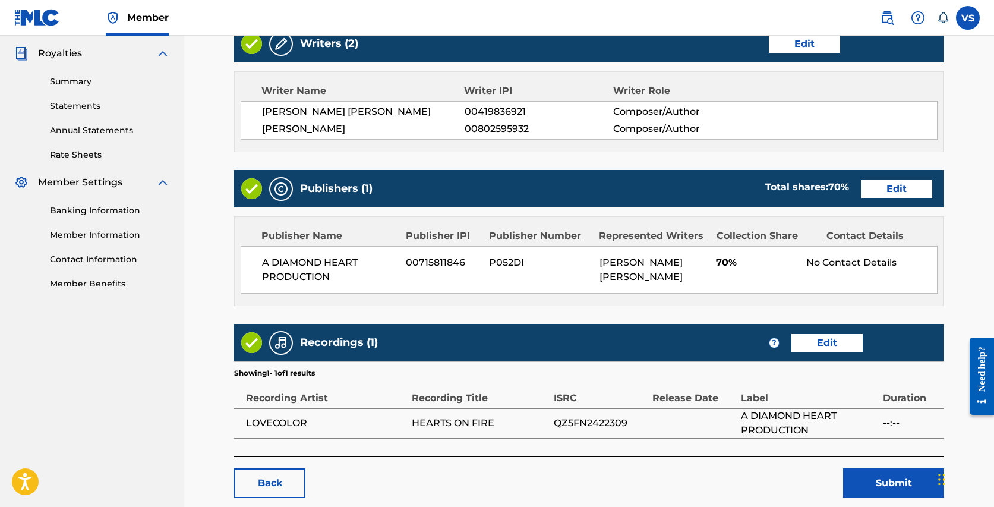
scroll to position [415, 0]
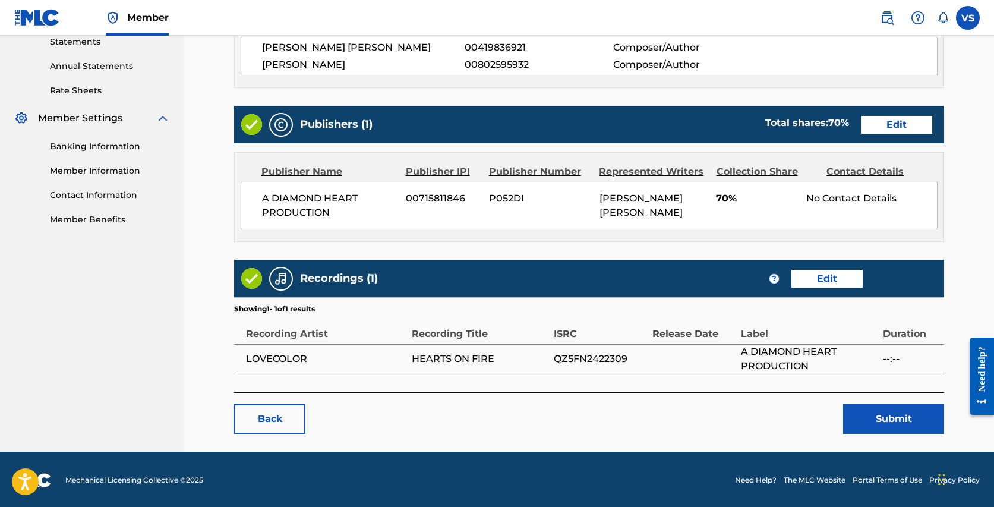
click at [872, 411] on button "Submit" at bounding box center [893, 419] width 101 height 30
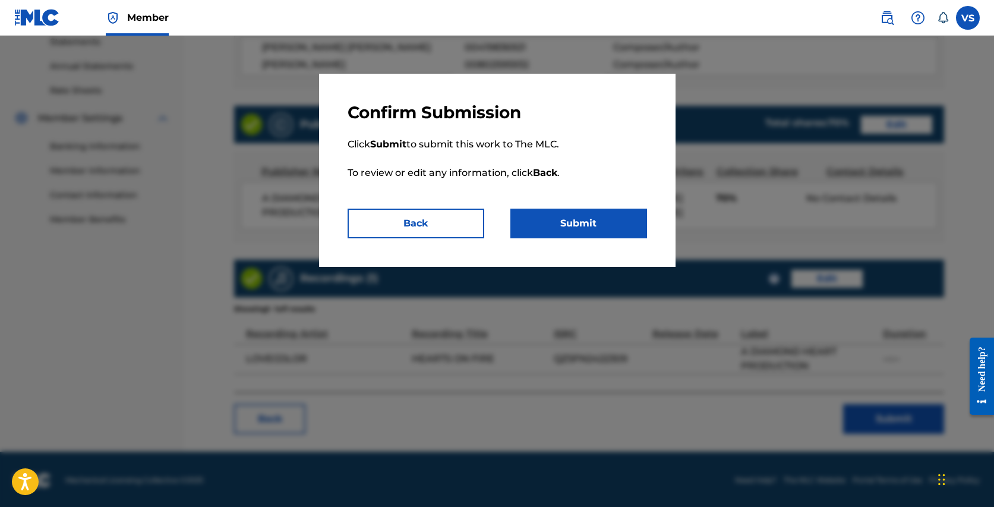
click at [608, 208] on button "Submit" at bounding box center [578, 223] width 137 height 30
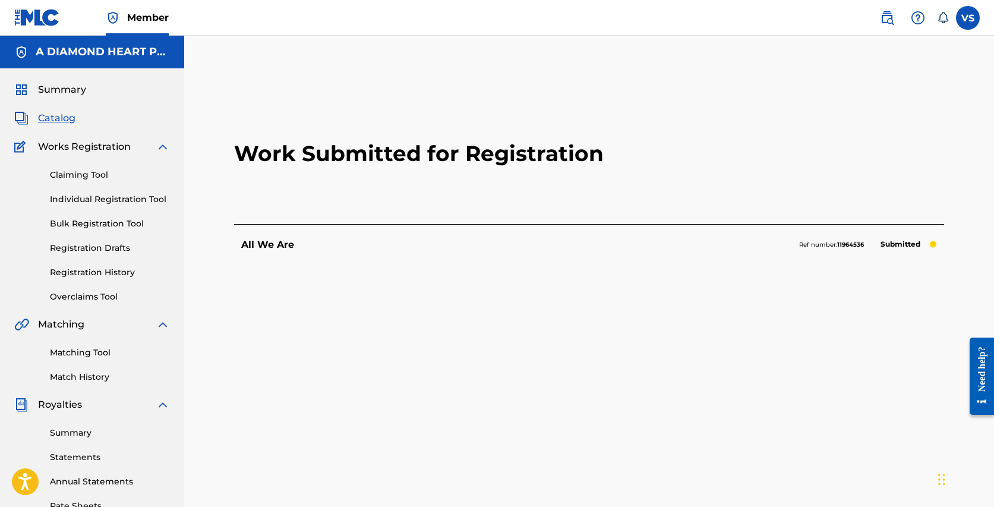
click at [62, 116] on span "Catalog" at bounding box center [56, 118] width 37 height 14
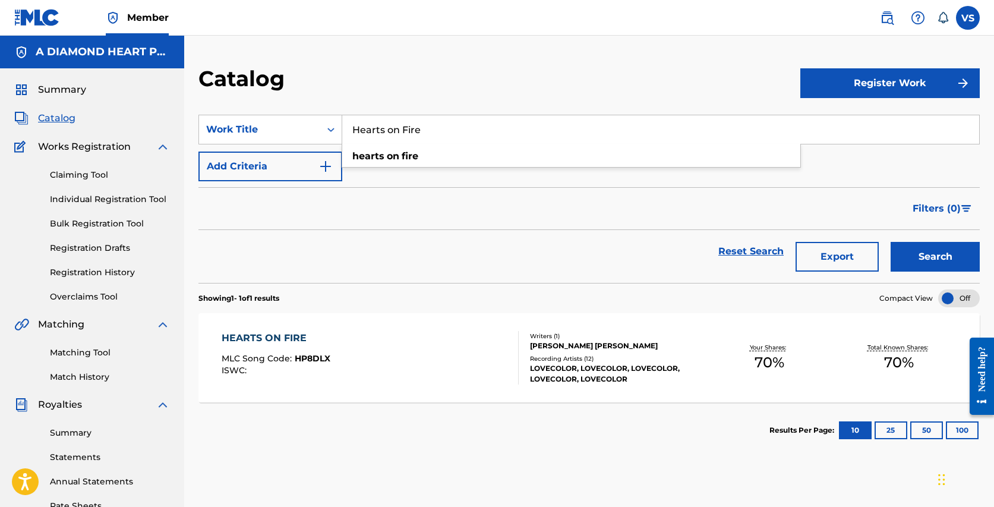
drag, startPoint x: 497, startPoint y: 126, endPoint x: 460, endPoint y: 115, distance: 39.1
click at [460, 115] on div "Hearts on Fire hearts on fire" at bounding box center [660, 130] width 637 height 30
click at [890, 242] on button "Search" at bounding box center [934, 257] width 89 height 30
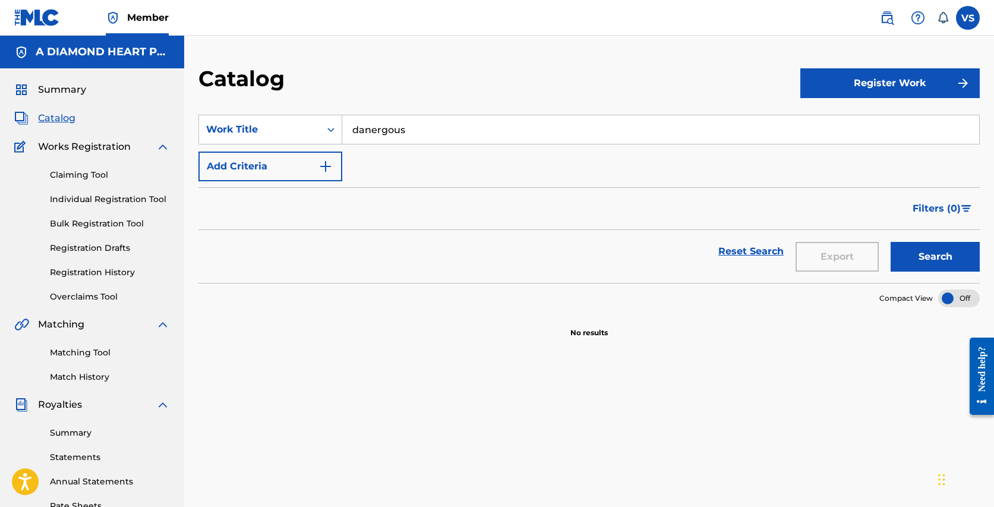
click at [371, 128] on input "danergous" at bounding box center [660, 129] width 637 height 29
click at [392, 133] on input "dangergous" at bounding box center [660, 129] width 637 height 29
type input "dangerous"
click at [890, 242] on button "Search" at bounding box center [934, 257] width 89 height 30
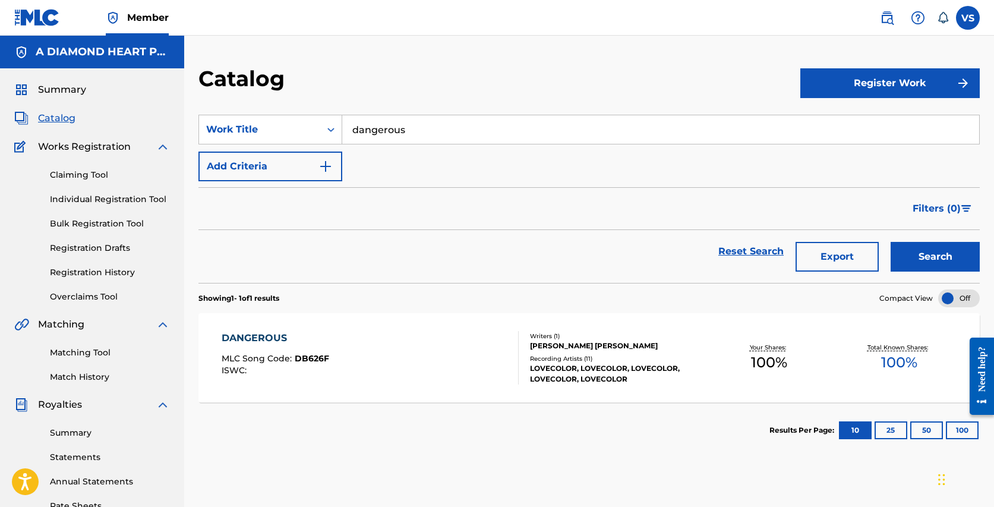
click at [600, 363] on div "LOVECOLOR, LOVECOLOR, LOVECOLOR, LOVECOLOR, LOVECOLOR" at bounding box center [617, 373] width 174 height 21
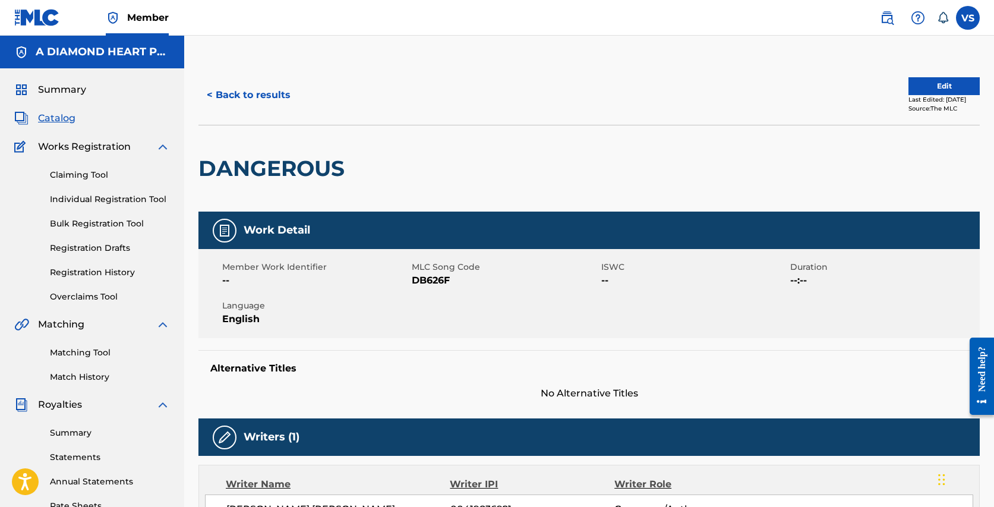
click at [944, 87] on button "Edit" at bounding box center [943, 86] width 71 height 18
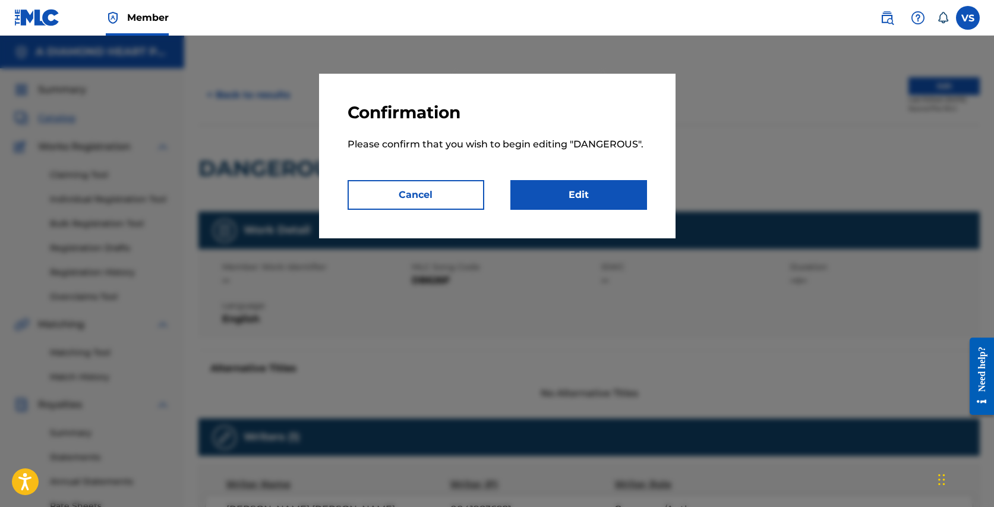
click at [575, 207] on link "Edit" at bounding box center [578, 195] width 137 height 30
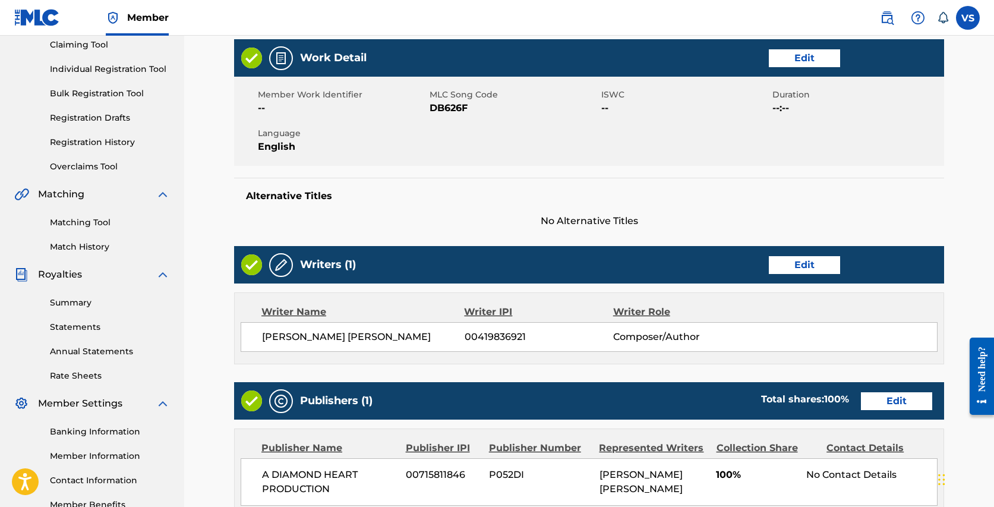
scroll to position [164, 0]
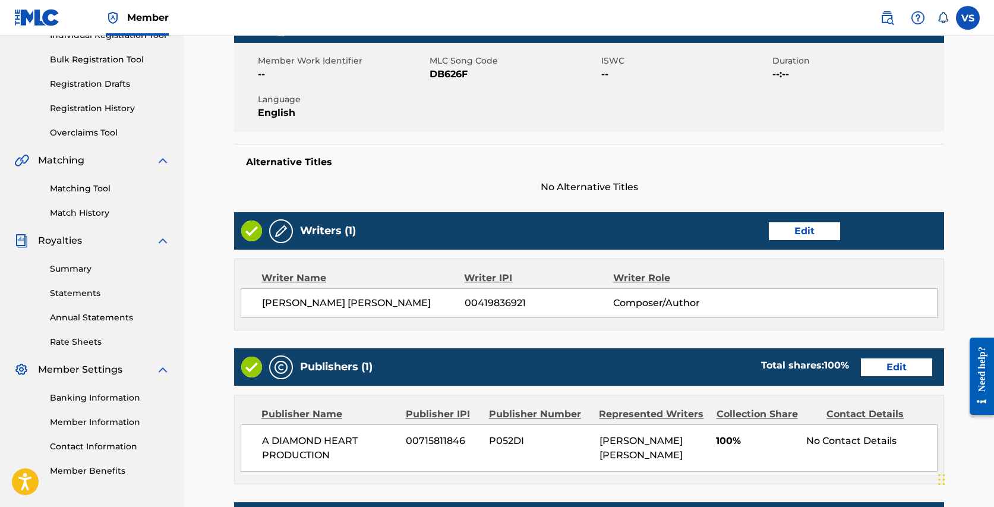
click at [795, 239] on link "Edit" at bounding box center [803, 231] width 71 height 18
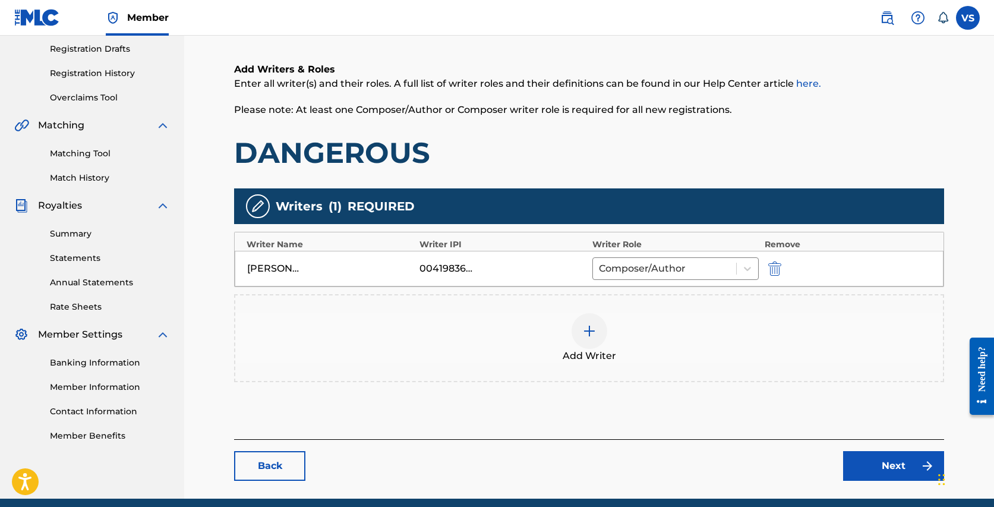
scroll to position [239, 0]
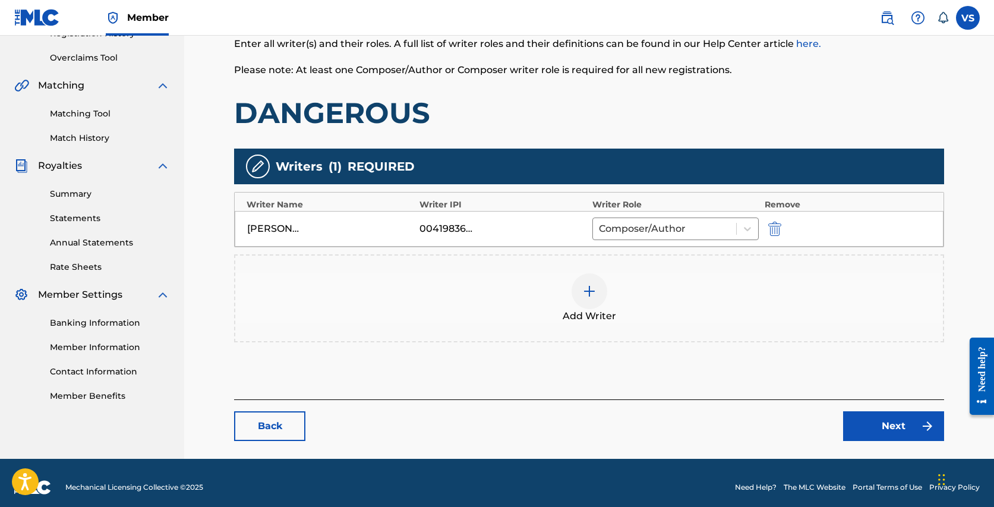
click at [587, 292] on img at bounding box center [589, 291] width 14 height 14
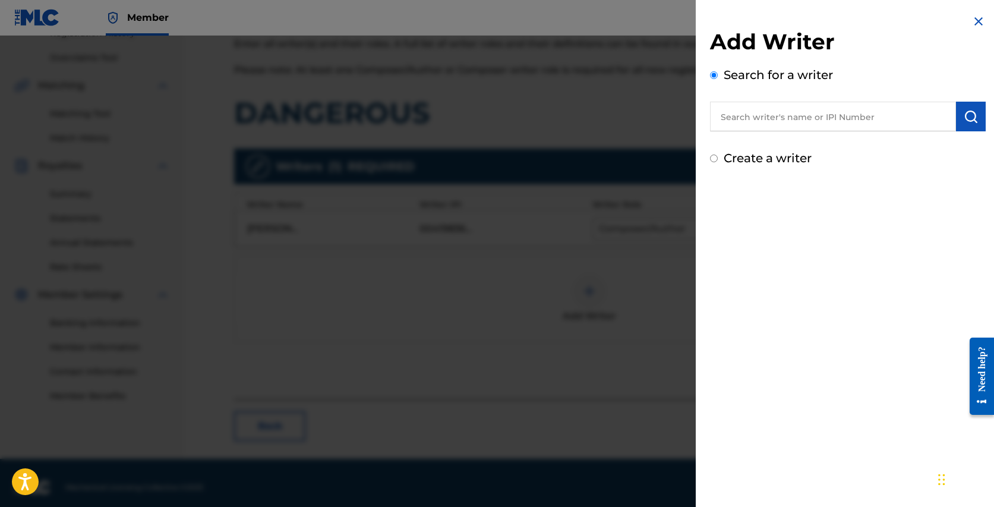
click at [771, 114] on input "text" at bounding box center [833, 117] width 246 height 30
type input "[PERSON_NAME]"
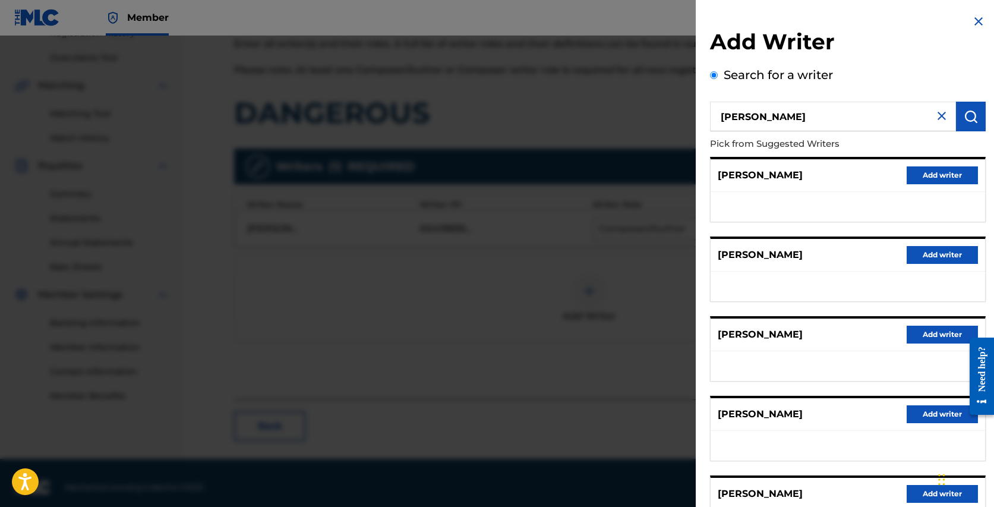
scroll to position [109, 0]
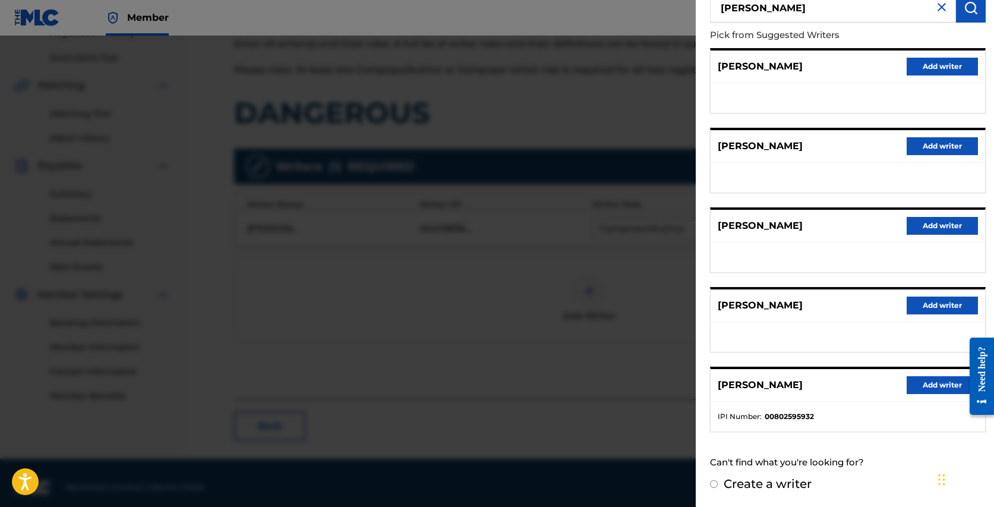
click at [937, 379] on button "Add writer" at bounding box center [941, 385] width 71 height 18
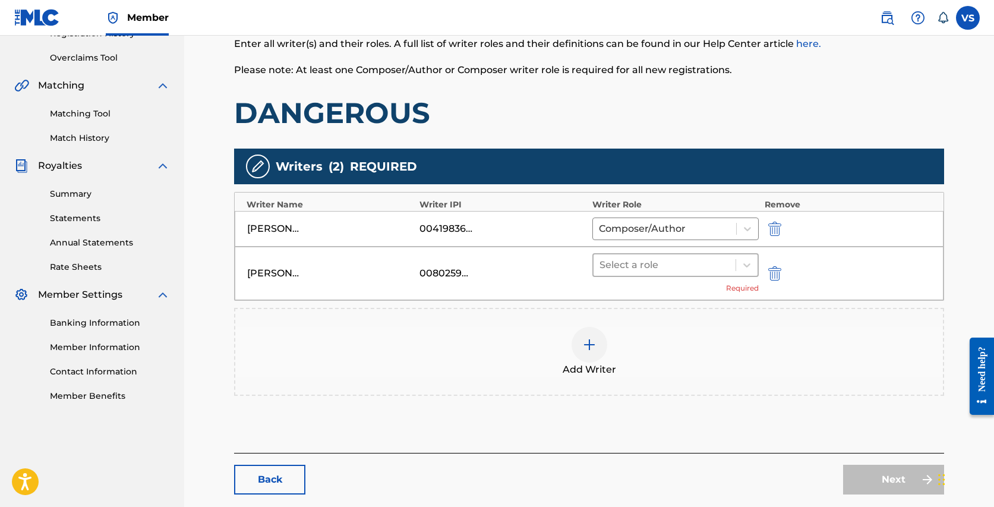
click at [724, 261] on div at bounding box center [664, 265] width 130 height 17
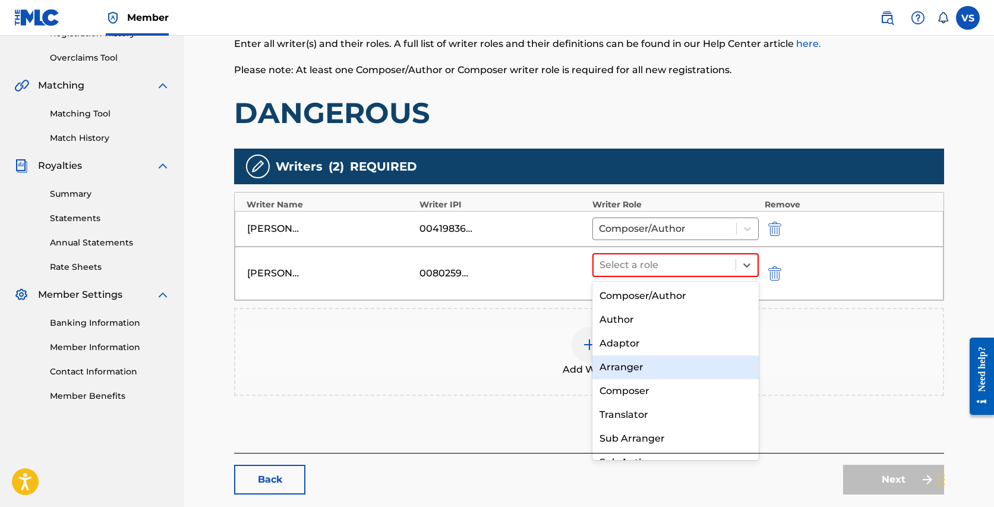
click at [644, 371] on div "Arranger" at bounding box center [675, 367] width 166 height 24
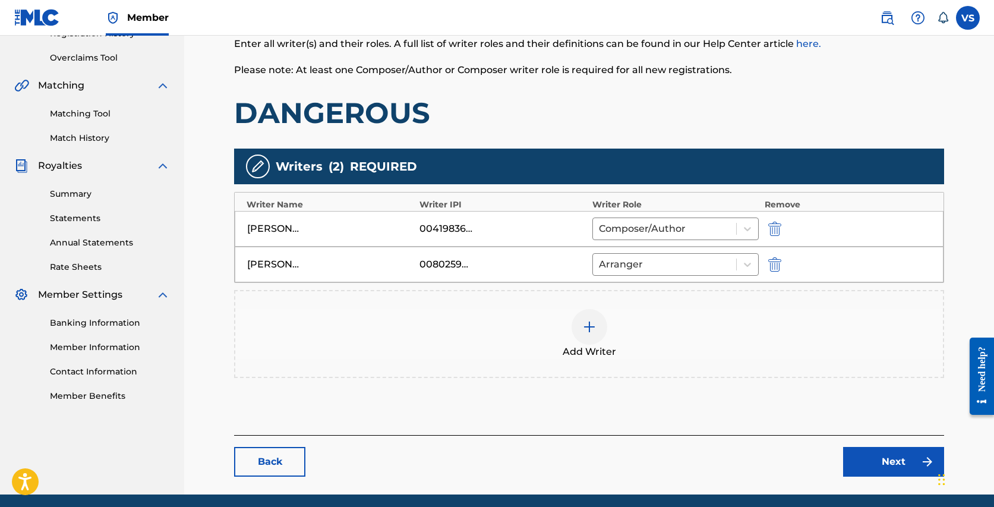
click at [877, 460] on link "Next" at bounding box center [893, 462] width 101 height 30
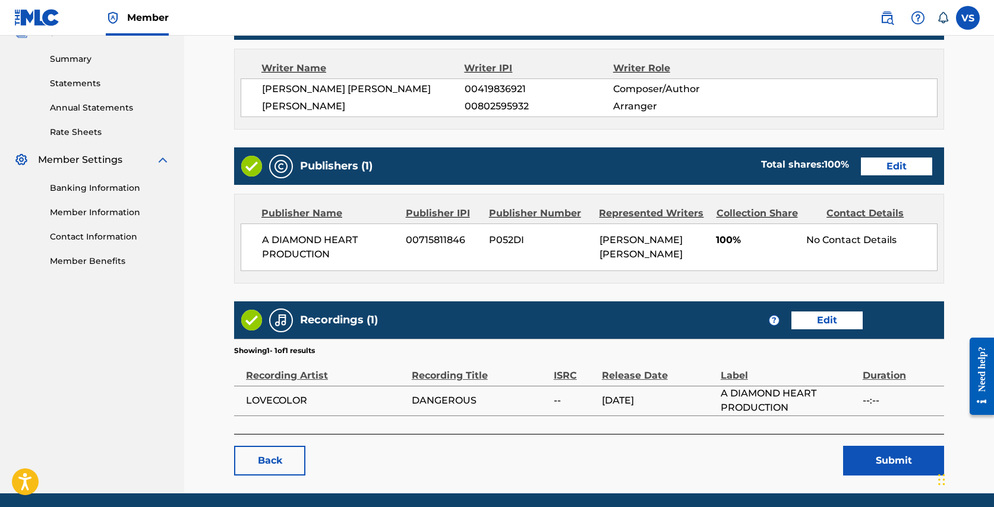
scroll to position [375, 0]
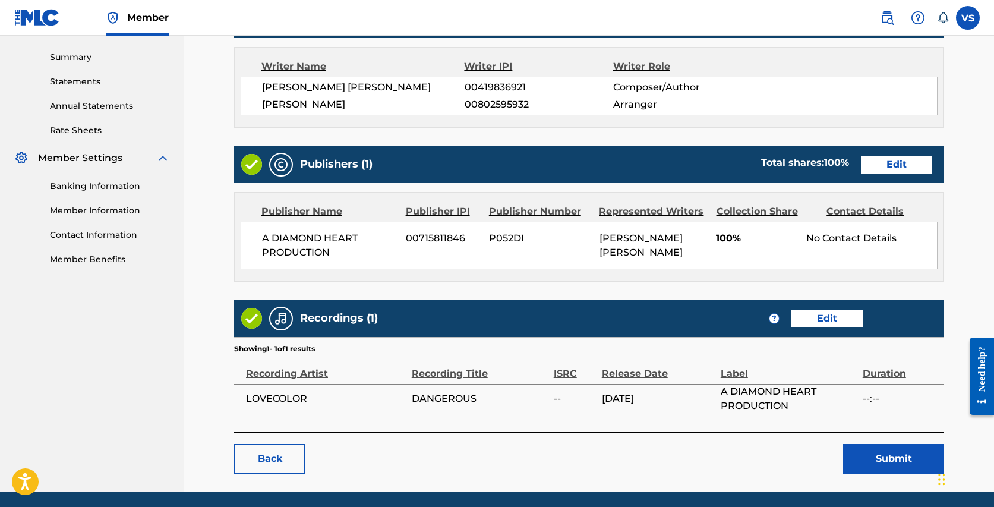
click at [893, 163] on link "Edit" at bounding box center [896, 165] width 71 height 18
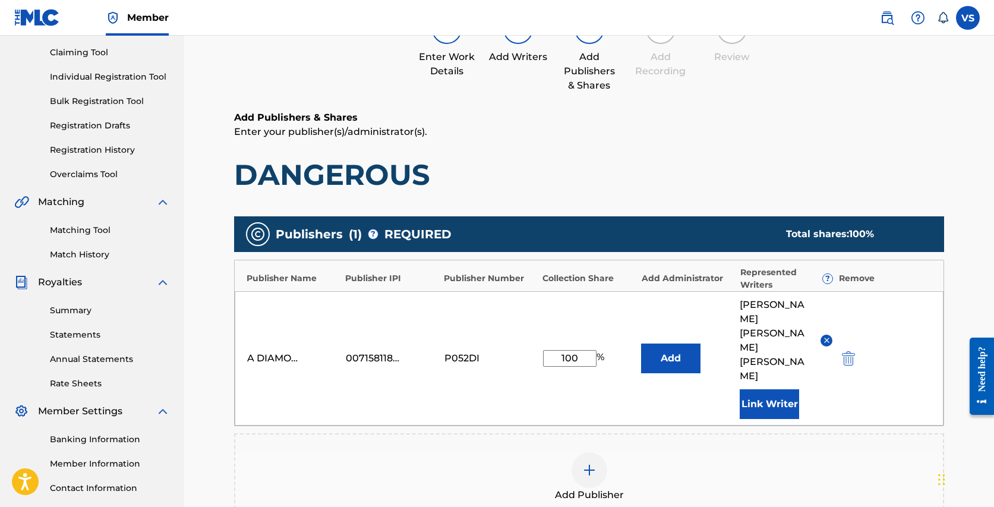
scroll to position [131, 0]
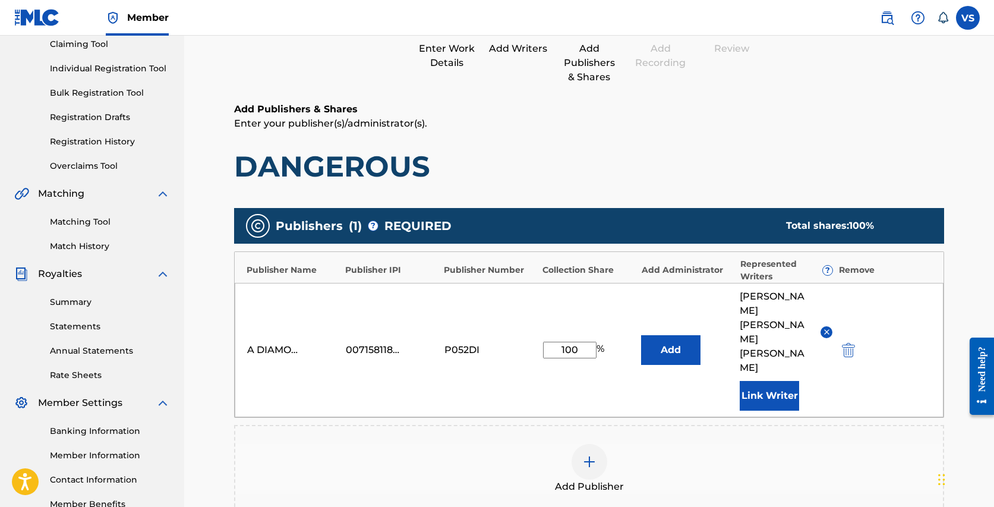
drag, startPoint x: 570, startPoint y: 328, endPoint x: 554, endPoint y: 327, distance: 16.1
click at [554, 341] on input "100" at bounding box center [569, 349] width 53 height 17
type input "70"
click at [499, 444] on div "Add Publisher" at bounding box center [588, 469] width 707 height 50
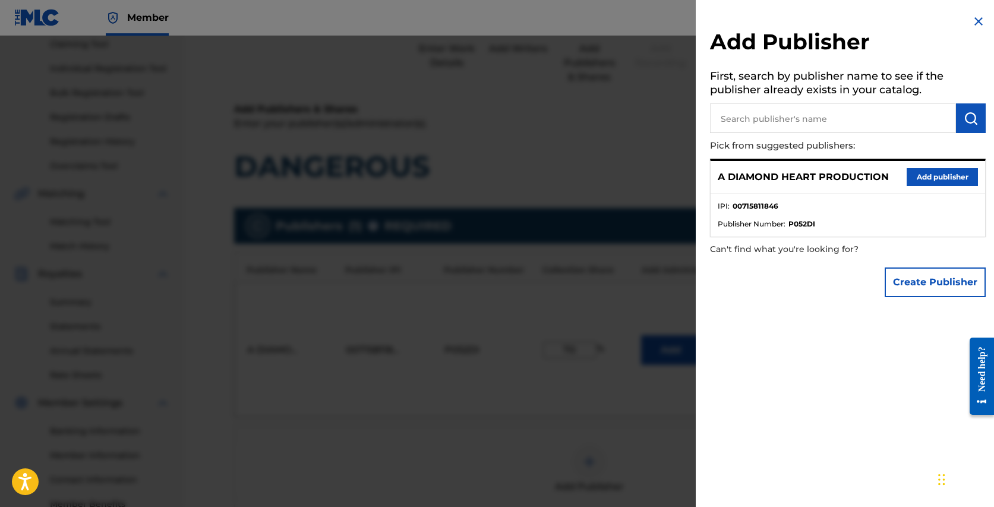
click at [665, 432] on div at bounding box center [497, 289] width 994 height 507
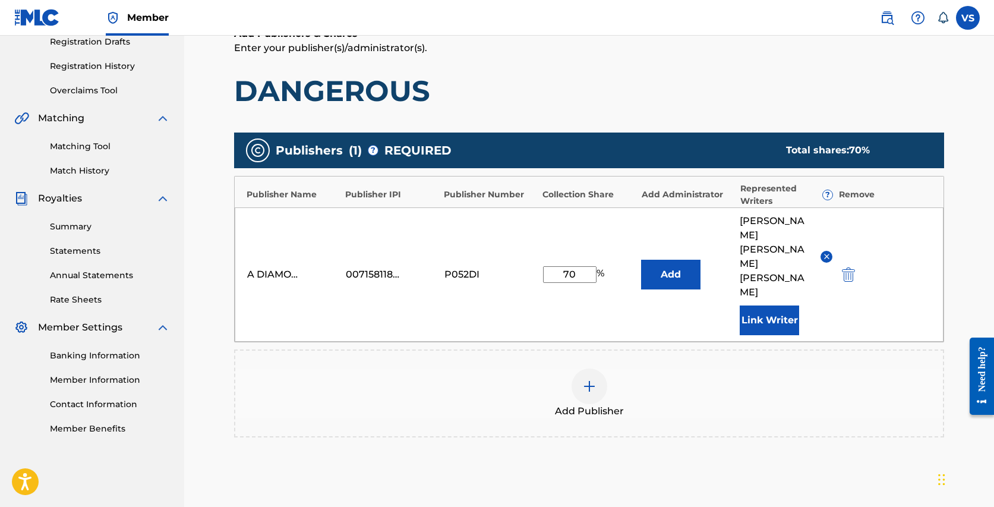
scroll to position [303, 0]
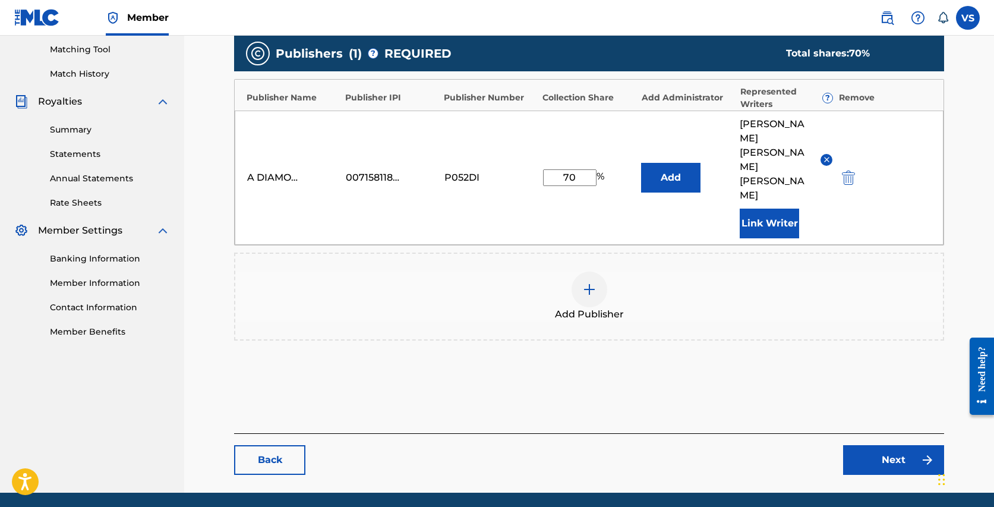
click at [910, 445] on link "Next" at bounding box center [893, 460] width 101 height 30
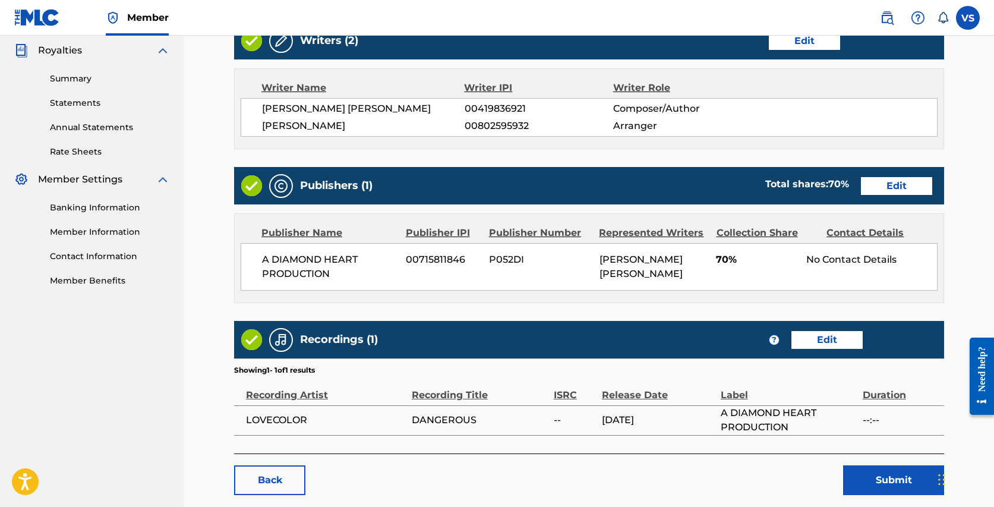
scroll to position [370, 0]
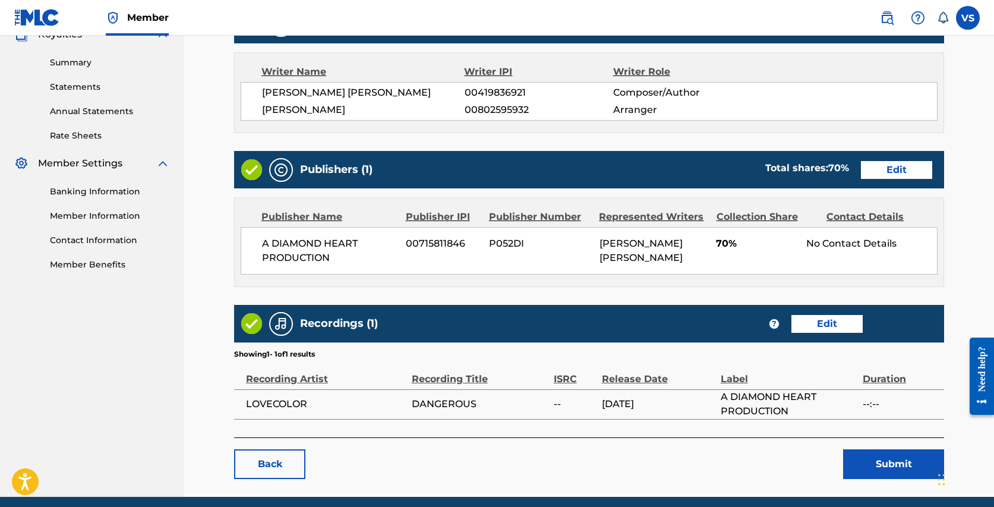
click at [878, 463] on button "Submit" at bounding box center [893, 464] width 101 height 30
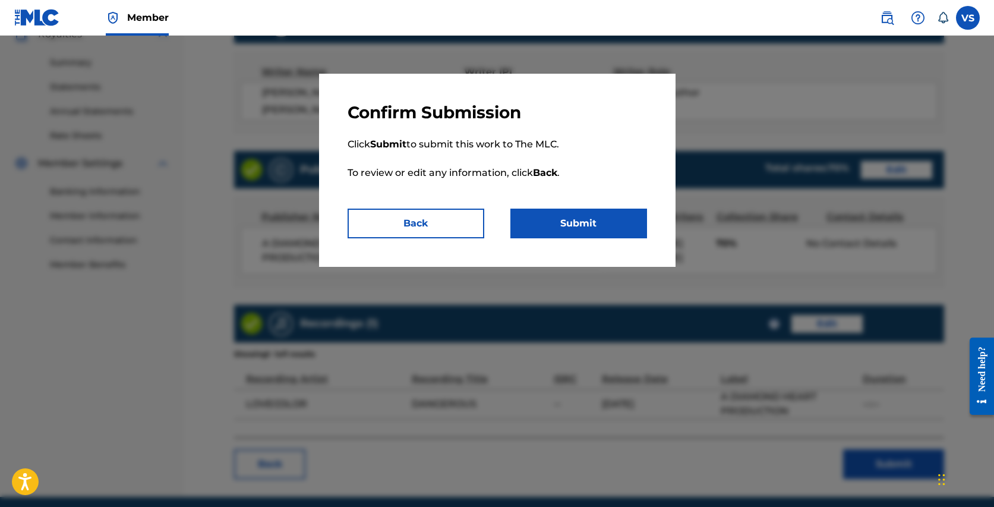
click at [602, 222] on button "Submit" at bounding box center [578, 223] width 137 height 30
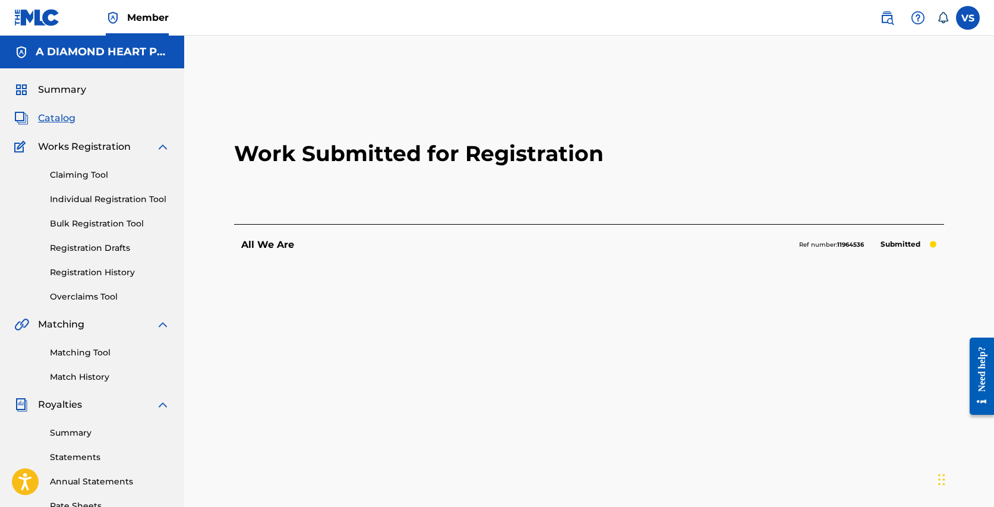
click at [64, 119] on span "Catalog" at bounding box center [56, 118] width 37 height 14
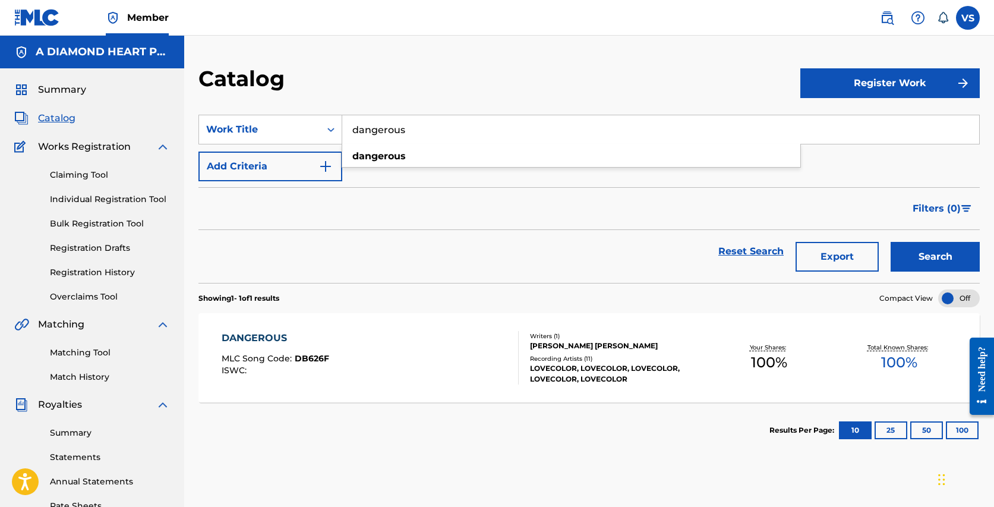
drag, startPoint x: 426, startPoint y: 132, endPoint x: 380, endPoint y: 94, distance: 59.9
click at [380, 94] on div "Catalog Register Work SearchWithCriteria1d2f788c-c45c-4d89-be89-f20b06b225ff Wo…" at bounding box center [588, 360] width 809 height 590
paste input "Crazy Love"
type input "Crazy Love"
click at [890, 242] on button "Search" at bounding box center [934, 257] width 89 height 30
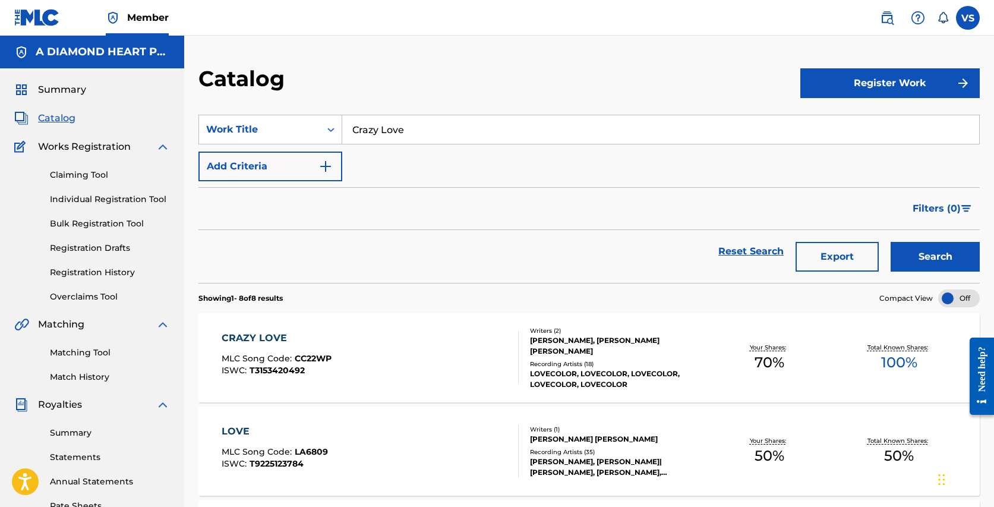
click at [608, 373] on div "LOVECOLOR, LOVECOLOR, LOVECOLOR, LOVECOLOR, LOVECOLOR" at bounding box center [617, 378] width 174 height 21
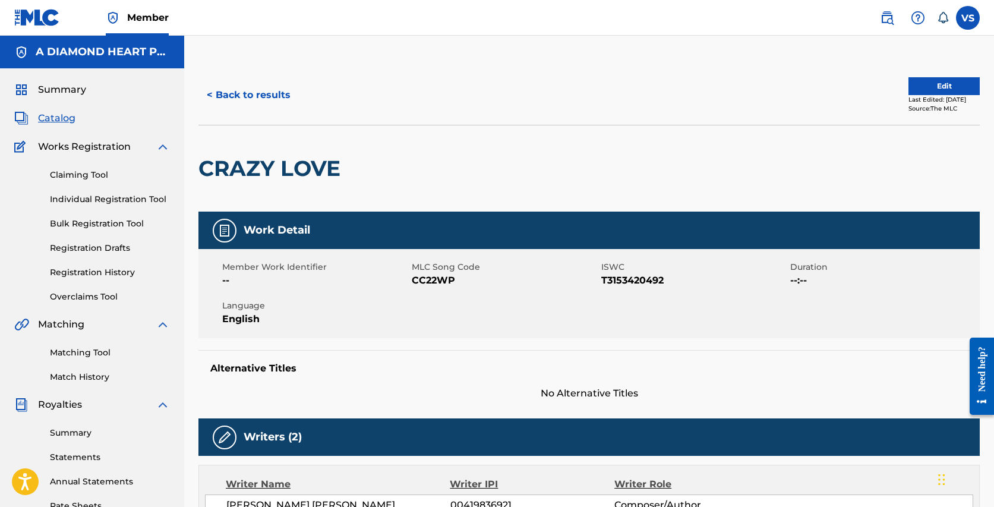
click at [64, 121] on span "Catalog" at bounding box center [56, 118] width 37 height 14
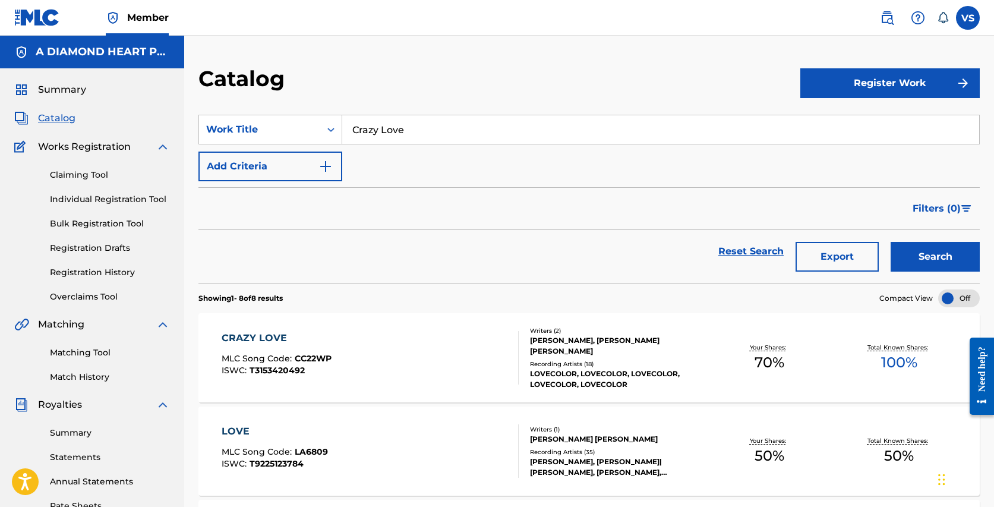
drag, startPoint x: 416, startPoint y: 129, endPoint x: 385, endPoint y: 103, distance: 40.8
click at [385, 103] on section "SearchWithCriteria1d2f788c-c45c-4d89-be89-f20b06b225ff Work Title Crazy Love Ad…" at bounding box center [588, 191] width 781 height 182
paste input "Pure"
type input "Pure Love"
click at [890, 242] on button "Search" at bounding box center [934, 257] width 89 height 30
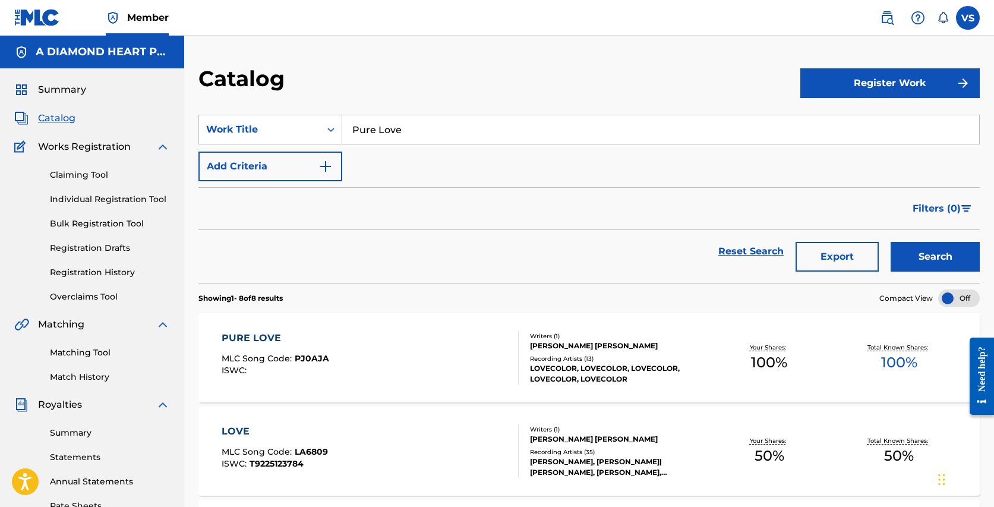
click at [439, 348] on div "PURE LOVE MLC Song Code : PJ0AJA ISWC :" at bounding box center [370, 357] width 297 height 53
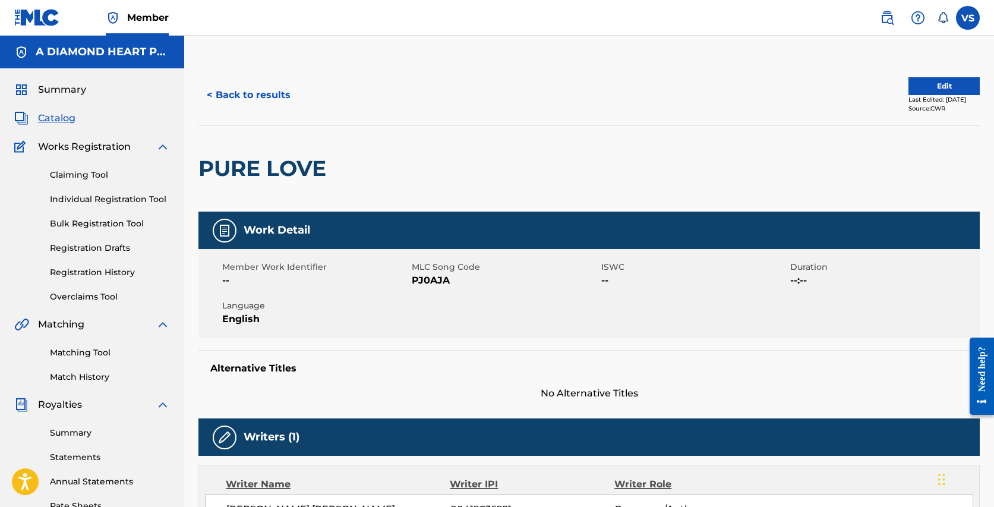
click at [938, 83] on button "Edit" at bounding box center [943, 86] width 71 height 18
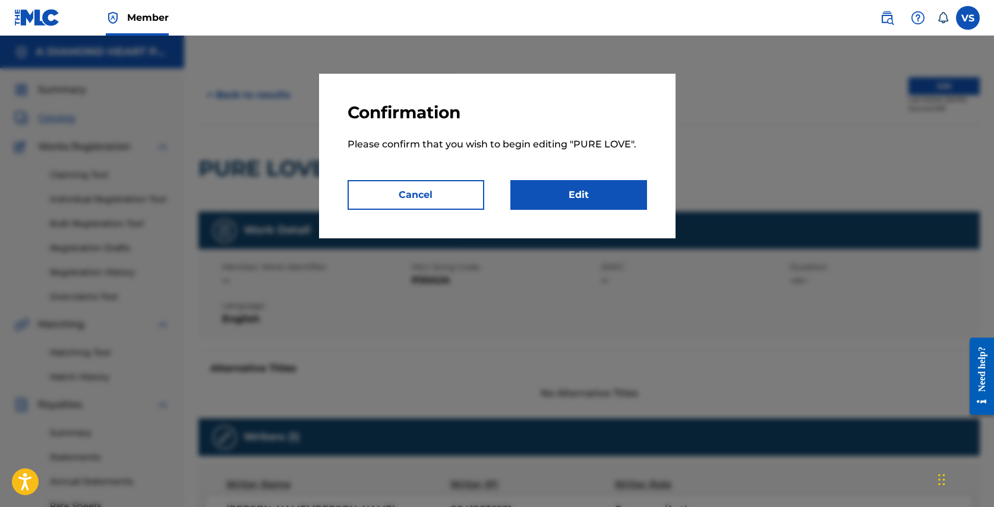
click at [604, 195] on link "Edit" at bounding box center [578, 195] width 137 height 30
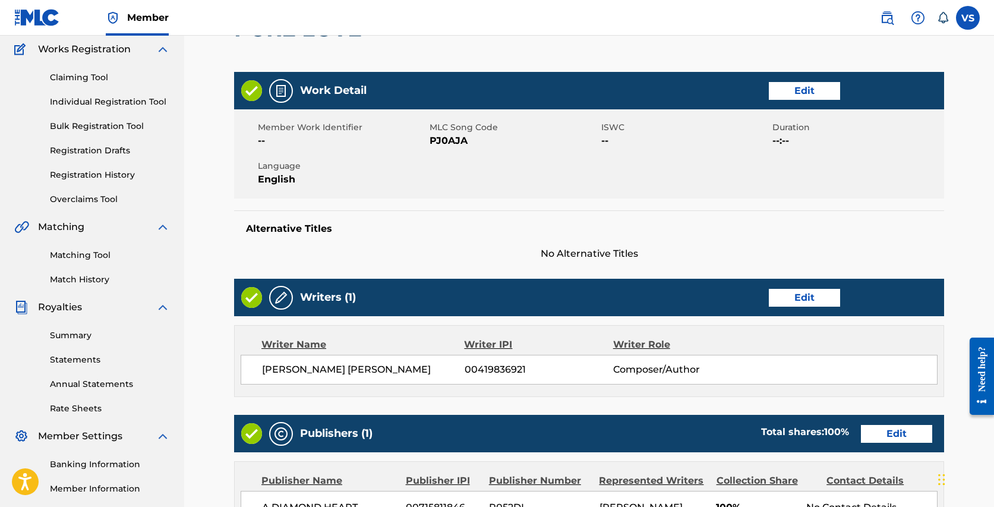
scroll to position [100, 0]
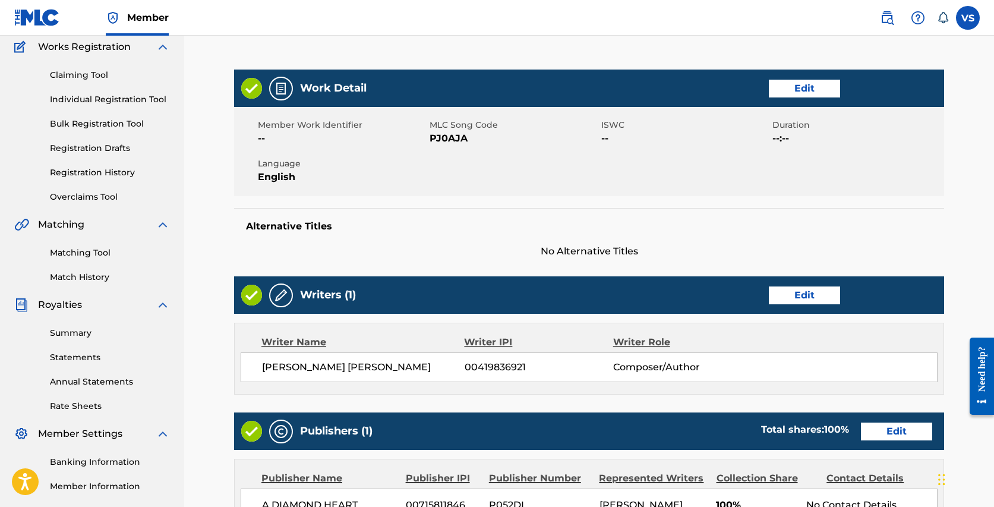
click at [812, 289] on link "Edit" at bounding box center [803, 295] width 71 height 18
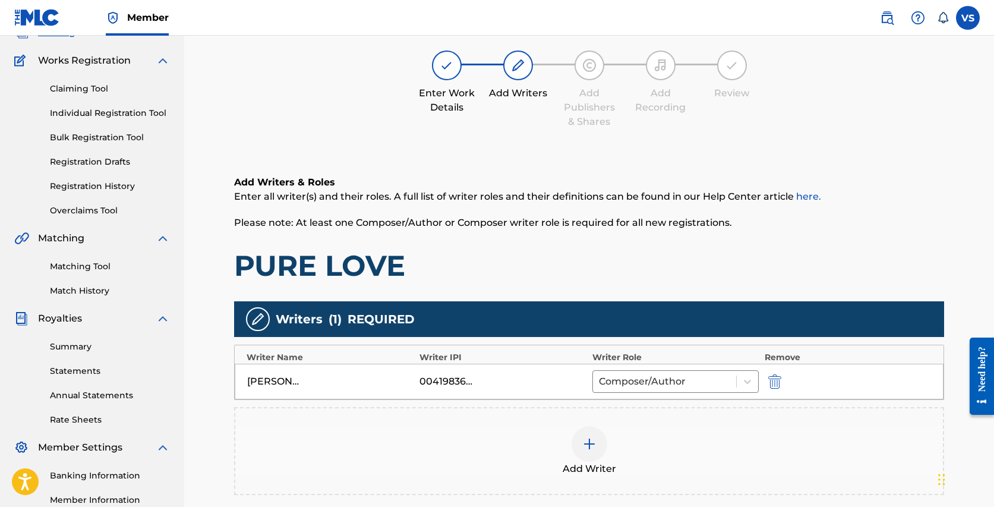
scroll to position [90, 0]
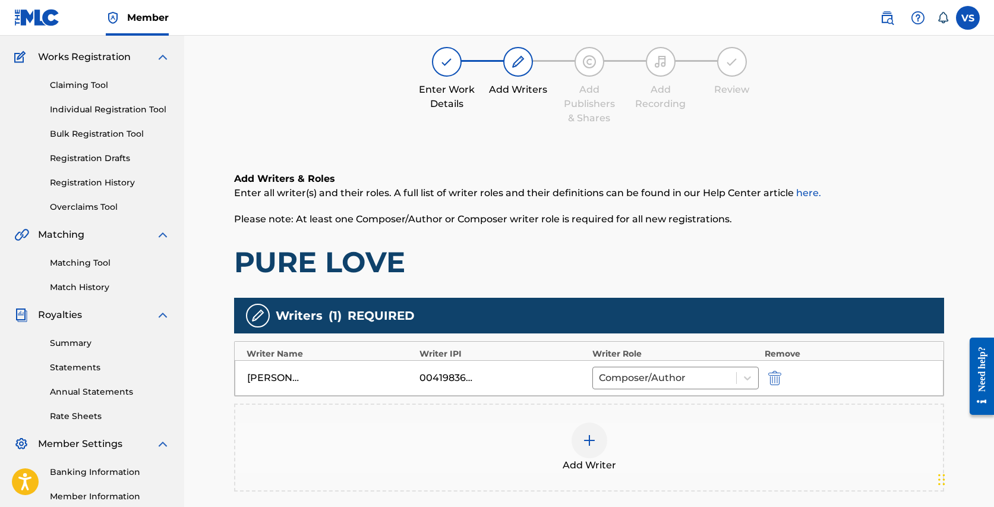
click at [595, 434] on img at bounding box center [589, 440] width 14 height 14
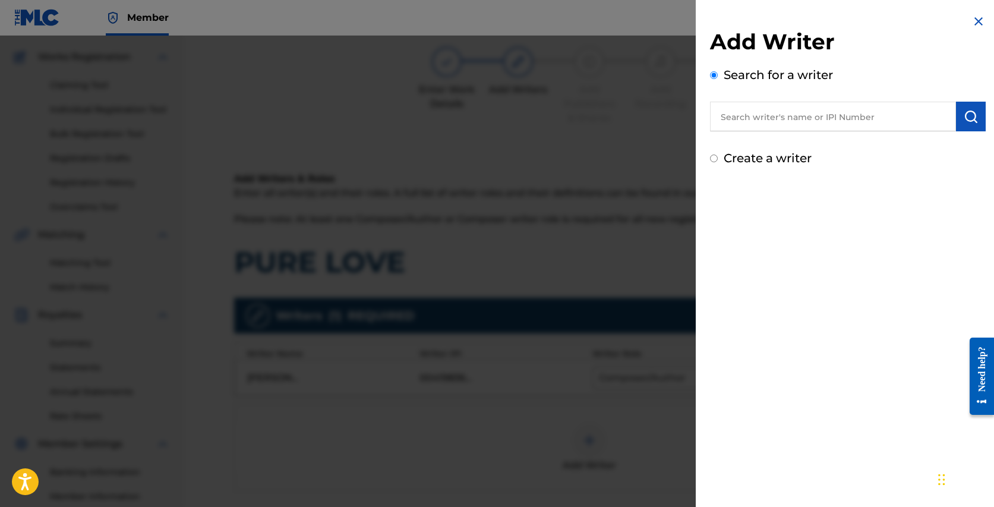
click at [809, 117] on input "text" at bounding box center [833, 117] width 246 height 30
type input "[PERSON_NAME]"
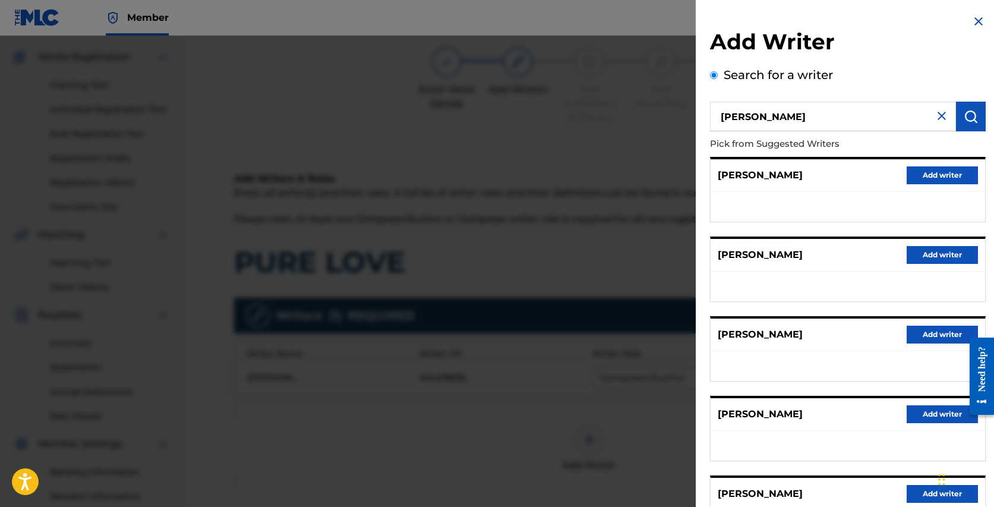
scroll to position [109, 0]
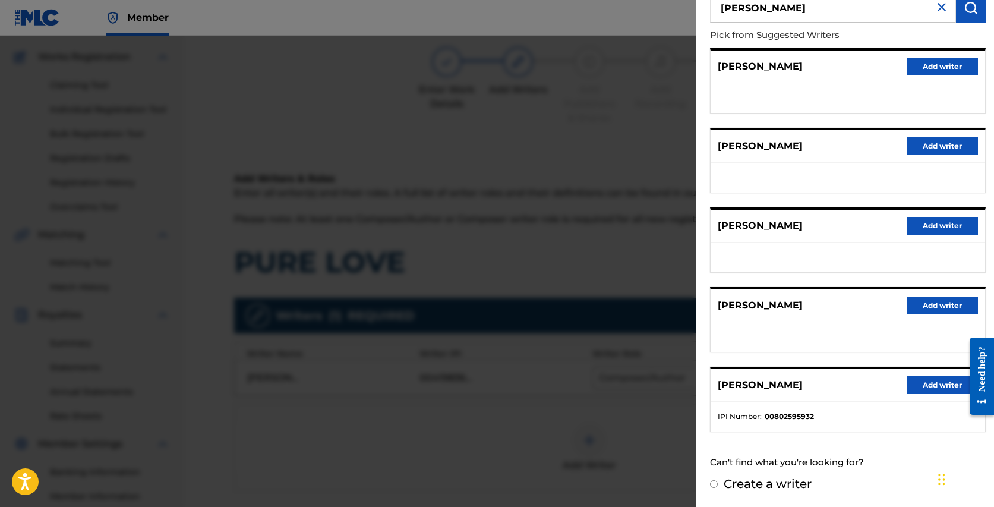
click at [922, 385] on button "Add writer" at bounding box center [941, 385] width 71 height 18
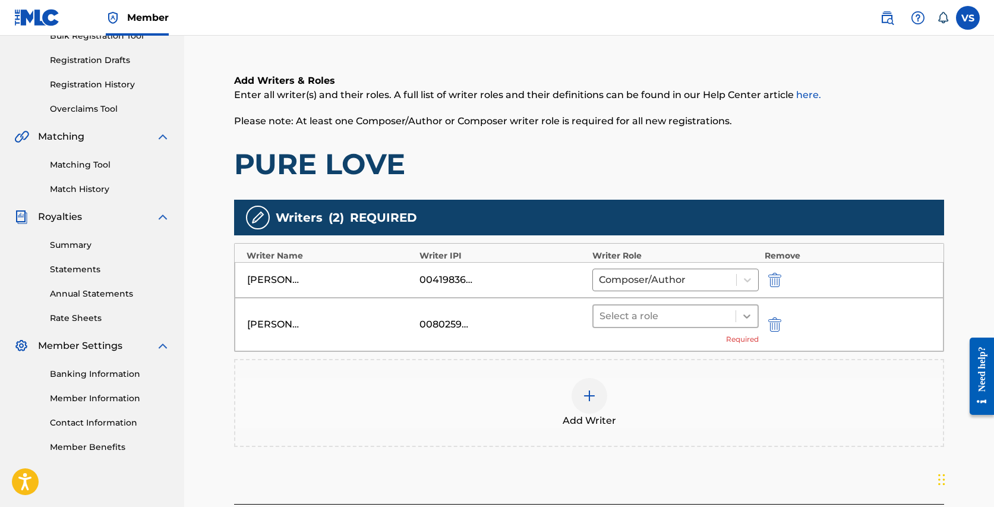
scroll to position [189, 0]
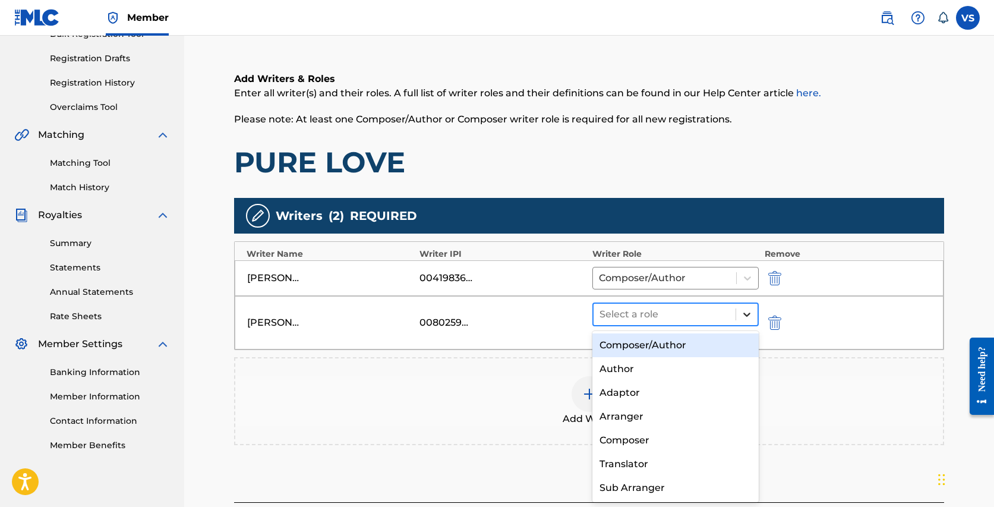
click at [748, 309] on icon at bounding box center [747, 314] width 12 height 12
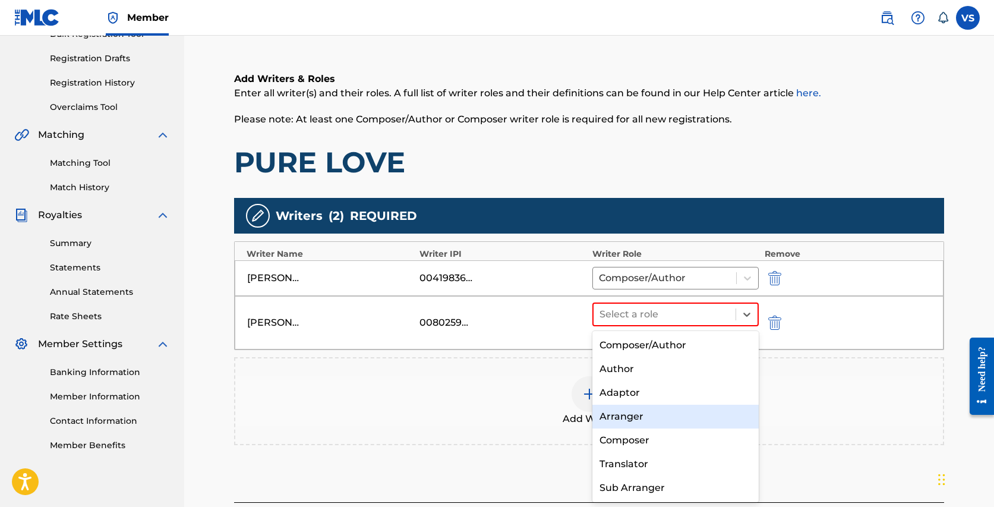
click at [673, 414] on div "Arranger" at bounding box center [675, 416] width 166 height 24
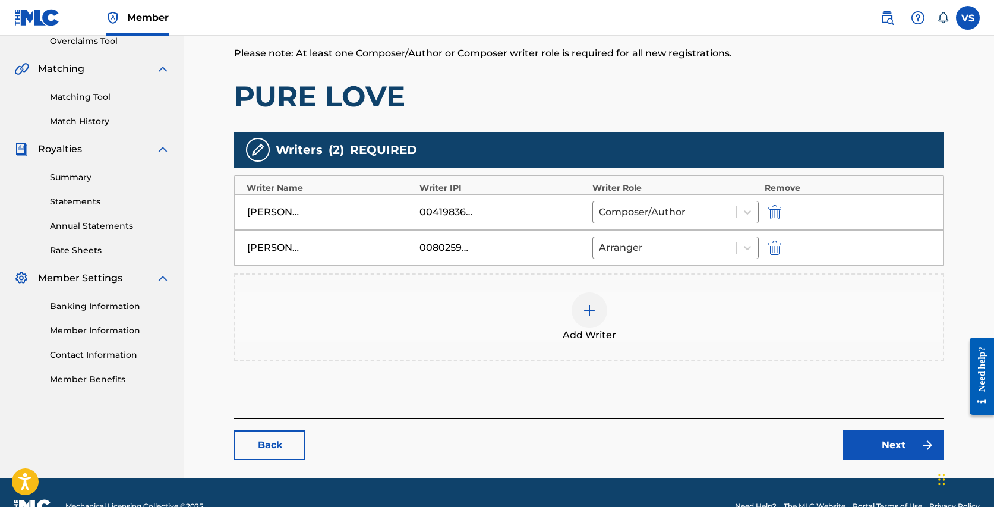
scroll to position [283, 0]
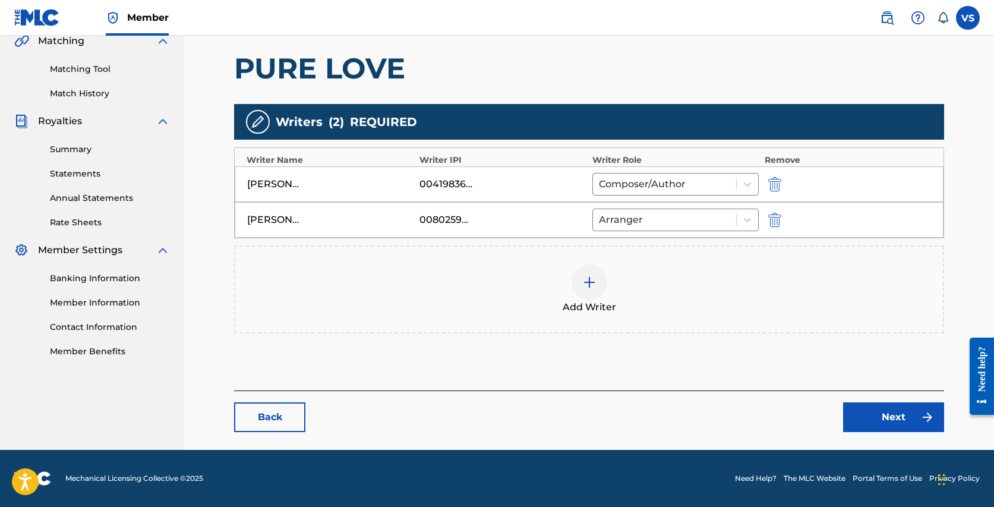
click at [881, 407] on link "Next" at bounding box center [893, 417] width 101 height 30
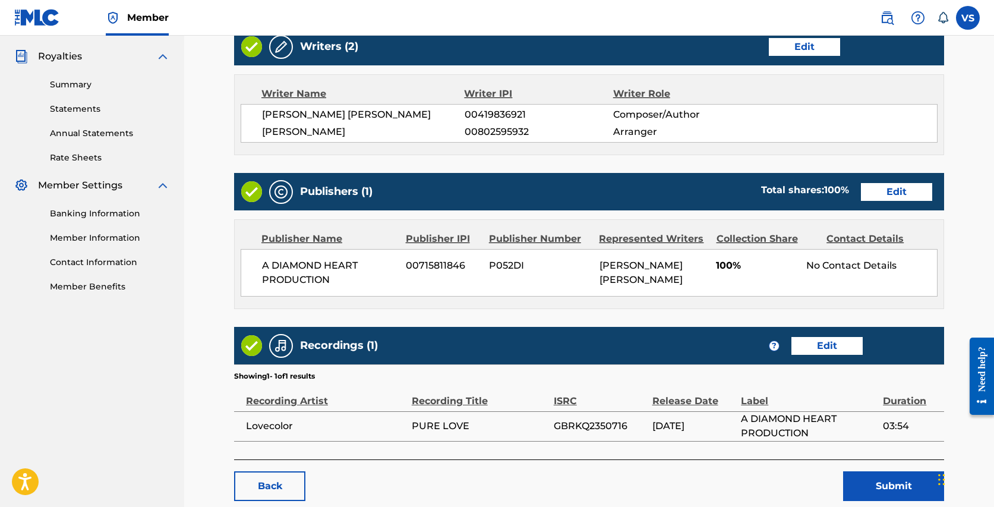
scroll to position [349, 0]
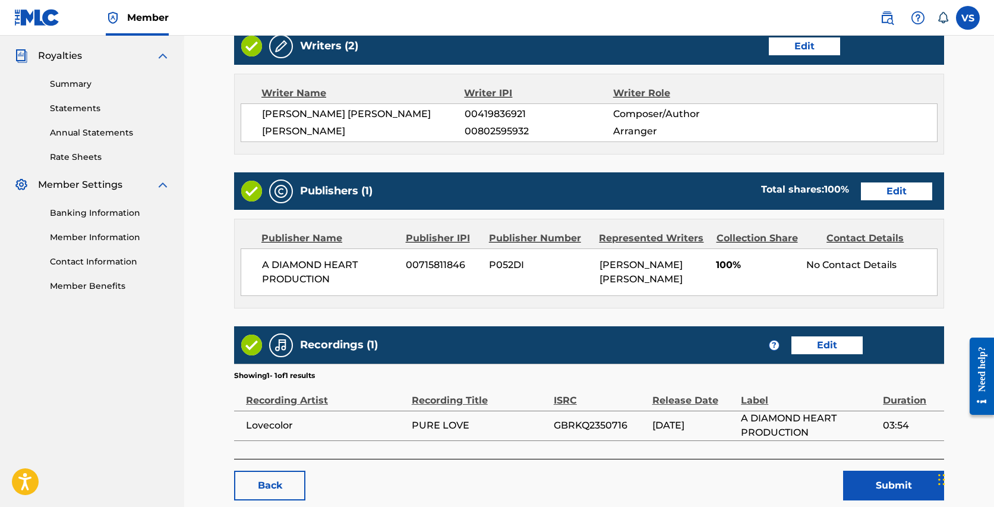
click at [888, 188] on link "Edit" at bounding box center [896, 191] width 71 height 18
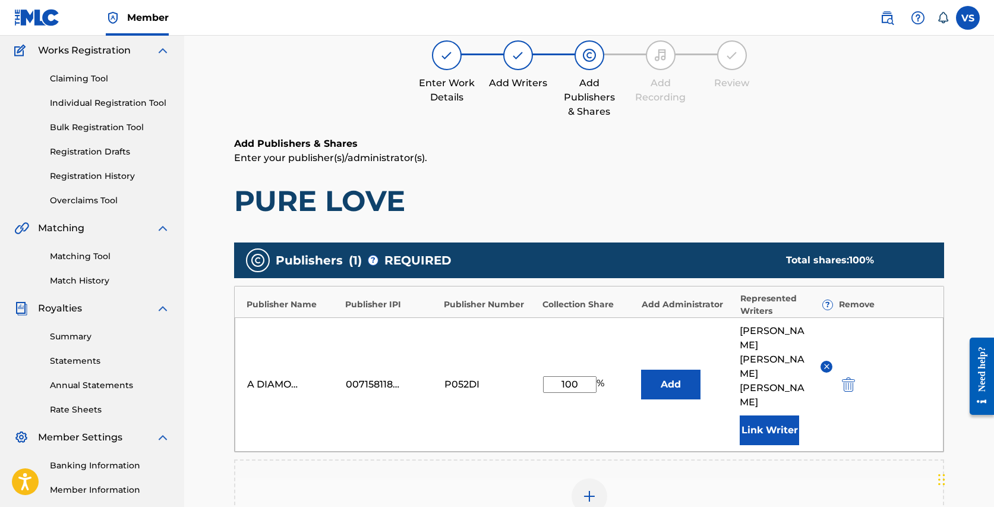
scroll to position [129, 0]
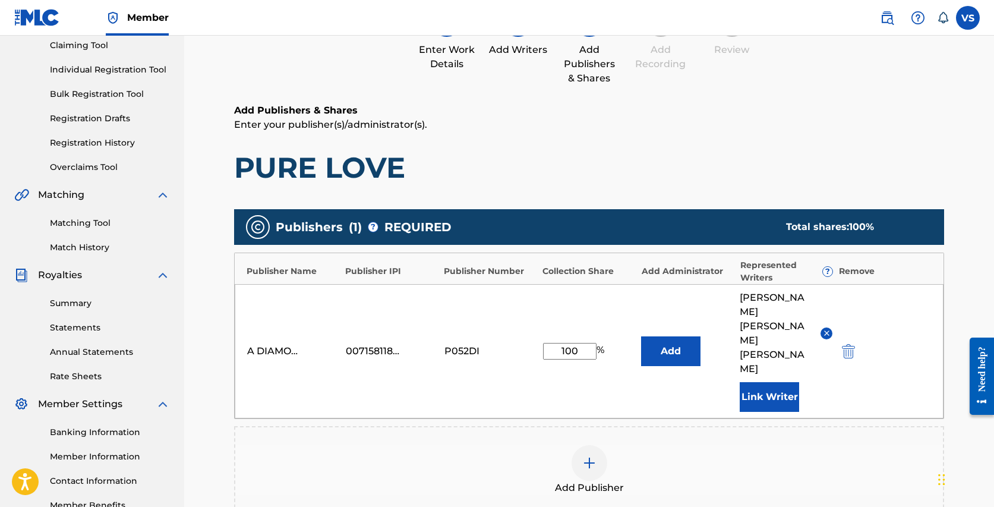
drag, startPoint x: 570, startPoint y: 328, endPoint x: 556, endPoint y: 325, distance: 14.4
click at [556, 343] on input "100" at bounding box center [569, 351] width 53 height 17
type input "70"
click at [967, 276] on main "Catalog Enter Work Details Add Writers Add Publishers & Shares Add Recording Re…" at bounding box center [588, 301] width 781 height 730
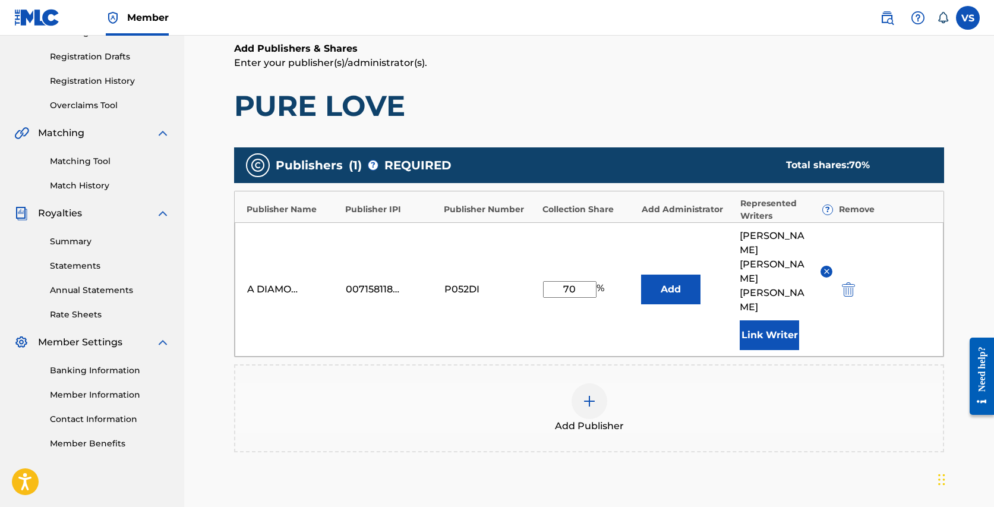
scroll to position [303, 0]
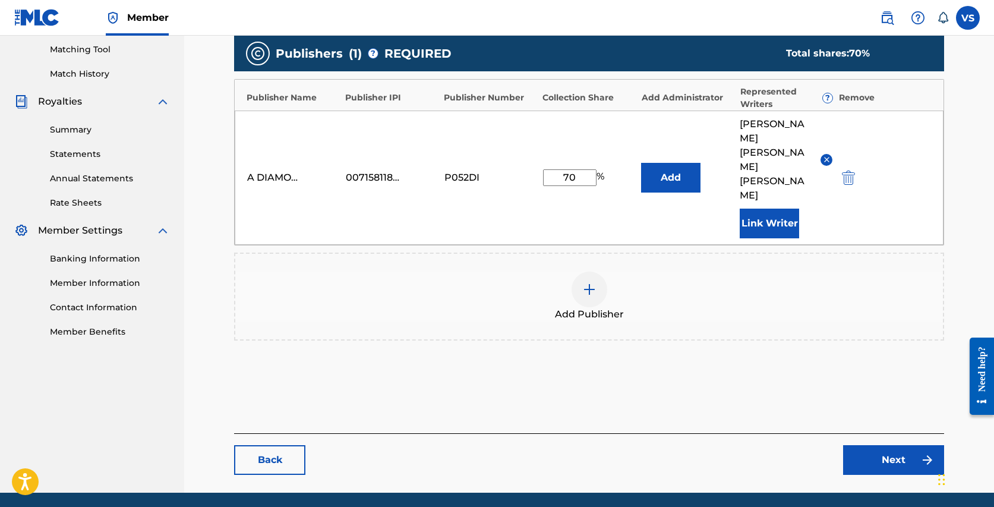
click at [887, 445] on link "Next" at bounding box center [893, 460] width 101 height 30
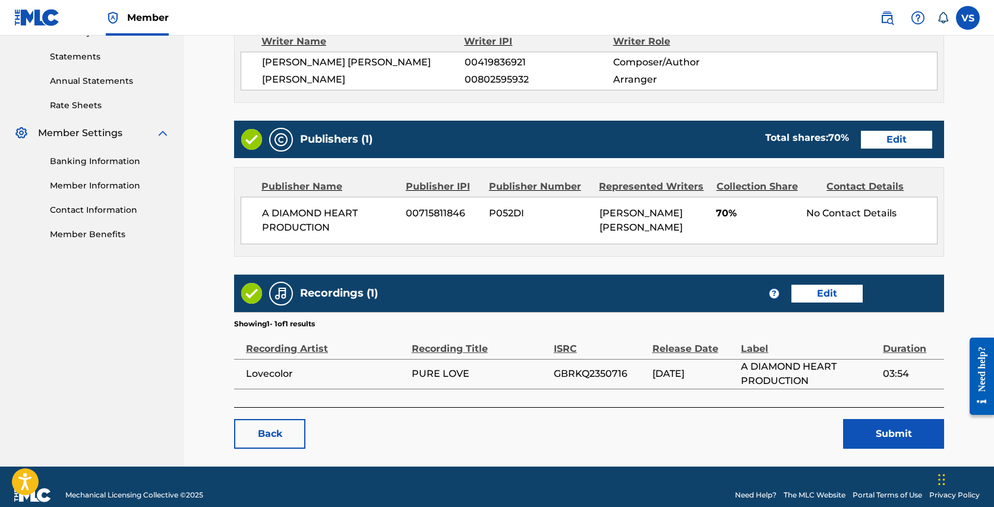
scroll to position [415, 0]
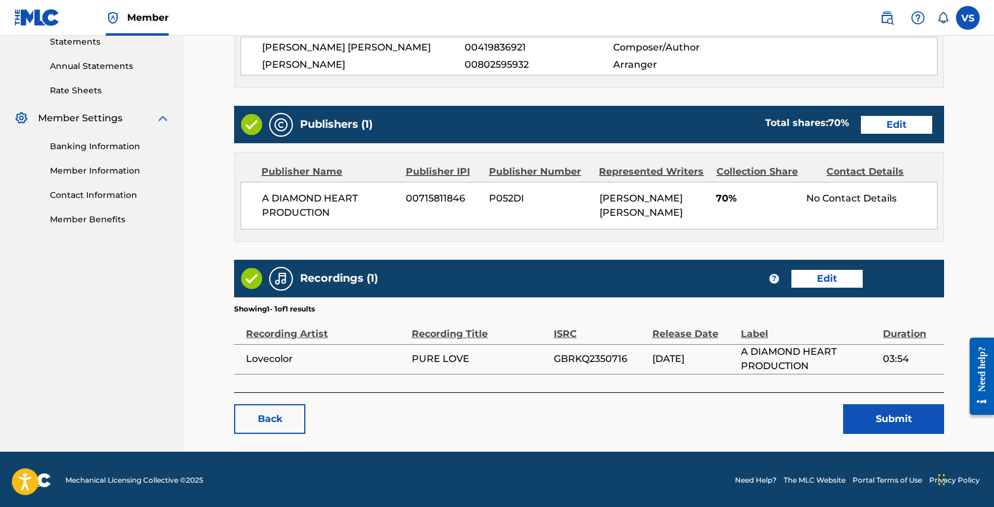
click at [896, 420] on button "Submit" at bounding box center [893, 419] width 101 height 30
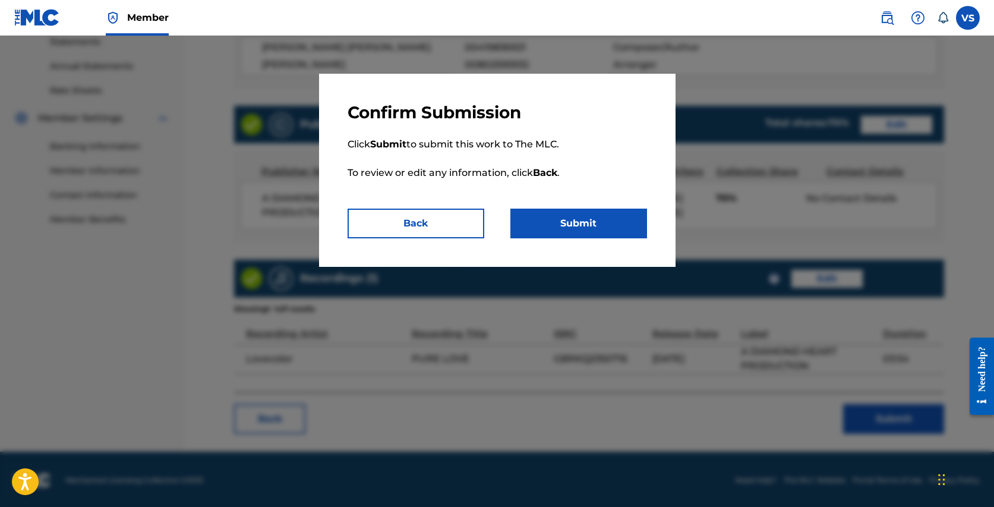
click at [603, 220] on button "Submit" at bounding box center [578, 223] width 137 height 30
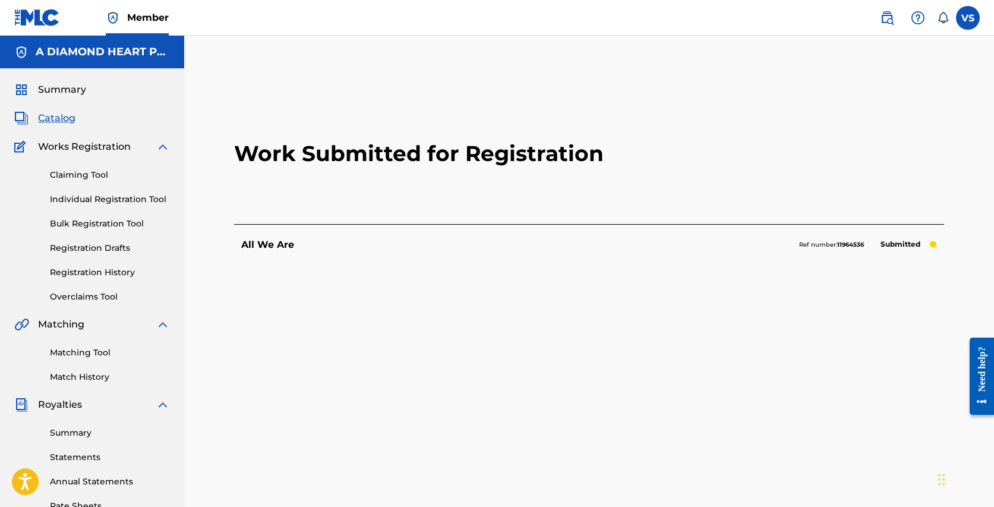
click at [69, 118] on span "Catalog" at bounding box center [56, 118] width 37 height 14
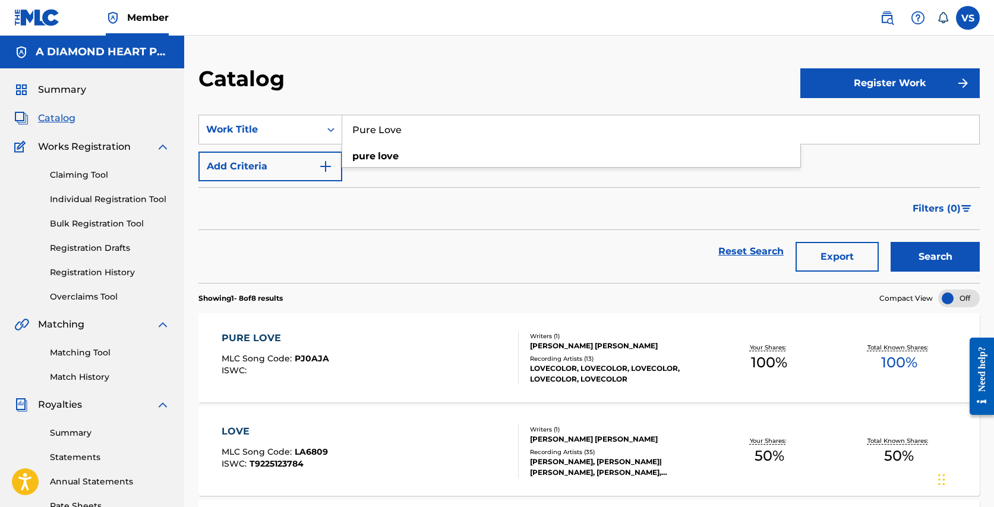
drag, startPoint x: 436, startPoint y: 128, endPoint x: 379, endPoint y: 97, distance: 64.6
type input "self love"
click at [890, 242] on button "Search" at bounding box center [934, 257] width 89 height 30
click at [293, 343] on div "SELF LOVE" at bounding box center [276, 338] width 108 height 14
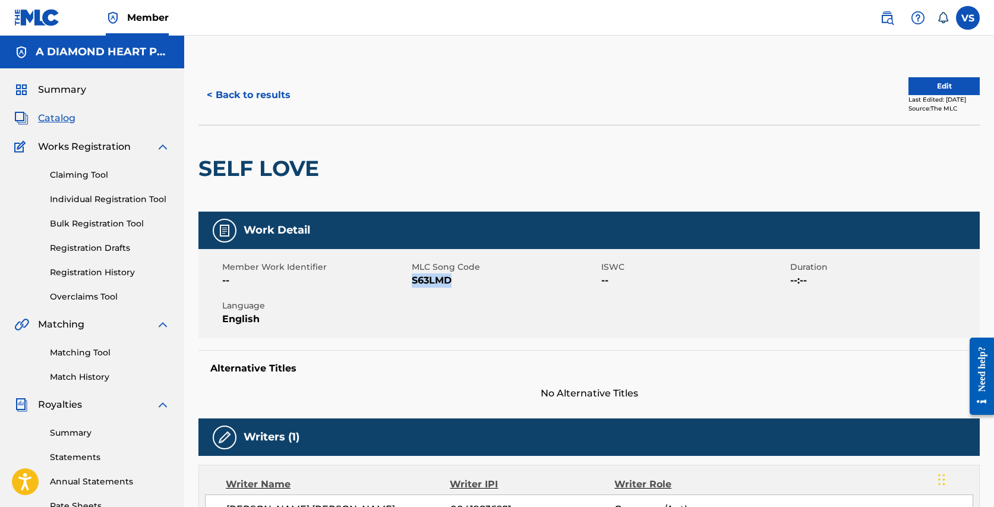
drag, startPoint x: 476, startPoint y: 276, endPoint x: 413, endPoint y: 280, distance: 63.1
click at [412, 279] on span "S63LMD" at bounding box center [505, 280] width 186 height 14
copy span "S63LMD"
click at [60, 116] on span "Catalog" at bounding box center [56, 118] width 37 height 14
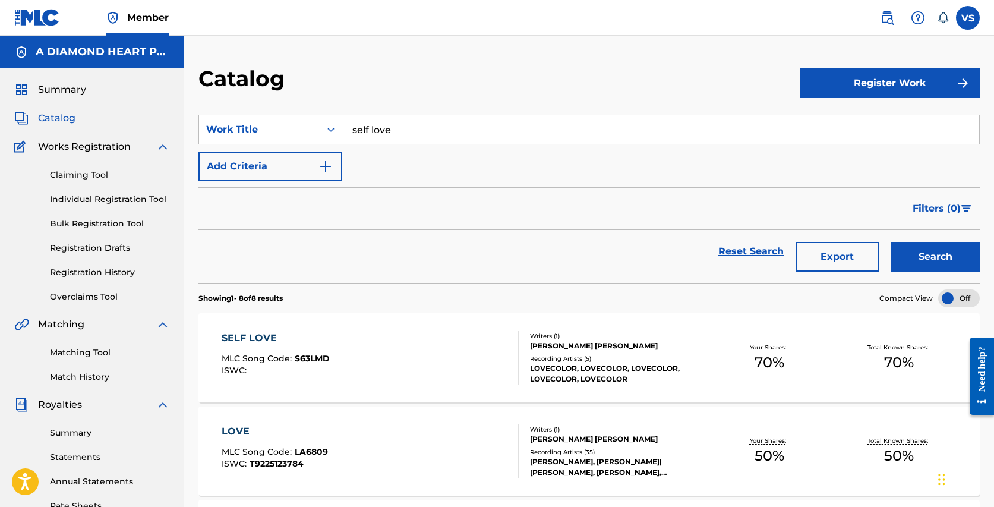
drag, startPoint x: 418, startPoint y: 135, endPoint x: 375, endPoint y: 93, distance: 60.1
paste input "Back In the Day"
type input "Back In the Day"
click at [890, 242] on button "Search" at bounding box center [934, 257] width 89 height 30
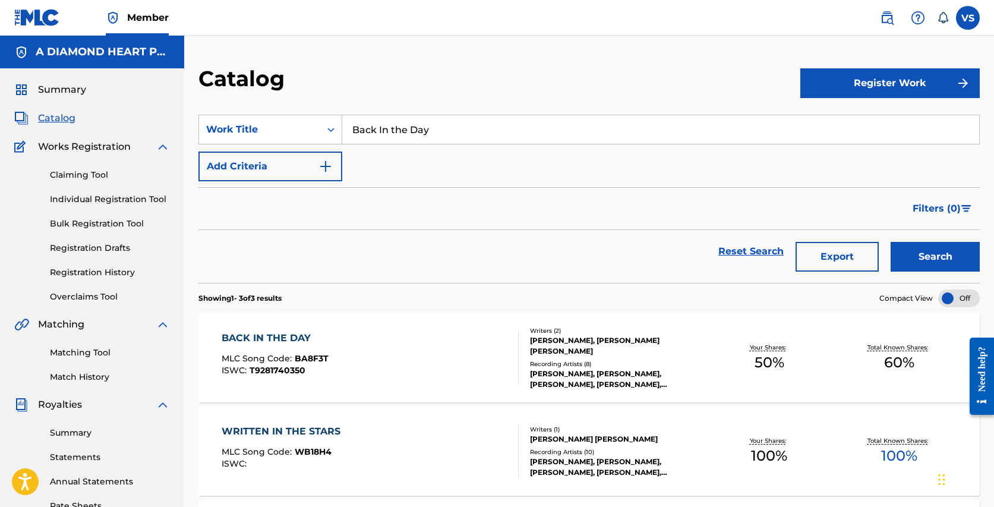
click at [350, 343] on div "BACK IN THE DAY MLC Song Code : BA8F3T ISWC : T9281740350" at bounding box center [370, 357] width 297 height 53
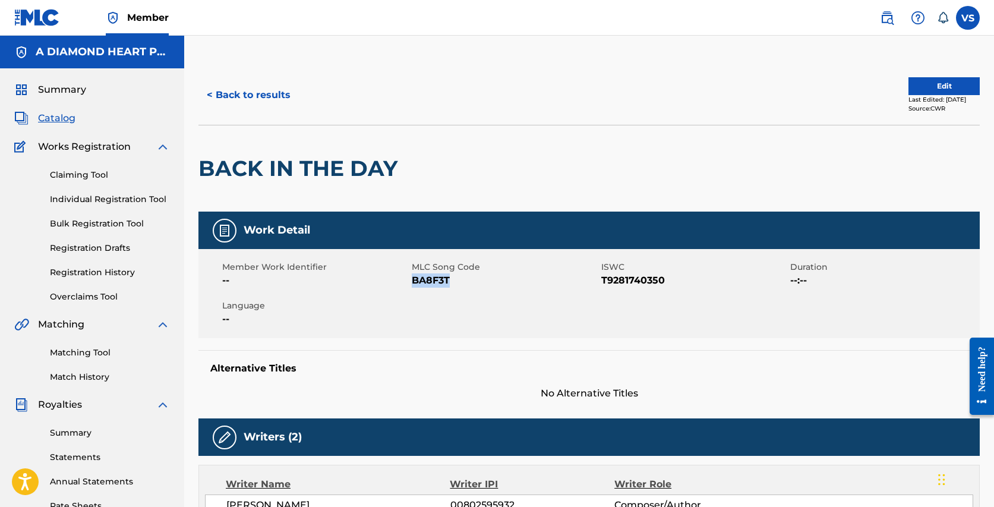
drag, startPoint x: 448, startPoint y: 280, endPoint x: 414, endPoint y: 281, distance: 34.5
click at [414, 281] on span "BA8F3T" at bounding box center [505, 280] width 186 height 14
copy span "BA8F3T"
click at [60, 116] on span "Catalog" at bounding box center [56, 118] width 37 height 14
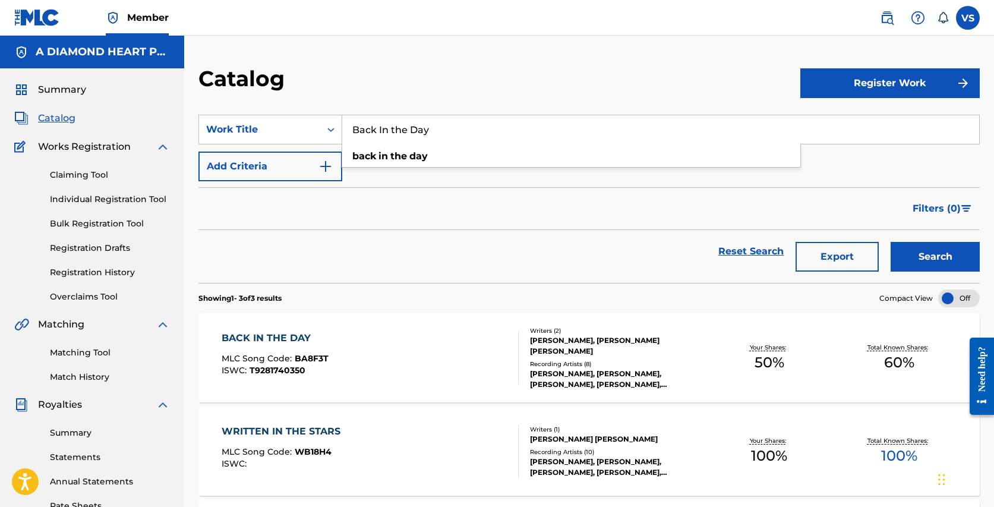
drag, startPoint x: 447, startPoint y: 129, endPoint x: 393, endPoint y: 98, distance: 63.1
click at [393, 99] on div "Catalog Register Work SearchWithCriteria1d2f788c-c45c-4d89-be89-f20b06b225ff Wo…" at bounding box center [588, 360] width 809 height 590
paste input "Who We Are"
type input "Who We Are"
click at [890, 242] on button "Search" at bounding box center [934, 257] width 89 height 30
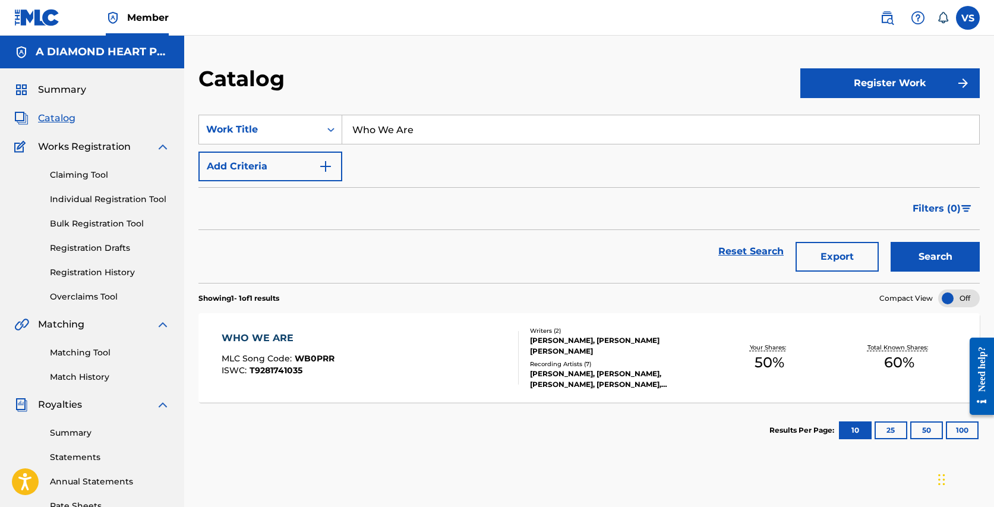
click at [369, 363] on div "WHO WE ARE MLC Song Code : WB0PRR ISWC : T9281741035" at bounding box center [370, 357] width 297 height 53
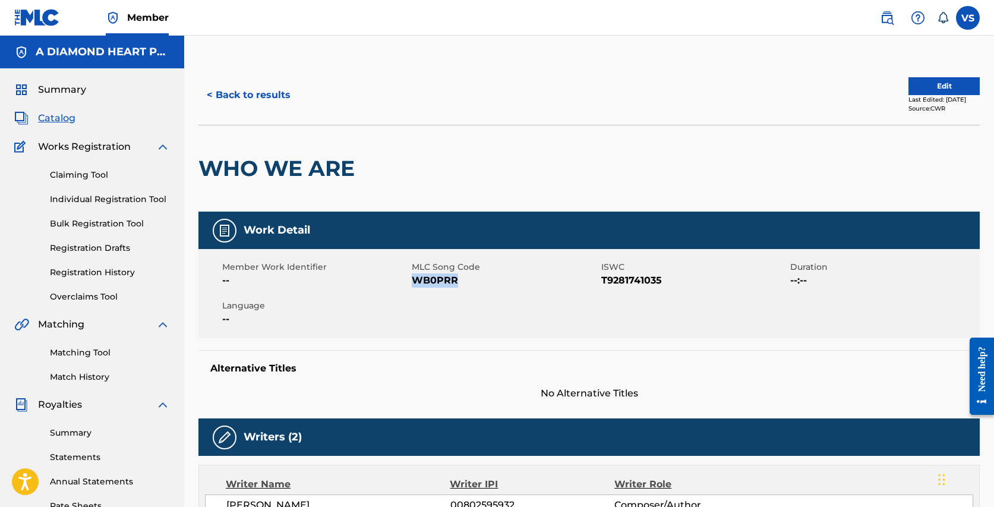
drag, startPoint x: 461, startPoint y: 277, endPoint x: 414, endPoint y: 276, distance: 46.9
click at [414, 278] on span "WB0PRR" at bounding box center [505, 280] width 186 height 14
copy span "WB0PRR"
click at [59, 121] on span "Catalog" at bounding box center [56, 118] width 37 height 14
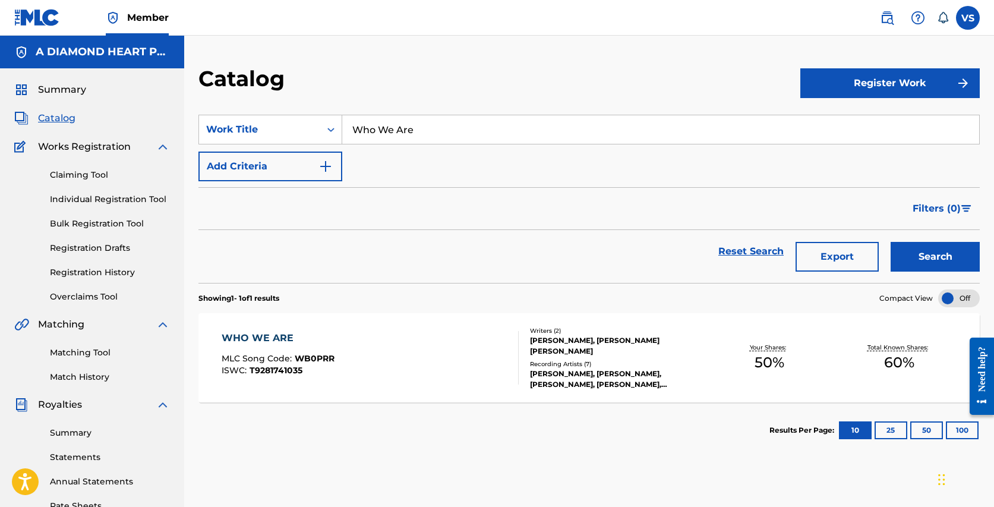
drag, startPoint x: 432, startPoint y: 126, endPoint x: 412, endPoint y: 94, distance: 38.4
click at [412, 94] on div "Catalog Register Work SearchWithCriteria1d2f788c-c45c-4d89-be89-f20b06b225ff Wo…" at bounding box center [588, 360] width 809 height 590
paste input "All the Kids"
type input "All the Kids"
click at [890, 242] on button "Search" at bounding box center [934, 257] width 89 height 30
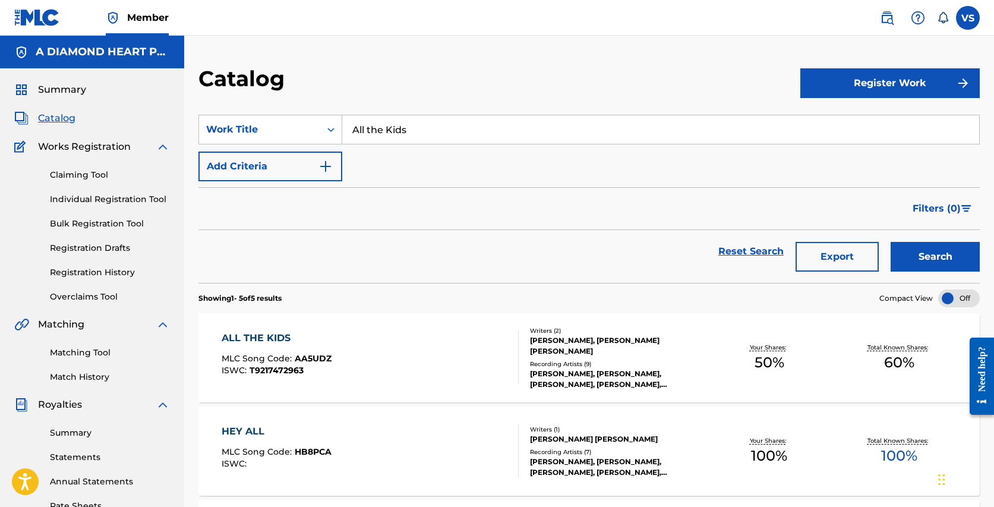
click at [314, 341] on div "ALL THE KIDS" at bounding box center [277, 338] width 110 height 14
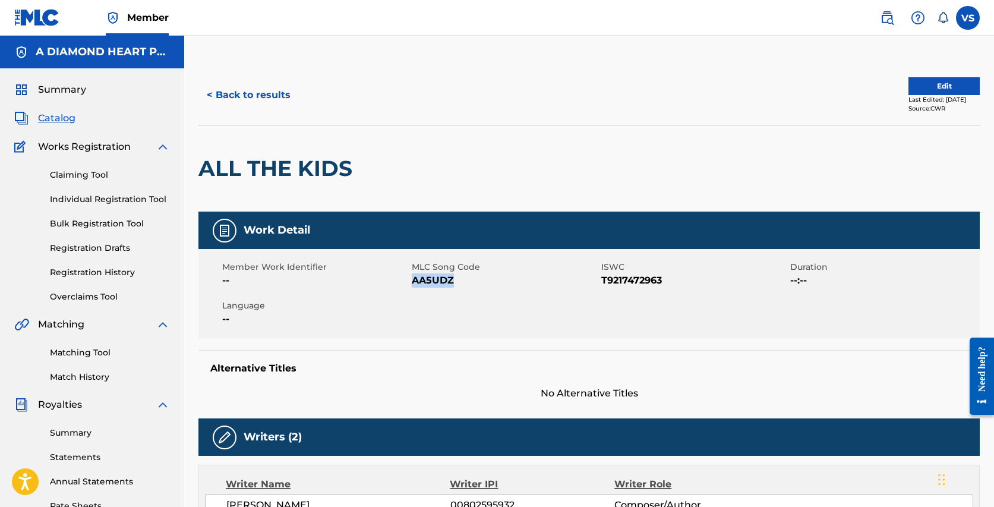
drag, startPoint x: 460, startPoint y: 279, endPoint x: 412, endPoint y: 279, distance: 47.5
click at [412, 279] on span "AA5UDZ" at bounding box center [505, 280] width 186 height 14
copy span "AA5UDZ"
click at [68, 116] on span "Catalog" at bounding box center [56, 118] width 37 height 14
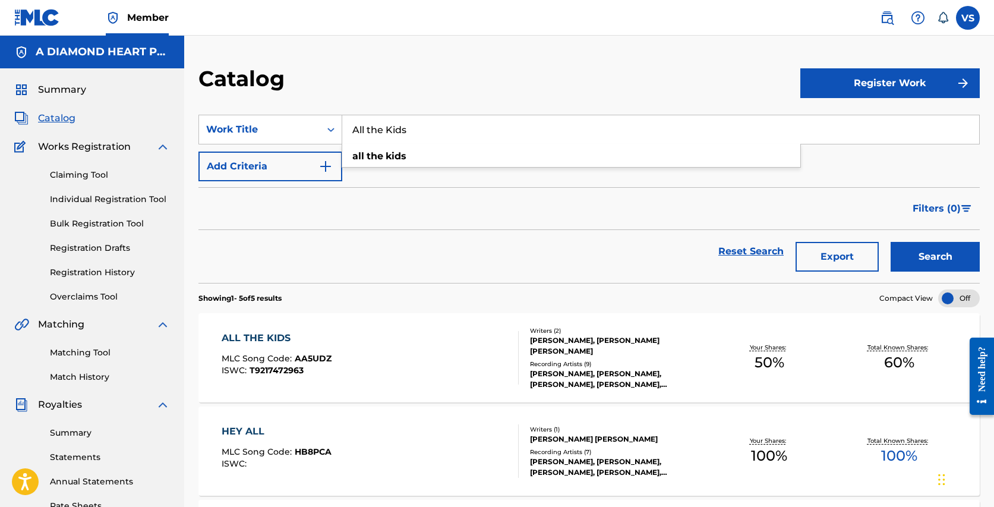
drag, startPoint x: 427, startPoint y: 128, endPoint x: 373, endPoint y: 84, distance: 69.7
click at [374, 86] on div "Catalog Register Work SearchWithCriteria1d2f788c-c45c-4d89-be89-f20b06b225ff Wo…" at bounding box center [588, 447] width 809 height 765
paste input "Thrive"
type input "Thrive"
click at [890, 242] on button "Search" at bounding box center [934, 257] width 89 height 30
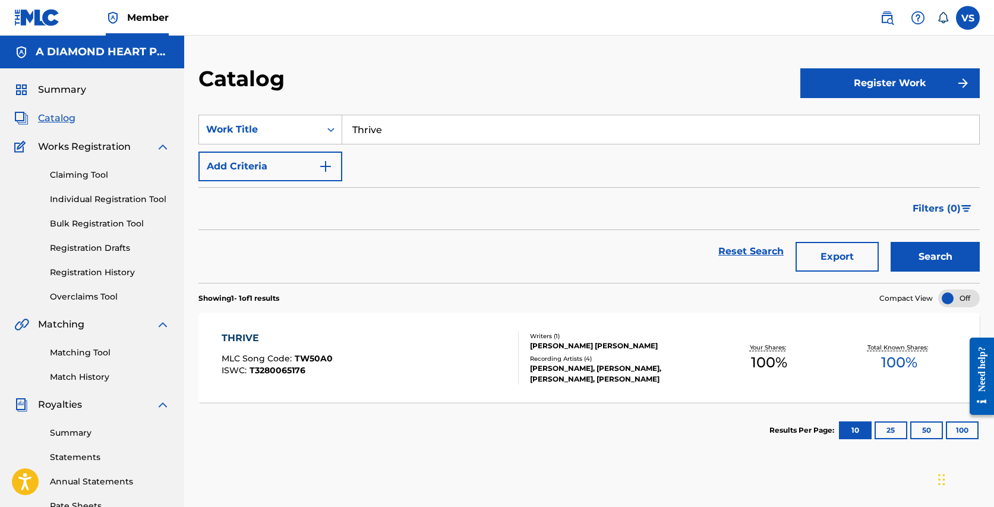
click at [345, 330] on div "THRIVE MLC Song Code : TW50A0 ISWC : T3280065176 Writers ( 1 ) [PERSON_NAME] [P…" at bounding box center [588, 357] width 781 height 89
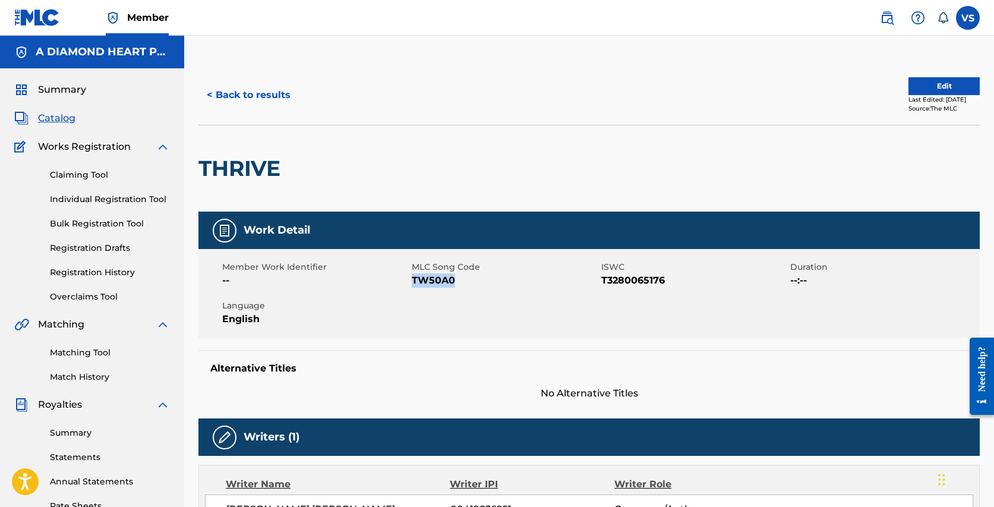
drag, startPoint x: 459, startPoint y: 279, endPoint x: 413, endPoint y: 279, distance: 46.3
click at [413, 279] on span "TW50A0" at bounding box center [505, 280] width 186 height 14
copy span "TW50A0"
click at [67, 118] on span "Catalog" at bounding box center [56, 118] width 37 height 14
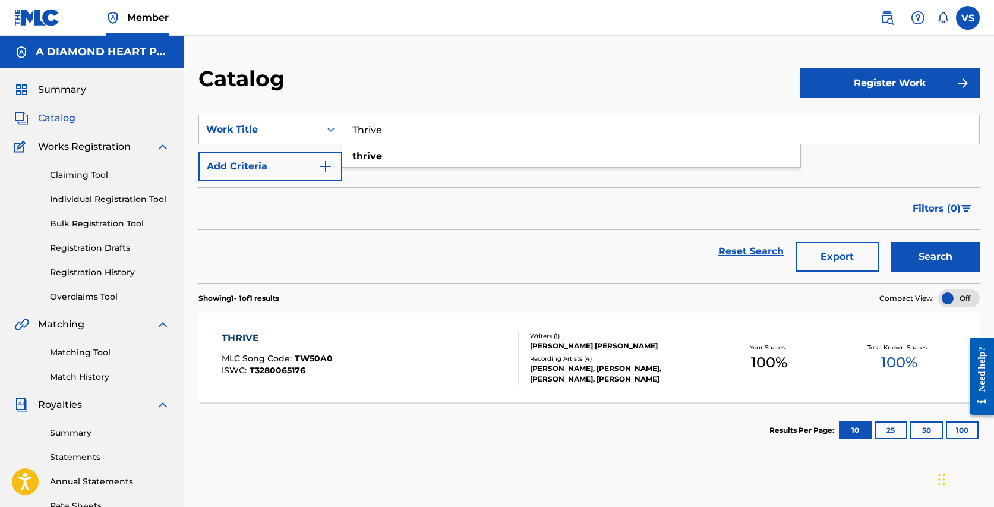
drag, startPoint x: 407, startPoint y: 131, endPoint x: 379, endPoint y: 96, distance: 44.3
click at [380, 97] on div "Catalog Register Work SearchWithCriteria1d2f788c-c45c-4d89-be89-f20b06b225ff Wo…" at bounding box center [588, 360] width 809 height 590
paste input "Awake & Feeling"
type input "Awake & Feeling"
click at [890, 242] on button "Search" at bounding box center [934, 257] width 89 height 30
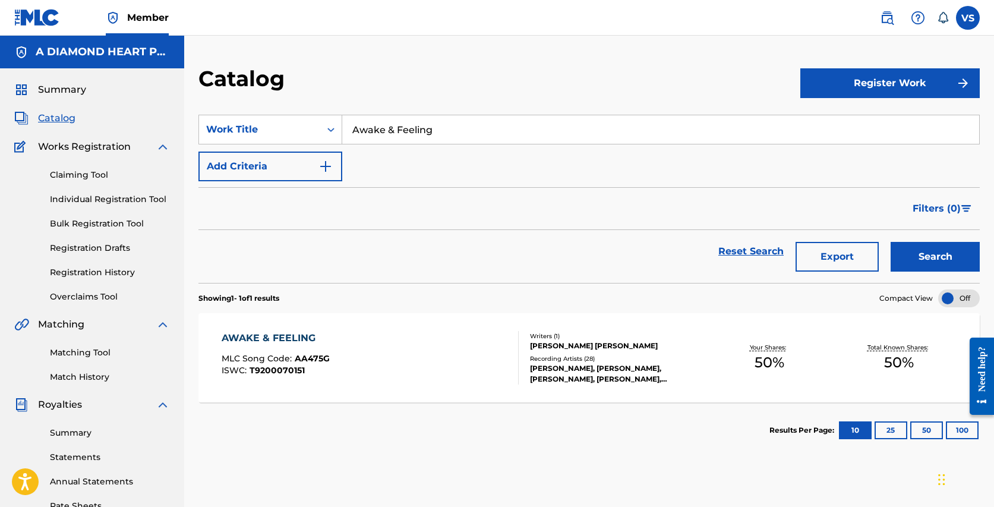
click at [325, 363] on div "MLC Song Code : AA475G" at bounding box center [276, 360] width 108 height 12
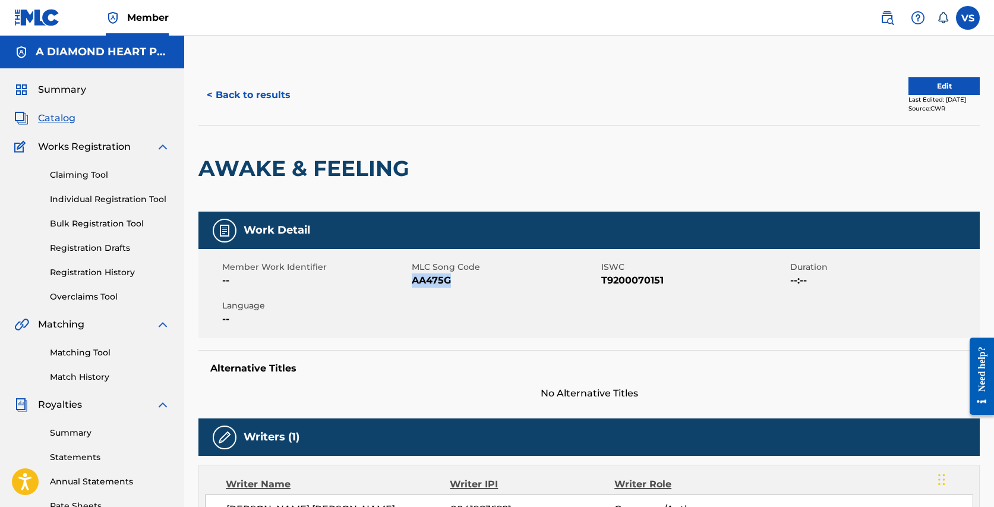
drag, startPoint x: 464, startPoint y: 280, endPoint x: 413, endPoint y: 278, distance: 51.7
click at [413, 279] on span "AA475G" at bounding box center [505, 280] width 186 height 14
copy span "AA475G"
click at [72, 115] on span "Catalog" at bounding box center [56, 118] width 37 height 14
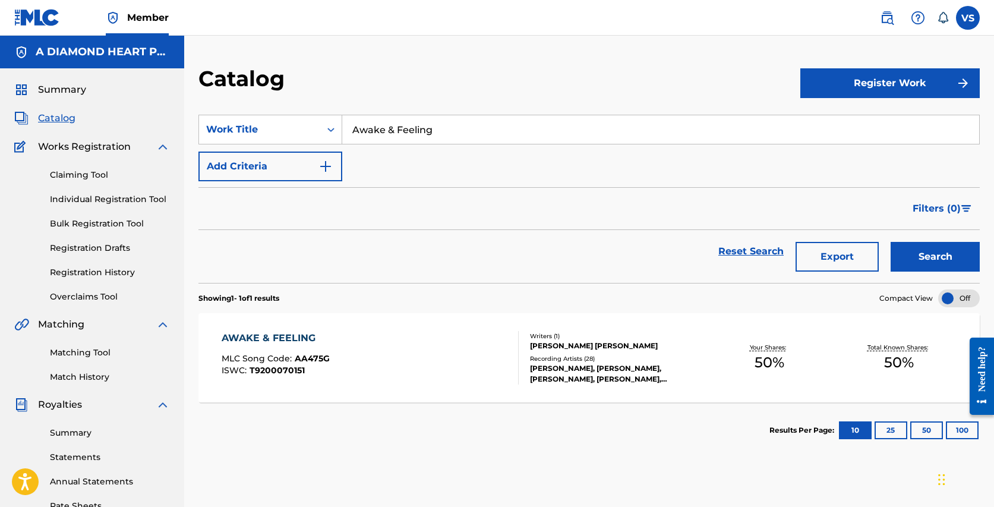
drag, startPoint x: 453, startPoint y: 127, endPoint x: 413, endPoint y: 102, distance: 47.0
click at [418, 108] on section "SearchWithCriteria1d2f788c-c45c-4d89-be89-f20b06b225ff Work Title Awake & Feeli…" at bounding box center [588, 191] width 781 height 182
paste input "Hey You"
type input "Hey You"
click at [890, 242] on button "Search" at bounding box center [934, 257] width 89 height 30
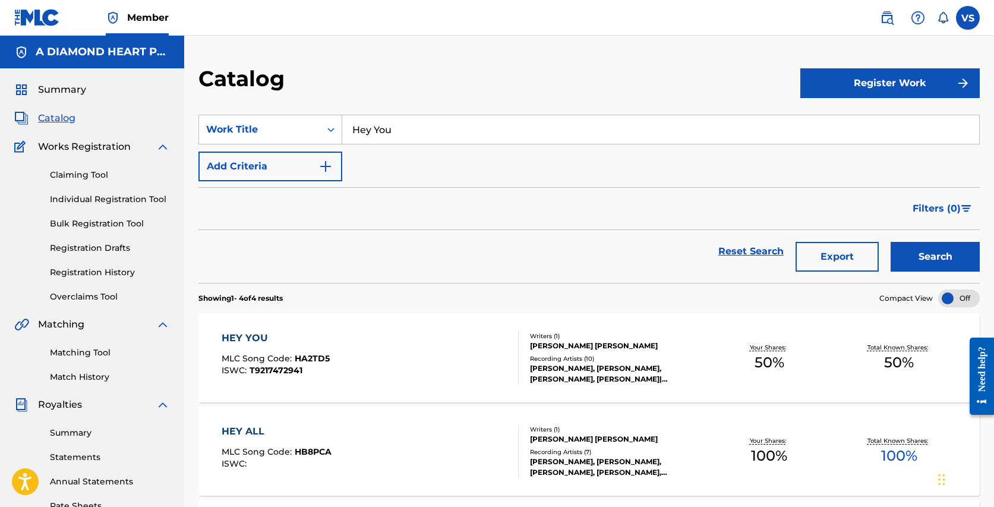
click at [303, 365] on div "MLC Song Code : HA2TD5" at bounding box center [276, 360] width 108 height 12
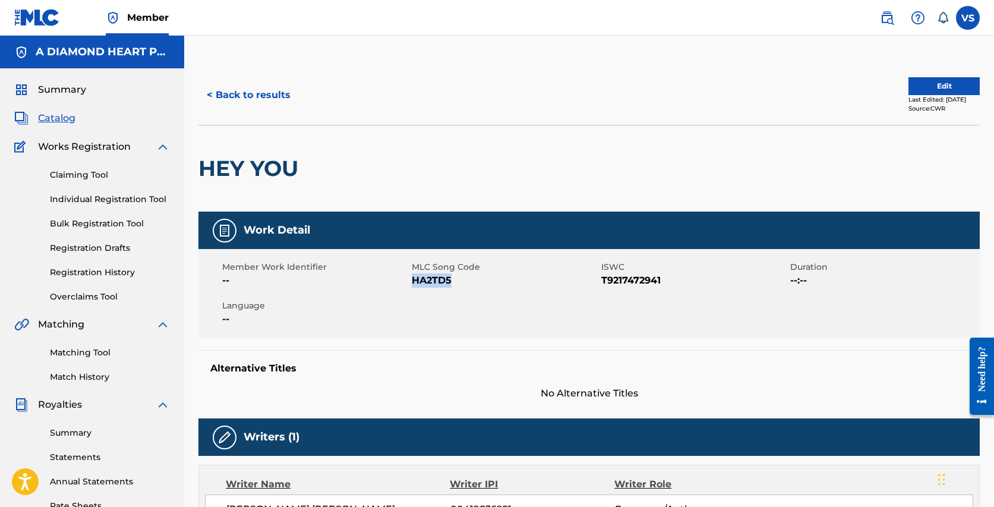
drag, startPoint x: 459, startPoint y: 282, endPoint x: 416, endPoint y: 281, distance: 43.4
click at [415, 280] on span "HA2TD5" at bounding box center [505, 280] width 186 height 14
click at [81, 121] on div "Catalog" at bounding box center [92, 118] width 156 height 14
click at [55, 124] on span "Catalog" at bounding box center [56, 118] width 37 height 14
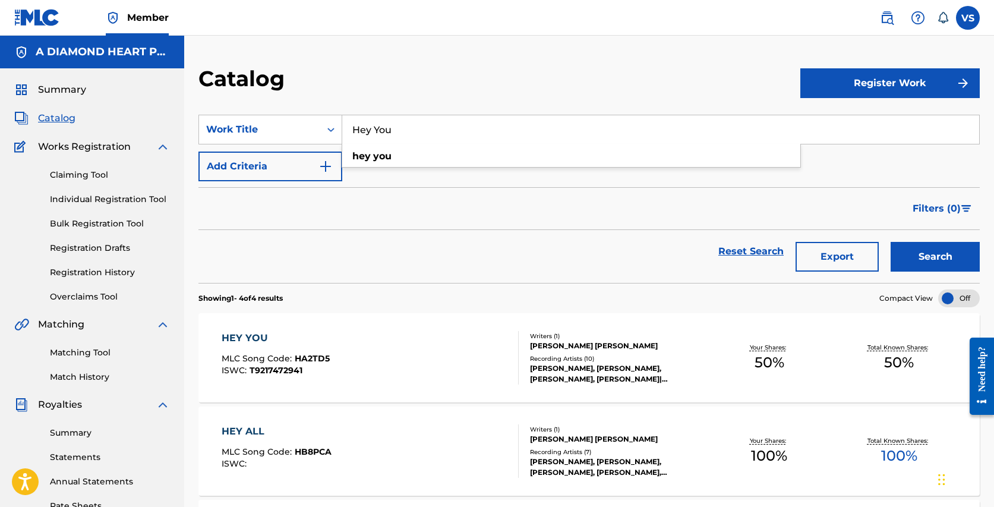
drag, startPoint x: 409, startPoint y: 129, endPoint x: 384, endPoint y: 93, distance: 44.0
click at [384, 93] on div "Catalog Register Work SearchWithCriteria1d2f788c-c45c-4d89-be89-f20b06b225ff Wo…" at bounding box center [588, 401] width 809 height 672
paste input "alo"
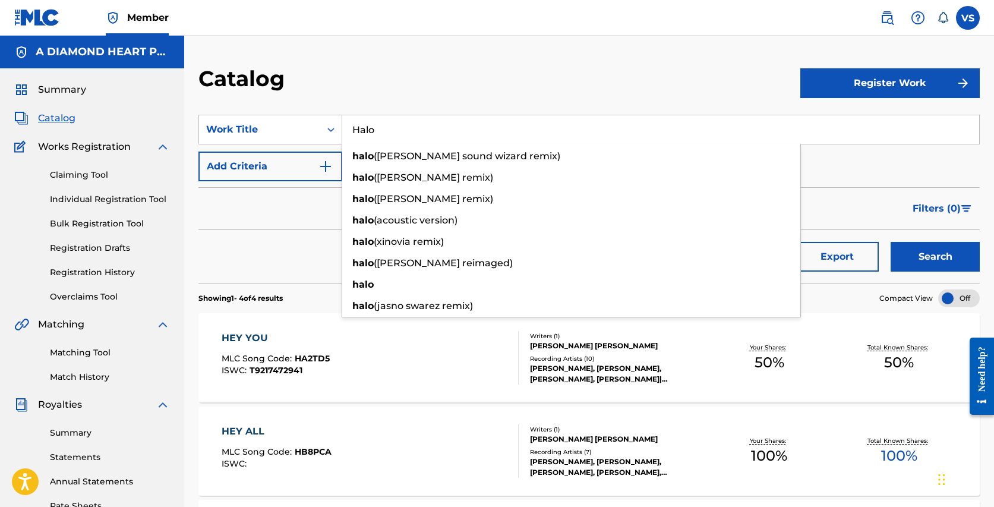
type input "Halo"
click at [890, 242] on button "Search" at bounding box center [934, 257] width 89 height 30
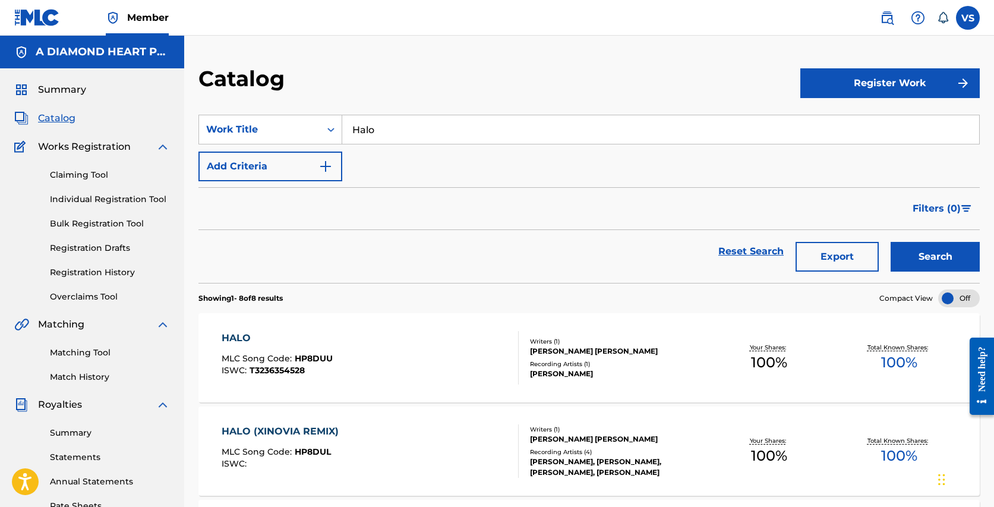
click at [306, 339] on div "HALO" at bounding box center [277, 338] width 111 height 14
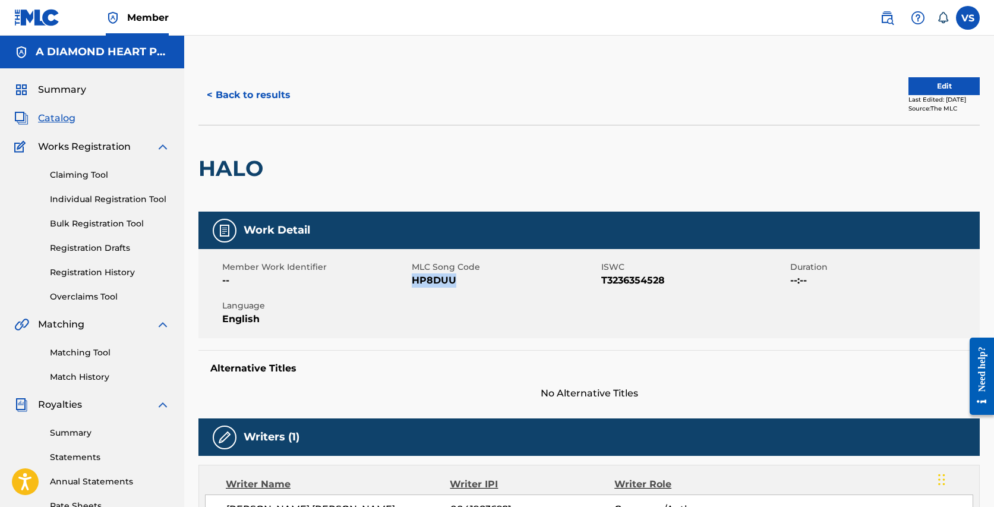
drag, startPoint x: 467, startPoint y: 277, endPoint x: 414, endPoint y: 279, distance: 52.9
click at [414, 279] on span "HP8DUU" at bounding box center [505, 280] width 186 height 14
click at [59, 117] on span "Catalog" at bounding box center [56, 118] width 37 height 14
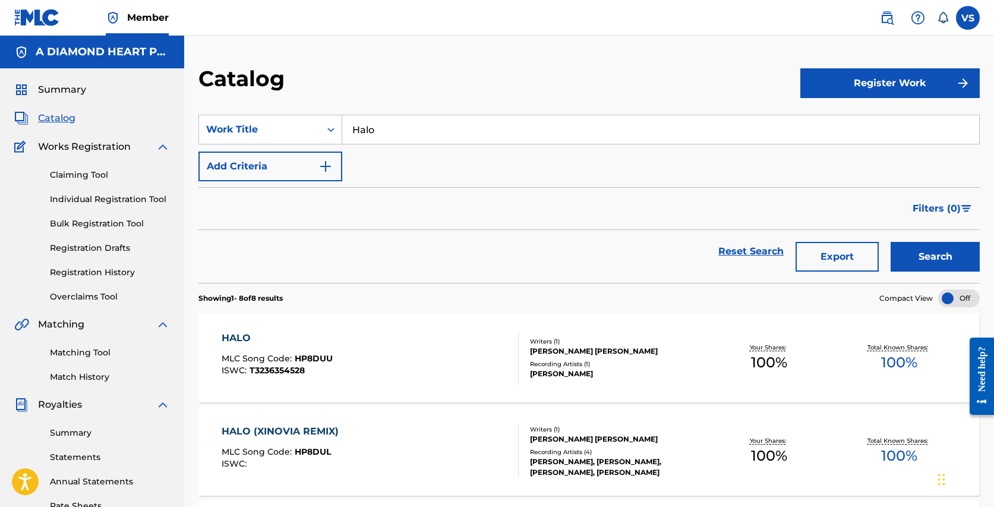
drag, startPoint x: 391, startPoint y: 130, endPoint x: 355, endPoint y: 102, distance: 45.7
click at [355, 103] on section "SearchWithCriteria1d2f788c-c45c-4d89-be89-f20b06b225ff Work Title Halo Add Crit…" at bounding box center [588, 191] width 781 height 182
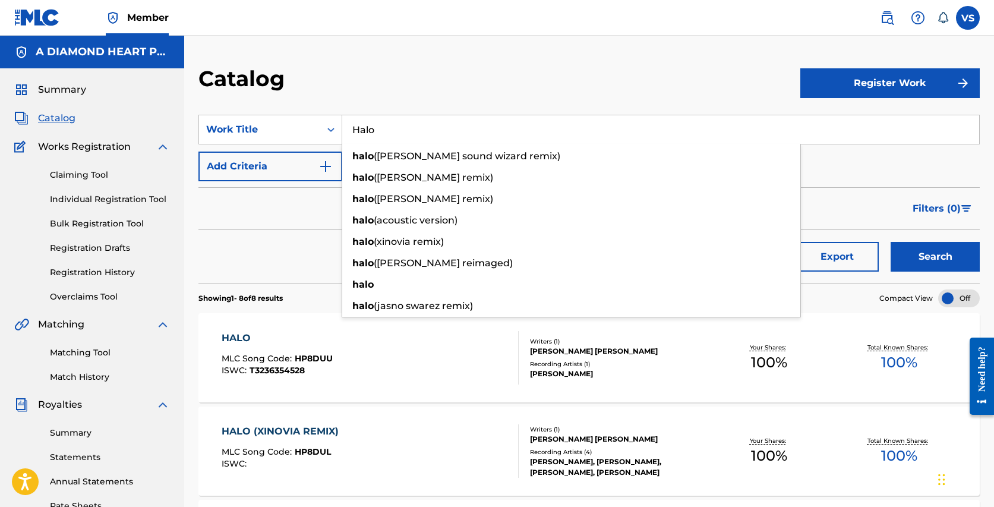
paste input "(Acoustic Version)"
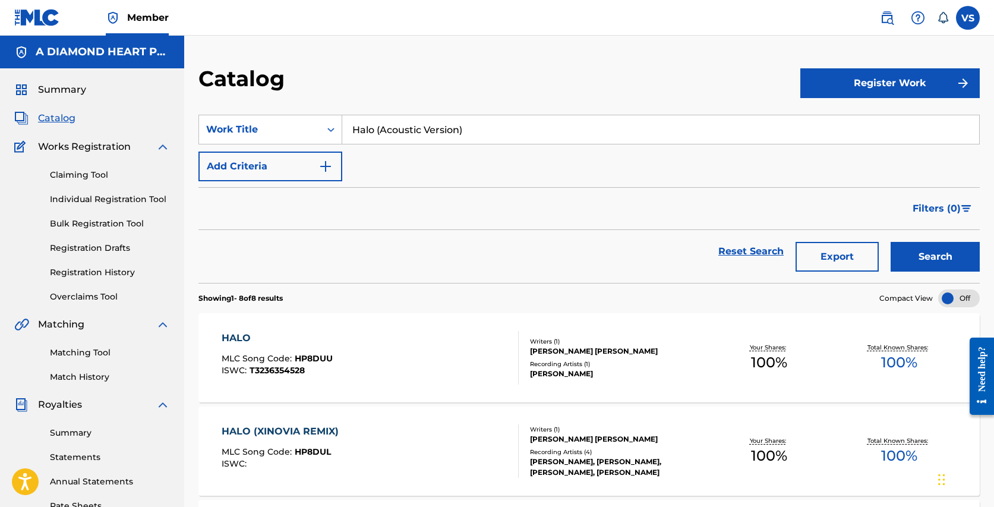
type input "Halo (Acoustic Version)"
click at [890, 242] on button "Search" at bounding box center [934, 257] width 89 height 30
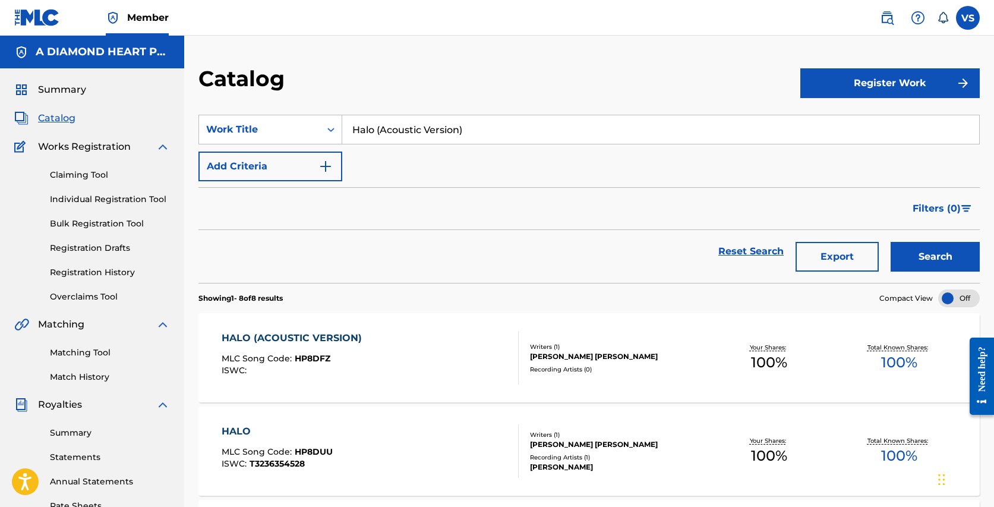
click at [309, 333] on div "HALO (ACOUSTIC VERSION)" at bounding box center [295, 338] width 146 height 14
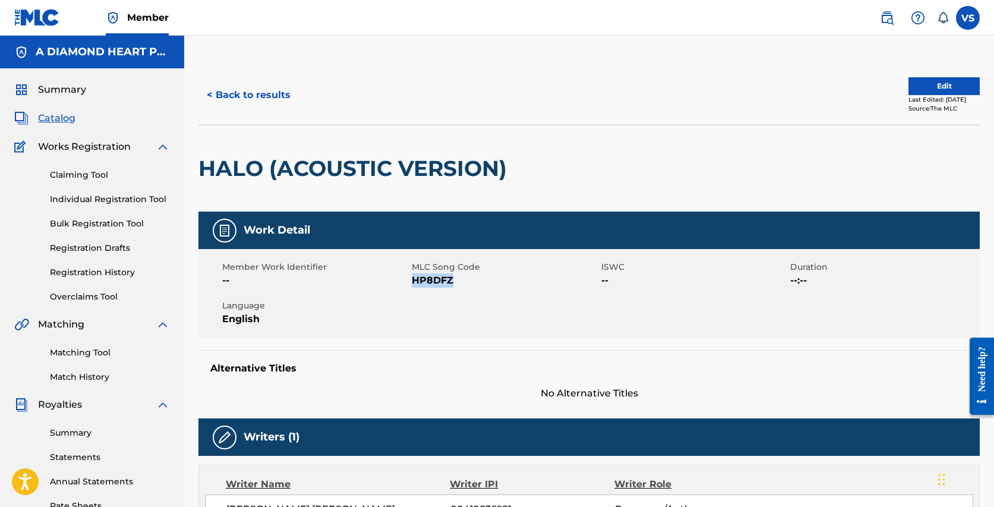
drag, startPoint x: 458, startPoint y: 277, endPoint x: 413, endPoint y: 277, distance: 45.1
click at [413, 277] on span "HP8DFZ" at bounding box center [505, 280] width 186 height 14
click at [65, 118] on span "Catalog" at bounding box center [56, 118] width 37 height 14
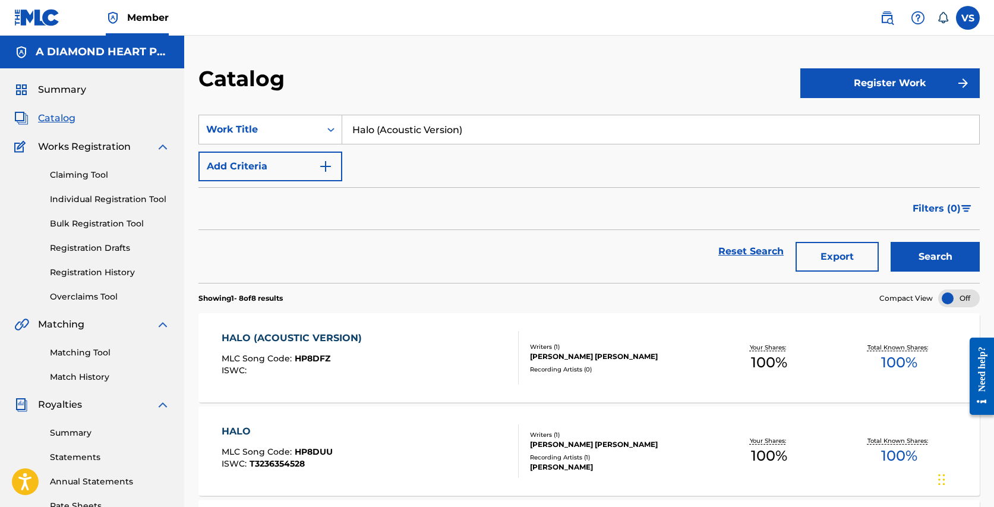
drag, startPoint x: 478, startPoint y: 125, endPoint x: 445, endPoint y: 83, distance: 54.2
paste input "[PERSON_NAME] Remix"
type input "Halo ([PERSON_NAME] Remix)"
click at [890, 242] on button "Search" at bounding box center [934, 257] width 89 height 30
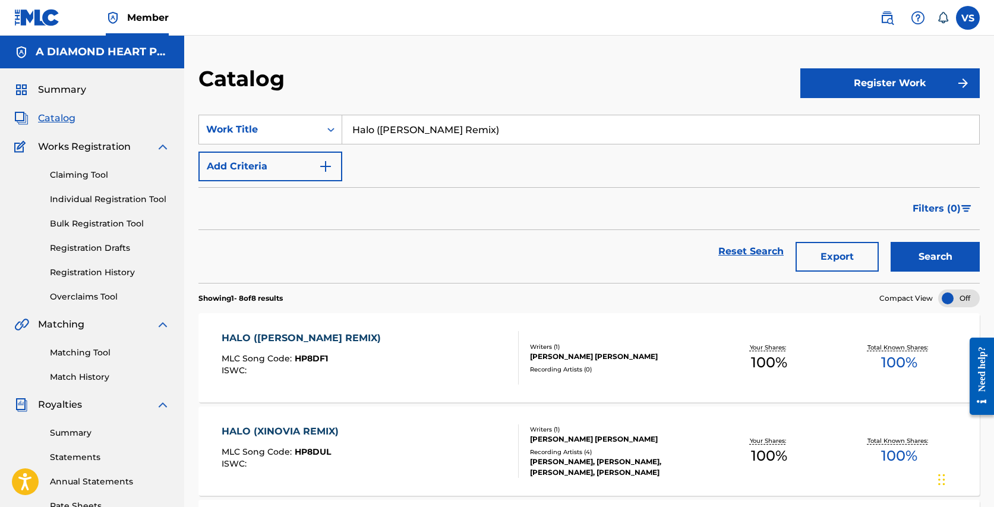
click at [366, 347] on div "HALO ([PERSON_NAME] REMIX) MLC Song Code : HP8DF1 ISWC :" at bounding box center [304, 357] width 165 height 53
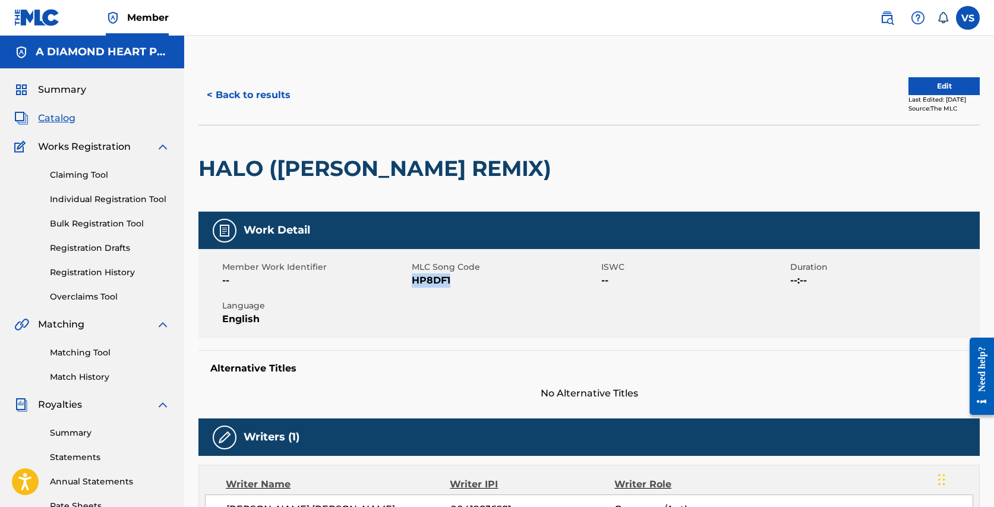
drag, startPoint x: 457, startPoint y: 278, endPoint x: 414, endPoint y: 277, distance: 43.4
click at [414, 278] on span "HP8DF1" at bounding box center [505, 280] width 186 height 14
click at [94, 119] on div "Catalog" at bounding box center [92, 118] width 156 height 14
click at [52, 118] on span "Catalog" at bounding box center [56, 118] width 37 height 14
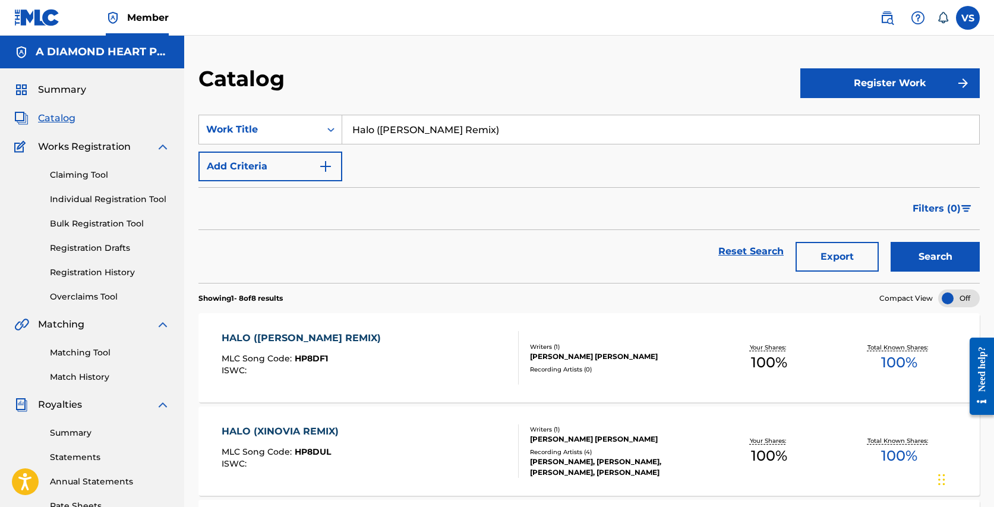
drag, startPoint x: 546, startPoint y: 136, endPoint x: 507, endPoint y: 78, distance: 69.8
paste input "[PERSON_NAME] Sound Wizard"
type input "Halo ([PERSON_NAME] Sound Wizard Remix)"
click at [890, 242] on button "Search" at bounding box center [934, 257] width 89 height 30
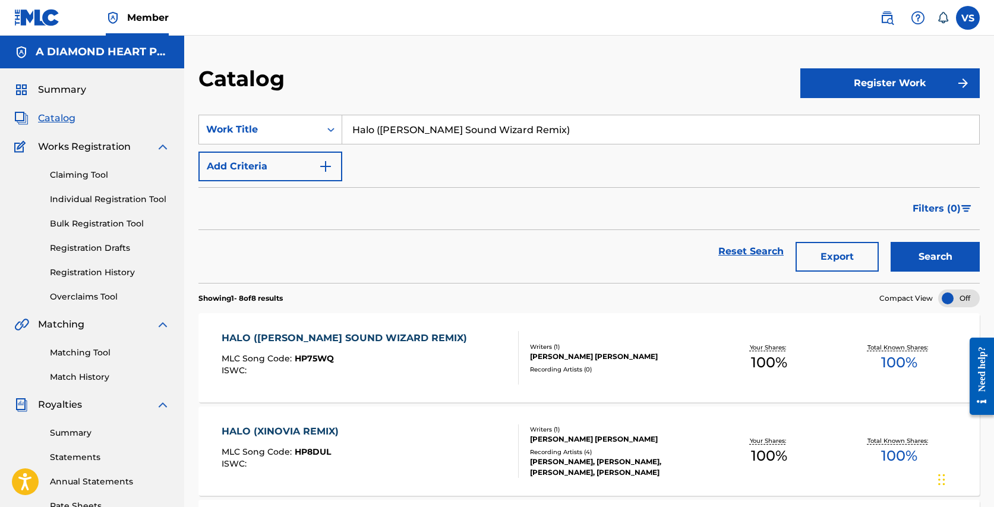
click at [441, 346] on div "HALO ([PERSON_NAME] SOUND WIZARD REMIX) MLC Song Code : HP75WQ ISWC :" at bounding box center [370, 357] width 297 height 53
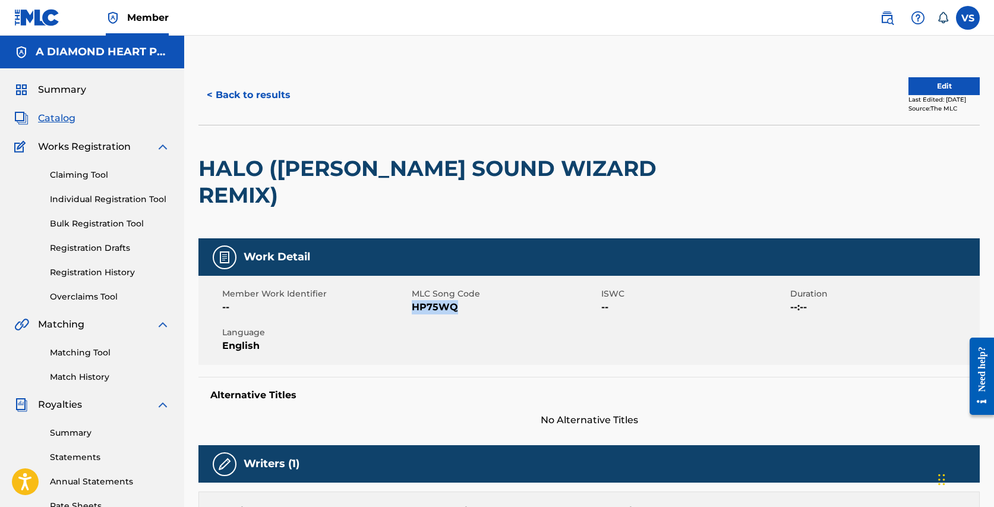
drag, startPoint x: 462, startPoint y: 277, endPoint x: 412, endPoint y: 279, distance: 49.9
click at [412, 300] on span "HP75WQ" at bounding box center [505, 307] width 186 height 14
click at [66, 118] on span "Catalog" at bounding box center [56, 118] width 37 height 14
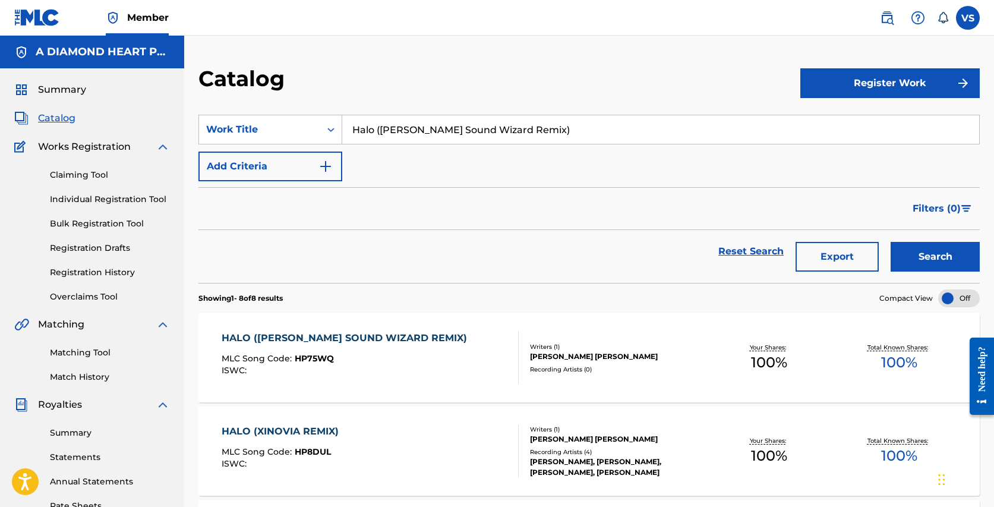
drag, startPoint x: 533, startPoint y: 128, endPoint x: 520, endPoint y: 106, distance: 25.1
click at [520, 106] on section "SearchWithCriteria1d2f788c-c45c-4d89-be89-f20b06b225ff Work Title Halo ([PERSON…" at bounding box center [588, 191] width 781 height 182
paste input "[PERSON_NAME] Remix"
type input "Halo ([PERSON_NAME] Remix Remix)"
click at [890, 242] on button "Search" at bounding box center [934, 257] width 89 height 30
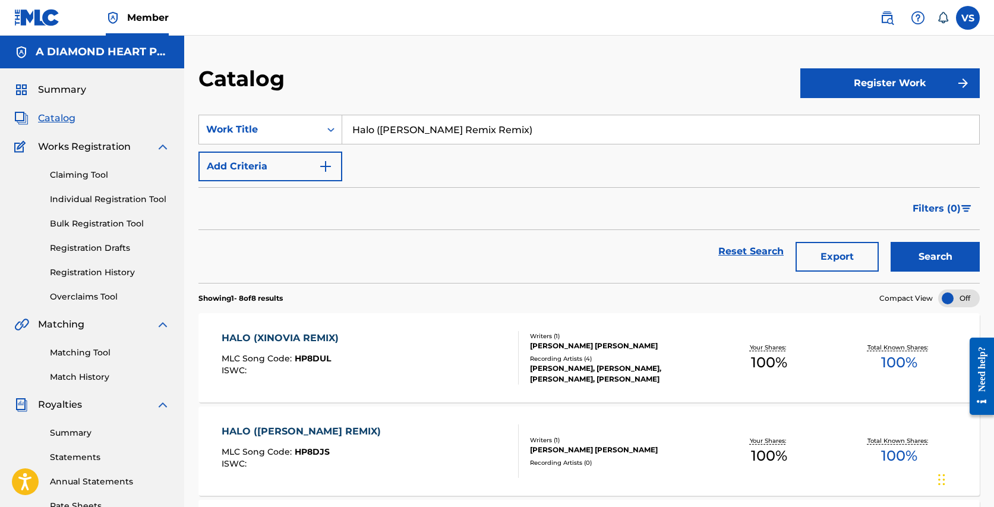
click at [331, 340] on div "HALO (XINOVIA REMIX)" at bounding box center [283, 338] width 123 height 14
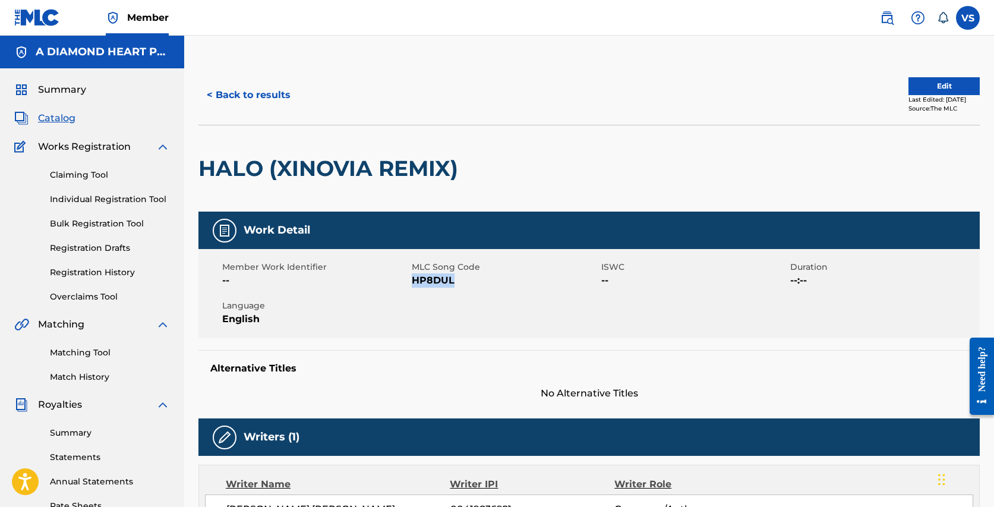
drag, startPoint x: 461, startPoint y: 274, endPoint x: 412, endPoint y: 279, distance: 49.5
click at [413, 280] on span "HP8DUL" at bounding box center [505, 280] width 186 height 14
click at [263, 90] on button "< Back to results" at bounding box center [248, 95] width 100 height 30
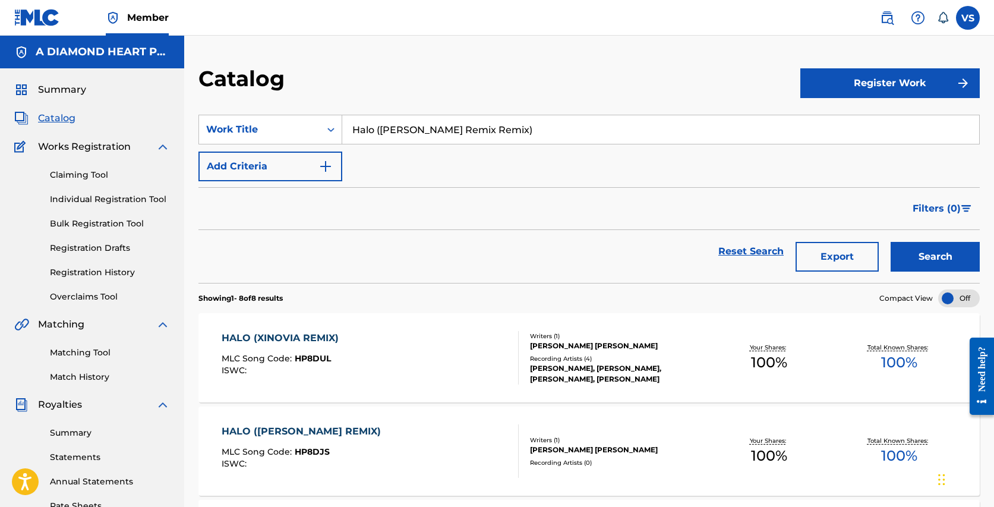
drag, startPoint x: 505, startPoint y: 130, endPoint x: 487, endPoint y: 90, distance: 44.1
paste input "Jasno Swarez"
type input "Halo (Jasno Swarez Remix)"
click at [890, 242] on button "Search" at bounding box center [934, 257] width 89 height 30
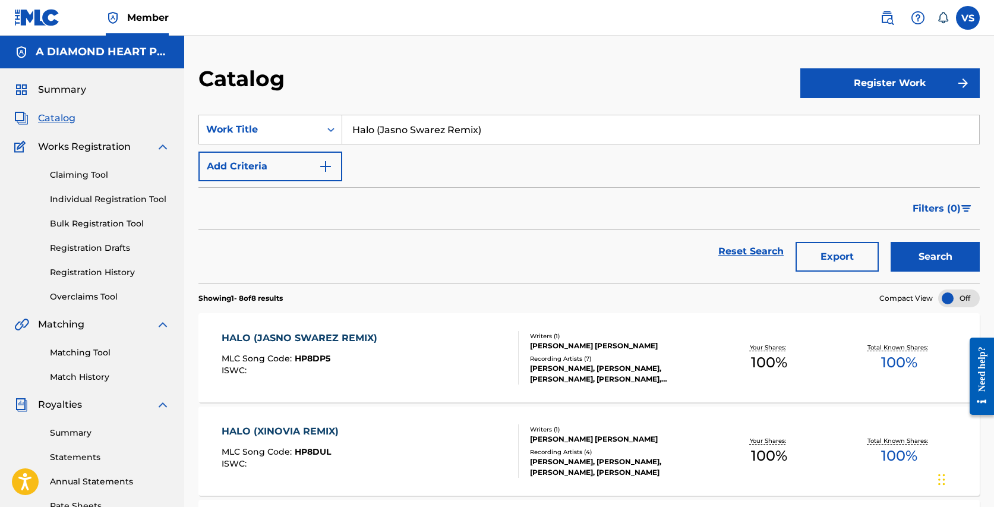
click at [457, 337] on div "HALO (JASNO SWAREZ REMIX) MLC Song Code : HP8DP5 ISWC :" at bounding box center [370, 357] width 297 height 53
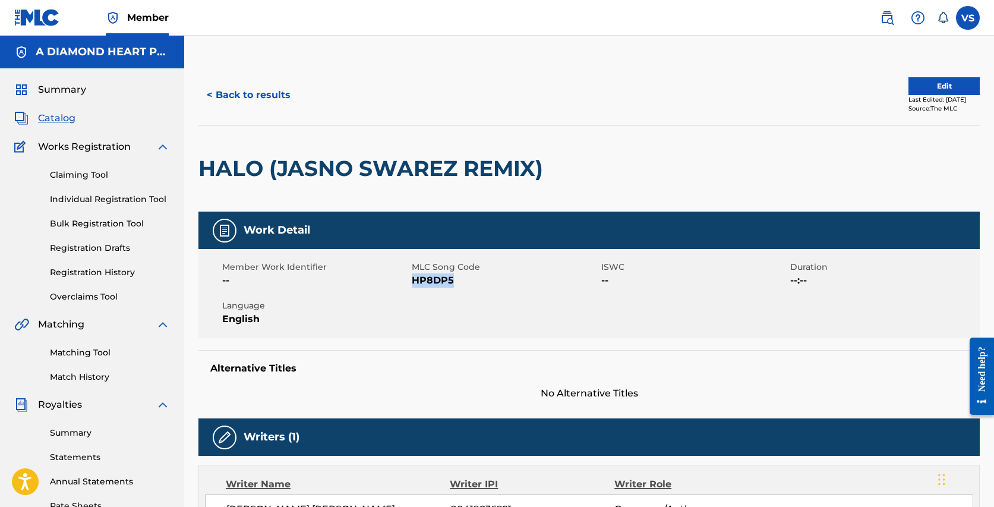
drag, startPoint x: 455, startPoint y: 278, endPoint x: 412, endPoint y: 281, distance: 43.5
click at [413, 281] on span "HP8DP5" at bounding box center [505, 280] width 186 height 14
click at [58, 116] on span "Catalog" at bounding box center [56, 118] width 37 height 14
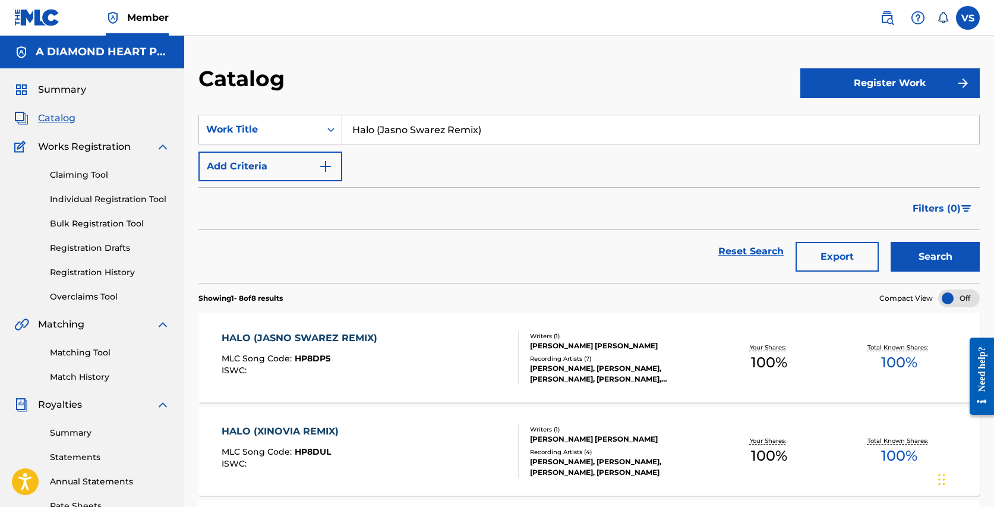
drag, startPoint x: 504, startPoint y: 125, endPoint x: 477, endPoint y: 91, distance: 42.8
click at [480, 105] on section "SearchWithCriteria1d2f788c-c45c-4d89-be89-f20b06b225ff Work Title Halo (Jasno S…" at bounding box center [588, 191] width 781 height 182
paste input "[PERSON_NAME]"
type input "Halo ([PERSON_NAME] Remix)"
click at [890, 242] on button "Search" at bounding box center [934, 257] width 89 height 30
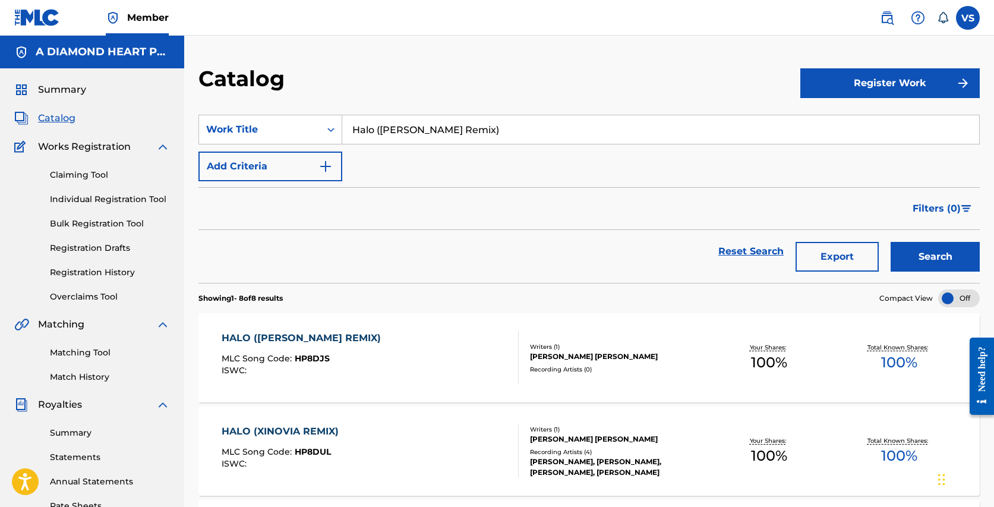
click at [403, 343] on div "HALO ([PERSON_NAME] REMIX) MLC Song Code : HP8DJS ISWC :" at bounding box center [370, 357] width 297 height 53
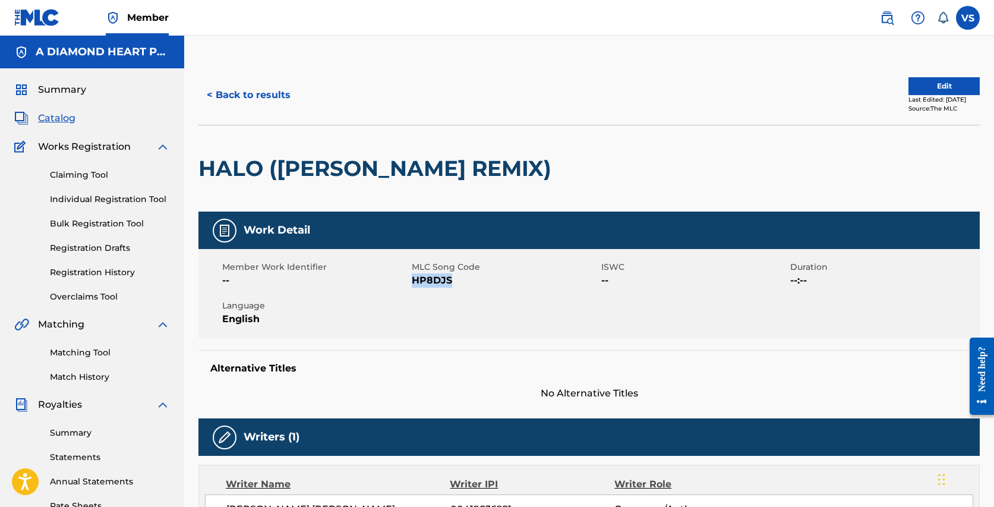
drag, startPoint x: 465, startPoint y: 274, endPoint x: 412, endPoint y: 275, distance: 53.5
click at [412, 275] on span "HP8DJS" at bounding box center [505, 280] width 186 height 14
click at [61, 115] on span "Catalog" at bounding box center [56, 118] width 37 height 14
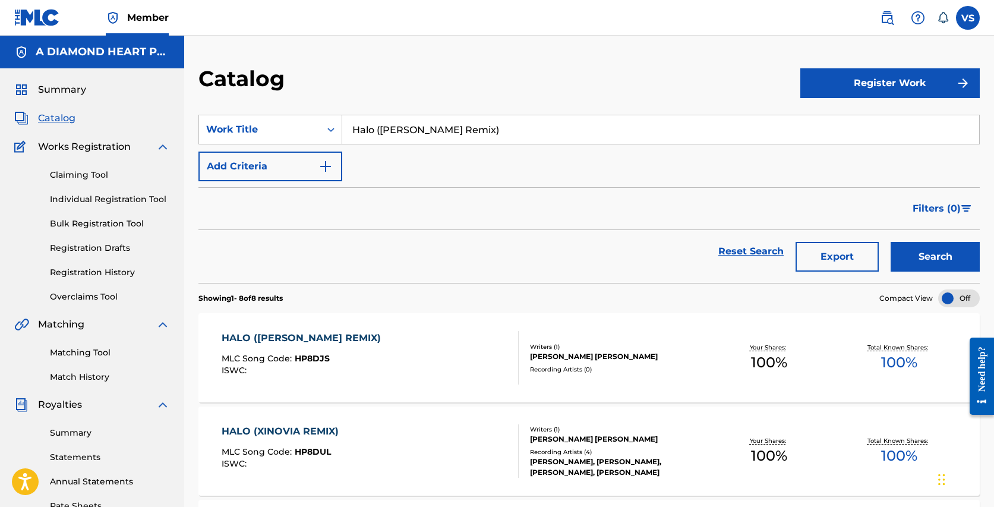
drag, startPoint x: 511, startPoint y: 130, endPoint x: 488, endPoint y: 76, distance: 58.8
paste input "[PERSON_NAME] Reimagined"
type input "Halo ([PERSON_NAME] Reimagined)"
click at [890, 242] on button "Search" at bounding box center [934, 257] width 89 height 30
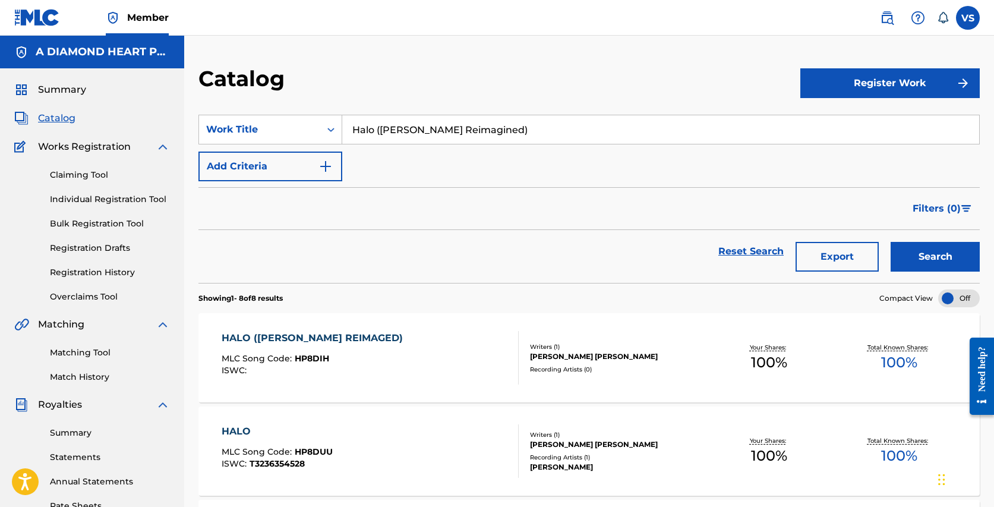
click at [311, 330] on div "HALO ([PERSON_NAME]) MLC Song Code : HP8DIH ISWC : Writers ( 1 ) [PERSON_NAME] …" at bounding box center [588, 357] width 781 height 89
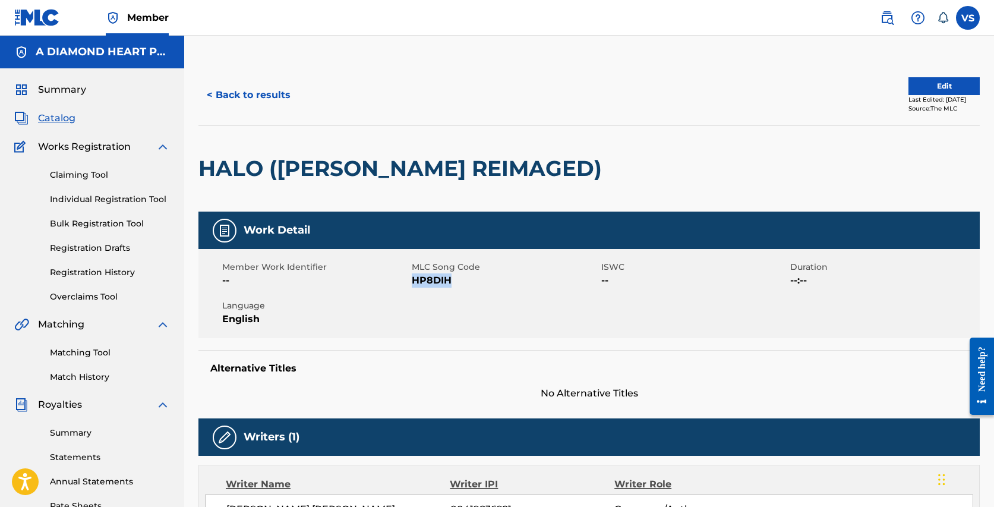
drag, startPoint x: 453, startPoint y: 285, endPoint x: 413, endPoint y: 279, distance: 40.2
click at [413, 279] on span "HP8DIH" at bounding box center [505, 280] width 186 height 14
click at [261, 95] on button "< Back to results" at bounding box center [248, 95] width 100 height 30
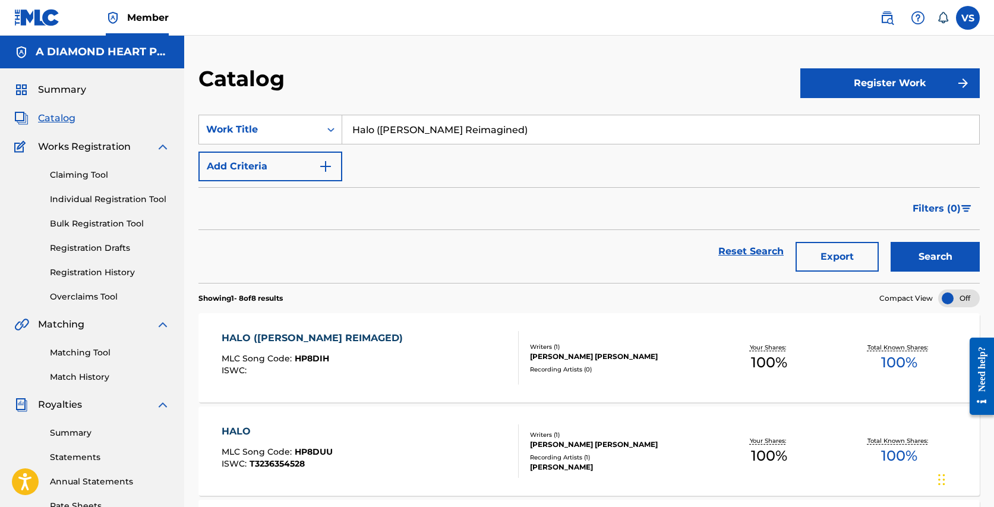
drag, startPoint x: 481, startPoint y: 128, endPoint x: 425, endPoint y: 72, distance: 79.8
paste input "I Got a Reason"
type input "I Got a Reason"
click at [890, 242] on button "Search" at bounding box center [934, 257] width 89 height 30
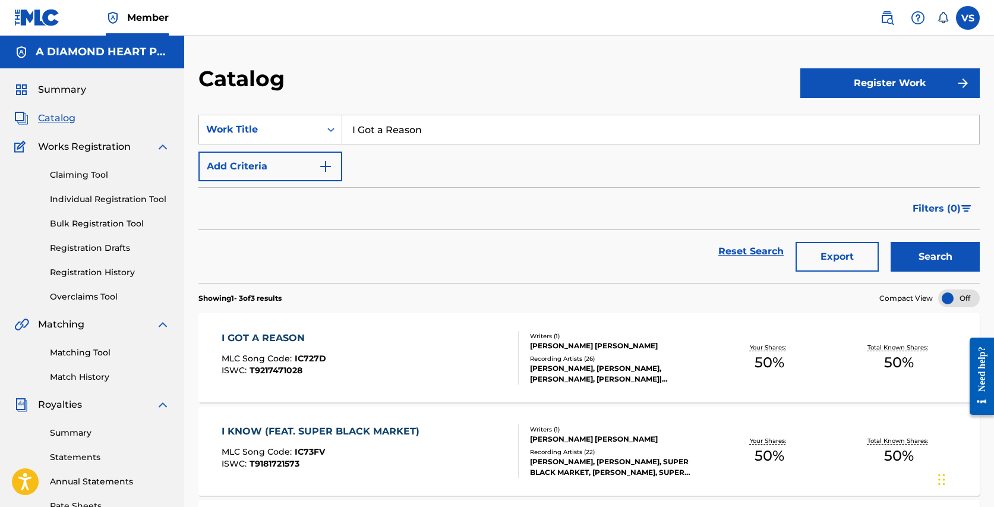
click at [316, 360] on span "IC727D" at bounding box center [310, 358] width 31 height 11
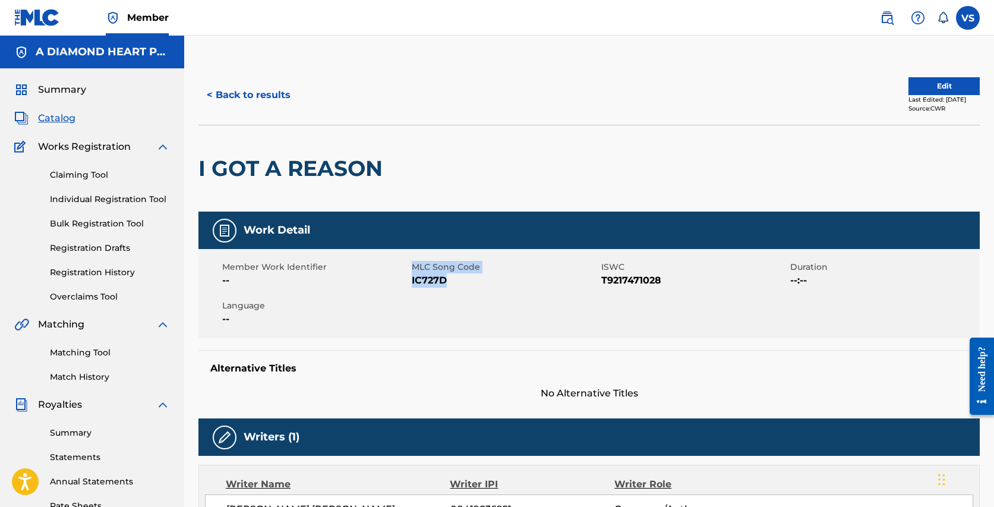
drag, startPoint x: 457, startPoint y: 279, endPoint x: 409, endPoint y: 280, distance: 48.1
click at [409, 280] on div "Member Work Identifier -- MLC Song Code IC727D ISWC T9217471028 Duration --:-- …" at bounding box center [588, 293] width 781 height 89
drag, startPoint x: 451, startPoint y: 279, endPoint x: 411, endPoint y: 279, distance: 40.4
click at [412, 279] on span "IC727D" at bounding box center [505, 280] width 186 height 14
click at [68, 118] on span "Catalog" at bounding box center [56, 118] width 37 height 14
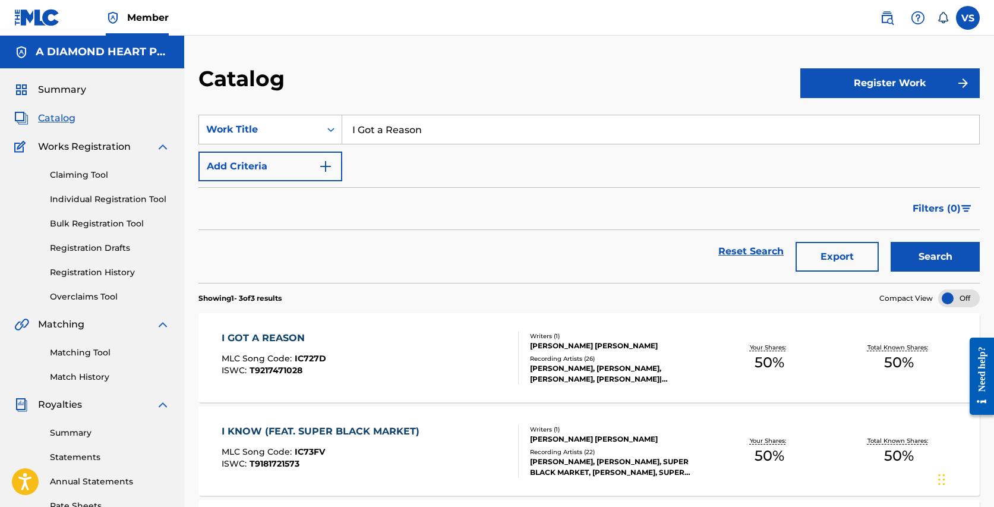
drag, startPoint x: 435, startPoint y: 126, endPoint x: 372, endPoint y: 65, distance: 87.8
click at [374, 81] on div "Catalog Register Work SearchWithCriteria1d2f788c-c45c-4d89-be89-f20b06b225ff Wo…" at bounding box center [588, 360] width 809 height 590
paste input "OK"
type input "OK"
click at [890, 242] on button "Search" at bounding box center [934, 257] width 89 height 30
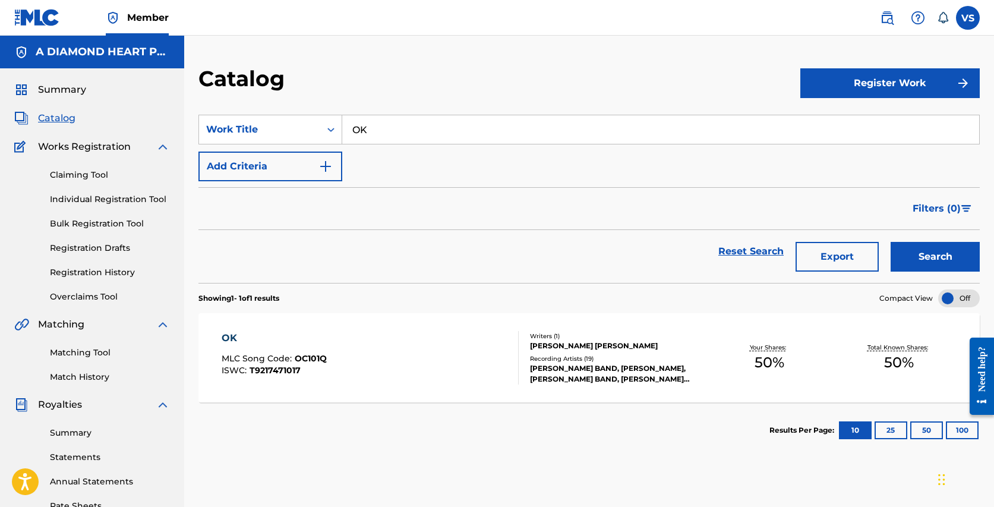
click at [314, 350] on div "OK MLC Song Code : OC101Q ISWC : T9217471017" at bounding box center [274, 357] width 105 height 53
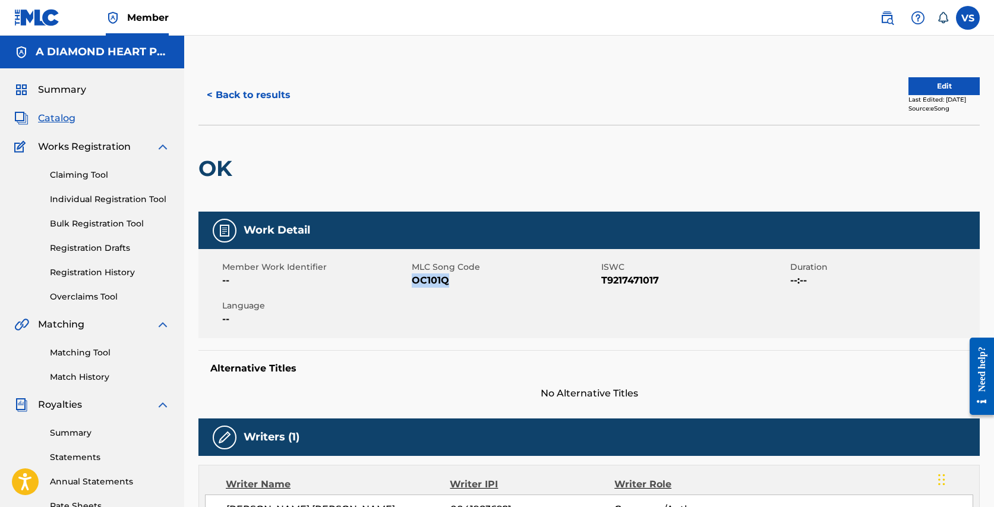
drag, startPoint x: 454, startPoint y: 281, endPoint x: 412, endPoint y: 279, distance: 42.8
click at [413, 281] on span "OC101Q" at bounding box center [505, 280] width 186 height 14
click at [69, 115] on span "Catalog" at bounding box center [56, 118] width 37 height 14
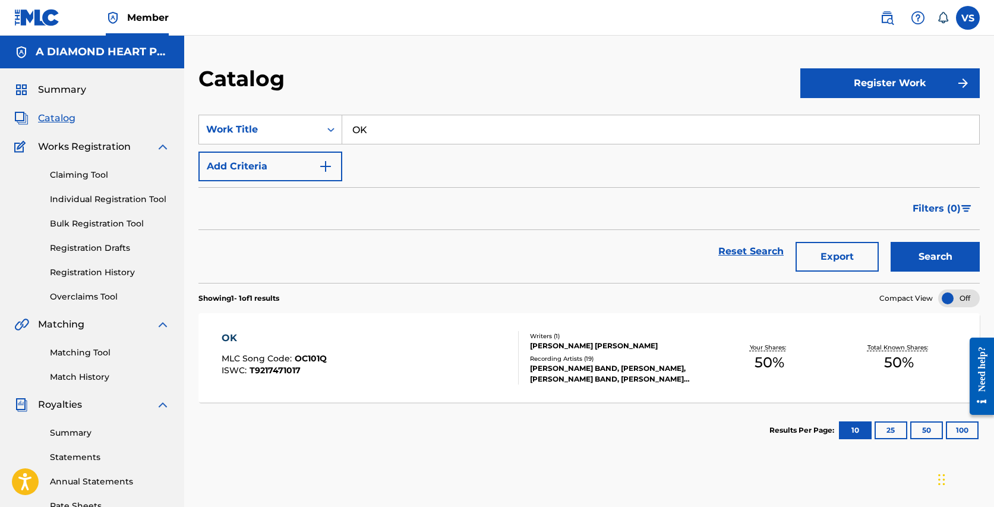
drag, startPoint x: 389, startPoint y: 128, endPoint x: 365, endPoint y: 103, distance: 34.4
click at [365, 103] on section "SearchWithCriteria1d2f788c-c45c-4d89-be89-f20b06b225ff Work Title OK Add Criter…" at bounding box center [588, 191] width 781 height 182
paste input "ut of the Shadows"
click at [890, 242] on button "Search" at bounding box center [934, 257] width 89 height 30
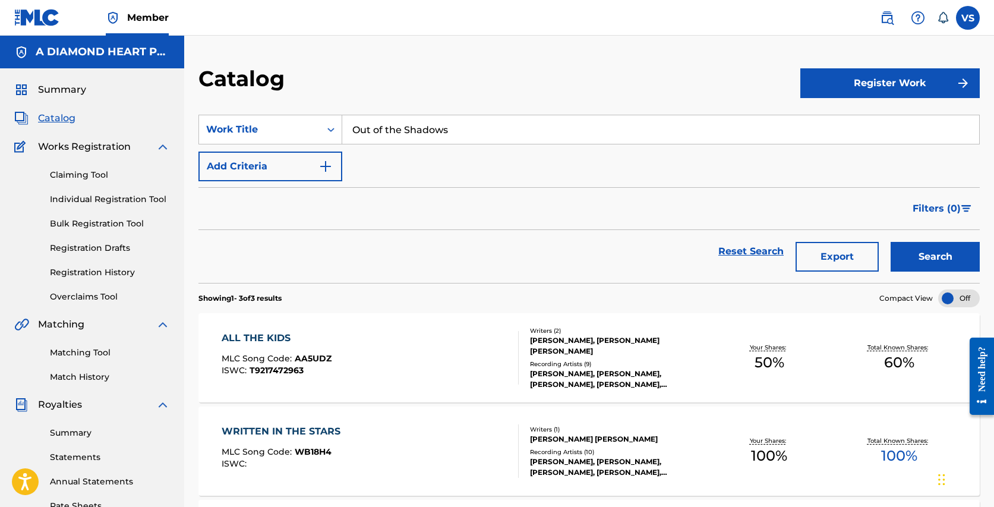
drag, startPoint x: 468, startPoint y: 134, endPoint x: 415, endPoint y: 69, distance: 83.1
click at [419, 82] on div "Catalog Register Work SearchWithCriteria1d2f788c-c45c-4d89-be89-f20b06b225ff Wo…" at bounding box center [588, 360] width 809 height 590
paste input "swimming Shark"
type input "Outswimming Sharks"
click at [890, 242] on button "Search" at bounding box center [934, 257] width 89 height 30
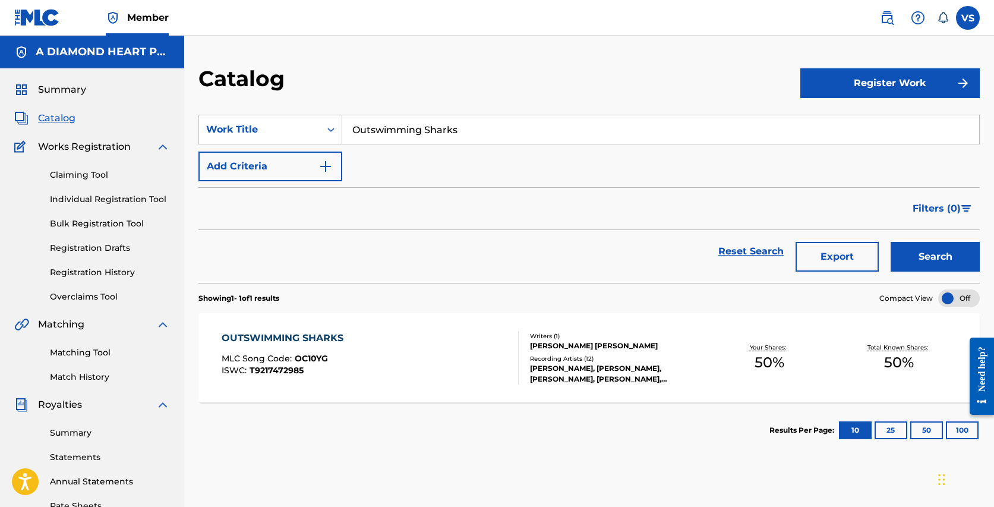
click at [327, 346] on div "OUTSWIMMING SHARKS MLC Song Code : OC10YG ISWC : T9217472985" at bounding box center [286, 357] width 128 height 53
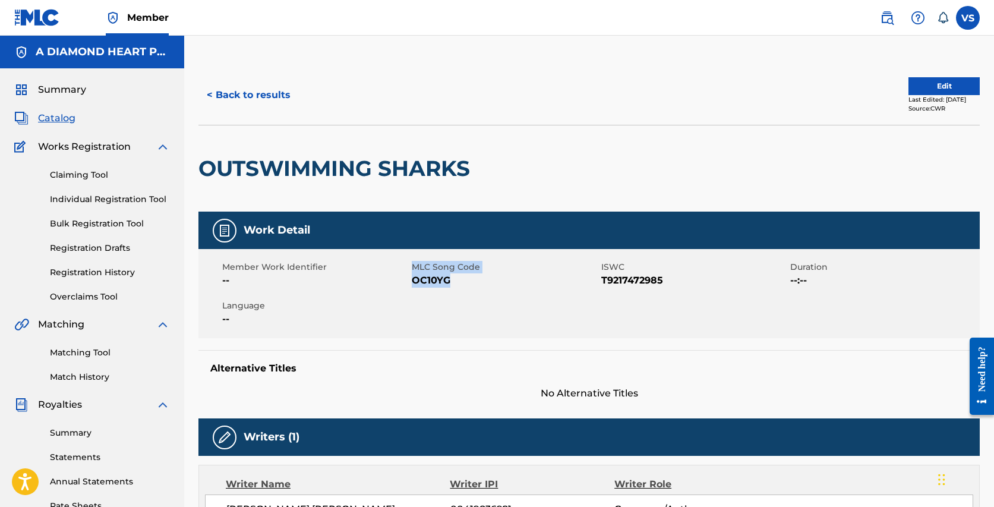
drag, startPoint x: 467, startPoint y: 280, endPoint x: 409, endPoint y: 281, distance: 57.6
click at [409, 281] on div "Member Work Identifier -- MLC Song Code OC10YG ISWC T9217472985 Duration --:-- …" at bounding box center [588, 293] width 781 height 89
click at [471, 276] on span "OC10YG" at bounding box center [505, 280] width 186 height 14
drag, startPoint x: 461, startPoint y: 277, endPoint x: 414, endPoint y: 277, distance: 47.5
click at [414, 277] on span "OC10YG" at bounding box center [505, 280] width 186 height 14
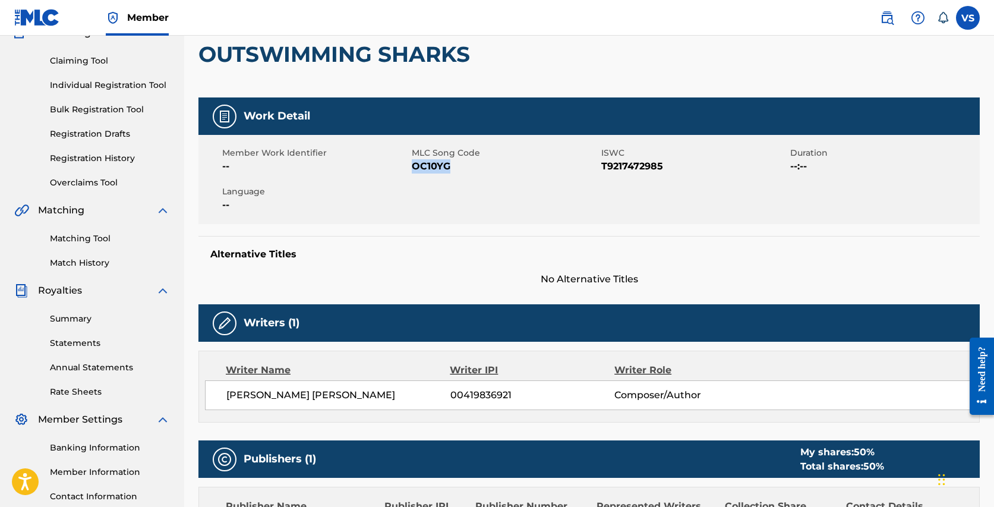
scroll to position [39, 0]
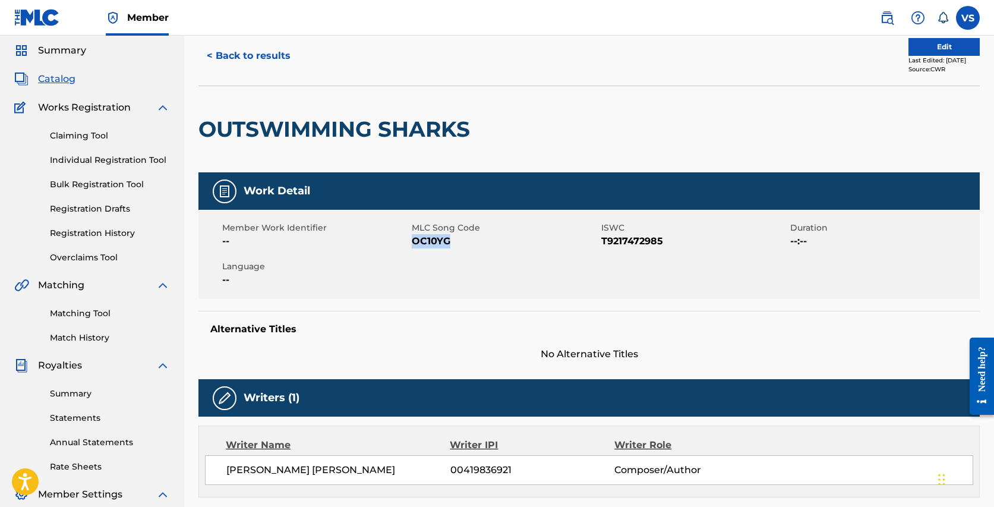
click at [73, 80] on span "Catalog" at bounding box center [56, 79] width 37 height 14
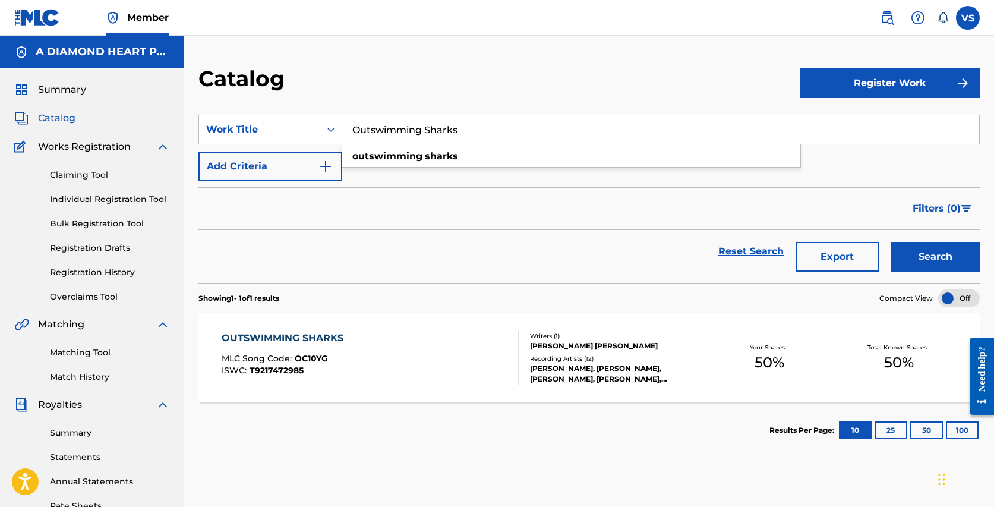
drag, startPoint x: 466, startPoint y: 131, endPoint x: 436, endPoint y: 91, distance: 49.3
click at [436, 93] on div "Catalog Register Work SearchWithCriteria1d2f788c-c45c-4d89-be89-f20b06b225ff Wo…" at bounding box center [588, 360] width 809 height 590
paste input "Shine"
type input "Shine"
click at [890, 242] on button "Search" at bounding box center [934, 257] width 89 height 30
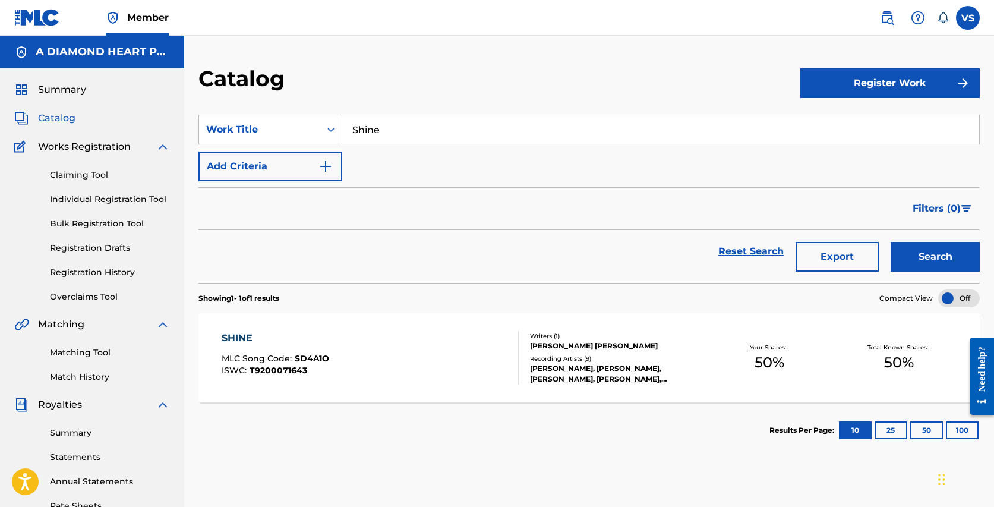
click at [453, 344] on div "SHINE MLC Song Code : SD4A1O ISWC : T9200071643" at bounding box center [370, 357] width 297 height 53
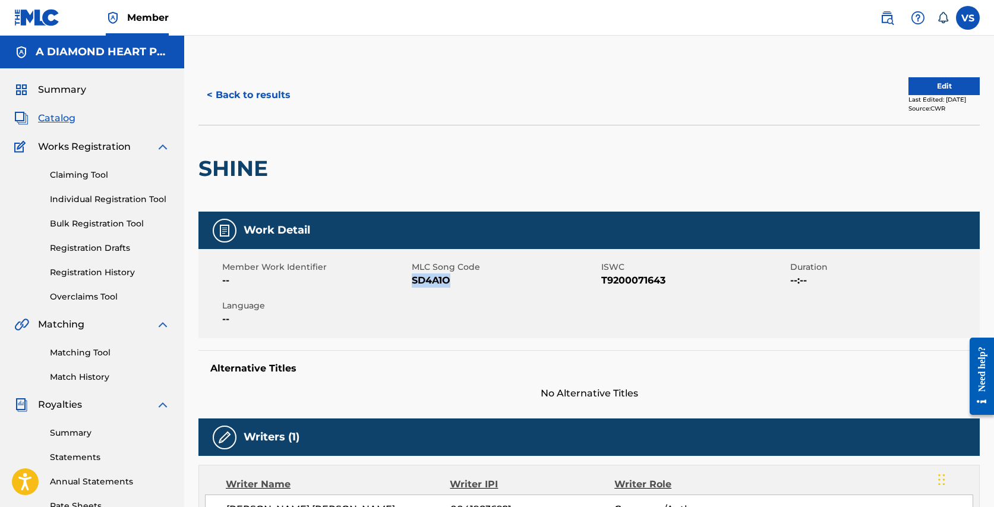
drag, startPoint x: 455, startPoint y: 279, endPoint x: 411, endPoint y: 279, distance: 44.5
click at [412, 279] on span "SD4A1O" at bounding box center [505, 280] width 186 height 14
click at [60, 116] on span "Catalog" at bounding box center [56, 118] width 37 height 14
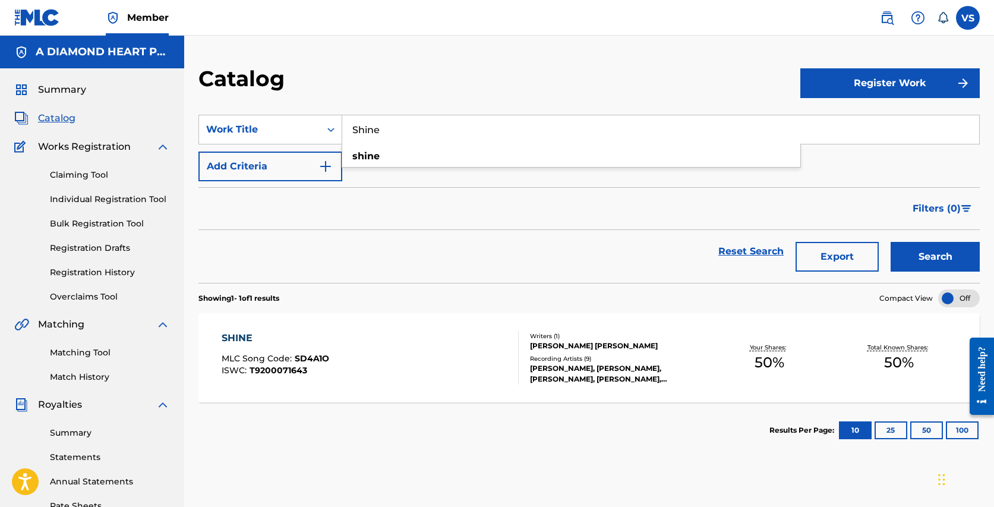
drag, startPoint x: 394, startPoint y: 128, endPoint x: 368, endPoint y: 103, distance: 35.7
click at [370, 107] on section "SearchWithCriteria1d2f788c-c45c-4d89-be89-f20b06b225ff Work Title Shine shine A…" at bounding box center [588, 191] width 781 height 182
paste input "American Folk Rock"
type input "American Folk Rock"
click at [890, 242] on button "Search" at bounding box center [934, 257] width 89 height 30
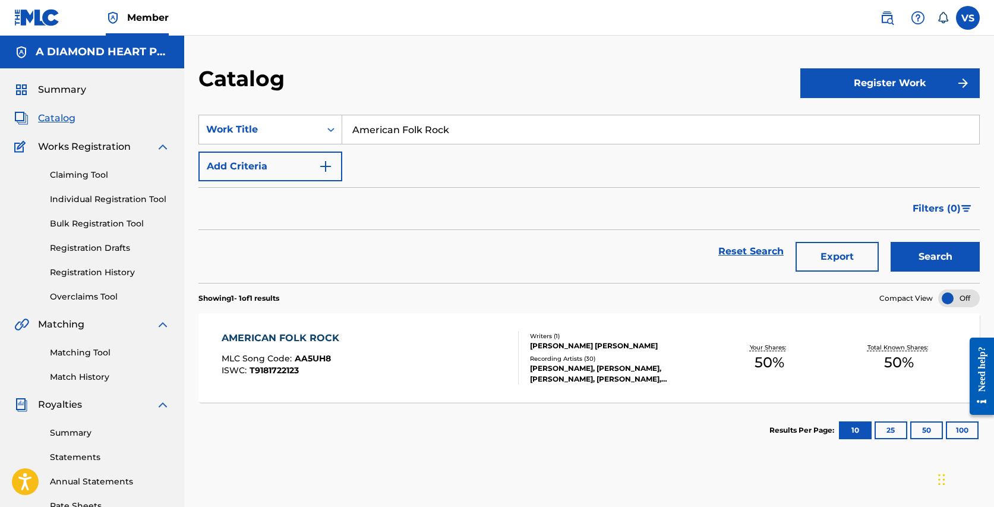
click at [334, 350] on div "AMERICAN FOLK ROCK MLC Song Code : AA5UH8 ISWC : T9181722123" at bounding box center [284, 357] width 124 height 53
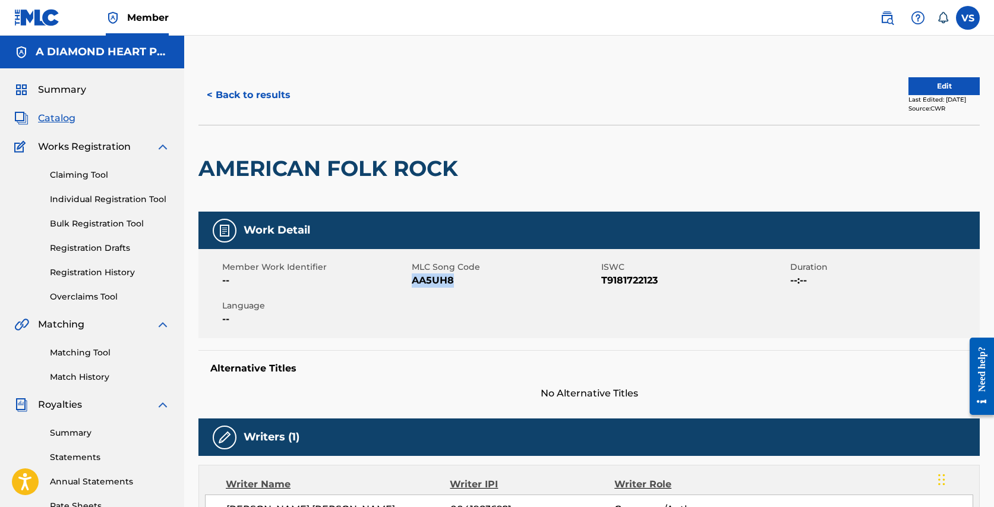
drag, startPoint x: 461, startPoint y: 279, endPoint x: 412, endPoint y: 281, distance: 49.3
click at [412, 281] on span "AA5UH8" at bounding box center [505, 280] width 186 height 14
click at [56, 122] on span "Catalog" at bounding box center [56, 118] width 37 height 14
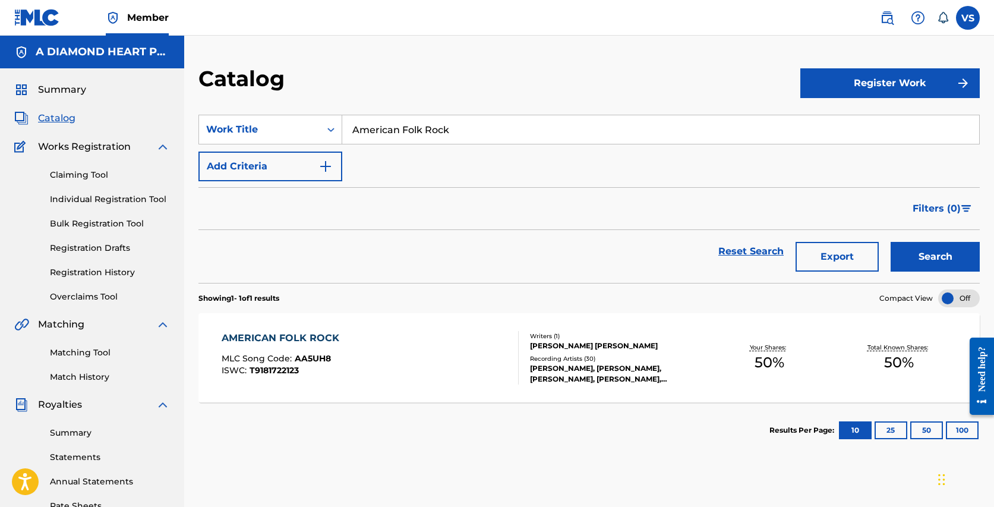
drag, startPoint x: 458, startPoint y: 127, endPoint x: 420, endPoint y: 88, distance: 53.8
click at [420, 88] on div "Catalog Register Work SearchWithCriteria1d2f788c-c45c-4d89-be89-f20b06b225ff Wo…" at bounding box center [588, 360] width 809 height 590
paste input "Think Tank (feat. [PERSON_NAME])"
type input "Think Tank (feat. [PERSON_NAME])"
click at [890, 242] on button "Search" at bounding box center [934, 257] width 89 height 30
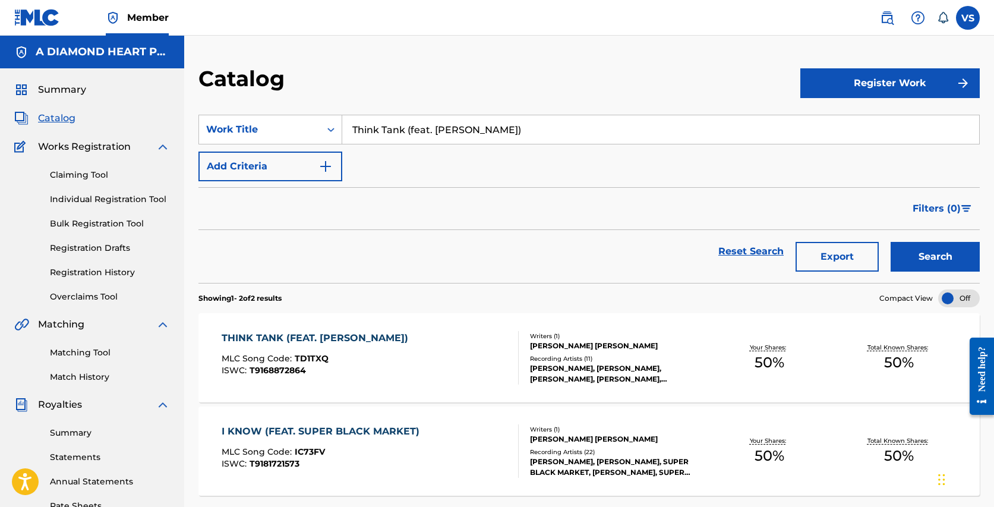
click at [350, 339] on div "THINK TANK (FEAT. [PERSON_NAME])" at bounding box center [318, 338] width 192 height 14
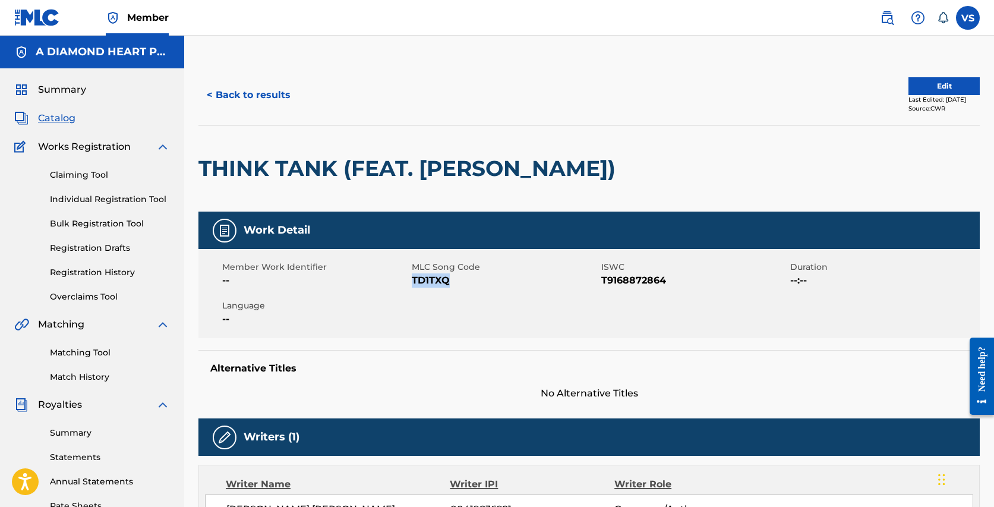
drag, startPoint x: 453, startPoint y: 280, endPoint x: 413, endPoint y: 278, distance: 39.9
click at [413, 278] on span "TD1TXQ" at bounding box center [505, 280] width 186 height 14
click at [258, 91] on button "< Back to results" at bounding box center [248, 95] width 100 height 30
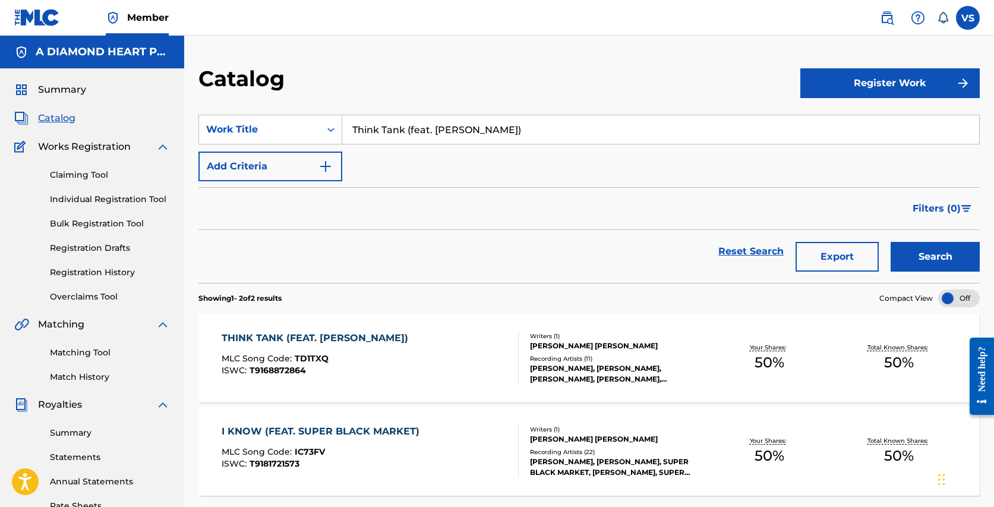
drag, startPoint x: 529, startPoint y: 122, endPoint x: 503, endPoint y: 78, distance: 50.3
click at [503, 78] on div "Catalog Register Work SearchWithCriteria1d2f788c-c45c-4d89-be89-f20b06b225ff Wo…" at bounding box center [588, 360] width 809 height 590
drag, startPoint x: 520, startPoint y: 131, endPoint x: 517, endPoint y: 82, distance: 49.4
click at [517, 82] on div "Catalog Register Work SearchWithCriteria1d2f788c-c45c-4d89-be89-f20b06b225ff Wo…" at bounding box center [588, 360] width 809 height 590
paste input "Love"
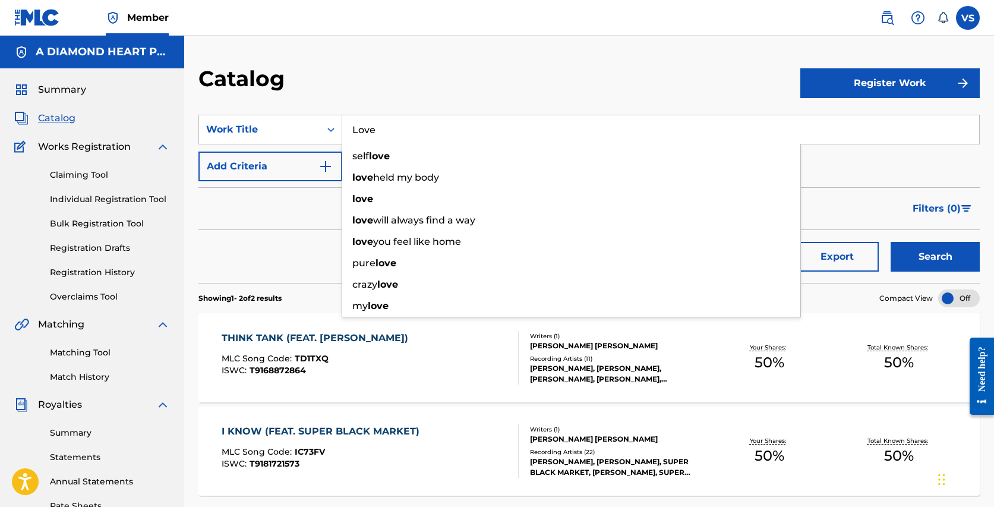
type input "Love"
click at [890, 242] on button "Search" at bounding box center [934, 257] width 89 height 30
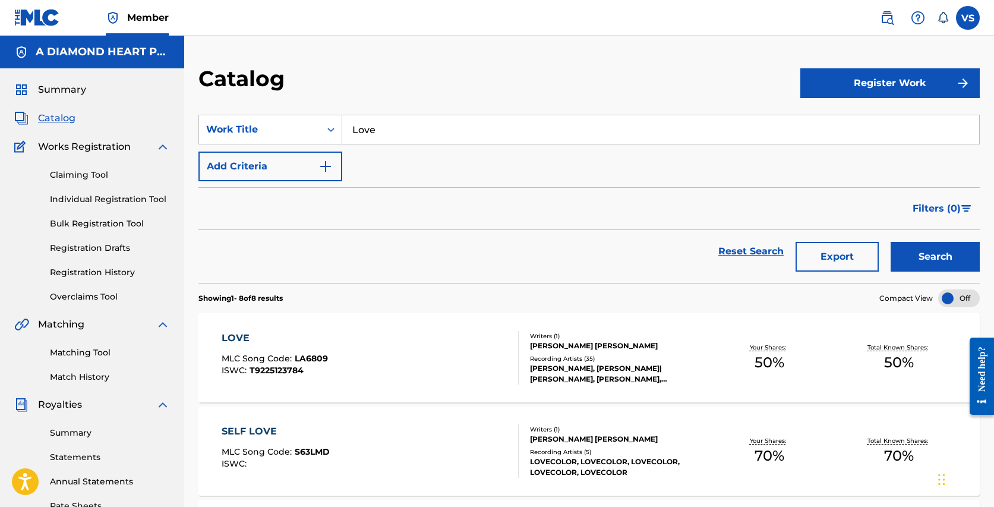
click at [357, 363] on div "LOVE MLC Song Code : LA6809 ISWC : T9225123784" at bounding box center [370, 357] width 297 height 53
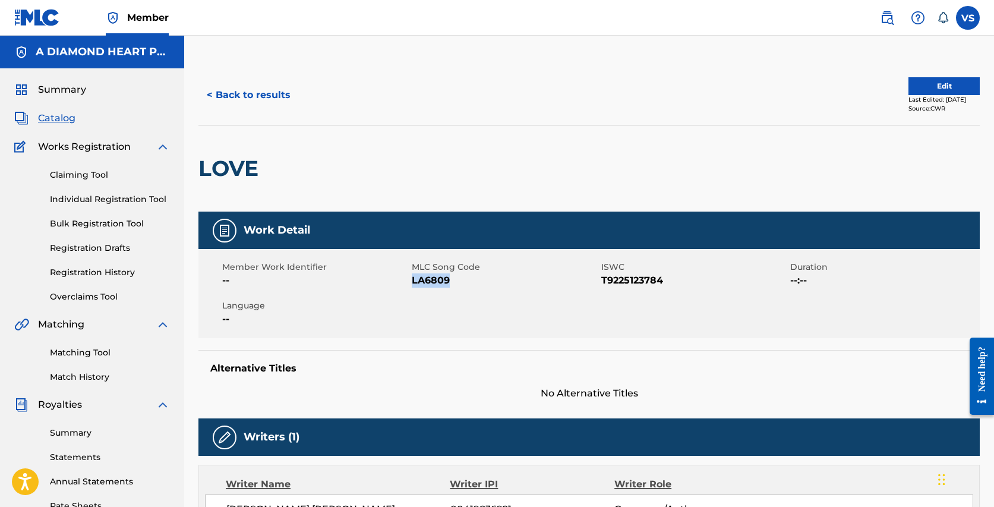
drag, startPoint x: 454, startPoint y: 278, endPoint x: 412, endPoint y: 277, distance: 41.6
click at [412, 277] on span "LA6809" at bounding box center [505, 280] width 186 height 14
click at [65, 121] on span "Catalog" at bounding box center [56, 118] width 37 height 14
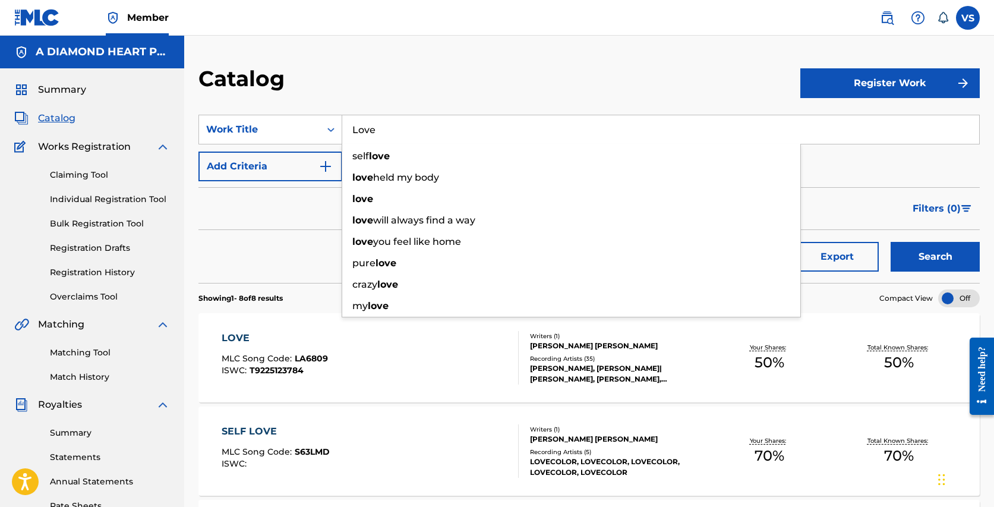
drag, startPoint x: 455, startPoint y: 135, endPoint x: 425, endPoint y: 105, distance: 42.4
click at [425, 105] on section "SearchWithCriteria1d2f788c-c45c-4d89-be89-f20b06b225ff Work Title Love self lov…" at bounding box center [588, 191] width 781 height 182
paste input "Empty Walls"
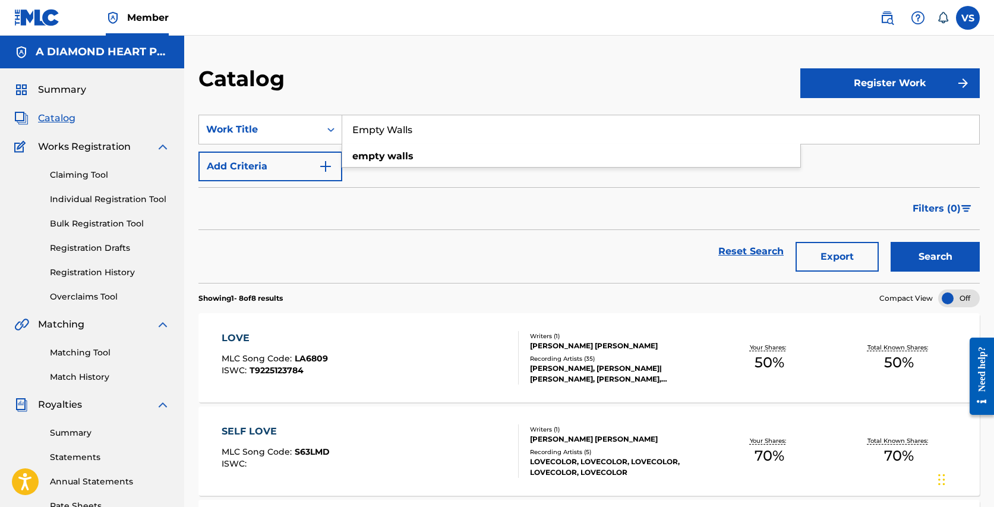
type input "Empty Walls"
click at [890, 242] on button "Search" at bounding box center [934, 257] width 89 height 30
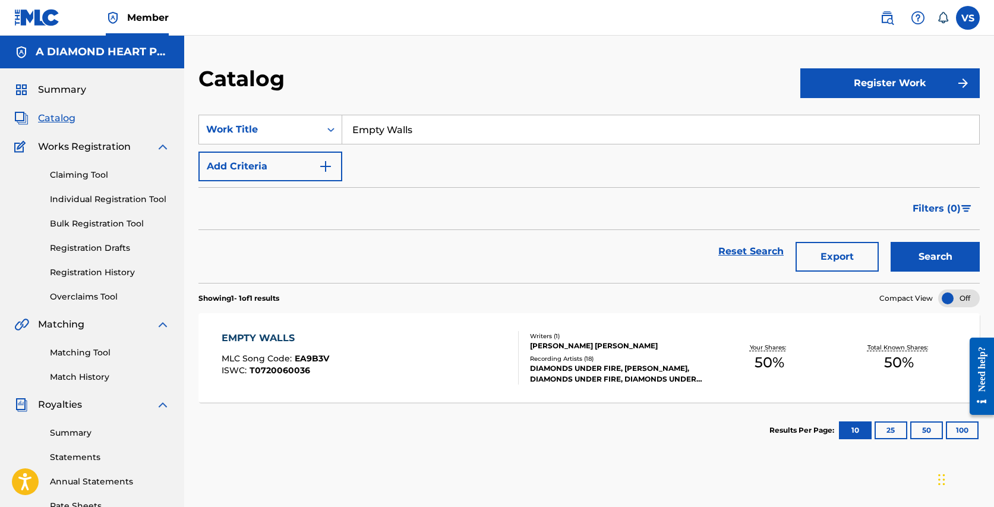
click at [346, 354] on div "EMPTY WALLS MLC Song Code : EA9B3V ISWC : T0720060036" at bounding box center [370, 357] width 297 height 53
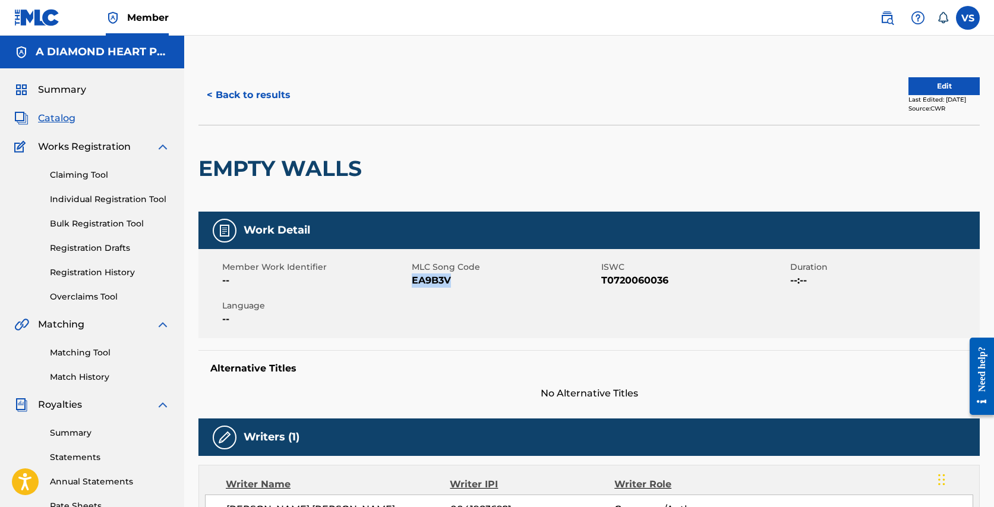
drag, startPoint x: 454, startPoint y: 280, endPoint x: 412, endPoint y: 279, distance: 41.6
click at [412, 279] on span "EA9B3V" at bounding box center [505, 280] width 186 height 14
click at [71, 114] on span "Catalog" at bounding box center [56, 118] width 37 height 14
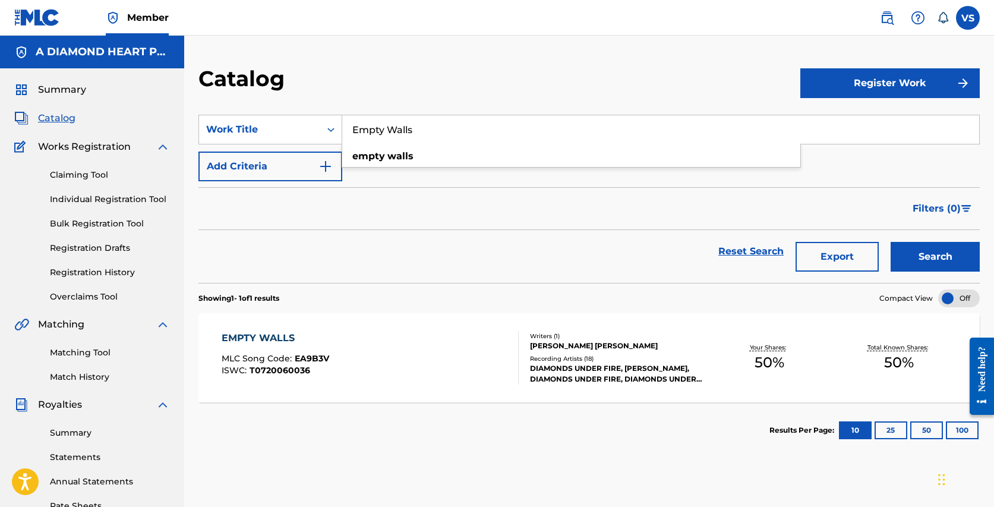
drag, startPoint x: 438, startPoint y: 131, endPoint x: 431, endPoint y: 106, distance: 25.2
click at [431, 106] on section "SearchWithCriteria1d2f788c-c45c-4d89-be89-f20b06b225ff Work Title Empty Walls e…" at bounding box center [588, 191] width 781 height 182
paste input "Redefining Deception"
type input "Redefining Deception"
click at [890, 242] on button "Search" at bounding box center [934, 257] width 89 height 30
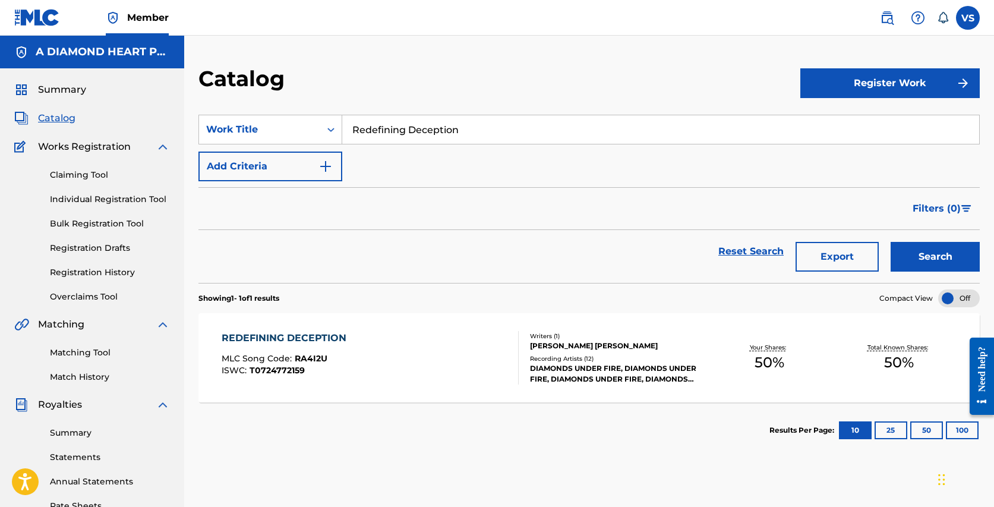
click at [624, 359] on div "Recording Artists ( 12 )" at bounding box center [617, 358] width 174 height 9
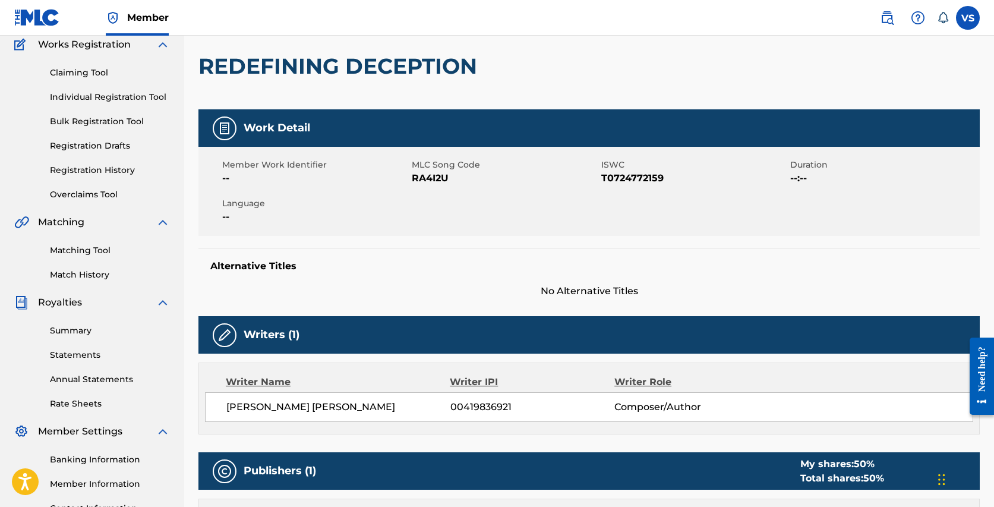
scroll to position [17, 0]
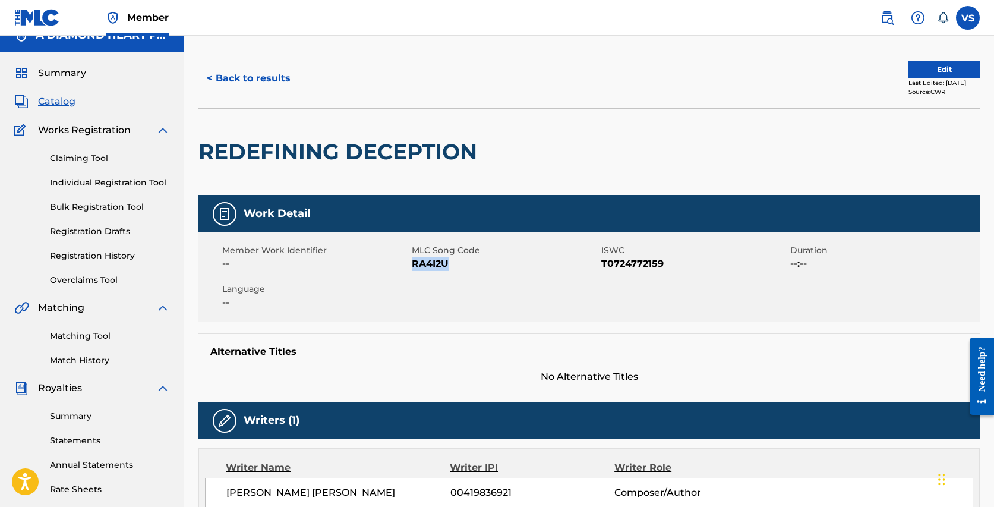
drag, startPoint x: 452, startPoint y: 262, endPoint x: 413, endPoint y: 261, distance: 39.2
click at [413, 261] on span "RA4I2U" at bounding box center [505, 264] width 186 height 14
click at [61, 101] on span "Catalog" at bounding box center [56, 101] width 37 height 14
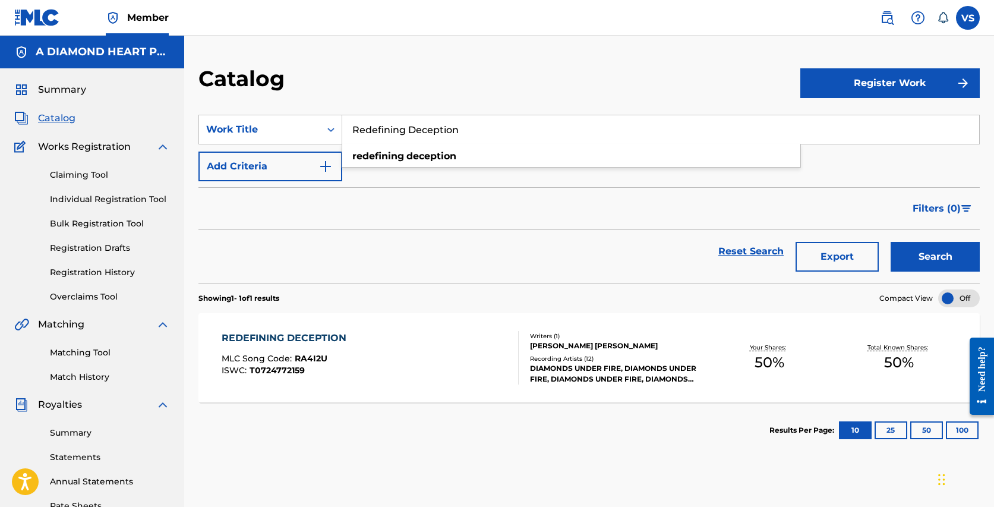
drag, startPoint x: 479, startPoint y: 134, endPoint x: 455, endPoint y: 84, distance: 56.0
click at [455, 84] on div "Catalog Register Work SearchWithCriteria1d2f788c-c45c-4d89-be89-f20b06b225ff Wo…" at bounding box center [588, 360] width 809 height 590
paste input "Everythign Fades To Red"
click at [890, 242] on button "Search" at bounding box center [934, 257] width 89 height 30
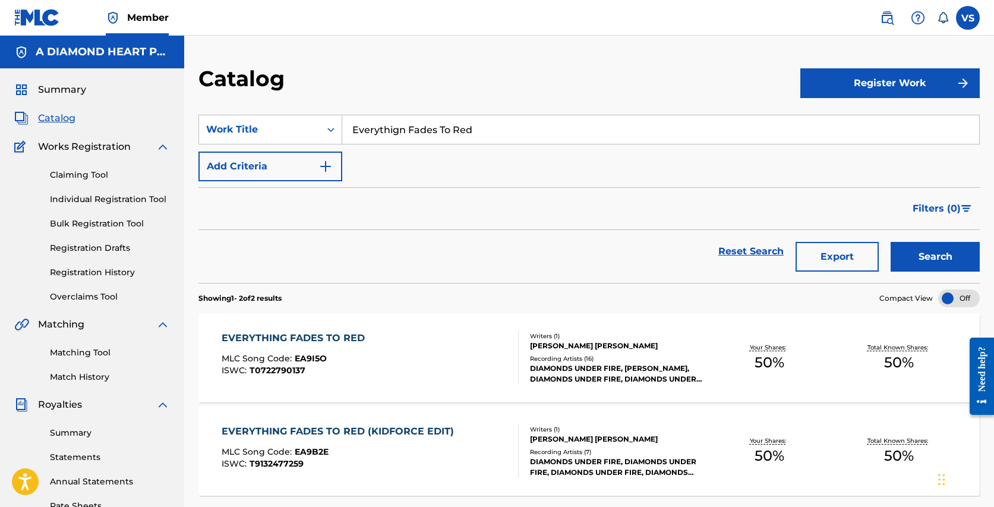
drag, startPoint x: 404, startPoint y: 128, endPoint x: 393, endPoint y: 127, distance: 10.8
click at [393, 127] on input "Everythign Fades To Red" at bounding box center [660, 129] width 637 height 29
type input "Everything Fades To Red"
click at [890, 242] on button "Search" at bounding box center [934, 257] width 89 height 30
click at [392, 355] on div "EVERYTHING FADES TO RED MLC Song Code : EA9I5O ISWC : T0722790137" at bounding box center [370, 357] width 297 height 53
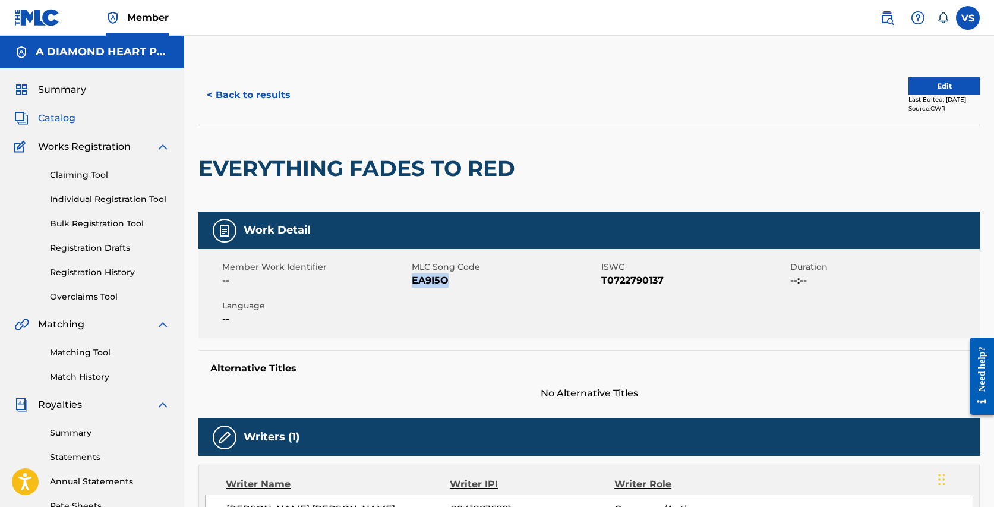
drag, startPoint x: 448, startPoint y: 277, endPoint x: 410, endPoint y: 279, distance: 38.6
click at [412, 279] on span "EA9I5O" at bounding box center [505, 280] width 186 height 14
click at [224, 94] on button "< Back to results" at bounding box center [248, 95] width 100 height 30
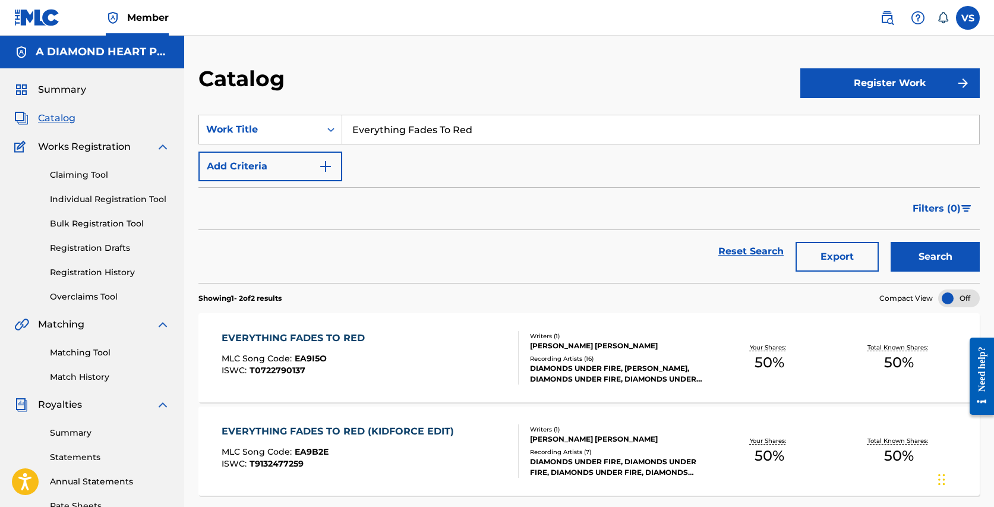
drag, startPoint x: 533, startPoint y: 129, endPoint x: 510, endPoint y: 105, distance: 34.0
click at [510, 105] on section "SearchWithCriteria1d2f788c-c45c-4d89-be89-f20b06b225ff Work Title Everything Fa…" at bounding box center [588, 191] width 781 height 182
paste input "This Song"
type input "This Song"
click at [890, 242] on button "Search" at bounding box center [934, 257] width 89 height 30
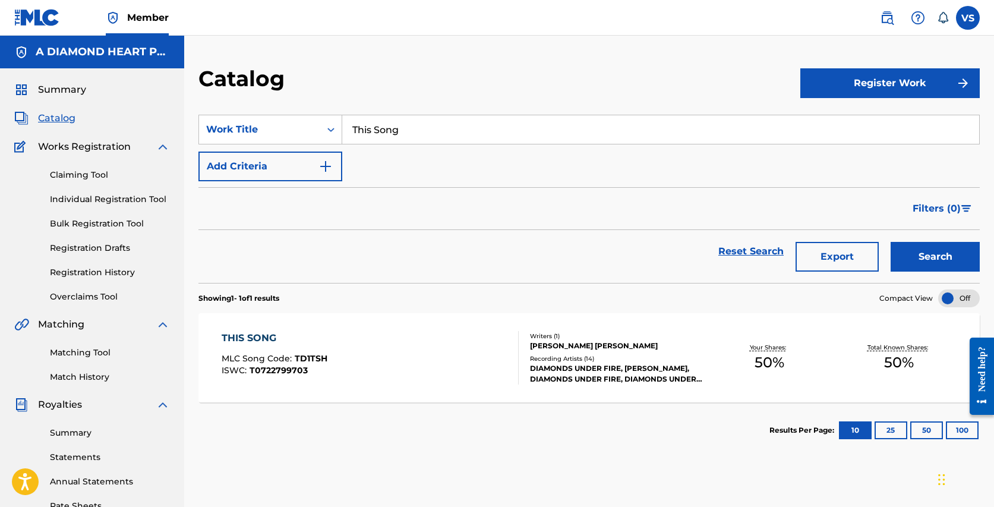
click at [580, 365] on div "DIAMONDS UNDER FIRE, [PERSON_NAME], DIAMONDS UNDER FIRE, DIAMONDS UNDER FIRE, D…" at bounding box center [617, 373] width 174 height 21
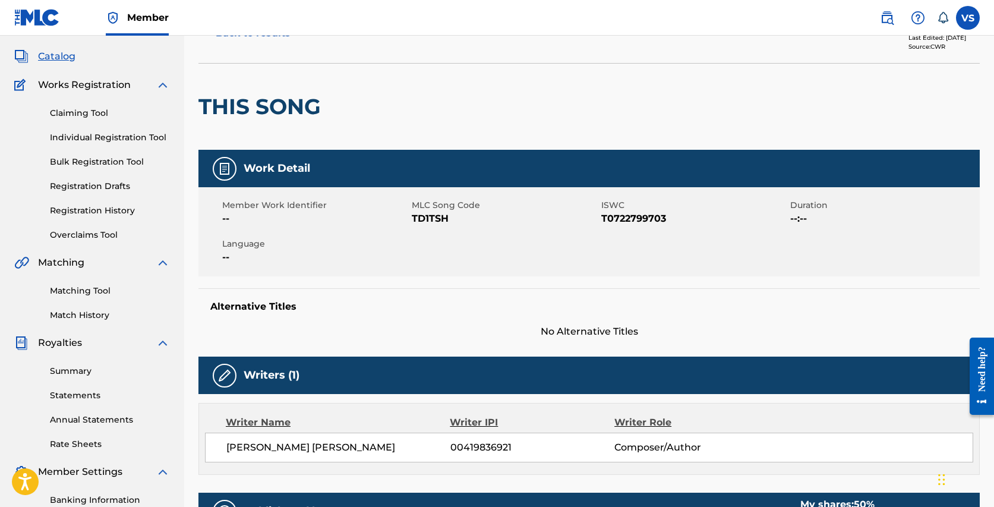
scroll to position [57, 0]
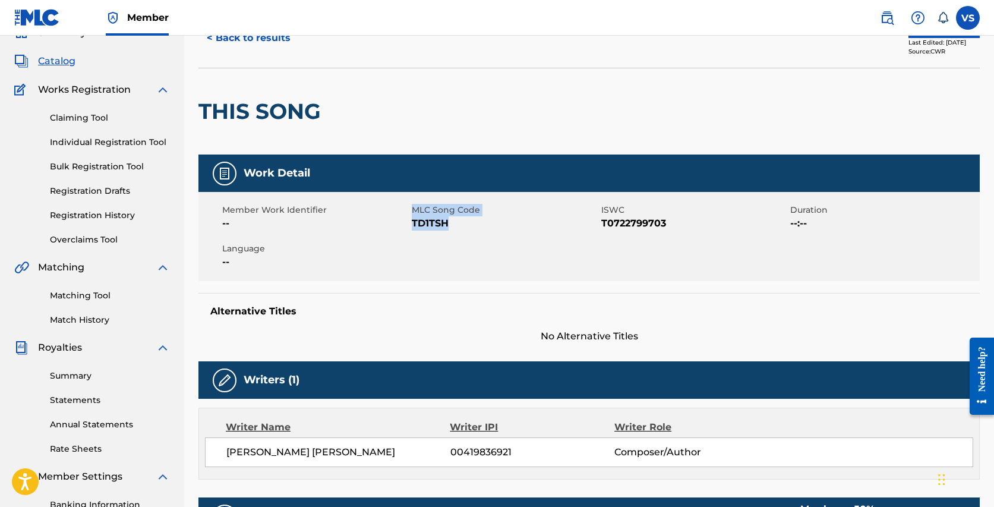
drag, startPoint x: 410, startPoint y: 220, endPoint x: 447, endPoint y: 223, distance: 36.9
click at [447, 223] on div "Member Work Identifier -- MLC Song Code TD1TSH ISWC T0722799703 Duration --:-- …" at bounding box center [588, 236] width 781 height 89
click at [448, 222] on span "TD1TSH" at bounding box center [505, 223] width 186 height 14
drag, startPoint x: 454, startPoint y: 223, endPoint x: 412, endPoint y: 223, distance: 42.8
click at [412, 223] on span "TD1TSH" at bounding box center [505, 223] width 186 height 14
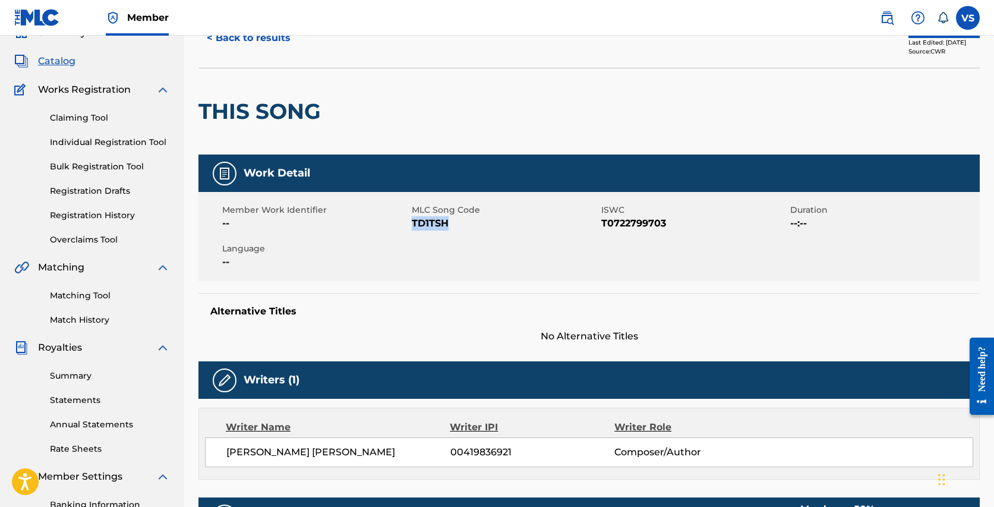
click at [260, 41] on button "< Back to results" at bounding box center [248, 38] width 100 height 30
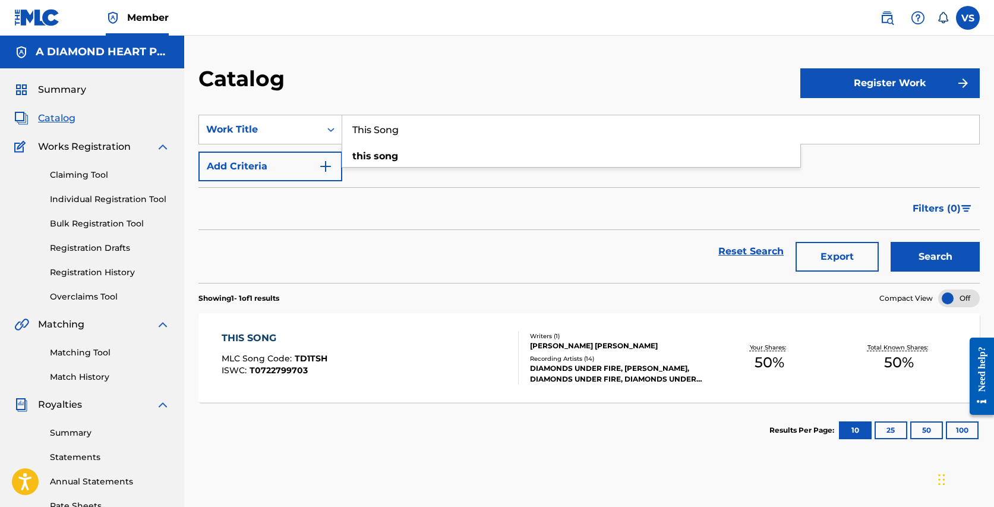
drag, startPoint x: 412, startPoint y: 129, endPoint x: 384, endPoint y: 106, distance: 35.9
click at [384, 106] on section "SearchWithCriteria1d2f788c-c45c-4d89-be89-f20b06b225ff Work Title This Song thi…" at bounding box center [588, 191] width 781 height 182
paste input "EVERYTHING FADES TO RED (KIDFORCE EDIT)"
type input "EVERYTHING FADES TO RED (KIDFORCE EDIT)"
click at [890, 242] on button "Search" at bounding box center [934, 257] width 89 height 30
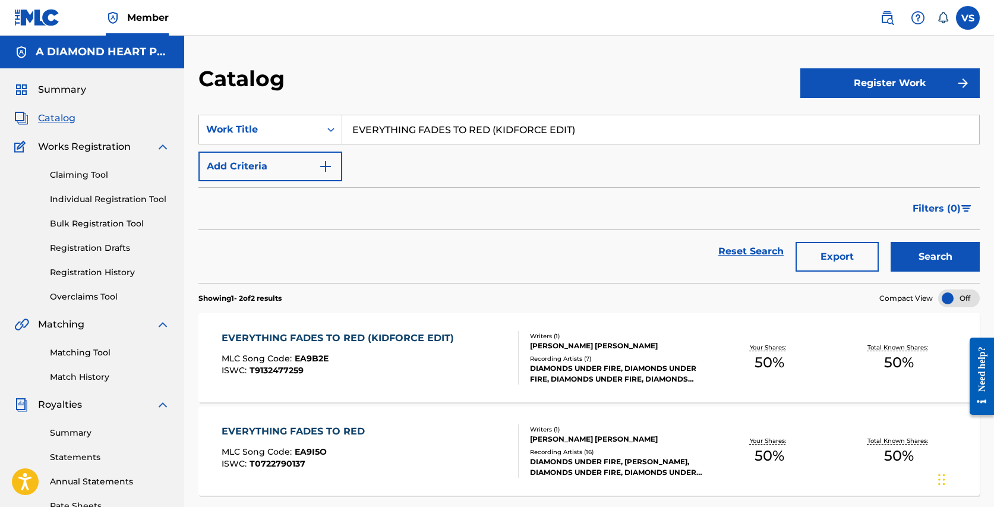
click at [378, 350] on div "EVERYTHING FADES TO RED (KIDFORCE EDIT) MLC Song Code : EA9B2E ISWC : T91324772…" at bounding box center [341, 357] width 238 height 53
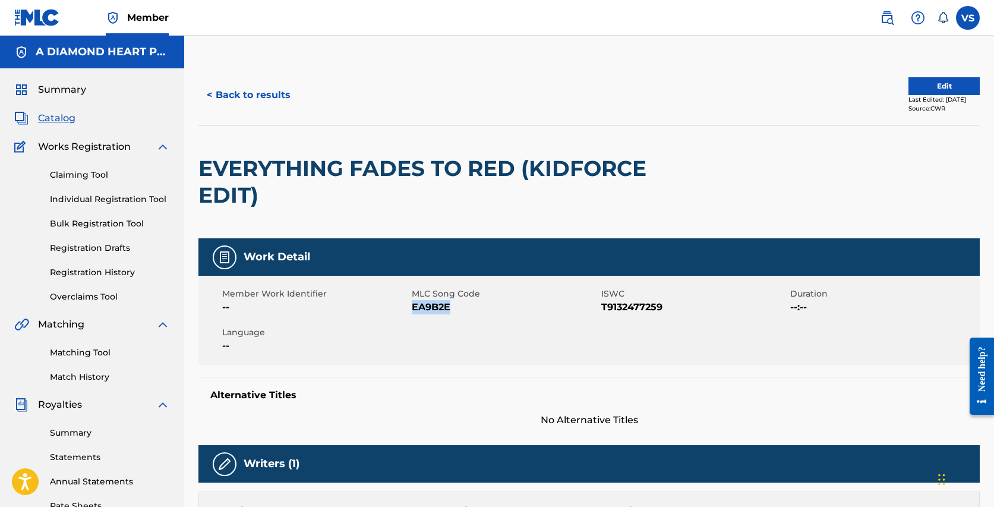
drag, startPoint x: 454, startPoint y: 308, endPoint x: 413, endPoint y: 306, distance: 40.4
click at [413, 306] on span "EA9B2E" at bounding box center [505, 307] width 186 height 14
click at [290, 96] on button "< Back to results" at bounding box center [248, 95] width 100 height 30
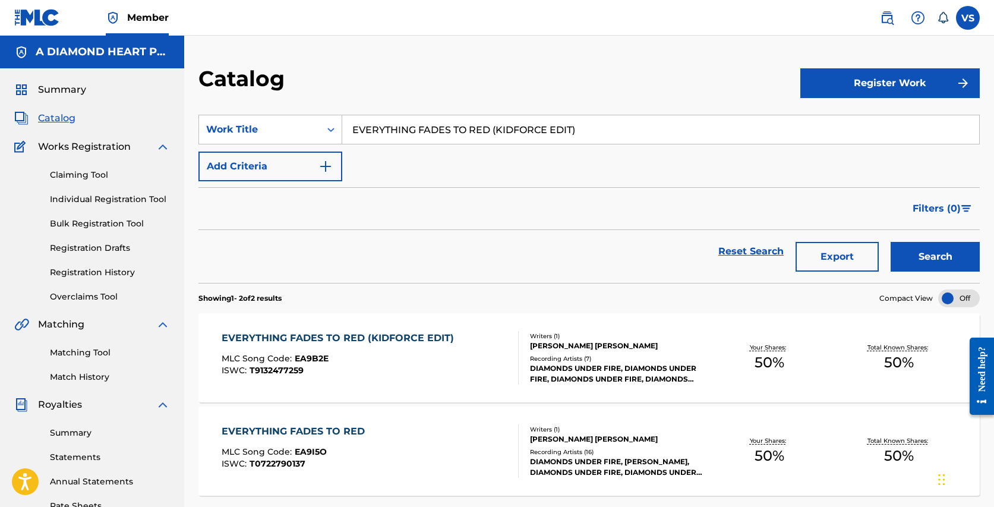
drag, startPoint x: 599, startPoint y: 126, endPoint x: 578, endPoint y: 90, distance: 41.8
click at [578, 90] on div "Catalog Register Work SearchWithCriteria1d2f788c-c45c-4d89-be89-f20b06b225ff Wo…" at bounding box center [588, 360] width 809 height 590
paste input "Time To Go"
type input "Time To Go"
click at [890, 242] on button "Search" at bounding box center [934, 257] width 89 height 30
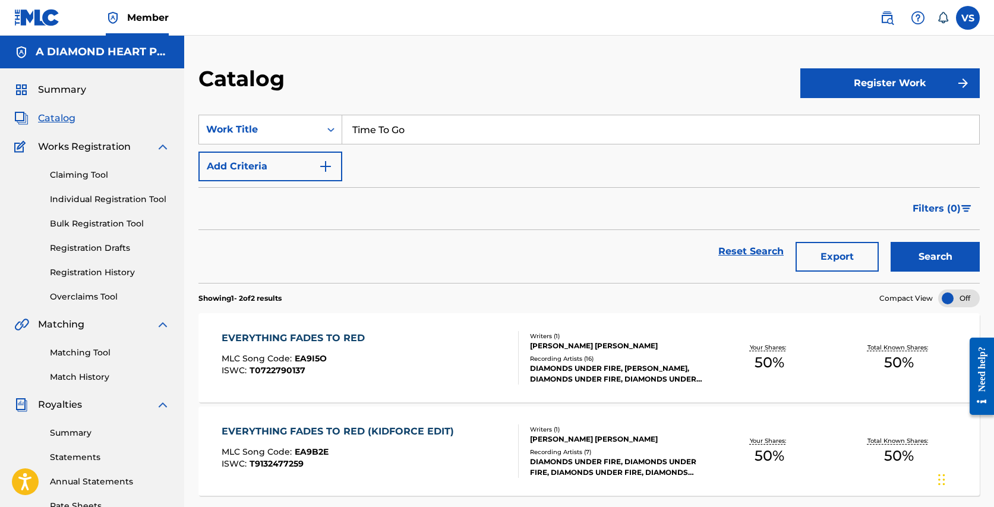
click at [321, 164] on img "Search Form" at bounding box center [325, 166] width 14 height 14
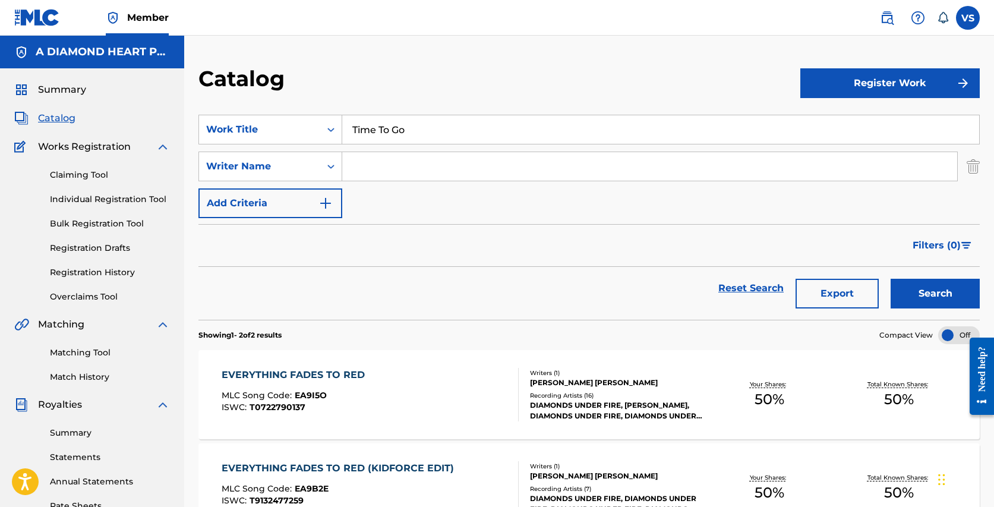
click at [381, 163] on input "Search Form" at bounding box center [649, 166] width 615 height 29
type input "[PERSON_NAME]"
click at [890, 279] on button "Search" at bounding box center [934, 294] width 89 height 30
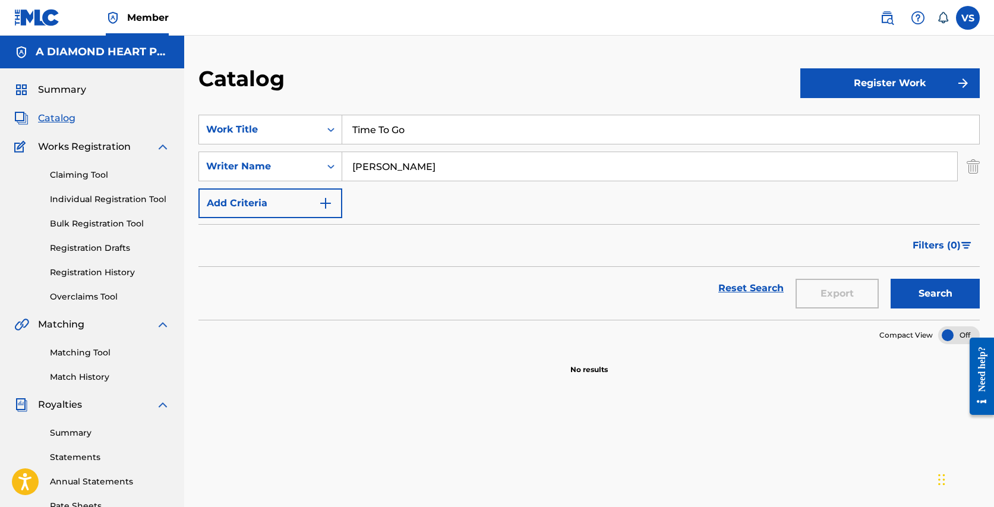
drag, startPoint x: 420, startPoint y: 131, endPoint x: 374, endPoint y: 99, distance: 56.5
click at [374, 99] on div "Catalog Register Work SearchWithCriteria1d2f788c-c45c-4d89-be89-f20b06b225ff Wo…" at bounding box center [588, 360] width 809 height 590
paste input "BELIEVE"
type input "BELIEVE"
drag, startPoint x: 426, startPoint y: 172, endPoint x: 368, endPoint y: 143, distance: 65.6
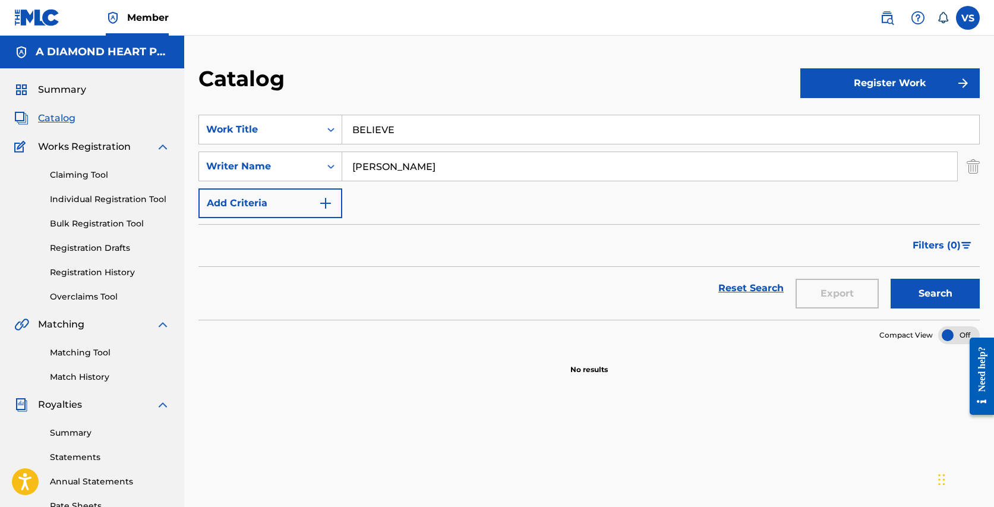
click at [369, 143] on div "SearchWithCriteria1d2f788c-c45c-4d89-be89-f20b06b225ff Work Title BELIEVE Searc…" at bounding box center [588, 166] width 781 height 103
click at [890, 279] on button "Search" at bounding box center [934, 294] width 89 height 30
click at [474, 165] on input "Search Form" at bounding box center [649, 166] width 615 height 29
type input "Polaroid kiss"
click at [890, 279] on button "Search" at bounding box center [934, 294] width 89 height 30
